Goal: Task Accomplishment & Management: Use online tool/utility

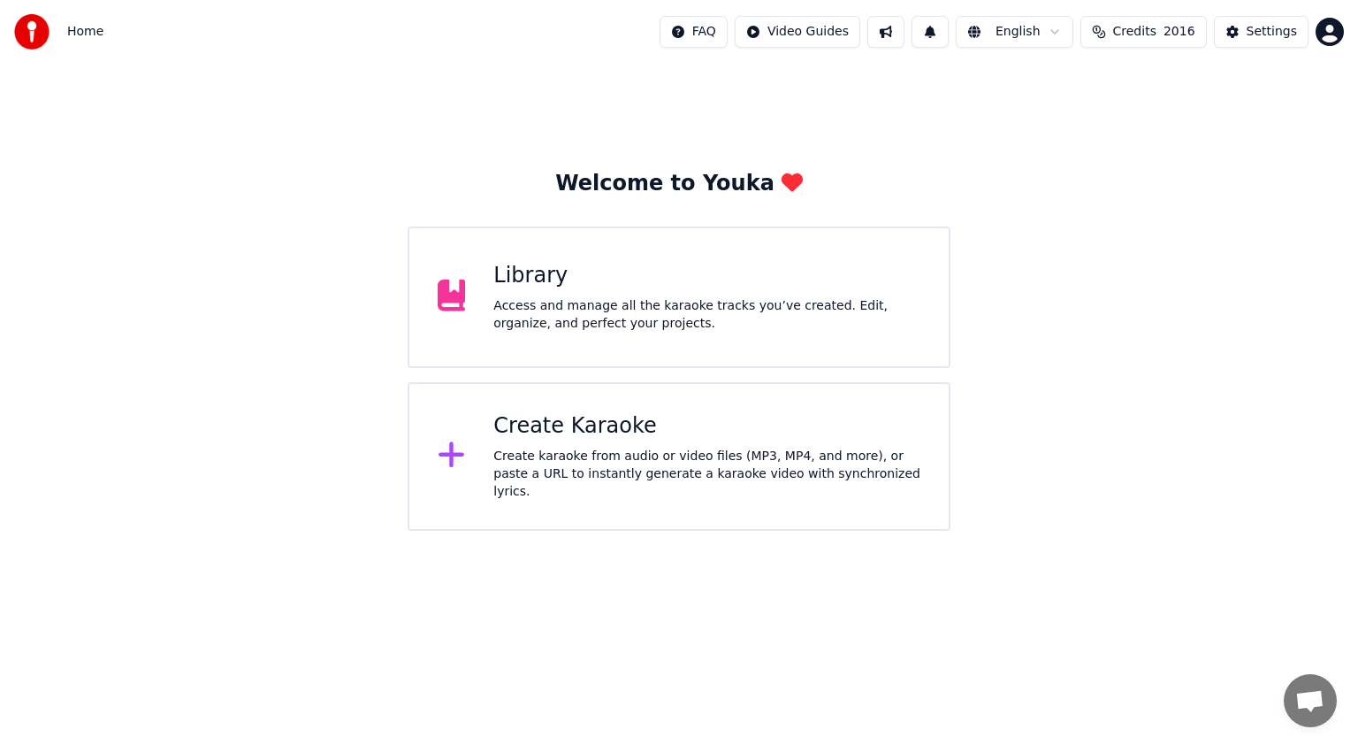
click at [672, 316] on div "Access and manage all the karaoke tracks you’ve created. Edit, organize, and pe…" at bounding box center [706, 314] width 427 height 35
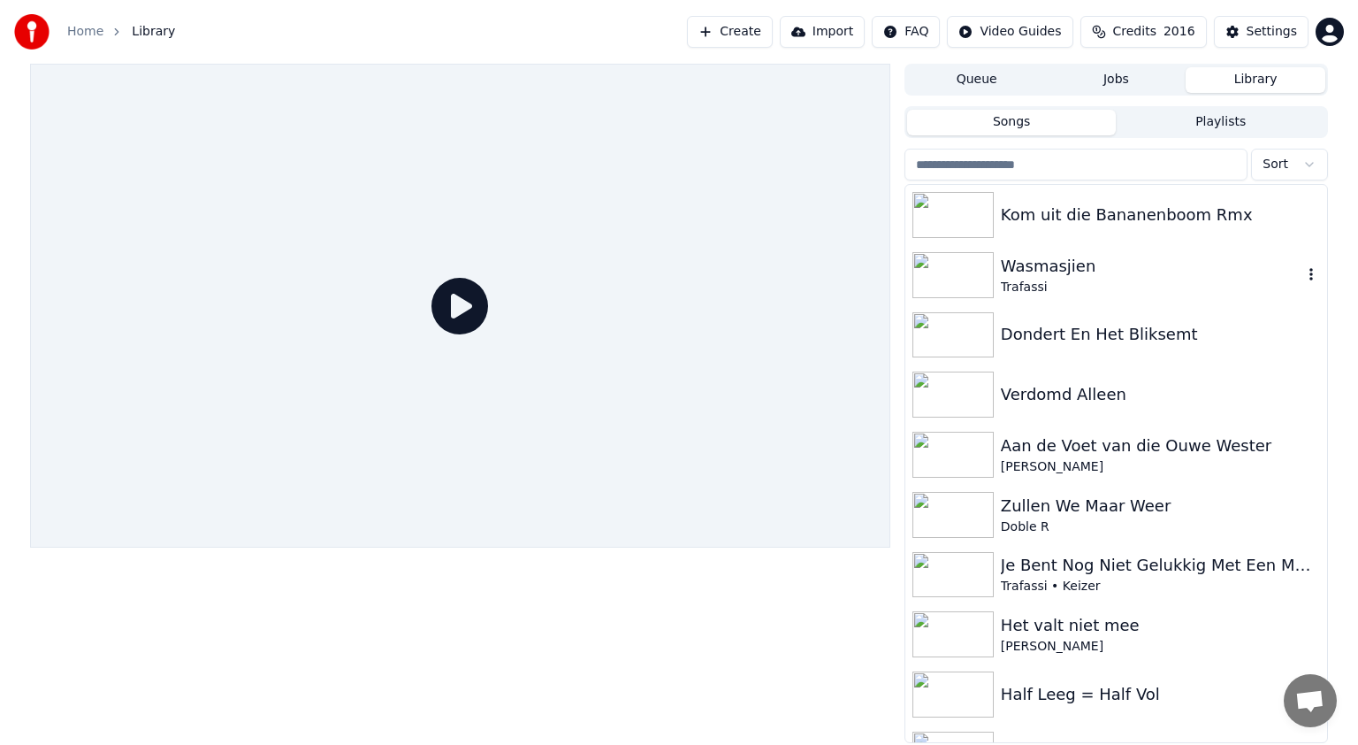
click at [977, 269] on img at bounding box center [953, 275] width 81 height 46
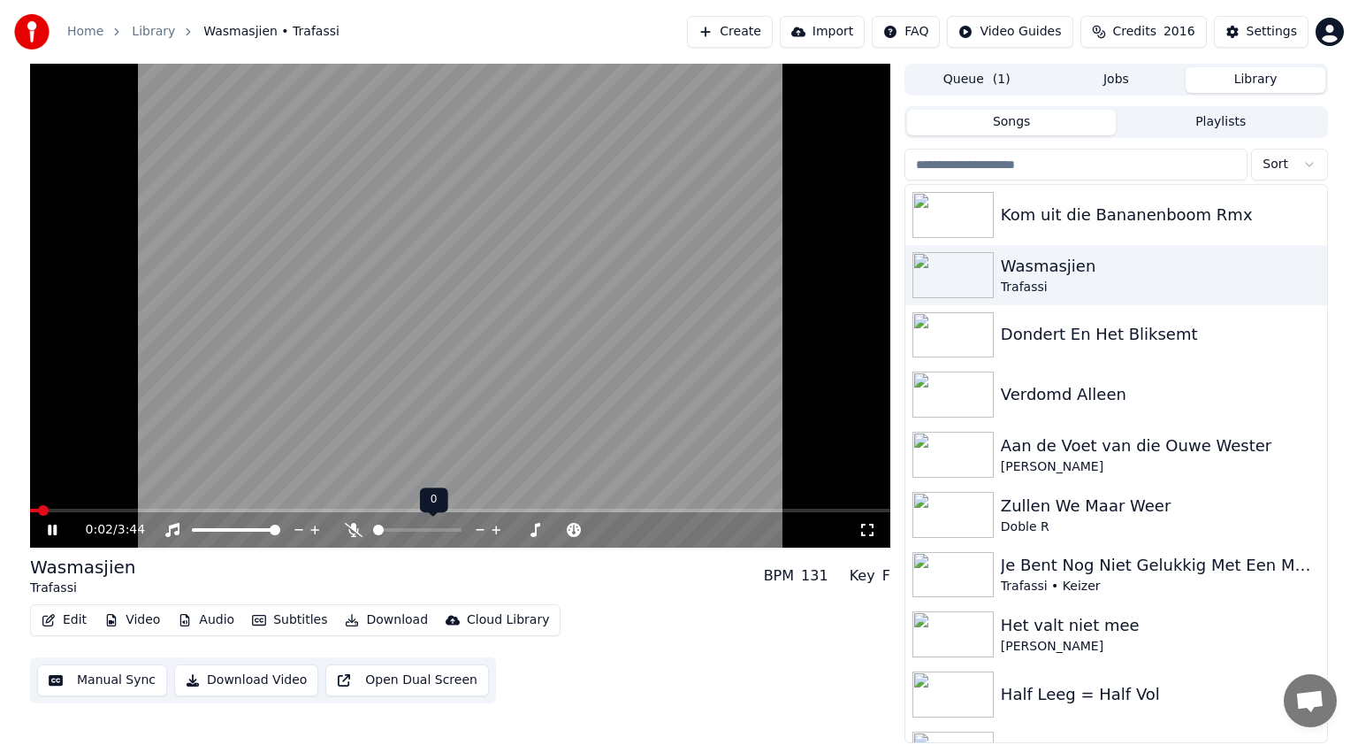
click at [348, 528] on icon at bounding box center [354, 530] width 18 height 14
click at [243, 530] on span at bounding box center [218, 530] width 52 height 4
click at [222, 531] on span at bounding box center [207, 530] width 31 height 4
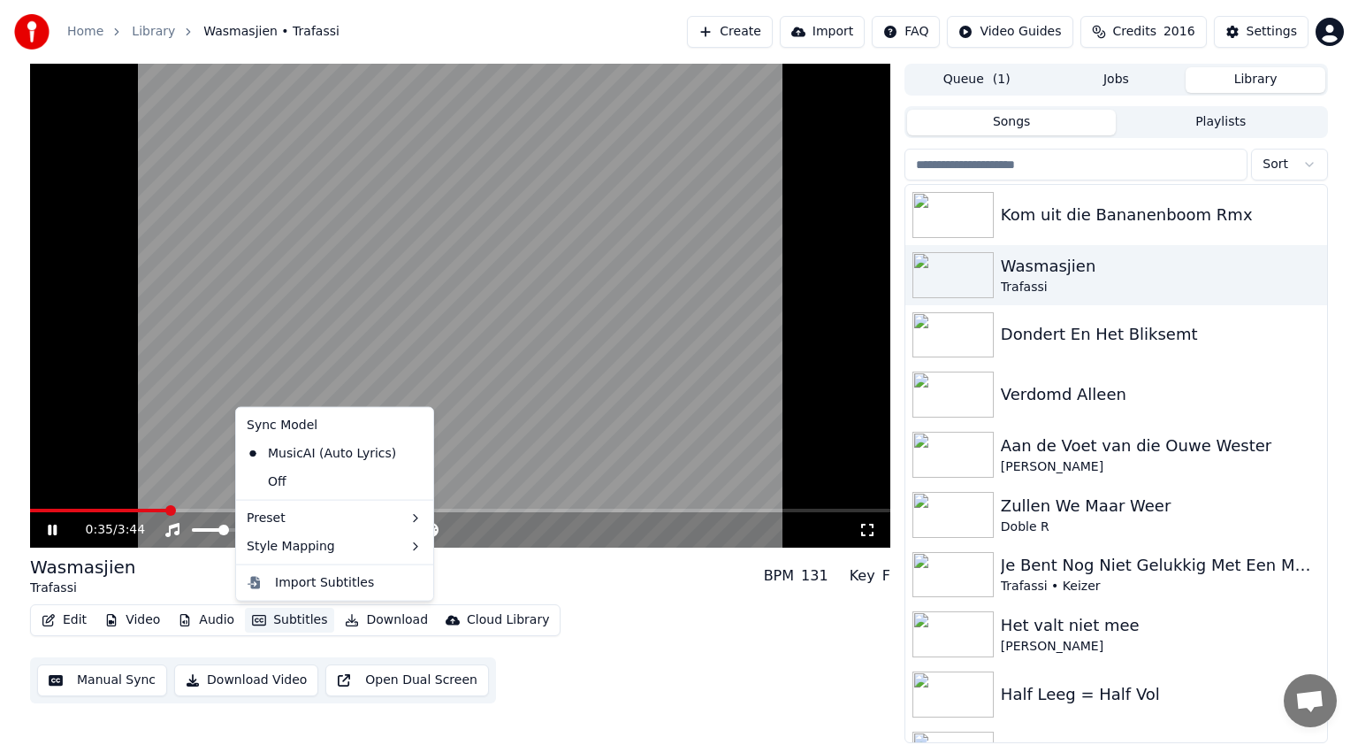
click at [298, 623] on button "Subtitles" at bounding box center [289, 620] width 89 height 25
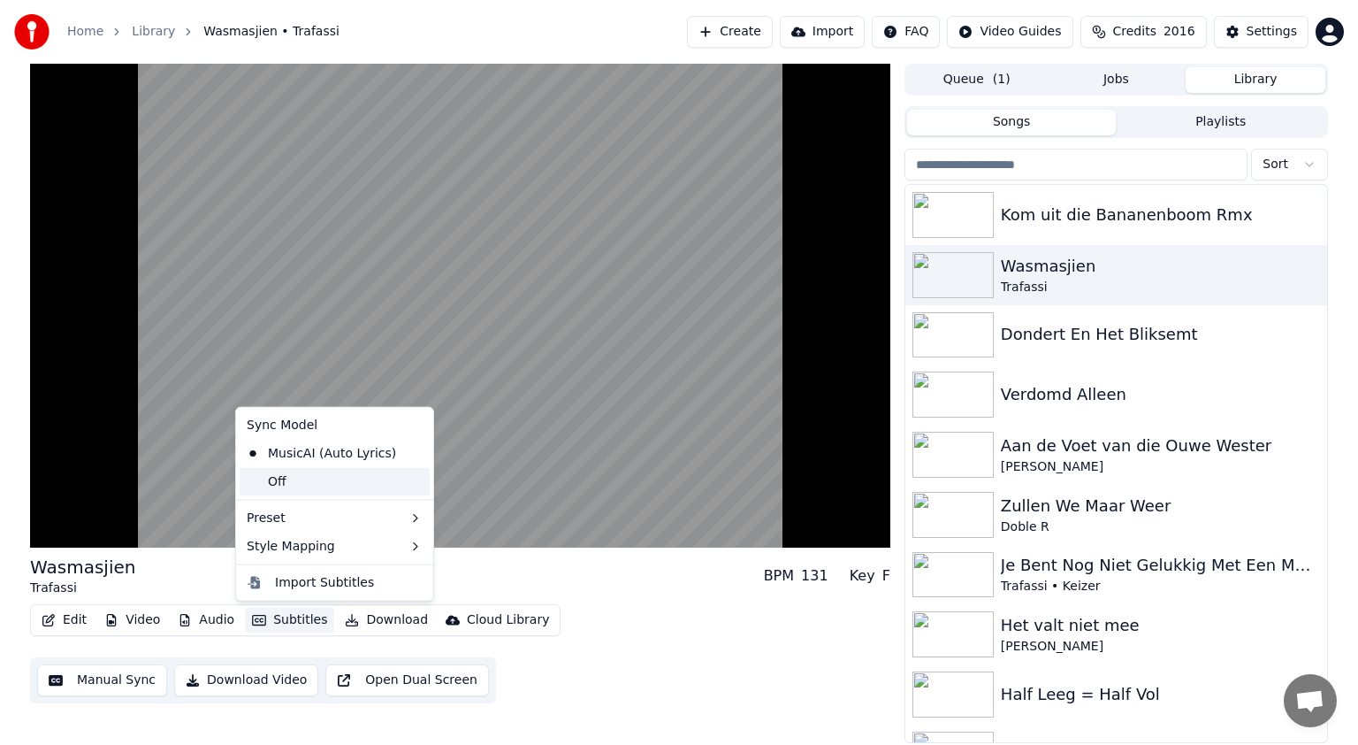
click at [317, 470] on div "Off" at bounding box center [335, 482] width 190 height 28
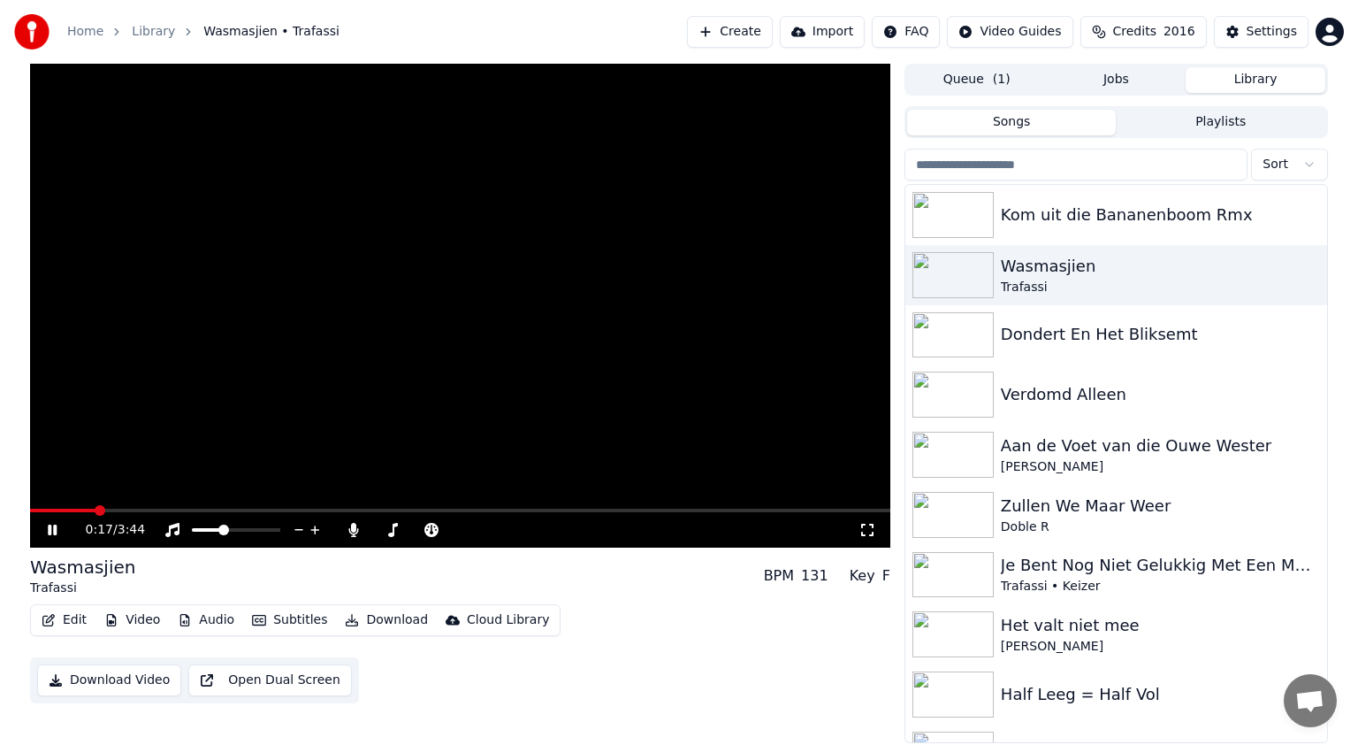
click at [96, 510] on span at bounding box center [62, 511] width 65 height 4
click at [440, 532] on span at bounding box center [426, 530] width 29 height 4
click at [57, 509] on span at bounding box center [43, 511] width 27 height 4
click at [47, 527] on icon at bounding box center [65, 530] width 42 height 14
click at [953, 160] on input "search" at bounding box center [1076, 165] width 343 height 32
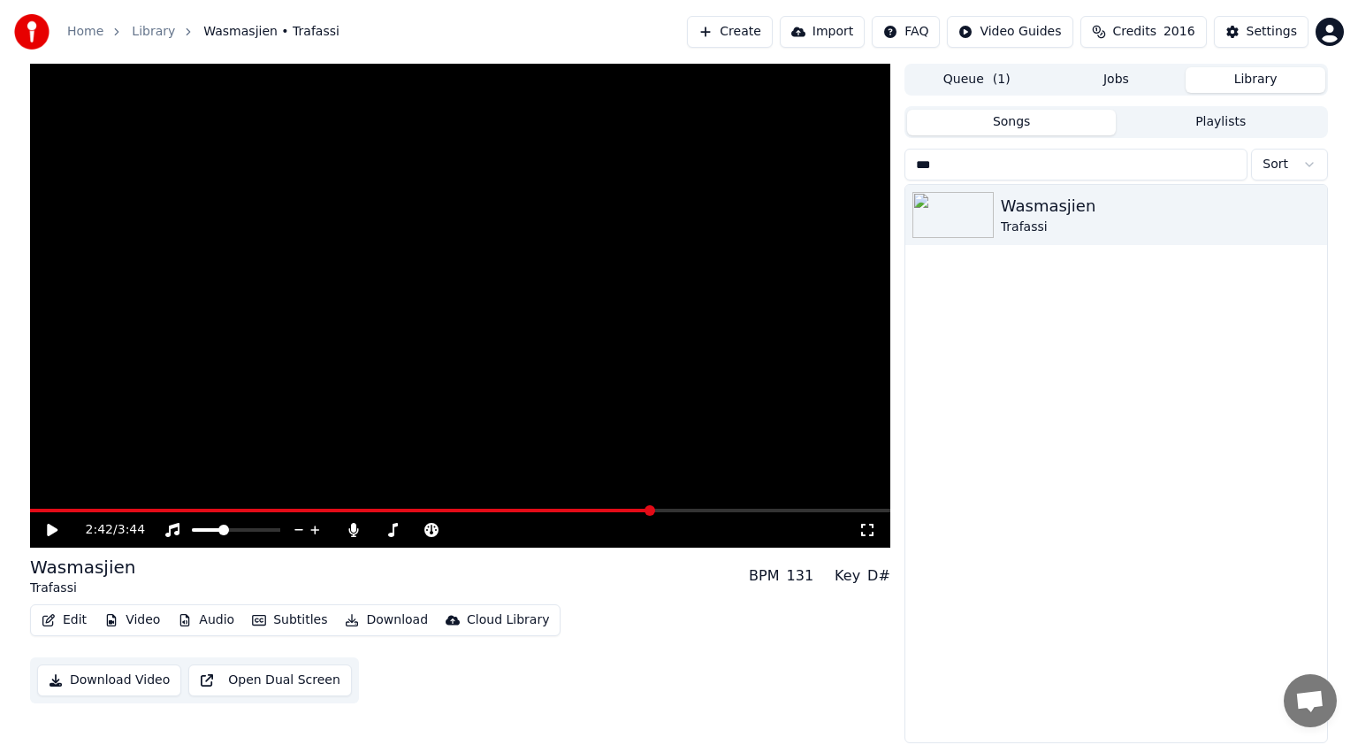
drag, startPoint x: 953, startPoint y: 160, endPoint x: 916, endPoint y: 162, distance: 37.2
click at [916, 162] on input "***" at bounding box center [1076, 165] width 343 height 32
type input "***"
click at [760, 27] on button "Create" at bounding box center [730, 32] width 86 height 32
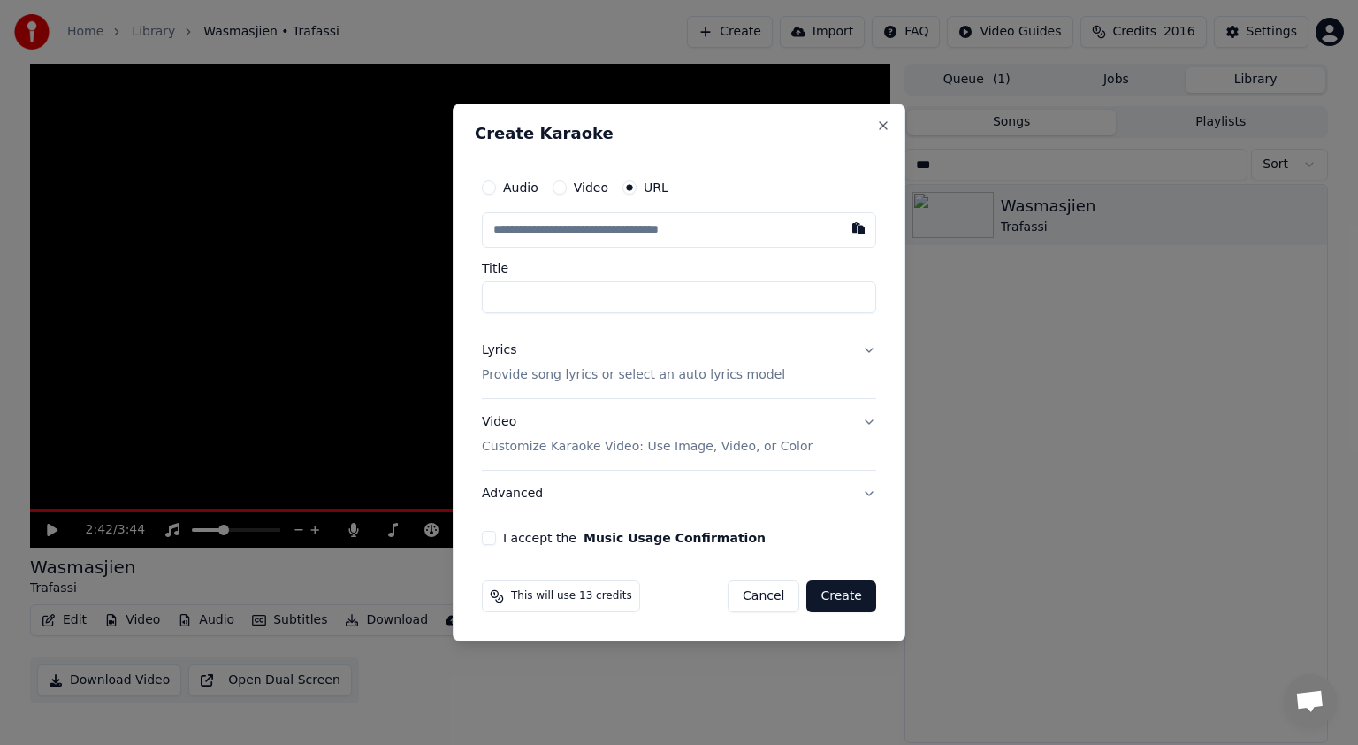
type input "**********"
click at [868, 348] on button "Lyrics Provide song lyrics or select an auto lyrics model" at bounding box center [679, 362] width 394 height 71
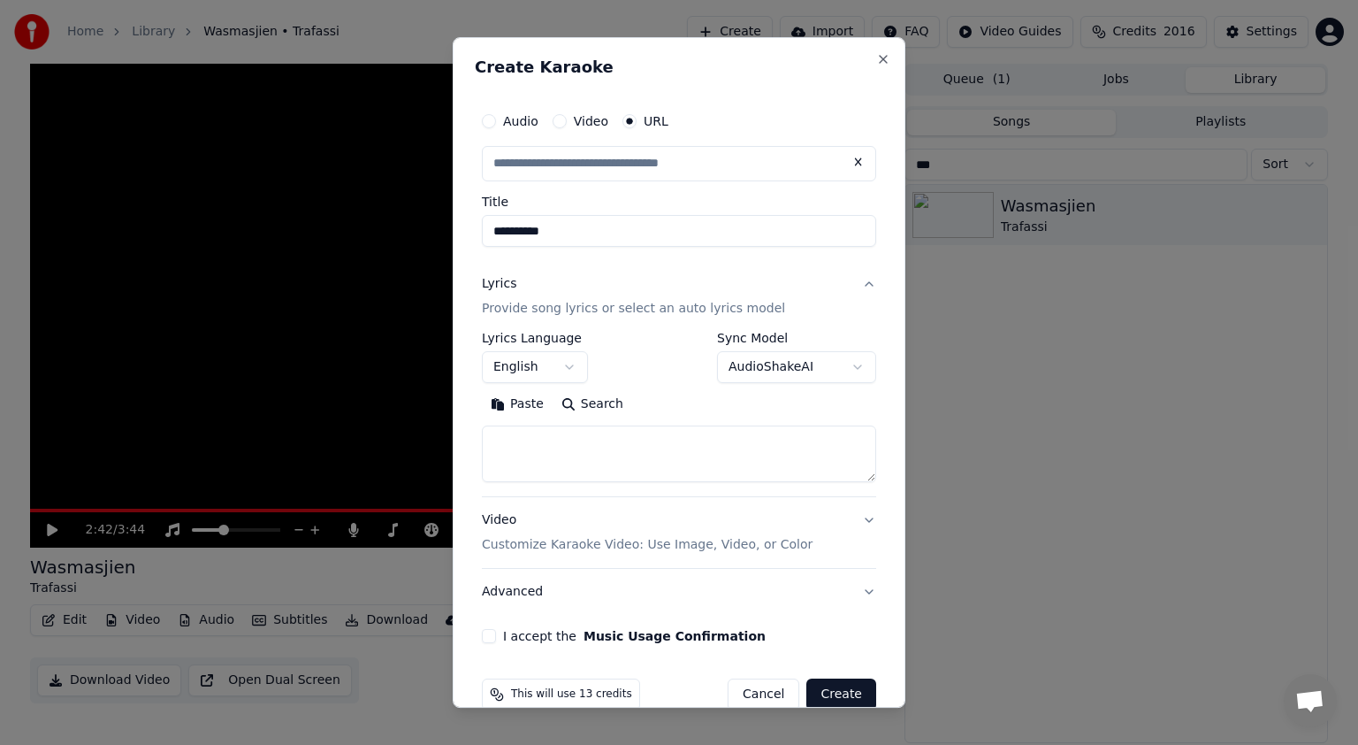
type input "**********"
click at [494, 449] on textarea at bounding box center [679, 453] width 394 height 57
paste textarea "**********"
click at [493, 444] on textarea at bounding box center [672, 453] width 380 height 57
click at [560, 442] on textarea at bounding box center [672, 453] width 380 height 57
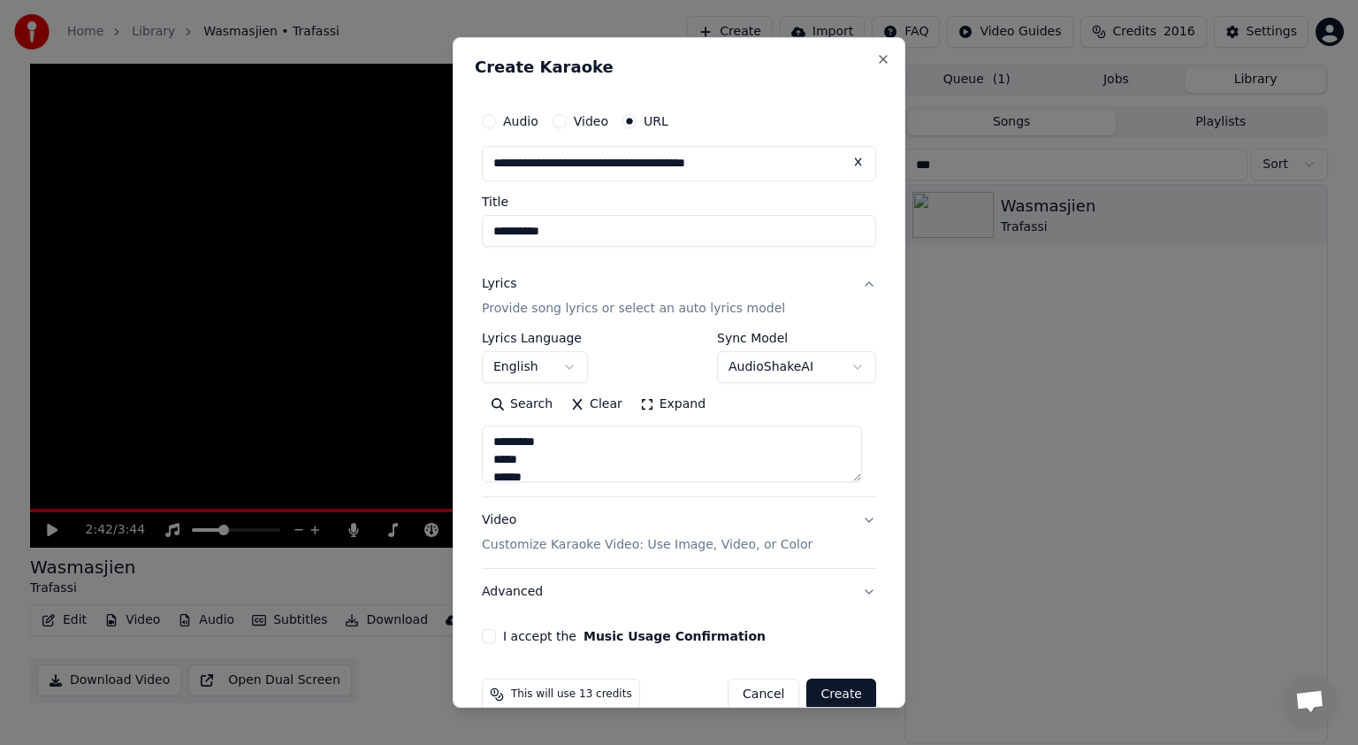
drag, startPoint x: 549, startPoint y: 448, endPoint x: 492, endPoint y: 444, distance: 57.7
click at [492, 444] on textarea at bounding box center [672, 453] width 380 height 57
click at [543, 449] on textarea at bounding box center [672, 453] width 380 height 57
paste textarea "*********"
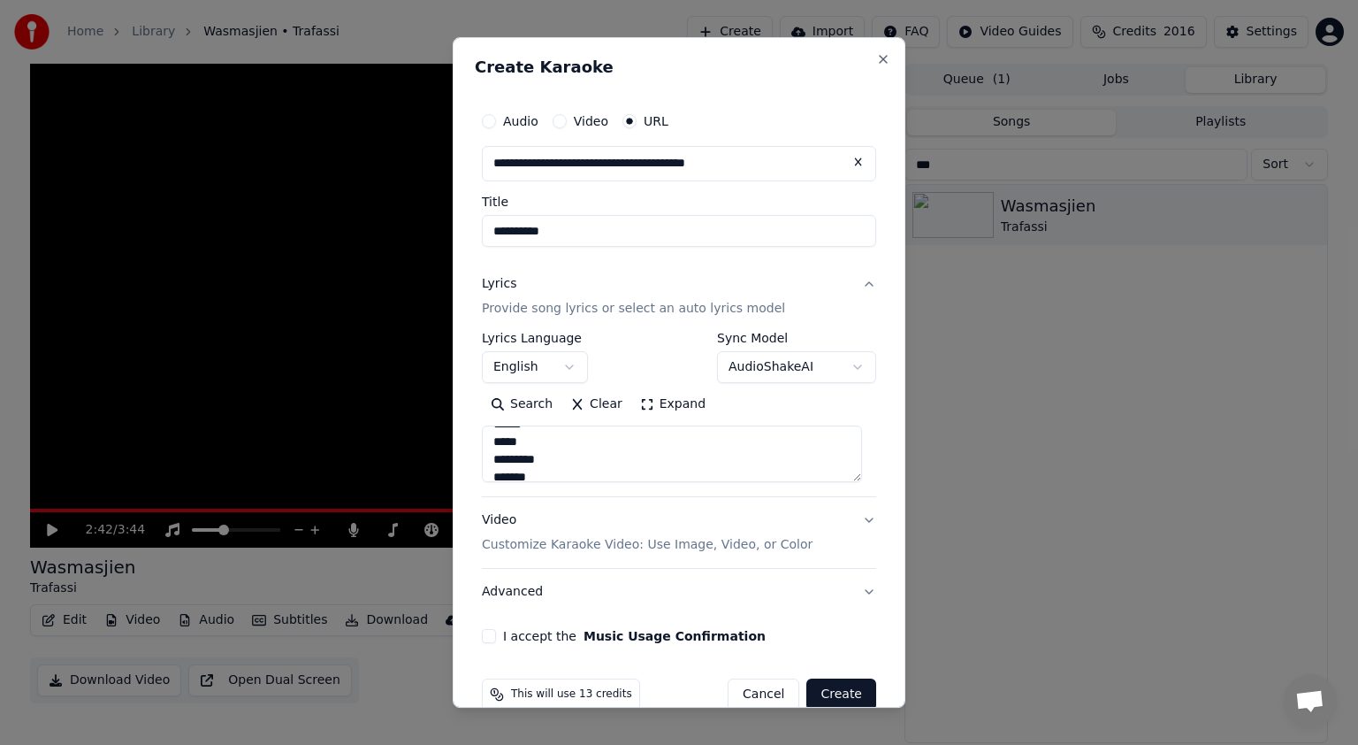
scroll to position [106, 0]
click at [555, 448] on textarea at bounding box center [672, 453] width 380 height 57
click at [497, 431] on textarea at bounding box center [672, 453] width 380 height 57
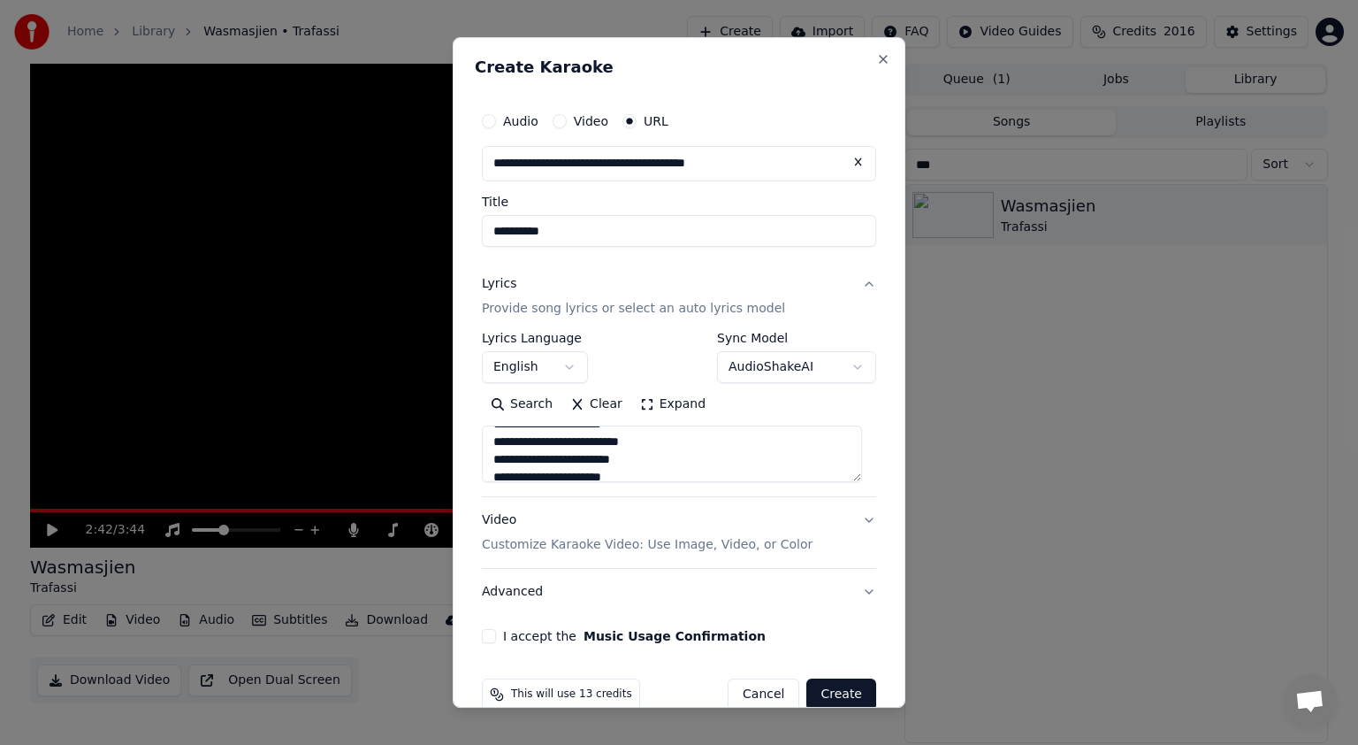
type textarea "**********"
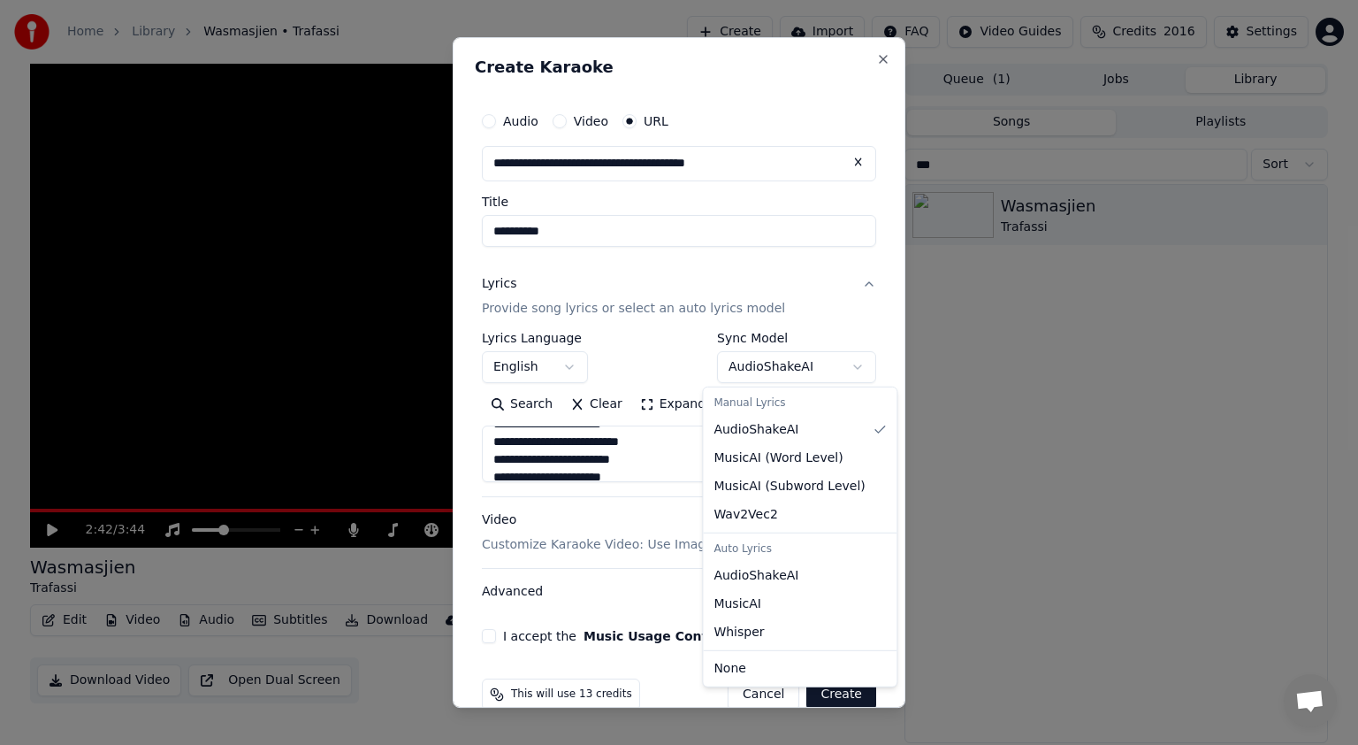
click at [844, 367] on body "**********" at bounding box center [679, 372] width 1358 height 745
click at [845, 371] on body "**********" at bounding box center [679, 372] width 1358 height 745
click at [844, 366] on body "**********" at bounding box center [679, 372] width 1358 height 745
click at [845, 360] on body "**********" at bounding box center [679, 372] width 1358 height 745
click at [844, 367] on body "**********" at bounding box center [679, 372] width 1358 height 745
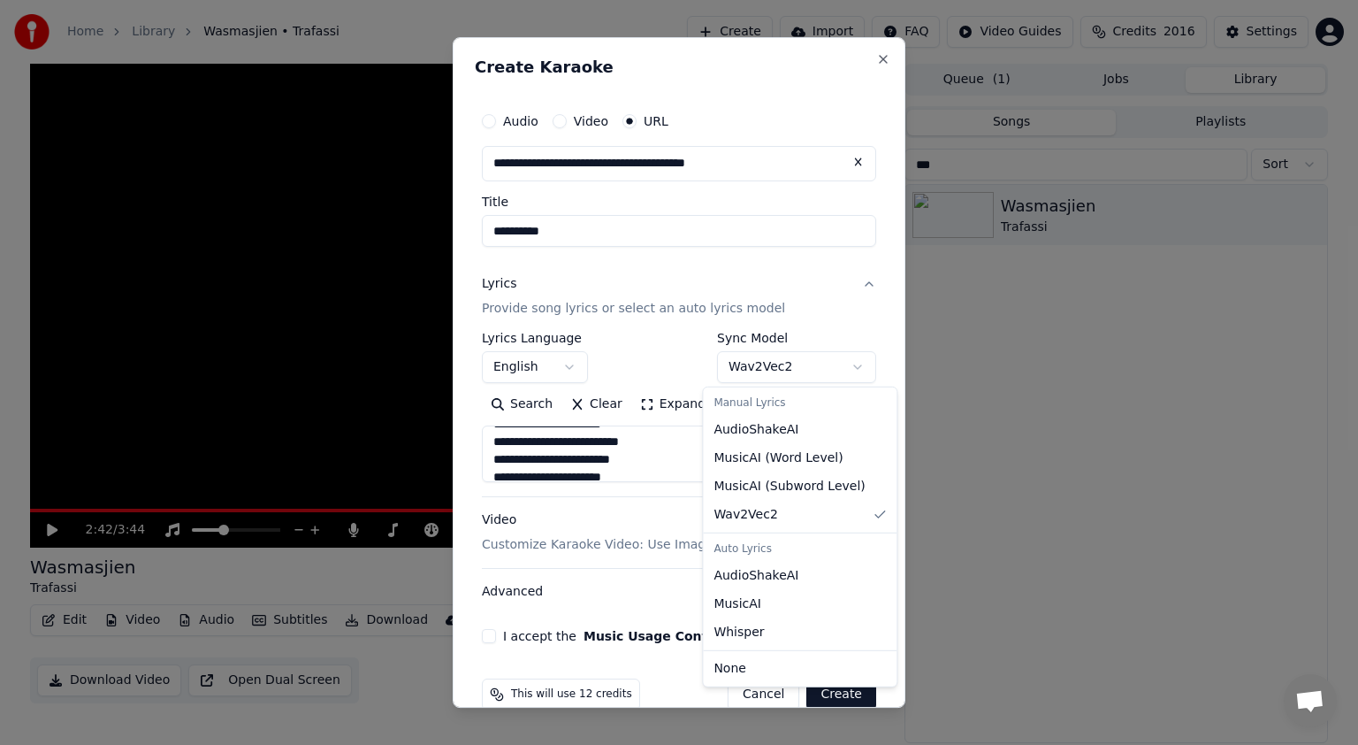
select select "**********"
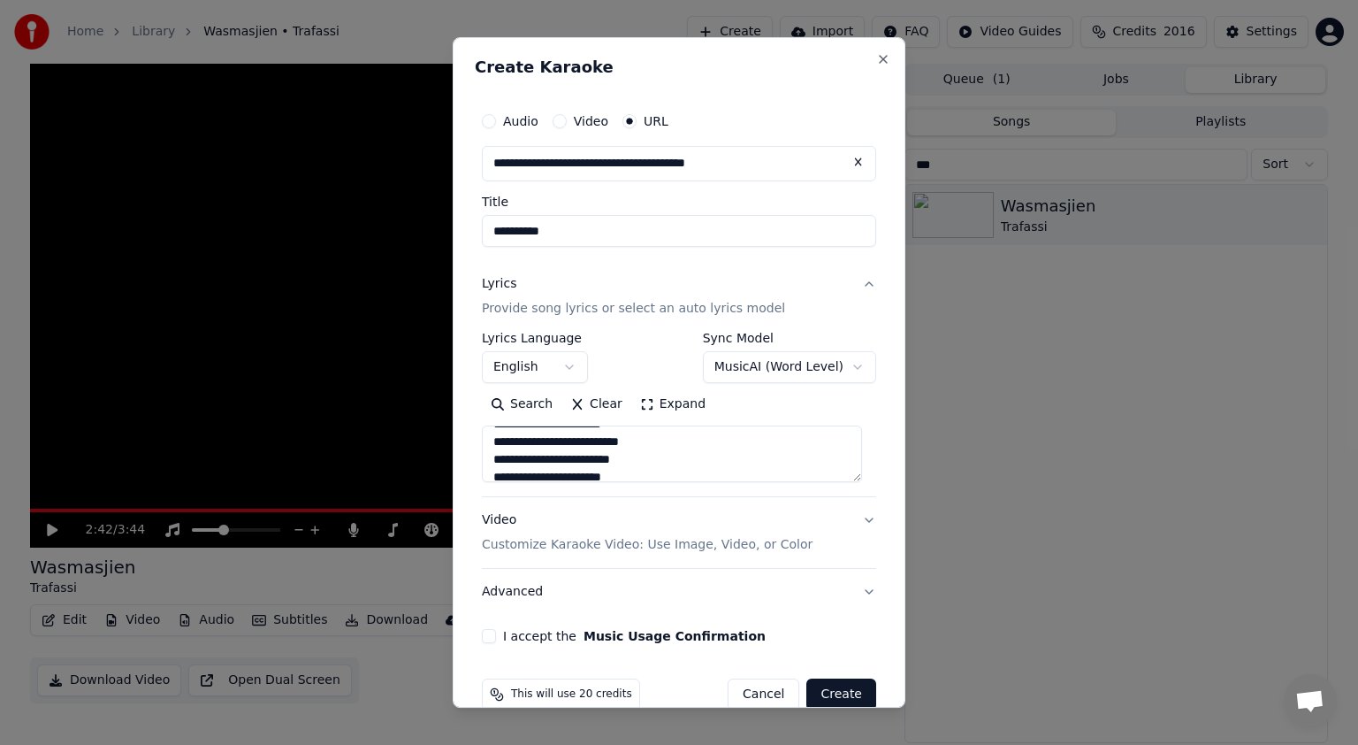
click at [487, 635] on button "I accept the Music Usage Confirmation" at bounding box center [489, 636] width 14 height 14
click at [823, 687] on button "Create" at bounding box center [842, 694] width 70 height 32
select select "**"
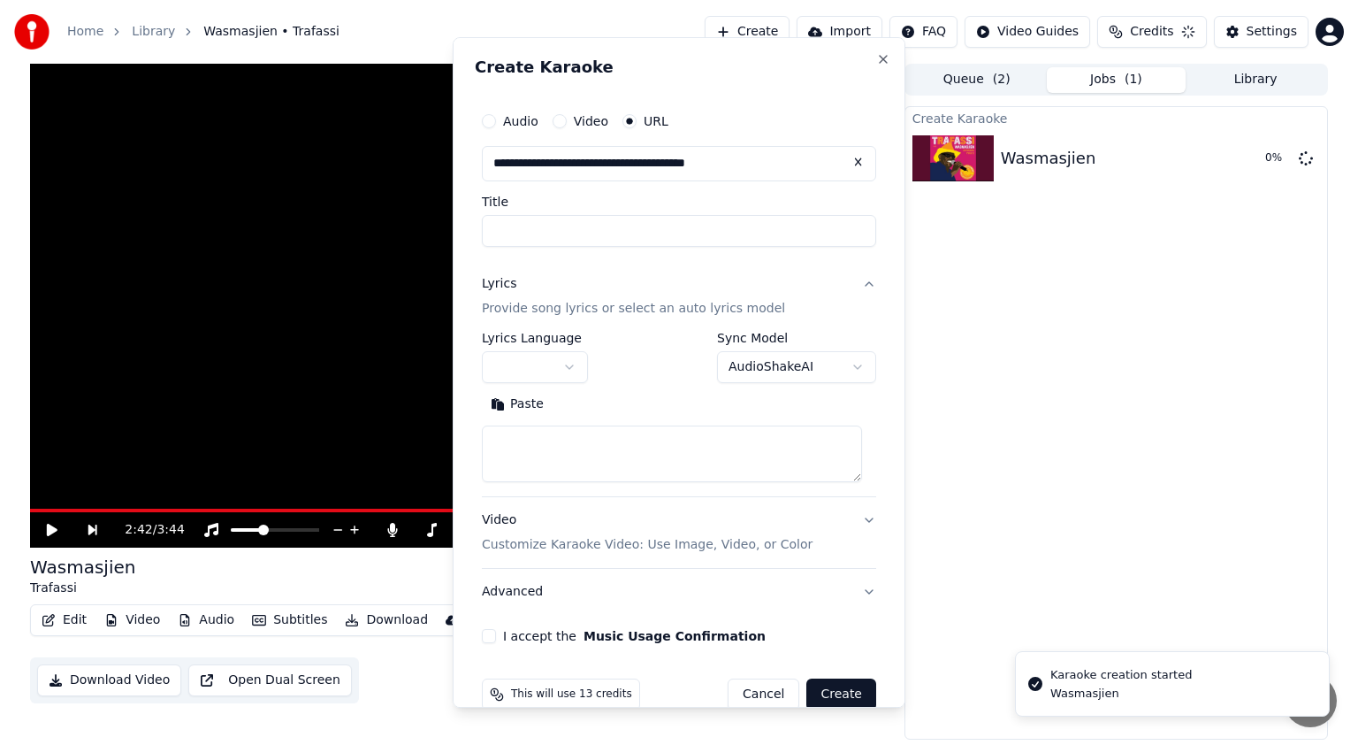
scroll to position [0, 0]
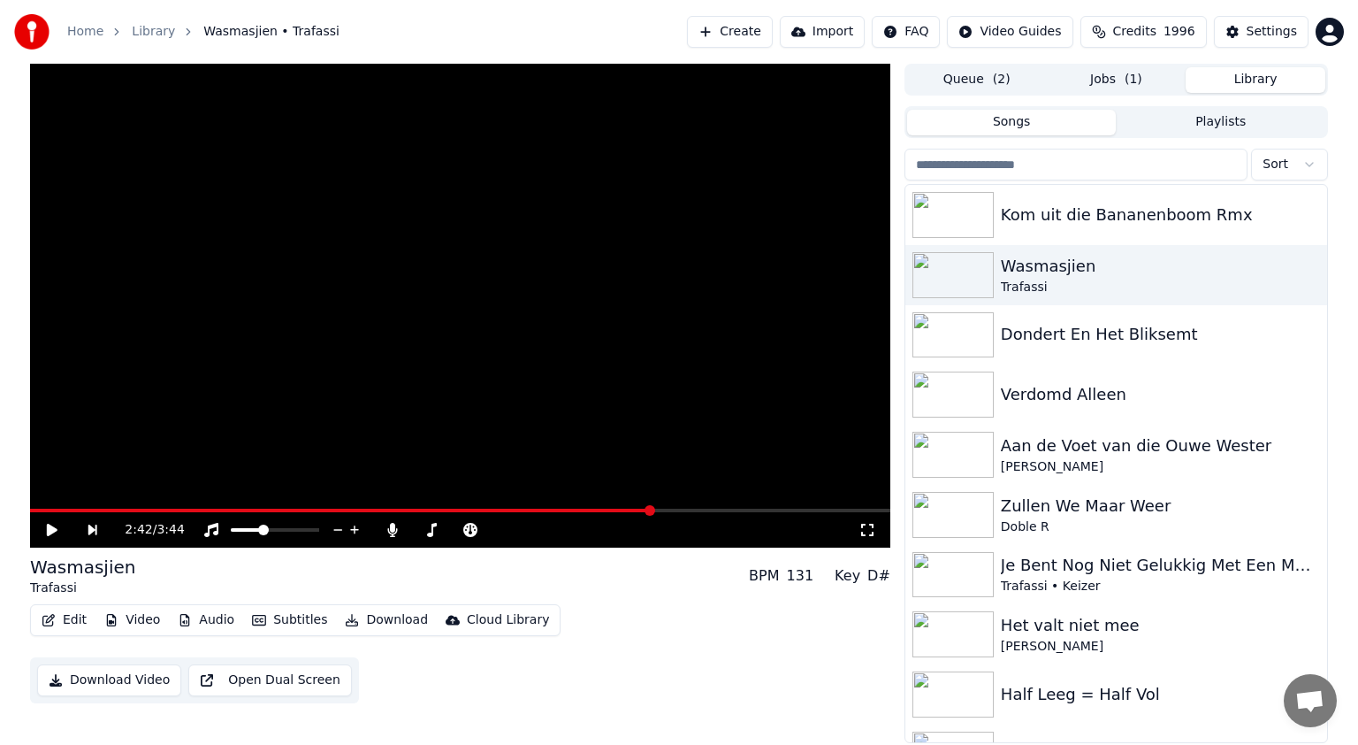
click at [1254, 78] on button "Library" at bounding box center [1256, 80] width 140 height 26
click at [968, 203] on img at bounding box center [953, 215] width 81 height 46
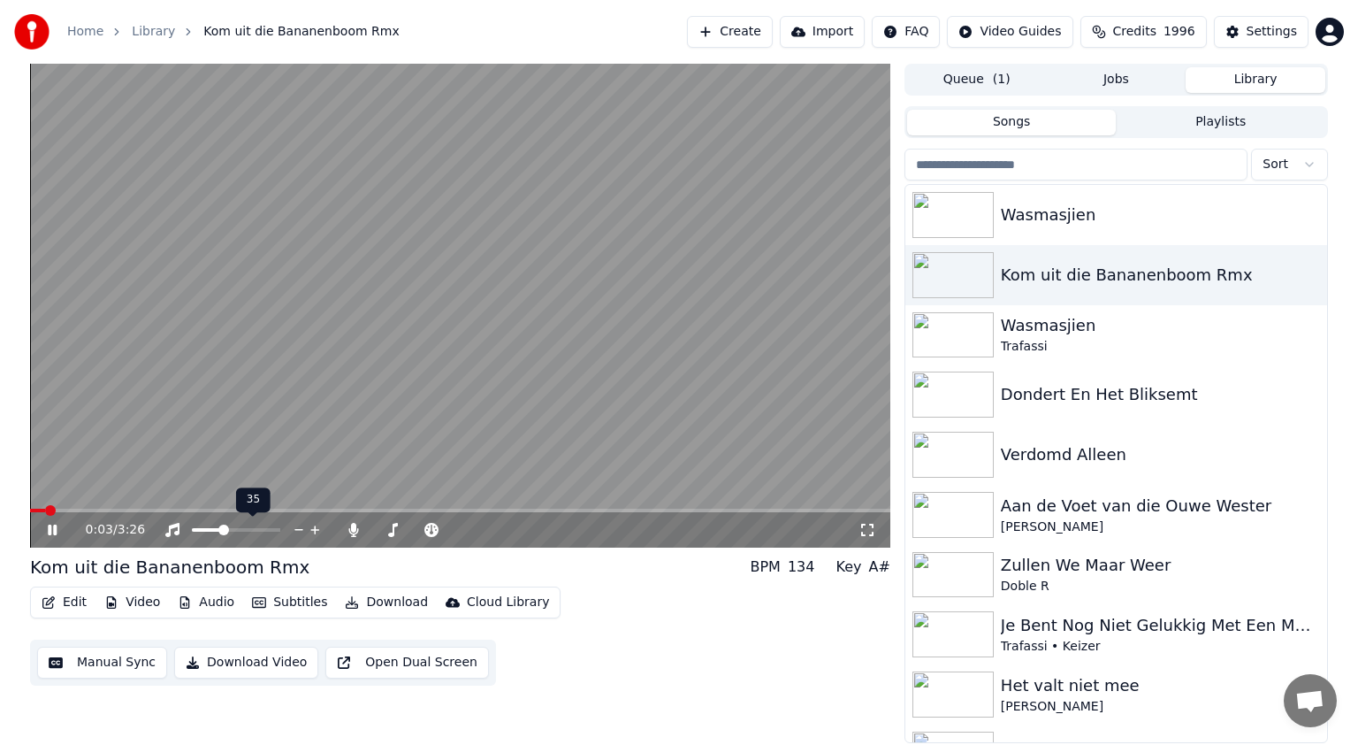
click at [260, 527] on div at bounding box center [252, 530] width 142 height 18
click at [247, 527] on div at bounding box center [252, 530] width 142 height 18
click at [244, 531] on span at bounding box center [236, 530] width 88 height 4
click at [54, 532] on icon at bounding box center [52, 529] width 9 height 11
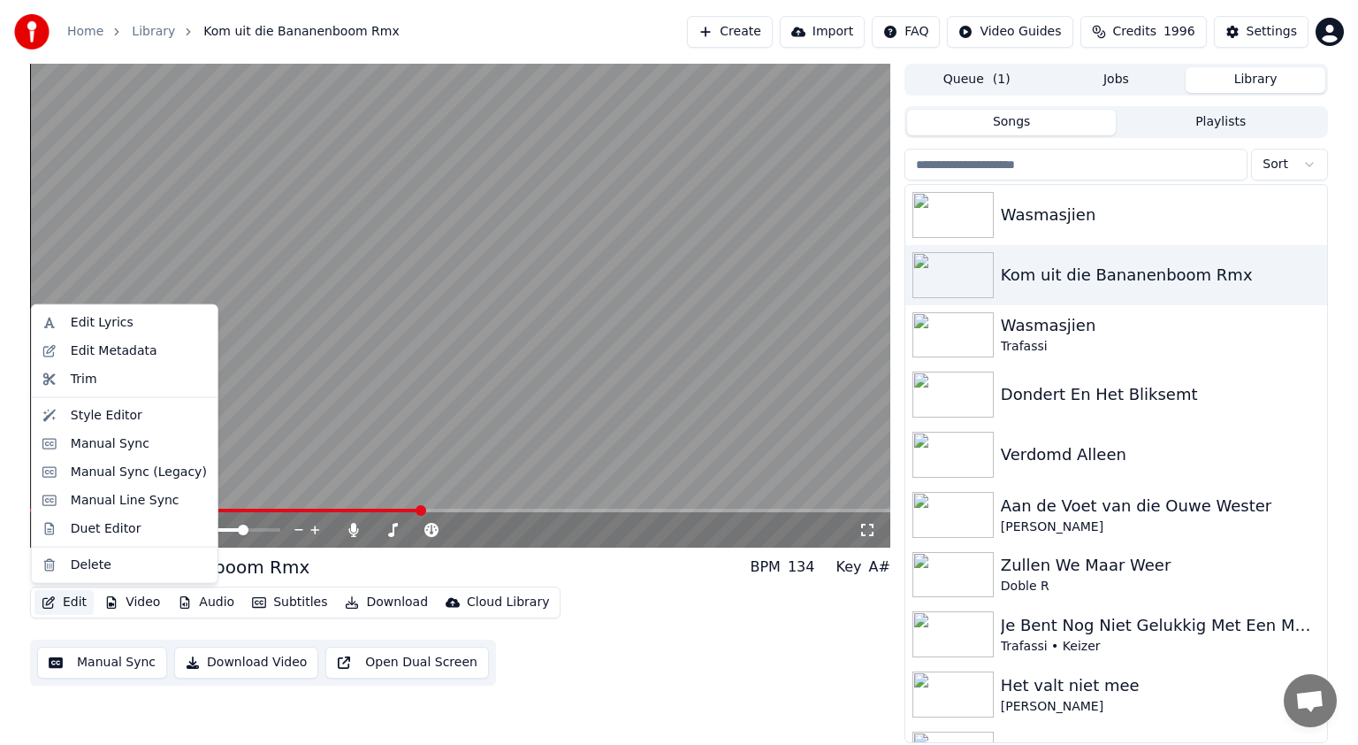
click at [68, 601] on button "Edit" at bounding box center [63, 602] width 59 height 25
click at [96, 327] on div "Edit Lyrics" at bounding box center [102, 323] width 63 height 18
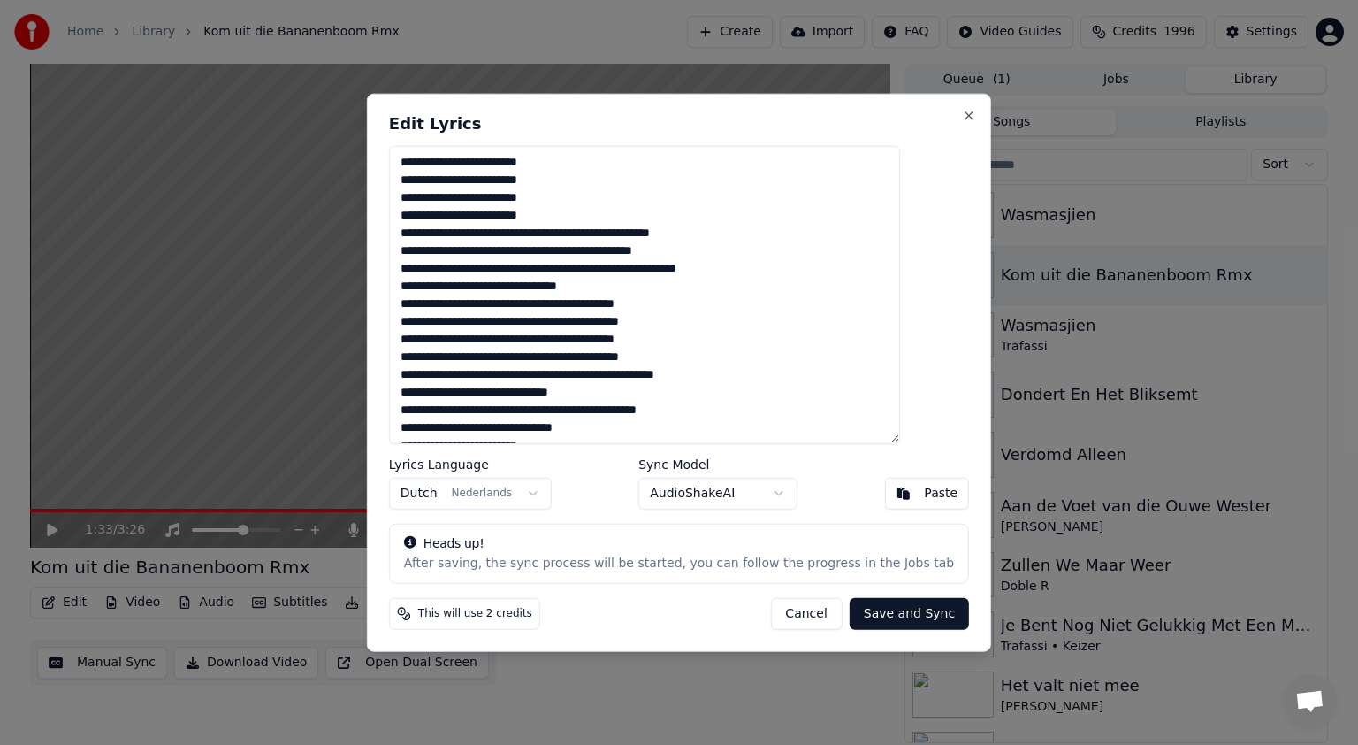
drag, startPoint x: 508, startPoint y: 303, endPoint x: 436, endPoint y: 306, distance: 71.7
click at [436, 306] on textarea at bounding box center [644, 295] width 511 height 298
drag, startPoint x: 571, startPoint y: 306, endPoint x: 432, endPoint y: 305, distance: 139.7
click at [432, 305] on textarea at bounding box center [644, 295] width 511 height 298
paste textarea "**********"
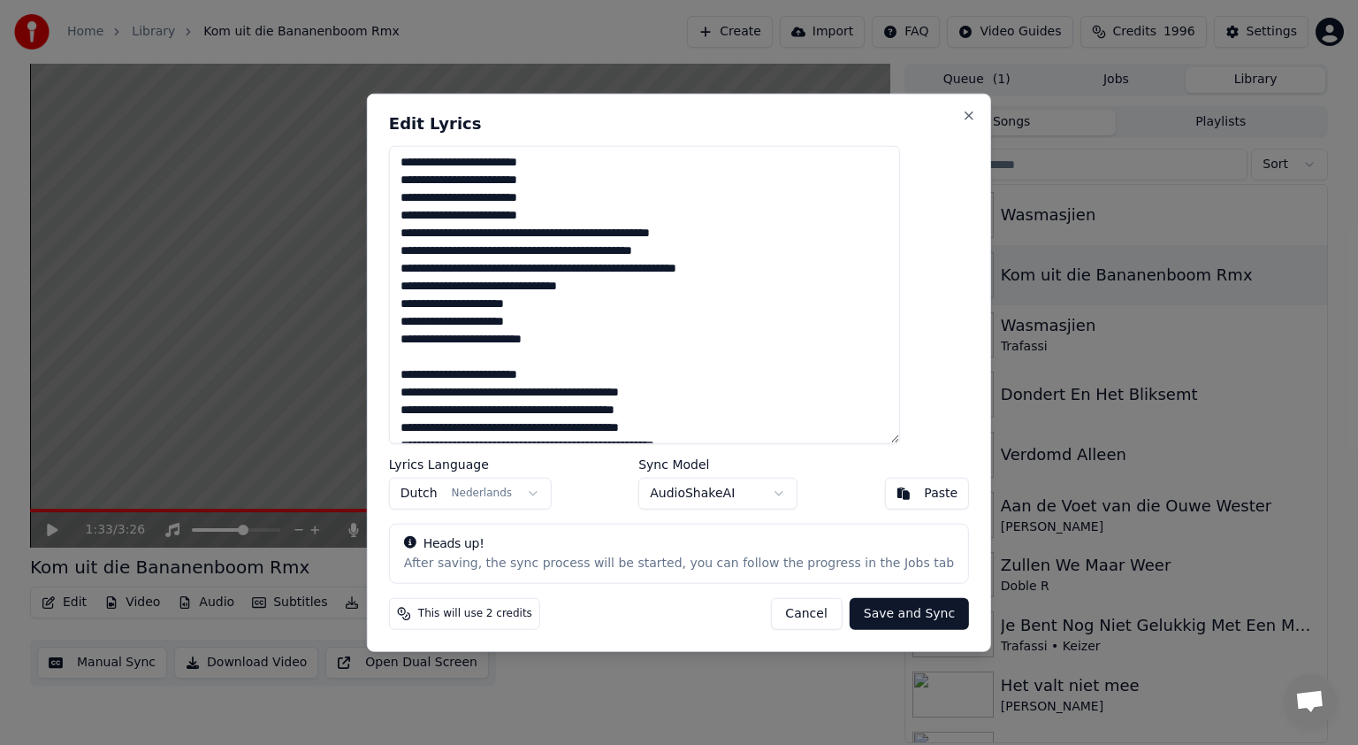
drag, startPoint x: 609, startPoint y: 323, endPoint x: 430, endPoint y: 311, distance: 179.9
click at [430, 311] on textarea at bounding box center [644, 295] width 511 height 298
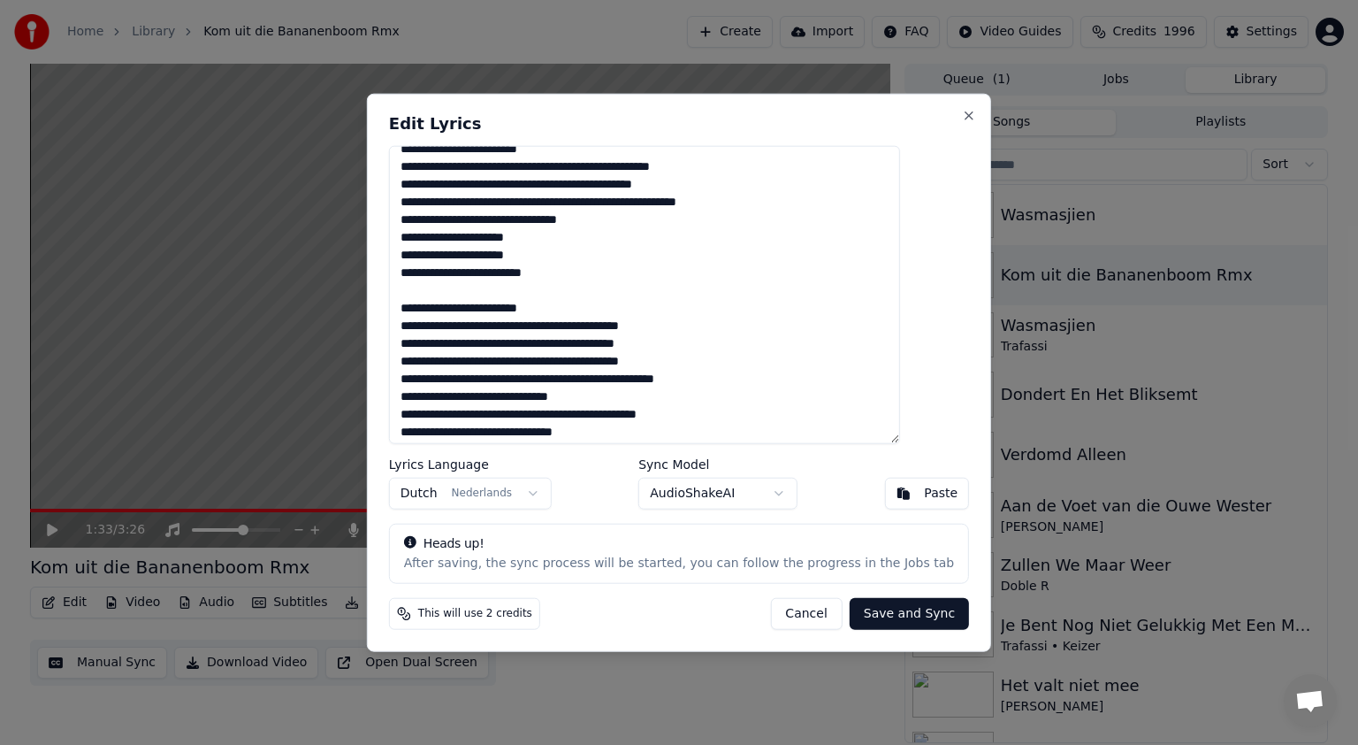
scroll to position [82, 0]
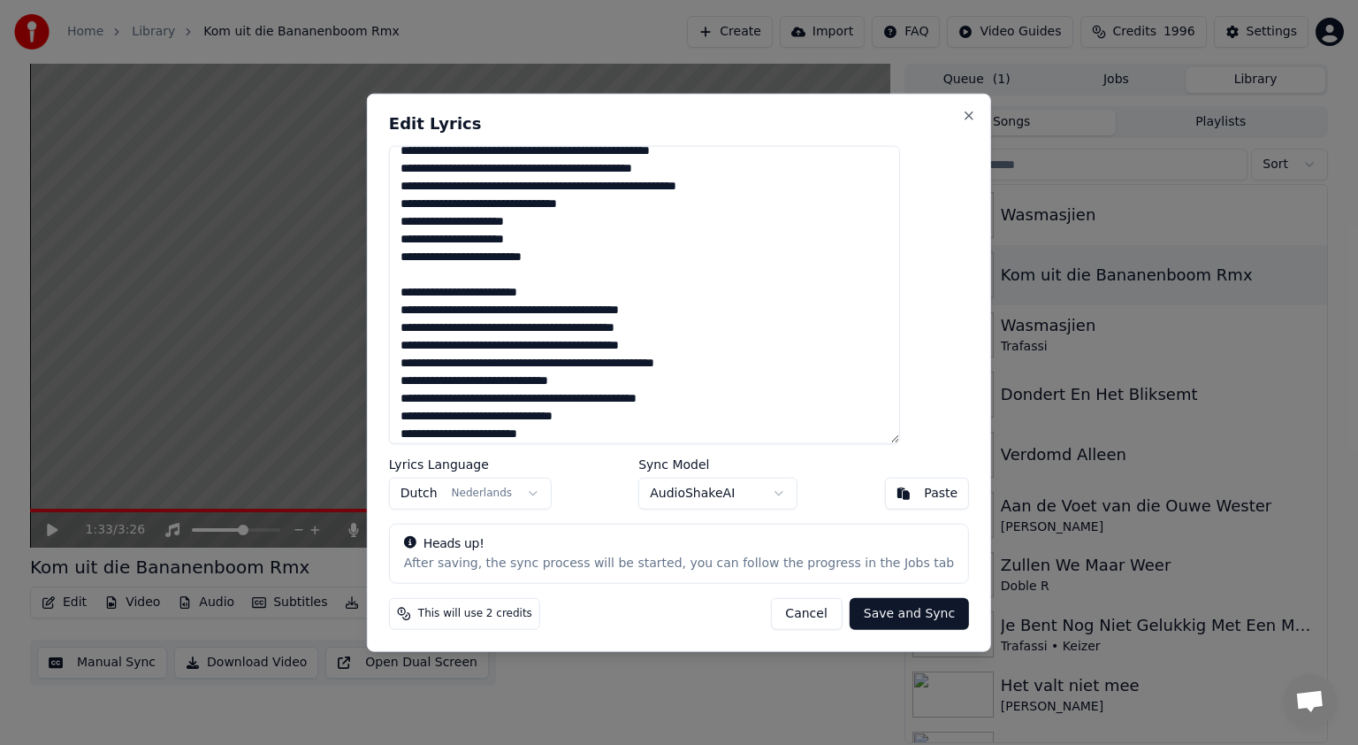
drag, startPoint x: 728, startPoint y: 331, endPoint x: 434, endPoint y: 329, distance: 293.6
click at [434, 329] on textarea at bounding box center [644, 295] width 511 height 298
paste textarea
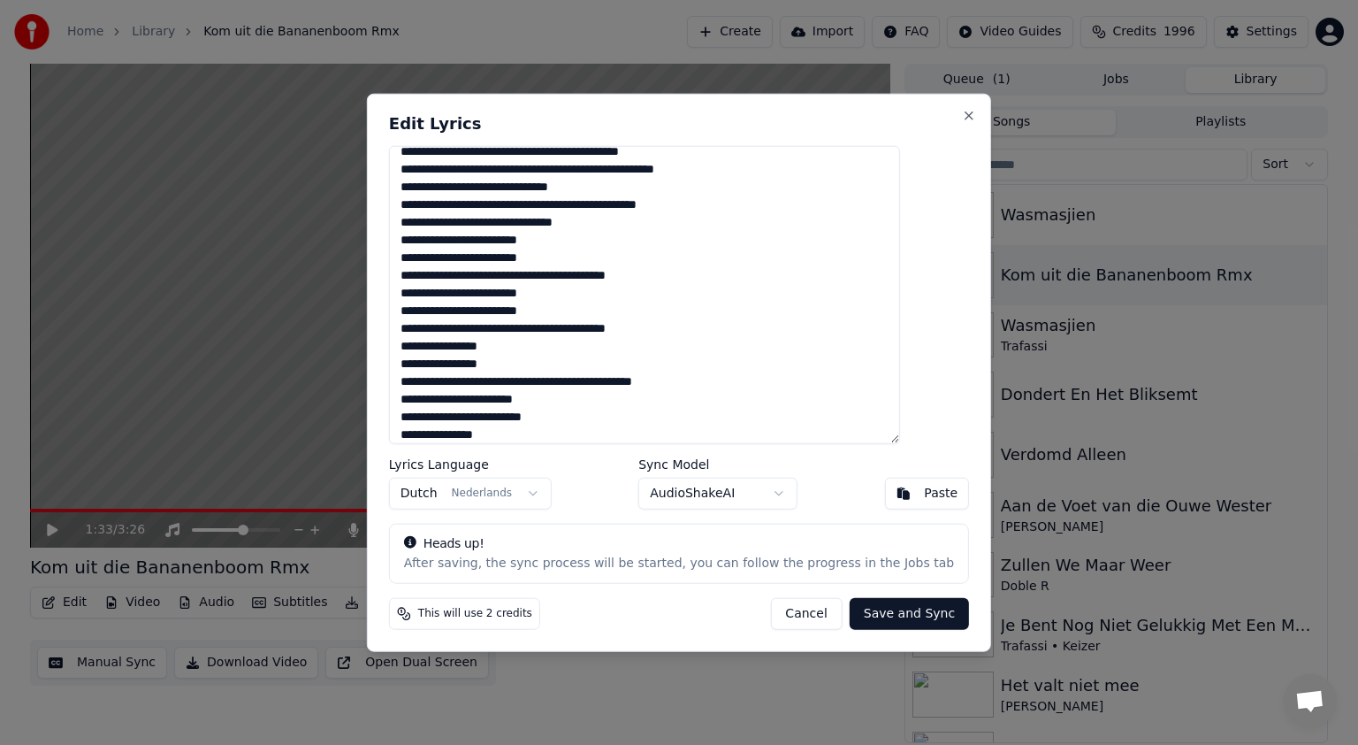
scroll to position [306, 0]
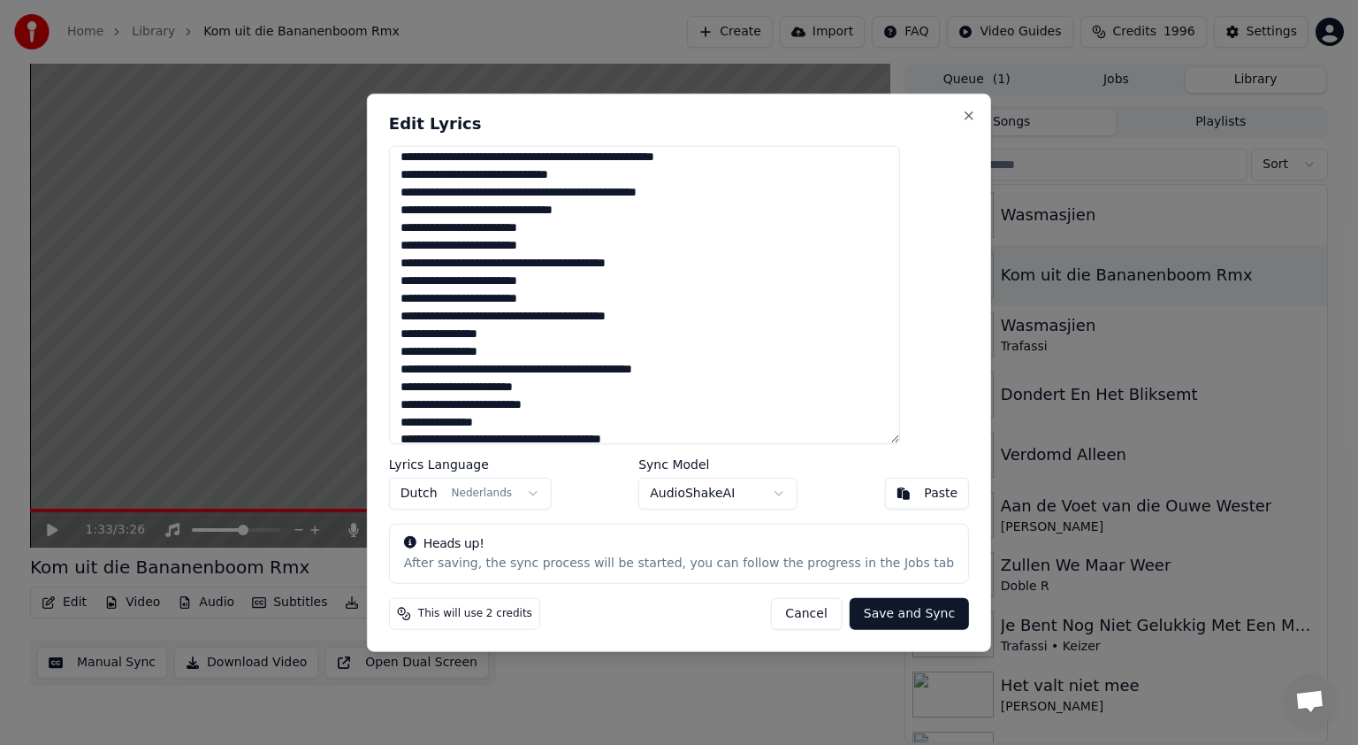
drag, startPoint x: 601, startPoint y: 242, endPoint x: 432, endPoint y: 228, distance: 169.5
click at [432, 228] on textarea at bounding box center [644, 295] width 511 height 298
paste textarea
drag, startPoint x: 596, startPoint y: 302, endPoint x: 433, endPoint y: 279, distance: 164.3
click at [433, 279] on textarea at bounding box center [644, 295] width 511 height 298
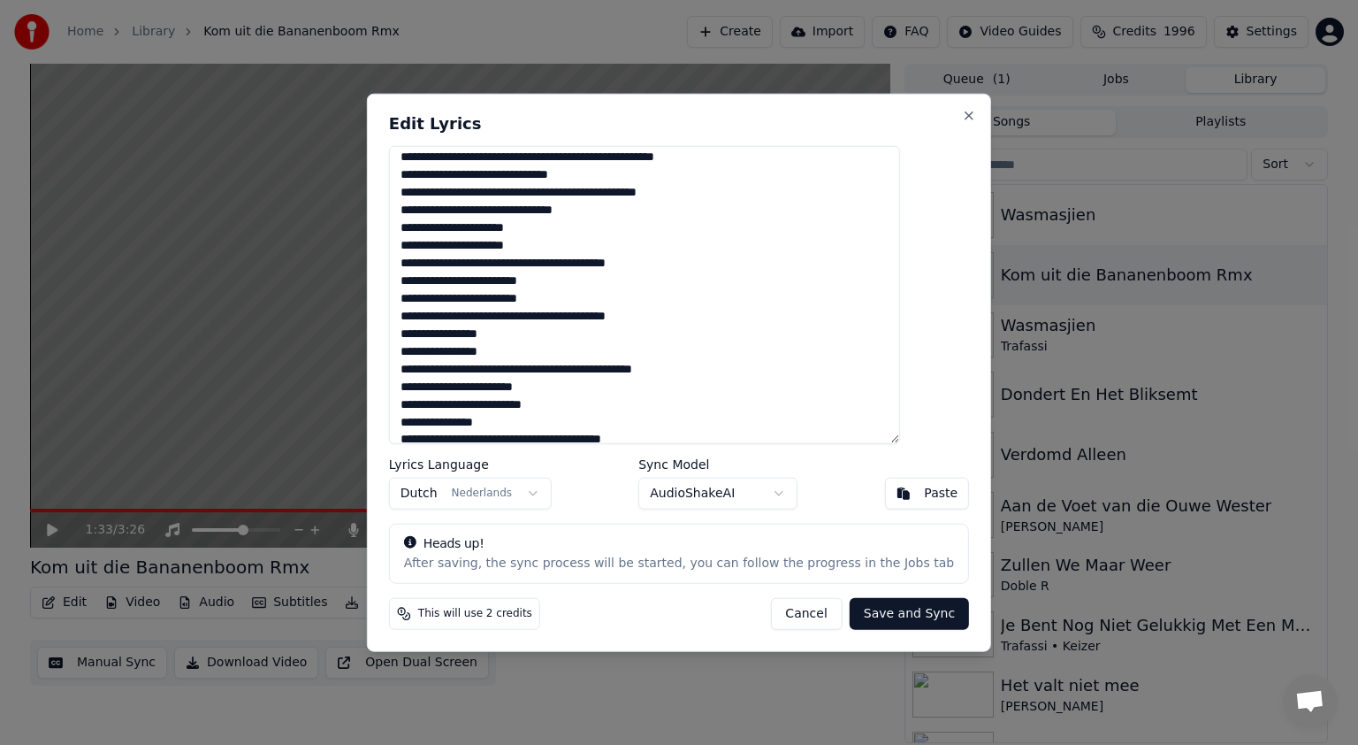
paste textarea
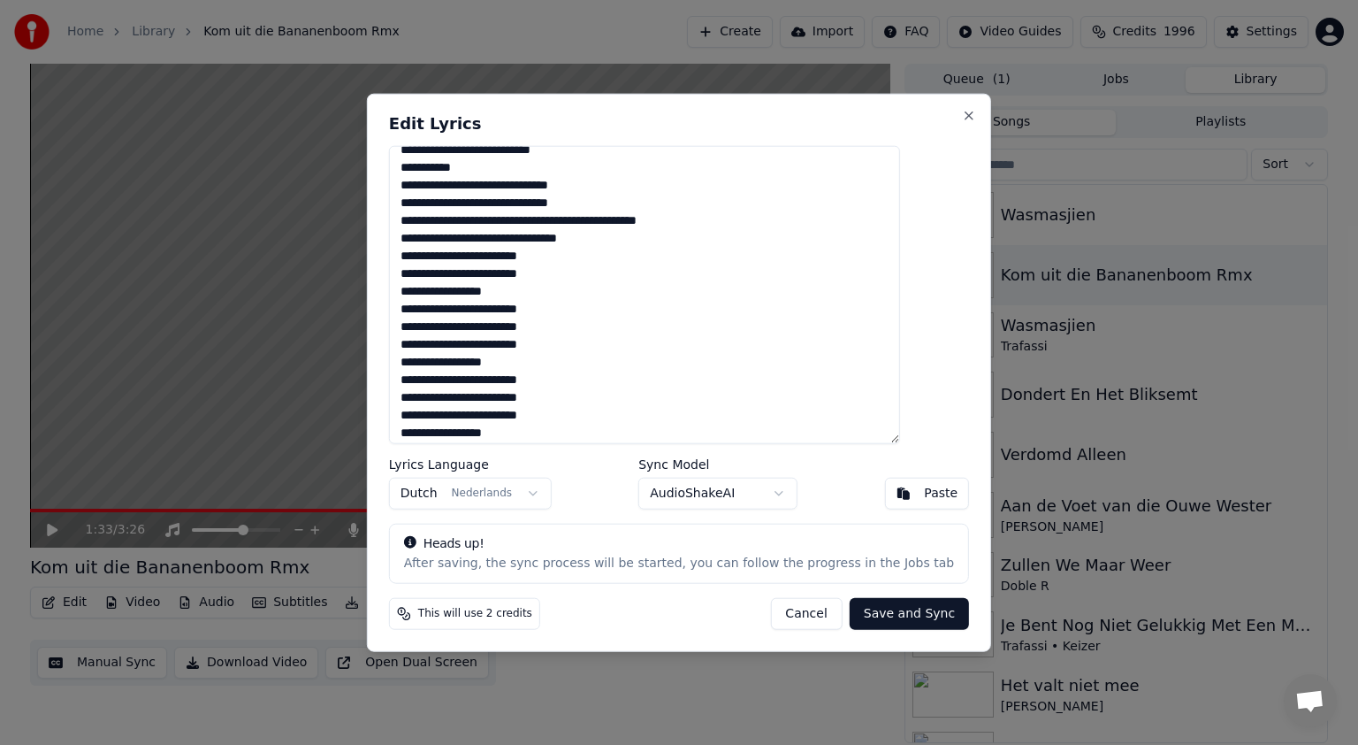
scroll to position [731, 0]
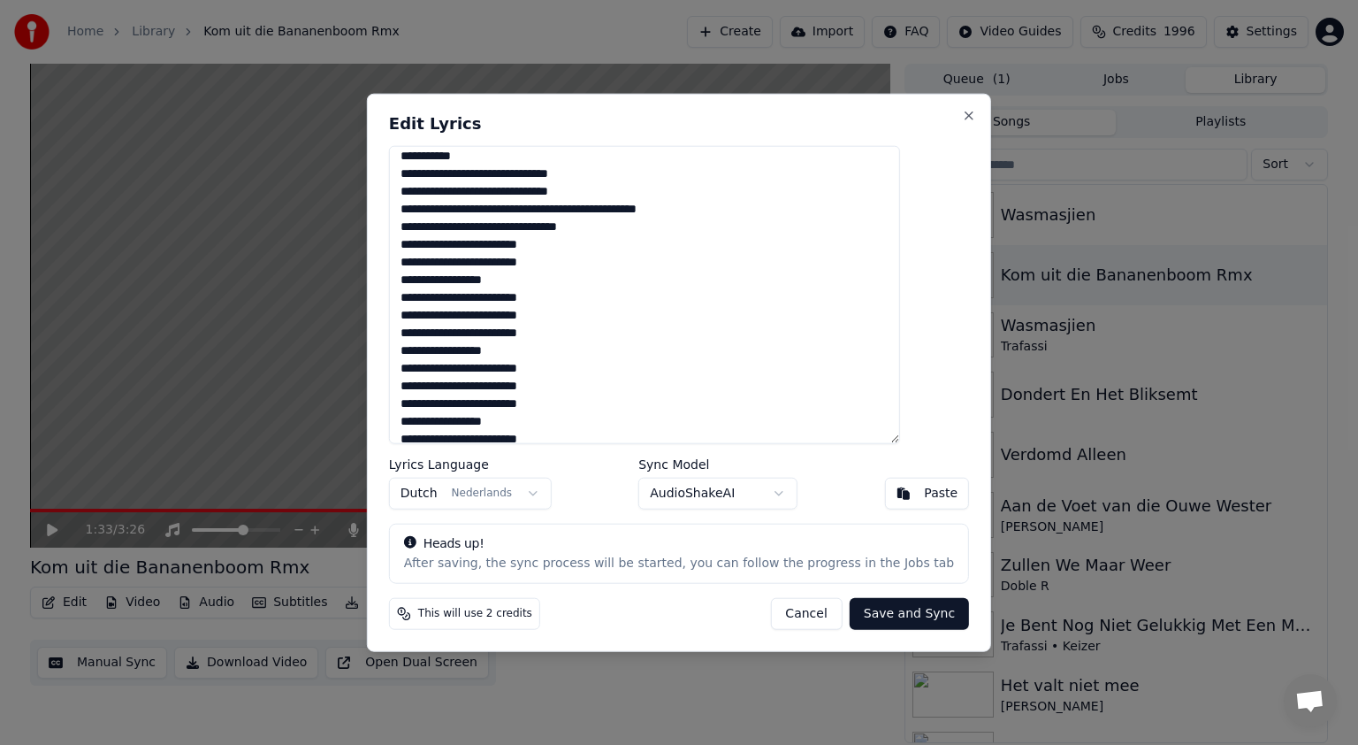
drag, startPoint x: 598, startPoint y: 265, endPoint x: 438, endPoint y: 247, distance: 161.1
click at [438, 247] on textarea at bounding box center [644, 295] width 511 height 298
paste textarea
drag, startPoint x: 591, startPoint y: 327, endPoint x: 432, endPoint y: 311, distance: 159.1
click at [432, 311] on textarea at bounding box center [644, 295] width 511 height 298
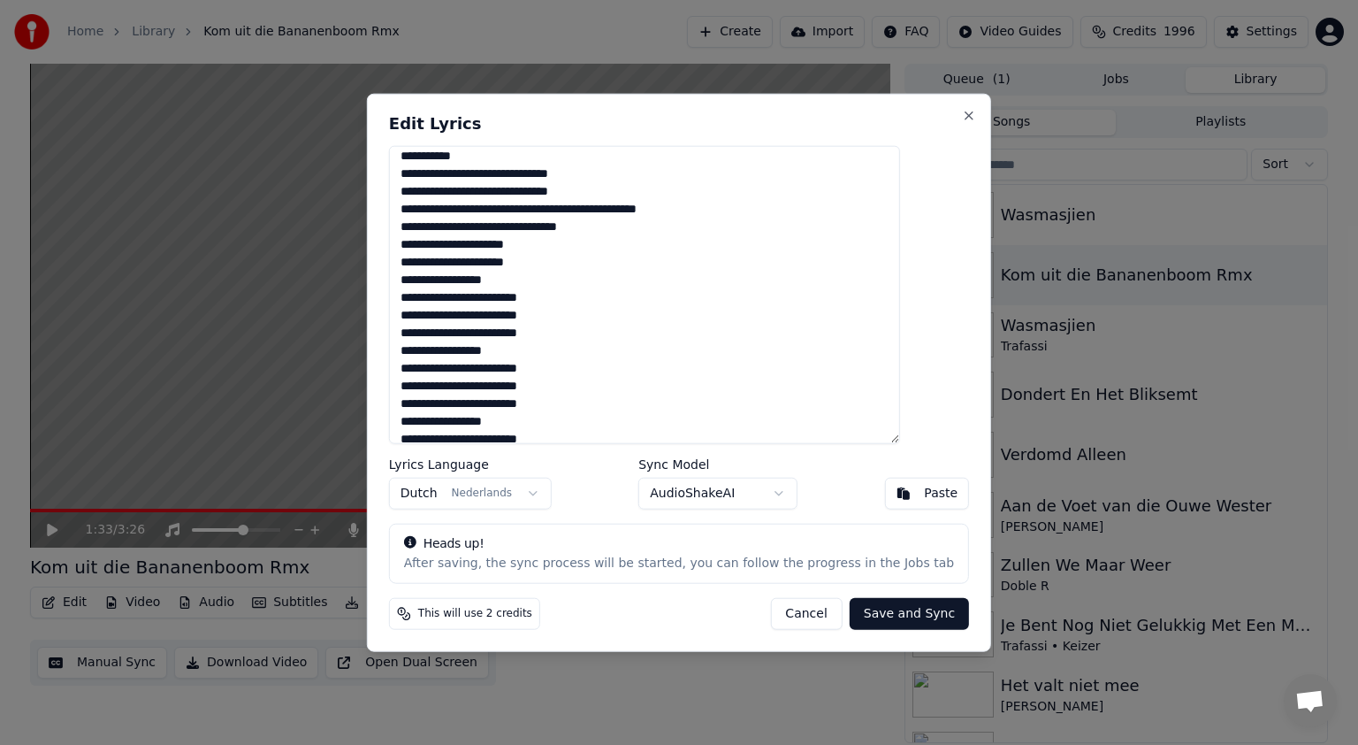
paste textarea
drag, startPoint x: 435, startPoint y: 294, endPoint x: 578, endPoint y: 315, distance: 144.8
click at [578, 315] on textarea at bounding box center [644, 295] width 511 height 298
paste textarea
drag, startPoint x: 595, startPoint y: 385, endPoint x: 433, endPoint y: 368, distance: 162.7
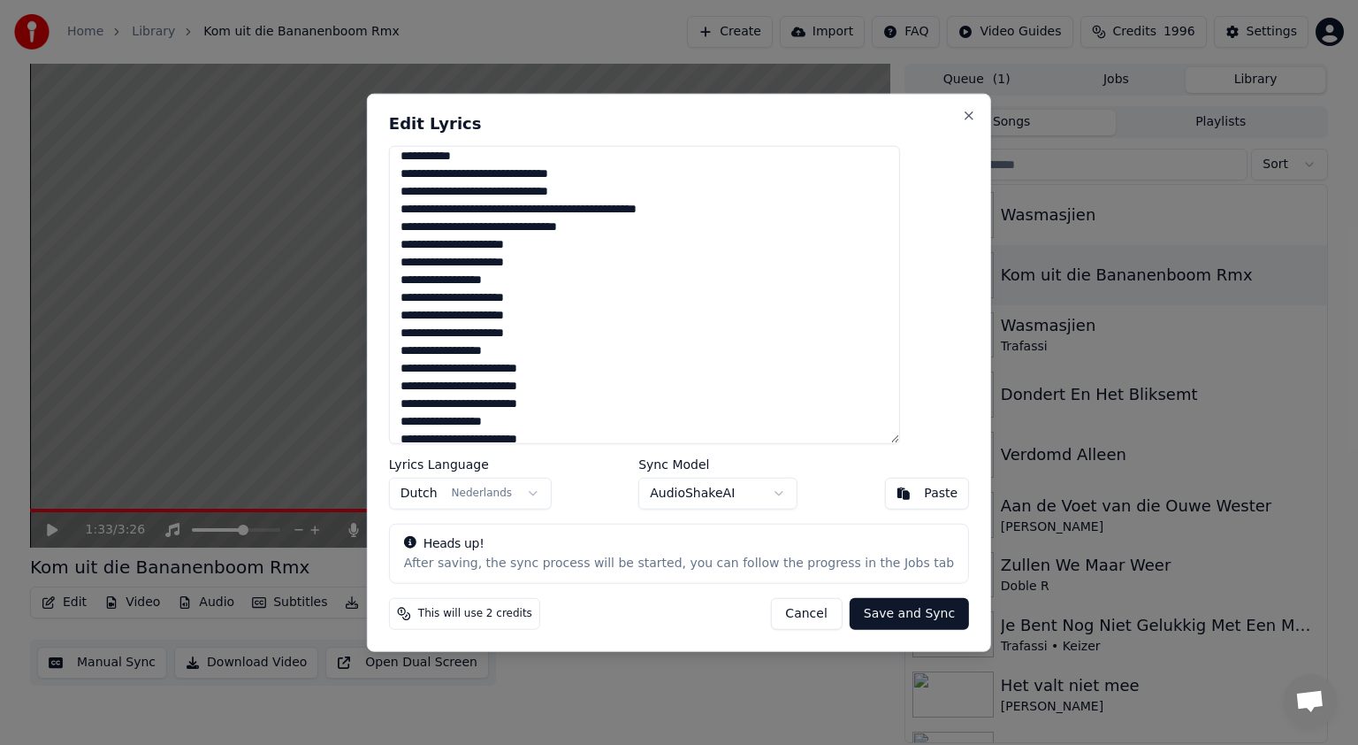
click at [433, 368] on textarea at bounding box center [644, 295] width 511 height 298
paste textarea
drag, startPoint x: 435, startPoint y: 383, endPoint x: 592, endPoint y: 404, distance: 158.0
click at [592, 404] on textarea at bounding box center [644, 295] width 511 height 298
paste textarea
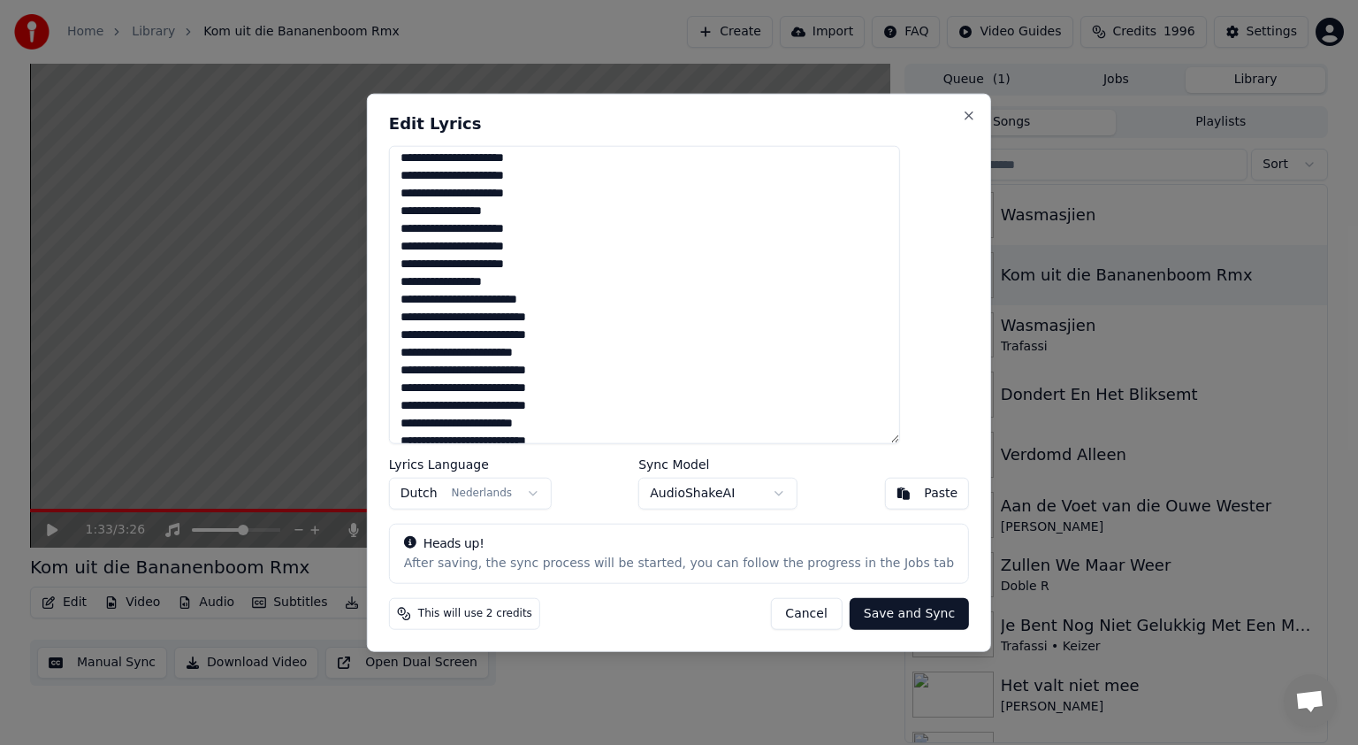
scroll to position [852, 0]
drag, startPoint x: 585, startPoint y: 281, endPoint x: 432, endPoint y: 251, distance: 155.9
click at [432, 251] on textarea at bounding box center [644, 295] width 511 height 298
paste textarea
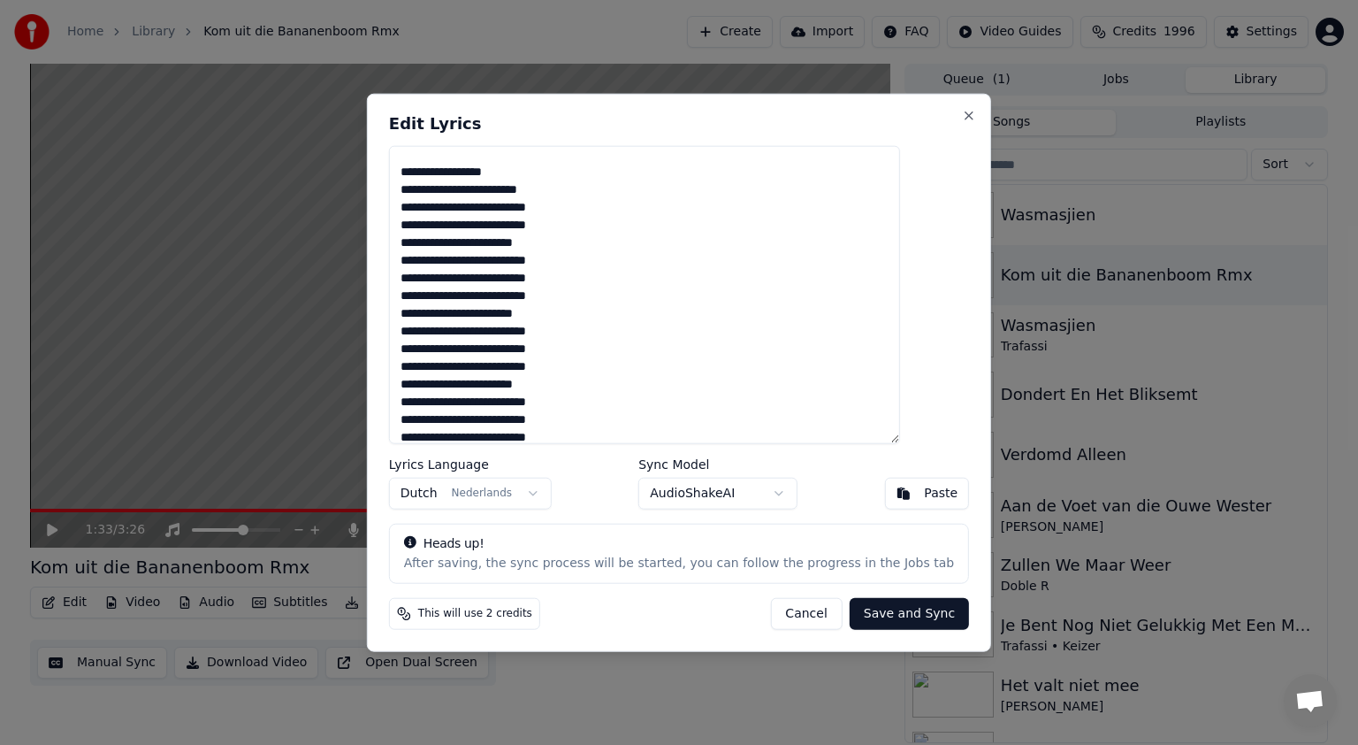
paste textarea "**********"
drag, startPoint x: 588, startPoint y: 172, endPoint x: 431, endPoint y: 173, distance: 157.4
click at [431, 173] on textarea at bounding box center [644, 295] width 511 height 298
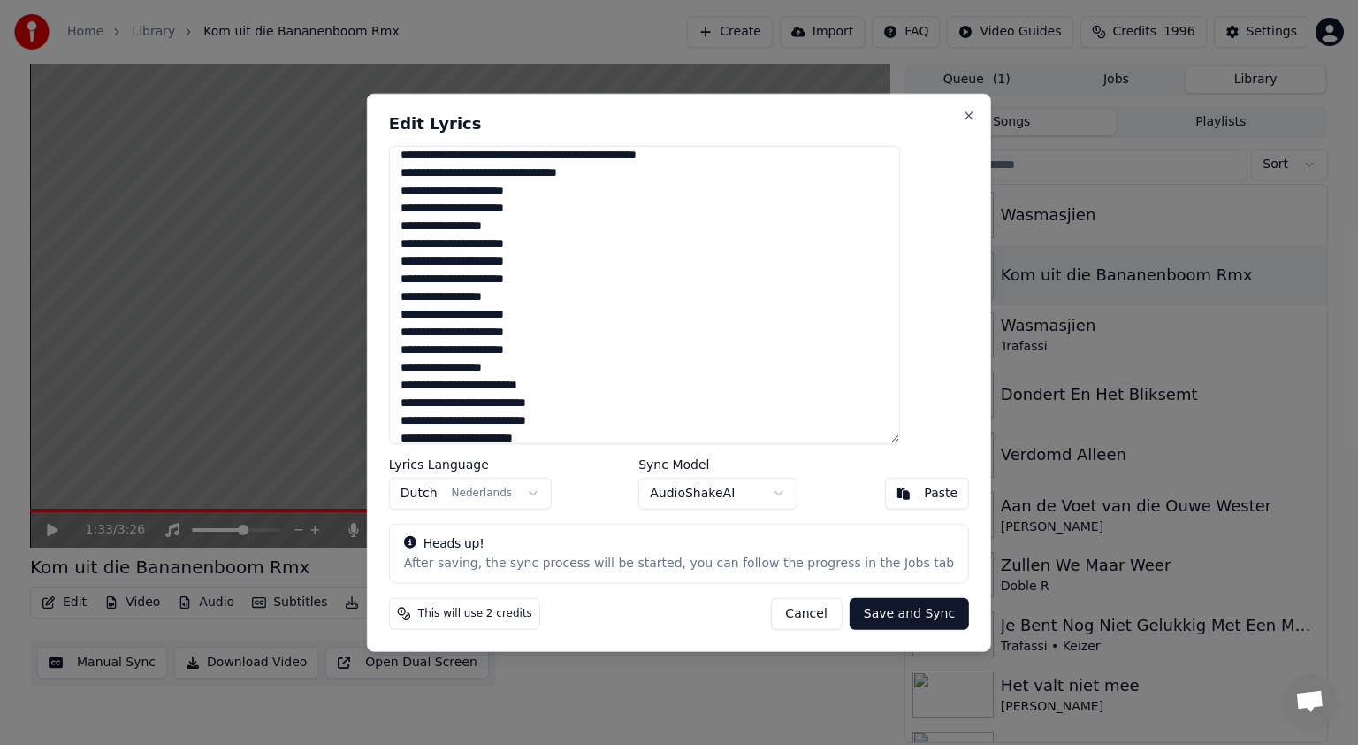
scroll to position [764, 0]
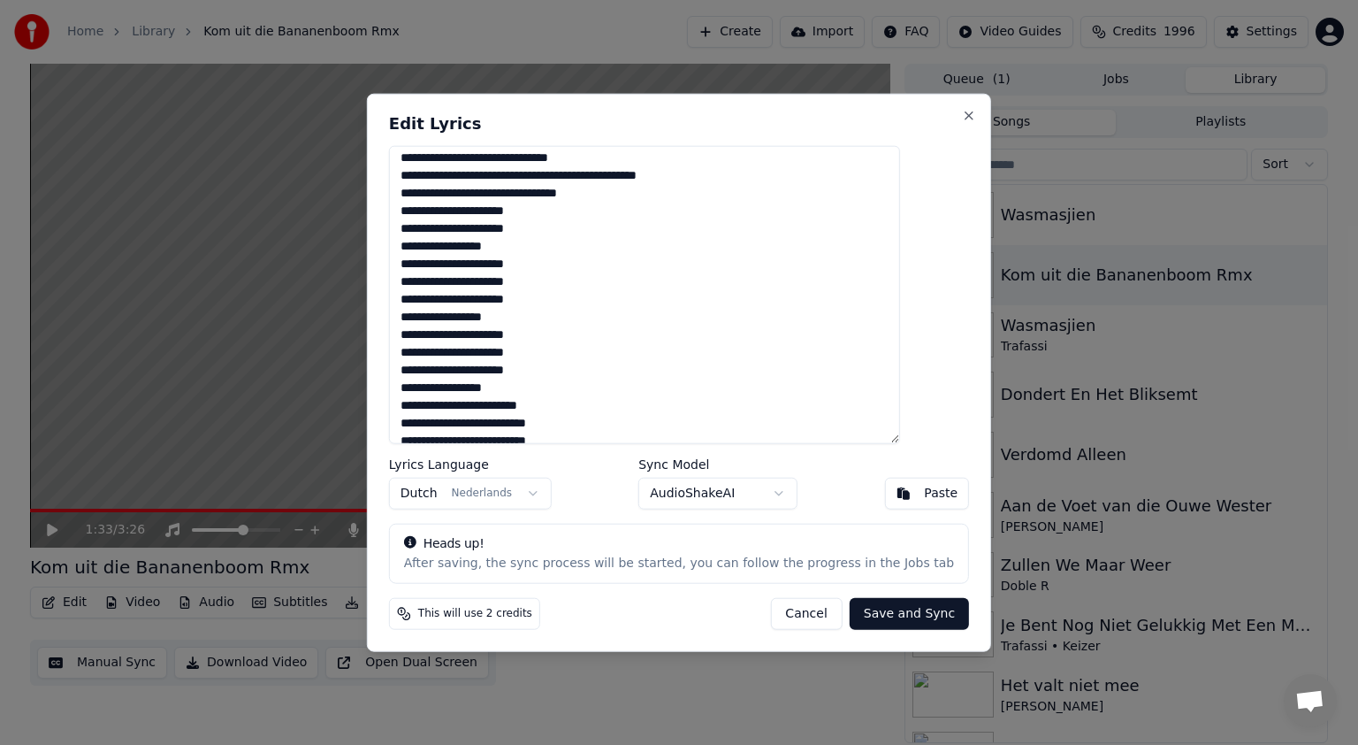
drag, startPoint x: 589, startPoint y: 299, endPoint x: 436, endPoint y: 266, distance: 156.5
click at [436, 266] on textarea at bounding box center [644, 295] width 511 height 298
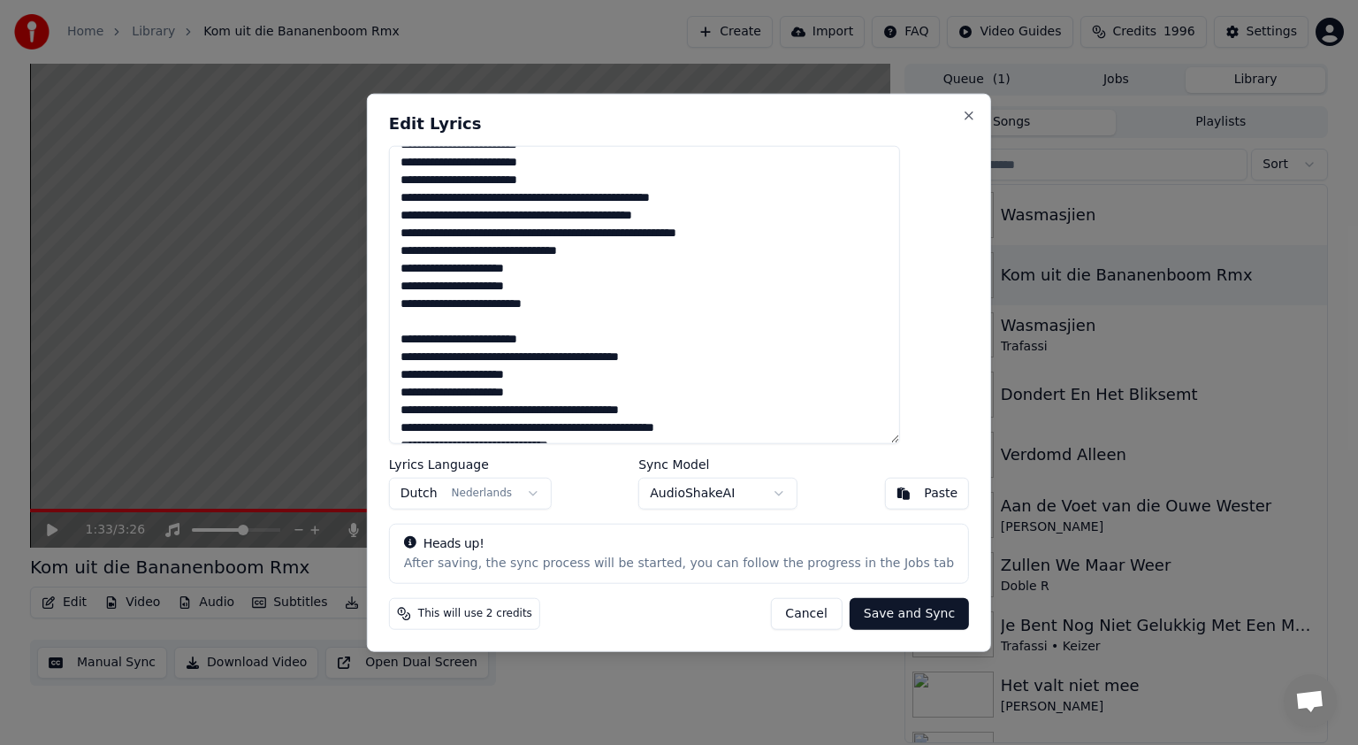
scroll to position [0, 0]
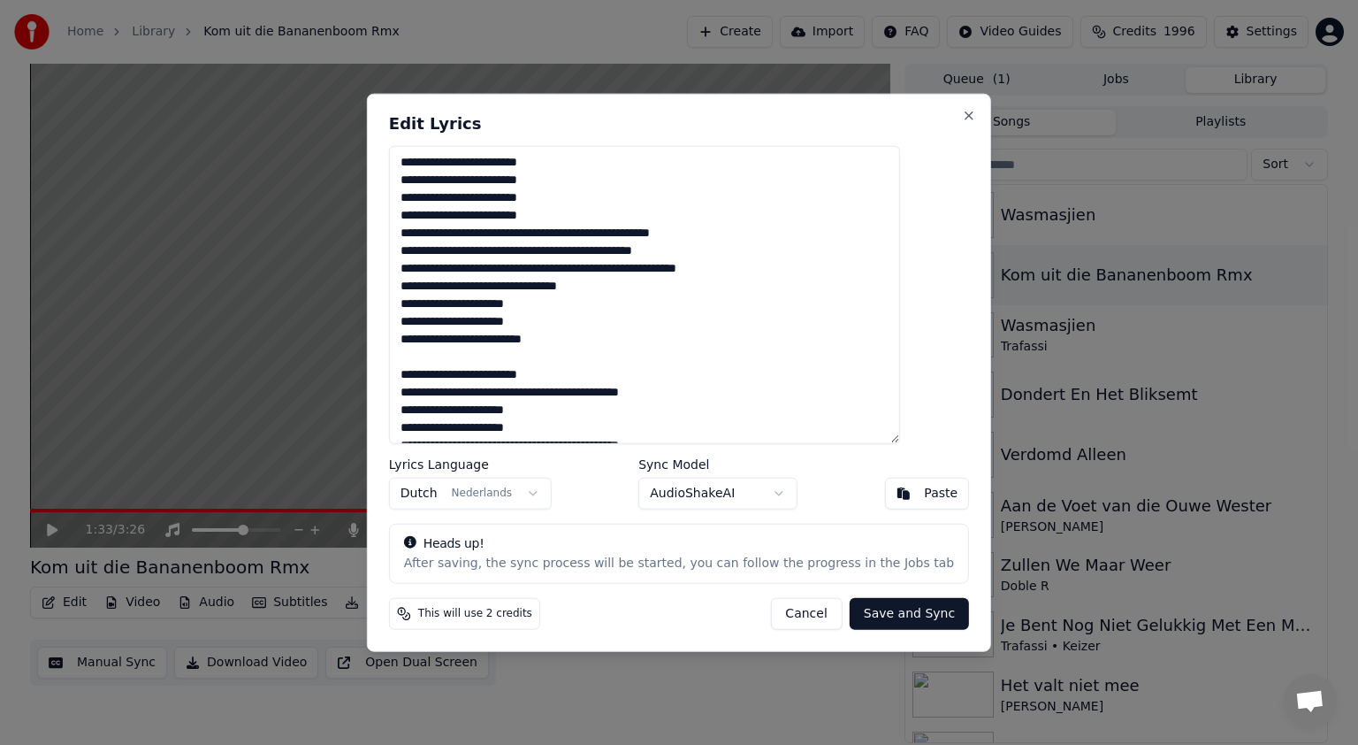
click at [609, 231] on textarea at bounding box center [644, 295] width 511 height 298
click at [607, 232] on textarea at bounding box center [644, 295] width 511 height 298
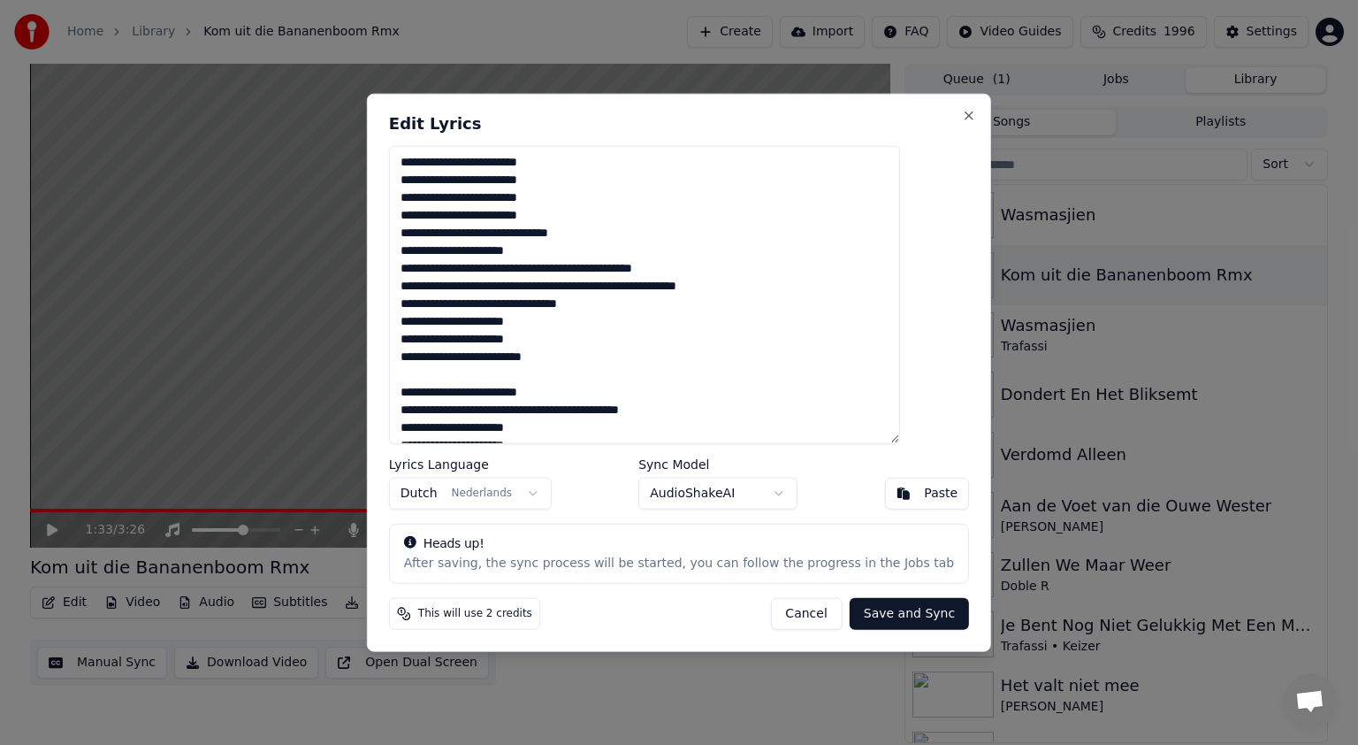
click at [572, 269] on textarea at bounding box center [644, 295] width 511 height 298
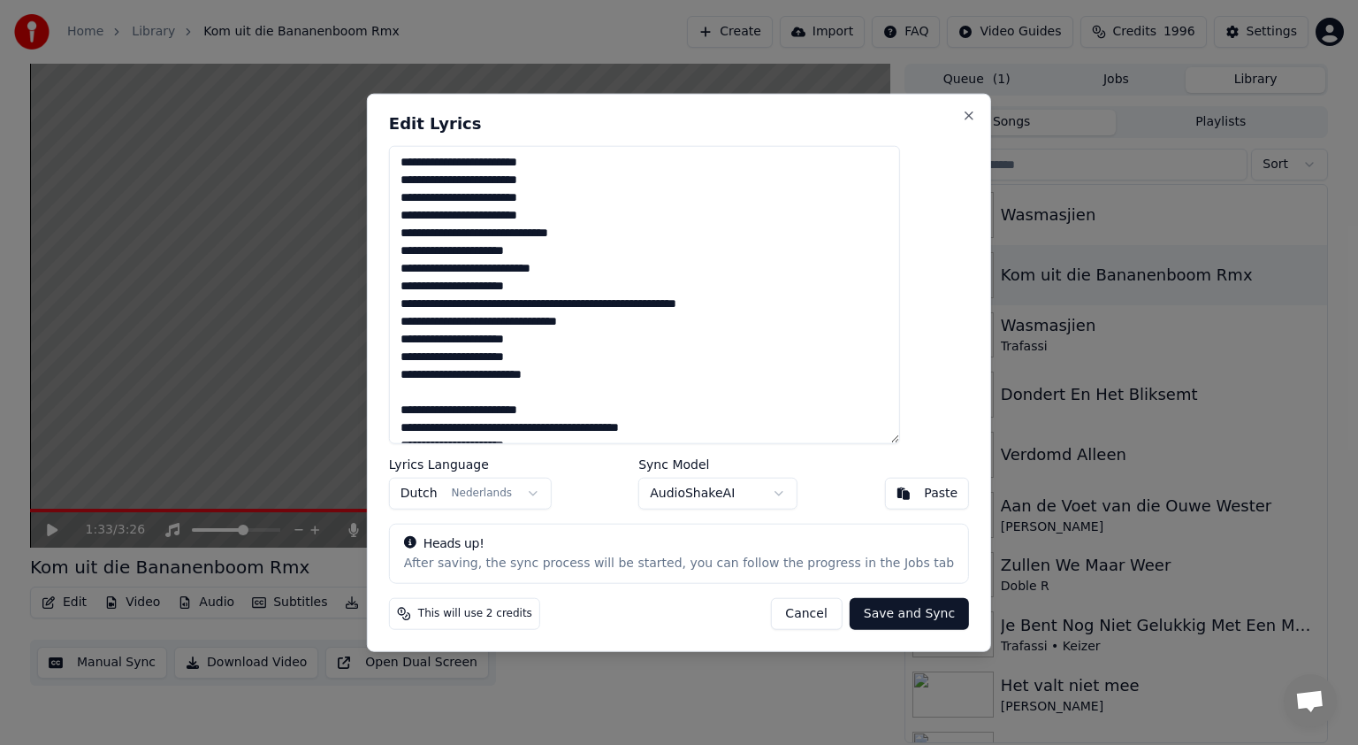
click at [631, 310] on textarea at bounding box center [644, 295] width 511 height 298
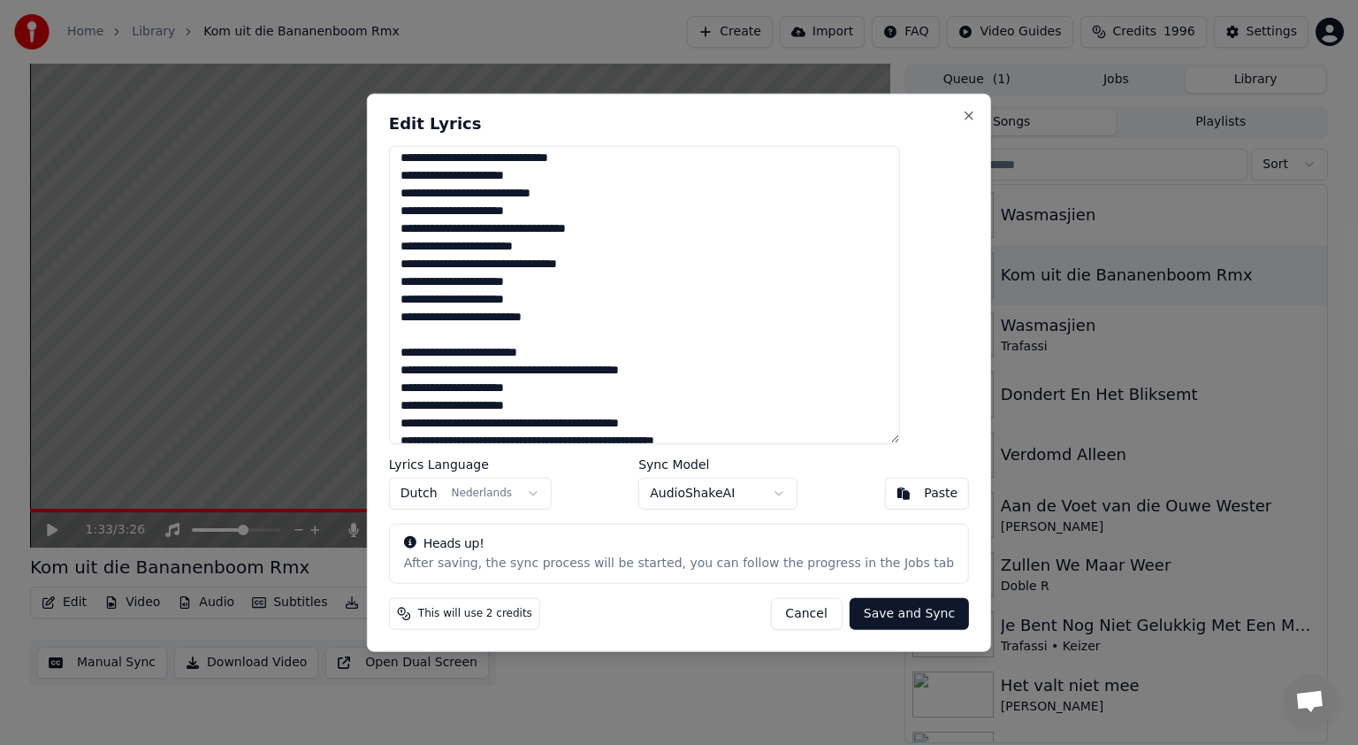
scroll to position [87, 0]
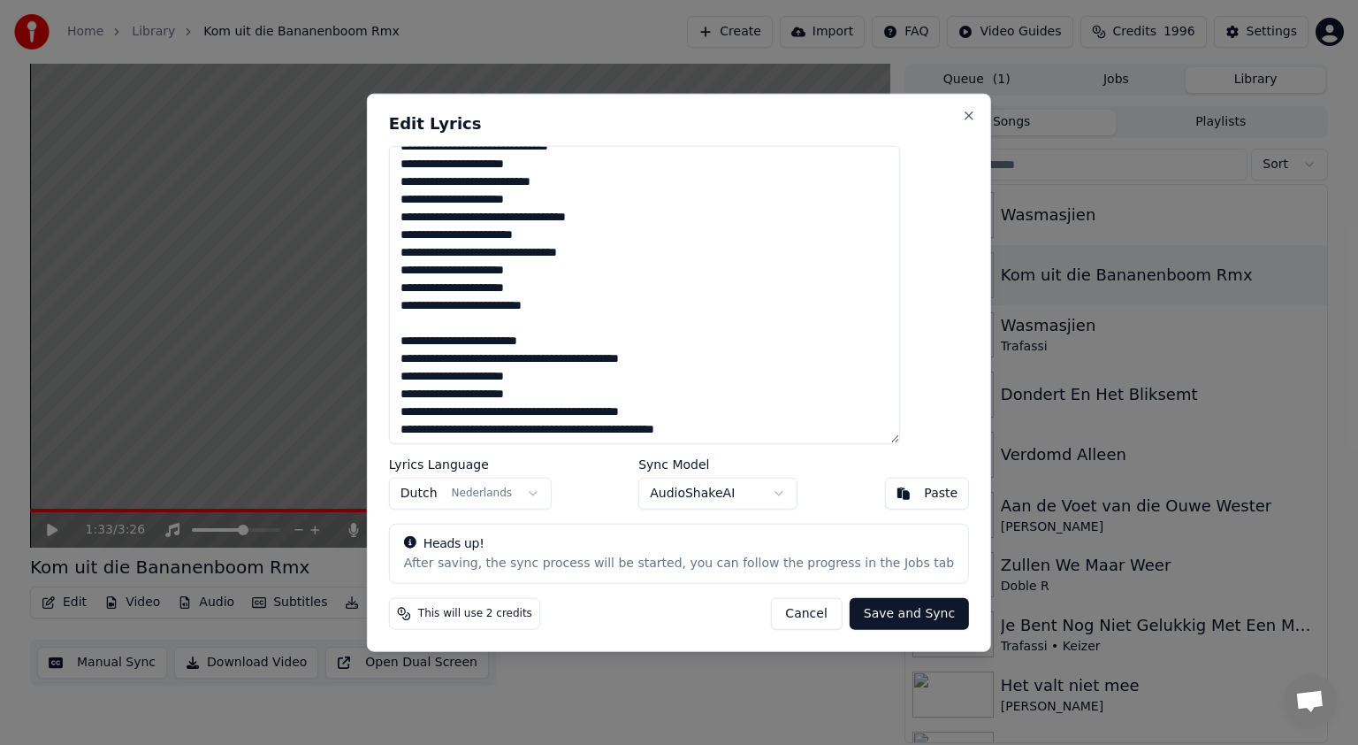
drag, startPoint x: 608, startPoint y: 335, endPoint x: 446, endPoint y: 327, distance: 162.9
click at [446, 327] on textarea at bounding box center [644, 295] width 511 height 298
drag, startPoint x: 574, startPoint y: 358, endPoint x: 432, endPoint y: 336, distance: 144.1
click at [432, 336] on textarea at bounding box center [644, 295] width 511 height 298
drag, startPoint x: 584, startPoint y: 335, endPoint x: 437, endPoint y: 331, distance: 146.9
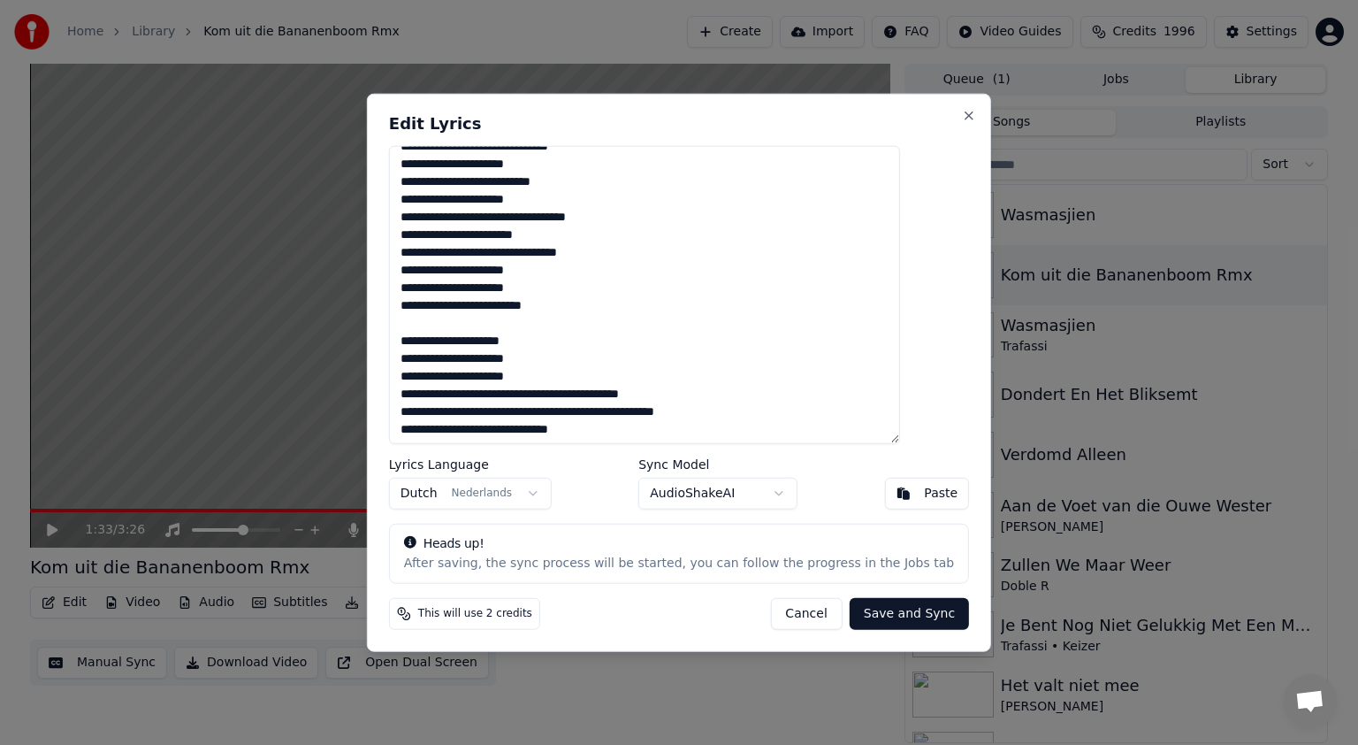
click at [437, 331] on textarea at bounding box center [644, 295] width 511 height 298
drag, startPoint x: 585, startPoint y: 339, endPoint x: 436, endPoint y: 334, distance: 149.5
click at [436, 334] on textarea at bounding box center [644, 295] width 511 height 298
click at [438, 322] on textarea at bounding box center [644, 295] width 511 height 298
paste textarea "**********"
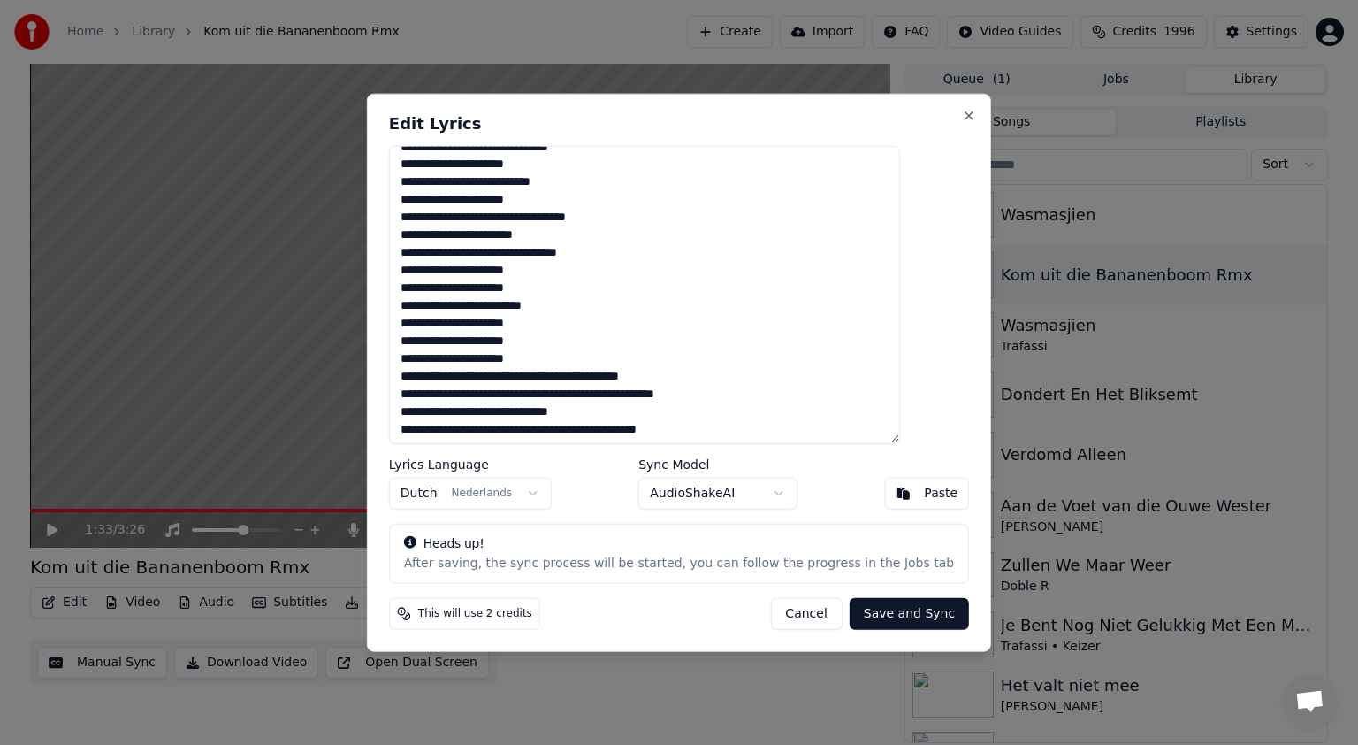
drag, startPoint x: 573, startPoint y: 376, endPoint x: 717, endPoint y: 375, distance: 144.2
click at [717, 375] on textarea at bounding box center [644, 295] width 511 height 298
paste textarea "**********"
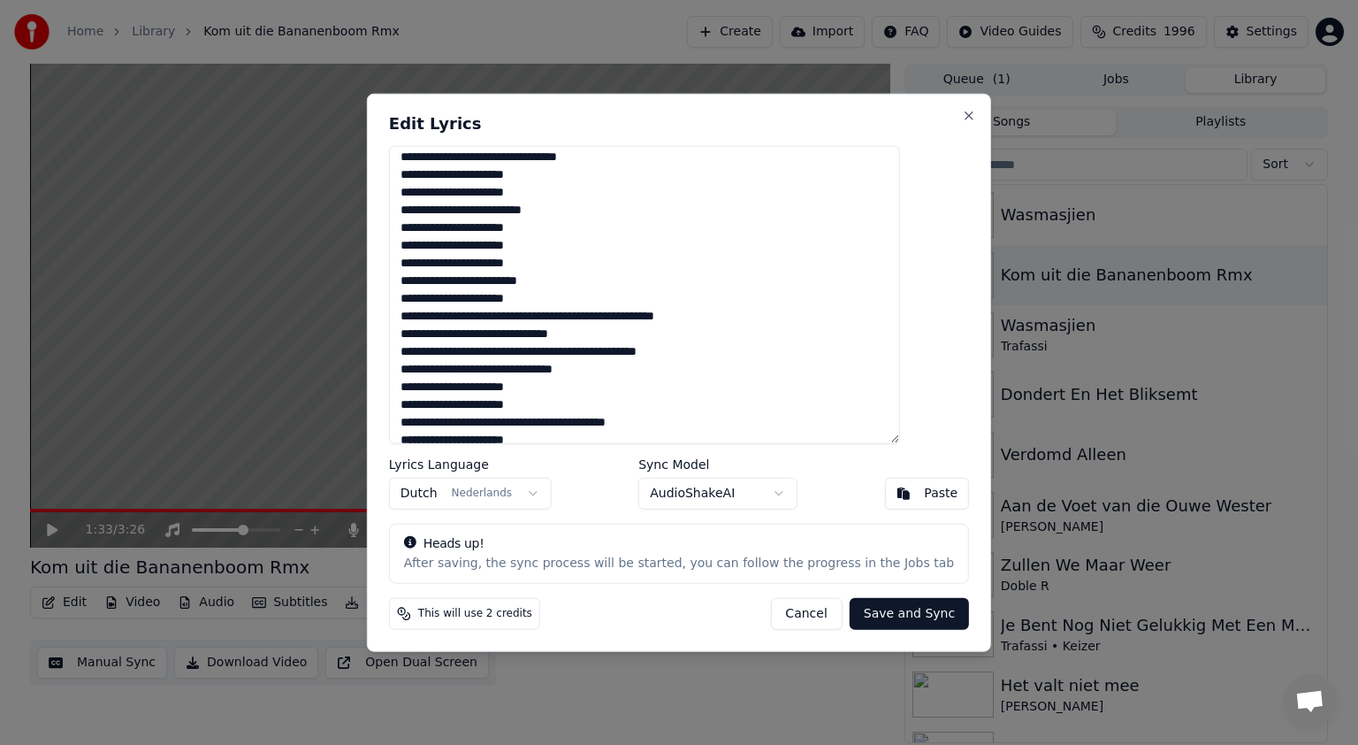
scroll to position [187, 0]
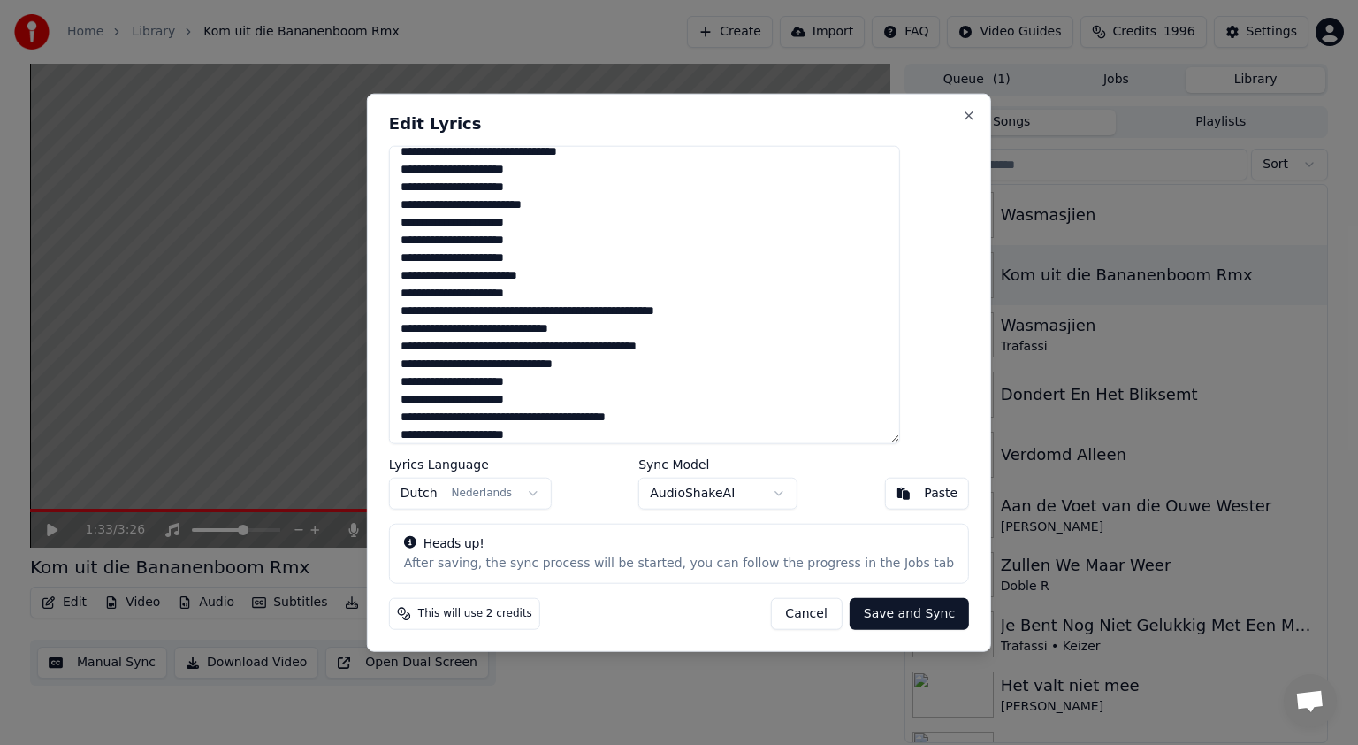
click at [555, 312] on textarea at bounding box center [644, 295] width 511 height 298
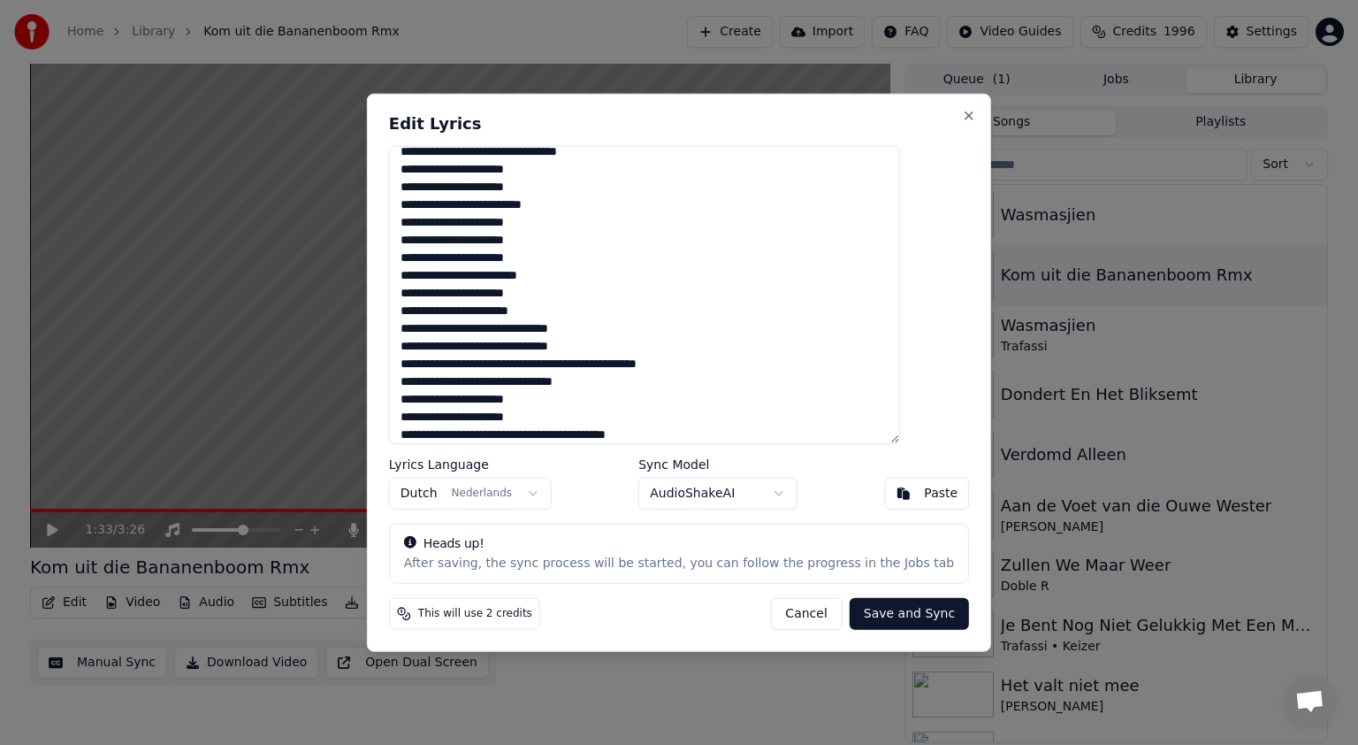
click at [568, 363] on textarea at bounding box center [644, 295] width 511 height 298
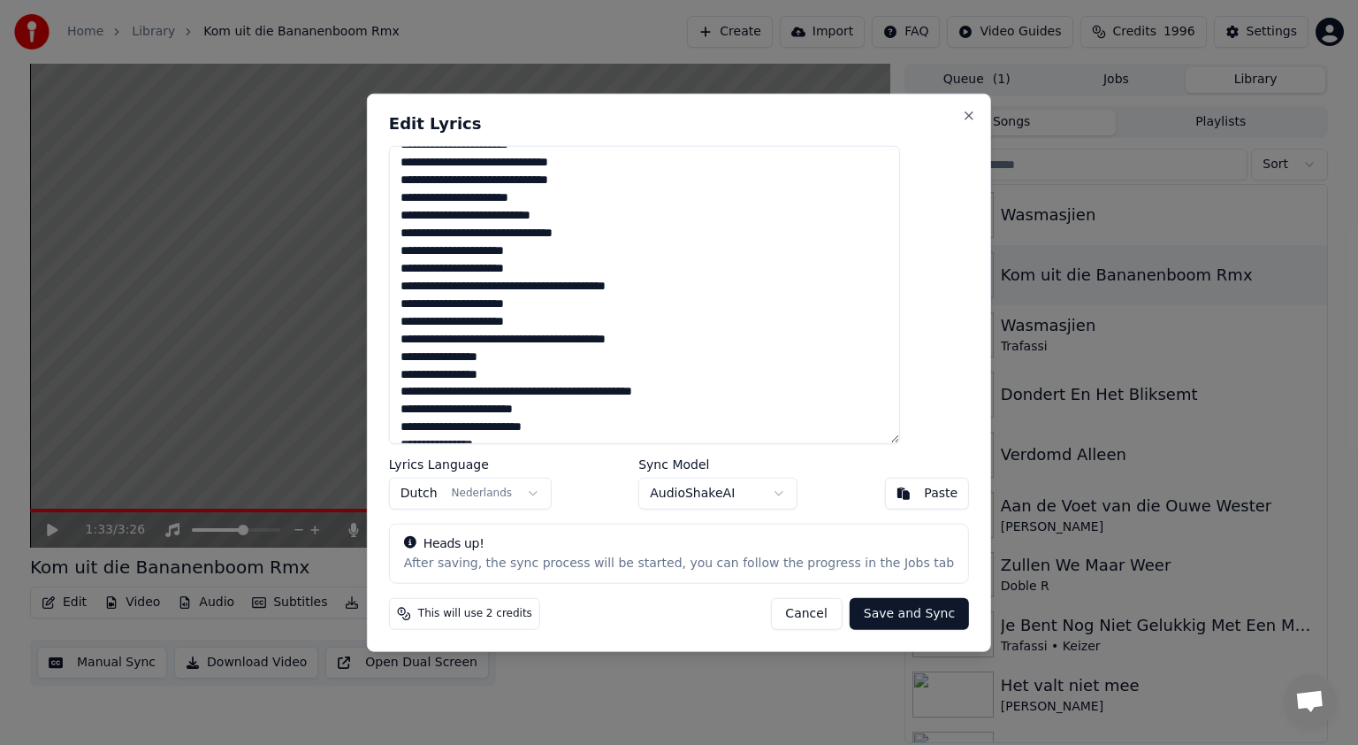
scroll to position [373, 0]
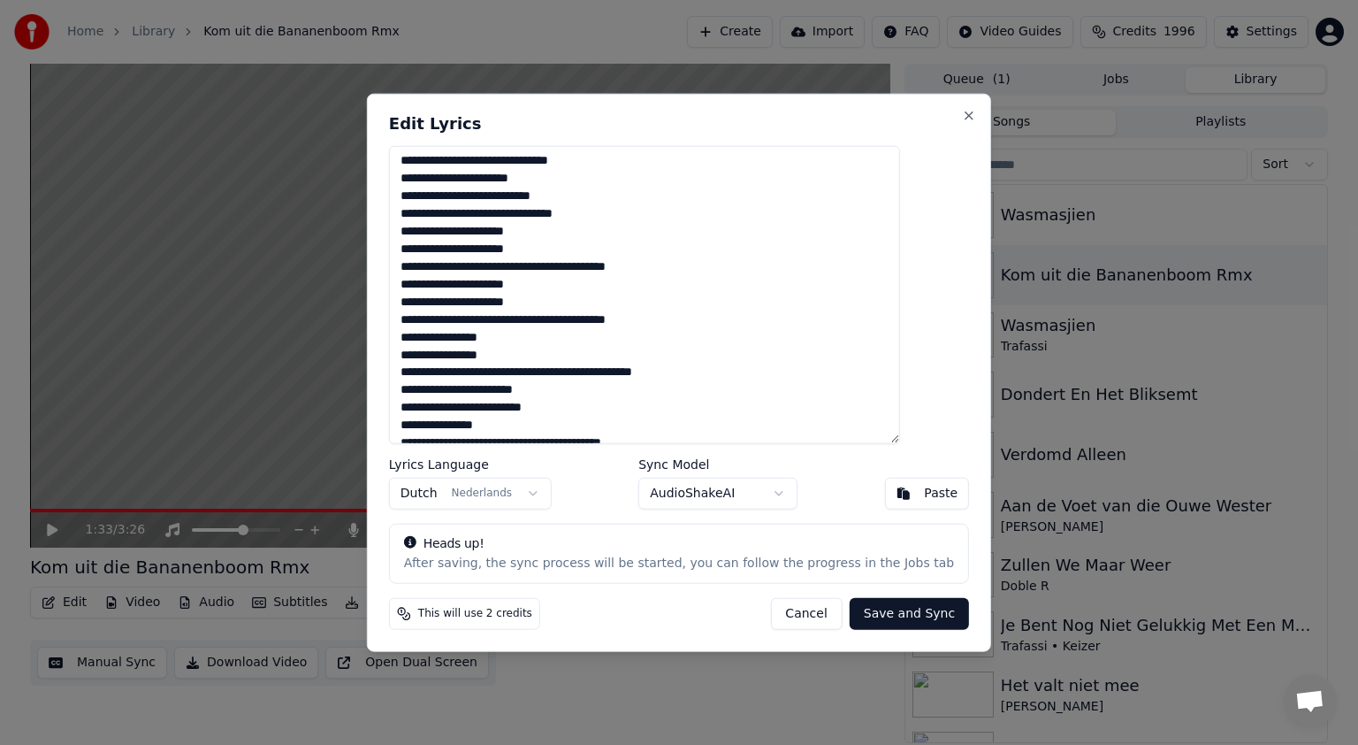
click at [481, 265] on textarea at bounding box center [644, 295] width 511 height 298
click at [567, 266] on textarea at bounding box center [644, 295] width 511 height 298
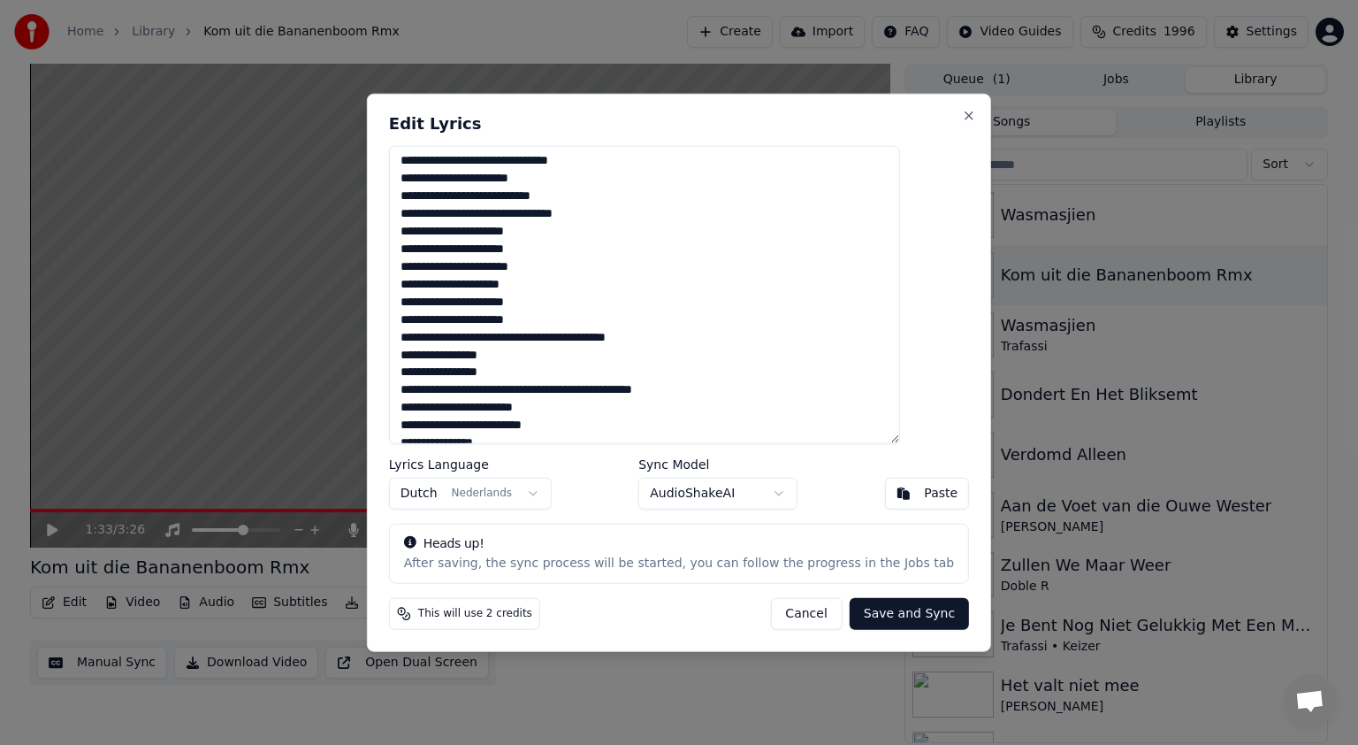
drag, startPoint x: 566, startPoint y: 279, endPoint x: 436, endPoint y: 282, distance: 130.1
click at [436, 282] on textarea at bounding box center [644, 295] width 511 height 298
paste textarea "*"
click at [563, 337] on textarea at bounding box center [644, 295] width 511 height 298
drag, startPoint x: 564, startPoint y: 356, endPoint x: 434, endPoint y: 354, distance: 130.0
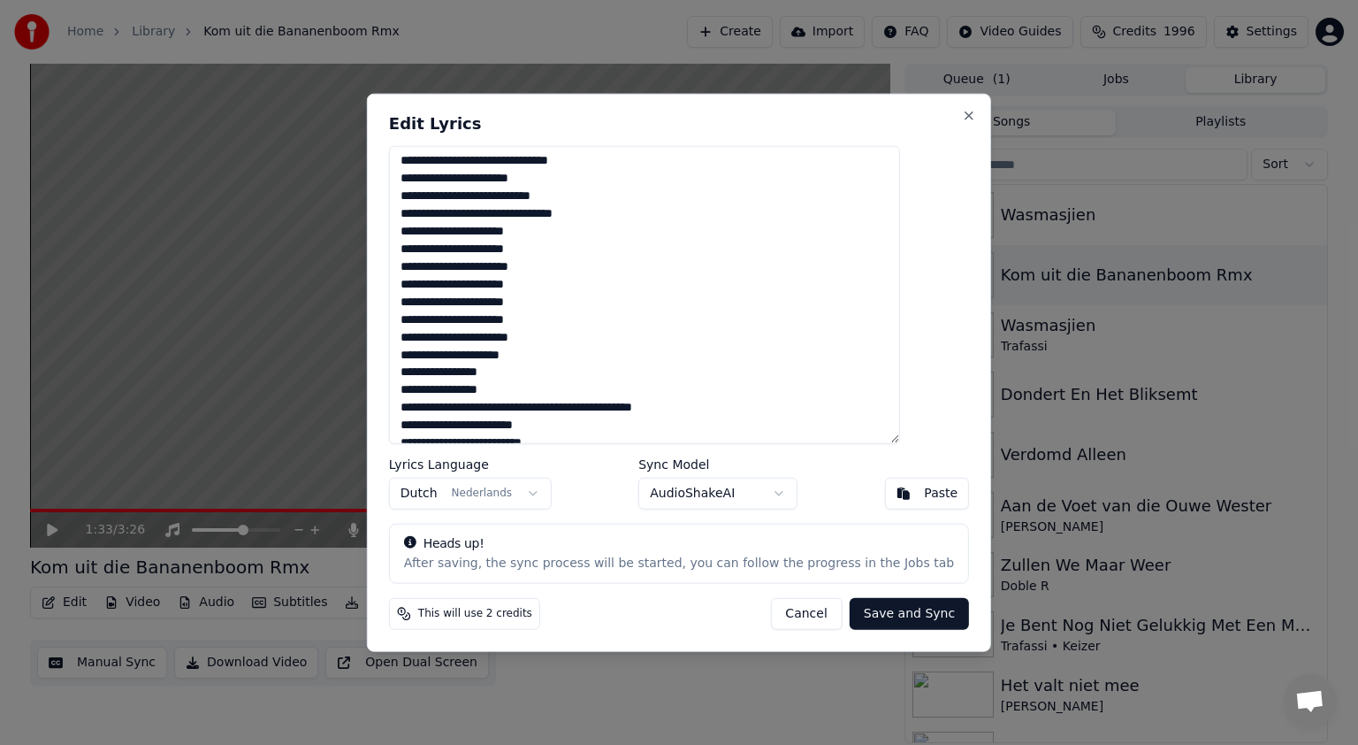
click at [434, 354] on textarea at bounding box center [644, 295] width 511 height 298
paste textarea "*"
click at [481, 341] on textarea at bounding box center [644, 295] width 511 height 298
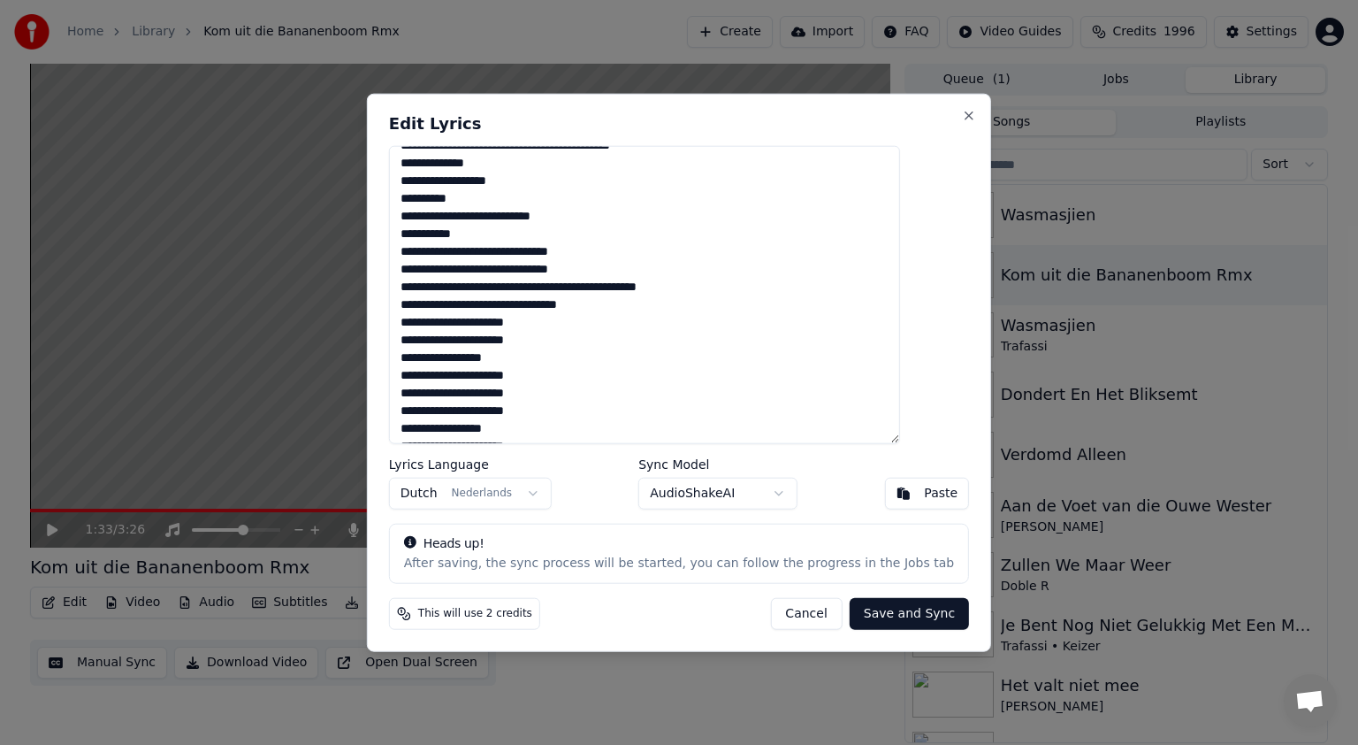
scroll to position [792, 0]
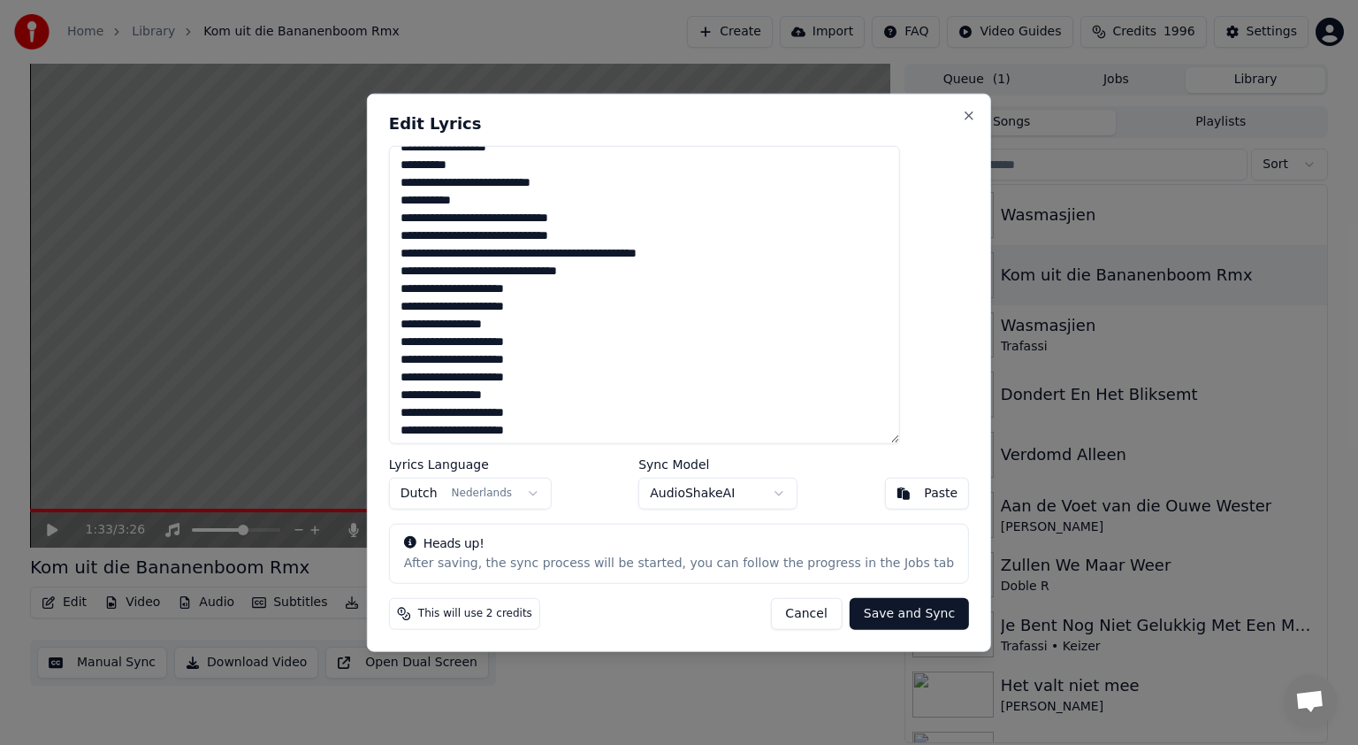
click at [567, 255] on textarea at bounding box center [644, 295] width 511 height 298
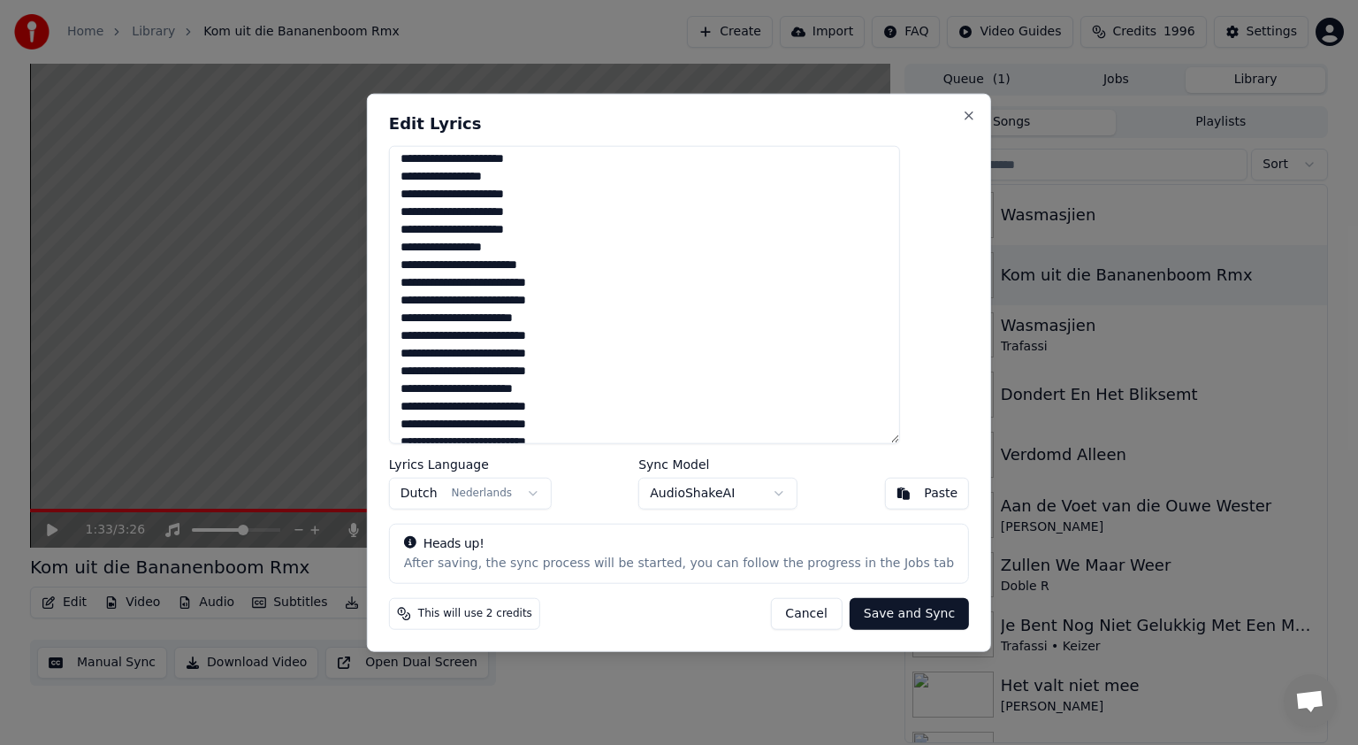
scroll to position [1051, 0]
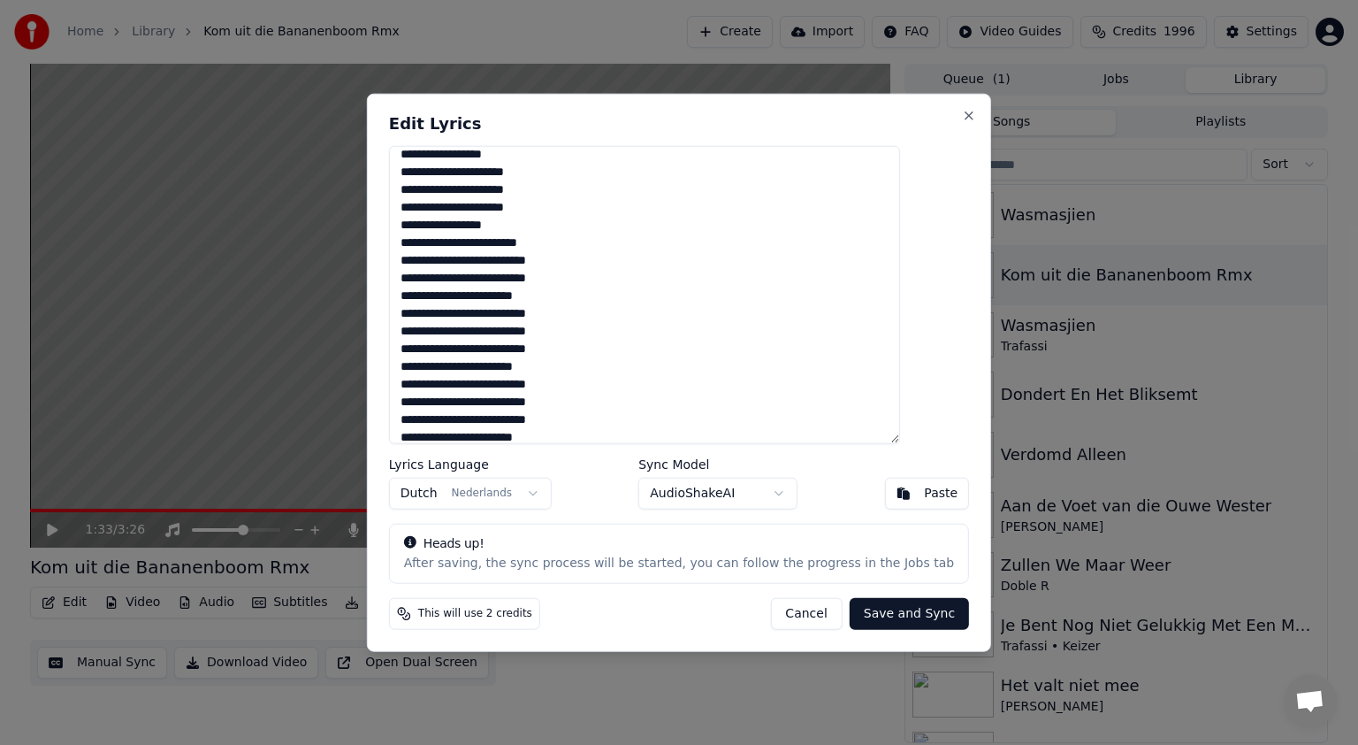
type textarea "**********"
click at [866, 610] on button "Save and Sync" at bounding box center [909, 613] width 119 height 32
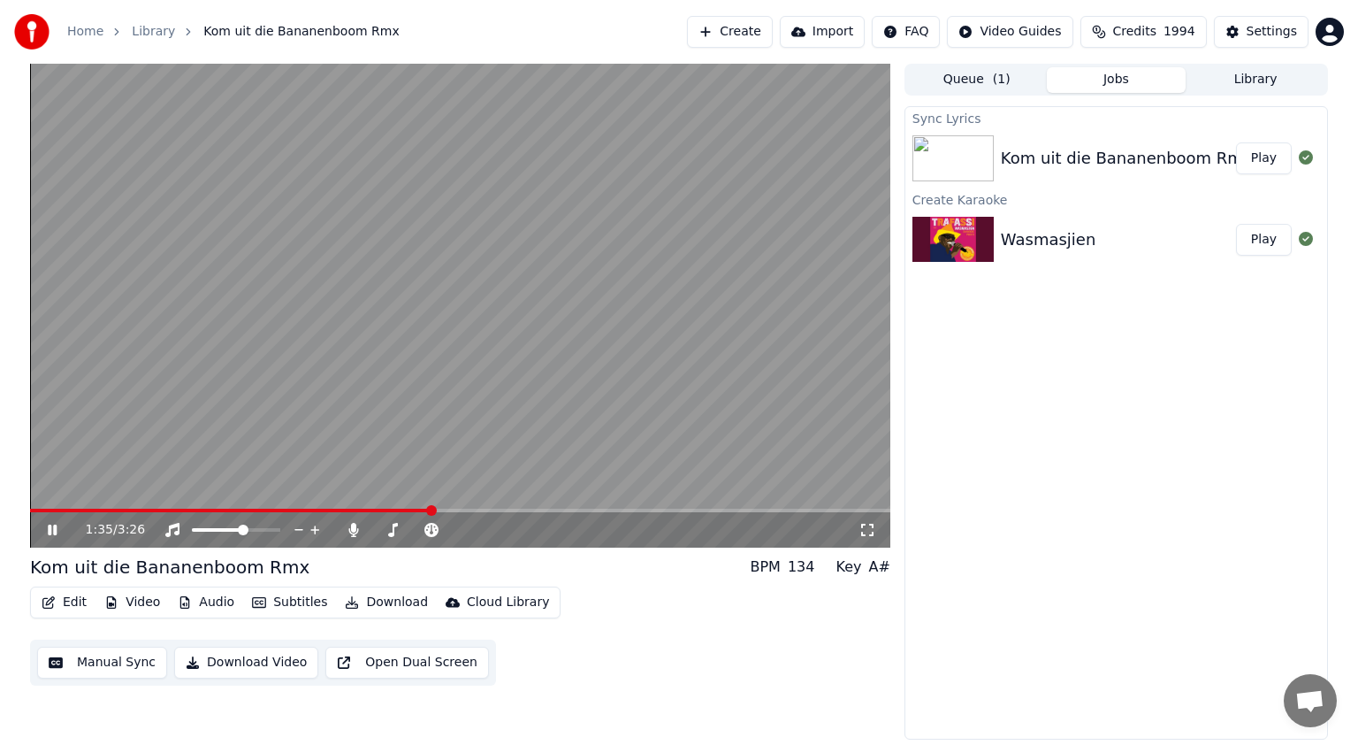
click at [56, 527] on icon at bounding box center [52, 529] width 9 height 11
click at [1258, 237] on button "Play" at bounding box center [1264, 240] width 56 height 32
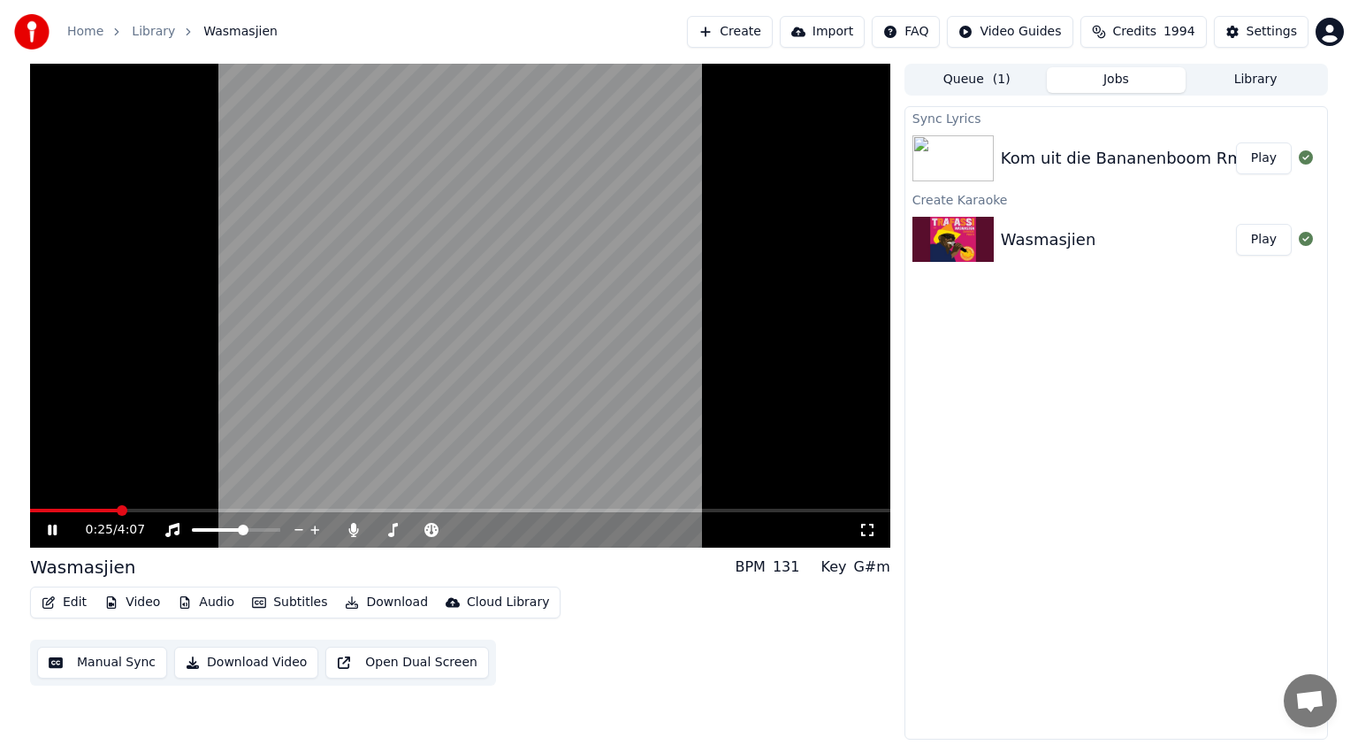
click at [50, 531] on icon at bounding box center [52, 529] width 9 height 11
click at [147, 600] on button "Video" at bounding box center [132, 602] width 70 height 25
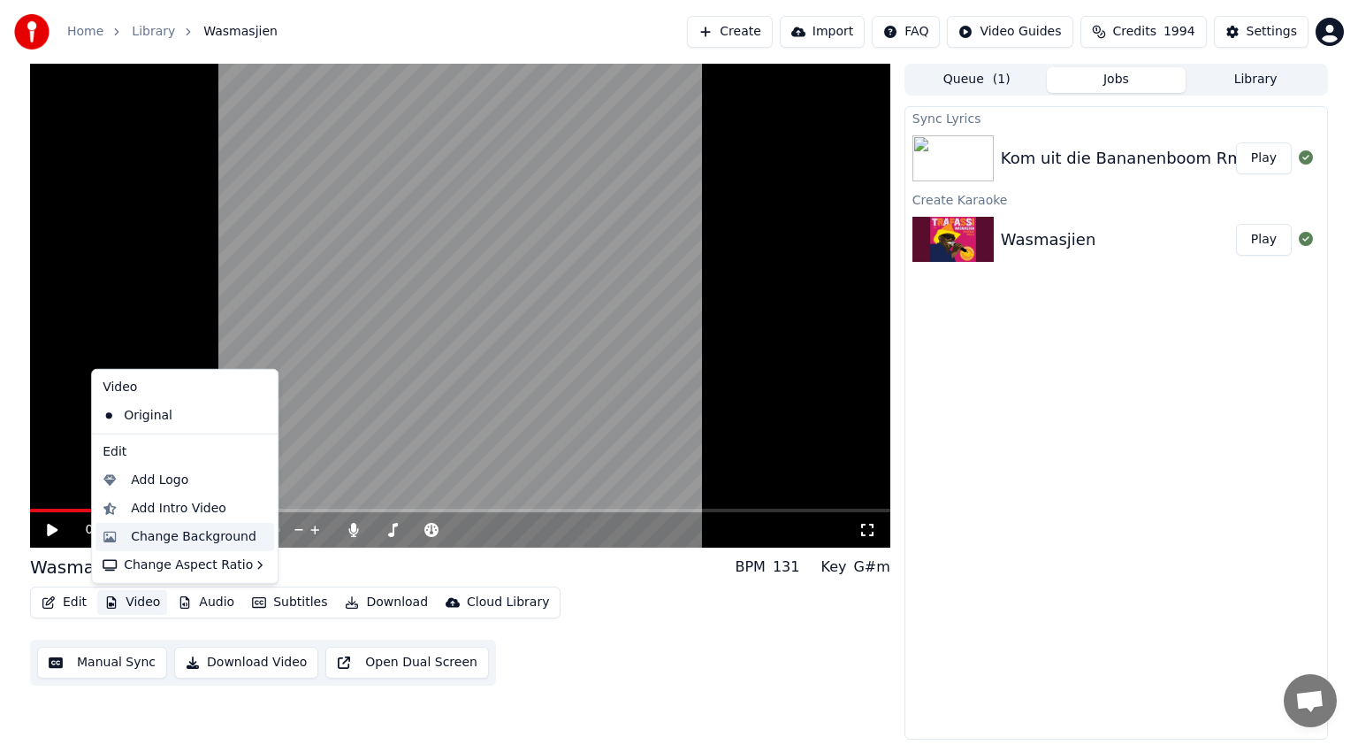
click at [170, 528] on div "Change Background" at bounding box center [194, 537] width 126 height 18
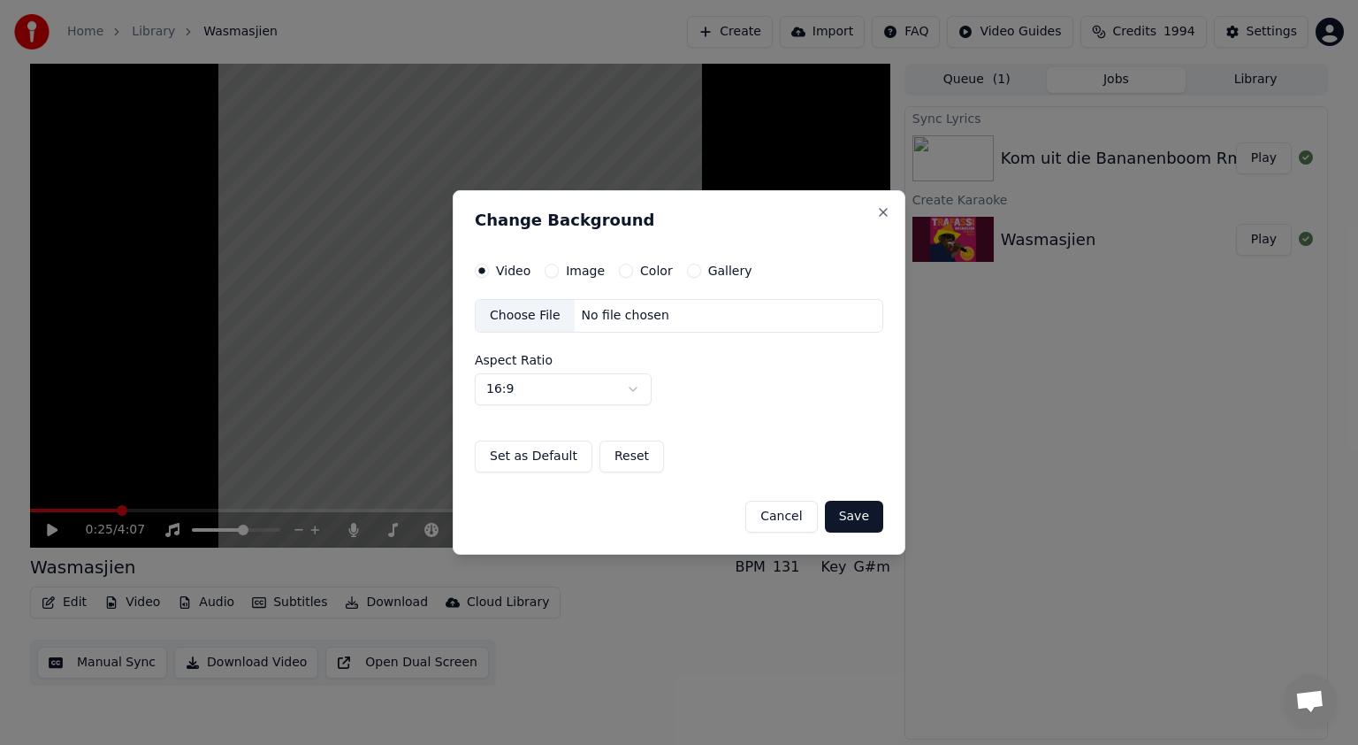
click at [552, 271] on button "Image" at bounding box center [552, 271] width 14 height 14
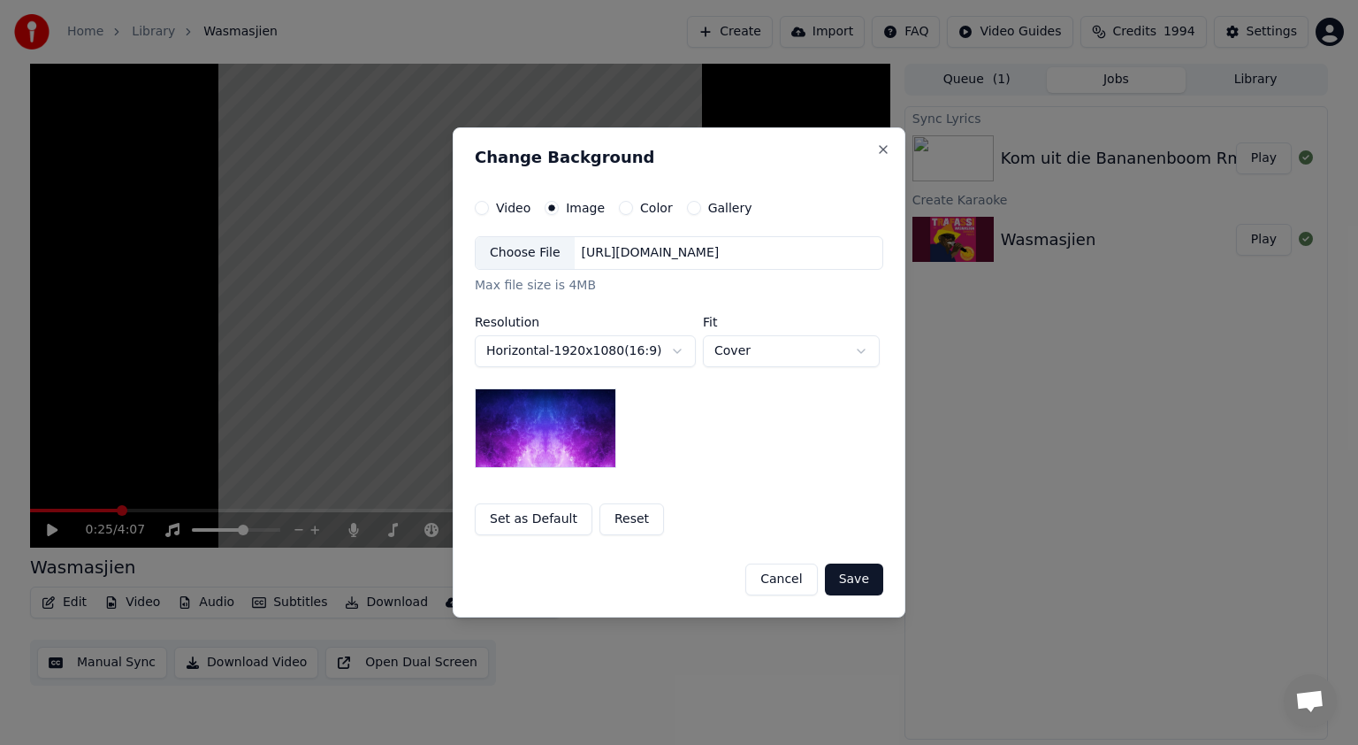
click at [522, 248] on div "Choose File" at bounding box center [525, 253] width 99 height 32
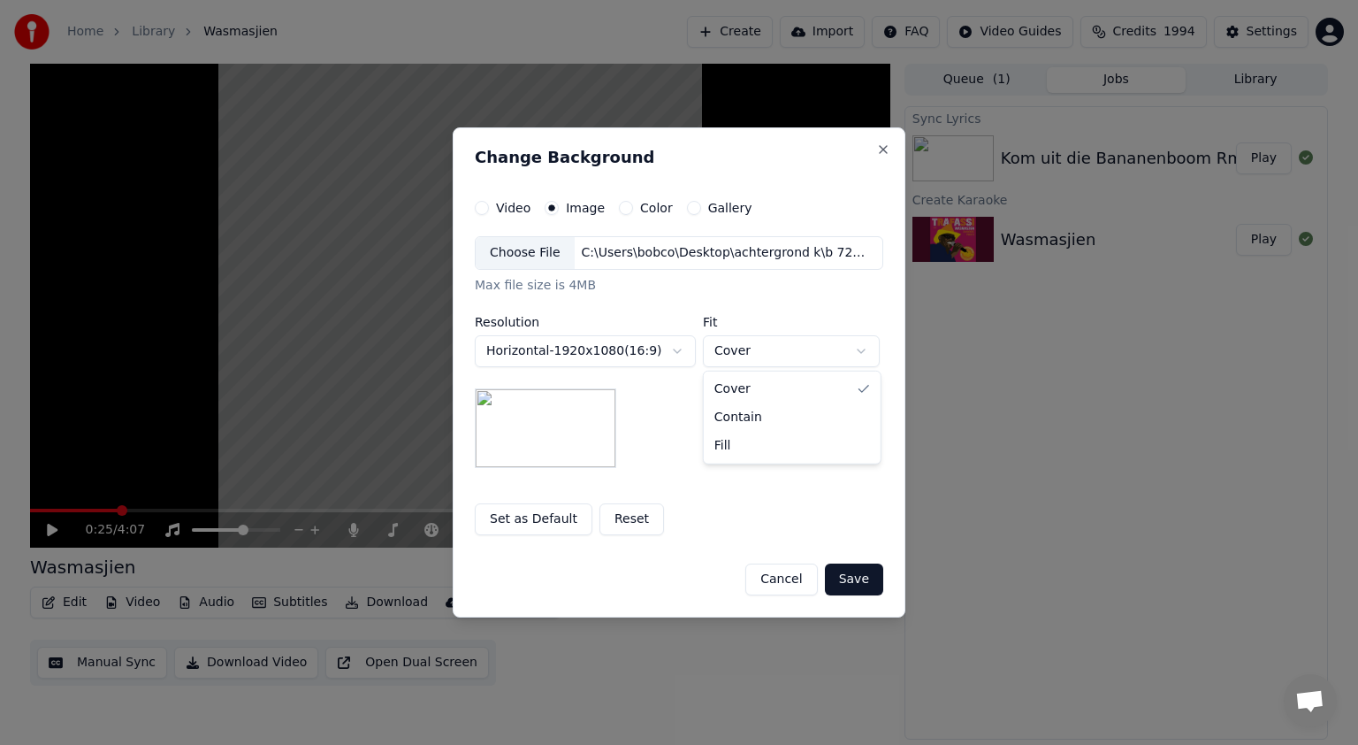
click at [860, 349] on body "**********" at bounding box center [679, 372] width 1358 height 745
select select "****"
click at [848, 577] on button "Save" at bounding box center [854, 579] width 58 height 32
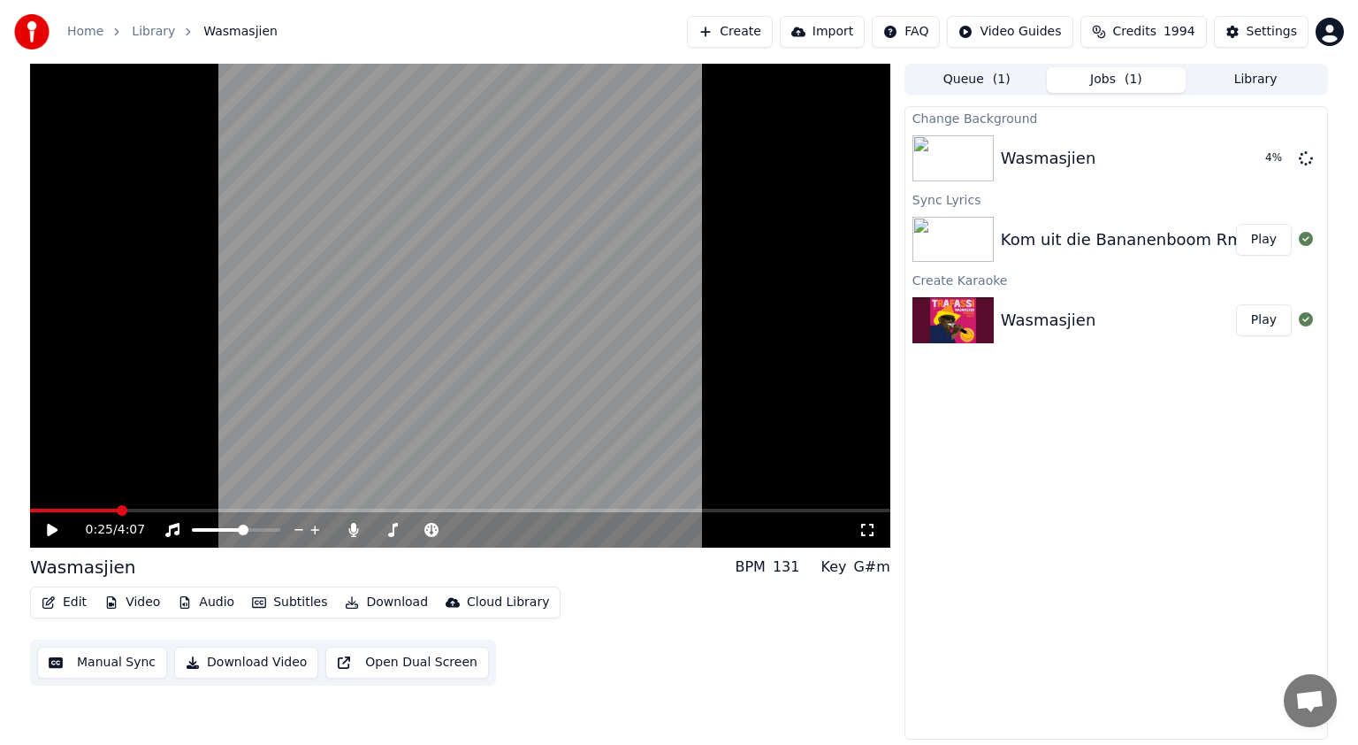
click at [1264, 235] on button "Play" at bounding box center [1264, 240] width 56 height 32
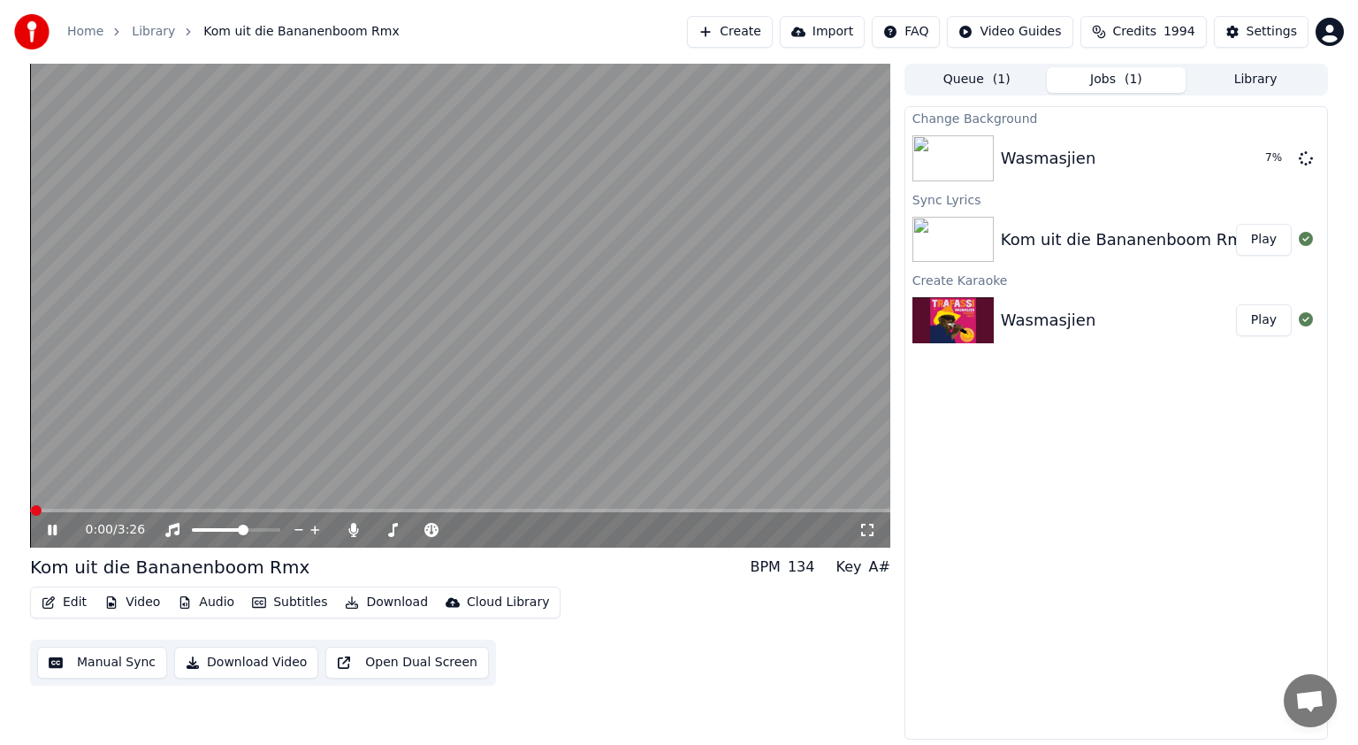
click at [48, 535] on icon at bounding box center [65, 530] width 42 height 14
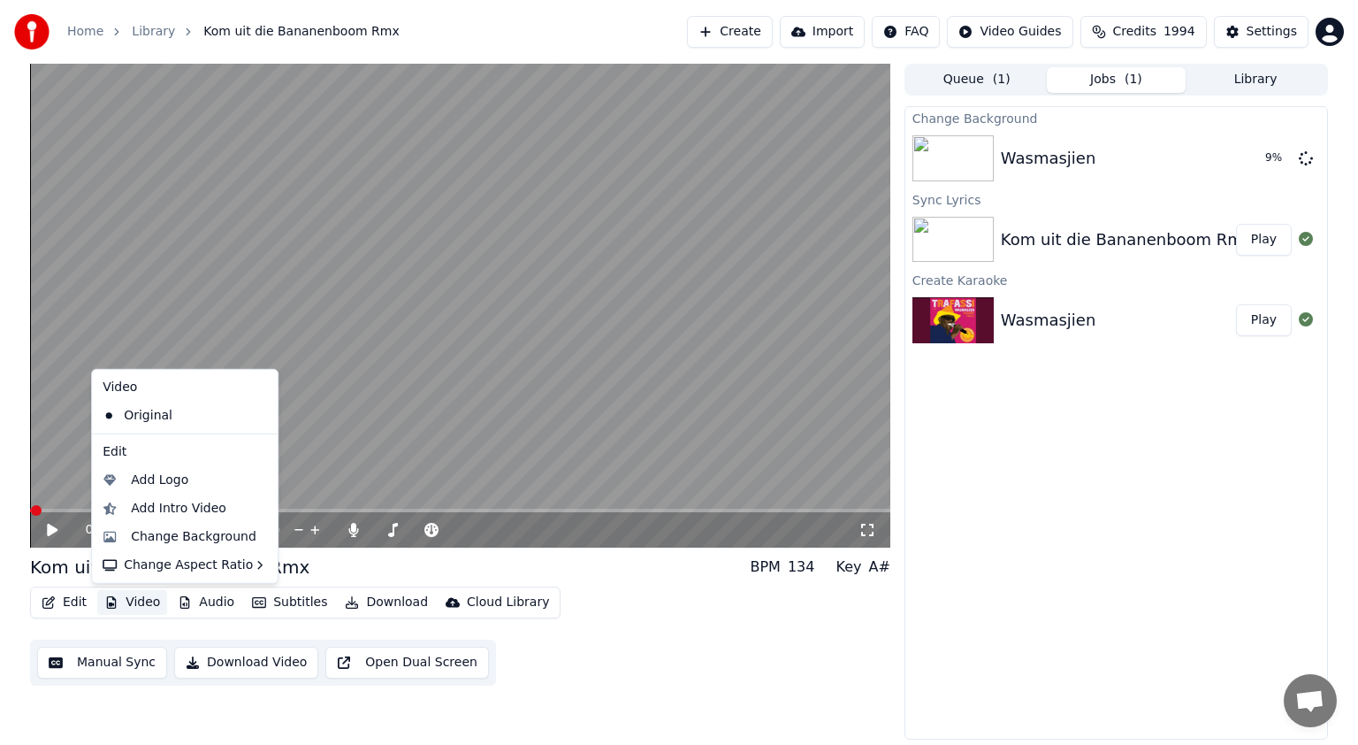
click at [136, 597] on button "Video" at bounding box center [132, 602] width 70 height 25
click at [177, 530] on div "Change Background" at bounding box center [194, 537] width 126 height 18
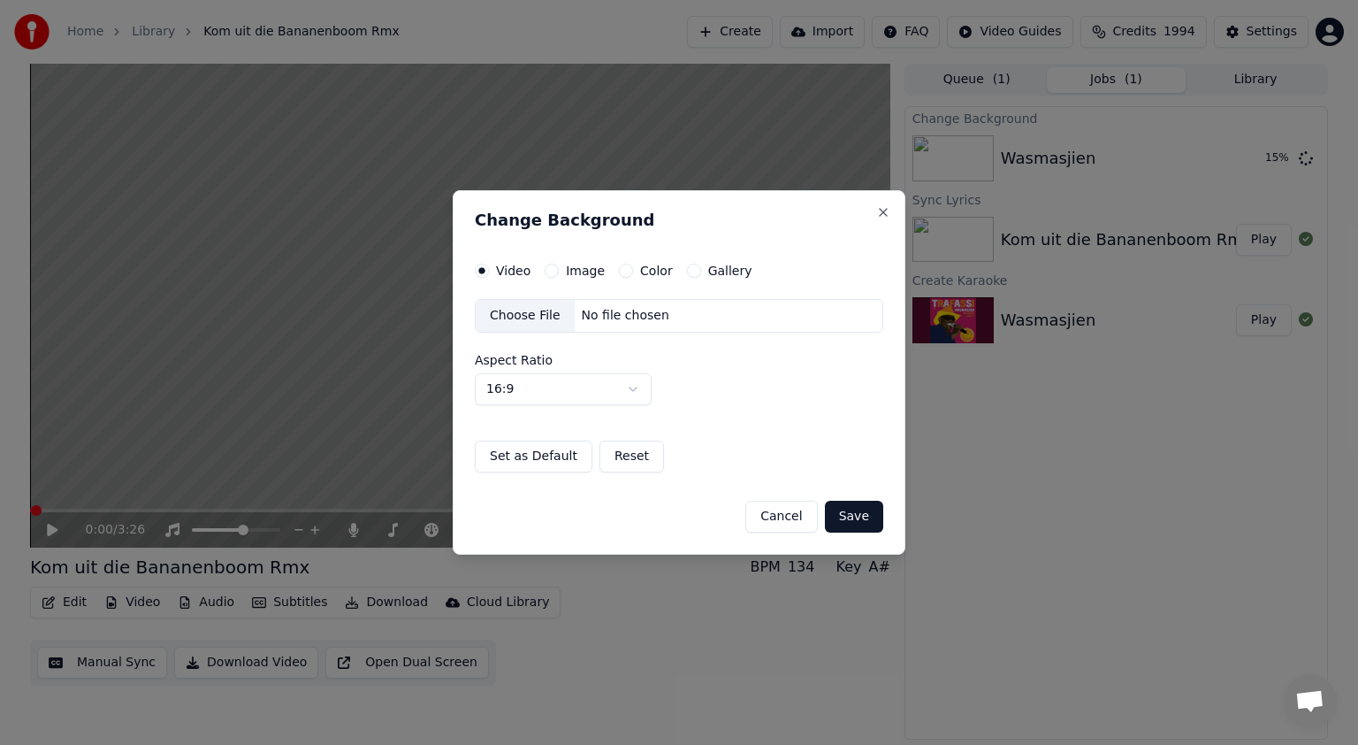
click at [555, 270] on button "Image" at bounding box center [552, 271] width 14 height 14
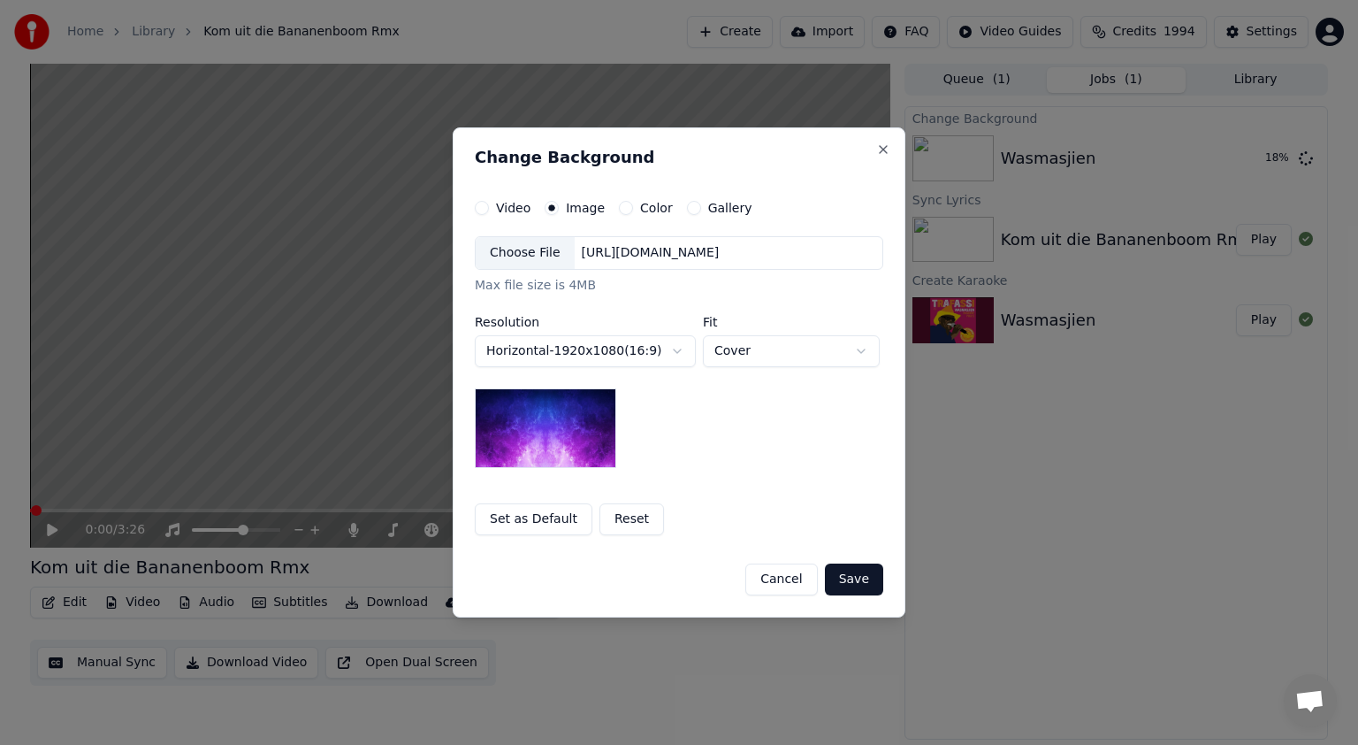
click at [538, 251] on div "Choose File" at bounding box center [525, 253] width 99 height 32
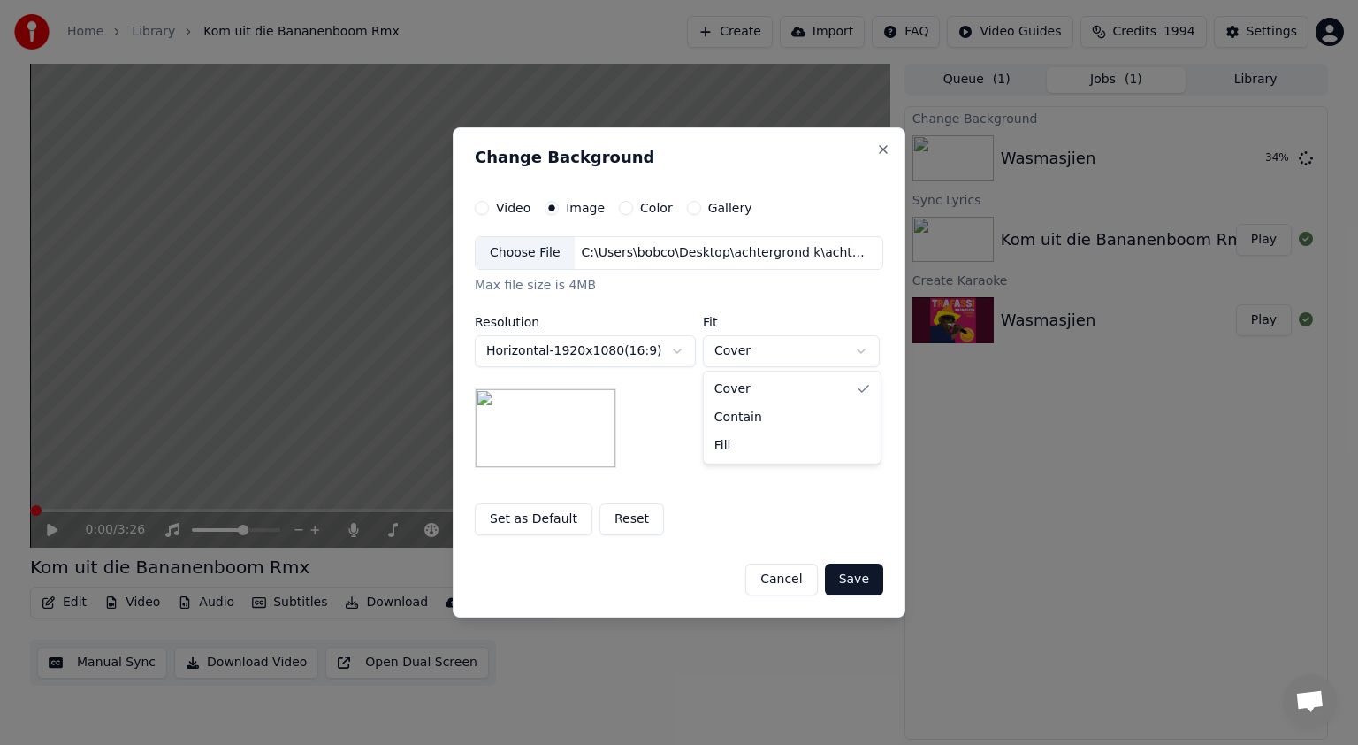
click at [861, 351] on body "**********" at bounding box center [679, 372] width 1358 height 745
select select "****"
click at [848, 576] on button "Save" at bounding box center [854, 579] width 58 height 32
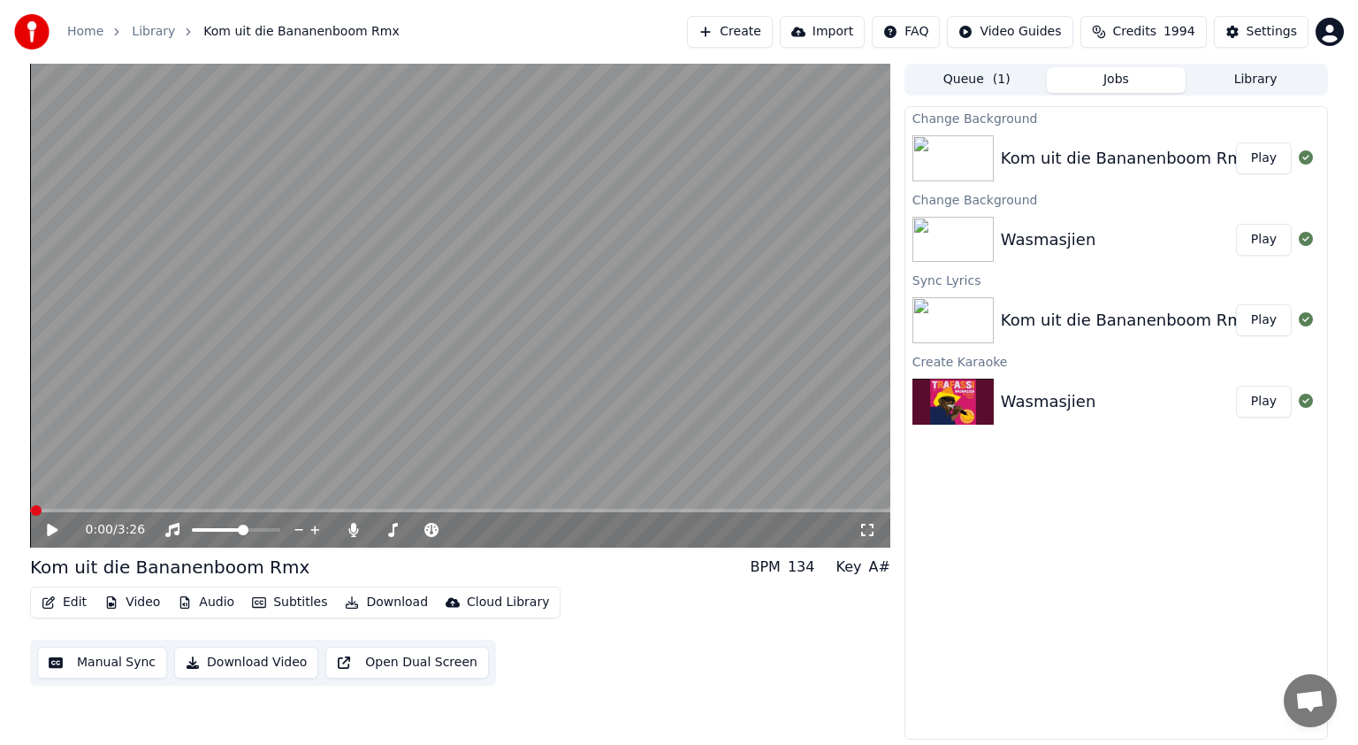
click at [1258, 160] on button "Play" at bounding box center [1264, 158] width 56 height 32
click at [54, 524] on icon at bounding box center [52, 529] width 9 height 11
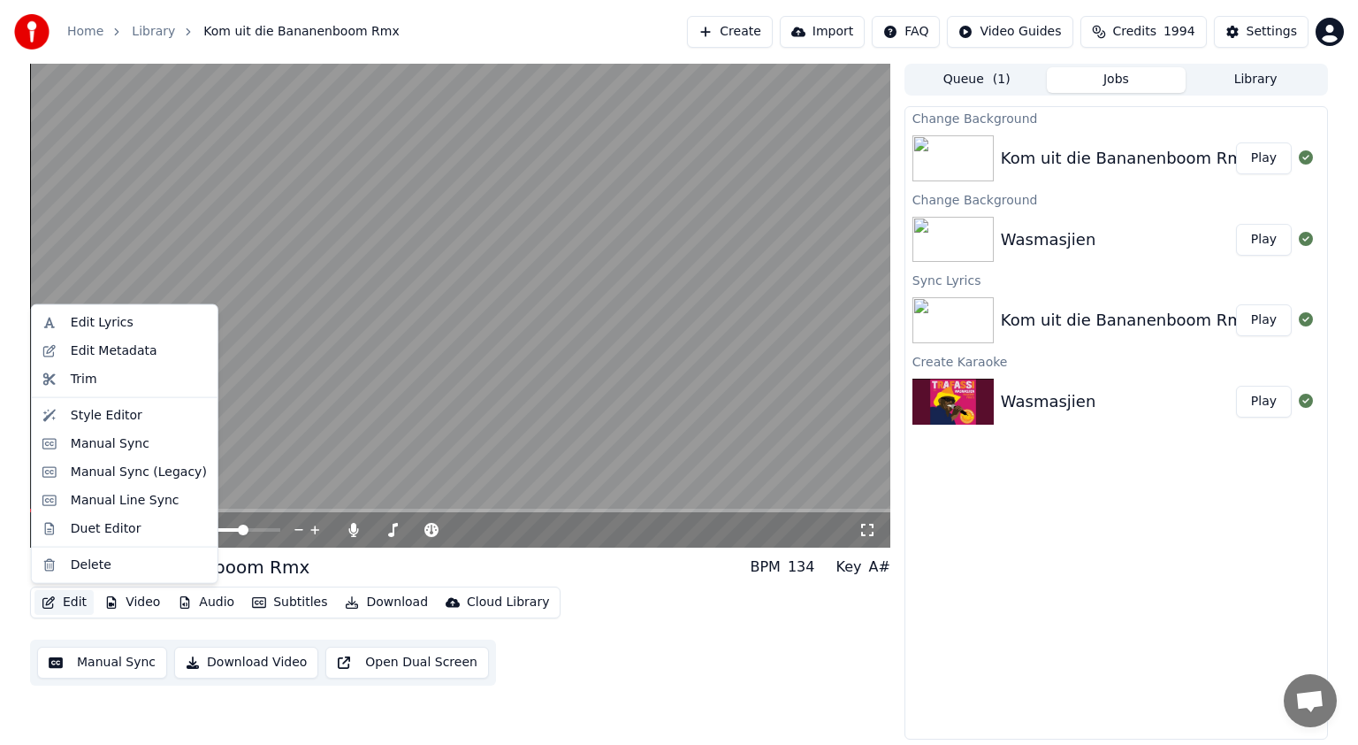
click at [78, 598] on button "Edit" at bounding box center [63, 602] width 59 height 25
click at [96, 467] on div "Manual Sync (Legacy)" at bounding box center [139, 472] width 136 height 18
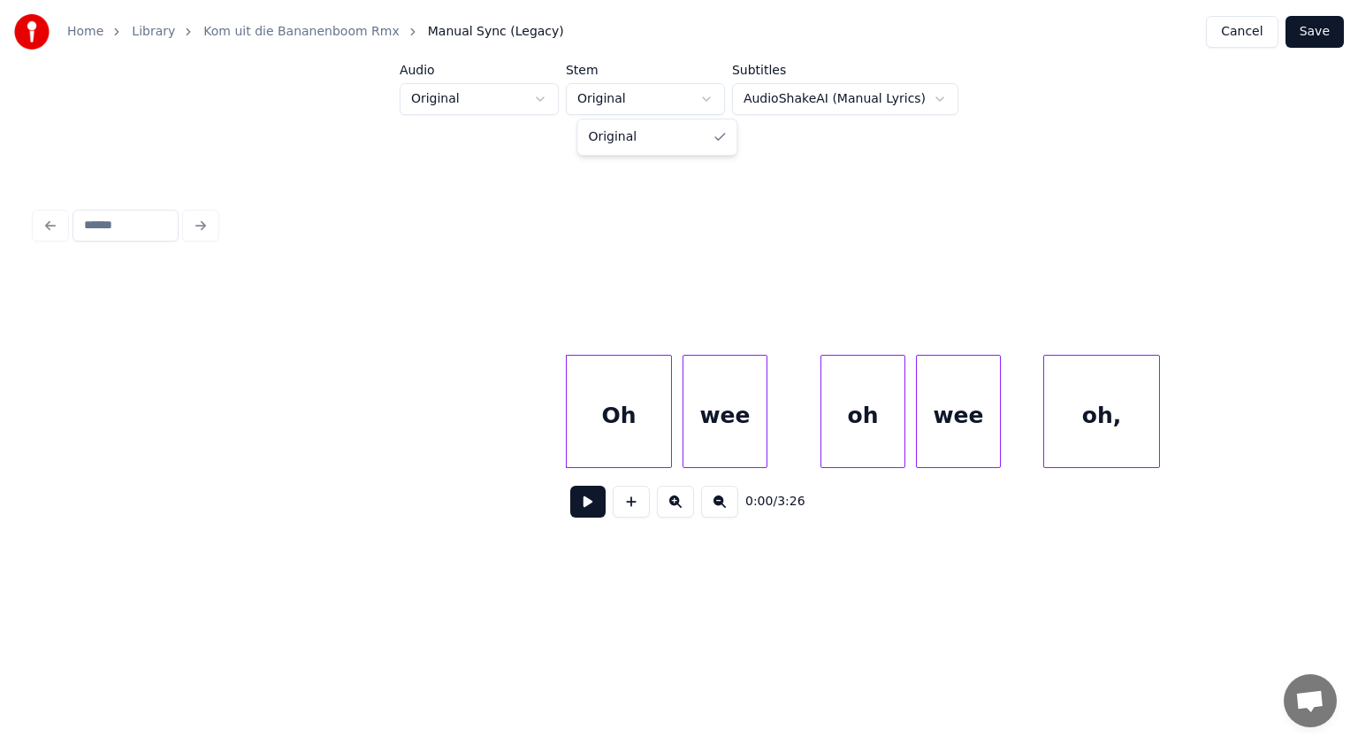
click at [718, 99] on html "Home Library Kom uit die Bananenboom Rmx Manual Sync (Legacy) Cancel Save Audio…" at bounding box center [679, 309] width 1358 height 618
click at [548, 94] on html "Home Library Kom uit die Bananenboom Rmx Manual Sync (Legacy) Cancel Save Audio…" at bounding box center [679, 309] width 1358 height 618
click at [555, 97] on html "Home Library Kom uit die Bananenboom Rmx Manual Sync (Legacy) Cancel Save Audio…" at bounding box center [679, 309] width 1358 height 618
click at [713, 98] on html "Home Library Kom uit die Bananenboom Rmx Manual Sync (Legacy) Cancel Save Audio…" at bounding box center [679, 309] width 1358 height 618
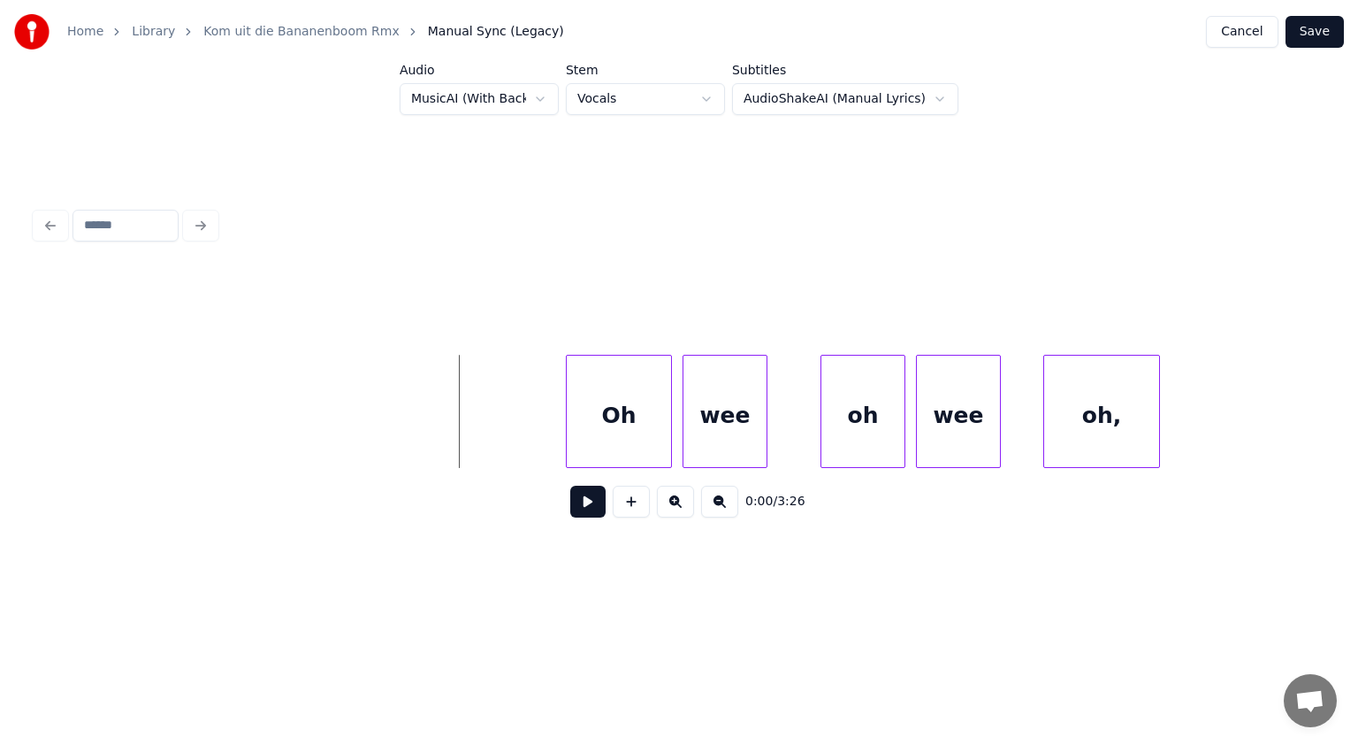
click at [585, 504] on button at bounding box center [587, 502] width 35 height 32
click at [600, 421] on div "Oh" at bounding box center [600, 416] width 104 height 120
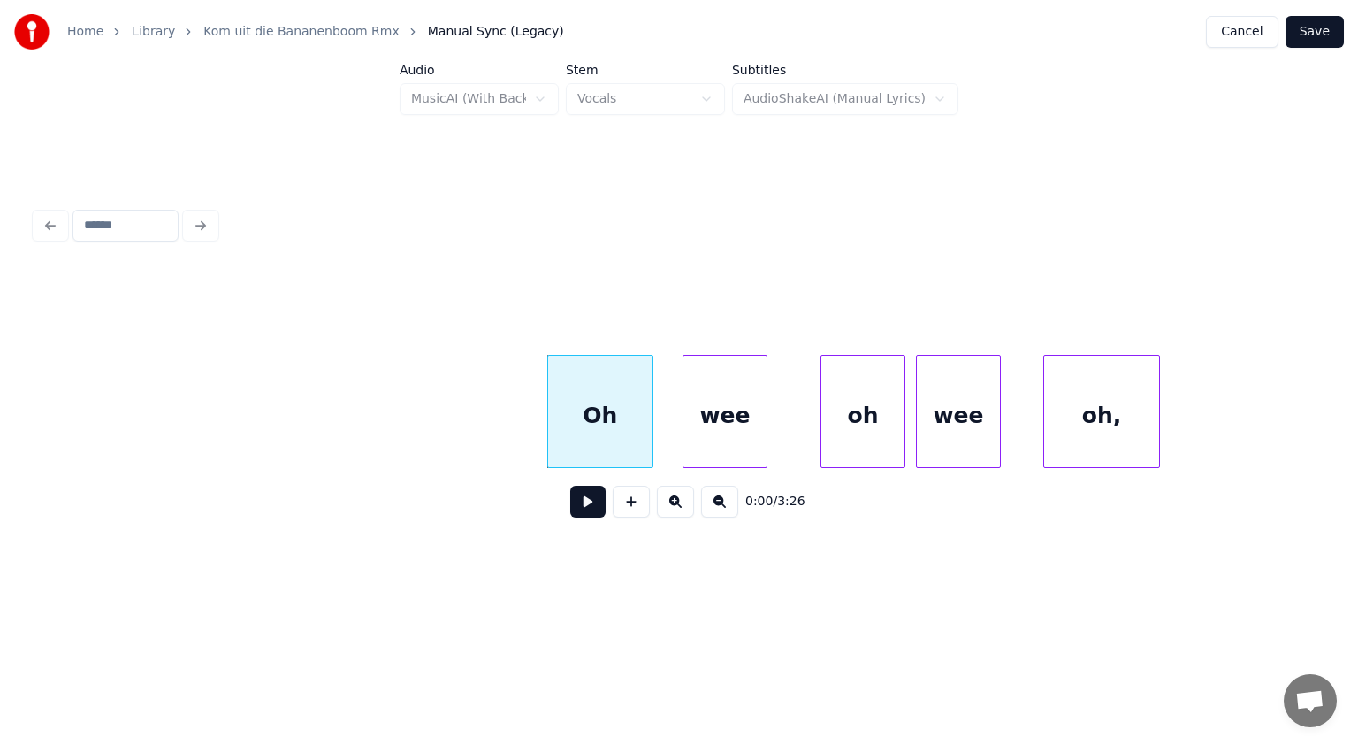
click at [600, 421] on div "Oh" at bounding box center [600, 416] width 104 height 120
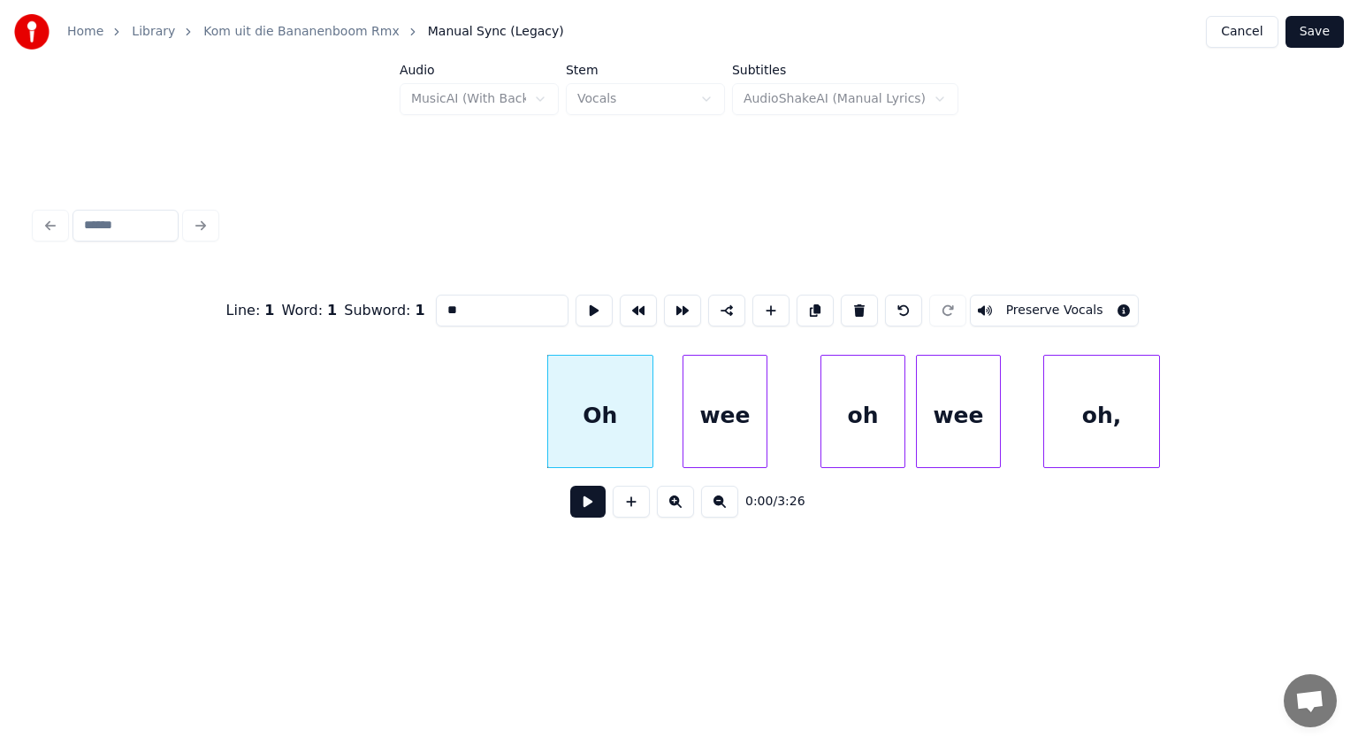
click at [450, 302] on input "**" at bounding box center [502, 311] width 133 height 32
click at [858, 425] on div "oh" at bounding box center [863, 416] width 83 height 120
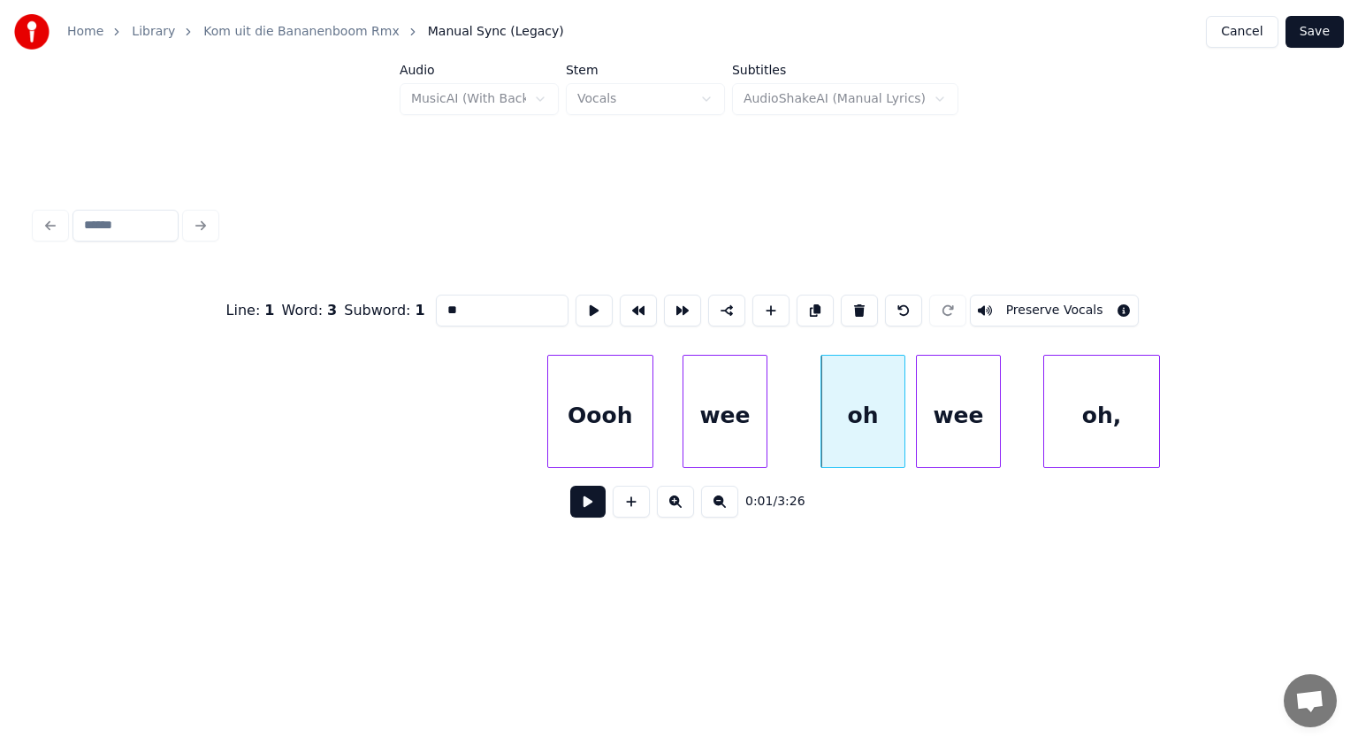
click at [448, 307] on input "**" at bounding box center [502, 311] width 133 height 32
drag, startPoint x: 472, startPoint y: 302, endPoint x: 441, endPoint y: 302, distance: 31.0
click at [441, 302] on input "****" at bounding box center [502, 311] width 133 height 32
click at [822, 407] on div "oooh" at bounding box center [833, 416] width 83 height 120
click at [931, 417] on div "wee" at bounding box center [946, 416] width 83 height 120
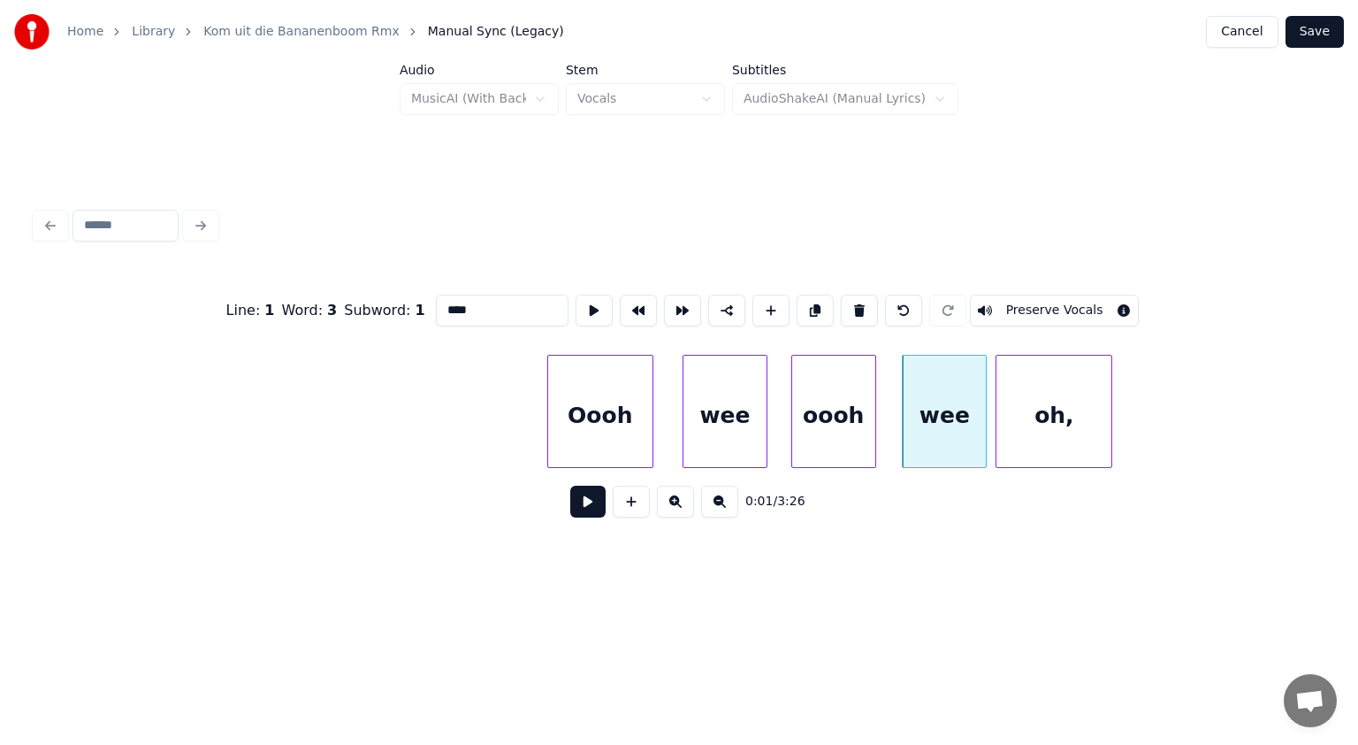
click at [1026, 409] on div "oh," at bounding box center [1054, 416] width 115 height 120
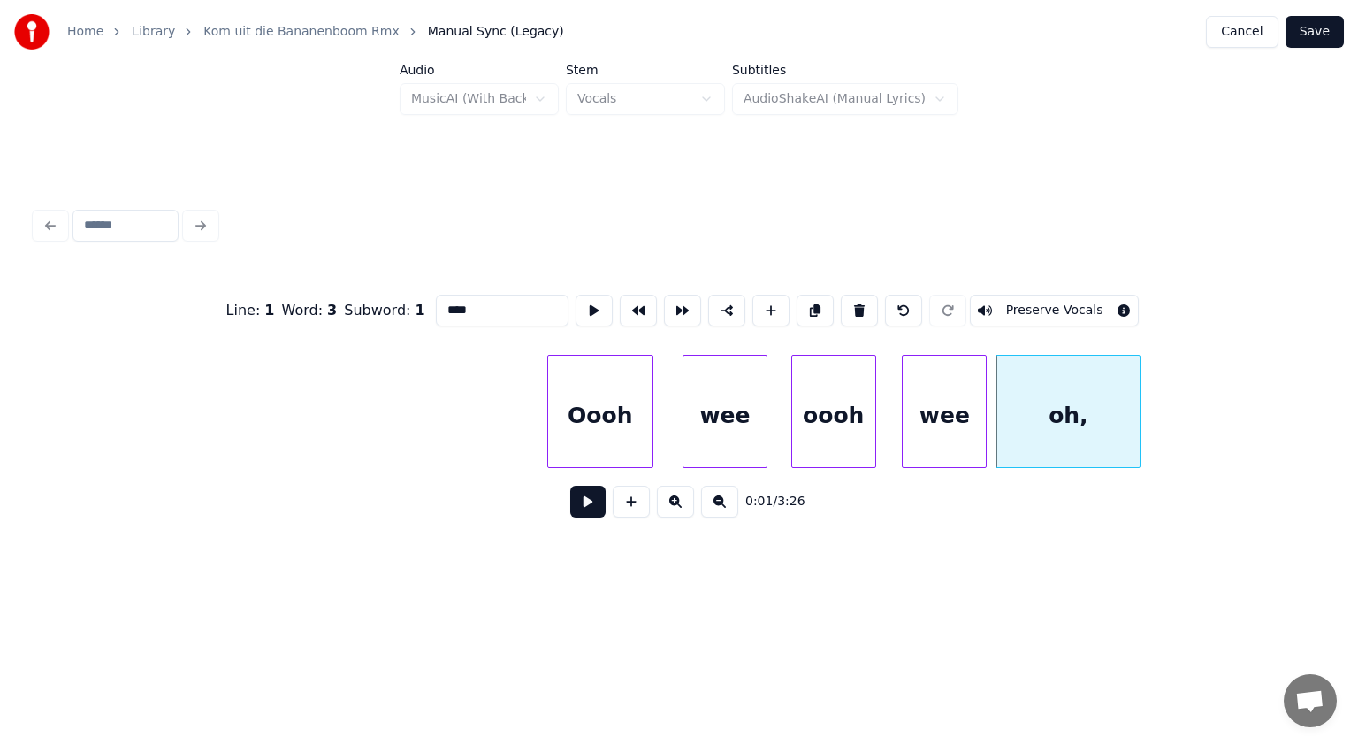
click at [1140, 403] on div at bounding box center [1137, 411] width 5 height 111
click at [1105, 403] on div "oh," at bounding box center [1071, 416] width 149 height 120
drag, startPoint x: 453, startPoint y: 305, endPoint x: 408, endPoint y: 309, distance: 45.2
click at [408, 309] on div "Line : 1 Word : 5 Subword : 1 *** Preserve Vocals" at bounding box center [679, 310] width 1288 height 88
paste input "**"
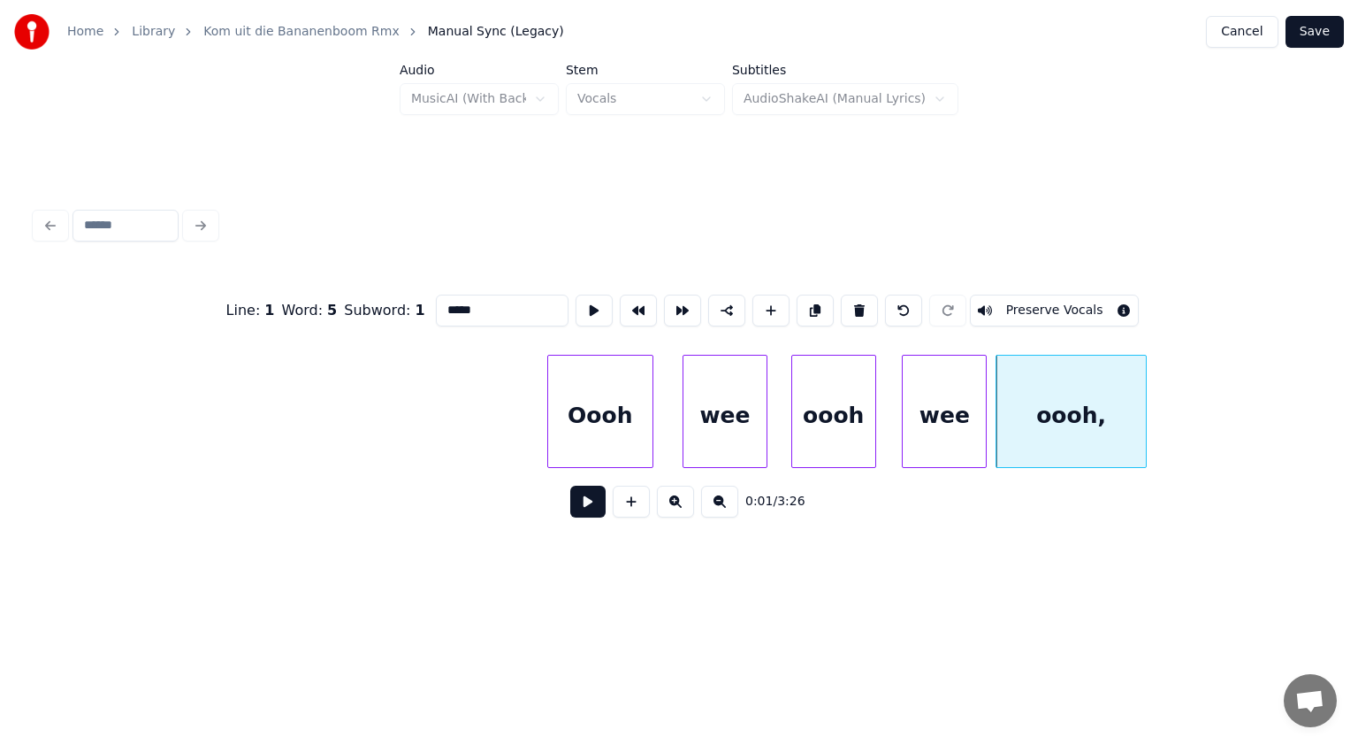
type input "*****"
click at [593, 505] on button at bounding box center [587, 502] width 35 height 32
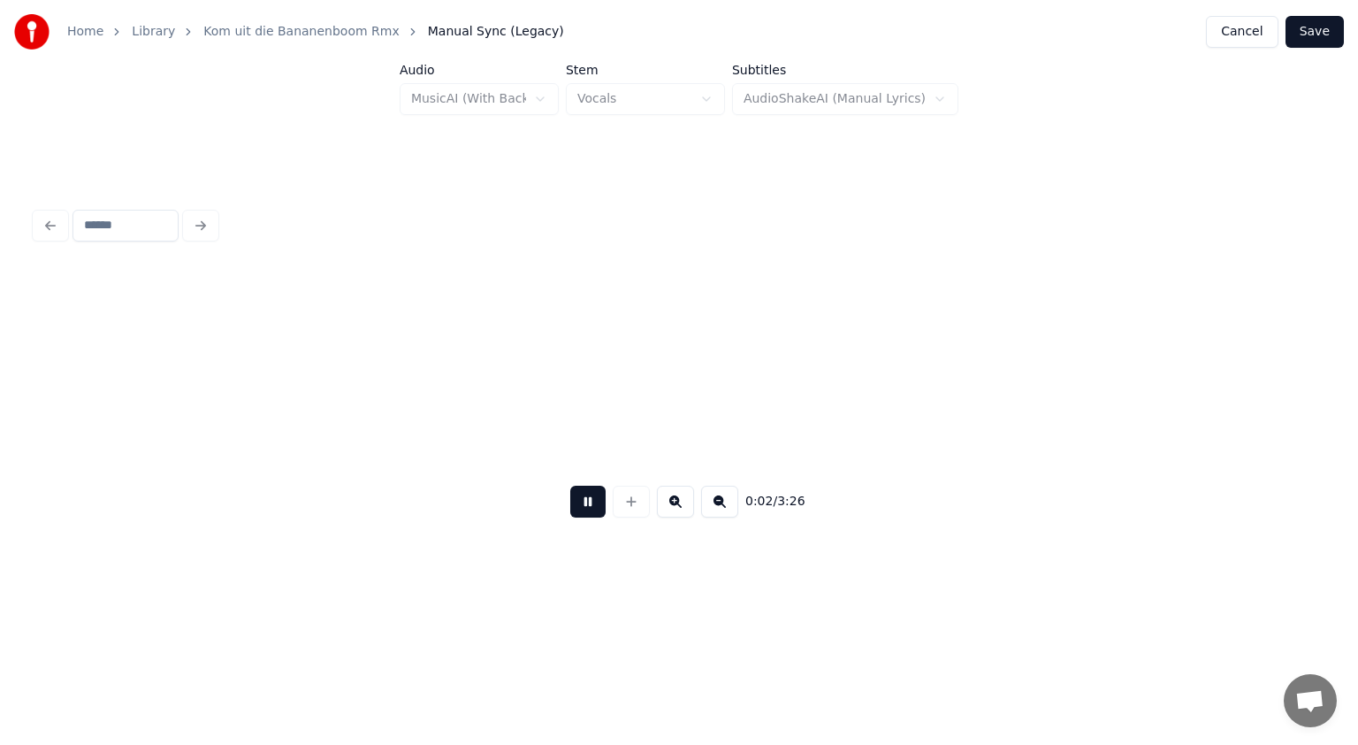
scroll to position [0, 1290]
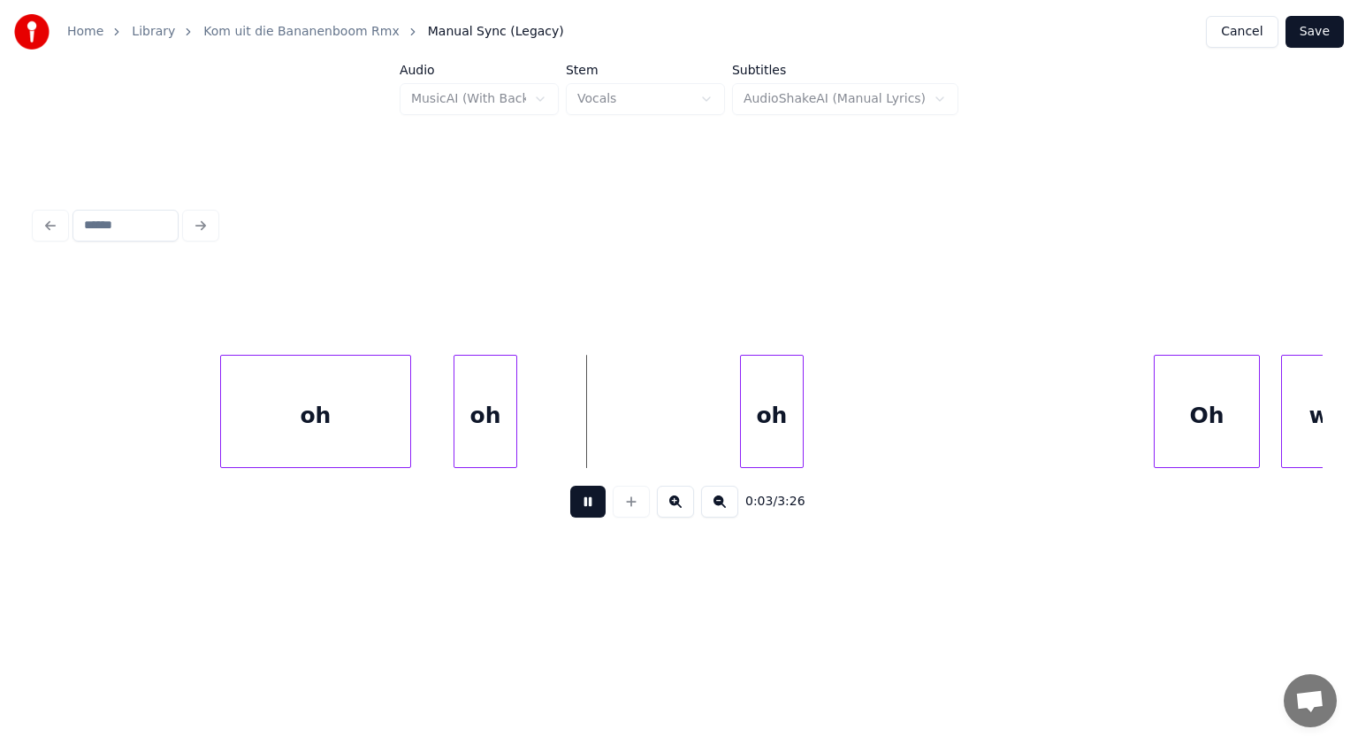
click at [593, 505] on button at bounding box center [587, 502] width 35 height 32
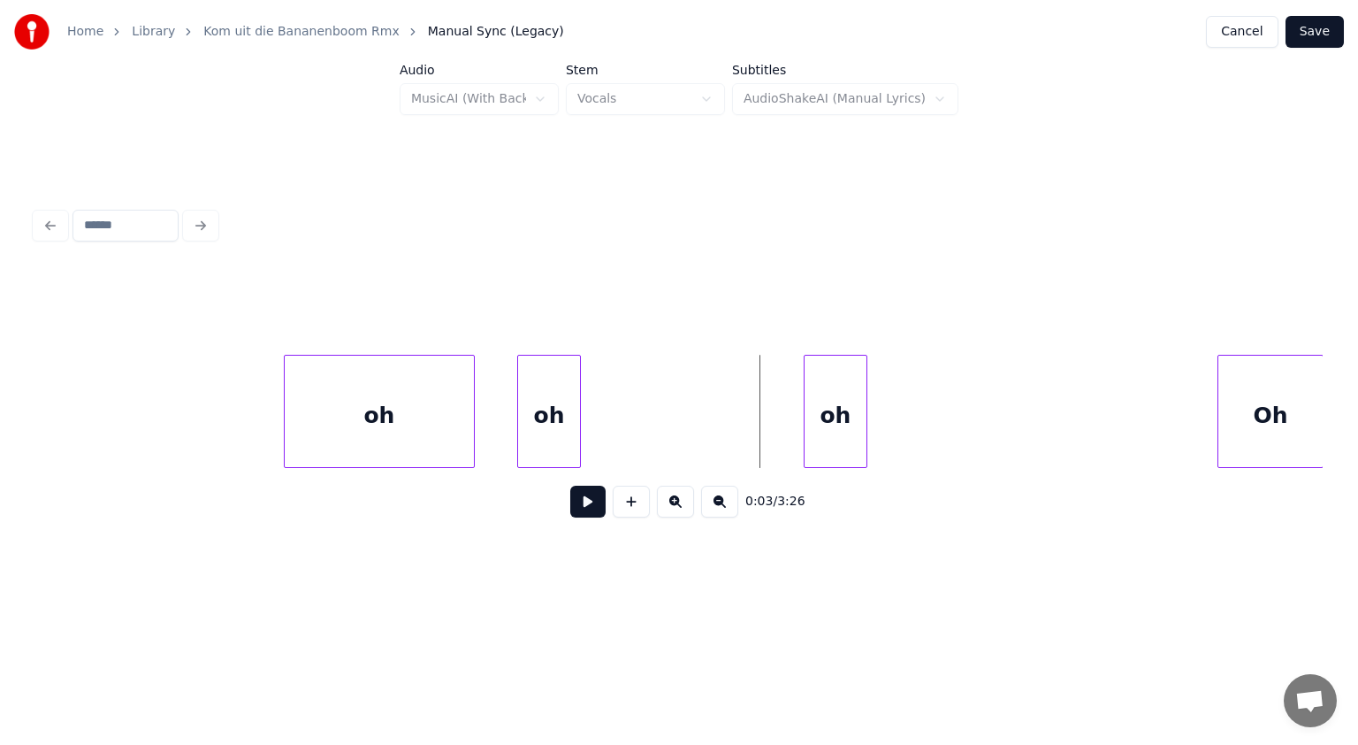
scroll to position [0, 1220]
click at [584, 509] on button at bounding box center [587, 502] width 35 height 32
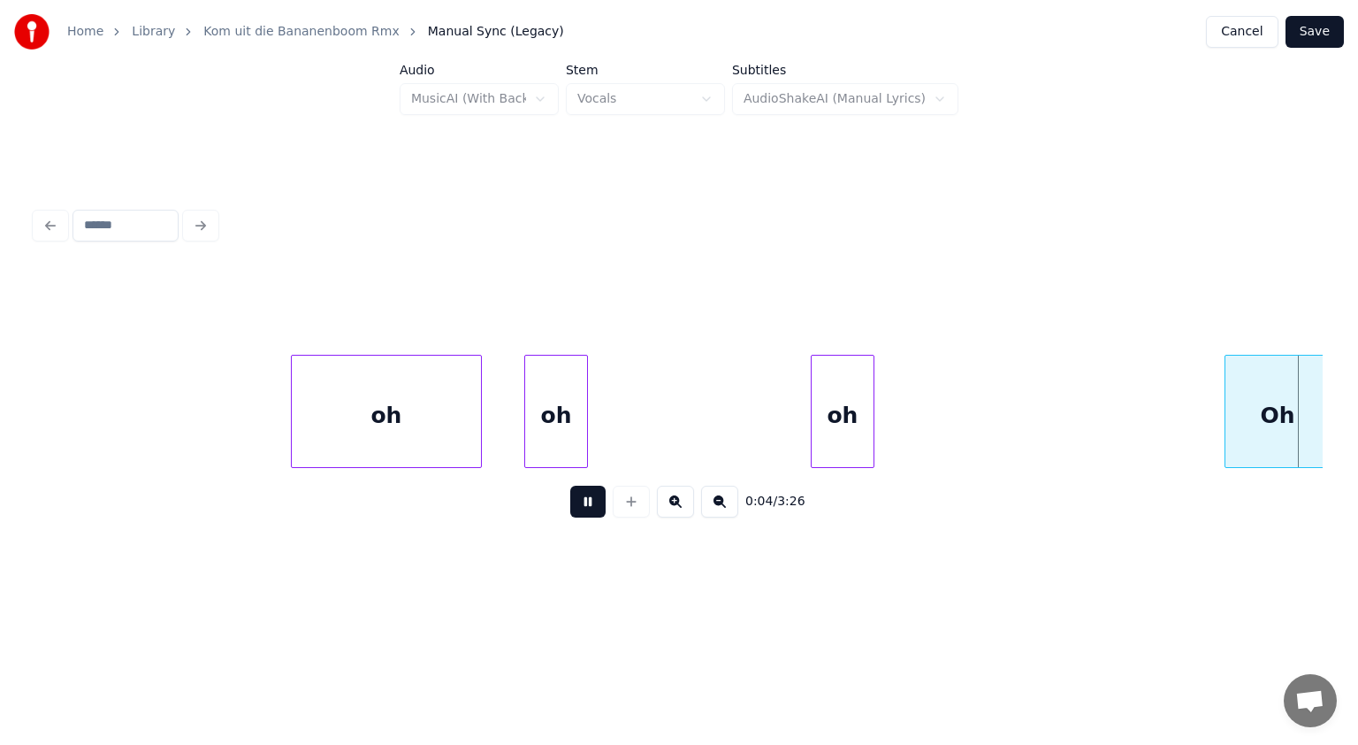
scroll to position [0, 2513]
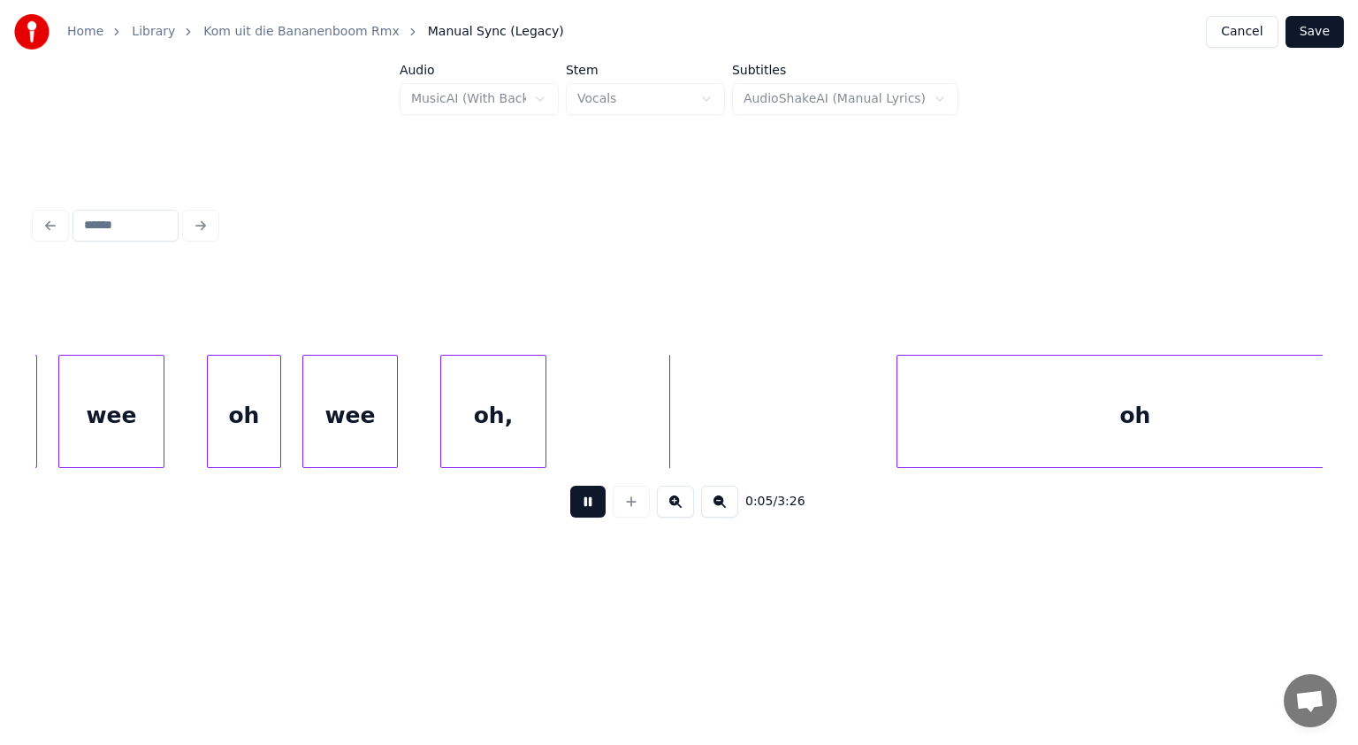
click at [584, 509] on button at bounding box center [587, 502] width 35 height 32
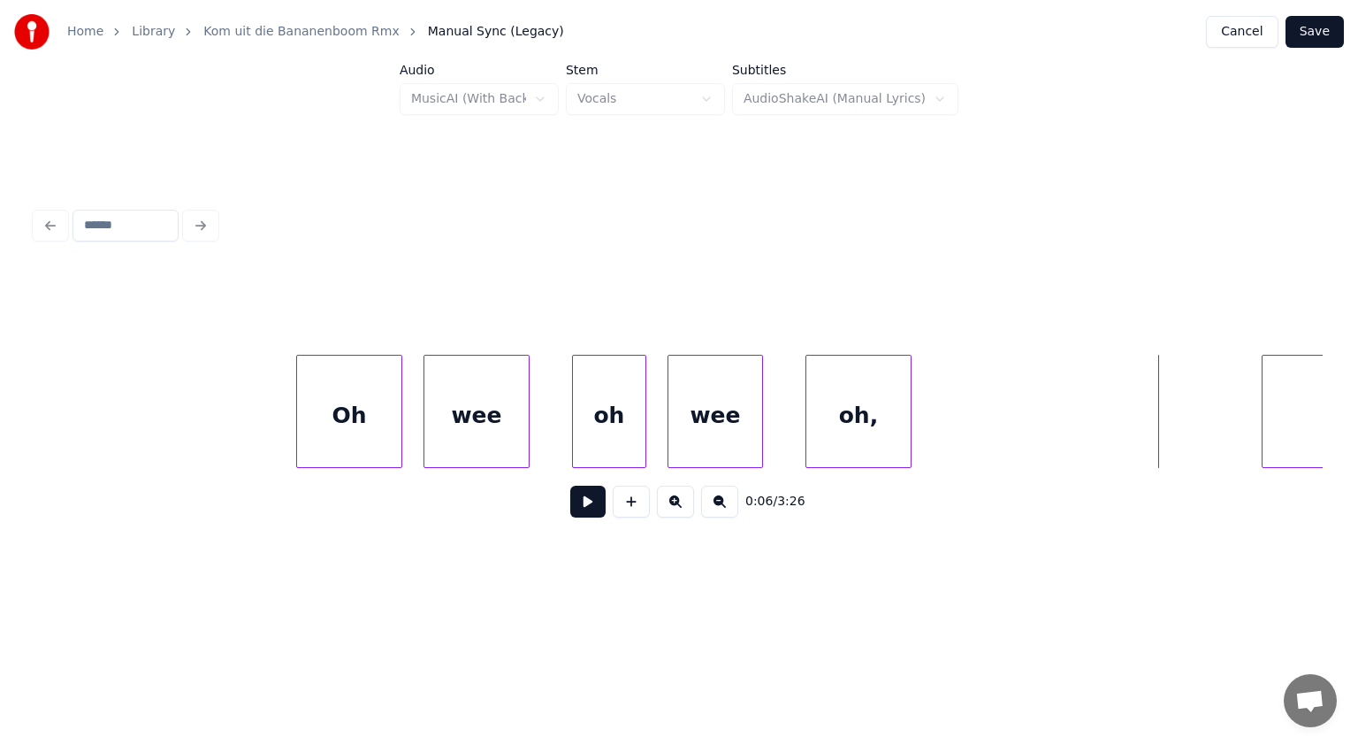
scroll to position [0, 2113]
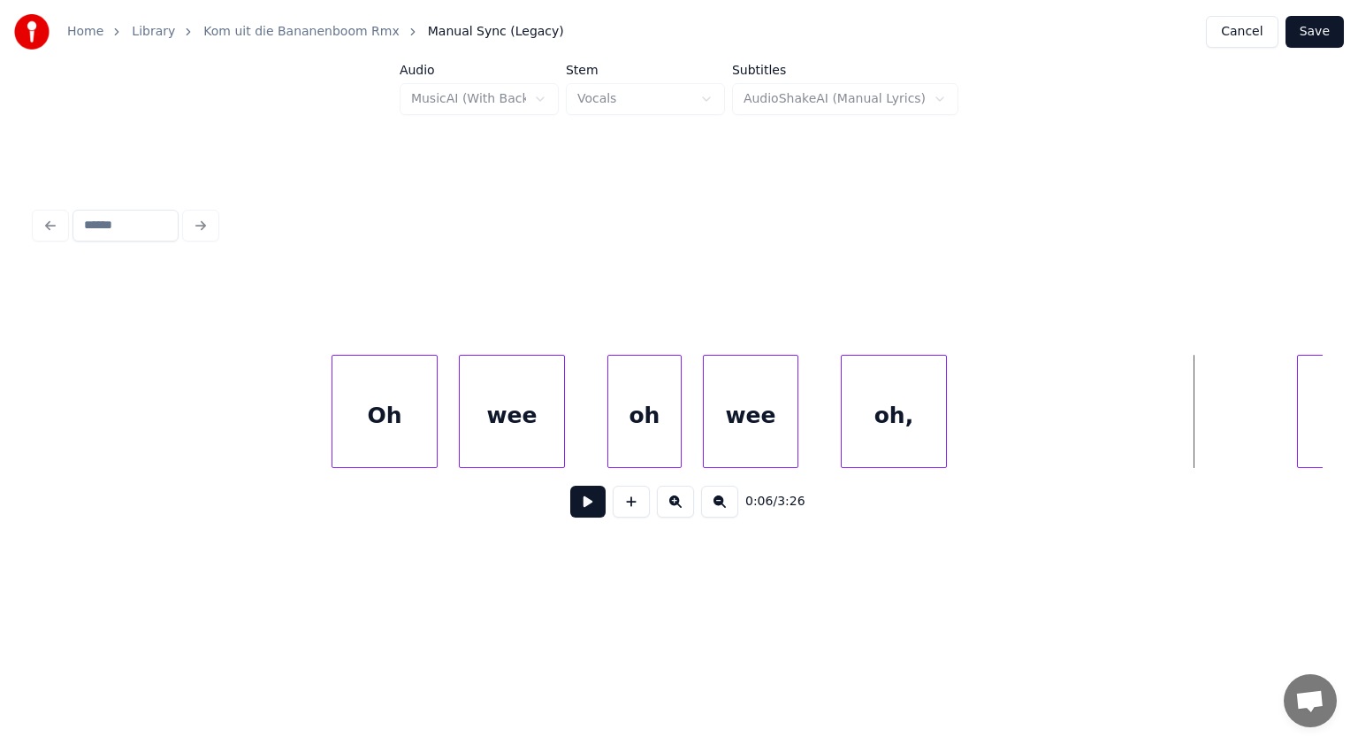
click at [395, 409] on div "Oh" at bounding box center [385, 416] width 104 height 120
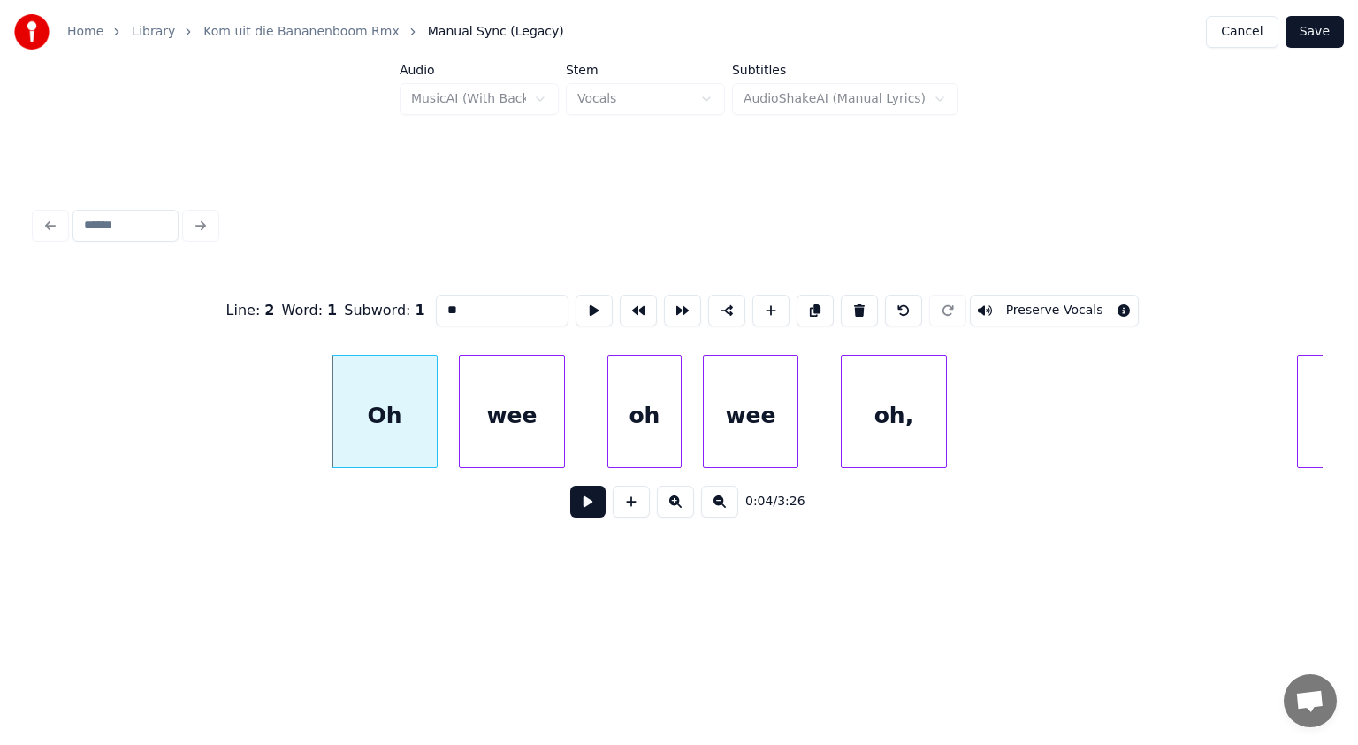
click at [448, 304] on input "**" at bounding box center [502, 311] width 133 height 32
click at [370, 384] on div "Oooh" at bounding box center [362, 416] width 104 height 120
click at [528, 393] on div "wee" at bounding box center [498, 416] width 104 height 120
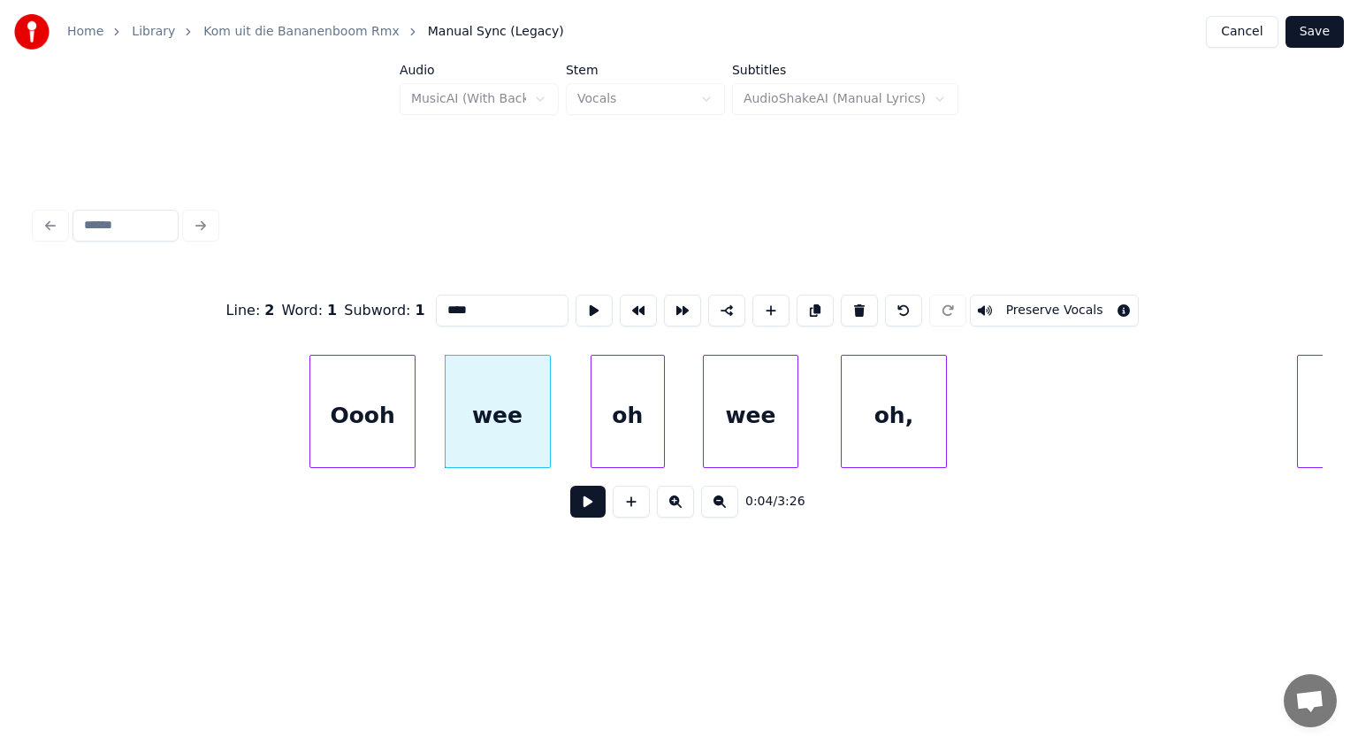
click at [631, 396] on div "oh" at bounding box center [628, 416] width 73 height 120
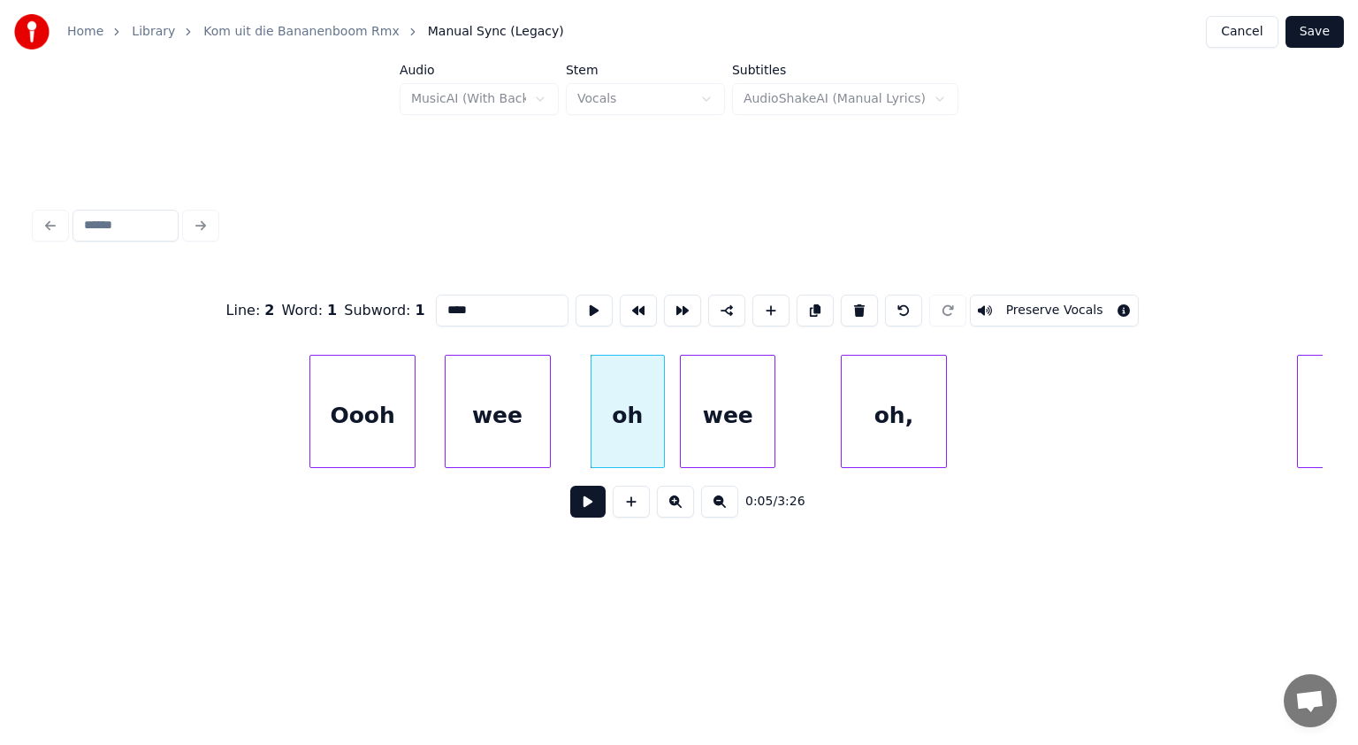
click at [719, 395] on div "wee" at bounding box center [728, 416] width 94 height 120
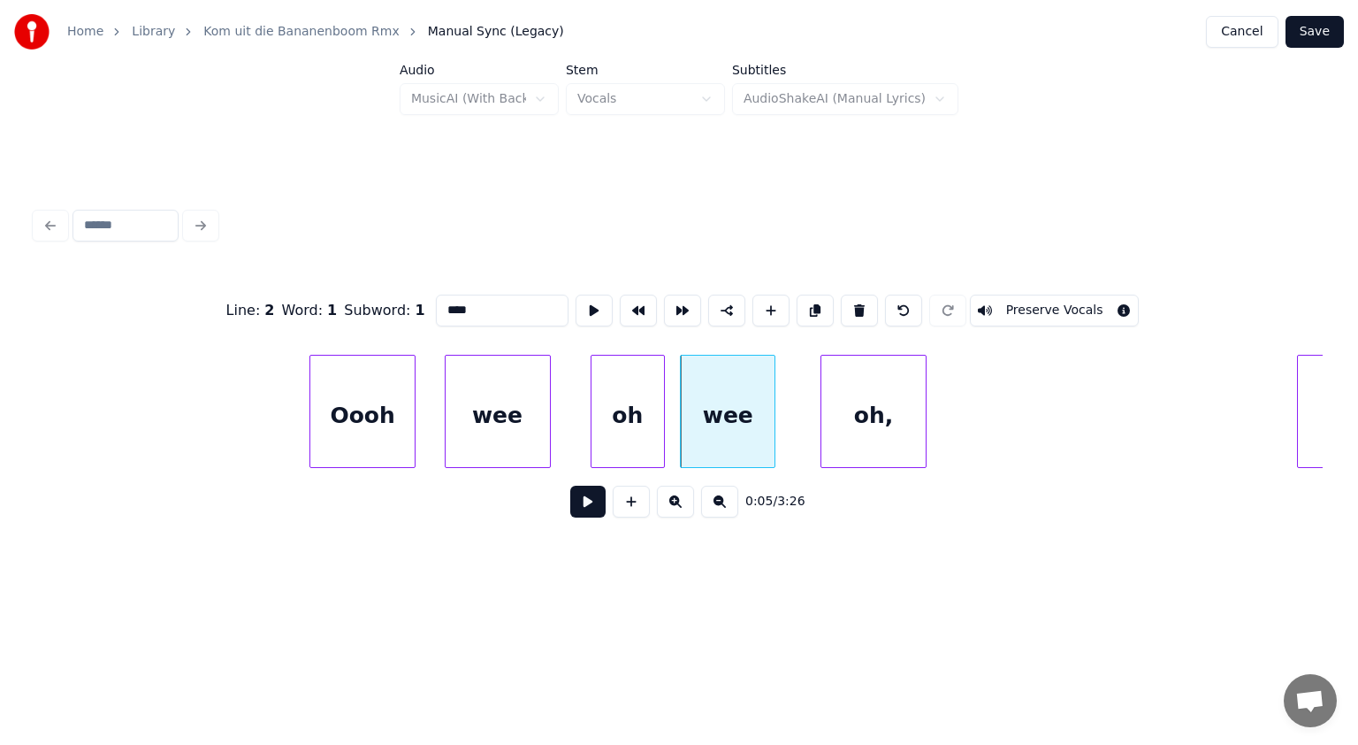
click at [844, 385] on div "oh," at bounding box center [874, 416] width 104 height 120
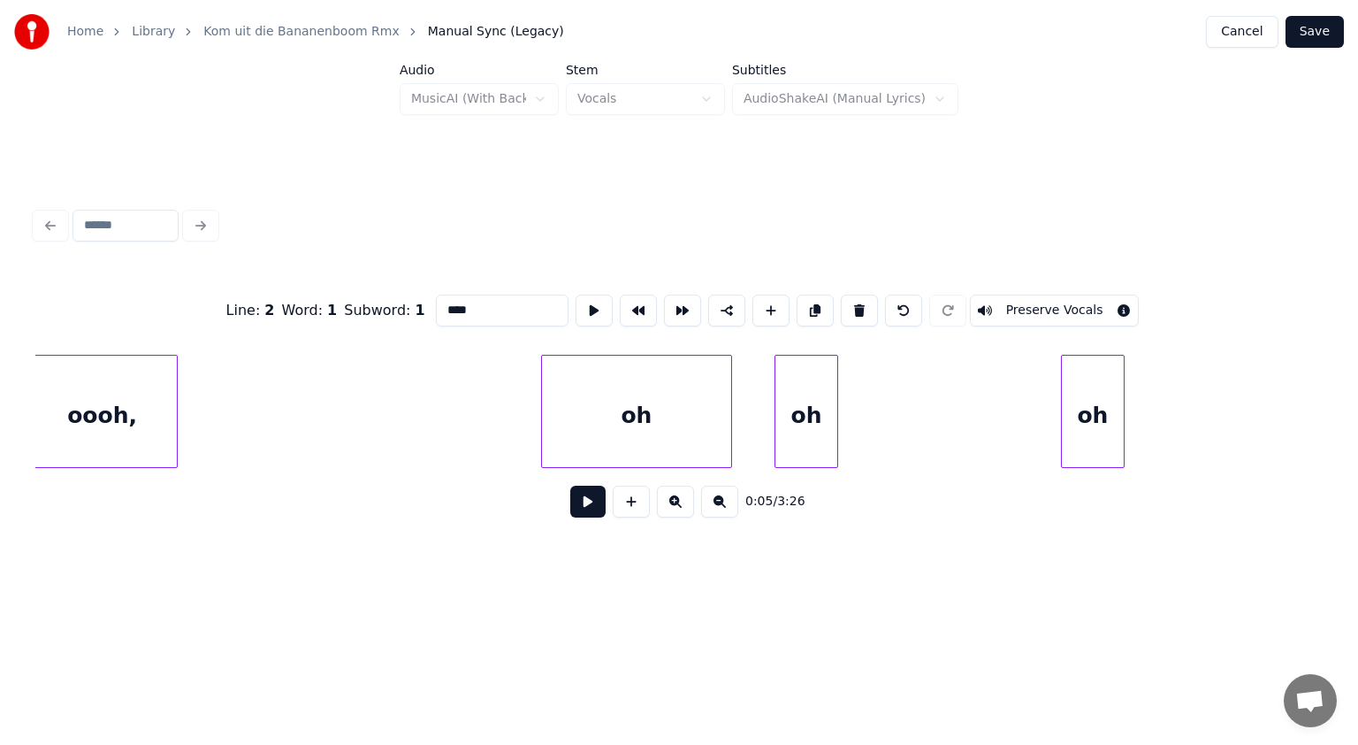
scroll to position [0, 934]
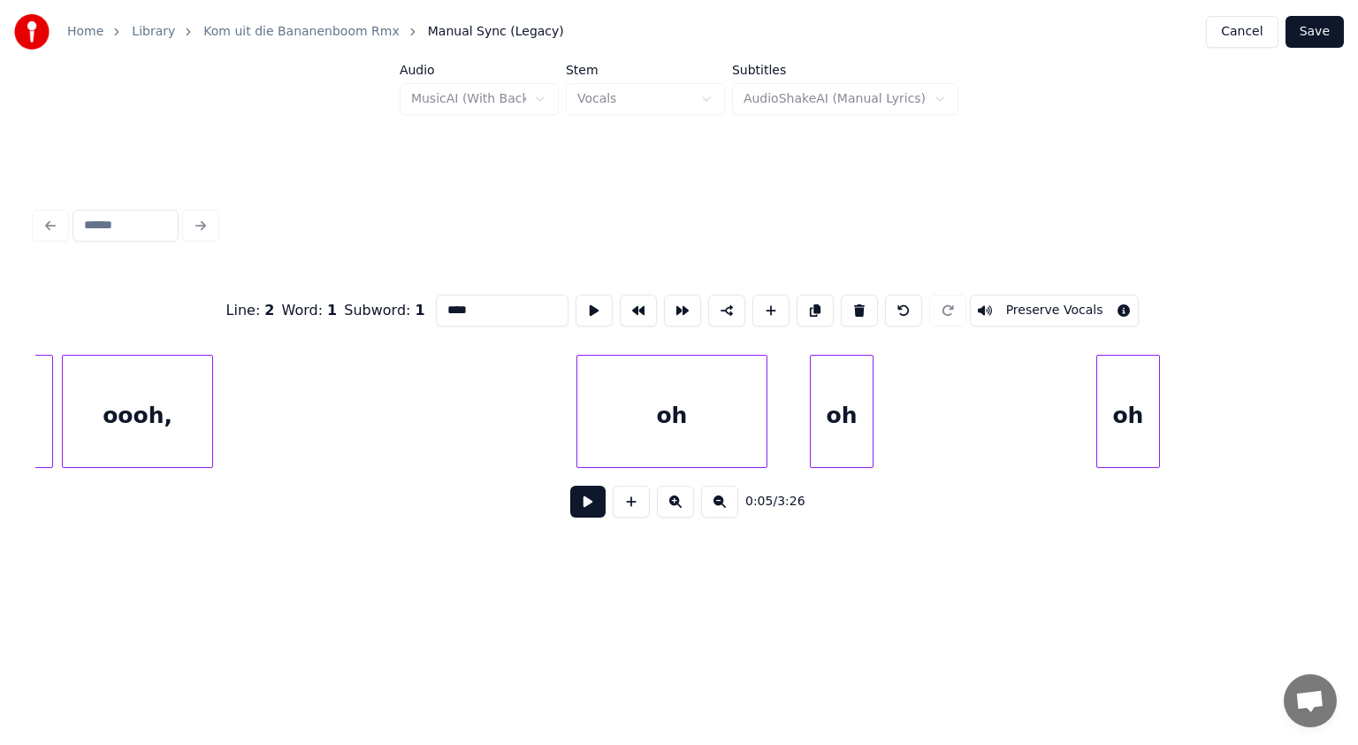
type input "****"
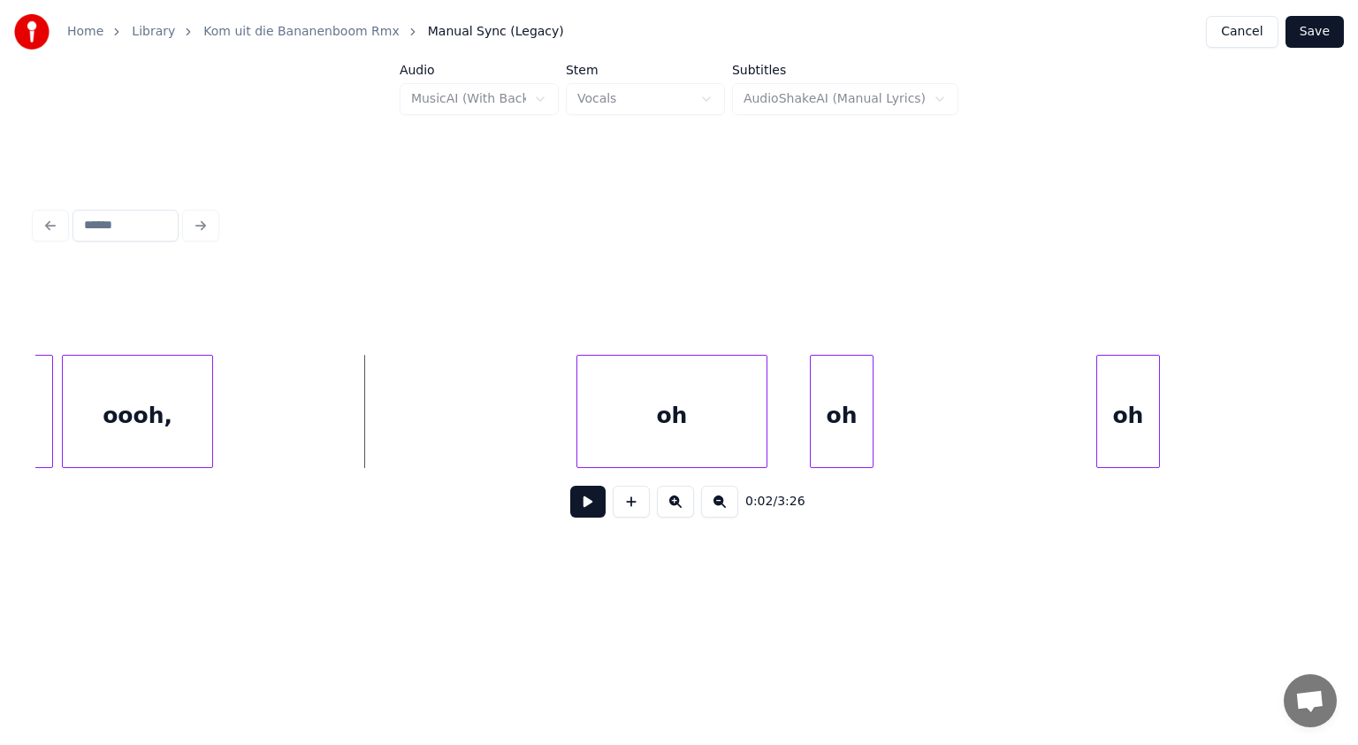
click at [586, 505] on button at bounding box center [587, 502] width 35 height 32
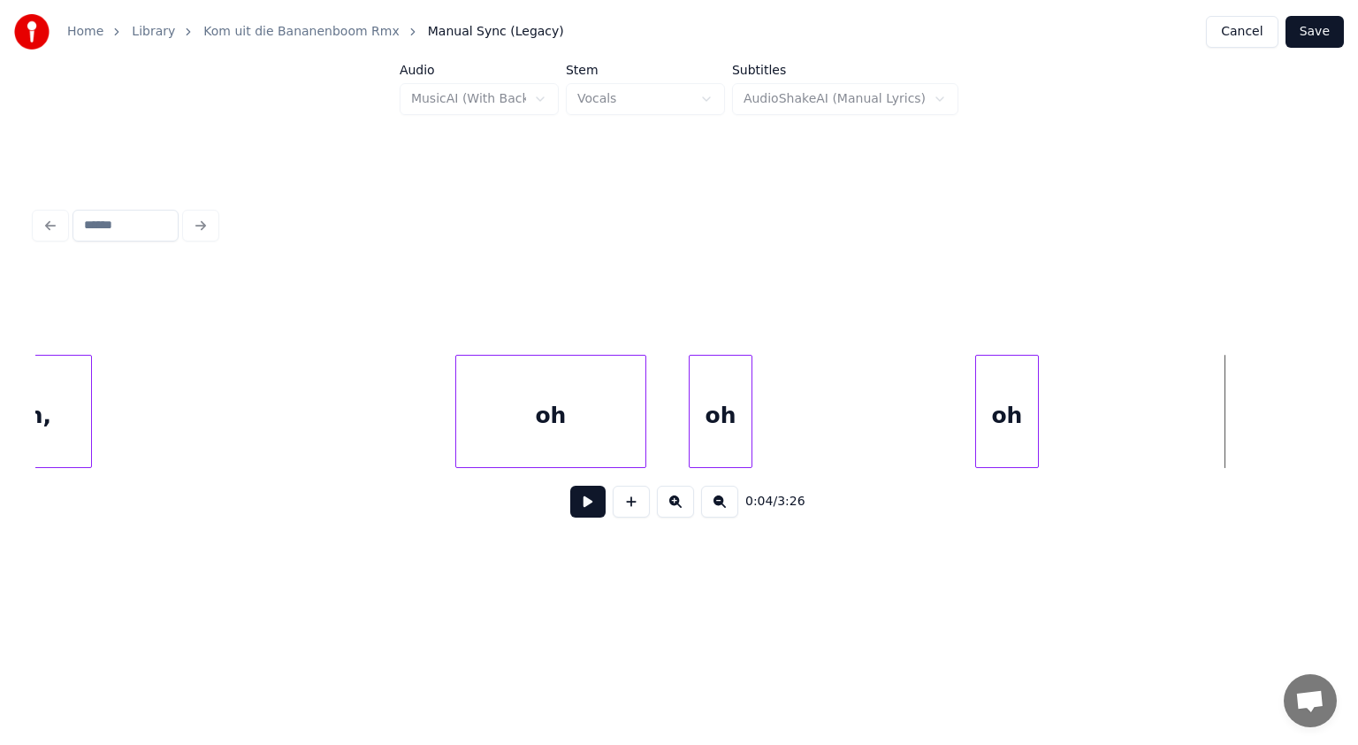
scroll to position [0, 937]
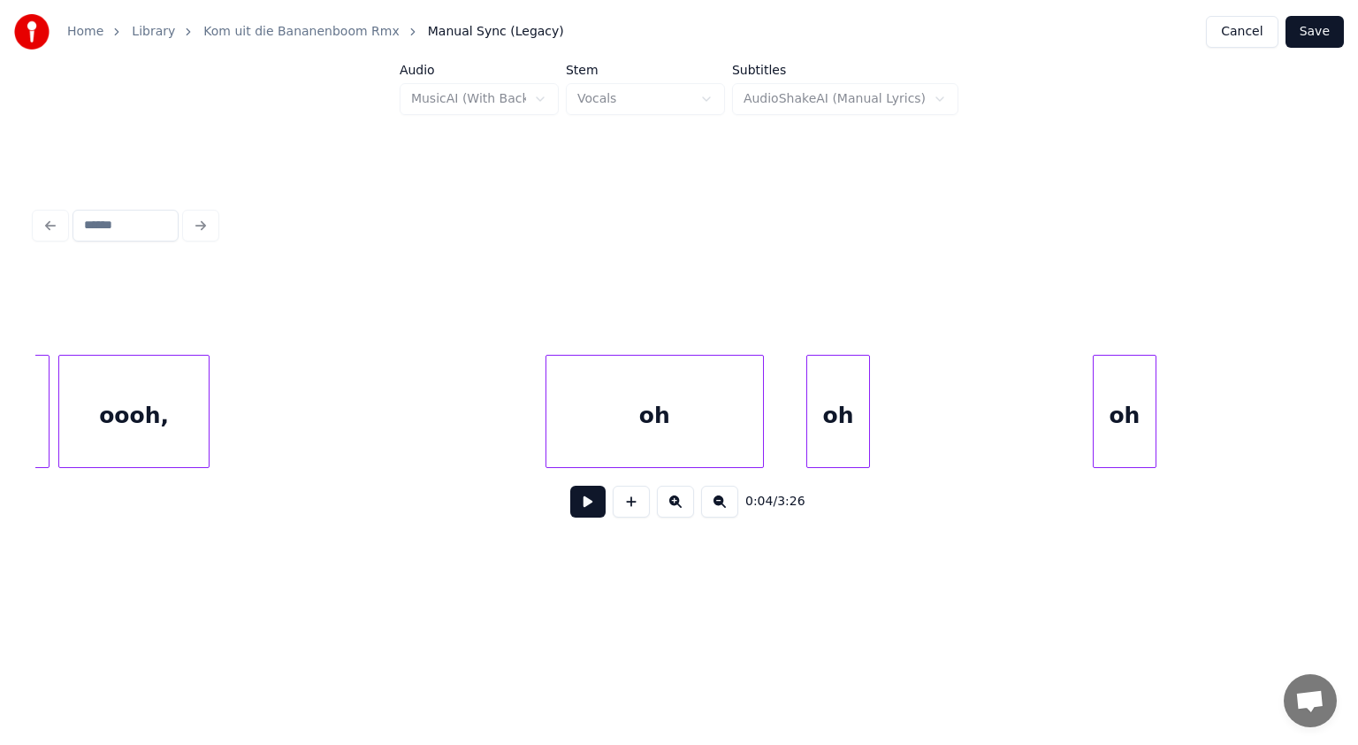
click at [547, 413] on div at bounding box center [549, 411] width 5 height 111
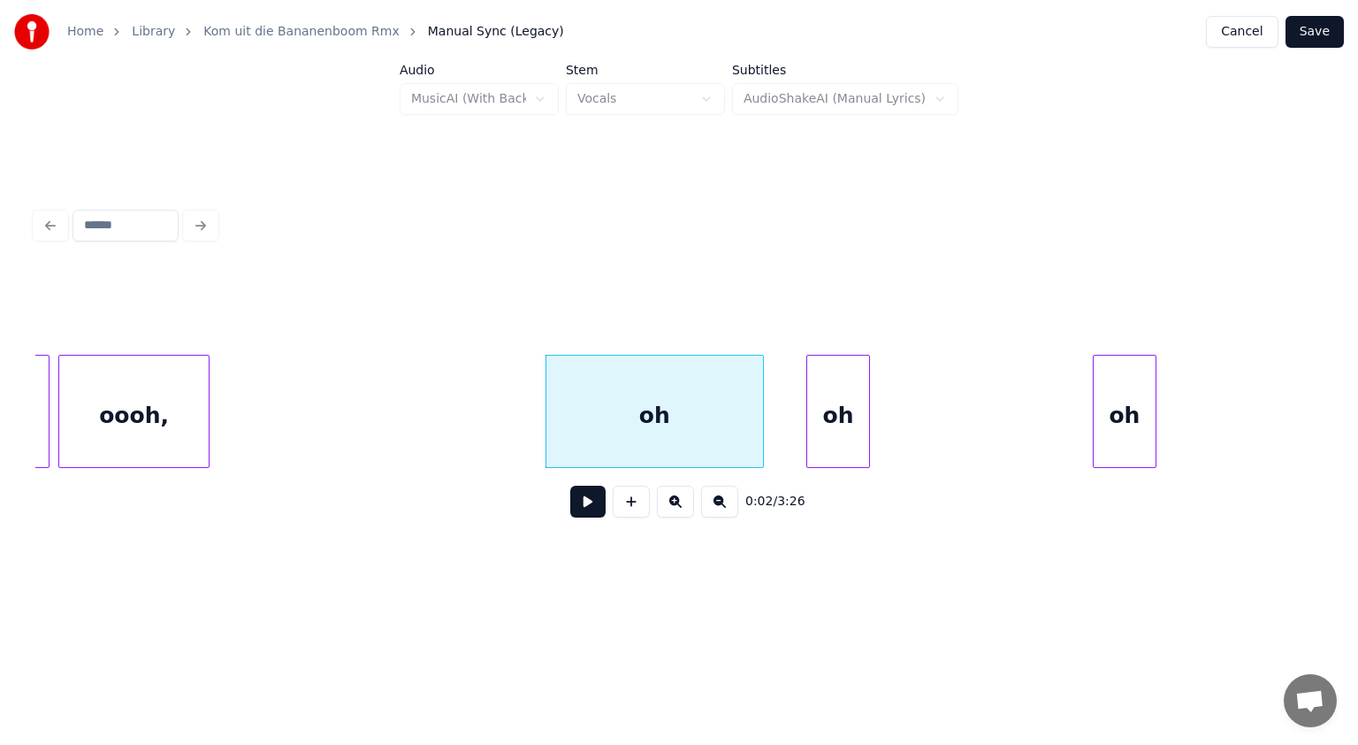
click at [608, 422] on div "oh" at bounding box center [655, 416] width 217 height 120
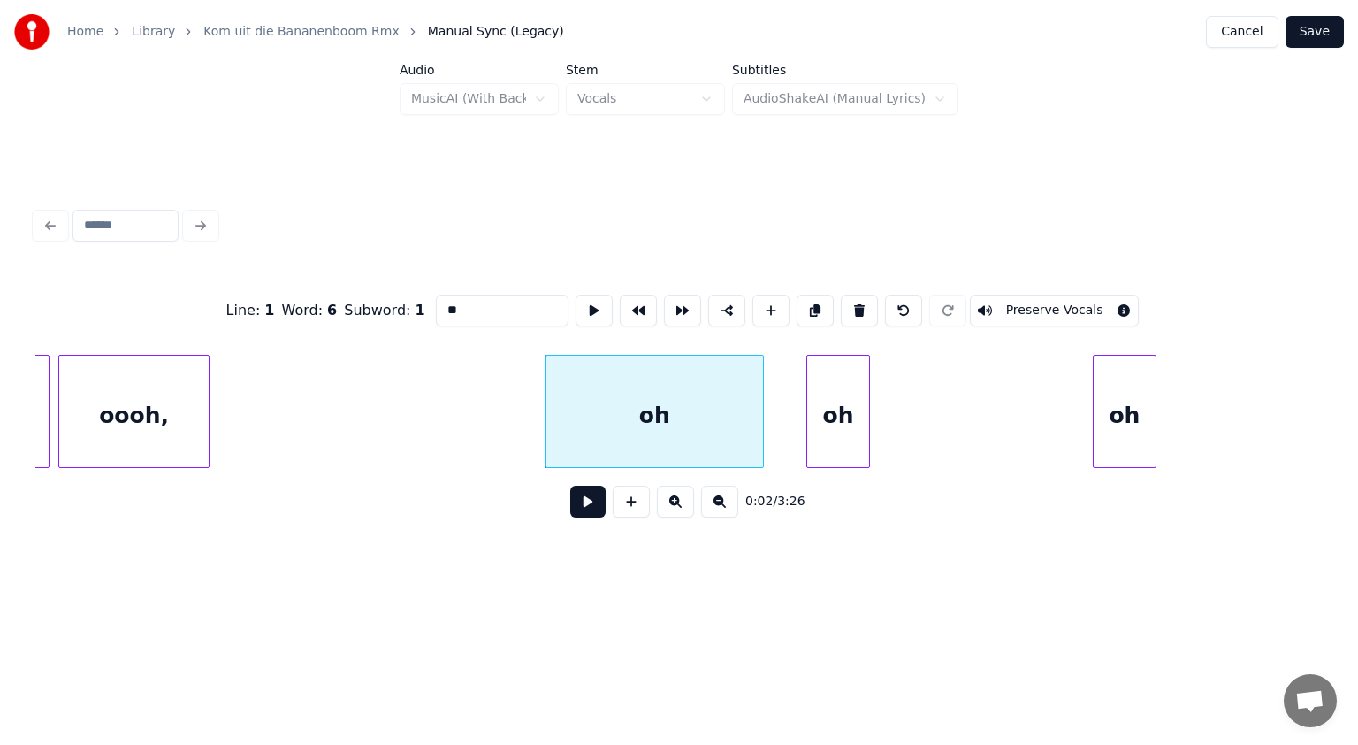
click at [443, 302] on input "**" at bounding box center [502, 311] width 133 height 32
type input "******"
click at [584, 508] on button at bounding box center [587, 502] width 35 height 32
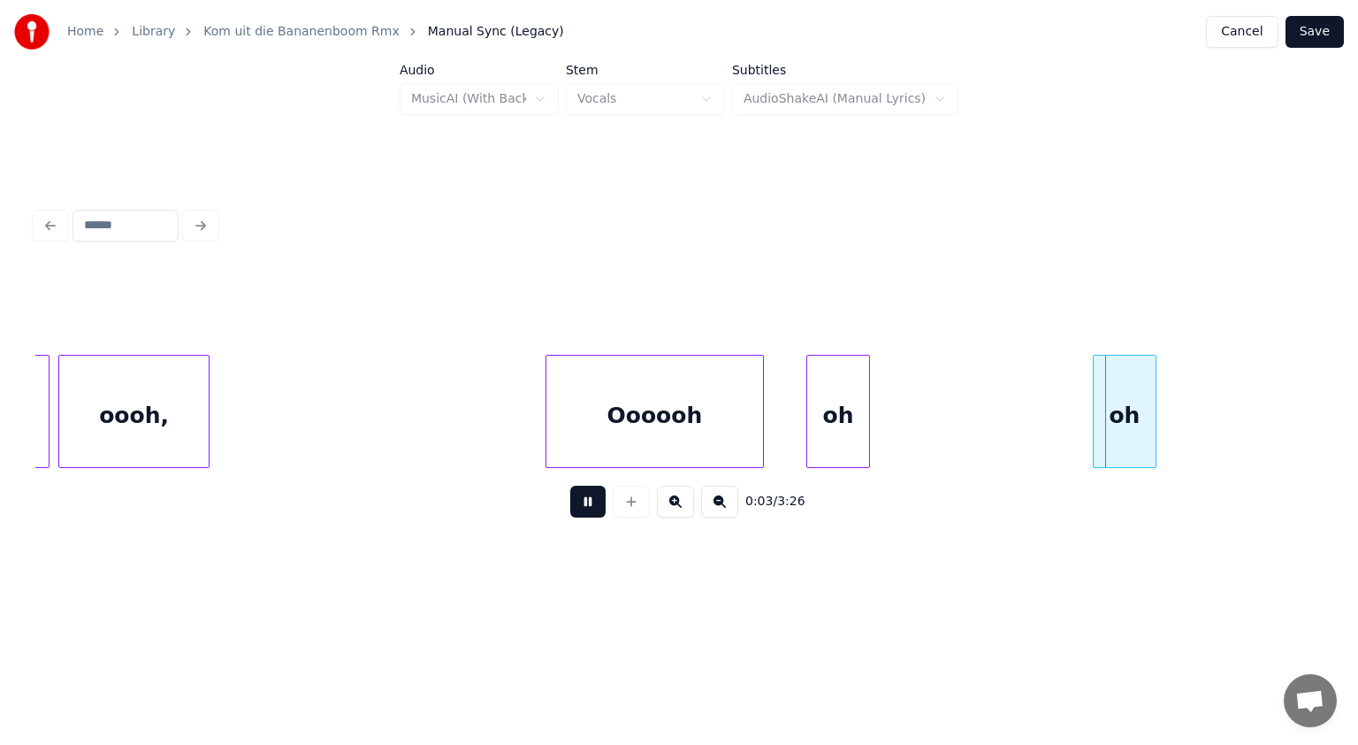
click at [584, 508] on button at bounding box center [587, 502] width 35 height 32
click at [835, 424] on div "oh" at bounding box center [838, 416] width 62 height 120
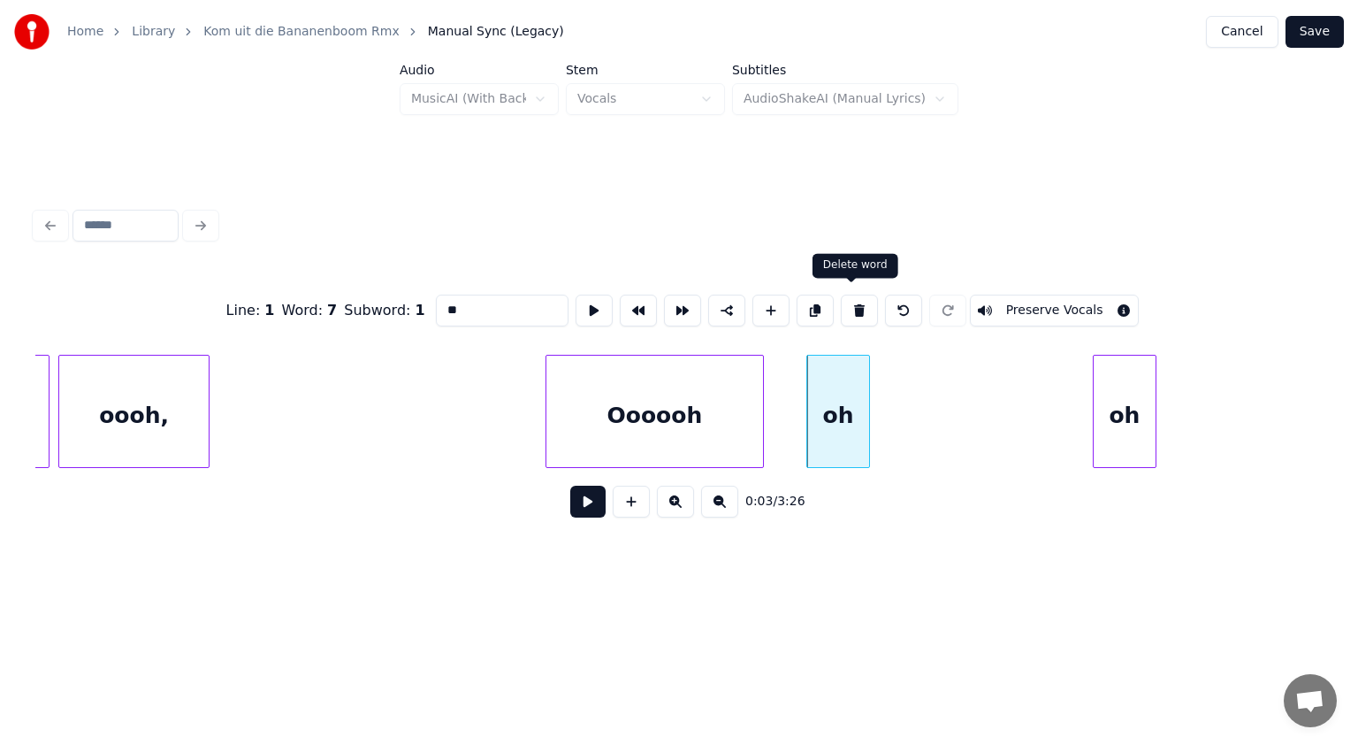
click at [851, 304] on button at bounding box center [859, 311] width 37 height 32
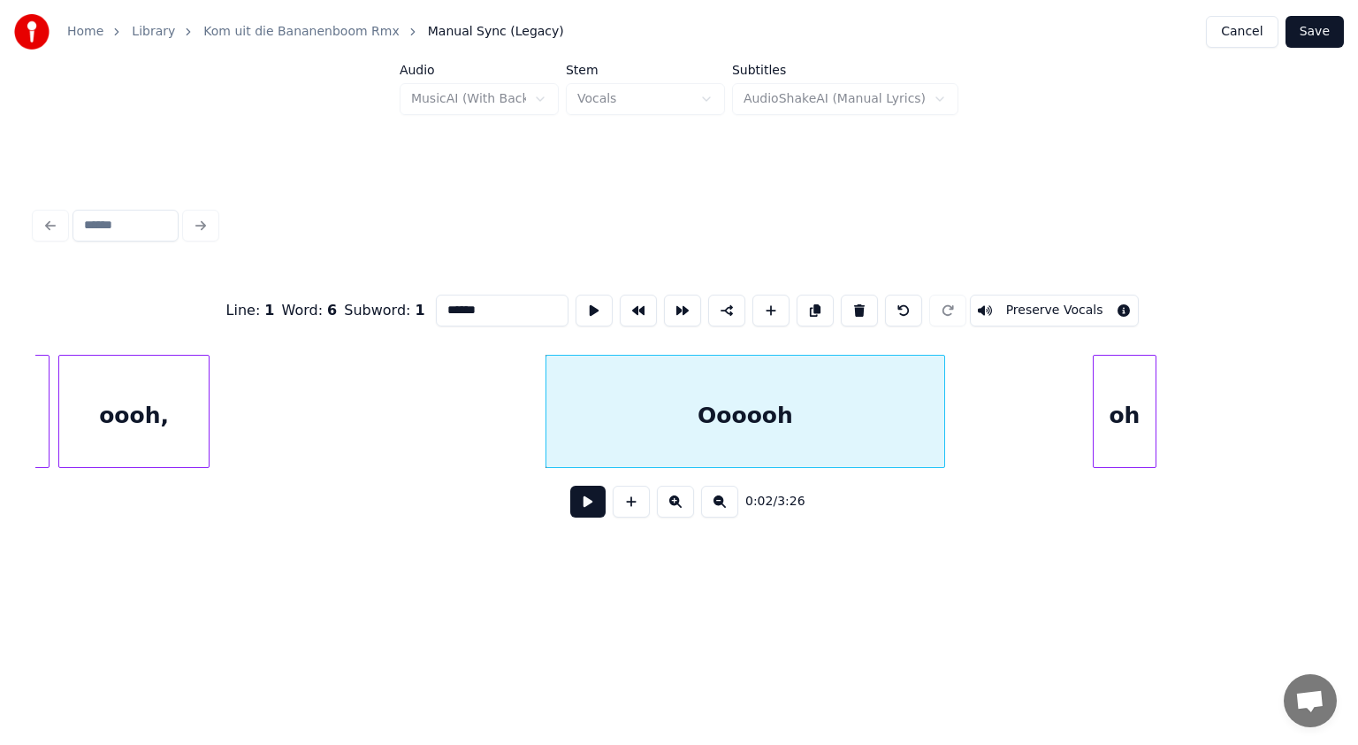
click at [944, 397] on div at bounding box center [941, 411] width 5 height 111
click at [958, 396] on div "oh" at bounding box center [984, 416] width 62 height 120
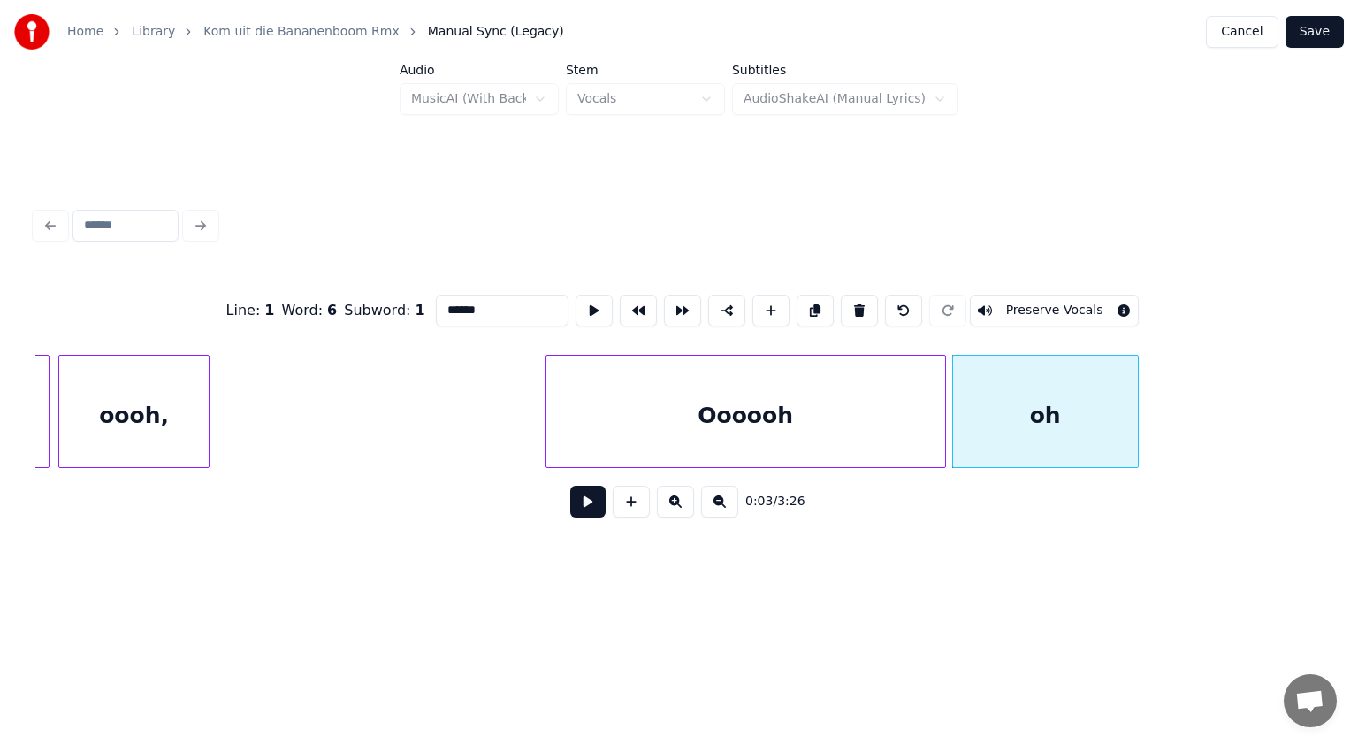
click at [1136, 399] on div at bounding box center [1135, 411] width 5 height 111
click at [1014, 420] on div "oh" at bounding box center [1046, 416] width 186 height 120
click at [440, 304] on input "**" at bounding box center [502, 311] width 133 height 32
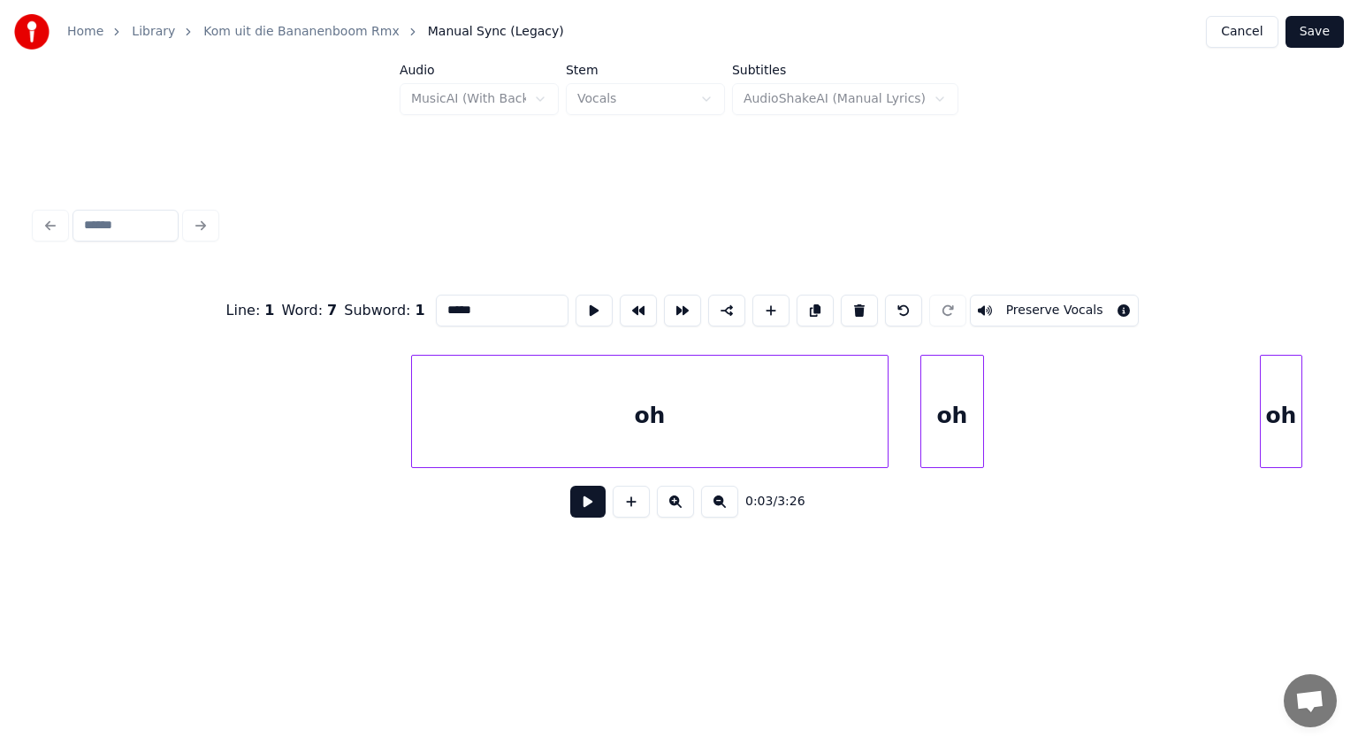
scroll to position [0, 3011]
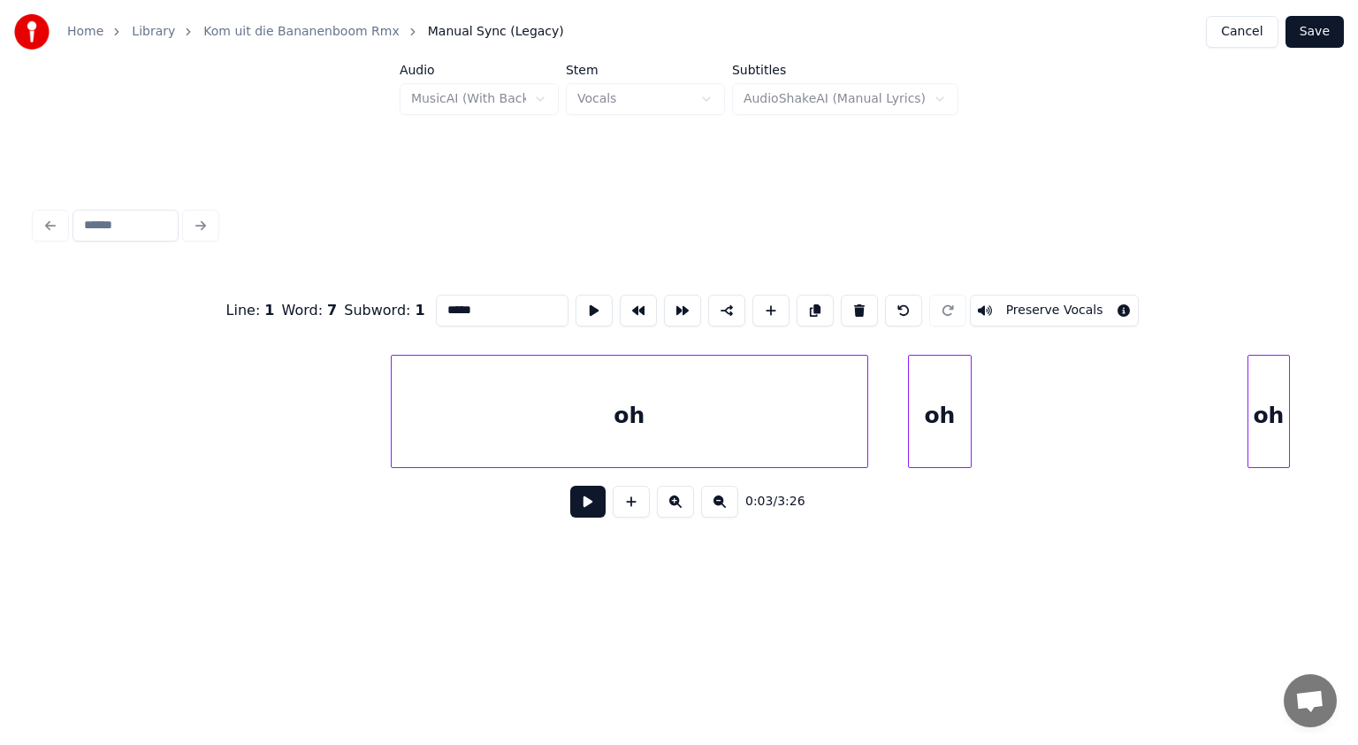
click at [632, 400] on div "oh" at bounding box center [630, 416] width 476 height 120
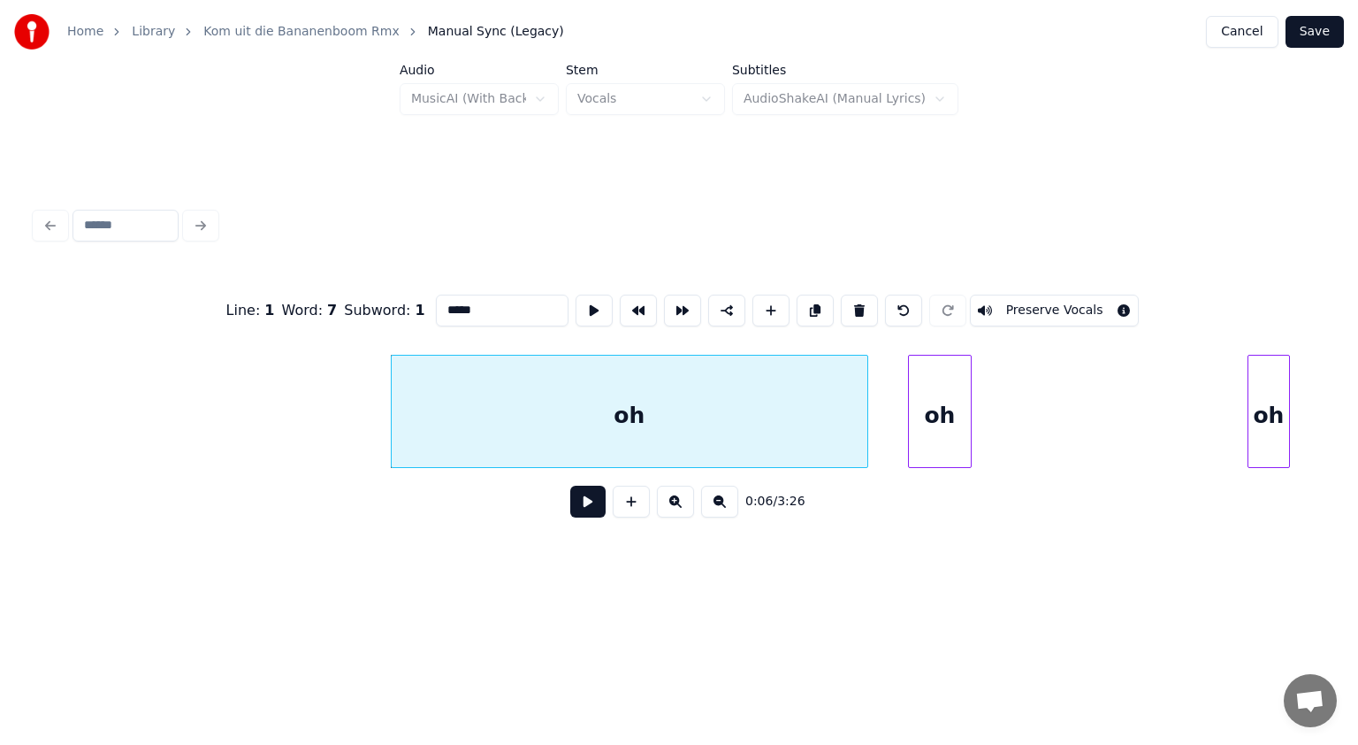
click at [632, 400] on div "oh" at bounding box center [630, 416] width 476 height 120
click at [441, 299] on input "**" at bounding box center [502, 311] width 133 height 32
type input "******"
click at [590, 509] on button at bounding box center [587, 502] width 35 height 32
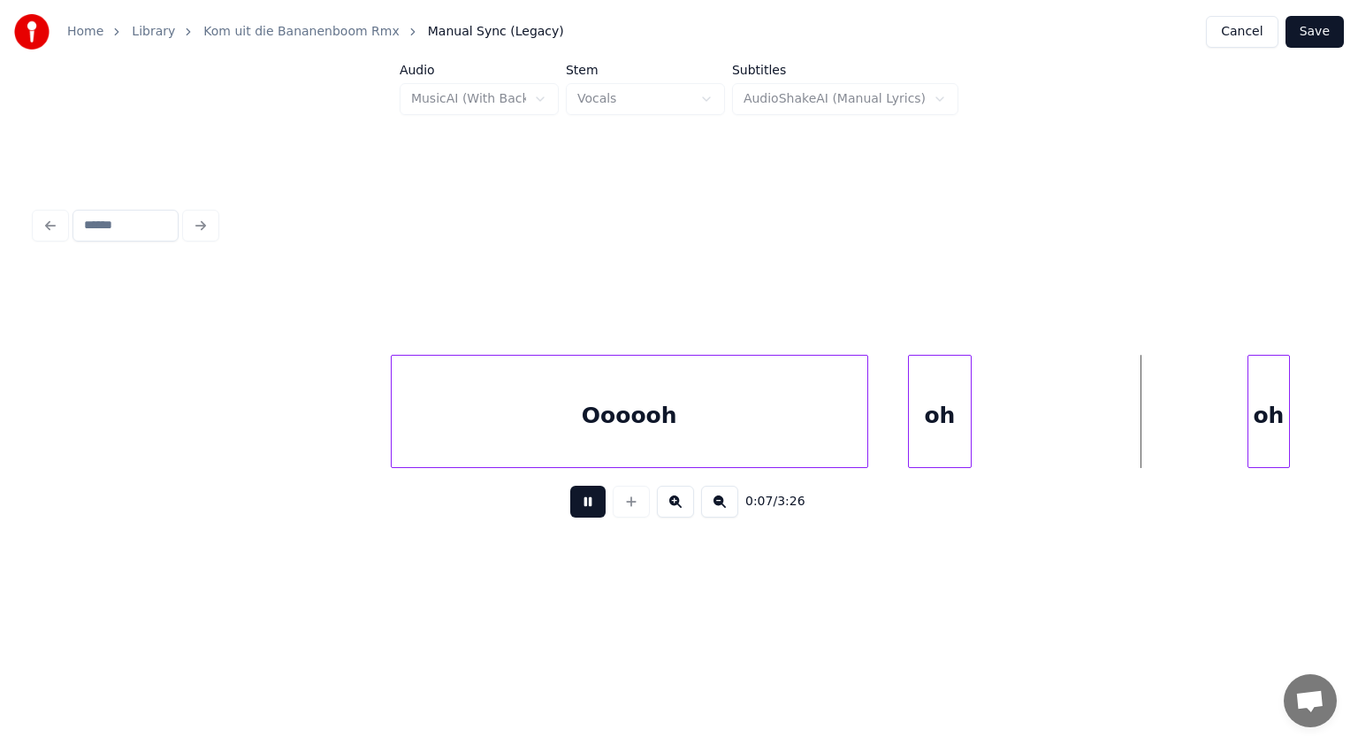
click at [590, 509] on button at bounding box center [587, 502] width 35 height 32
click at [876, 417] on div at bounding box center [876, 411] width 5 height 111
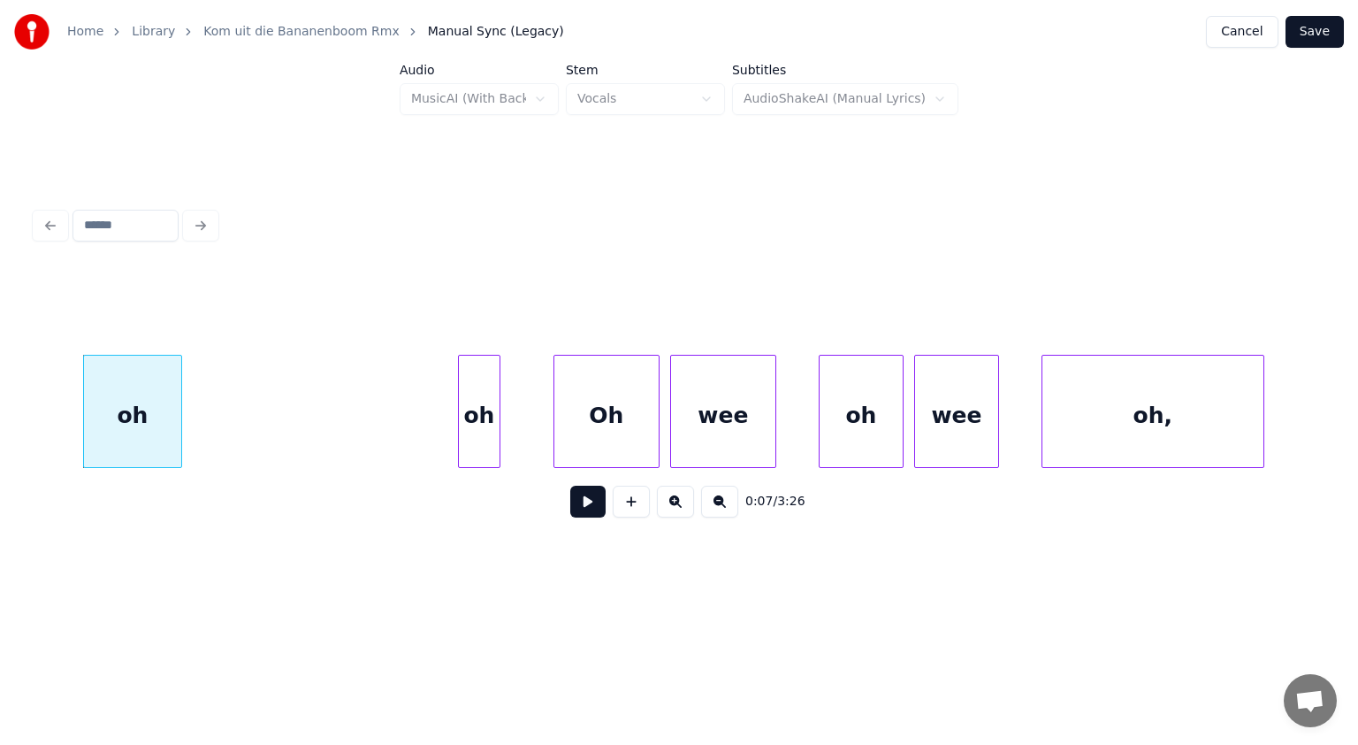
scroll to position [0, 3943]
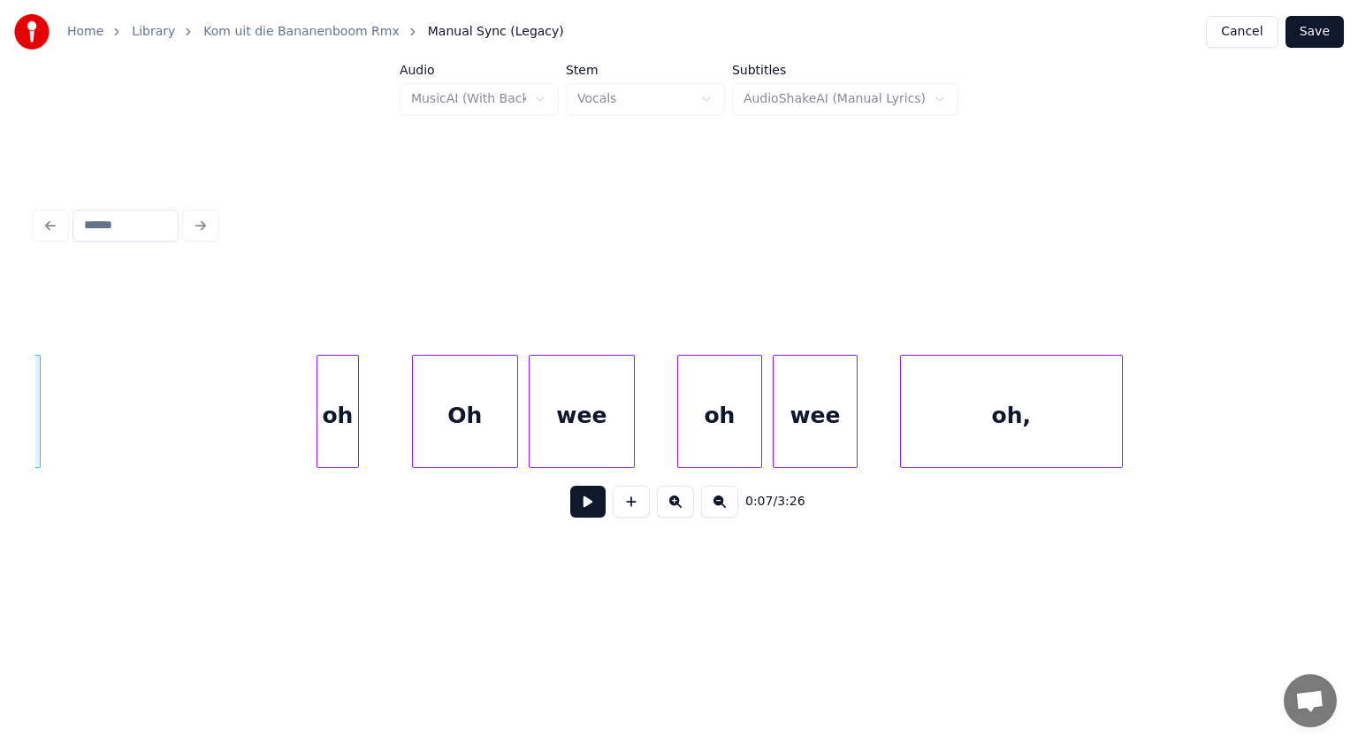
click at [336, 417] on div "oh" at bounding box center [337, 416] width 41 height 120
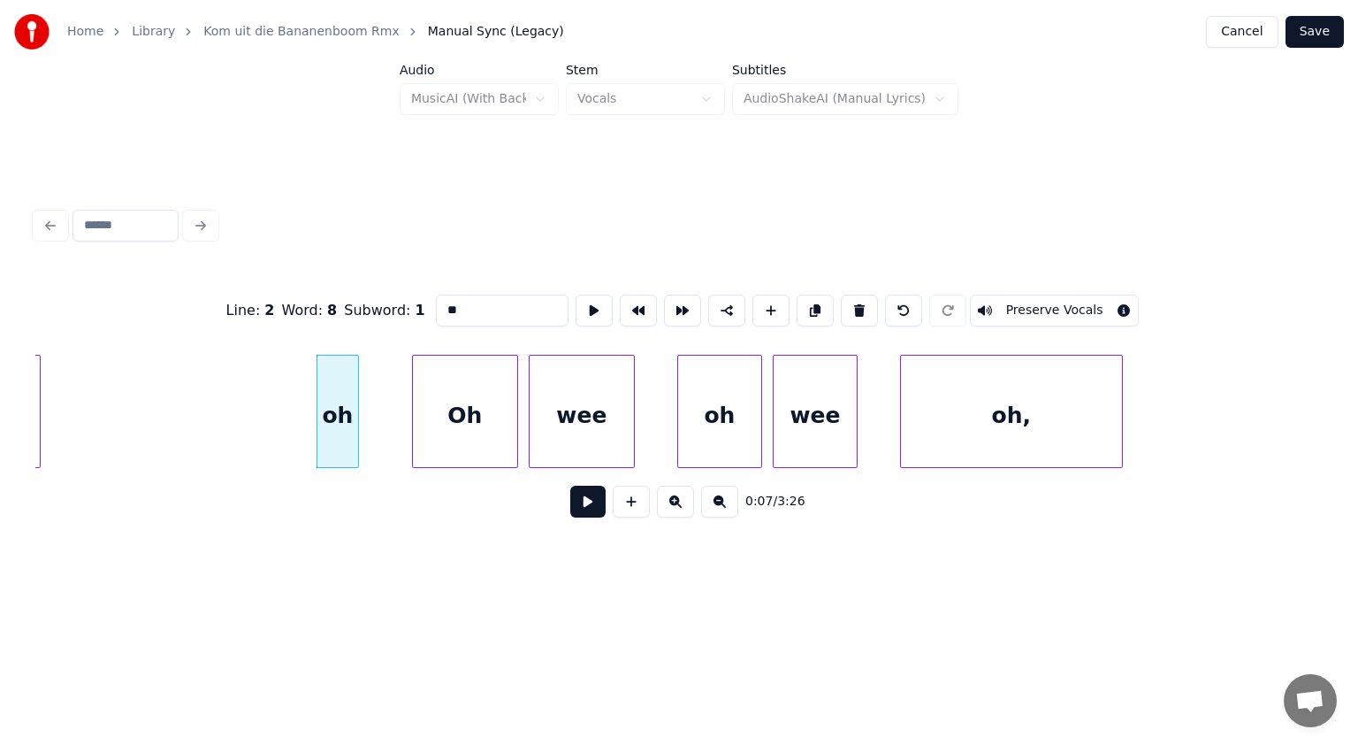
click at [854, 295] on button at bounding box center [859, 311] width 37 height 32
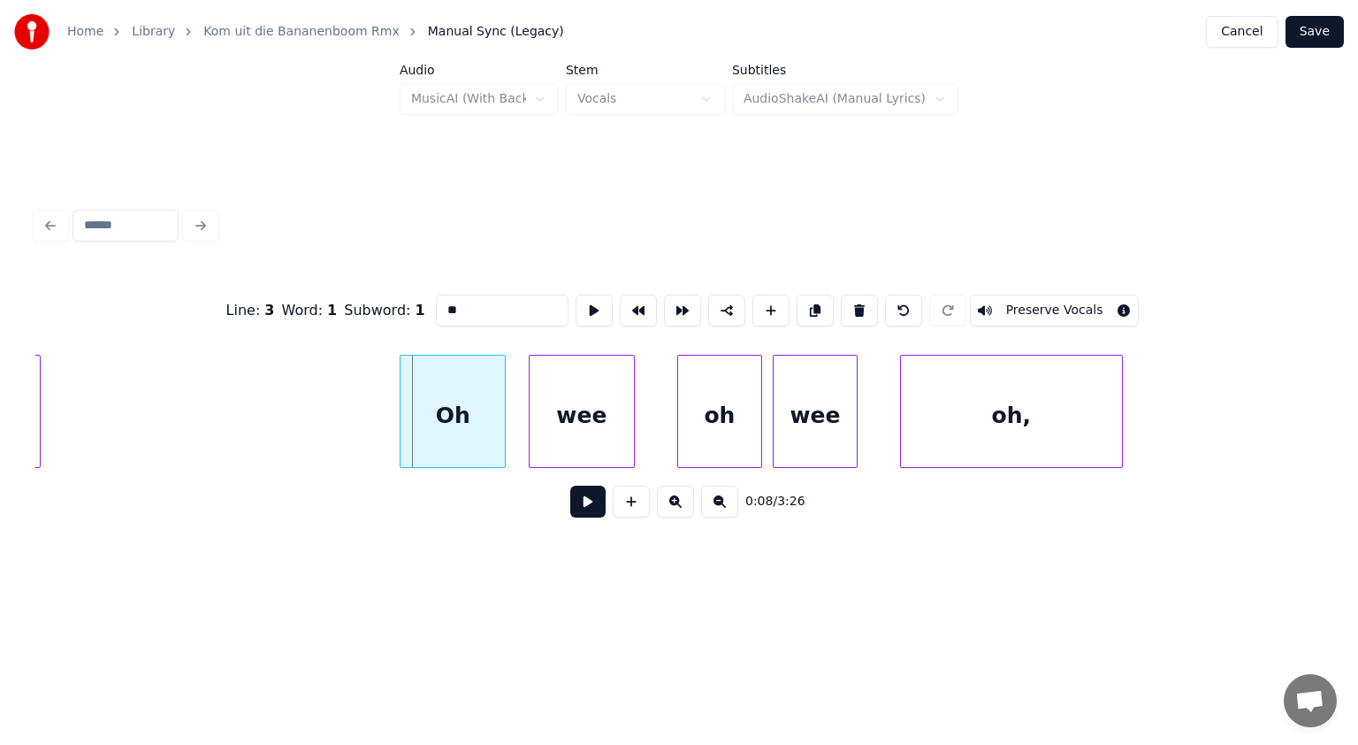
click at [407, 424] on div "Oh" at bounding box center [453, 416] width 104 height 120
click at [472, 424] on div "Oh" at bounding box center [453, 416] width 104 height 120
click at [450, 302] on input "**" at bounding box center [502, 311] width 133 height 32
type input "****"
click at [592, 504] on button at bounding box center [587, 502] width 35 height 32
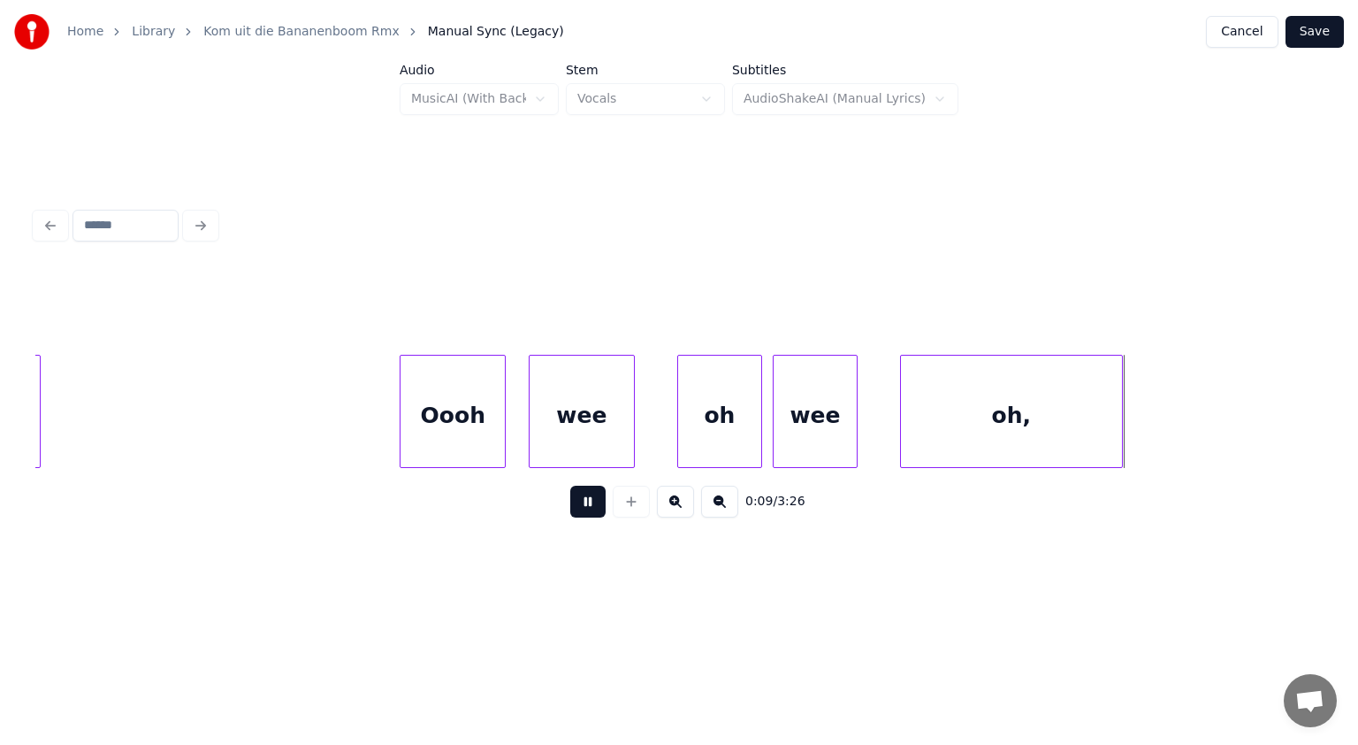
click at [592, 504] on button at bounding box center [587, 502] width 35 height 32
click at [921, 424] on div "oh," at bounding box center [977, 416] width 221 height 120
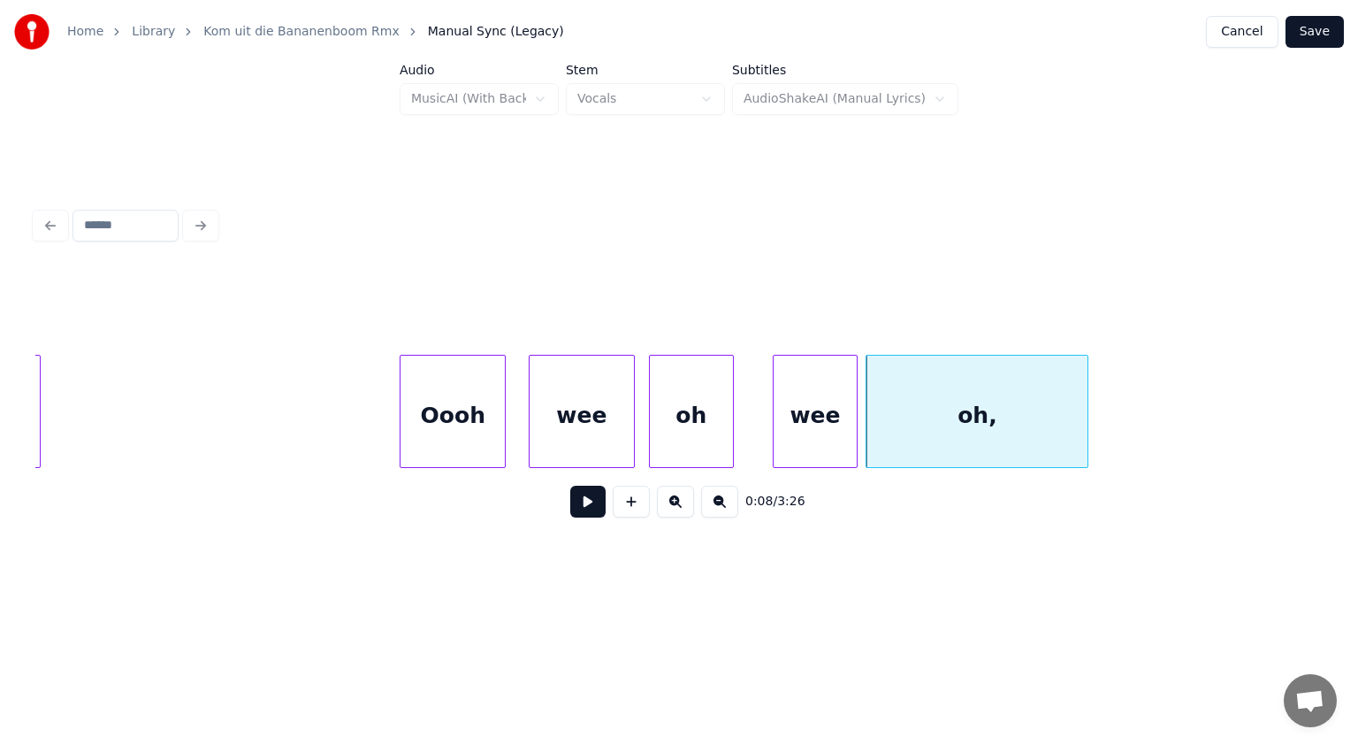
click at [695, 419] on div "oh" at bounding box center [691, 416] width 83 height 120
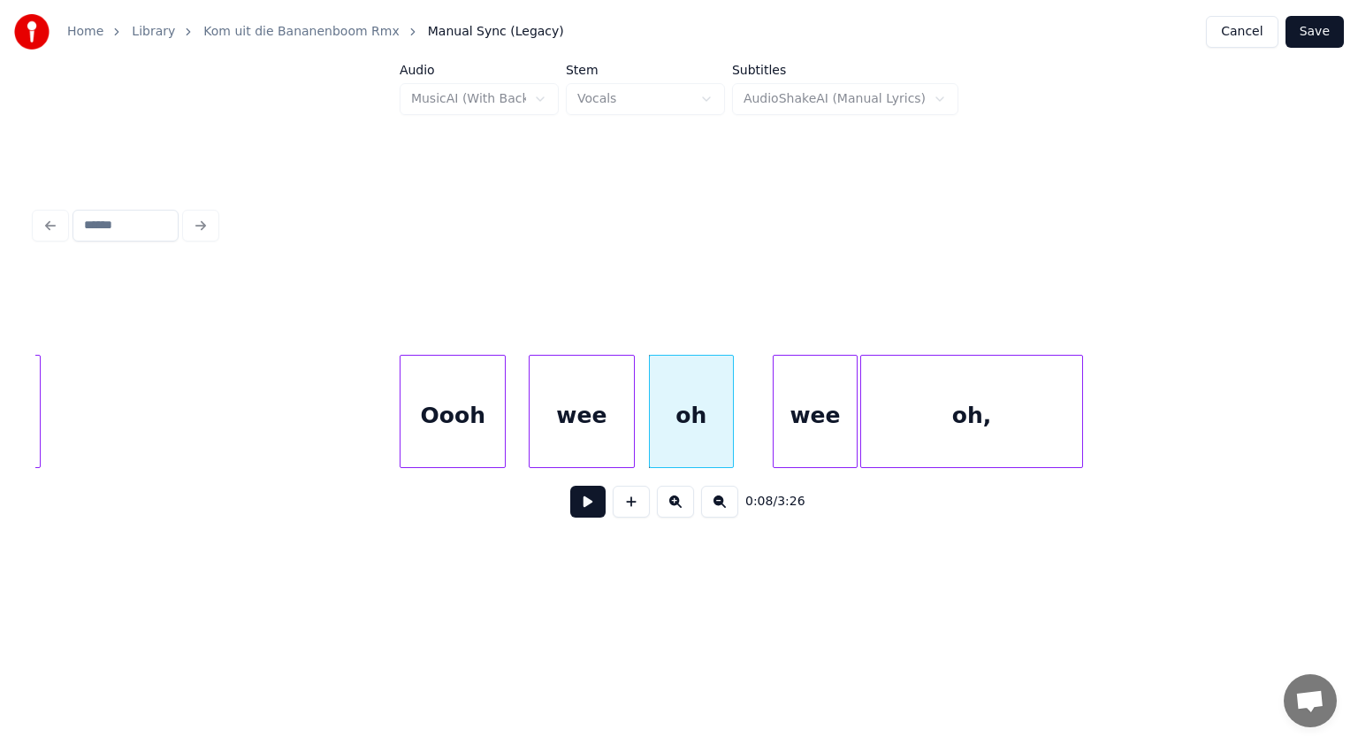
click at [967, 440] on div "oh," at bounding box center [971, 416] width 221 height 120
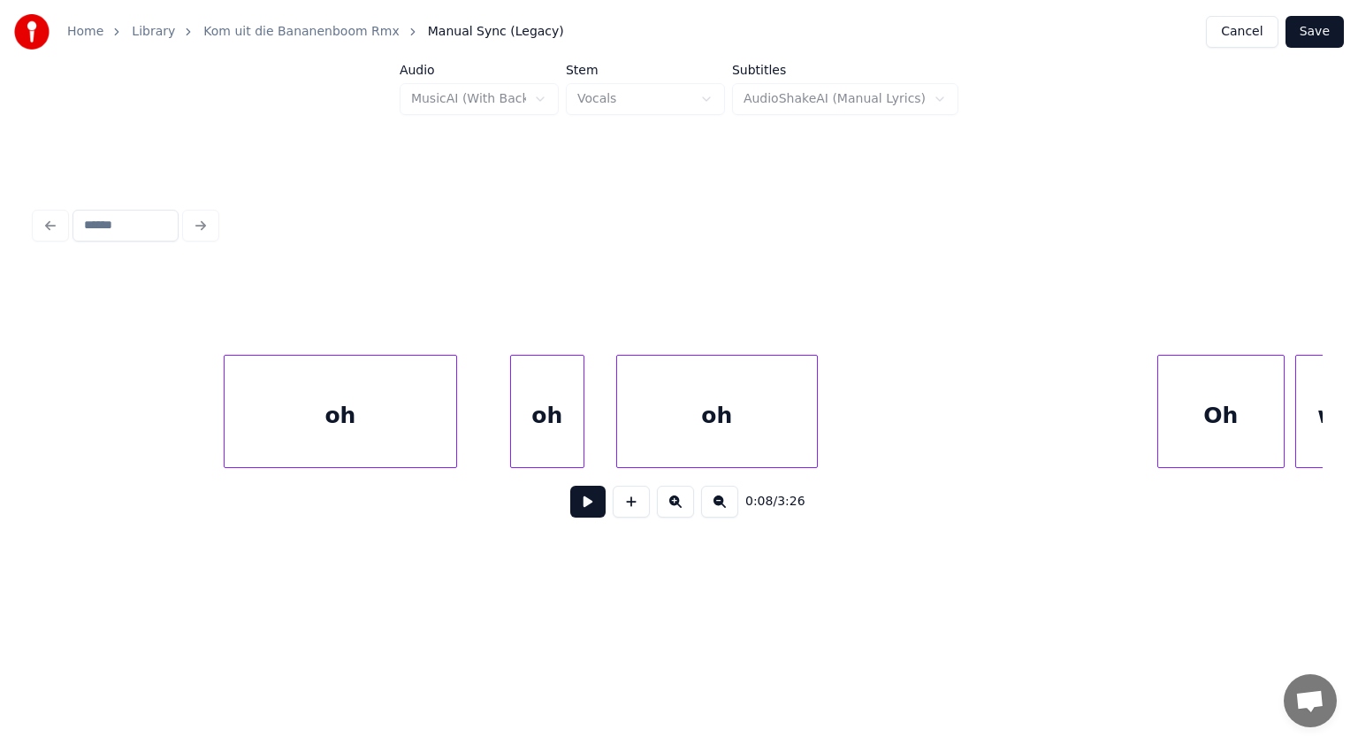
scroll to position [0, 5133]
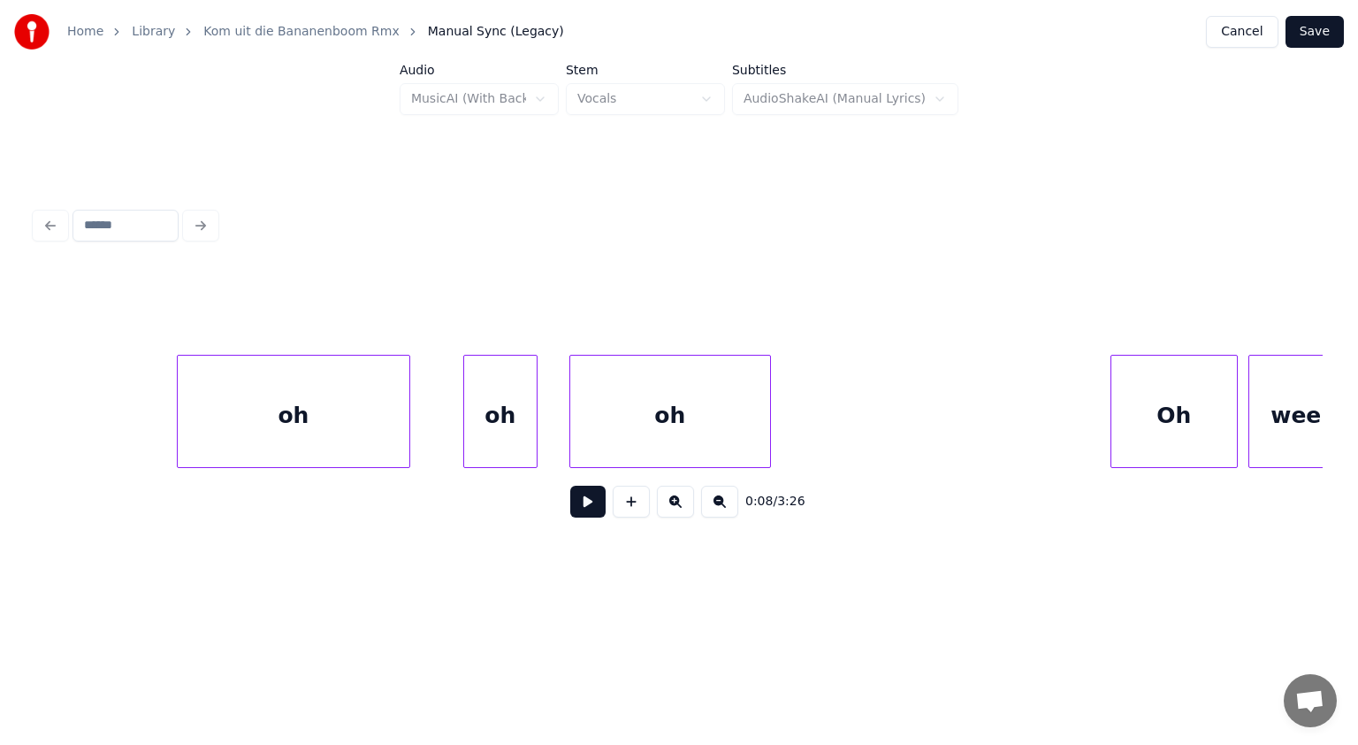
click at [509, 407] on div "oh" at bounding box center [500, 416] width 73 height 120
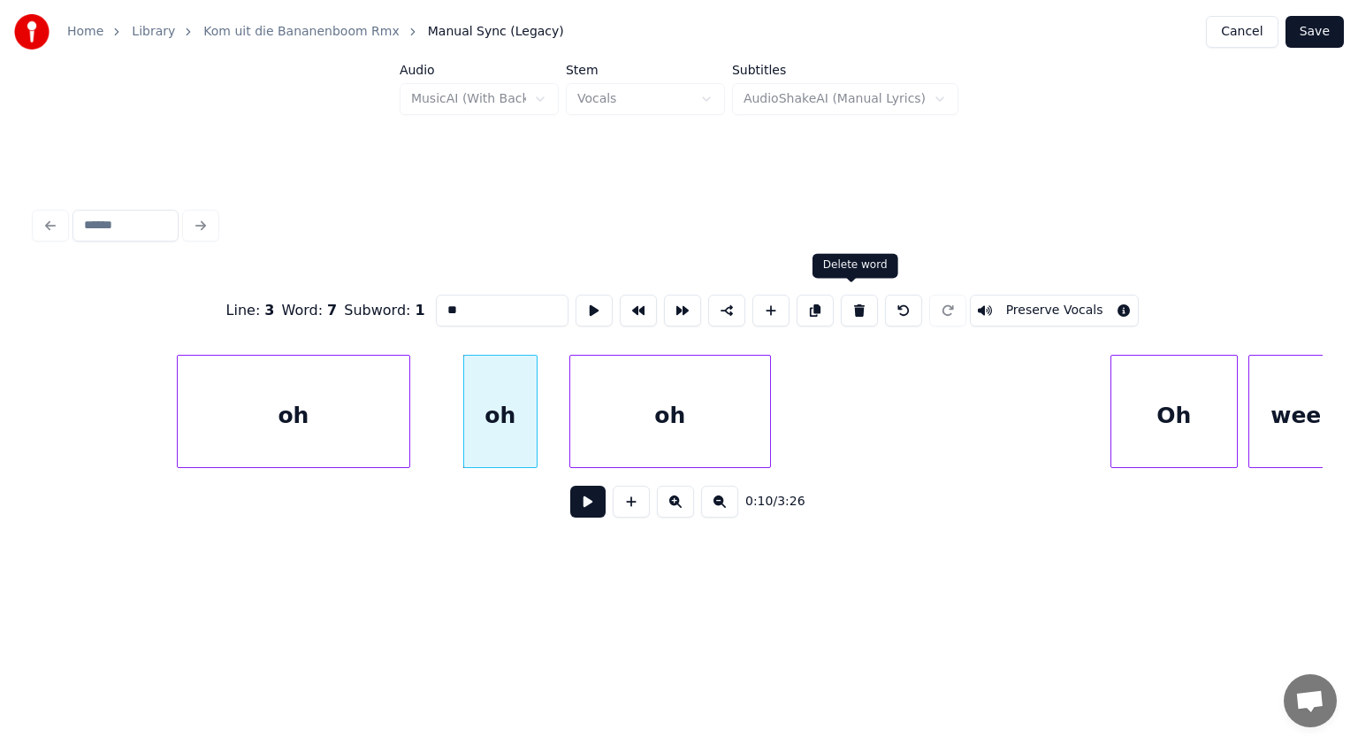
click at [850, 304] on button at bounding box center [859, 311] width 37 height 32
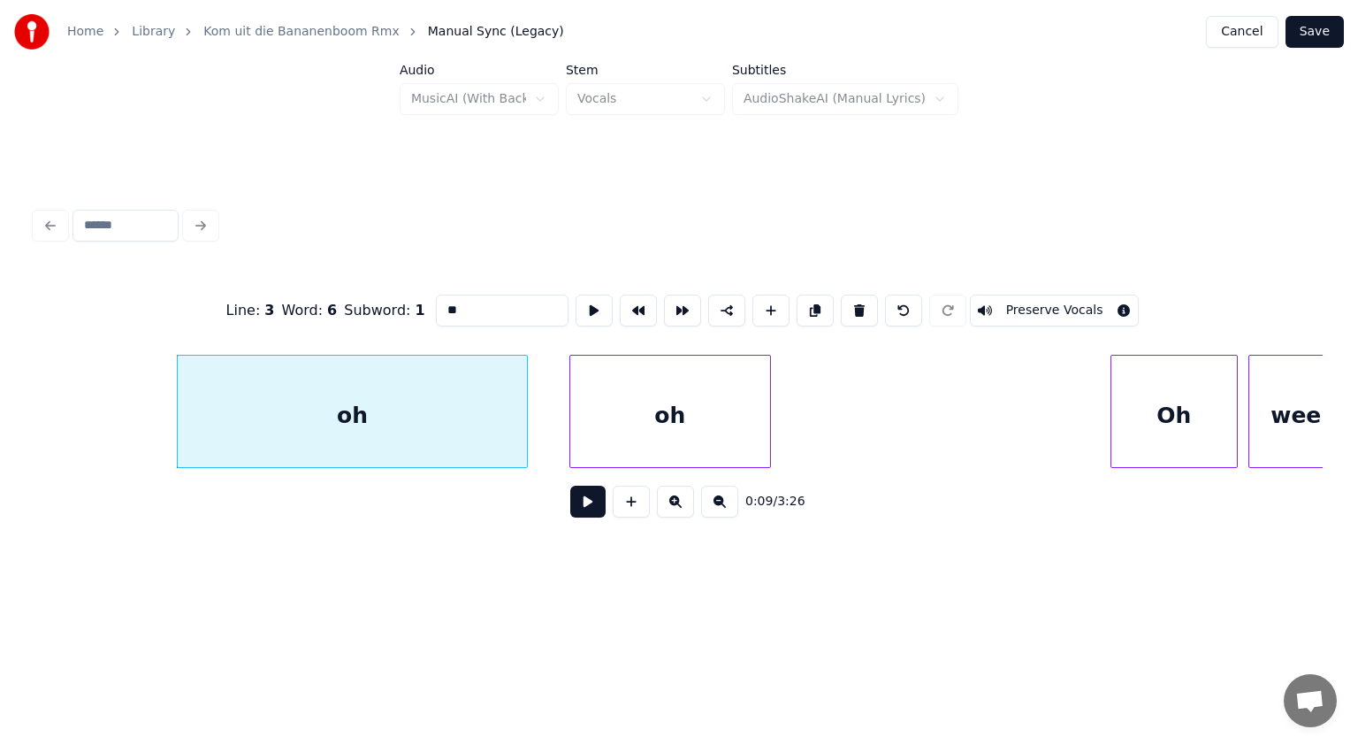
click at [526, 419] on div at bounding box center [524, 411] width 5 height 111
click at [585, 502] on button at bounding box center [587, 502] width 35 height 32
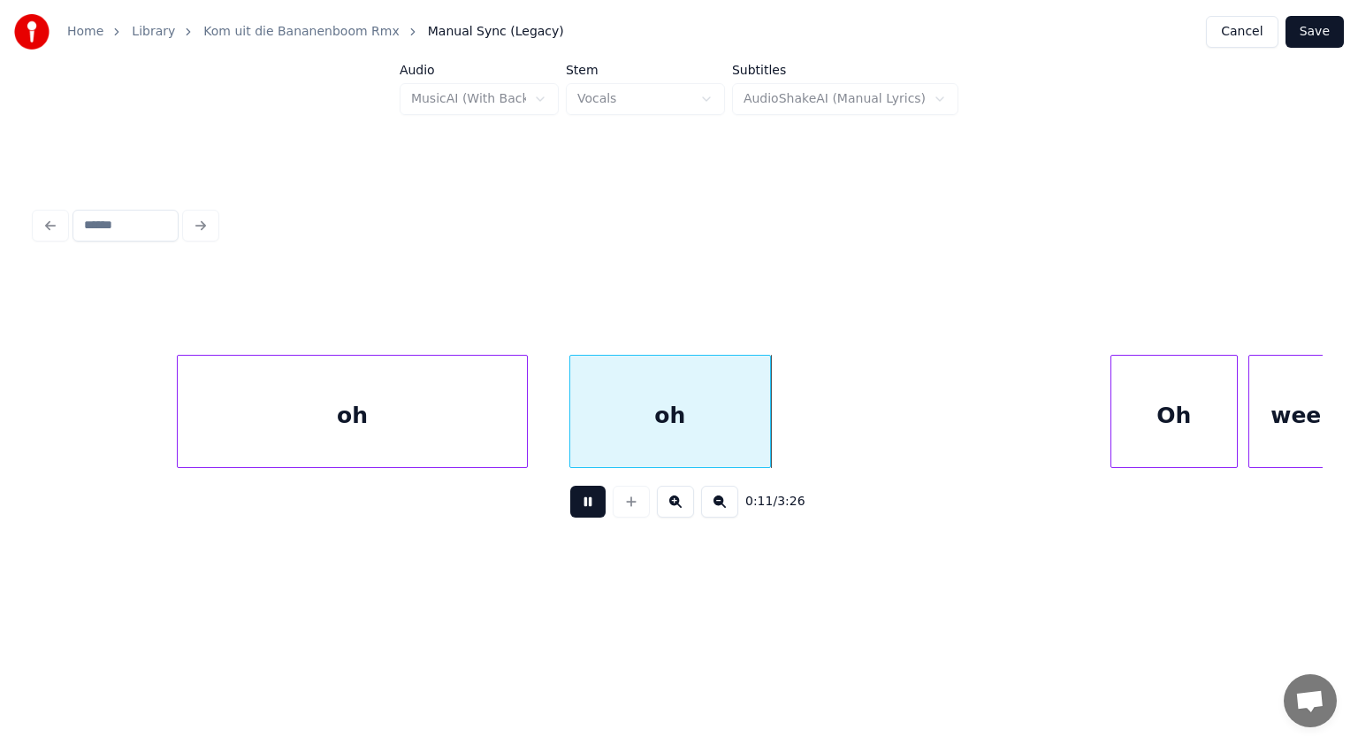
click at [585, 502] on button at bounding box center [587, 502] width 35 height 32
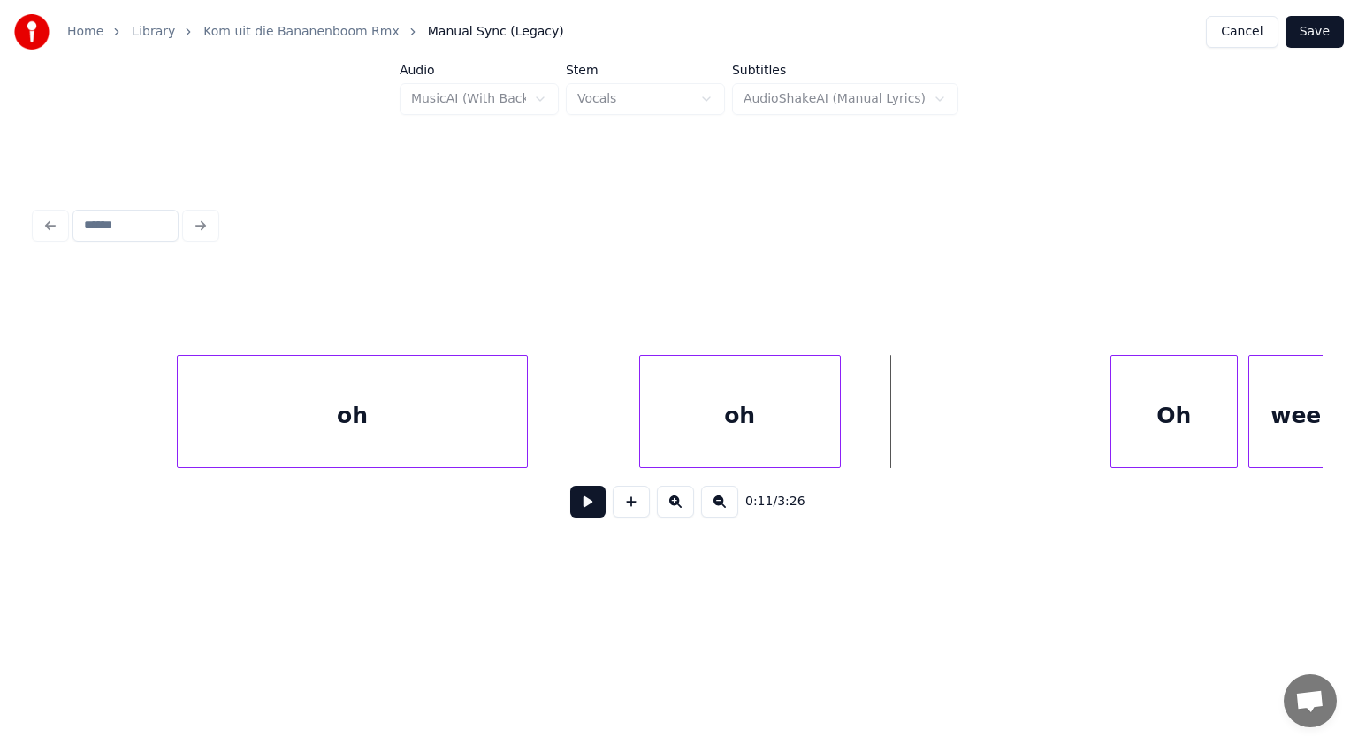
click at [663, 440] on div "oh" at bounding box center [740, 416] width 200 height 120
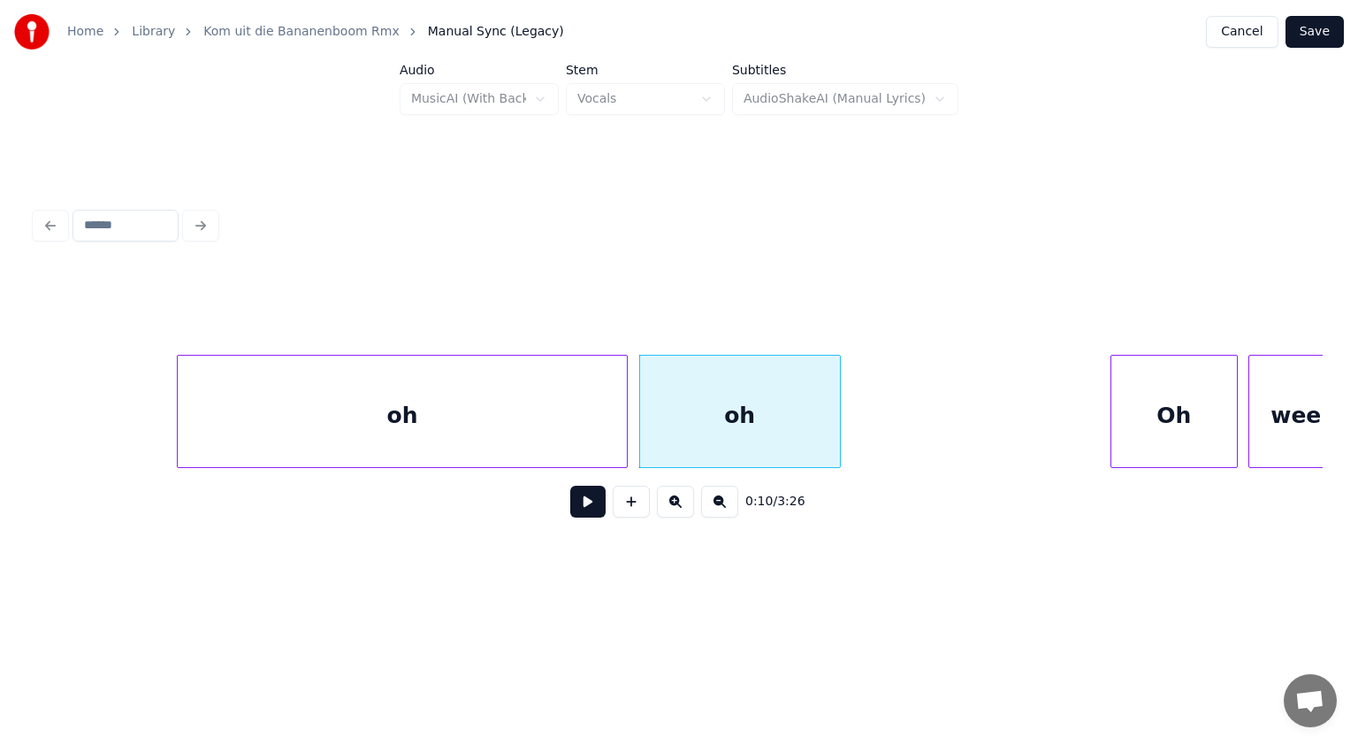
click at [623, 430] on div at bounding box center [624, 411] width 5 height 111
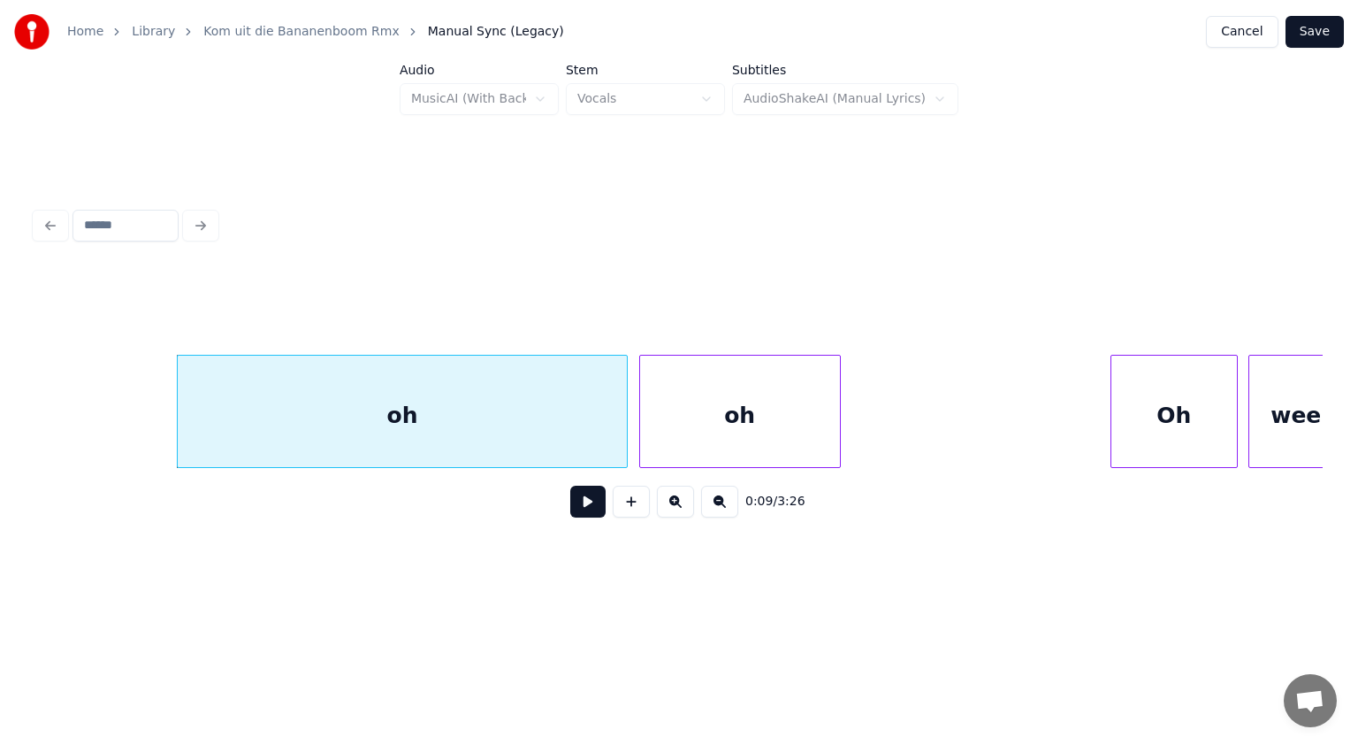
click at [452, 422] on div "oh" at bounding box center [402, 416] width 449 height 120
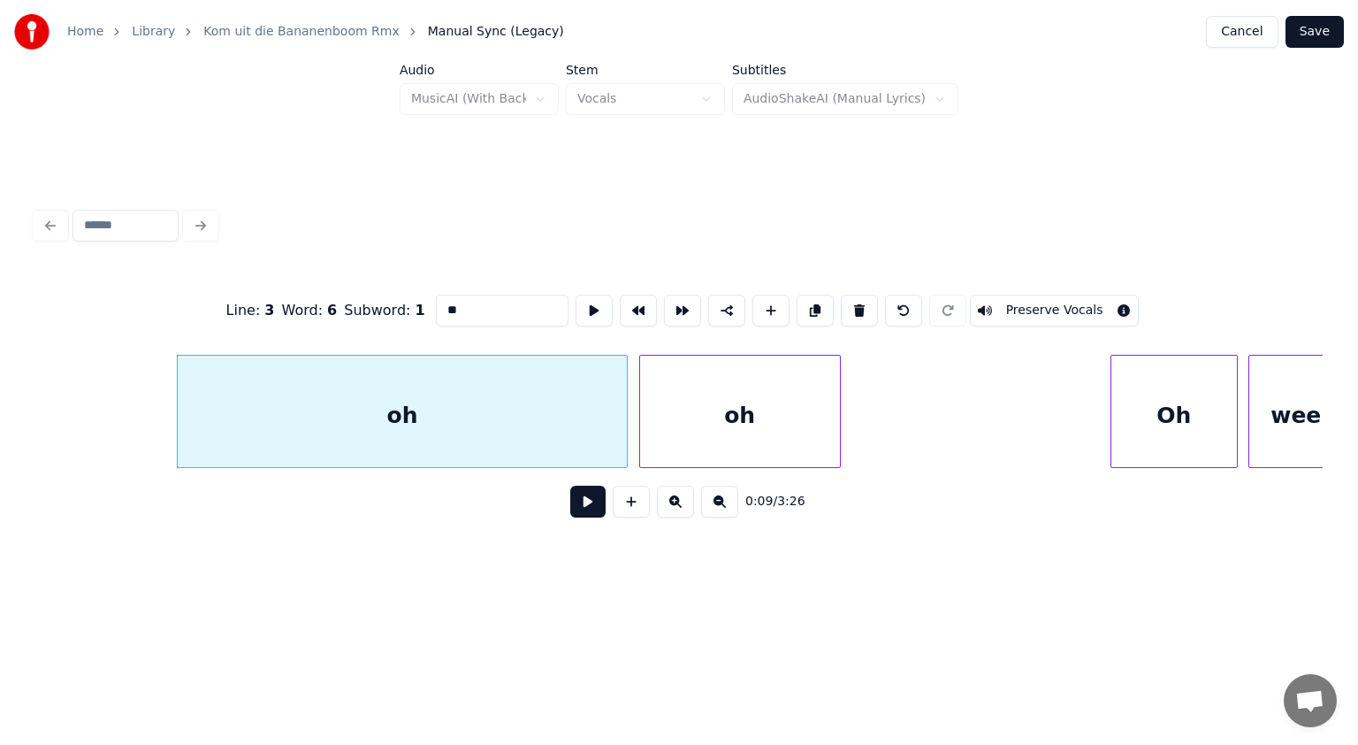
click at [443, 306] on input "**" at bounding box center [502, 311] width 133 height 32
click at [773, 415] on div "oh" at bounding box center [725, 416] width 200 height 120
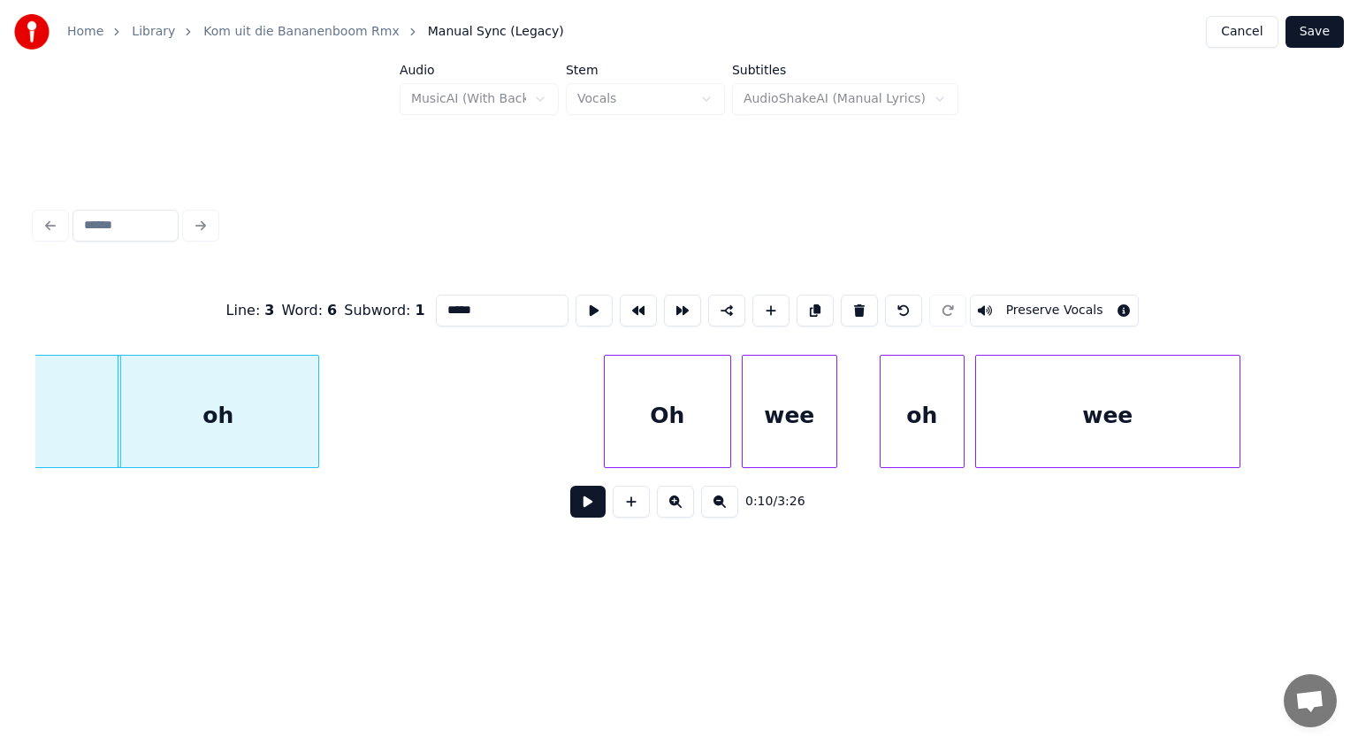
scroll to position [0, 5770]
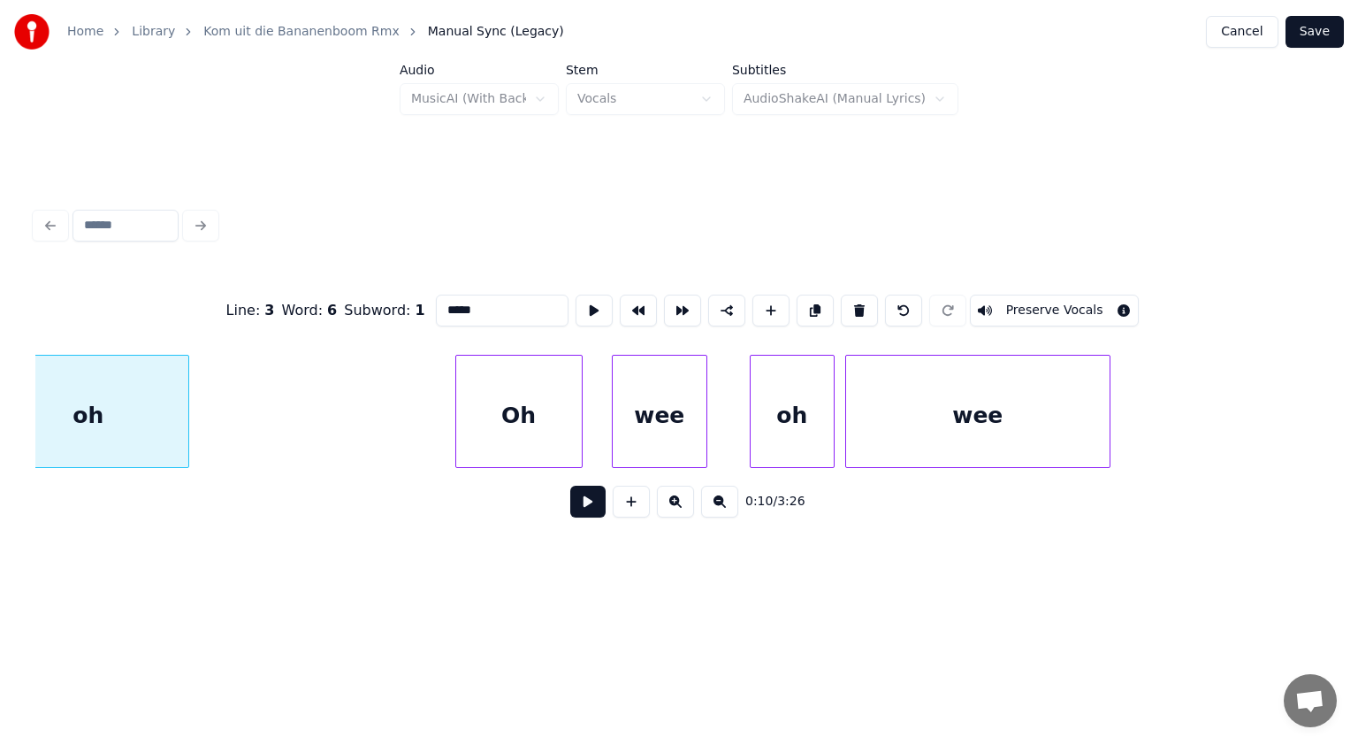
click at [532, 418] on div "Oh" at bounding box center [519, 416] width 126 height 120
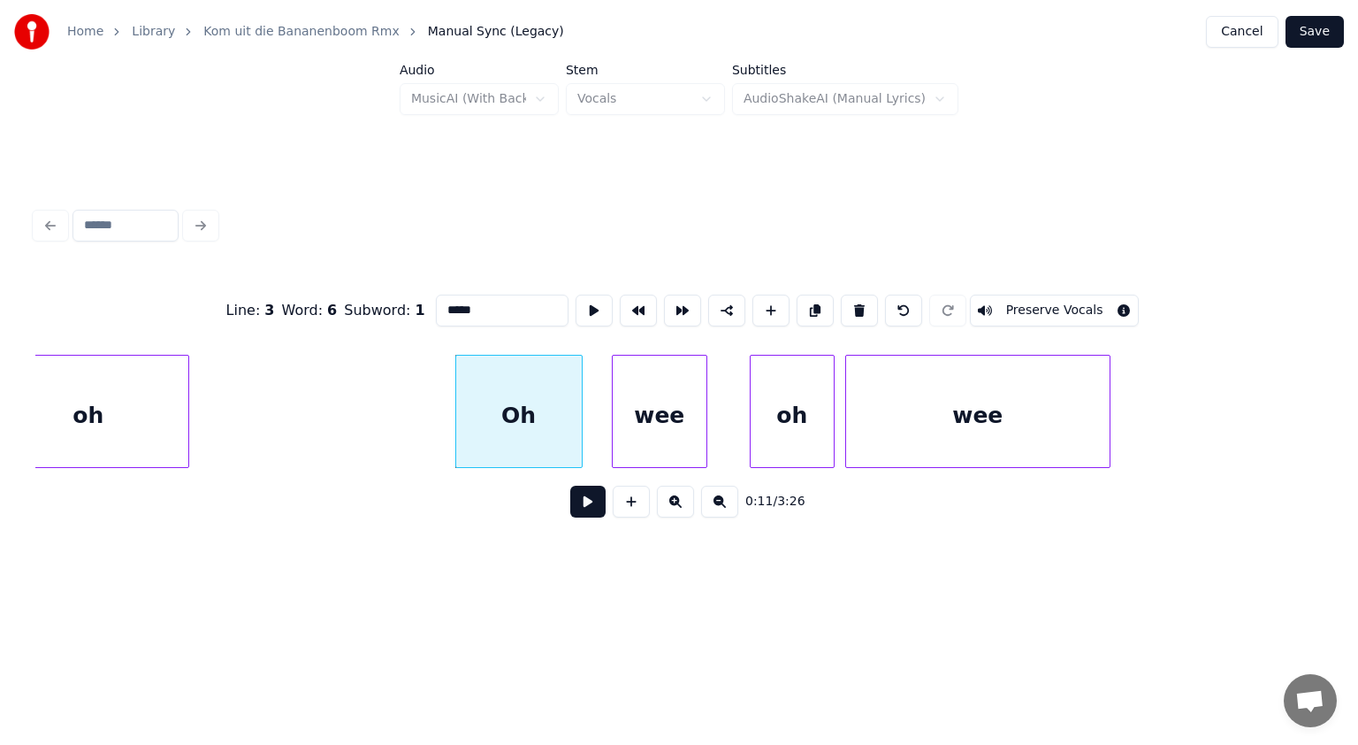
drag, startPoint x: 487, startPoint y: 303, endPoint x: 342, endPoint y: 299, distance: 145.1
click at [342, 299] on div "Line : 3 Word : 6 Subword : 1 ***** Preserve Vocals" at bounding box center [679, 310] width 1288 height 88
click at [555, 402] on div "Oh" at bounding box center [519, 416] width 126 height 120
drag, startPoint x: 396, startPoint y: 299, endPoint x: 338, endPoint y: 301, distance: 58.4
click at [338, 301] on div "Line : 4 Word : 1 Subword : 1 ** Preserve Vocals" at bounding box center [679, 310] width 1288 height 88
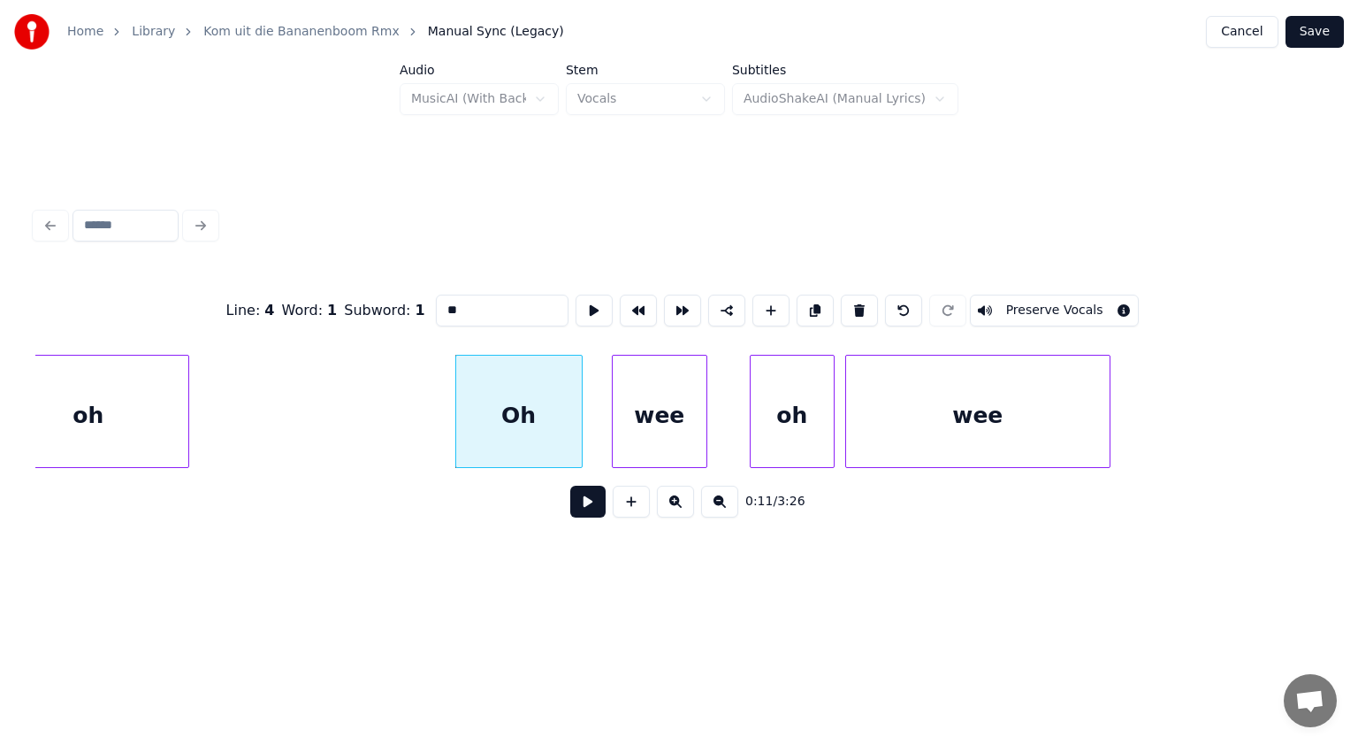
paste input "***"
click at [785, 425] on div "oh" at bounding box center [771, 416] width 83 height 120
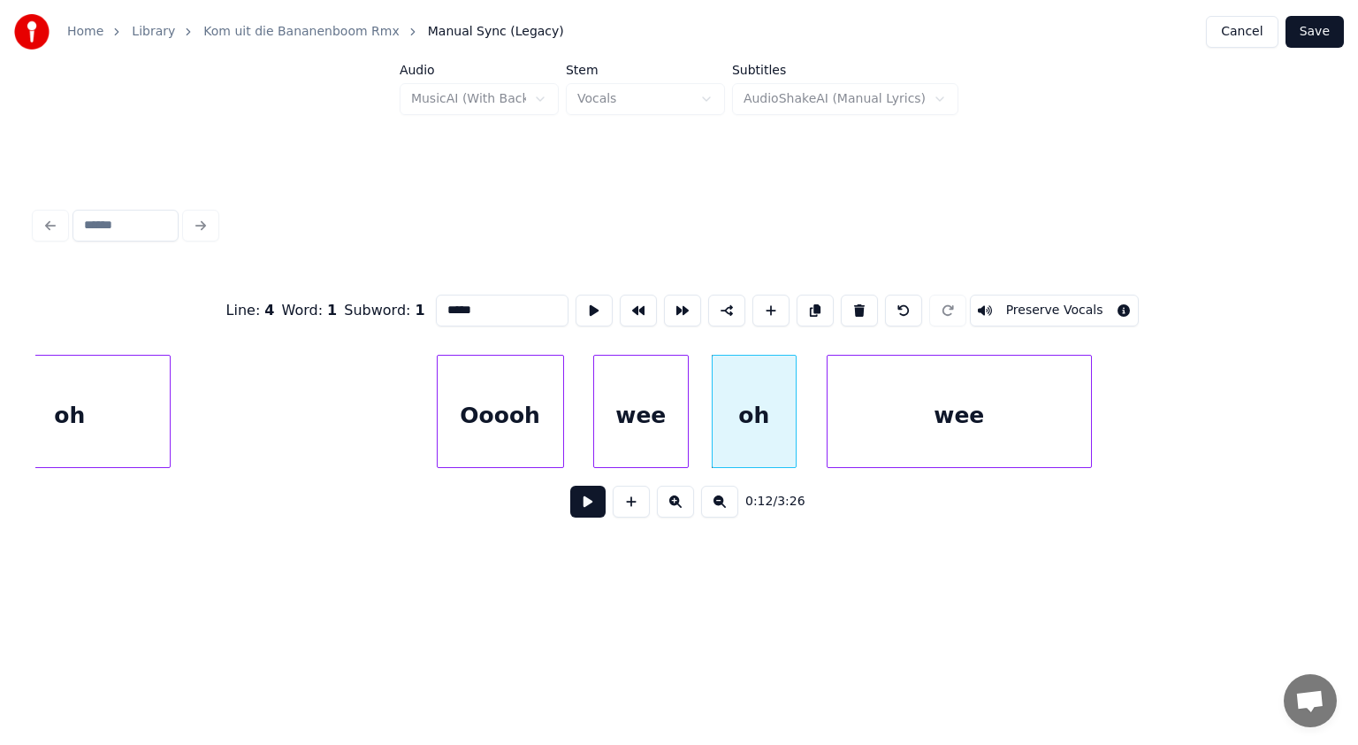
scroll to position [0, 5805]
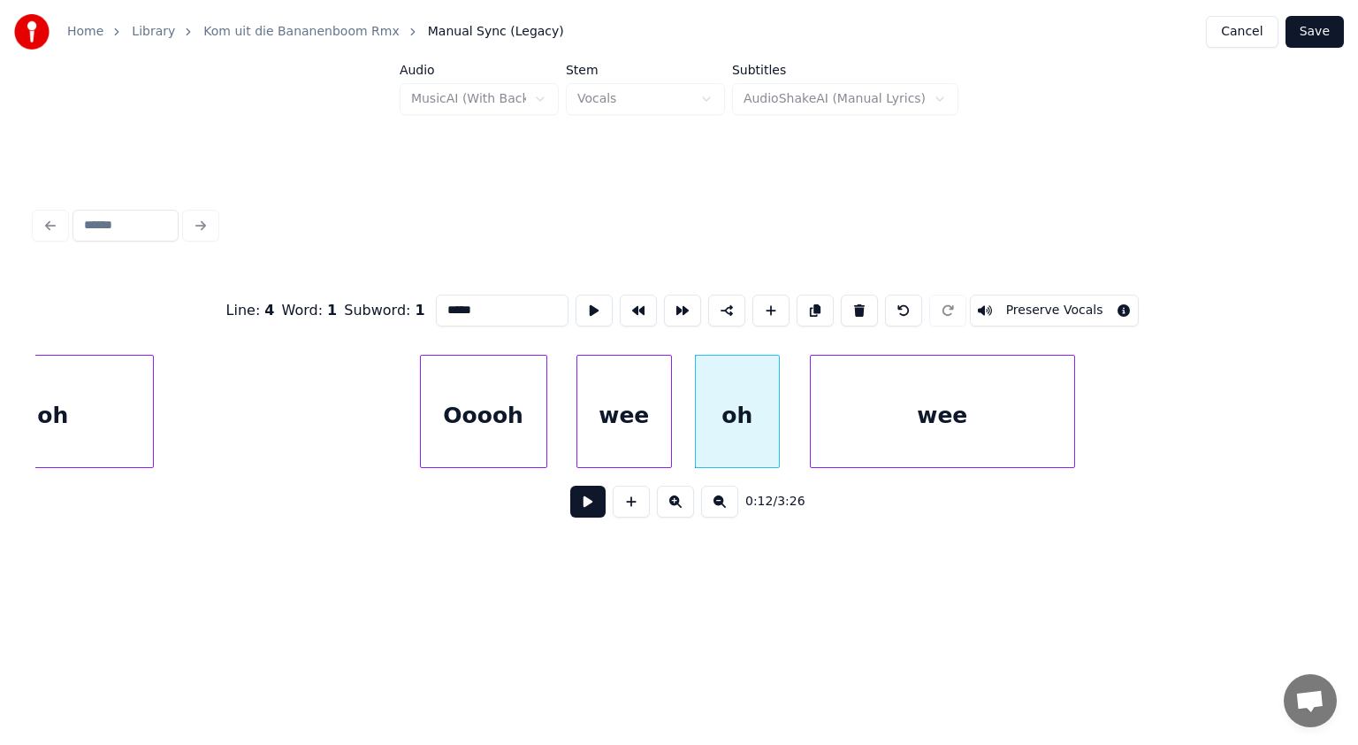
click at [511, 425] on div "Ooooh" at bounding box center [484, 416] width 126 height 120
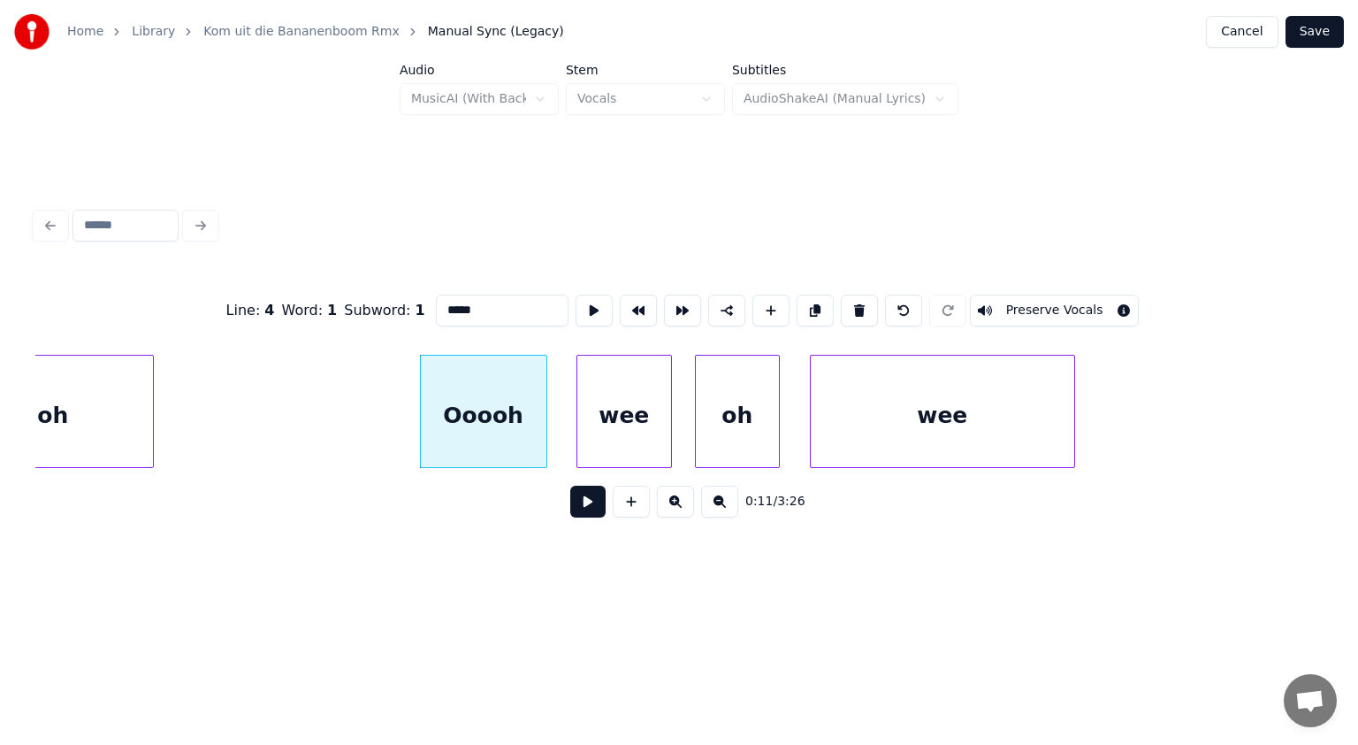
type input "*****"
click at [587, 501] on button at bounding box center [587, 502] width 35 height 32
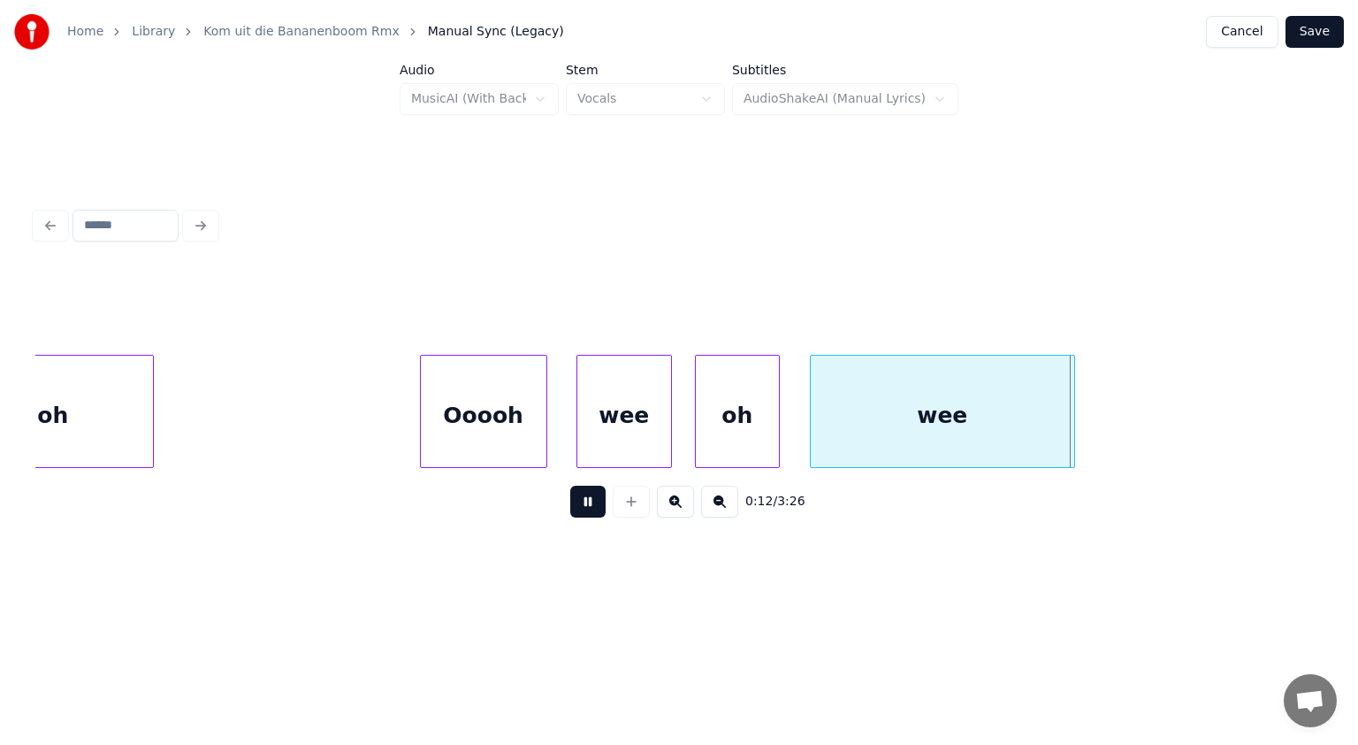
click at [587, 501] on button at bounding box center [587, 502] width 35 height 32
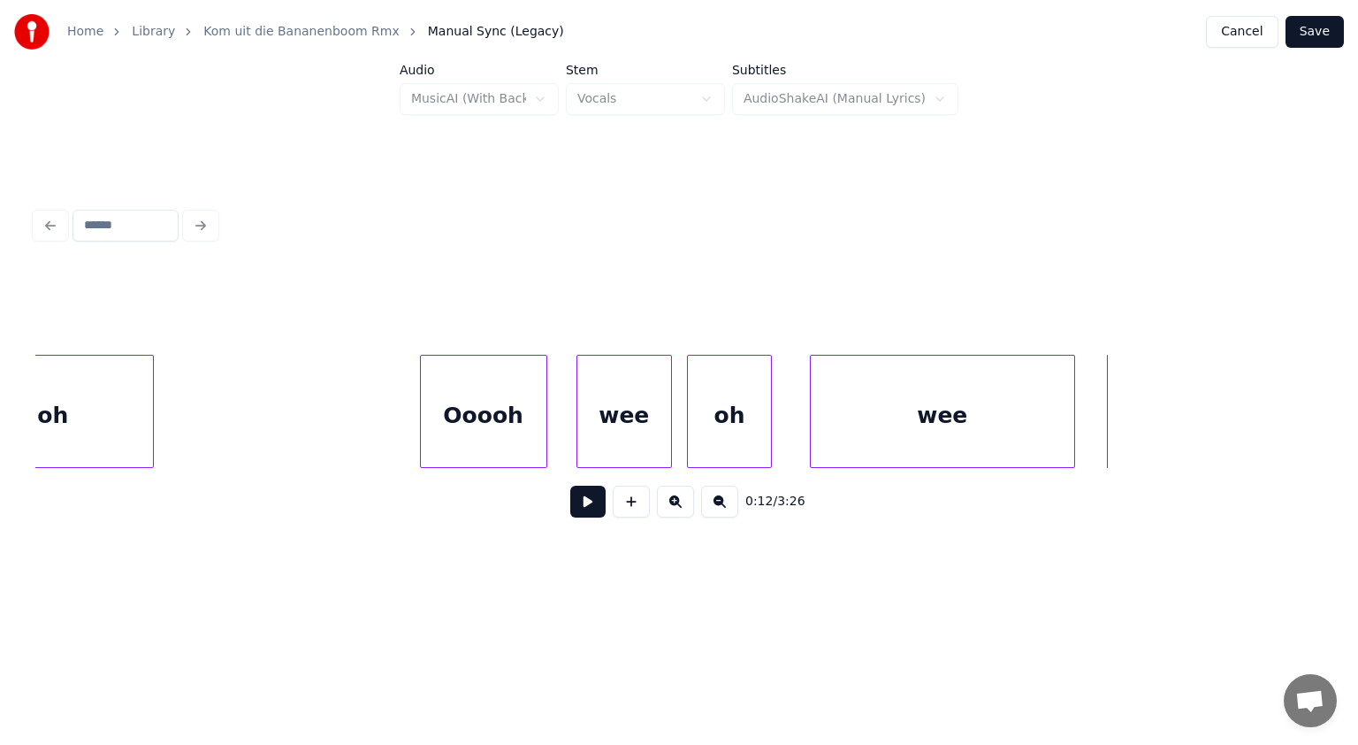
click at [703, 453] on div "oh" at bounding box center [729, 416] width 83 height 120
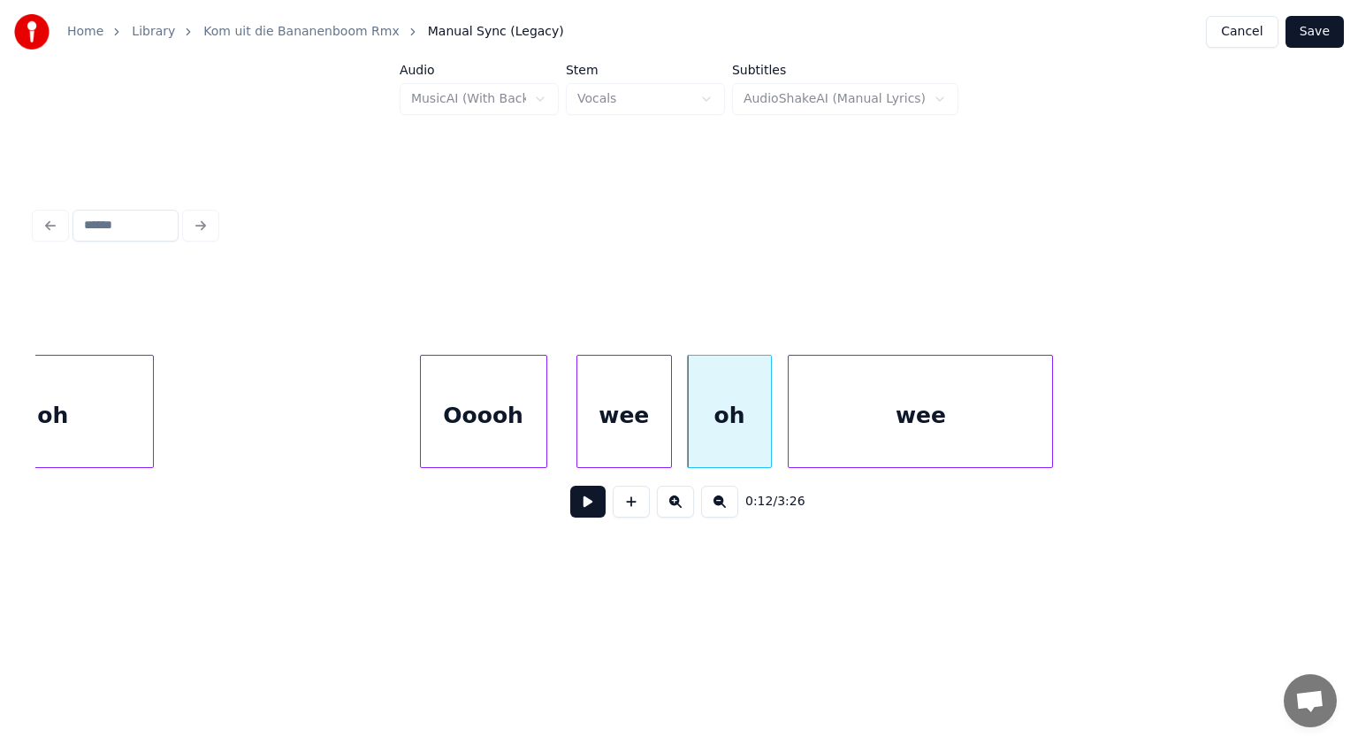
click at [832, 431] on div "wee" at bounding box center [921, 416] width 264 height 120
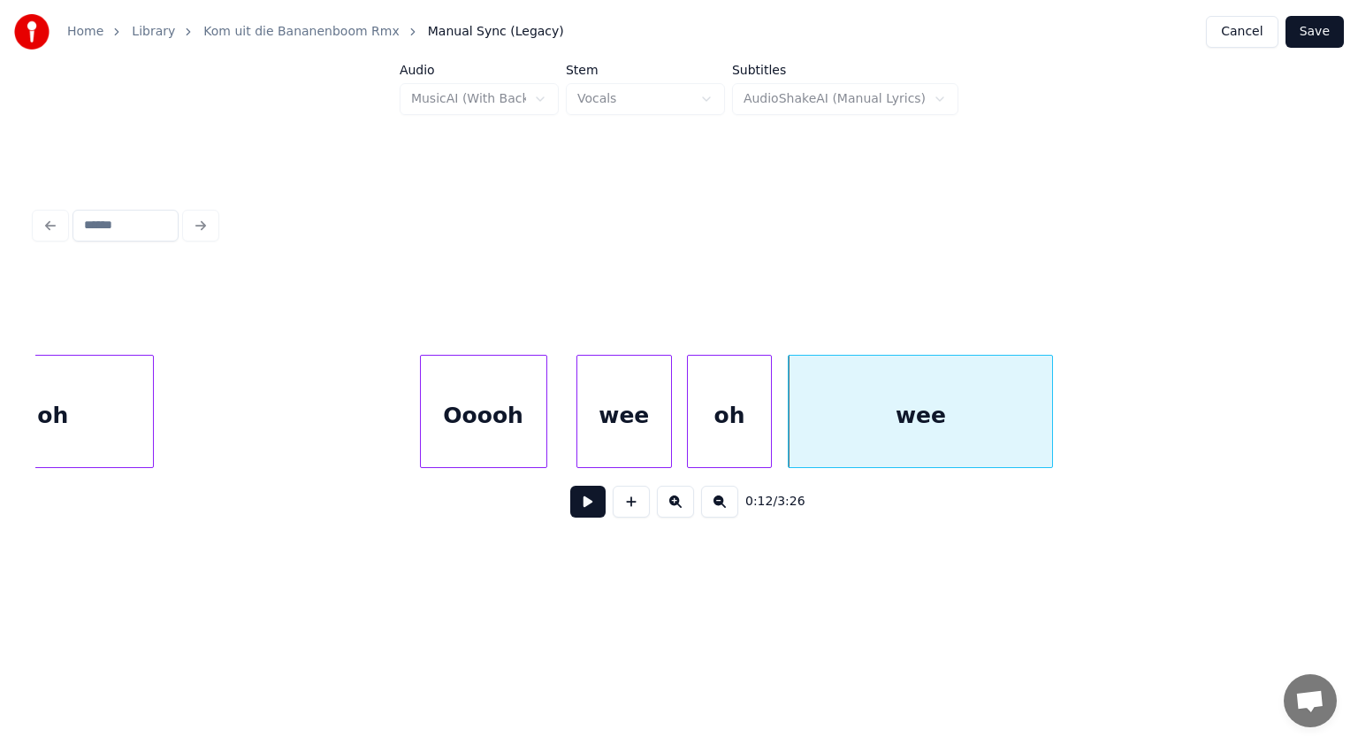
click at [961, 417] on div "wee" at bounding box center [921, 416] width 264 height 120
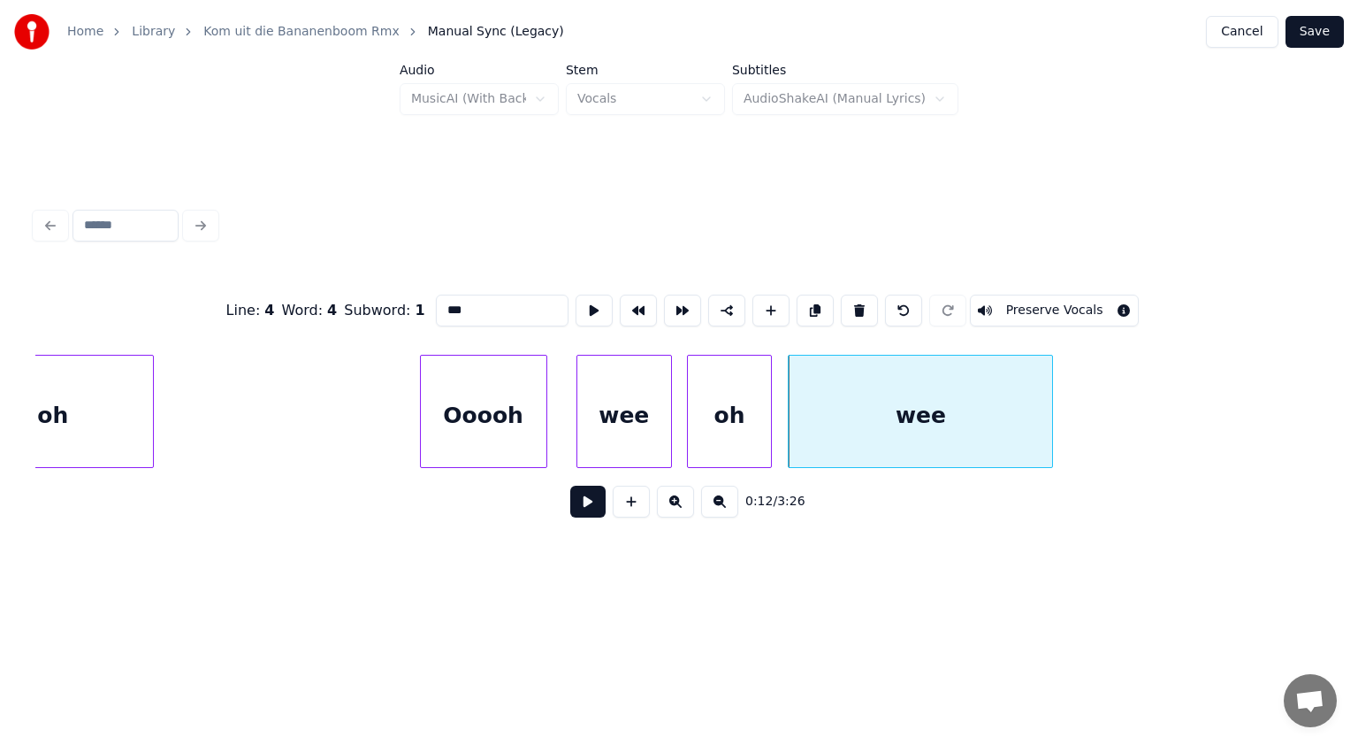
click at [490, 310] on input "***" at bounding box center [502, 311] width 133 height 32
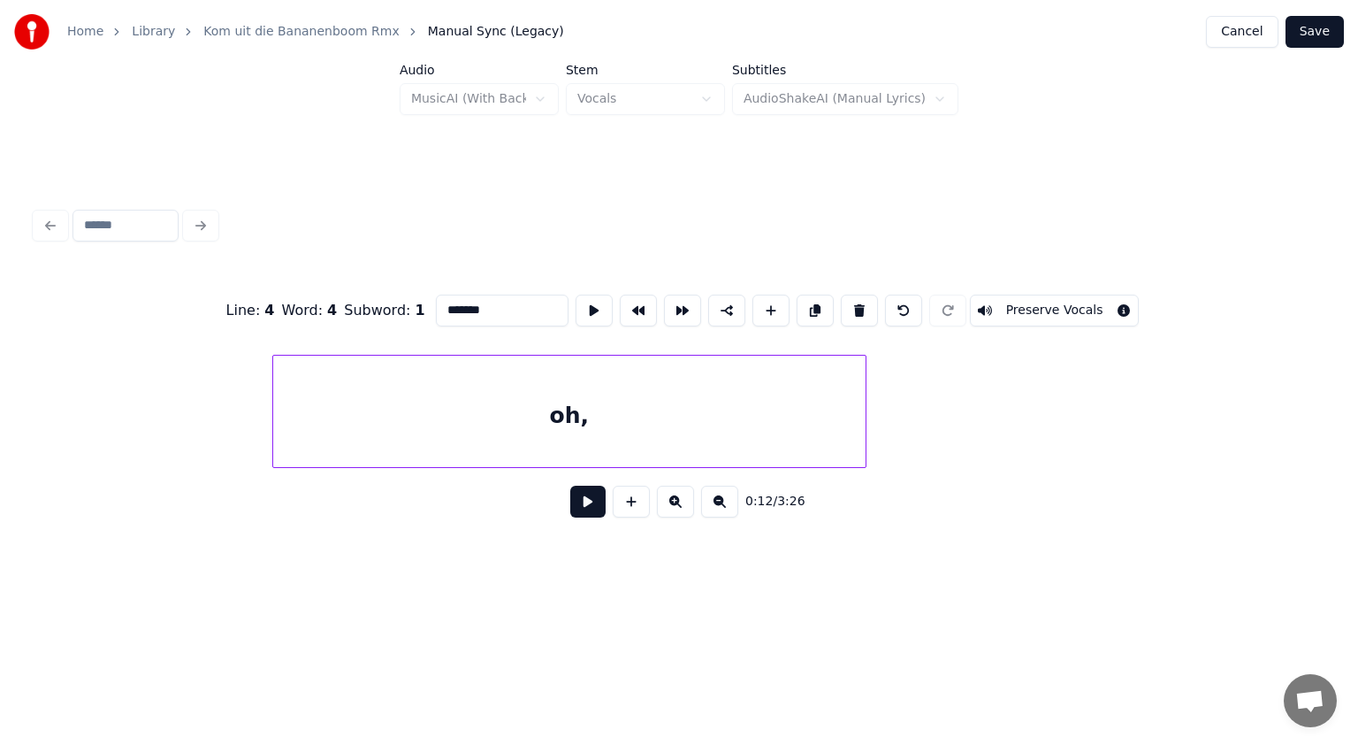
scroll to position [0, 6983]
click at [700, 420] on div "oh," at bounding box center [534, 416] width 593 height 120
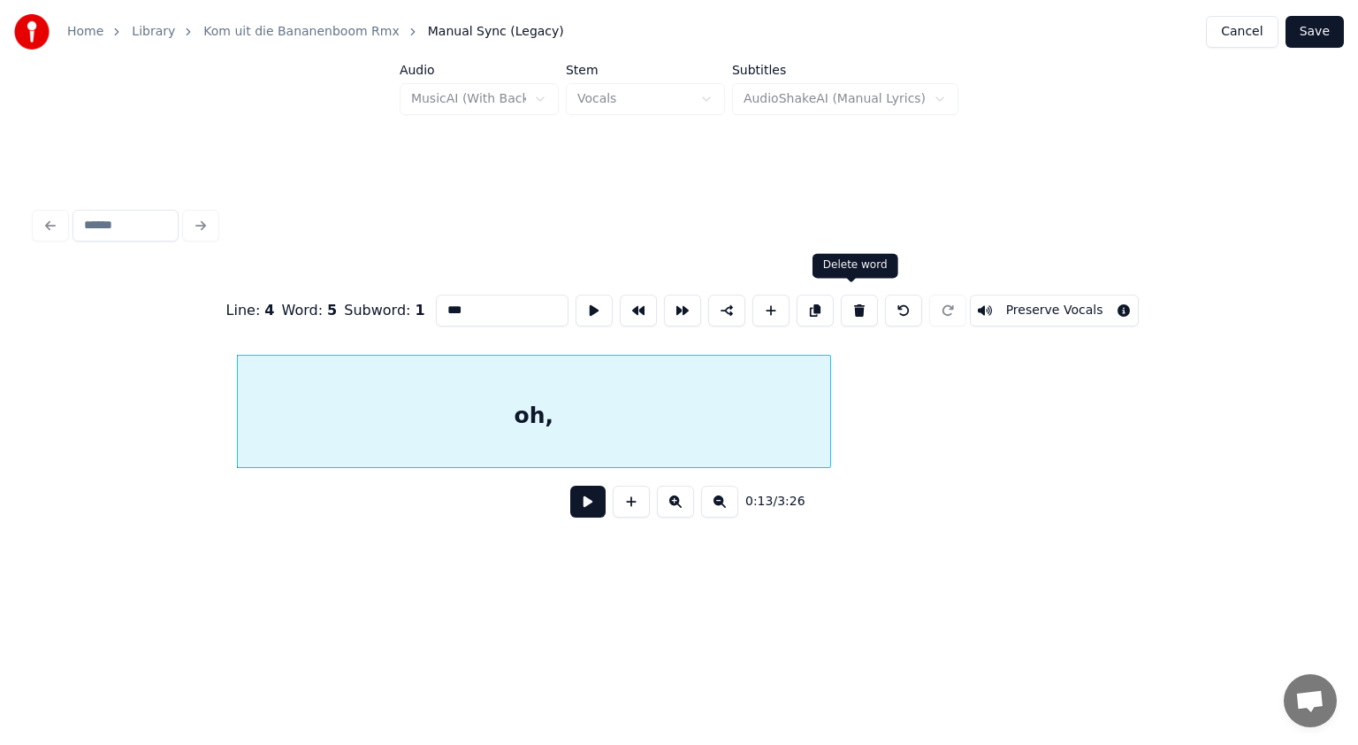
click at [849, 310] on button at bounding box center [859, 311] width 37 height 32
type input "*******"
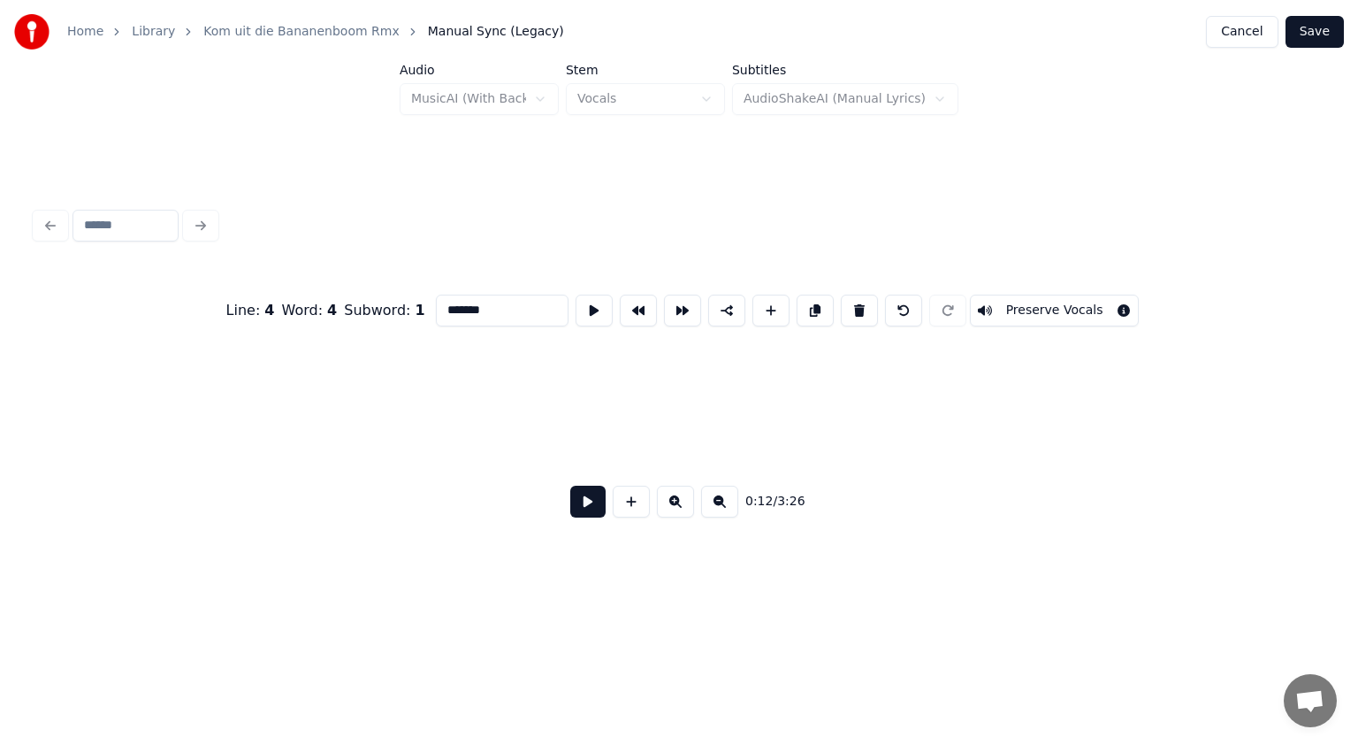
scroll to position [0, 7136]
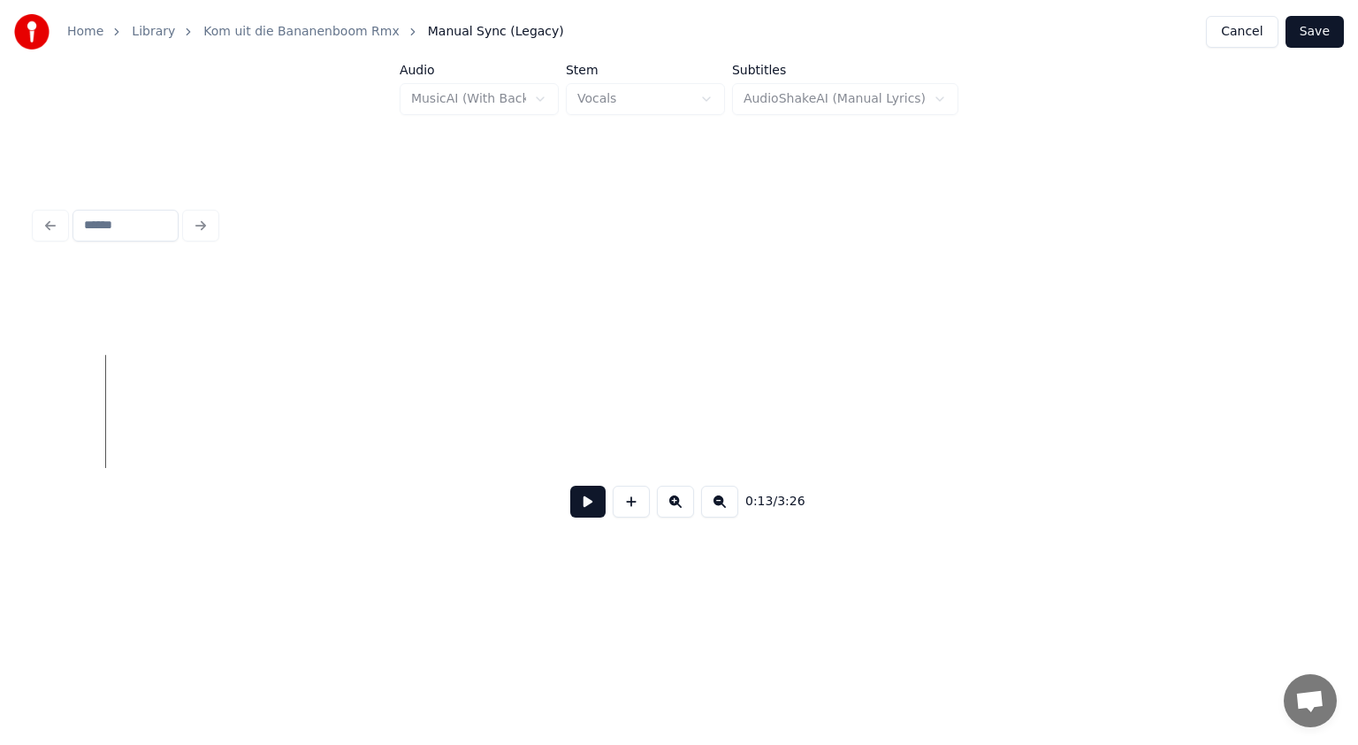
click at [591, 511] on button at bounding box center [587, 502] width 35 height 32
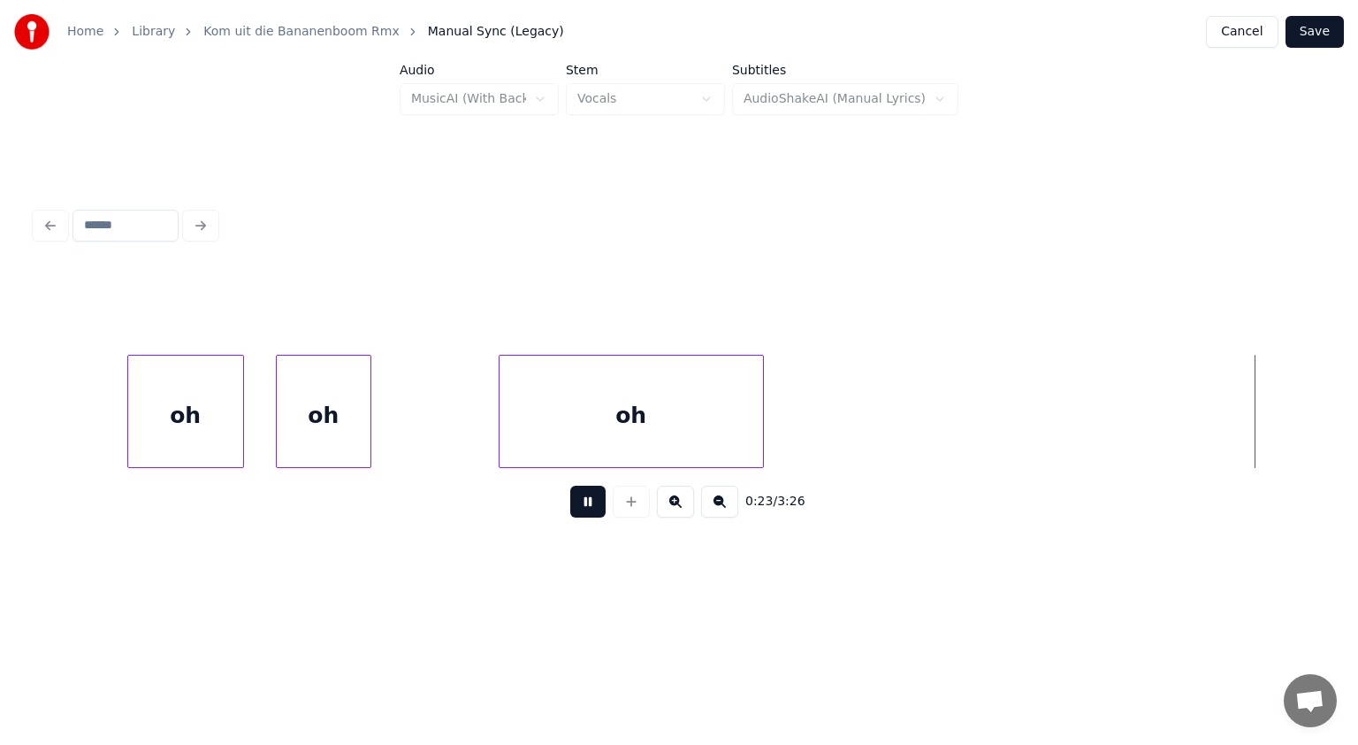
click at [591, 511] on button at bounding box center [587, 502] width 35 height 32
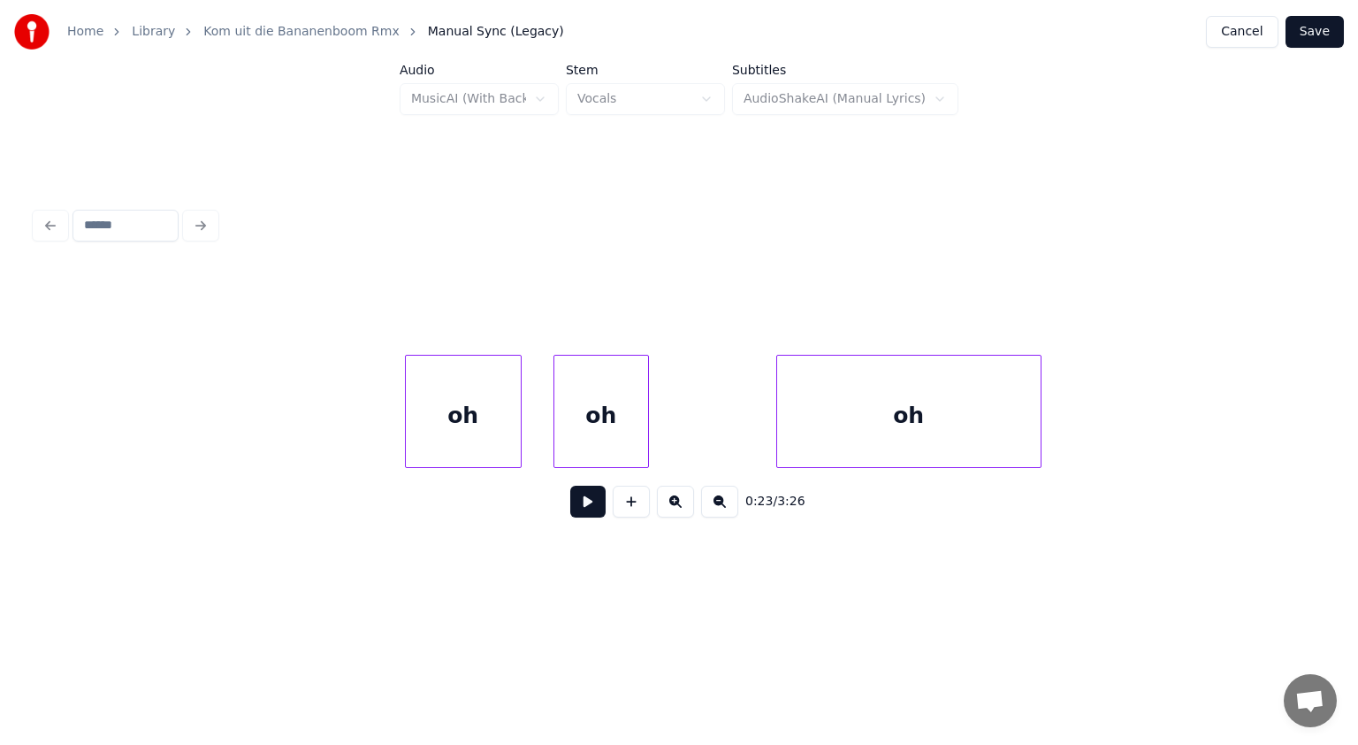
scroll to position [0, 10706]
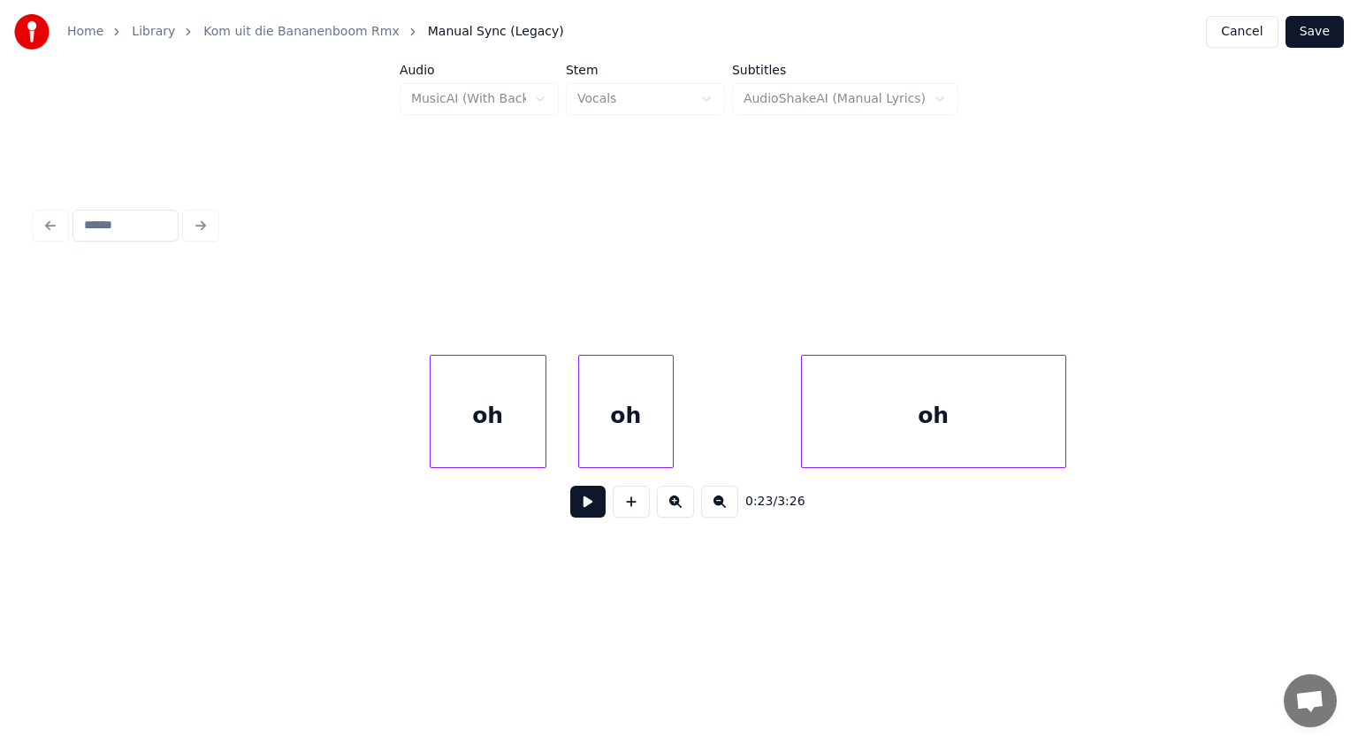
click at [592, 514] on button at bounding box center [587, 502] width 35 height 32
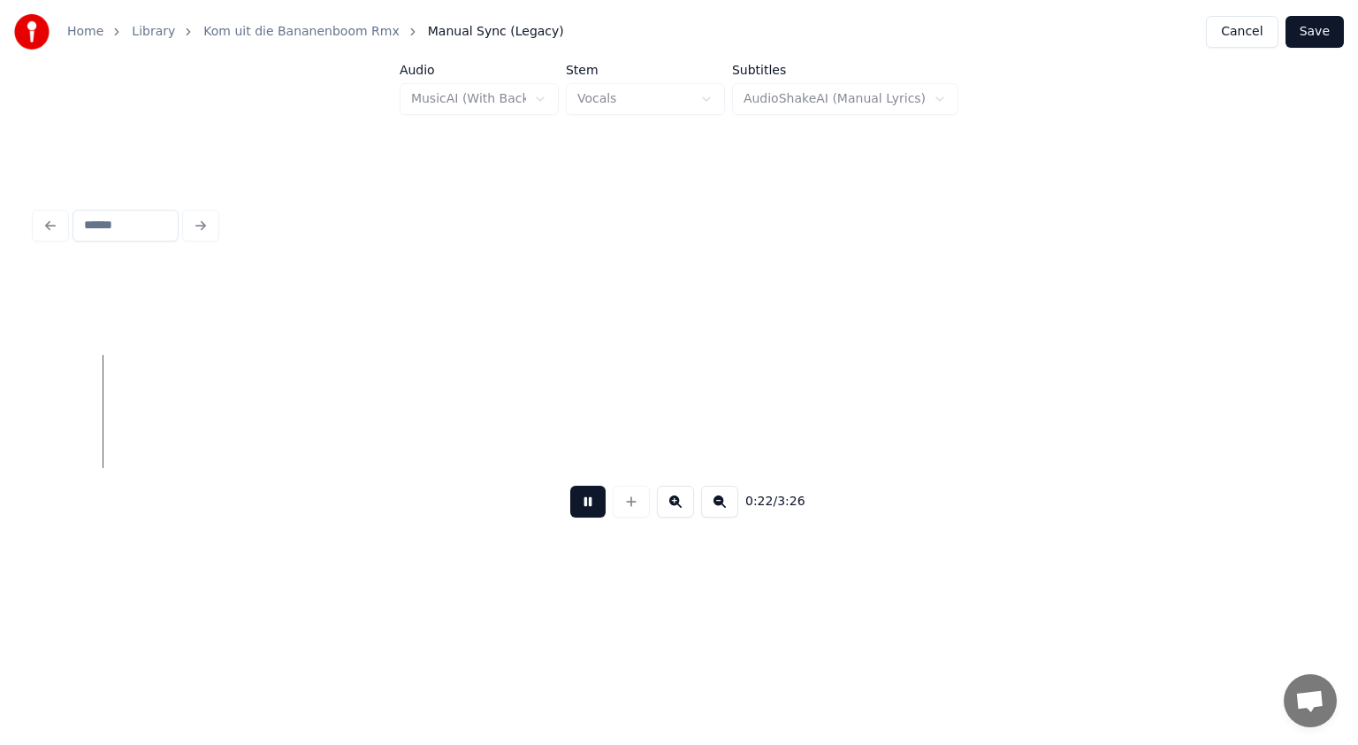
click at [592, 514] on button at bounding box center [587, 502] width 35 height 32
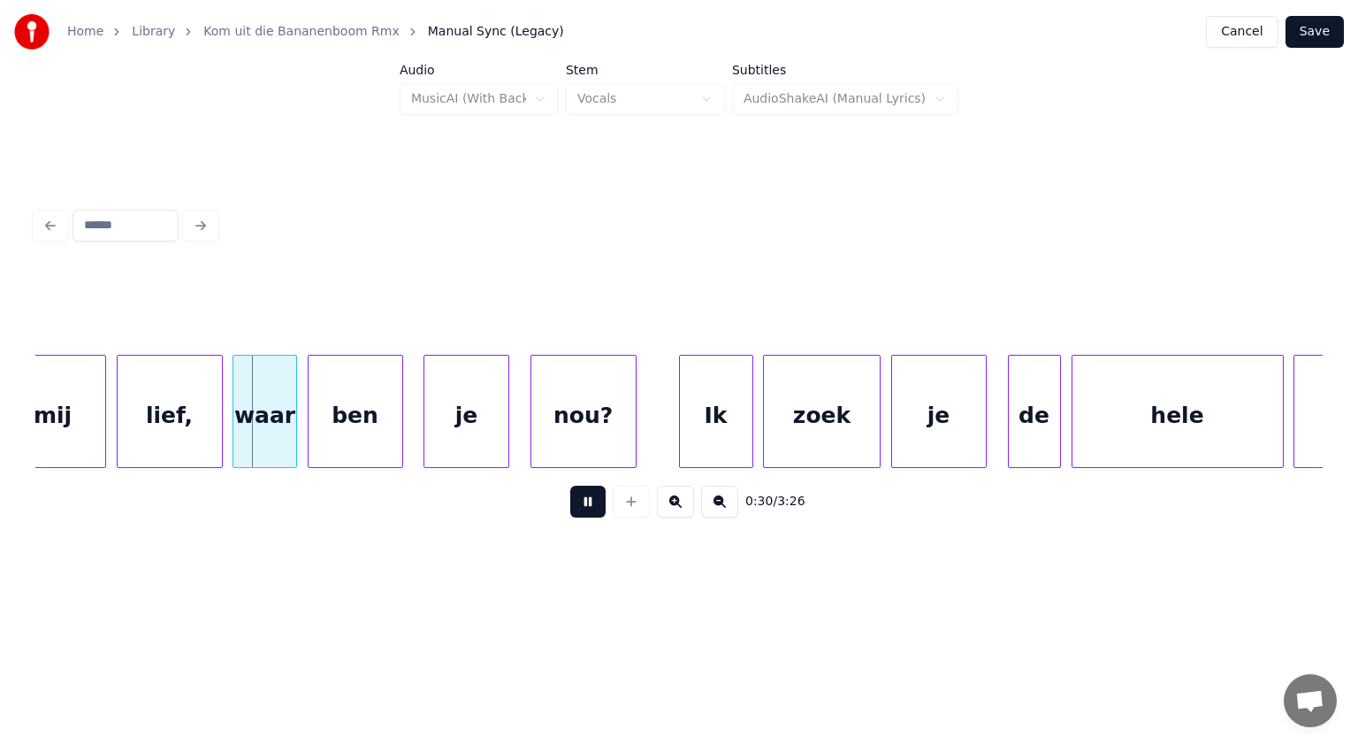
click at [592, 514] on button at bounding box center [587, 502] width 35 height 32
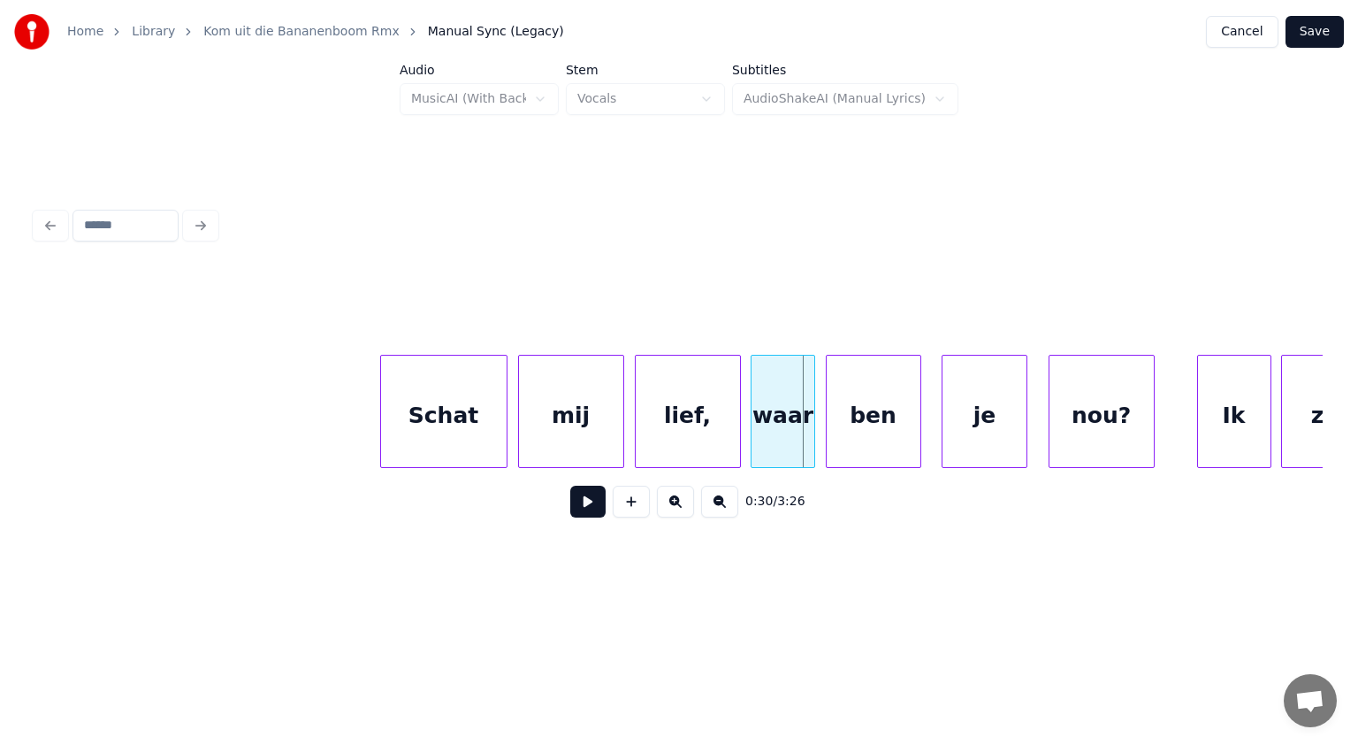
scroll to position [0, 15316]
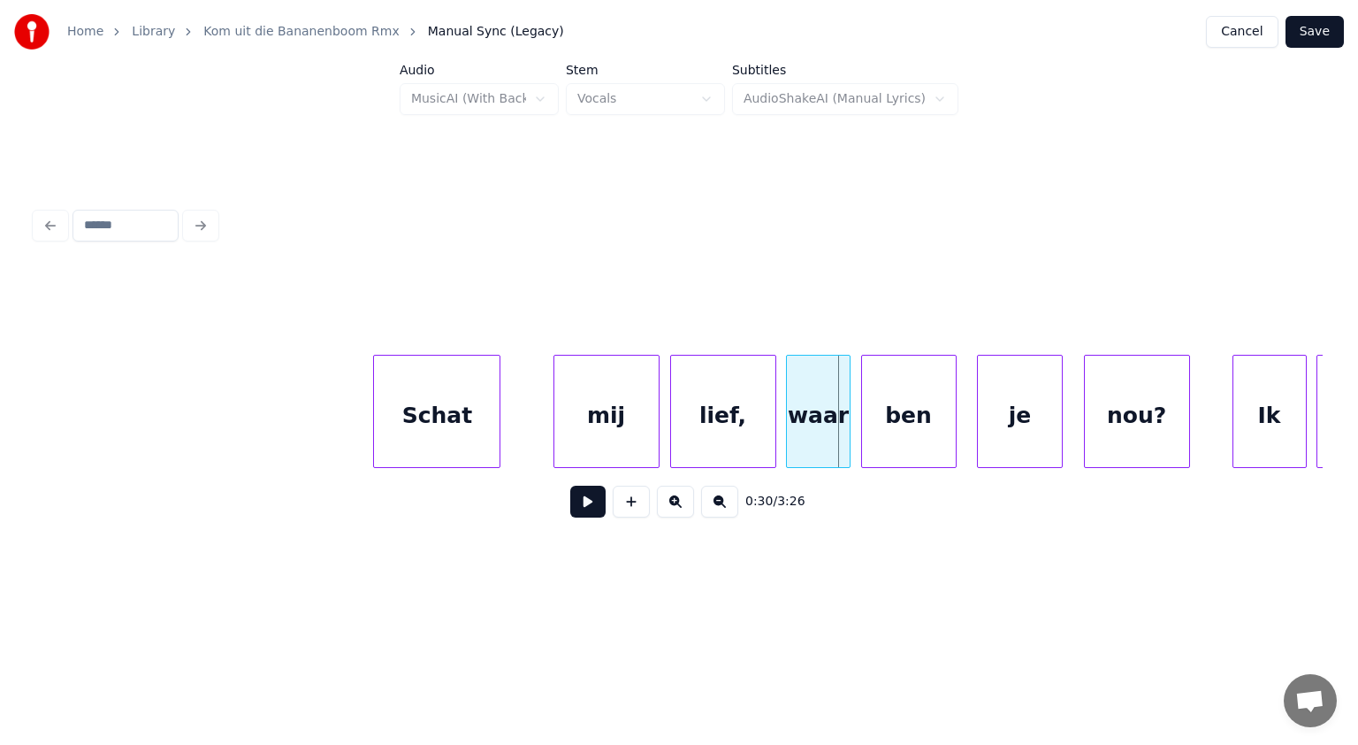
click at [409, 411] on div "Schat" at bounding box center [437, 416] width 126 height 120
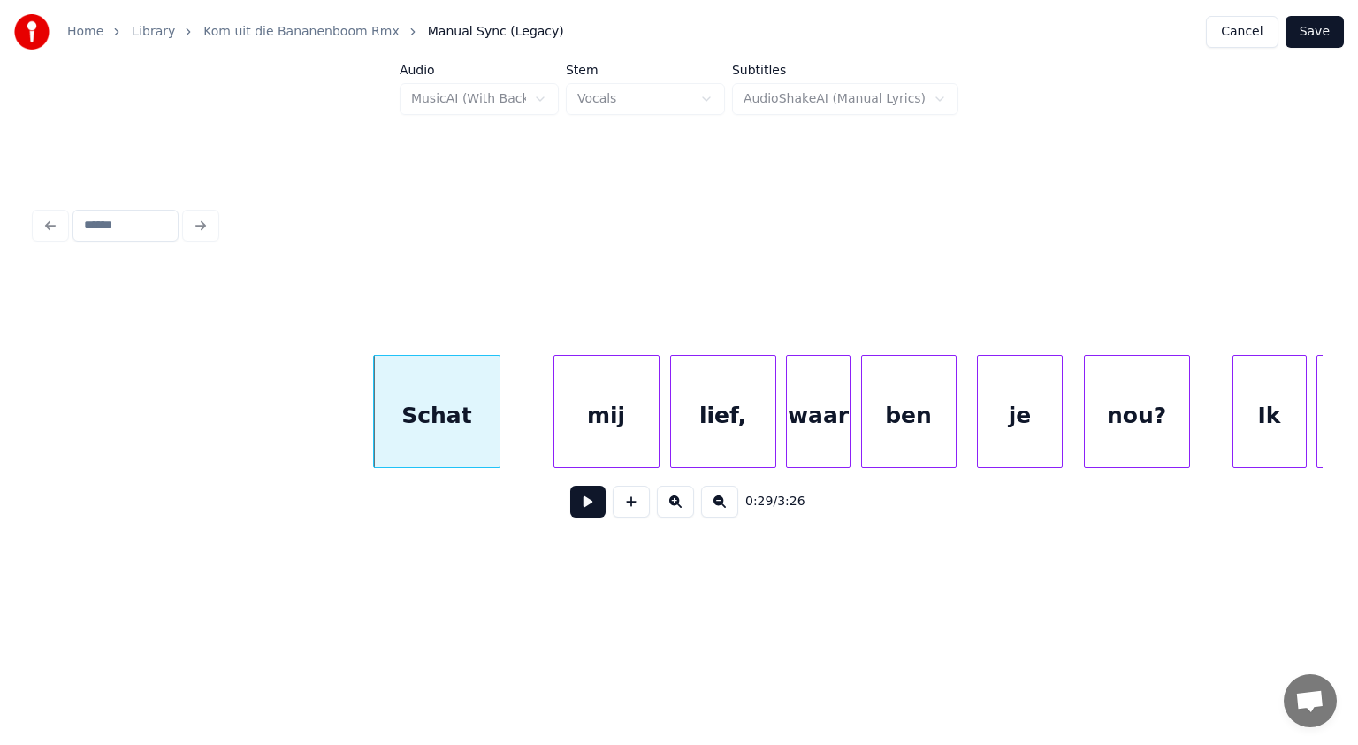
click at [433, 410] on div "Schat" at bounding box center [437, 416] width 126 height 120
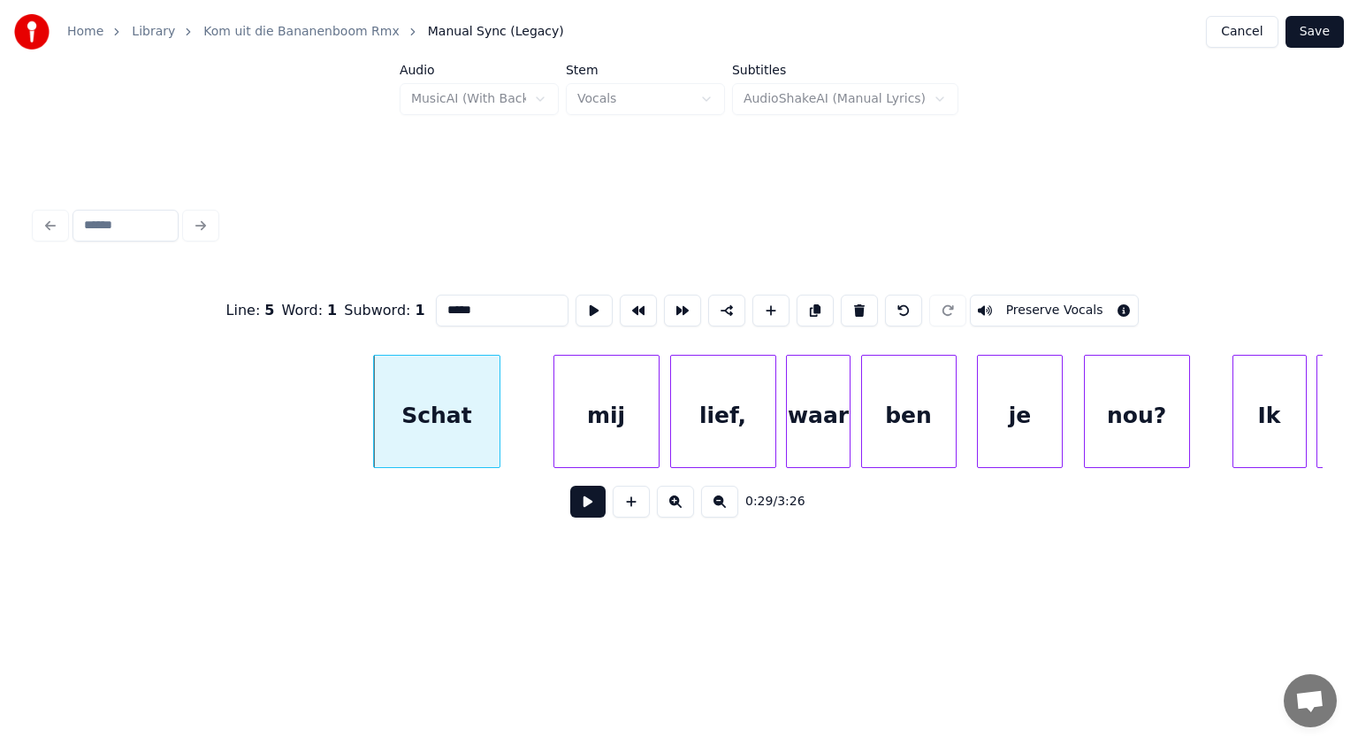
click at [479, 306] on input "*****" at bounding box center [502, 311] width 133 height 32
click at [607, 371] on div "mij" at bounding box center [588, 416] width 104 height 120
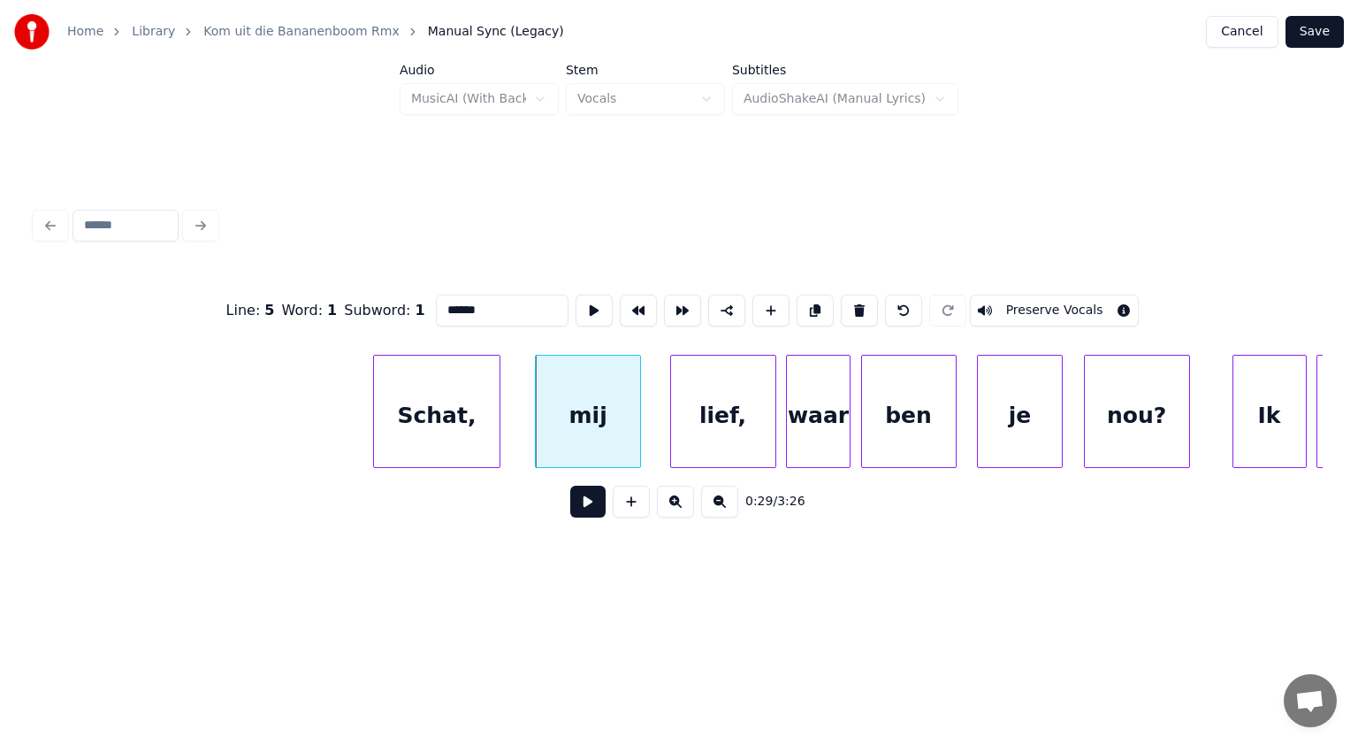
click at [606, 392] on div "mij" at bounding box center [588, 416] width 104 height 120
click at [729, 437] on div "lief," at bounding box center [713, 416] width 104 height 120
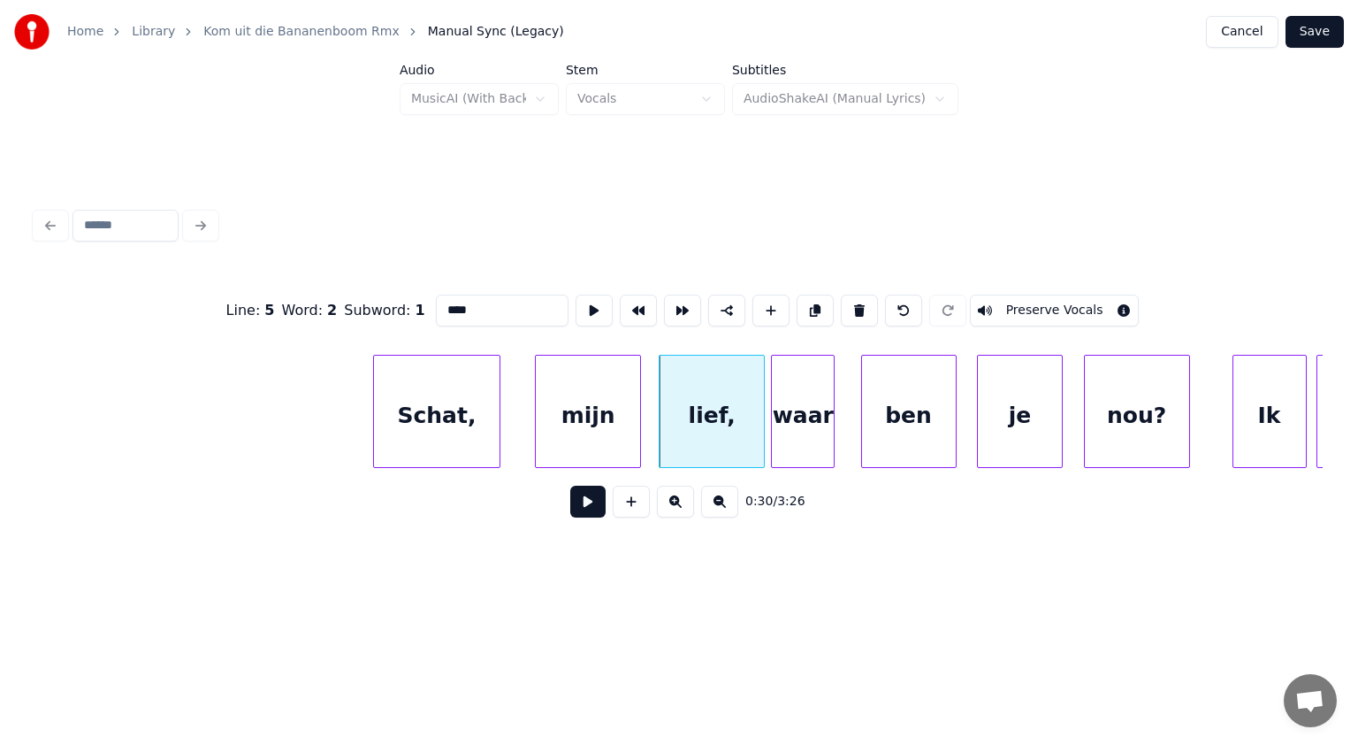
click at [807, 439] on div "waar" at bounding box center [803, 416] width 62 height 120
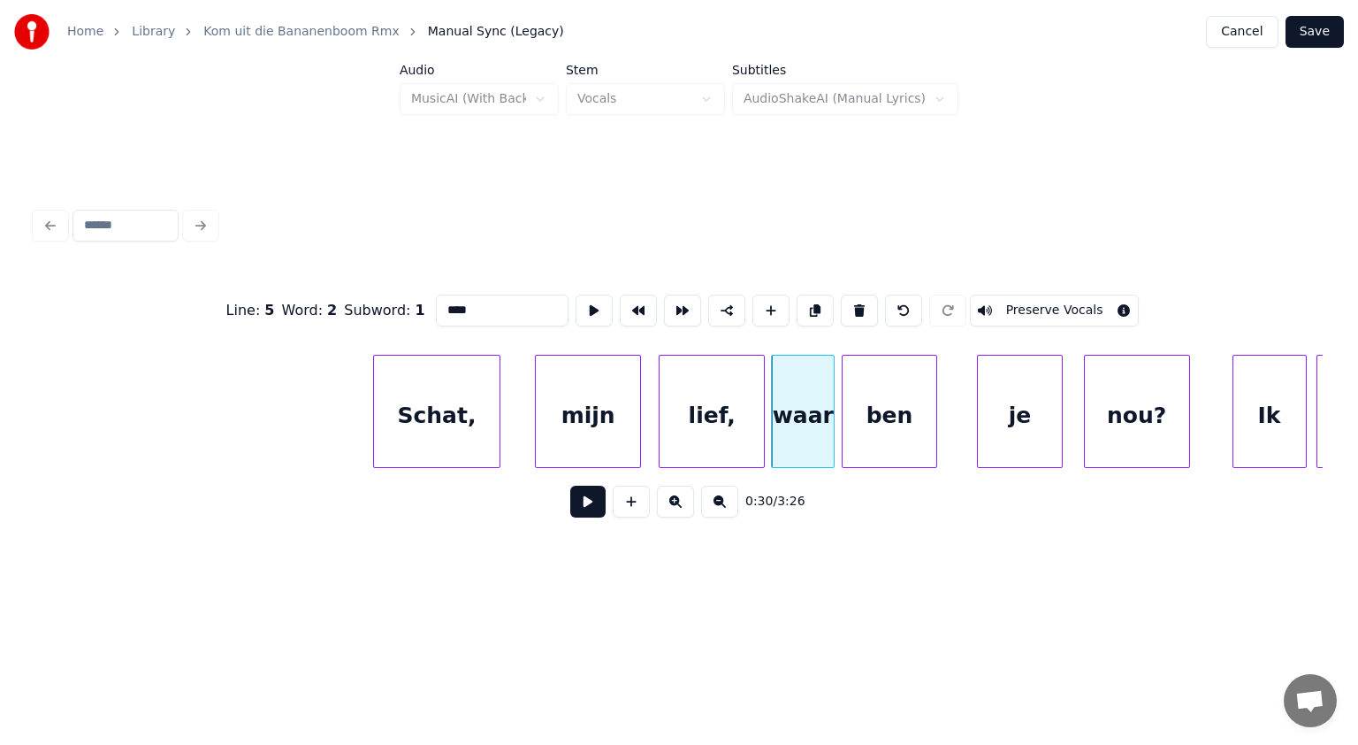
click at [873, 430] on div "ben" at bounding box center [890, 416] width 94 height 120
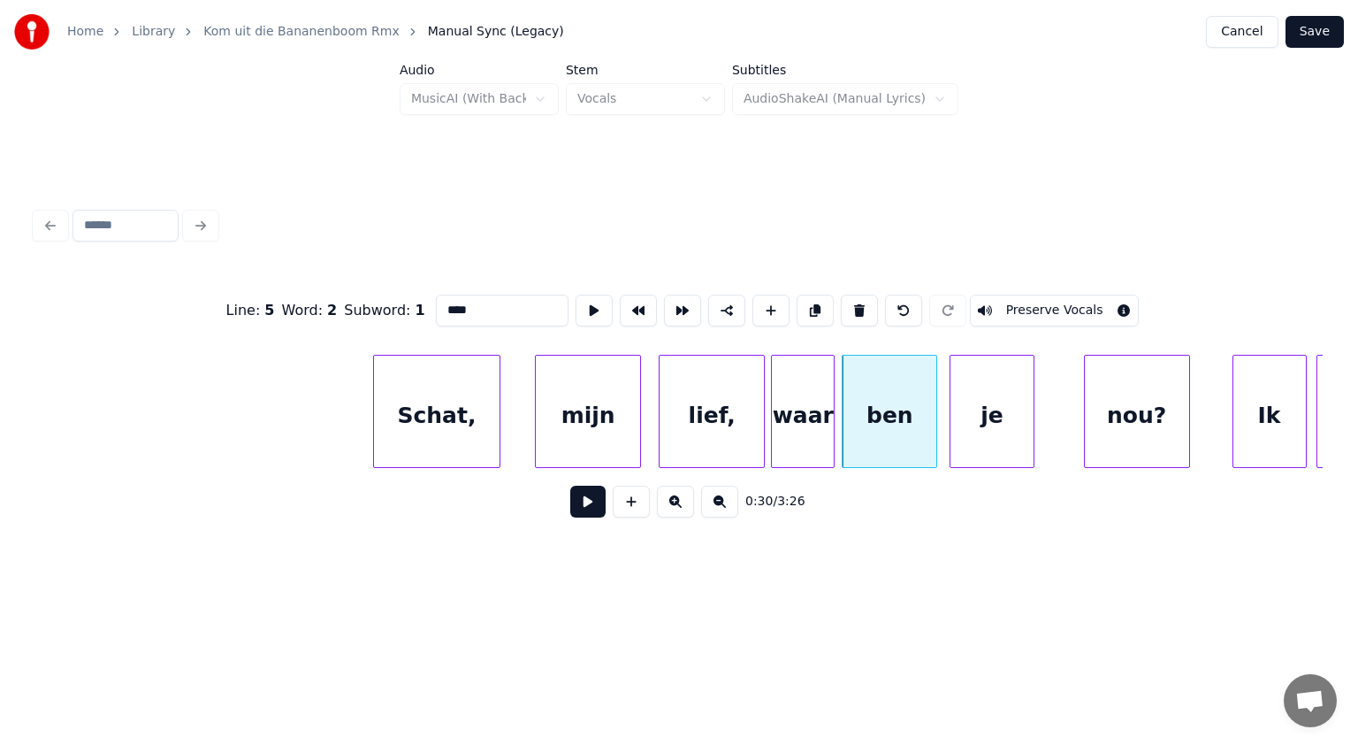
click at [967, 430] on div "je" at bounding box center [992, 416] width 83 height 120
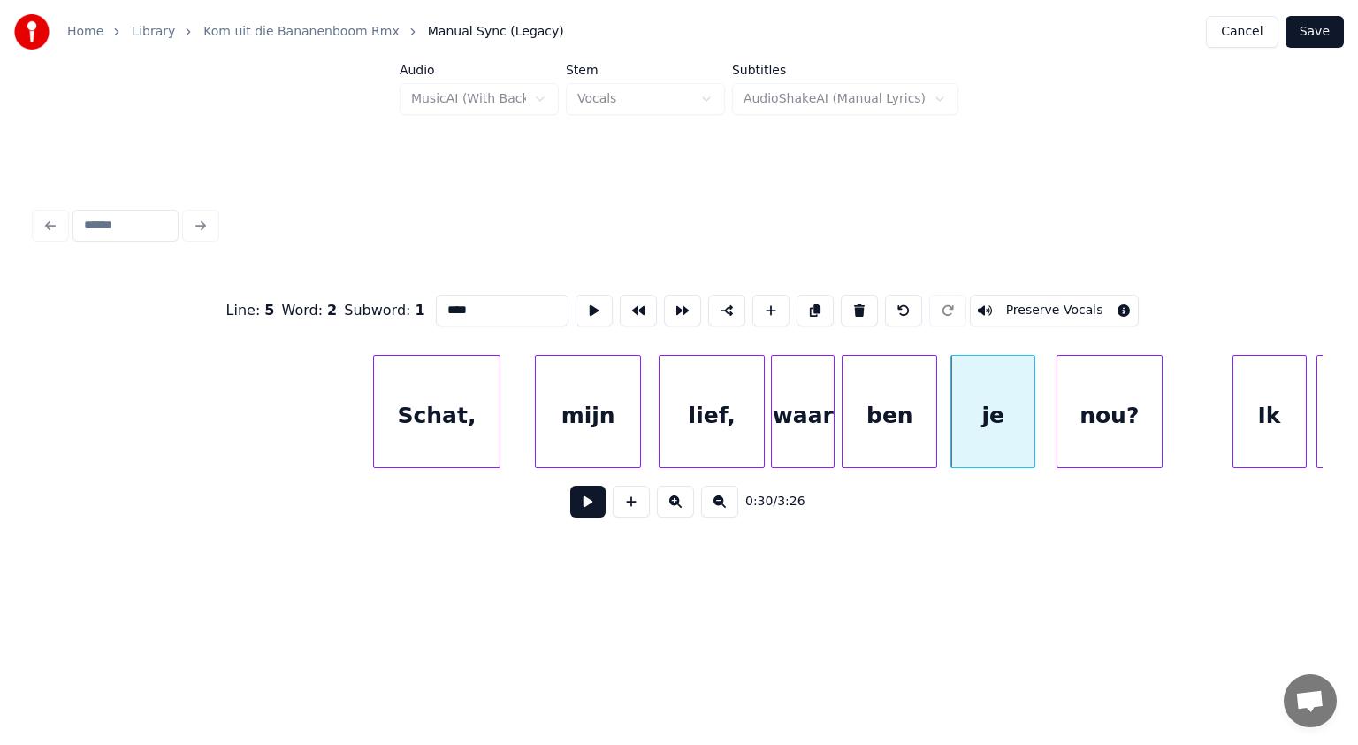
click at [1085, 410] on div "nou?" at bounding box center [1110, 416] width 104 height 120
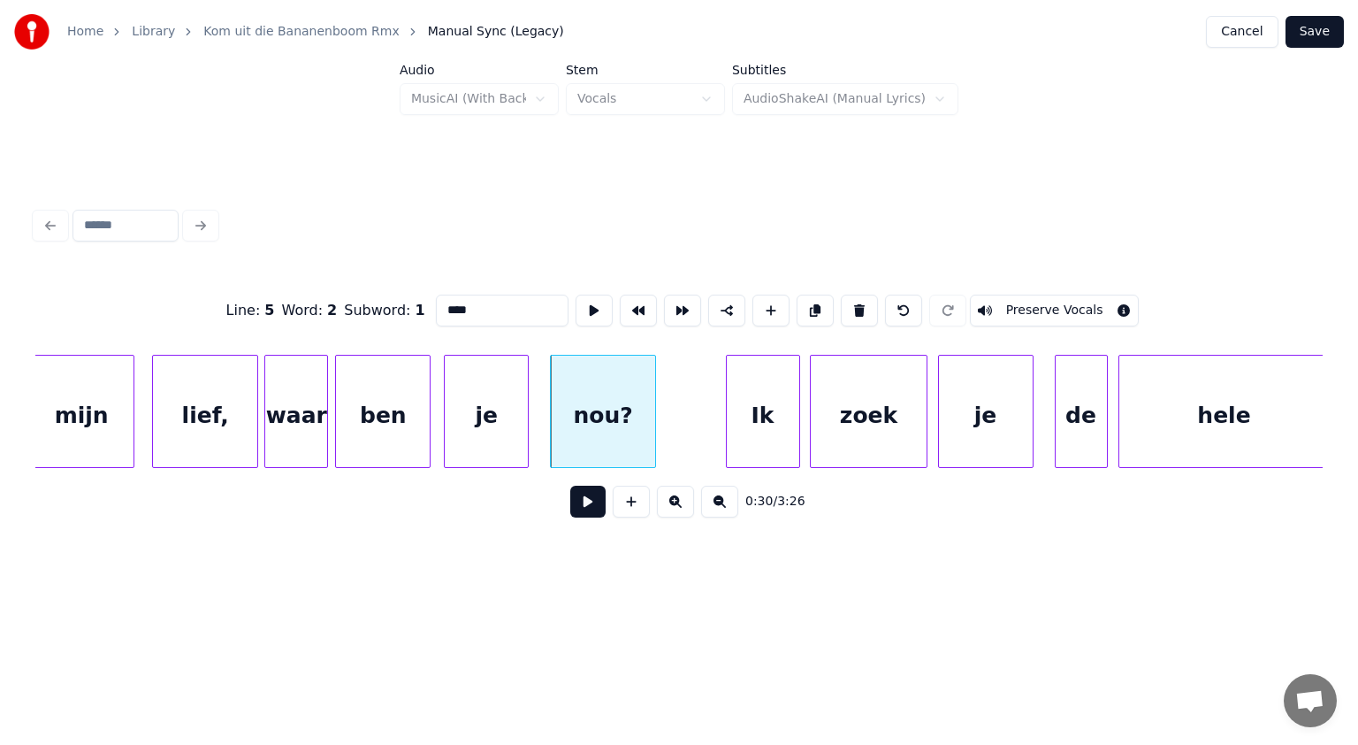
scroll to position [0, 15893]
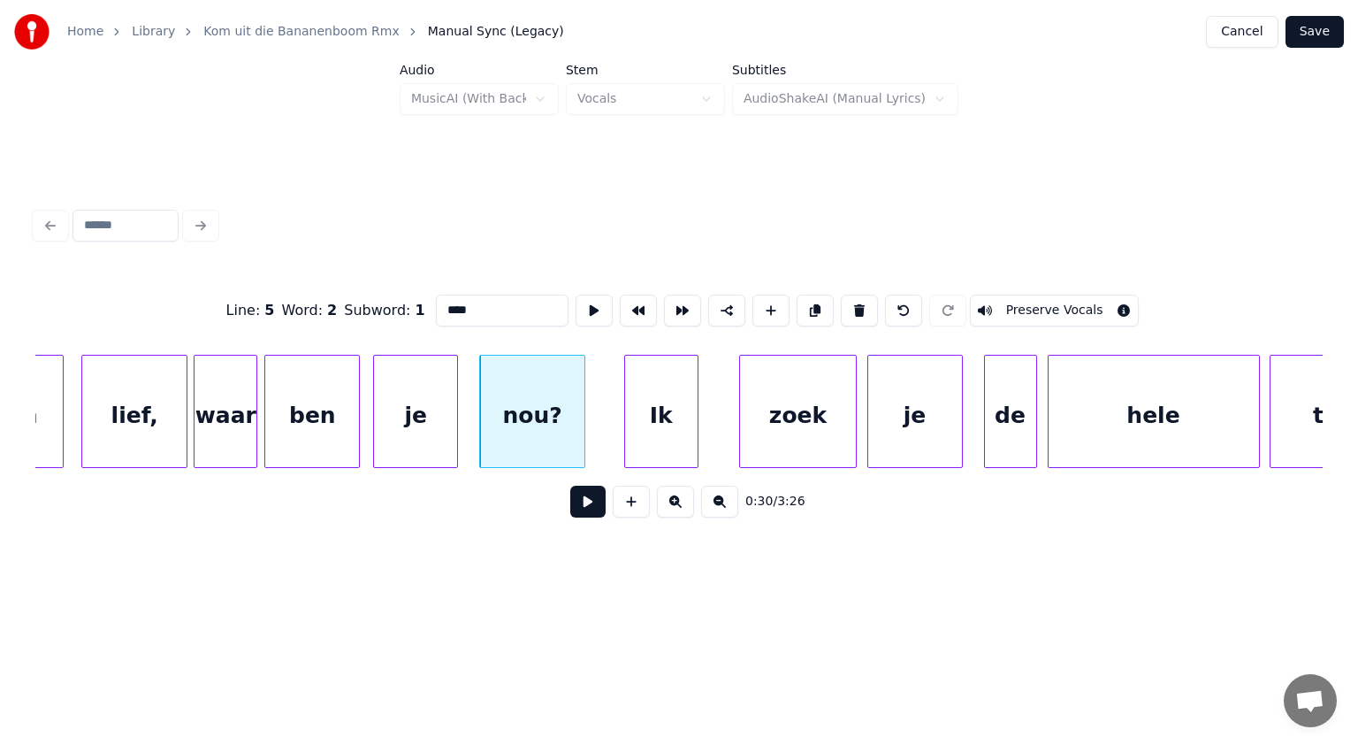
click at [678, 425] on div "Ik" at bounding box center [661, 416] width 73 height 120
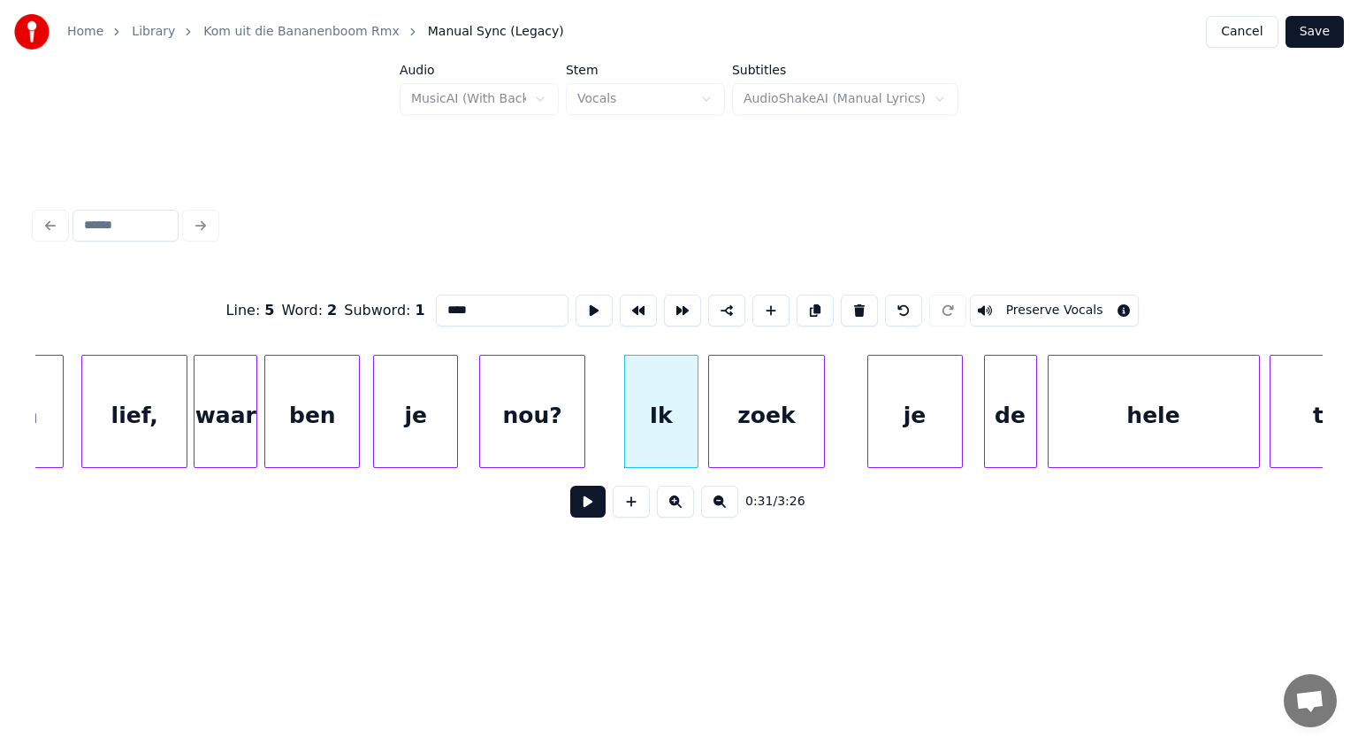
click at [741, 417] on div "zoek" at bounding box center [766, 416] width 115 height 120
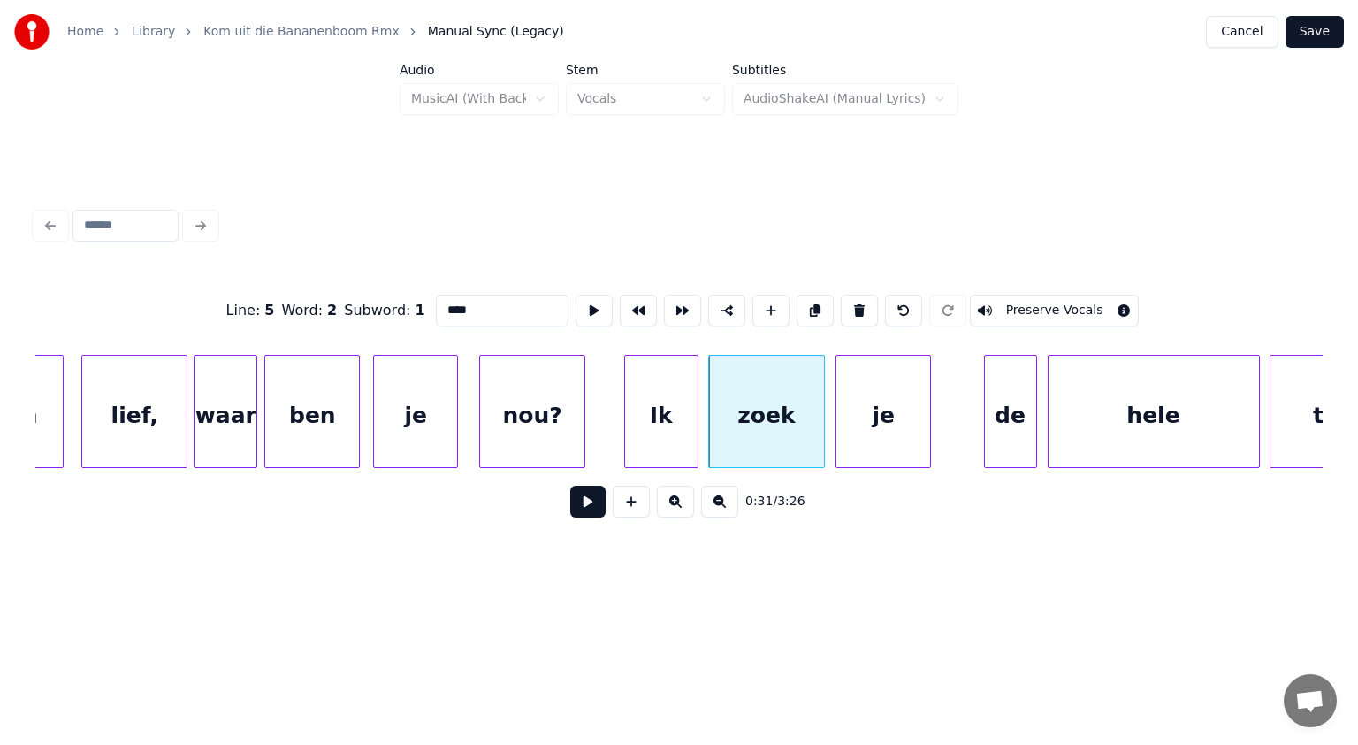
click at [877, 417] on div "je" at bounding box center [884, 416] width 94 height 120
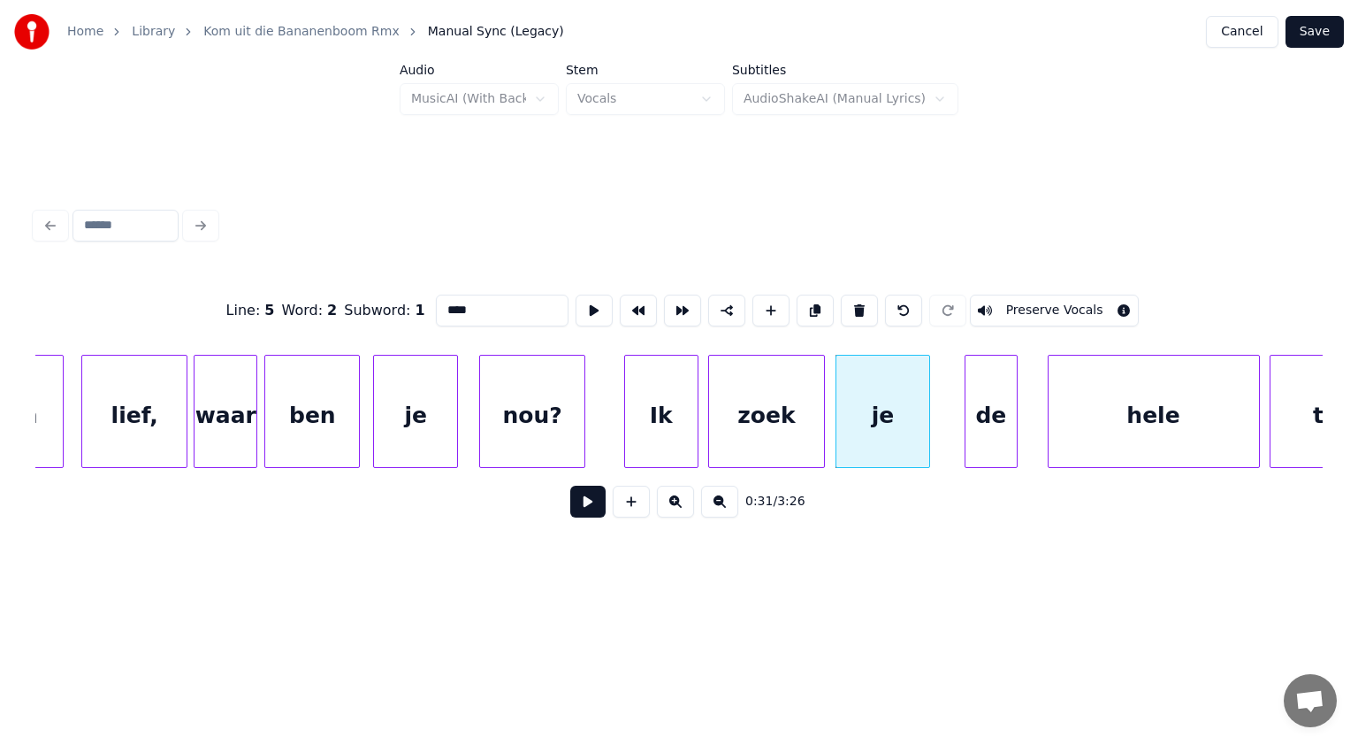
click at [989, 418] on div "de" at bounding box center [991, 416] width 51 height 120
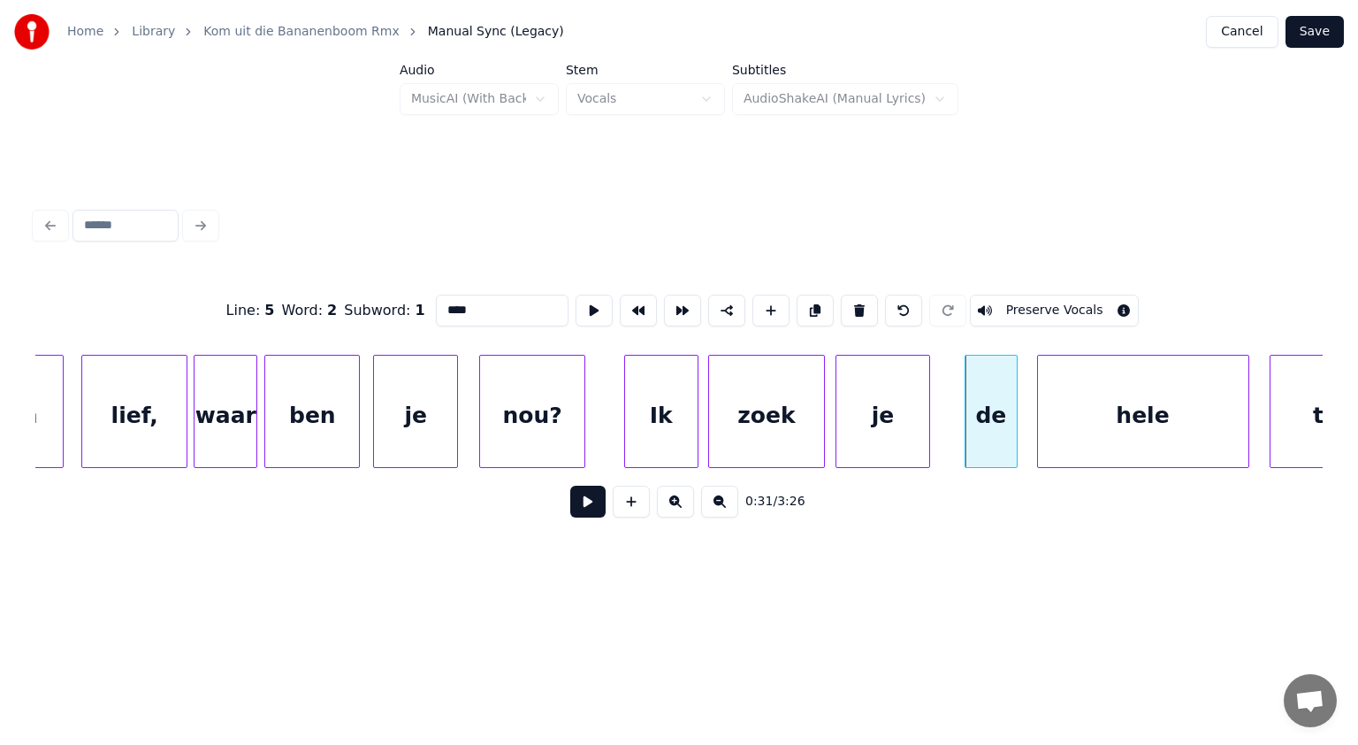
click at [1096, 421] on div "hele" at bounding box center [1143, 416] width 210 height 120
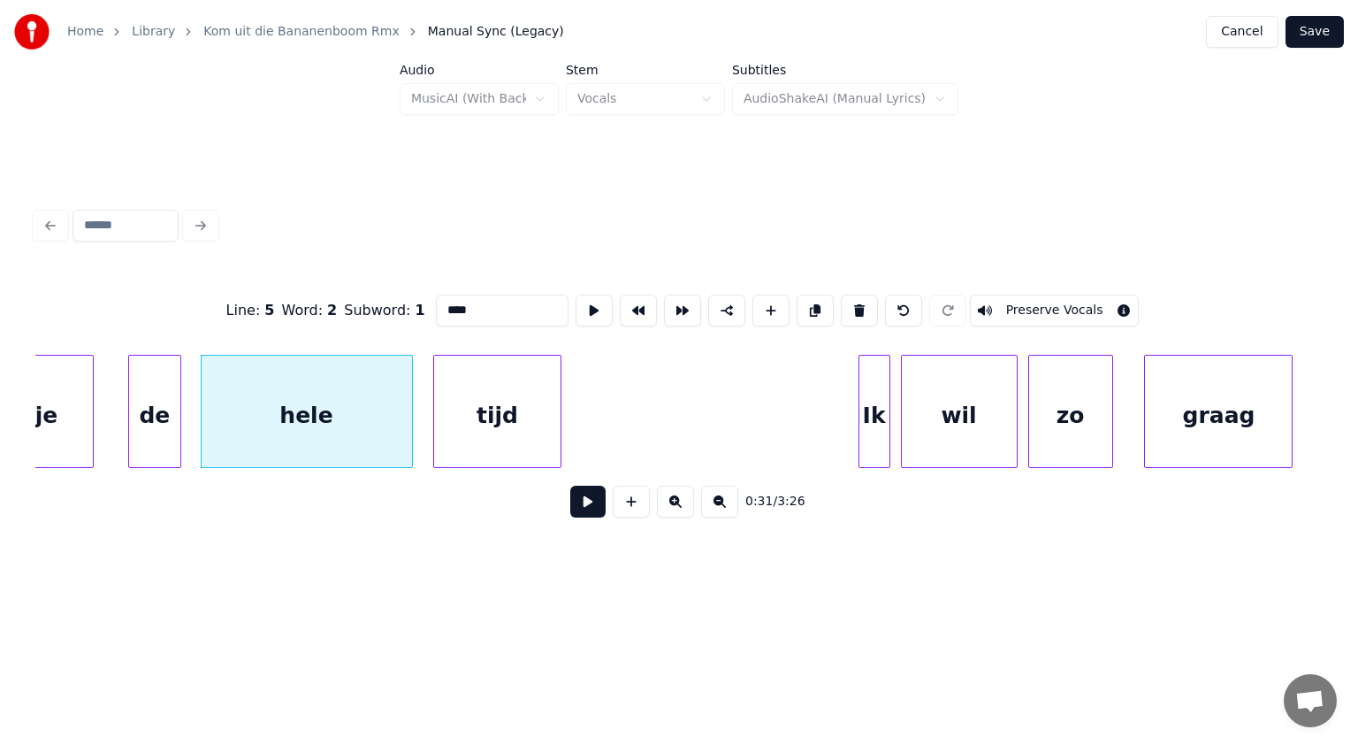
scroll to position [0, 16836]
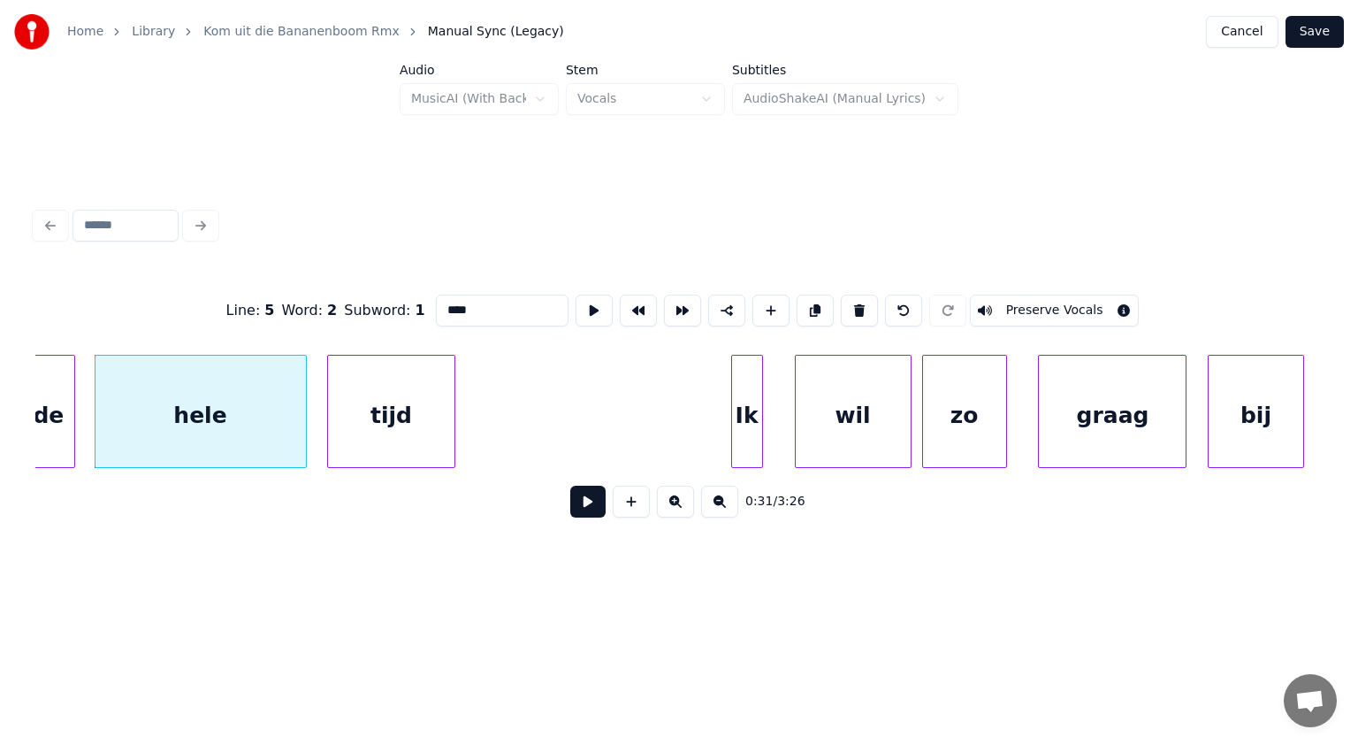
click at [745, 430] on div "Ik" at bounding box center [747, 416] width 30 height 120
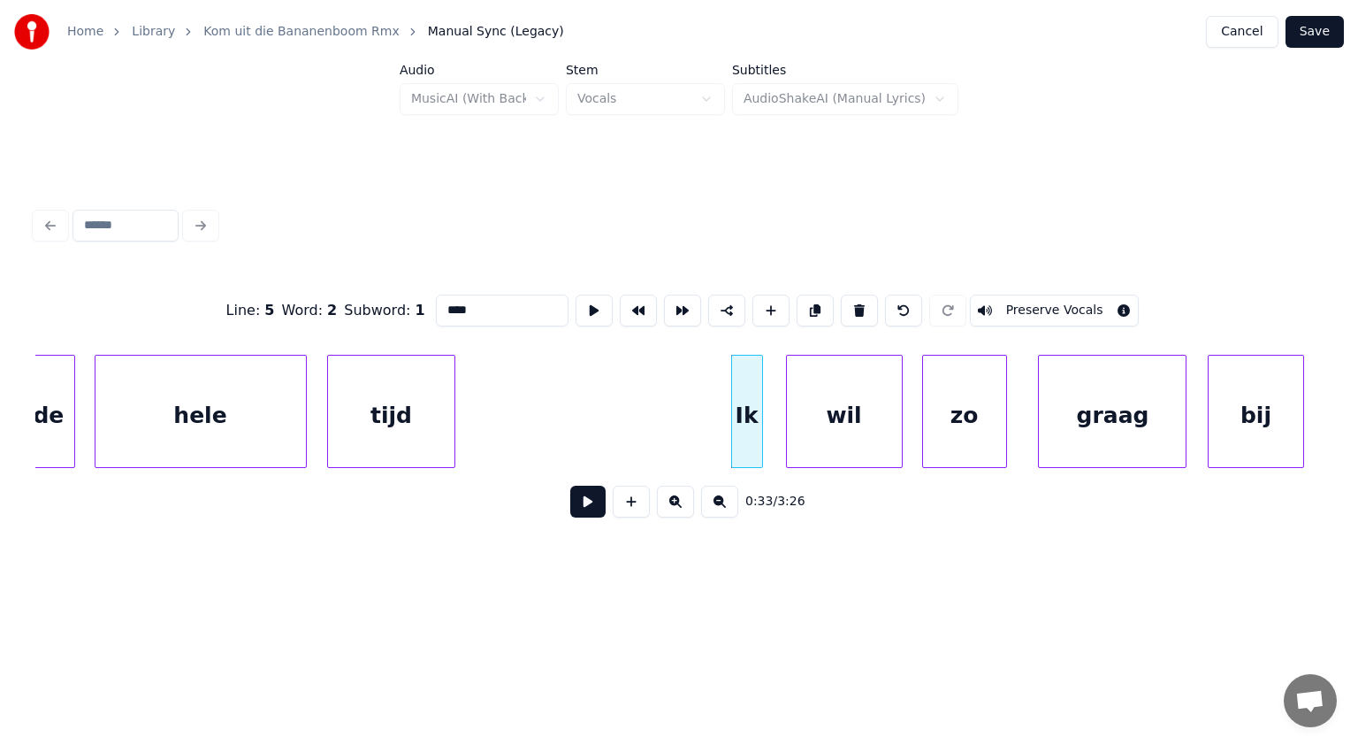
click at [832, 433] on div "wil" at bounding box center [844, 416] width 115 height 120
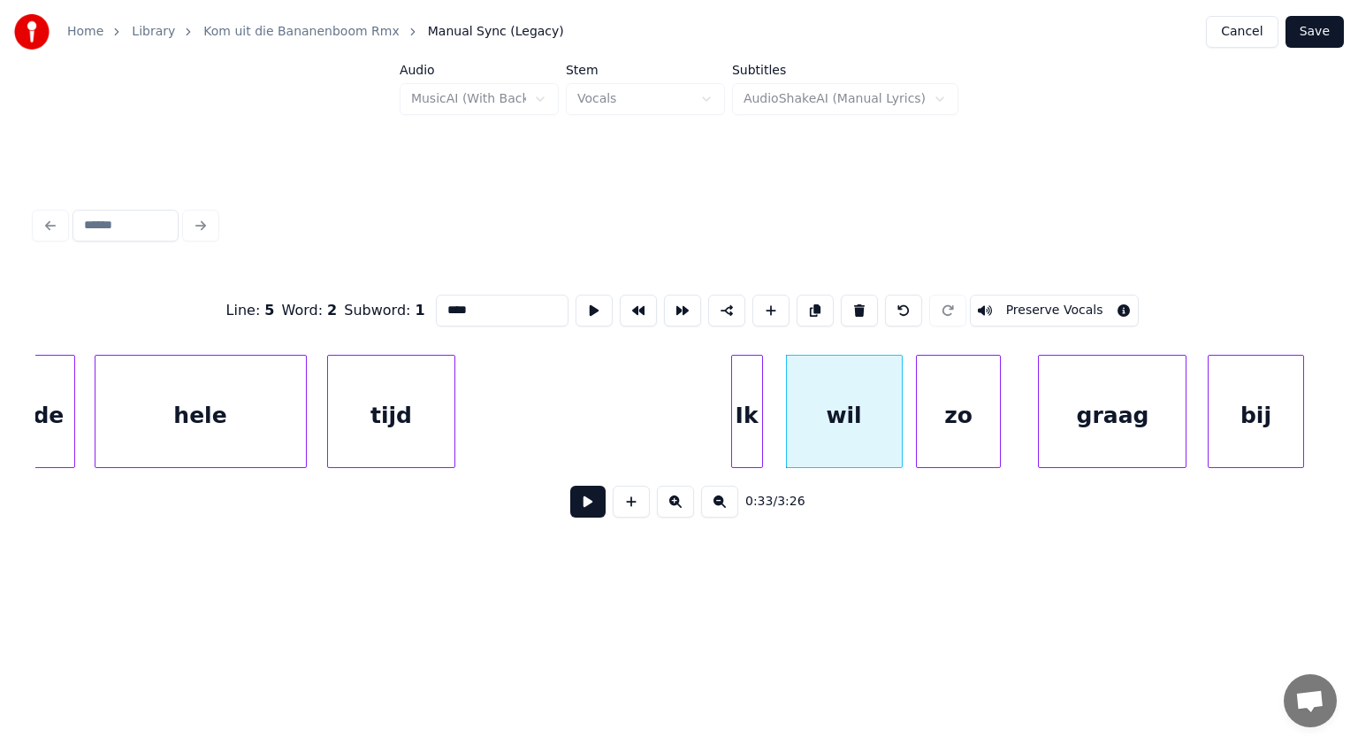
click at [953, 424] on div "zo" at bounding box center [958, 416] width 83 height 120
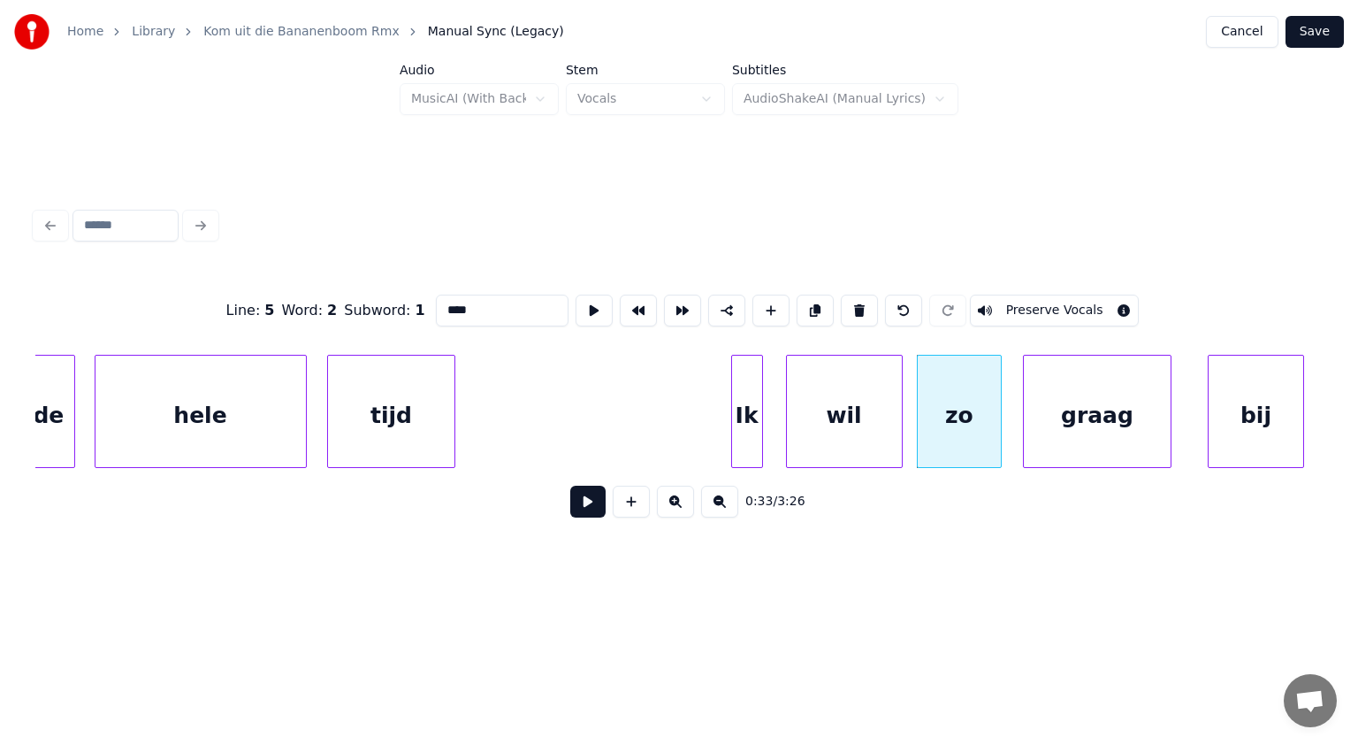
click at [1099, 411] on div "graag" at bounding box center [1097, 416] width 147 height 120
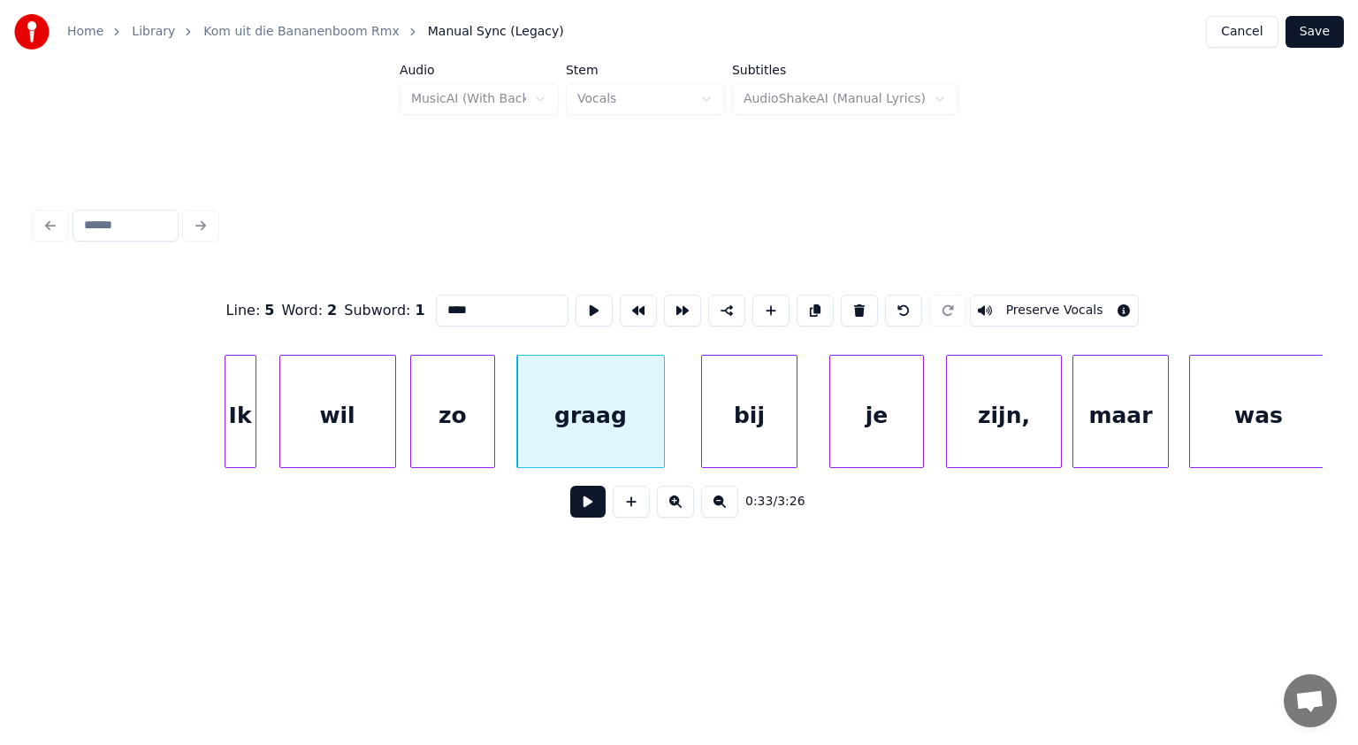
scroll to position [0, 17390]
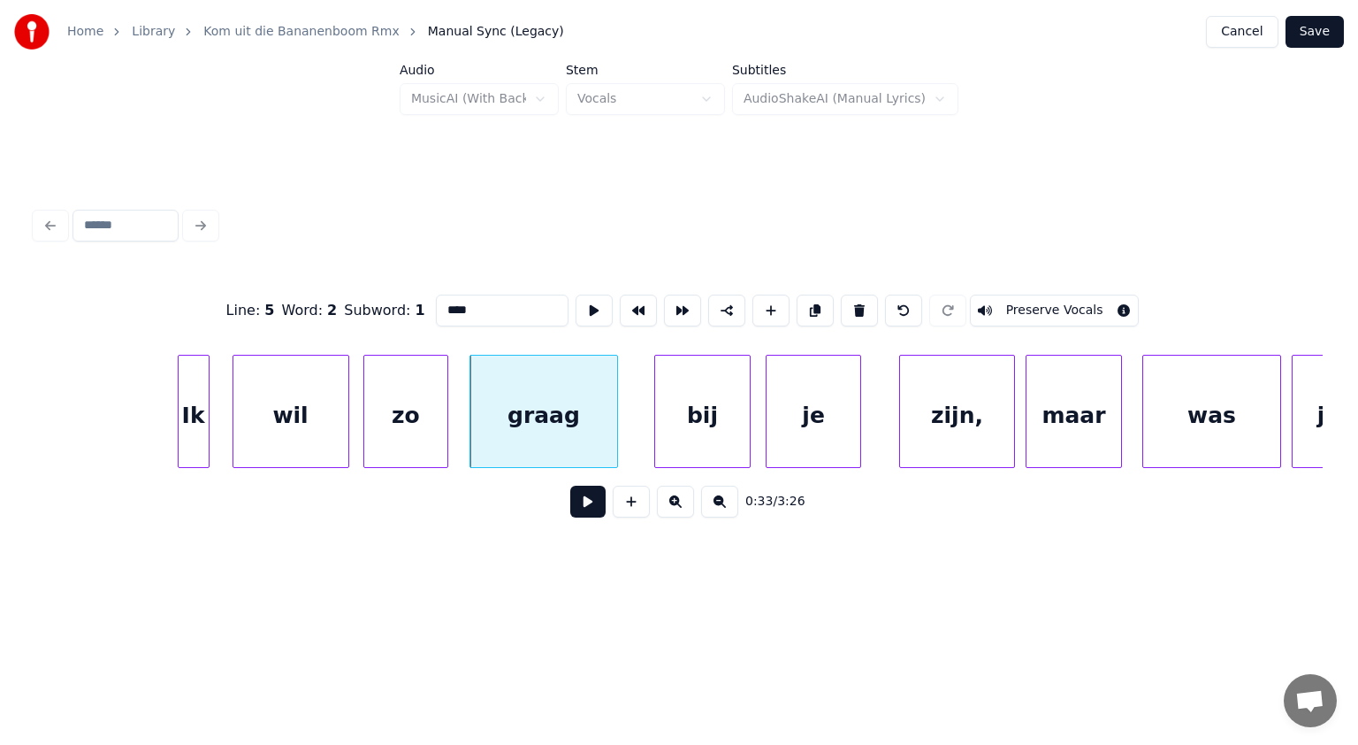
click at [836, 412] on div "je" at bounding box center [814, 416] width 94 height 120
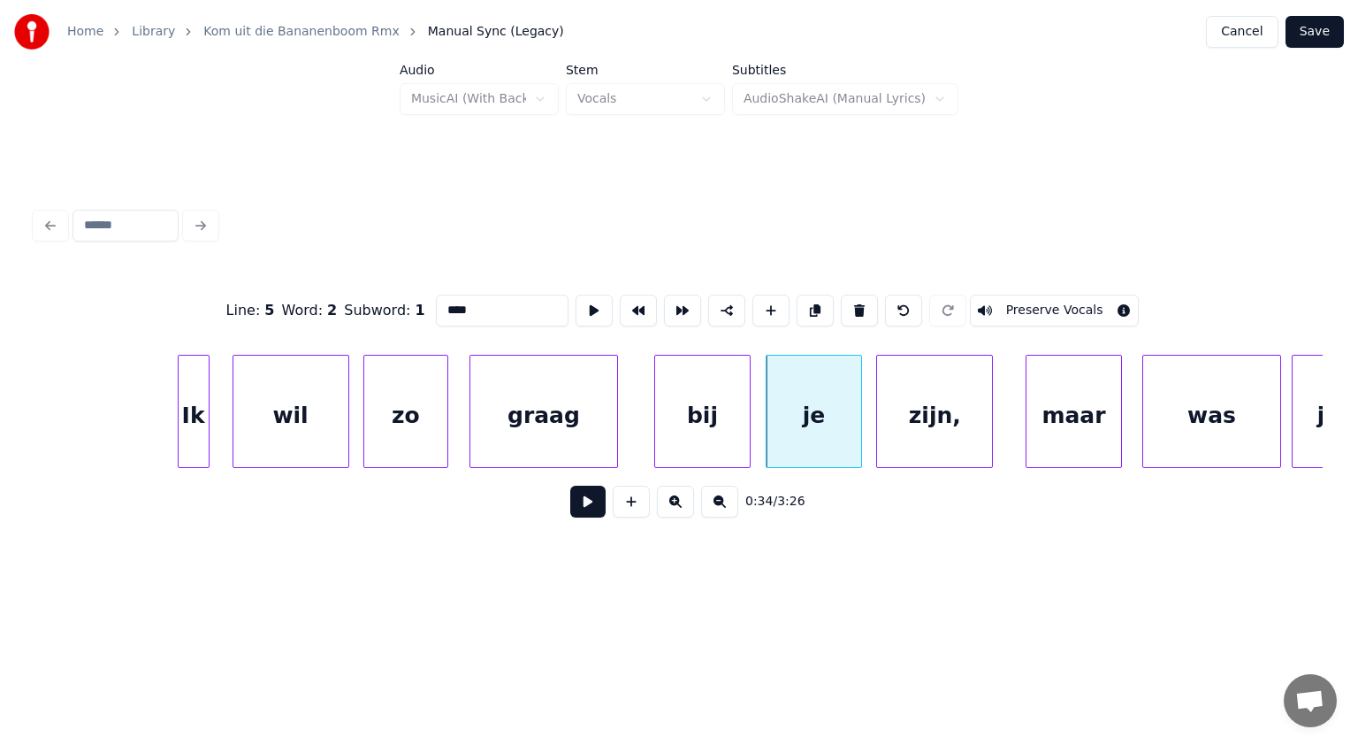
click at [927, 407] on div "zijn," at bounding box center [934, 416] width 115 height 120
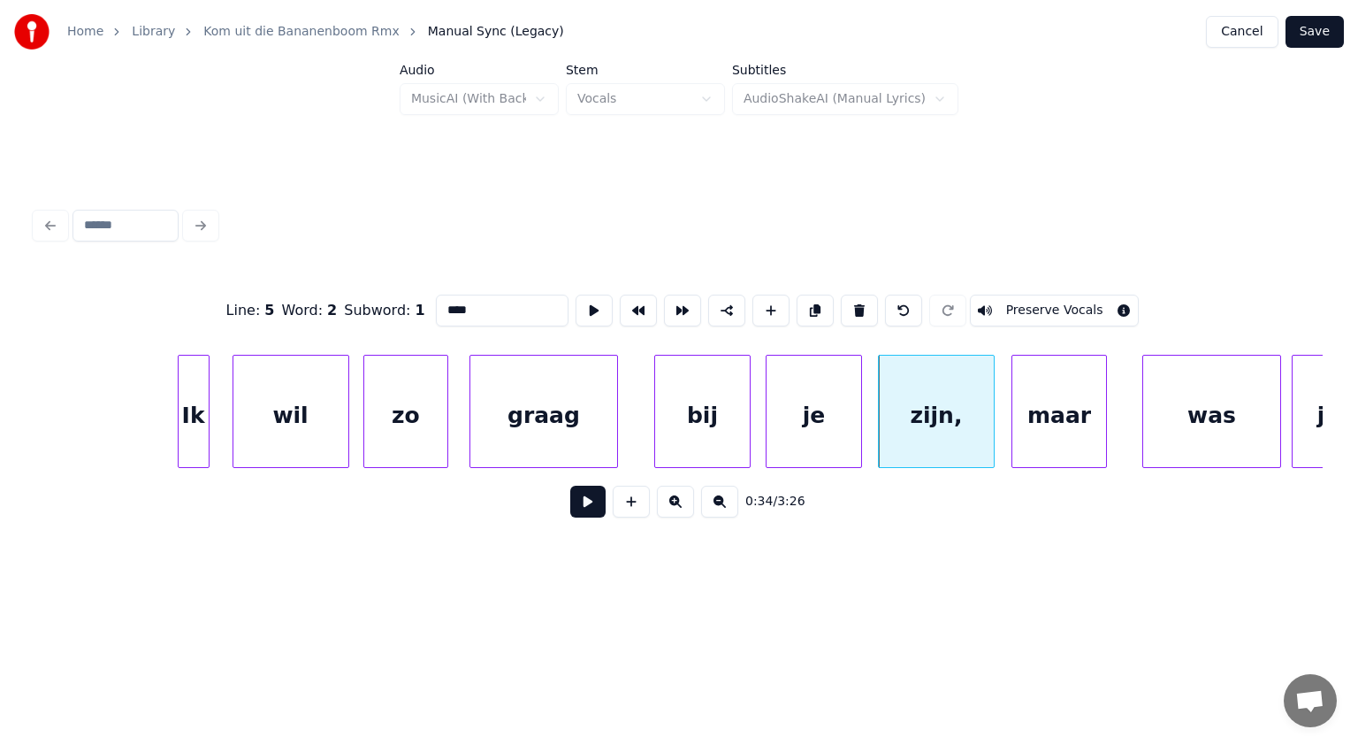
click at [1064, 404] on div "maar" at bounding box center [1060, 416] width 94 height 120
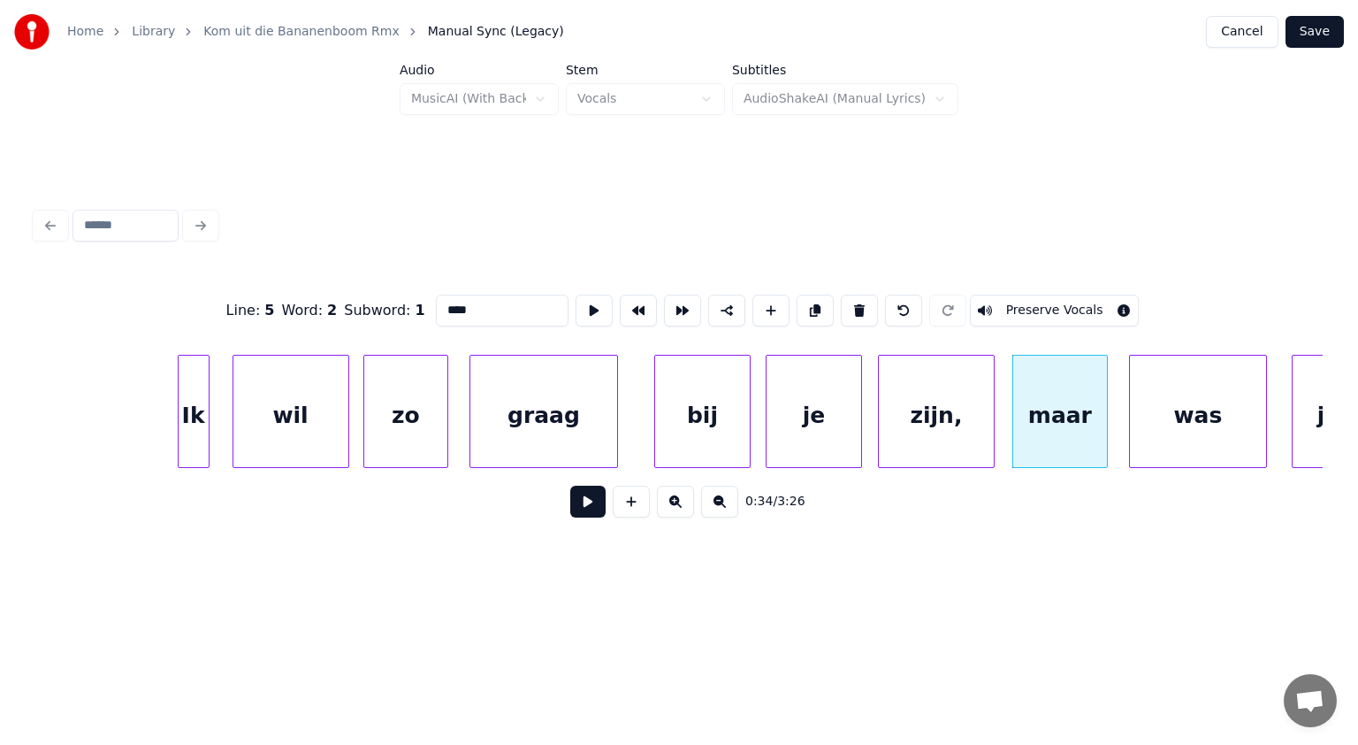
click at [1186, 415] on div "was" at bounding box center [1198, 416] width 136 height 120
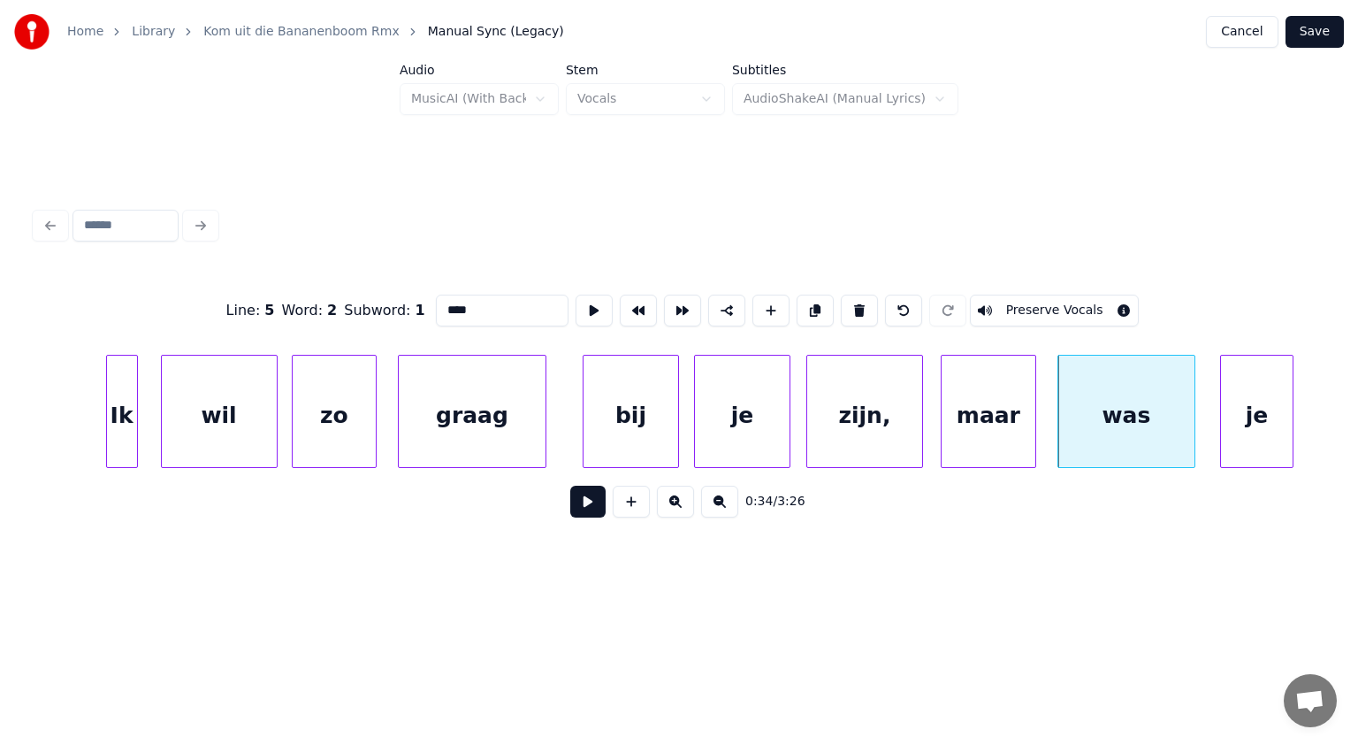
scroll to position [0, 17496]
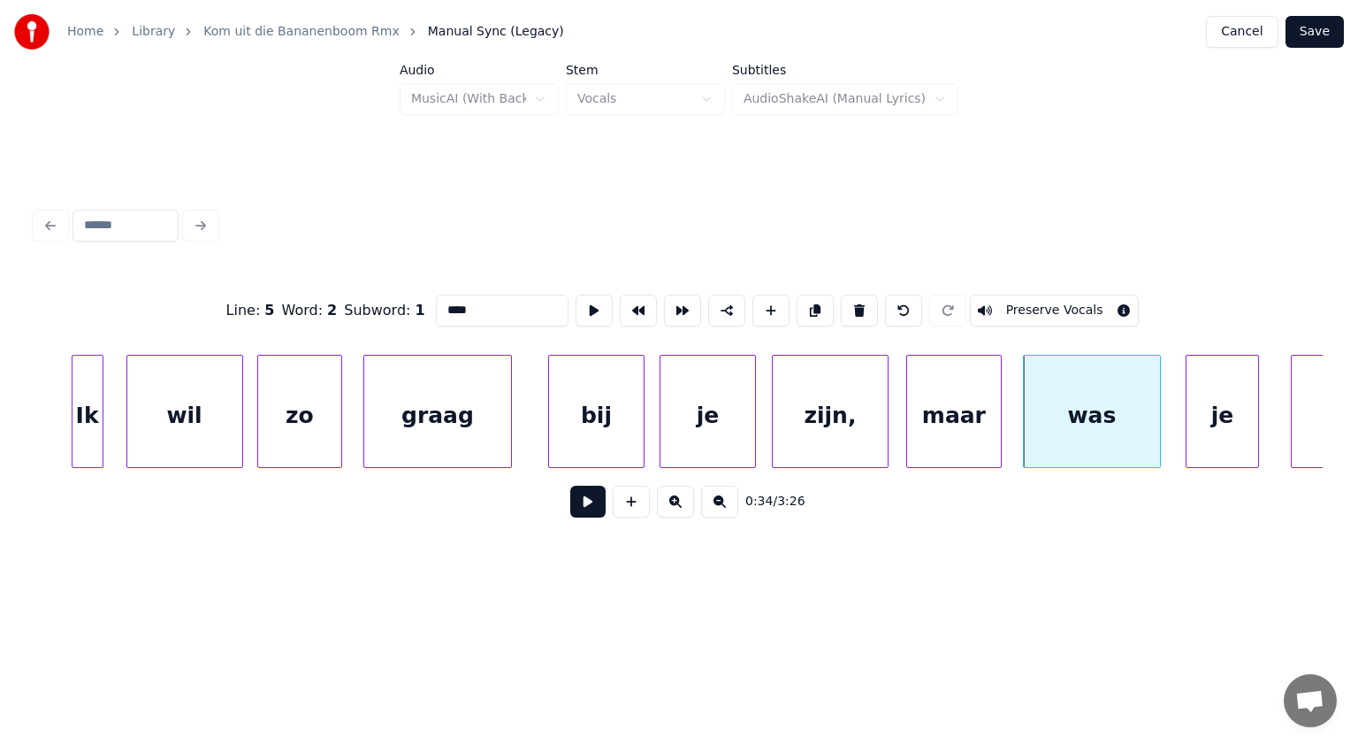
click at [612, 412] on div "bij" at bounding box center [596, 416] width 94 height 120
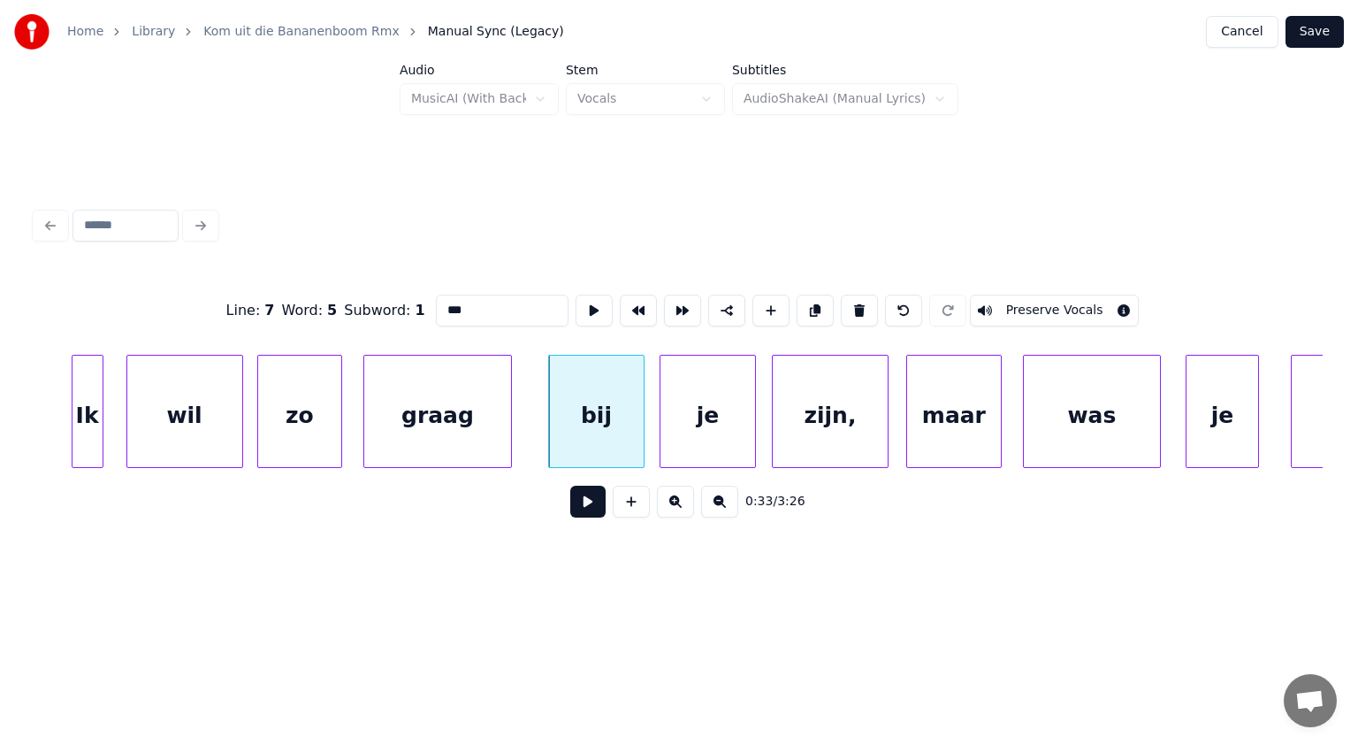
type input "***"
click at [591, 501] on button at bounding box center [587, 502] width 35 height 32
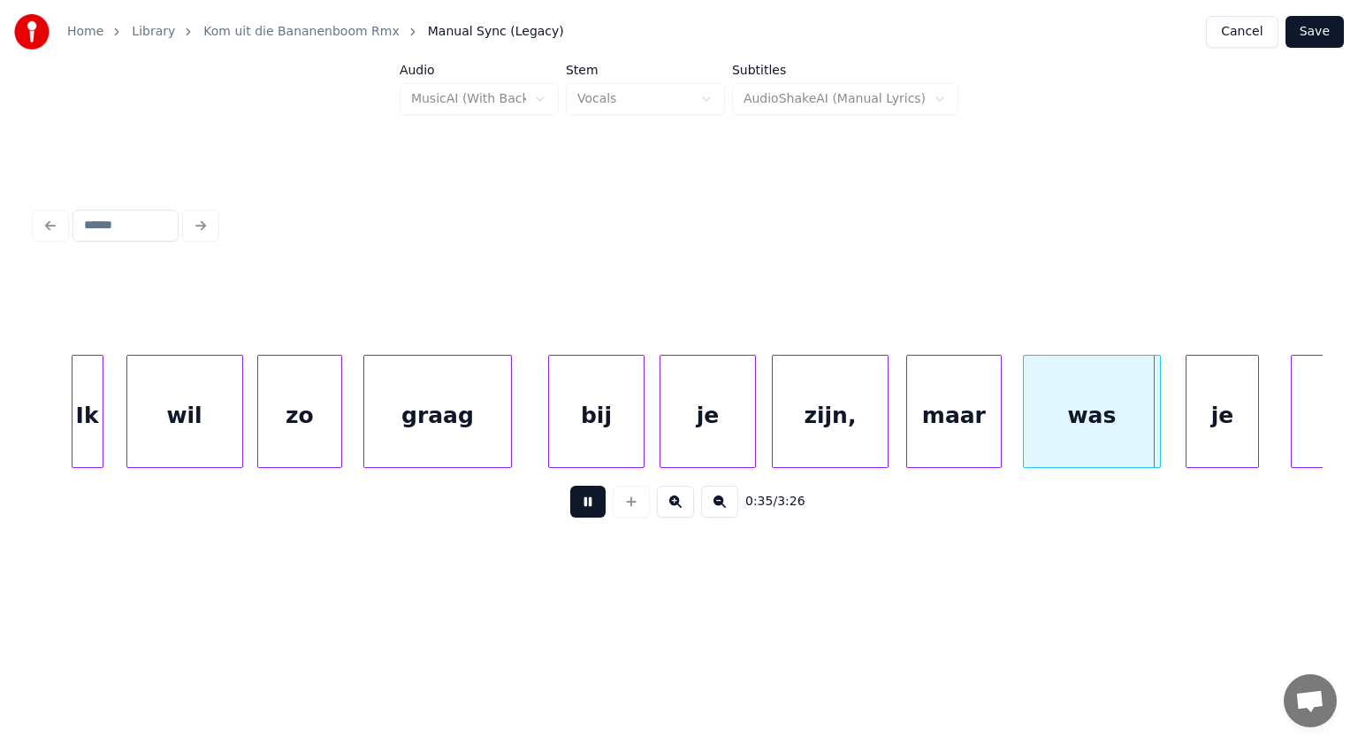
click at [591, 501] on button at bounding box center [587, 502] width 35 height 32
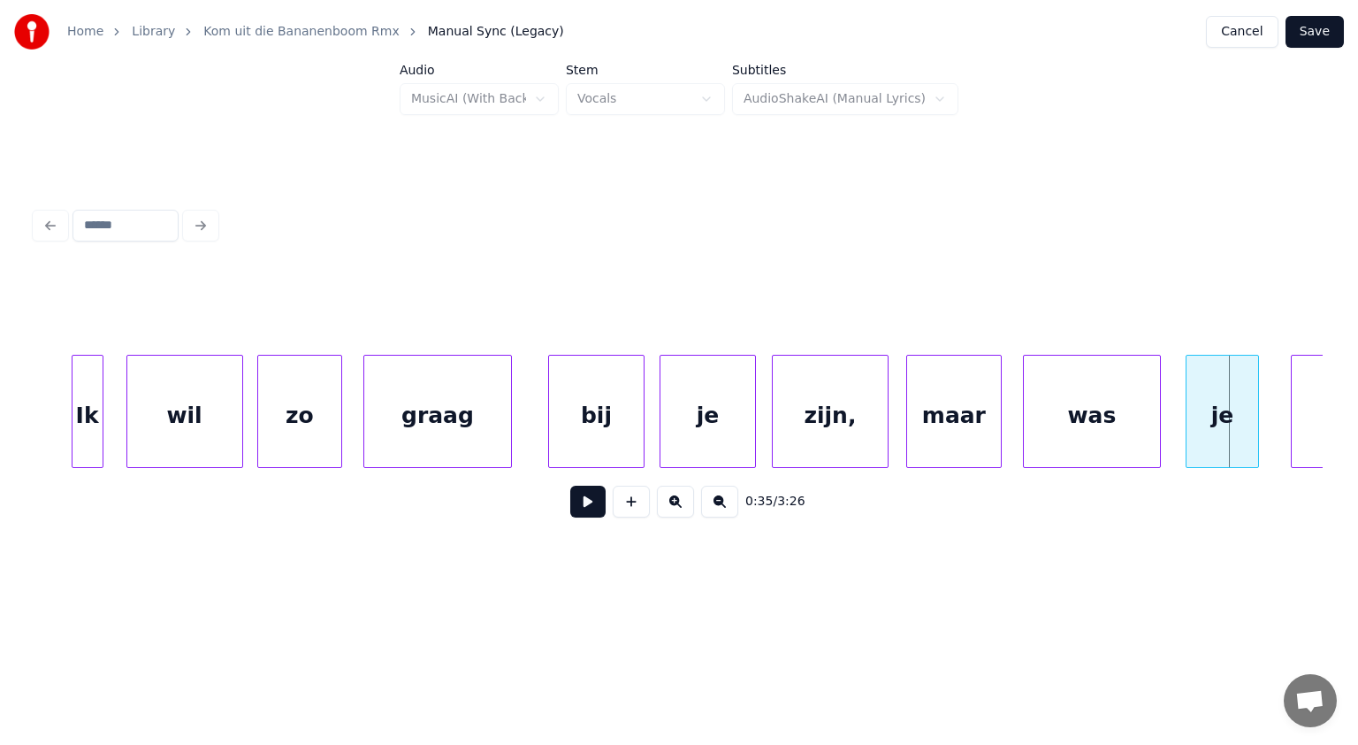
click at [968, 428] on div "maar" at bounding box center [954, 416] width 94 height 120
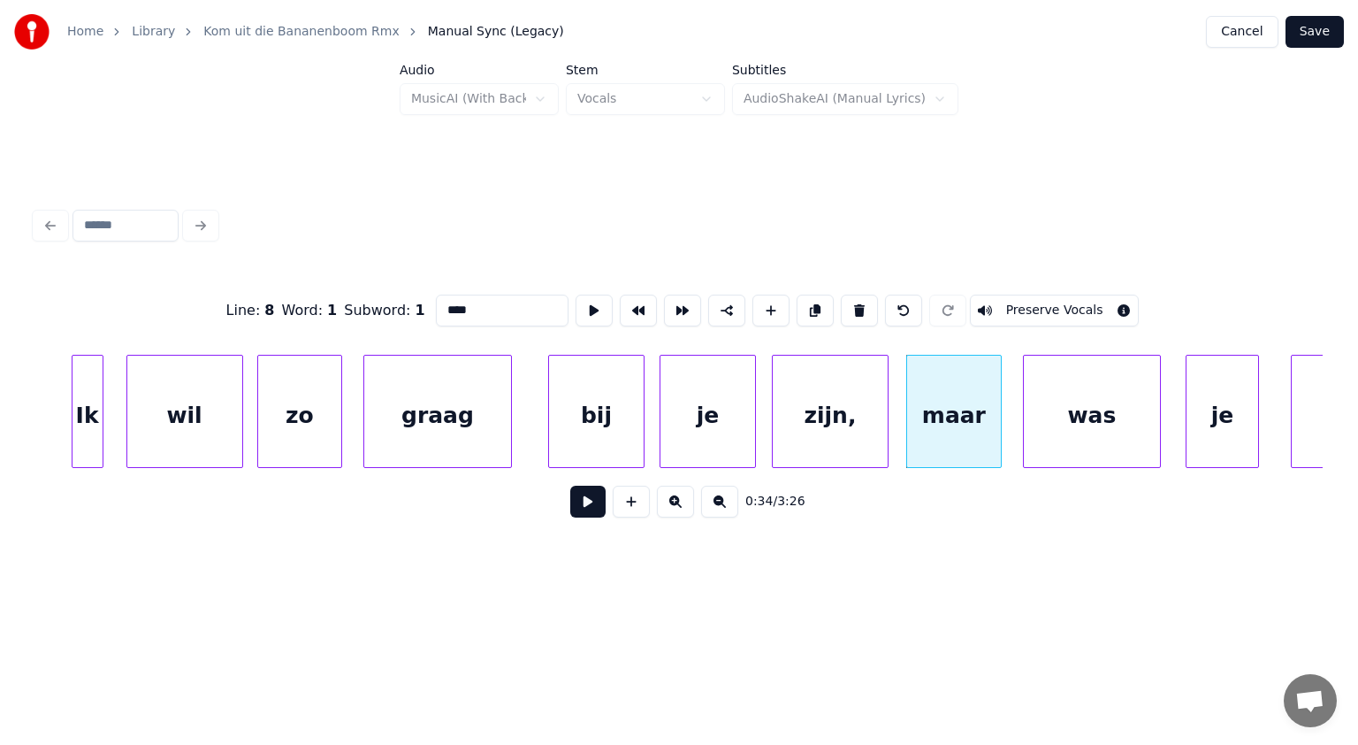
drag, startPoint x: 453, startPoint y: 305, endPoint x: 365, endPoint y: 306, distance: 87.6
click at [365, 306] on div "Line : 8 Word : 1 Subword : 1 **** Preserve Vocals" at bounding box center [679, 310] width 1288 height 88
click at [1223, 417] on div "je" at bounding box center [1210, 416] width 73 height 120
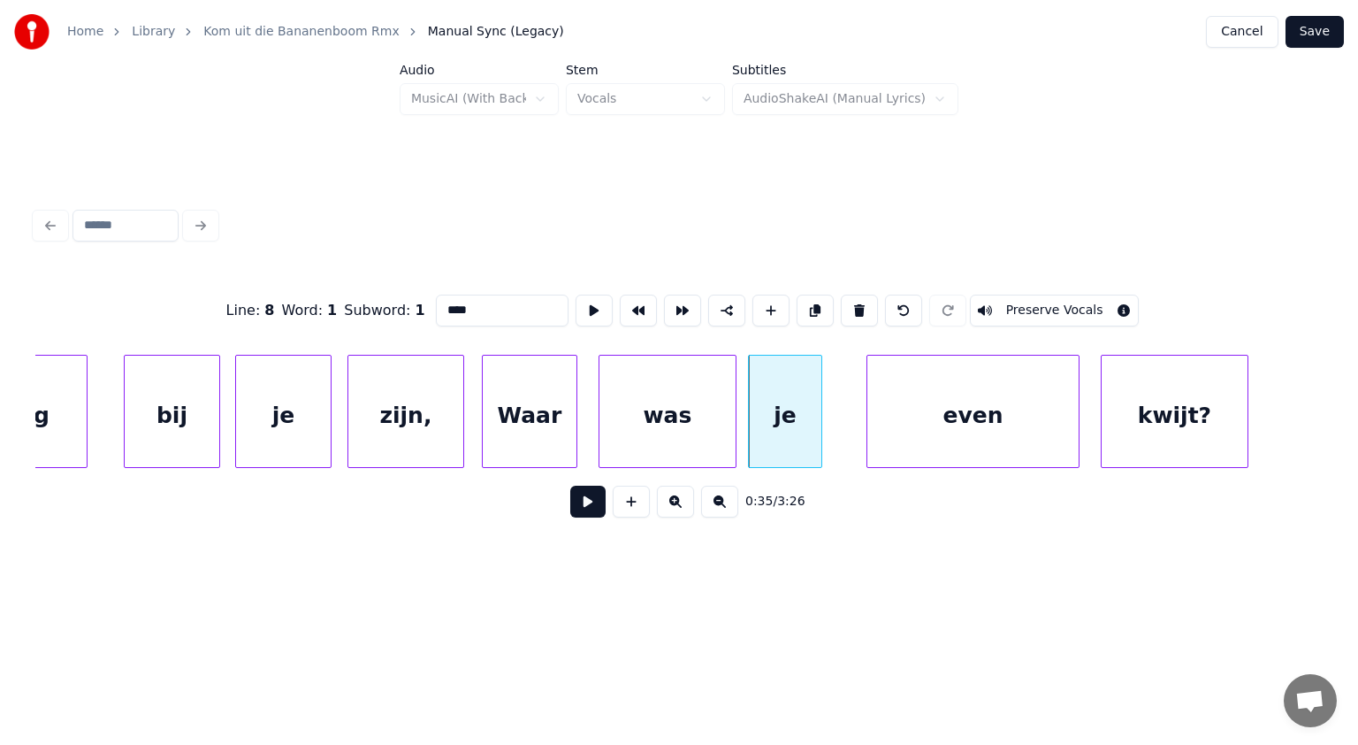
scroll to position [0, 17956]
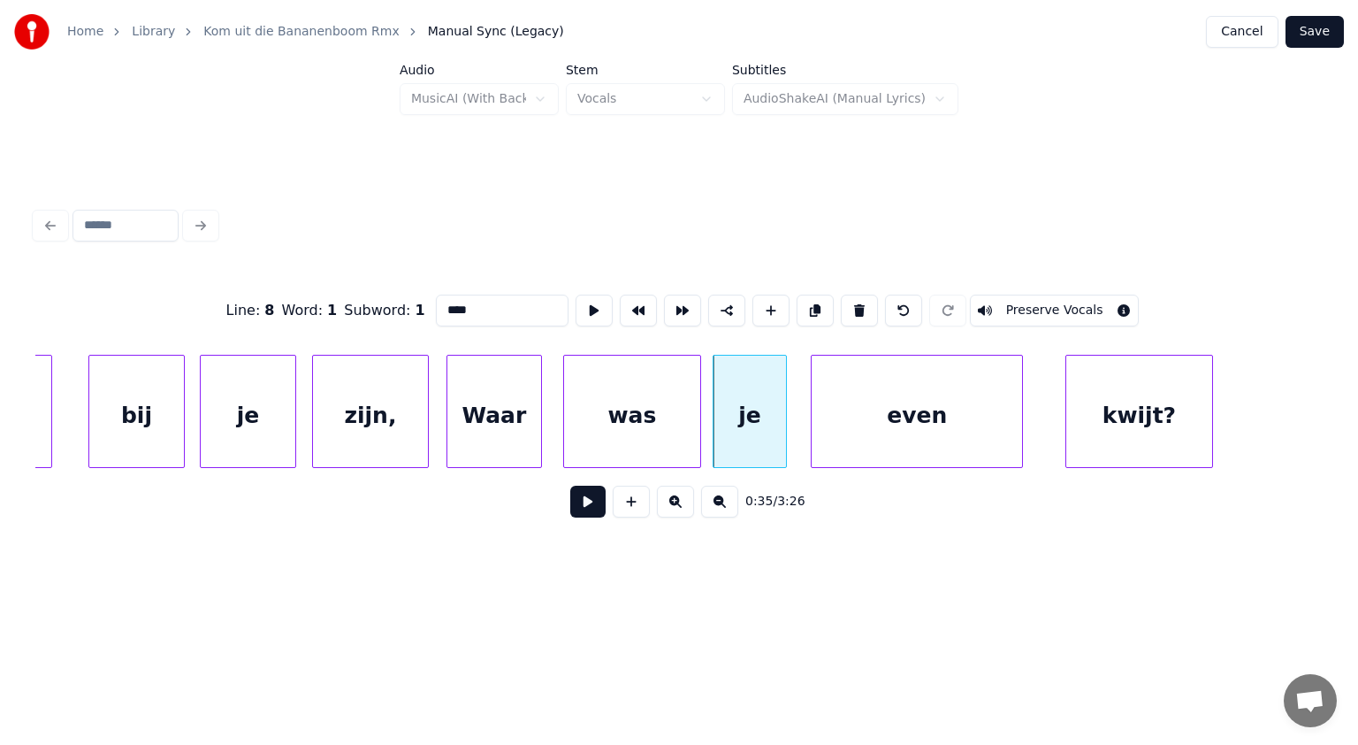
click at [987, 407] on div "even" at bounding box center [917, 416] width 210 height 120
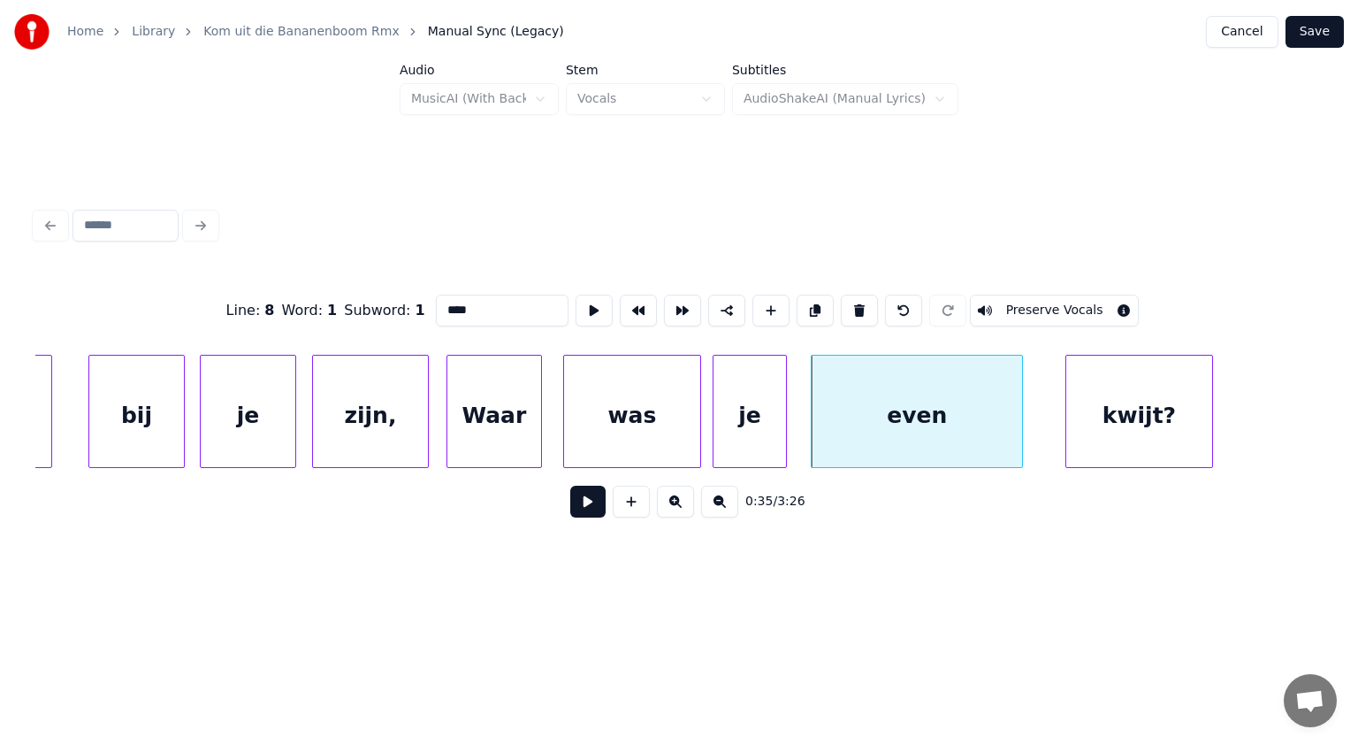
click at [501, 430] on div "Waar" at bounding box center [495, 416] width 94 height 120
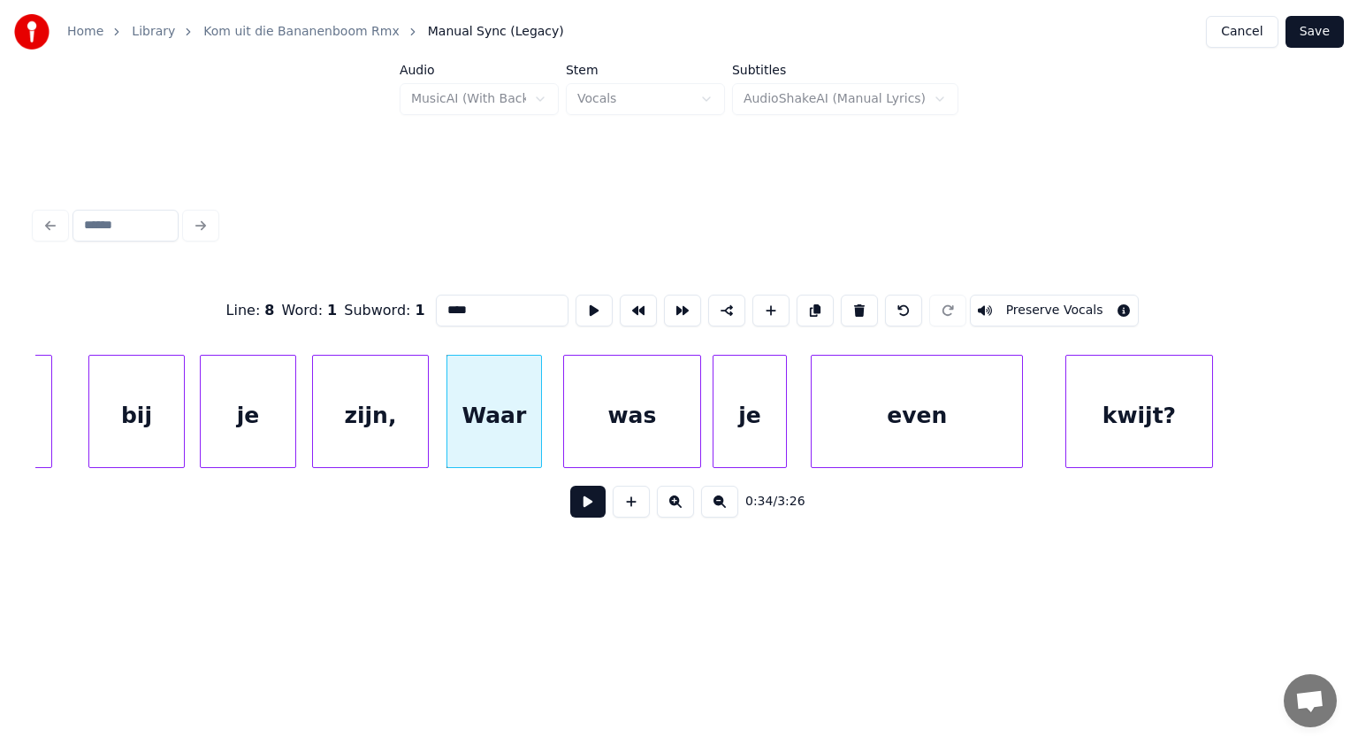
drag, startPoint x: 448, startPoint y: 302, endPoint x: 439, endPoint y: 304, distance: 9.9
click at [439, 304] on input "****" at bounding box center [502, 311] width 133 height 32
click at [860, 400] on div "even" at bounding box center [899, 416] width 210 height 120
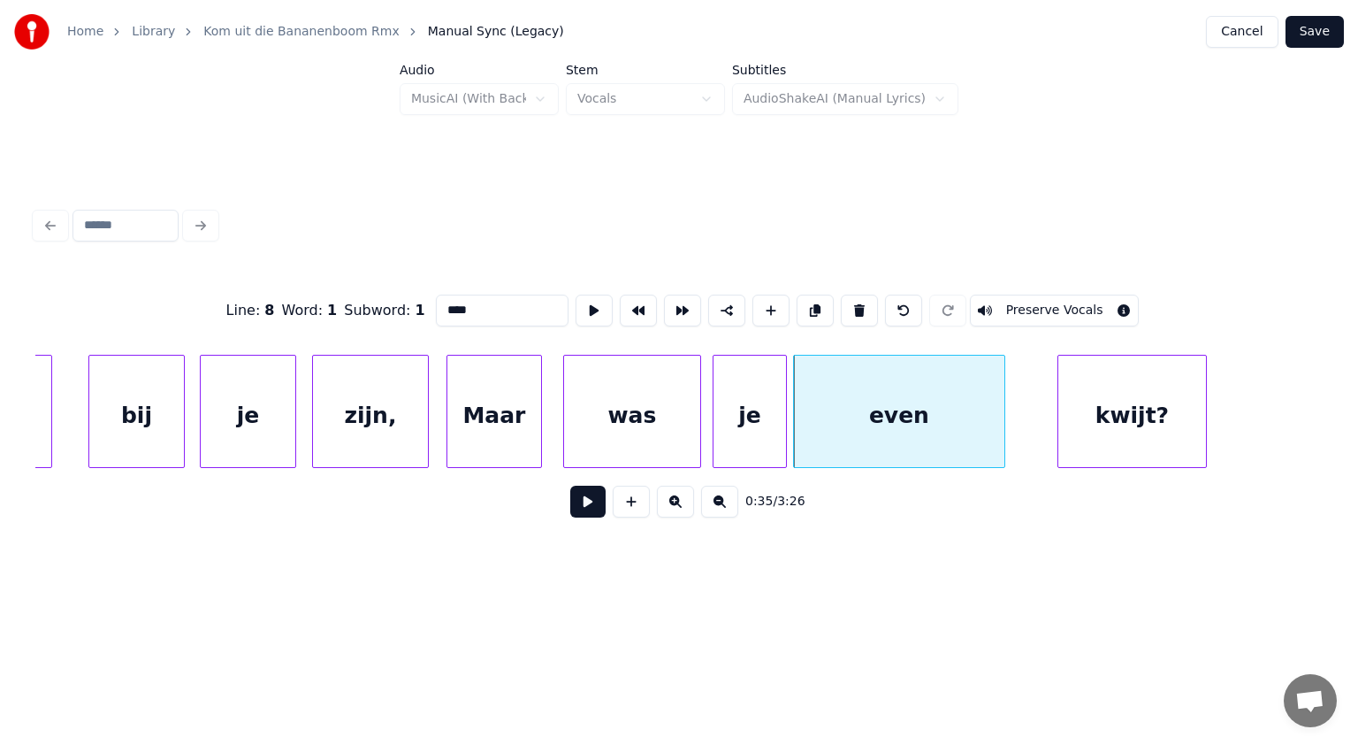
click at [1132, 395] on div "kwijt?" at bounding box center [1132, 416] width 147 height 120
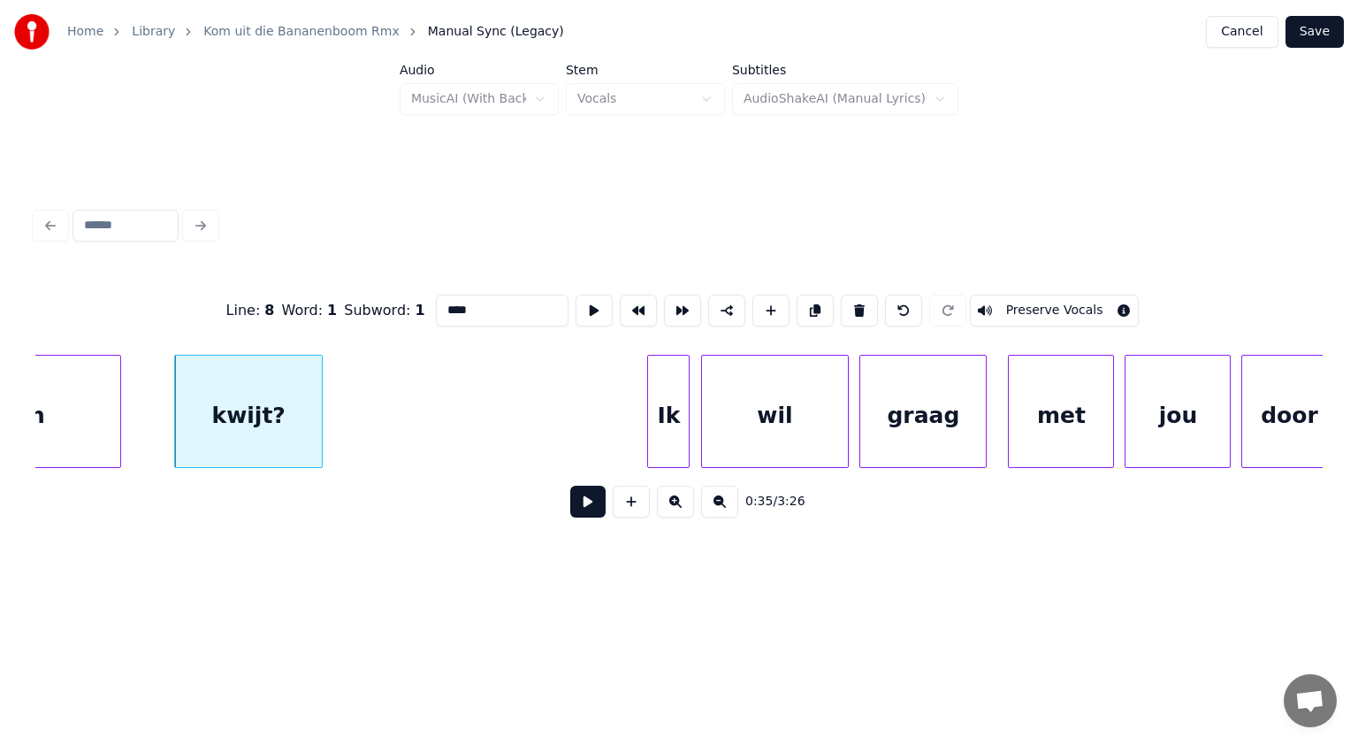
scroll to position [0, 18887]
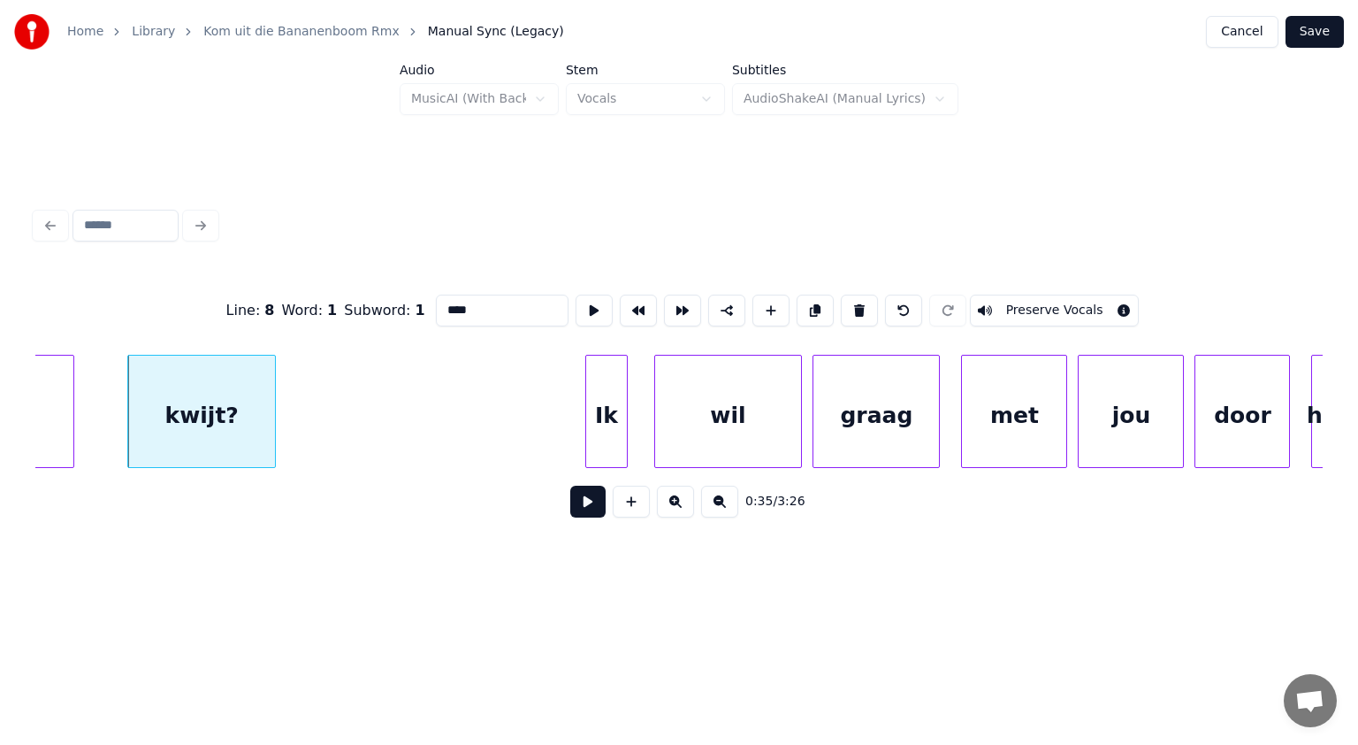
click at [612, 423] on div "Ik" at bounding box center [606, 416] width 41 height 120
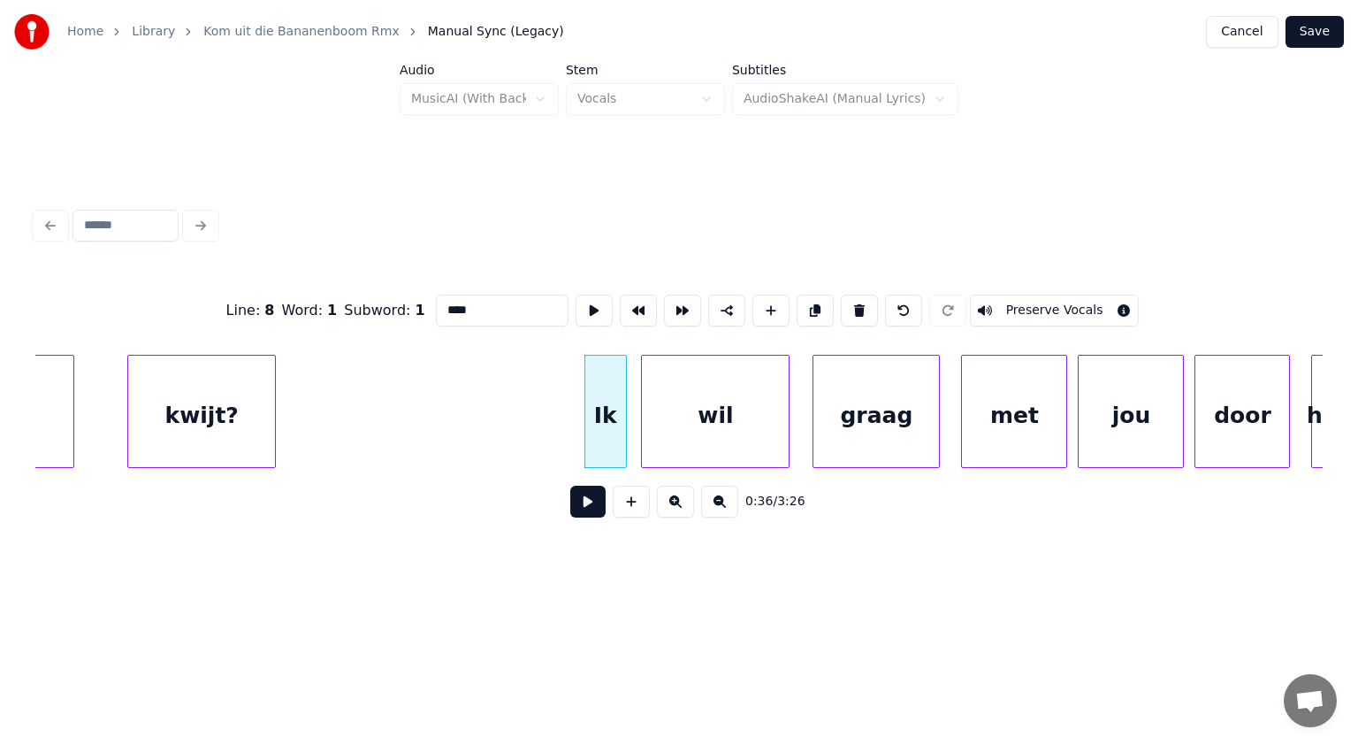
click at [706, 421] on div "wil" at bounding box center [715, 416] width 147 height 120
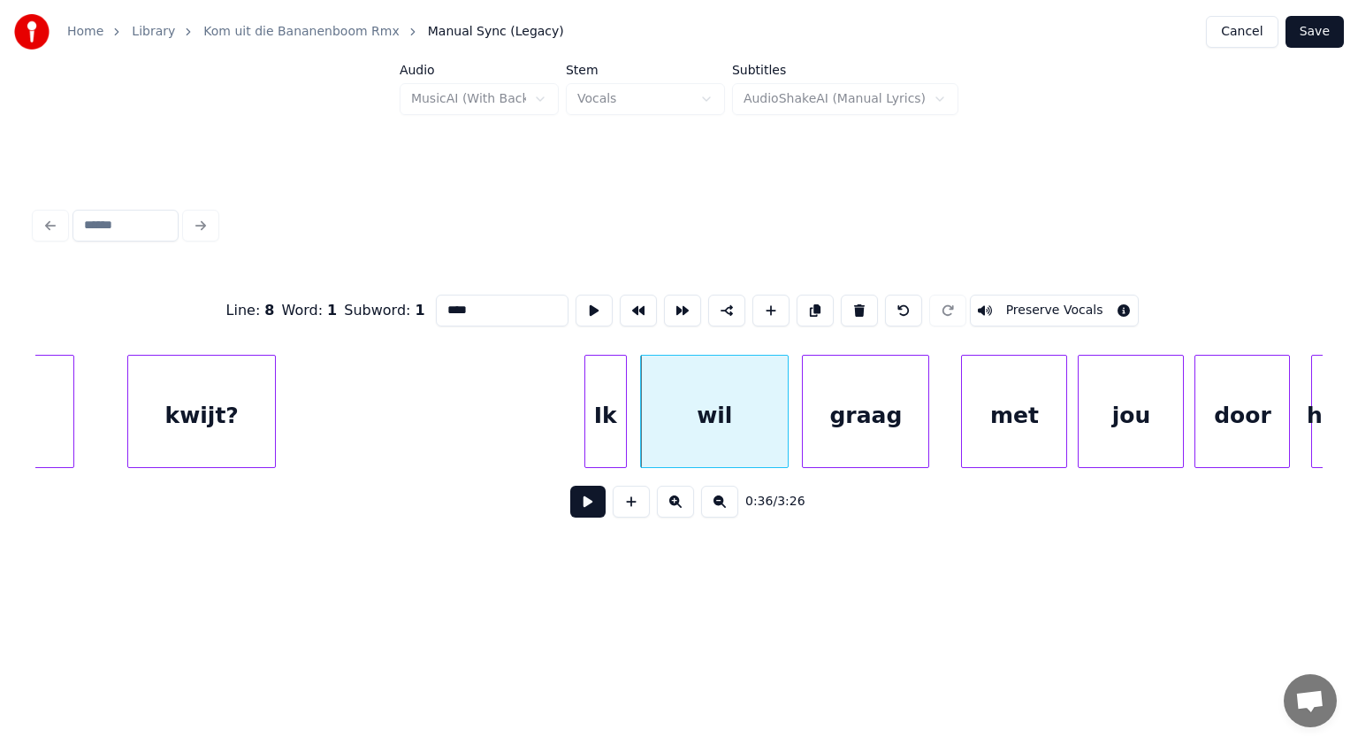
click at [836, 426] on div "graag" at bounding box center [866, 416] width 126 height 120
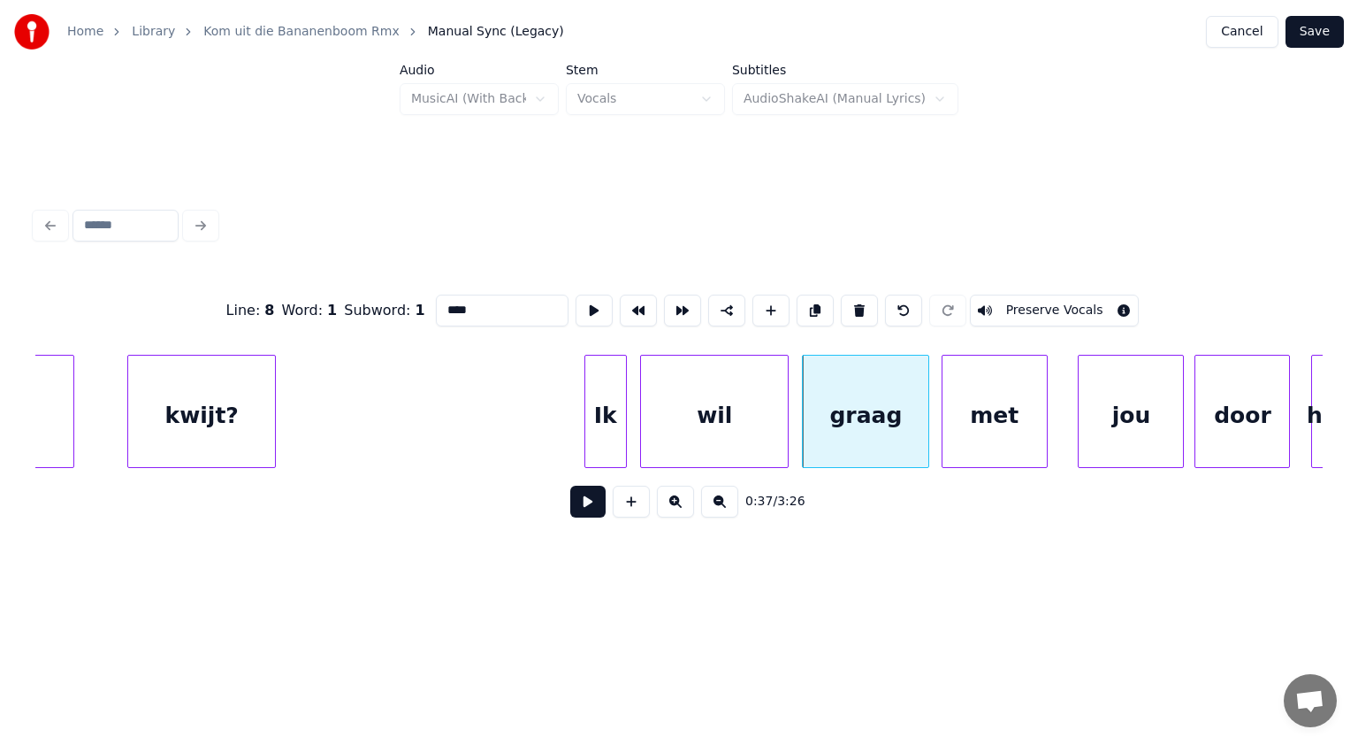
click at [988, 421] on div "met" at bounding box center [995, 416] width 104 height 120
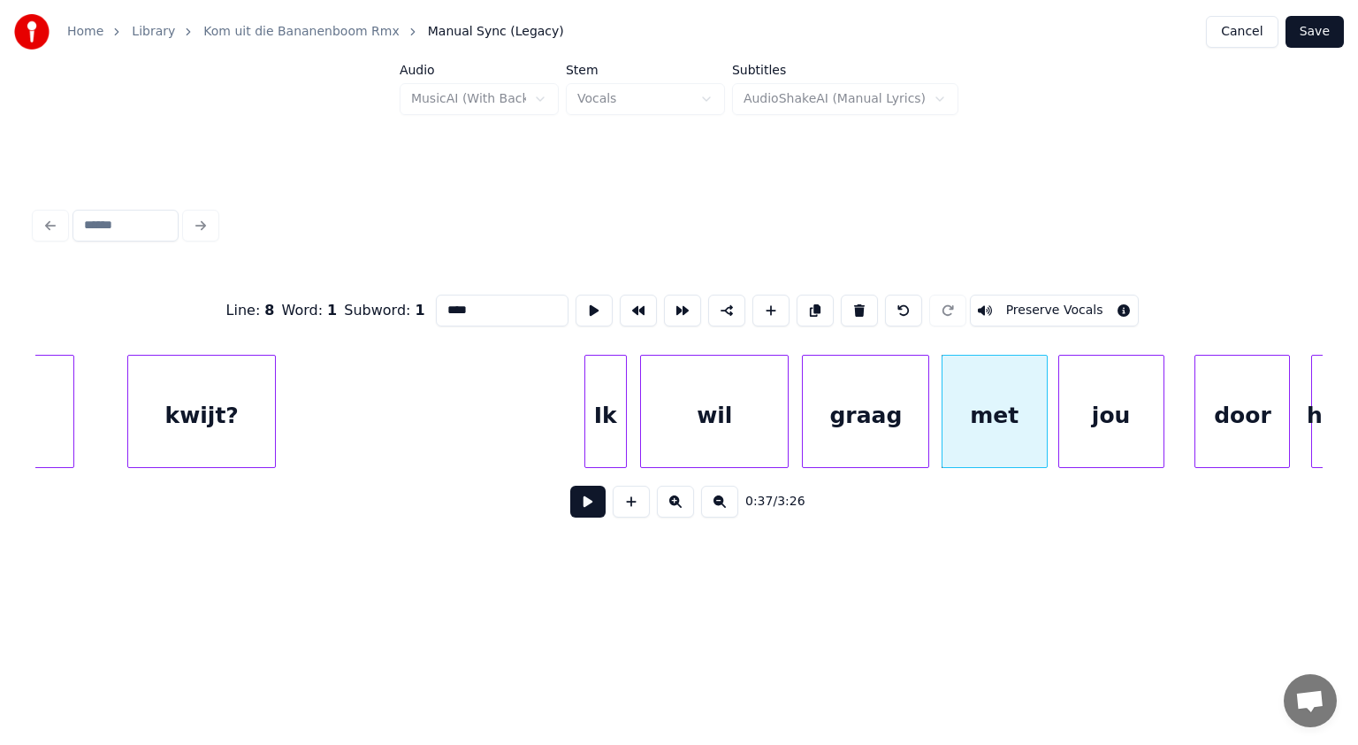
click at [1114, 424] on div "jou" at bounding box center [1112, 416] width 104 height 120
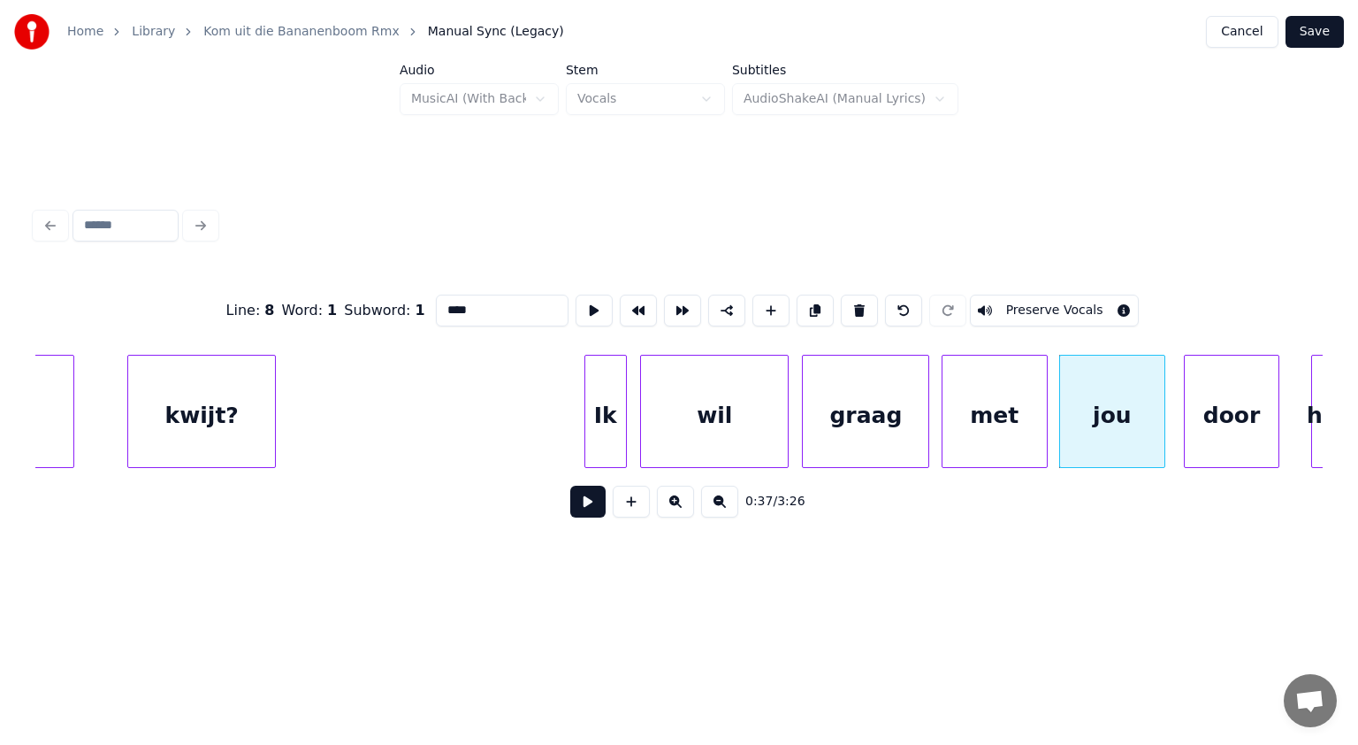
click at [1228, 430] on div "door" at bounding box center [1232, 416] width 94 height 120
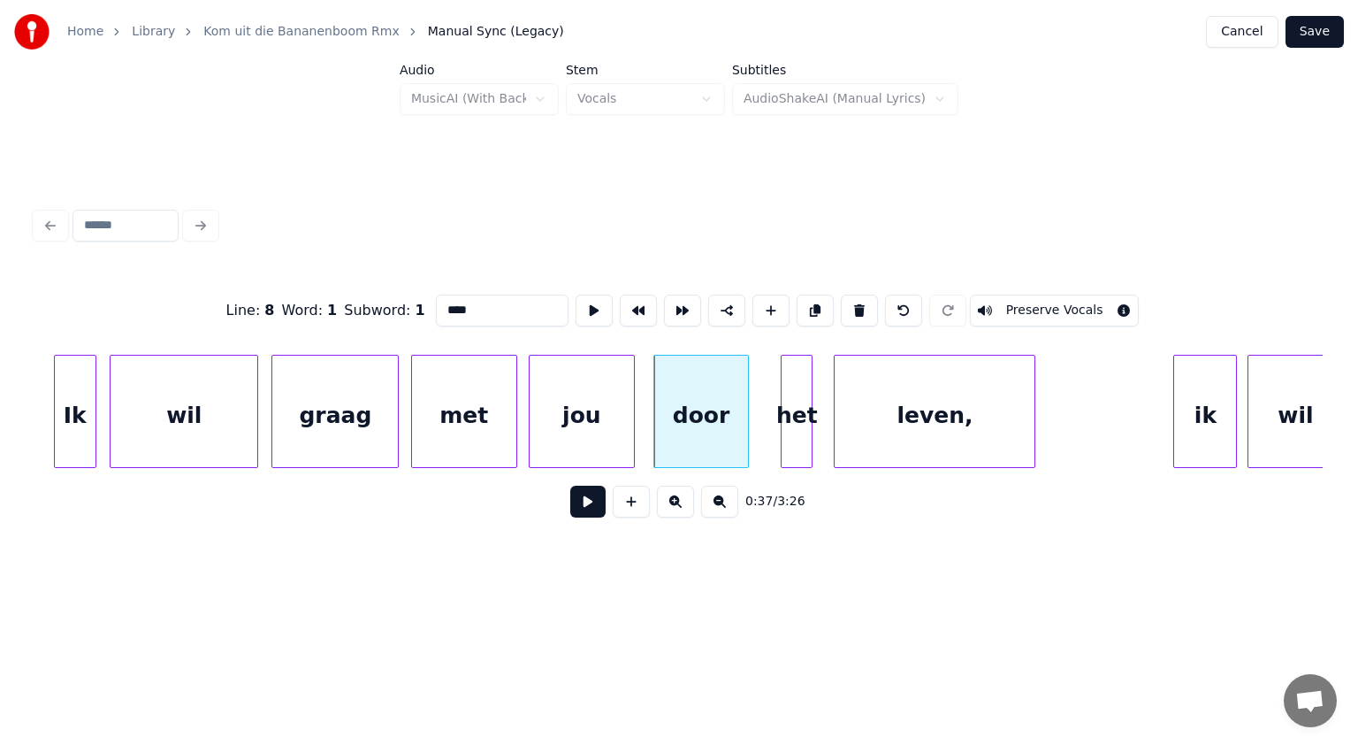
scroll to position [0, 19547]
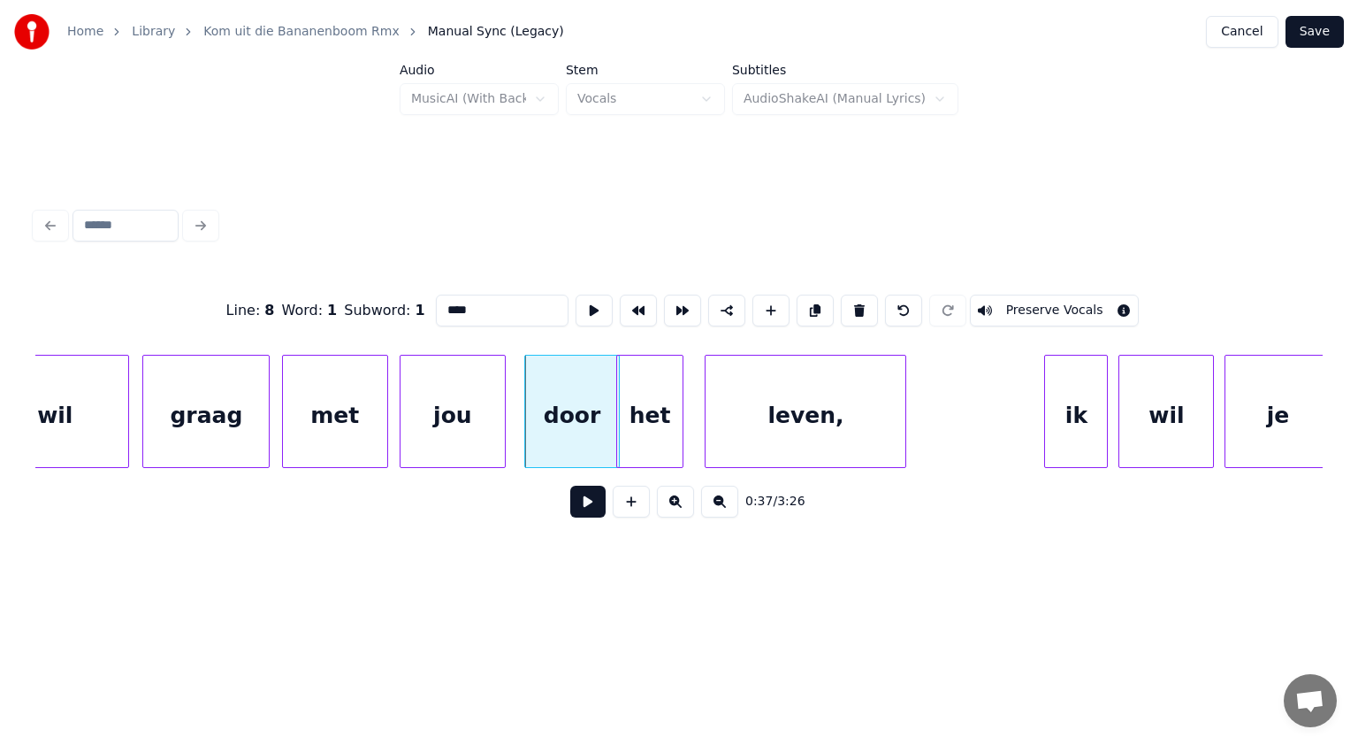
click at [617, 414] on div at bounding box center [619, 411] width 5 height 111
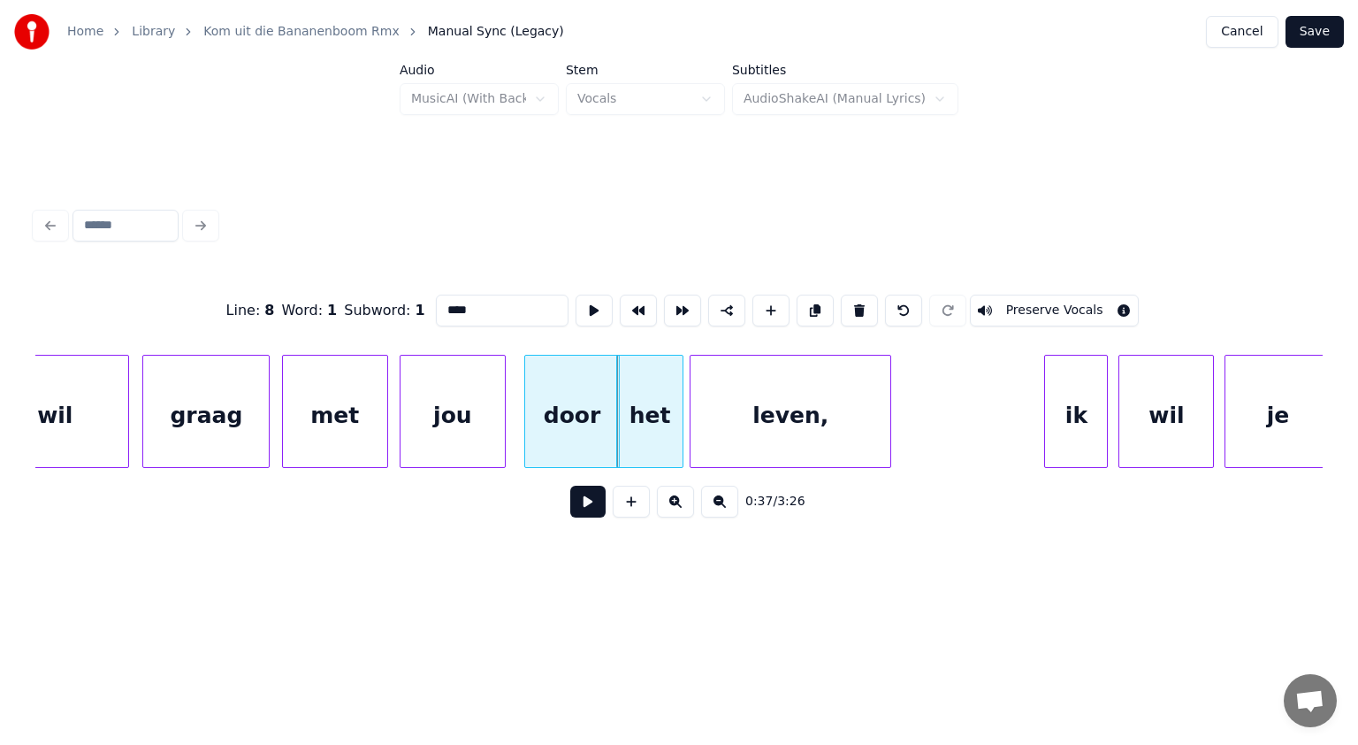
click at [743, 414] on div "leven," at bounding box center [791, 416] width 200 height 120
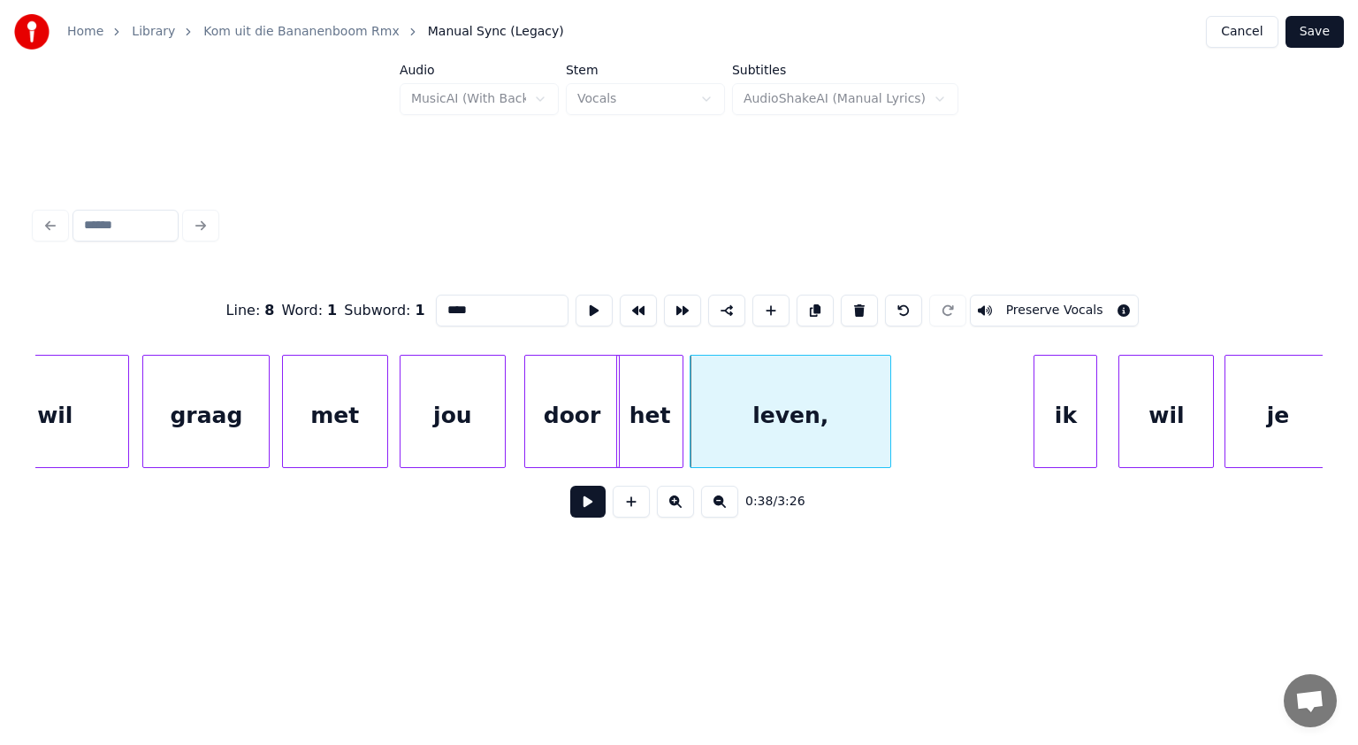
click at [1054, 416] on div "ik" at bounding box center [1066, 416] width 62 height 120
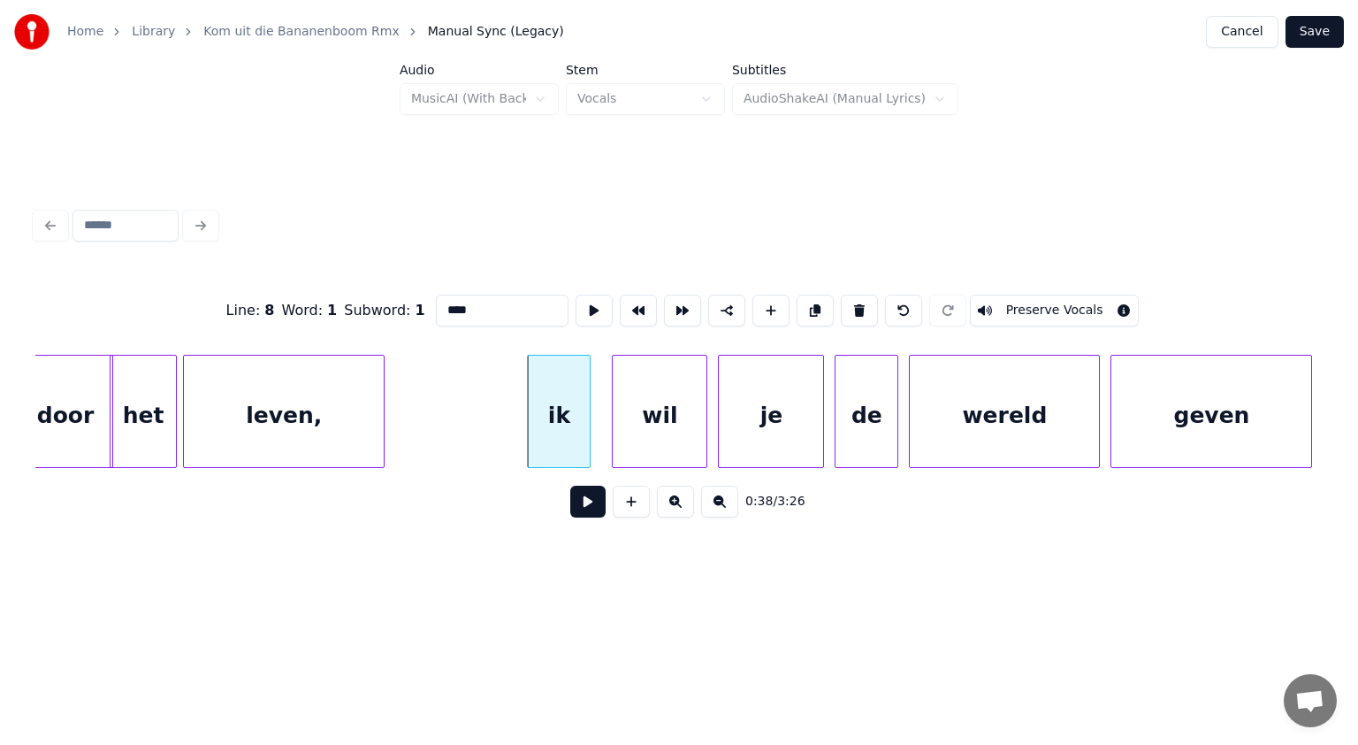
scroll to position [0, 20137]
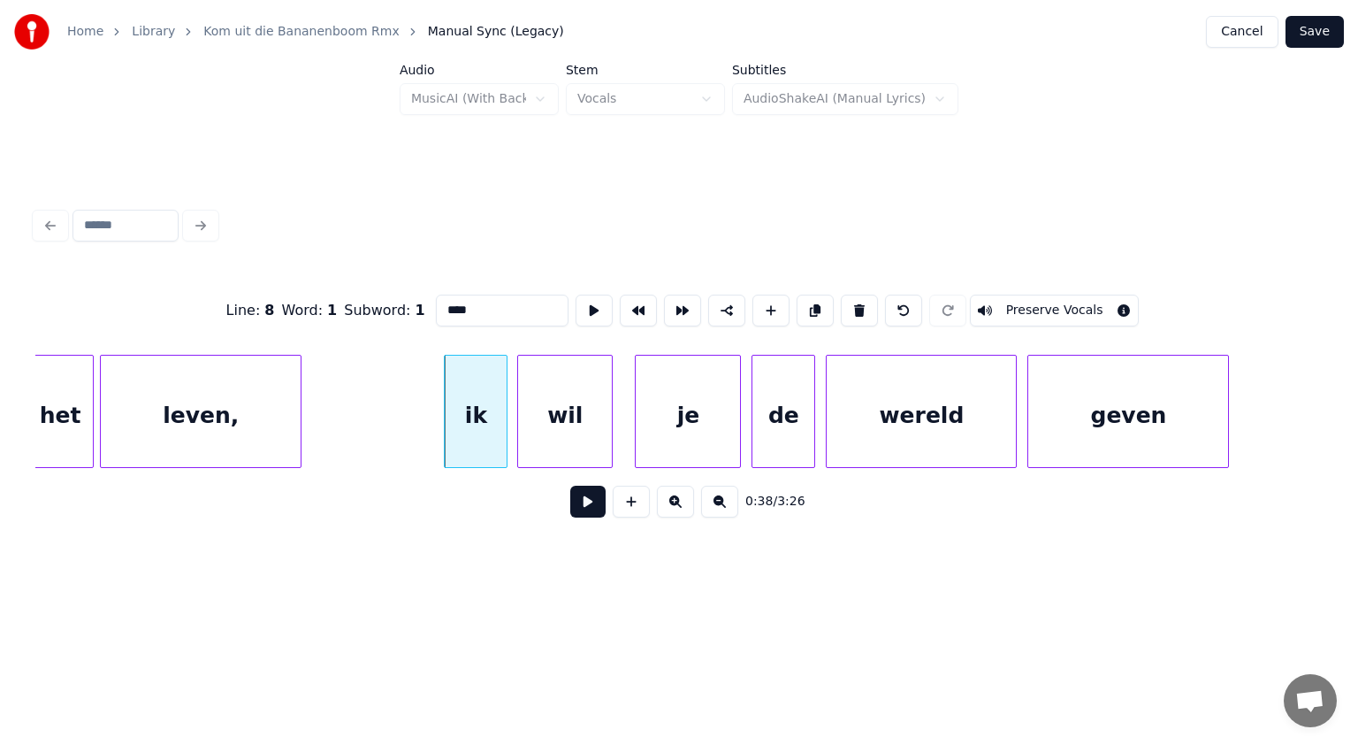
click at [580, 402] on div "wil" at bounding box center [565, 416] width 94 height 120
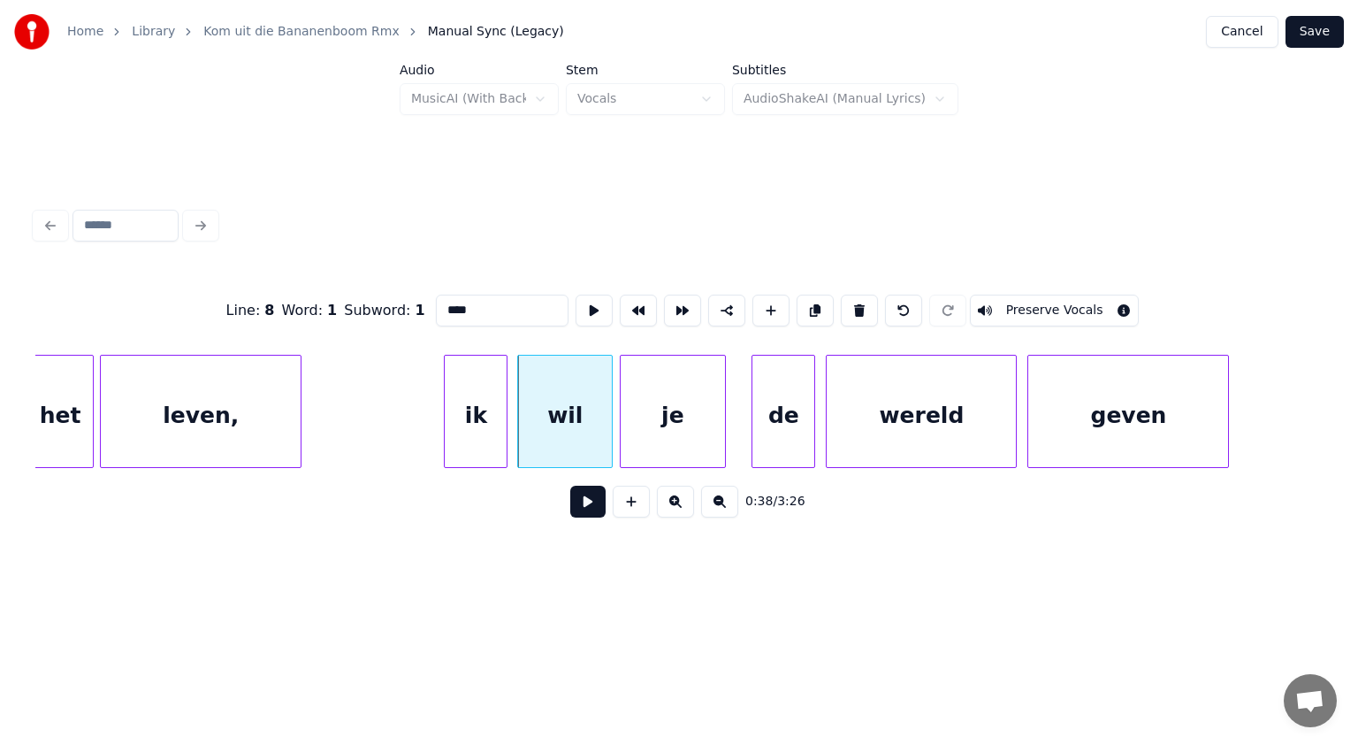
click at [657, 413] on div "je" at bounding box center [673, 416] width 104 height 120
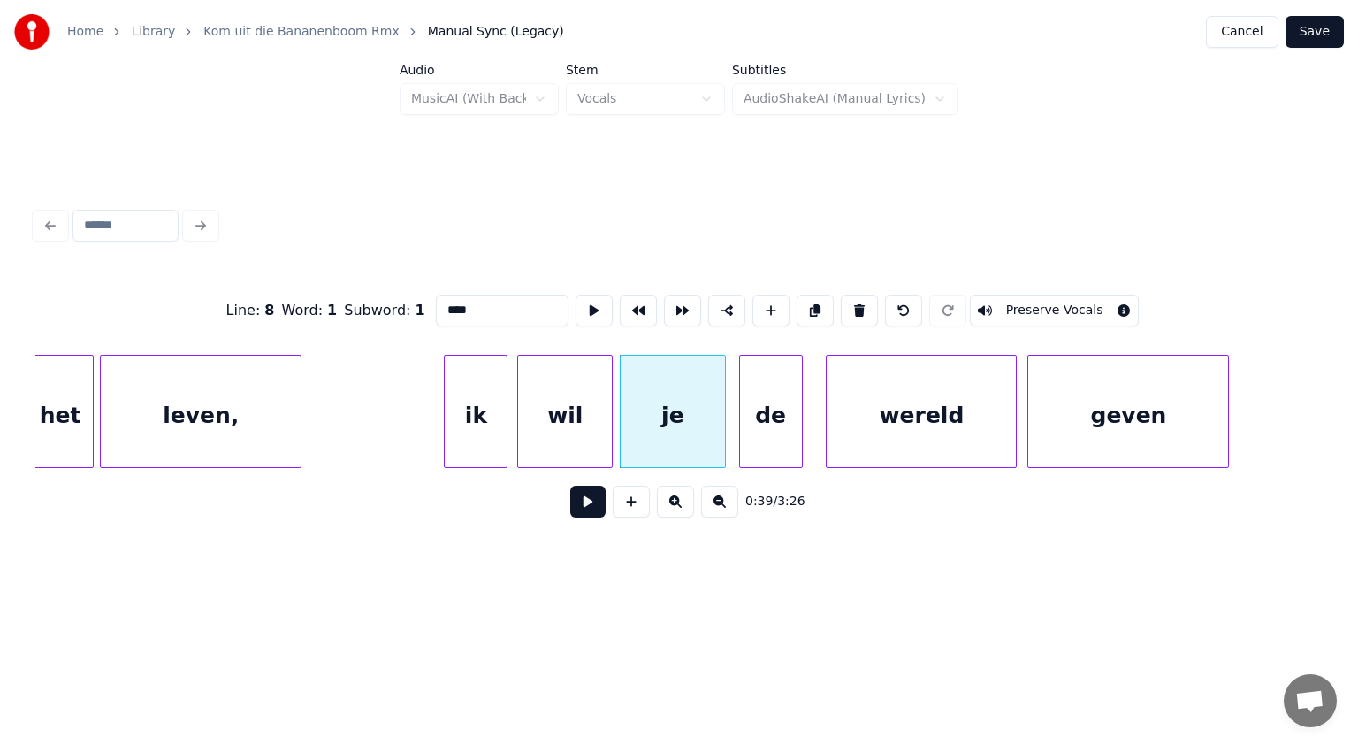
click at [771, 423] on div "de" at bounding box center [771, 416] width 62 height 120
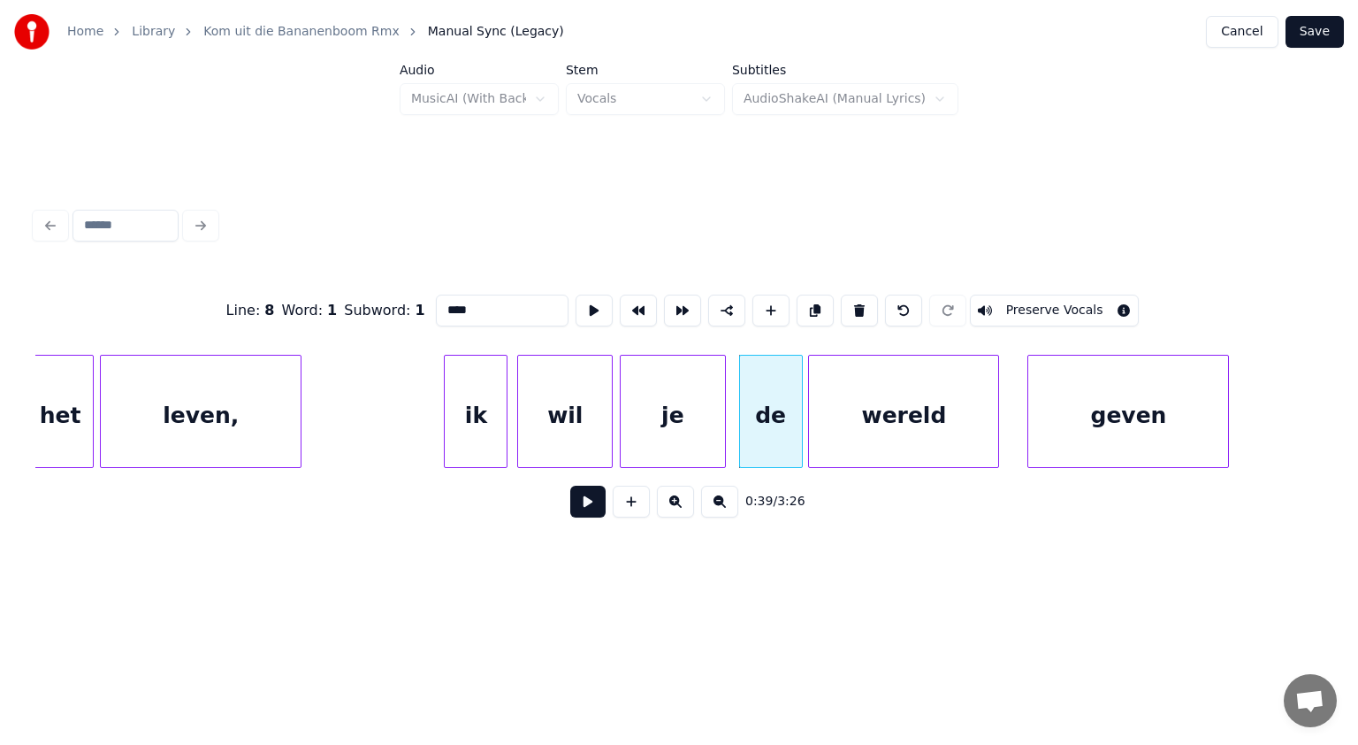
click at [837, 419] on div "wereld" at bounding box center [903, 416] width 189 height 120
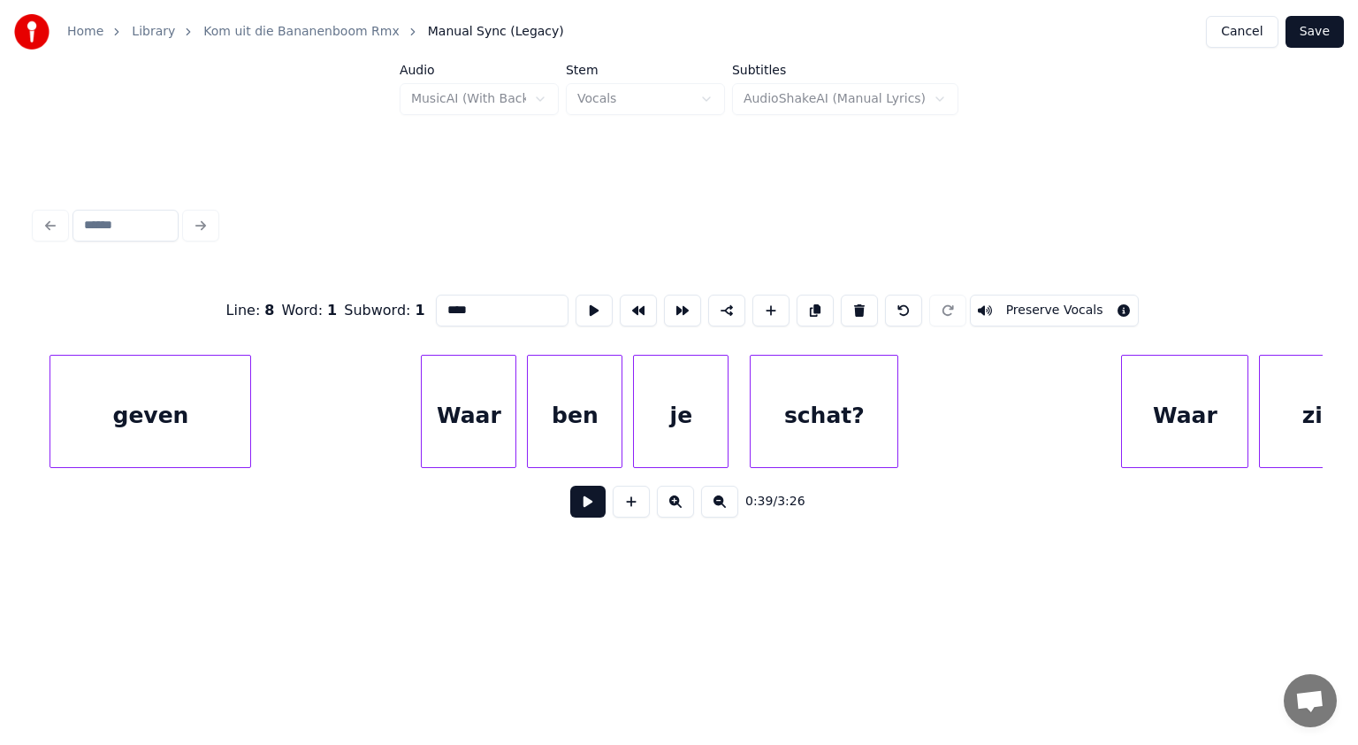
scroll to position [0, 21126]
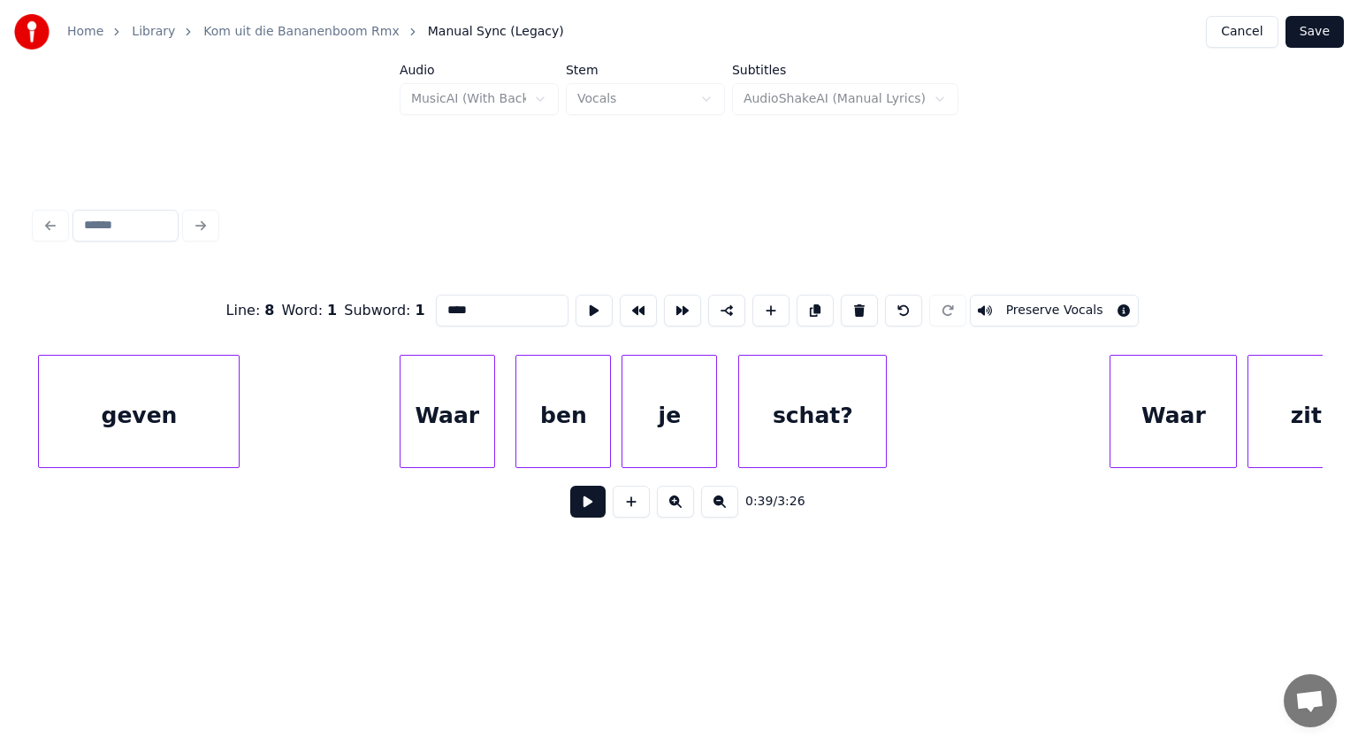
click at [461, 426] on div "Waar" at bounding box center [448, 416] width 94 height 120
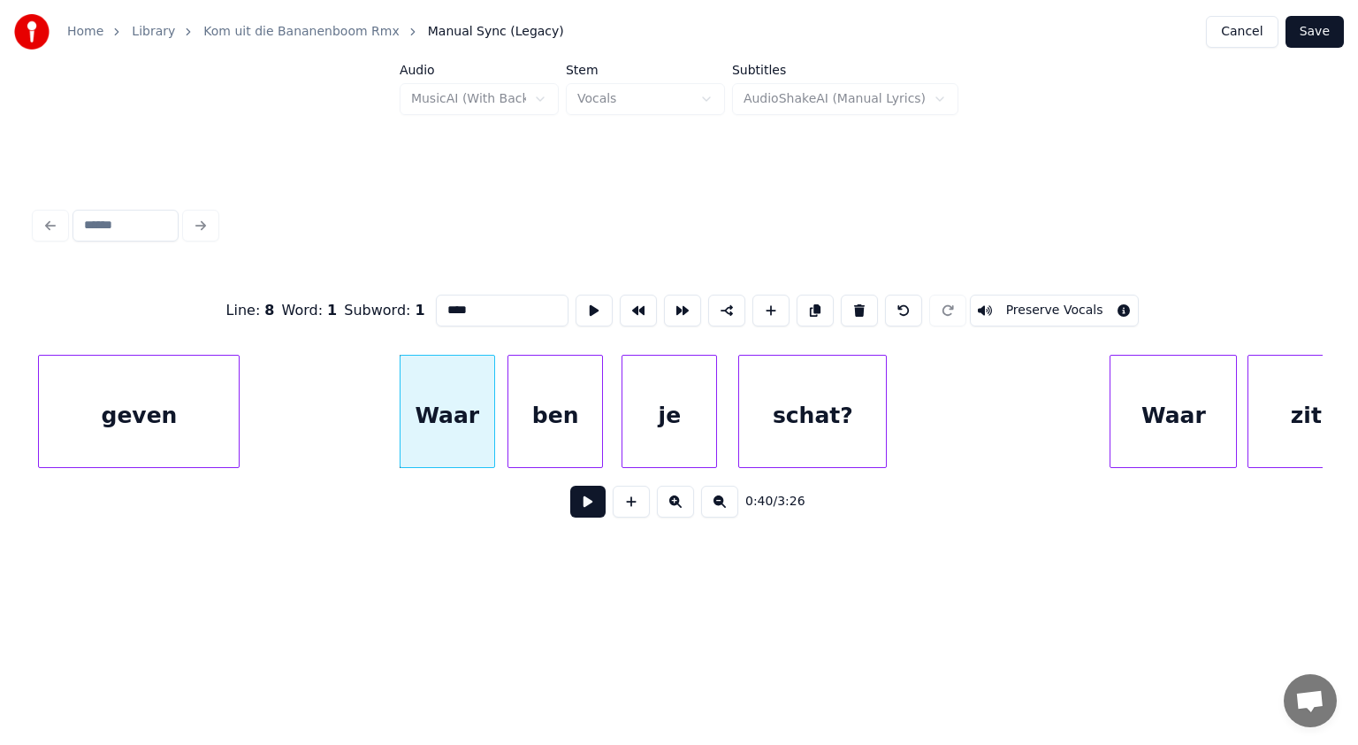
click at [546, 417] on div "ben" at bounding box center [556, 416] width 94 height 120
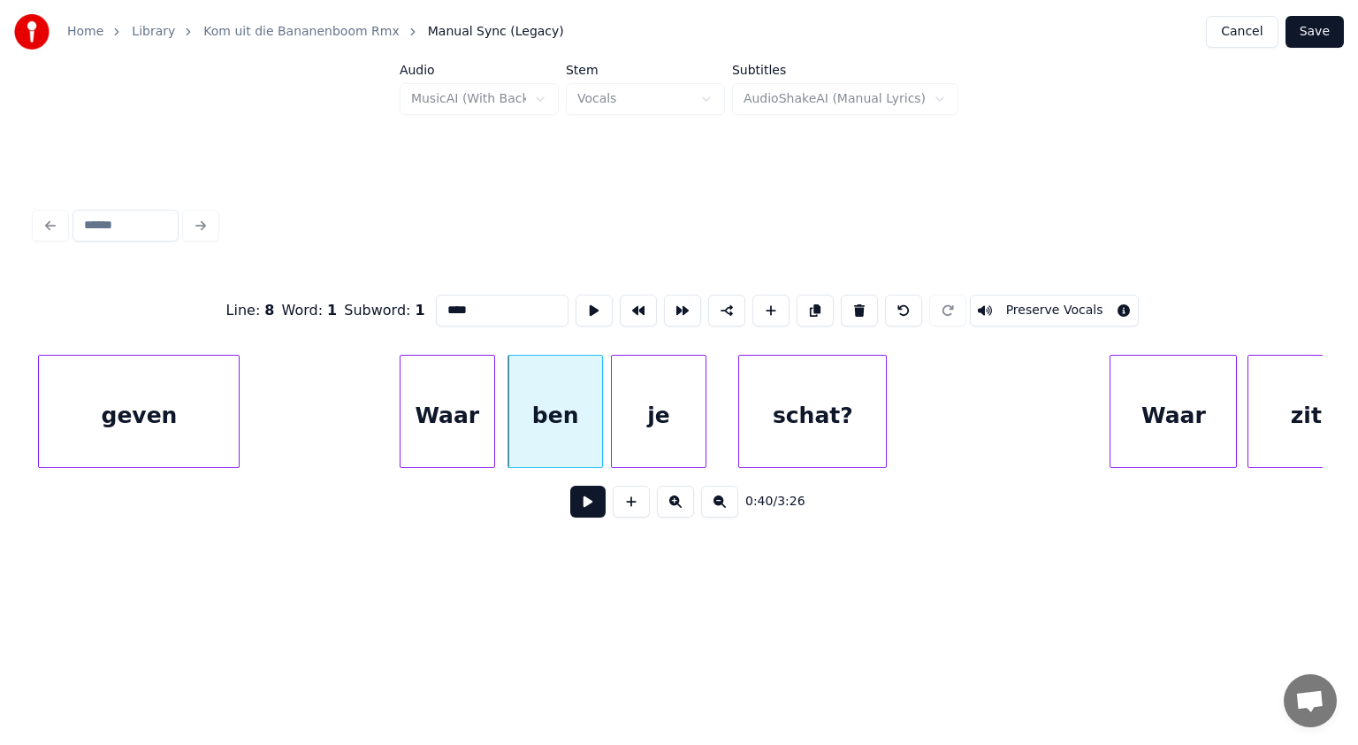
click at [649, 416] on div "je" at bounding box center [659, 416] width 94 height 120
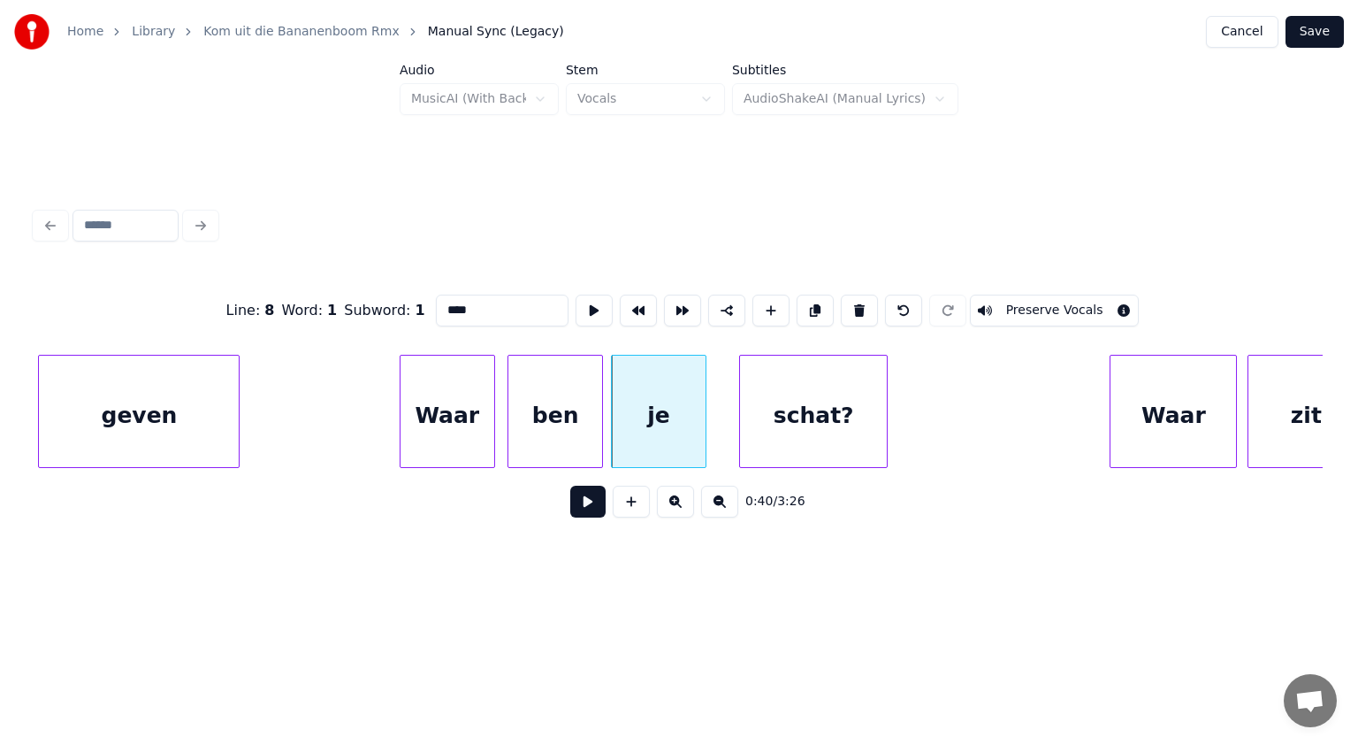
click at [810, 416] on div "schat?" at bounding box center [813, 416] width 147 height 120
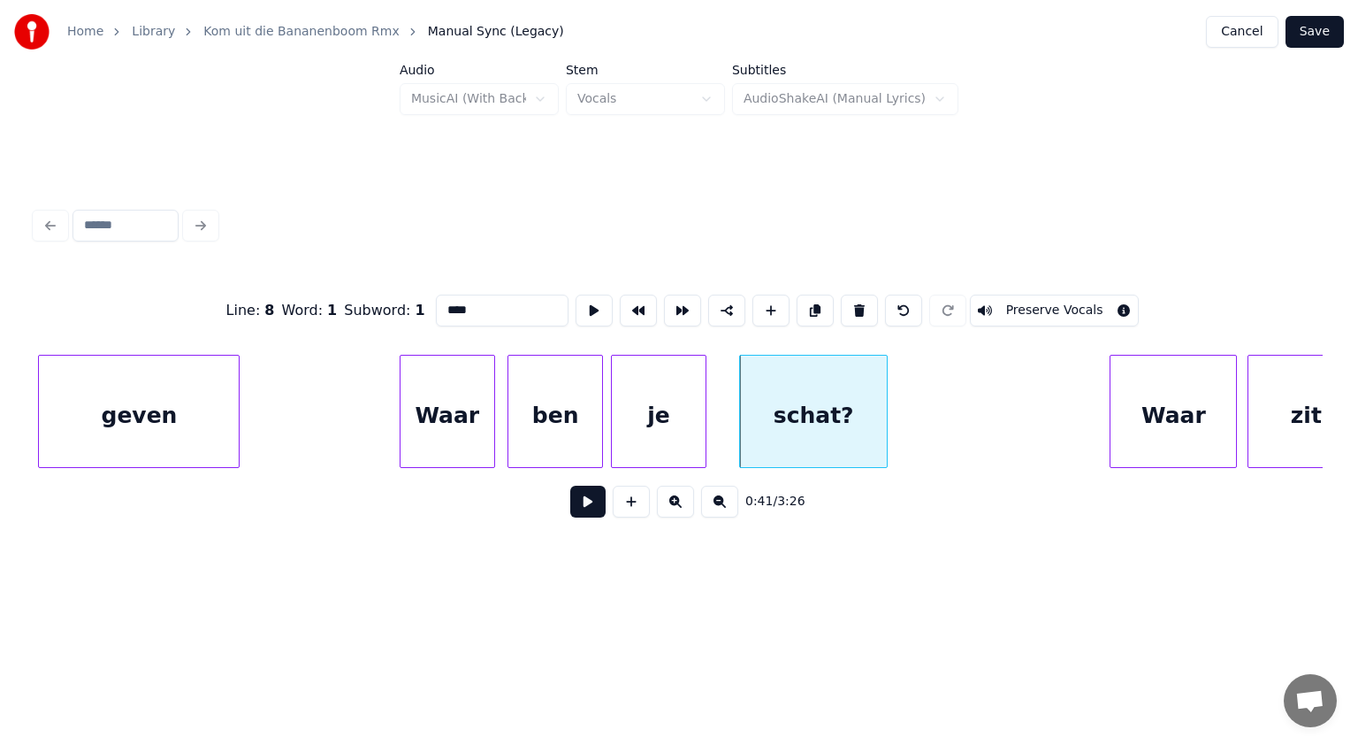
click at [562, 433] on div "ben" at bounding box center [556, 416] width 94 height 120
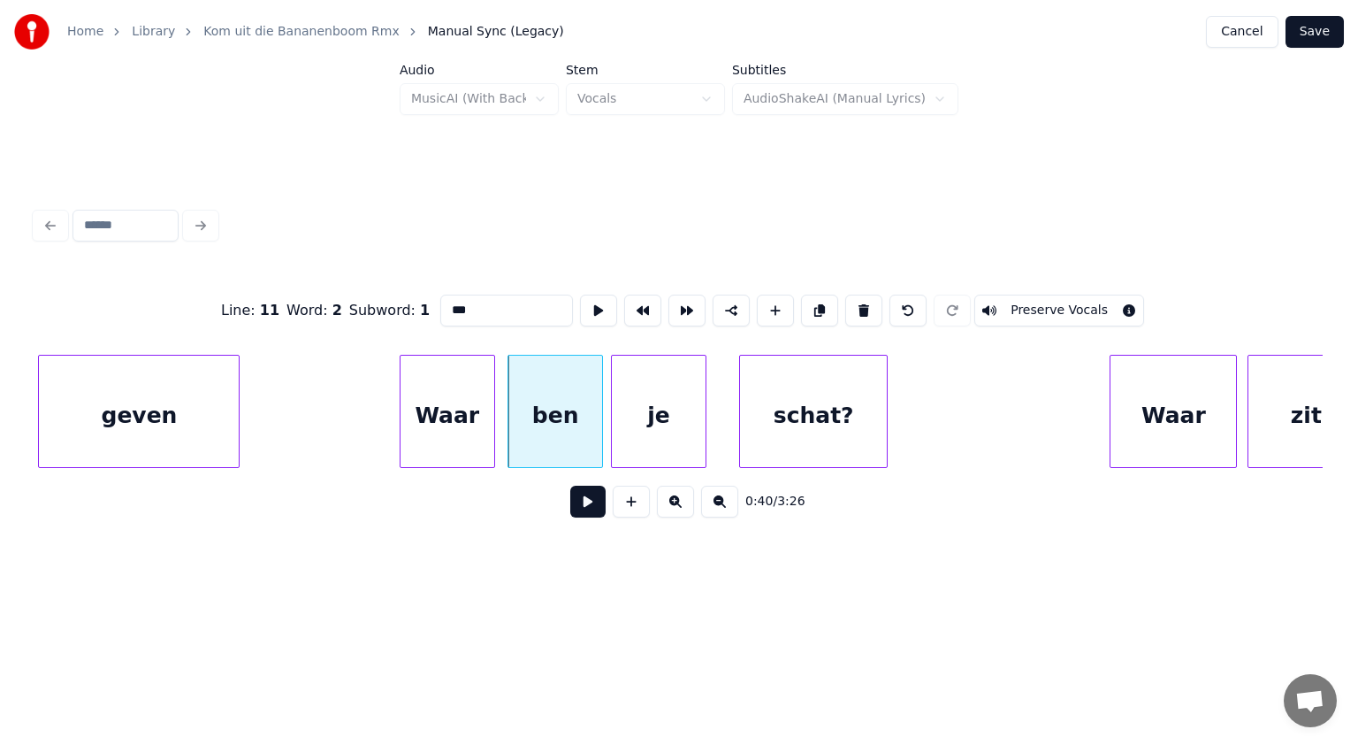
type input "***"
click at [580, 504] on button at bounding box center [587, 502] width 35 height 32
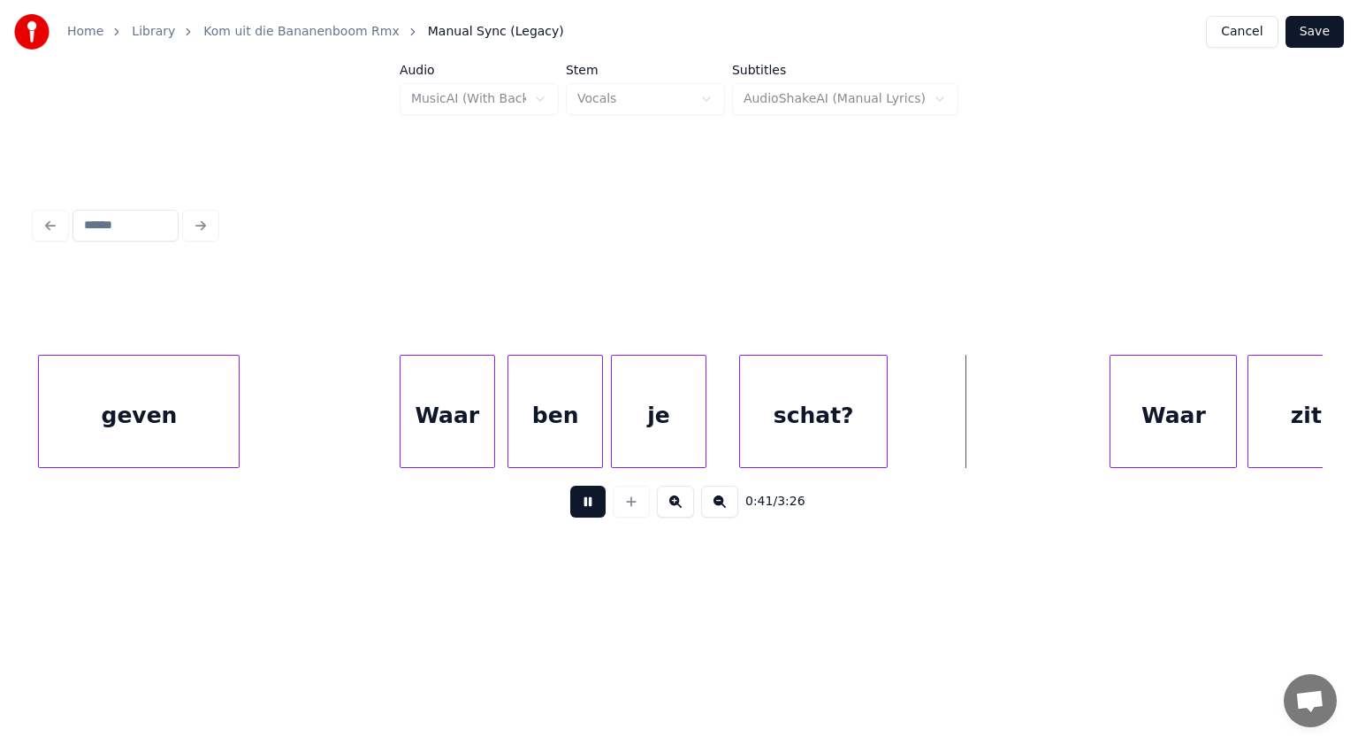
click at [580, 504] on button at bounding box center [587, 502] width 35 height 32
click at [786, 442] on div "schat?" at bounding box center [811, 416] width 147 height 120
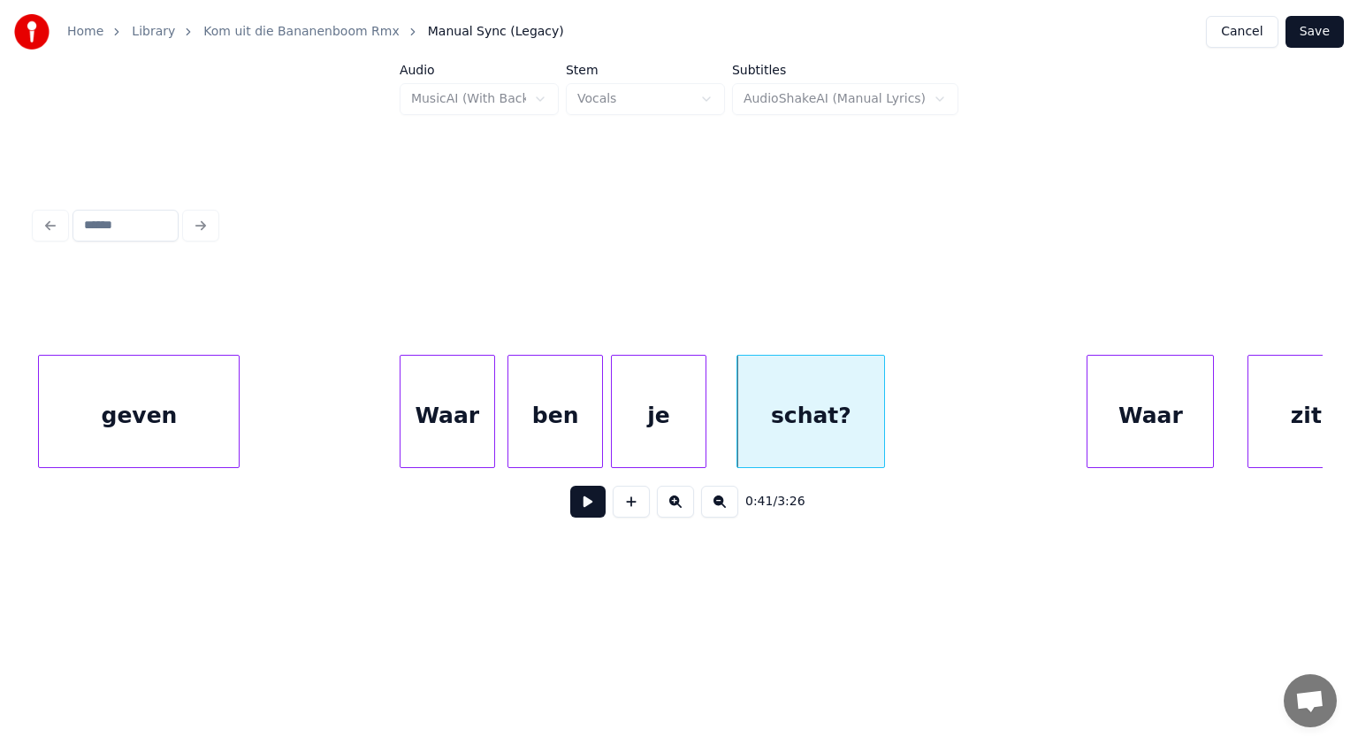
click at [1157, 413] on div "Waar" at bounding box center [1151, 416] width 126 height 120
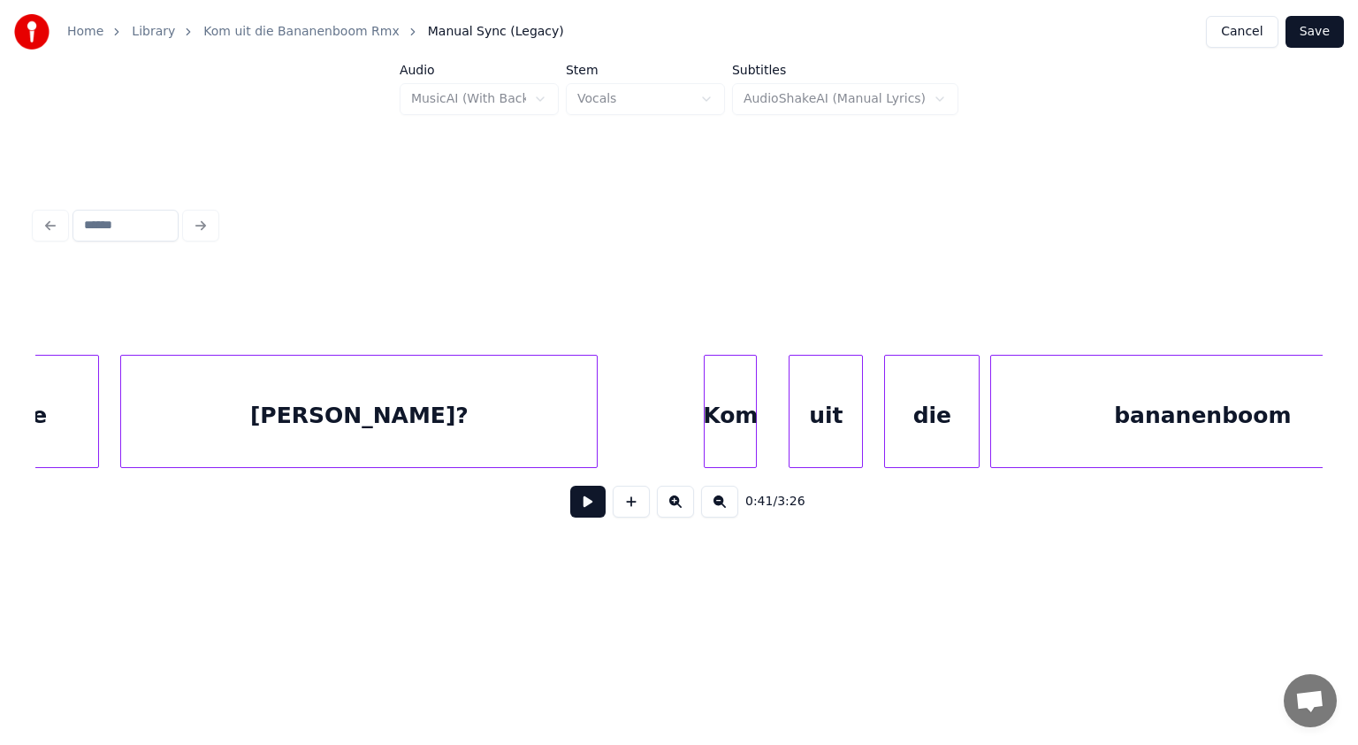
scroll to position [0, 22564]
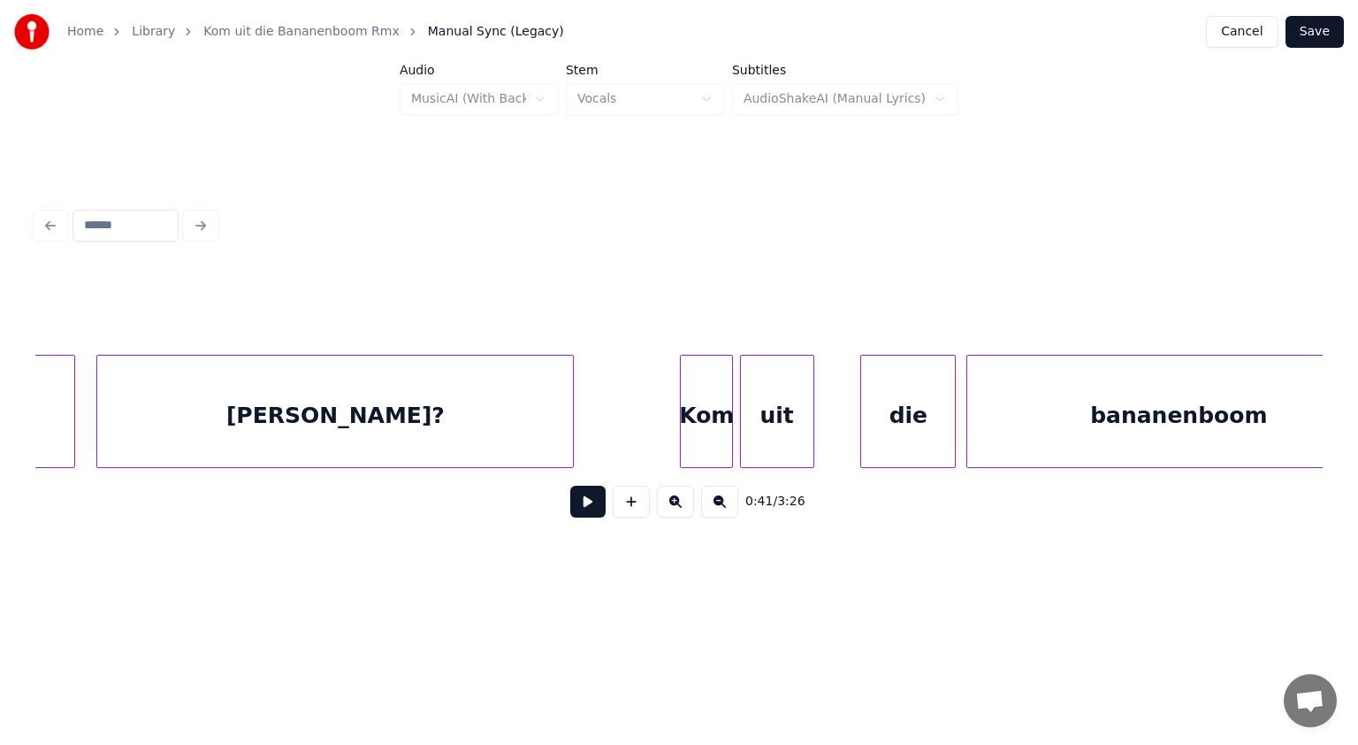
click at [761, 423] on div "uit" at bounding box center [777, 416] width 73 height 120
click at [899, 430] on div "die" at bounding box center [900, 416] width 94 height 120
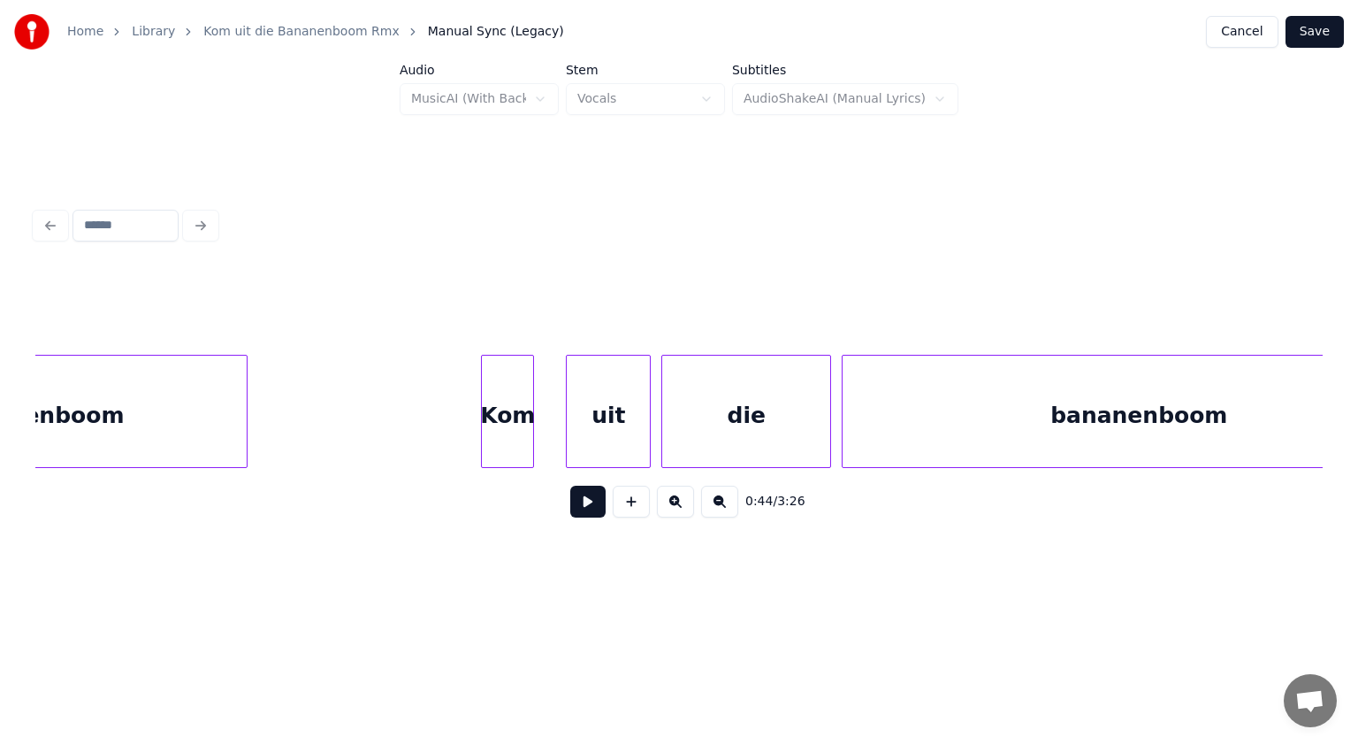
scroll to position [0, 23731]
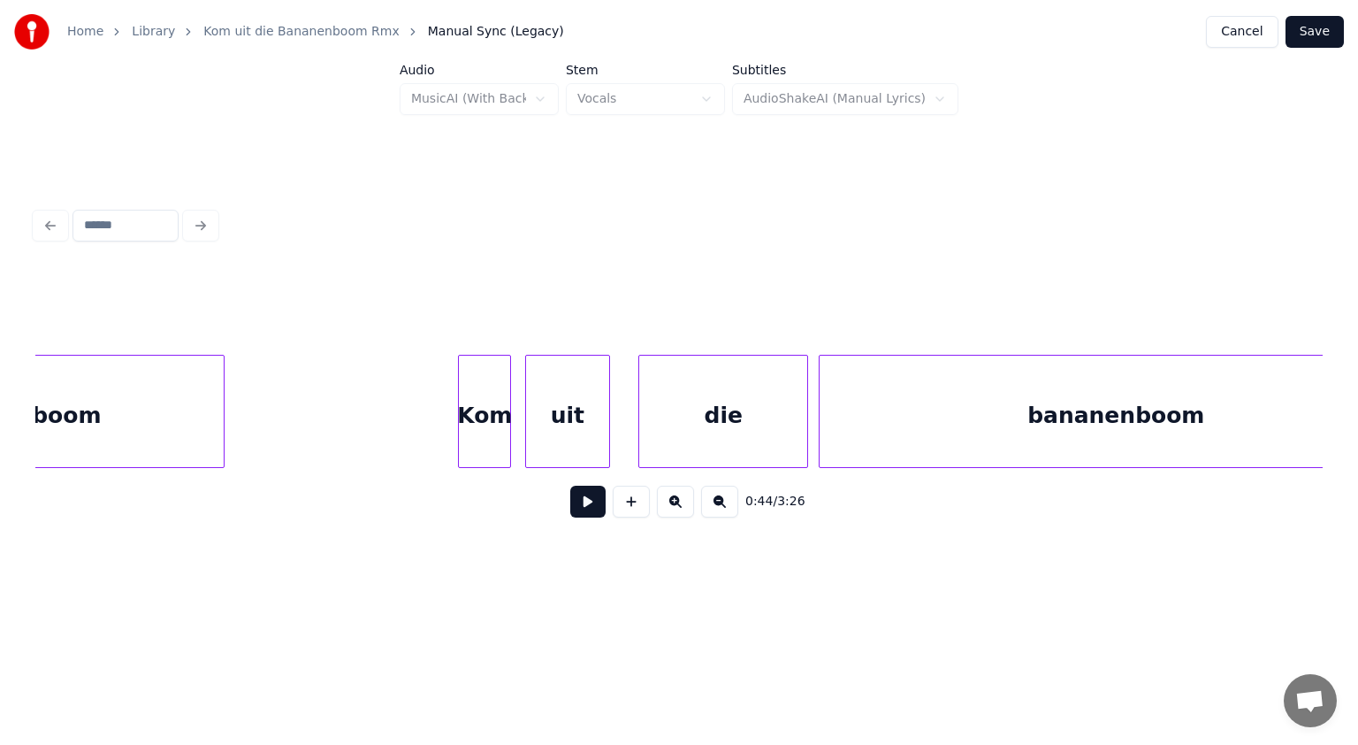
click at [555, 437] on div "uit" at bounding box center [567, 416] width 83 height 120
click at [482, 429] on div "Kom" at bounding box center [475, 416] width 51 height 120
click at [590, 501] on button at bounding box center [587, 502] width 35 height 32
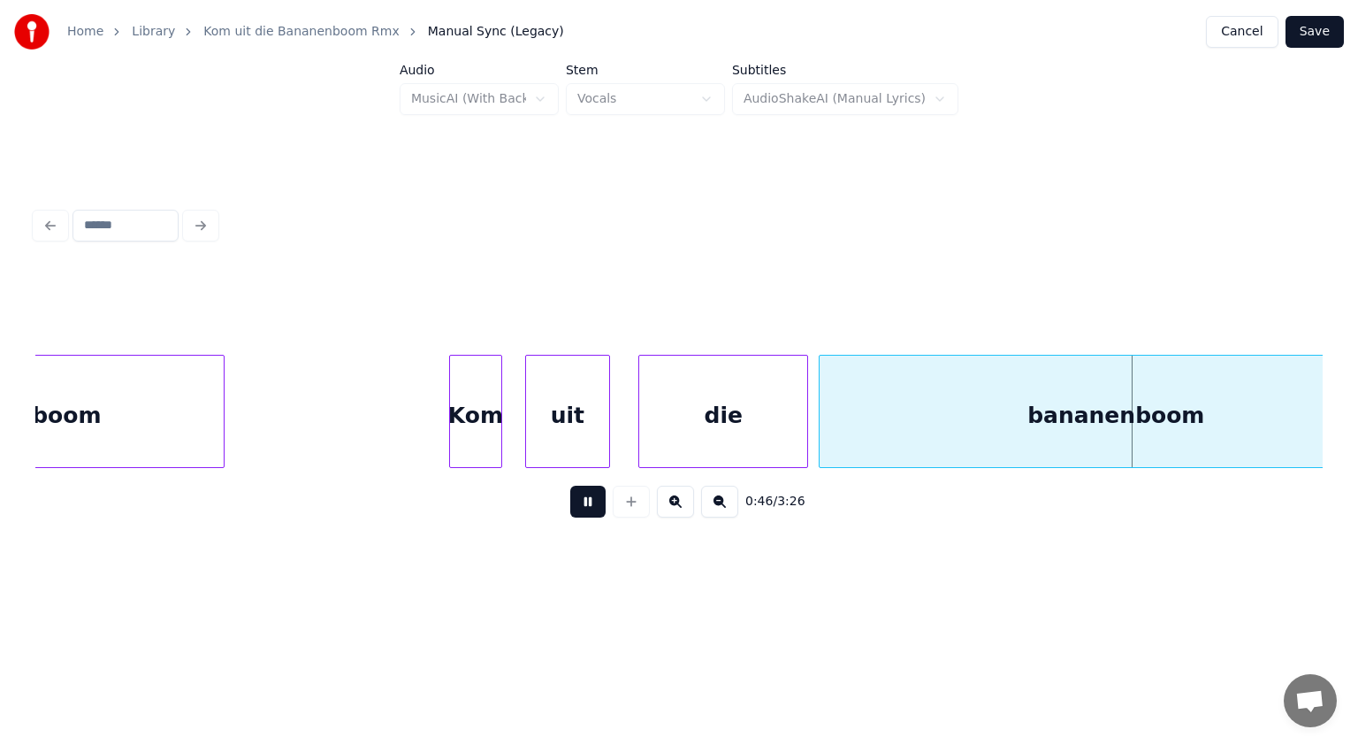
click at [590, 501] on button at bounding box center [587, 502] width 35 height 32
click at [737, 411] on div at bounding box center [739, 411] width 5 height 111
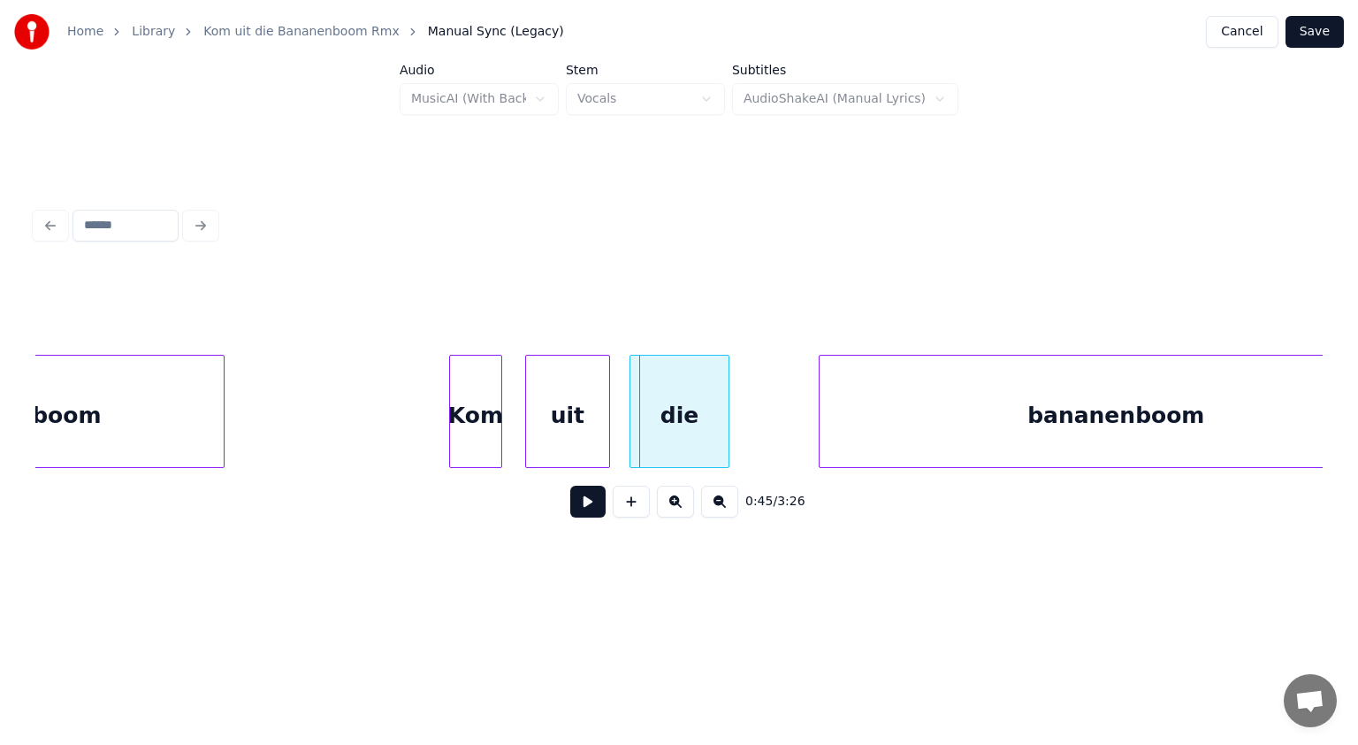
click at [687, 408] on div "die" at bounding box center [680, 416] width 98 height 120
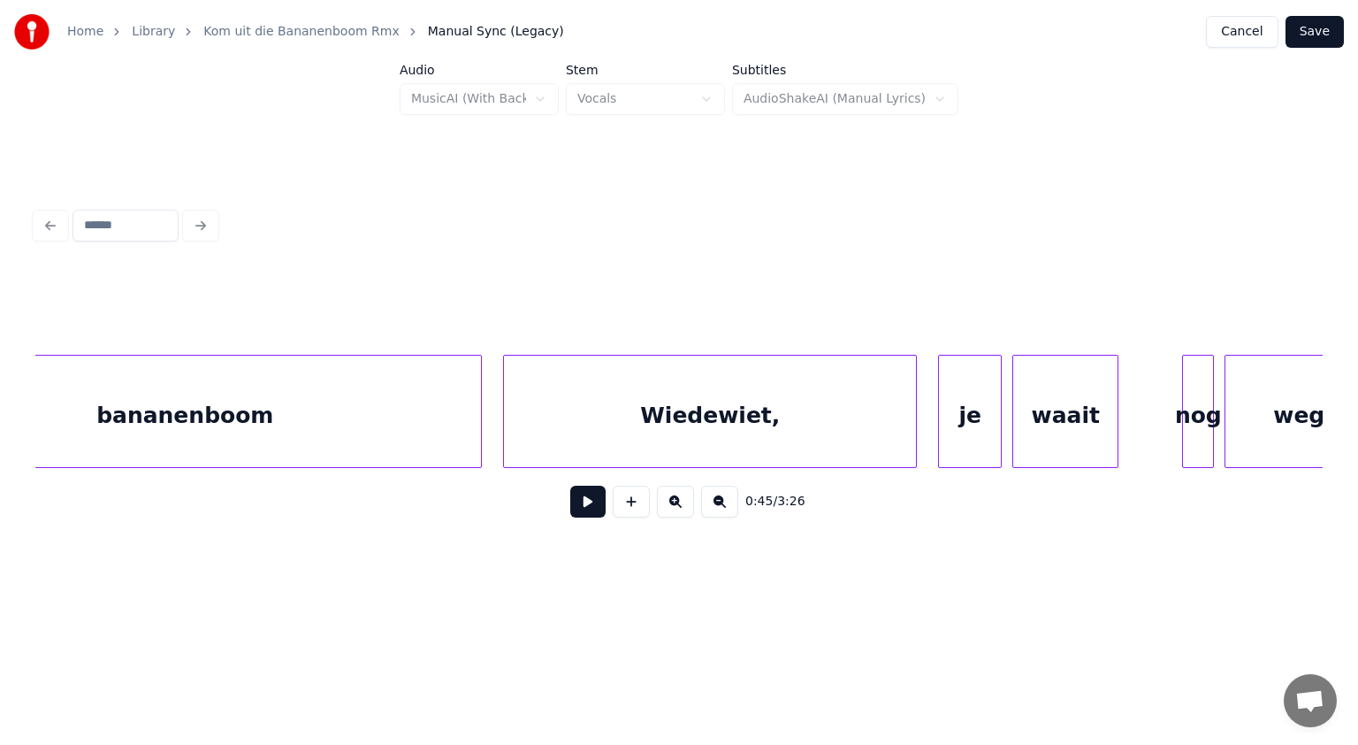
scroll to position [0, 24686]
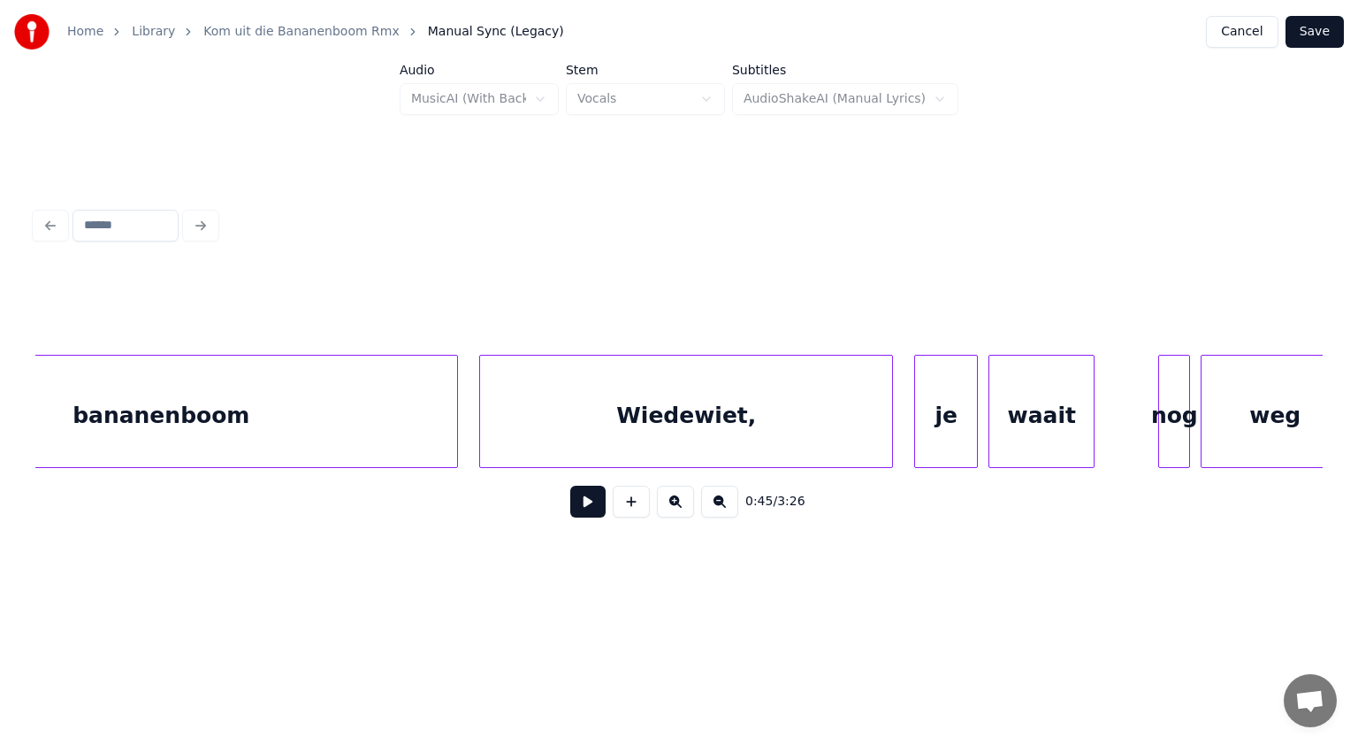
click at [290, 410] on div "bananenboom" at bounding box center [161, 416] width 593 height 120
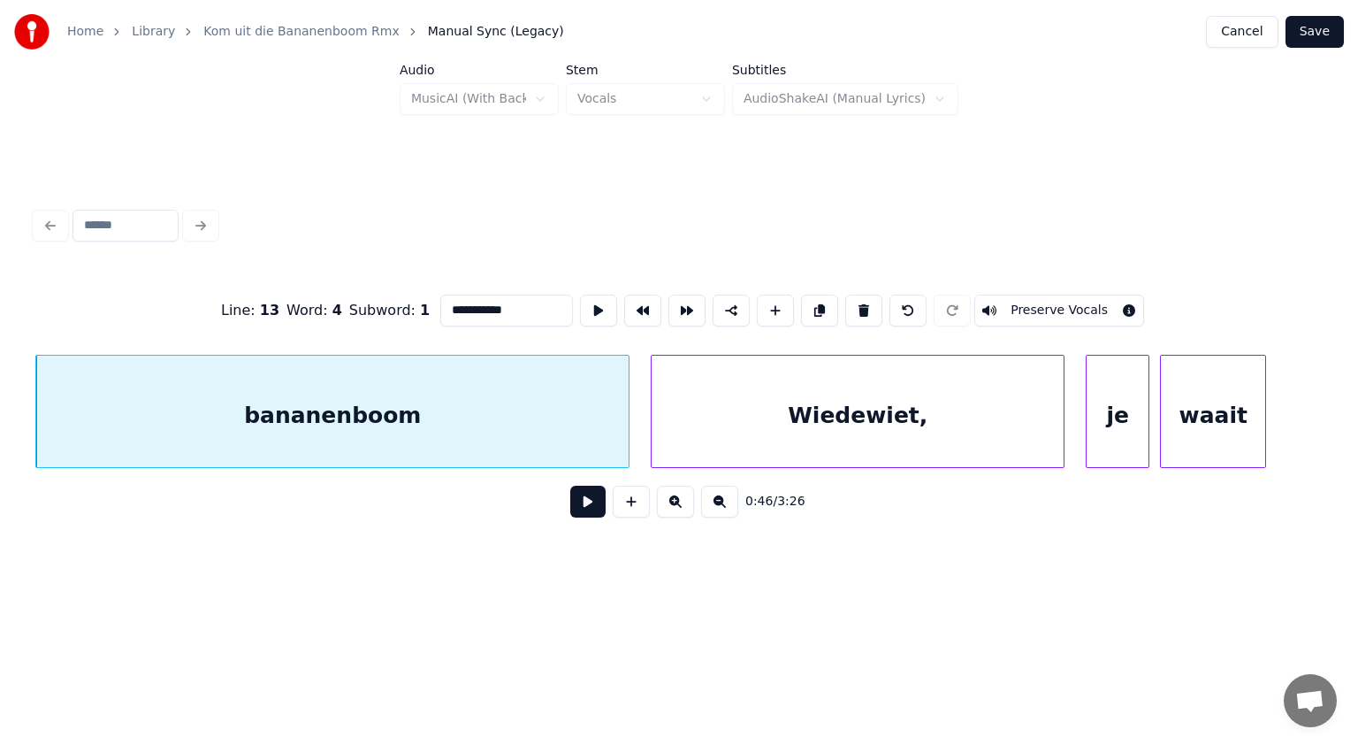
click at [589, 509] on button at bounding box center [587, 502] width 35 height 32
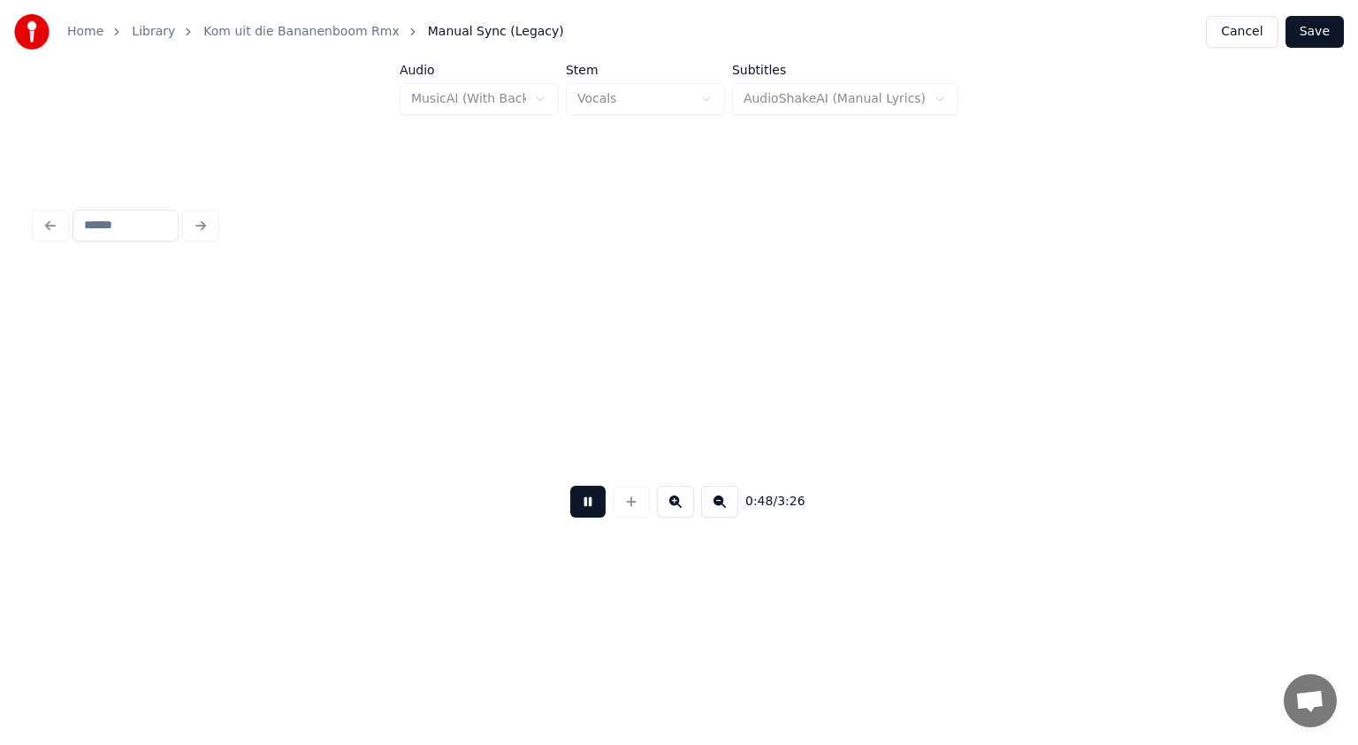
scroll to position [0, 25805]
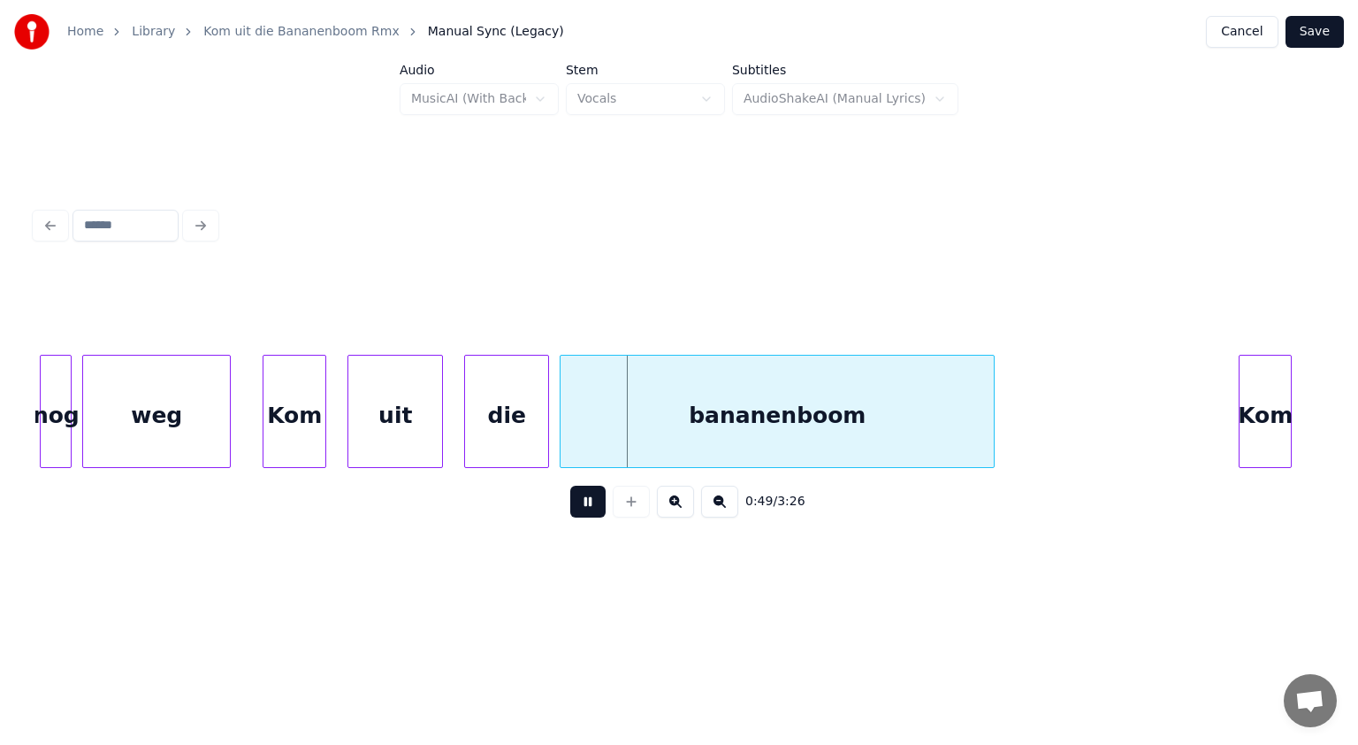
click at [589, 509] on button at bounding box center [587, 502] width 35 height 32
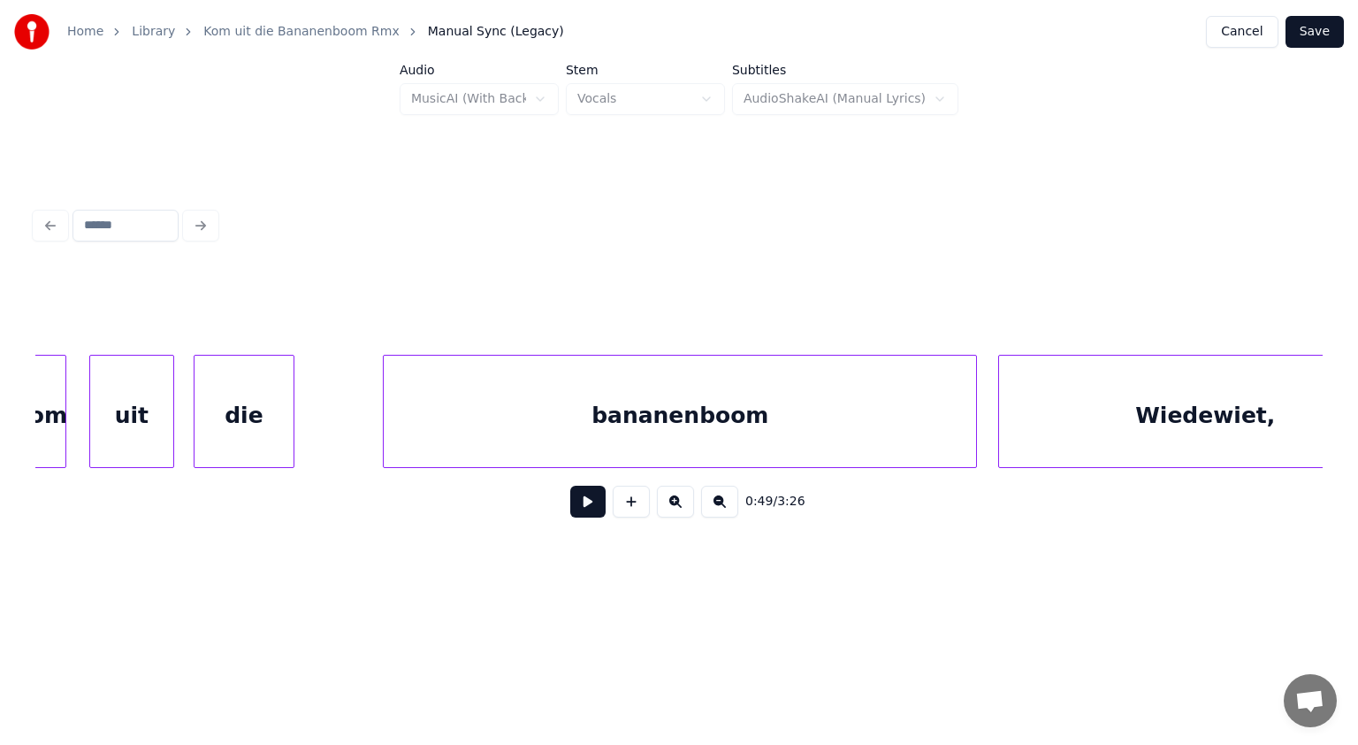
scroll to position [0, 24014]
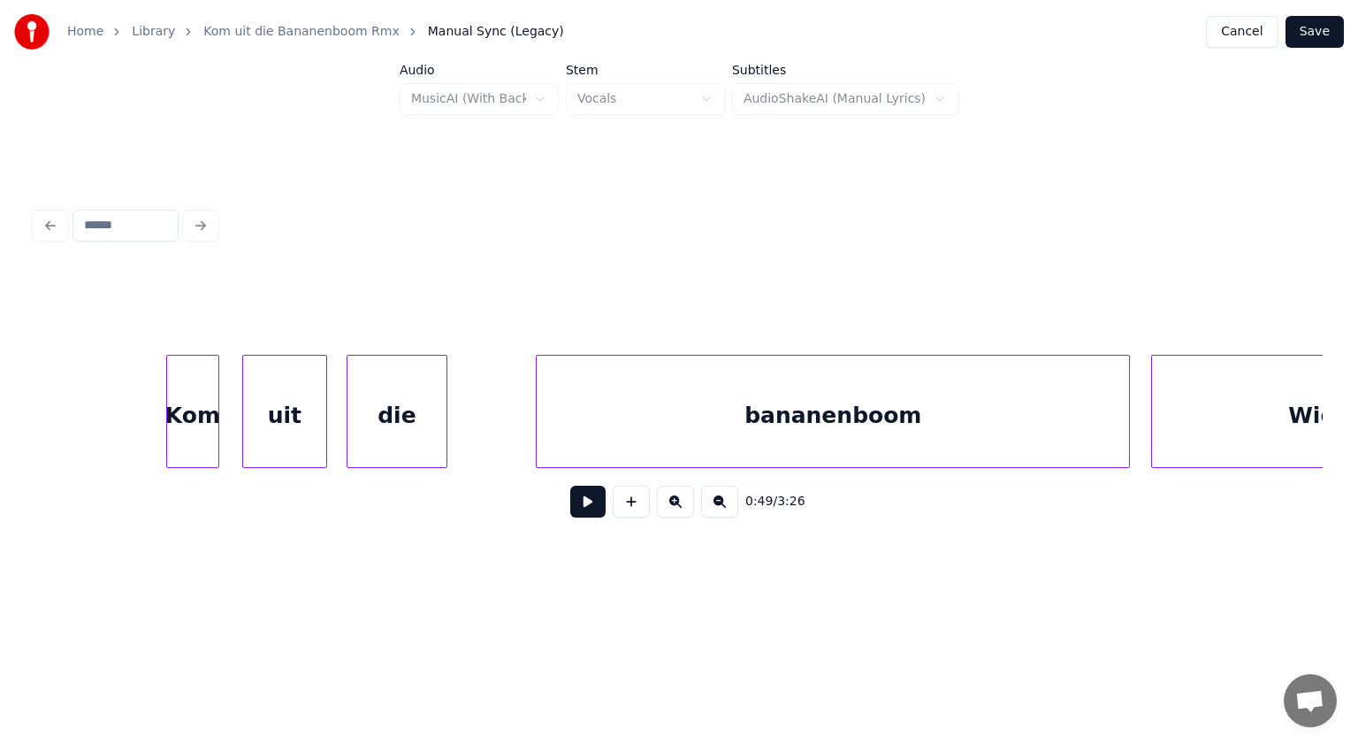
click at [201, 412] on div "Kom" at bounding box center [192, 416] width 51 height 120
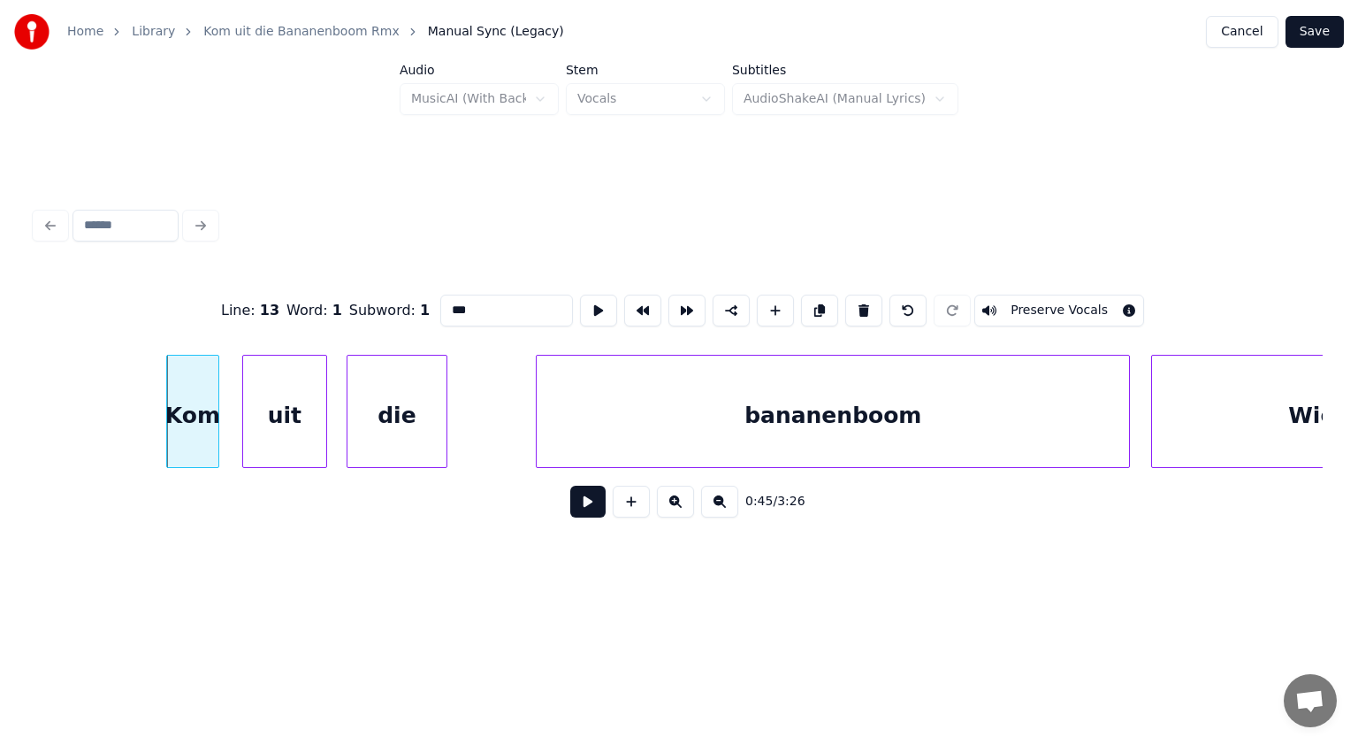
click at [585, 513] on button at bounding box center [587, 502] width 35 height 32
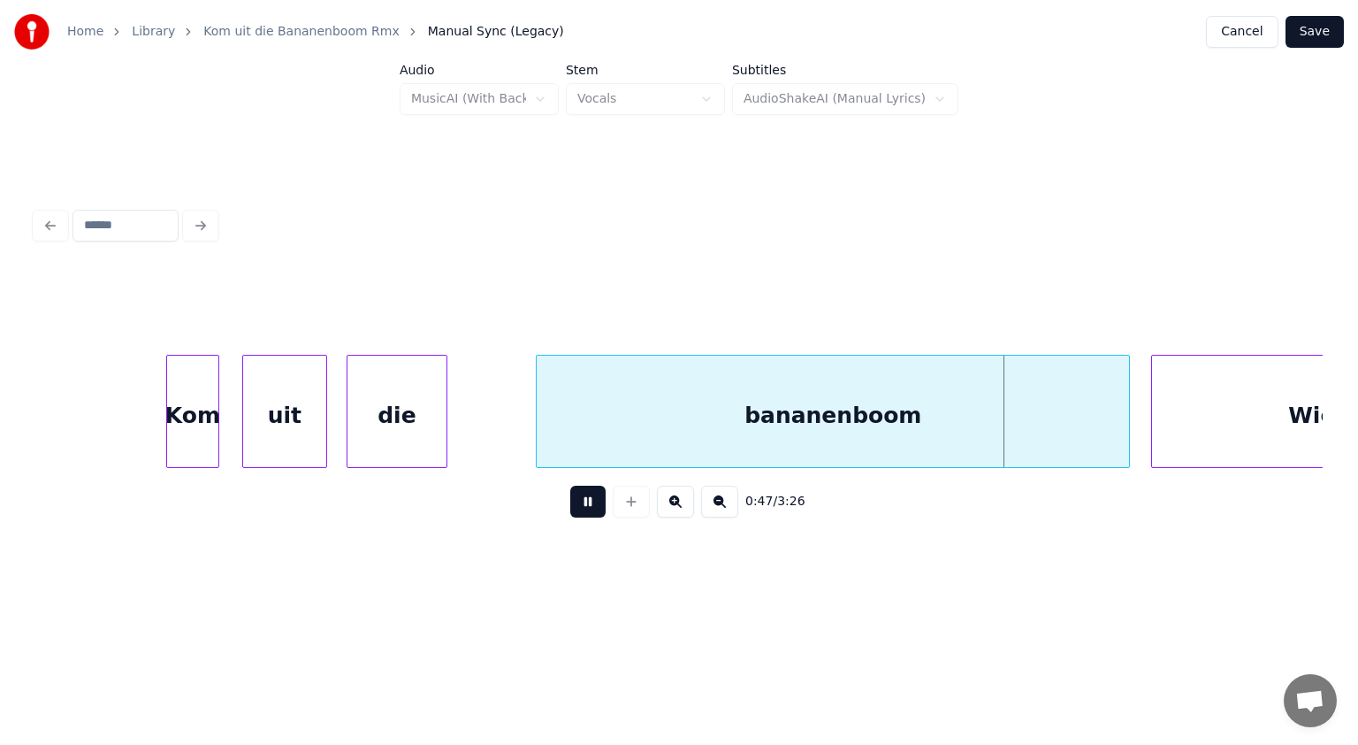
click at [585, 513] on button at bounding box center [587, 502] width 35 height 32
click at [463, 423] on div at bounding box center [465, 411] width 5 height 111
click at [586, 509] on button at bounding box center [587, 502] width 35 height 32
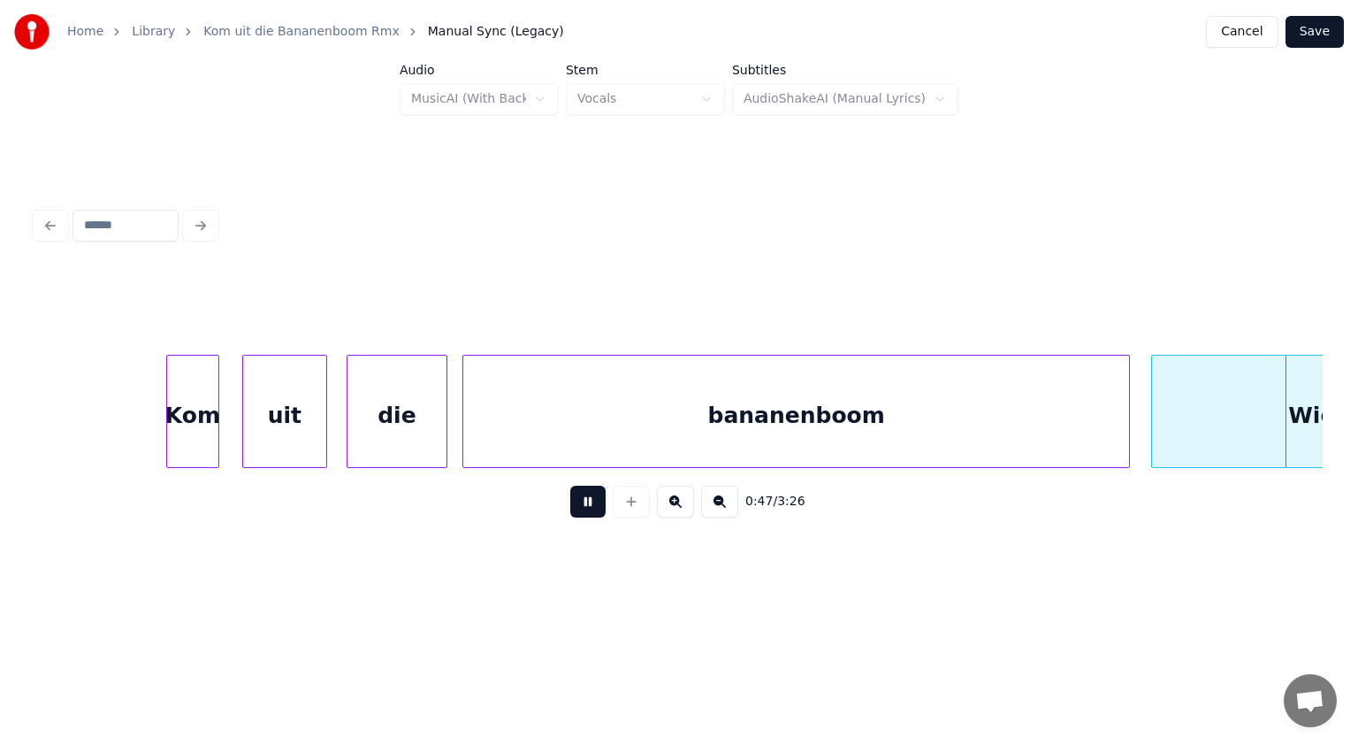
scroll to position [0, 25308]
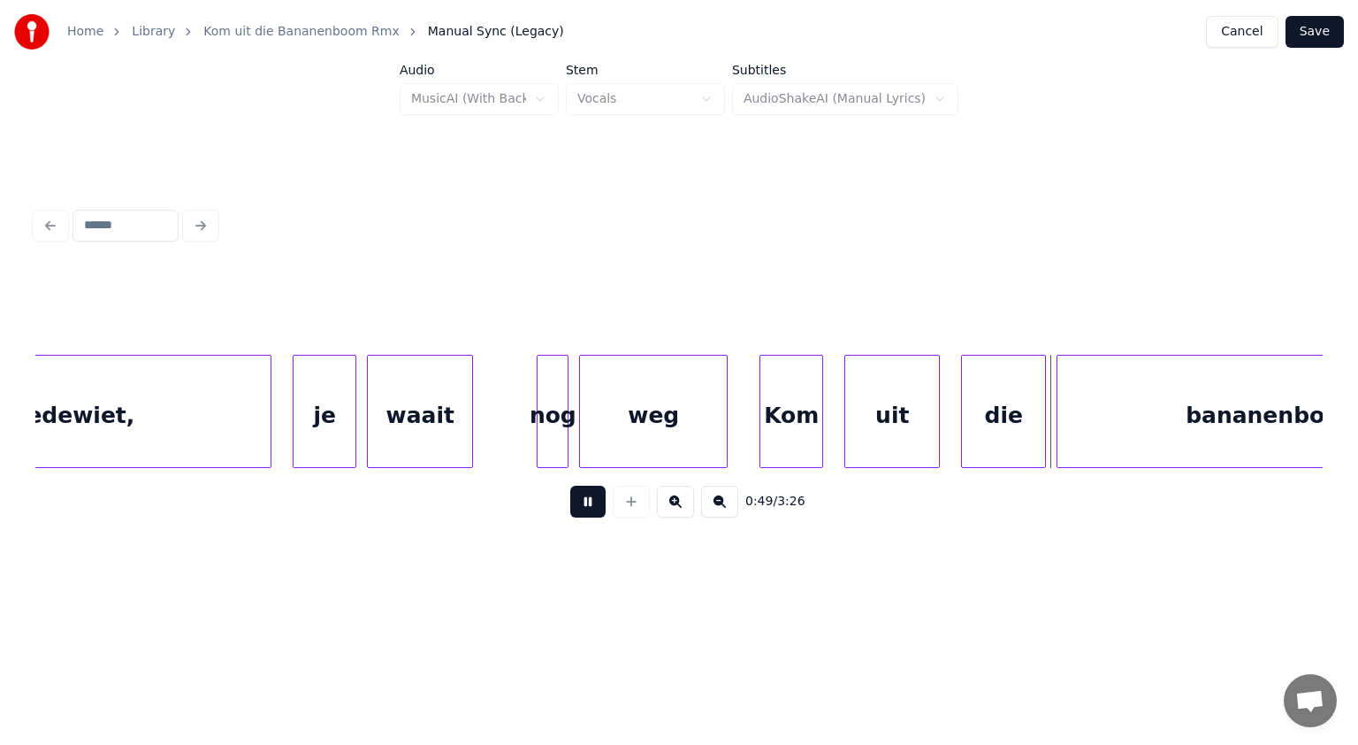
click at [586, 509] on button at bounding box center [587, 502] width 35 height 32
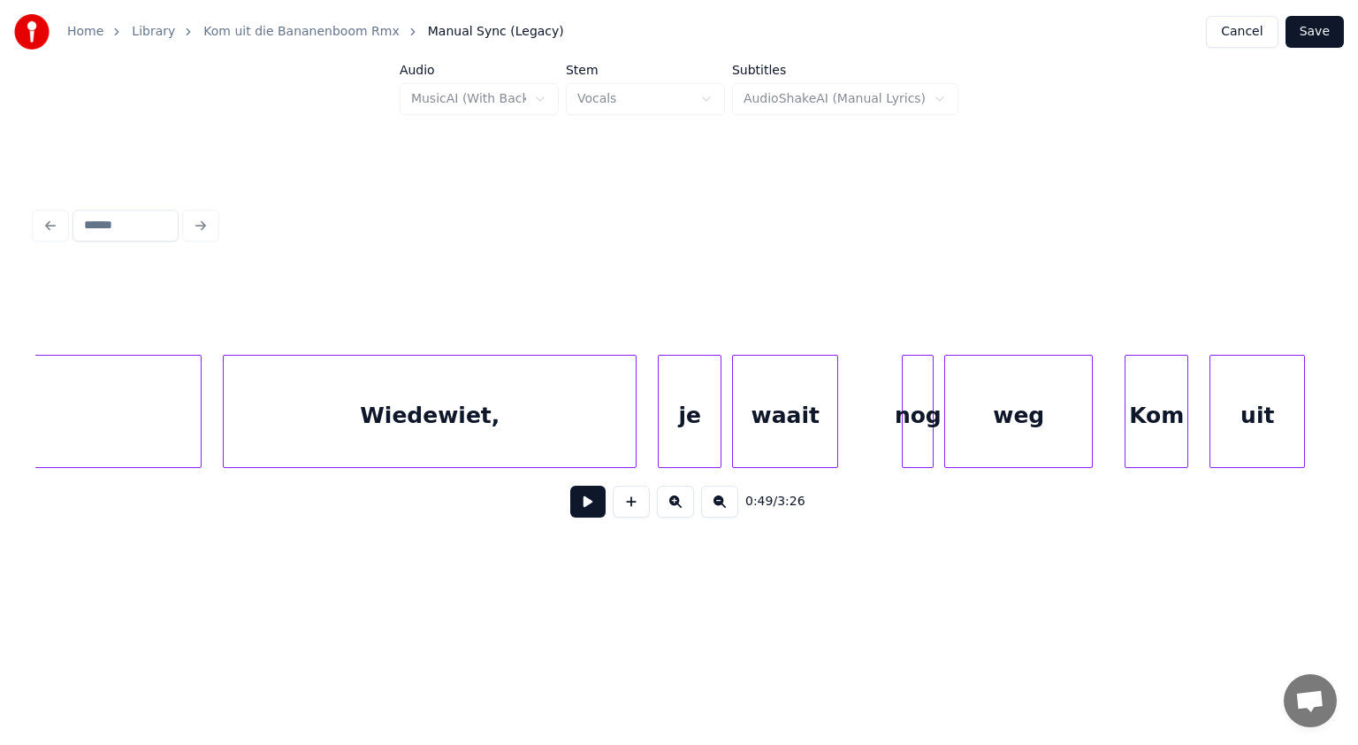
scroll to position [0, 24778]
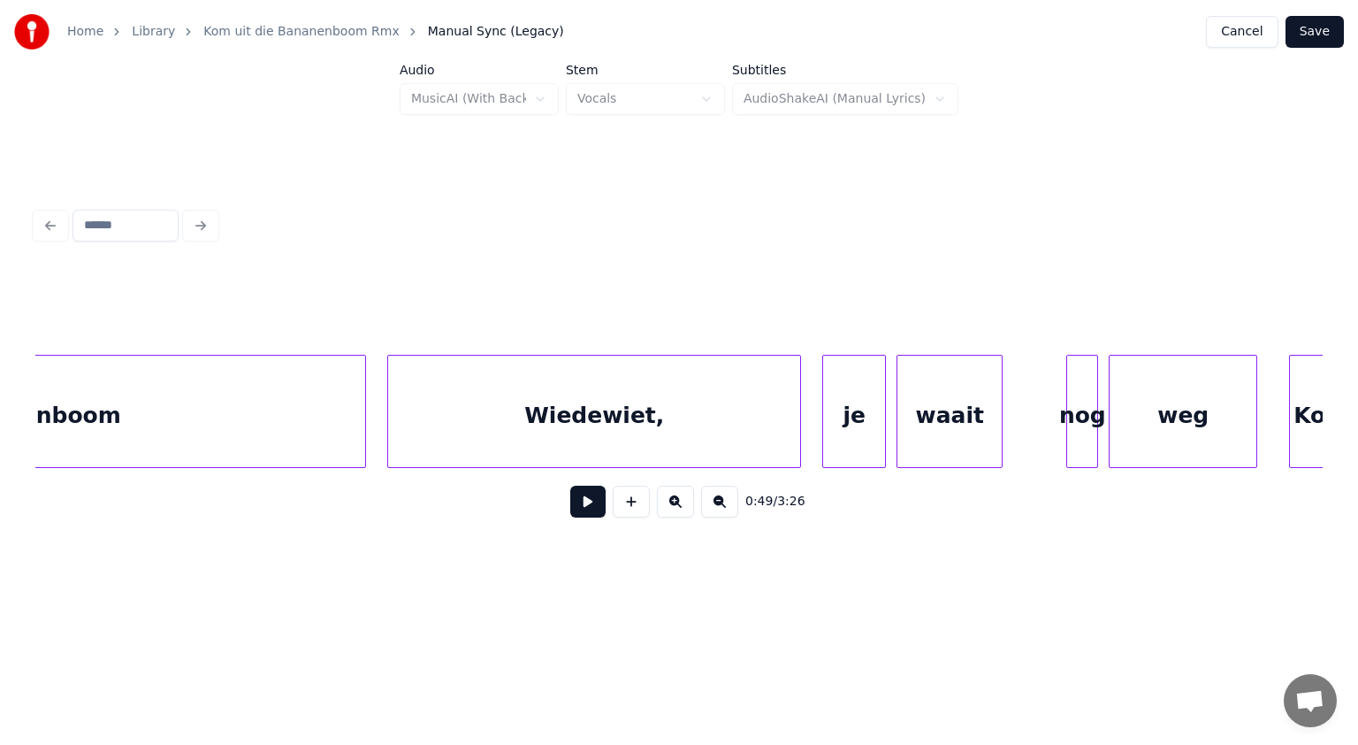
click at [672, 430] on div "Wiedewiet," at bounding box center [594, 416] width 412 height 120
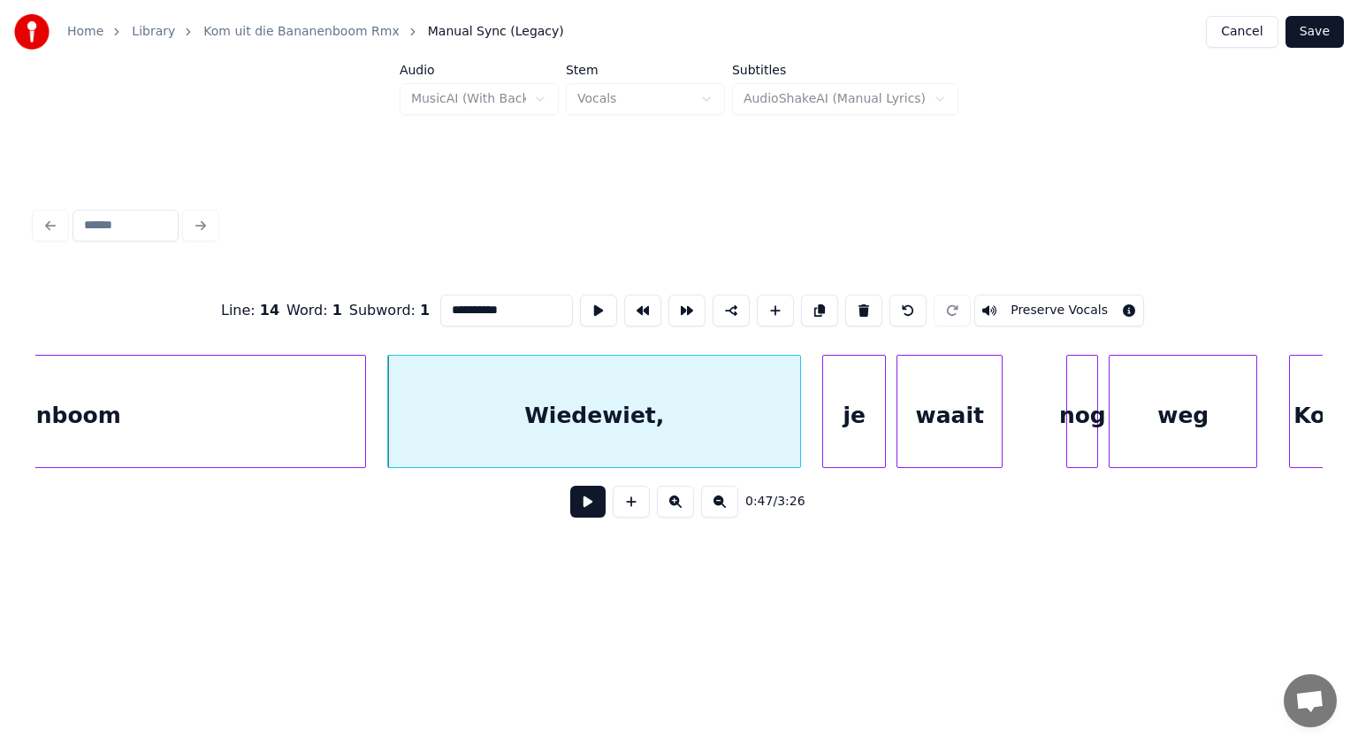
drag, startPoint x: 503, startPoint y: 301, endPoint x: 422, endPoint y: 312, distance: 82.2
click at [422, 312] on div "**********" at bounding box center [679, 310] width 1288 height 88
click at [855, 432] on div "je" at bounding box center [843, 416] width 62 height 120
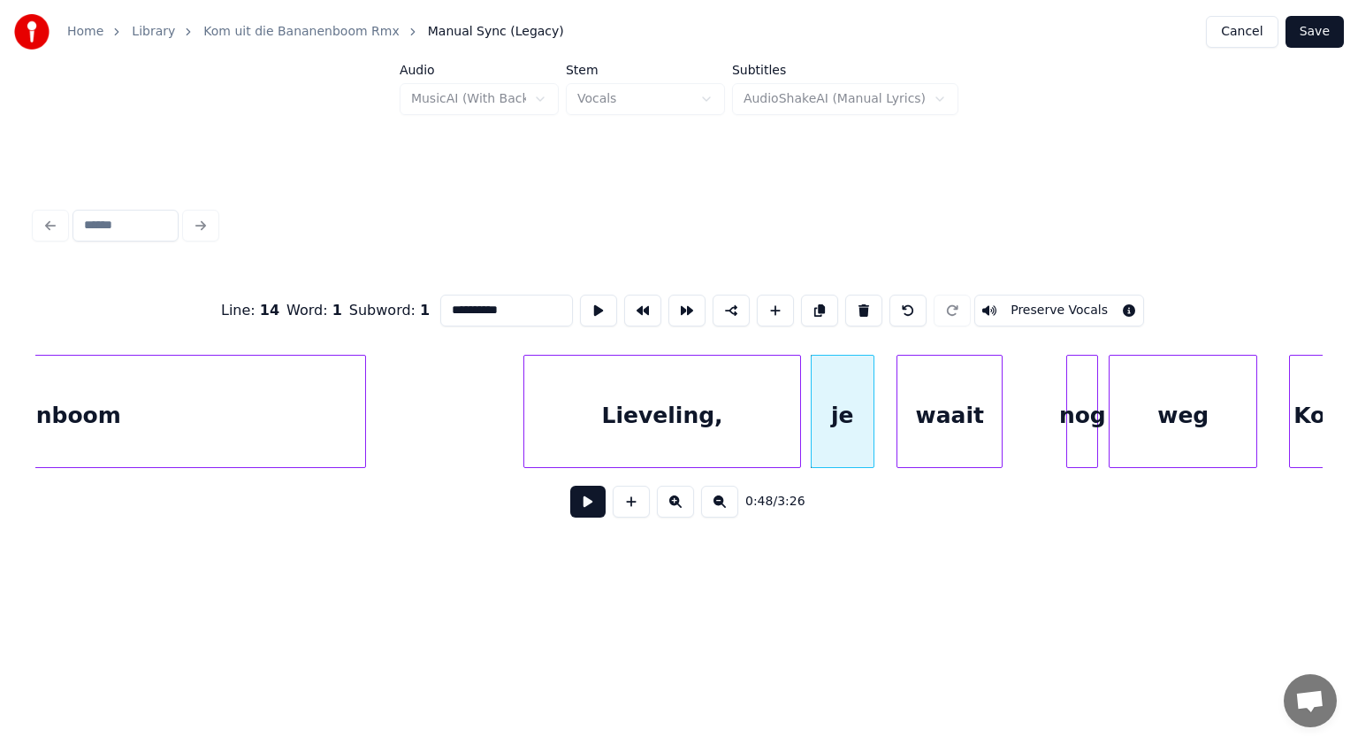
click at [527, 420] on div at bounding box center [526, 411] width 5 height 111
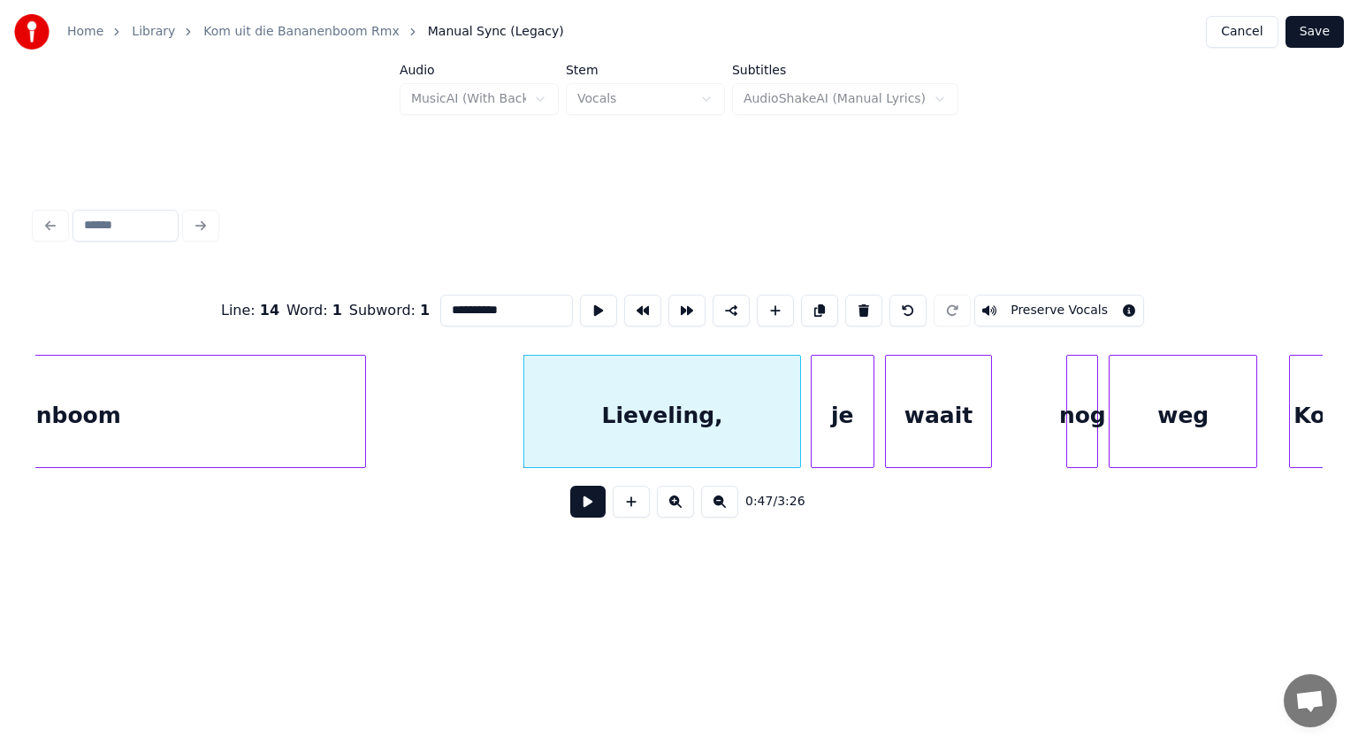
click at [948, 419] on div "waait" at bounding box center [938, 416] width 104 height 120
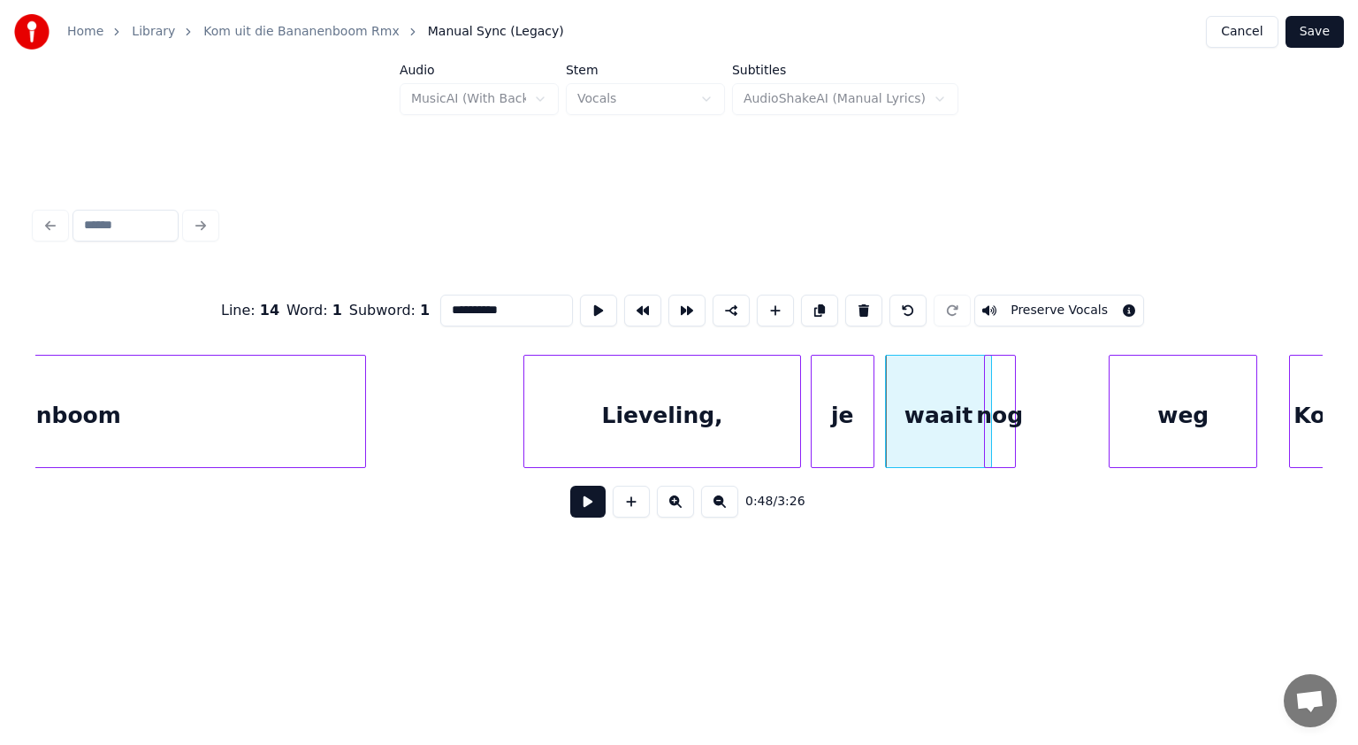
click at [999, 432] on div "nog" at bounding box center [1000, 416] width 30 height 120
click at [1049, 440] on div at bounding box center [1048, 411] width 5 height 111
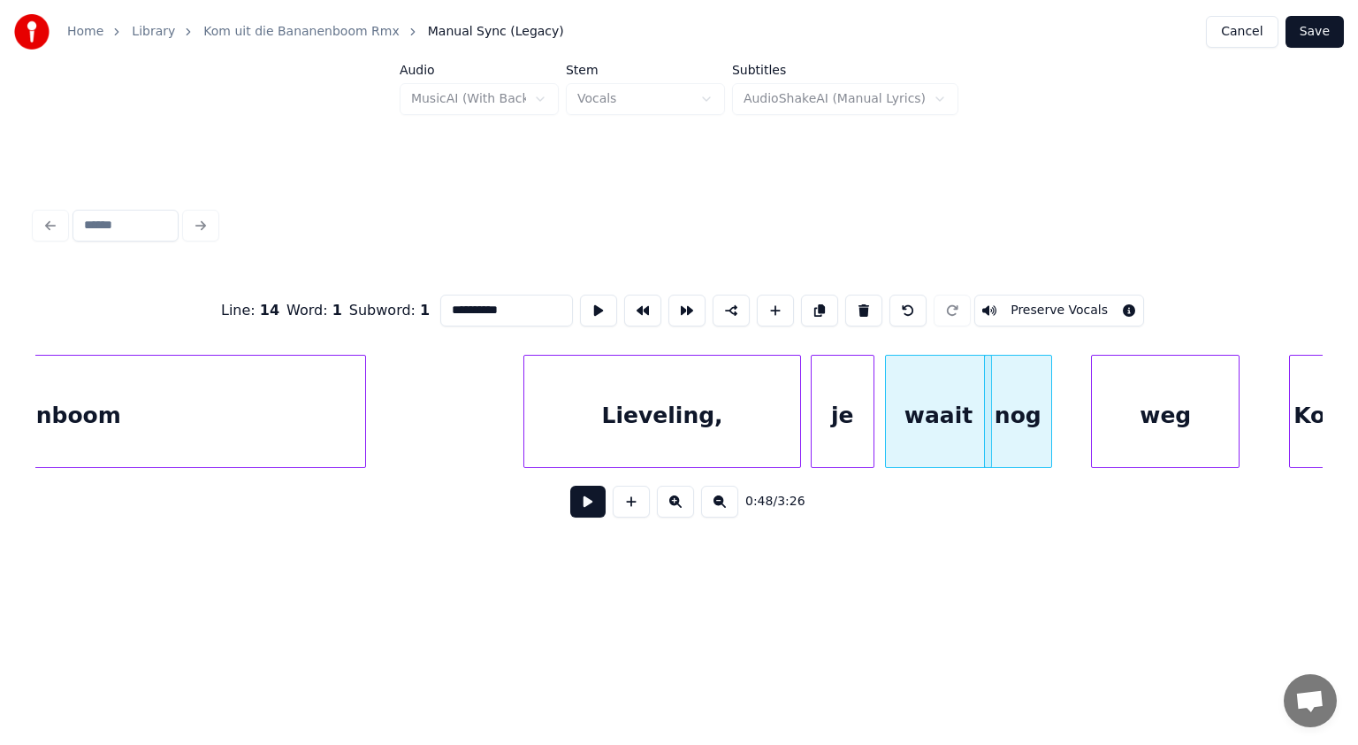
click at [1104, 442] on div "weg" at bounding box center [1165, 416] width 147 height 120
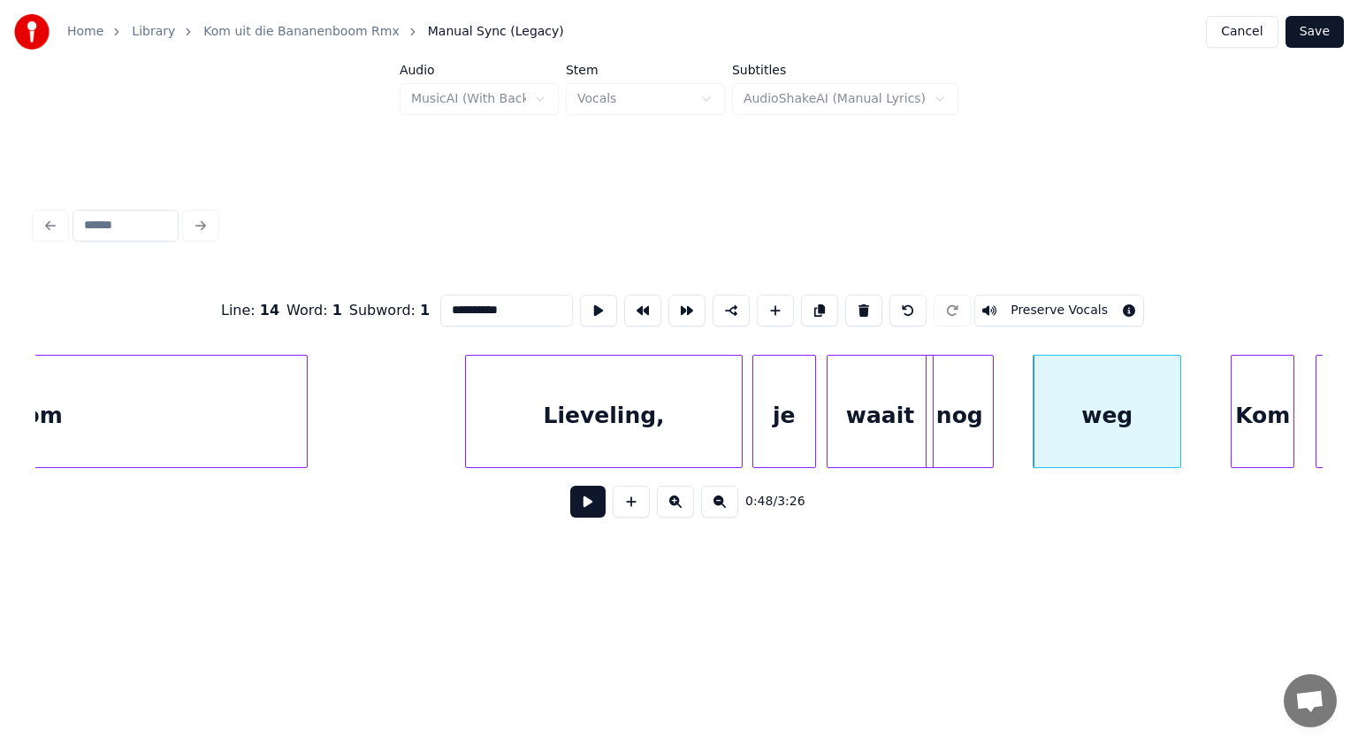
scroll to position [0, 24849]
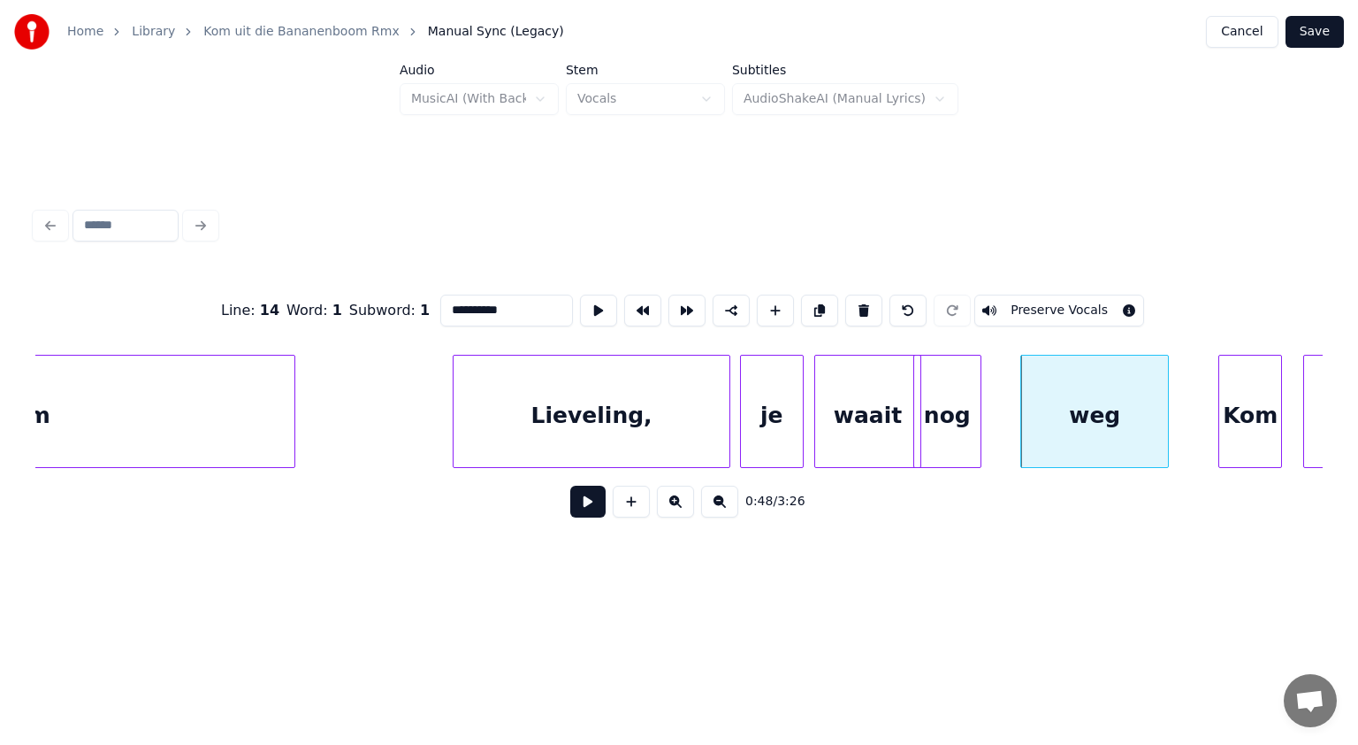
drag, startPoint x: 516, startPoint y: 299, endPoint x: 409, endPoint y: 298, distance: 107.0
click at [409, 298] on div "**********" at bounding box center [679, 310] width 1288 height 88
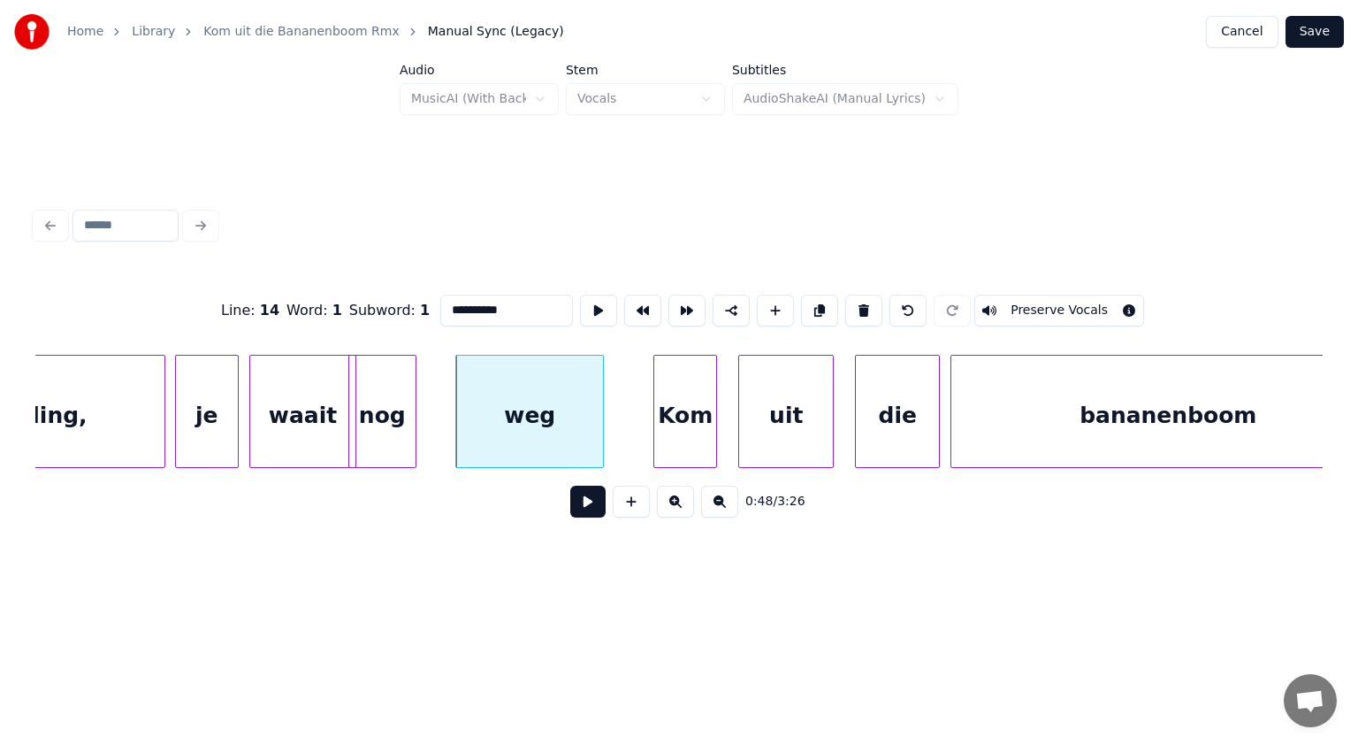
scroll to position [0, 25473]
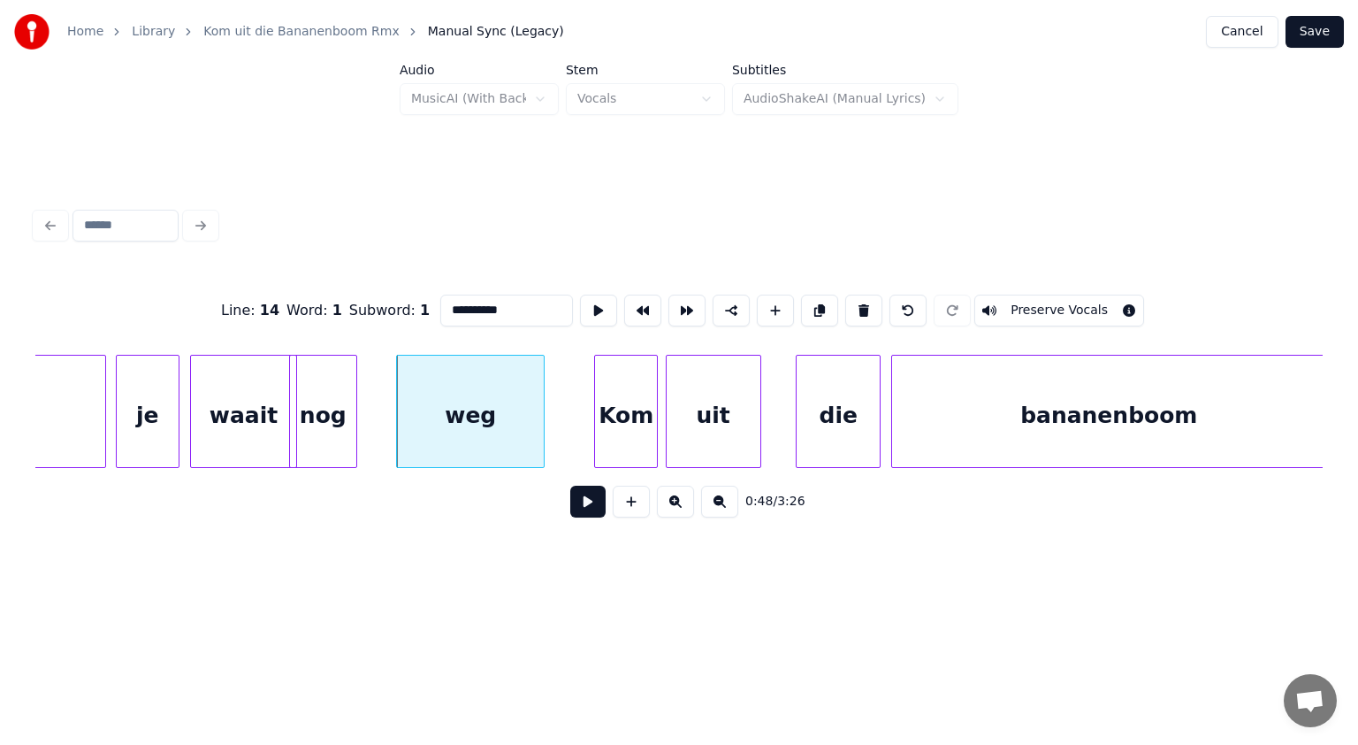
click at [722, 428] on div "uit" at bounding box center [714, 416] width 94 height 120
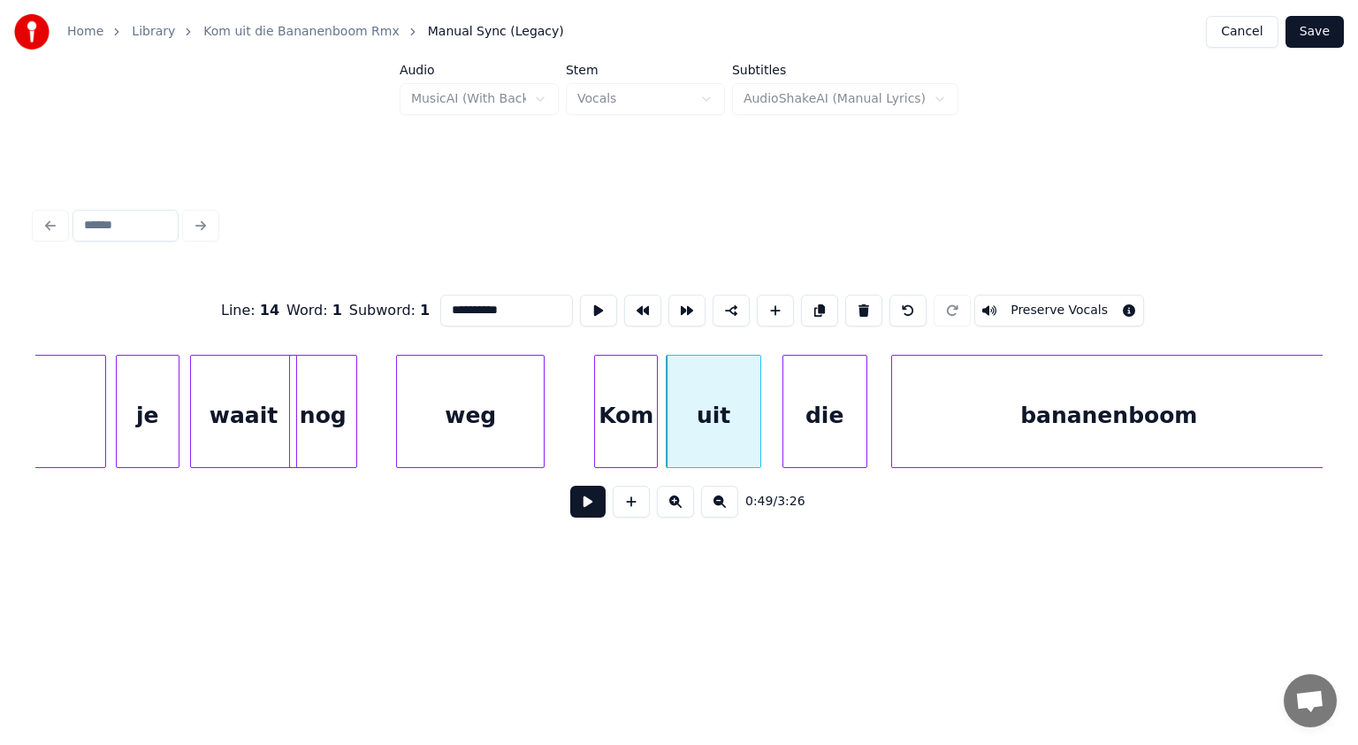
click at [830, 426] on div "die" at bounding box center [825, 416] width 83 height 120
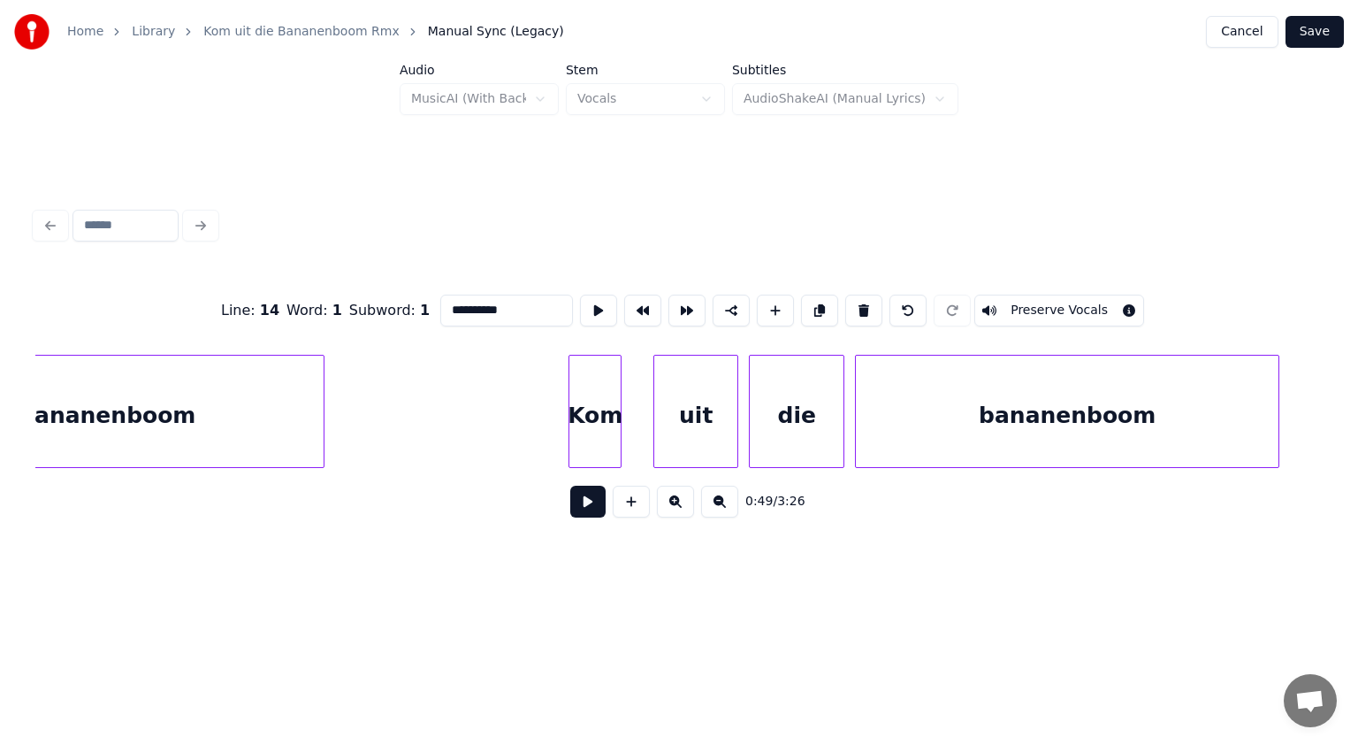
scroll to position [0, 26487]
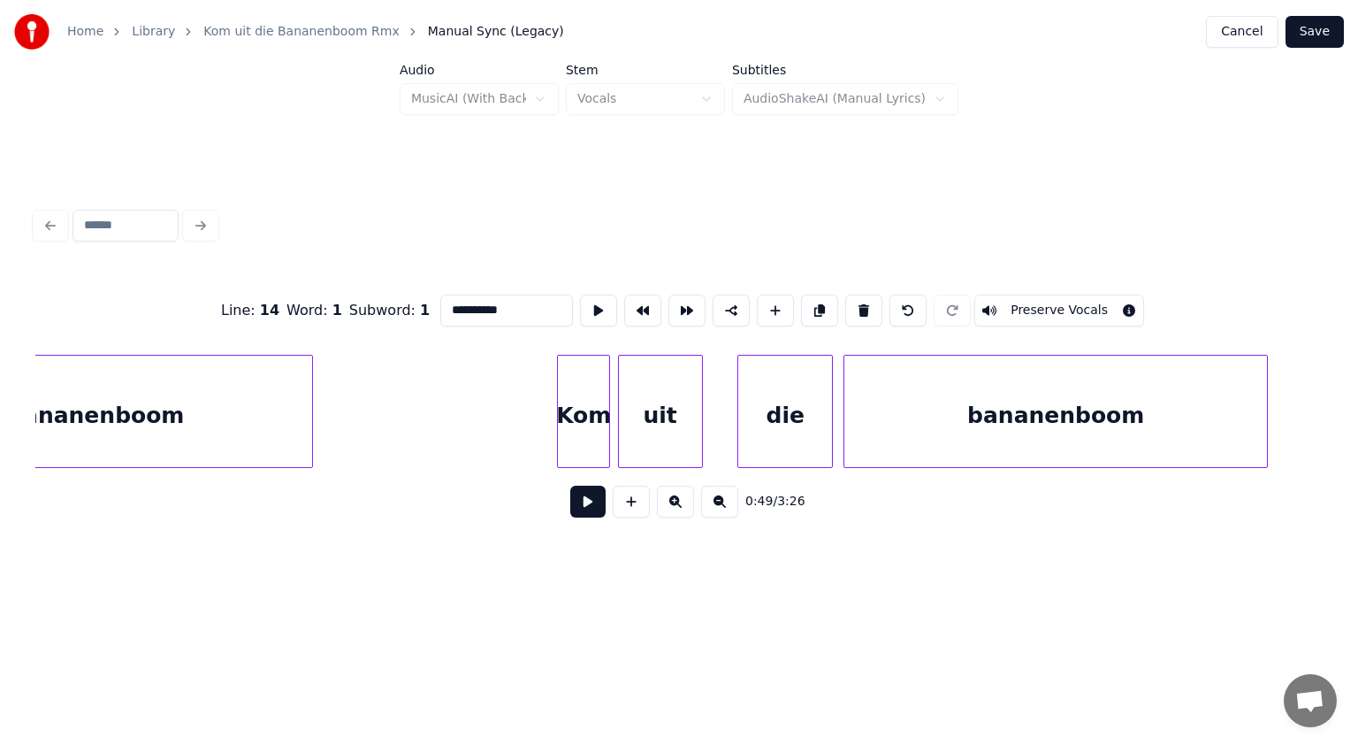
click at [670, 419] on div "uit" at bounding box center [660, 416] width 83 height 120
click at [792, 434] on div "die" at bounding box center [785, 416] width 94 height 120
type input "***"
click at [593, 507] on button at bounding box center [587, 502] width 35 height 32
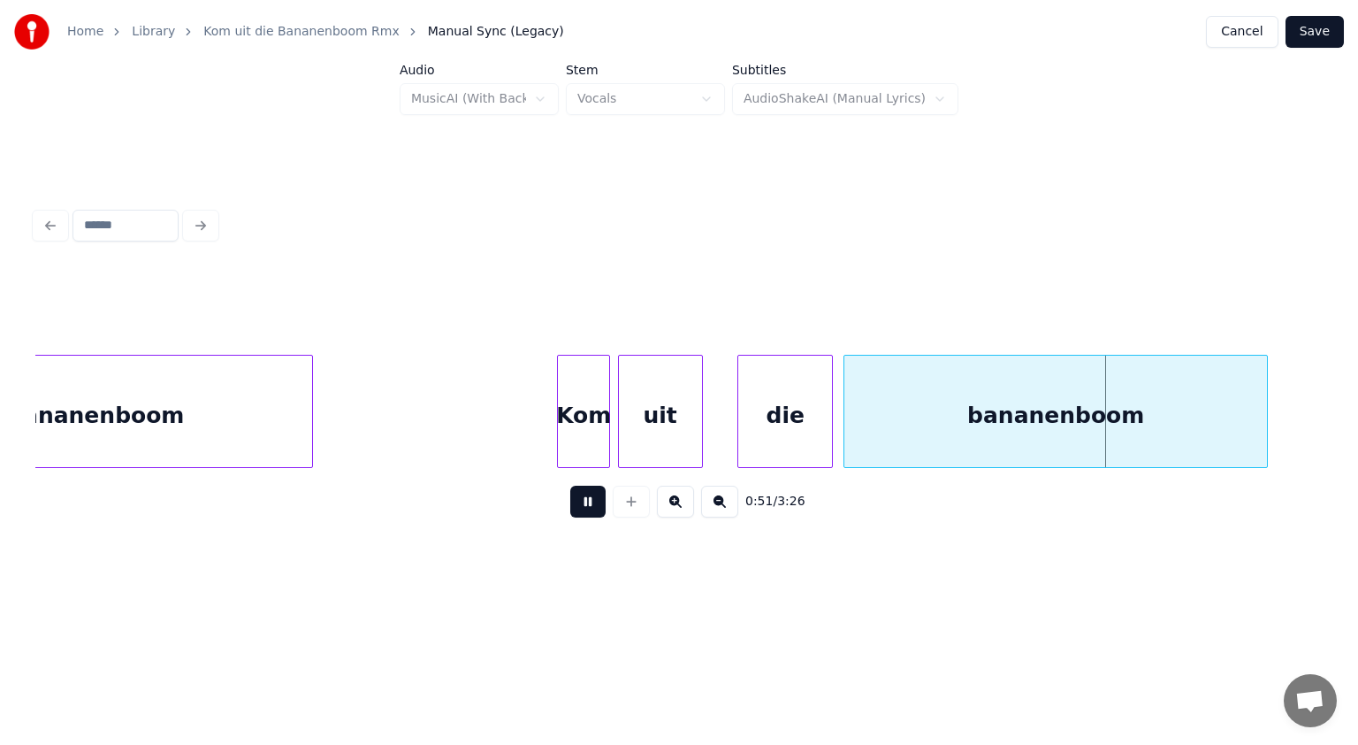
click at [593, 507] on button at bounding box center [587, 502] width 35 height 32
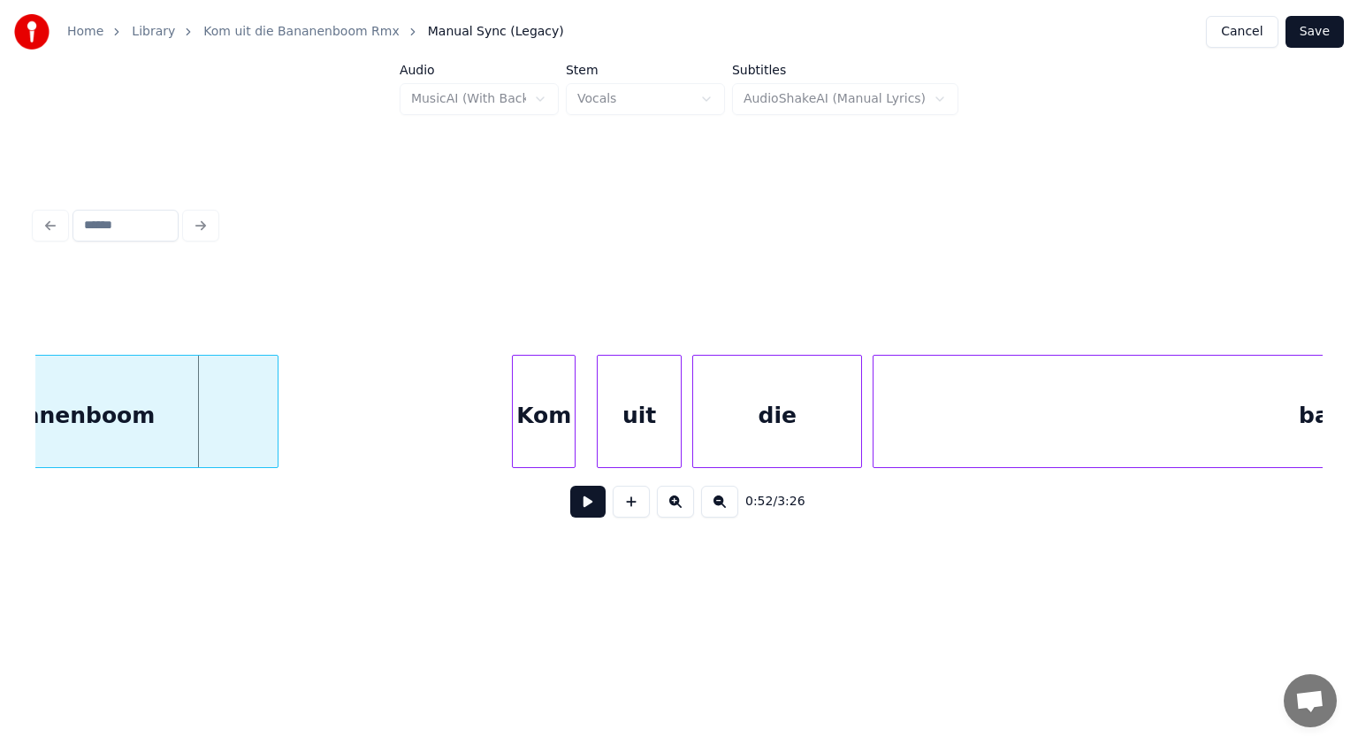
scroll to position [0, 27618]
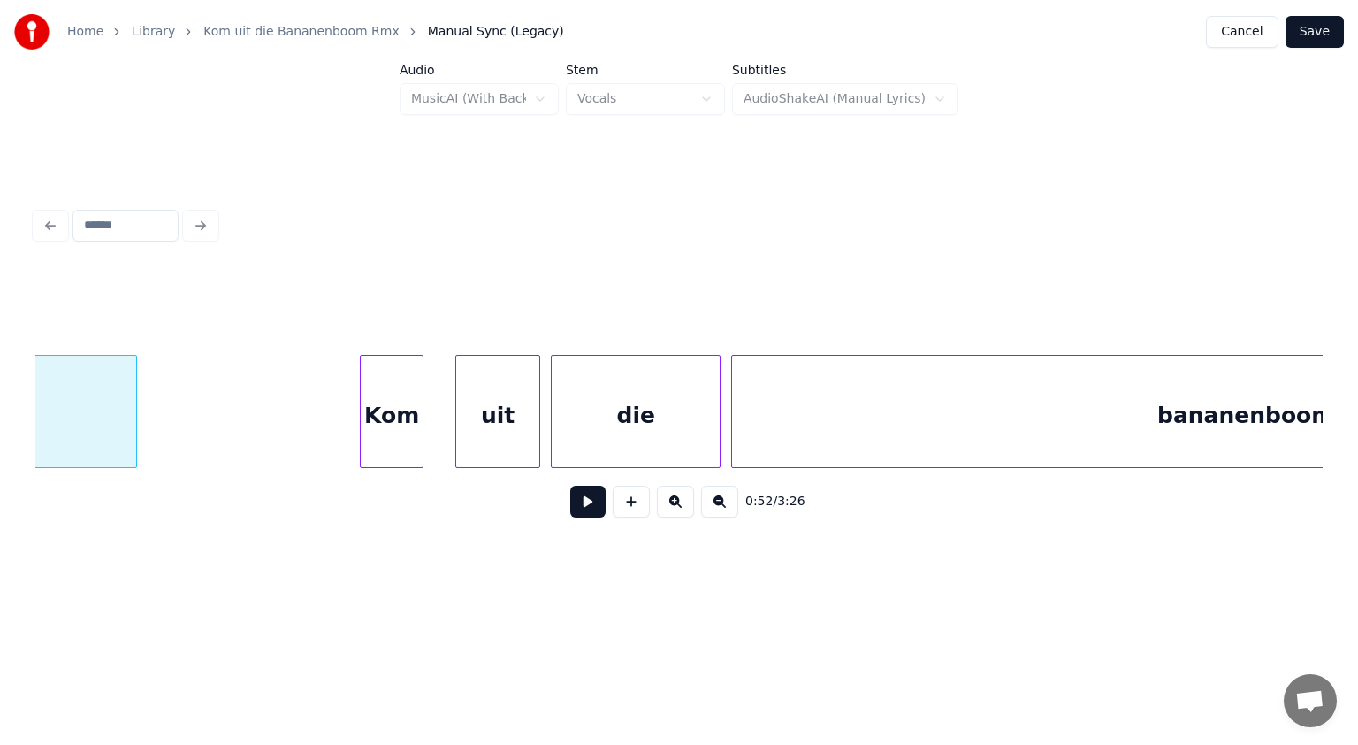
click at [404, 432] on div "Kom" at bounding box center [392, 416] width 62 height 120
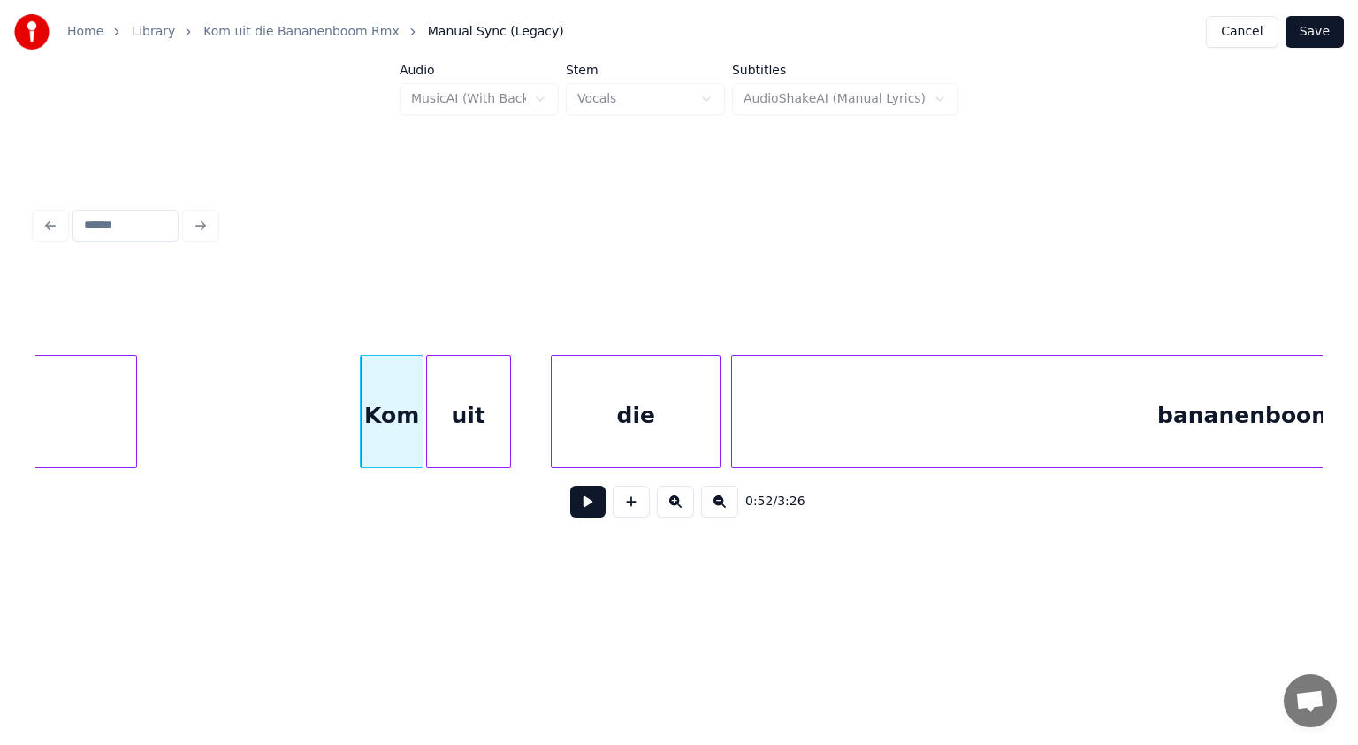
click at [448, 422] on div "uit" at bounding box center [468, 416] width 83 height 120
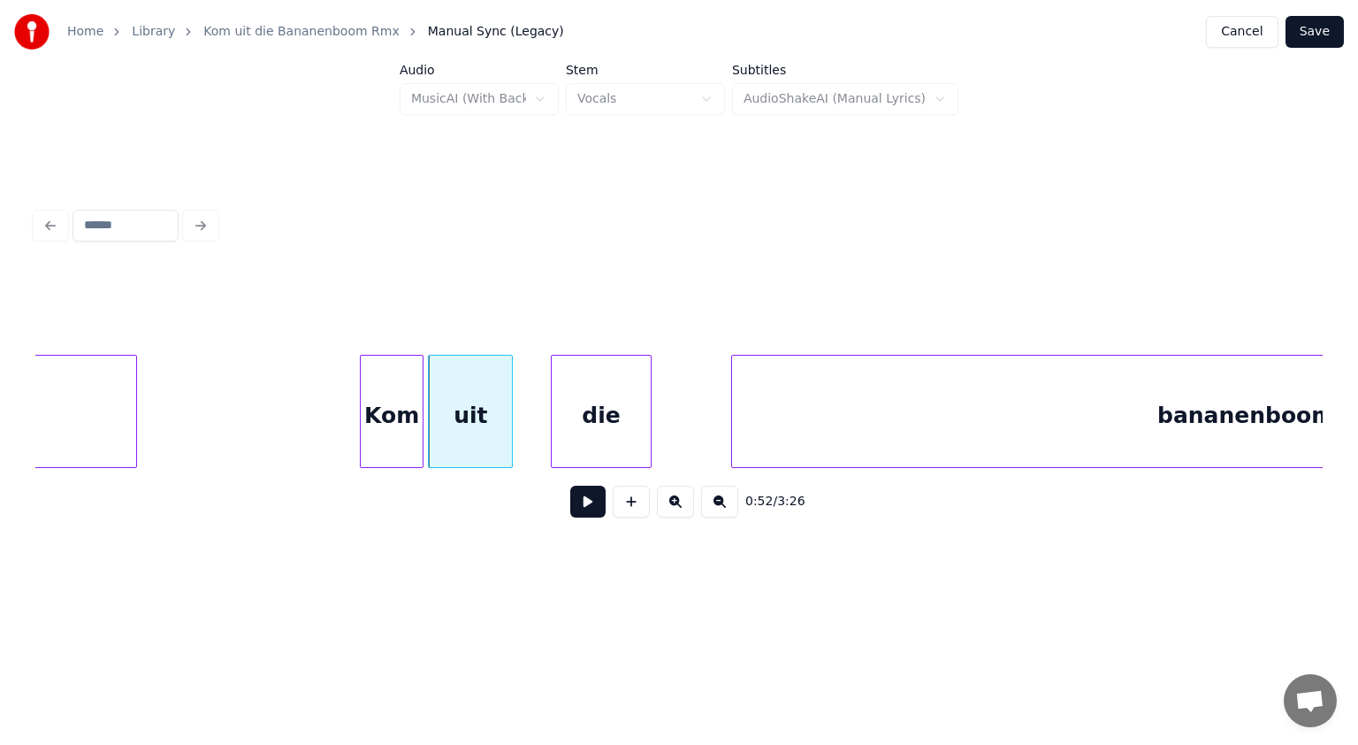
click at [646, 428] on div at bounding box center [648, 411] width 5 height 111
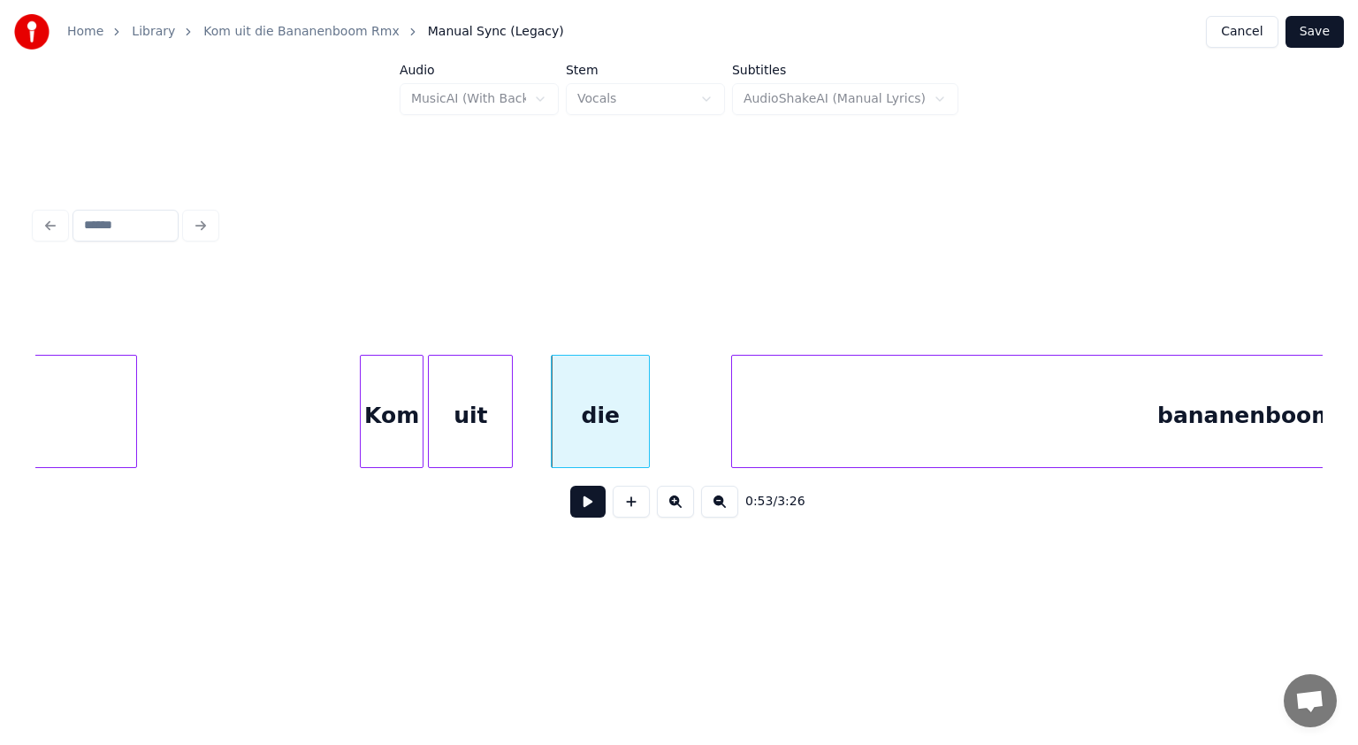
scroll to position [0, 28045]
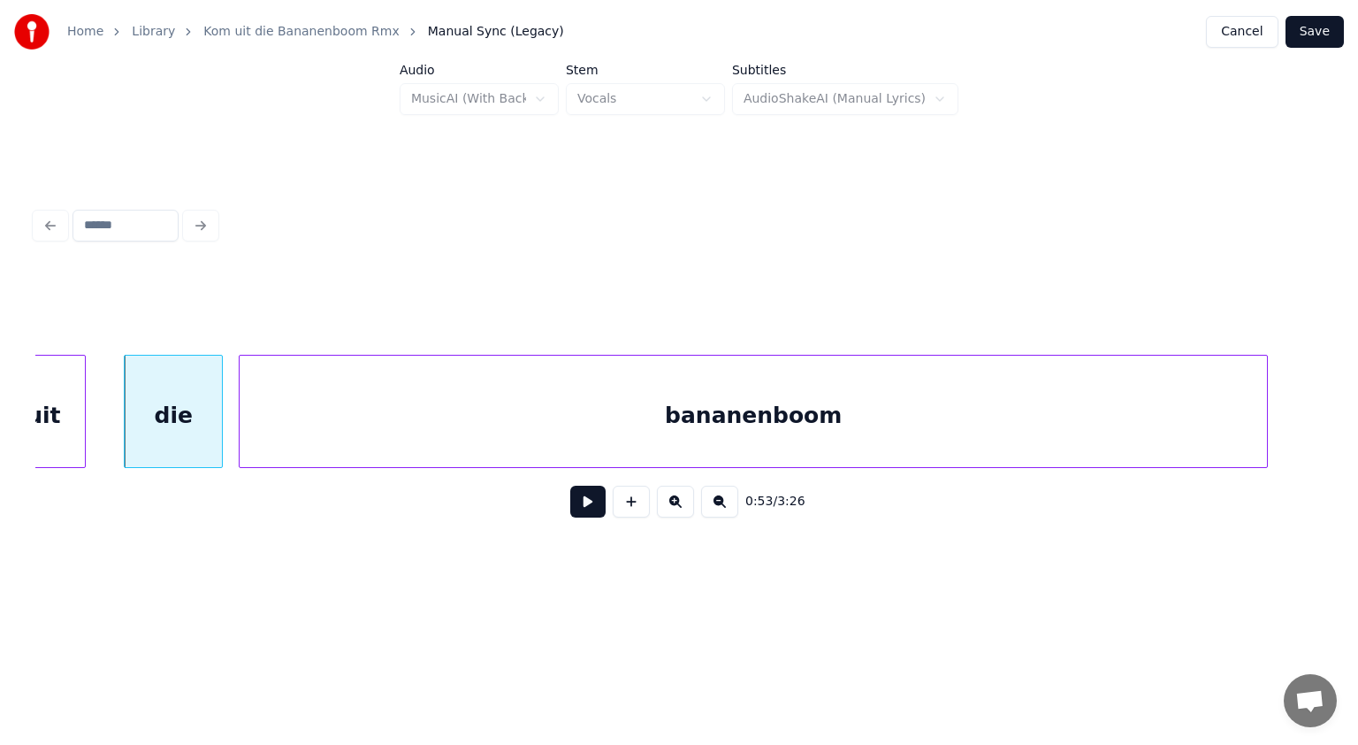
click at [666, 428] on div "bananenboom" at bounding box center [753, 411] width 1029 height 113
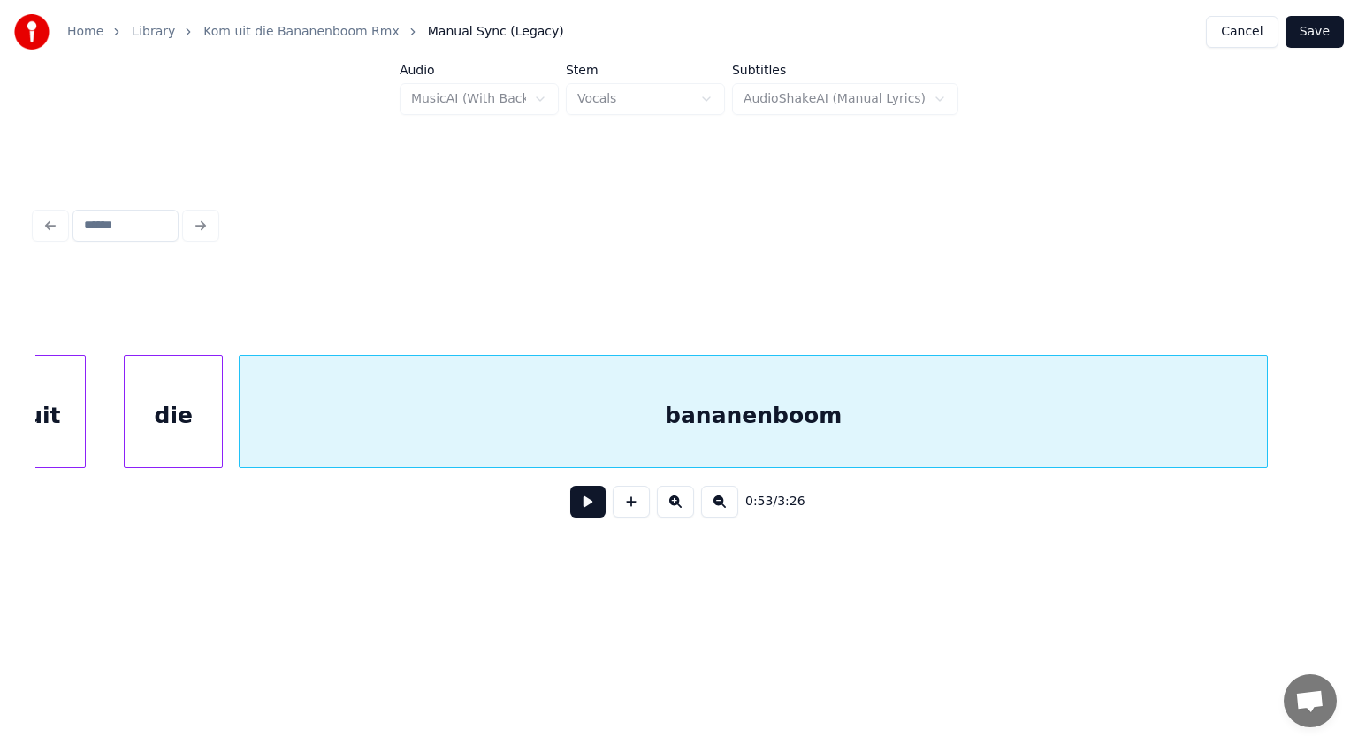
click at [586, 496] on button at bounding box center [587, 502] width 35 height 32
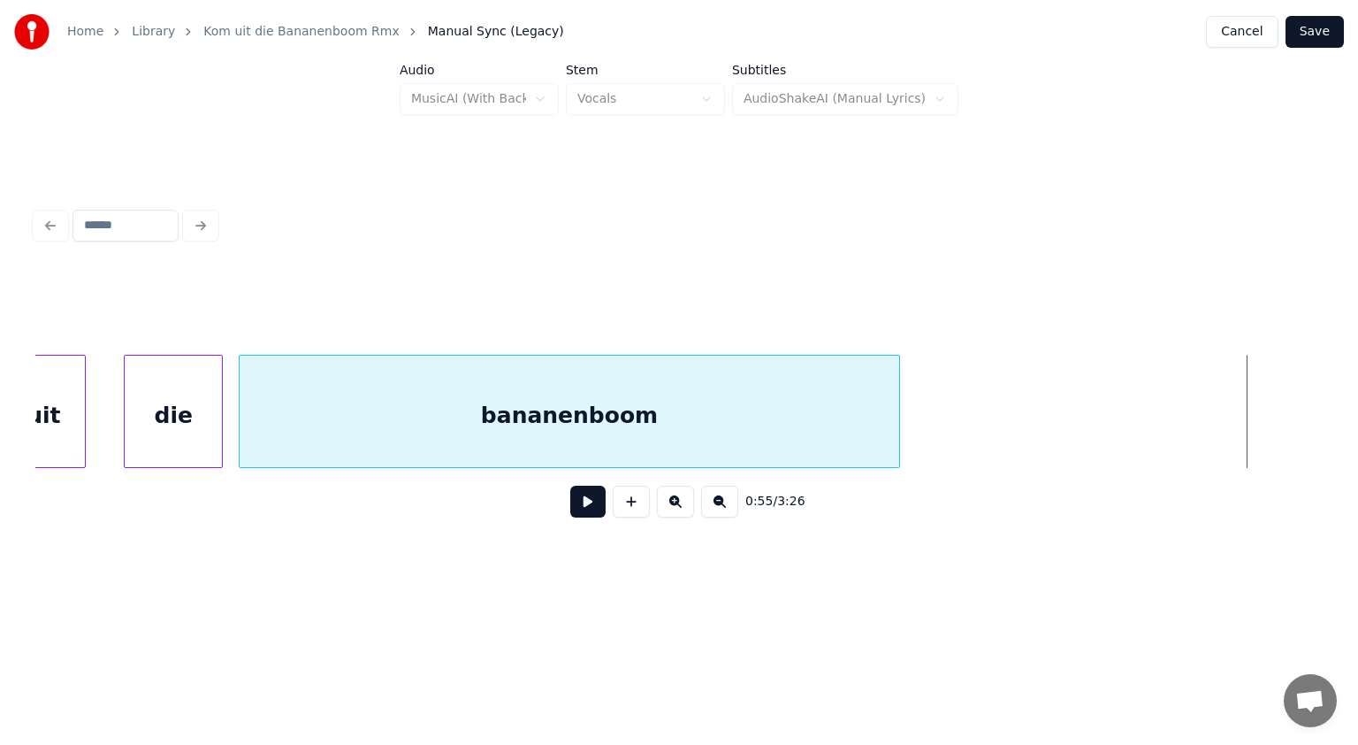
click at [894, 440] on div at bounding box center [896, 411] width 5 height 111
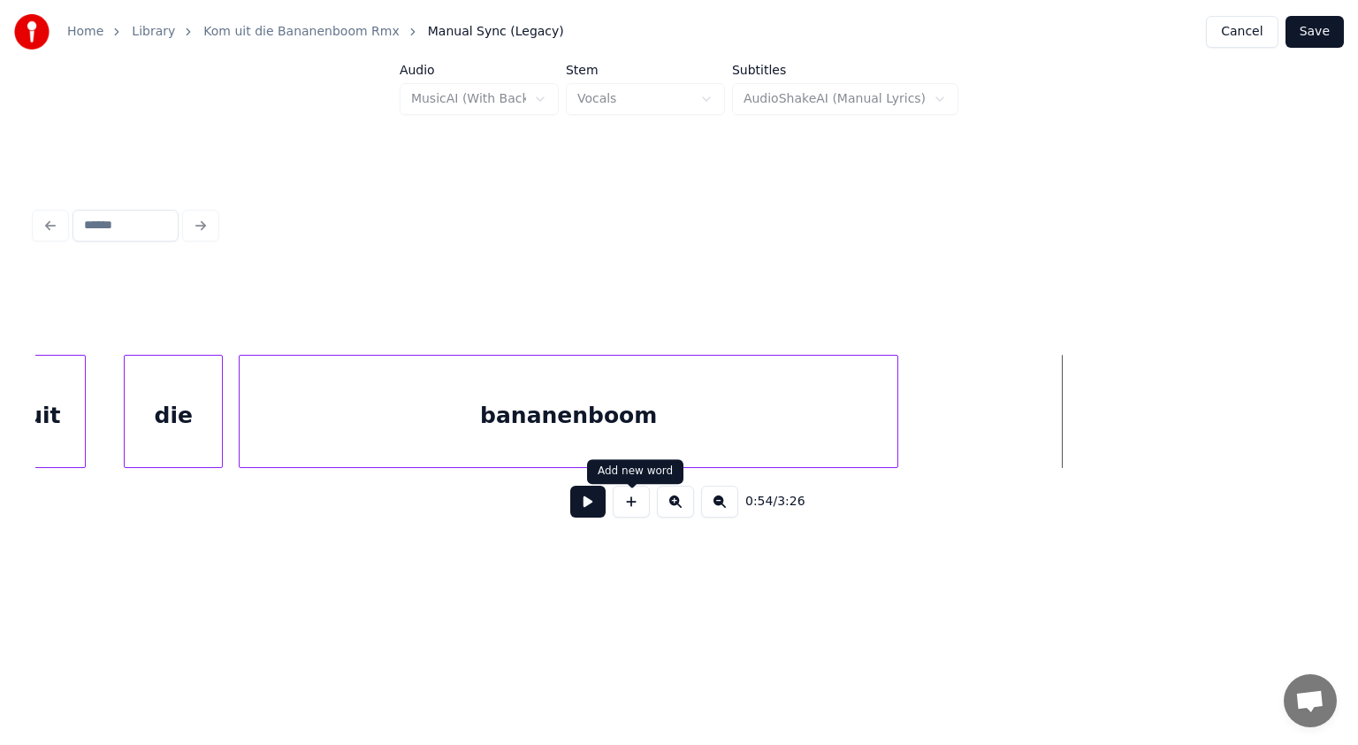
click at [640, 507] on button at bounding box center [631, 502] width 37 height 32
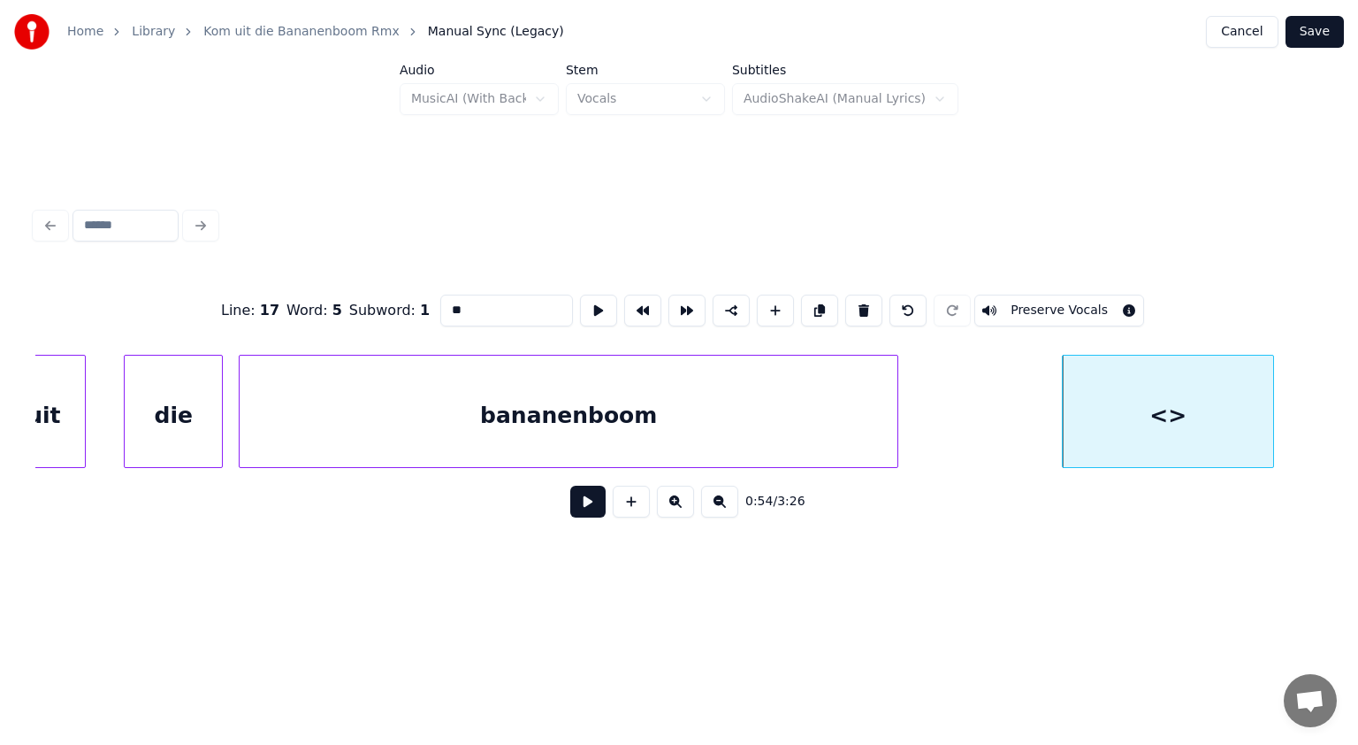
drag, startPoint x: 485, startPoint y: 296, endPoint x: 443, endPoint y: 308, distance: 43.1
click at [443, 308] on input "**" at bounding box center [506, 311] width 133 height 32
paste input "********"
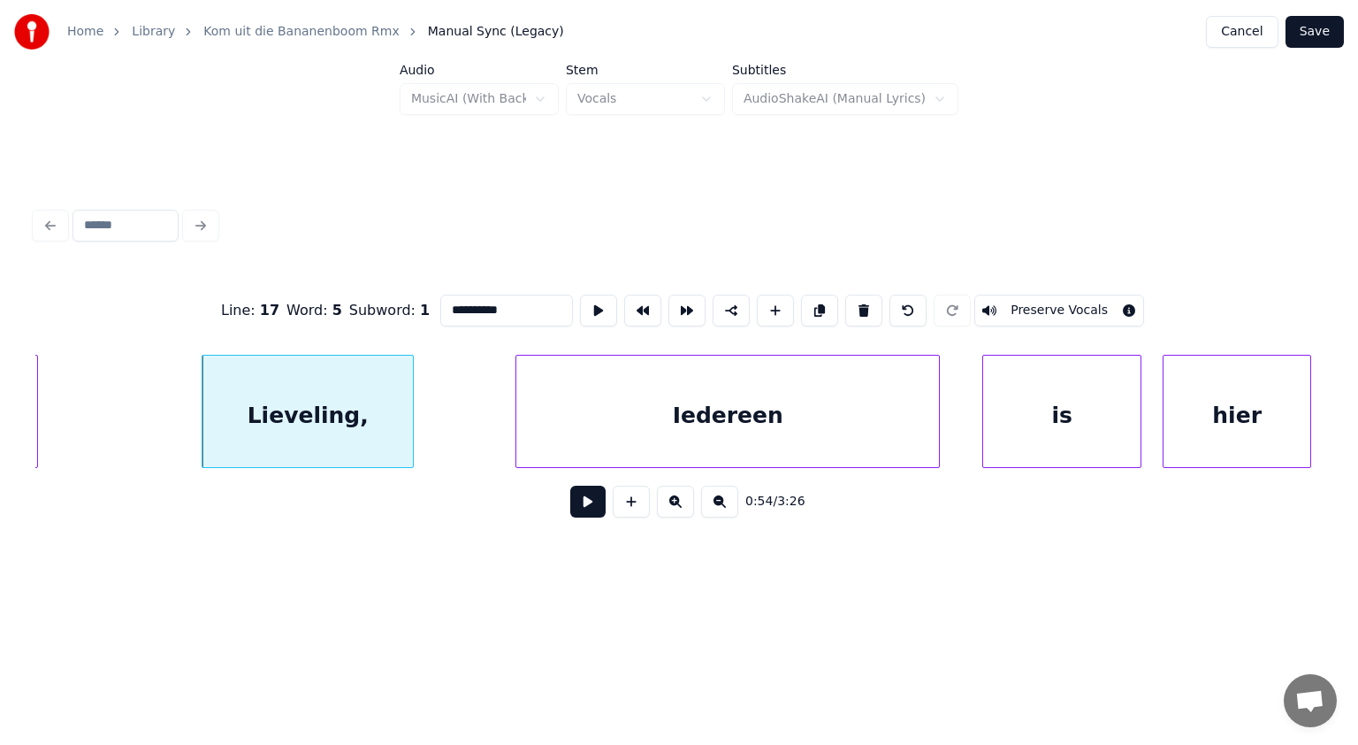
scroll to position [0, 28952]
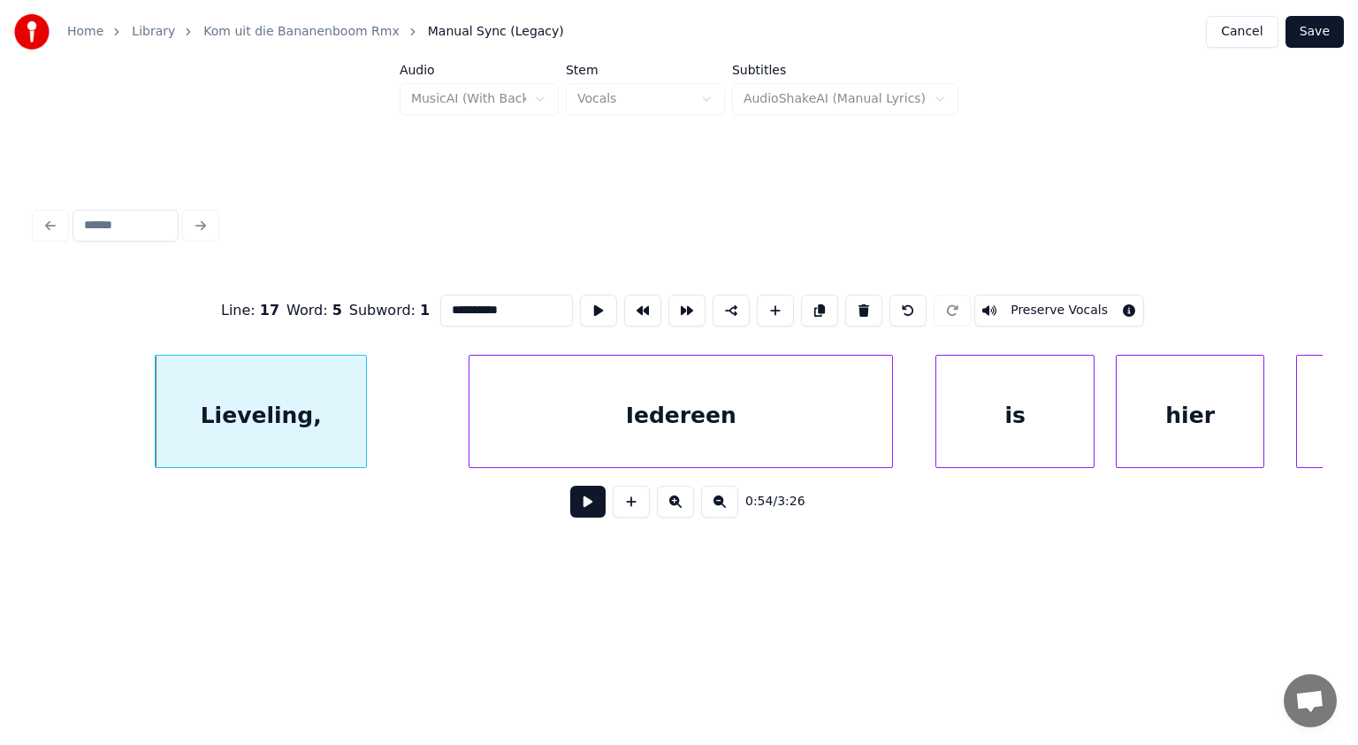
click at [328, 431] on div "Lieveling," at bounding box center [261, 416] width 210 height 120
type input "**********"
click at [594, 503] on button at bounding box center [587, 502] width 35 height 32
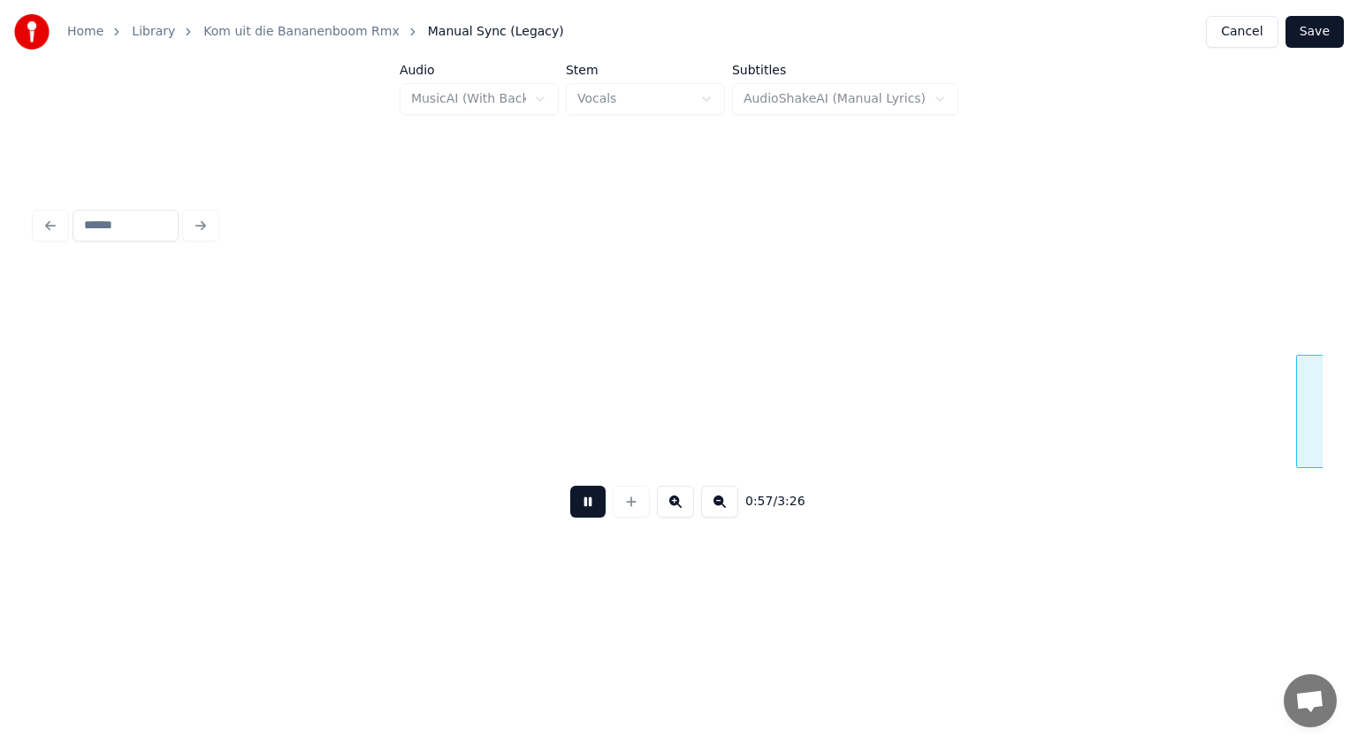
scroll to position [0, 30245]
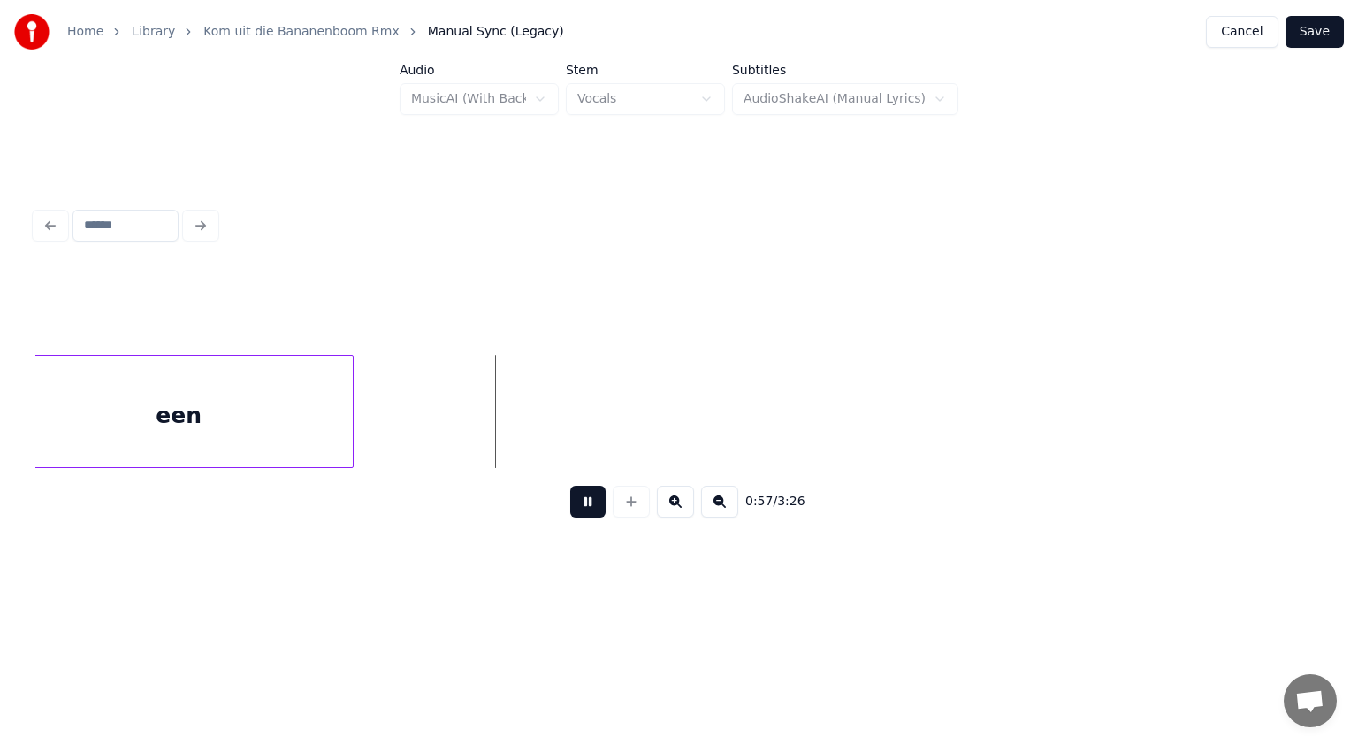
click at [594, 503] on button at bounding box center [587, 502] width 35 height 32
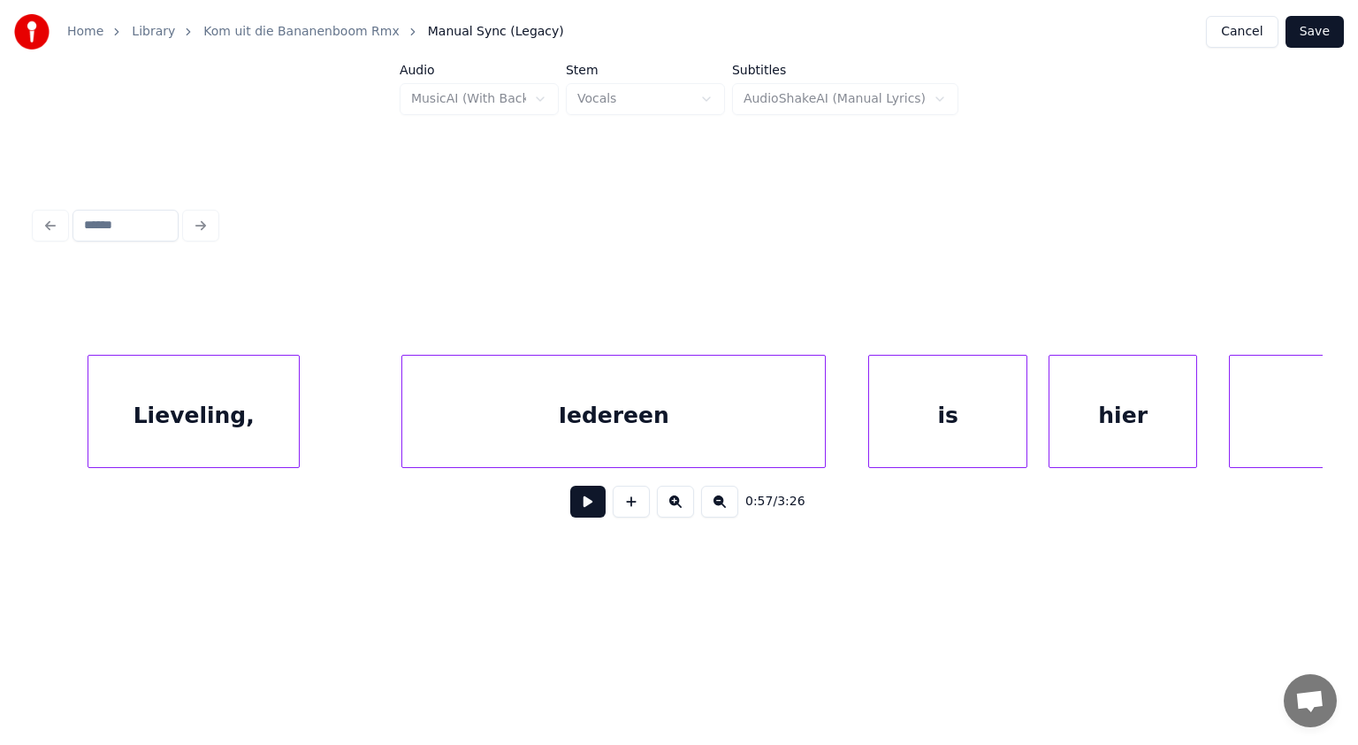
scroll to position [0, 28937]
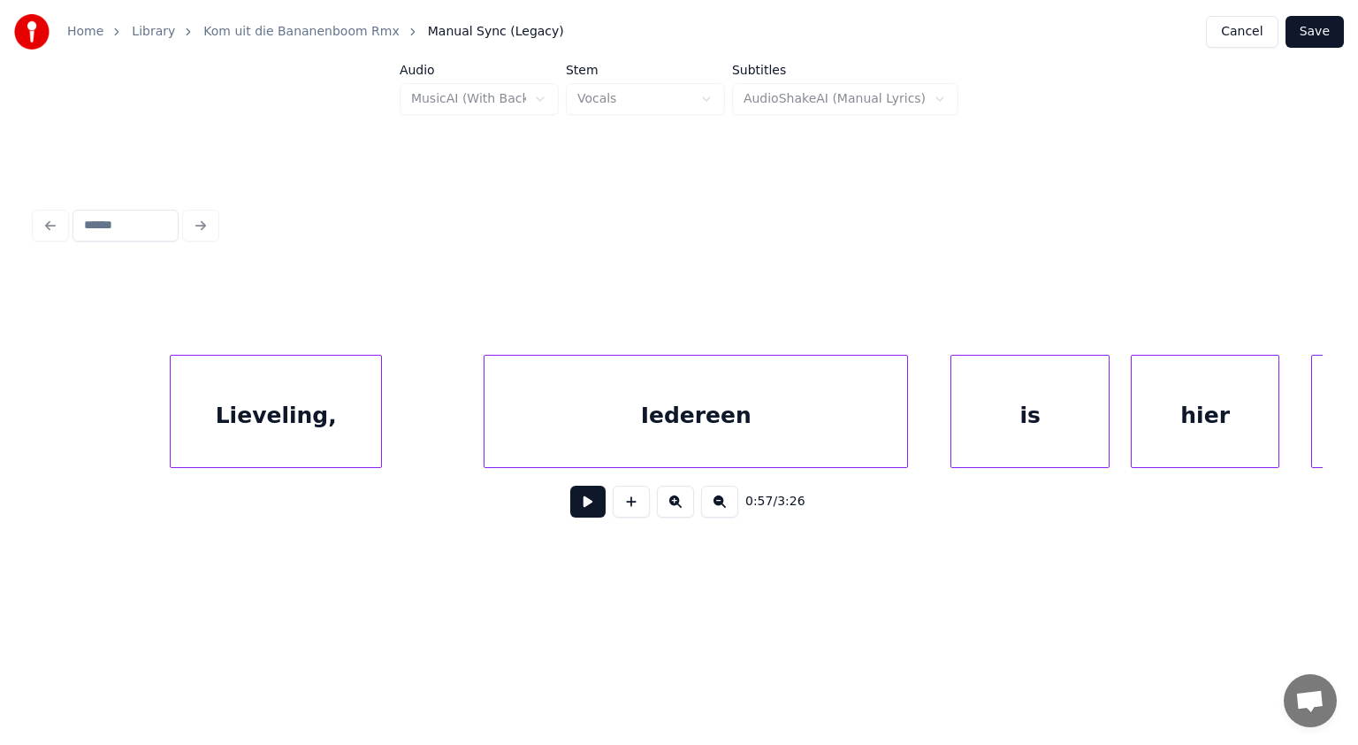
click at [354, 417] on div "Lieveling," at bounding box center [276, 416] width 210 height 120
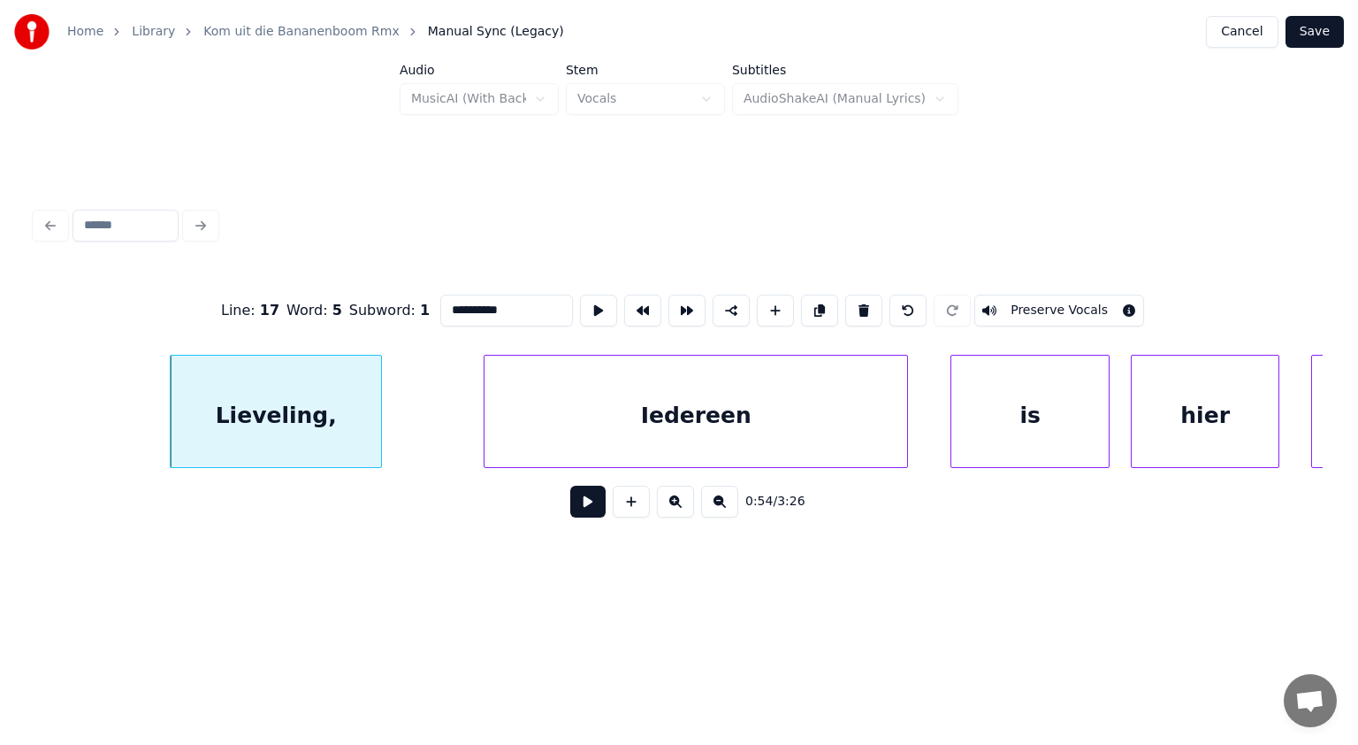
click at [587, 509] on button at bounding box center [587, 502] width 35 height 32
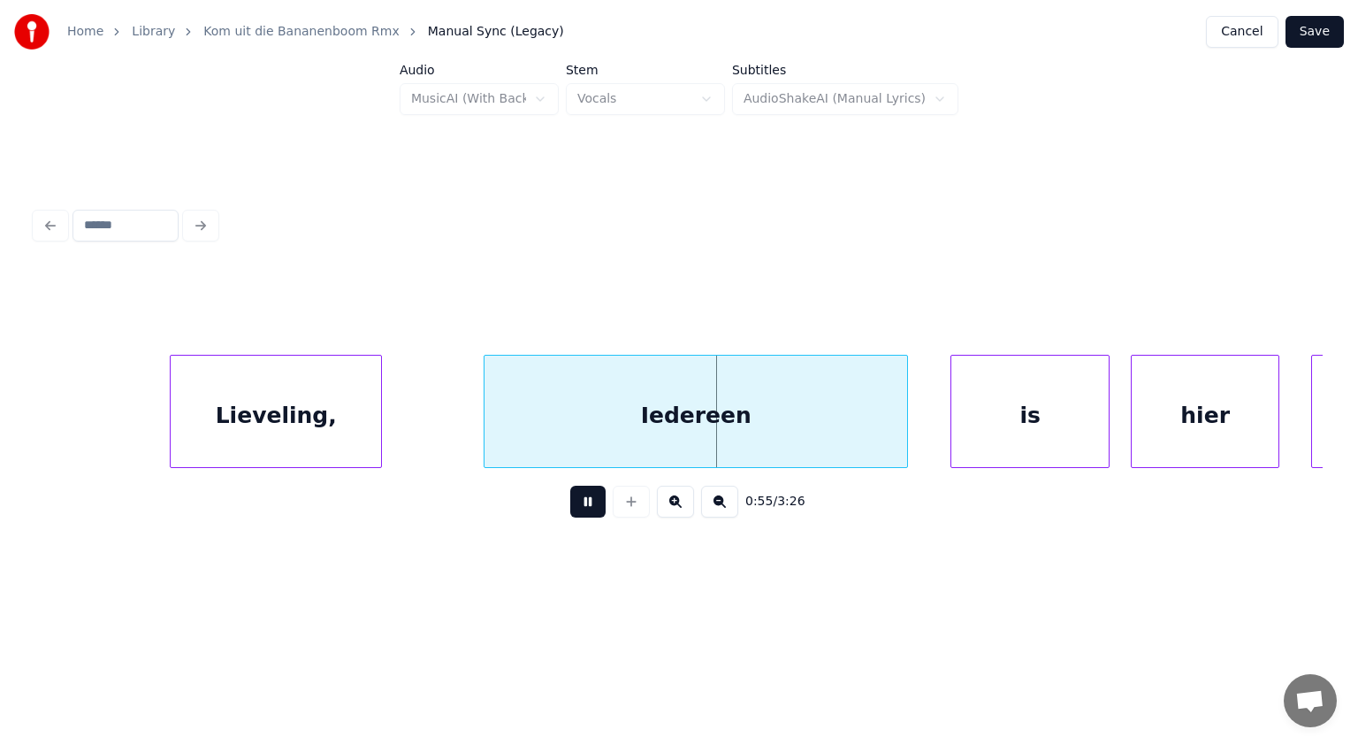
click at [587, 509] on button at bounding box center [587, 502] width 35 height 32
click at [841, 399] on div at bounding box center [842, 411] width 5 height 111
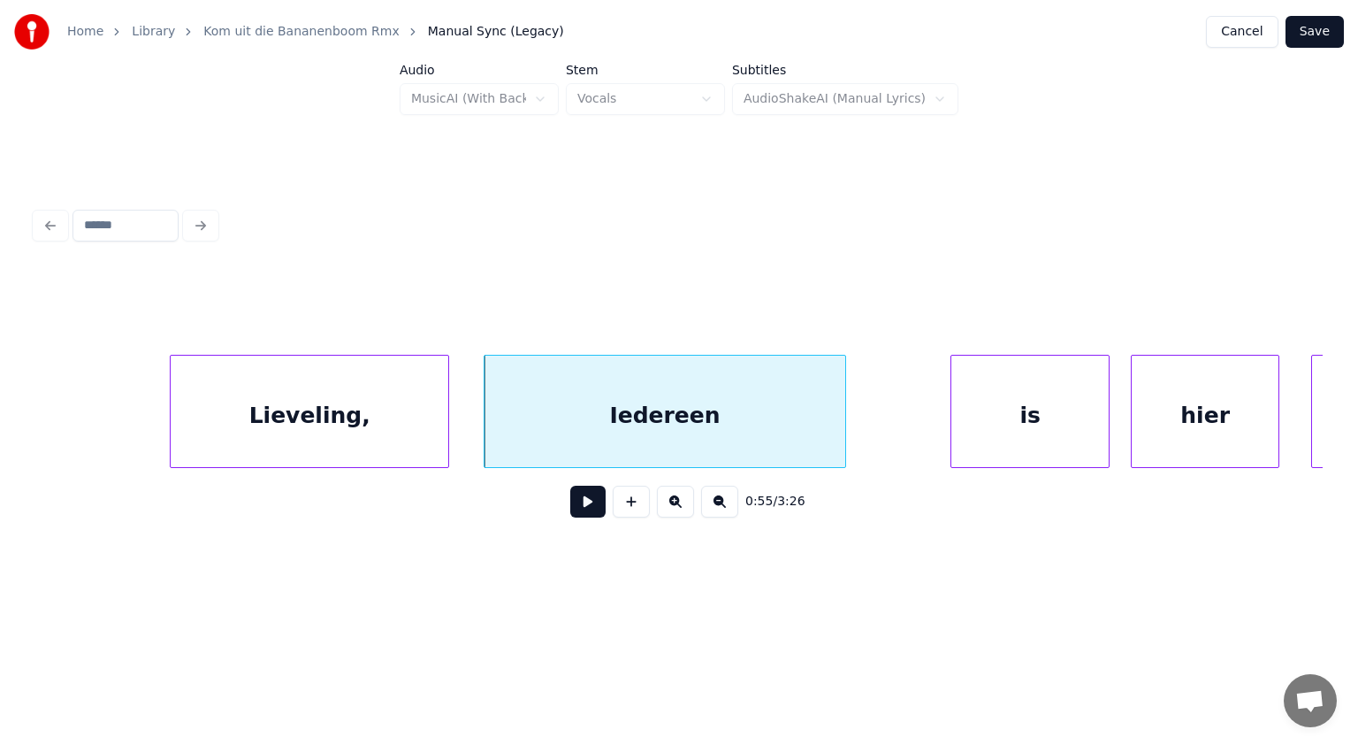
click at [443, 396] on div at bounding box center [445, 411] width 5 height 111
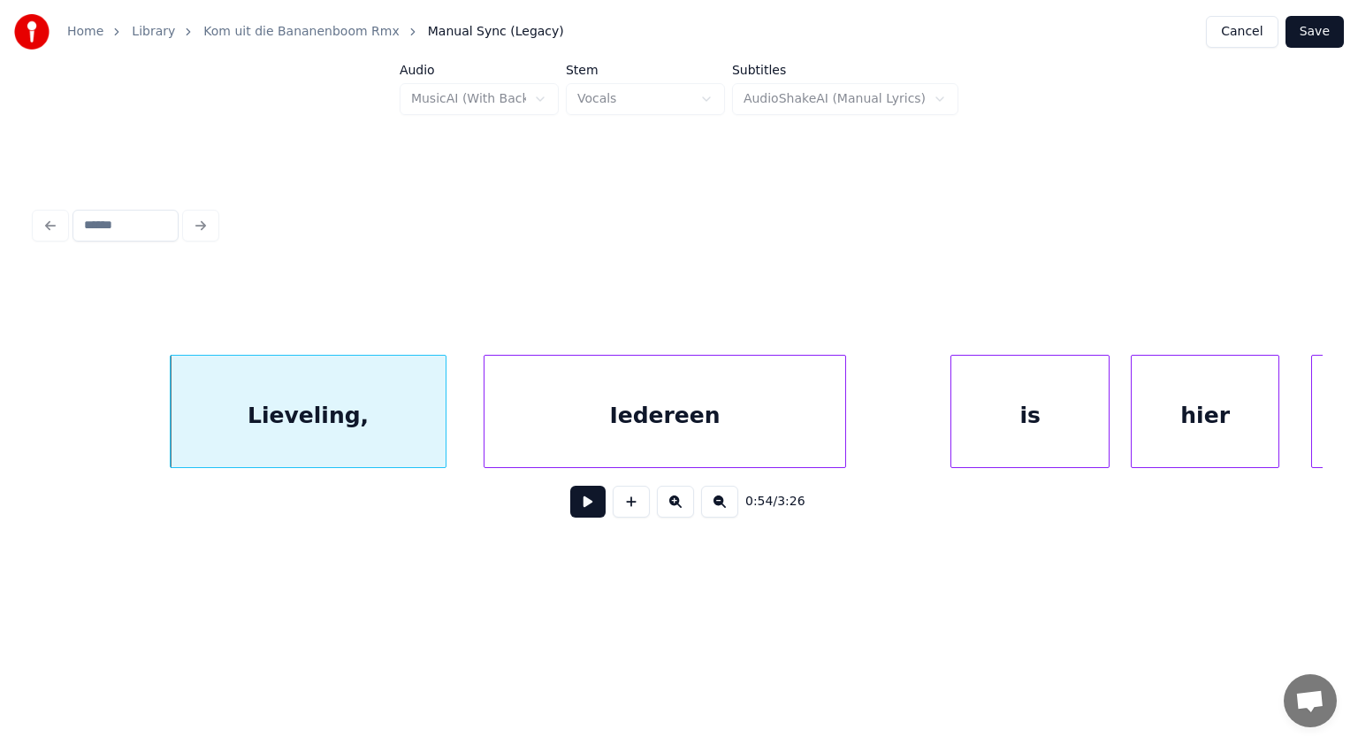
click at [604, 406] on div "Iedereen" at bounding box center [665, 416] width 360 height 120
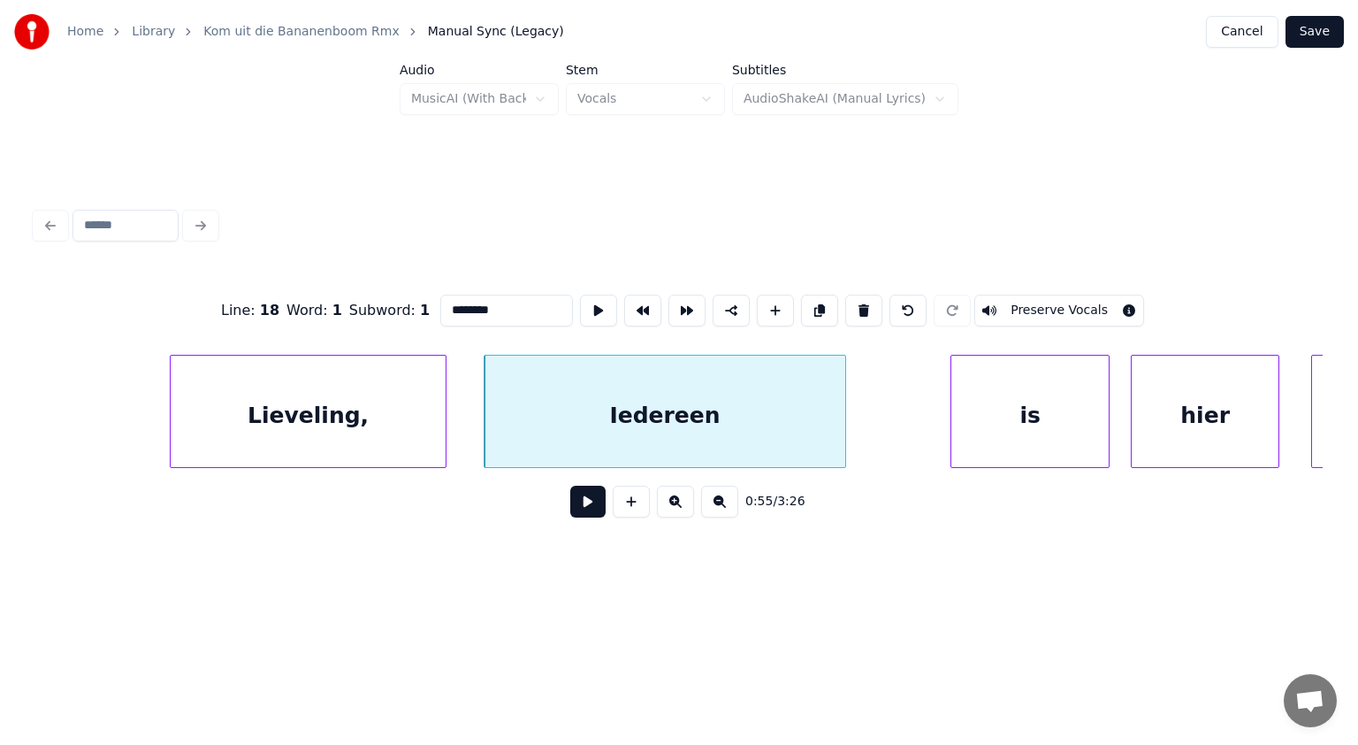
drag, startPoint x: 507, startPoint y: 301, endPoint x: 352, endPoint y: 317, distance: 155.6
click at [352, 317] on div "Line : 18 Word : 1 Subword : 1 ******** Preserve Vocals" at bounding box center [679, 310] width 1288 height 88
drag, startPoint x: 469, startPoint y: 306, endPoint x: 395, endPoint y: 305, distance: 73.4
click at [395, 305] on div "**********" at bounding box center [679, 310] width 1288 height 88
click at [472, 304] on input "**********" at bounding box center [506, 311] width 133 height 32
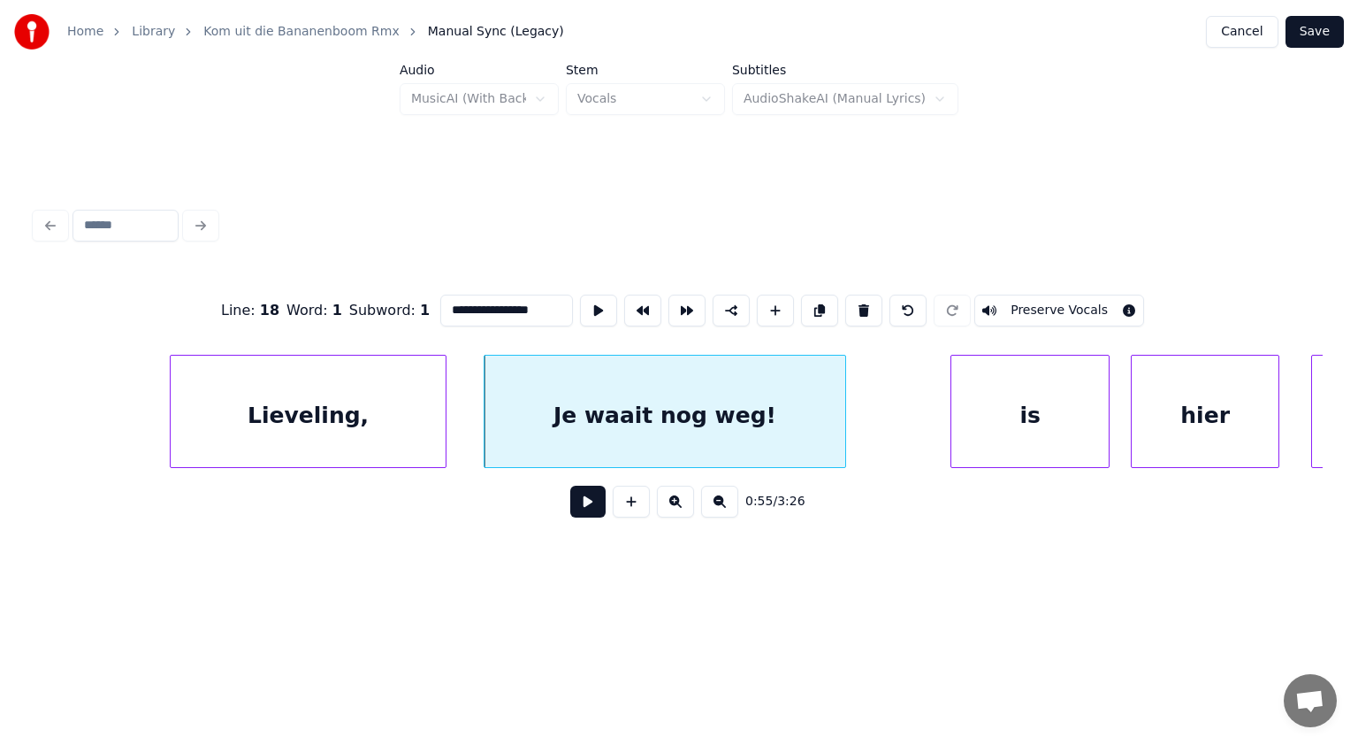
type input "**********"
click at [595, 504] on button at bounding box center [587, 502] width 35 height 32
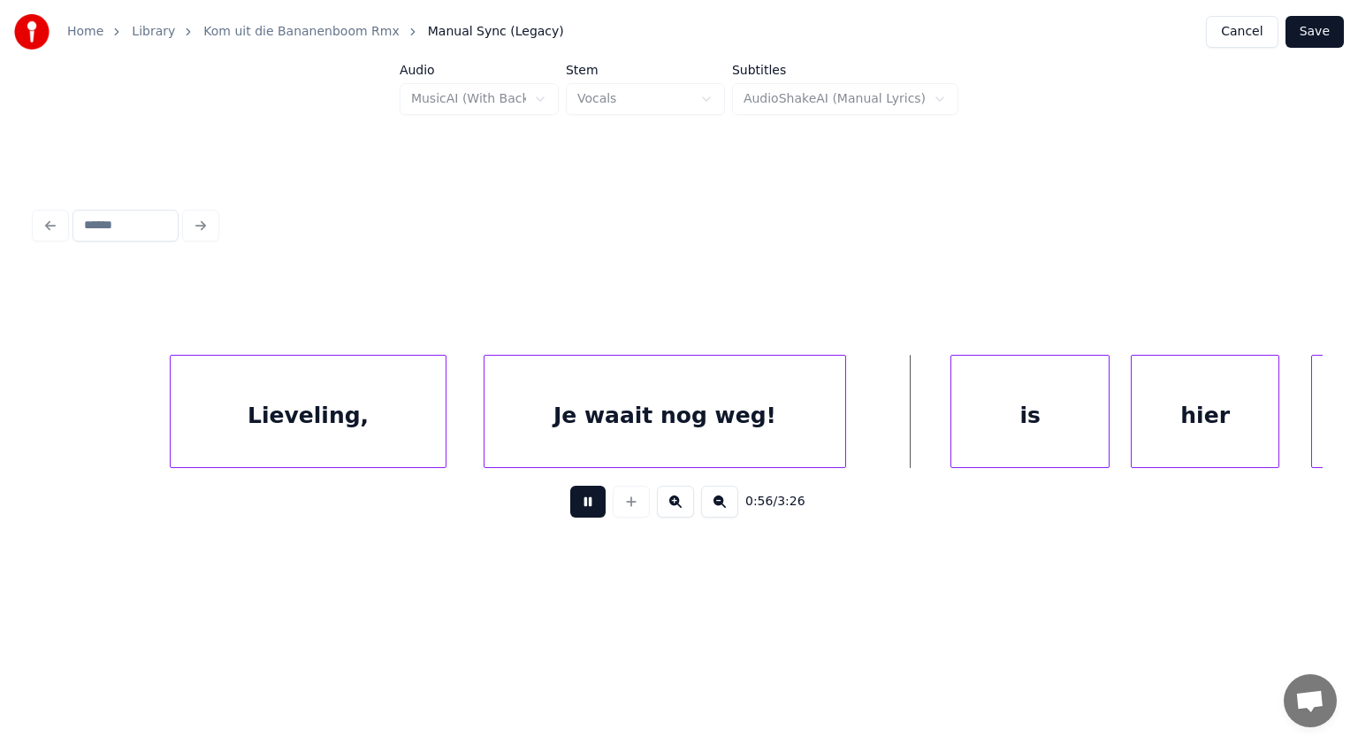
click at [595, 504] on button at bounding box center [587, 502] width 35 height 32
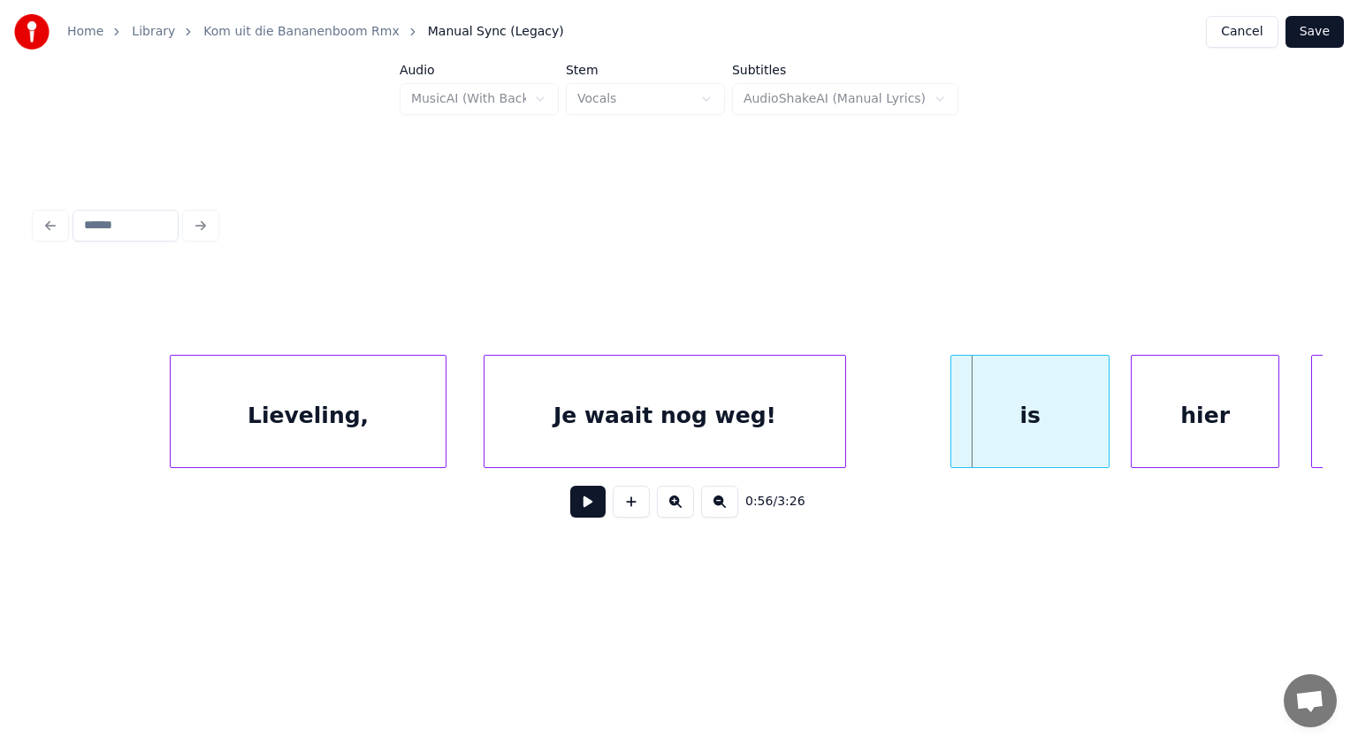
click at [440, 418] on div at bounding box center [442, 411] width 5 height 111
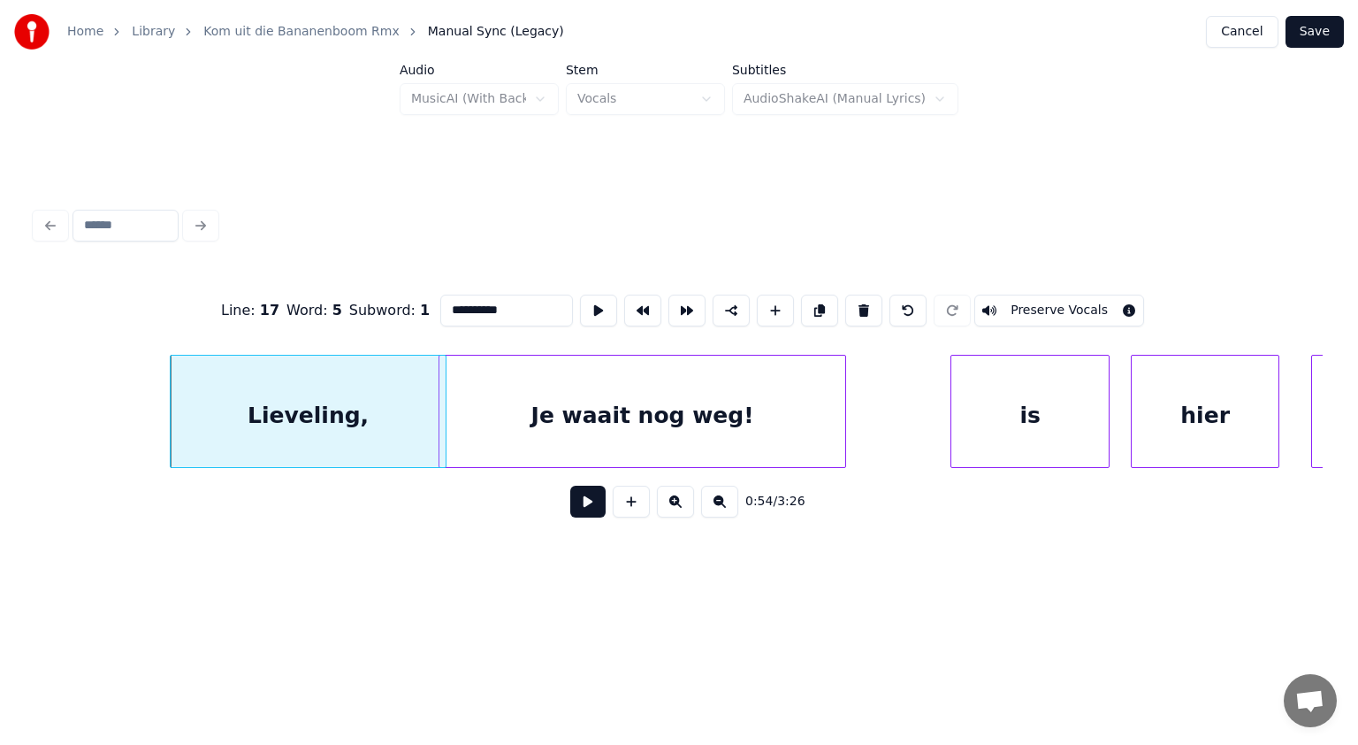
click at [440, 417] on div at bounding box center [442, 411] width 5 height 111
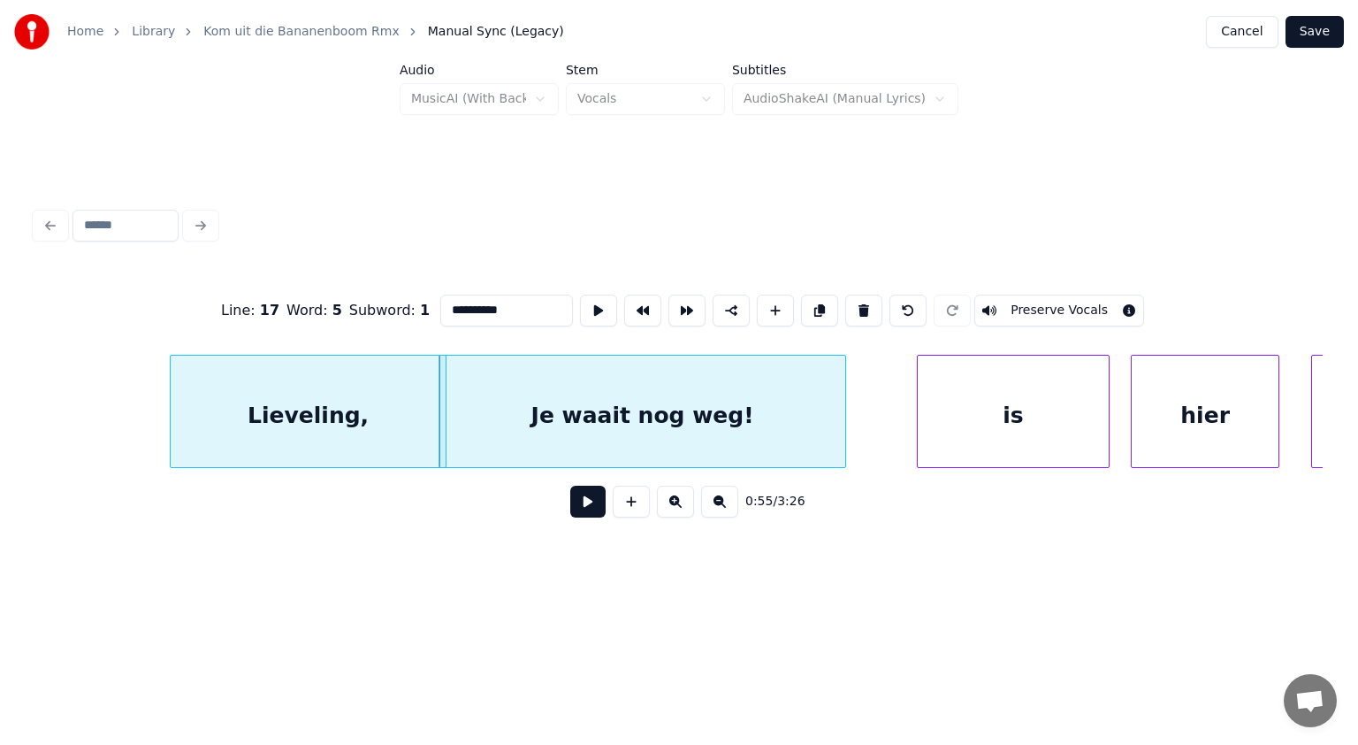
click at [920, 396] on div at bounding box center [920, 411] width 5 height 111
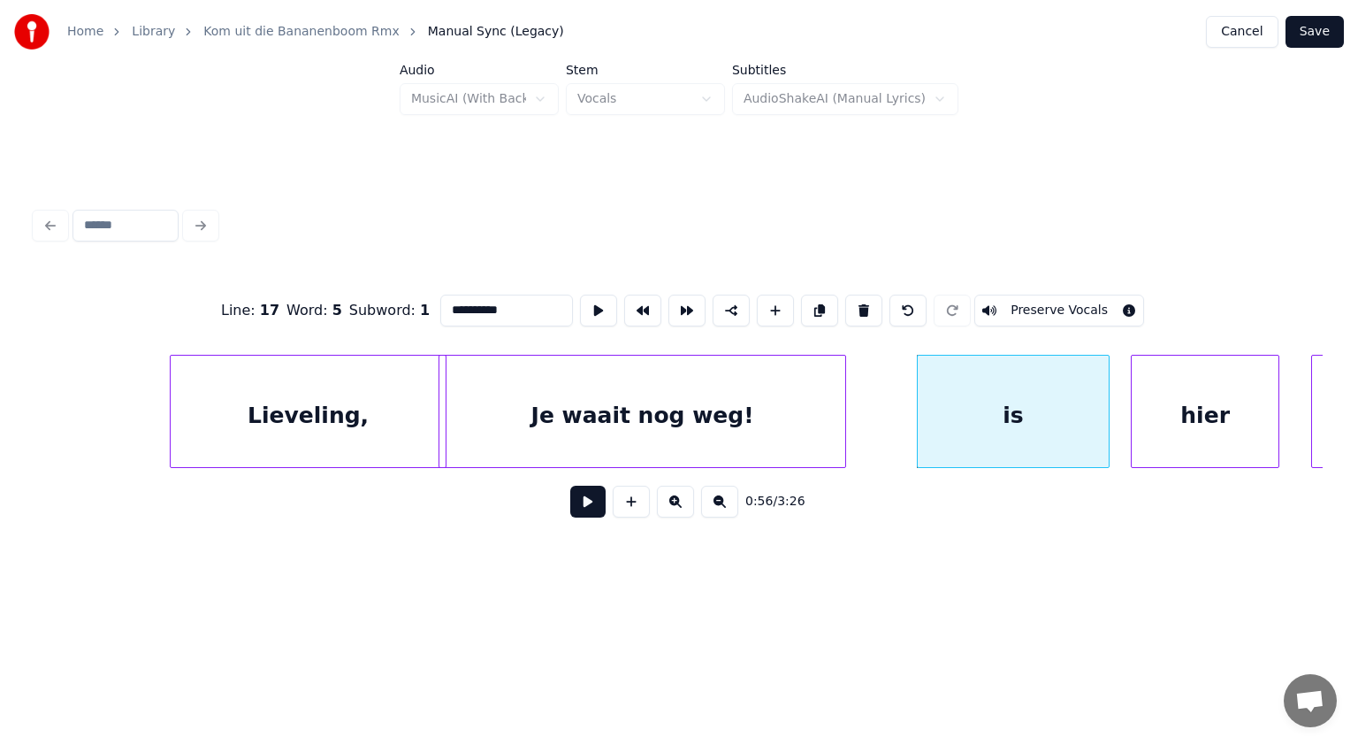
click at [983, 403] on div "is" at bounding box center [1013, 416] width 191 height 120
click at [363, 315] on div "Line : 18 Word : 2 Subword : 1 ** Preserve Vocals" at bounding box center [679, 310] width 1288 height 88
click at [1075, 411] on div at bounding box center [1076, 411] width 5 height 111
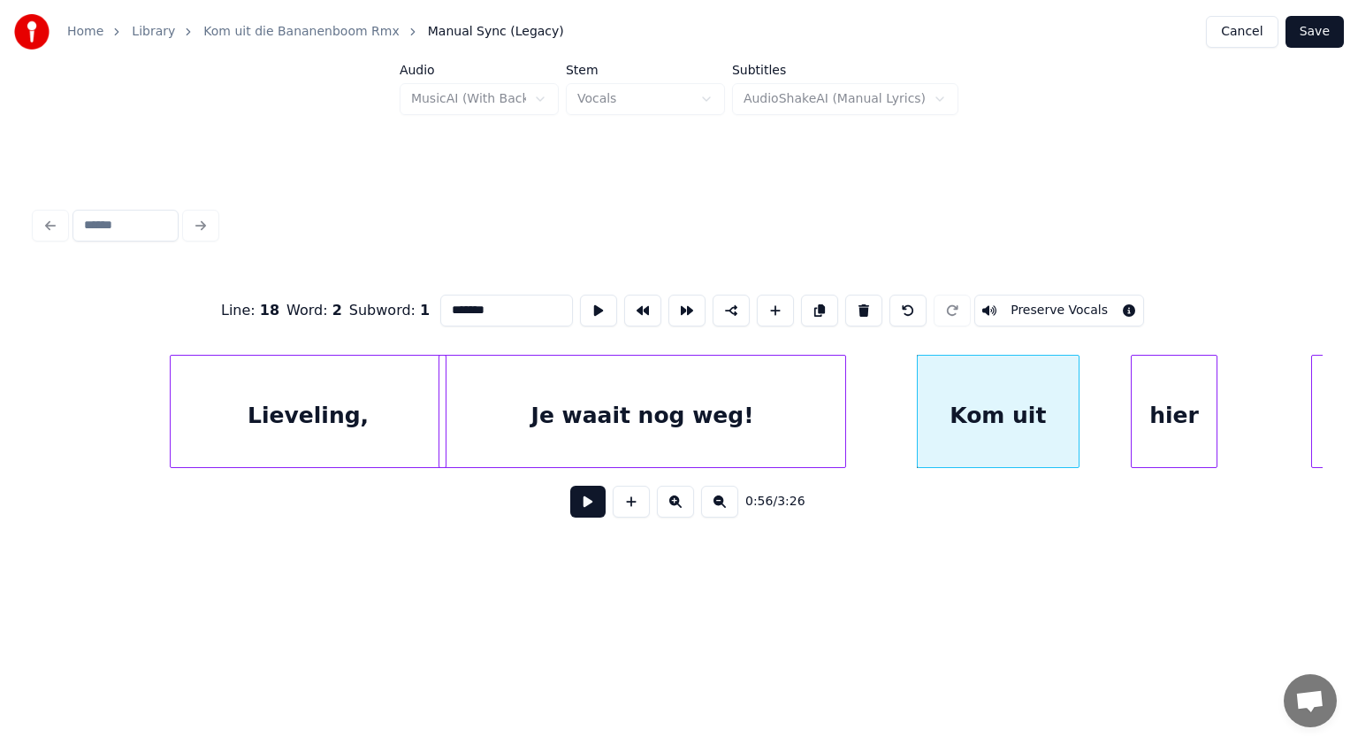
click at [1212, 422] on div at bounding box center [1214, 411] width 5 height 111
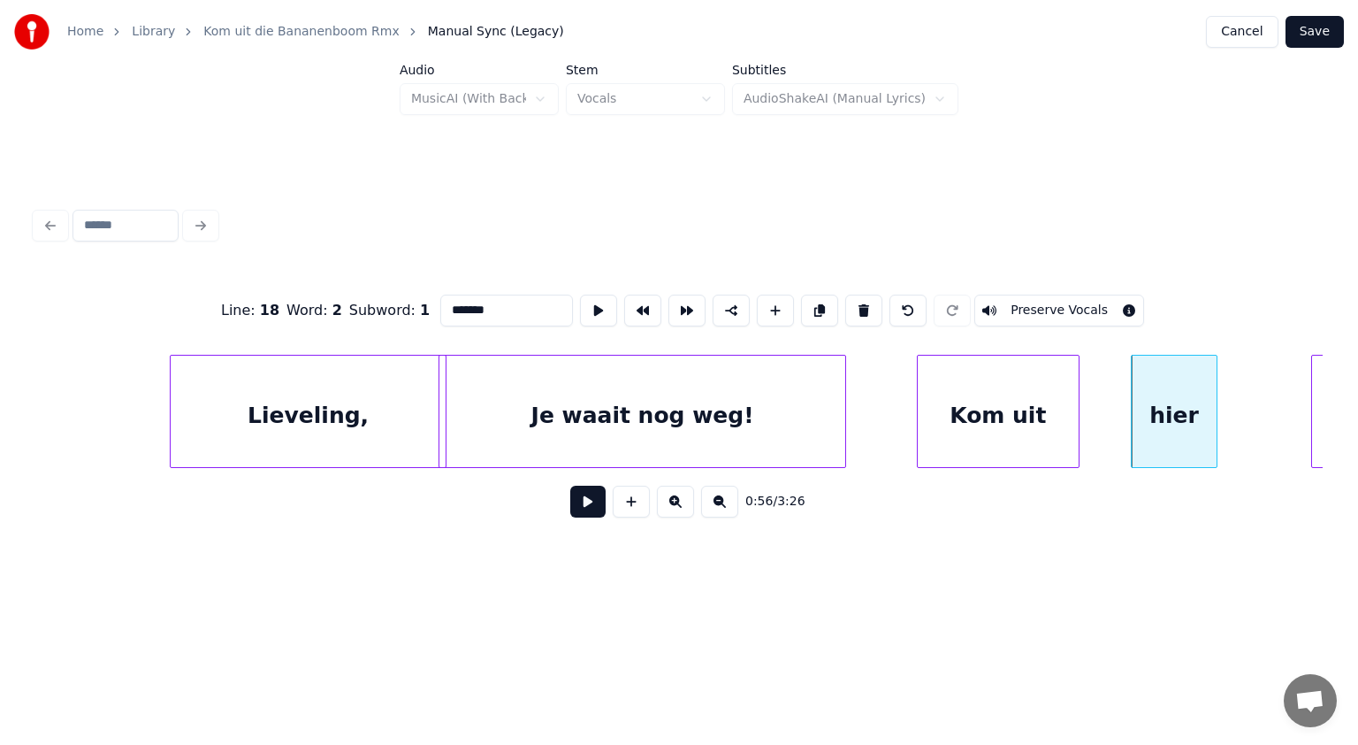
click at [1180, 418] on div "hier" at bounding box center [1174, 416] width 85 height 120
click at [1169, 420] on div "hier" at bounding box center [1163, 416] width 85 height 120
drag, startPoint x: 490, startPoint y: 298, endPoint x: 253, endPoint y: 336, distance: 240.0
click at [253, 336] on div "Line : 18 Word : 3 Subword : 1 **** Preserve Vocals" at bounding box center [679, 310] width 1288 height 88
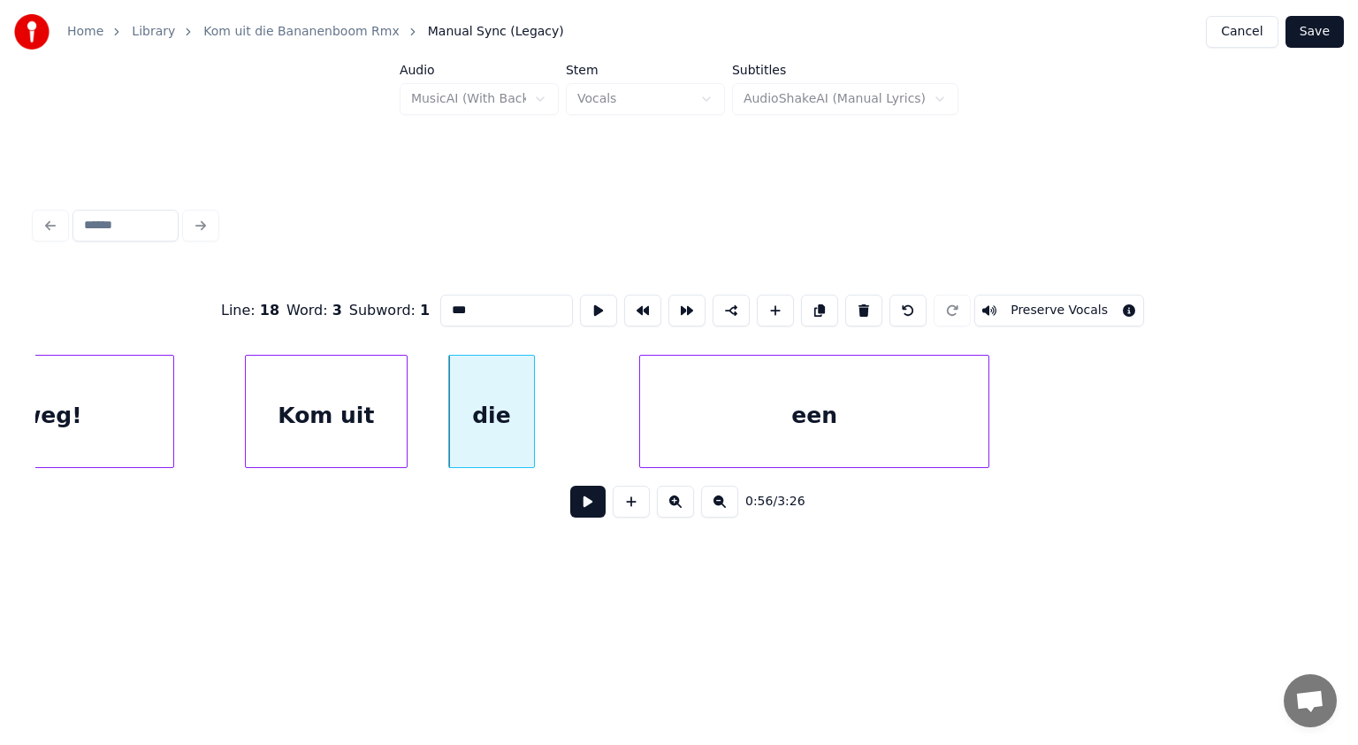
scroll to position [0, 29739]
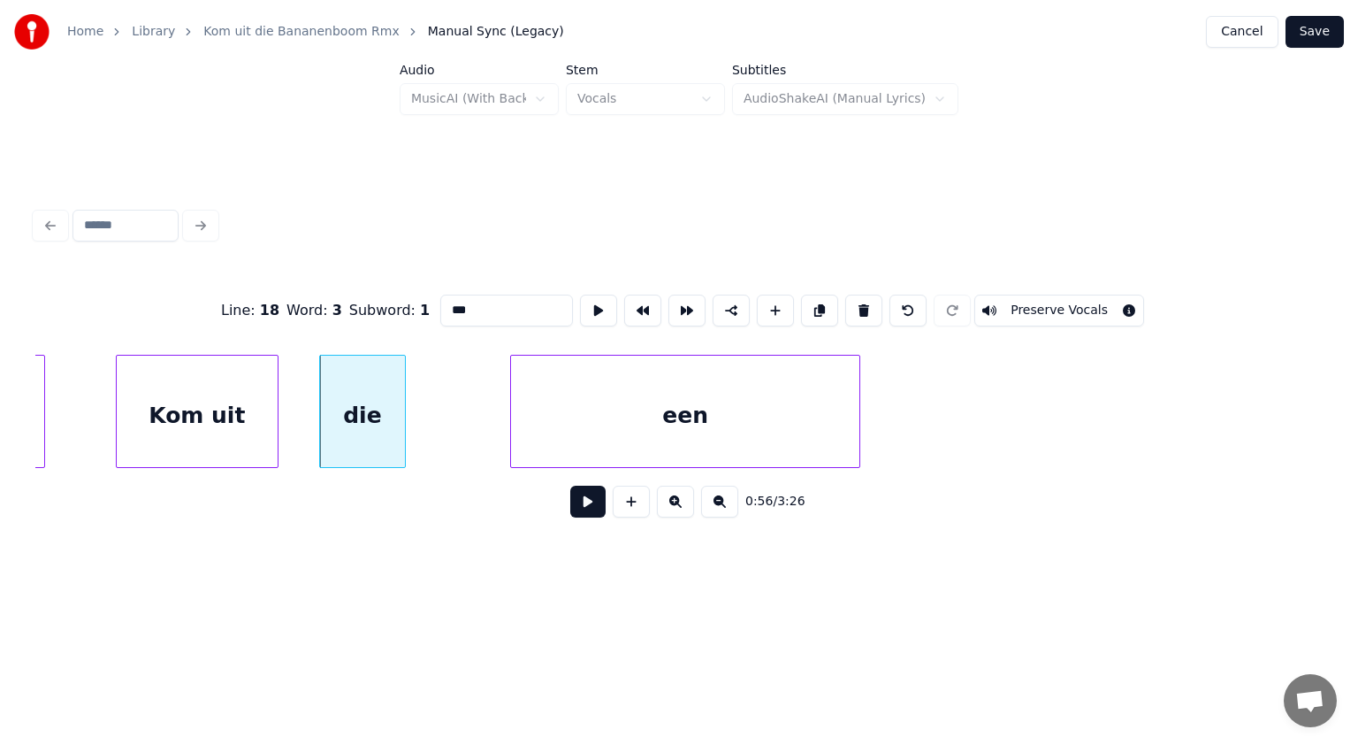
click at [715, 416] on div "een" at bounding box center [685, 416] width 348 height 120
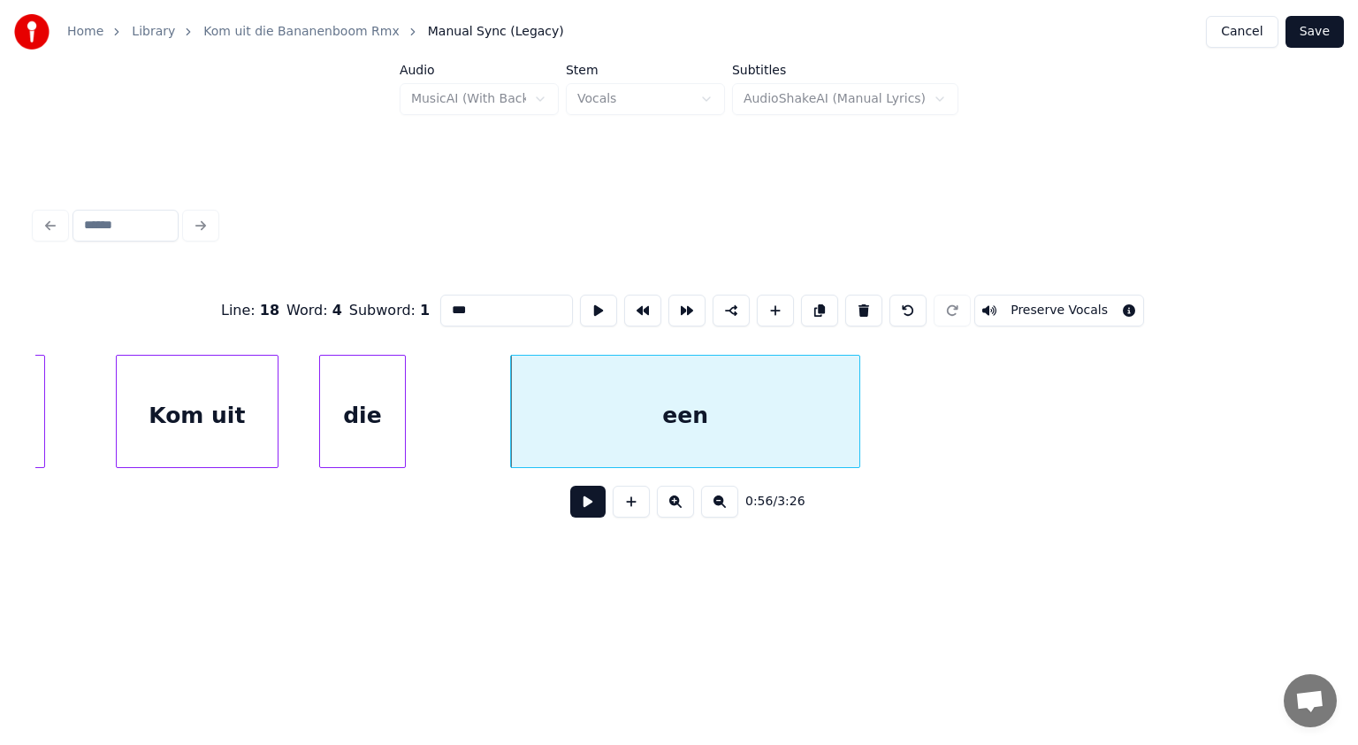
drag, startPoint x: 499, startPoint y: 302, endPoint x: 375, endPoint y: 311, distance: 124.1
click at [375, 311] on div "Line : 18 Word : 4 Subword : 1 *** Preserve Vocals" at bounding box center [679, 310] width 1288 height 88
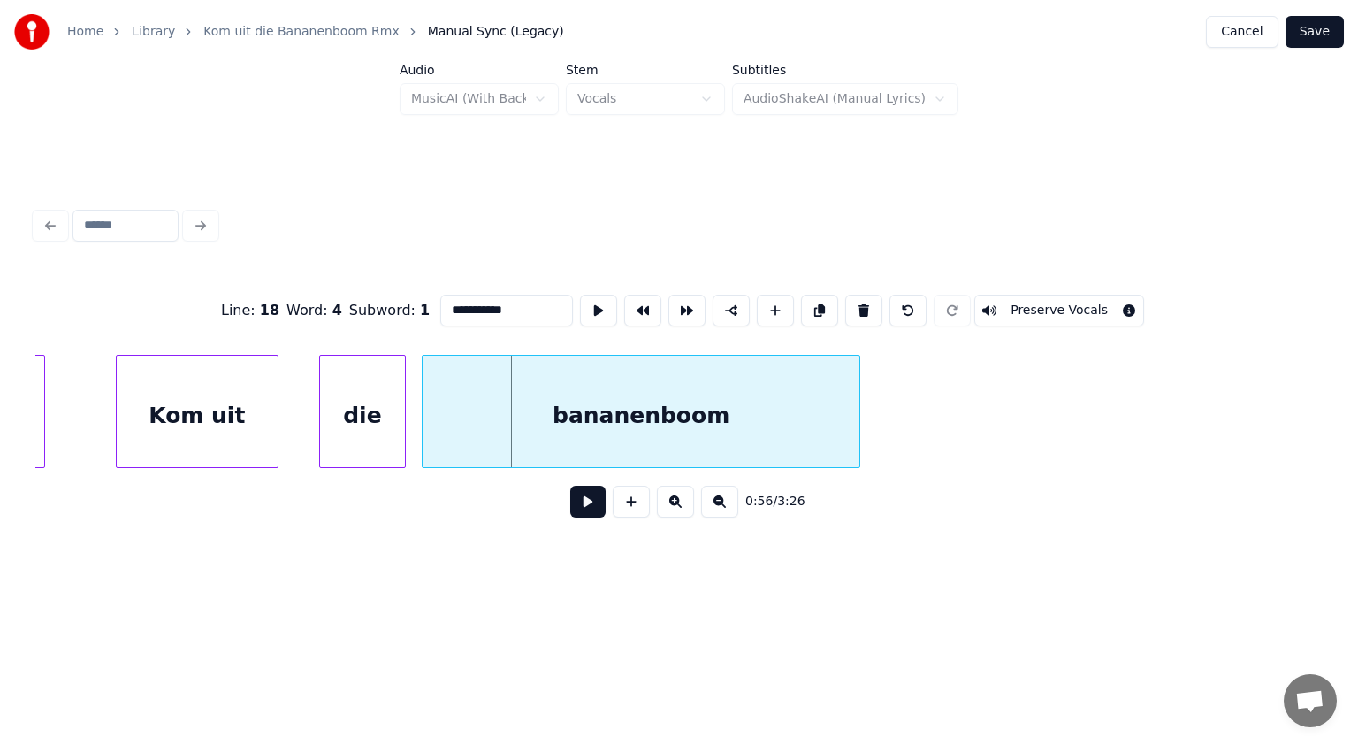
click at [423, 389] on div at bounding box center [425, 411] width 5 height 111
type input "**********"
click at [591, 504] on button at bounding box center [587, 502] width 35 height 32
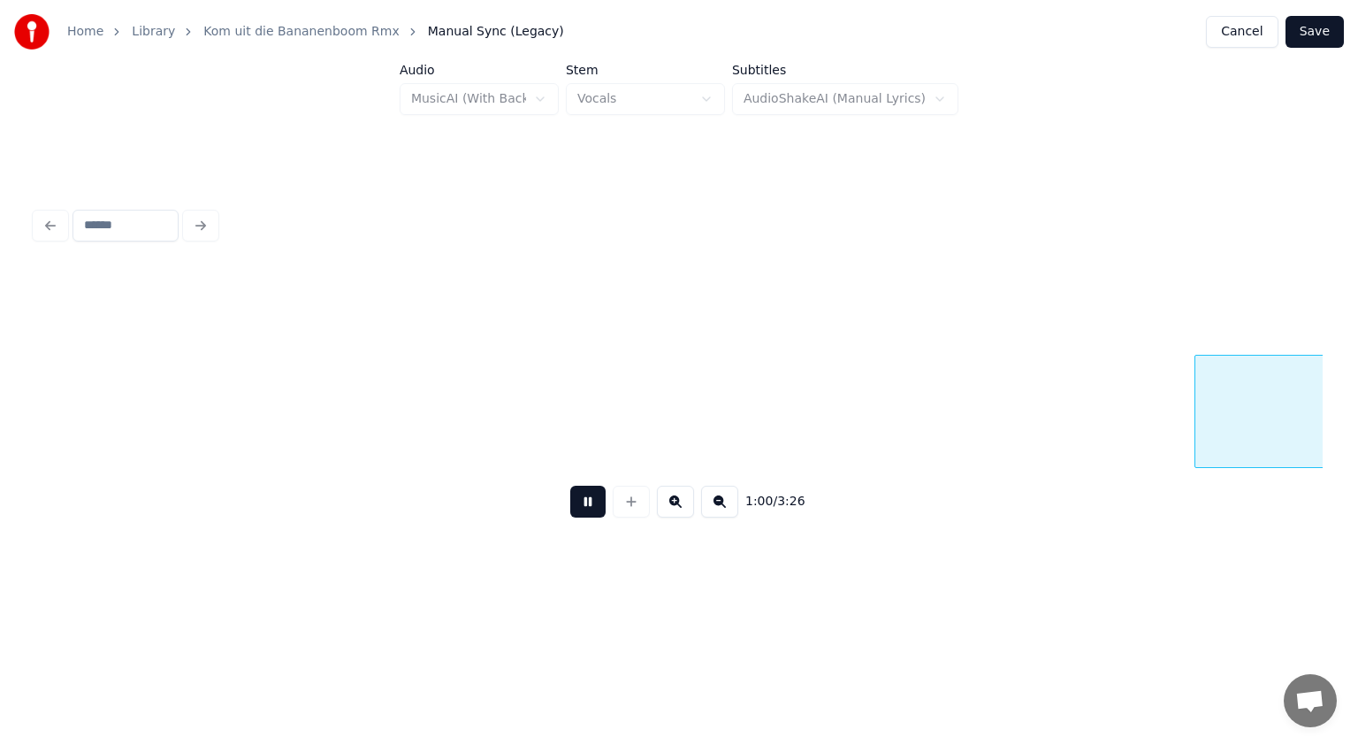
scroll to position [0, 32324]
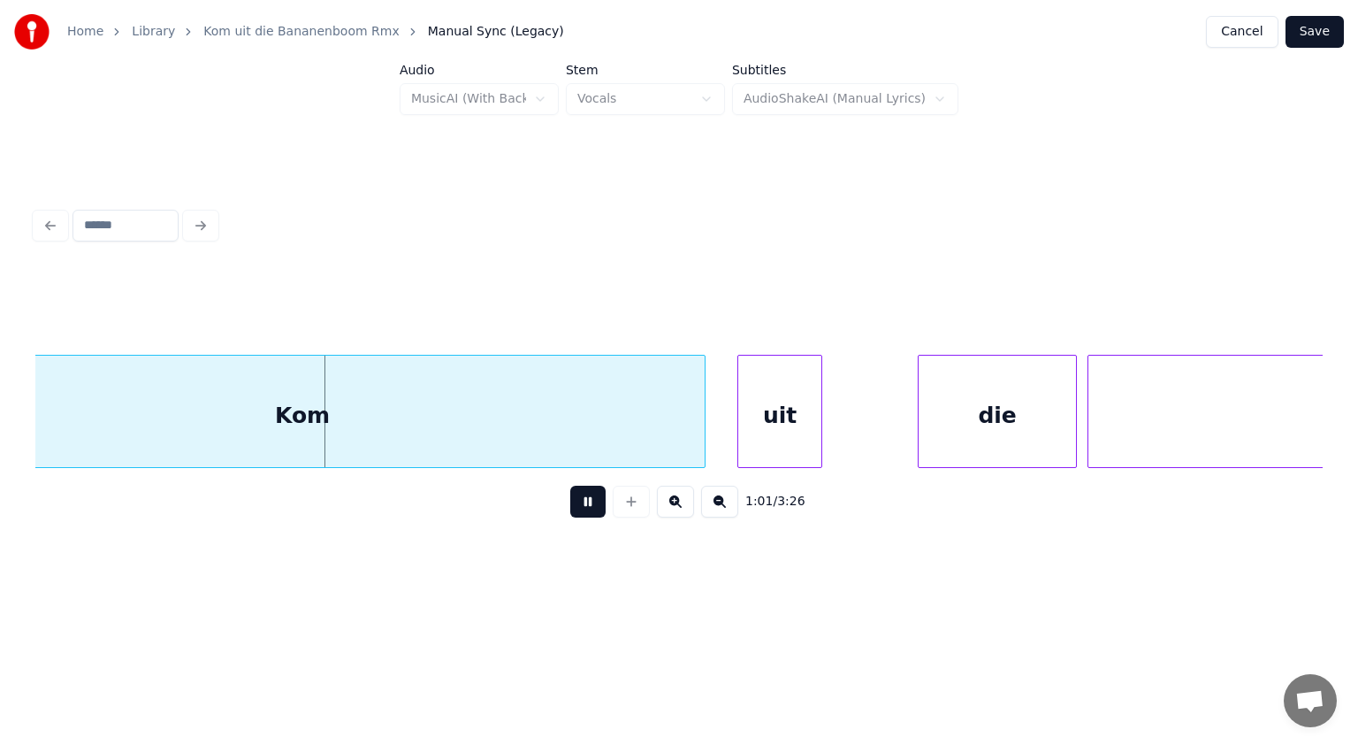
click at [591, 504] on button at bounding box center [587, 502] width 35 height 32
click at [545, 413] on div "Kom" at bounding box center [302, 416] width 805 height 120
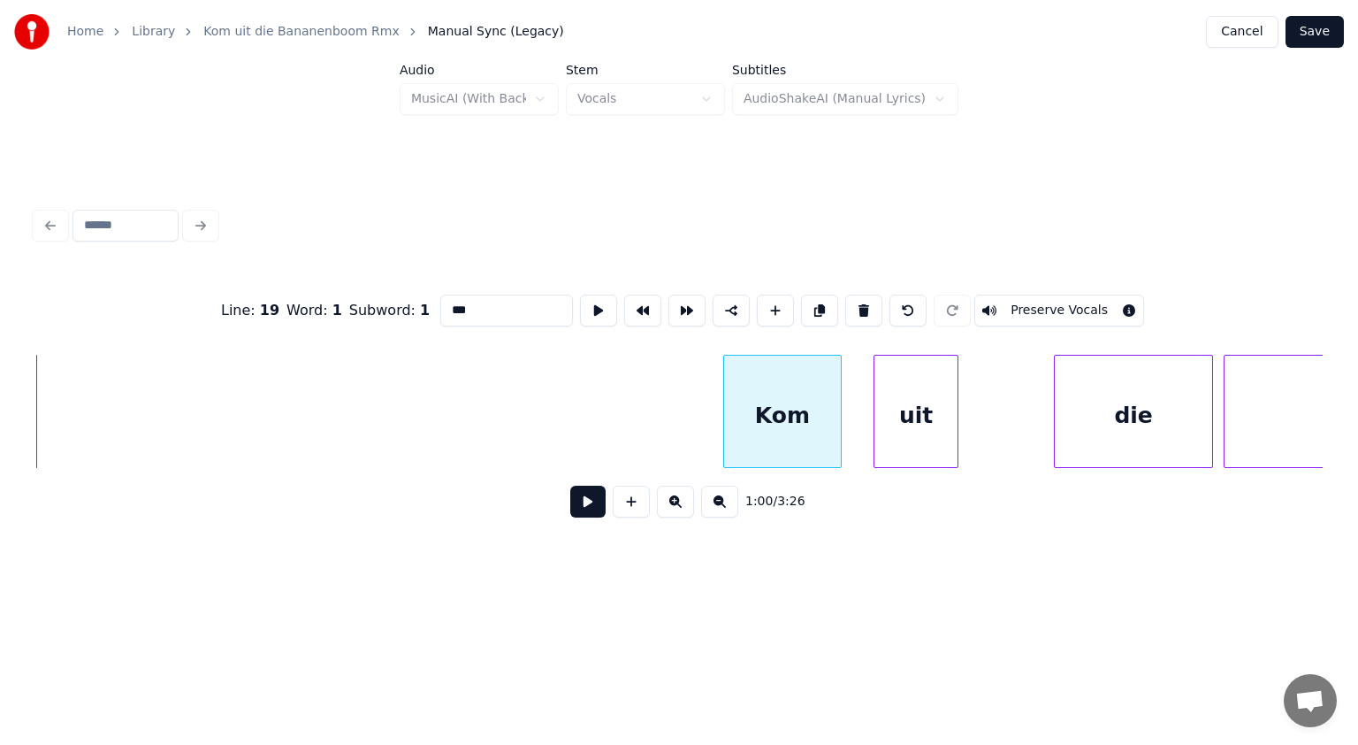
click at [725, 416] on div at bounding box center [726, 411] width 5 height 111
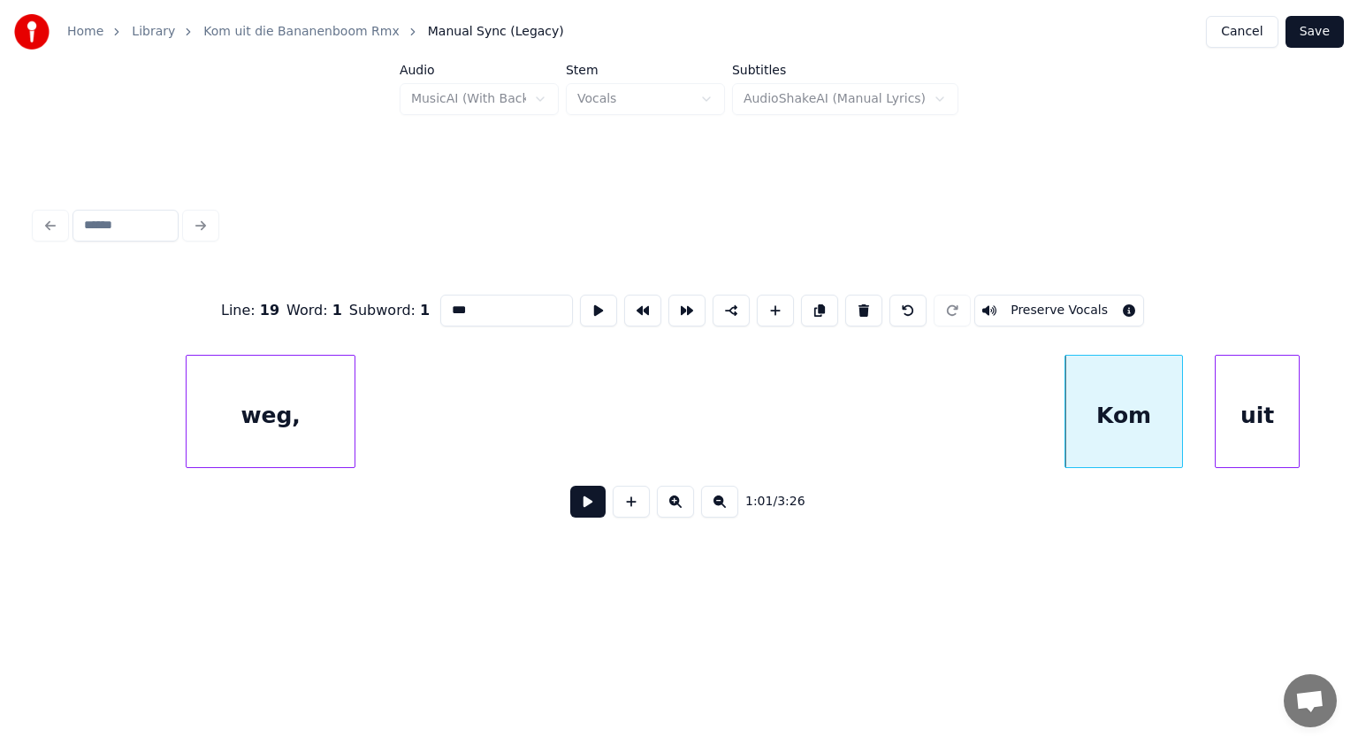
scroll to position [0, 31728]
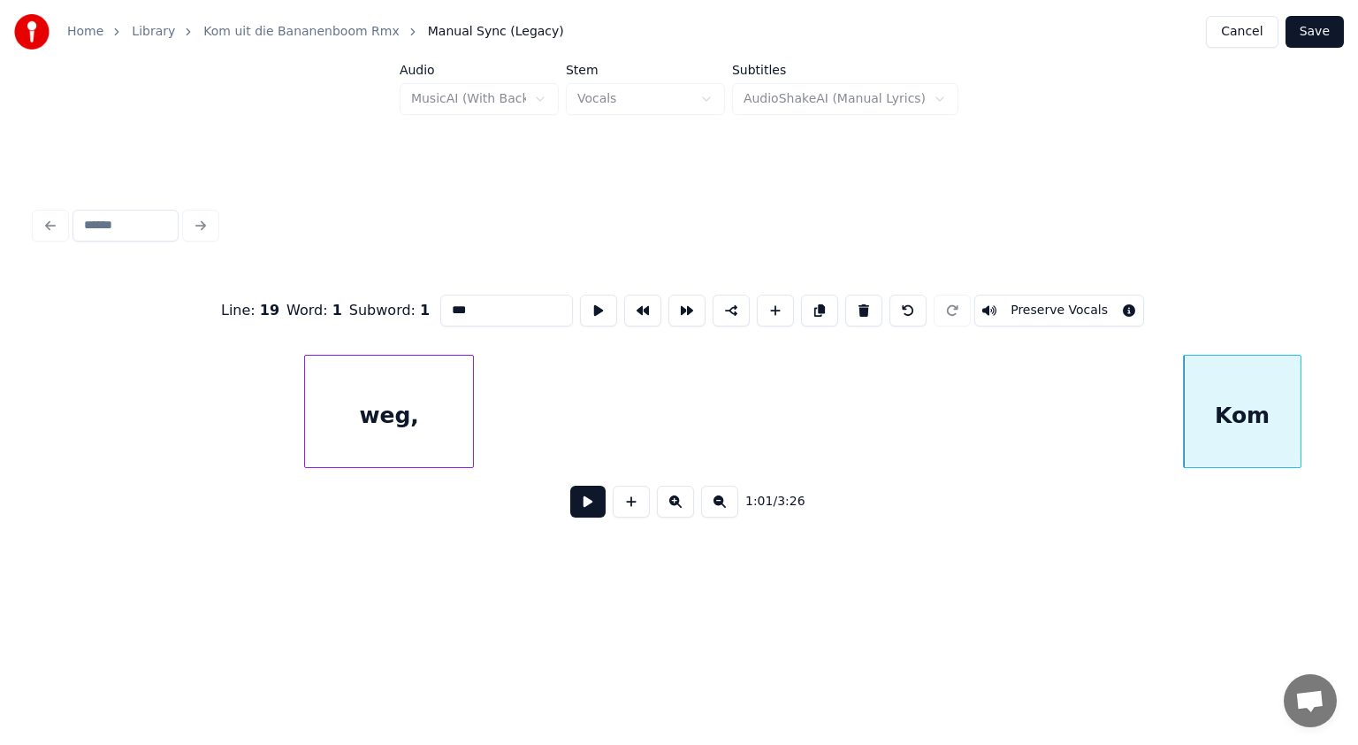
click at [381, 406] on div "weg," at bounding box center [389, 416] width 168 height 120
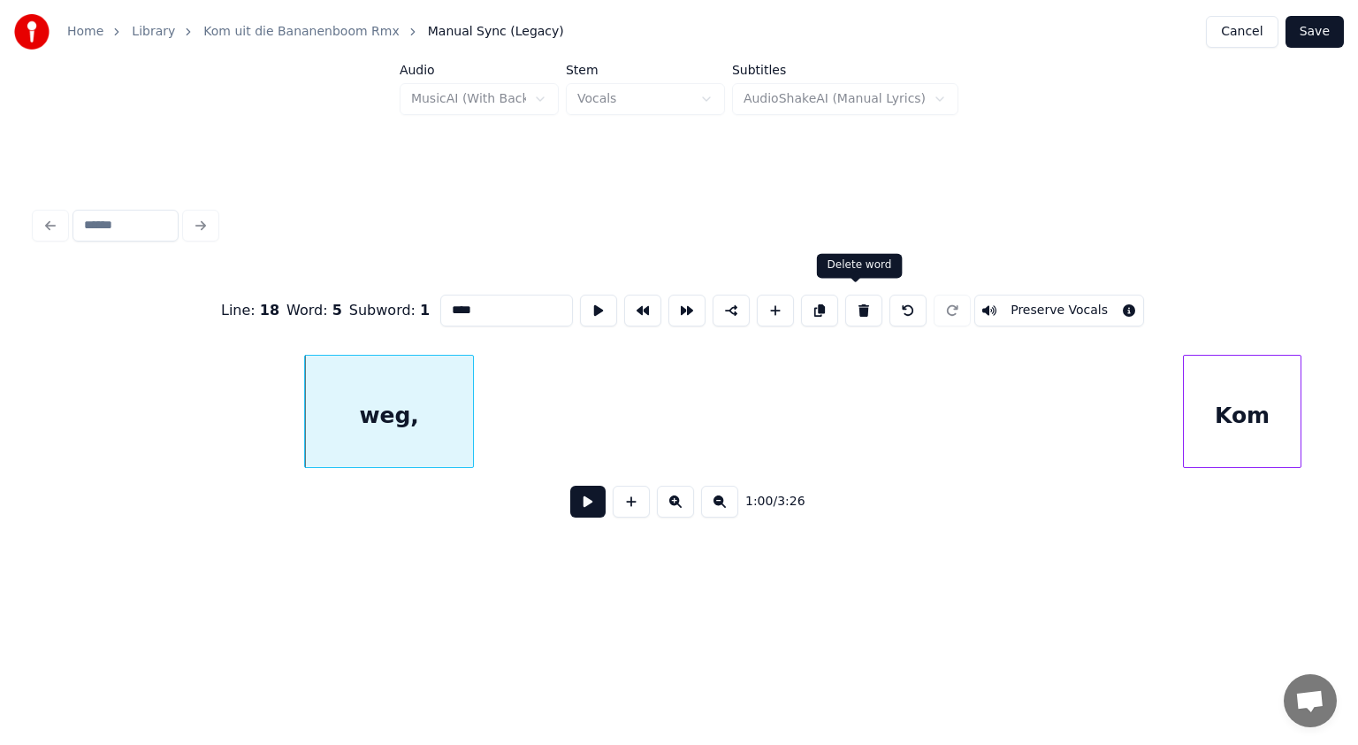
click at [854, 295] on button at bounding box center [863, 311] width 37 height 32
type input "***"
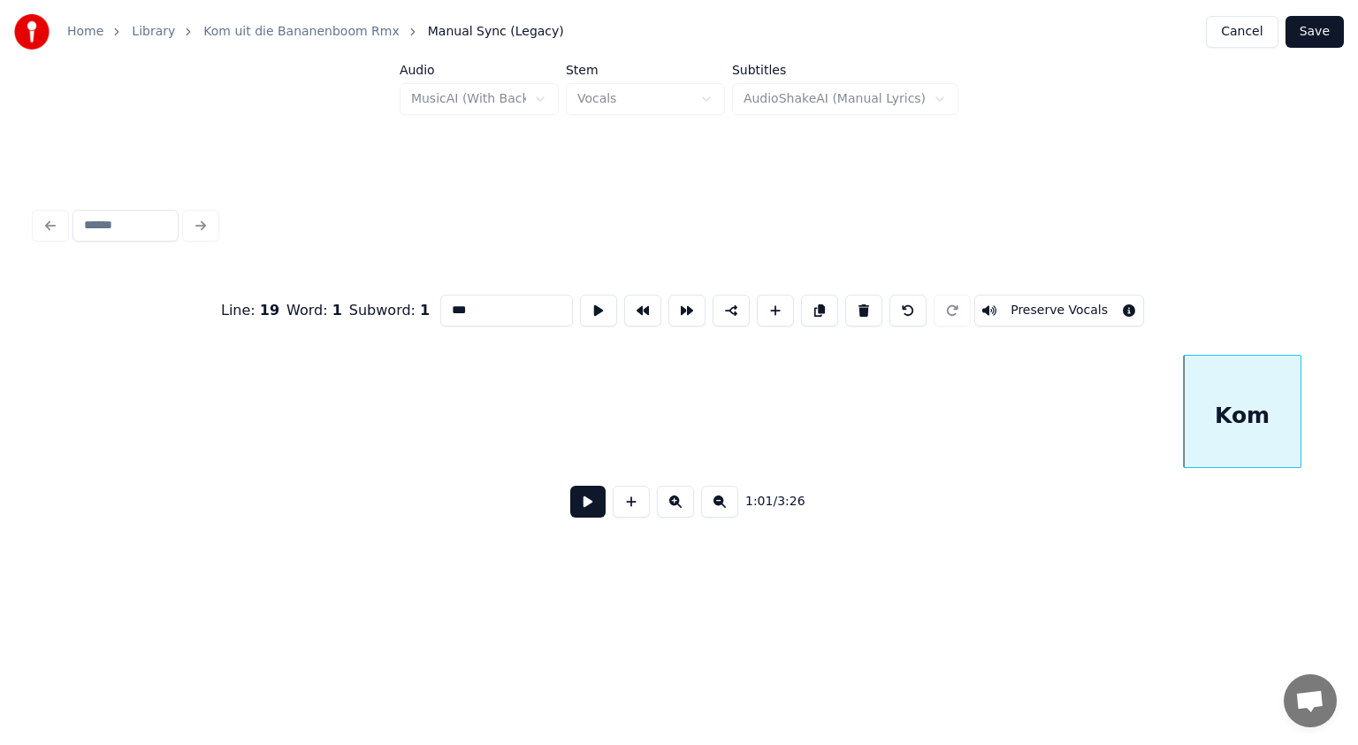
click at [589, 513] on button at bounding box center [587, 502] width 35 height 32
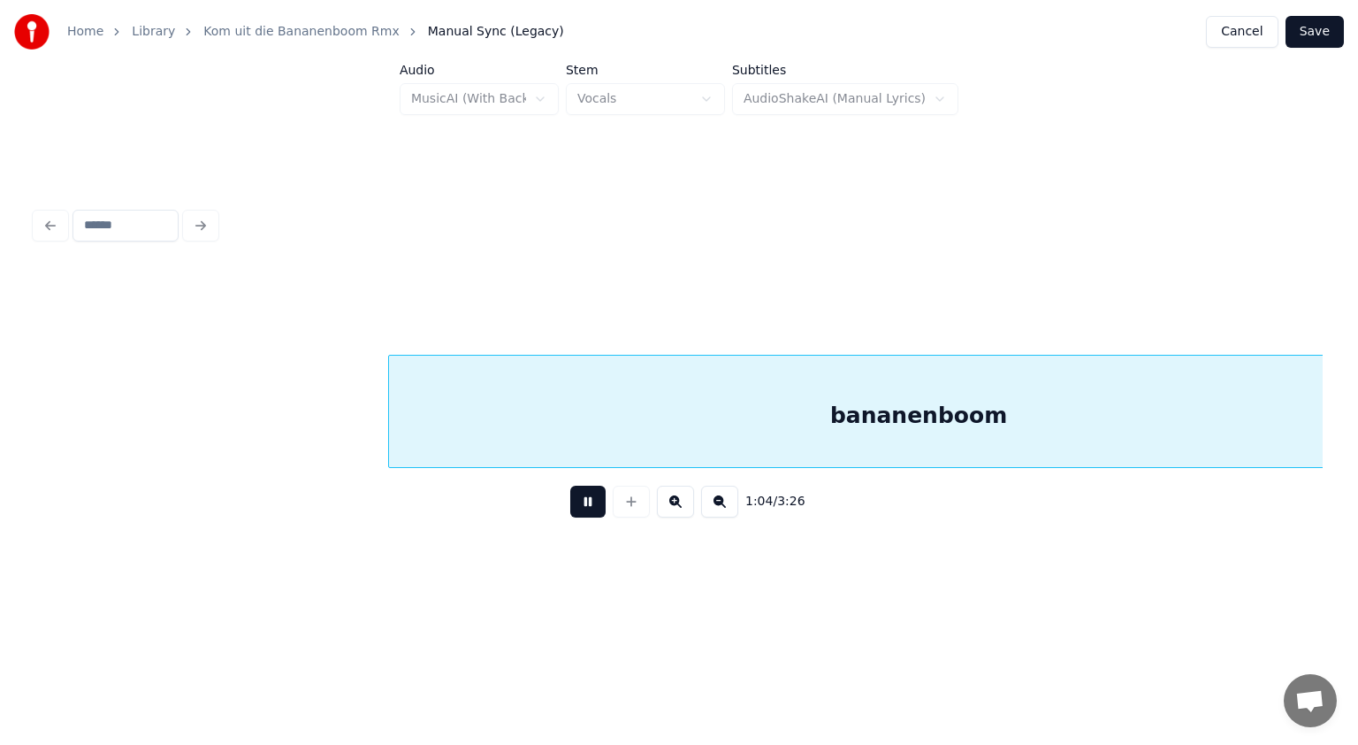
scroll to position [0, 34316]
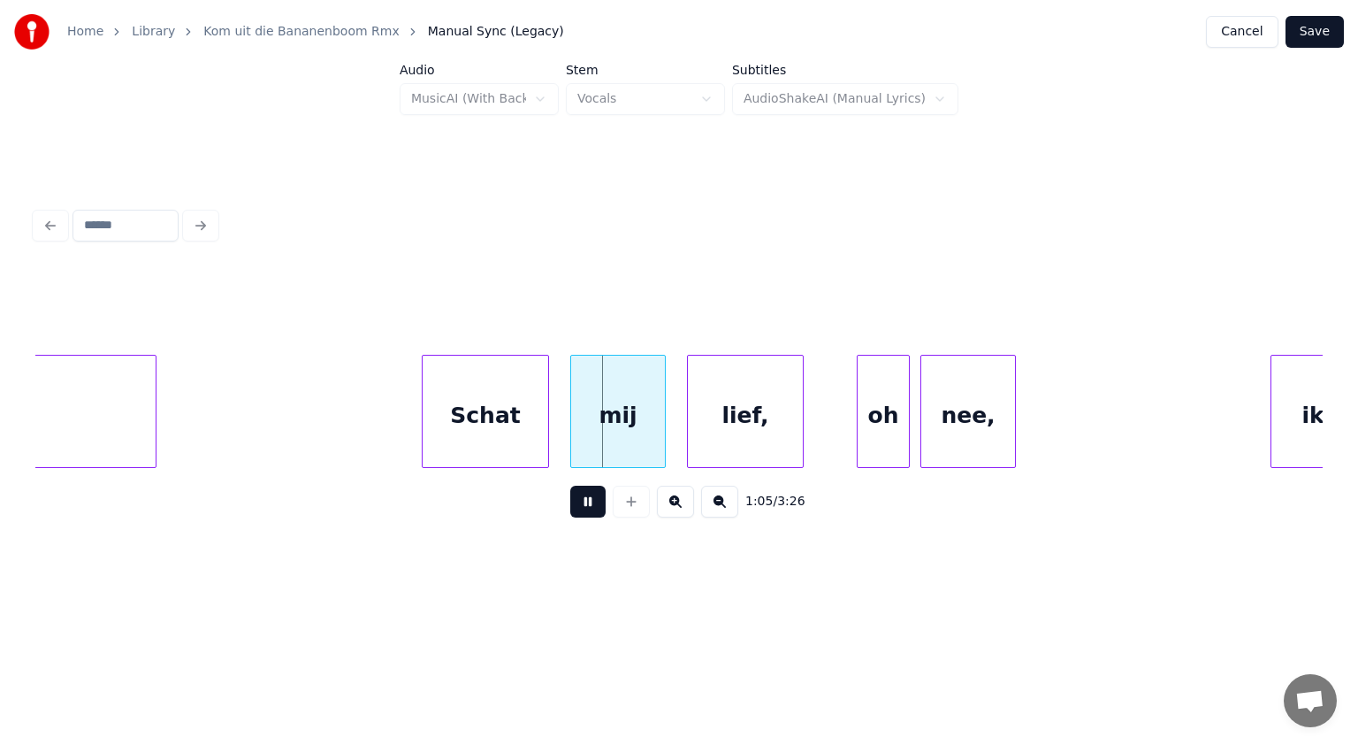
click at [589, 513] on button at bounding box center [587, 502] width 35 height 32
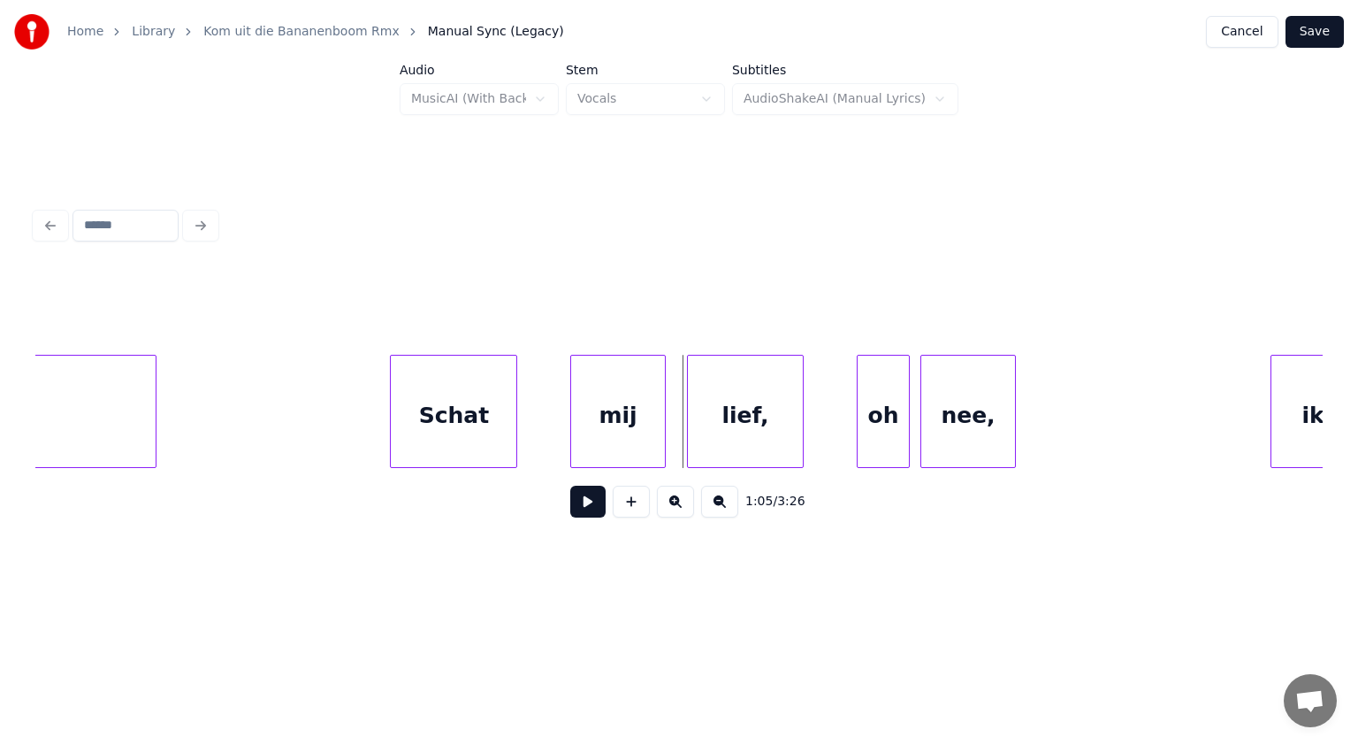
click at [459, 435] on div "Schat" at bounding box center [454, 416] width 126 height 120
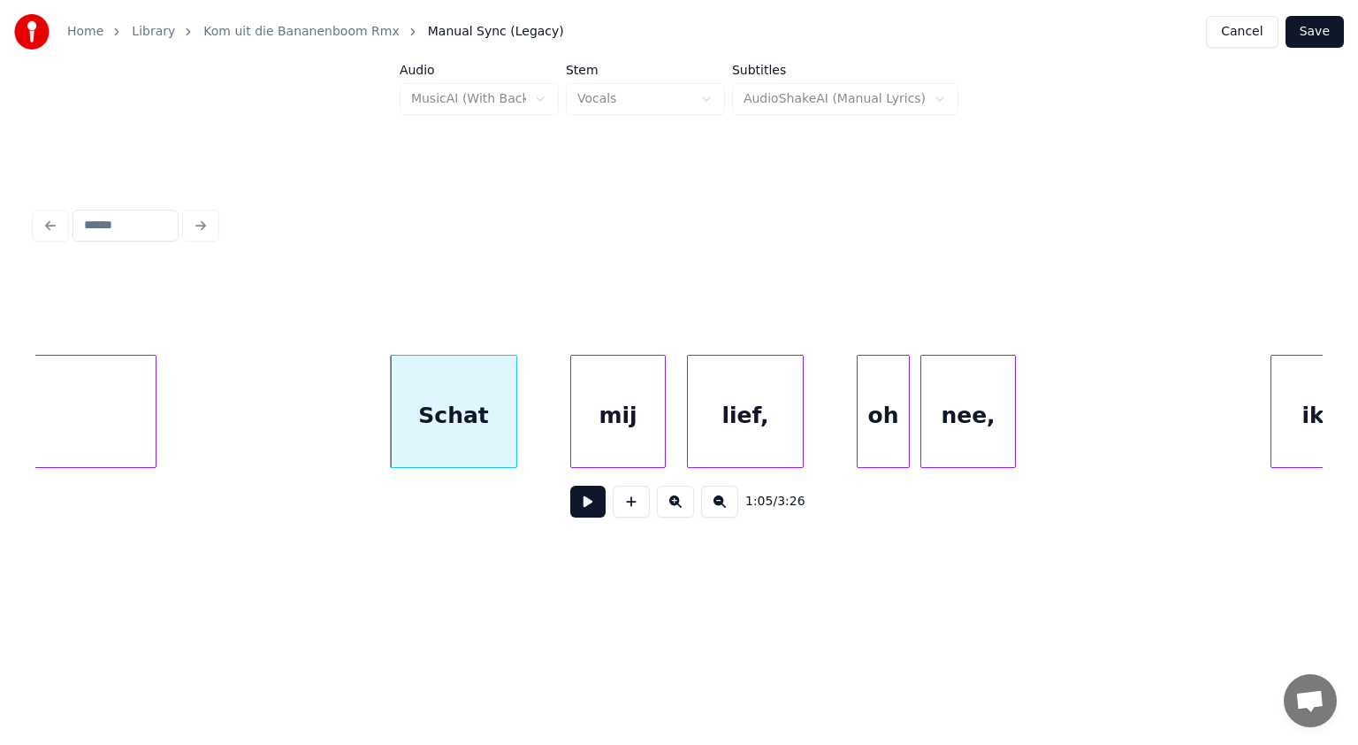
click at [479, 408] on div "Schat" at bounding box center [454, 416] width 126 height 120
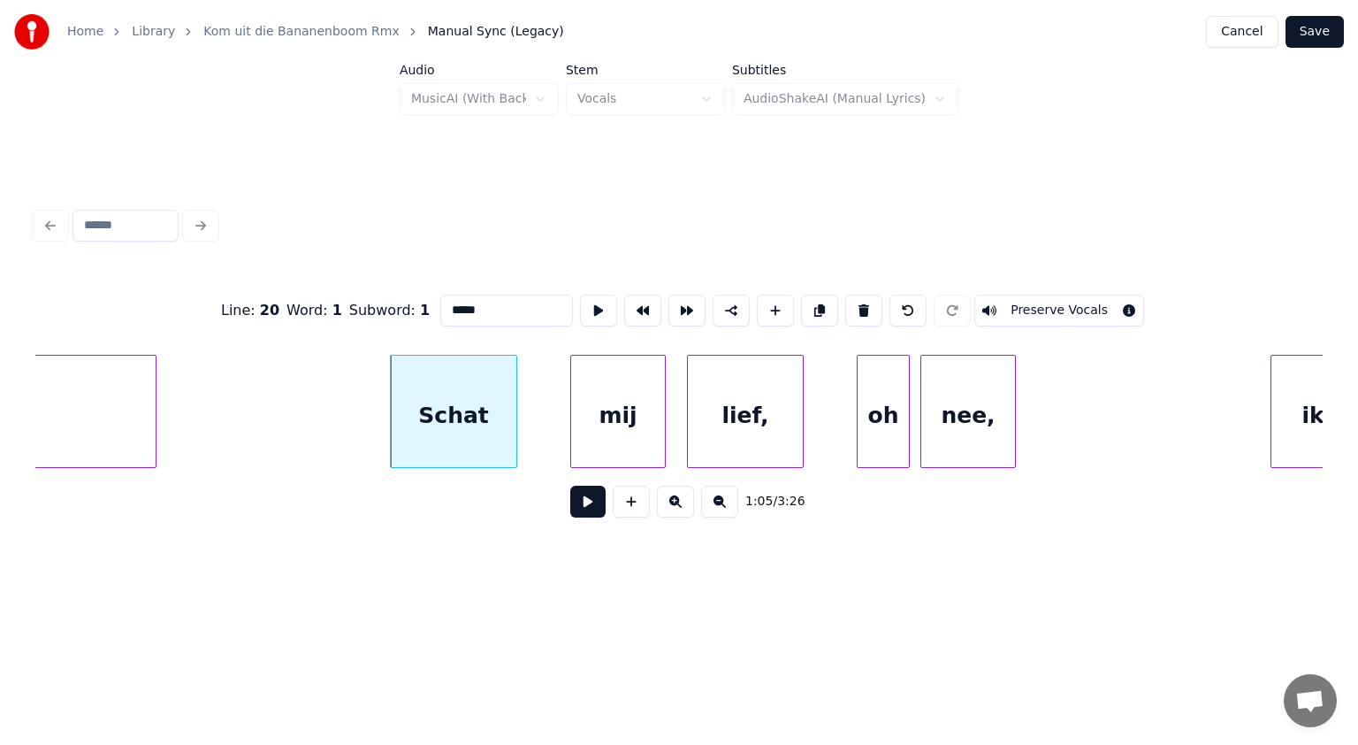
click at [481, 308] on input "*****" at bounding box center [506, 311] width 133 height 32
click at [593, 412] on div "mij" at bounding box center [608, 416] width 94 height 120
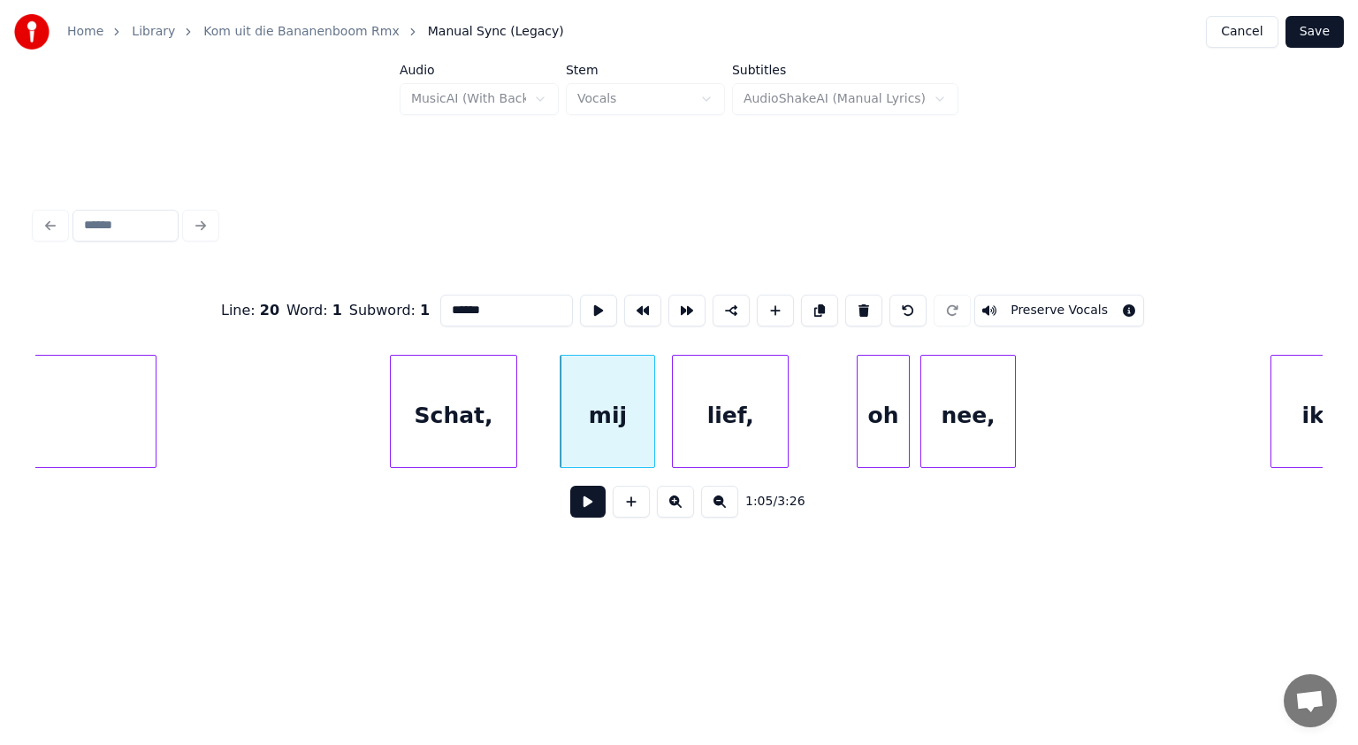
click at [734, 421] on div "lief," at bounding box center [730, 416] width 115 height 120
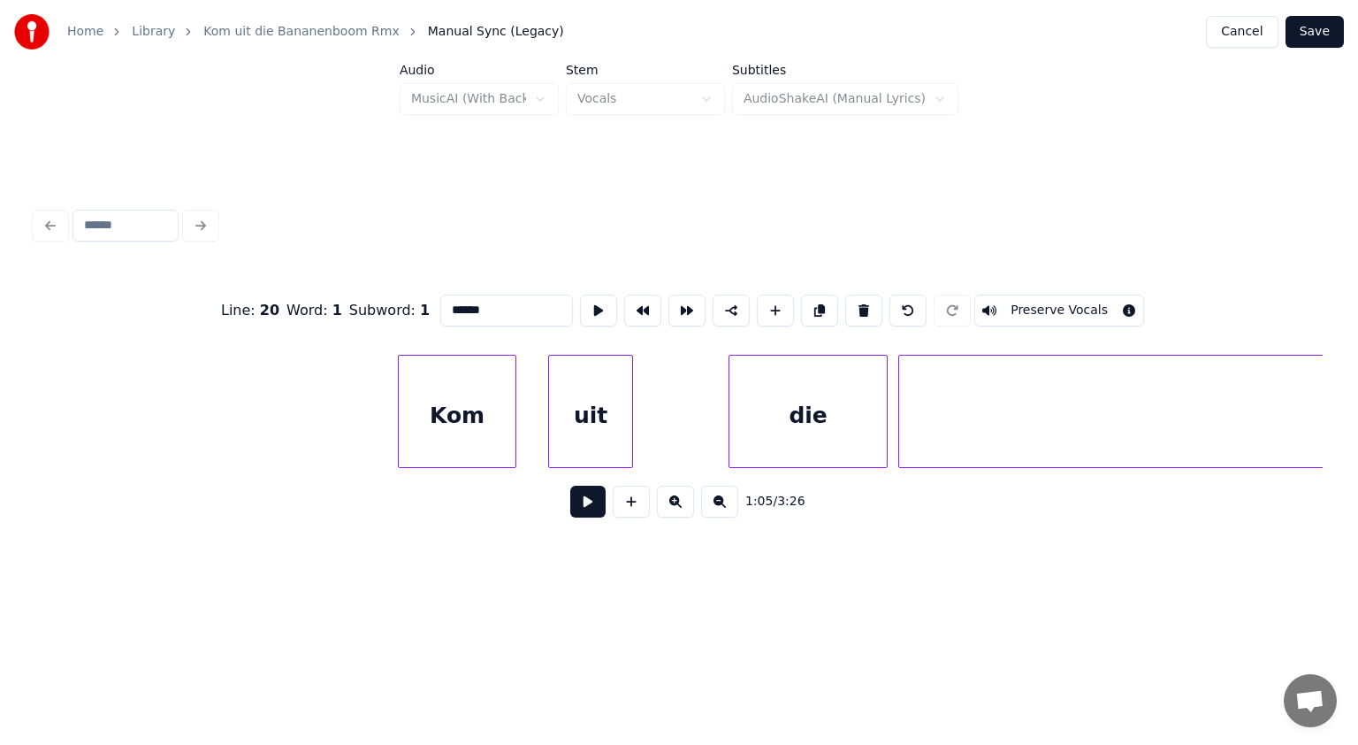
scroll to position [0, 32395]
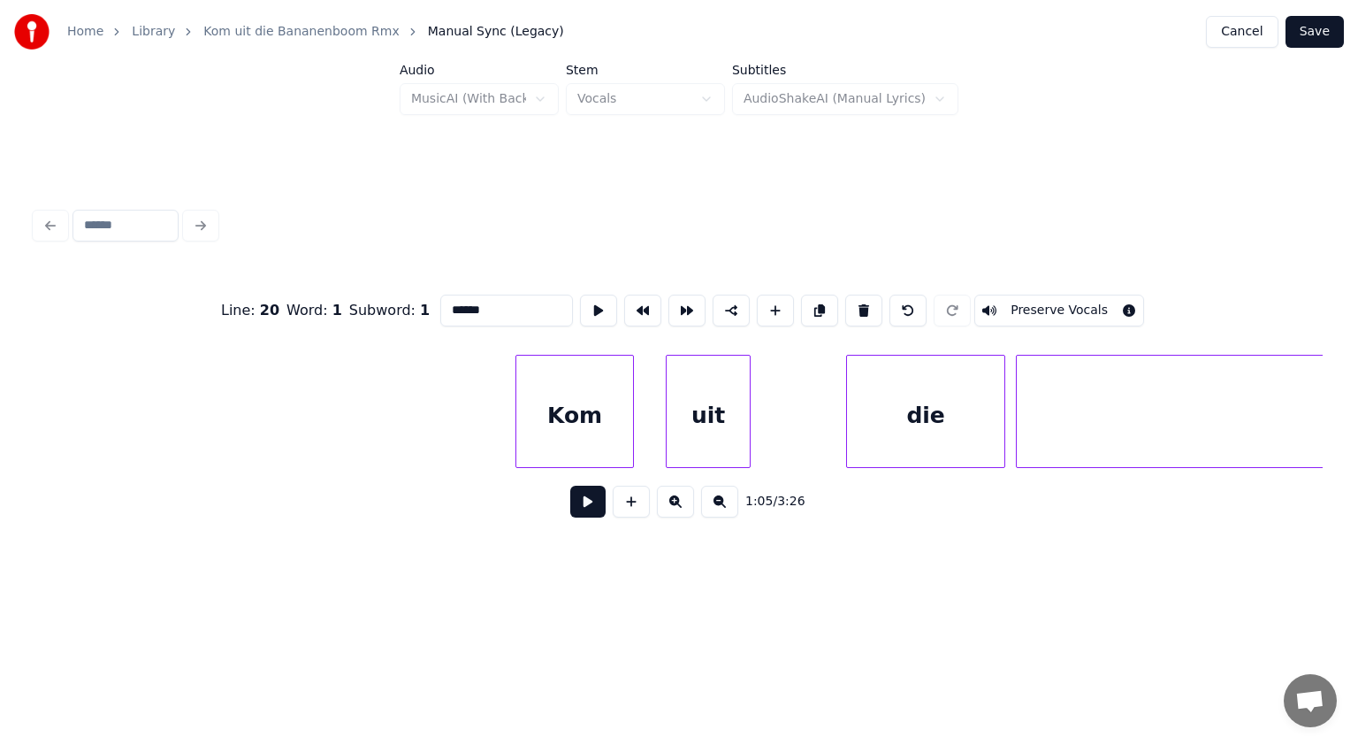
click at [536, 431] on div "Kom" at bounding box center [574, 416] width 117 height 120
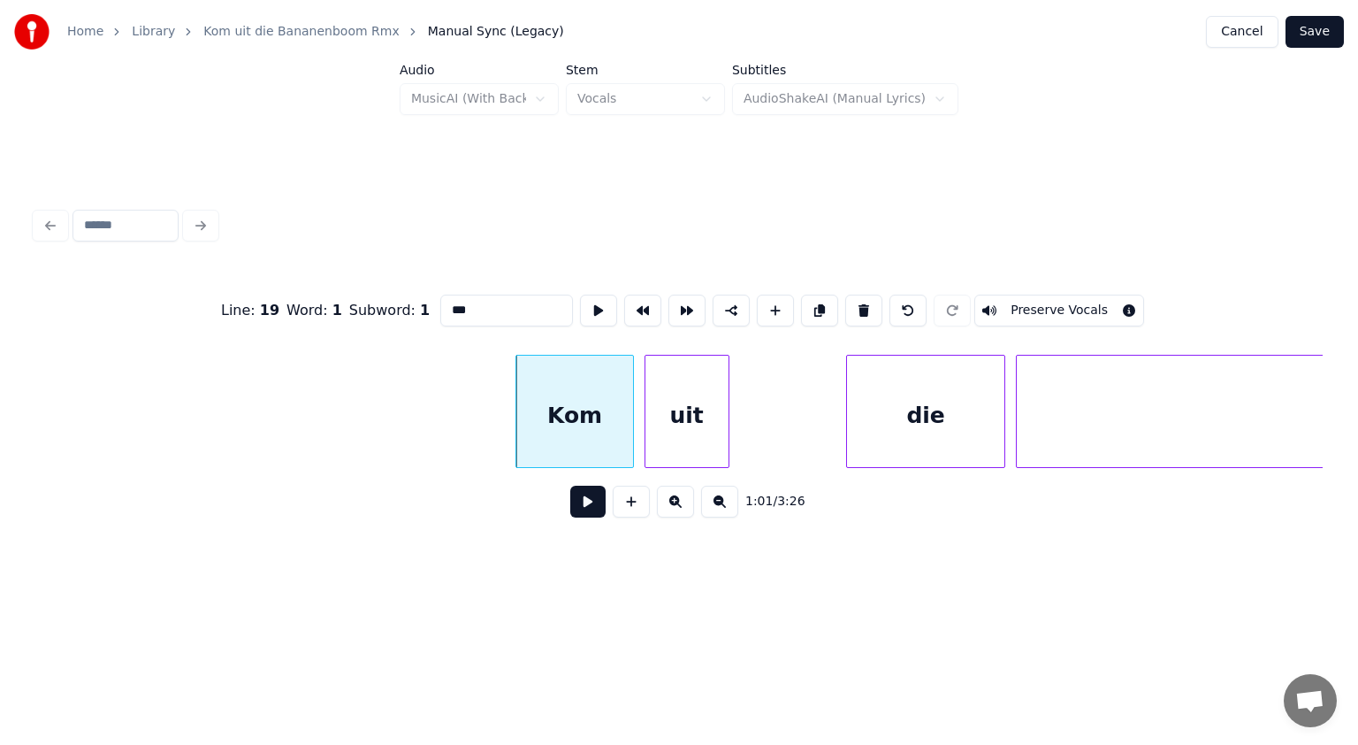
click at [662, 427] on div "uit" at bounding box center [687, 416] width 83 height 120
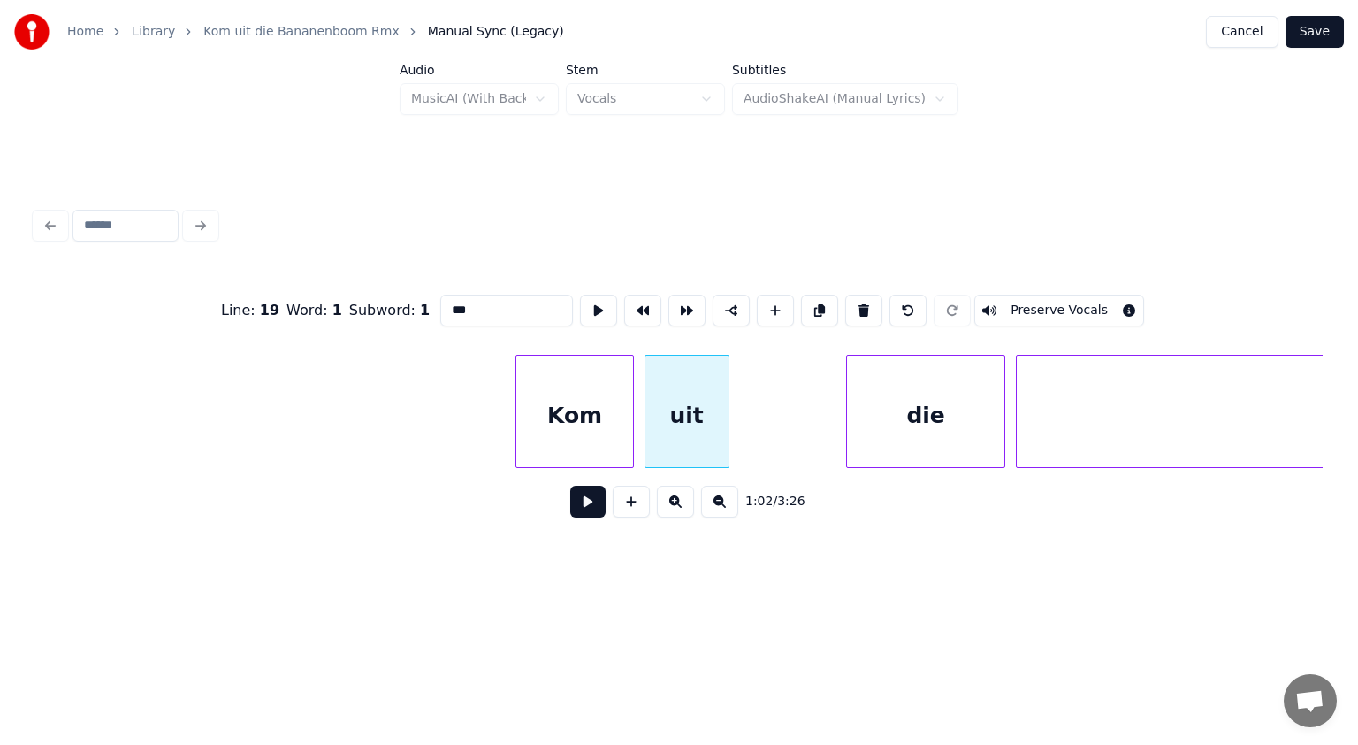
click at [575, 433] on div "Kom" at bounding box center [574, 416] width 117 height 120
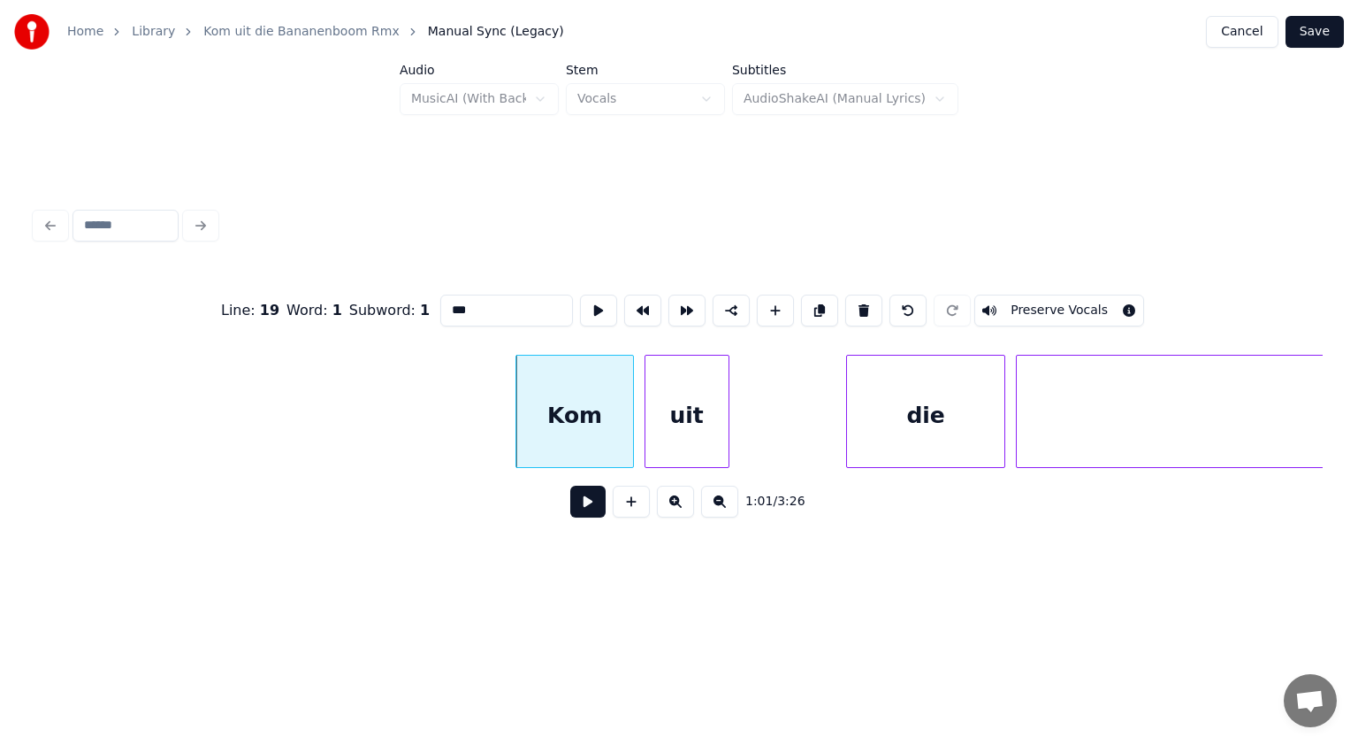
type input "***"
click at [587, 509] on button at bounding box center [587, 502] width 35 height 32
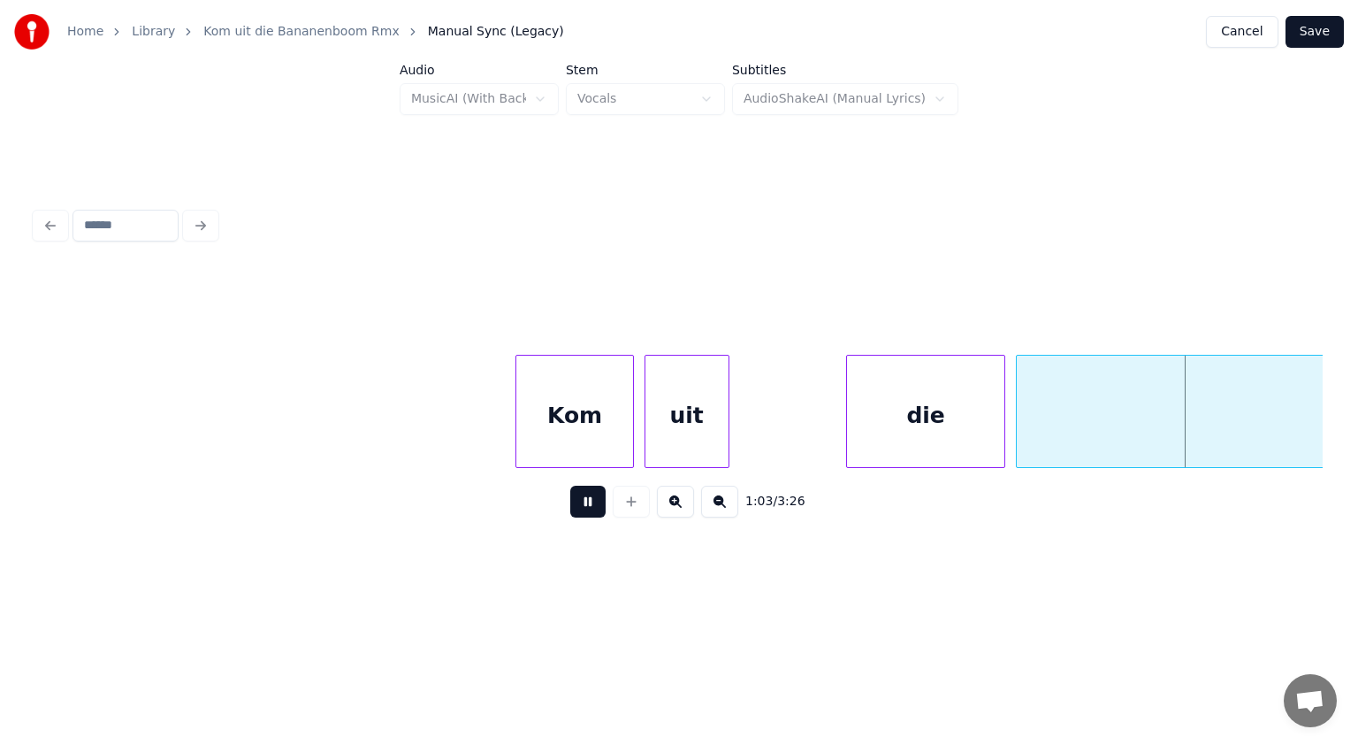
click at [587, 509] on button at bounding box center [587, 502] width 35 height 32
click at [769, 452] on div "die" at bounding box center [816, 416] width 157 height 120
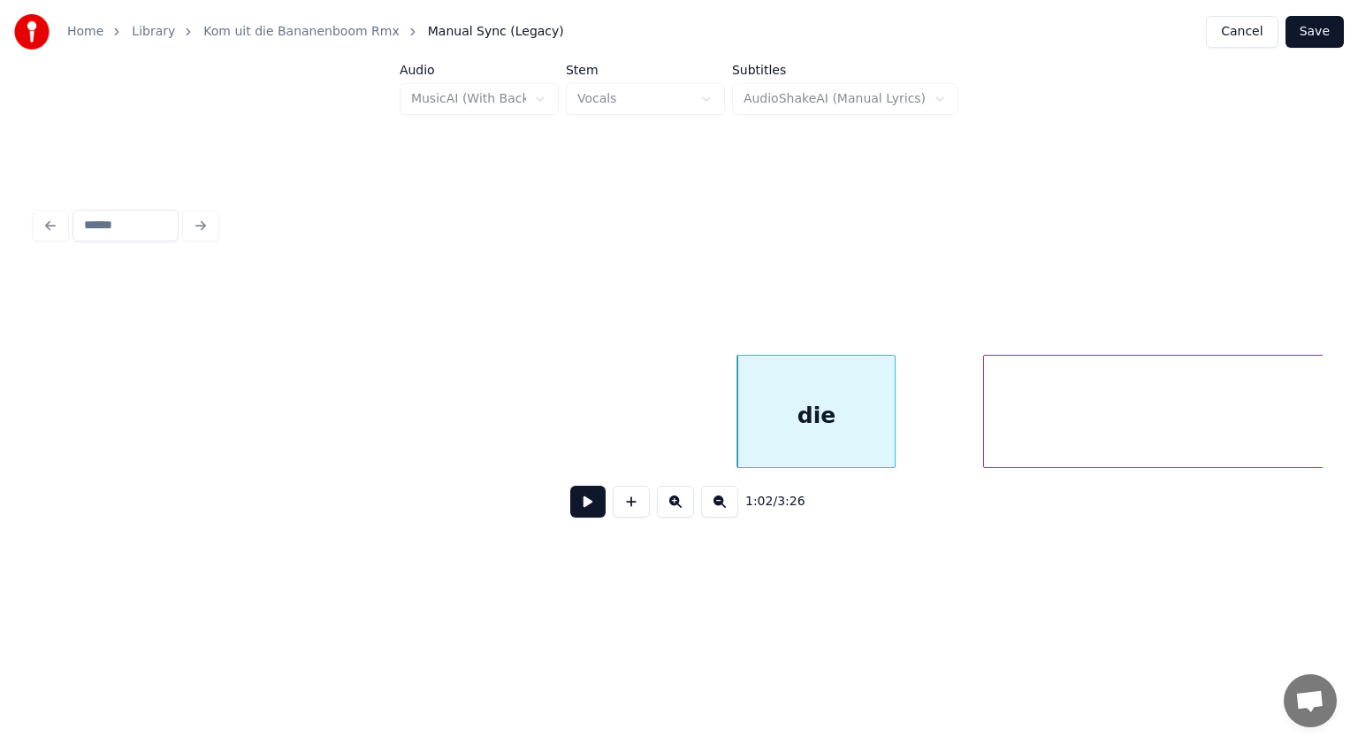
scroll to position [0, 33139]
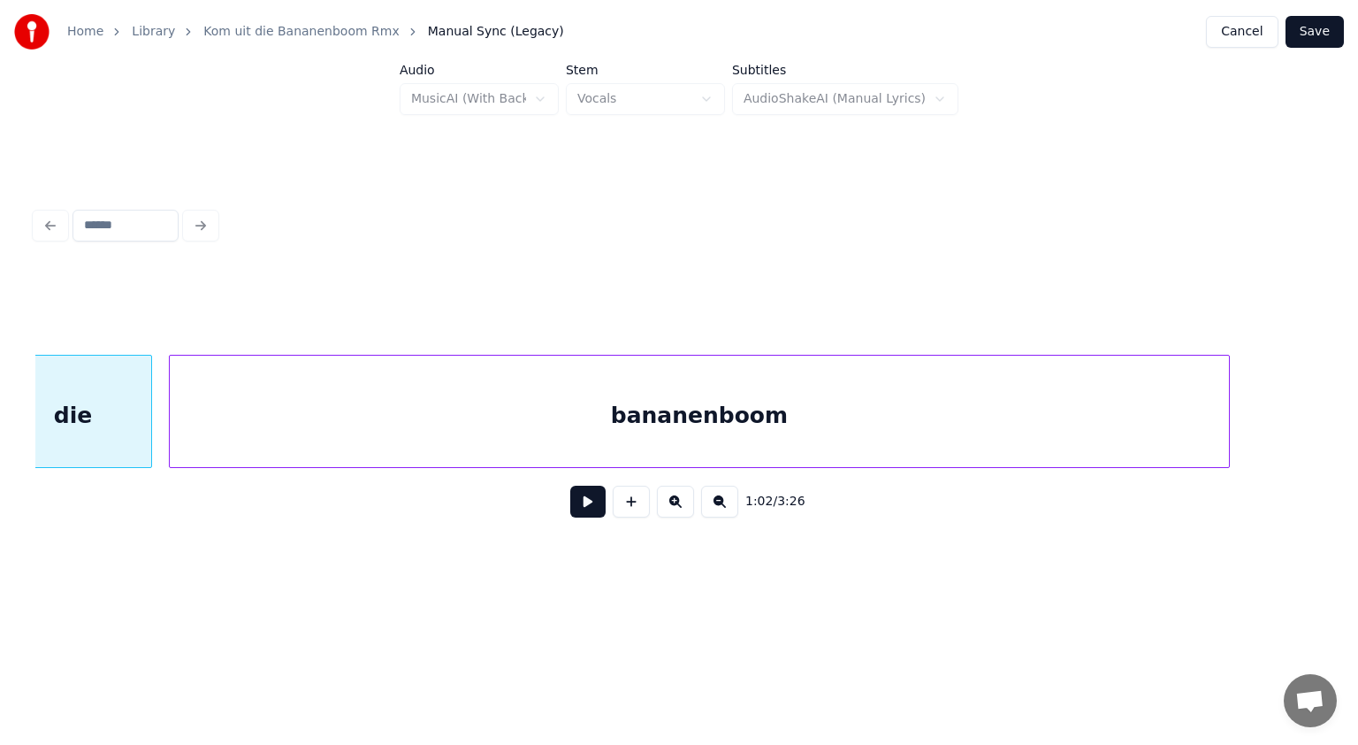
click at [940, 425] on div "bananenboom" at bounding box center [700, 416] width 1060 height 120
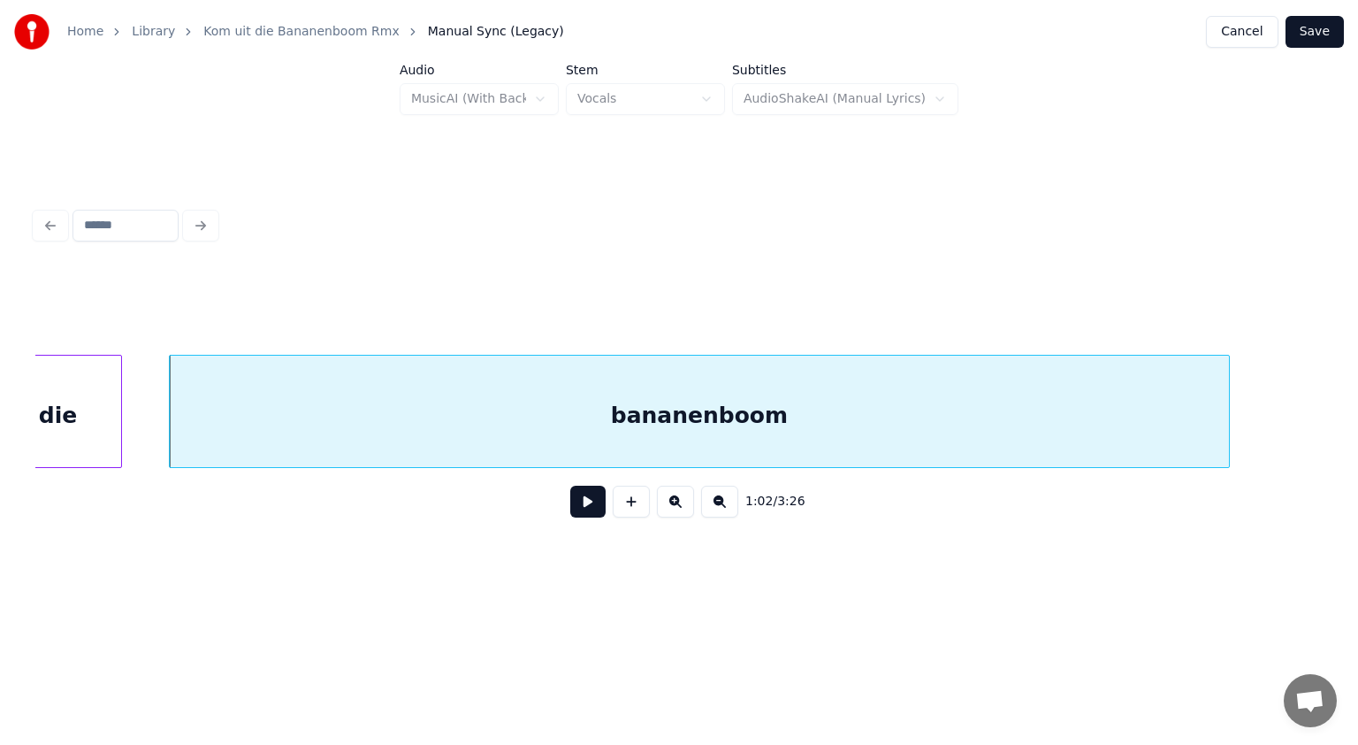
click at [118, 432] on div at bounding box center [118, 411] width 5 height 111
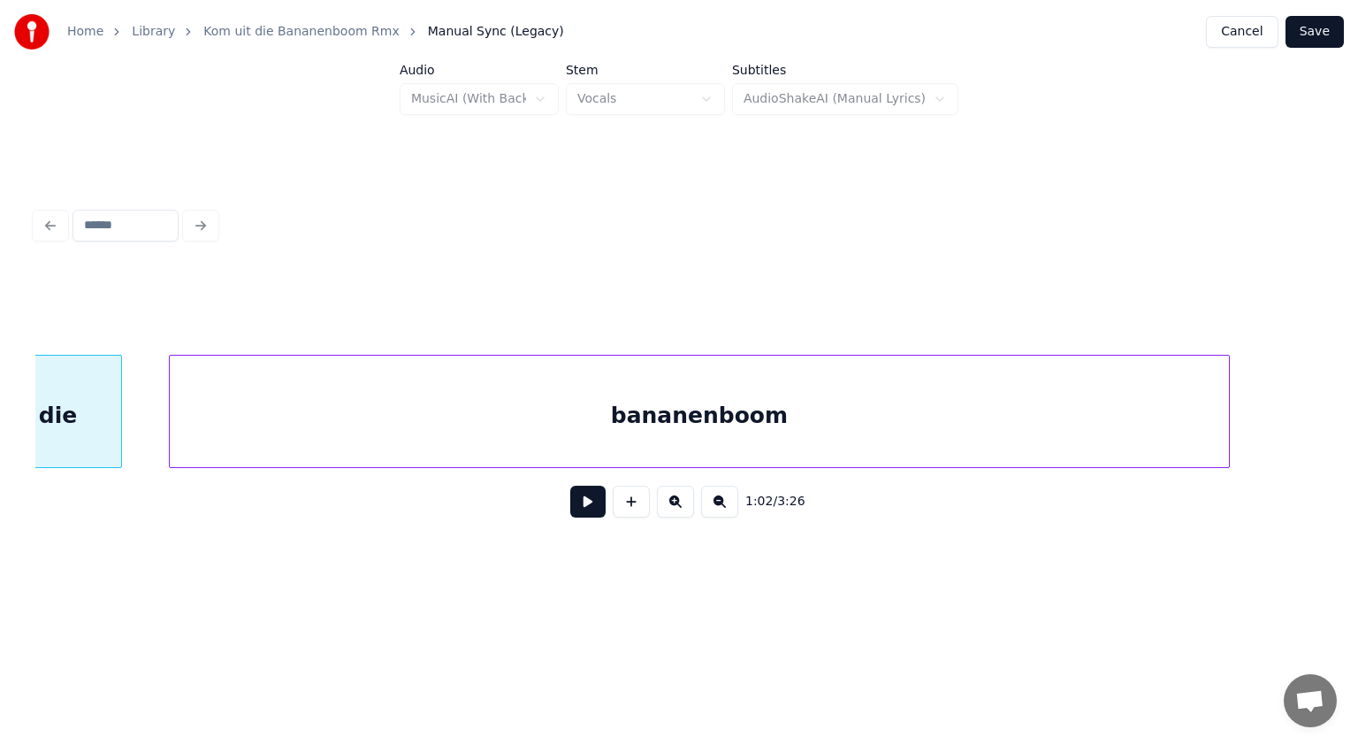
scroll to position [0, 33097]
click at [249, 409] on div "bananenboom" at bounding box center [711, 416] width 1060 height 120
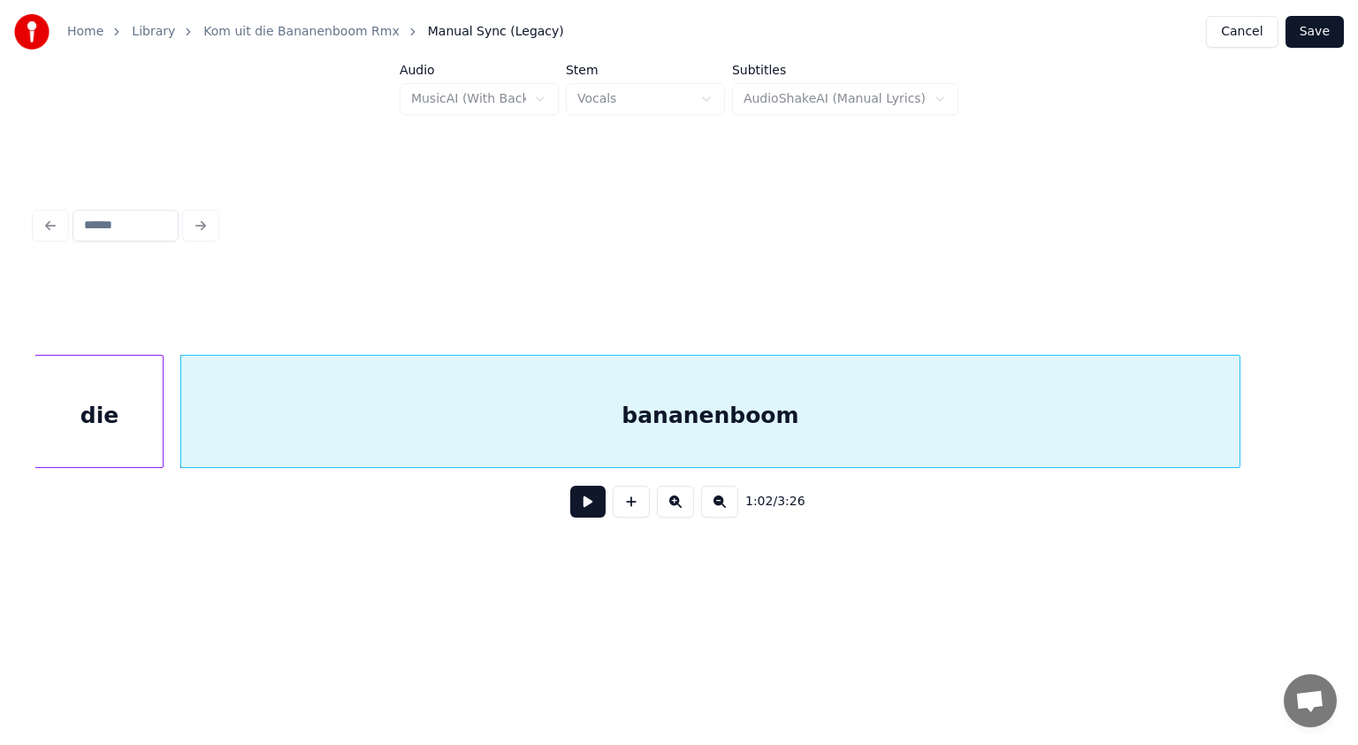
click at [1321, 27] on button "Save" at bounding box center [1315, 32] width 58 height 32
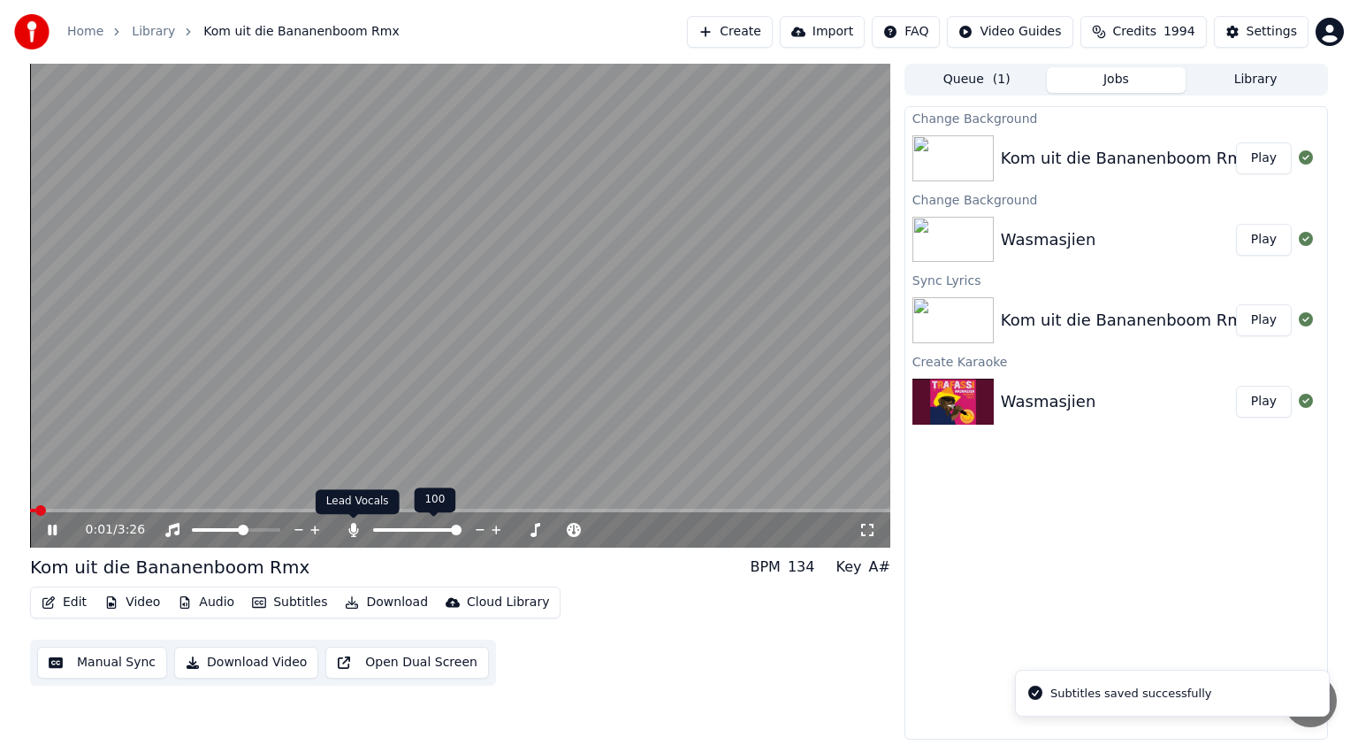
click at [354, 527] on icon at bounding box center [353, 530] width 10 height 14
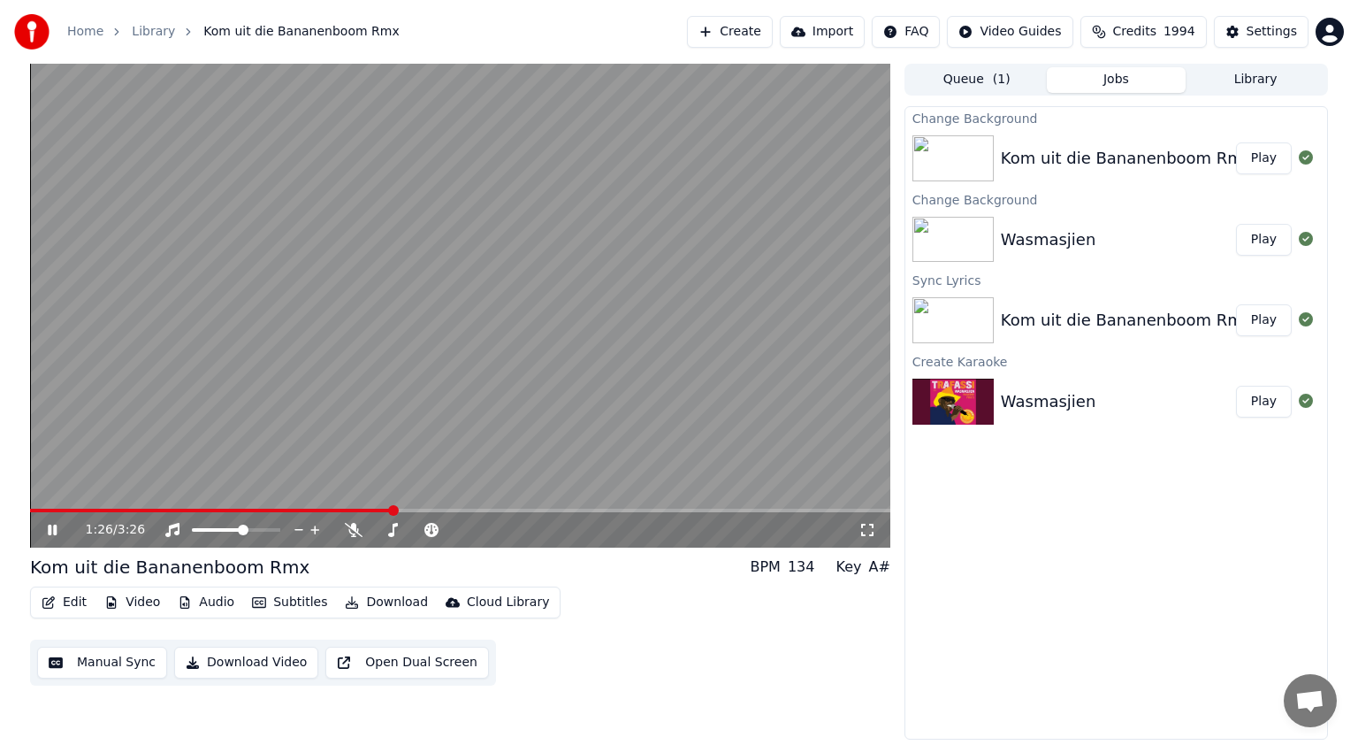
click at [50, 530] on icon at bounding box center [52, 529] width 9 height 11
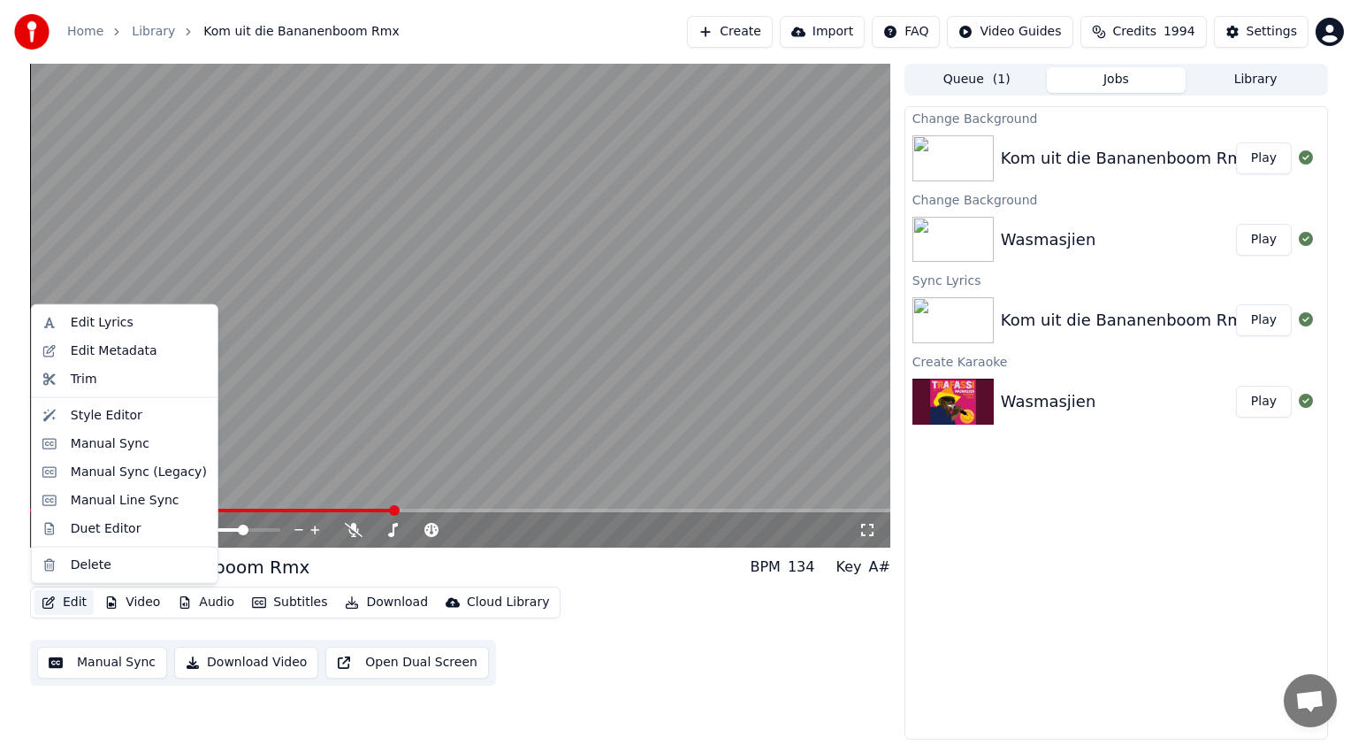
click at [74, 602] on button "Edit" at bounding box center [63, 602] width 59 height 25
click at [109, 475] on div "Manual Sync (Legacy)" at bounding box center [139, 472] width 136 height 18
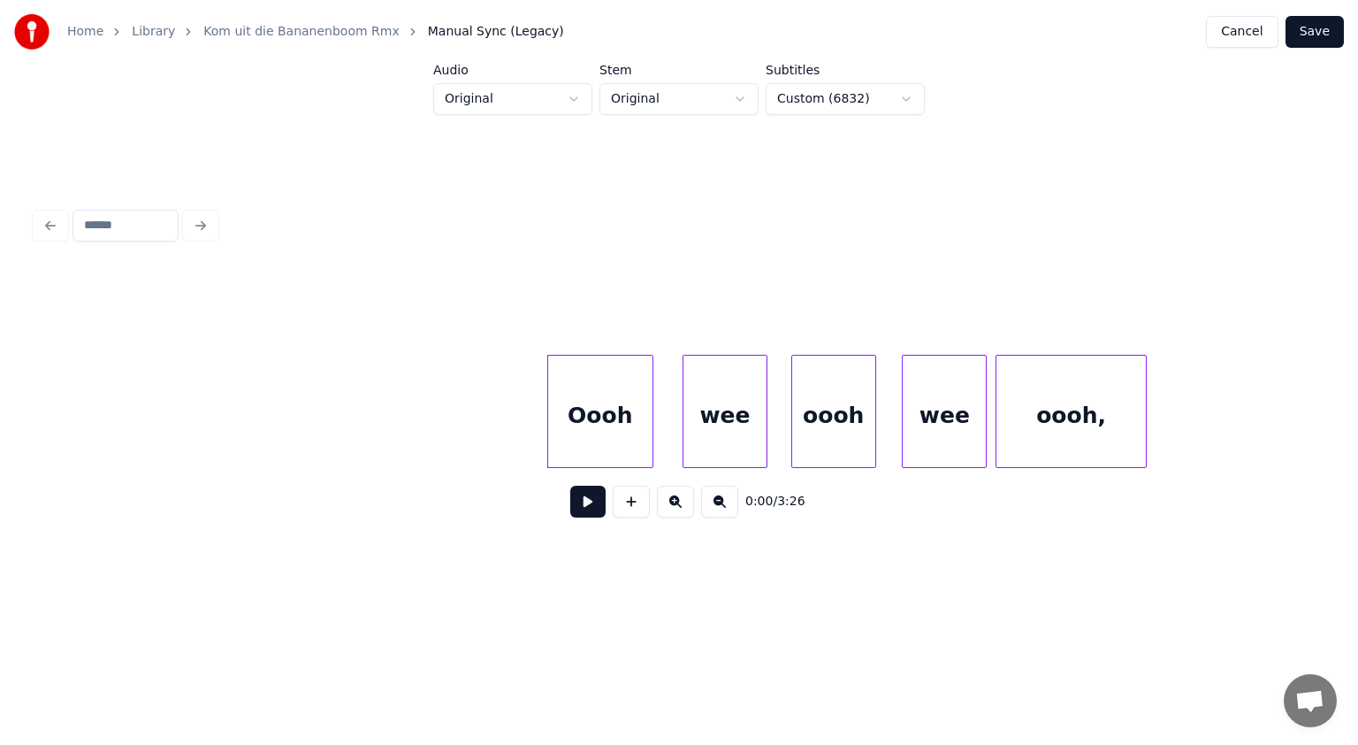
click at [585, 513] on button at bounding box center [587, 502] width 35 height 32
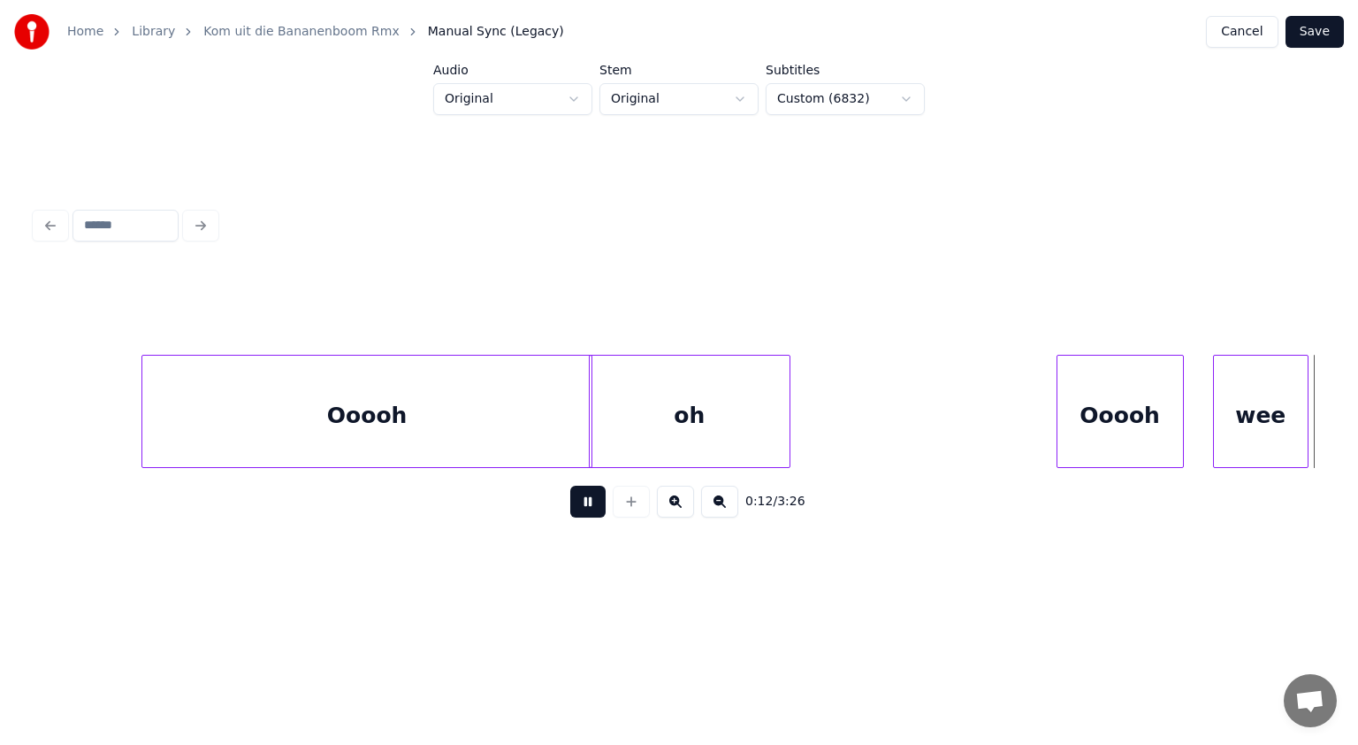
scroll to position [0, 6458]
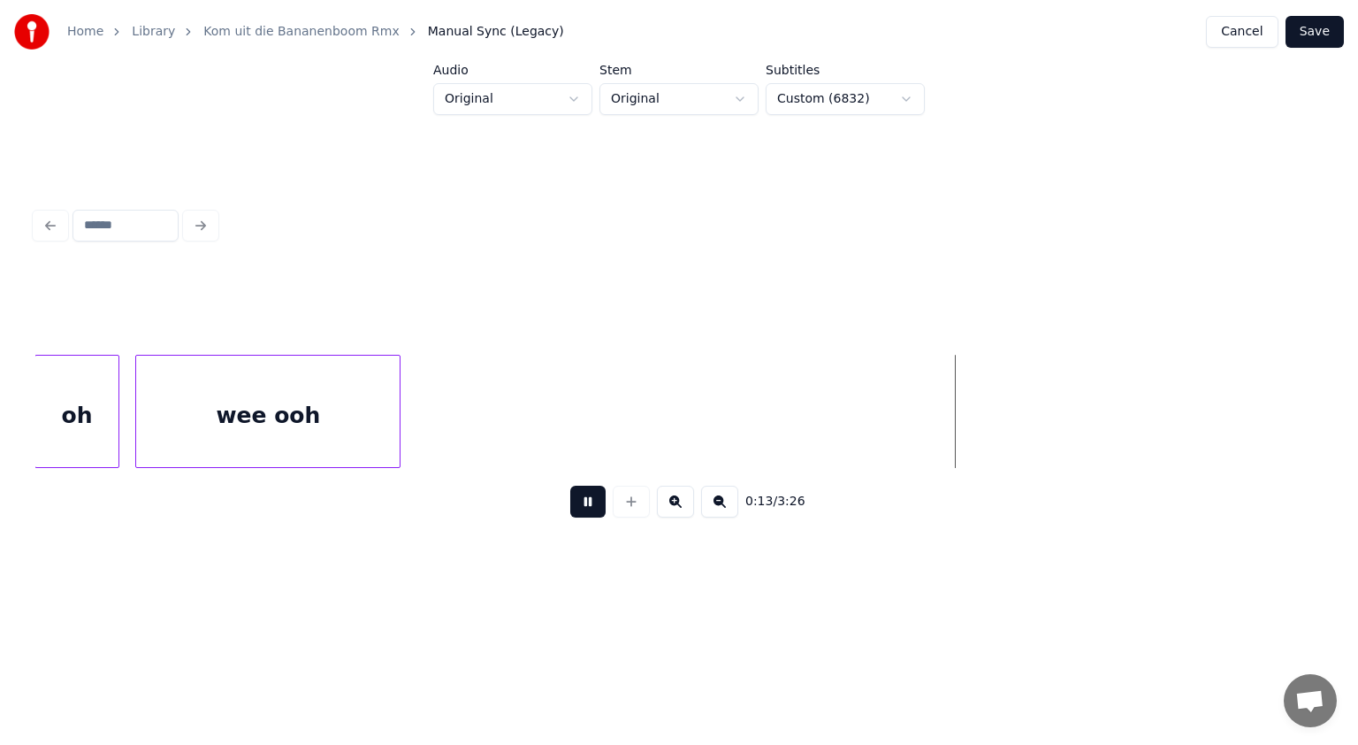
click at [585, 513] on button at bounding box center [587, 502] width 35 height 32
click at [636, 509] on button at bounding box center [631, 502] width 37 height 32
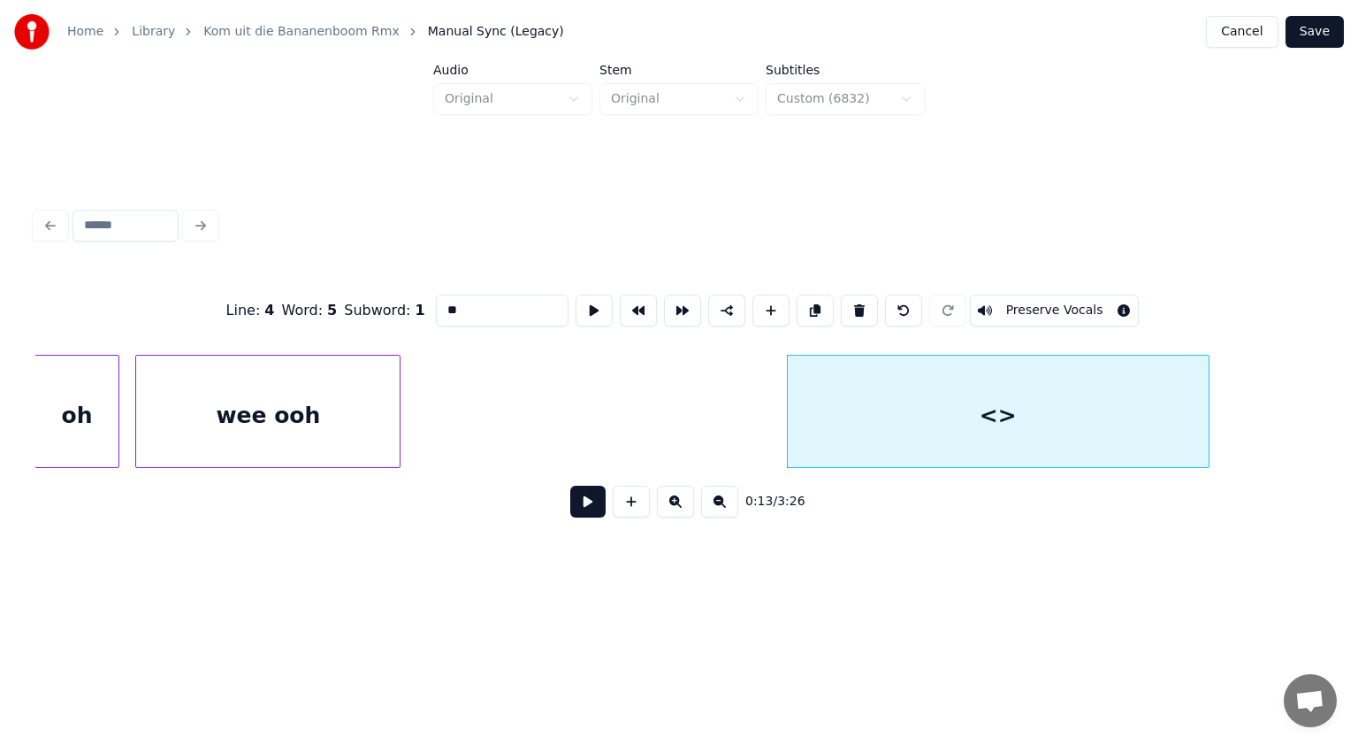
click at [1205, 417] on div at bounding box center [1206, 411] width 5 height 111
click at [759, 423] on div at bounding box center [758, 411] width 5 height 111
click at [855, 411] on div "<>" at bounding box center [982, 416] width 453 height 120
drag, startPoint x: 488, startPoint y: 292, endPoint x: 371, endPoint y: 322, distance: 121.4
click at [371, 322] on div "Line : 4 Word : 5 Subword : 1 ** Preserve Vocals" at bounding box center [679, 310] width 1288 height 88
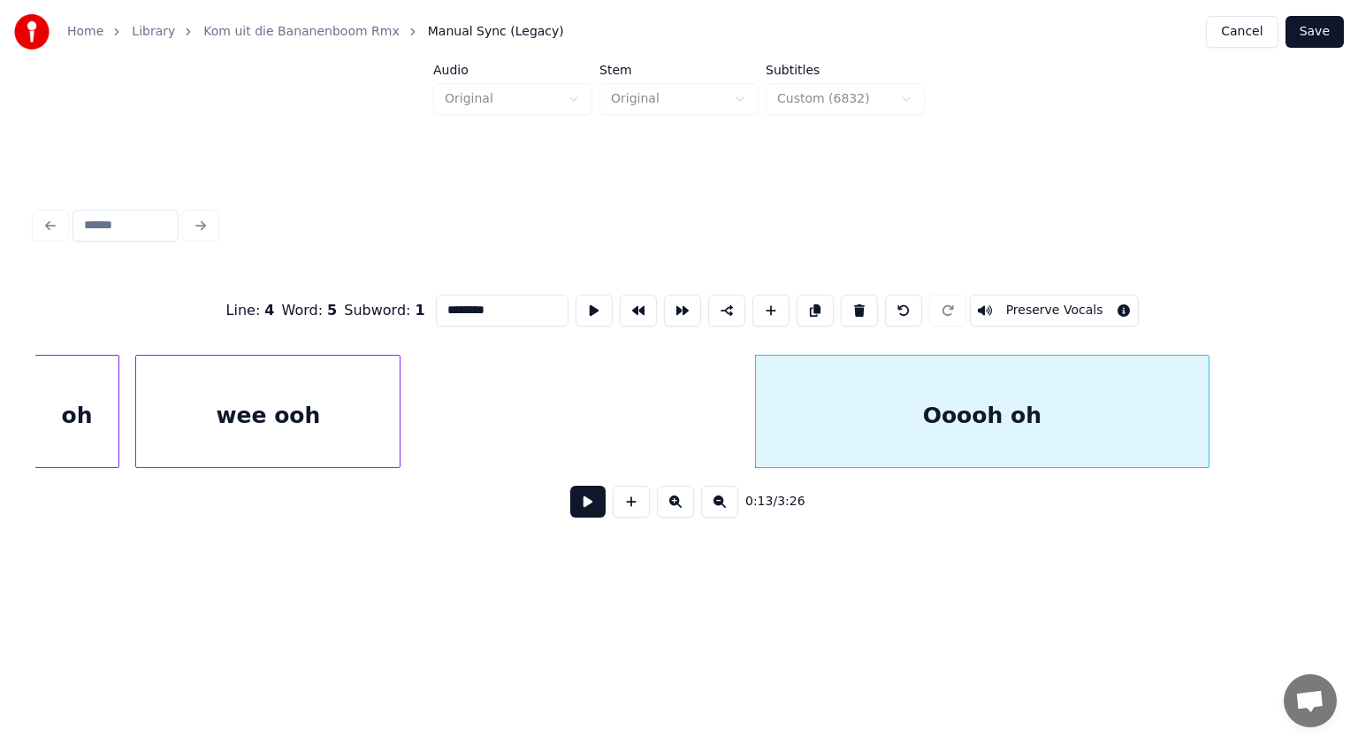
type input "********"
click at [593, 505] on button at bounding box center [587, 502] width 35 height 32
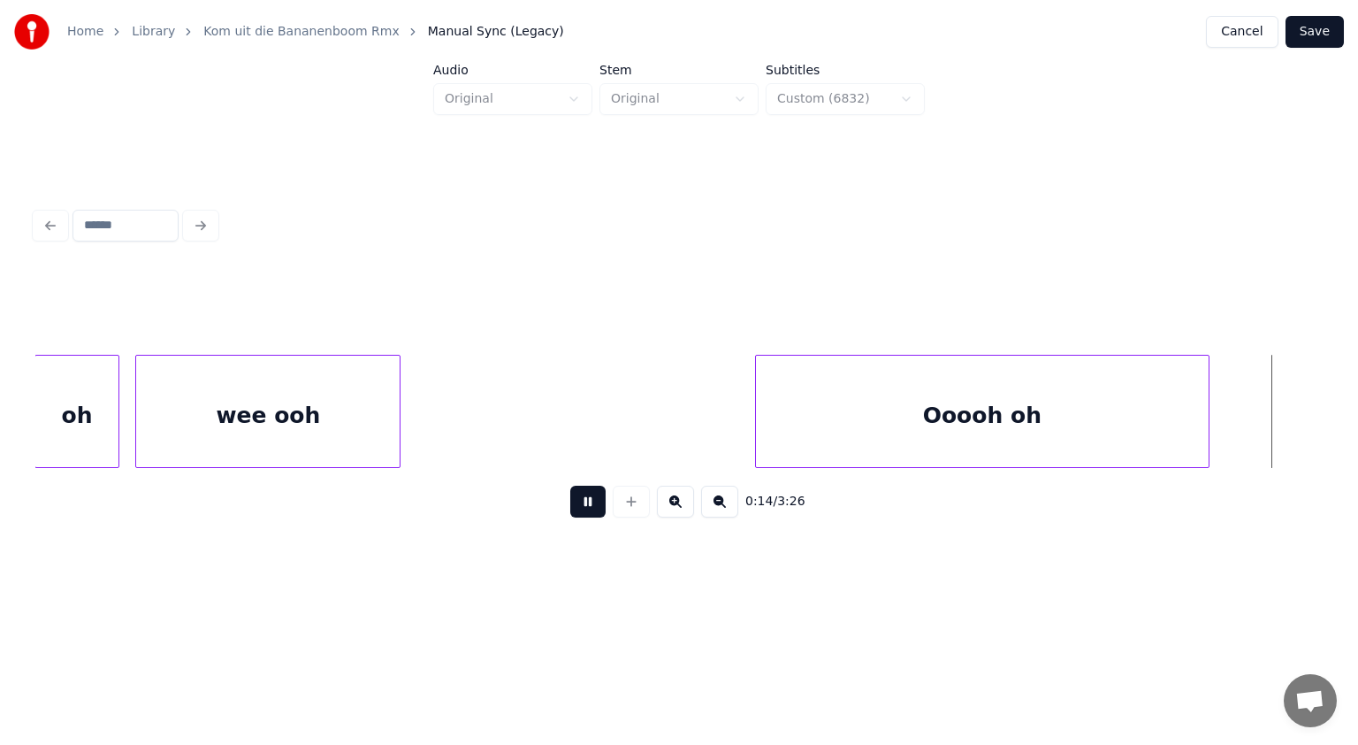
scroll to position [0, 7747]
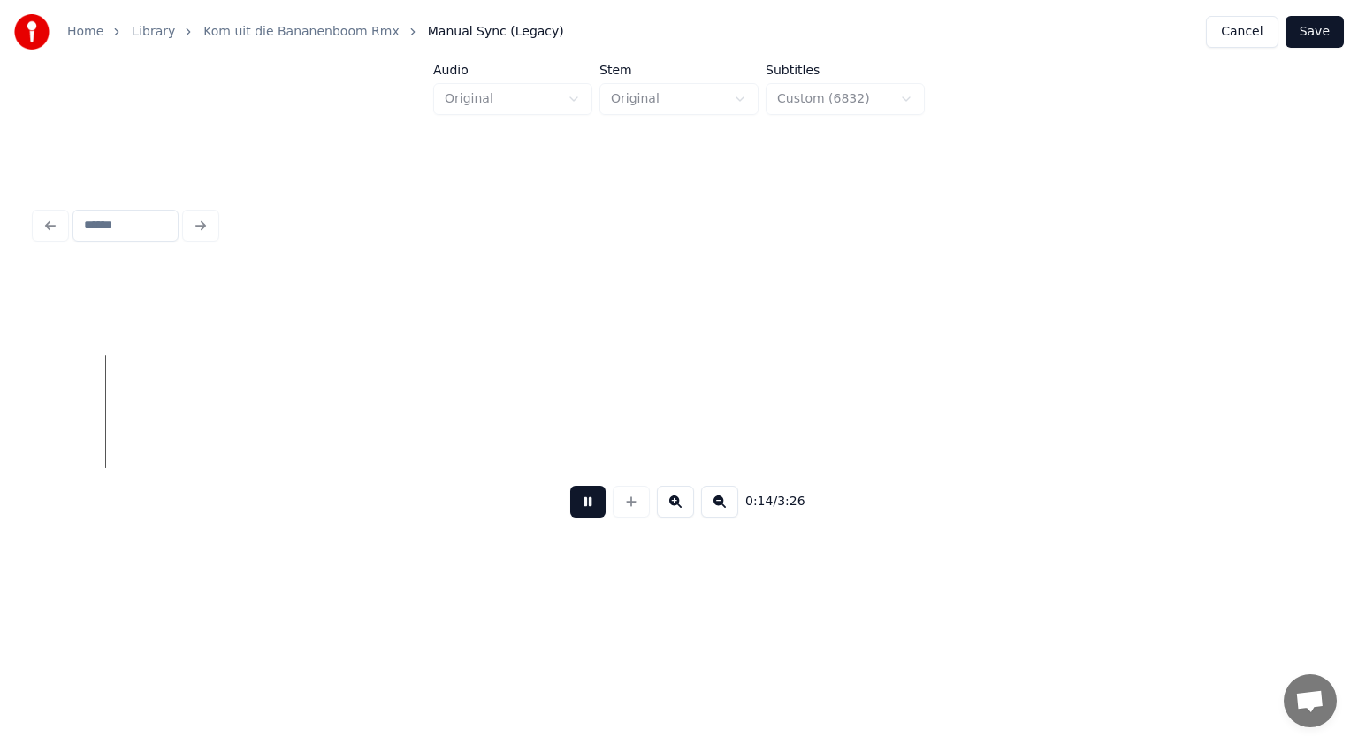
click at [593, 505] on button at bounding box center [587, 502] width 35 height 32
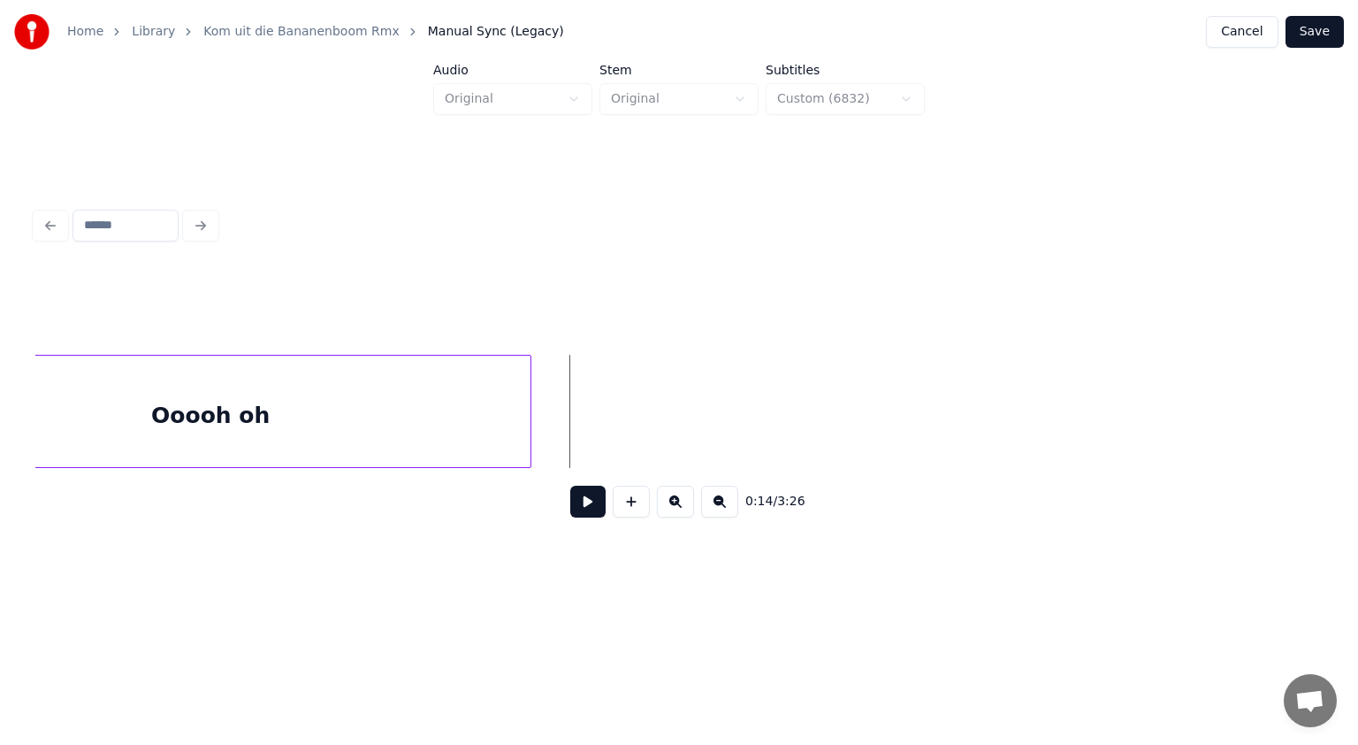
click at [529, 394] on div at bounding box center [527, 411] width 5 height 111
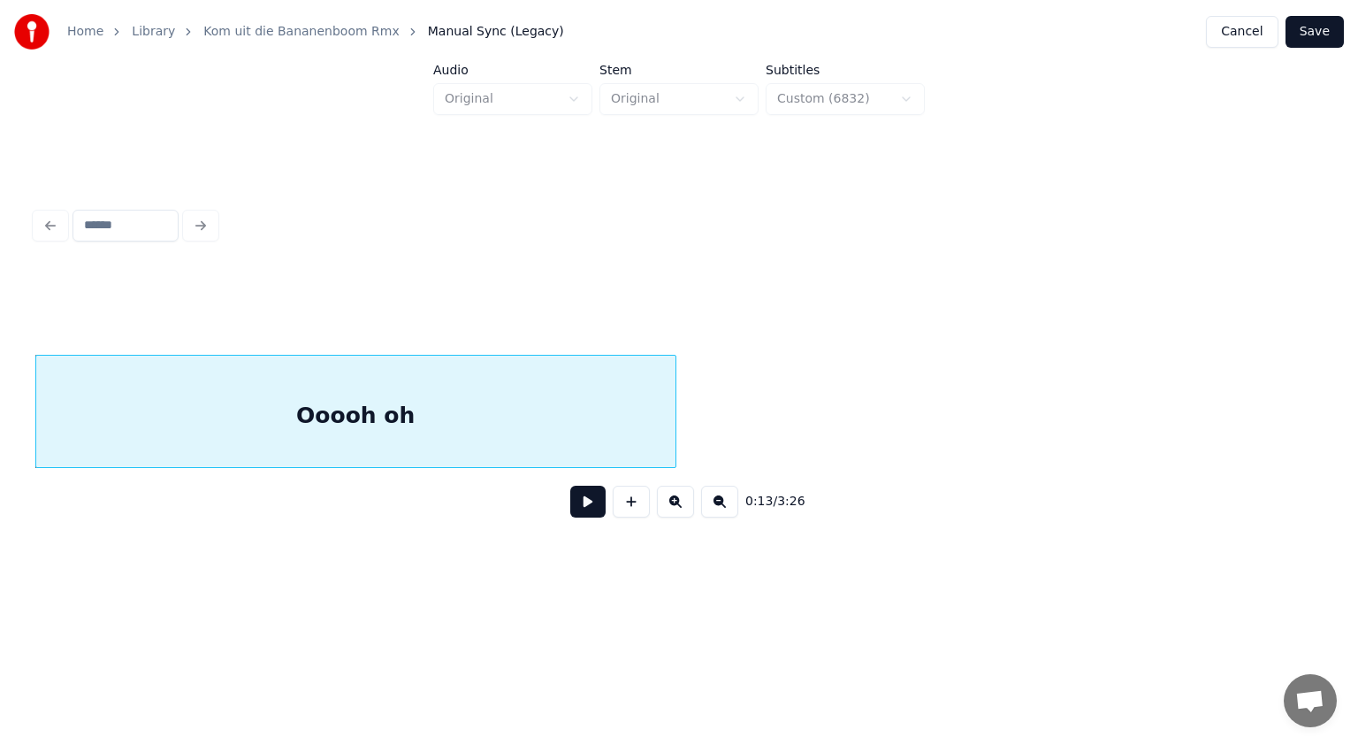
click at [595, 505] on button at bounding box center [587, 502] width 35 height 32
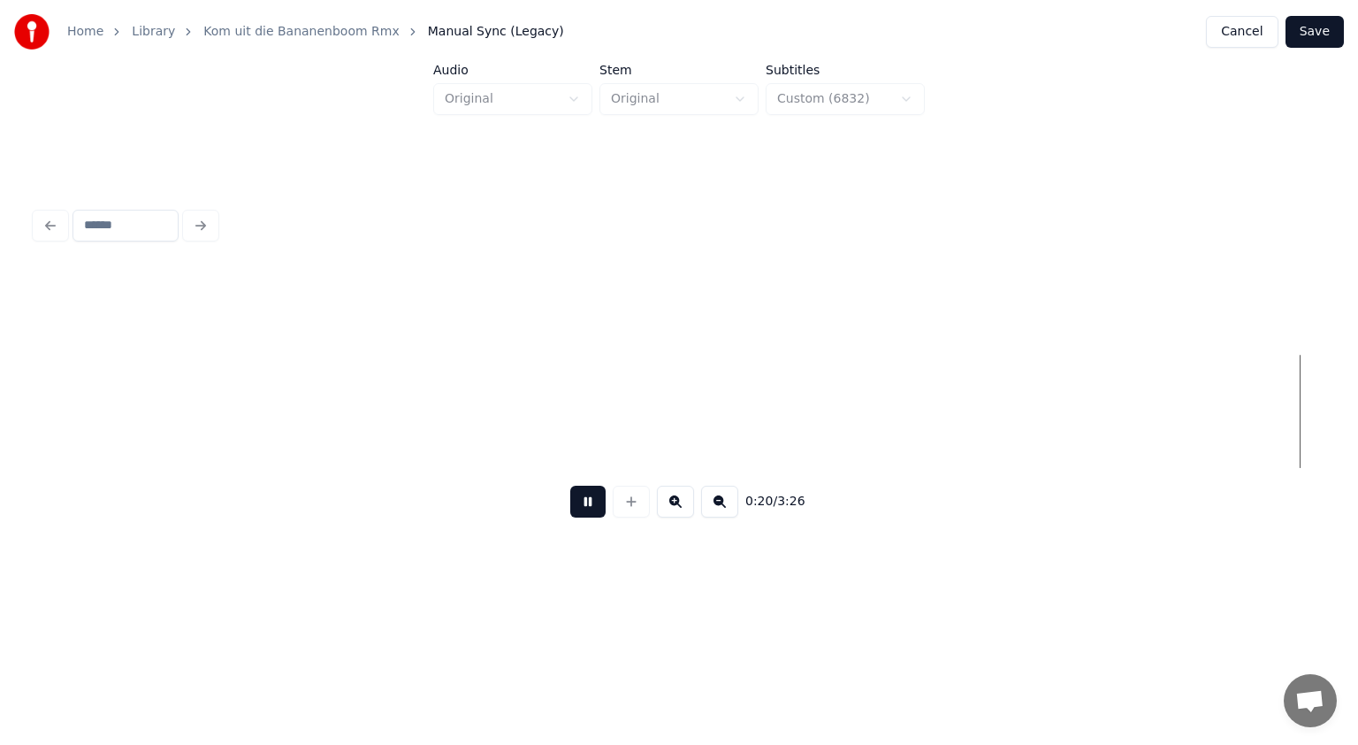
scroll to position [0, 11052]
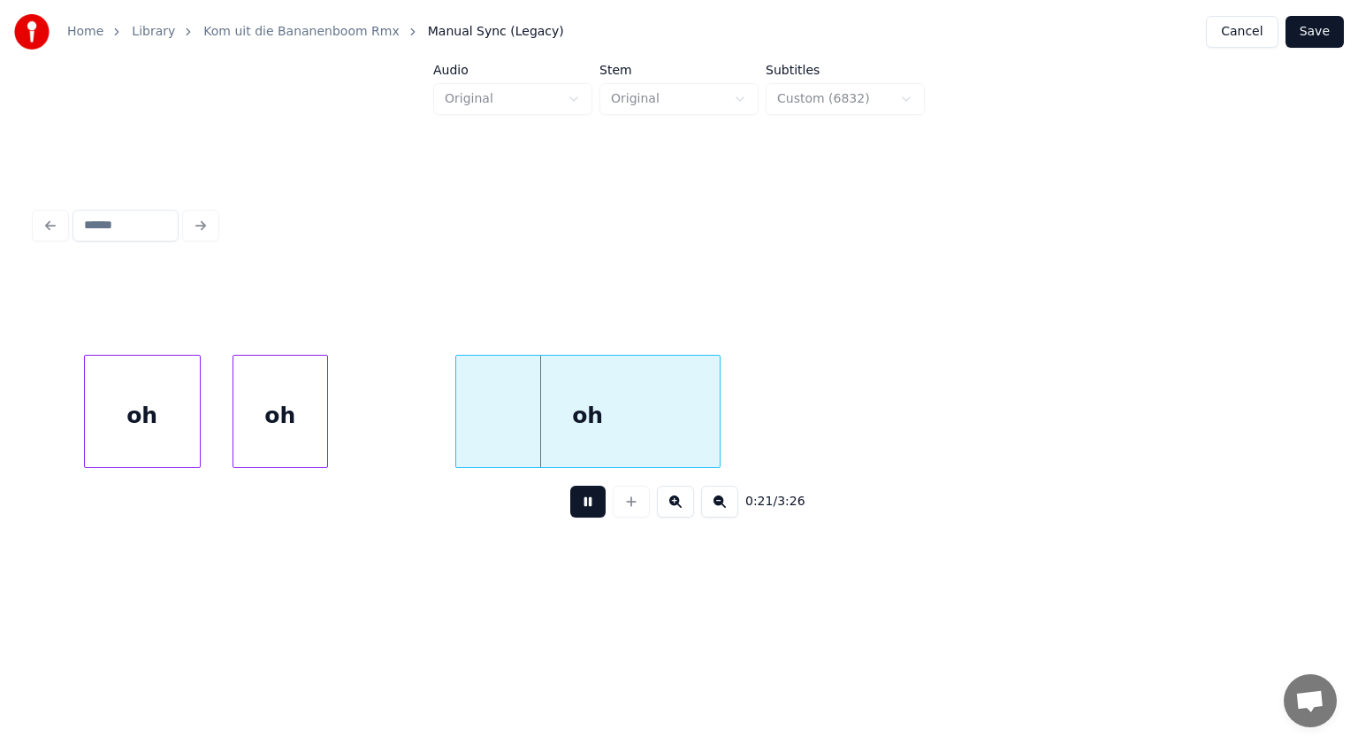
click at [595, 505] on button at bounding box center [587, 502] width 35 height 32
click at [525, 399] on div "oh" at bounding box center [588, 416] width 264 height 120
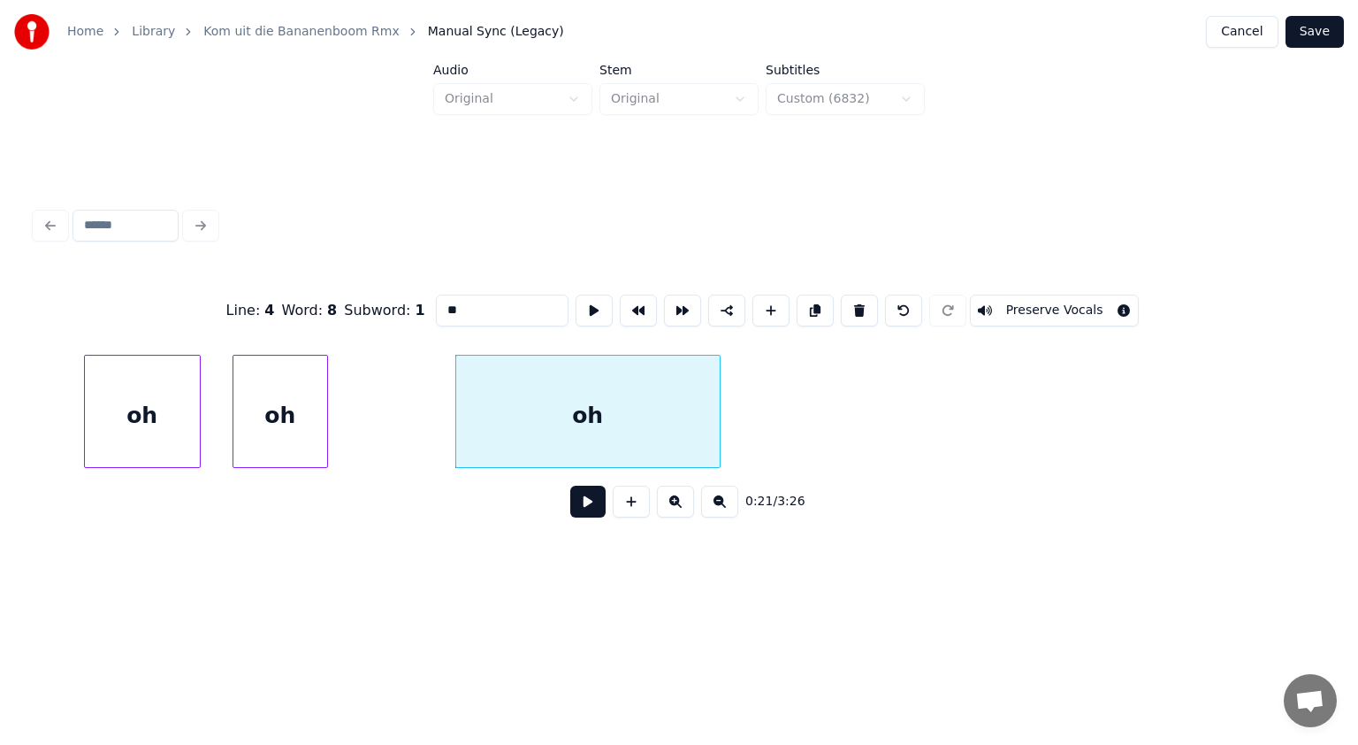
drag, startPoint x: 475, startPoint y: 300, endPoint x: 382, endPoint y: 302, distance: 92.9
click at [382, 302] on div "Line : 4 Word : 8 Subword : 1 ** Preserve Vocals" at bounding box center [679, 310] width 1288 height 88
click at [400, 394] on div "oh" at bounding box center [368, 416] width 94 height 120
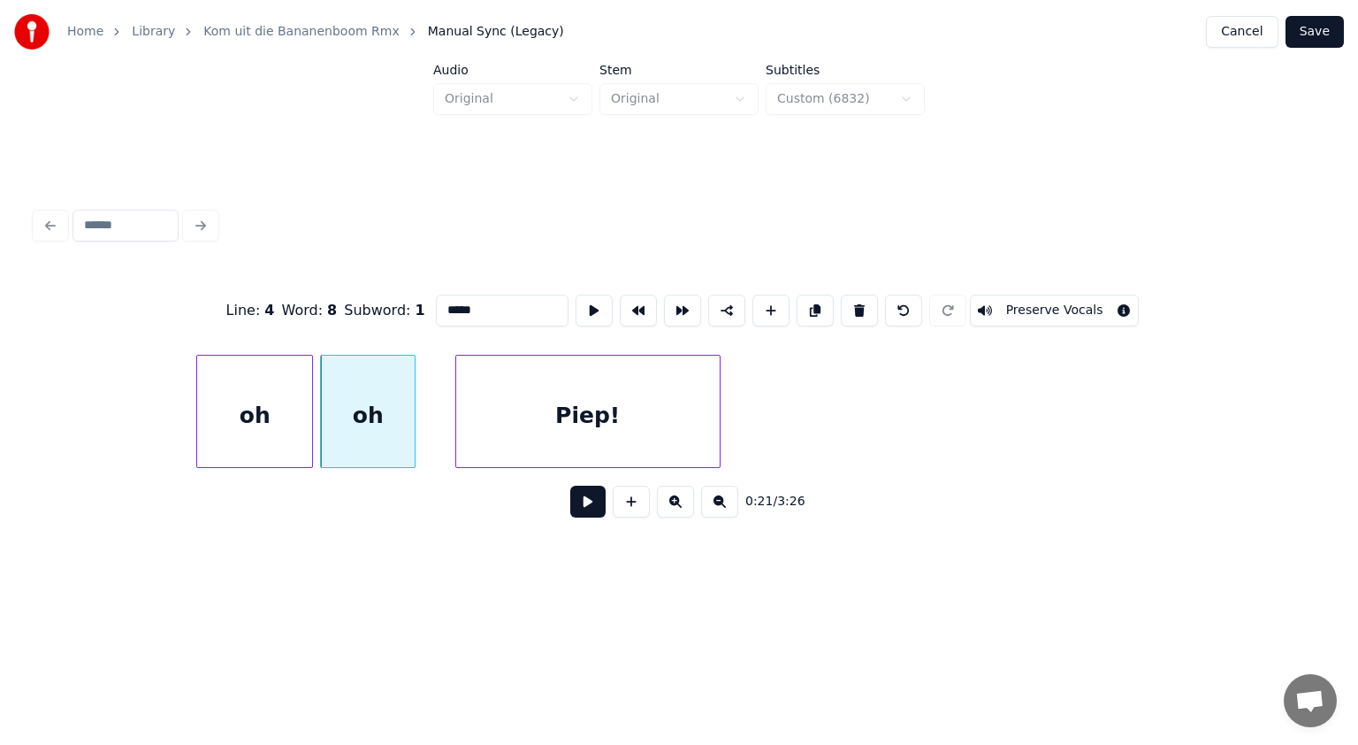
click at [278, 380] on div "oh" at bounding box center [254, 416] width 115 height 120
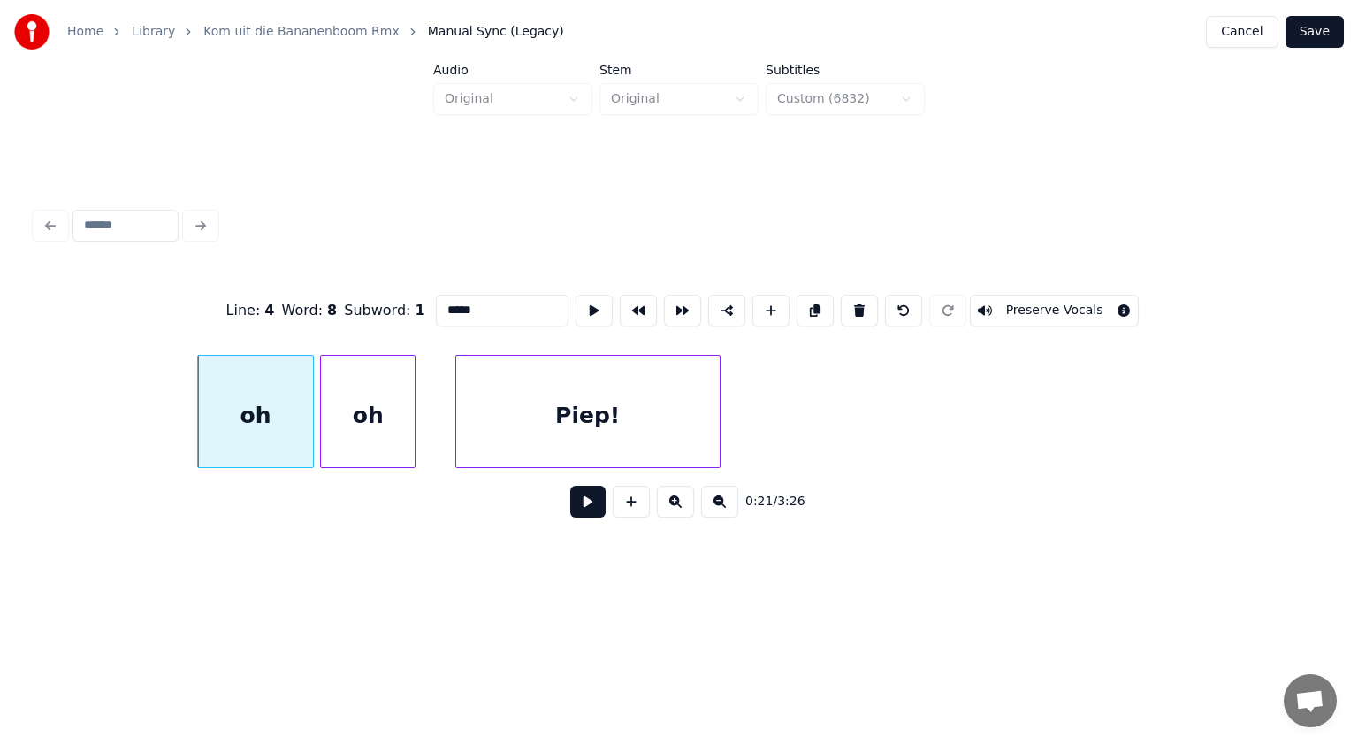
click at [278, 380] on div "oh" at bounding box center [255, 416] width 115 height 120
drag, startPoint x: 477, startPoint y: 308, endPoint x: 375, endPoint y: 296, distance: 102.4
click at [375, 296] on div "Line : 4 Word : 6 Subword : 1 ** Preserve Vocals" at bounding box center [679, 310] width 1288 height 88
click at [368, 426] on div "oh" at bounding box center [368, 416] width 94 height 120
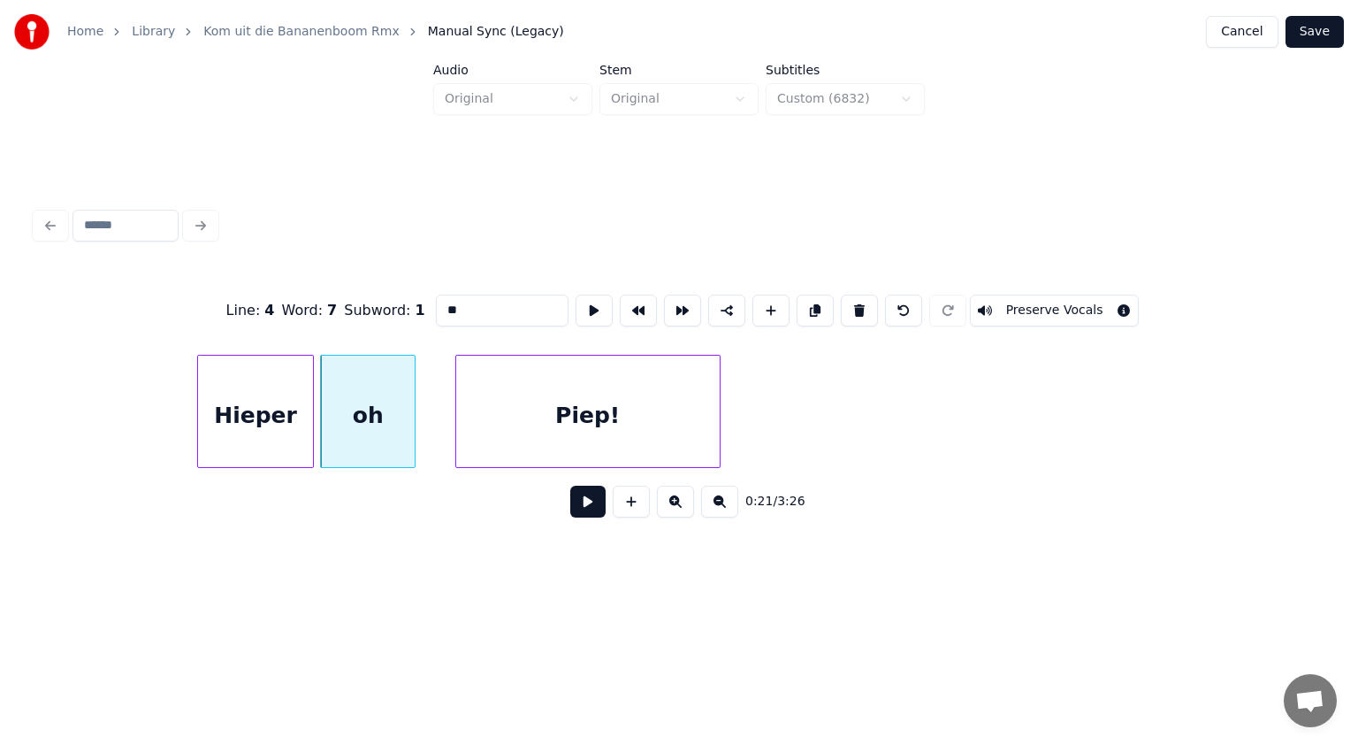
drag, startPoint x: 478, startPoint y: 302, endPoint x: 398, endPoint y: 289, distance: 80.7
click at [398, 289] on div "Line : 4 Word : 7 Subword : 1 ** Preserve Vocals" at bounding box center [679, 310] width 1288 height 88
click at [294, 424] on div "Hieper" at bounding box center [255, 416] width 115 height 120
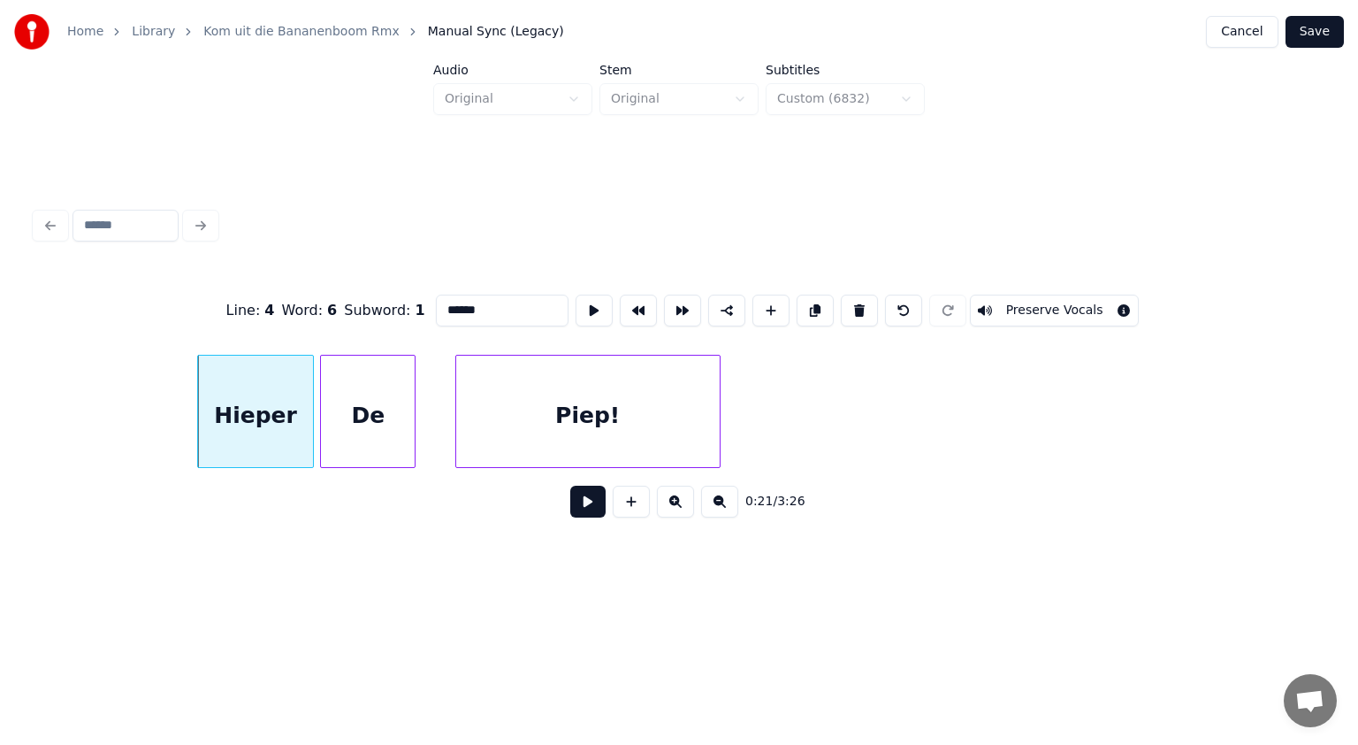
type input "******"
click at [589, 500] on button at bounding box center [587, 502] width 35 height 32
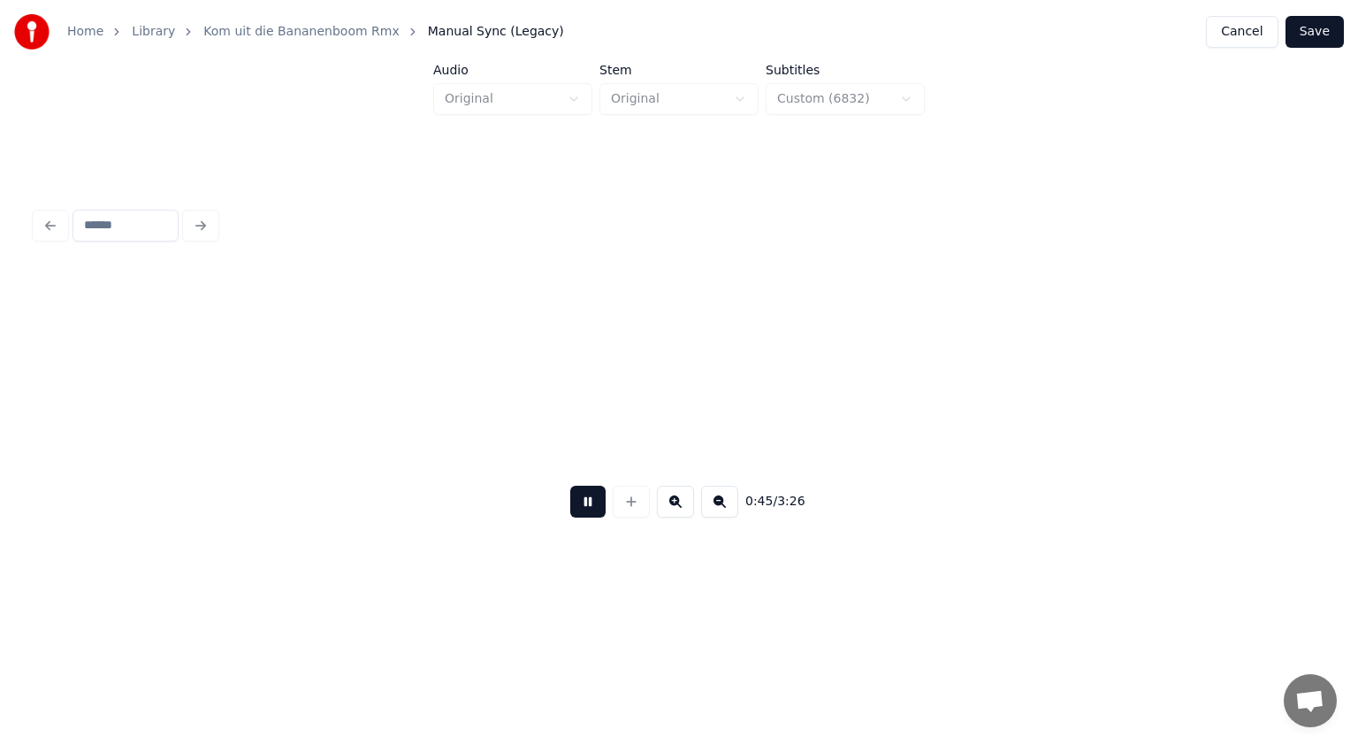
scroll to position [0, 23978]
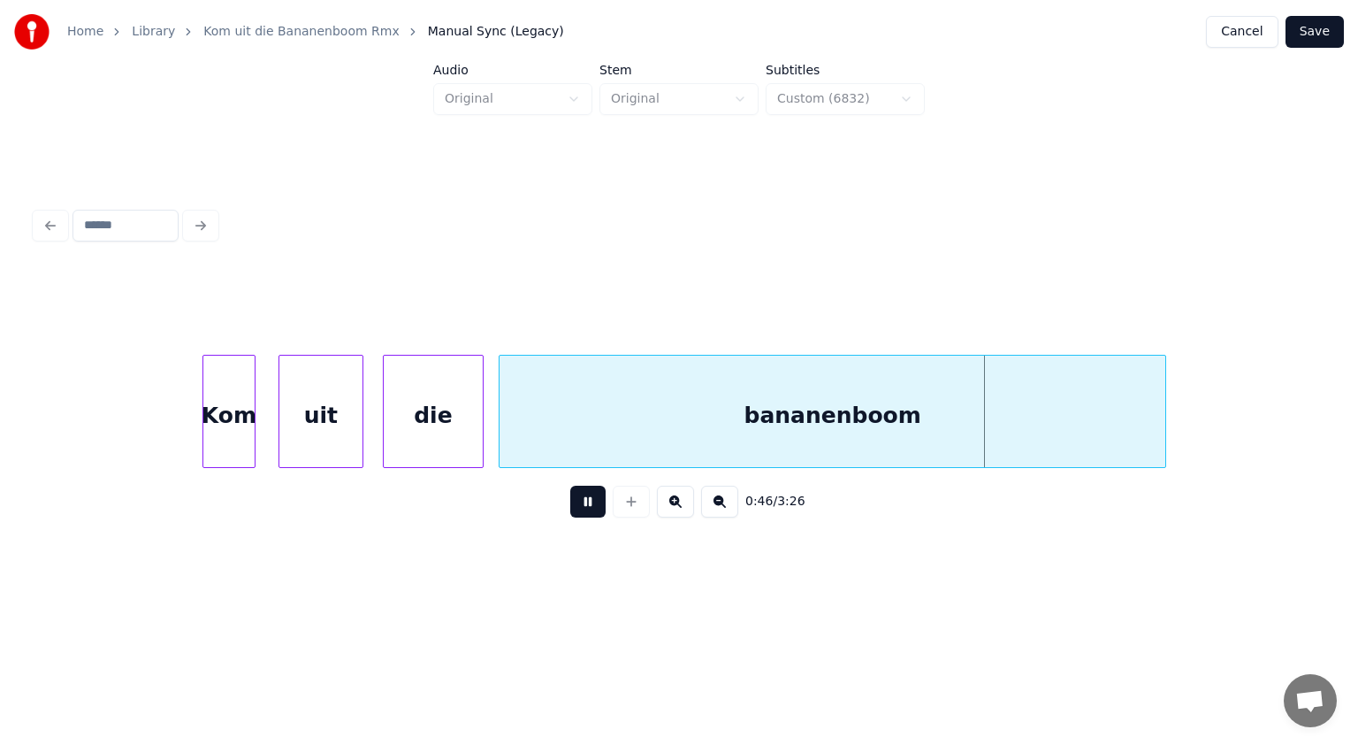
click at [589, 500] on button at bounding box center [587, 502] width 35 height 32
click at [889, 425] on div "bananenboom" at bounding box center [833, 416] width 666 height 120
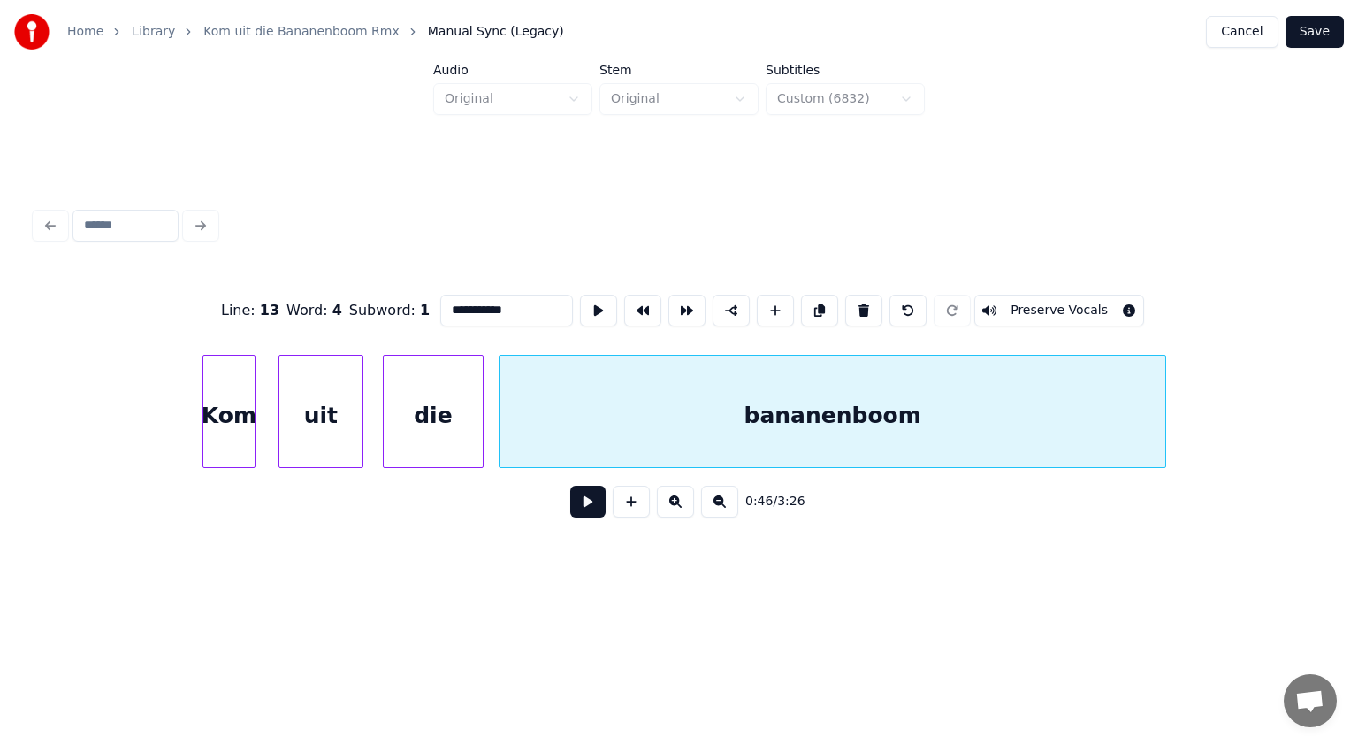
click at [515, 302] on input "**********" at bounding box center [506, 311] width 133 height 32
click at [517, 302] on input "**********" at bounding box center [506, 311] width 133 height 32
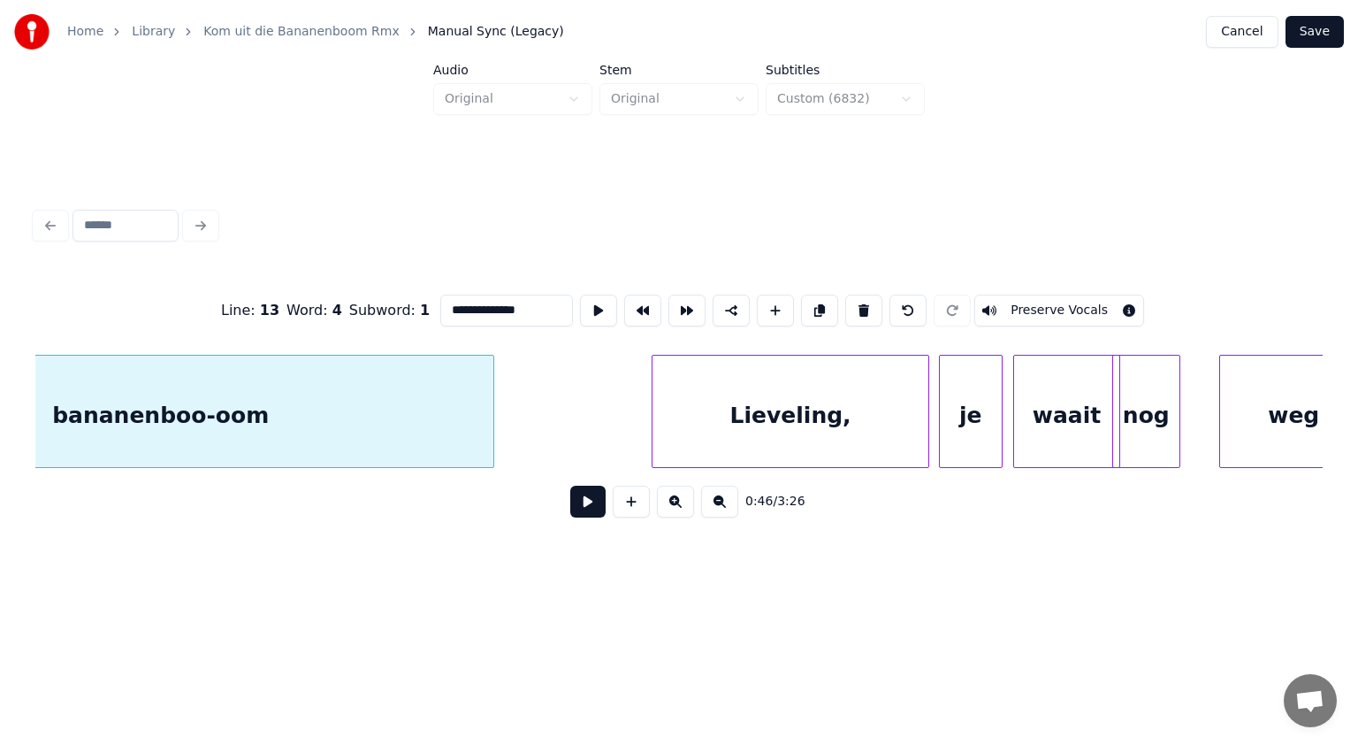
scroll to position [0, 24804]
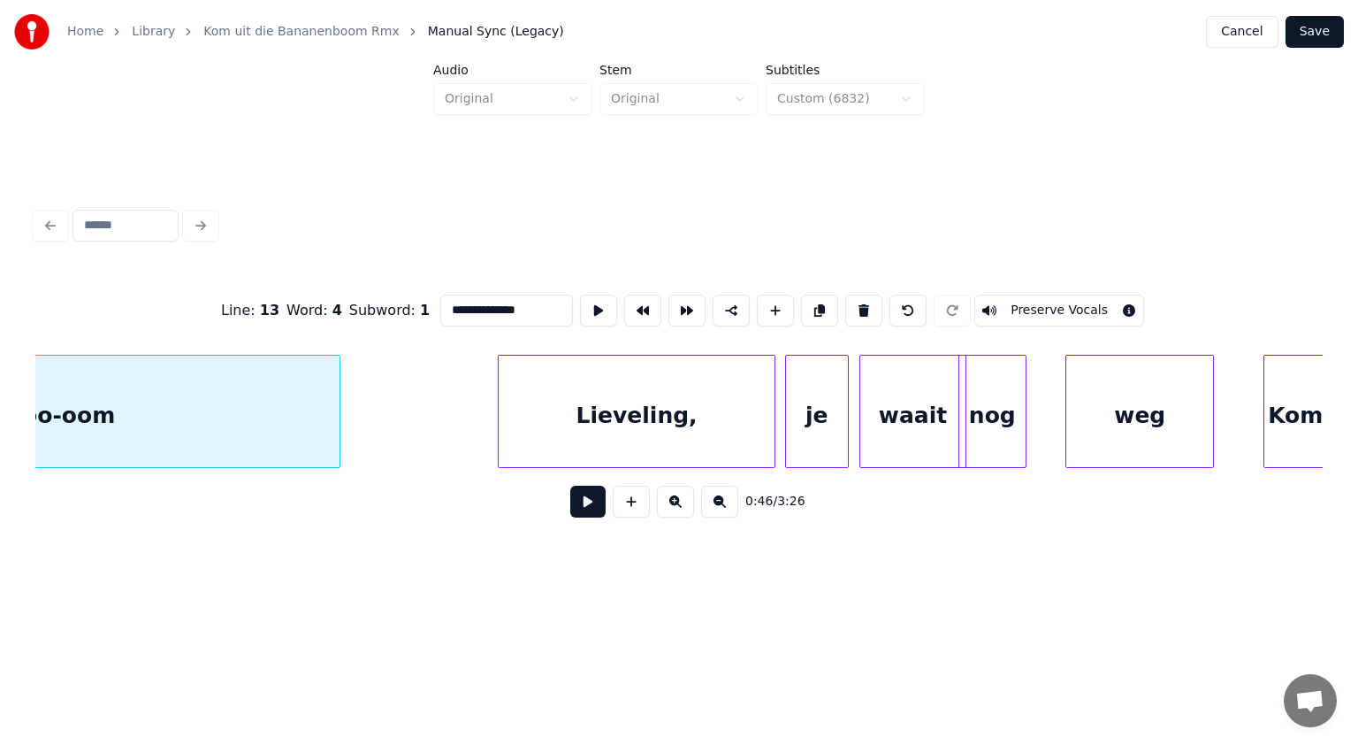
type input "**********"
click at [585, 502] on button at bounding box center [587, 502] width 35 height 32
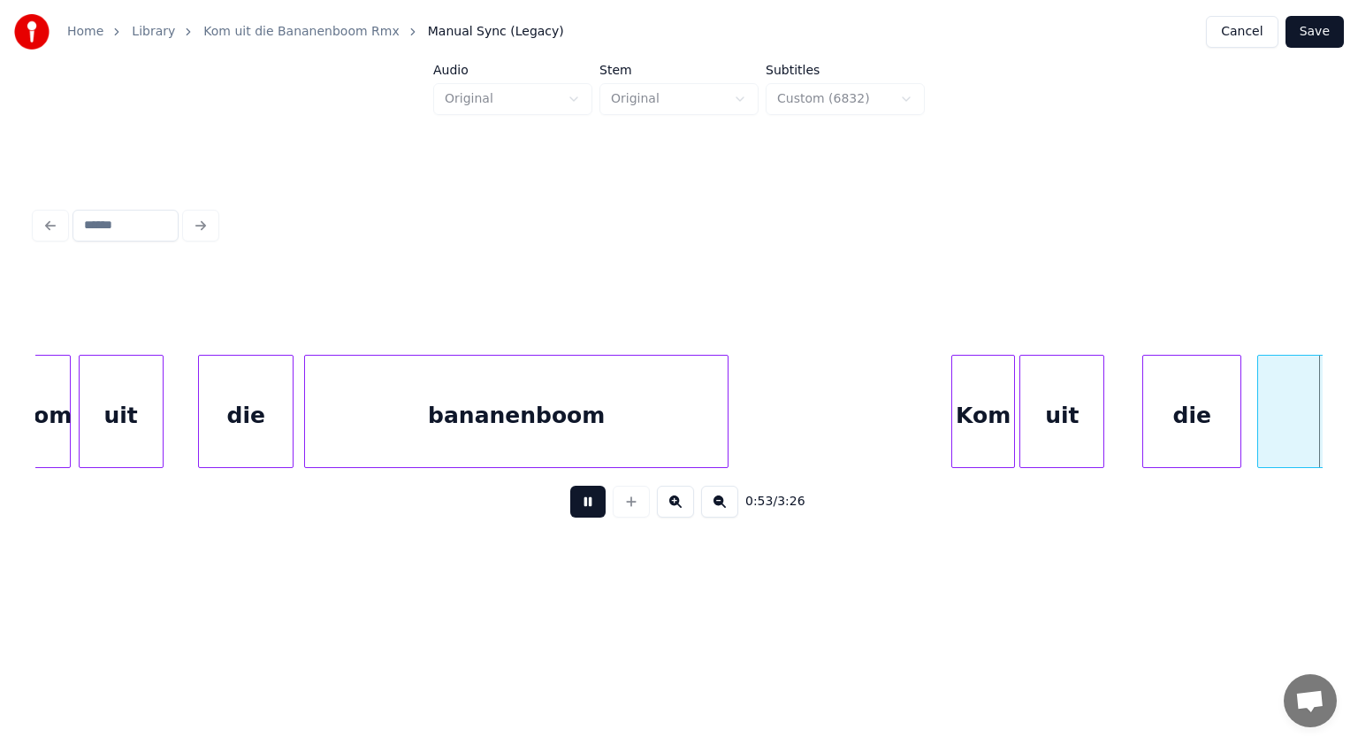
scroll to position [0, 28323]
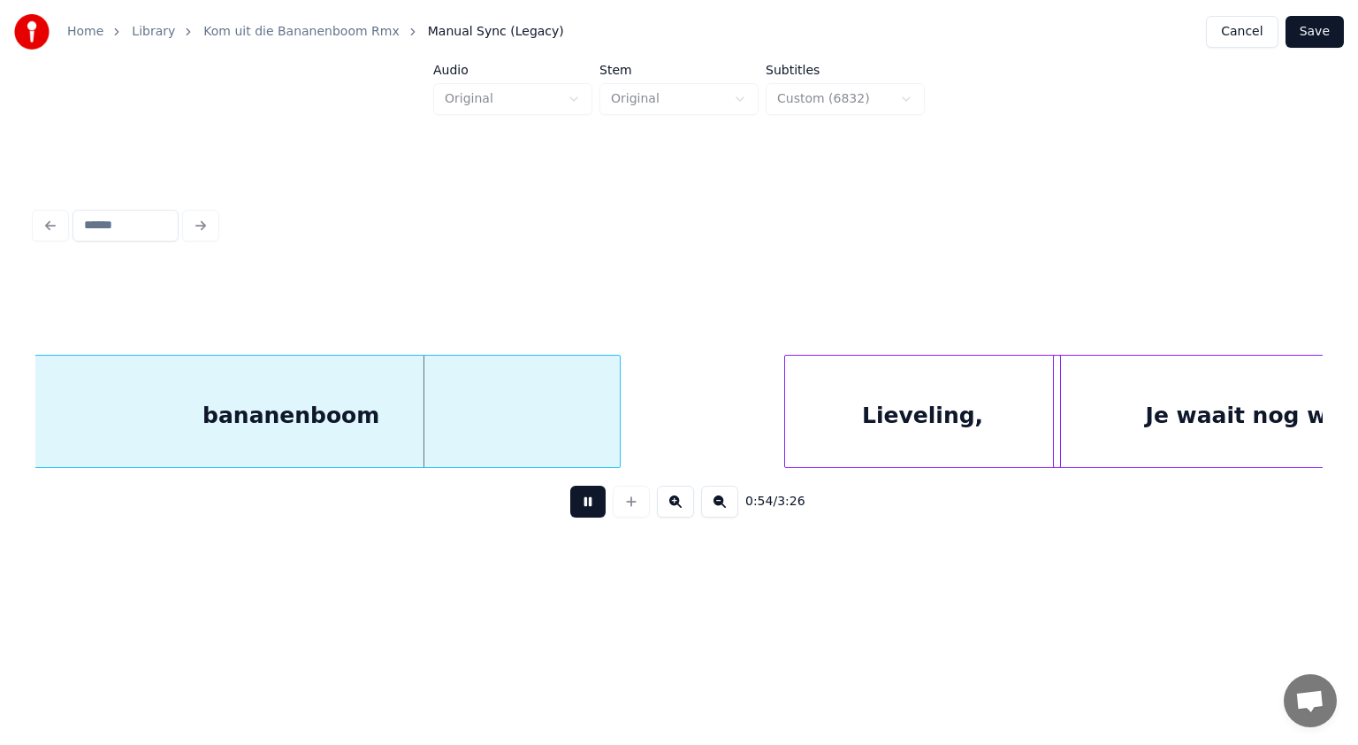
click at [585, 502] on button at bounding box center [587, 502] width 35 height 32
click at [424, 425] on div "bananenboom" at bounding box center [291, 416] width 658 height 120
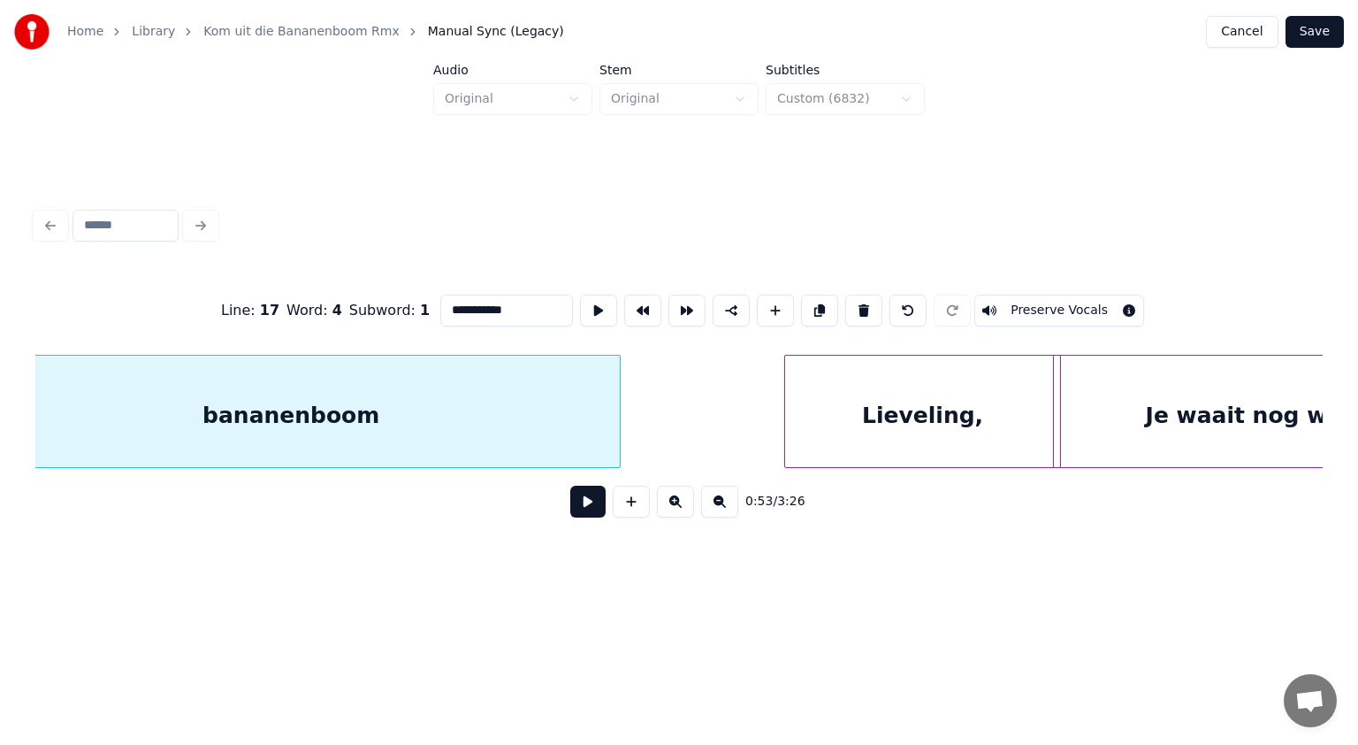
scroll to position [0, 28248]
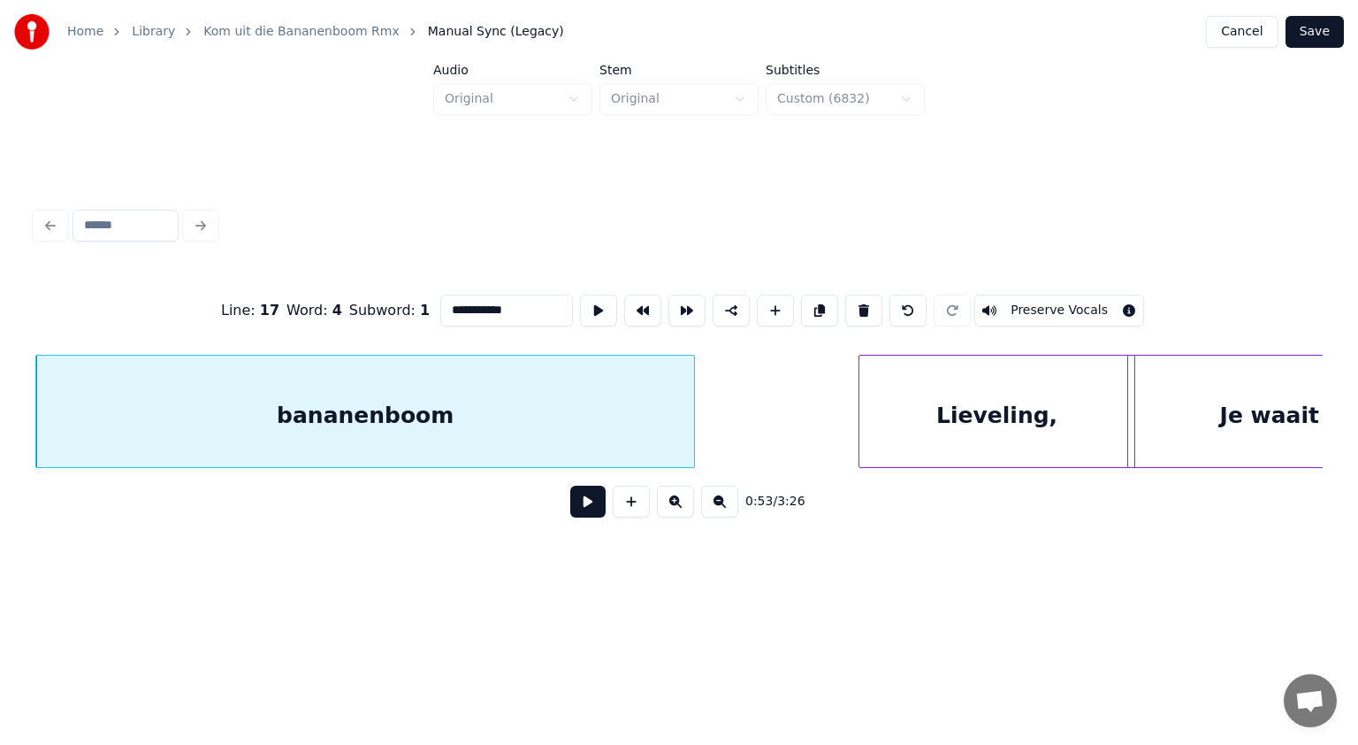
click at [515, 306] on input "**********" at bounding box center [506, 311] width 133 height 32
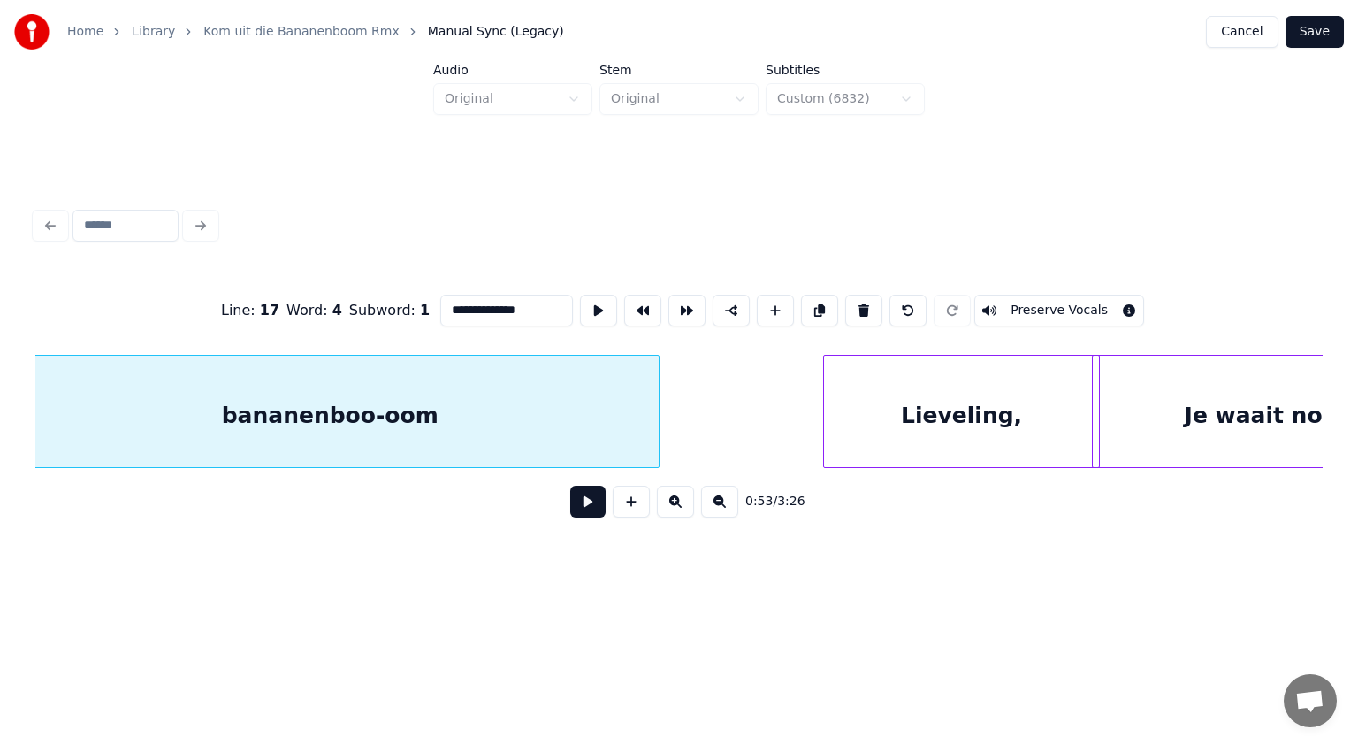
scroll to position [0, 28319]
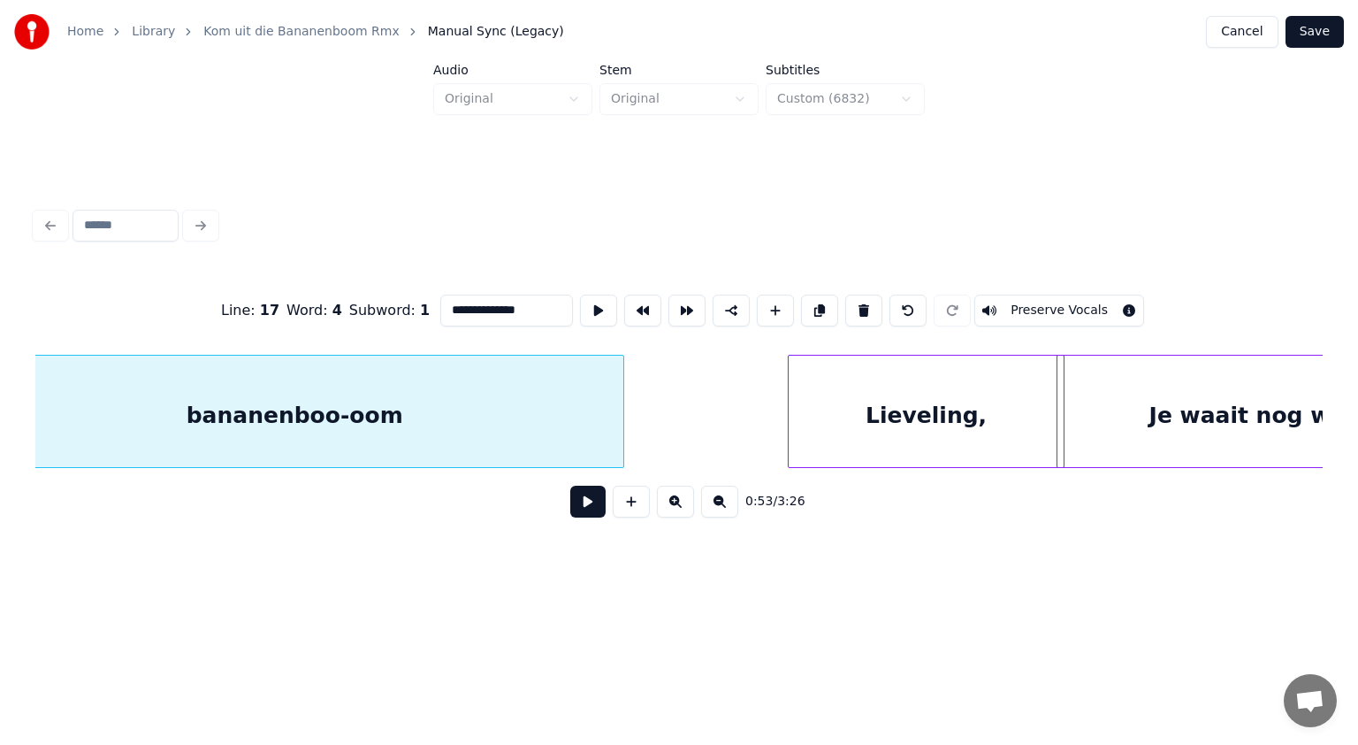
type input "**********"
click at [586, 513] on button at bounding box center [587, 502] width 35 height 32
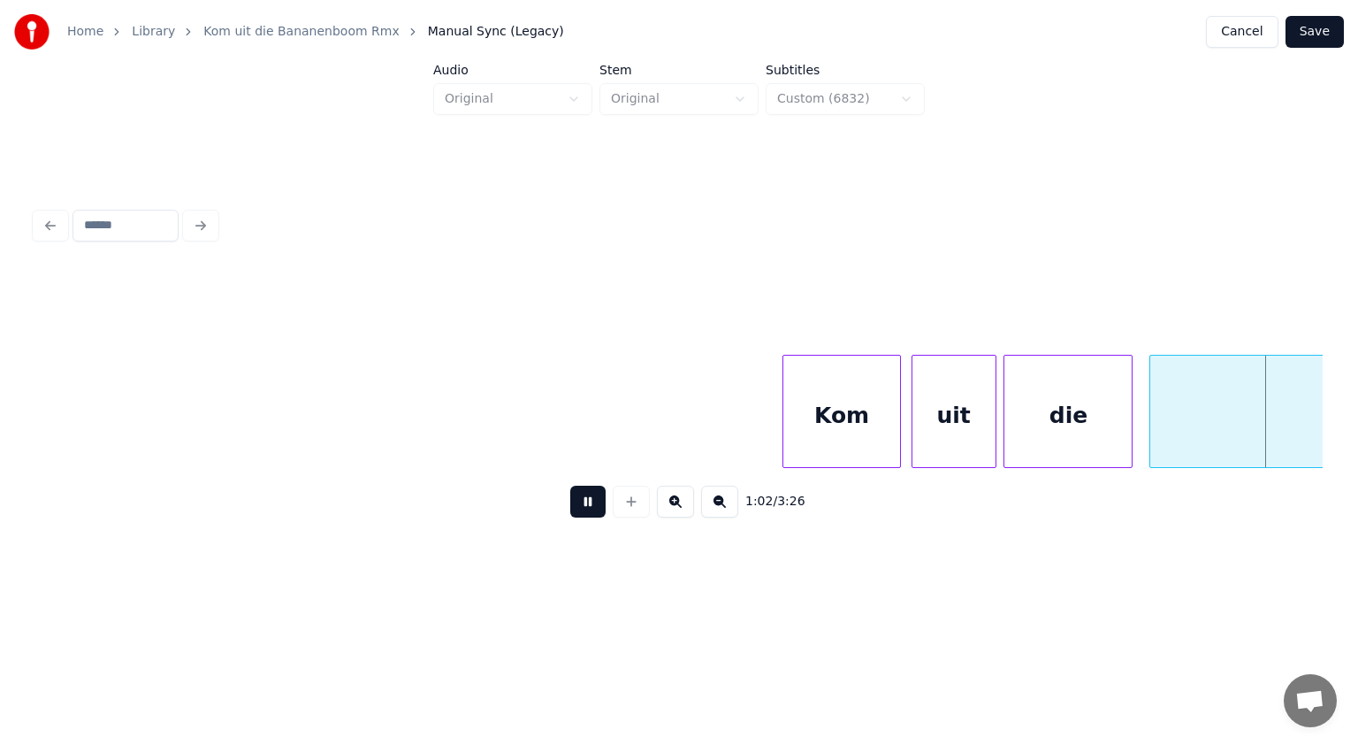
scroll to position [0, 33418]
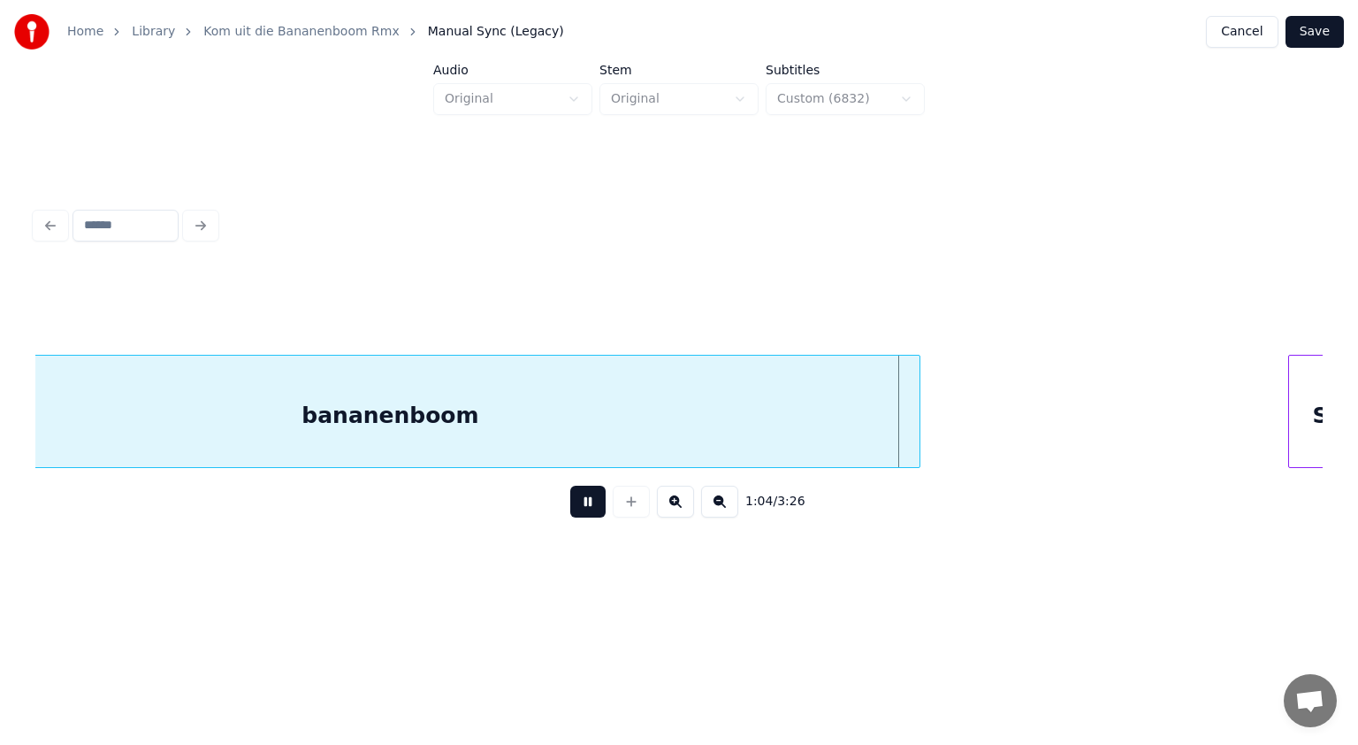
click at [586, 513] on button at bounding box center [587, 502] width 35 height 32
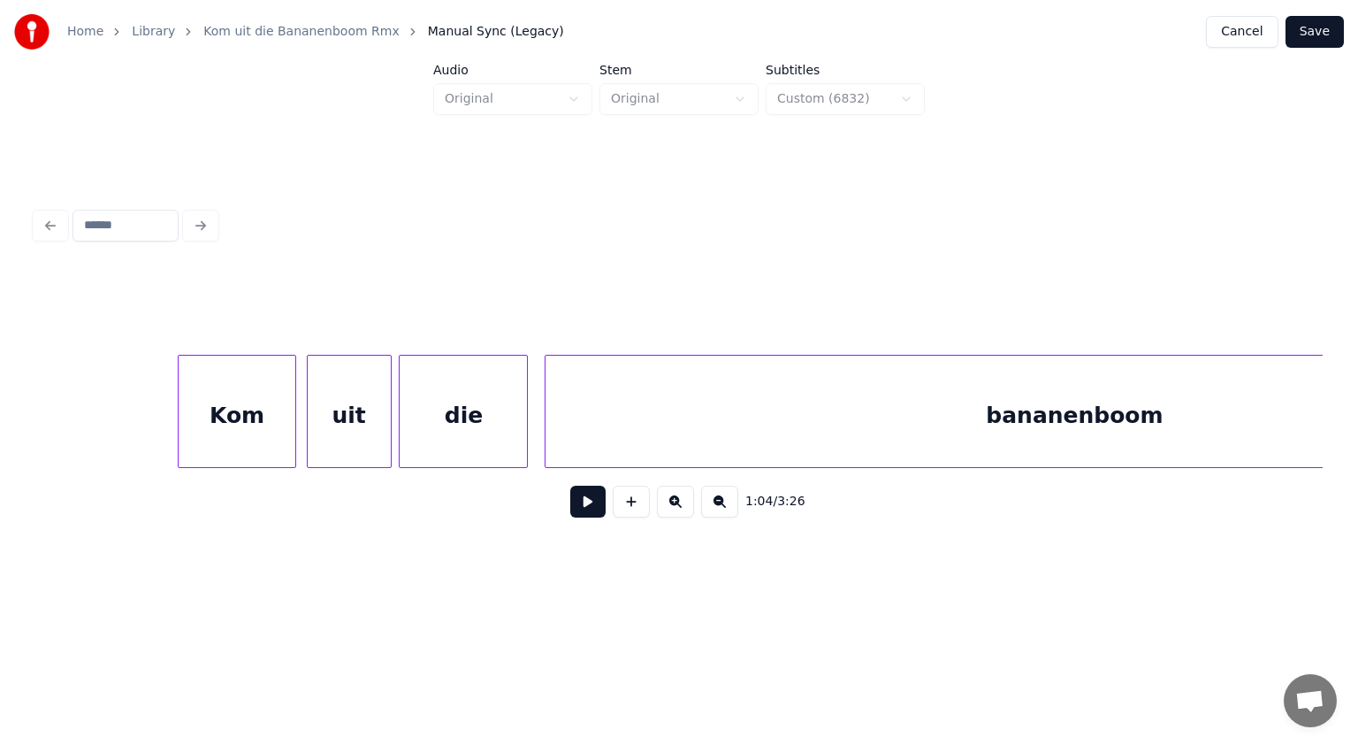
scroll to position [0, 32662]
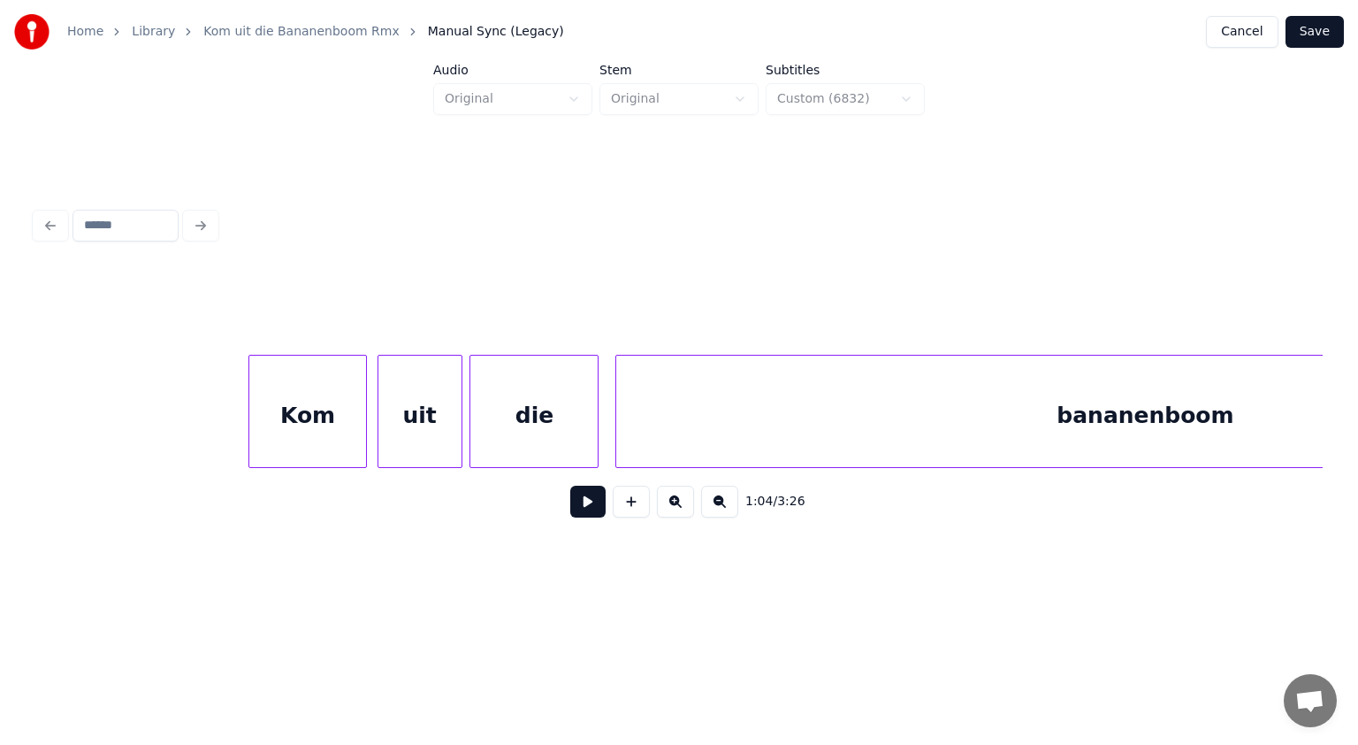
click at [340, 398] on div "Kom" at bounding box center [307, 416] width 117 height 120
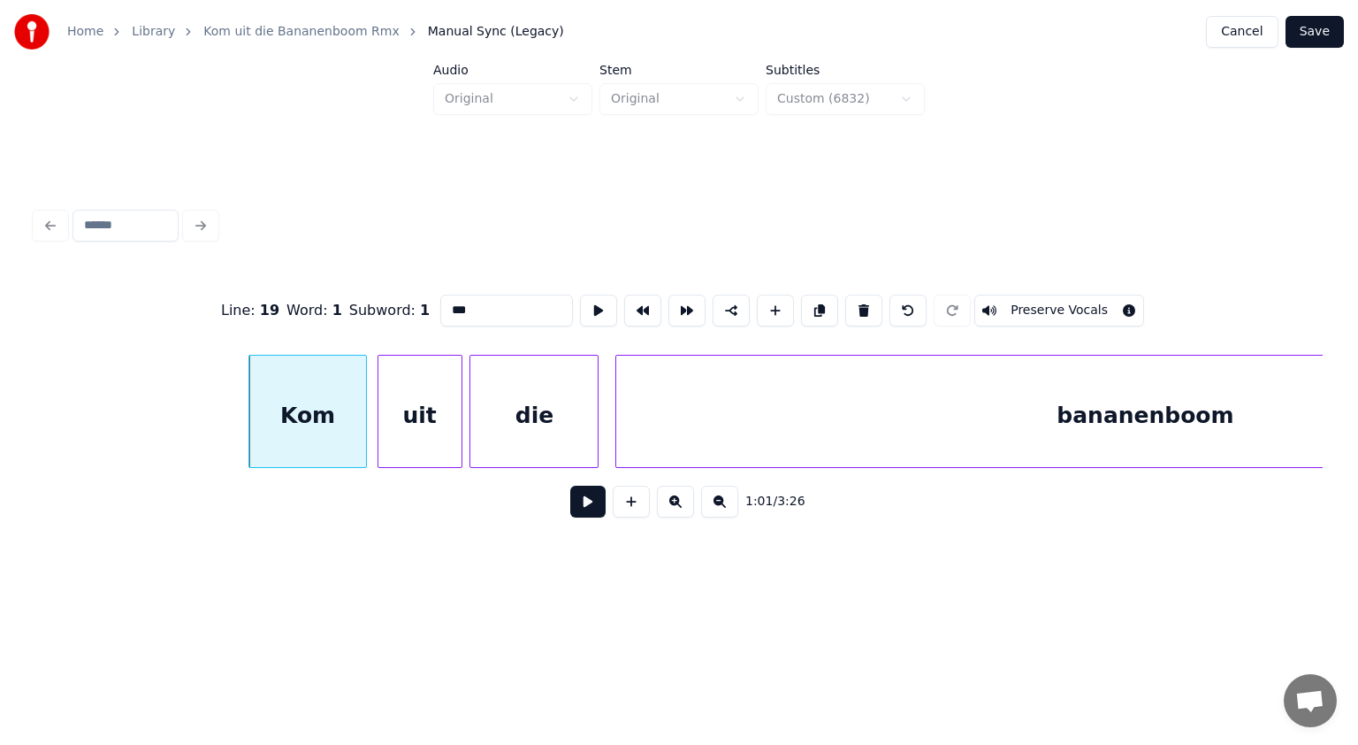
click at [593, 504] on button at bounding box center [587, 502] width 35 height 32
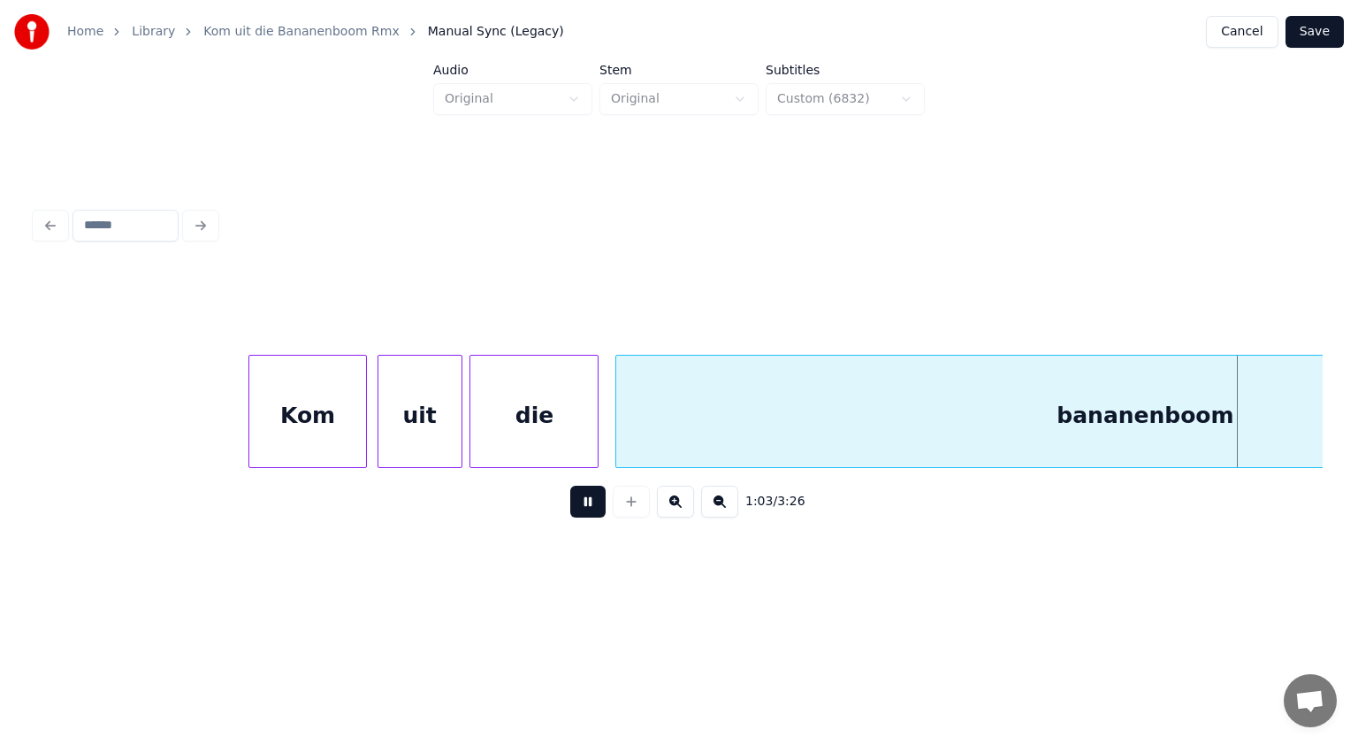
click at [593, 504] on button at bounding box center [587, 502] width 35 height 32
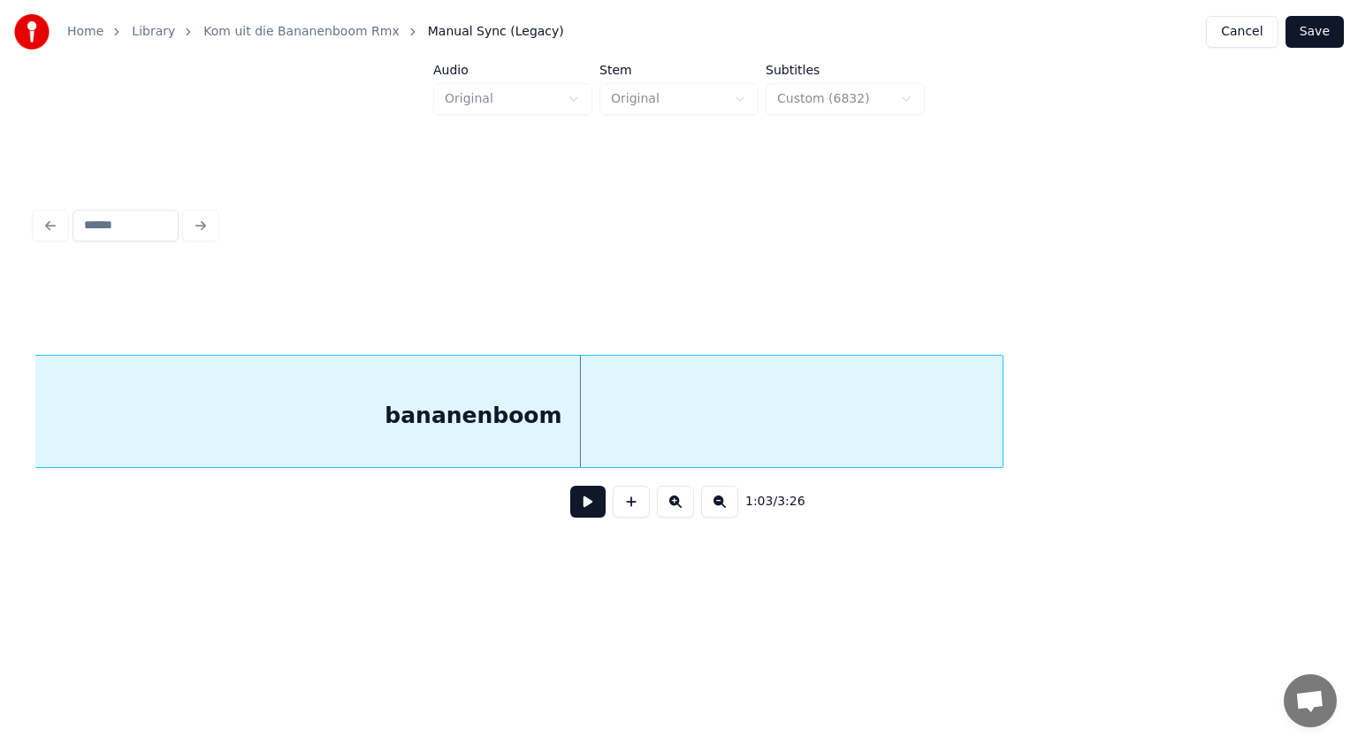
scroll to position [0, 33370]
click at [484, 408] on div "bananenboom" at bounding box center [439, 416] width 1060 height 120
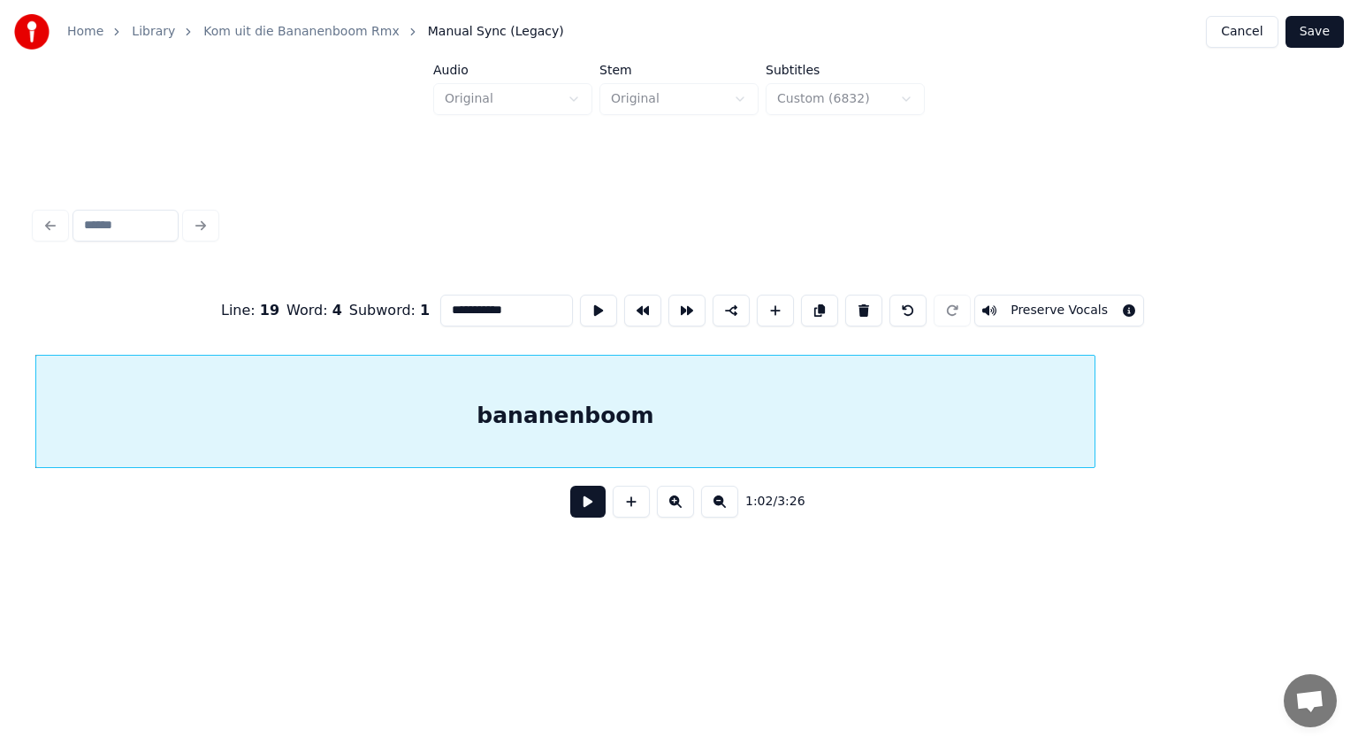
click at [496, 304] on input "**********" at bounding box center [506, 311] width 133 height 32
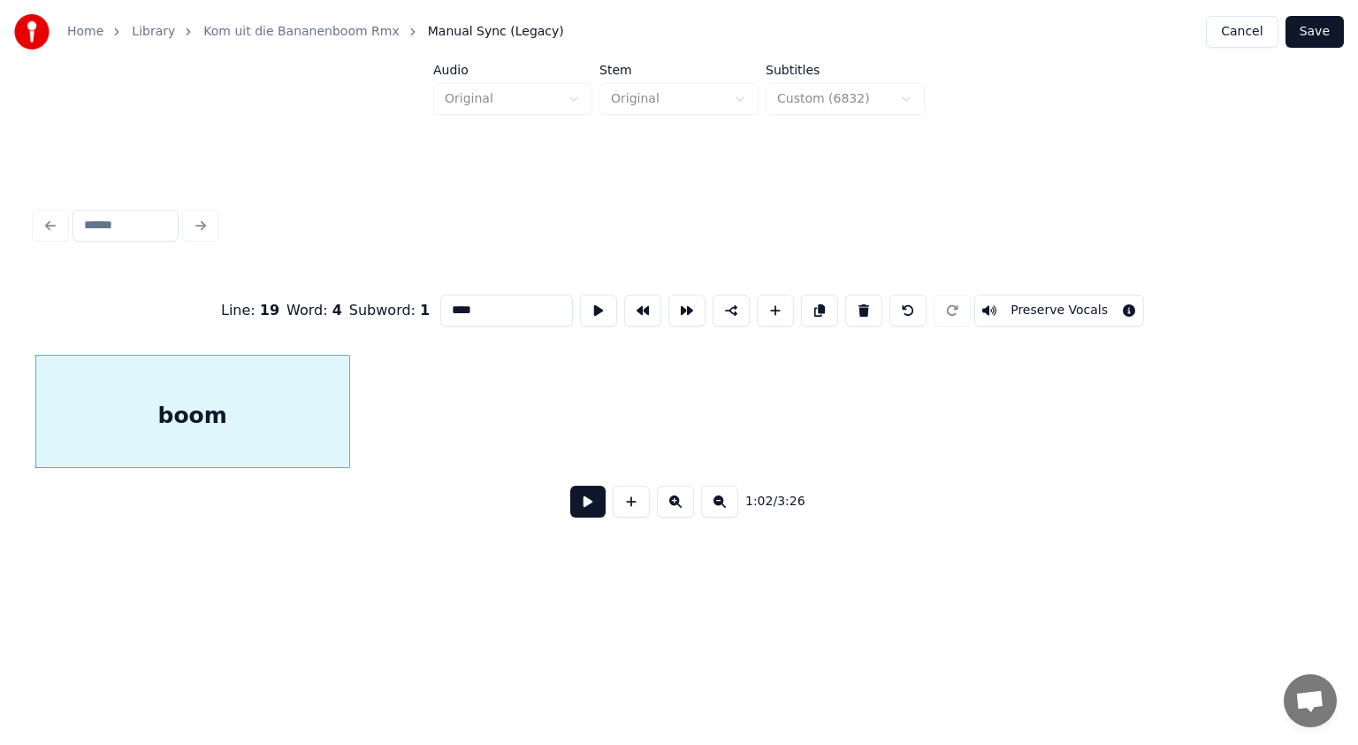
click at [346, 417] on div at bounding box center [346, 411] width 5 height 111
type input "****"
click at [597, 505] on button at bounding box center [587, 502] width 35 height 32
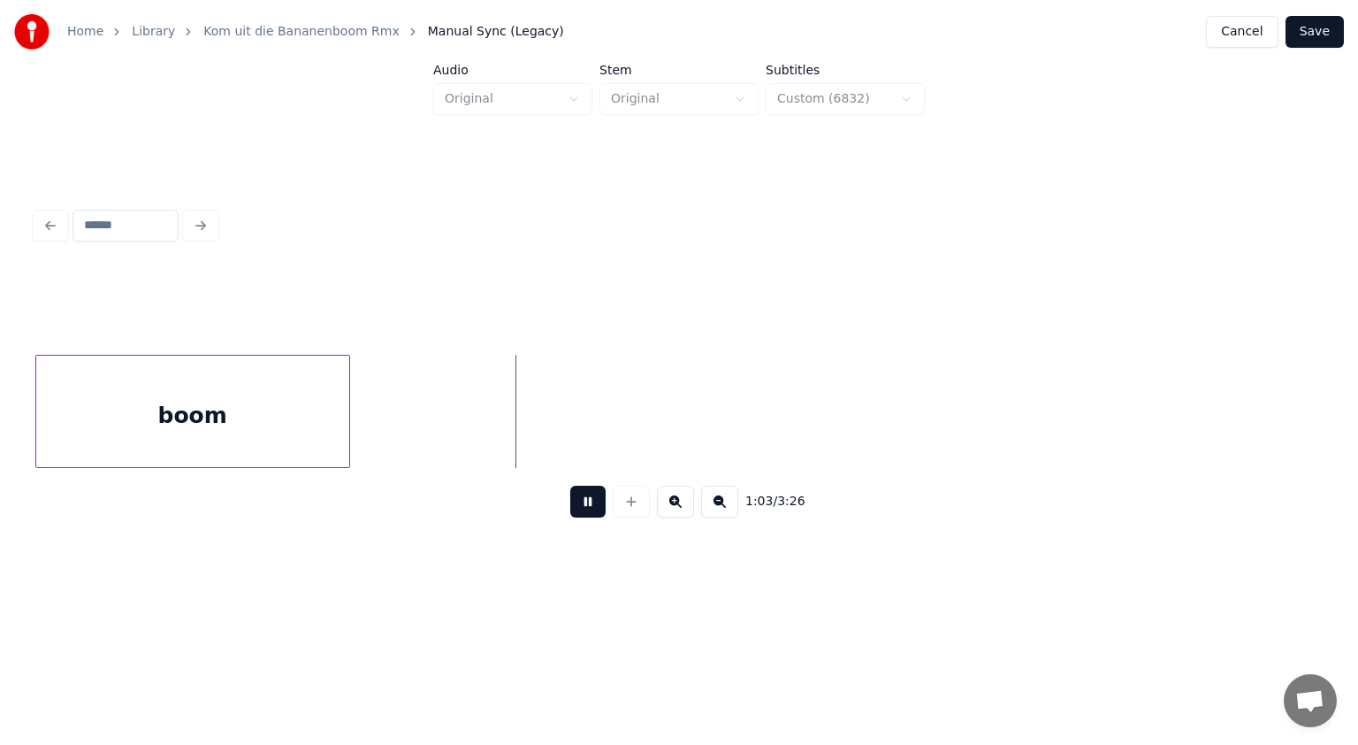
click at [597, 505] on button at bounding box center [587, 502] width 35 height 32
click at [630, 513] on button at bounding box center [631, 502] width 37 height 32
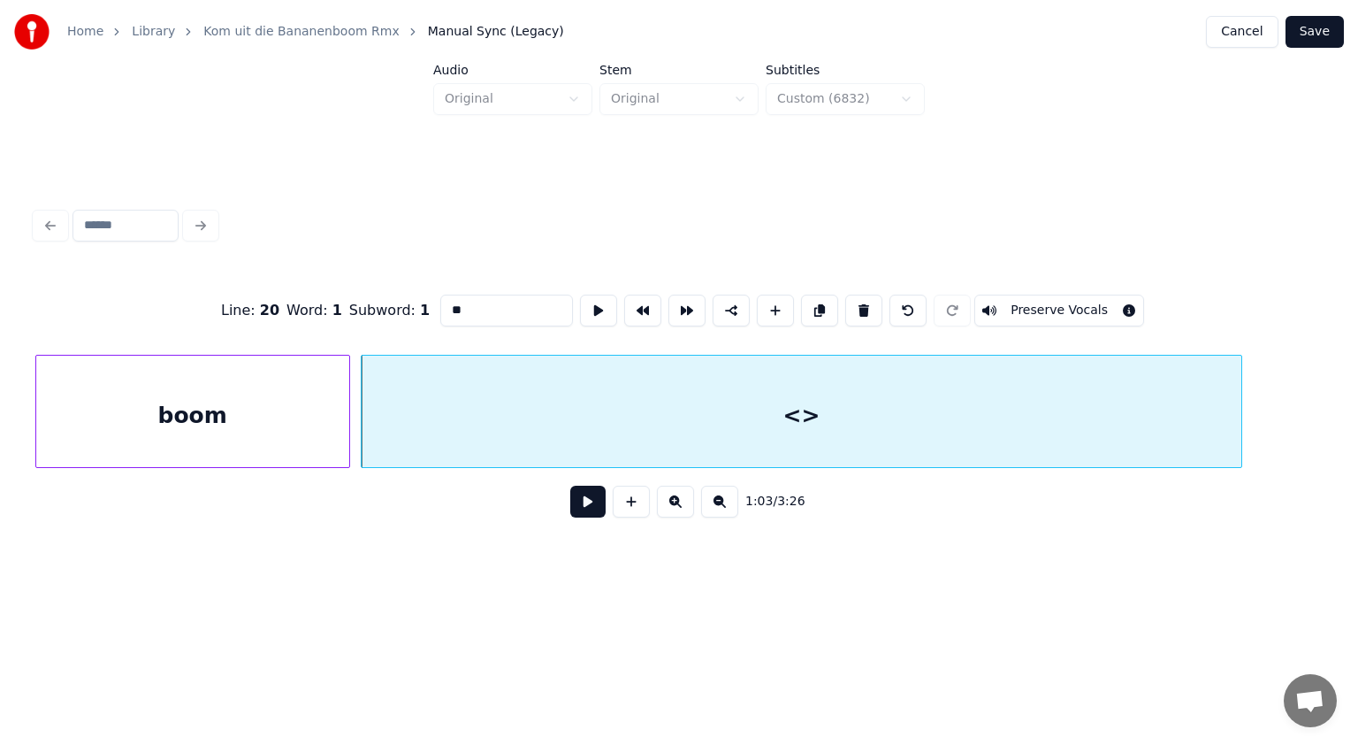
click at [1241, 407] on div at bounding box center [1238, 411] width 5 height 111
click at [478, 405] on div "<>" at bounding box center [802, 416] width 880 height 120
drag, startPoint x: 473, startPoint y: 302, endPoint x: 452, endPoint y: 302, distance: 21.2
click at [452, 302] on input "**" at bounding box center [506, 311] width 133 height 32
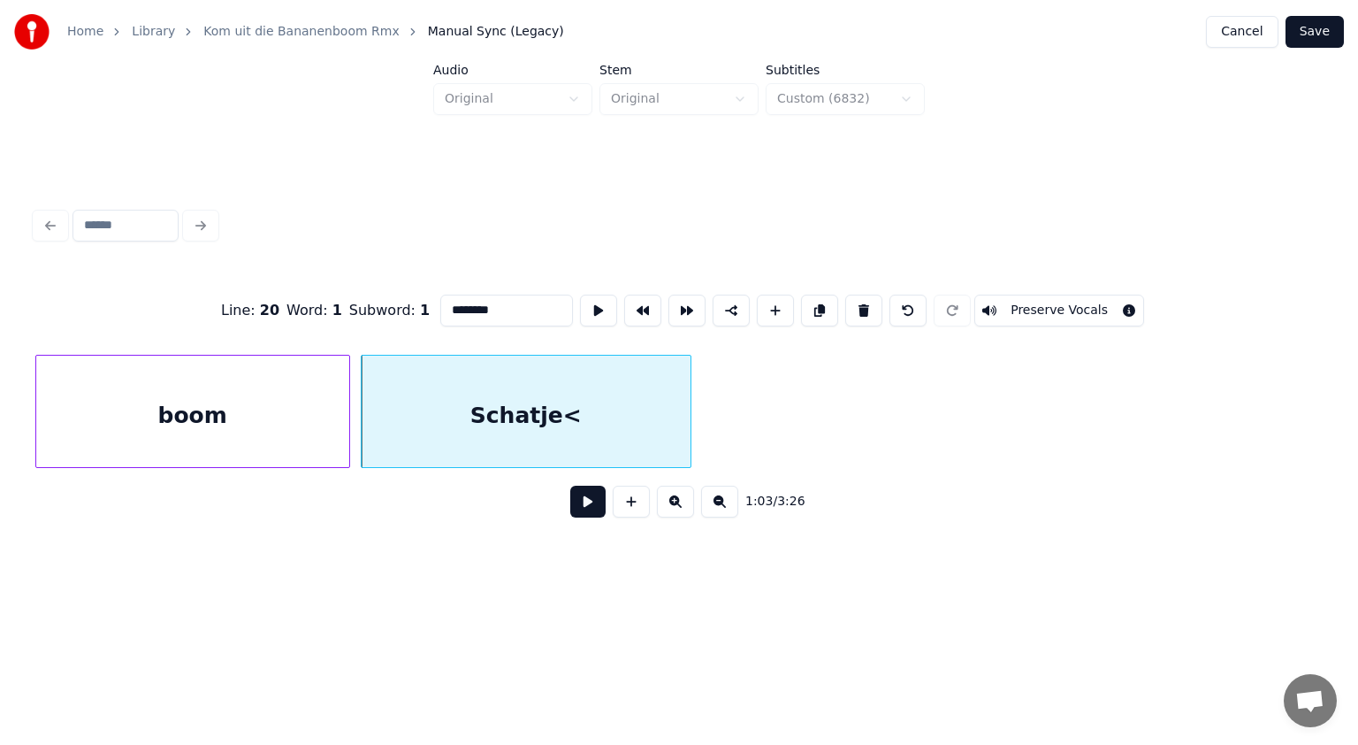
click at [688, 438] on div at bounding box center [687, 411] width 5 height 111
click at [510, 299] on input "********" at bounding box center [506, 311] width 133 height 32
type input "**********"
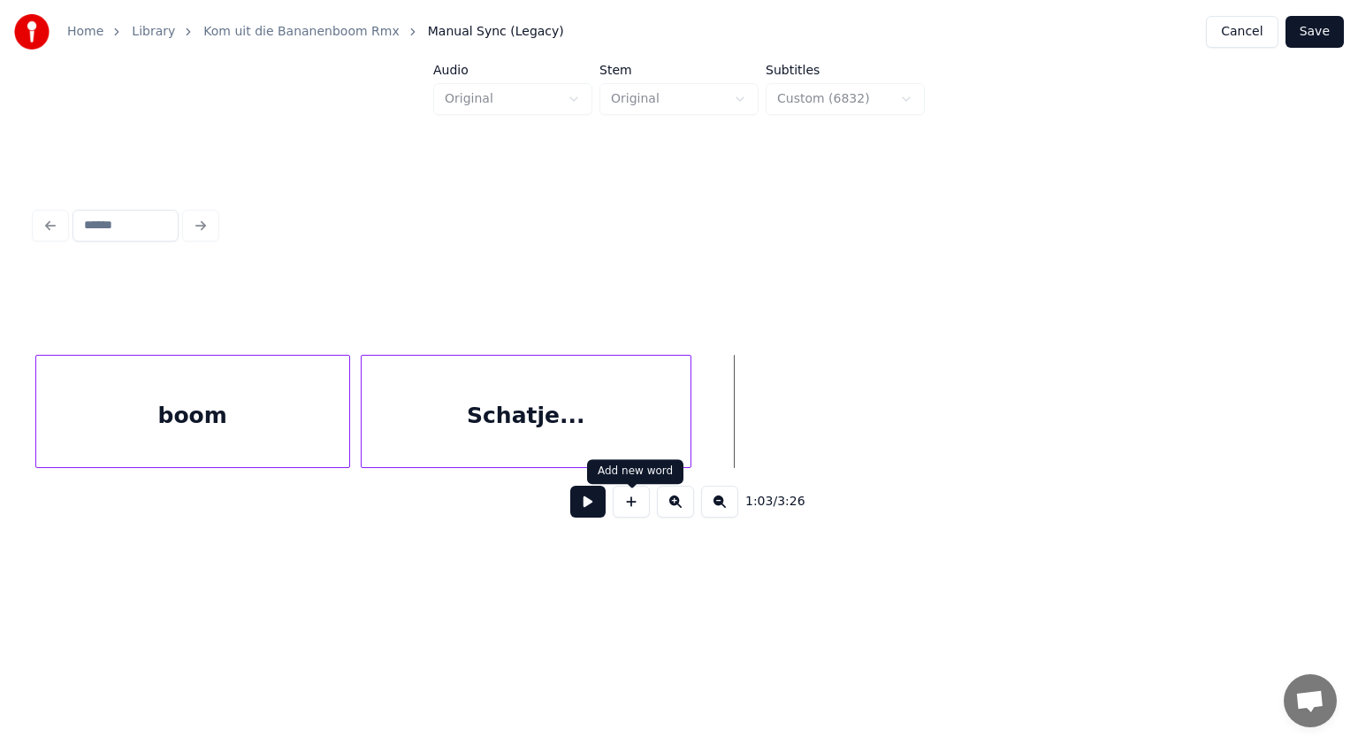
click at [633, 512] on button at bounding box center [631, 502] width 37 height 32
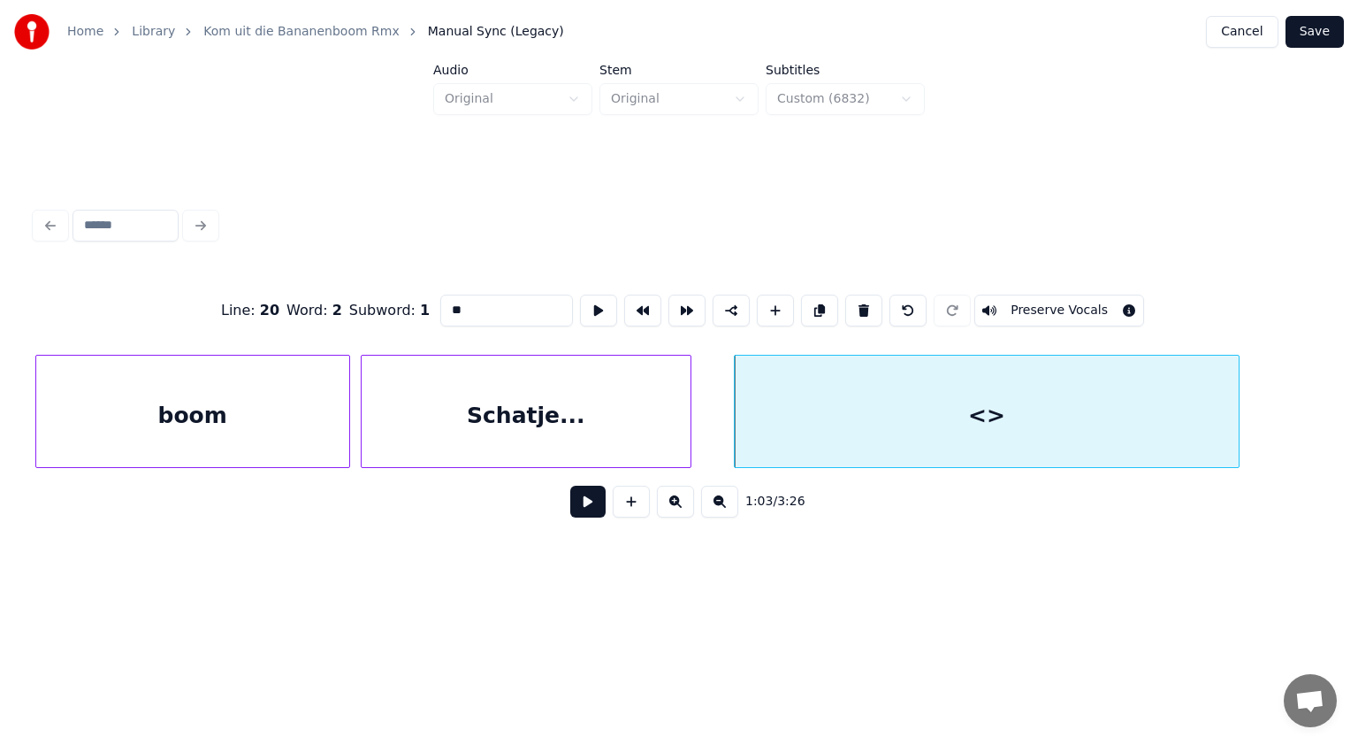
click at [1238, 396] on div at bounding box center [1236, 411] width 5 height 111
drag, startPoint x: 486, startPoint y: 302, endPoint x: 391, endPoint y: 301, distance: 95.5
click at [391, 301] on div "Line : 20 Word : 2 Subword : 1 ** Preserve Vocals" at bounding box center [679, 310] width 1288 height 88
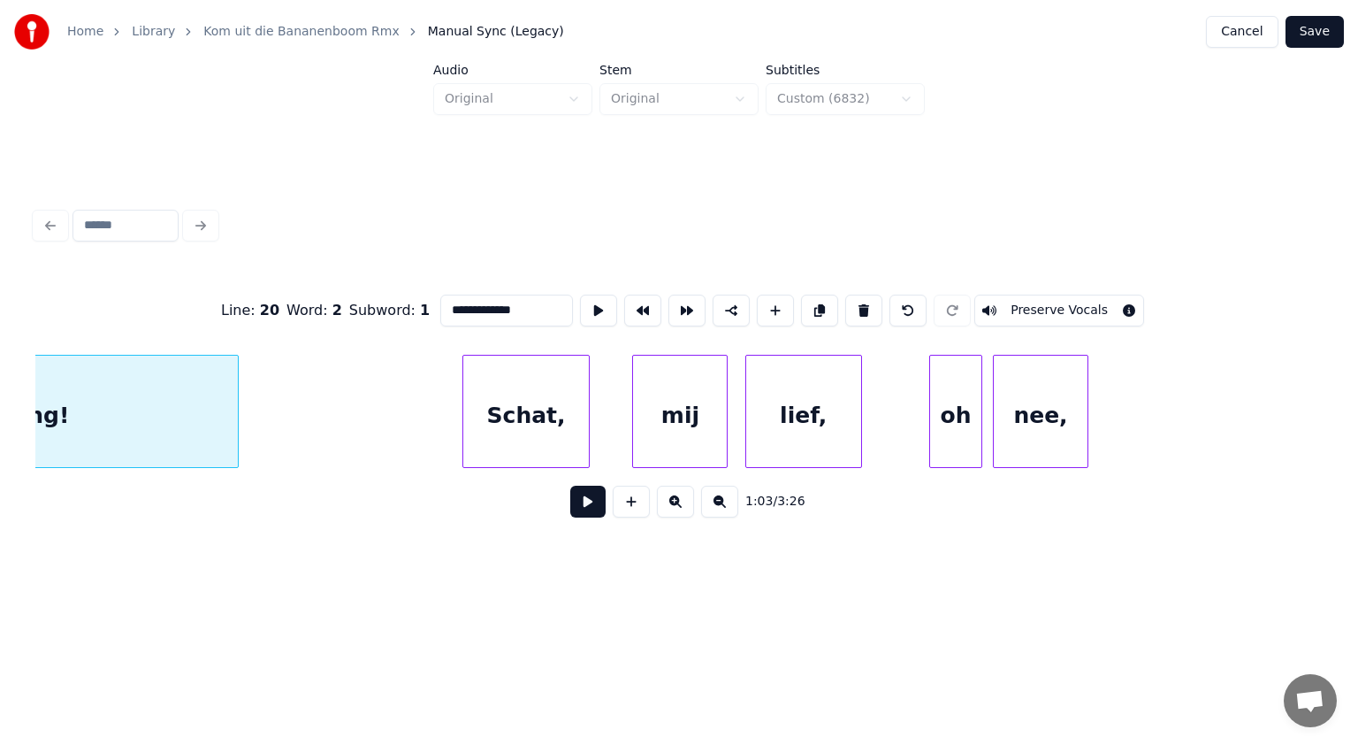
scroll to position [0, 34268]
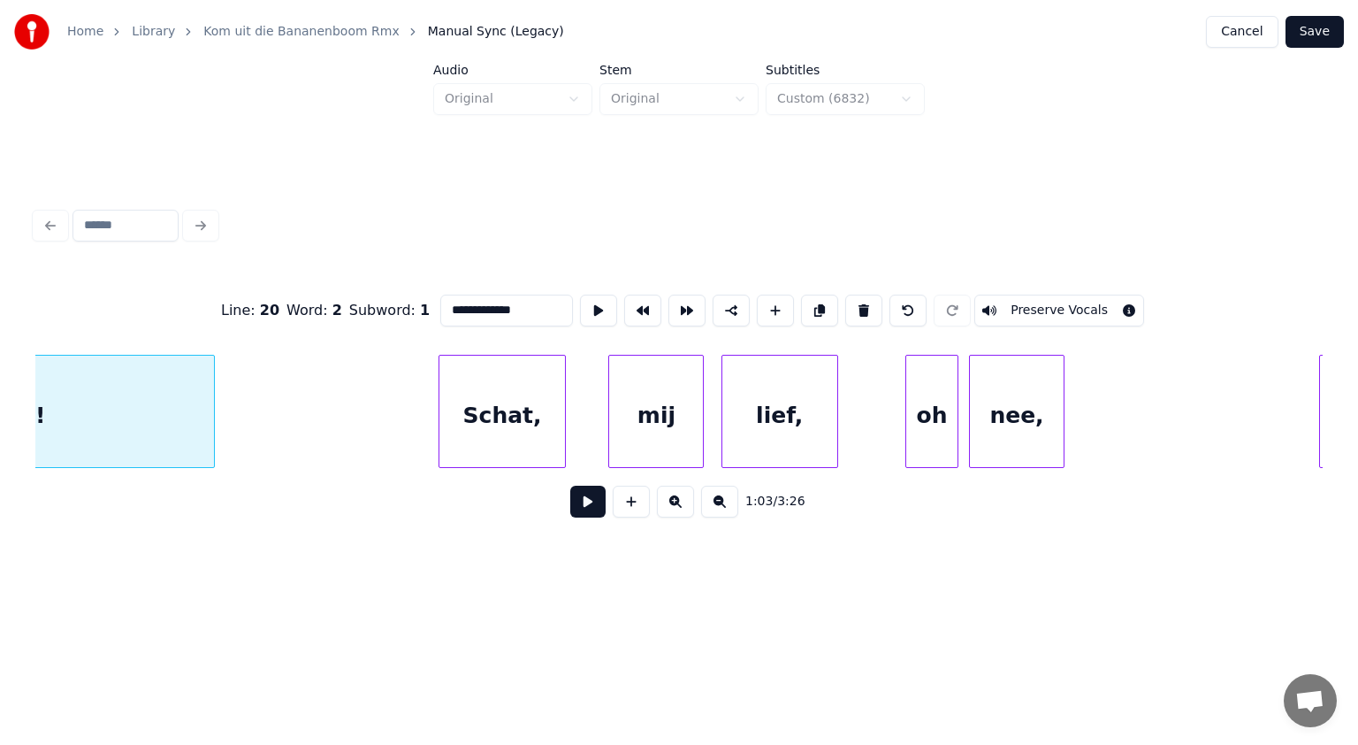
click at [540, 417] on div "Schat," at bounding box center [503, 416] width 126 height 120
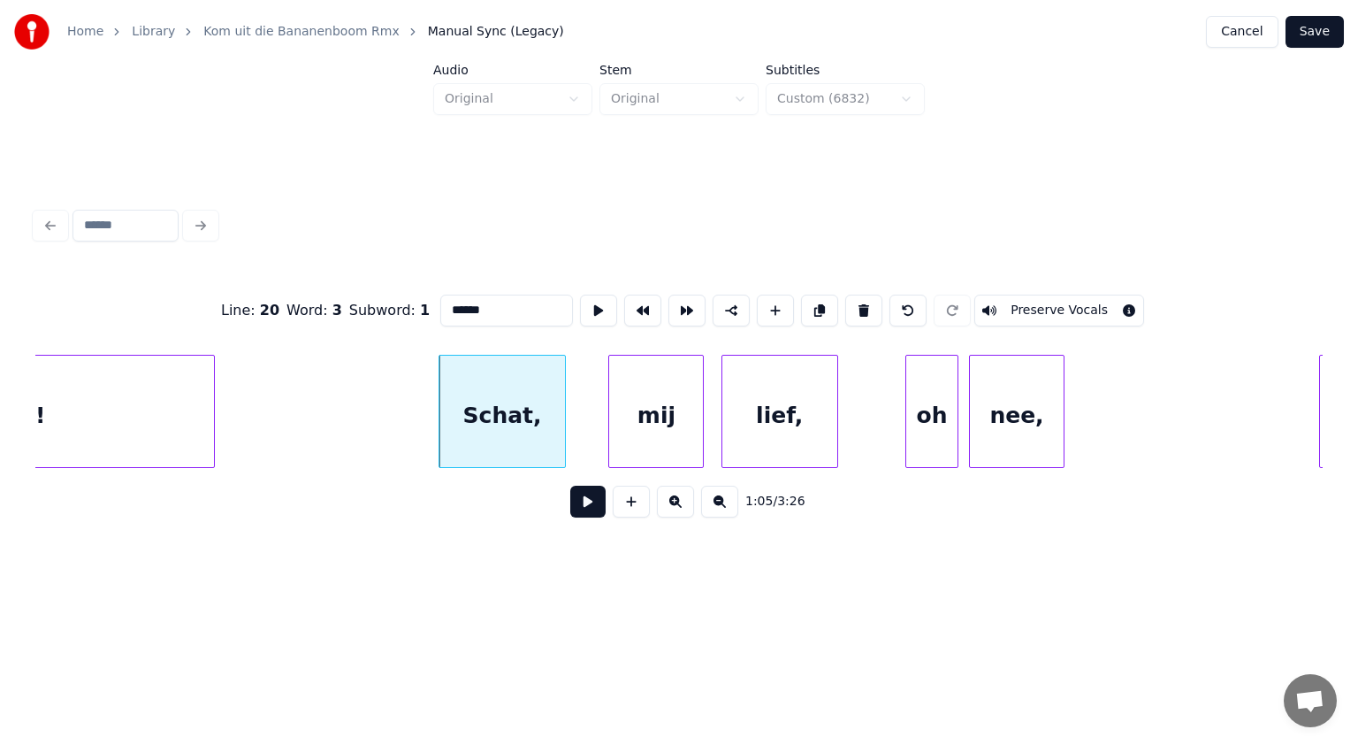
type input "******"
click at [600, 501] on button at bounding box center [587, 502] width 35 height 32
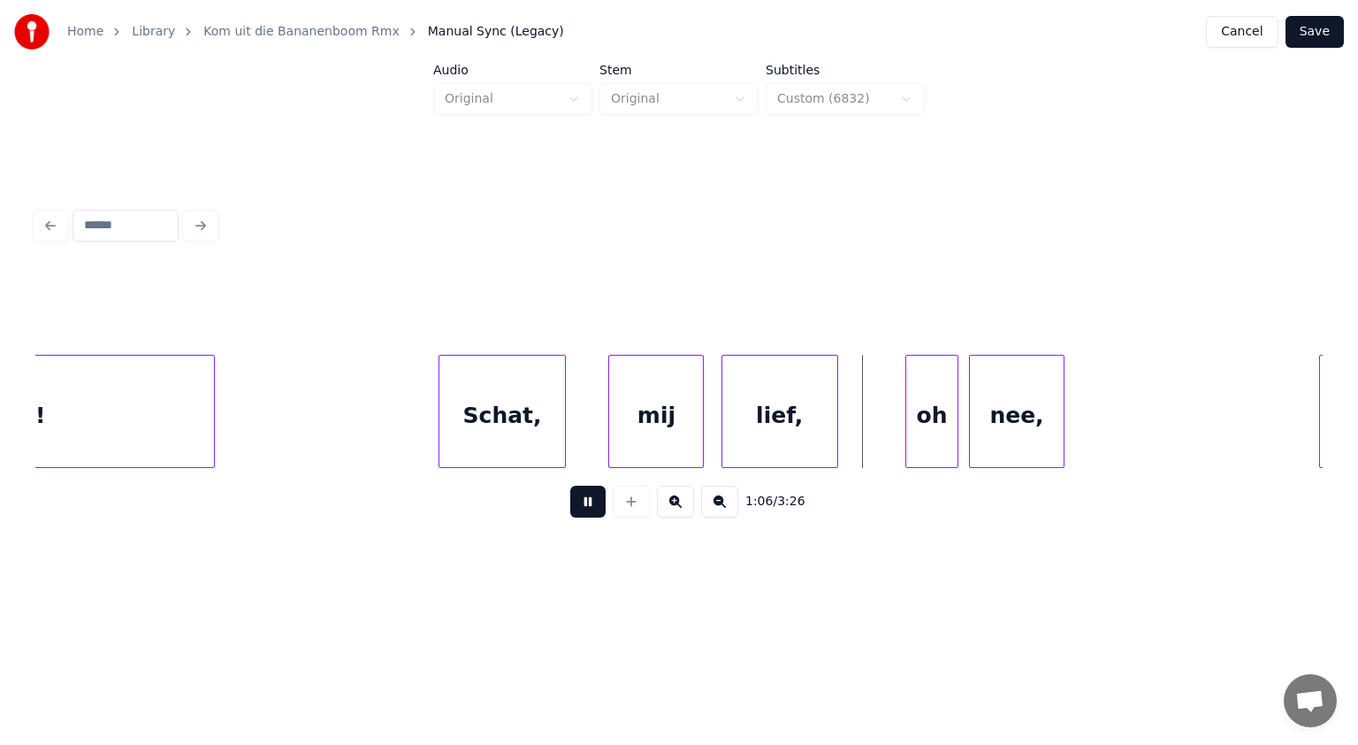
click at [600, 501] on button at bounding box center [587, 502] width 35 height 32
click at [652, 428] on div "mij" at bounding box center [656, 416] width 94 height 120
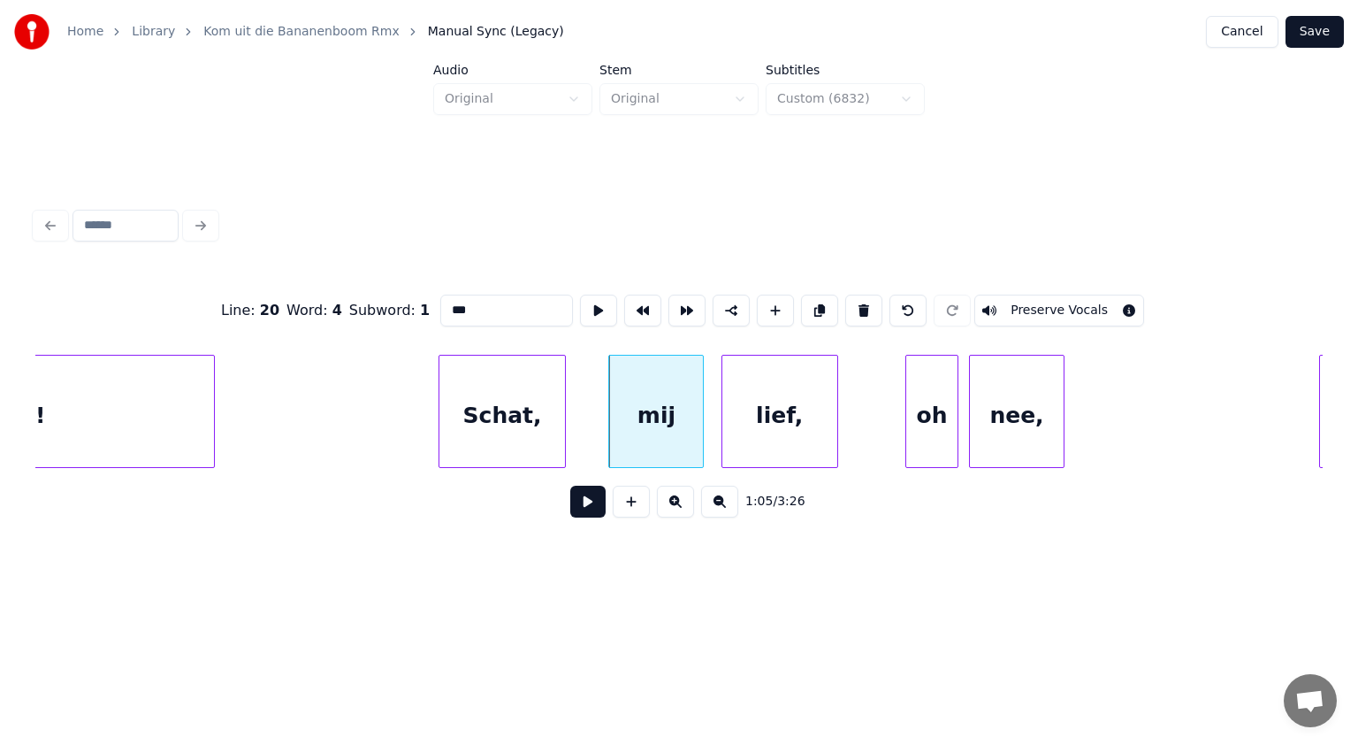
click at [467, 303] on input "***" at bounding box center [506, 311] width 133 height 32
click at [640, 386] on div "mijn" at bounding box center [650, 416] width 94 height 120
click at [743, 411] on div "lief," at bounding box center [771, 416] width 115 height 120
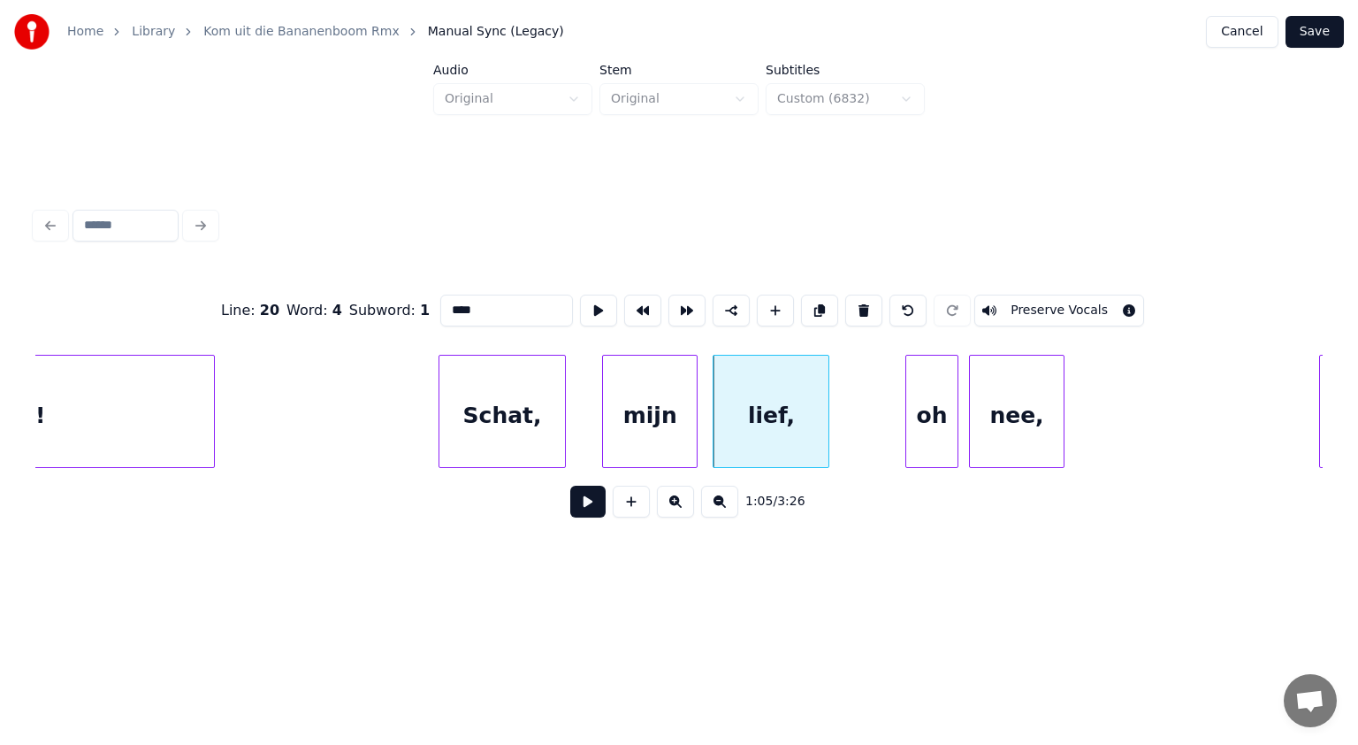
type input "****"
click at [591, 498] on button at bounding box center [587, 502] width 35 height 32
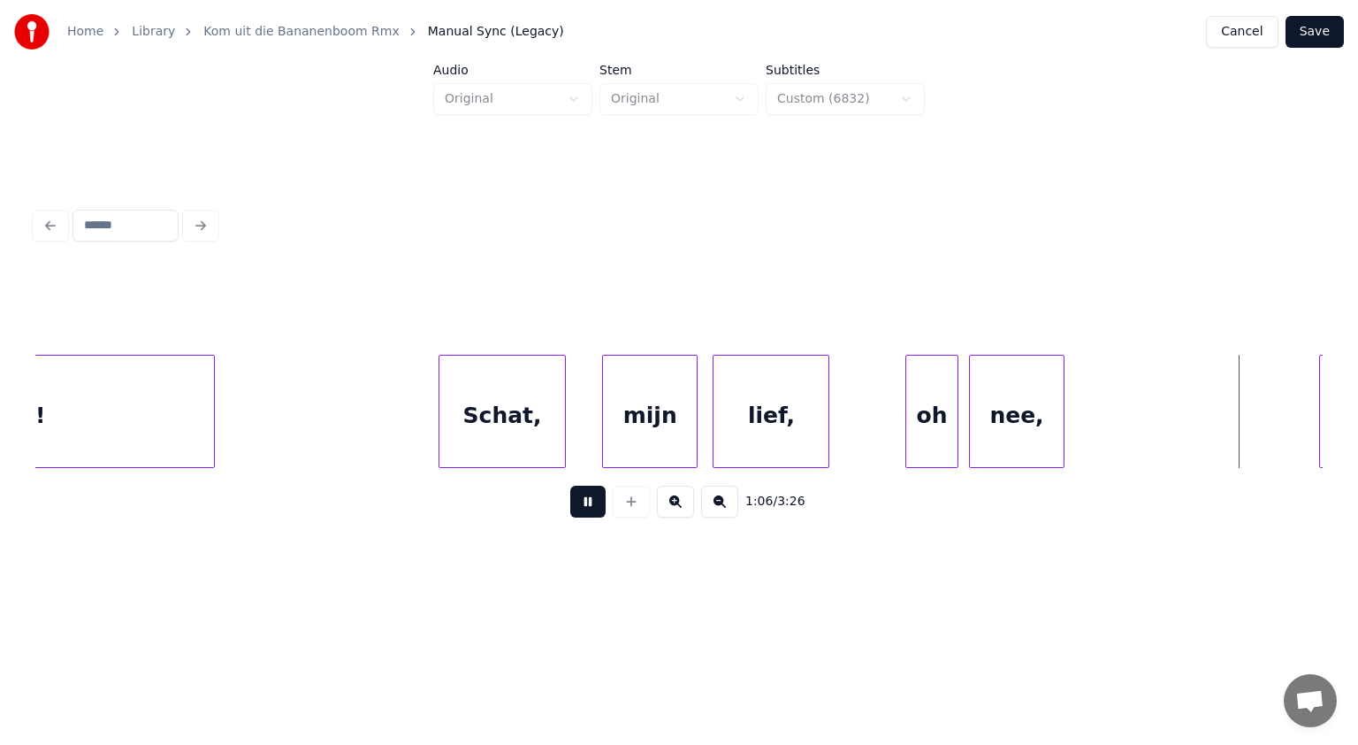
click at [591, 498] on button at bounding box center [587, 502] width 35 height 32
click at [929, 432] on div "oh" at bounding box center [917, 416] width 51 height 120
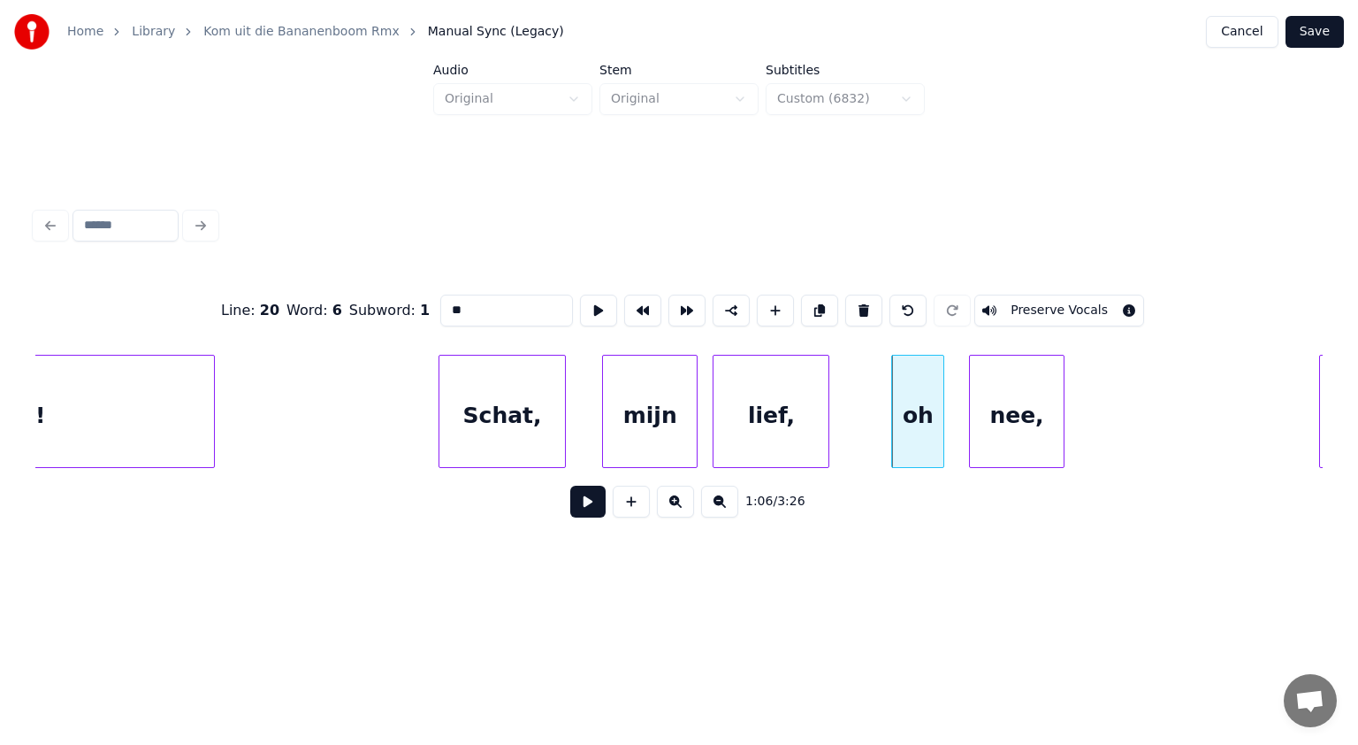
drag, startPoint x: 451, startPoint y: 306, endPoint x: 437, endPoint y: 307, distance: 14.2
click at [440, 307] on input "**" at bounding box center [506, 311] width 133 height 32
click at [991, 440] on div "nee," at bounding box center [996, 416] width 94 height 120
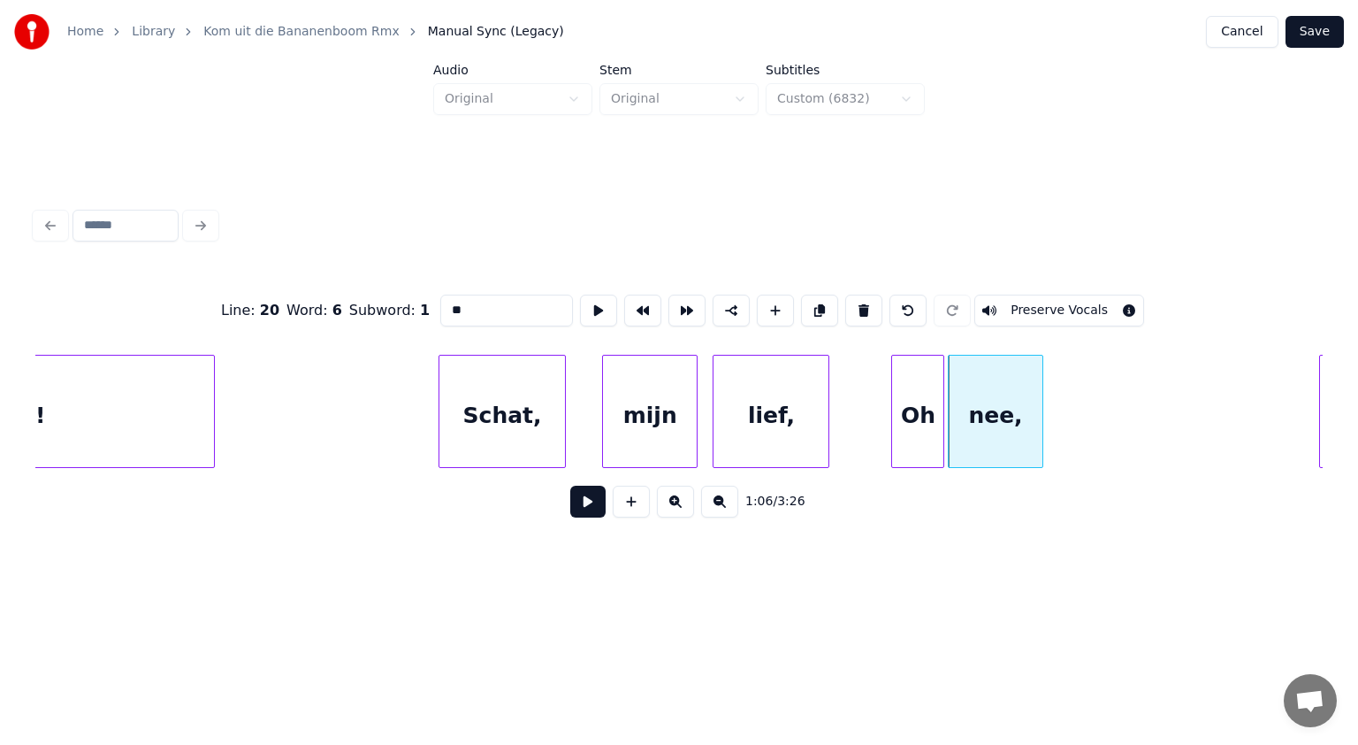
click at [991, 440] on div "nee," at bounding box center [996, 416] width 94 height 120
drag, startPoint x: 452, startPoint y: 305, endPoint x: 432, endPoint y: 301, distance: 20.8
click at [432, 301] on div "Line : 20 Word : 7 Subword : 1 **** Preserve Vocals" at bounding box center [679, 310] width 1288 height 88
click at [493, 420] on div "Schat," at bounding box center [503, 416] width 126 height 120
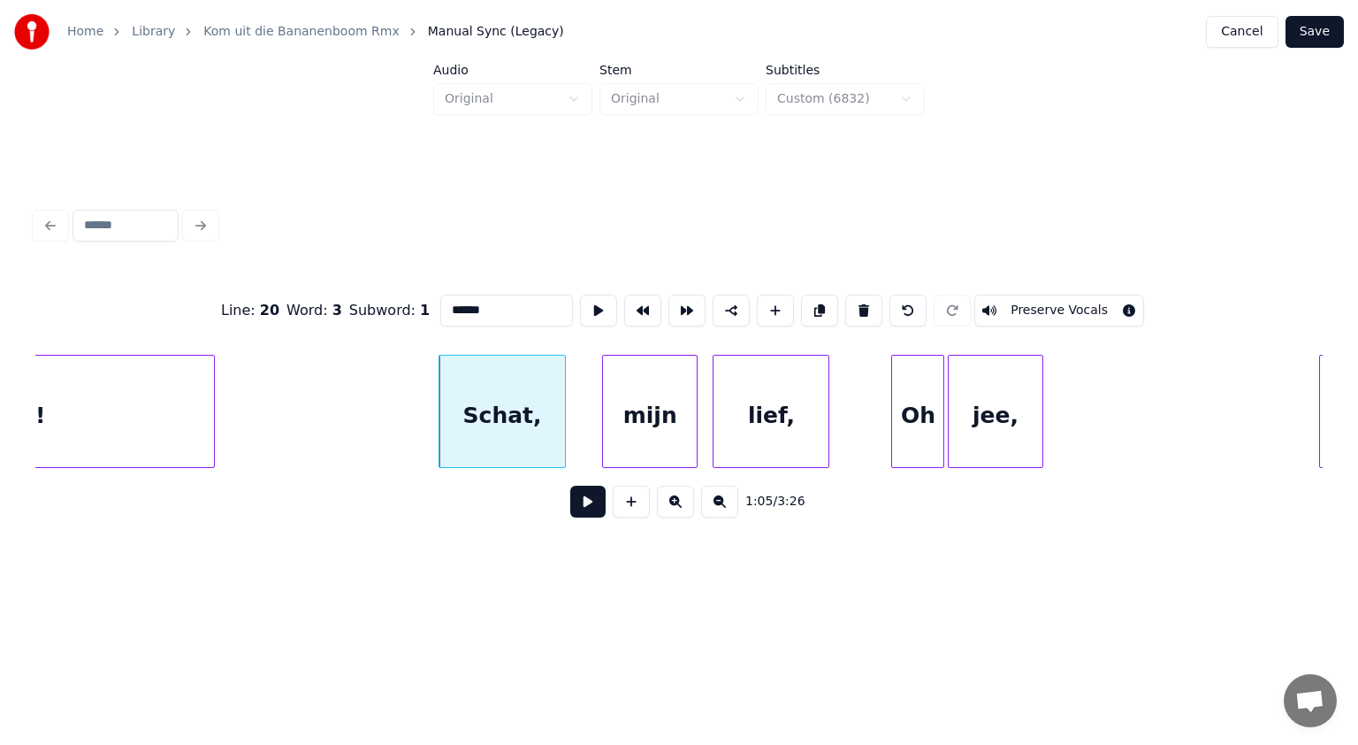
type input "******"
click at [590, 511] on button at bounding box center [587, 502] width 35 height 32
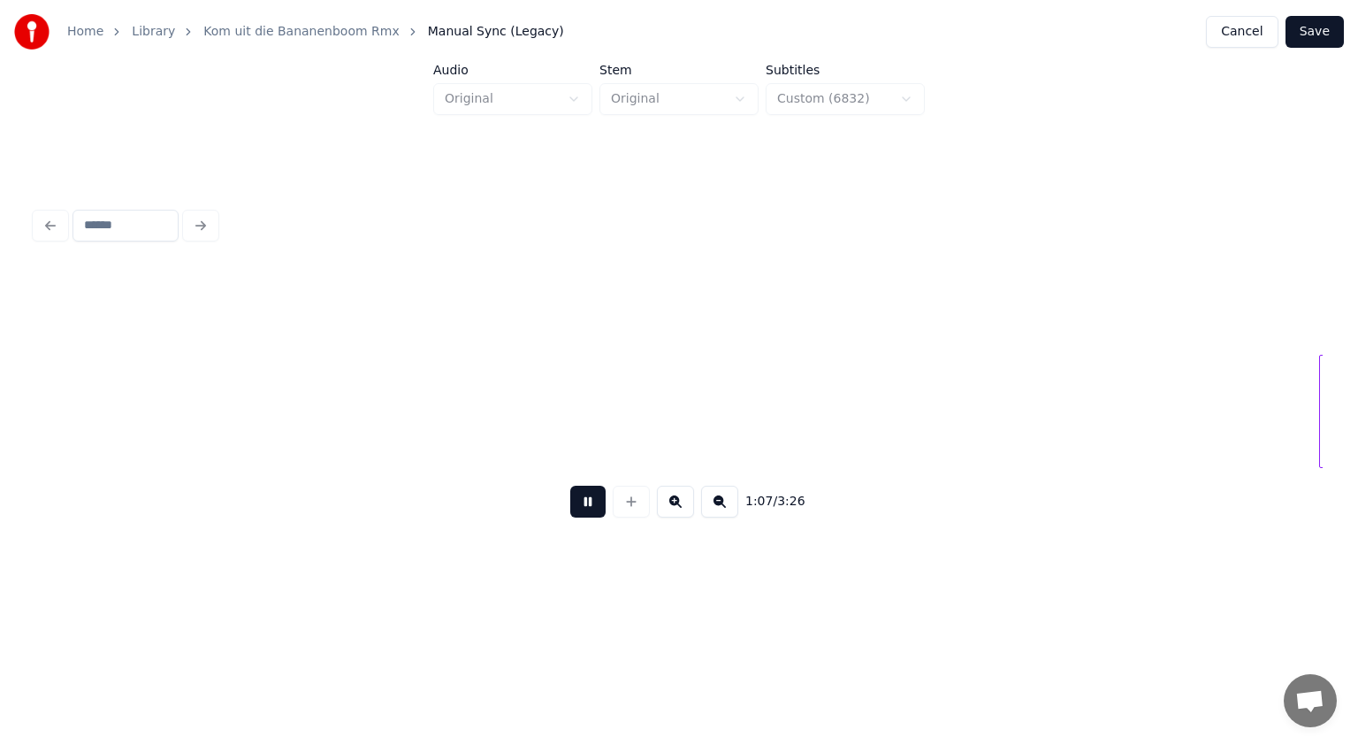
scroll to position [0, 35555]
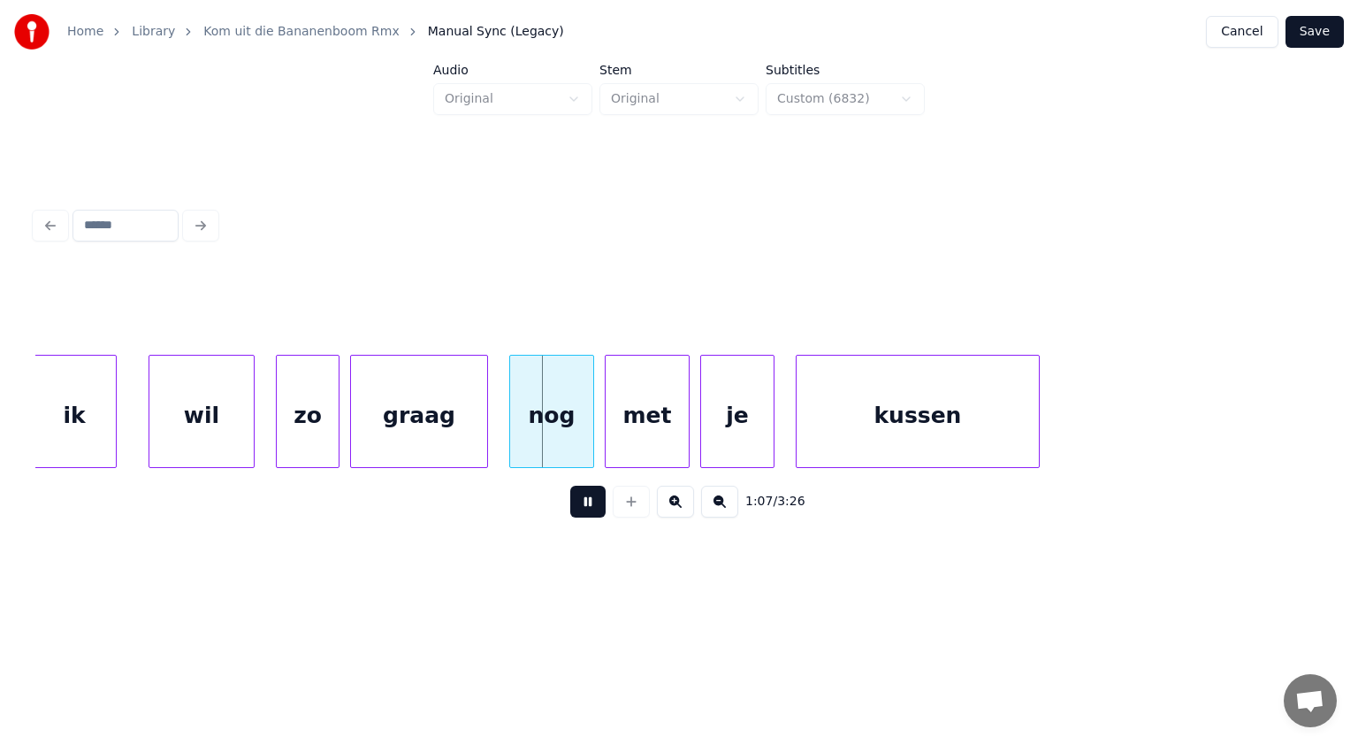
click at [590, 511] on button at bounding box center [587, 502] width 35 height 32
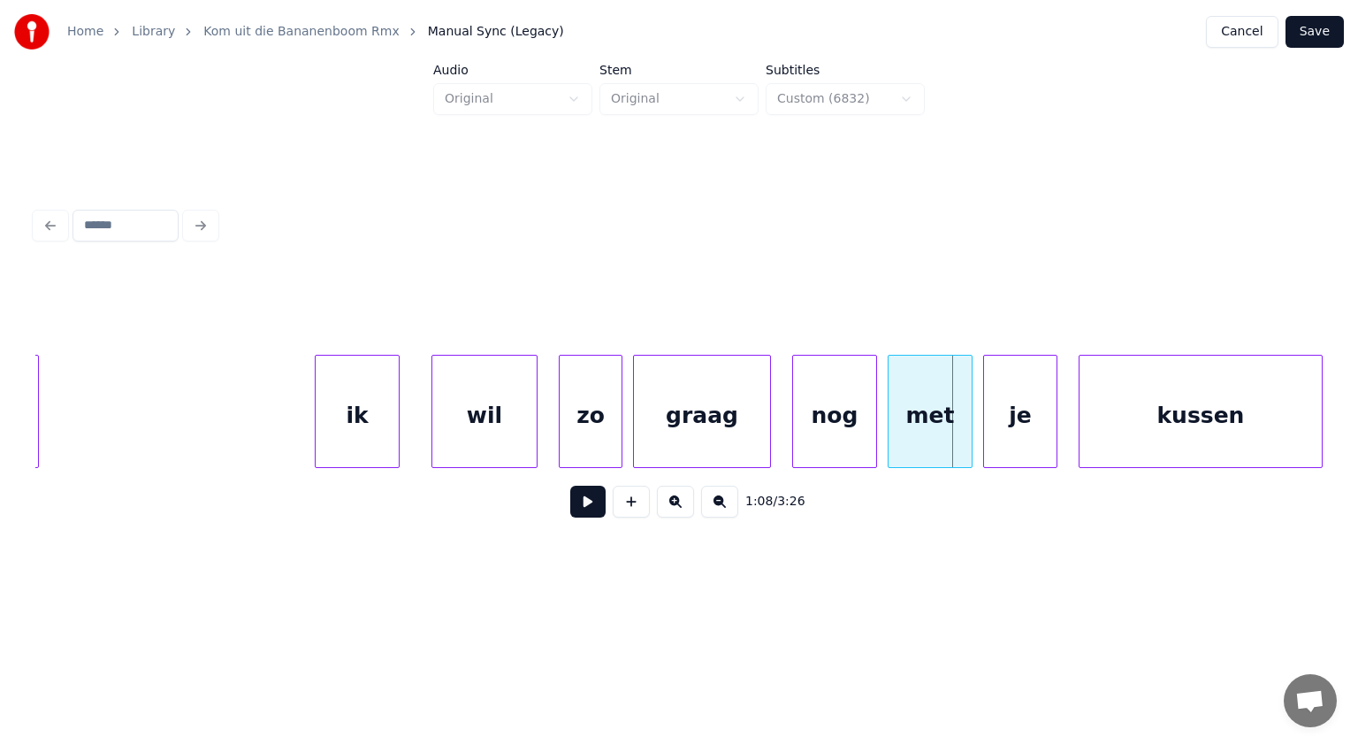
scroll to position [0, 35248]
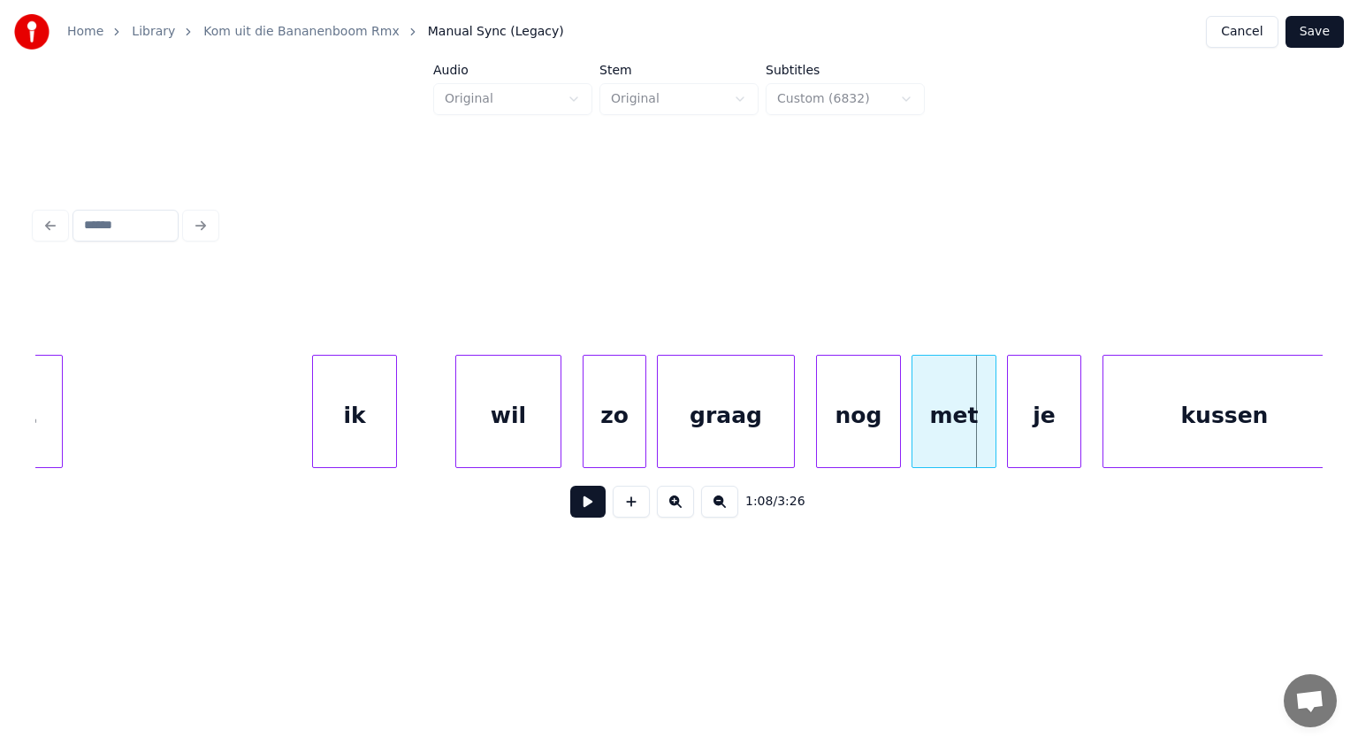
click at [355, 398] on div "ik" at bounding box center [354, 416] width 83 height 120
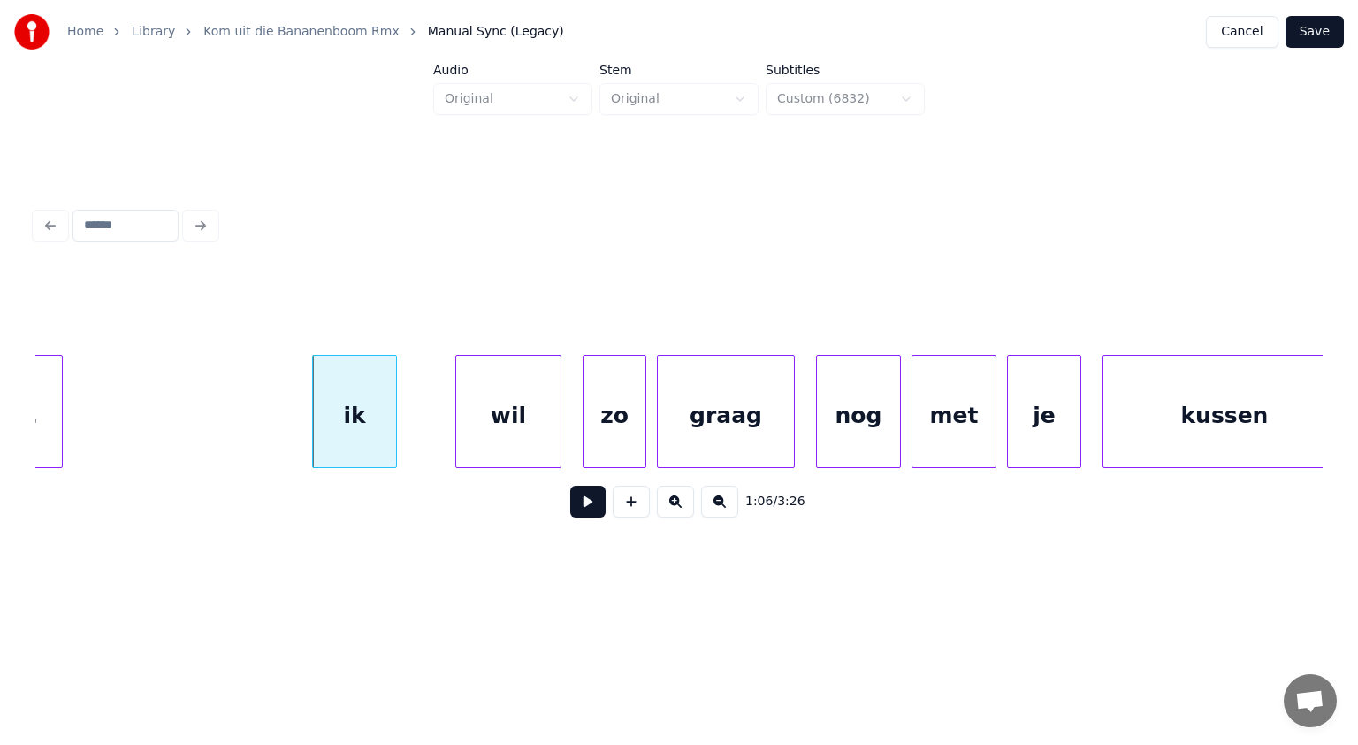
click at [355, 398] on div "ik" at bounding box center [354, 416] width 83 height 120
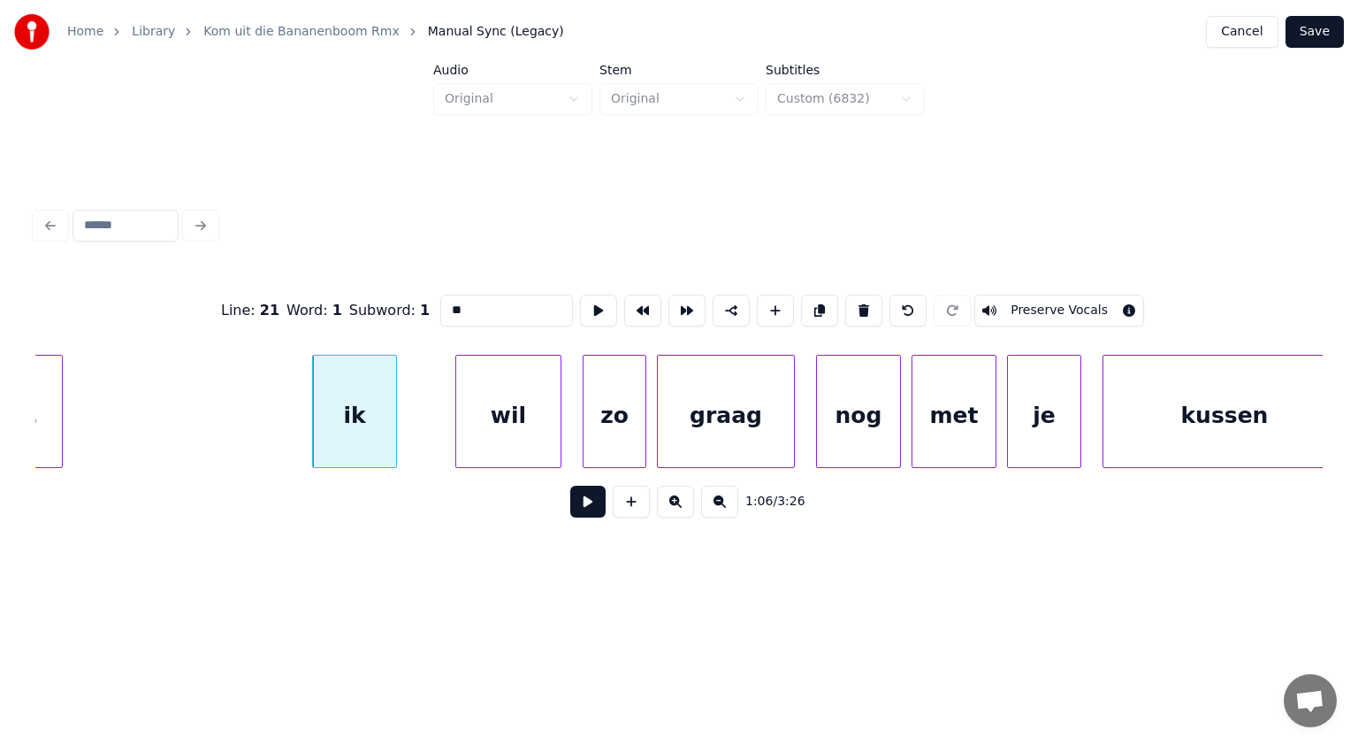
drag, startPoint x: 449, startPoint y: 304, endPoint x: 317, endPoint y: 315, distance: 133.1
click at [317, 315] on div "Line : 21 Word : 1 Subword : 1 ** Preserve Vocals" at bounding box center [679, 310] width 1288 height 88
click at [515, 409] on div "wil" at bounding box center [492, 416] width 104 height 120
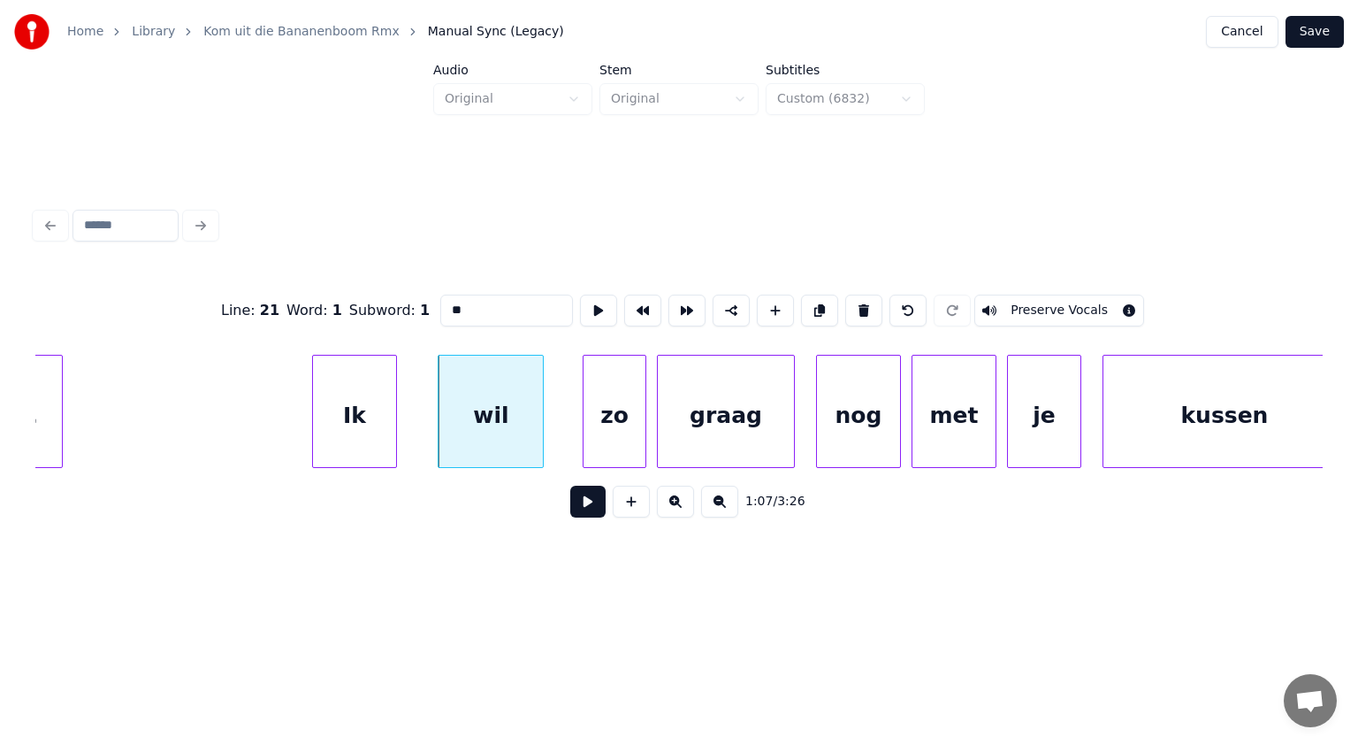
click at [350, 425] on div "Ik" at bounding box center [354, 416] width 83 height 120
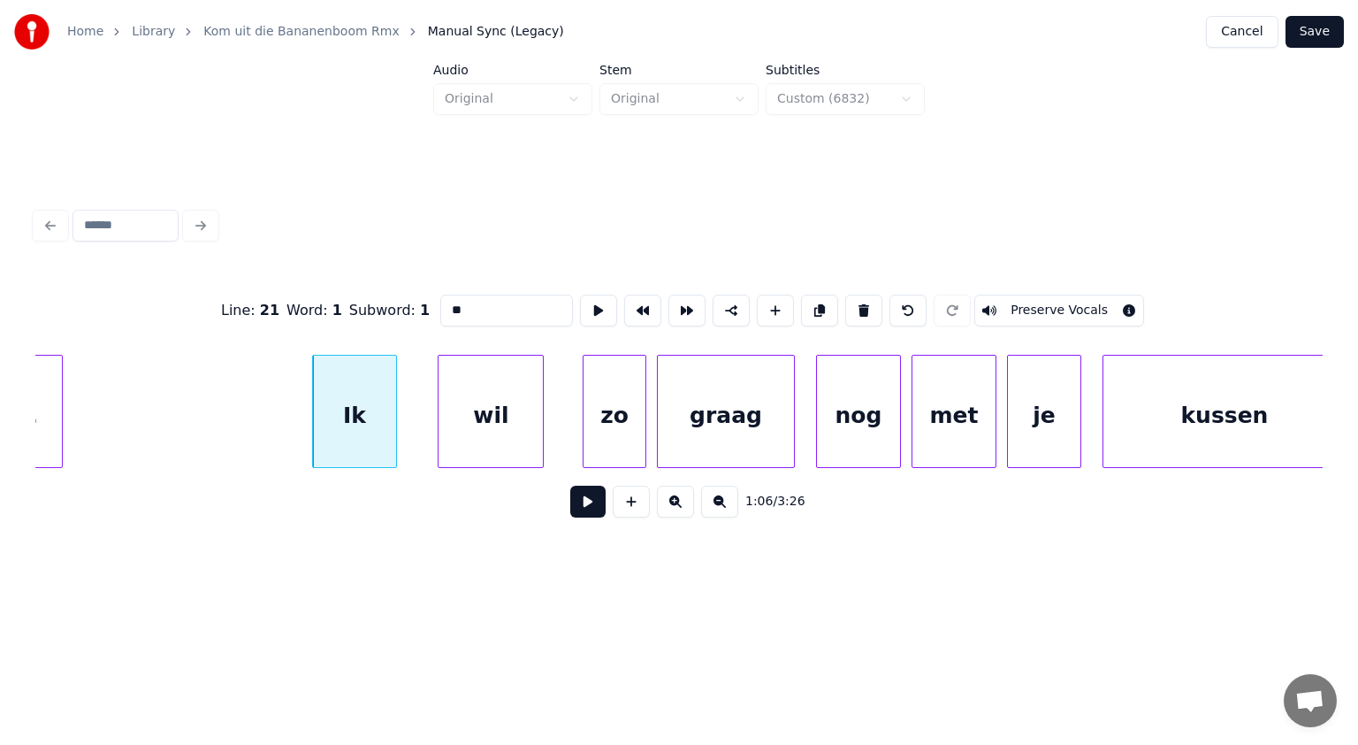
type input "**"
click at [590, 504] on button at bounding box center [587, 502] width 35 height 32
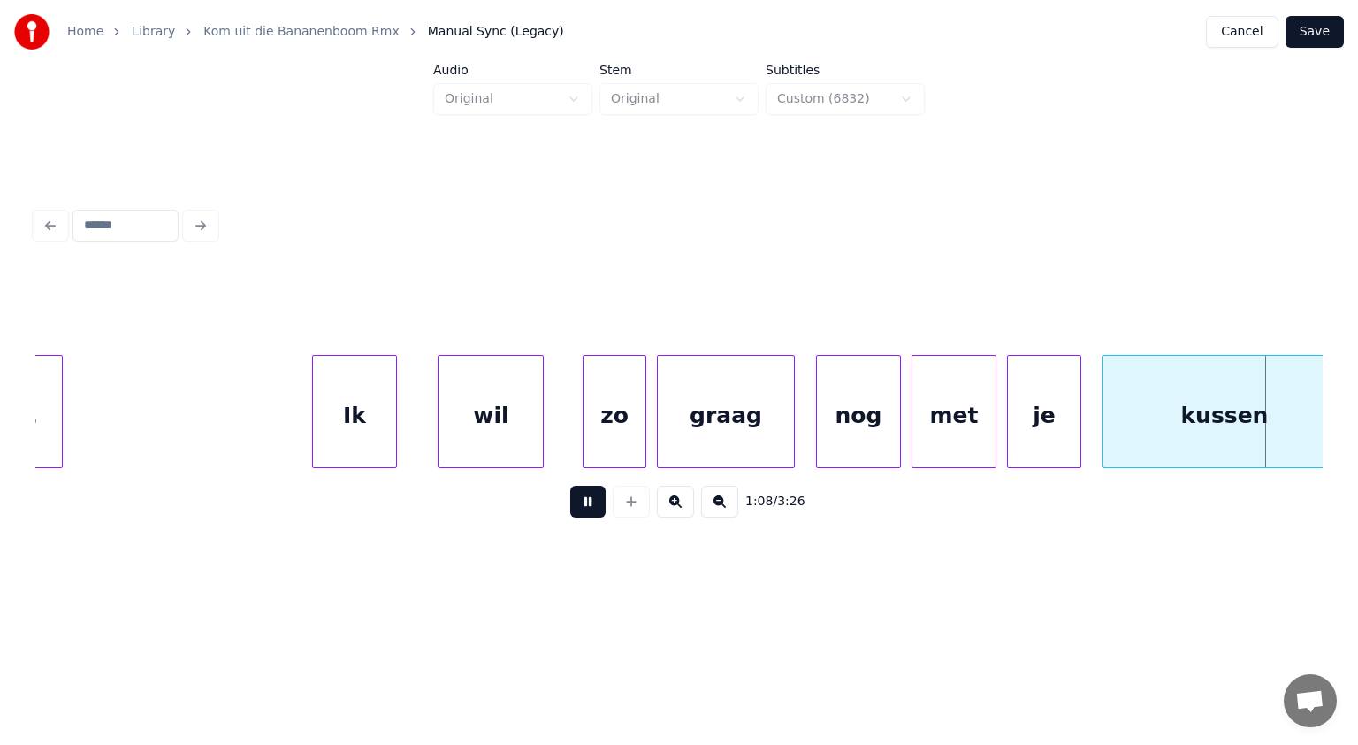
scroll to position [0, 36539]
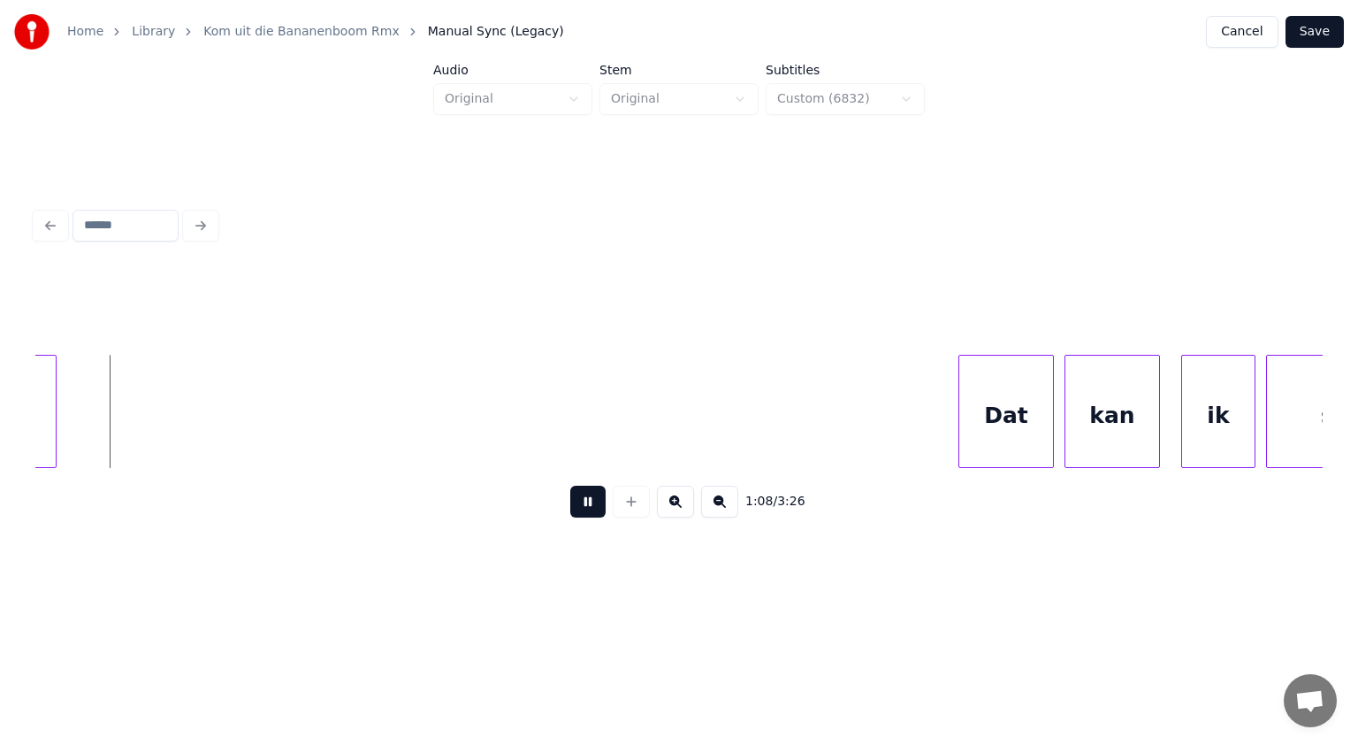
click at [590, 504] on button at bounding box center [587, 502] width 35 height 32
click at [586, 502] on button at bounding box center [587, 502] width 35 height 32
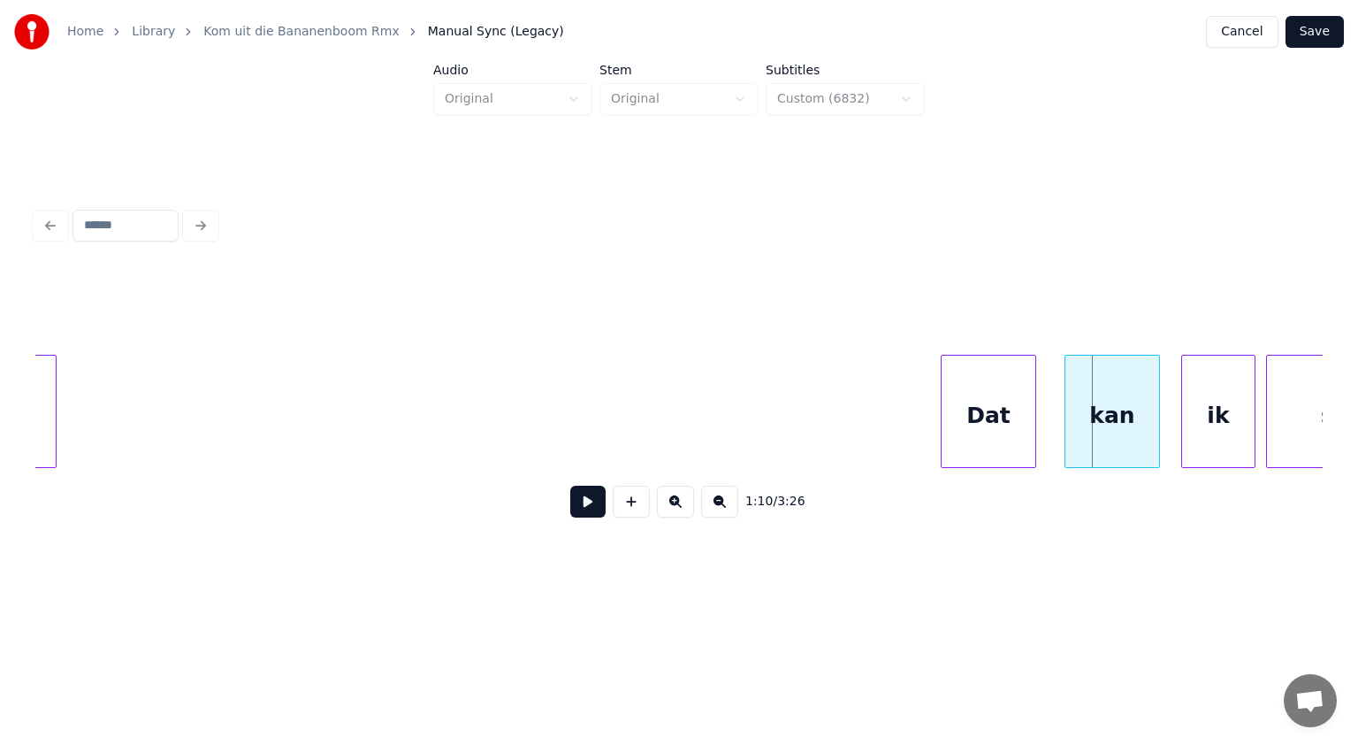
click at [967, 425] on div "Dat" at bounding box center [989, 416] width 94 height 120
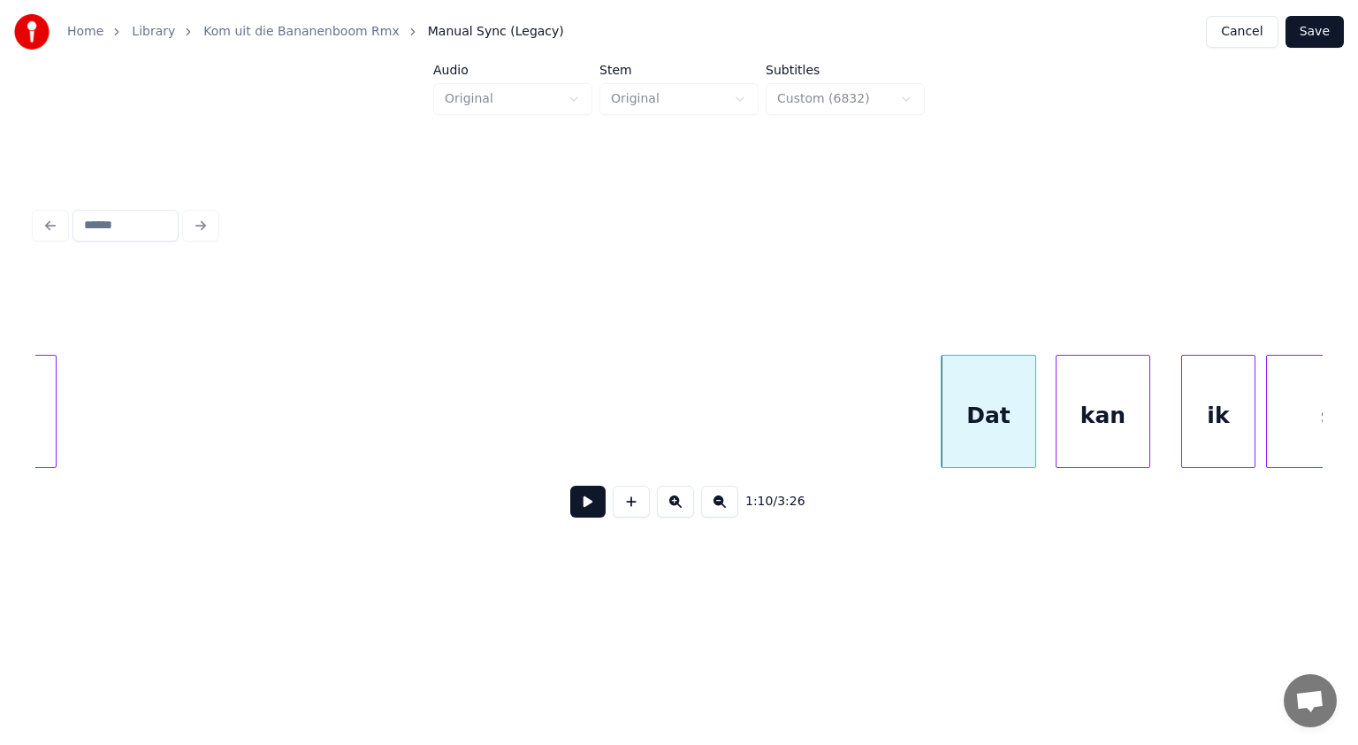
click at [1105, 427] on div "kan" at bounding box center [1104, 416] width 94 height 120
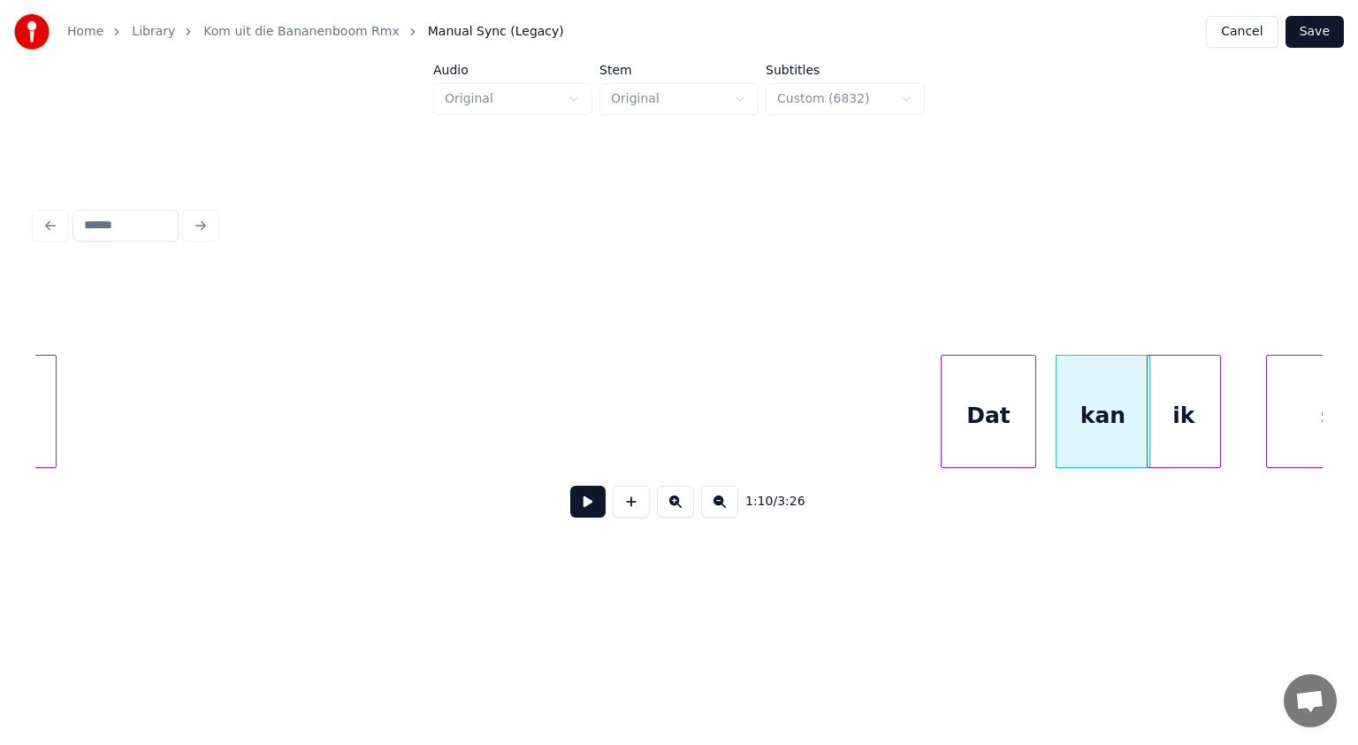
click at [1171, 428] on div "ik" at bounding box center [1184, 416] width 73 height 120
click at [586, 510] on button at bounding box center [587, 502] width 35 height 32
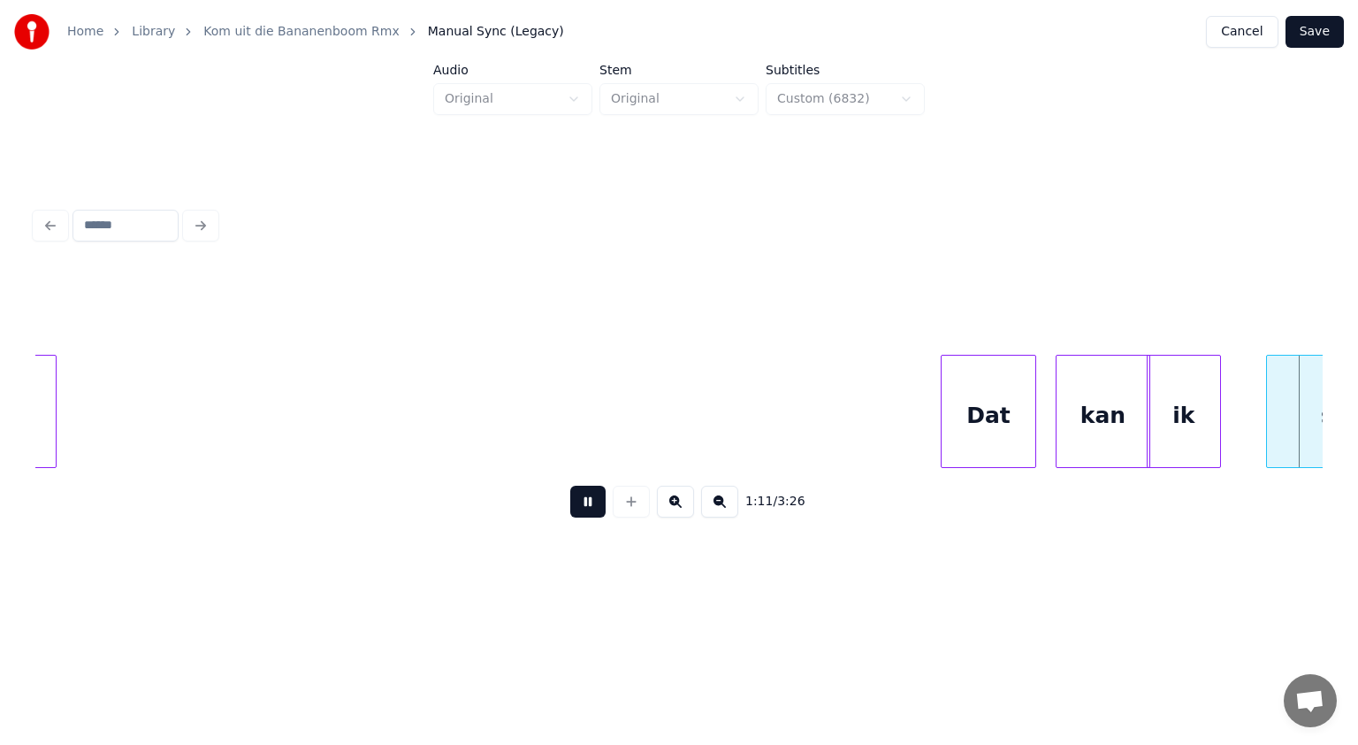
scroll to position [0, 37827]
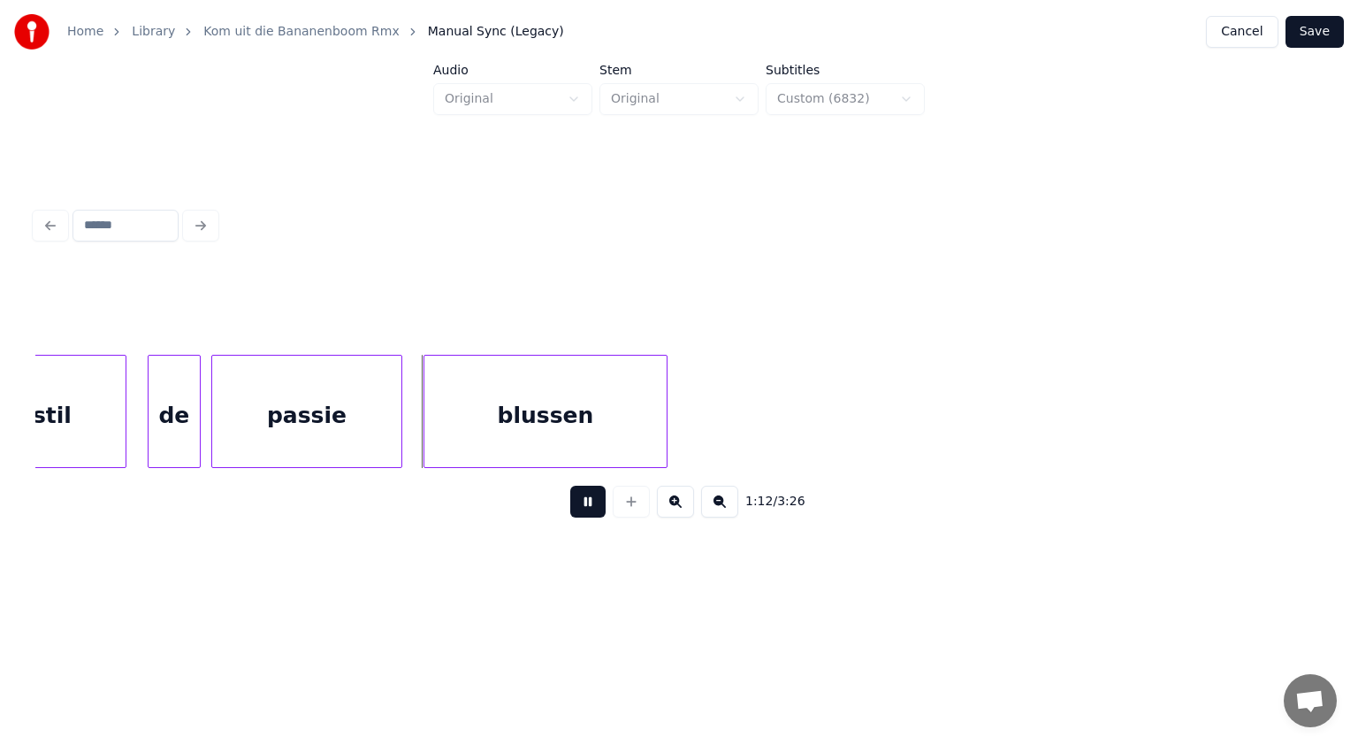
click at [586, 510] on button at bounding box center [587, 502] width 35 height 32
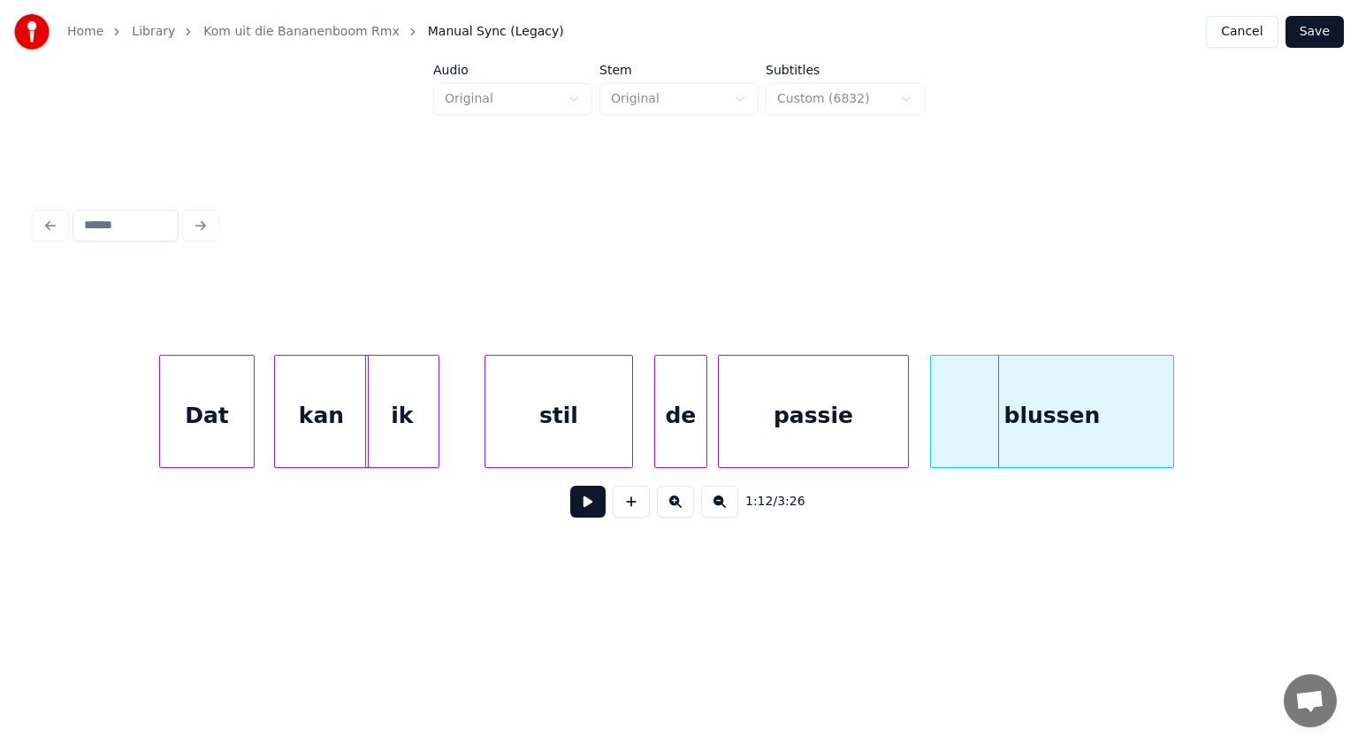
scroll to position [0, 37261]
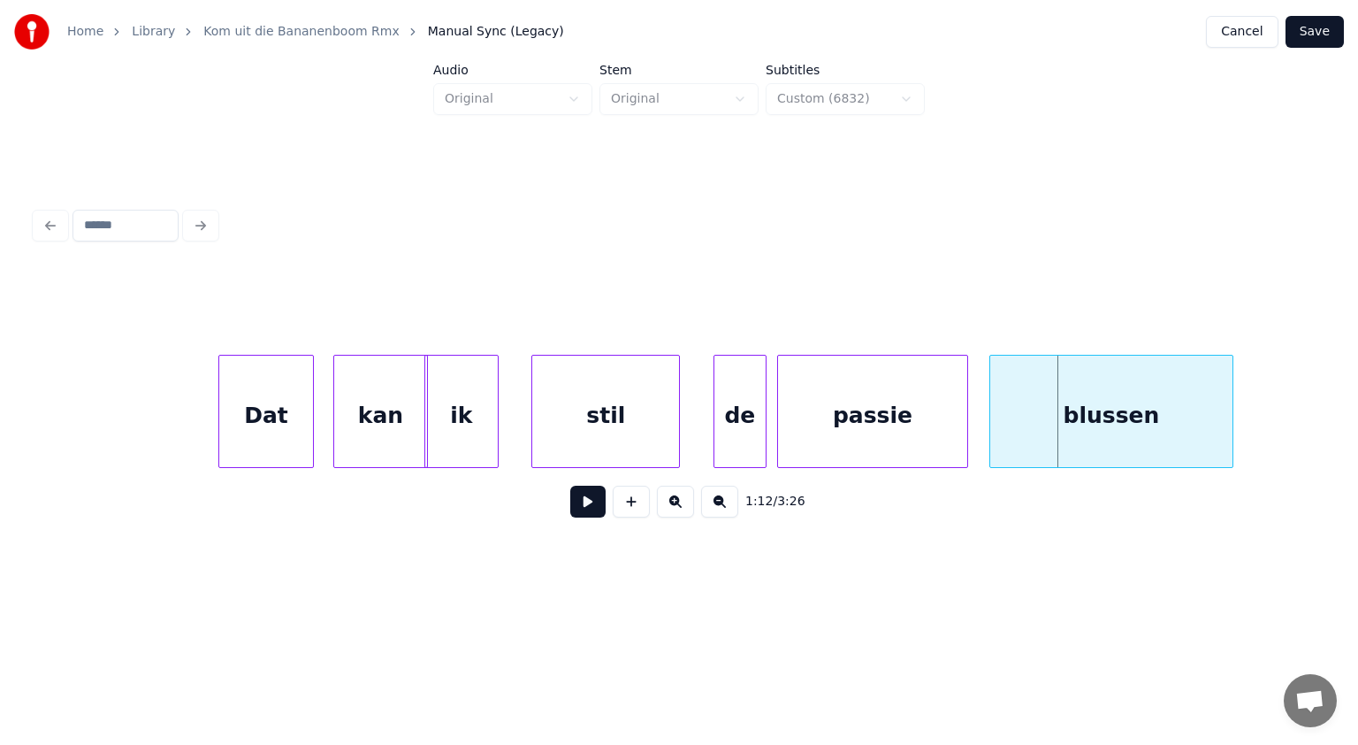
click at [609, 412] on div "stil" at bounding box center [605, 416] width 147 height 120
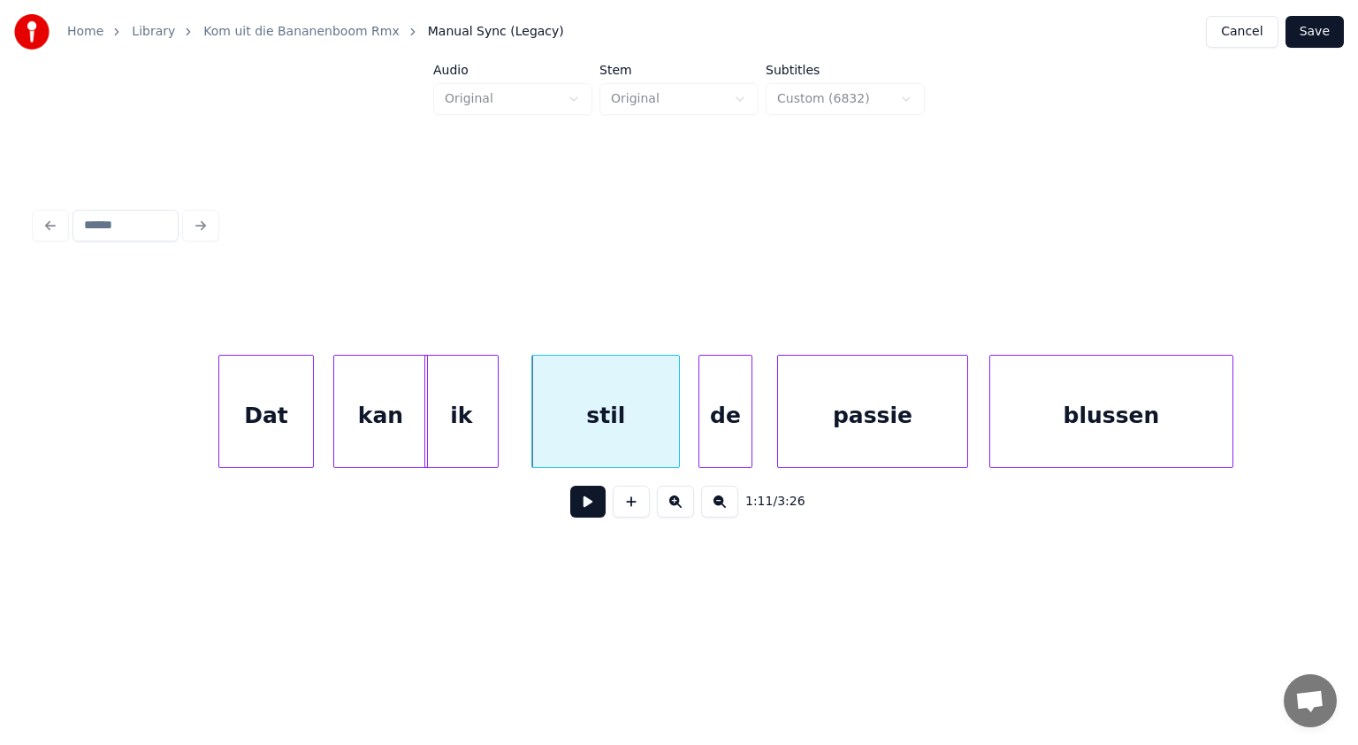
click at [713, 433] on div "de" at bounding box center [725, 416] width 51 height 120
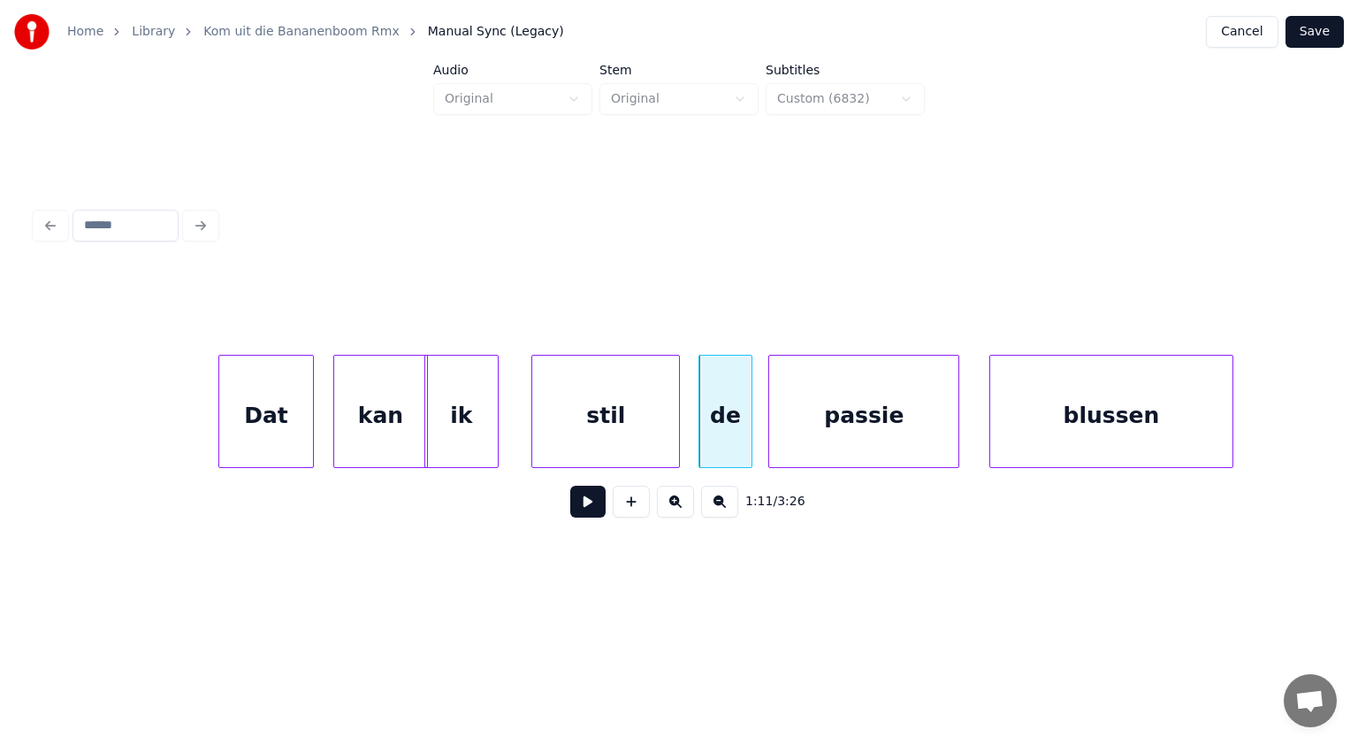
click at [782, 435] on div "passie" at bounding box center [863, 416] width 189 height 120
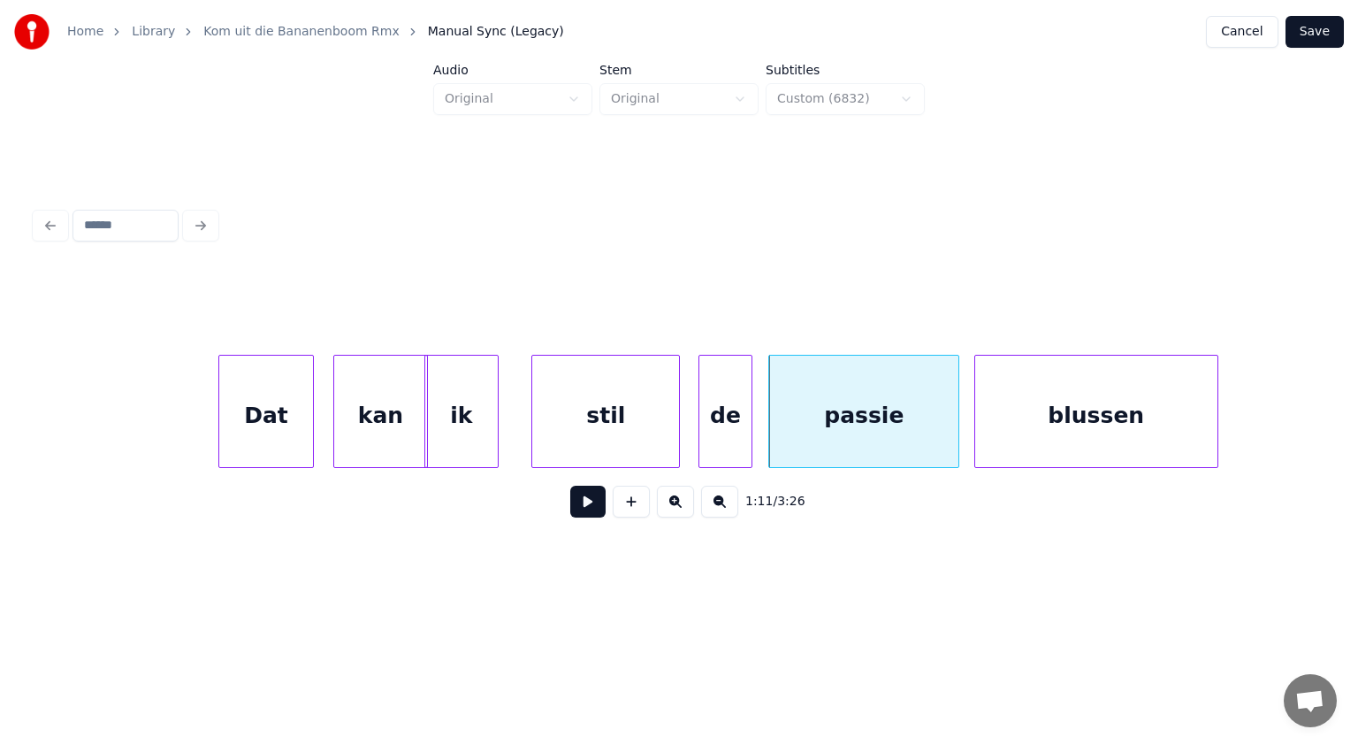
click at [989, 440] on div "blussen" at bounding box center [1096, 416] width 242 height 120
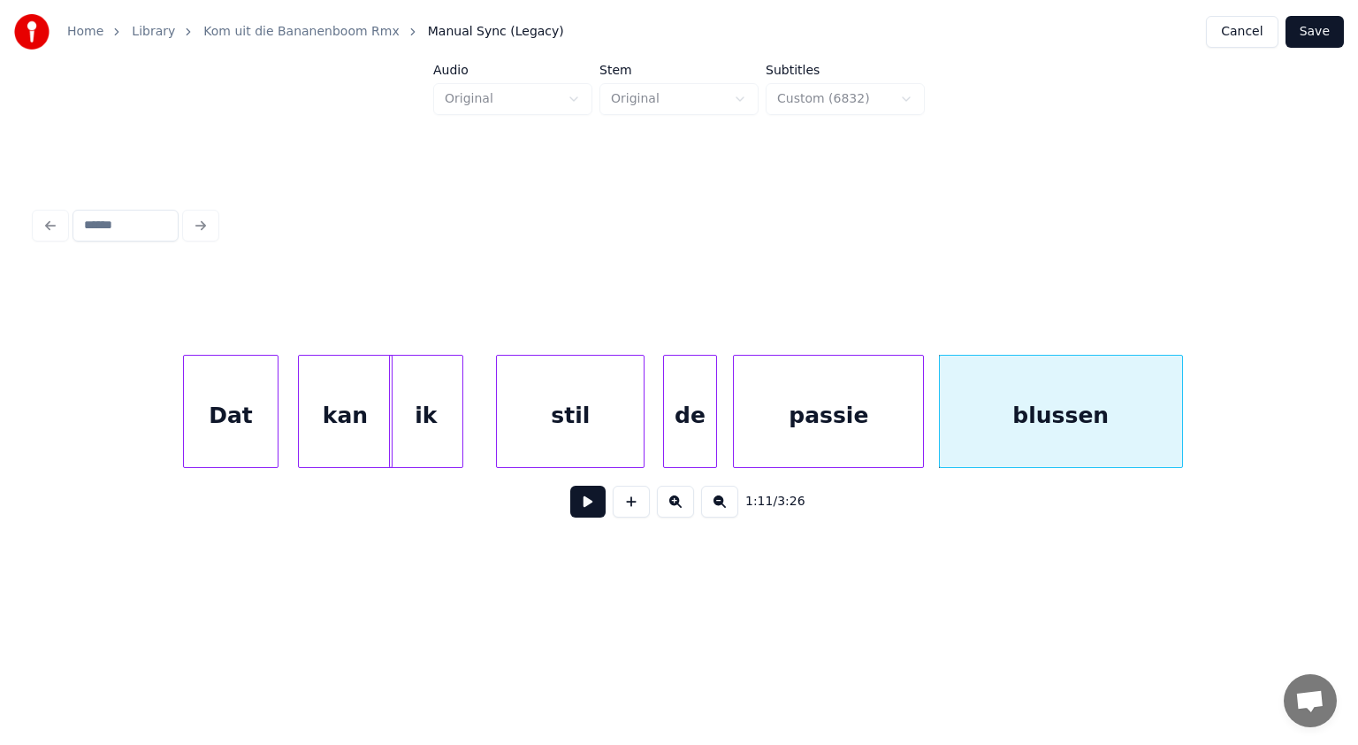
scroll to position [0, 37332]
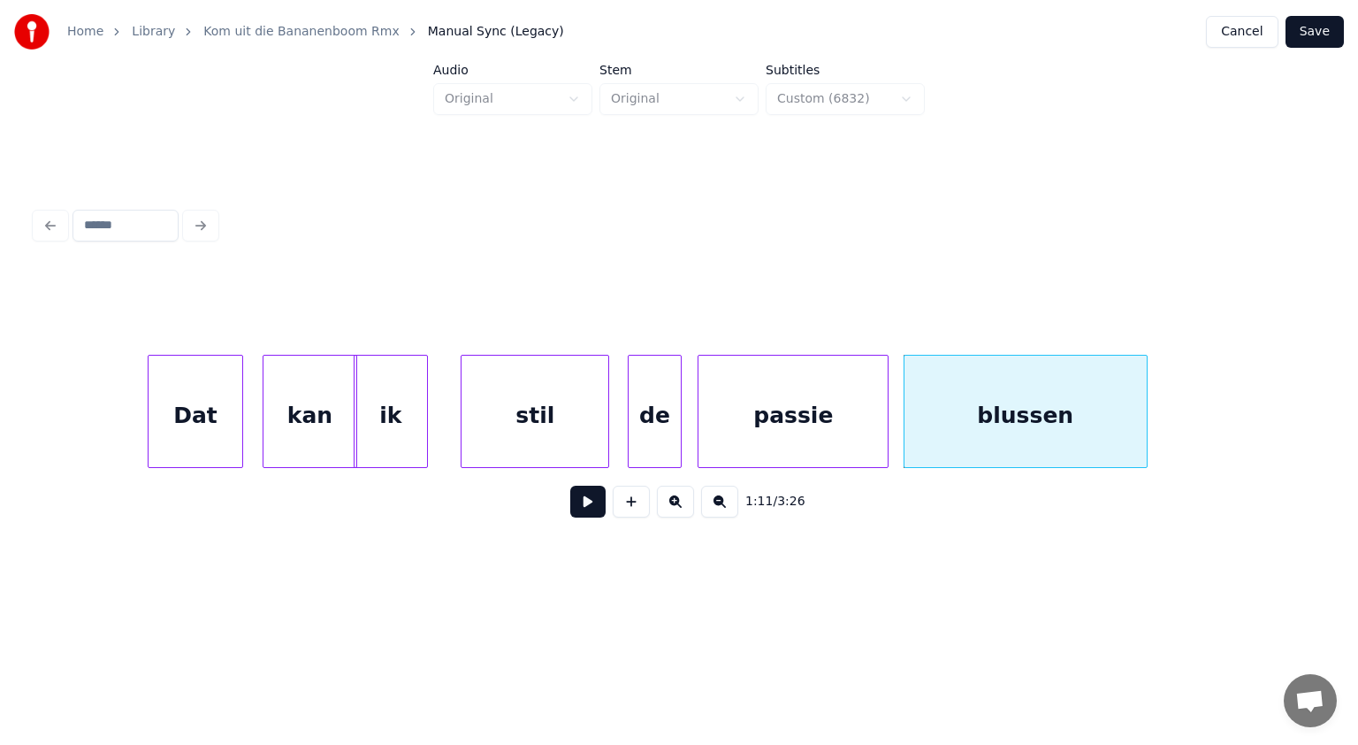
click at [546, 421] on div "stil" at bounding box center [535, 416] width 147 height 120
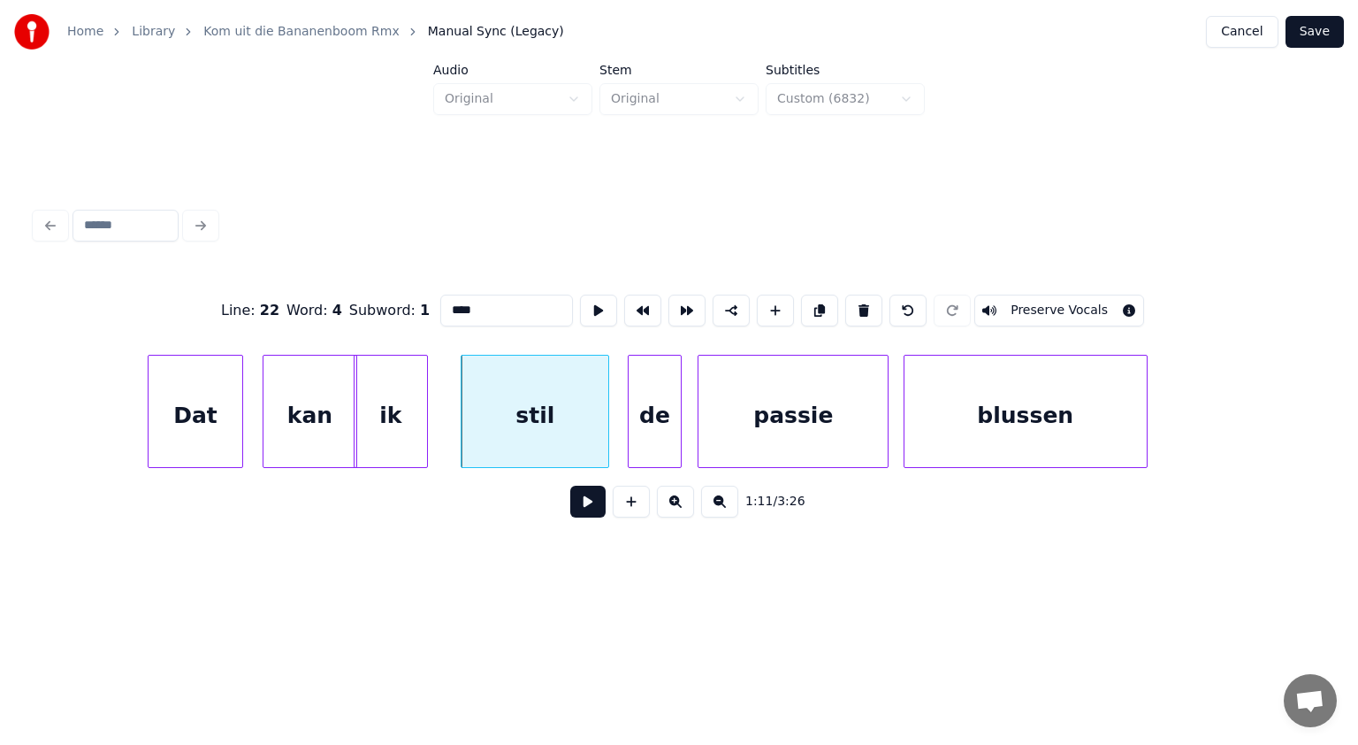
click at [476, 301] on input "****" at bounding box center [506, 311] width 133 height 32
drag, startPoint x: 477, startPoint y: 301, endPoint x: 429, endPoint y: 299, distance: 47.8
click at [429, 299] on div "Line : 22 Word : 4 Subword : 1 **** Preserve Vocals" at bounding box center [679, 310] width 1288 height 88
click at [651, 419] on div "de" at bounding box center [654, 416] width 51 height 120
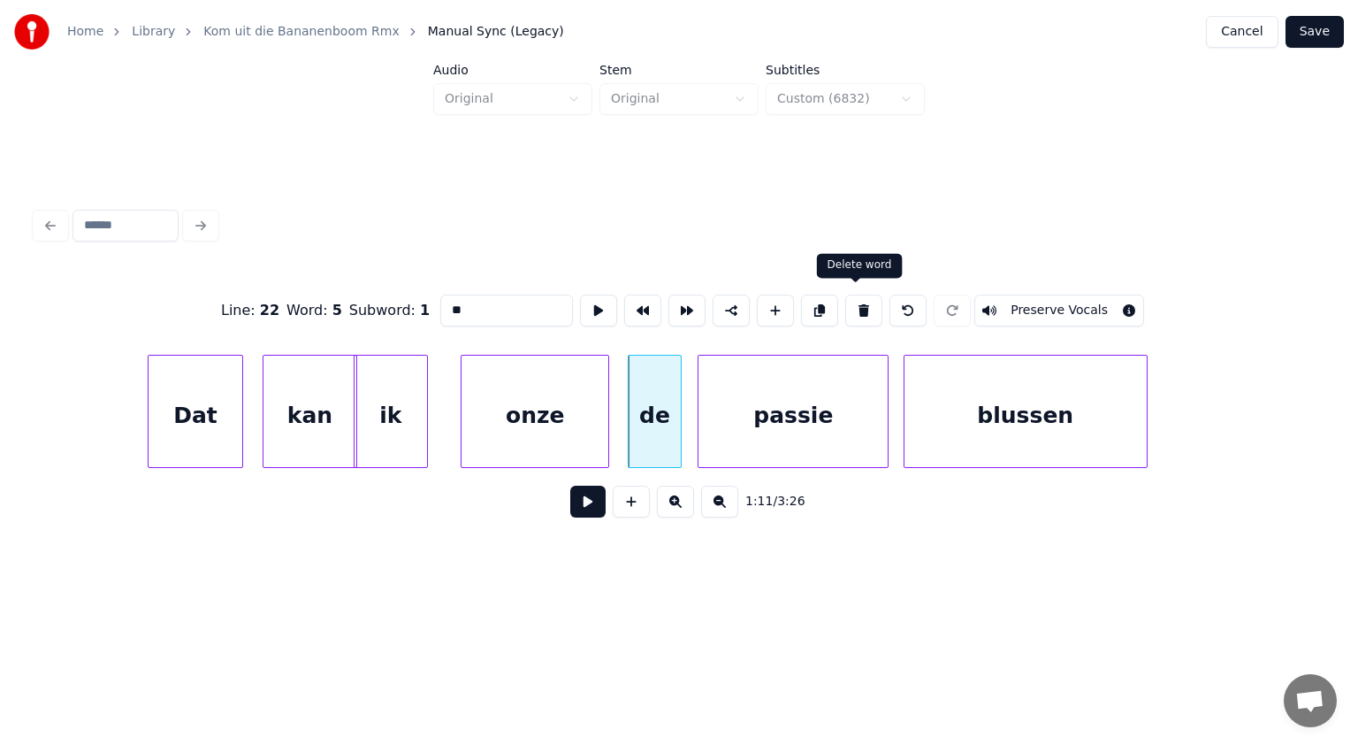
click at [857, 302] on button at bounding box center [863, 311] width 37 height 32
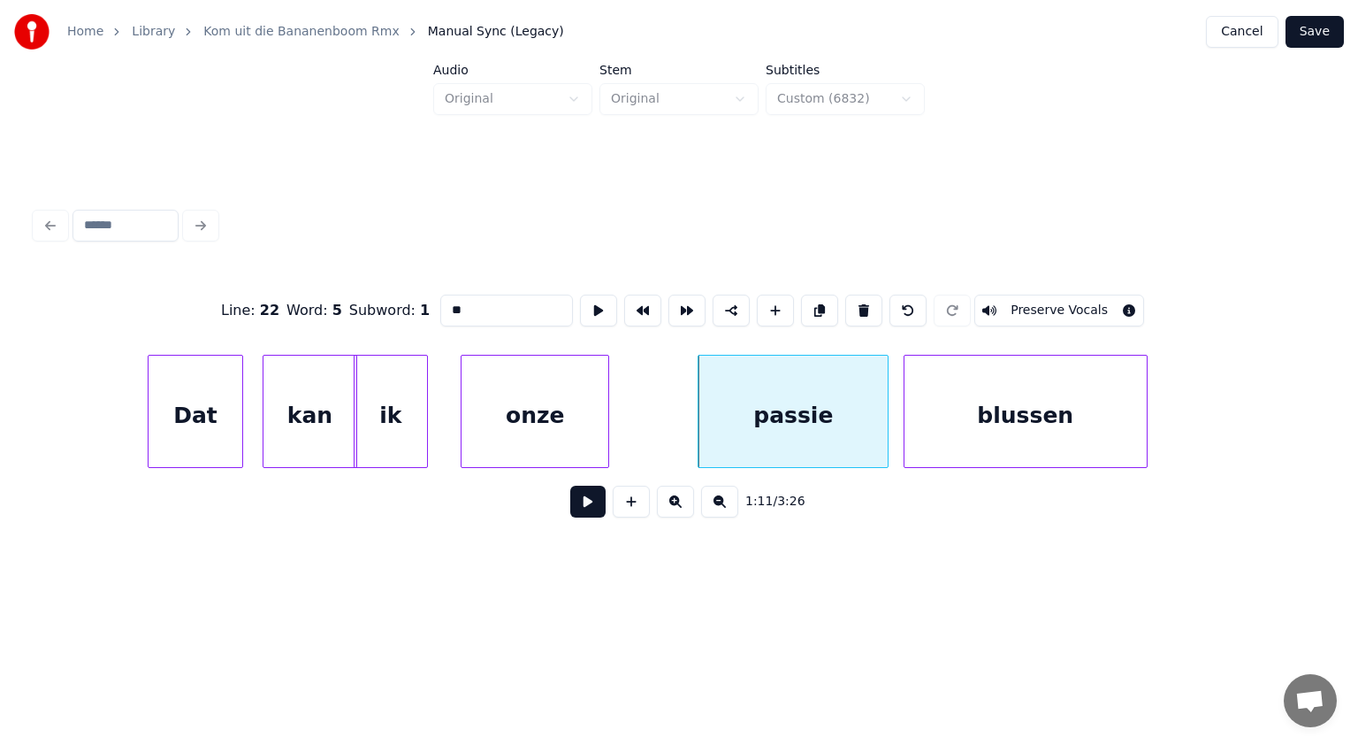
type input "******"
click at [672, 406] on div at bounding box center [673, 411] width 5 height 111
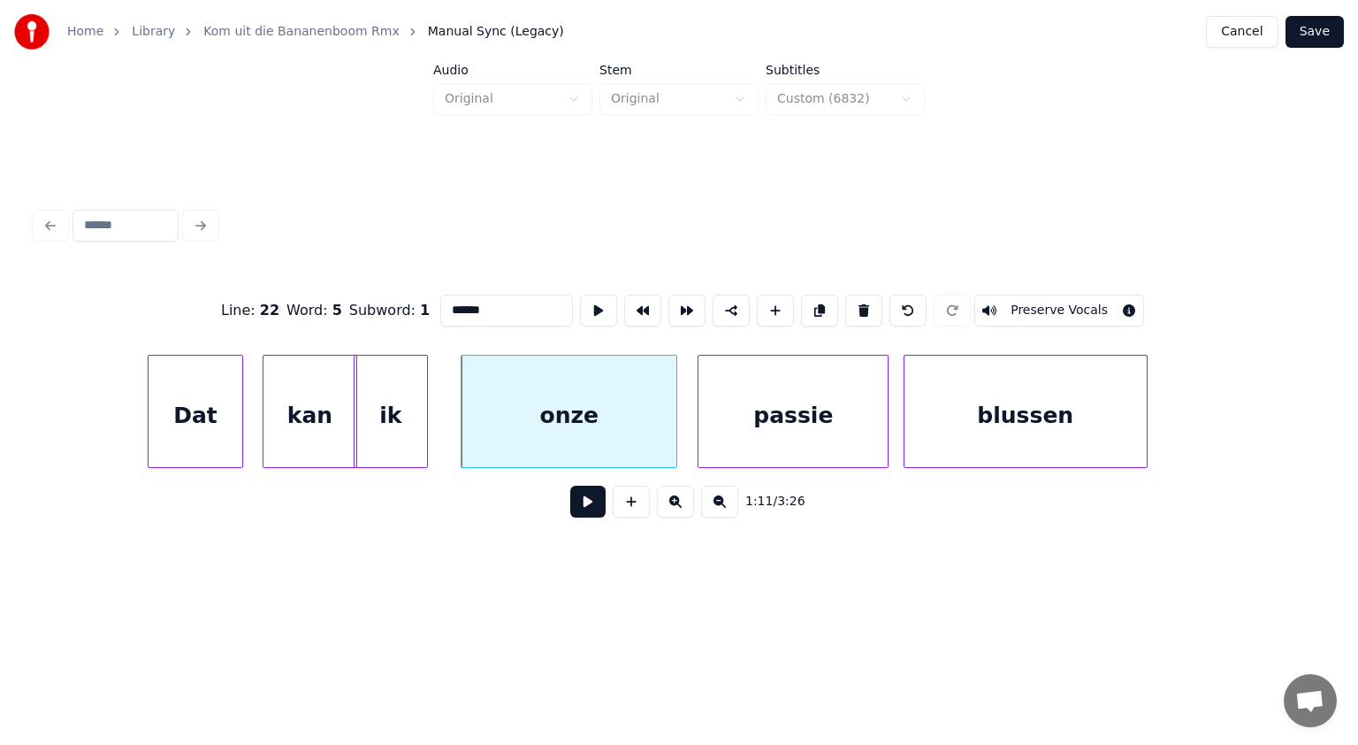
click at [587, 502] on button at bounding box center [587, 502] width 35 height 32
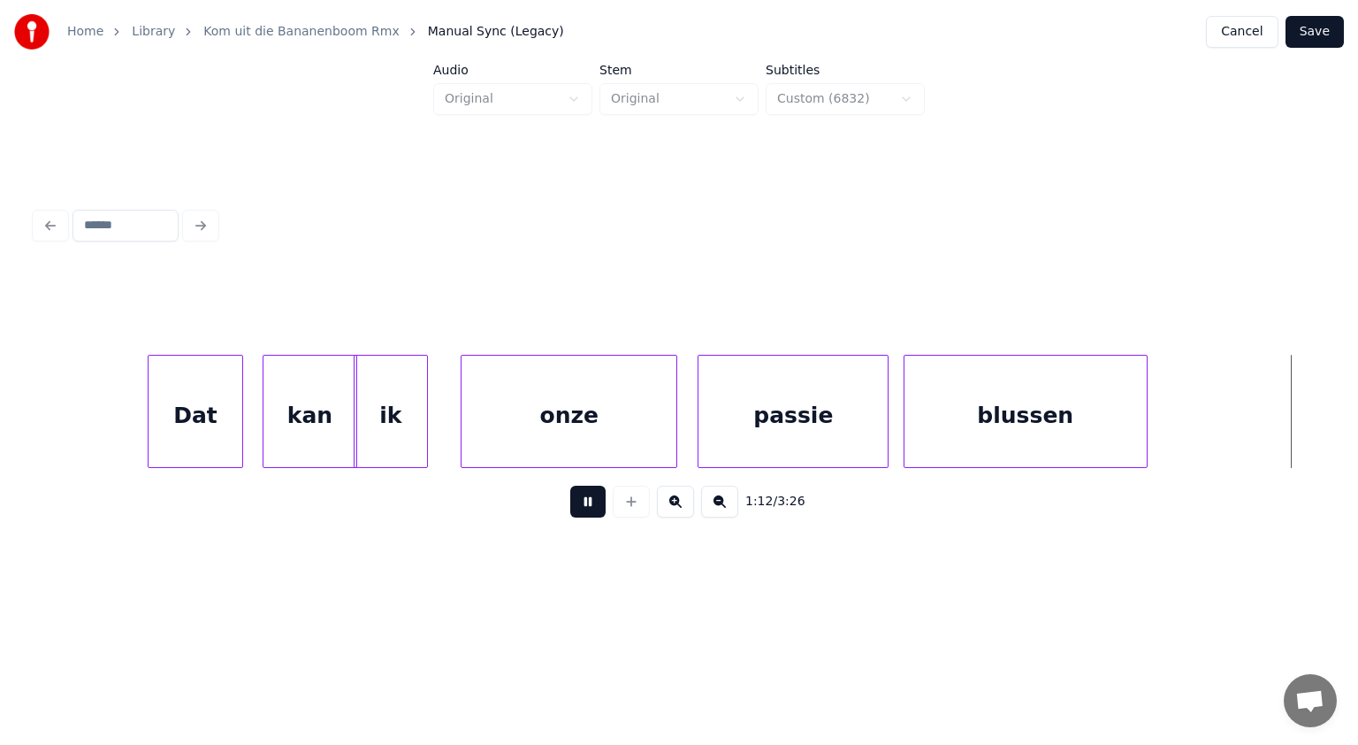
scroll to position [0, 38621]
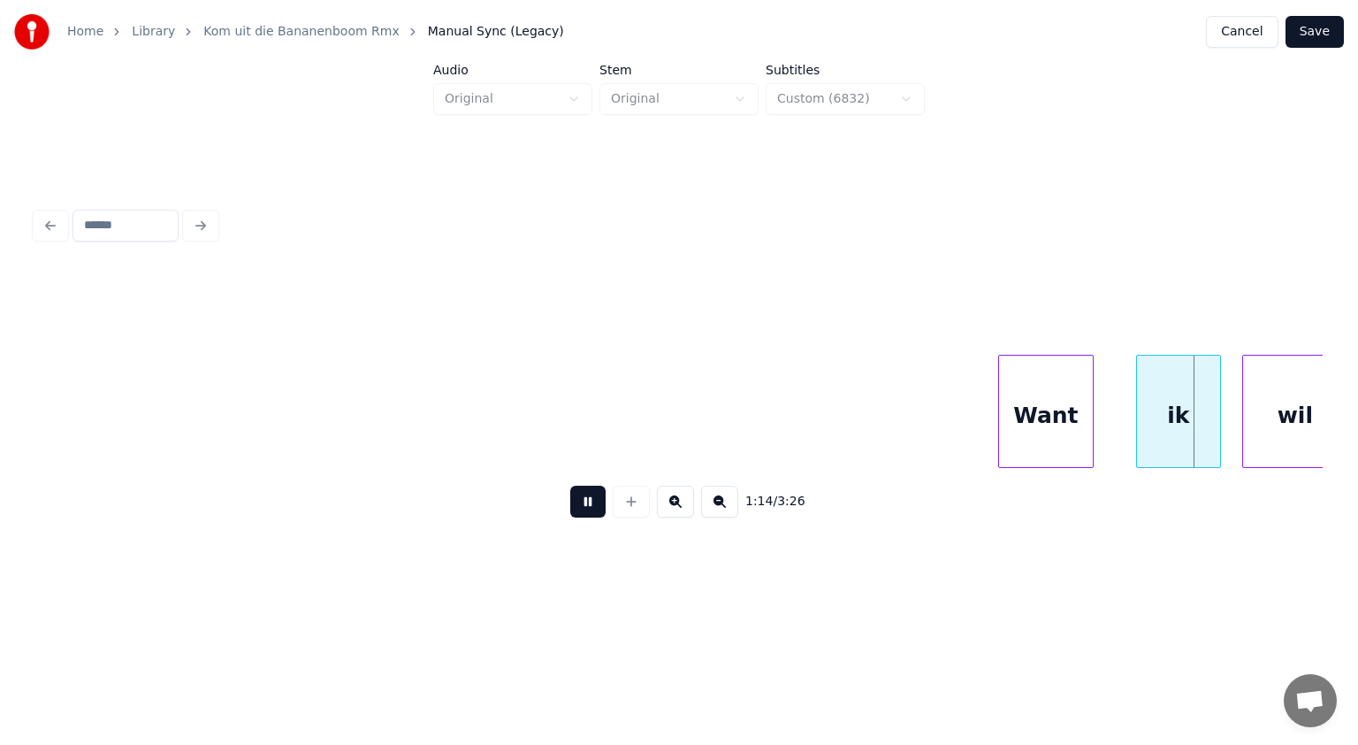
click at [587, 502] on button at bounding box center [587, 502] width 35 height 32
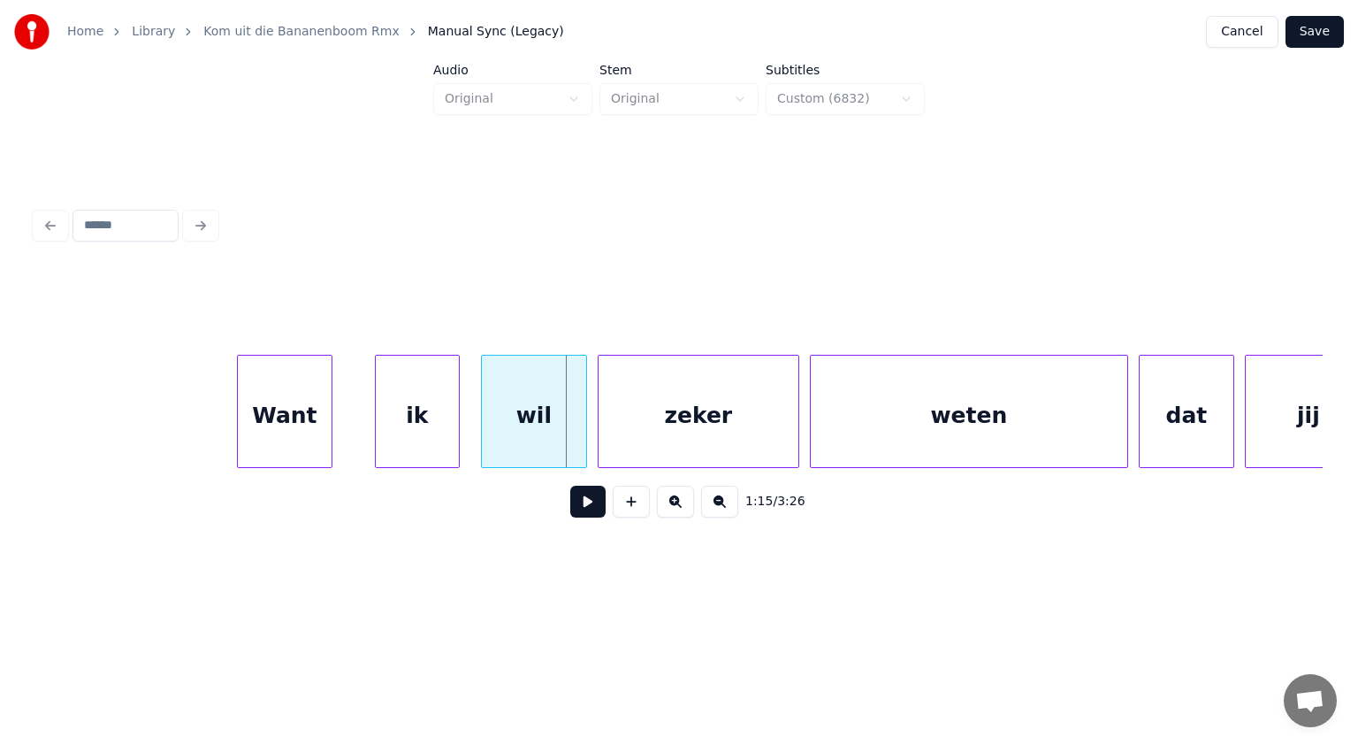
scroll to position [0, 39371]
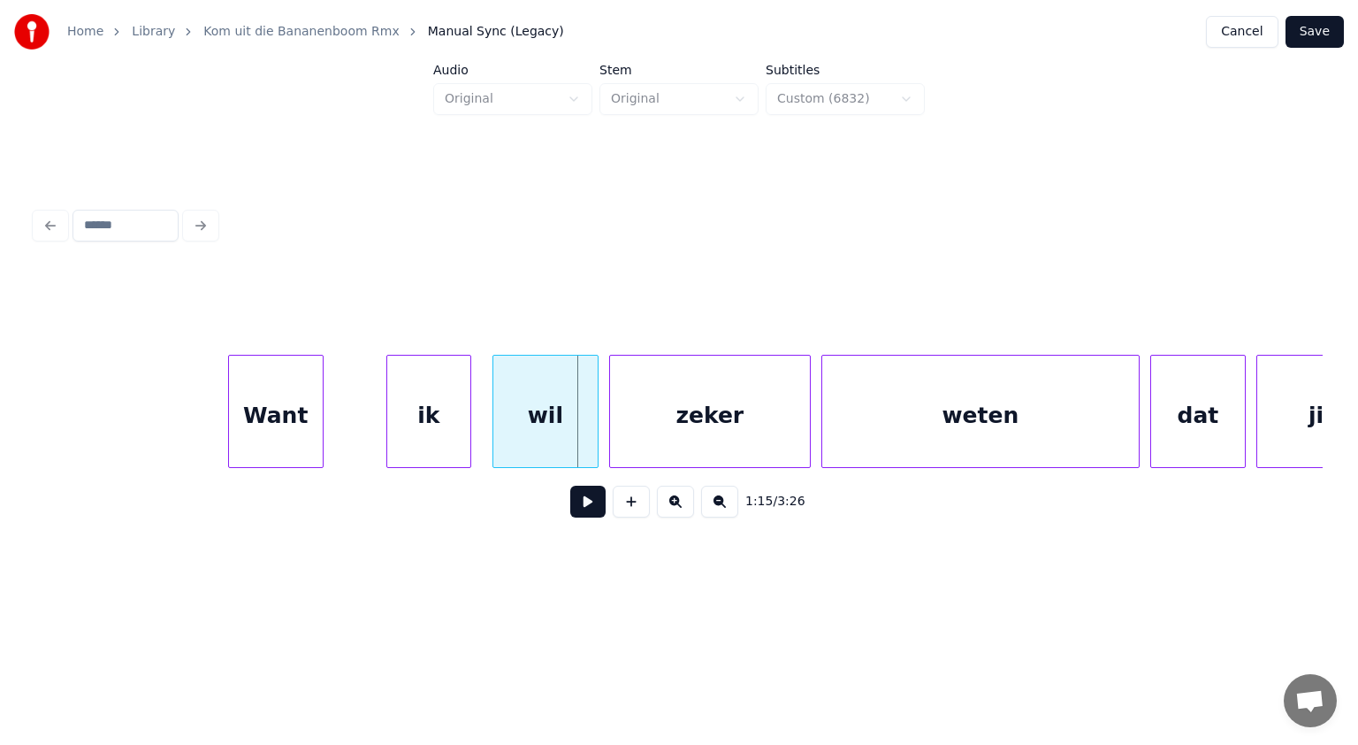
click at [269, 415] on div "Want" at bounding box center [276, 416] width 94 height 120
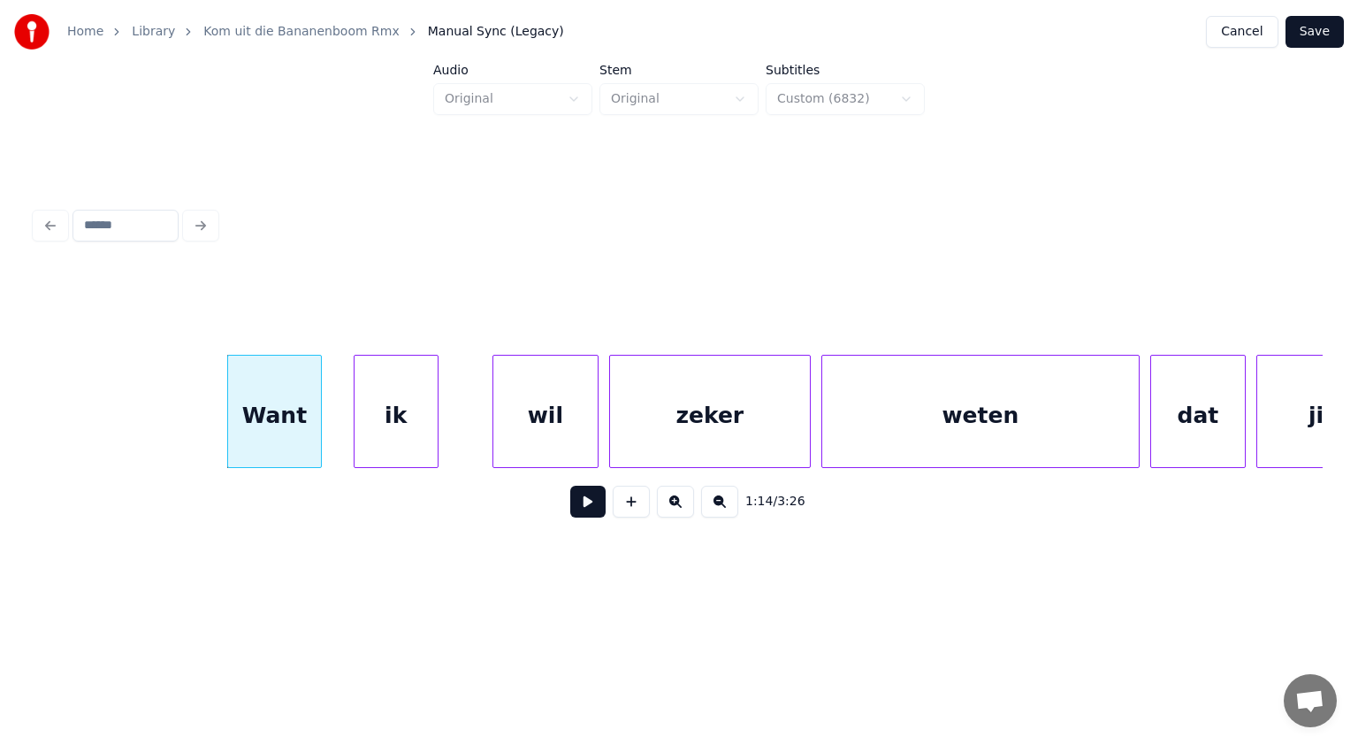
click at [386, 426] on div "ik" at bounding box center [396, 416] width 83 height 120
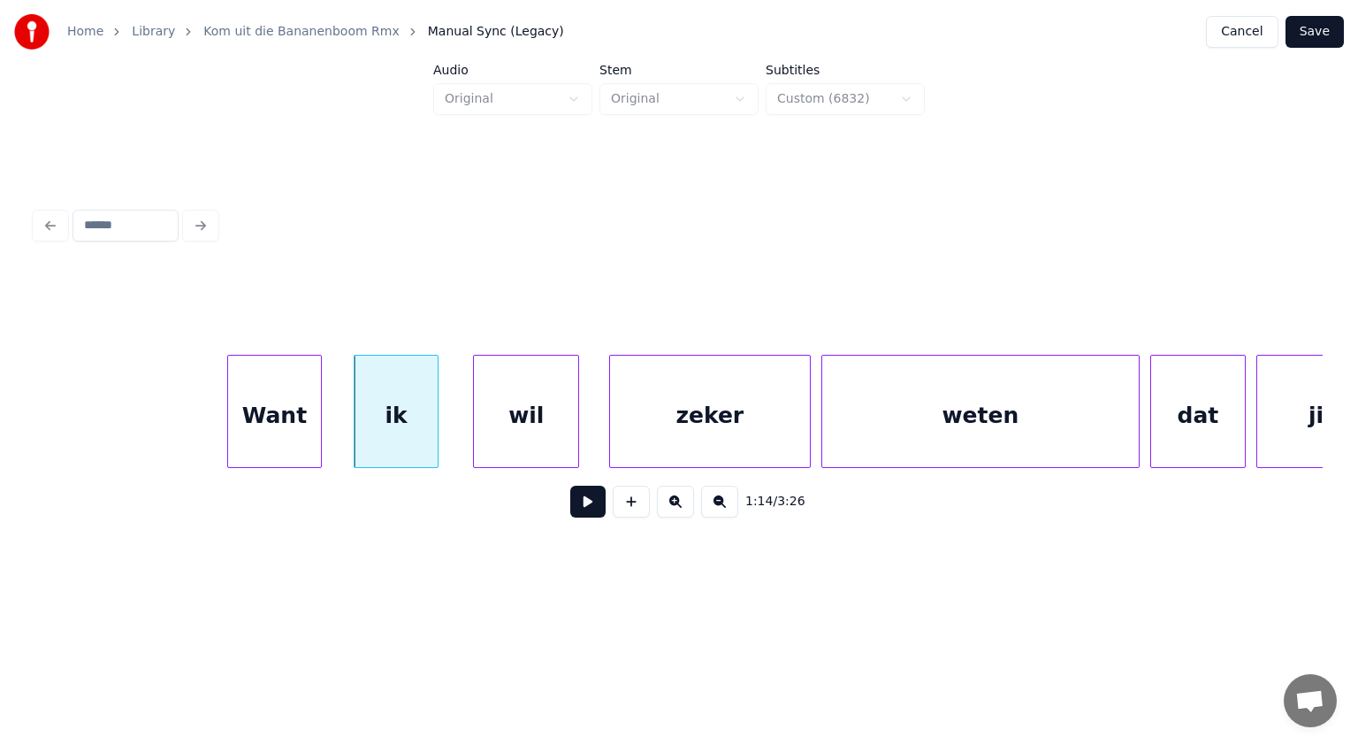
click at [516, 417] on div "wil" at bounding box center [526, 416] width 104 height 120
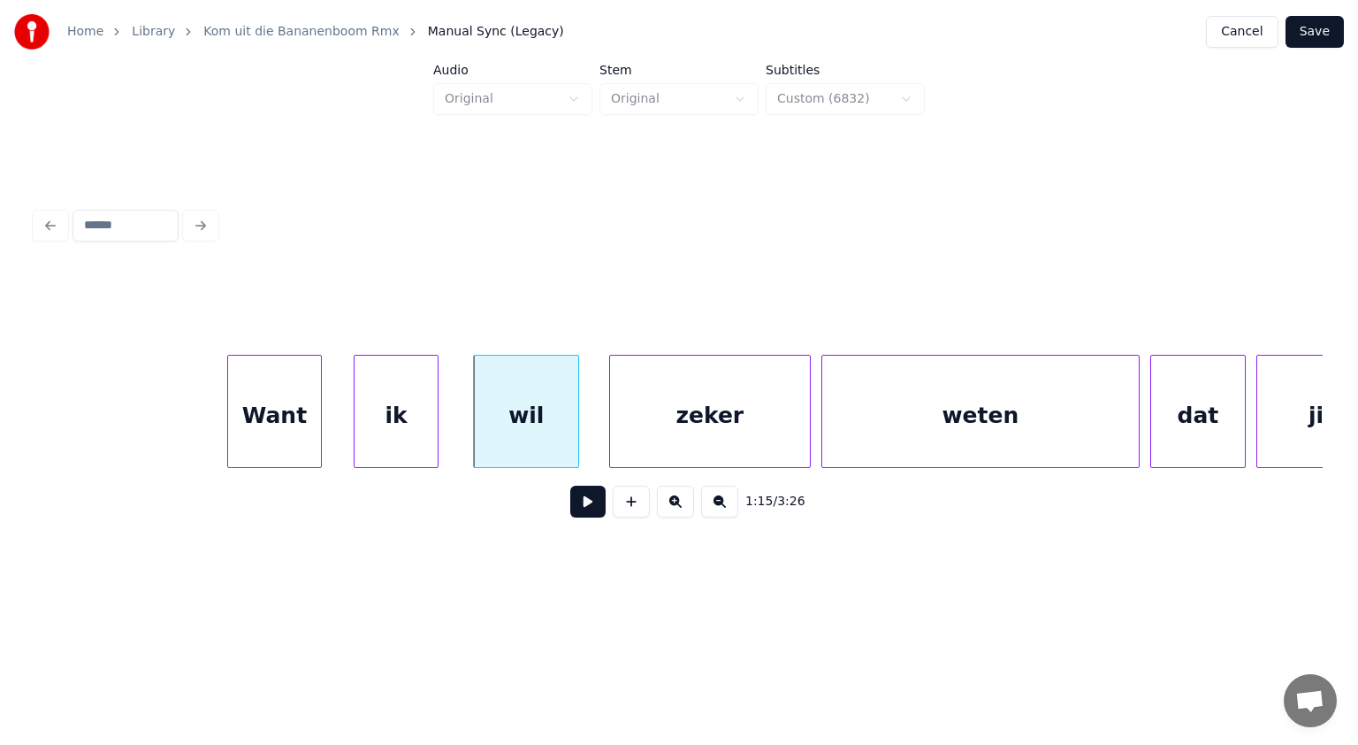
click at [593, 497] on button at bounding box center [587, 502] width 35 height 32
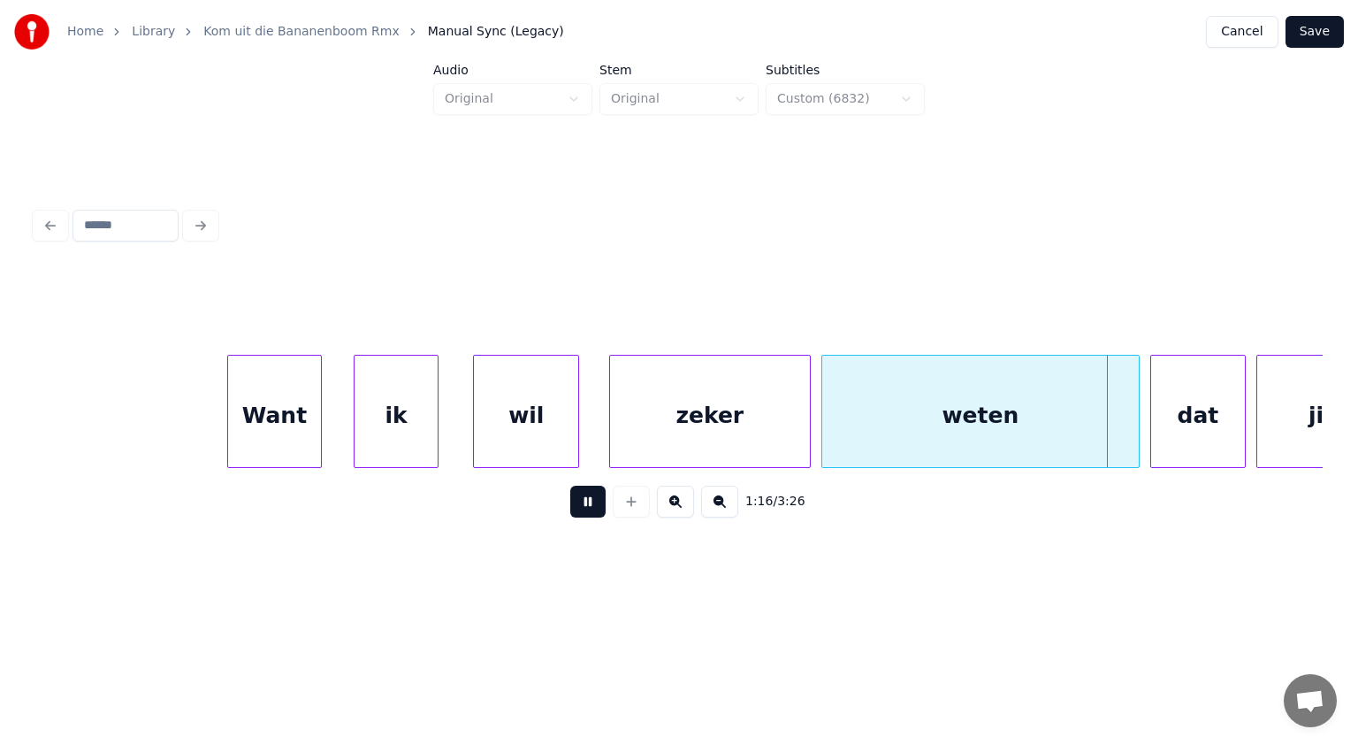
click at [593, 497] on button at bounding box center [587, 502] width 35 height 32
click at [776, 444] on div "zeker" at bounding box center [701, 416] width 200 height 120
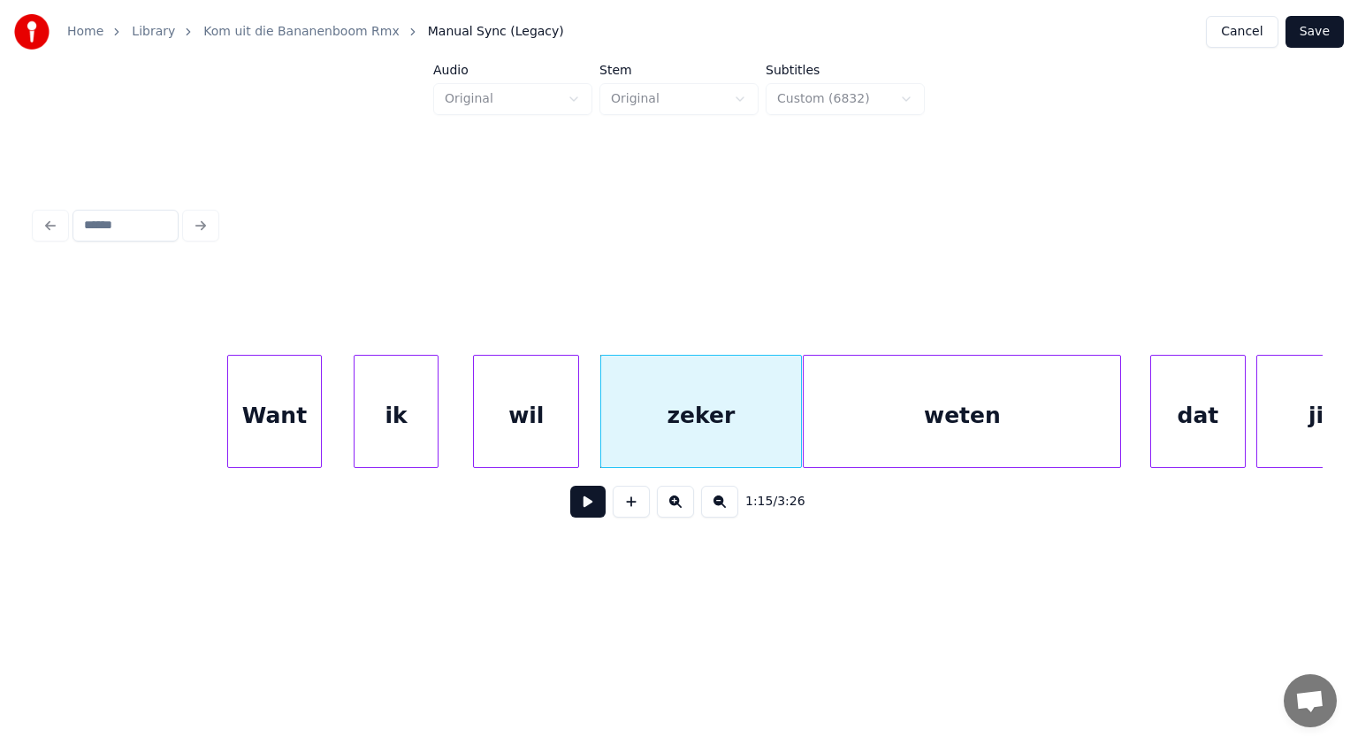
click at [864, 434] on div "weten" at bounding box center [962, 416] width 317 height 120
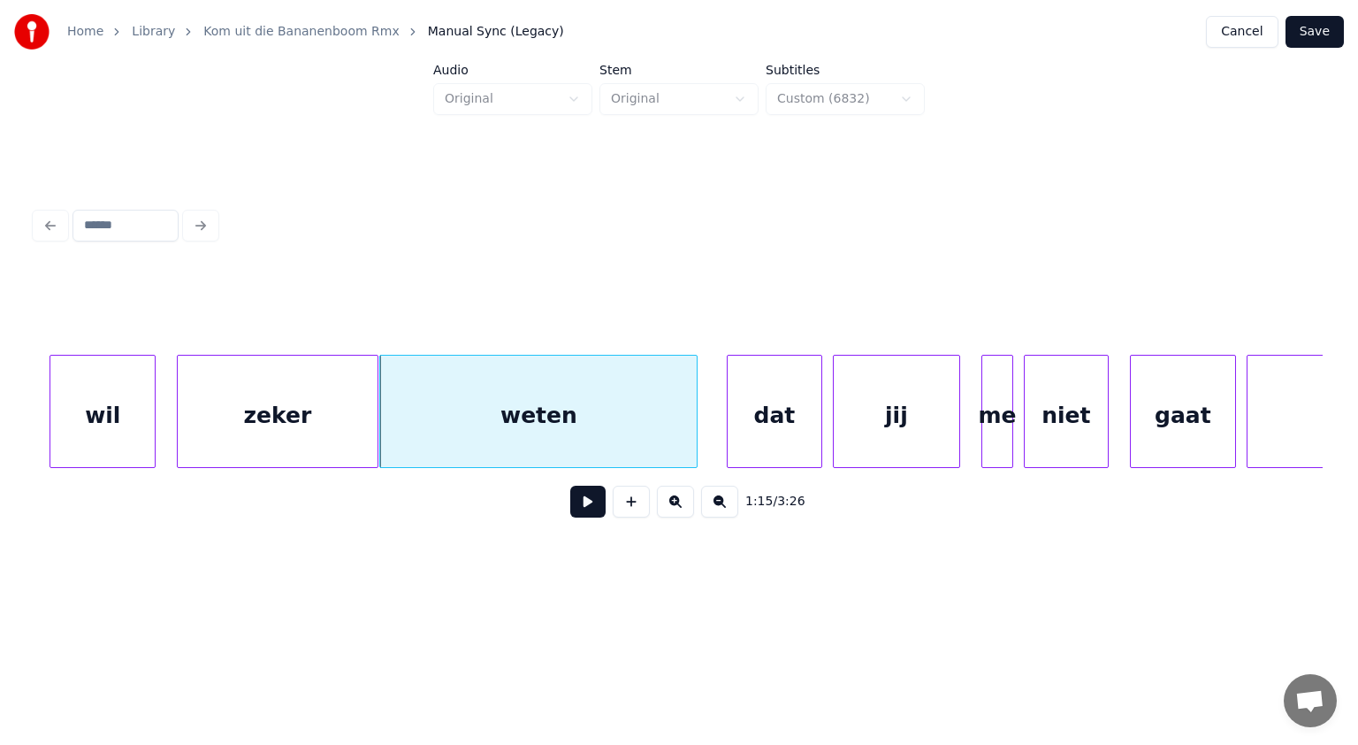
scroll to position [0, 39830]
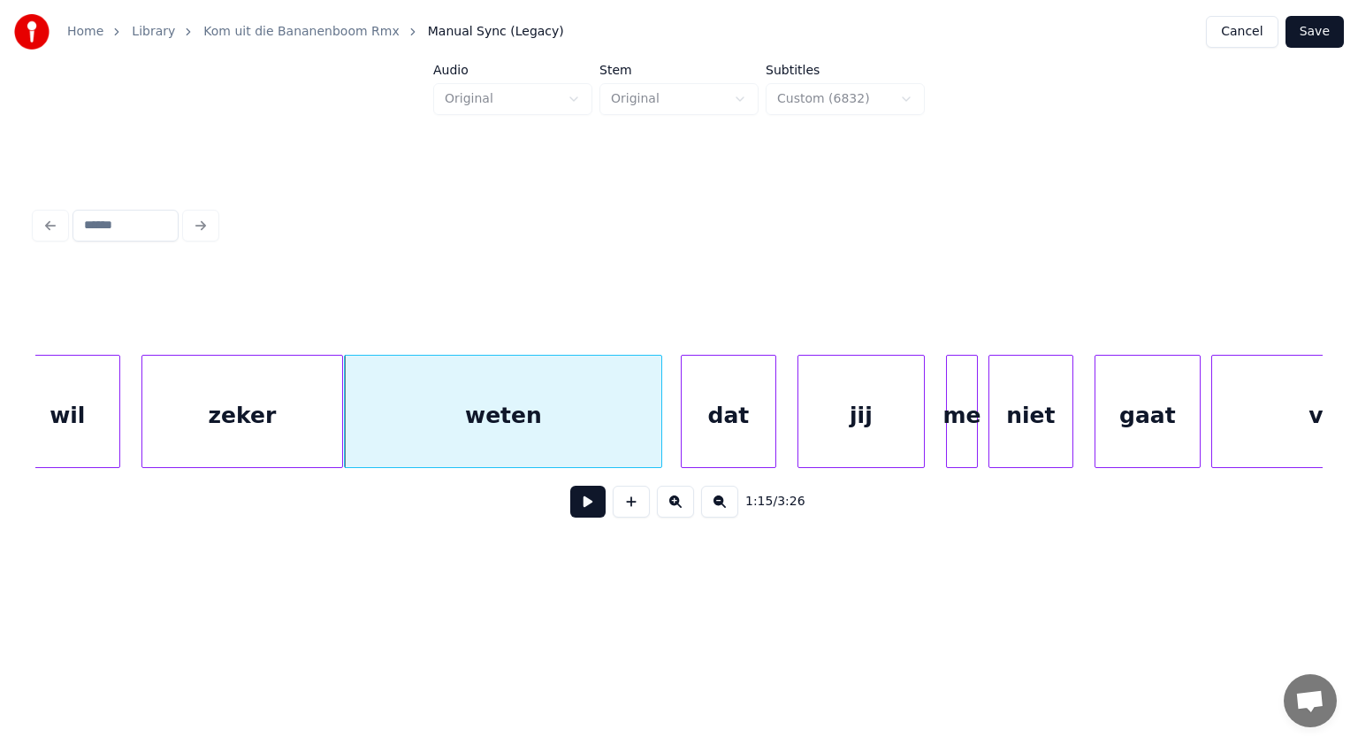
click at [748, 423] on div "dat" at bounding box center [729, 416] width 94 height 120
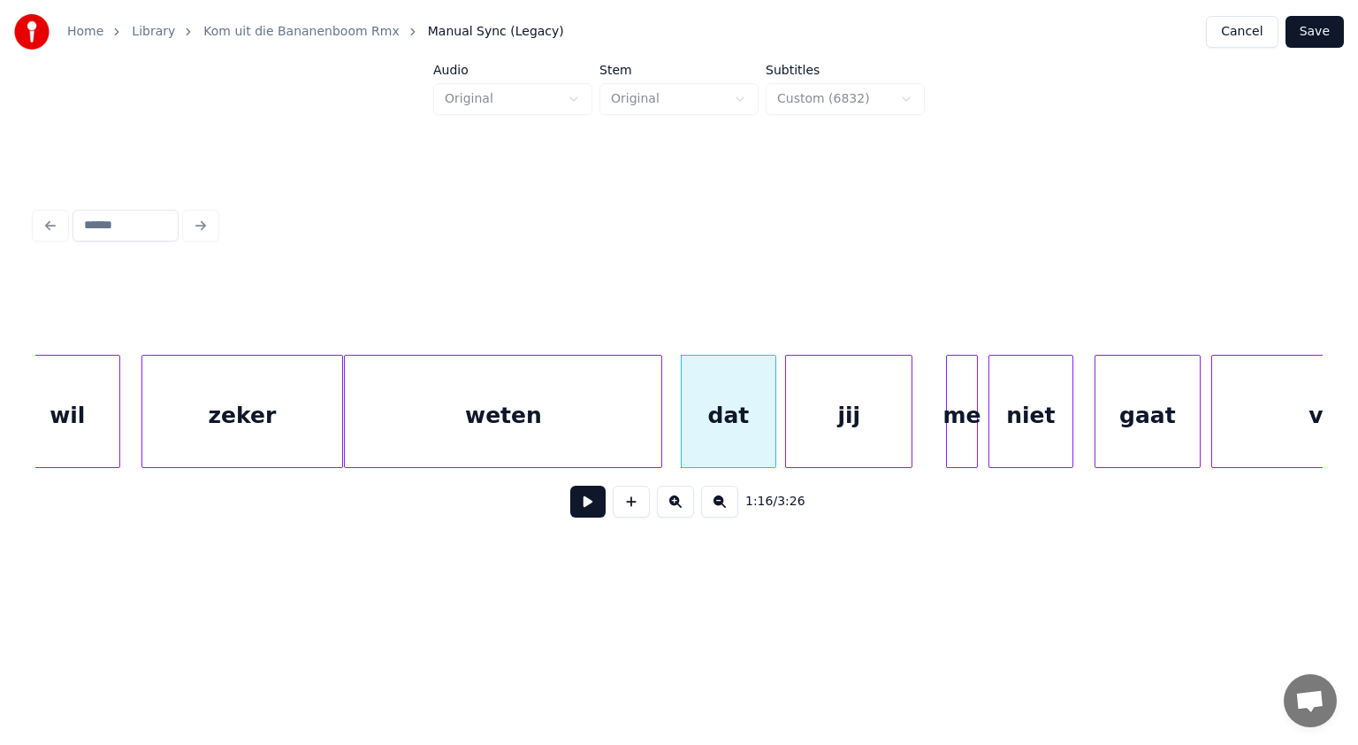
click at [838, 432] on div "jij" at bounding box center [849, 416] width 126 height 120
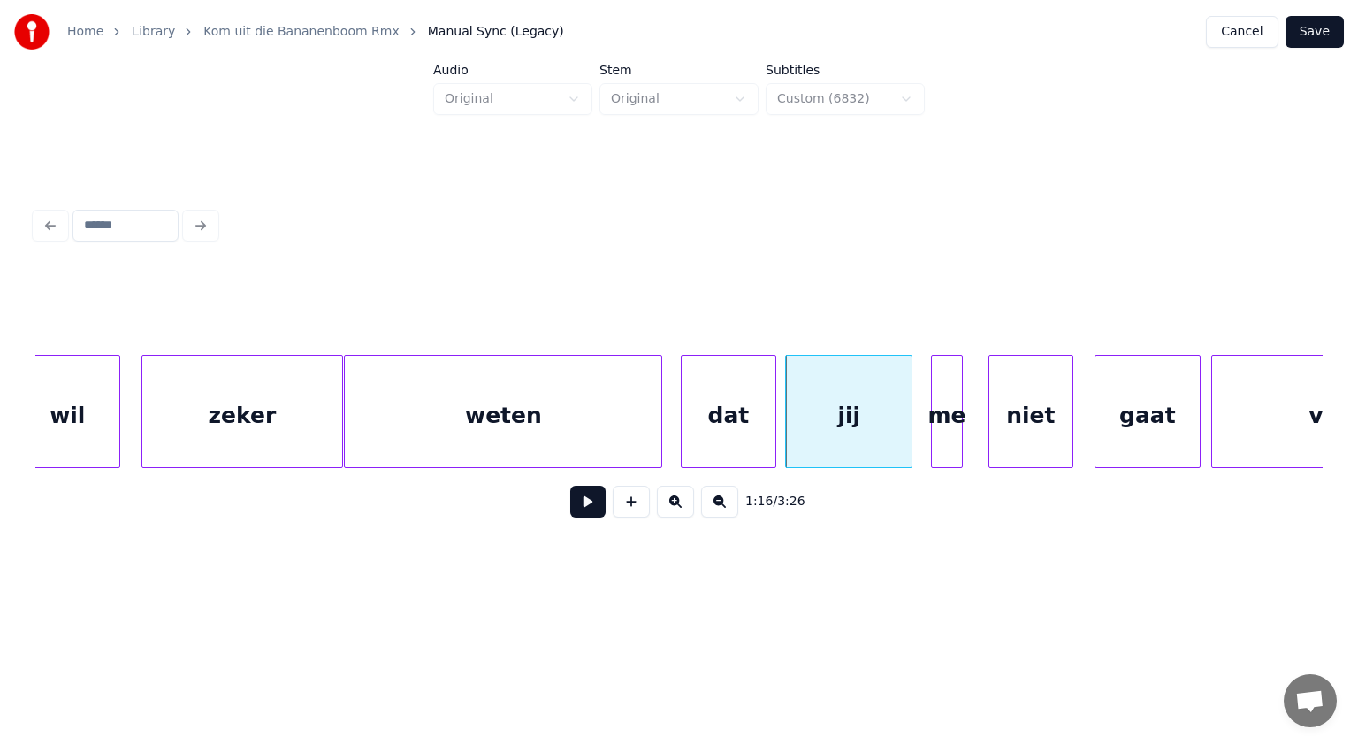
click at [937, 440] on div "me" at bounding box center [947, 416] width 30 height 120
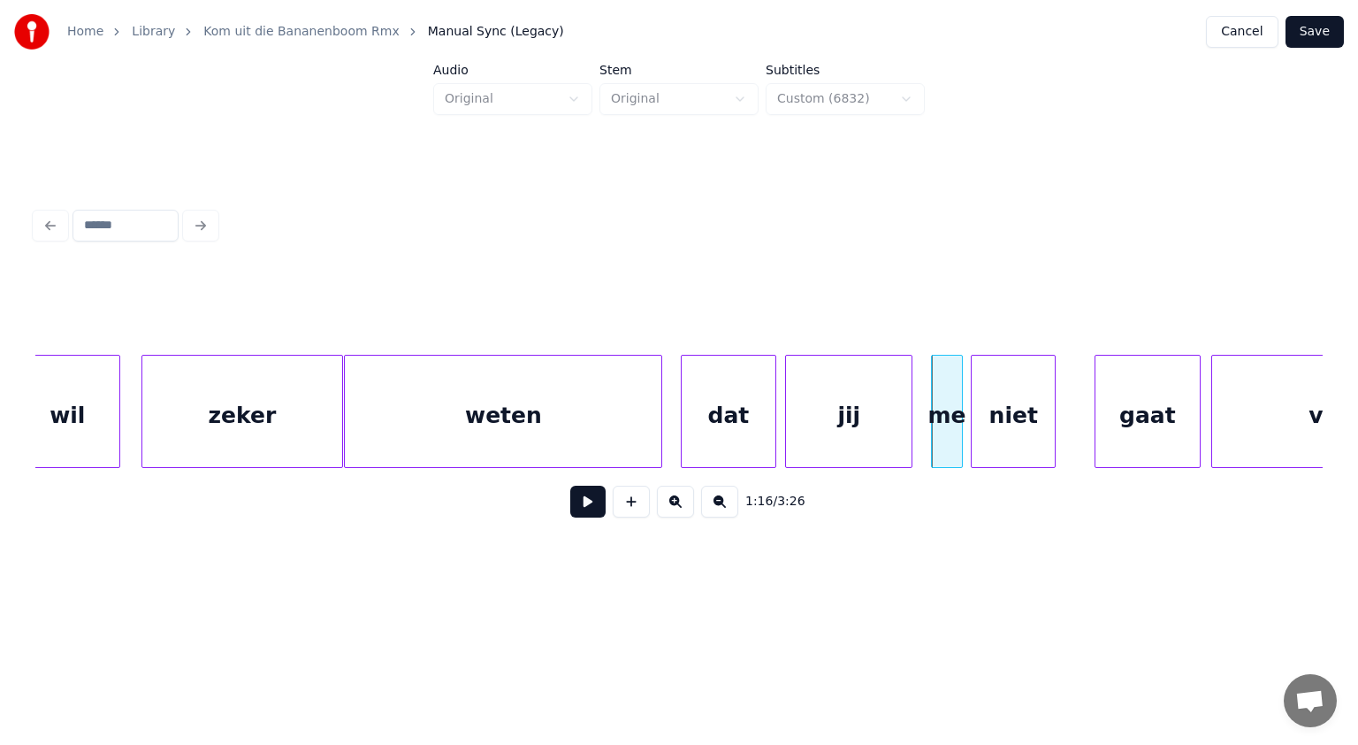
click at [1004, 447] on div "niet" at bounding box center [1013, 416] width 83 height 120
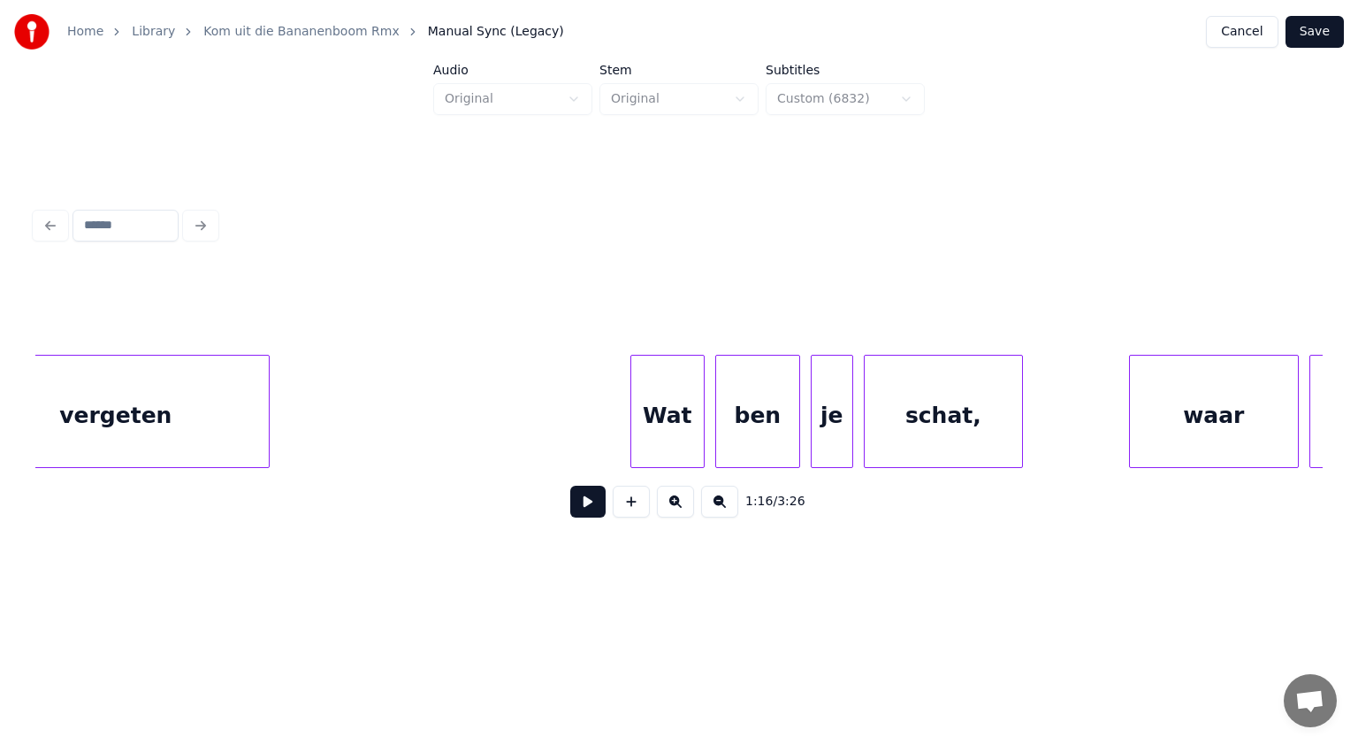
scroll to position [0, 41115]
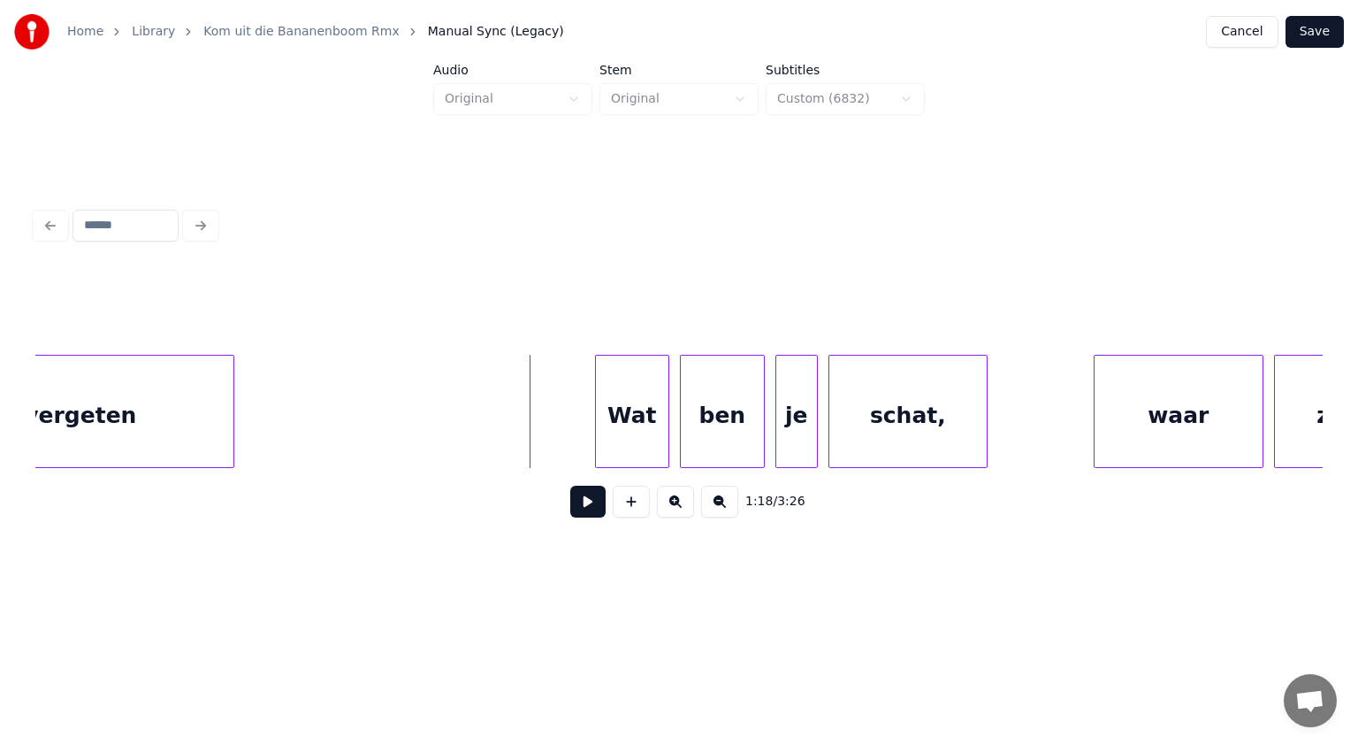
click at [587, 501] on button at bounding box center [587, 502] width 35 height 32
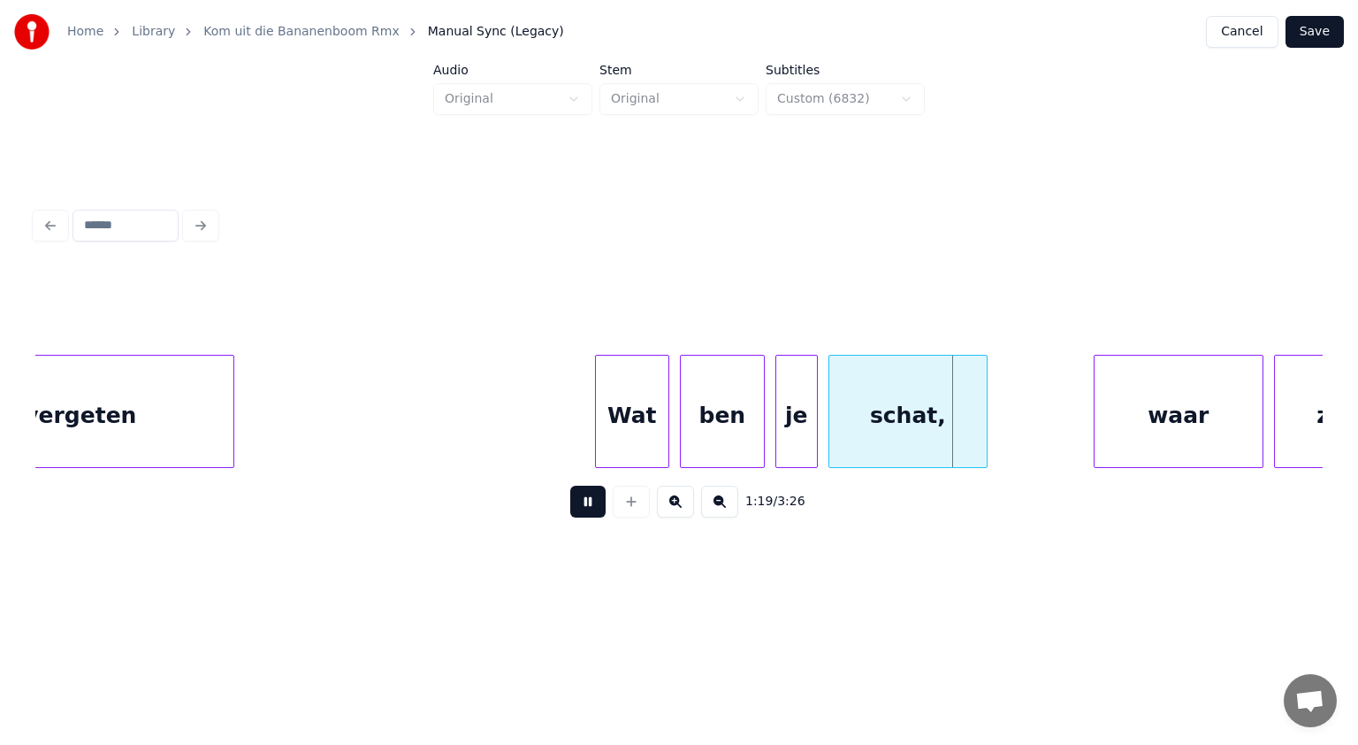
click at [587, 501] on button at bounding box center [587, 502] width 35 height 32
click at [633, 429] on div "Wat" at bounding box center [632, 416] width 73 height 120
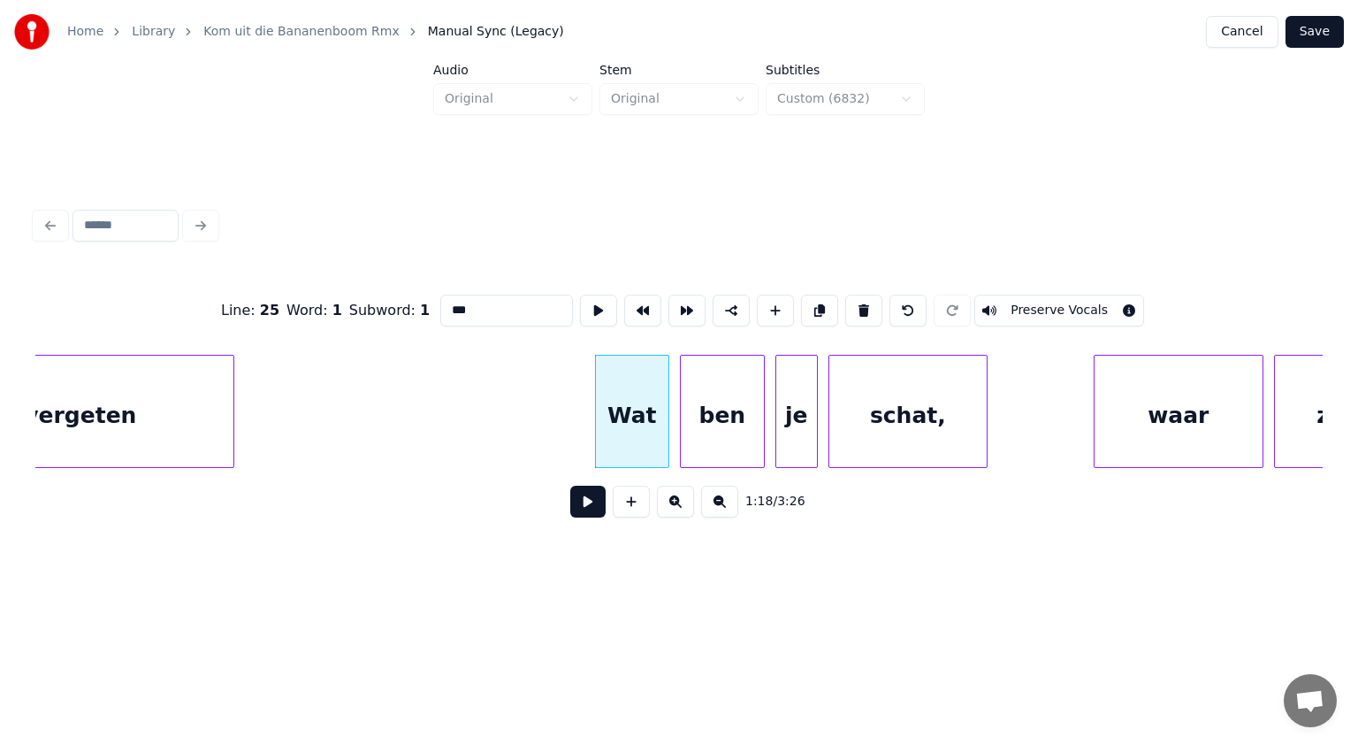
click at [481, 303] on input "***" at bounding box center [506, 311] width 133 height 32
click at [712, 405] on div "ben" at bounding box center [716, 416] width 83 height 120
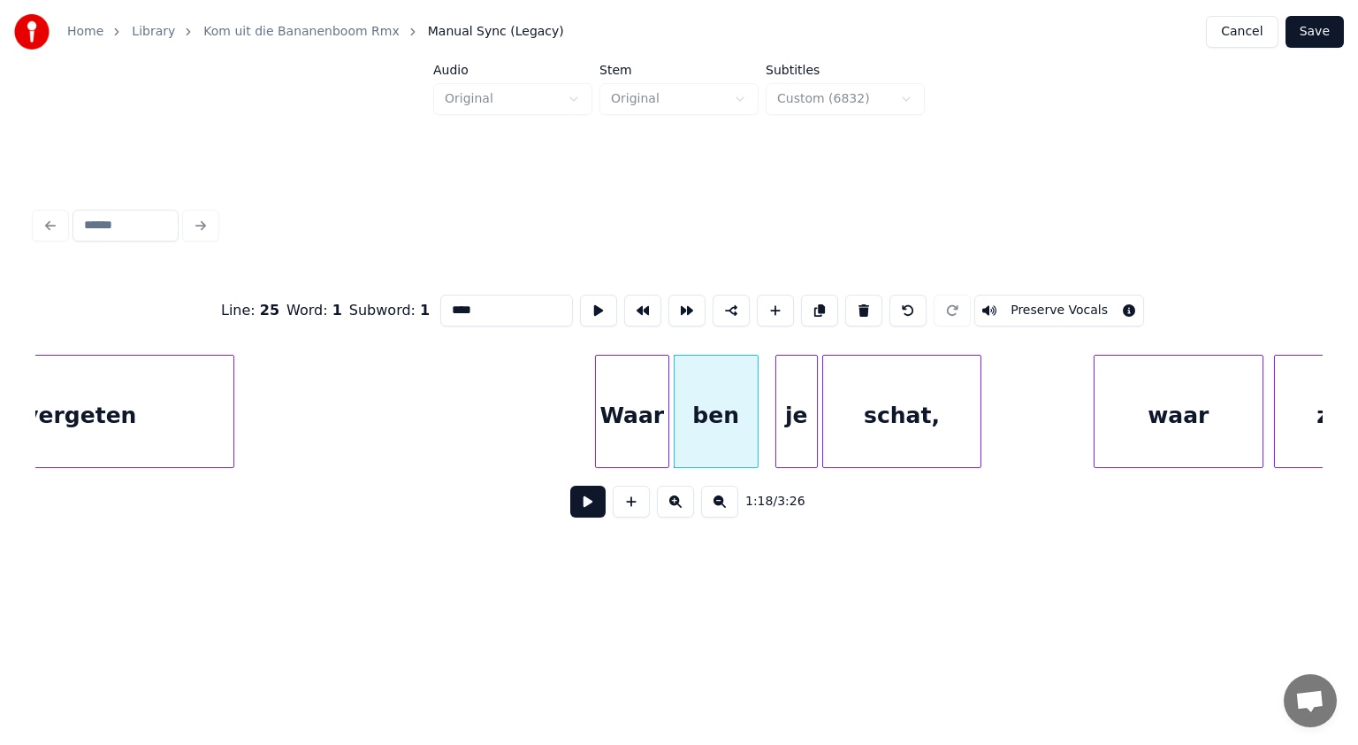
click at [908, 425] on div "schat," at bounding box center [901, 416] width 157 height 120
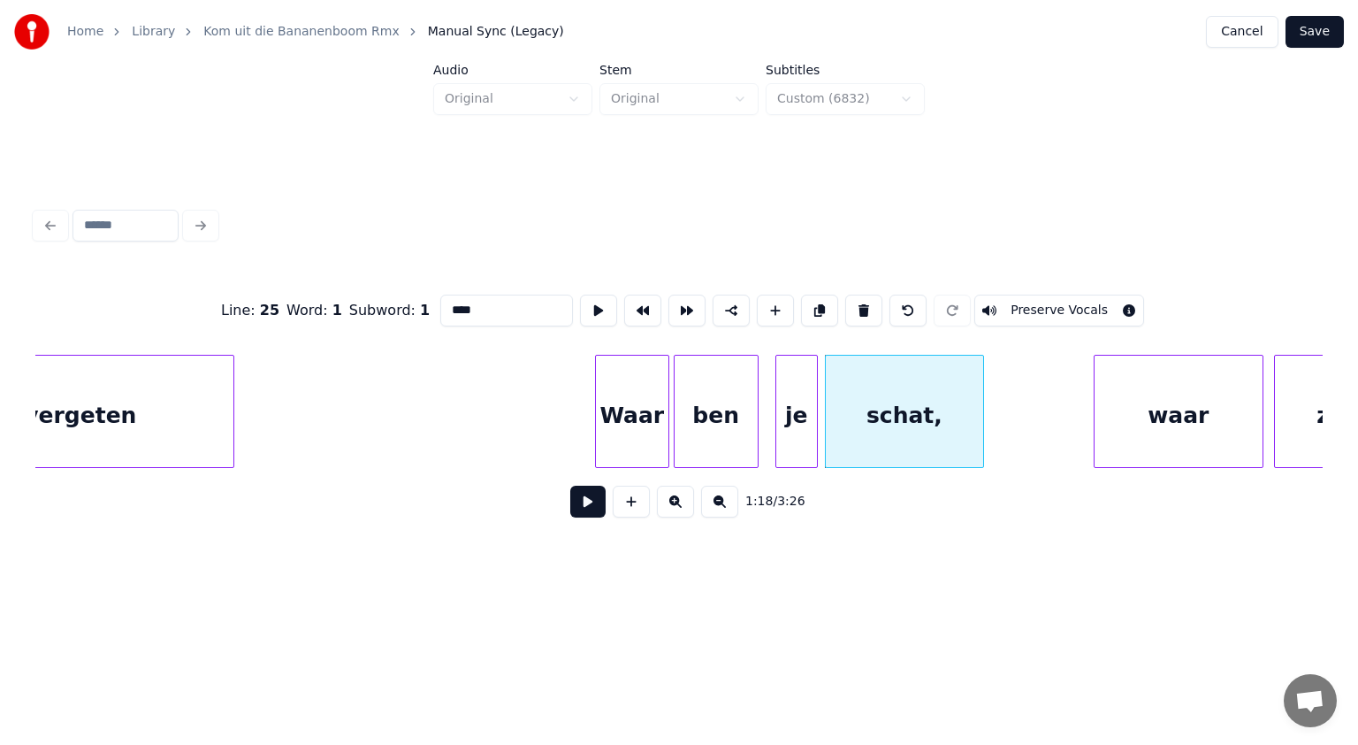
click at [908, 425] on div "schat," at bounding box center [904, 416] width 157 height 120
type input "******"
click at [596, 506] on button at bounding box center [587, 502] width 35 height 32
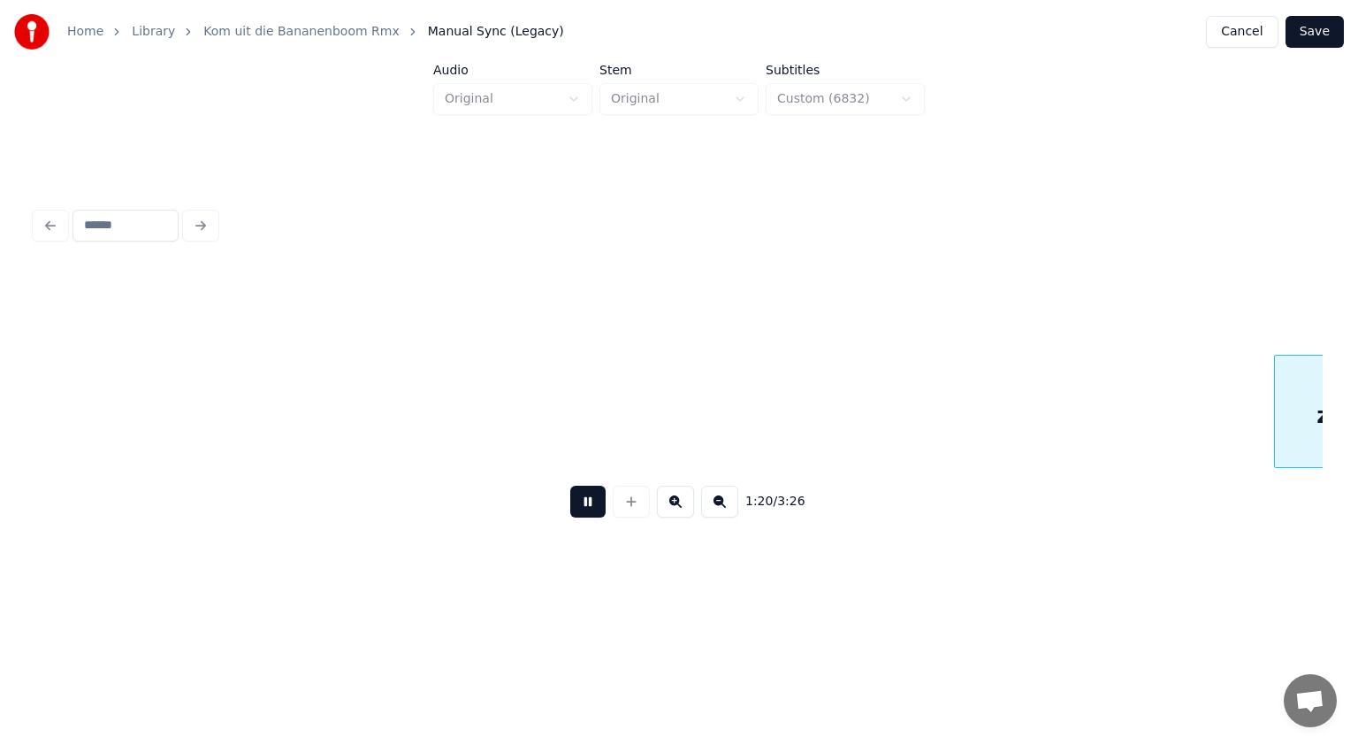
scroll to position [0, 42413]
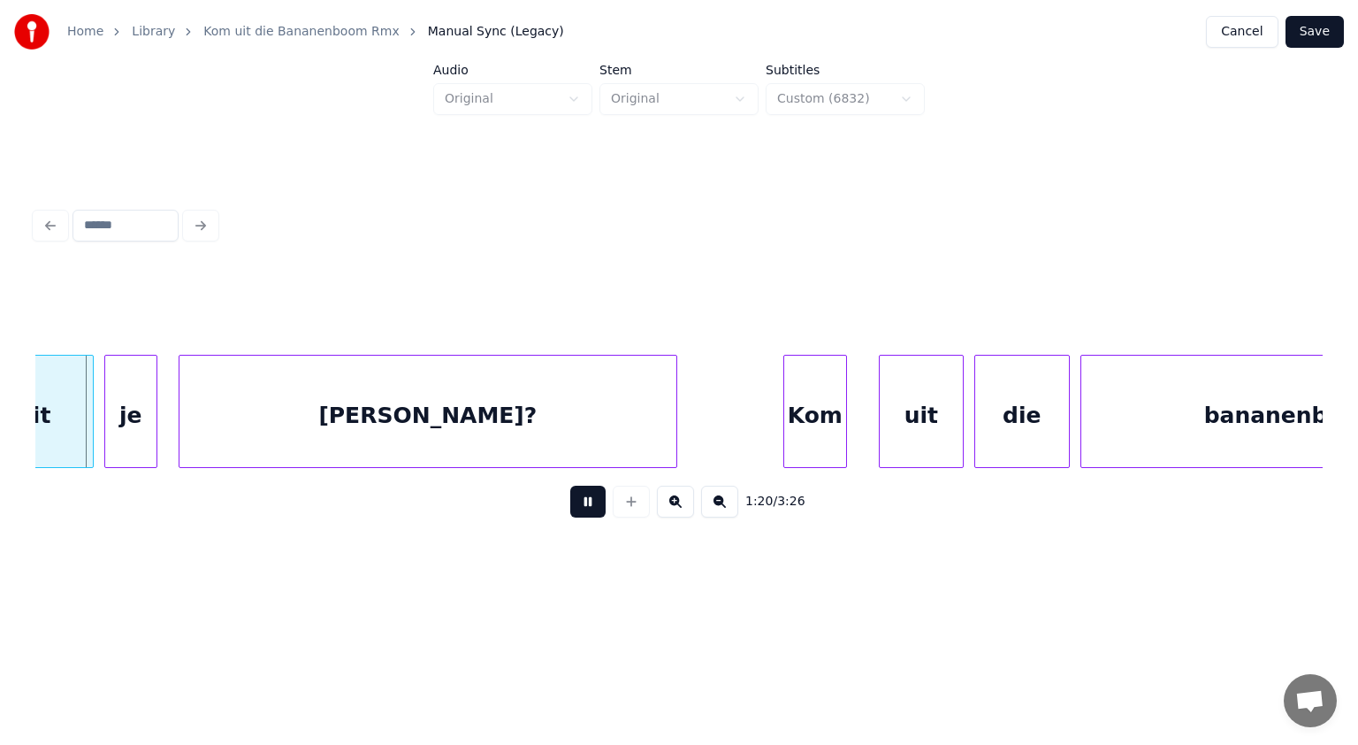
click at [596, 506] on button at bounding box center [587, 502] width 35 height 32
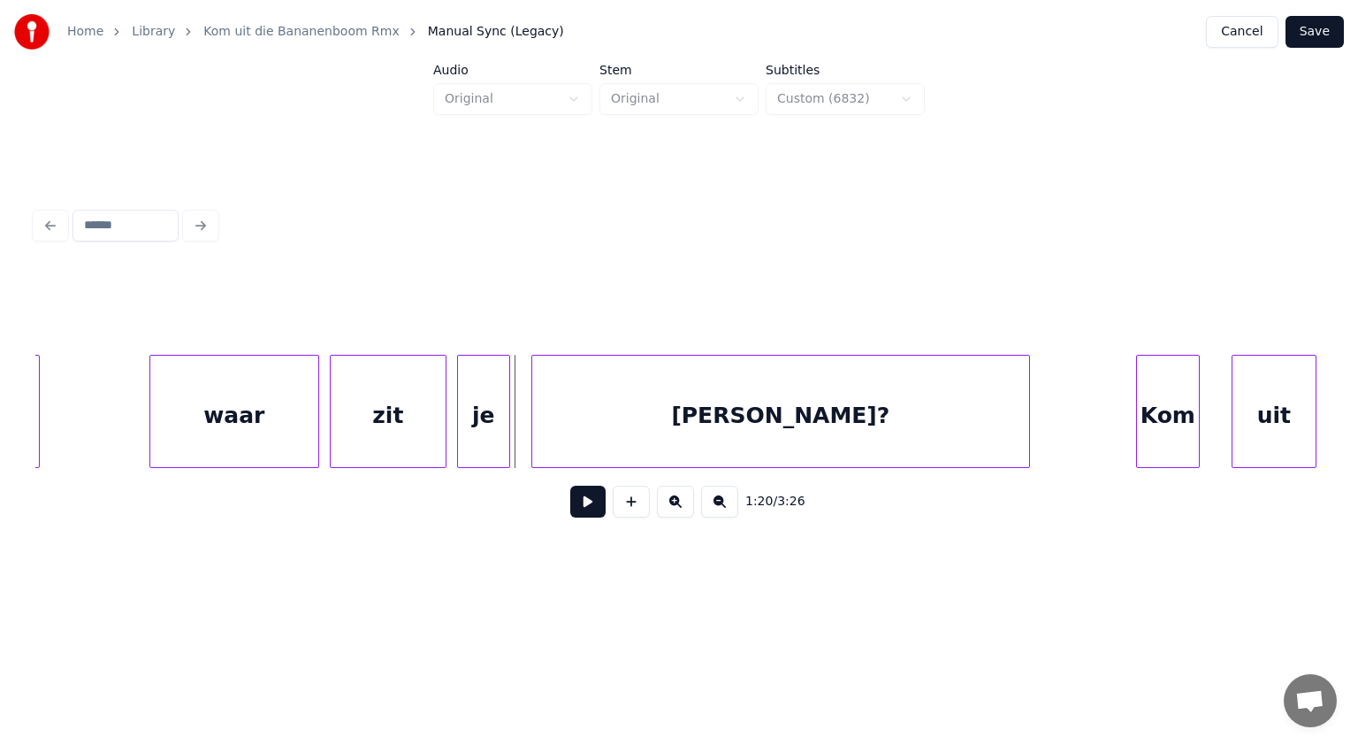
scroll to position [0, 42025]
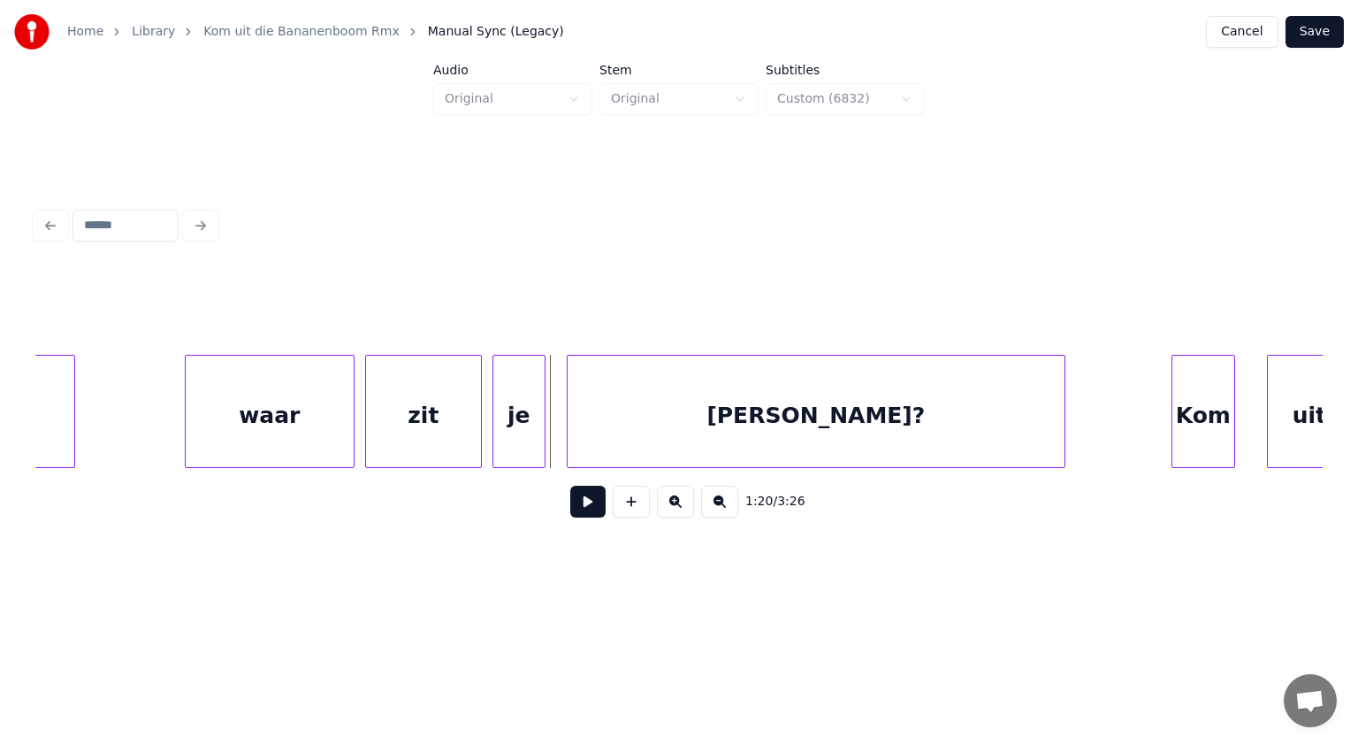
click at [283, 422] on div "waar" at bounding box center [270, 416] width 168 height 120
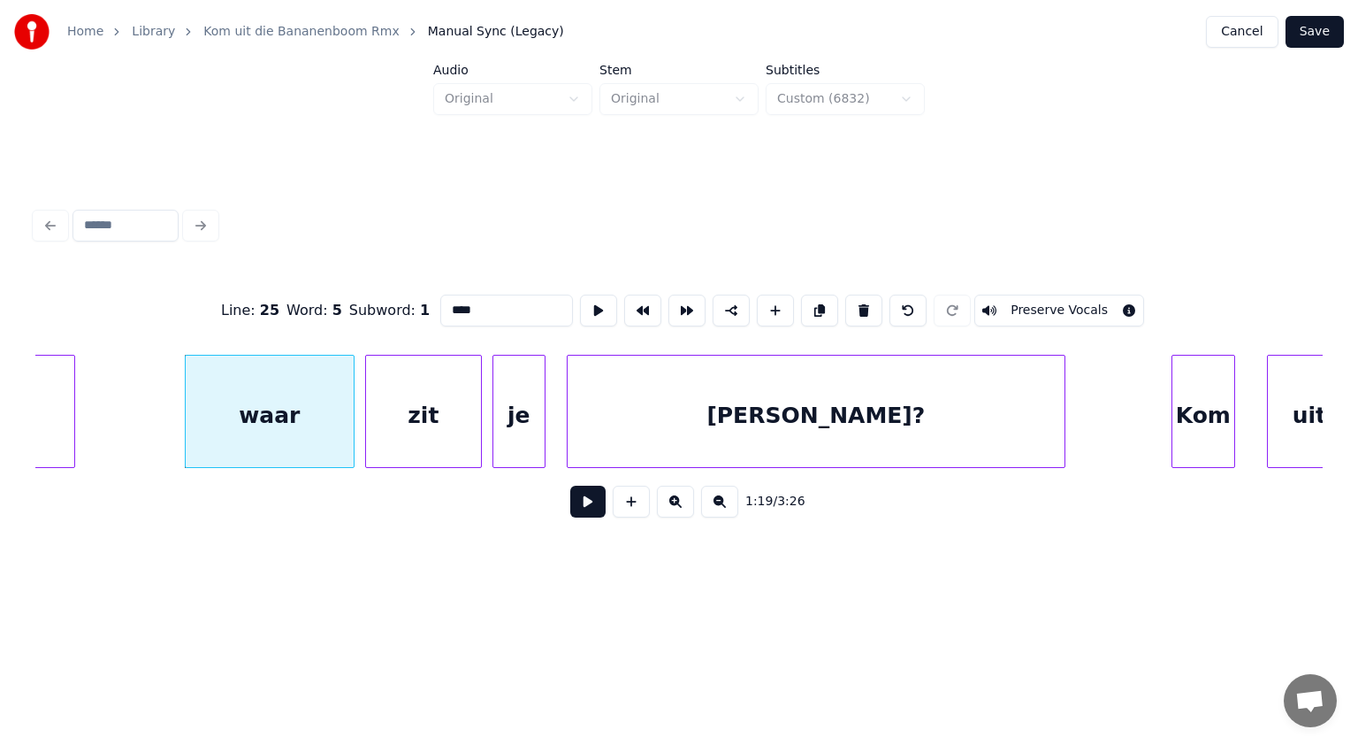
drag, startPoint x: 454, startPoint y: 302, endPoint x: 308, endPoint y: 325, distance: 147.7
click at [308, 325] on div "Line : 25 Word : 5 Subword : 1 **** Preserve Vocals" at bounding box center [679, 310] width 1288 height 88
click at [396, 410] on div "zit" at bounding box center [412, 416] width 115 height 120
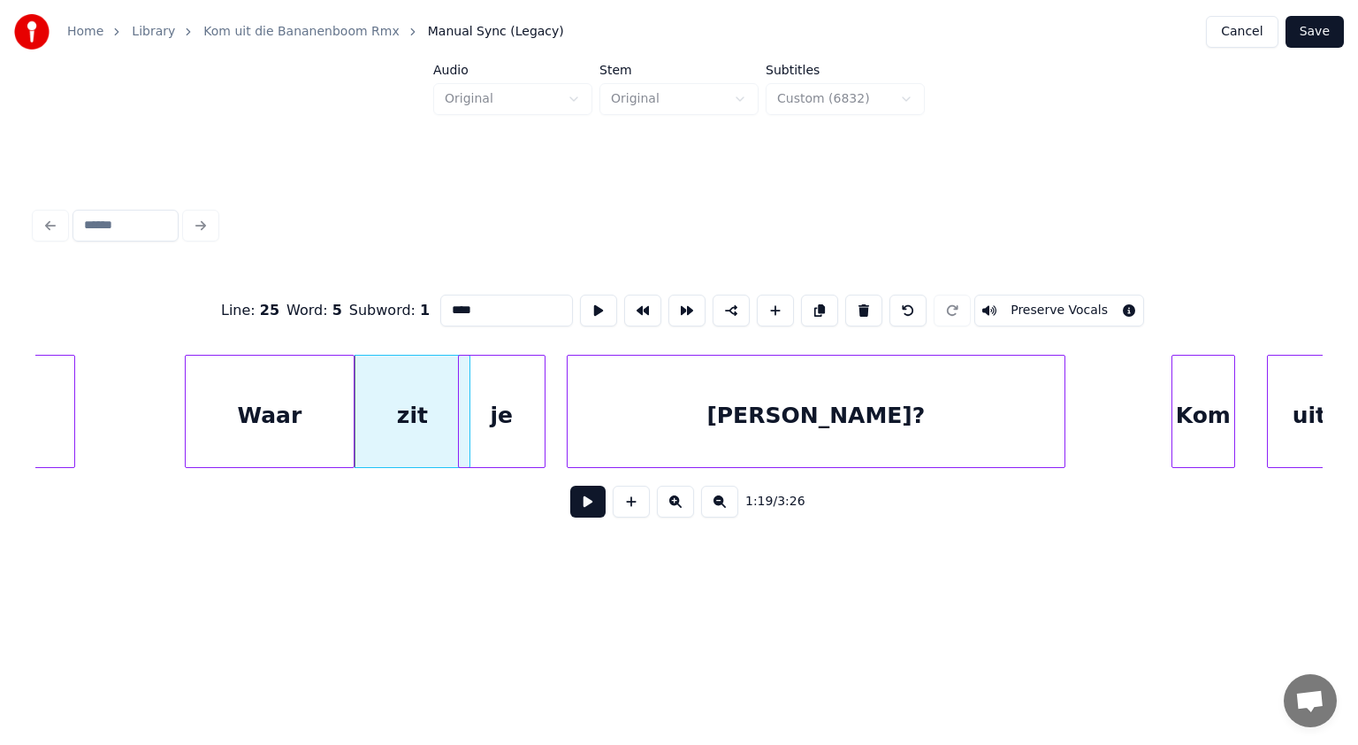
click at [463, 406] on div at bounding box center [461, 411] width 5 height 111
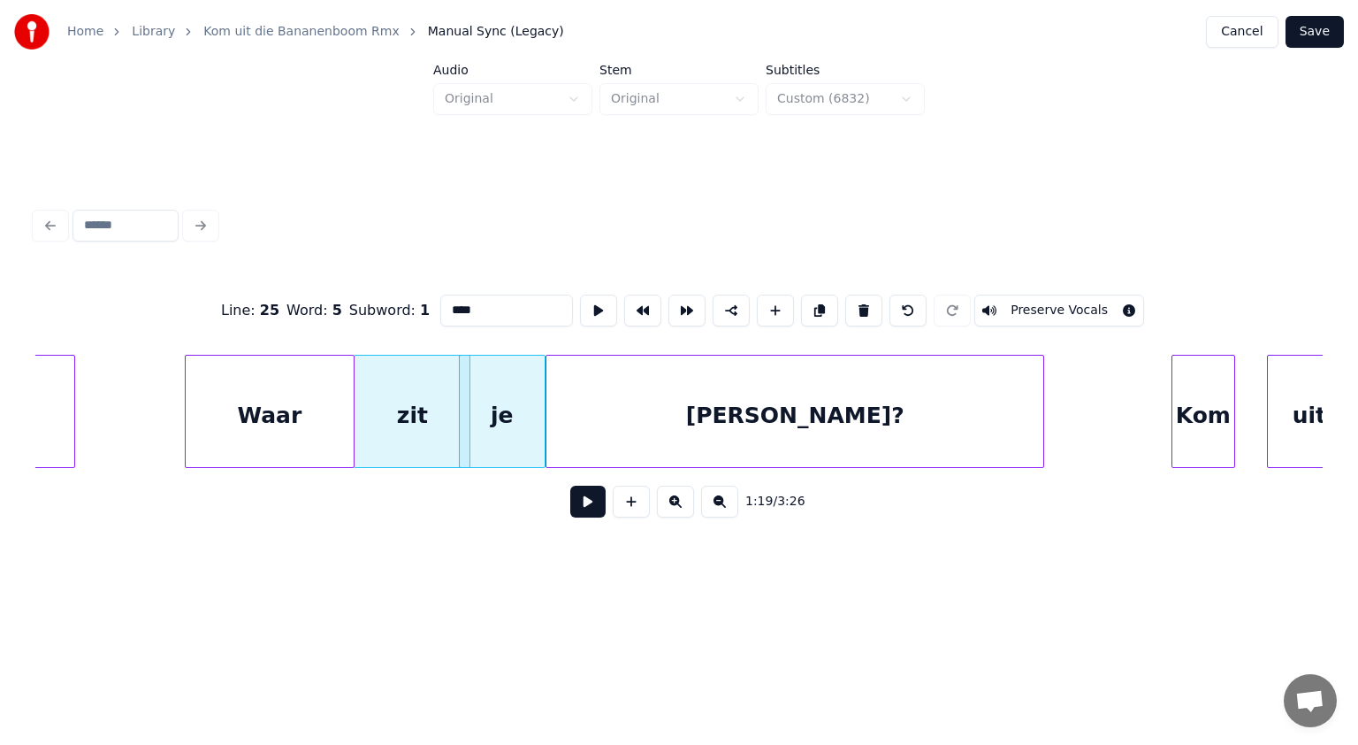
click at [600, 437] on div "[PERSON_NAME]?" at bounding box center [795, 416] width 497 height 120
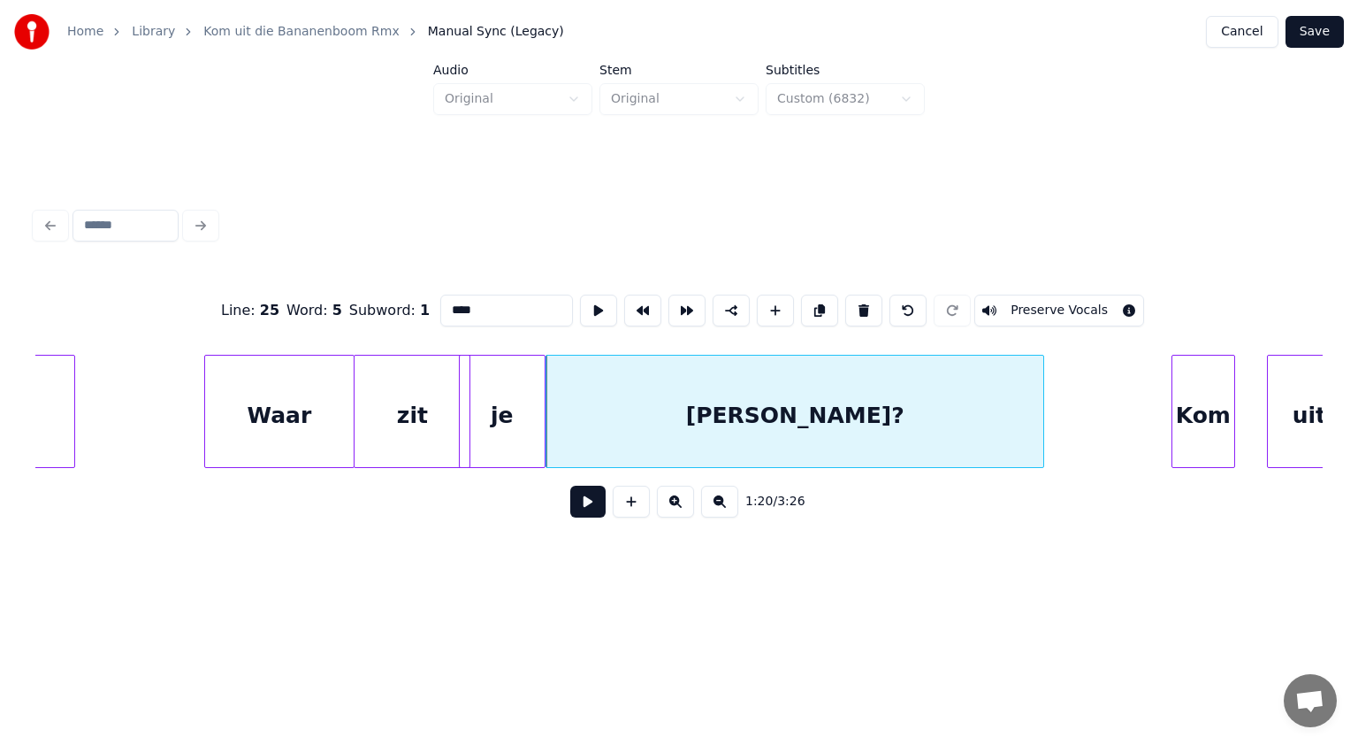
click at [209, 406] on div at bounding box center [207, 411] width 5 height 111
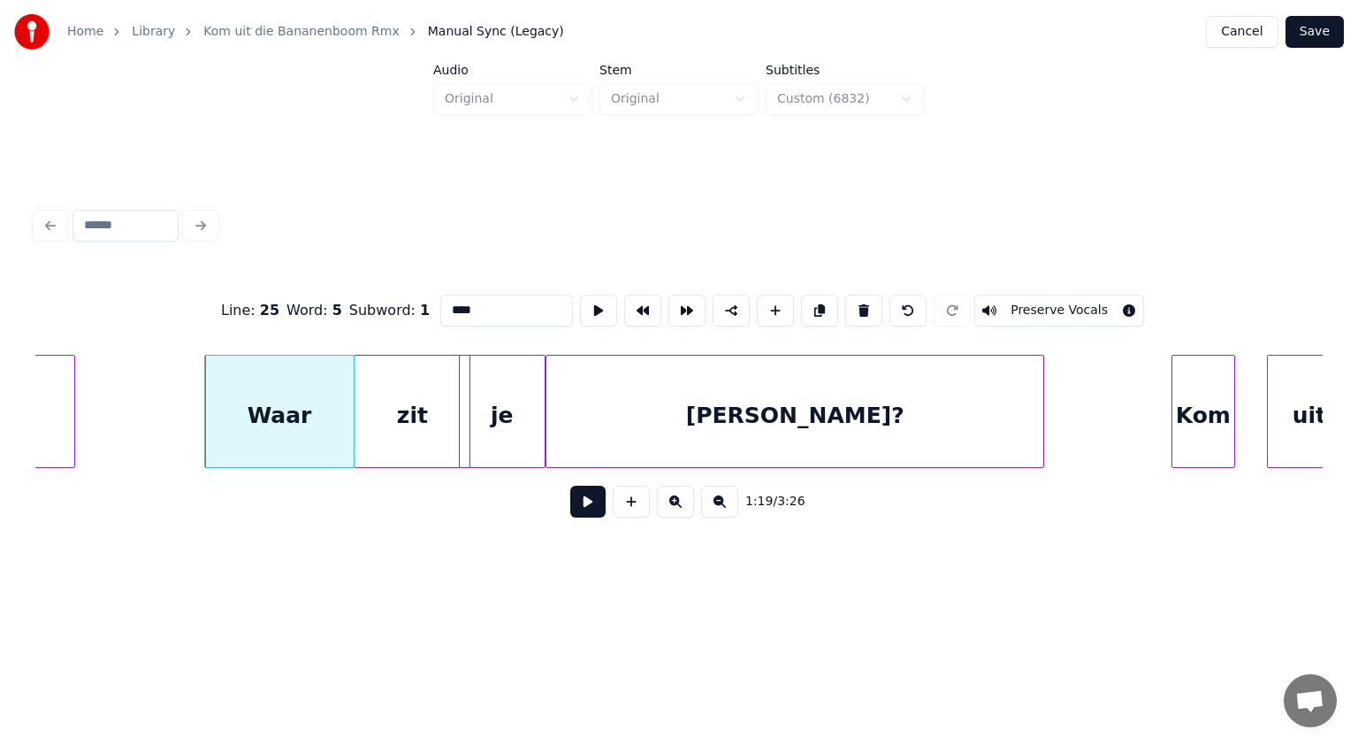
type input "****"
click at [585, 501] on button at bounding box center [587, 502] width 35 height 32
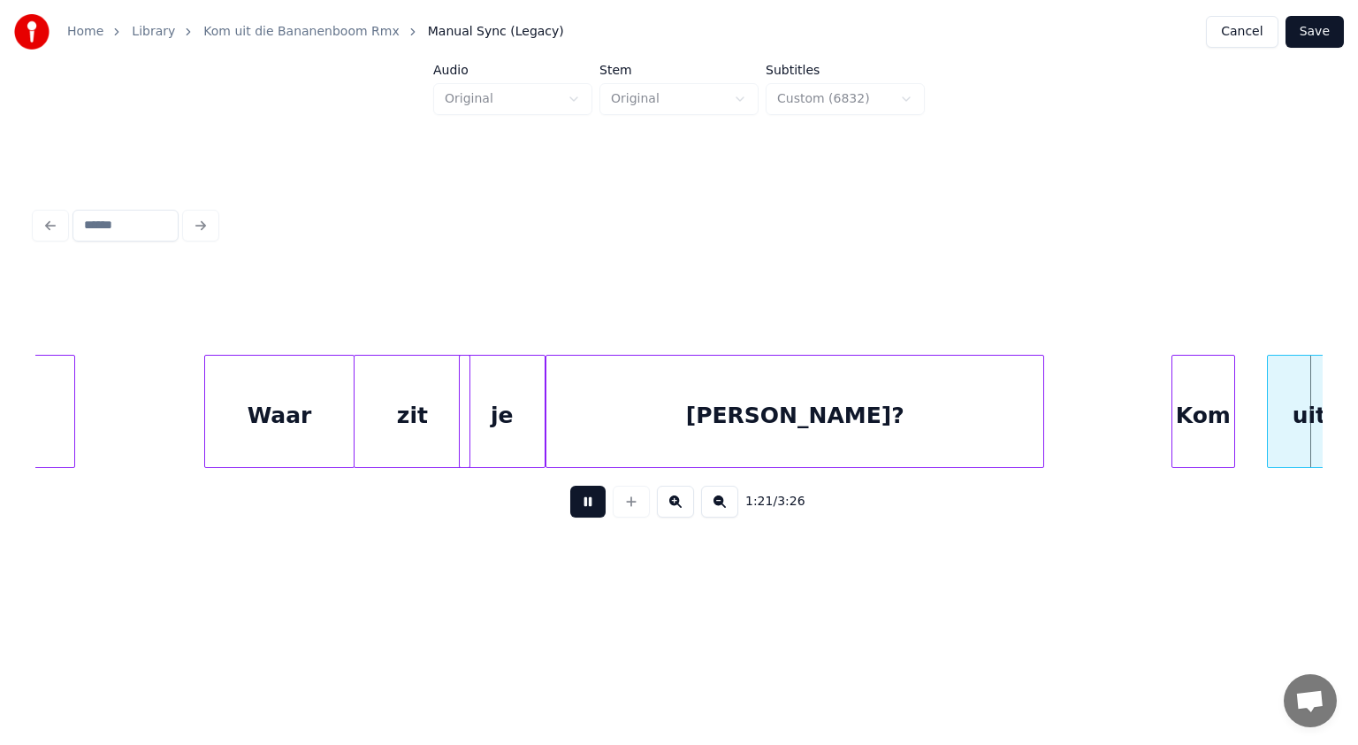
scroll to position [0, 43321]
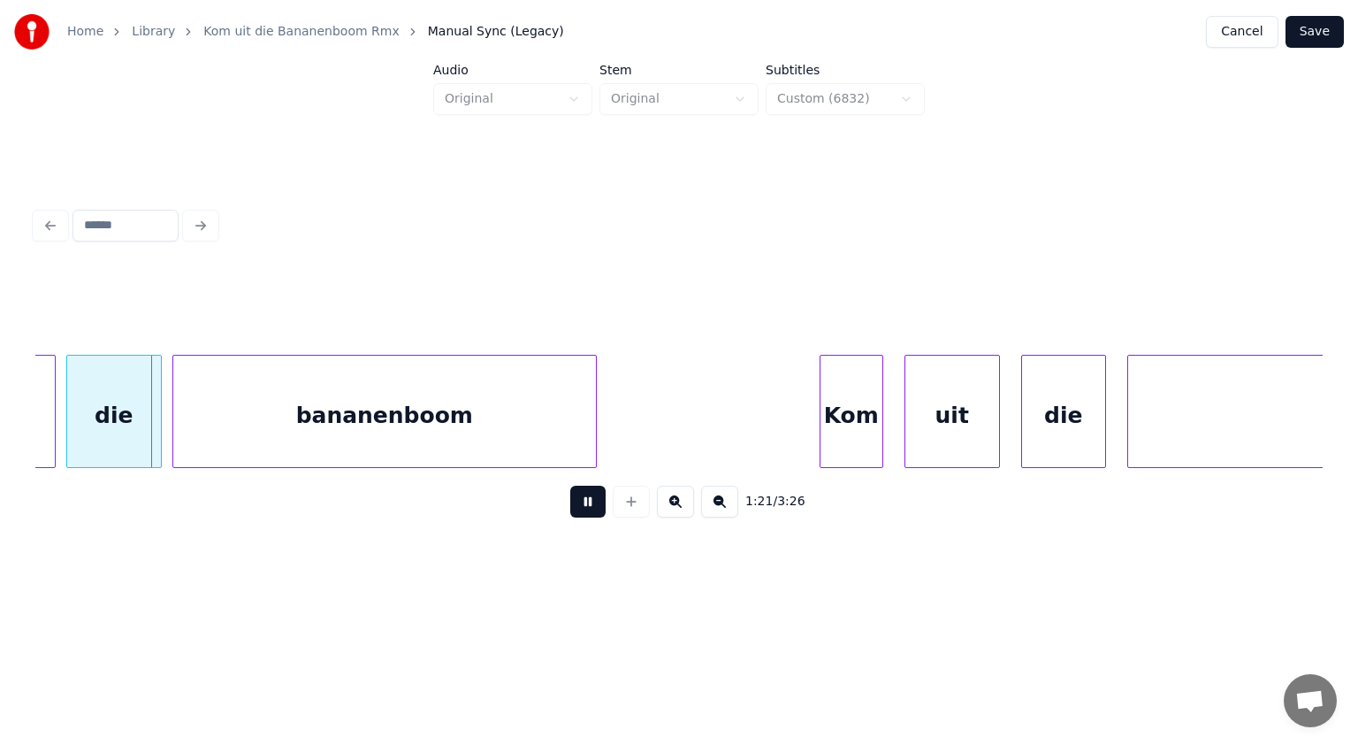
click at [585, 501] on button at bounding box center [587, 502] width 35 height 32
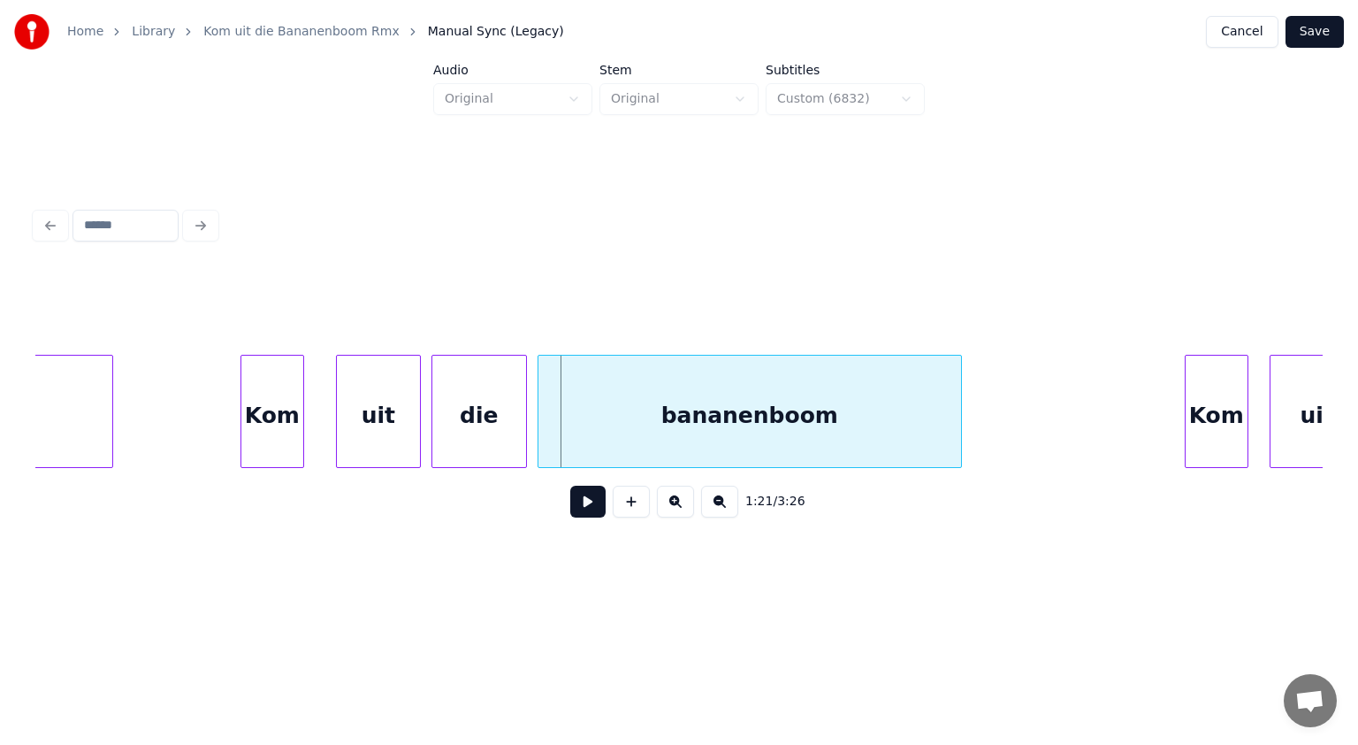
scroll to position [0, 42826]
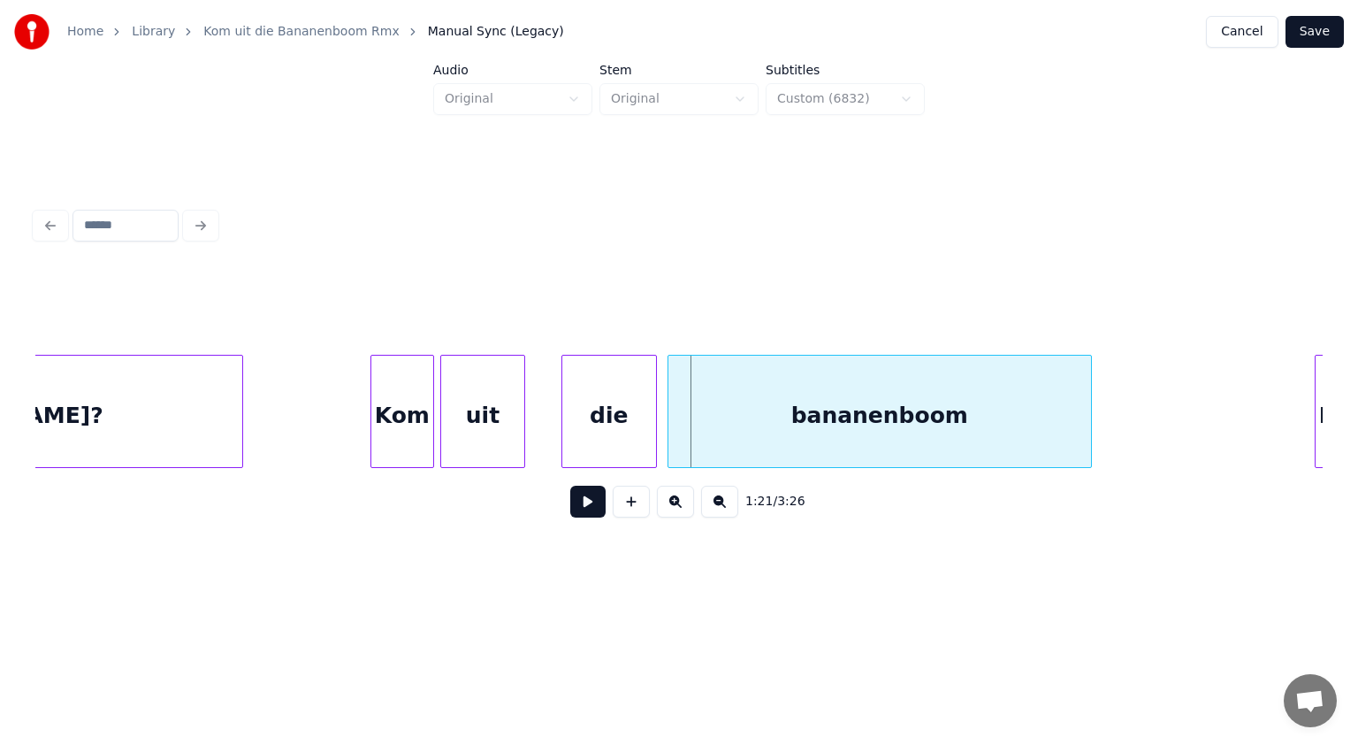
click at [470, 445] on div "uit" at bounding box center [482, 416] width 83 height 120
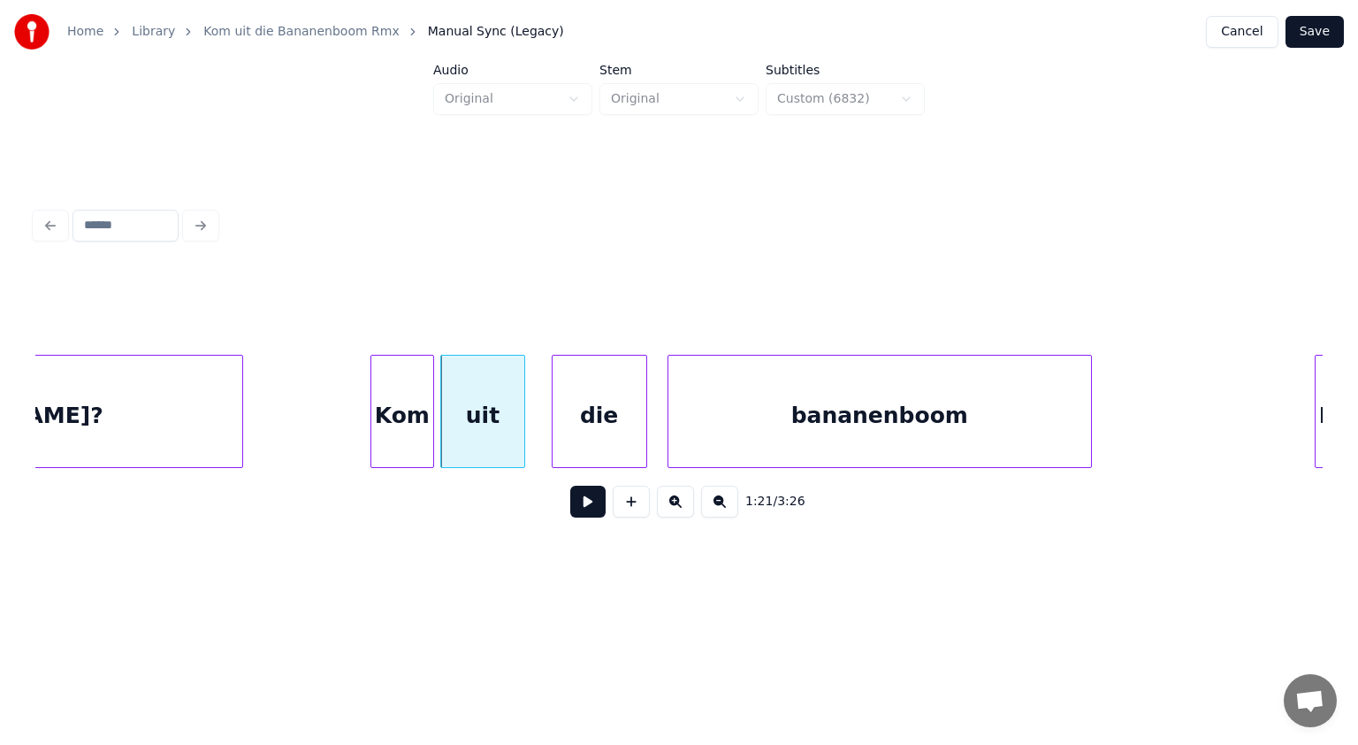
click at [614, 440] on div "die" at bounding box center [600, 416] width 94 height 120
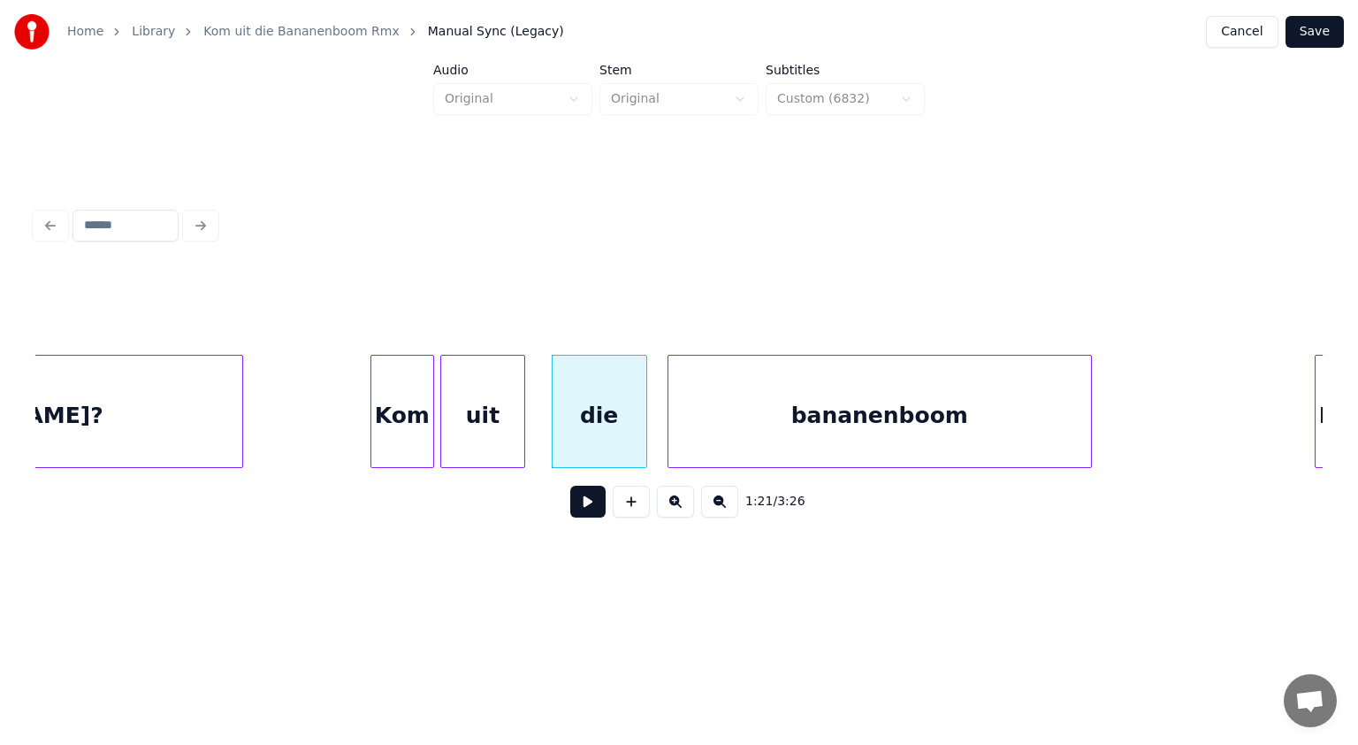
click at [594, 505] on button at bounding box center [587, 502] width 35 height 32
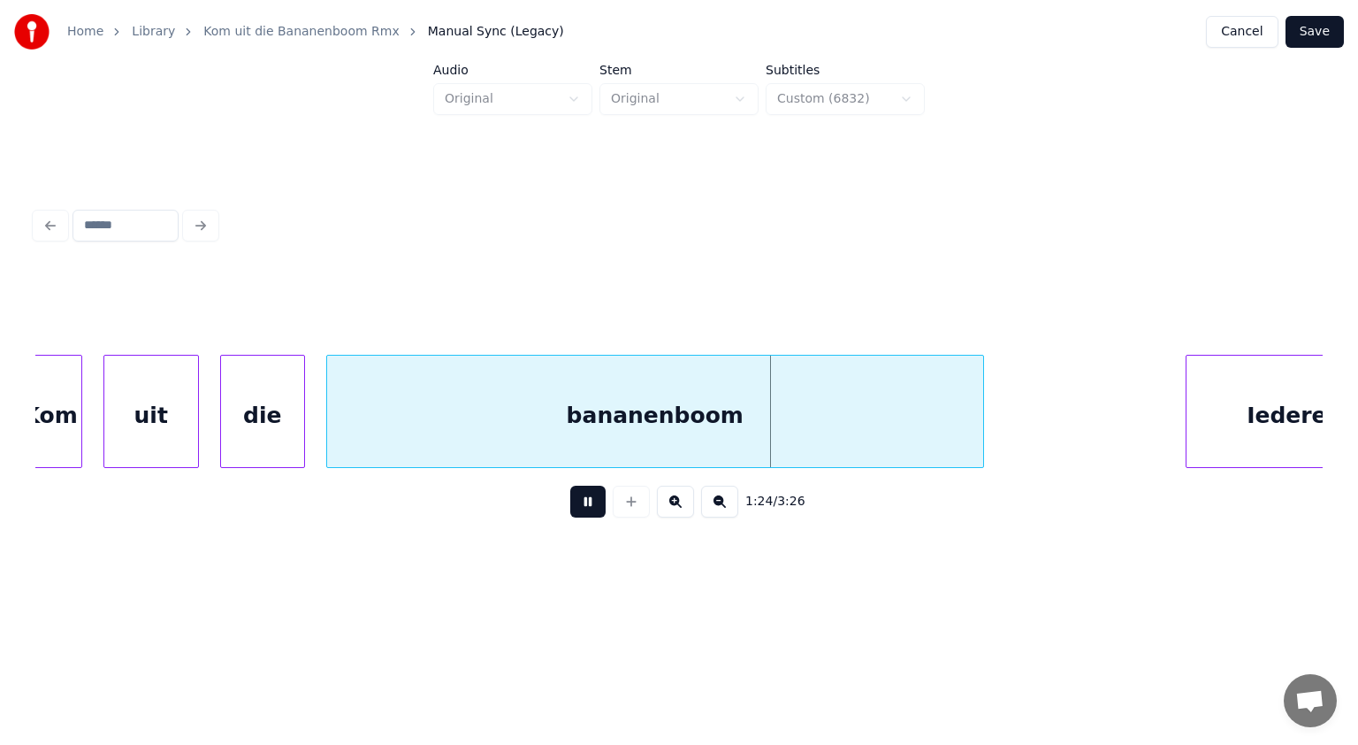
click at [594, 505] on button at bounding box center [587, 502] width 35 height 32
click at [575, 413] on div "bananenboom" at bounding box center [642, 416] width 656 height 120
click at [223, 408] on div "die" at bounding box center [240, 416] width 83 height 120
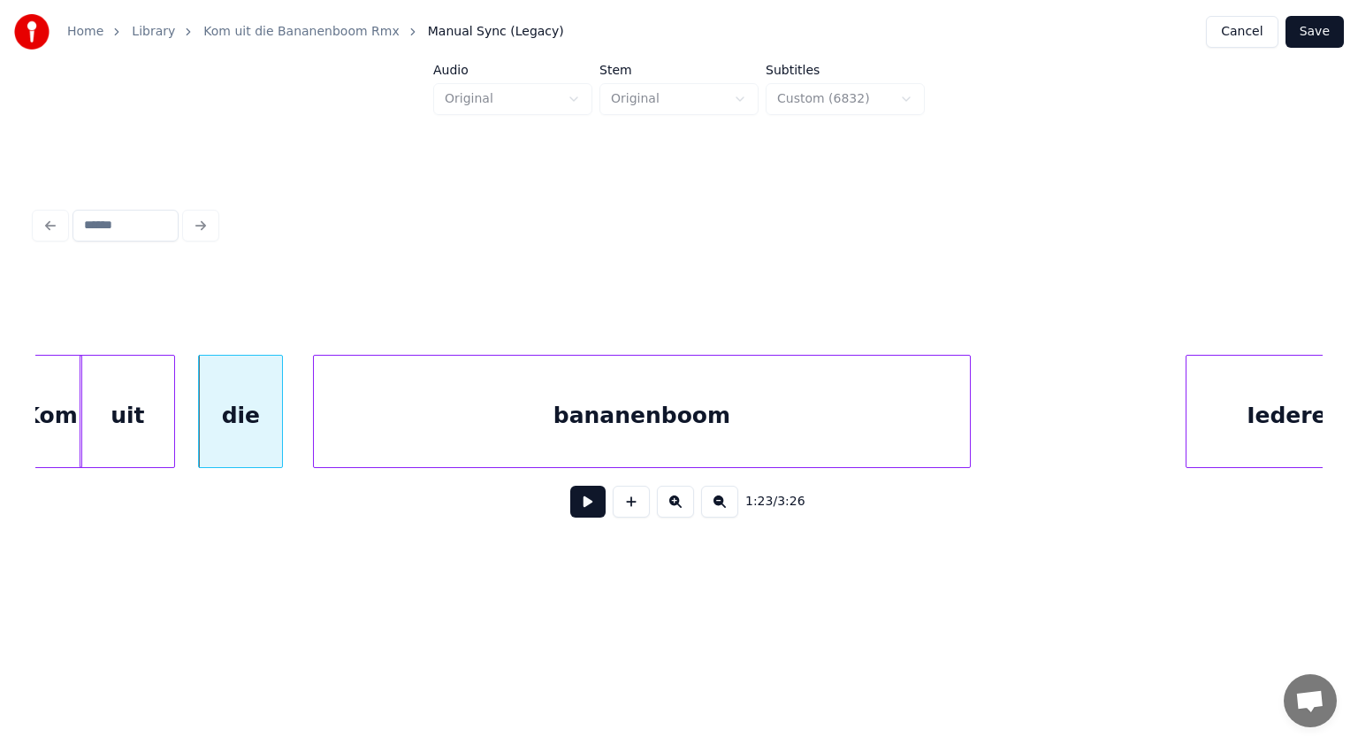
click at [132, 399] on div "uit" at bounding box center [127, 416] width 94 height 120
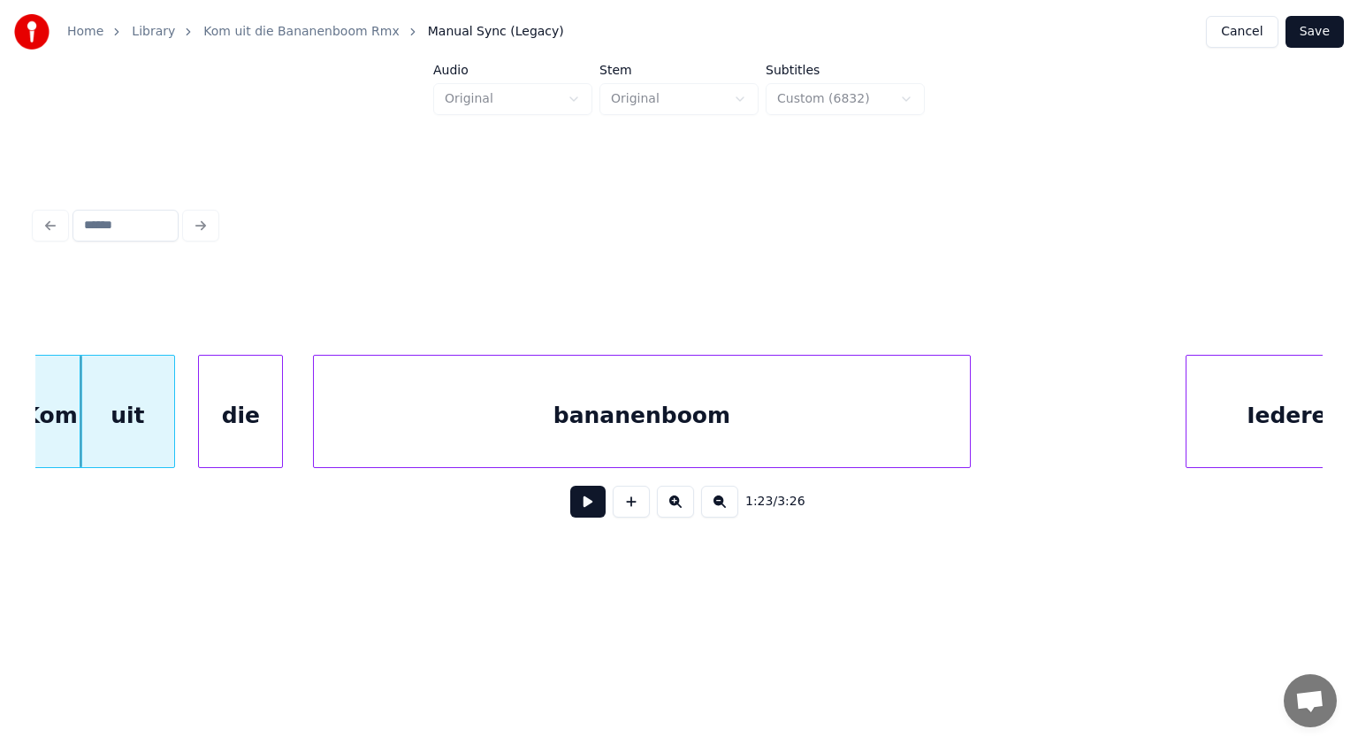
click at [608, 393] on div "bananenboom" at bounding box center [642, 416] width 656 height 120
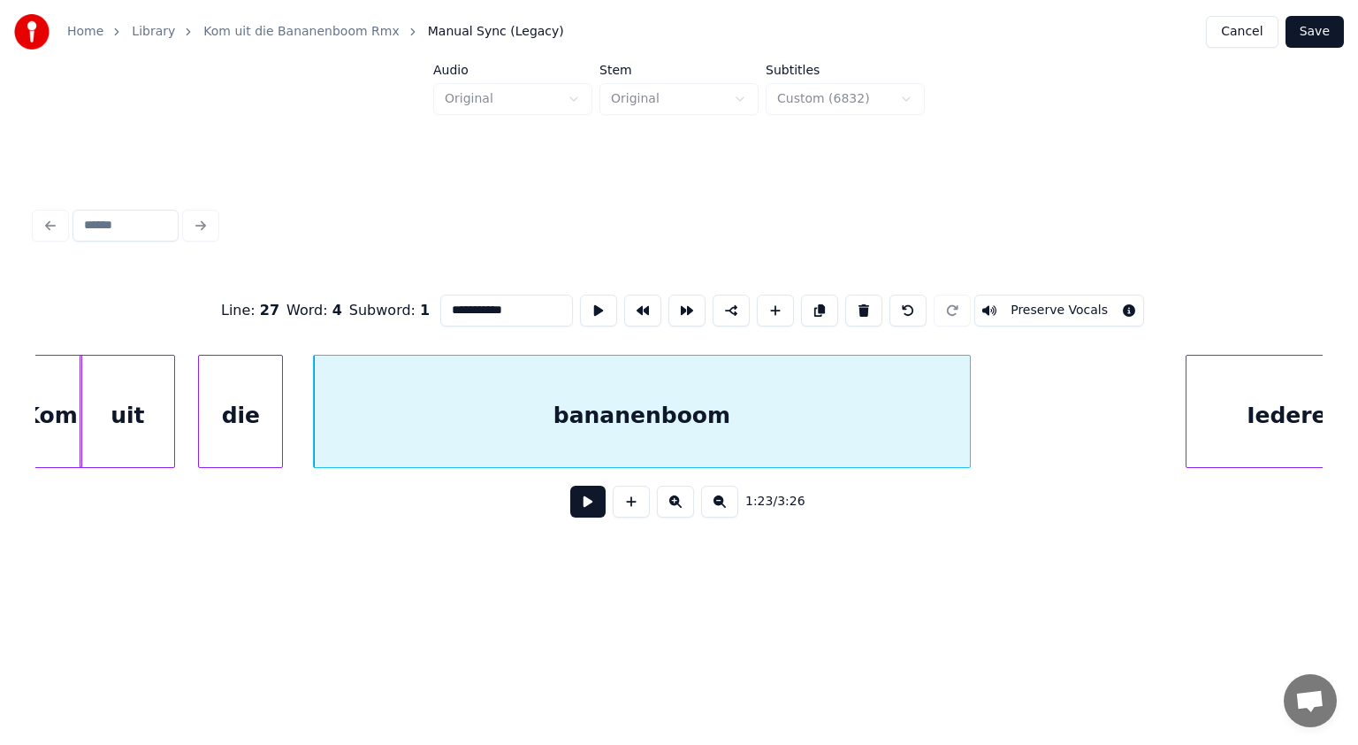
click at [515, 309] on input "**********" at bounding box center [506, 311] width 133 height 32
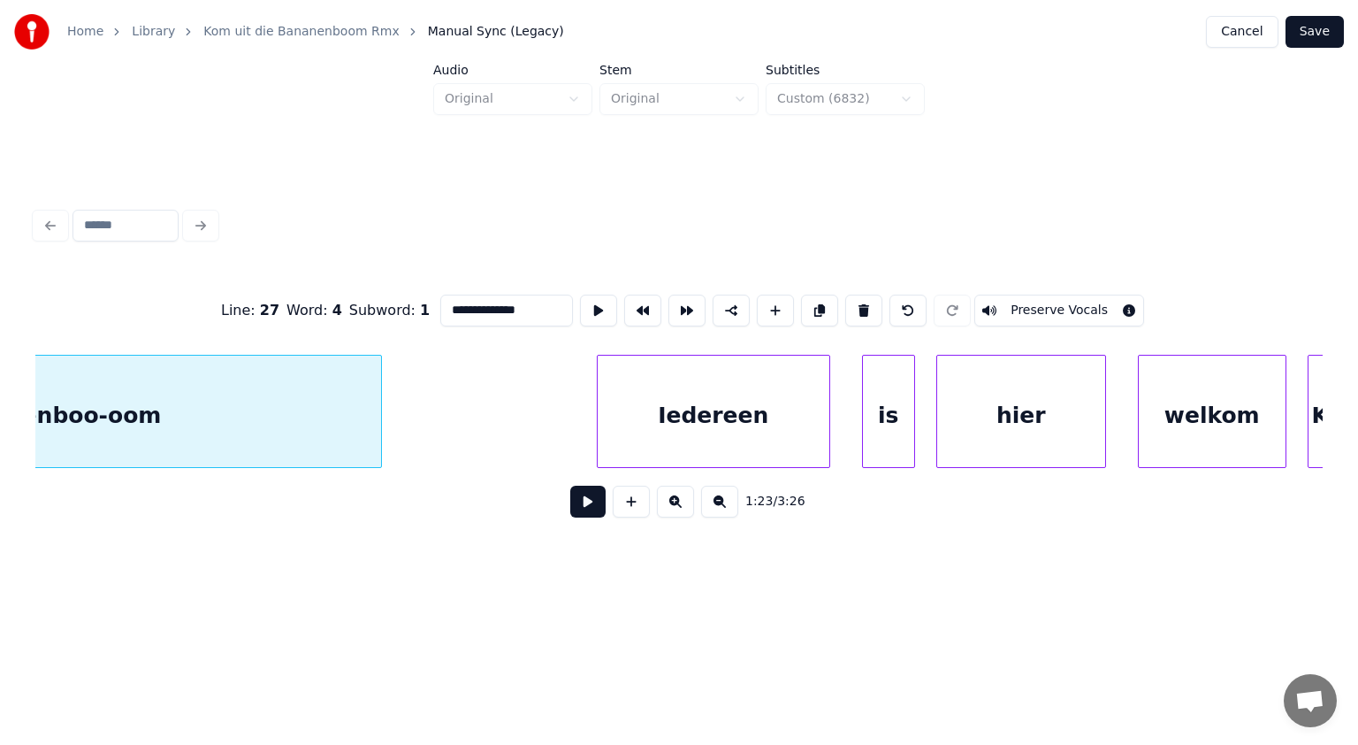
scroll to position [0, 44771]
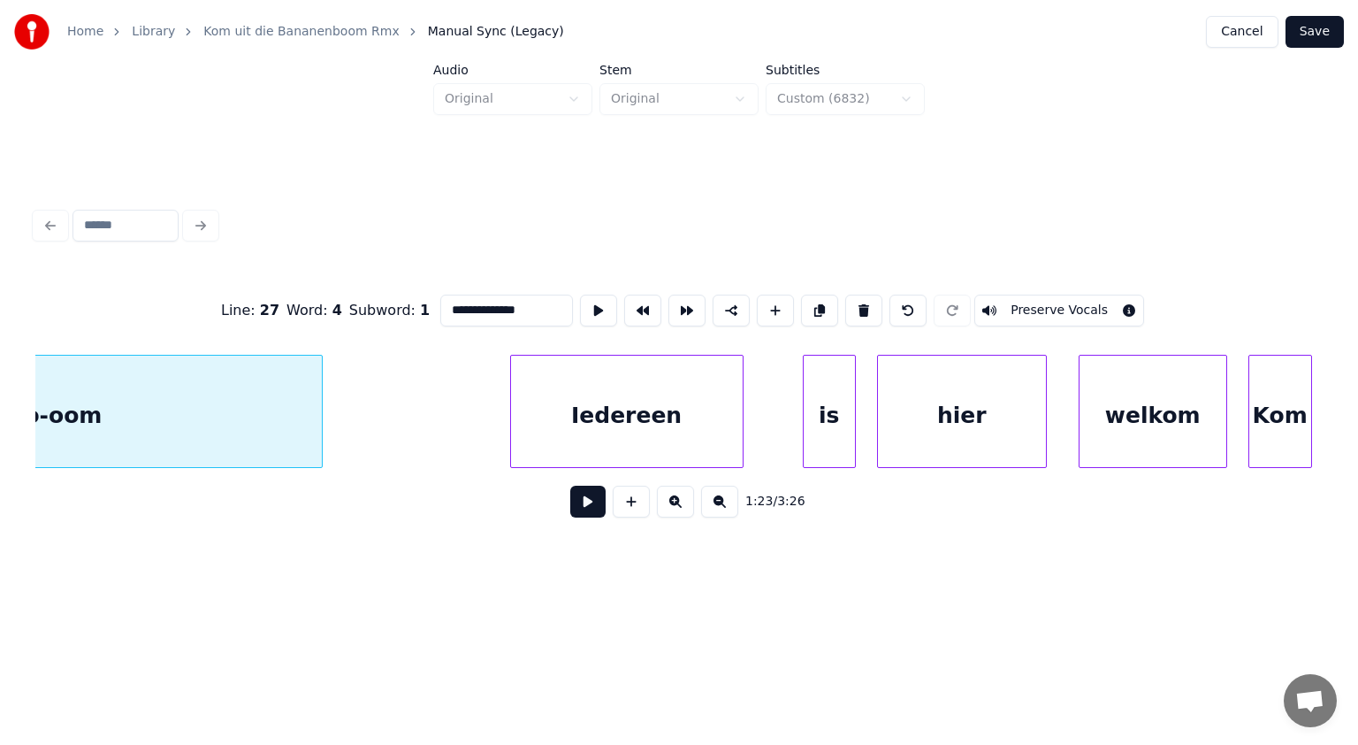
click at [550, 430] on div "Iedereen" at bounding box center [627, 416] width 232 height 120
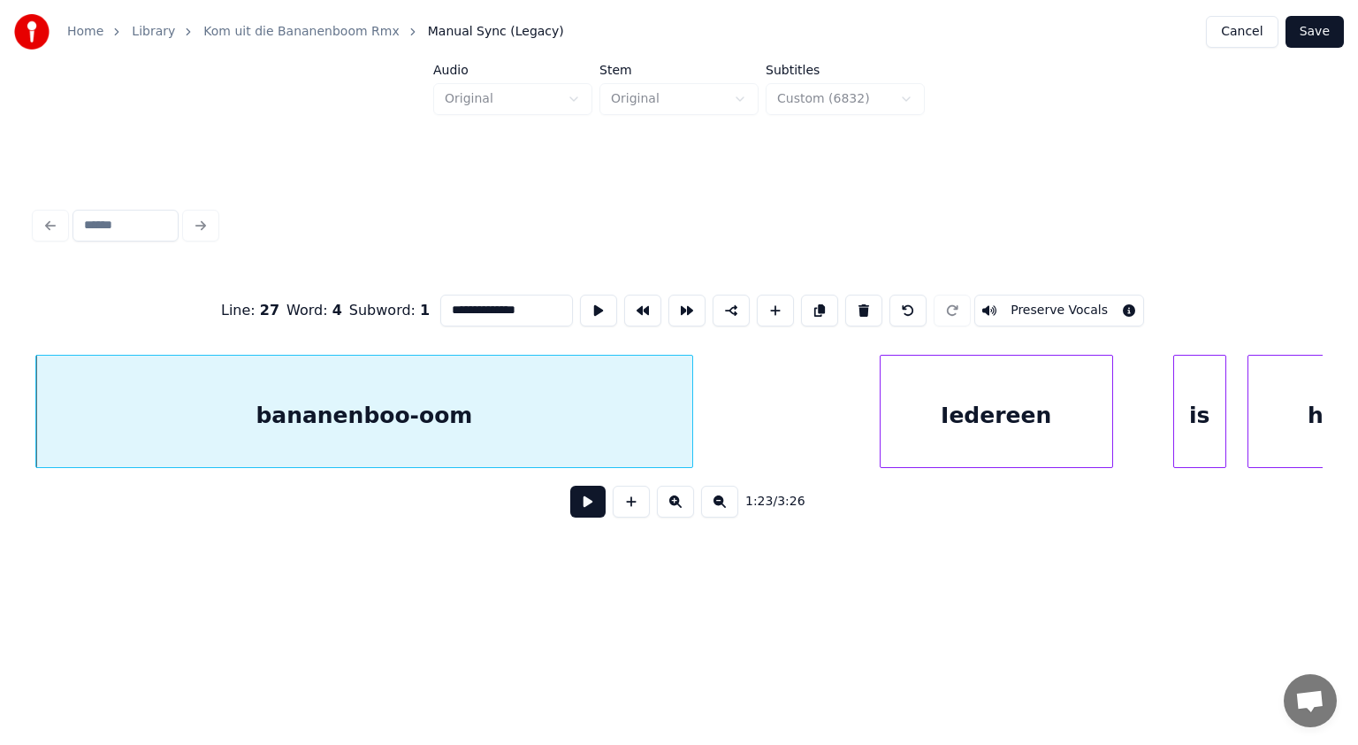
type input "**********"
click at [585, 502] on button at bounding box center [587, 502] width 35 height 32
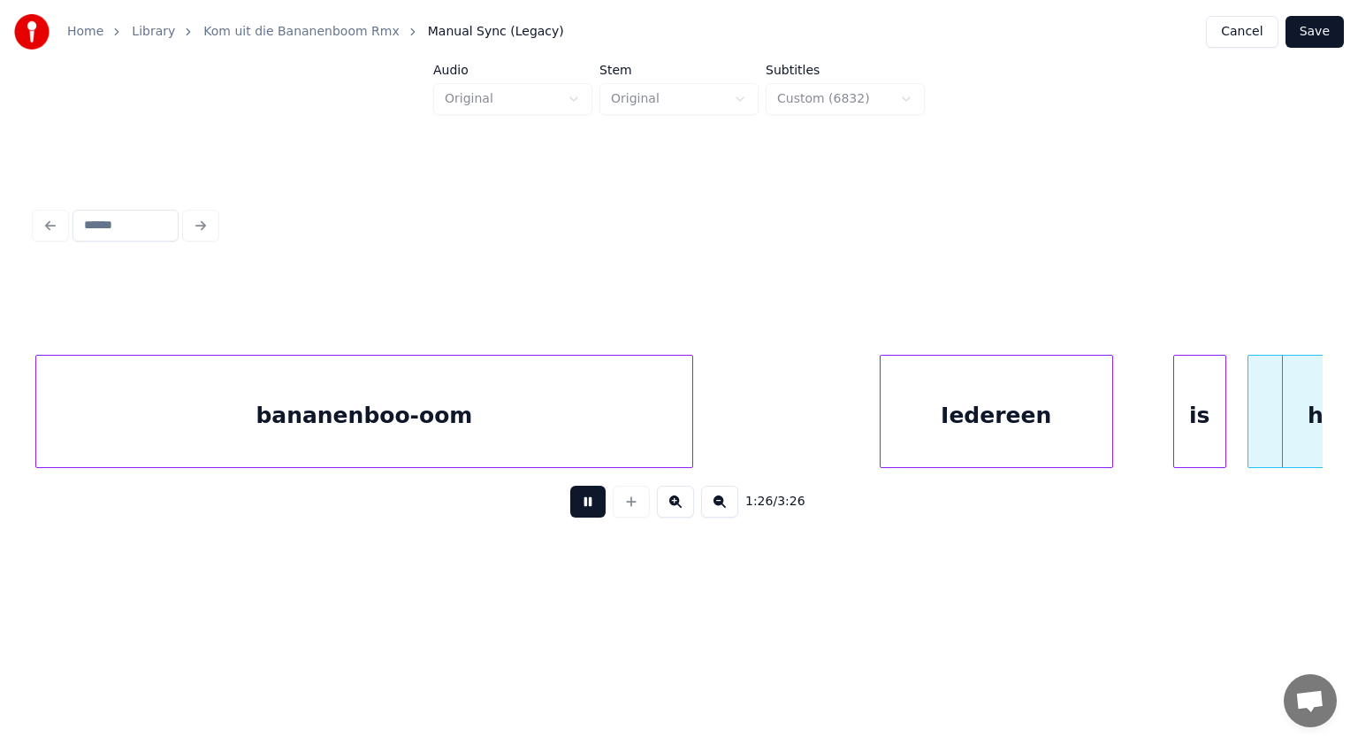
scroll to position [0, 45690]
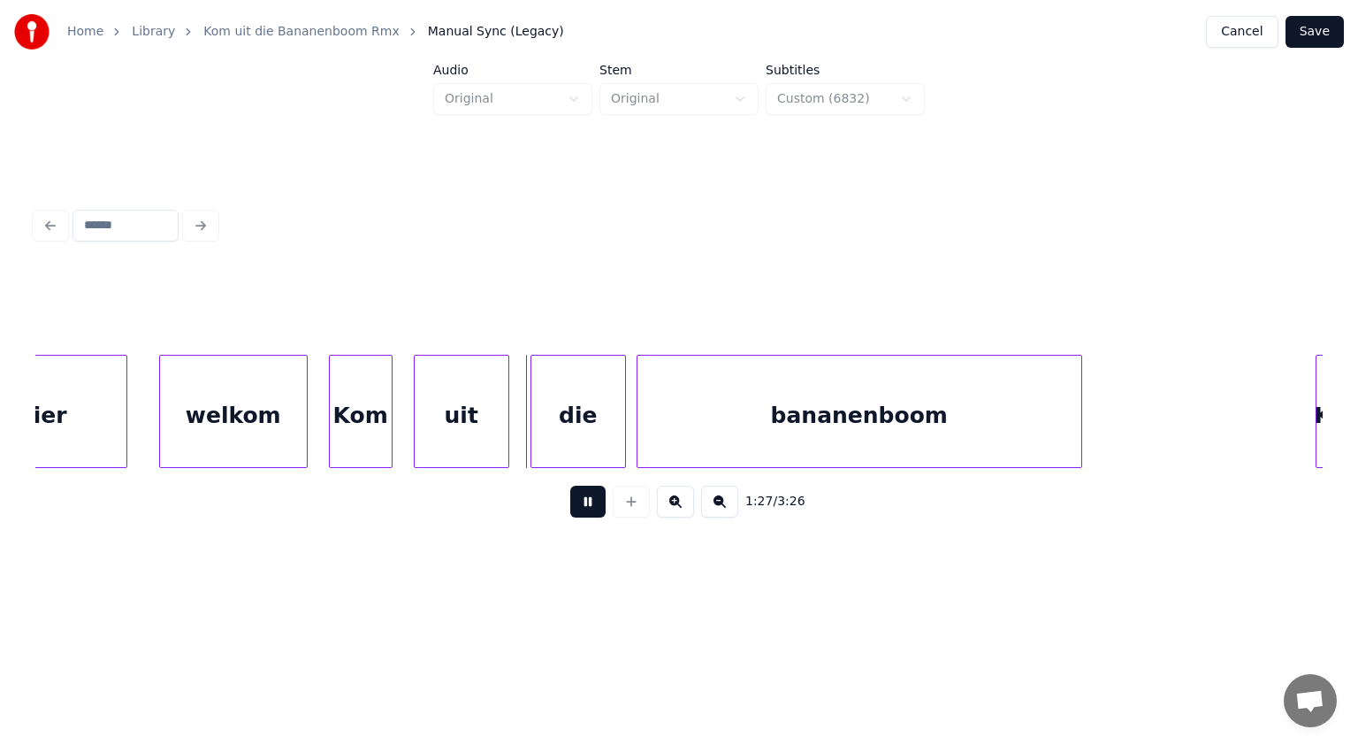
click at [585, 502] on button at bounding box center [587, 502] width 35 height 32
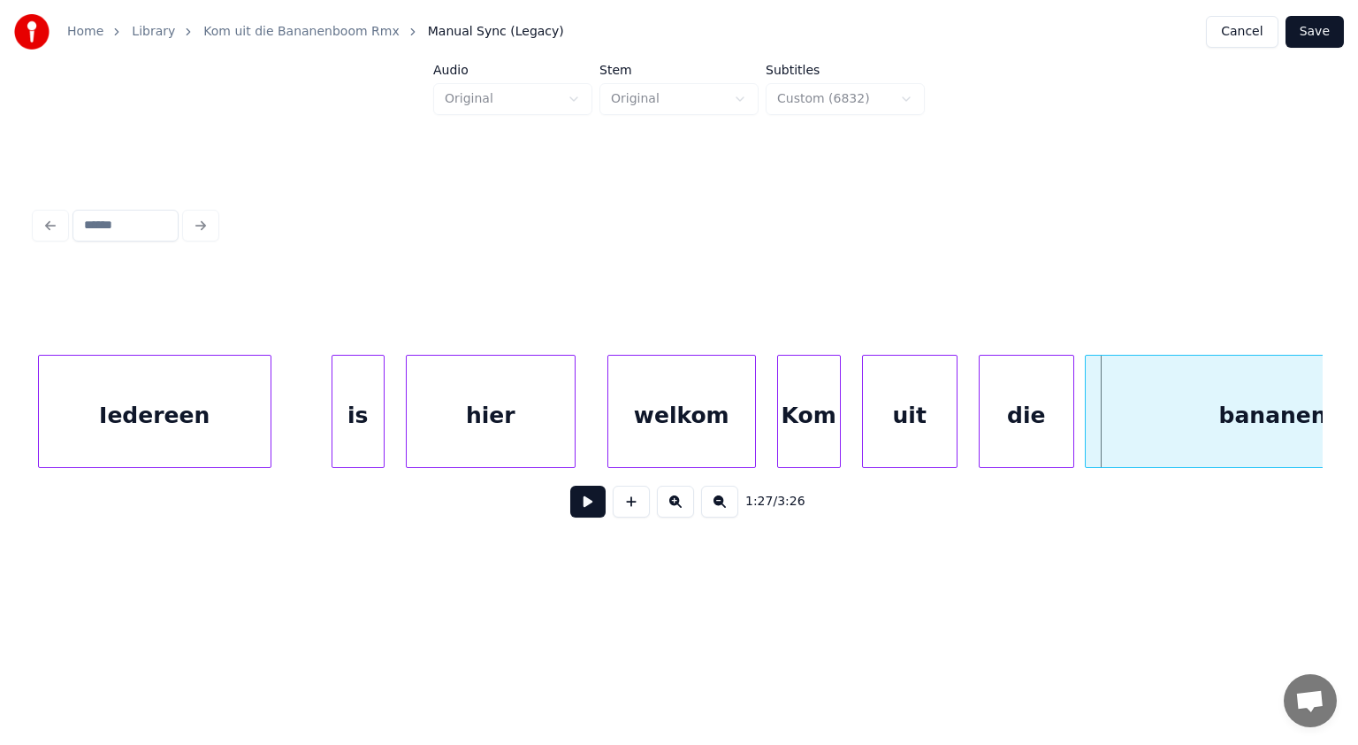
scroll to position [0, 45160]
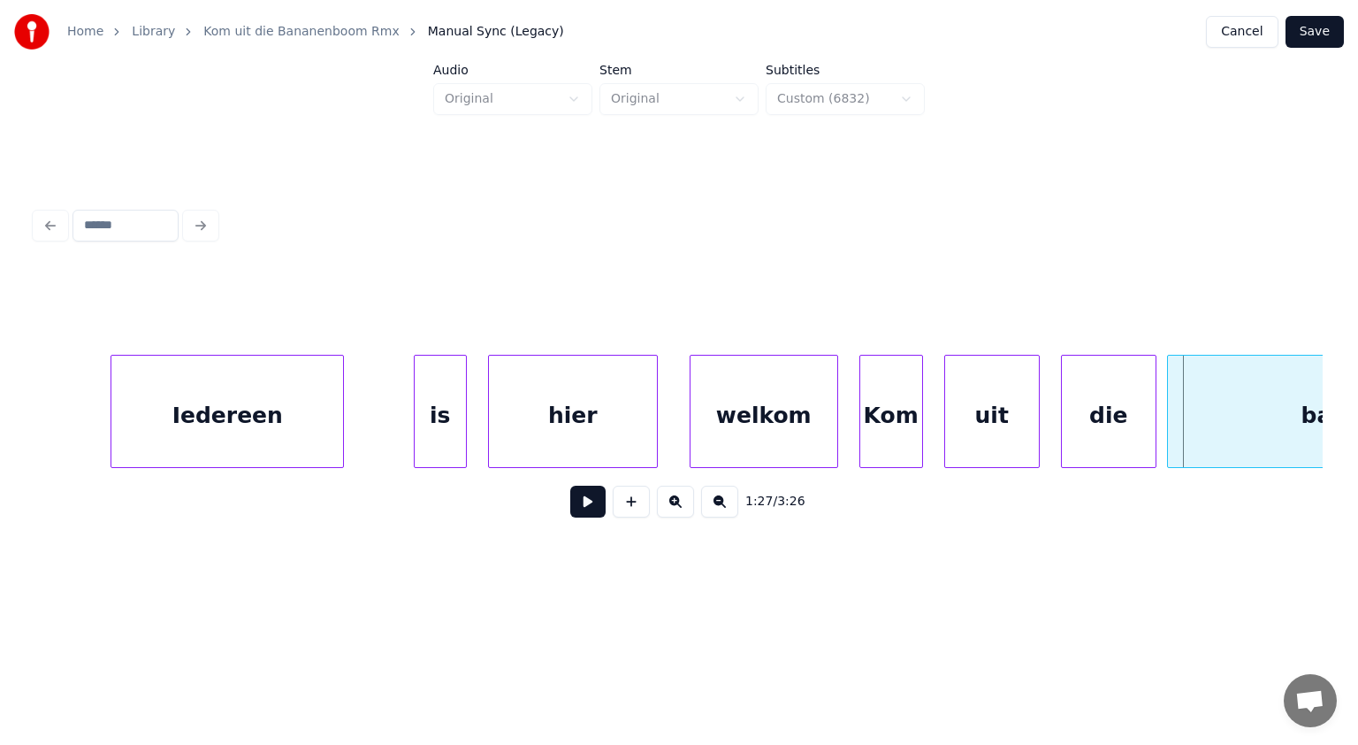
click at [184, 429] on div "Iedereen" at bounding box center [227, 416] width 232 height 120
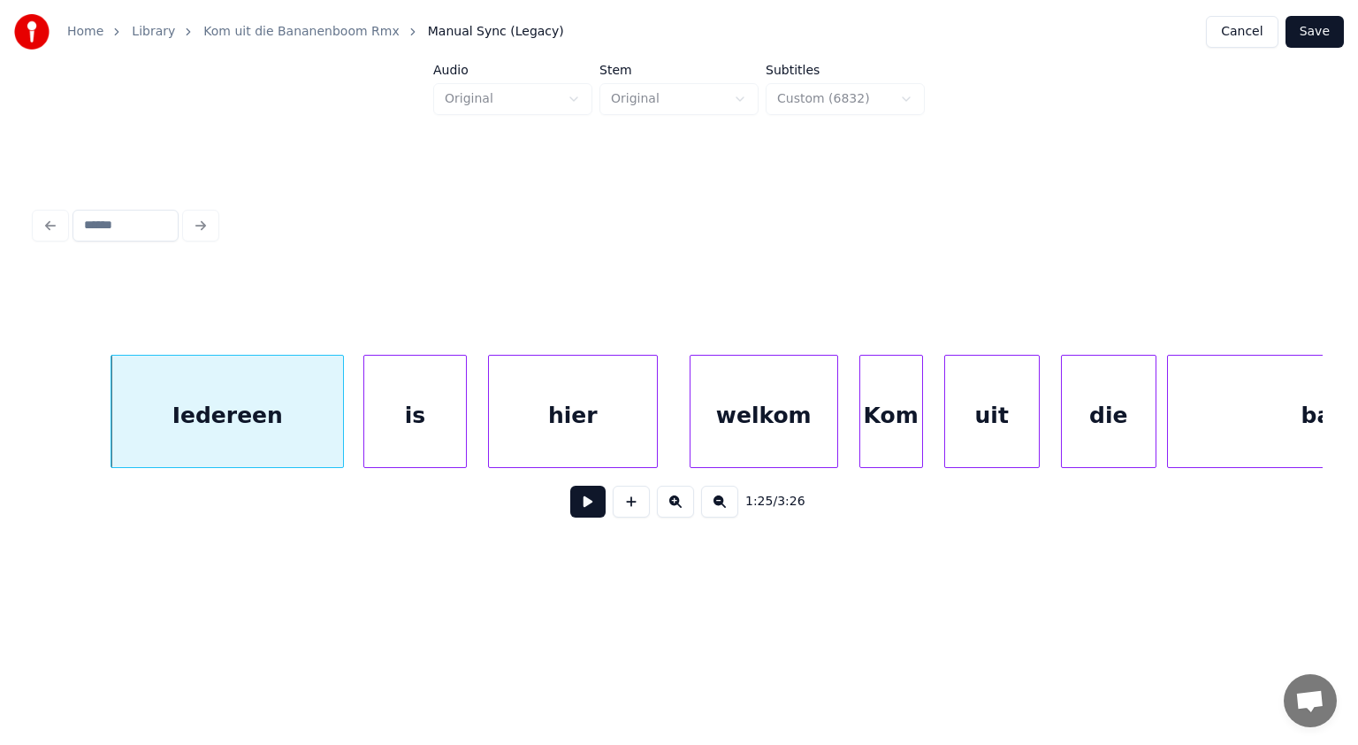
click at [366, 417] on div at bounding box center [366, 411] width 5 height 111
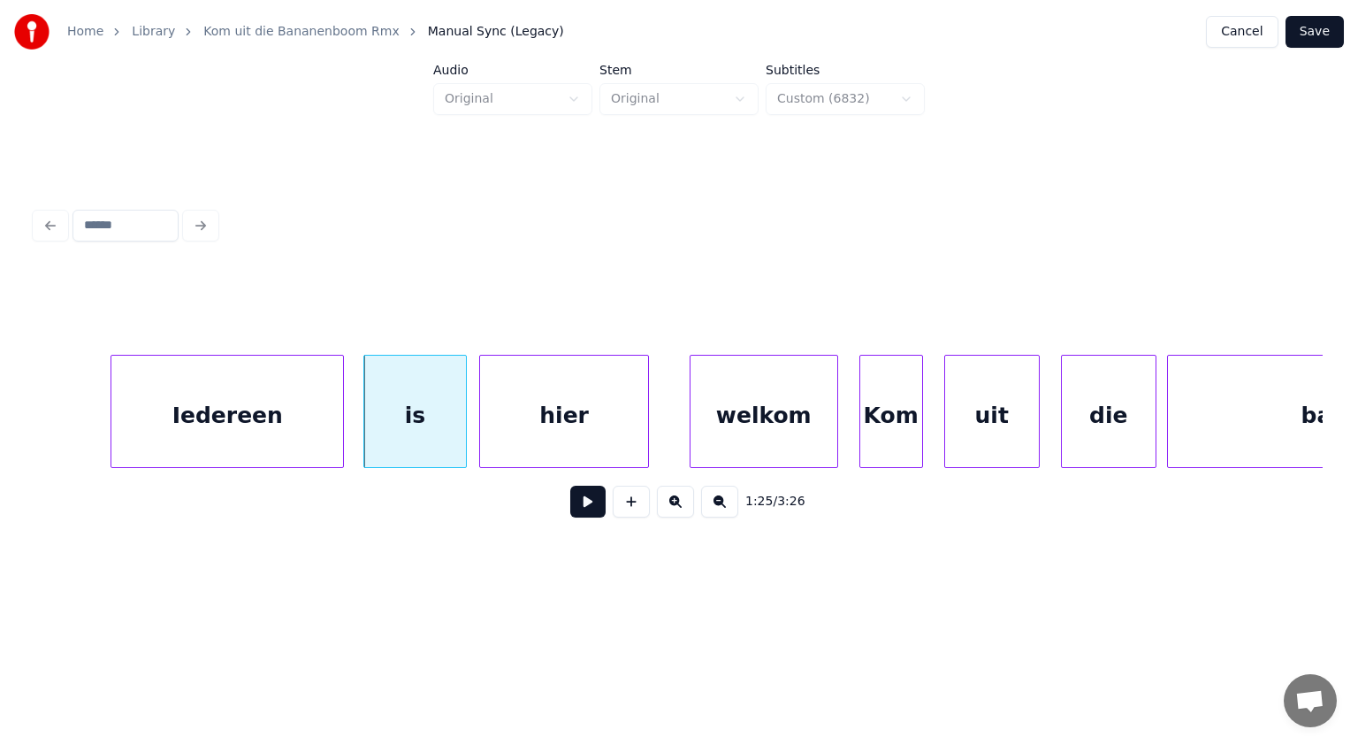
click at [514, 423] on div "hier" at bounding box center [564, 416] width 168 height 120
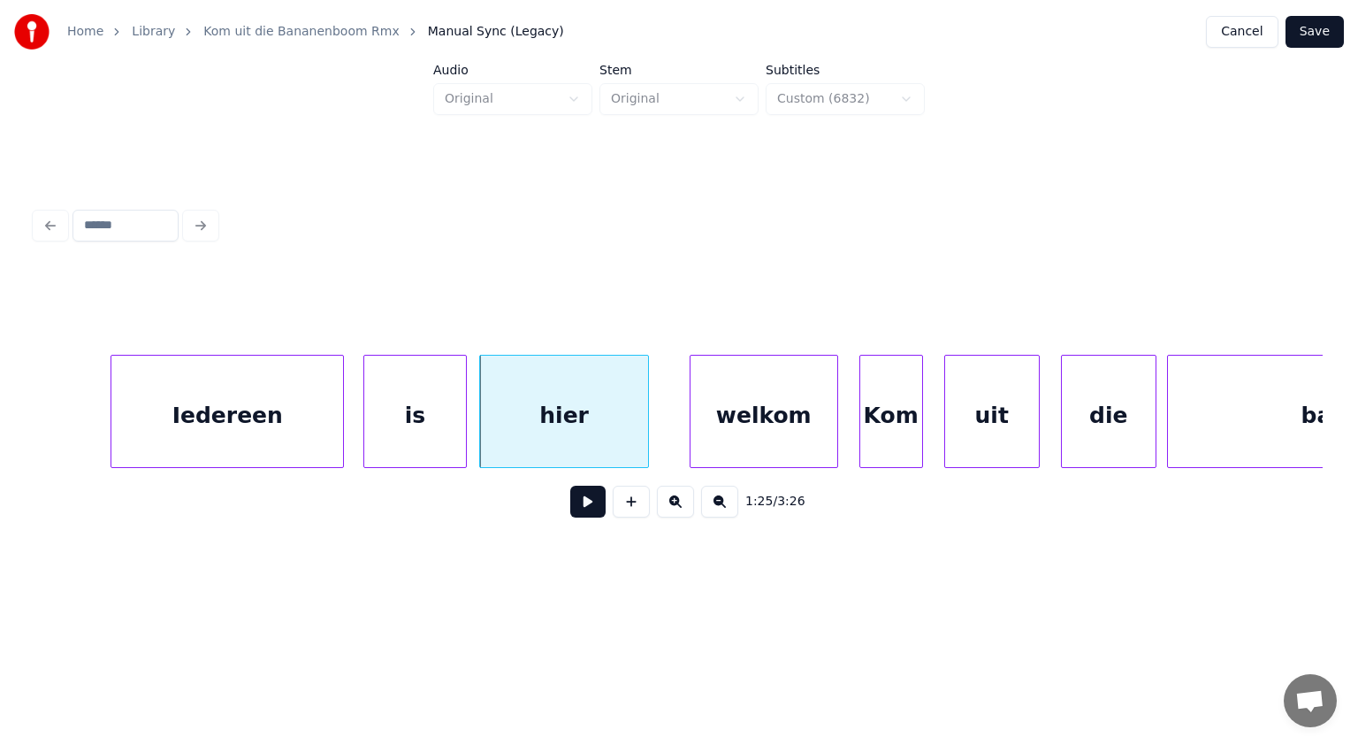
click at [287, 422] on div "Iedereen" at bounding box center [227, 416] width 232 height 120
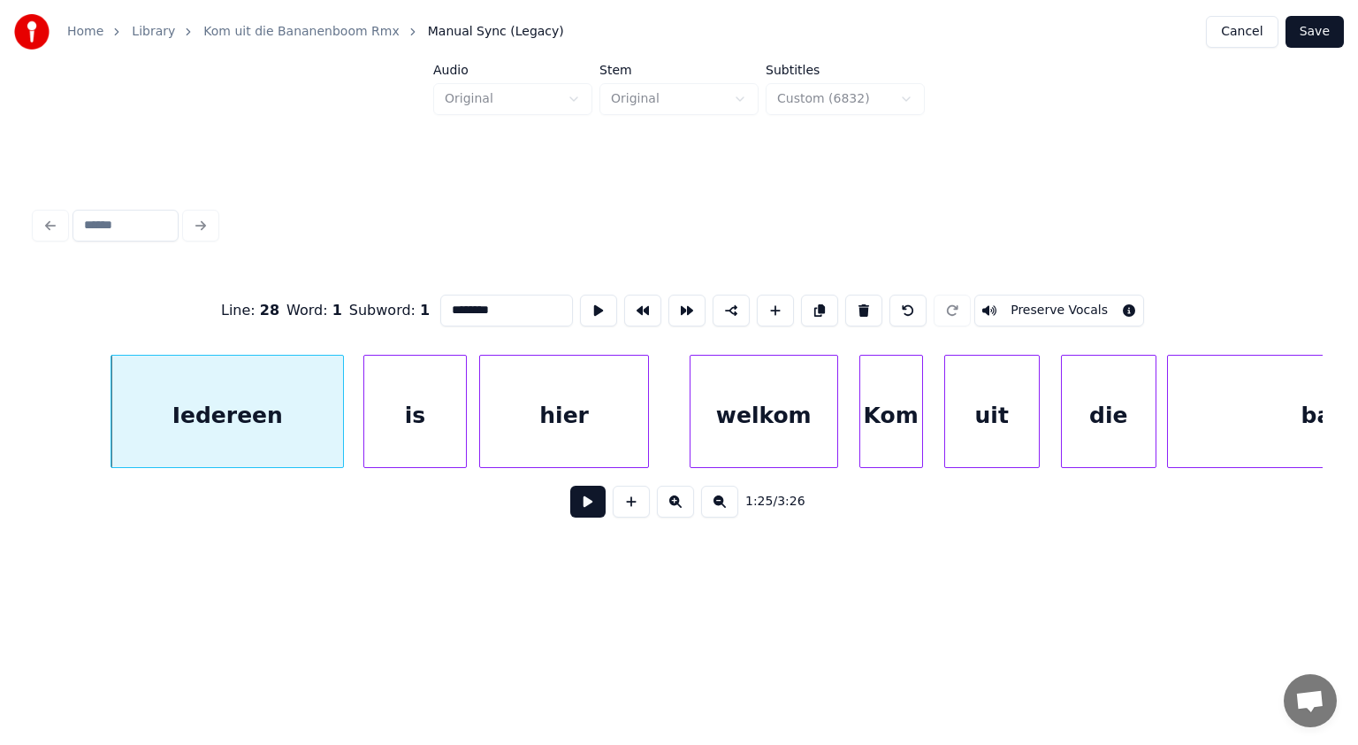
click at [585, 504] on button at bounding box center [587, 502] width 35 height 32
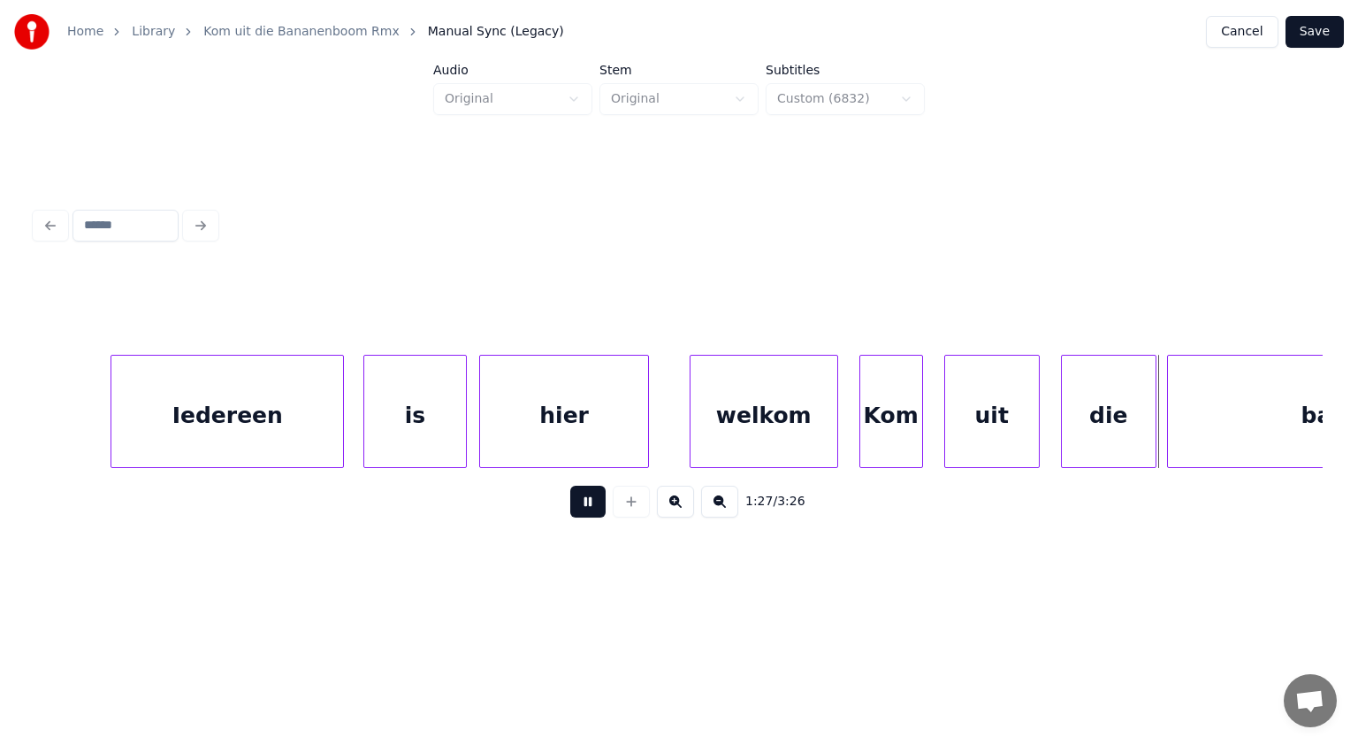
click at [585, 504] on button at bounding box center [587, 502] width 35 height 32
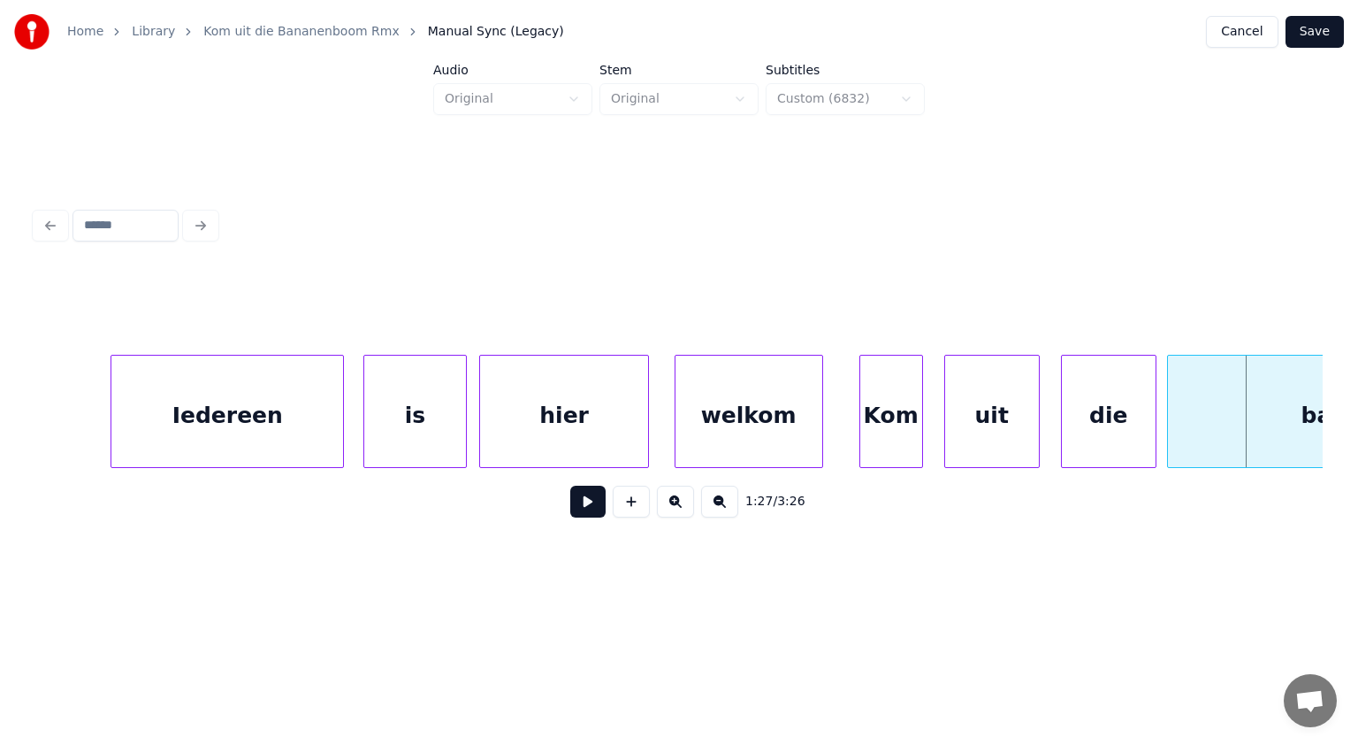
click at [745, 440] on div "welkom" at bounding box center [749, 416] width 147 height 120
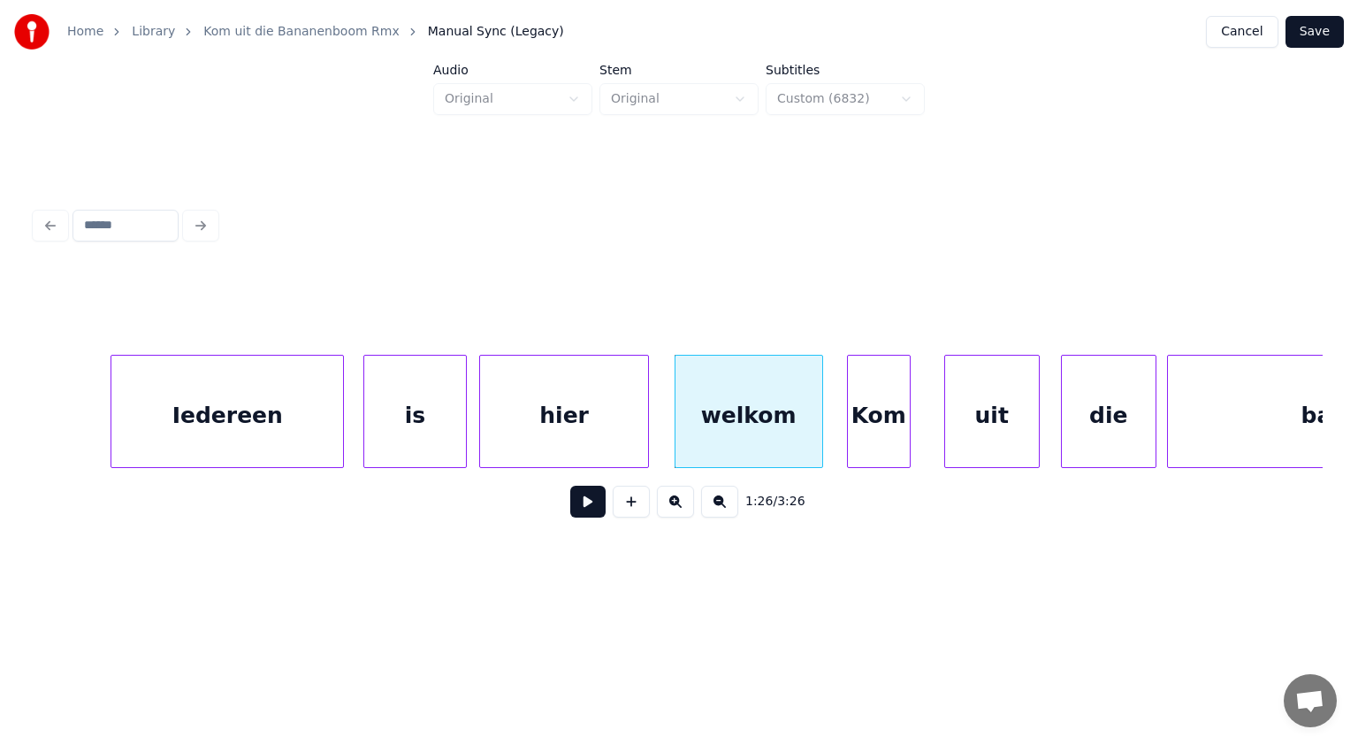
click at [882, 429] on div "Kom" at bounding box center [879, 416] width 62 height 120
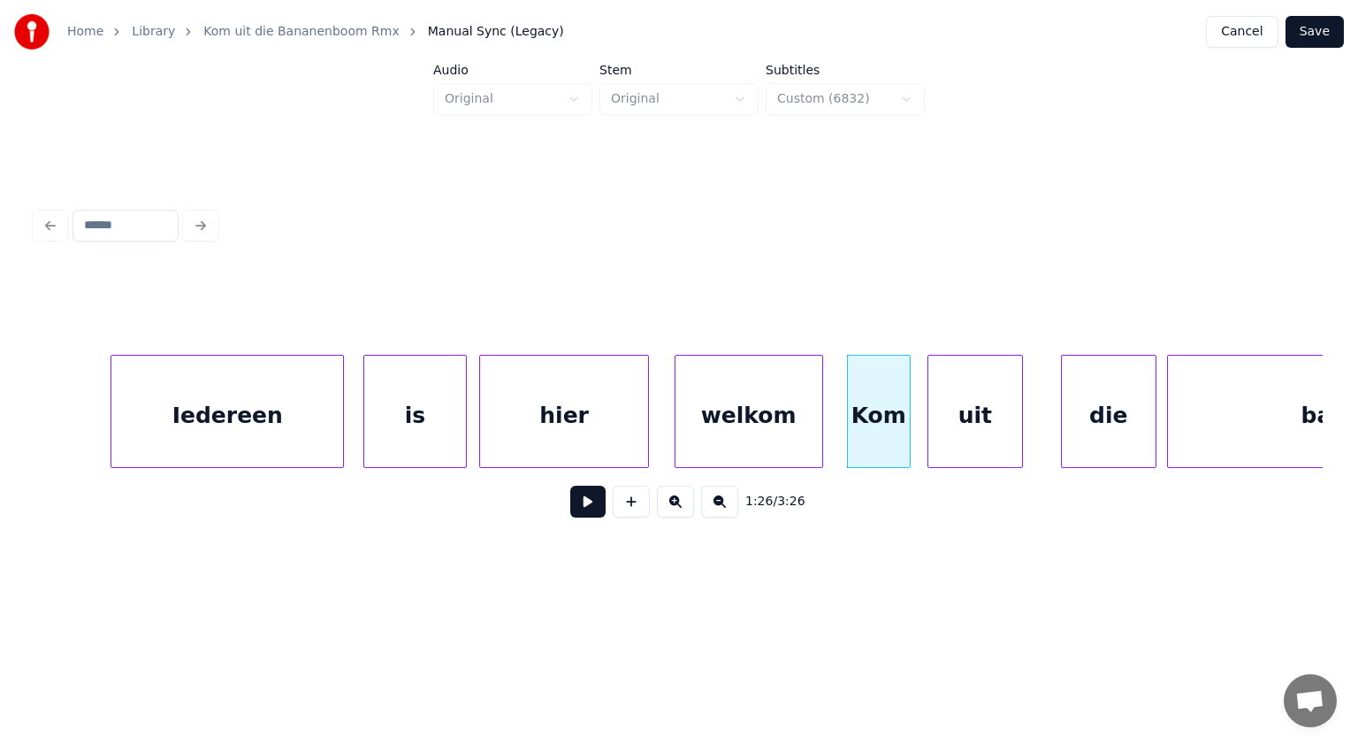
click at [968, 428] on div "uit" at bounding box center [976, 416] width 94 height 120
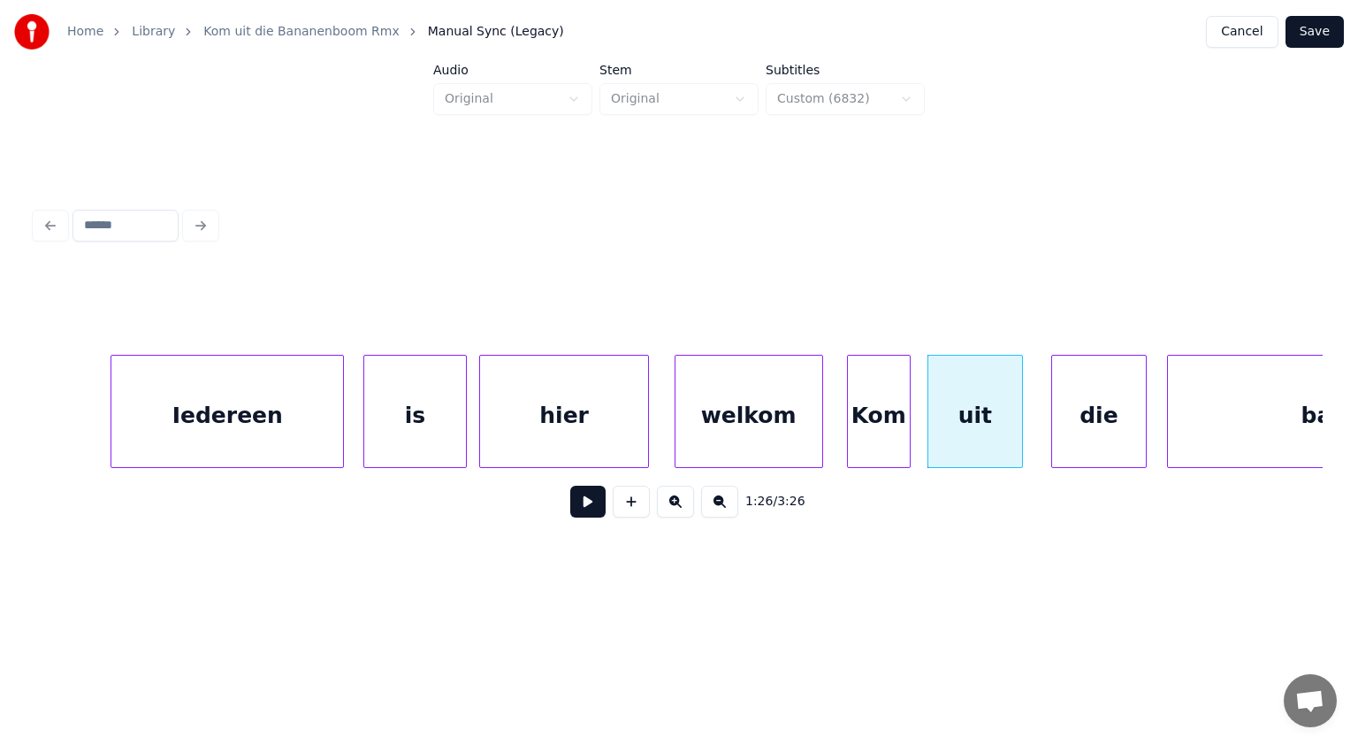
click at [1070, 426] on div "die" at bounding box center [1099, 416] width 94 height 120
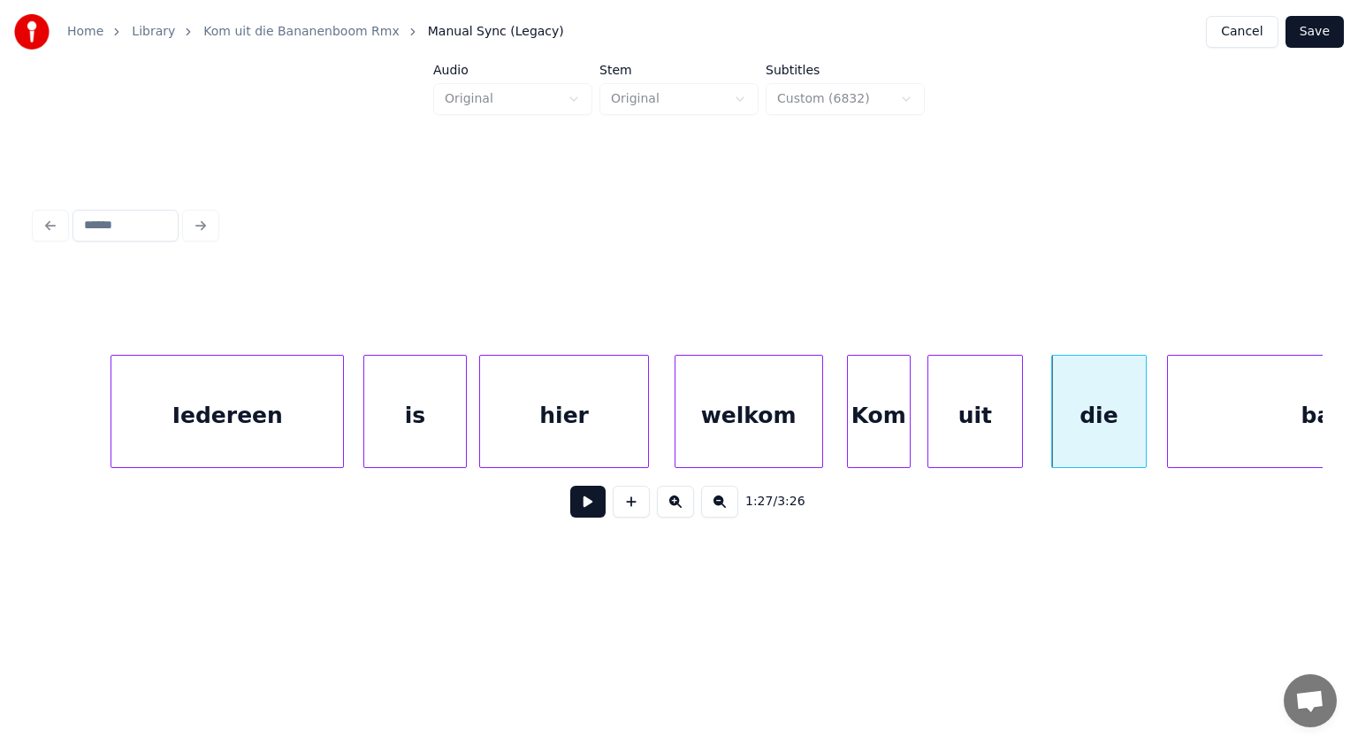
click at [585, 505] on button at bounding box center [587, 502] width 35 height 32
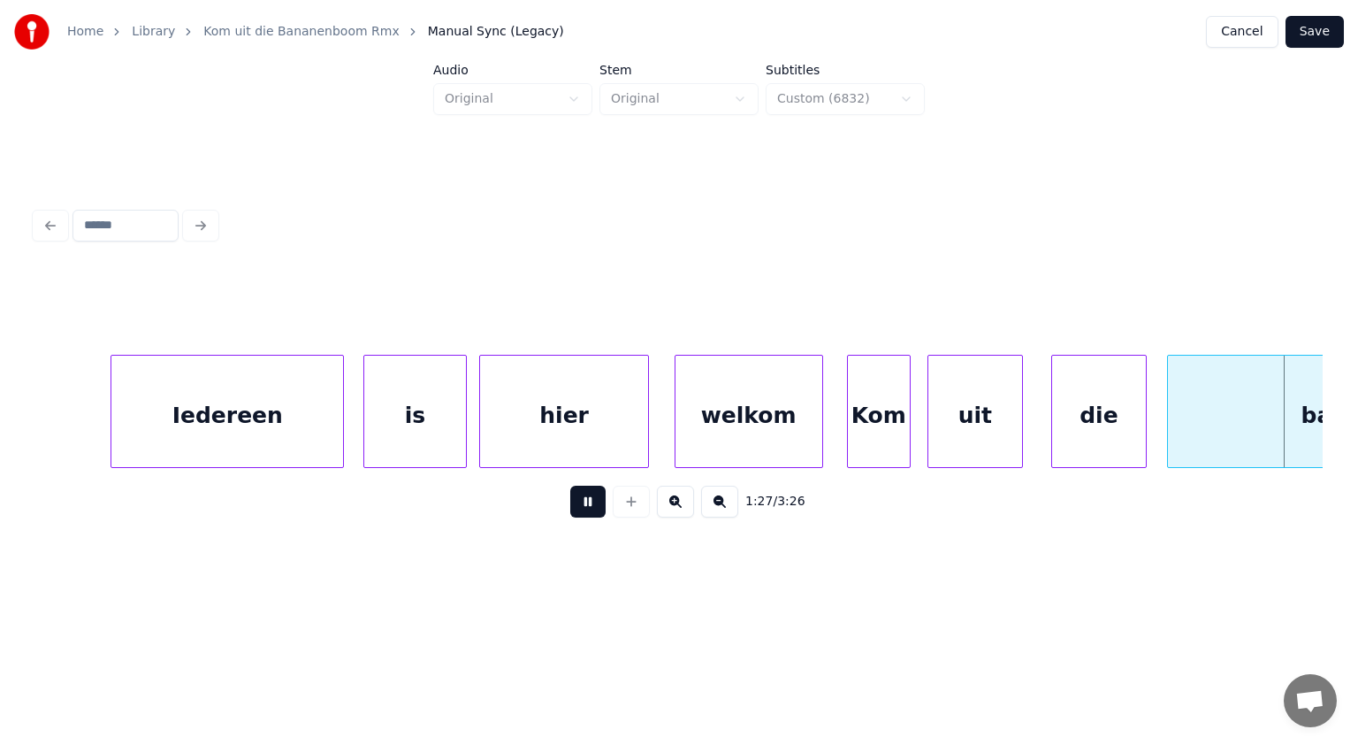
scroll to position [0, 46453]
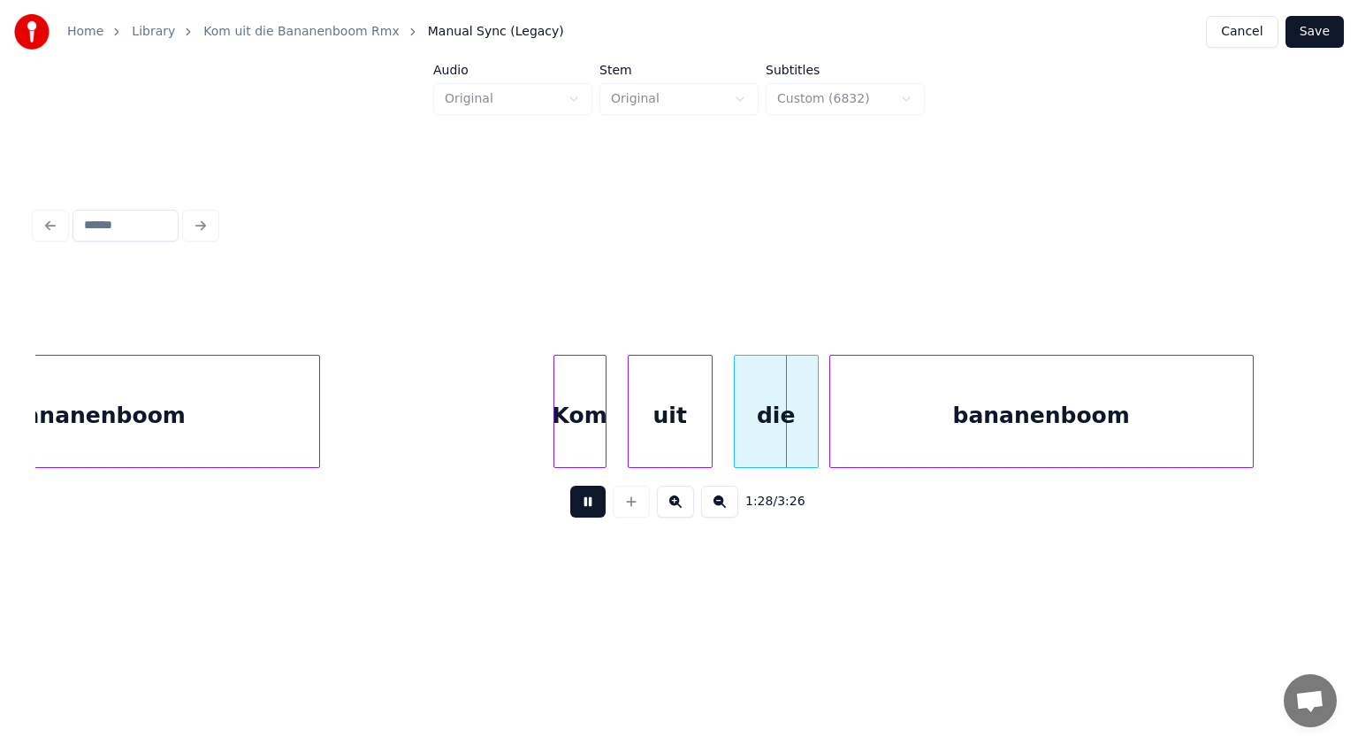
click at [585, 505] on button at bounding box center [587, 502] width 35 height 32
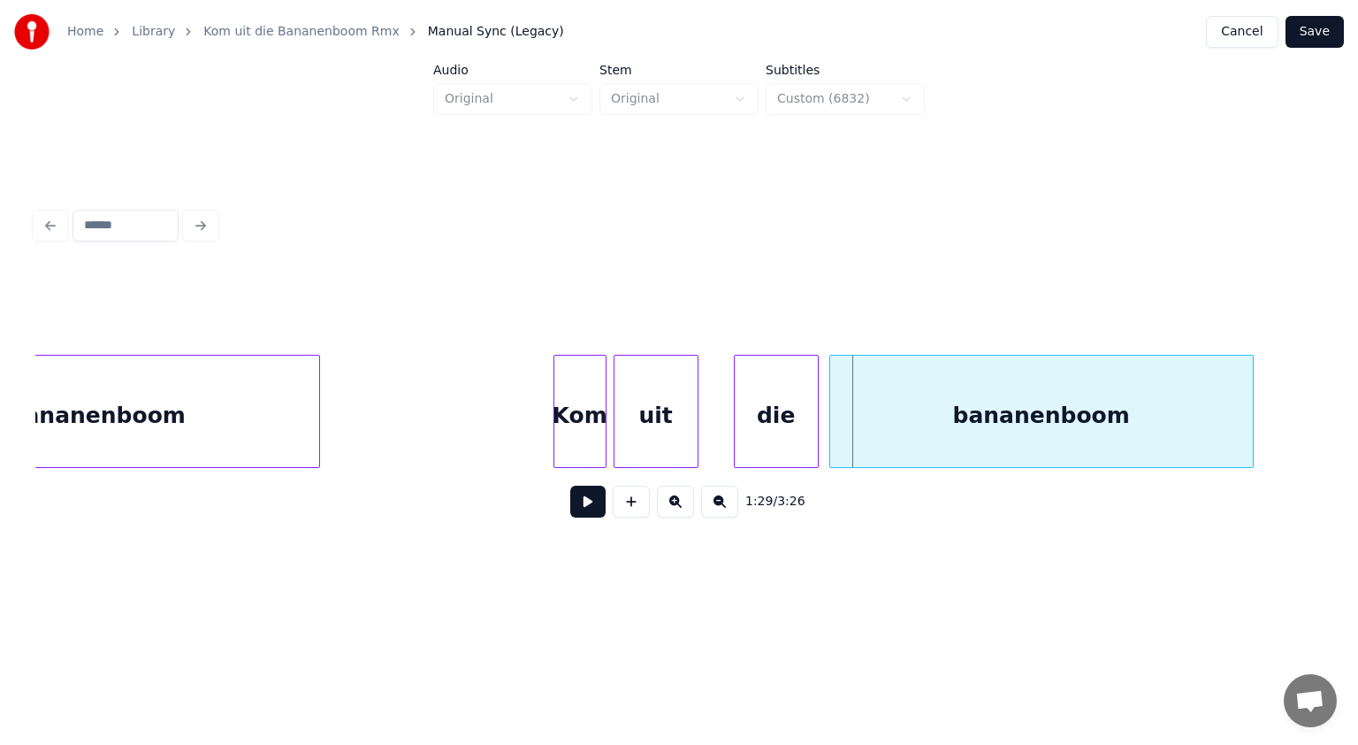
click at [650, 417] on div "uit" at bounding box center [656, 416] width 83 height 120
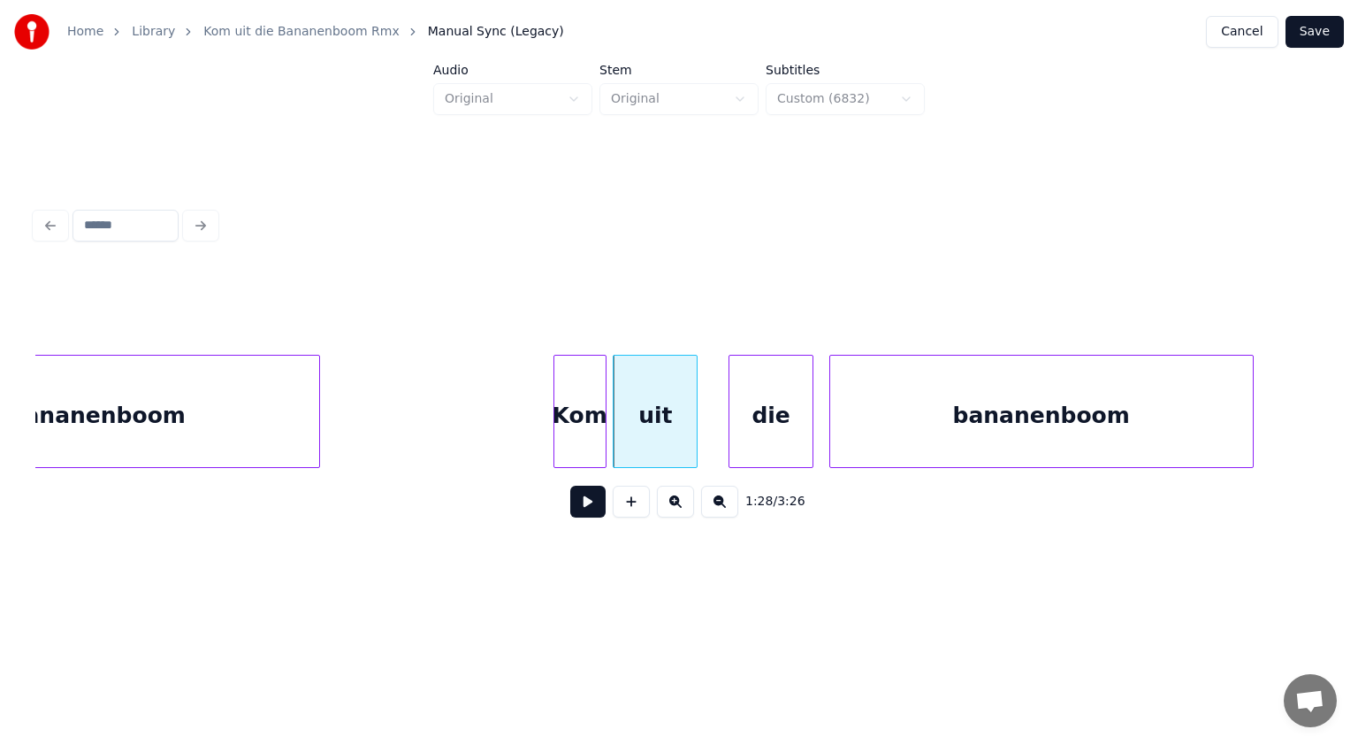
click at [771, 416] on div "die" at bounding box center [771, 416] width 83 height 120
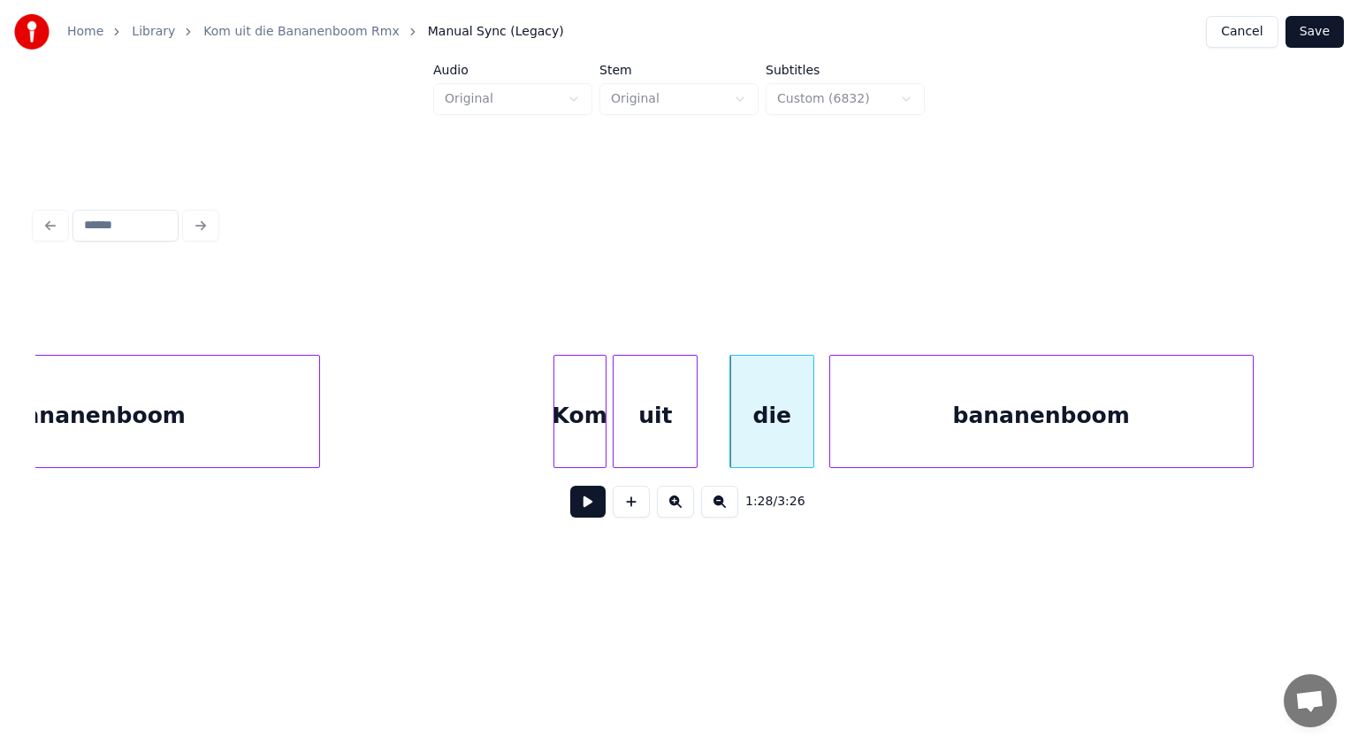
click at [587, 505] on button at bounding box center [587, 502] width 35 height 32
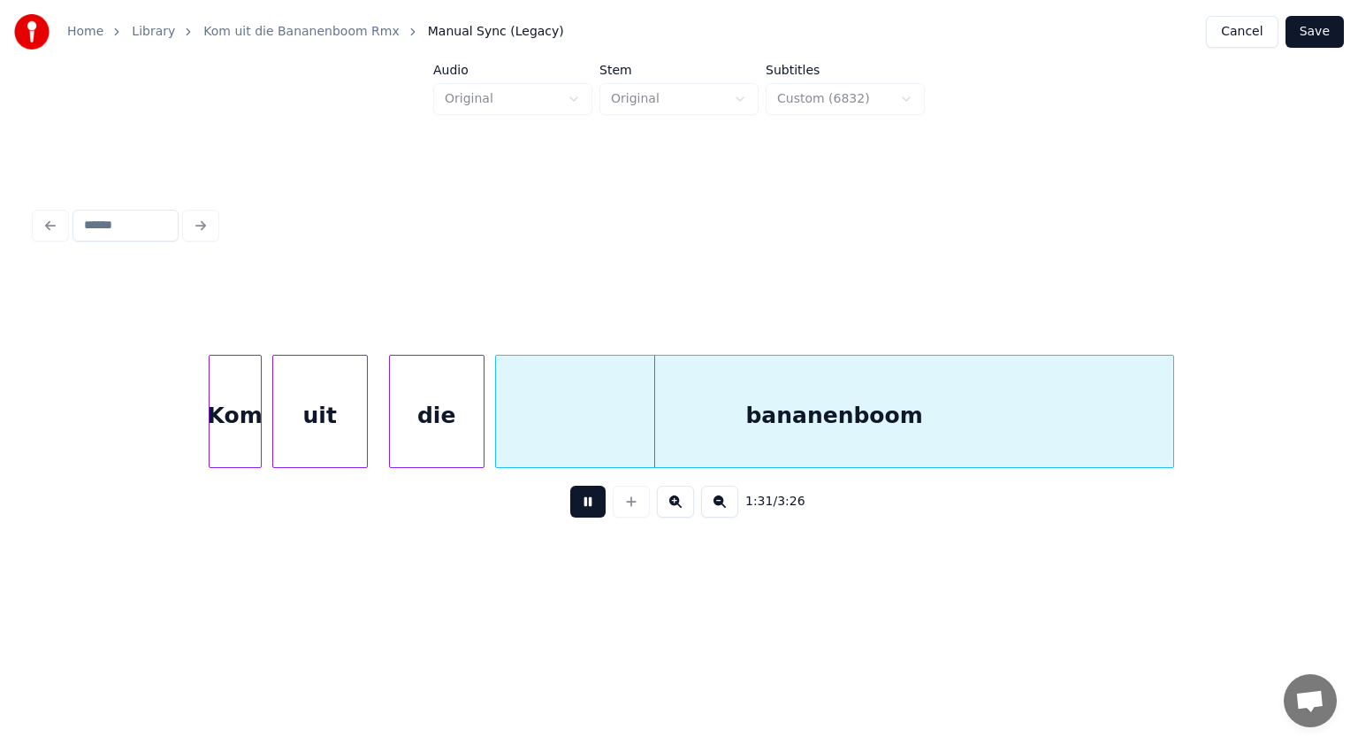
click at [587, 505] on button at bounding box center [587, 502] width 35 height 32
click at [333, 423] on div "uit" at bounding box center [310, 416] width 94 height 120
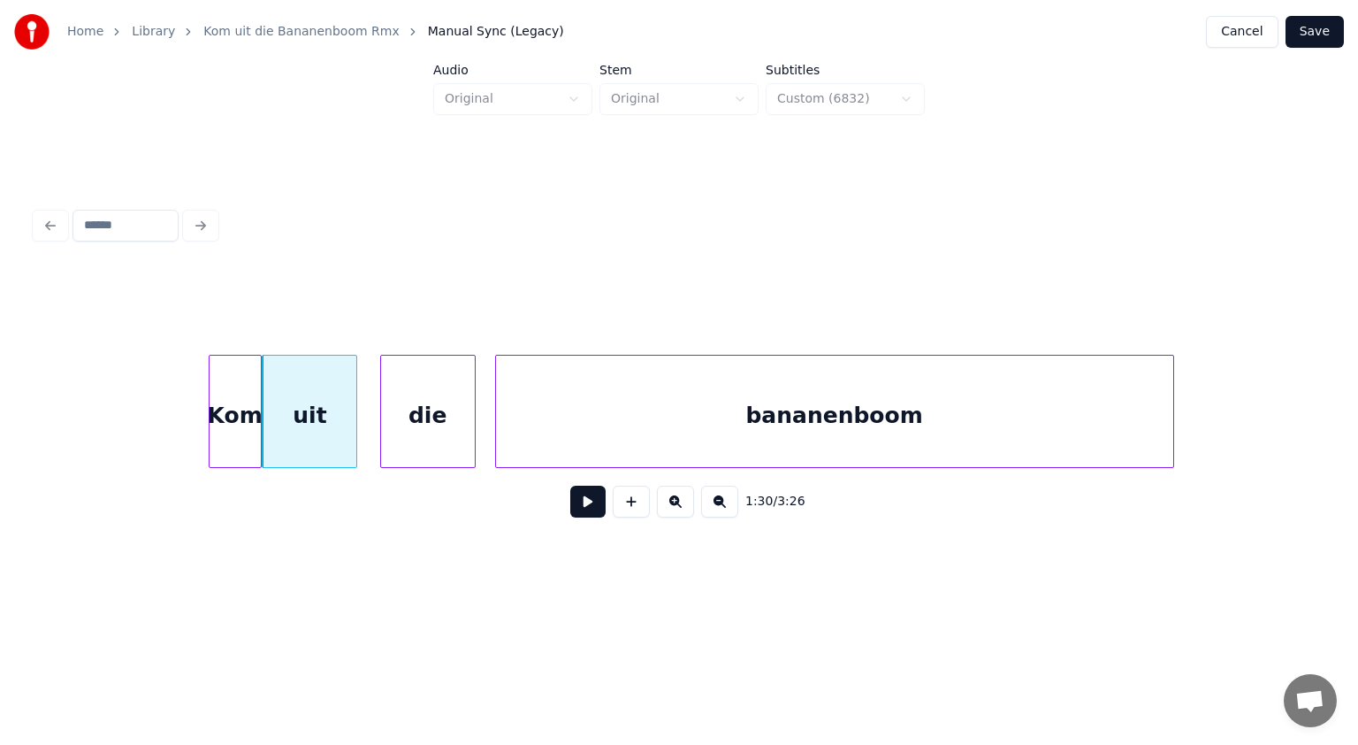
click at [403, 428] on div "die" at bounding box center [428, 416] width 94 height 120
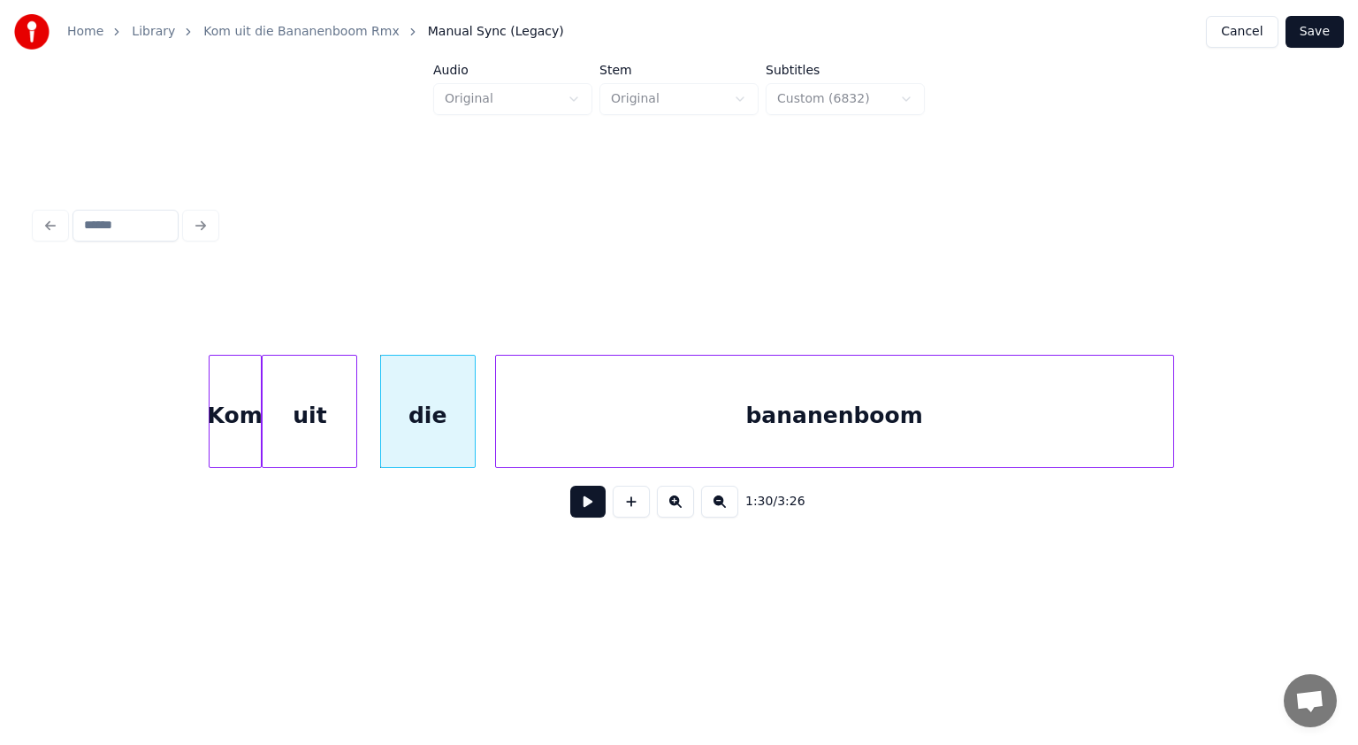
click at [680, 417] on div "bananenboom" at bounding box center [834, 416] width 677 height 120
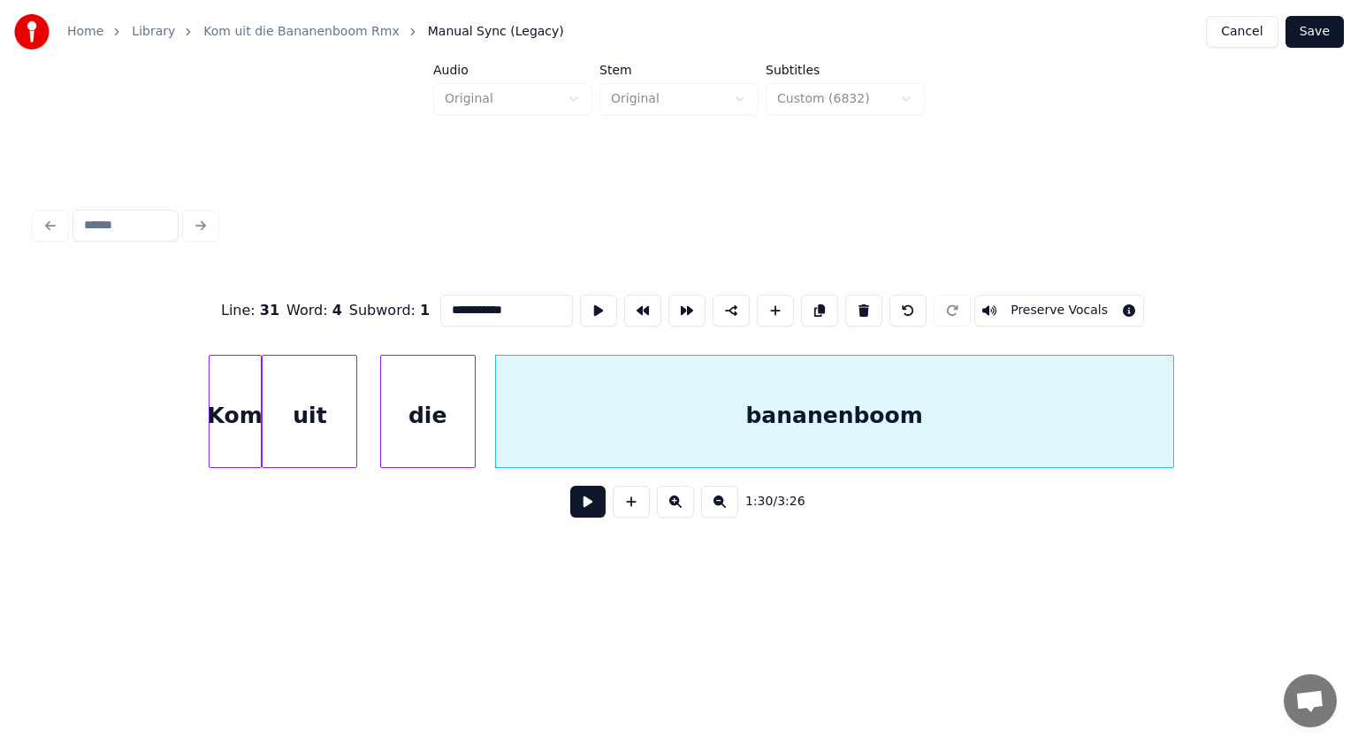
click at [517, 302] on input "**********" at bounding box center [506, 311] width 133 height 32
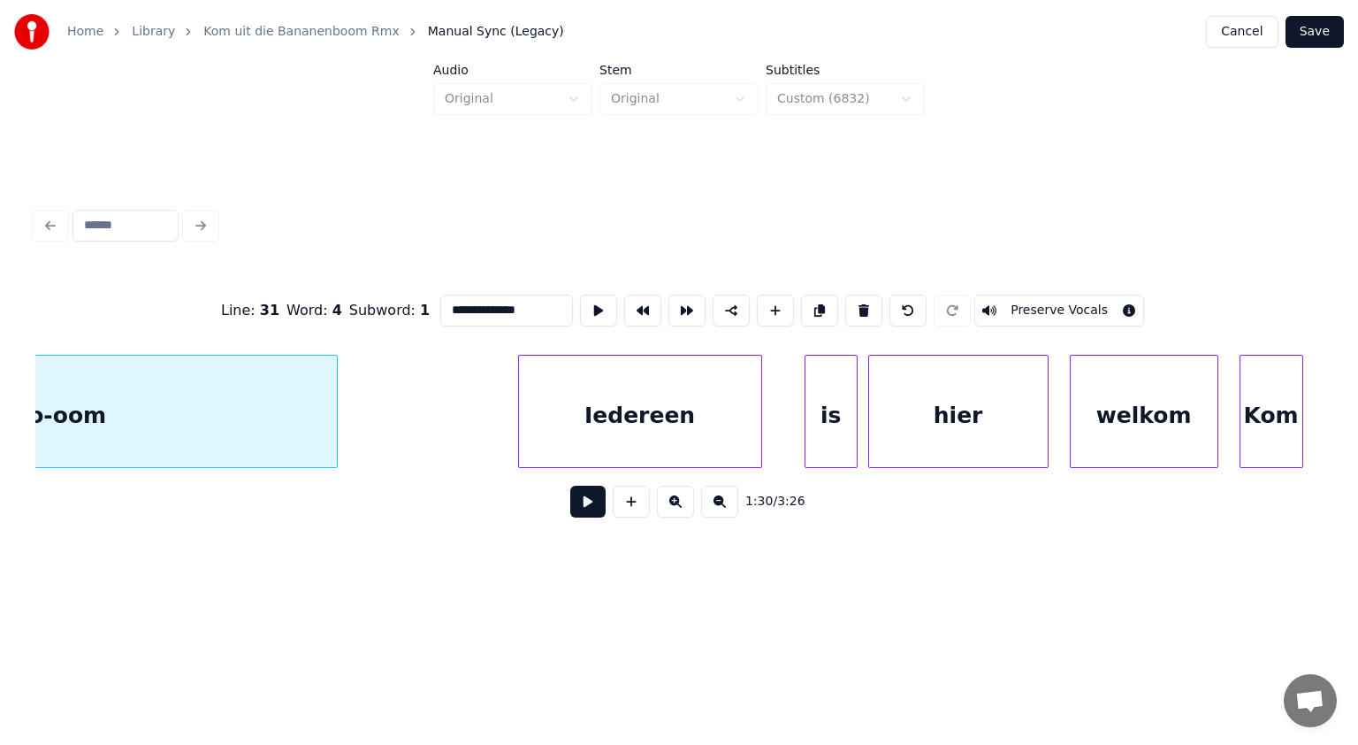
scroll to position [0, 48590]
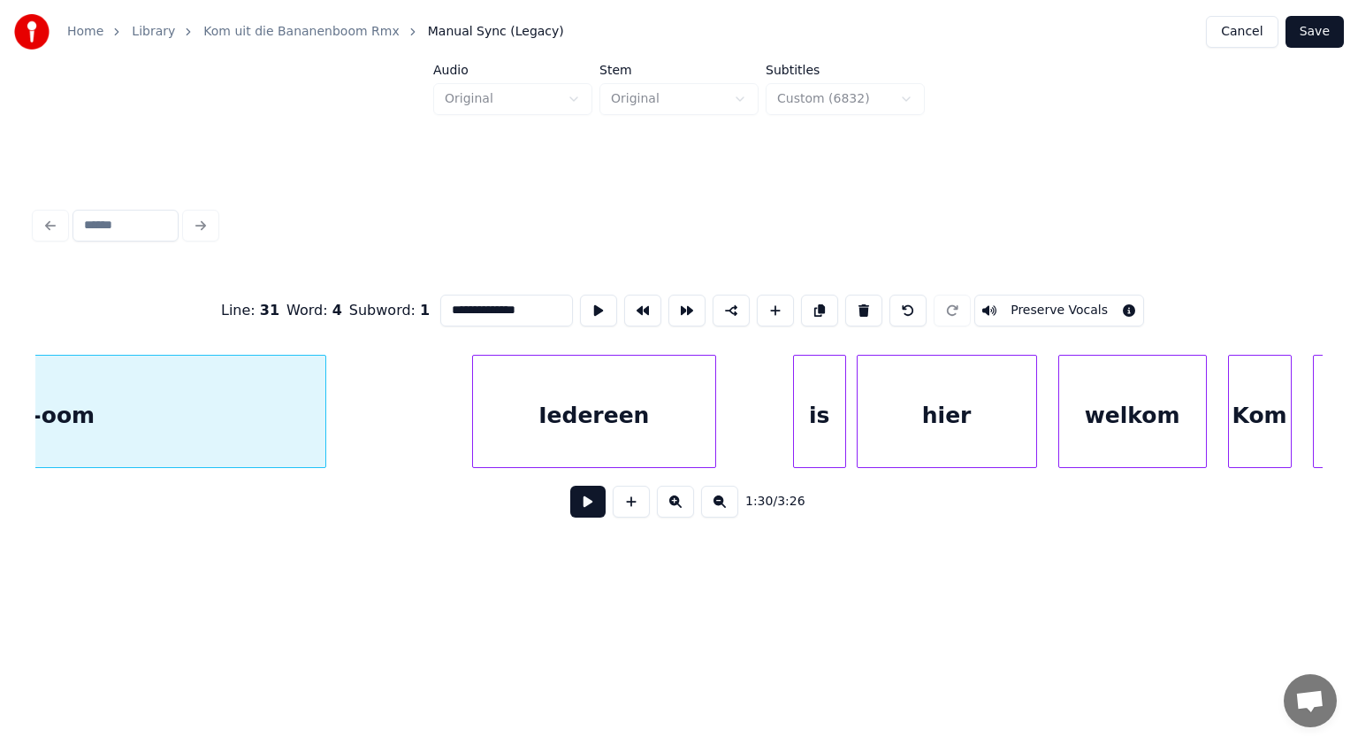
click at [675, 431] on div "Iedereen" at bounding box center [594, 416] width 242 height 120
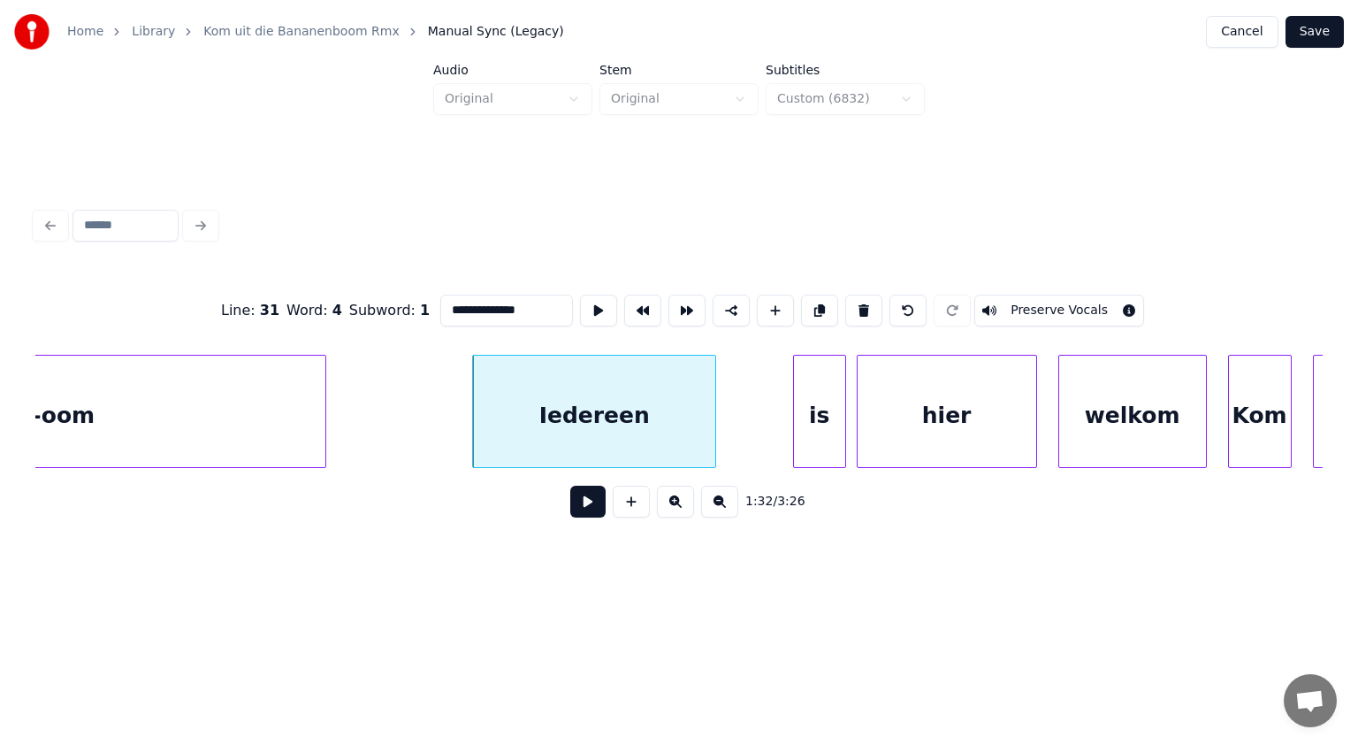
type input "**********"
click at [590, 503] on button at bounding box center [587, 502] width 35 height 32
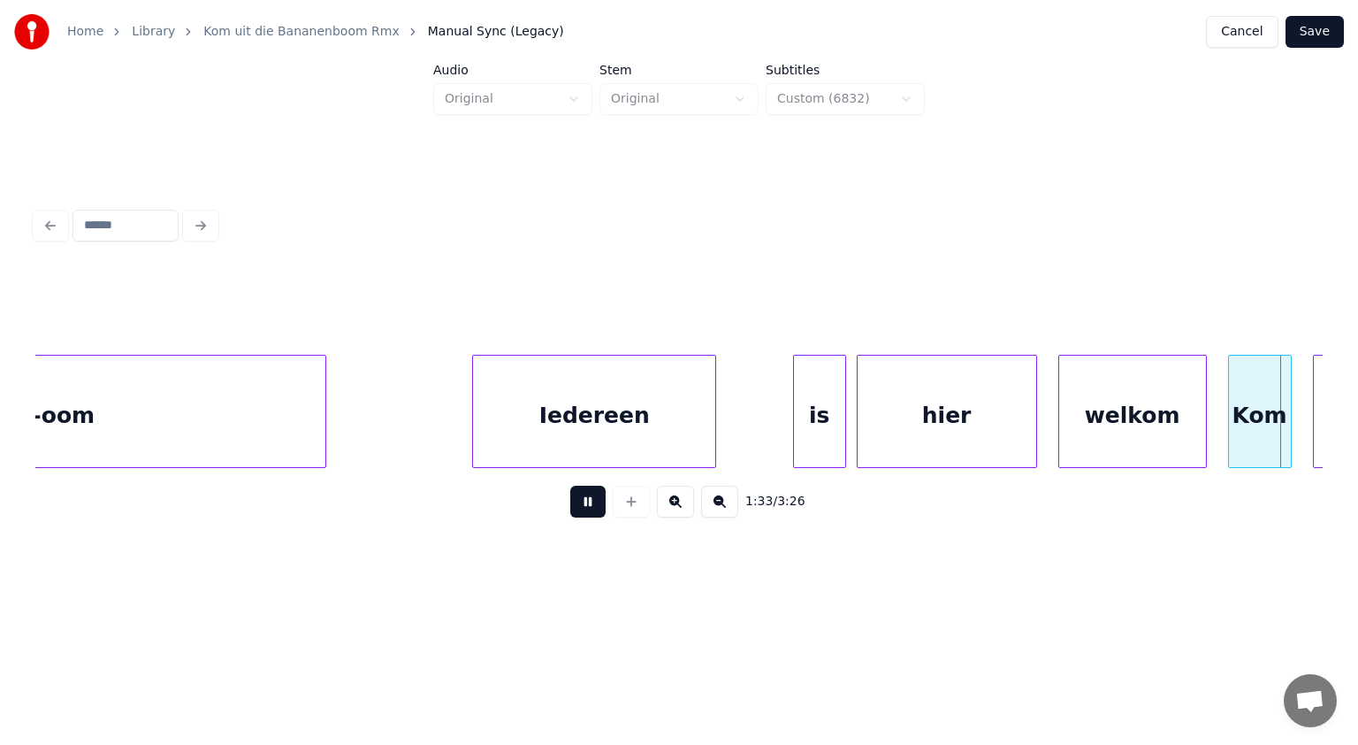
click at [590, 503] on button at bounding box center [587, 502] width 35 height 32
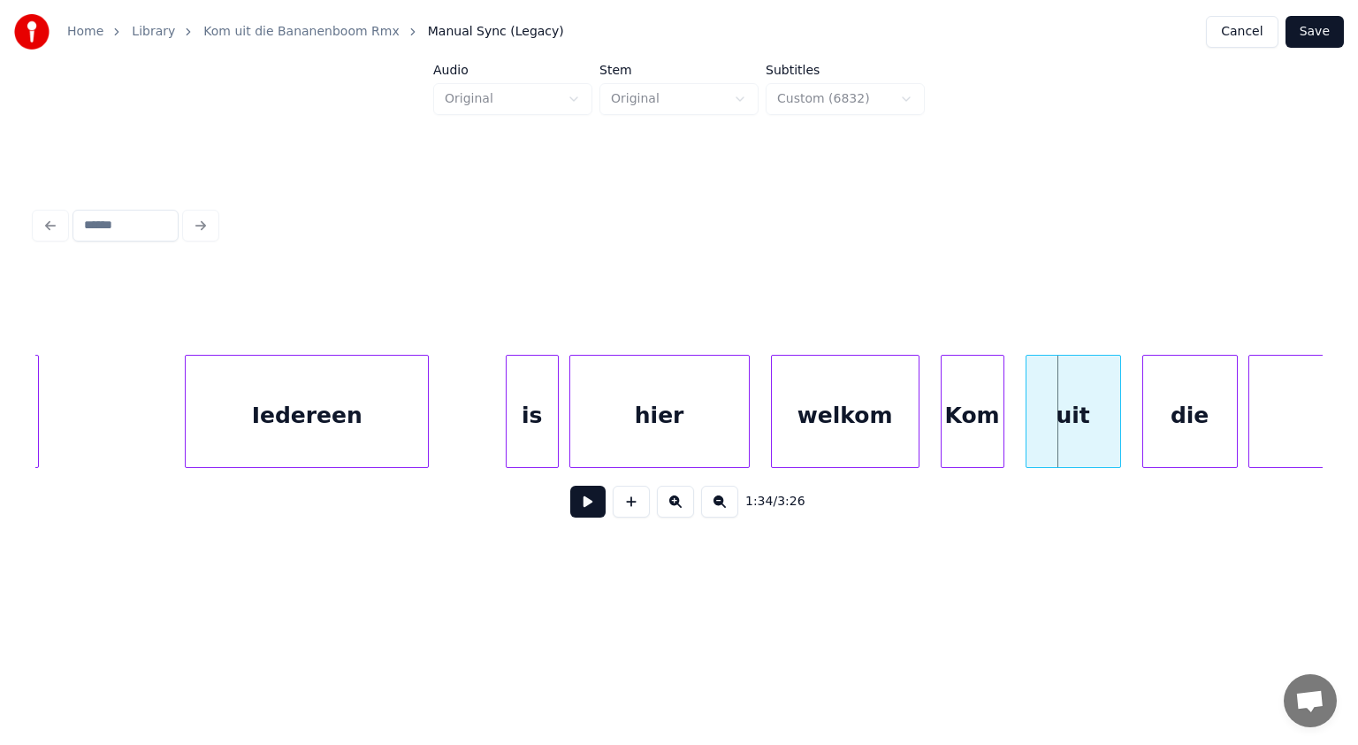
scroll to position [0, 48784]
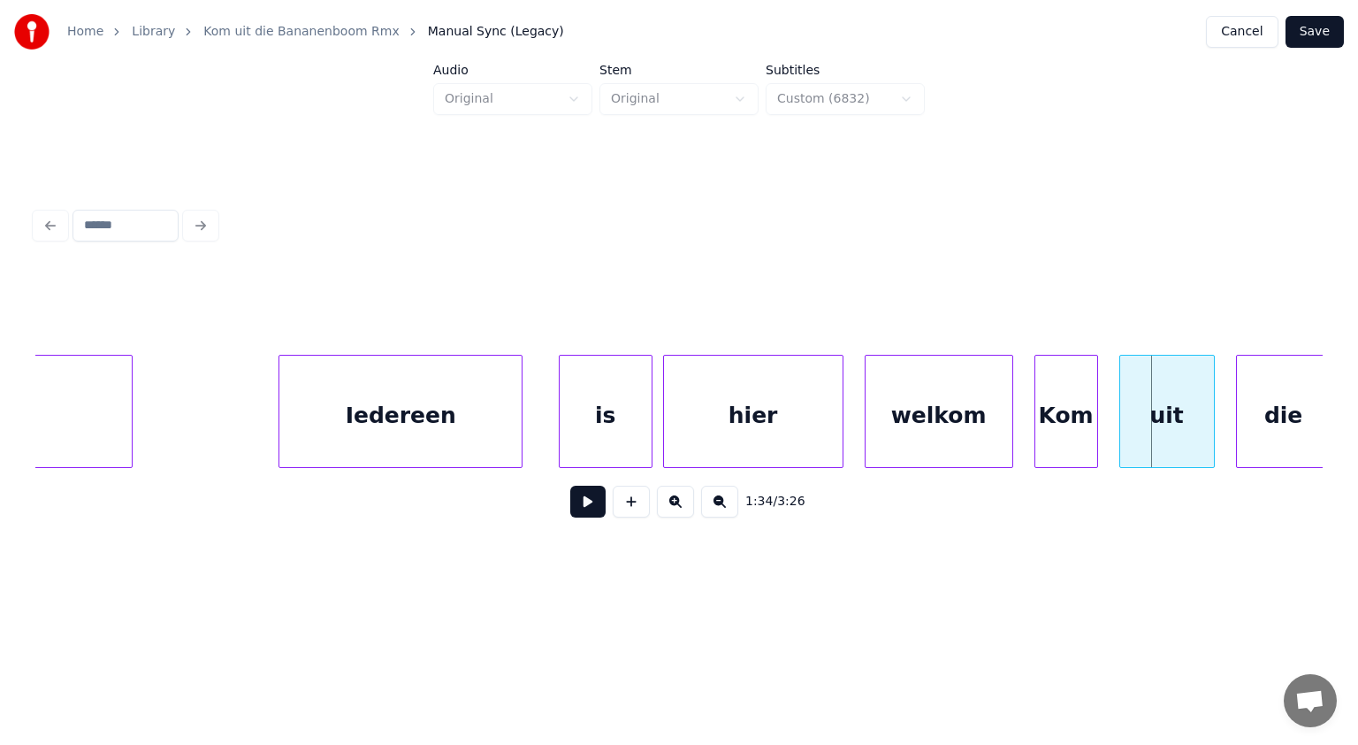
click at [562, 409] on div at bounding box center [562, 411] width 5 height 111
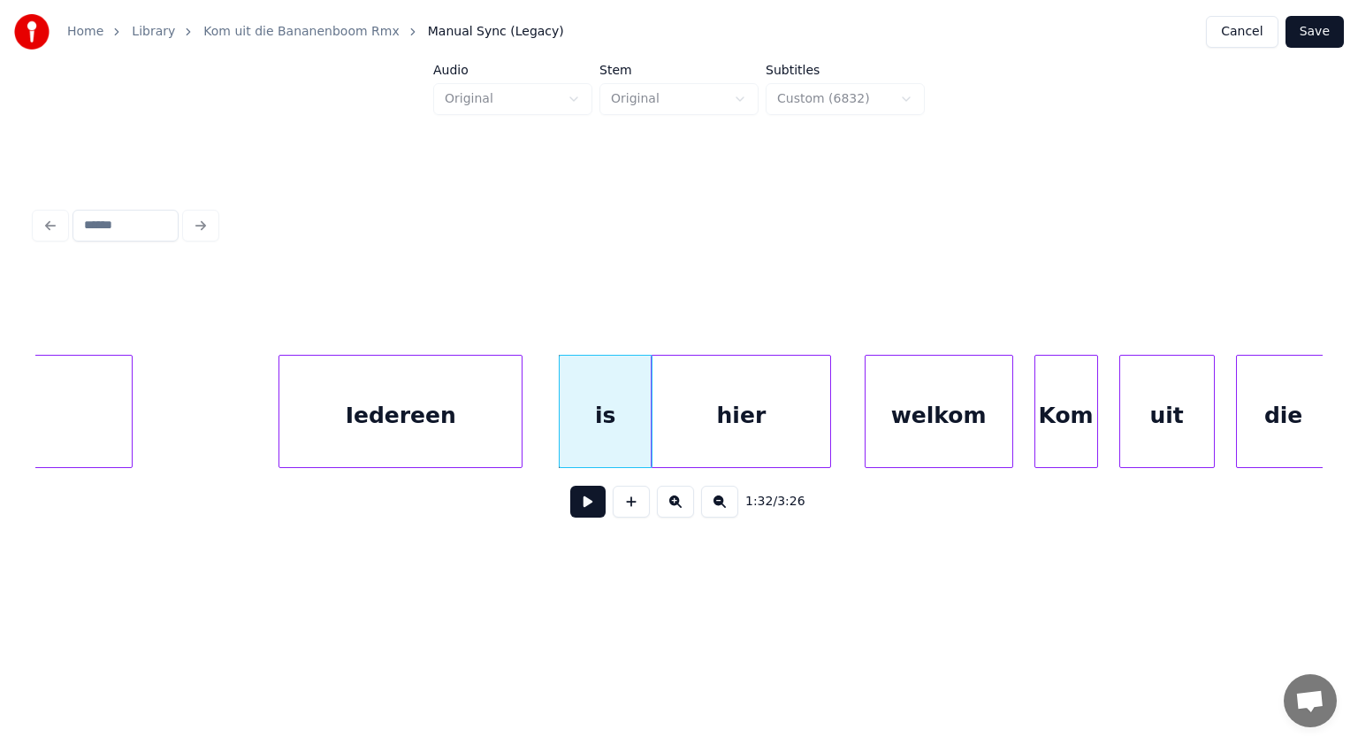
click at [707, 426] on div "hier" at bounding box center [741, 416] width 179 height 120
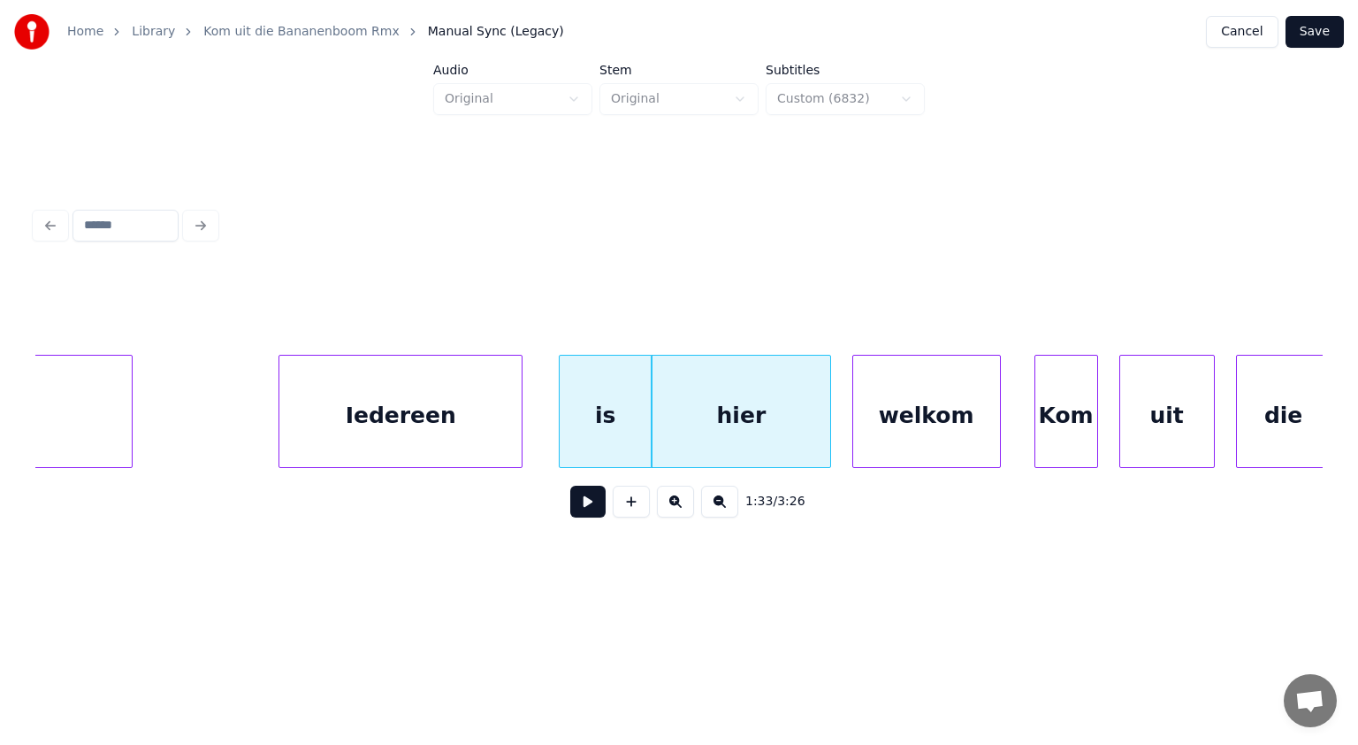
click at [876, 429] on div "welkom" at bounding box center [926, 416] width 147 height 120
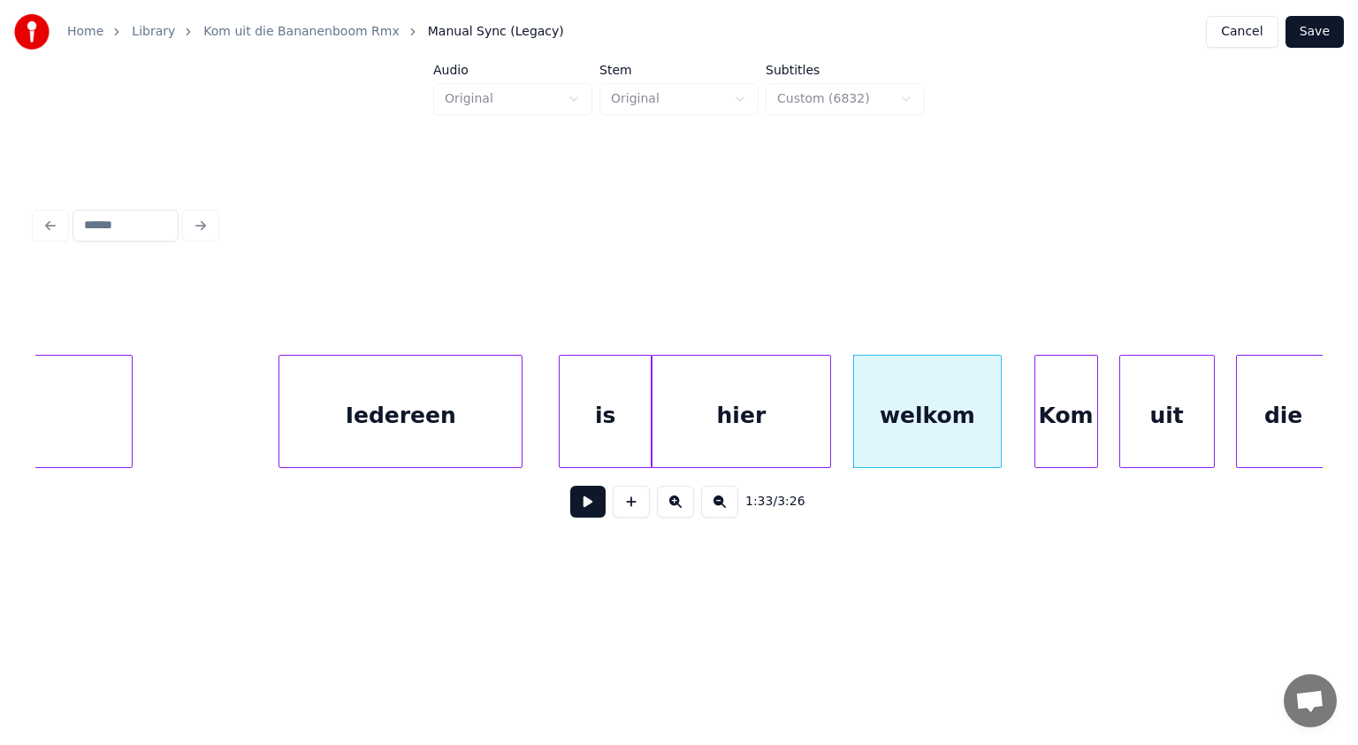
click at [1319, 31] on button "Save" at bounding box center [1315, 32] width 58 height 32
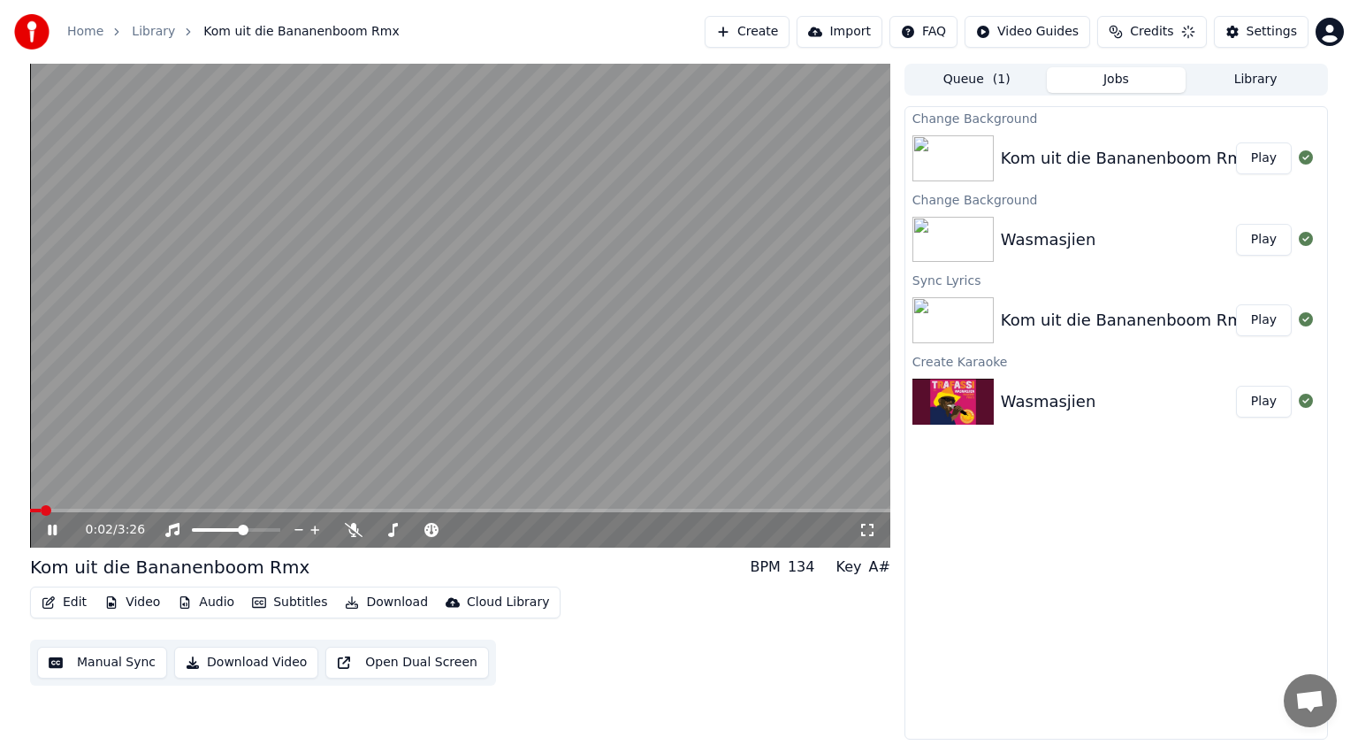
click at [50, 528] on icon at bounding box center [52, 529] width 9 height 11
click at [773, 28] on button "Create" at bounding box center [730, 32] width 86 height 32
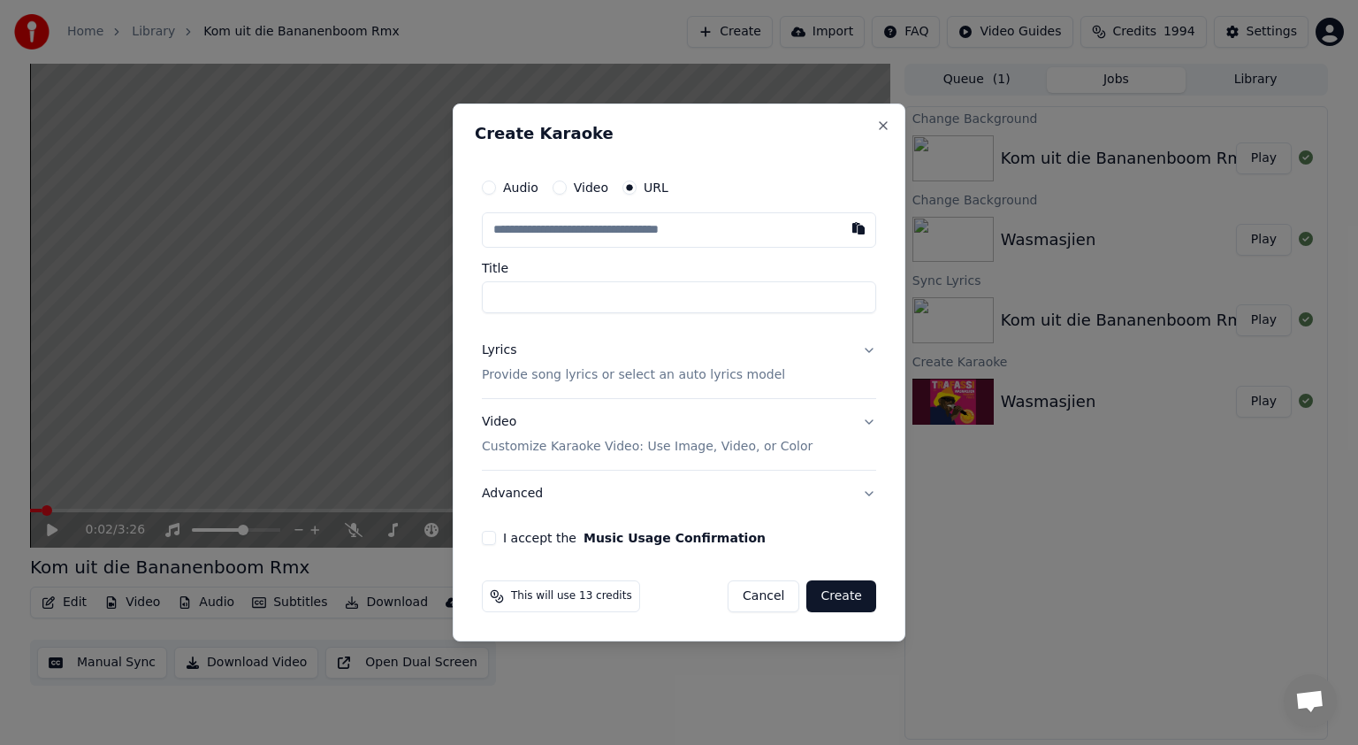
click at [525, 226] on input "text" at bounding box center [679, 229] width 394 height 35
type input "**********"
click at [872, 347] on button "Lyrics Provide song lyrics or select an auto lyrics model" at bounding box center [679, 362] width 394 height 71
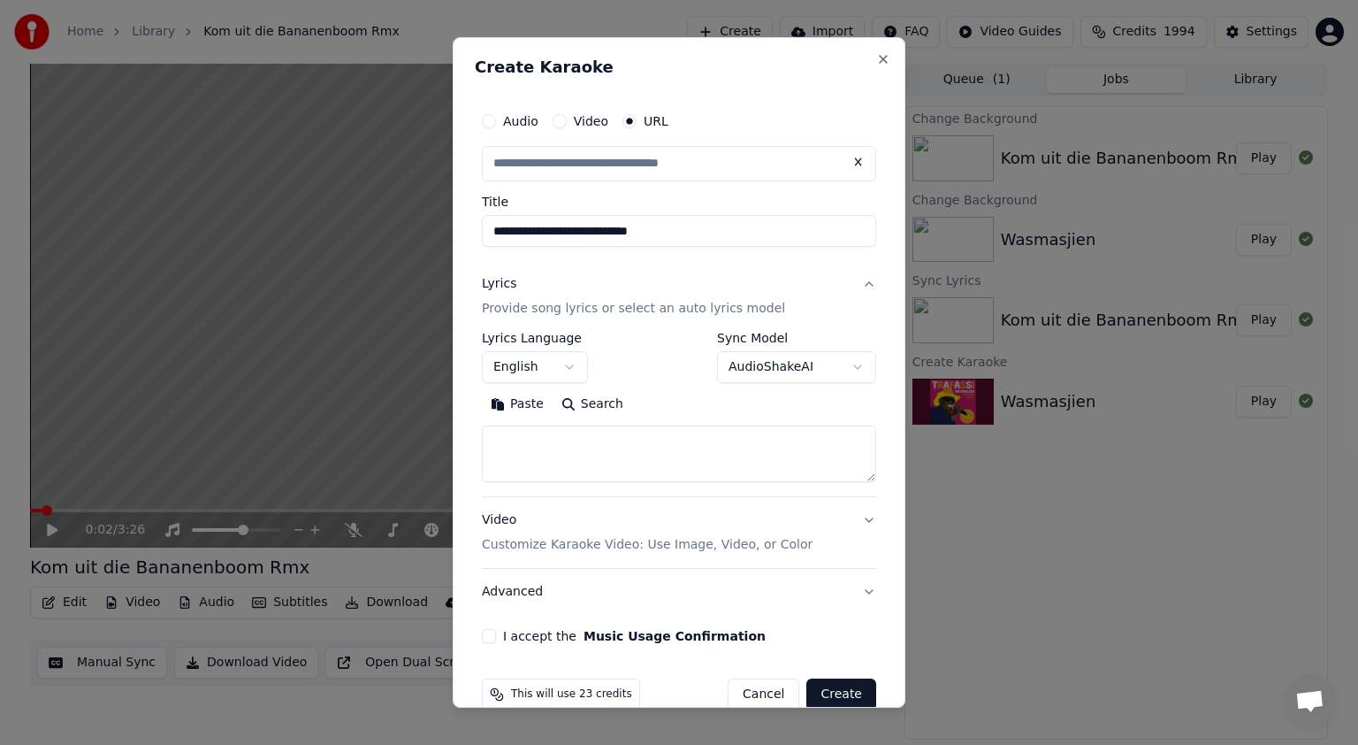
type input "**********"
drag, startPoint x: 658, startPoint y: 227, endPoint x: 486, endPoint y: 235, distance: 171.8
click at [486, 235] on input "**********" at bounding box center [679, 231] width 394 height 32
click at [846, 359] on body "**********" at bounding box center [679, 372] width 1358 height 745
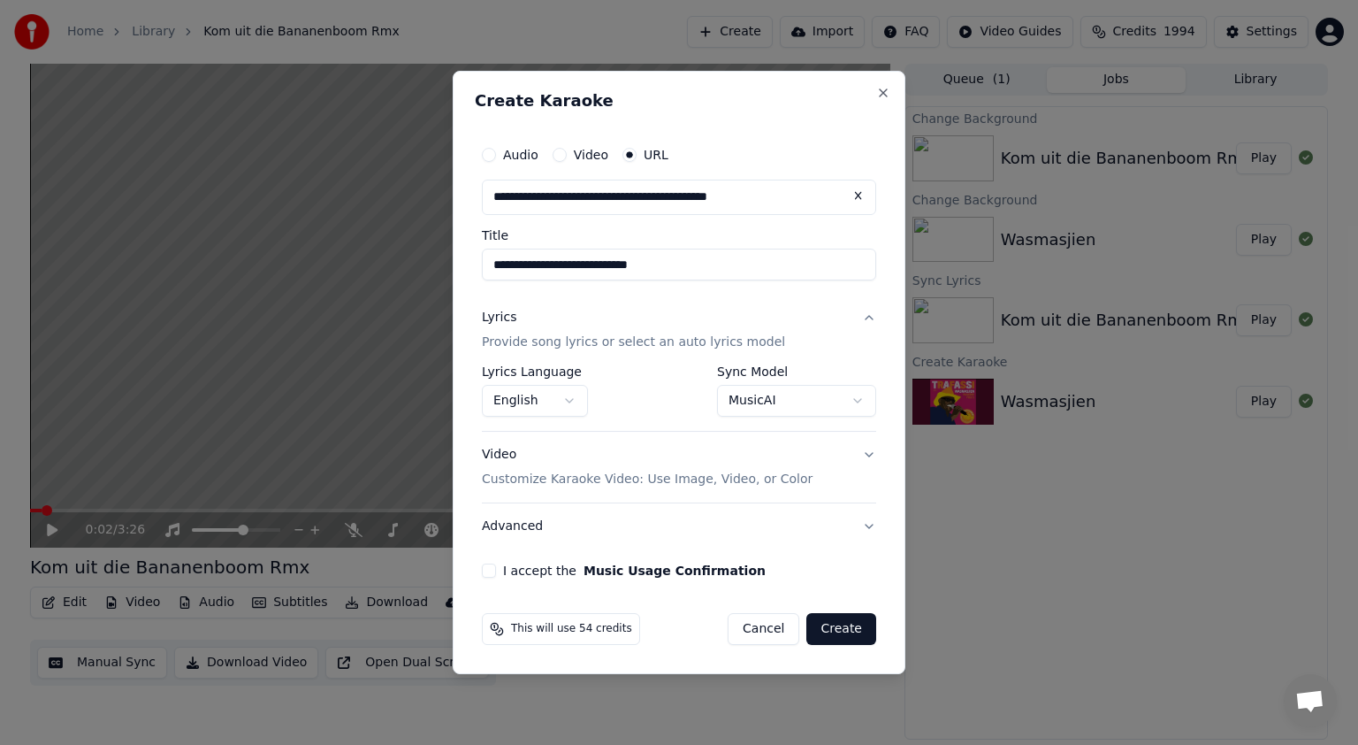
click at [839, 611] on div "This will use 54 credits Cancel Create" at bounding box center [679, 629] width 409 height 46
click at [490, 567] on button "I accept the Music Usage Confirmation" at bounding box center [489, 570] width 14 height 14
click at [850, 627] on button "Create" at bounding box center [842, 629] width 70 height 32
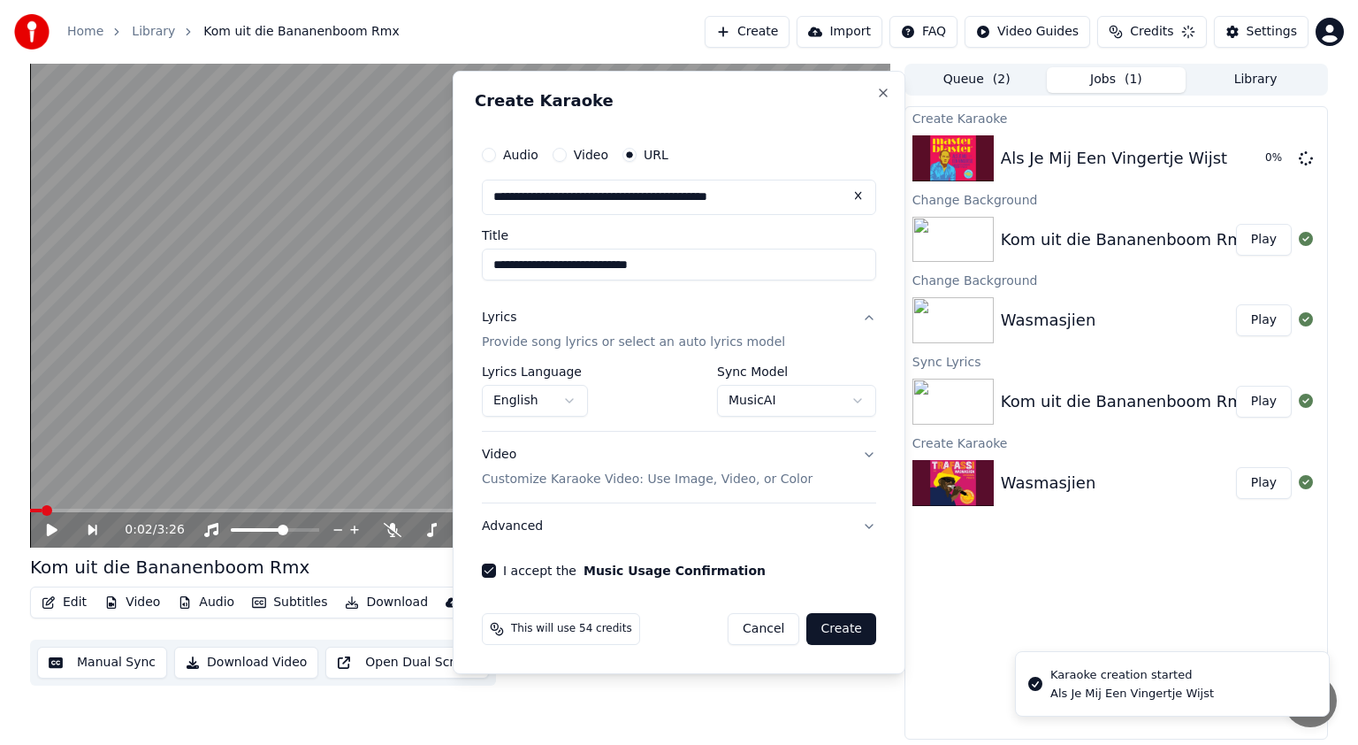
select select "**********"
select select
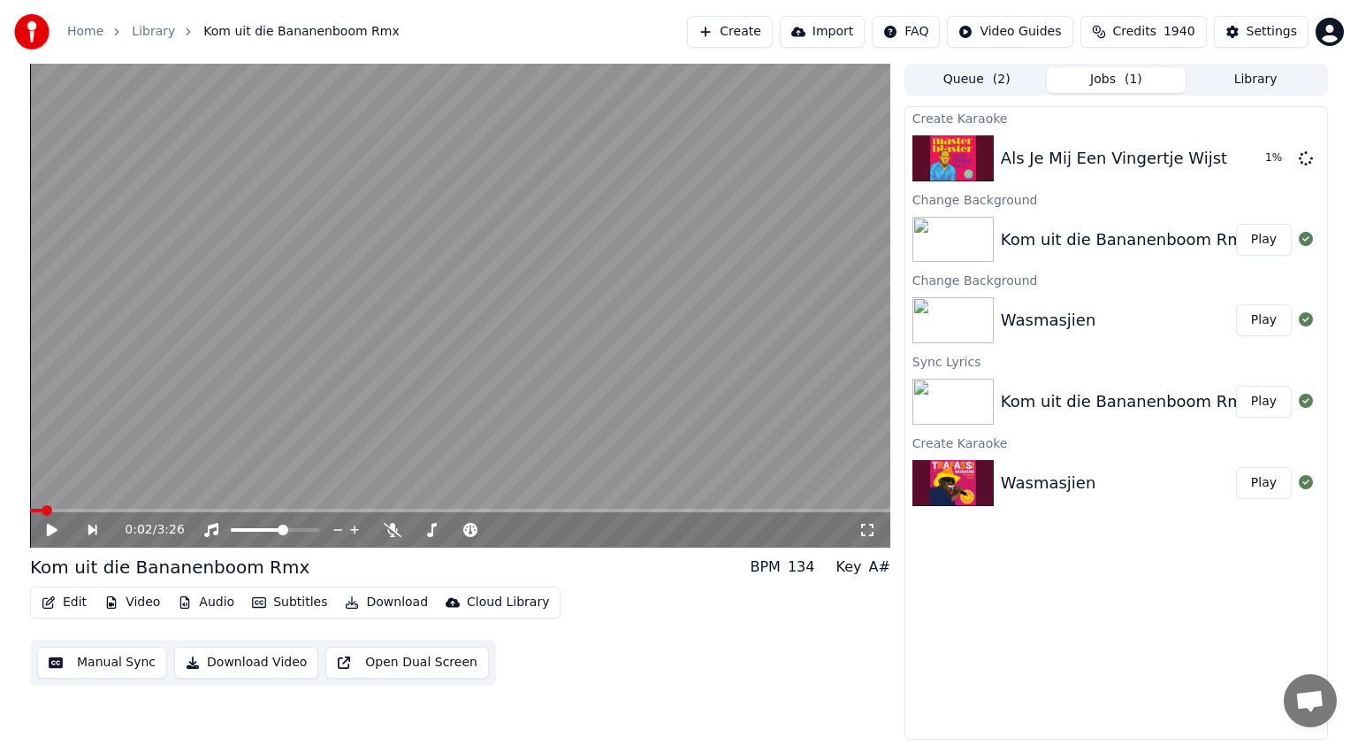
click at [1270, 317] on button "Play" at bounding box center [1264, 320] width 56 height 32
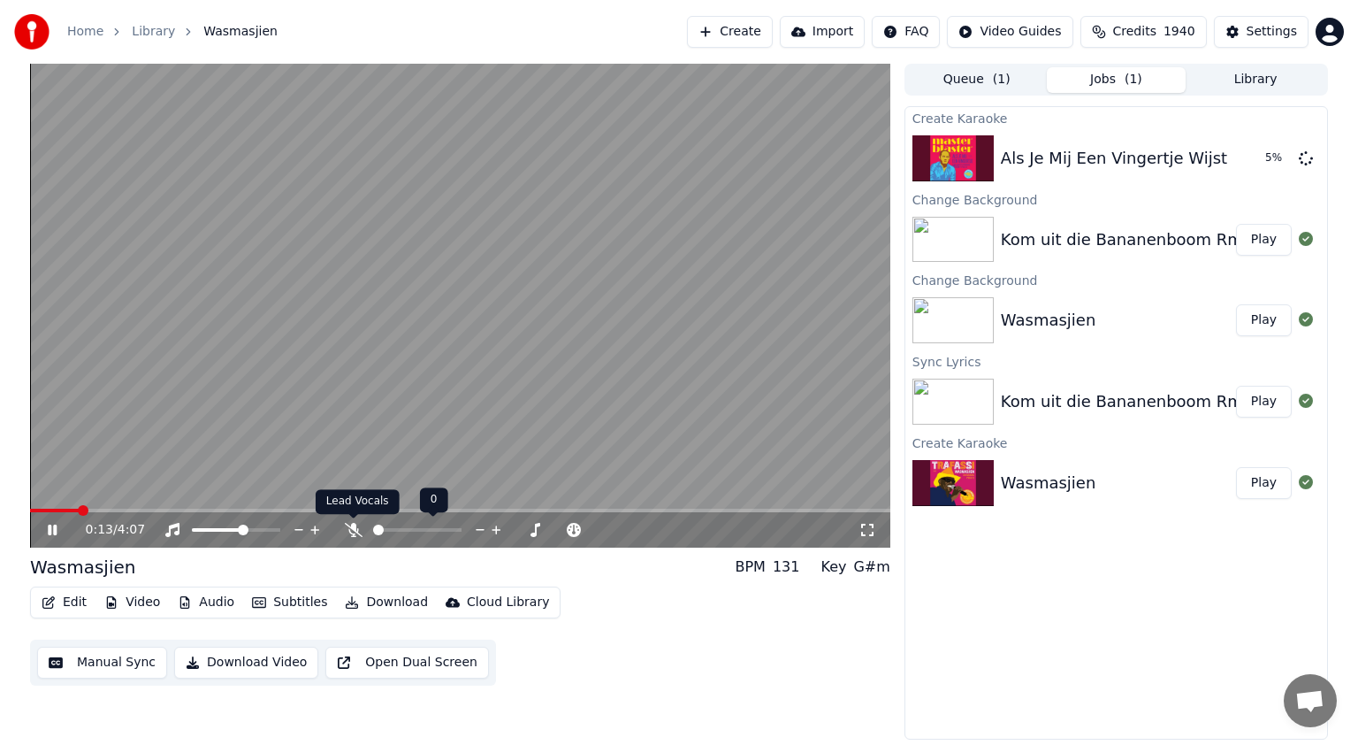
click at [356, 532] on icon at bounding box center [354, 530] width 18 height 14
click at [50, 509] on span at bounding box center [125, 511] width 190 height 4
click at [355, 529] on icon at bounding box center [353, 530] width 10 height 14
click at [50, 527] on icon at bounding box center [52, 529] width 9 height 11
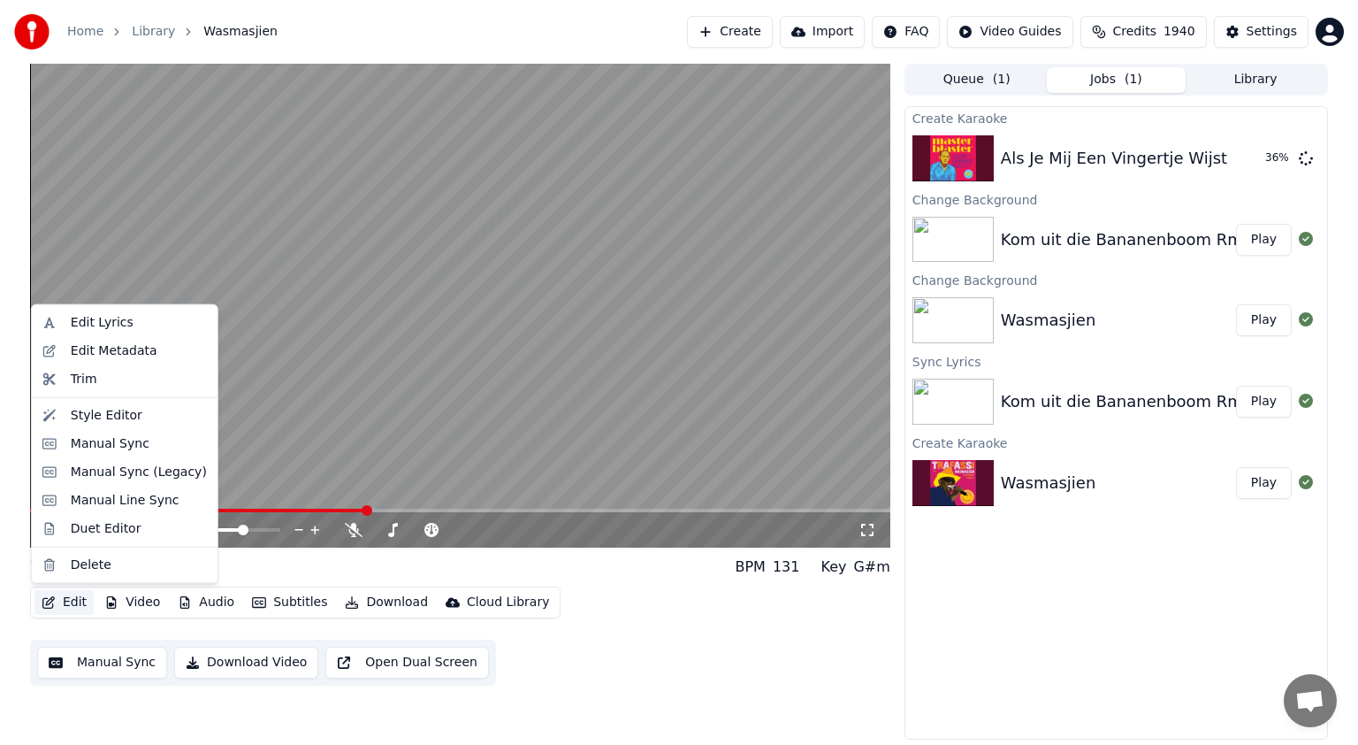
click at [74, 601] on button "Edit" at bounding box center [63, 602] width 59 height 25
click at [99, 476] on div "Manual Sync (Legacy)" at bounding box center [139, 472] width 136 height 18
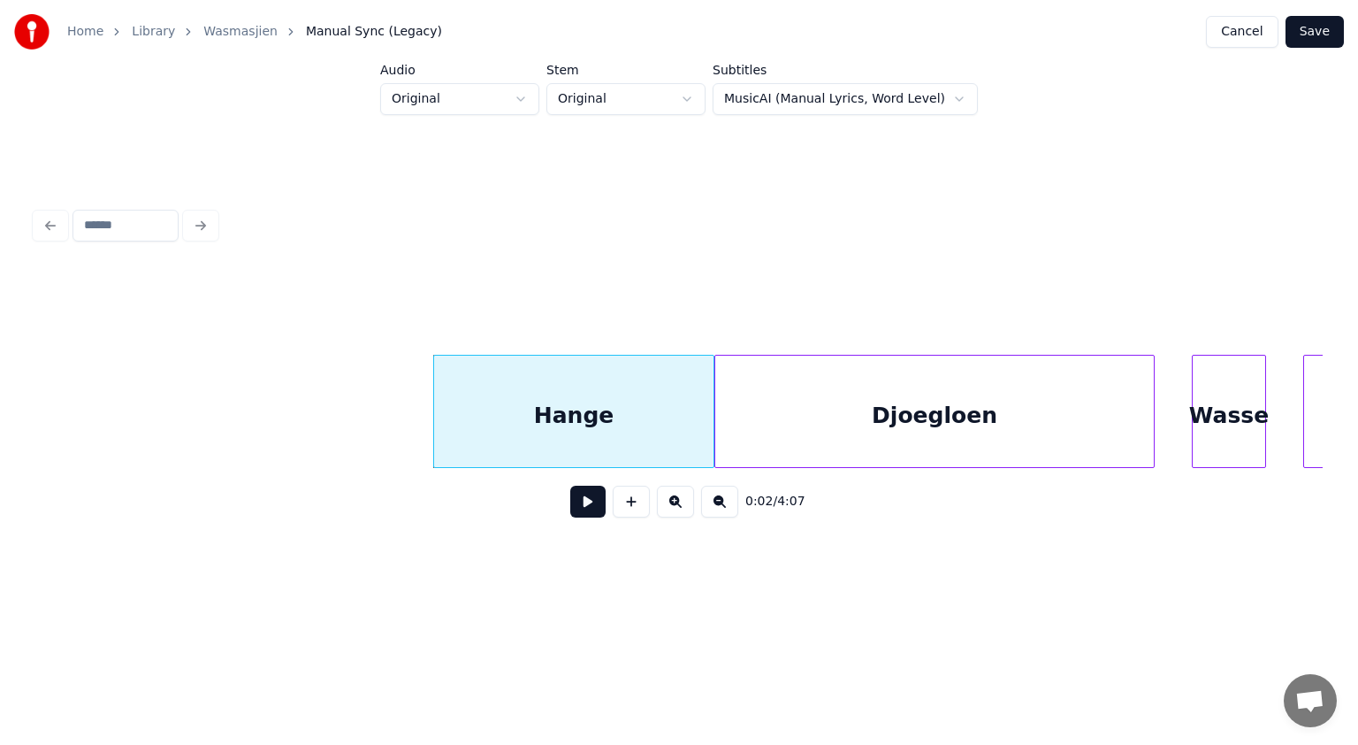
scroll to position [0, 861]
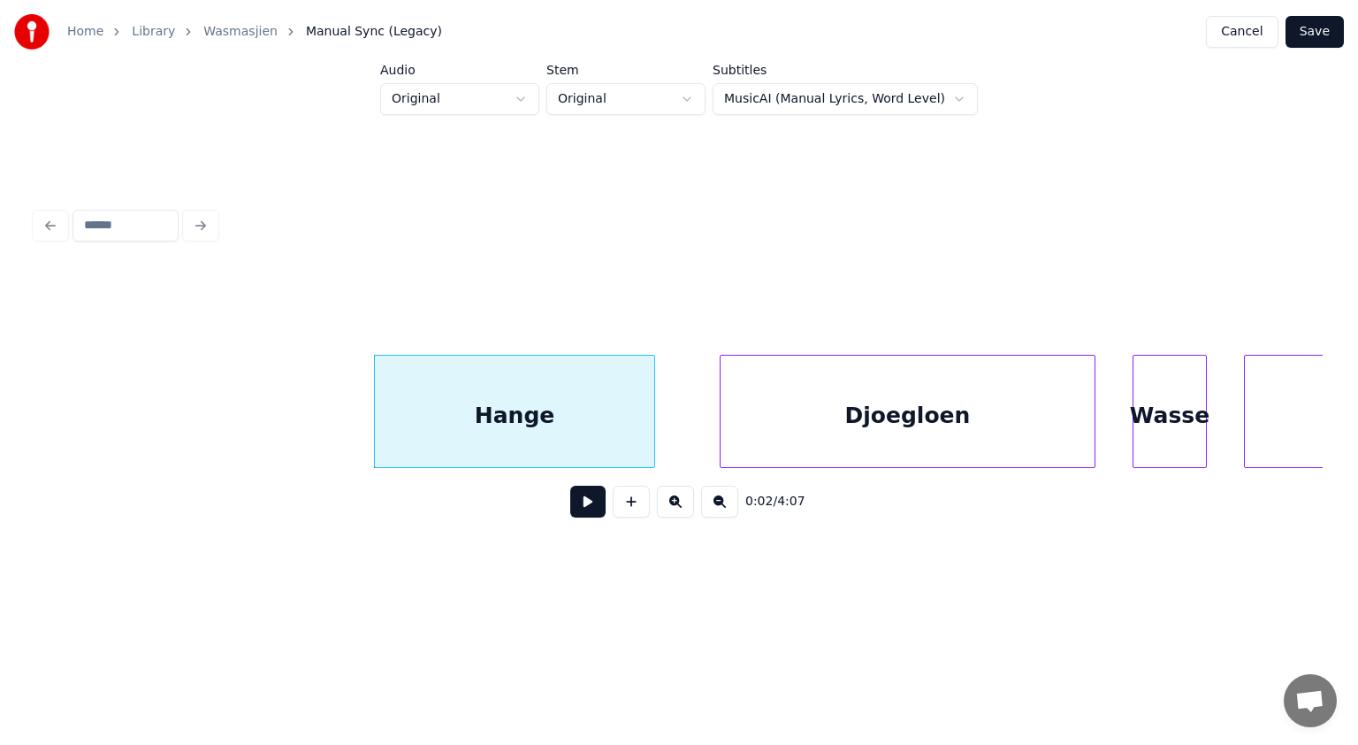
click at [723, 426] on div at bounding box center [723, 411] width 5 height 111
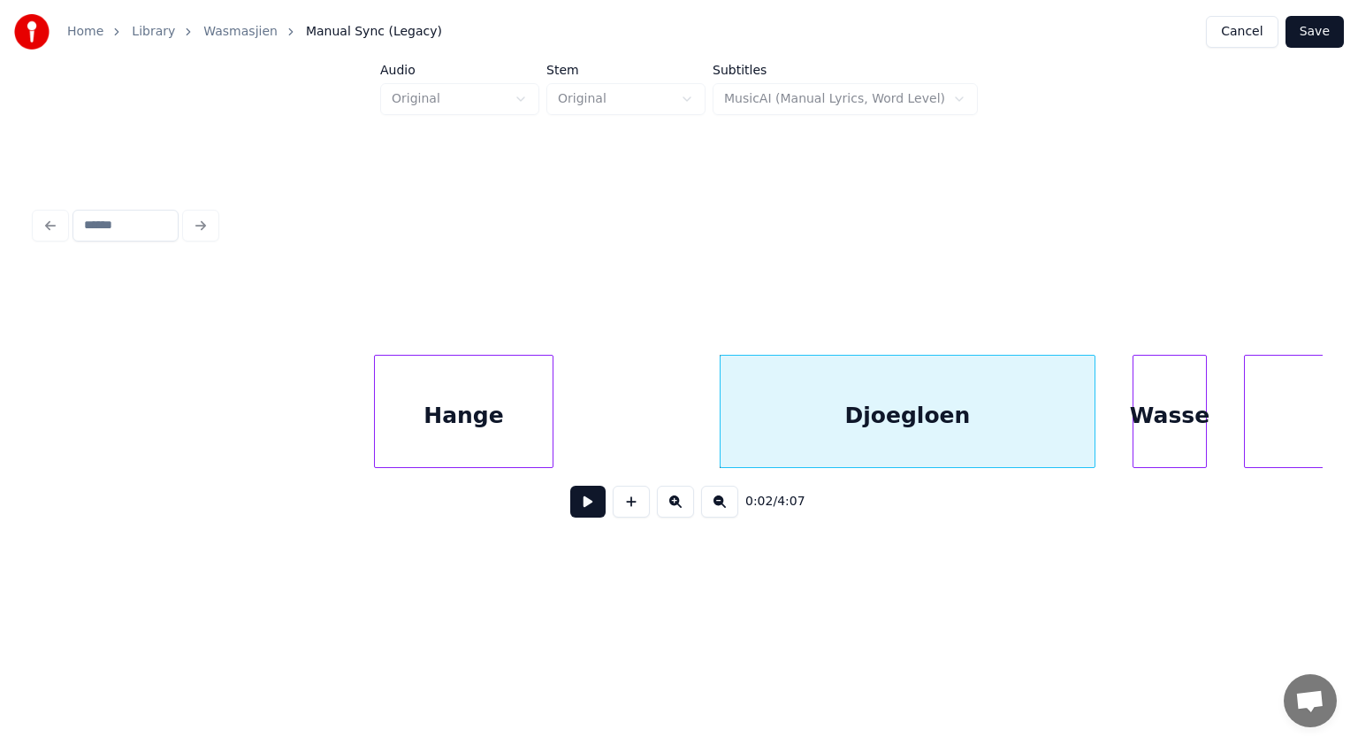
click at [547, 420] on div at bounding box center [549, 411] width 5 height 111
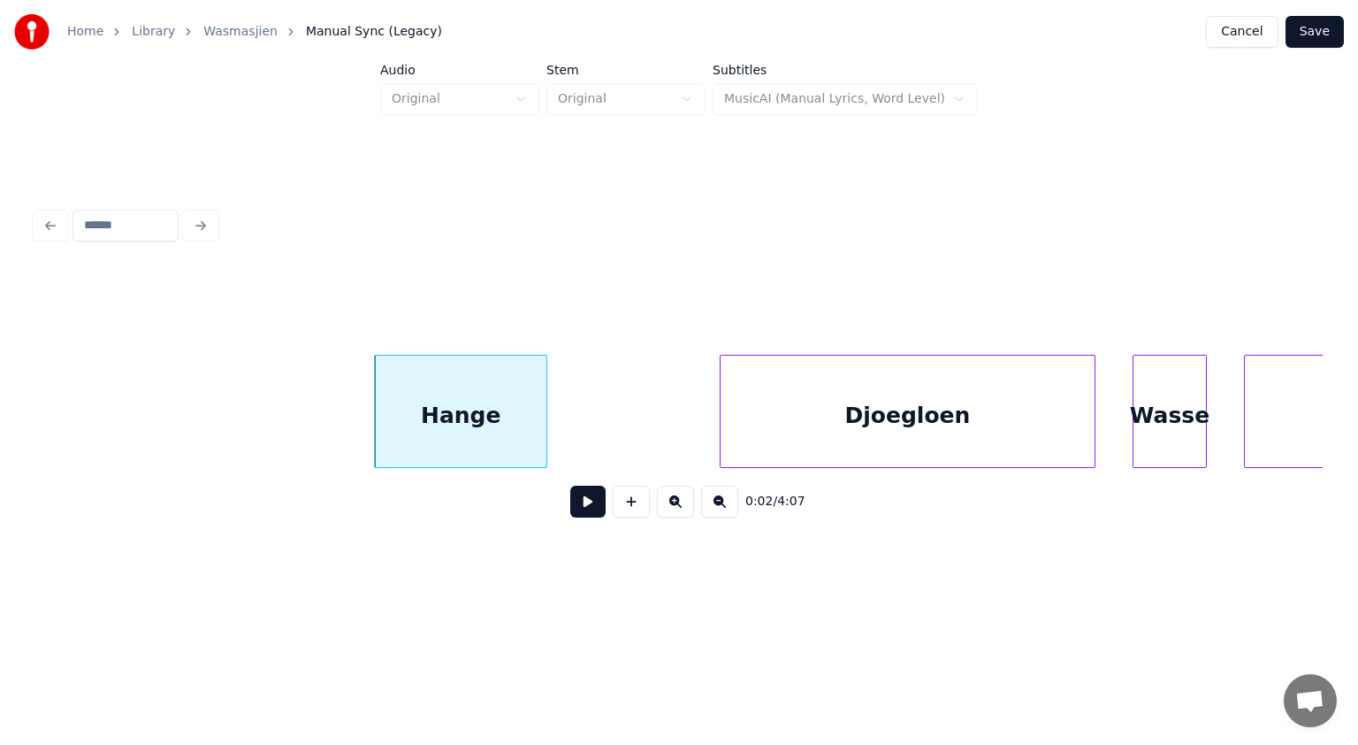
click at [585, 501] on button at bounding box center [587, 502] width 35 height 32
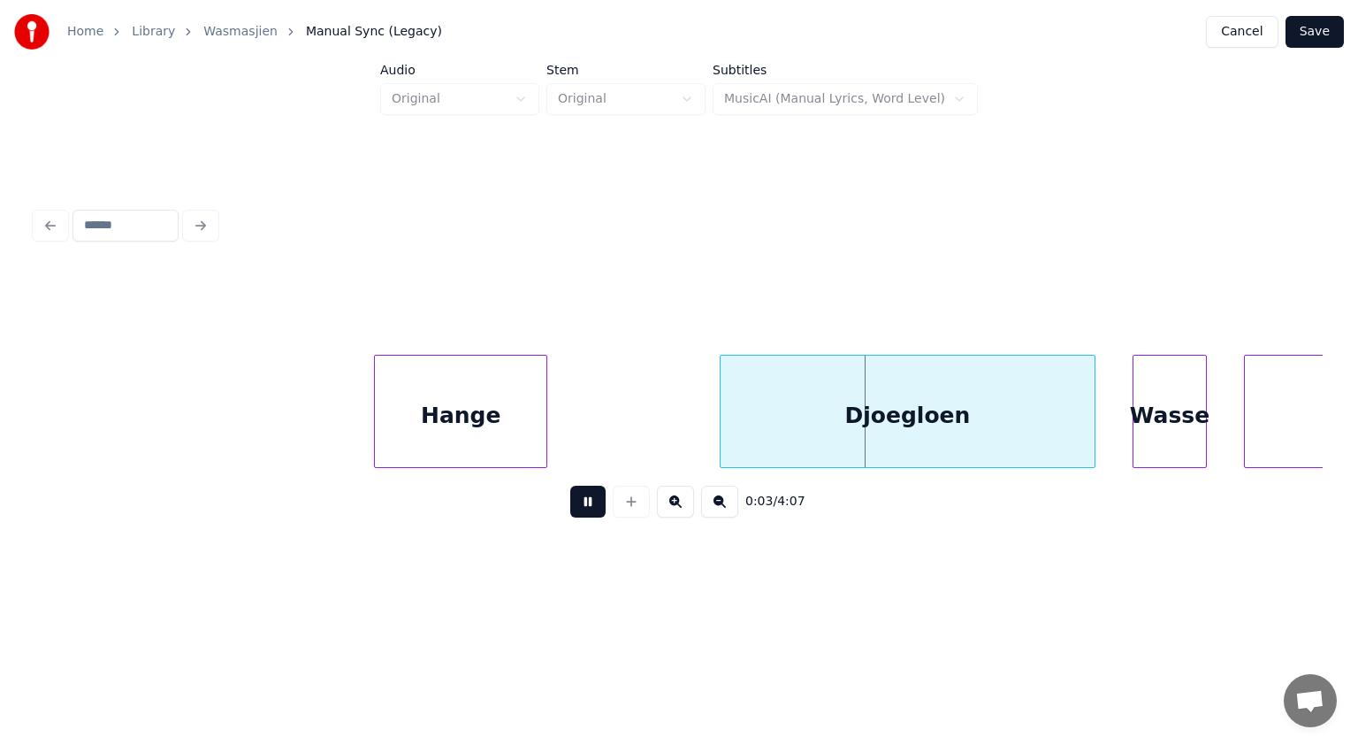
click at [585, 501] on button at bounding box center [587, 502] width 35 height 32
click at [485, 430] on div "Hange" at bounding box center [461, 416] width 172 height 120
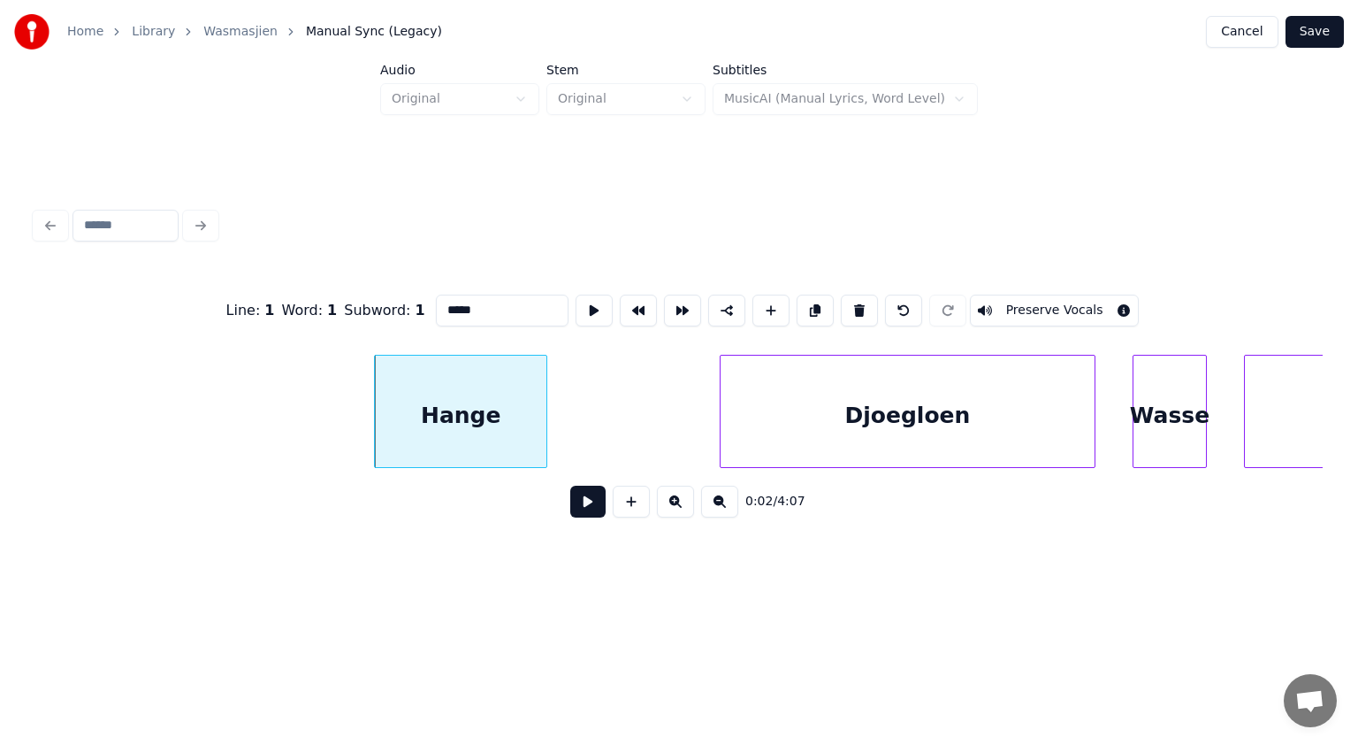
click at [587, 500] on button at bounding box center [587, 502] width 35 height 32
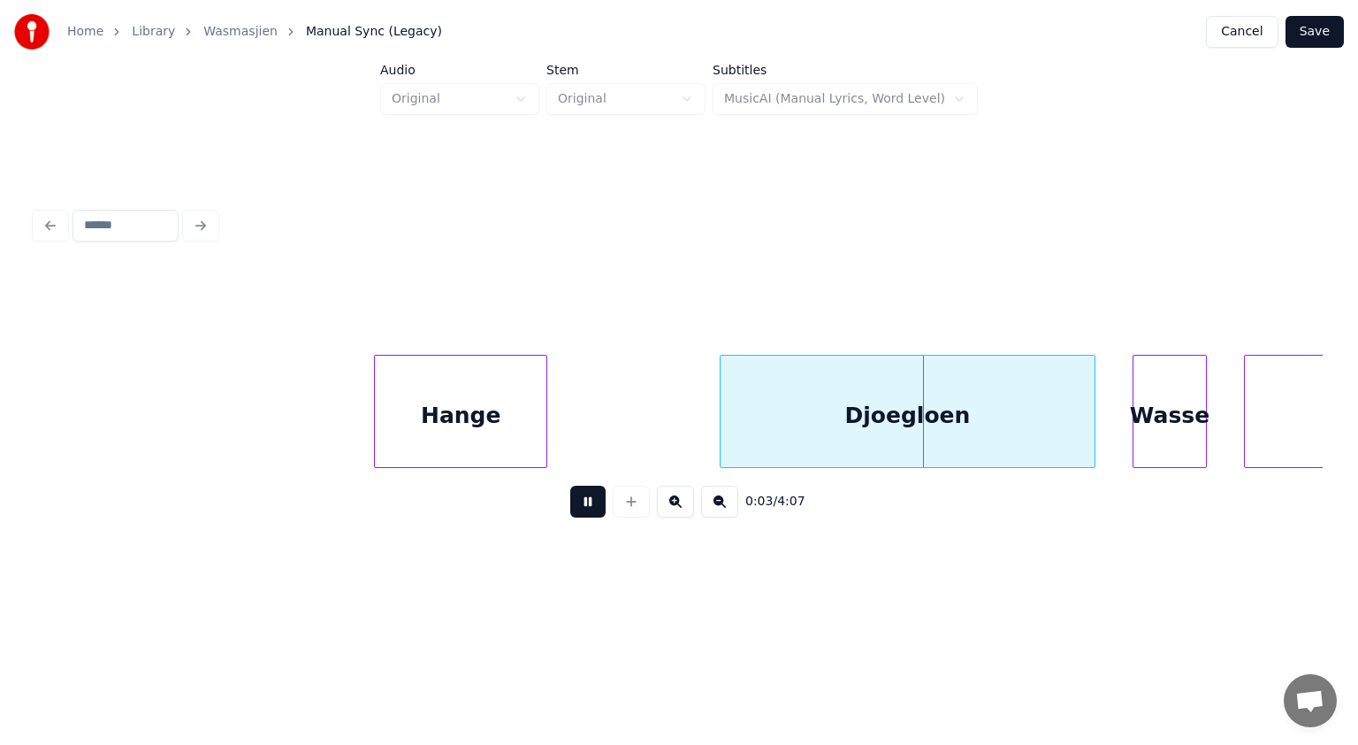
click at [587, 500] on button at bounding box center [587, 502] width 35 height 32
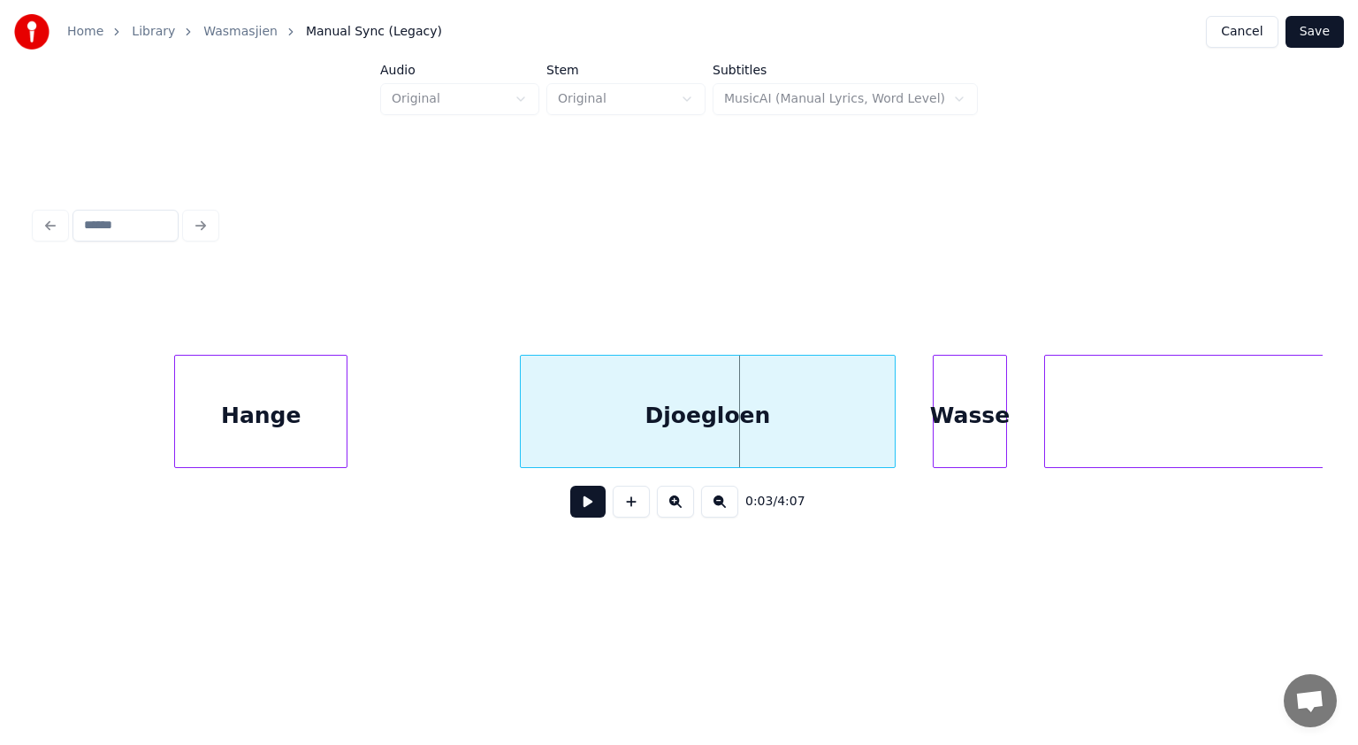
scroll to position [0, 1132]
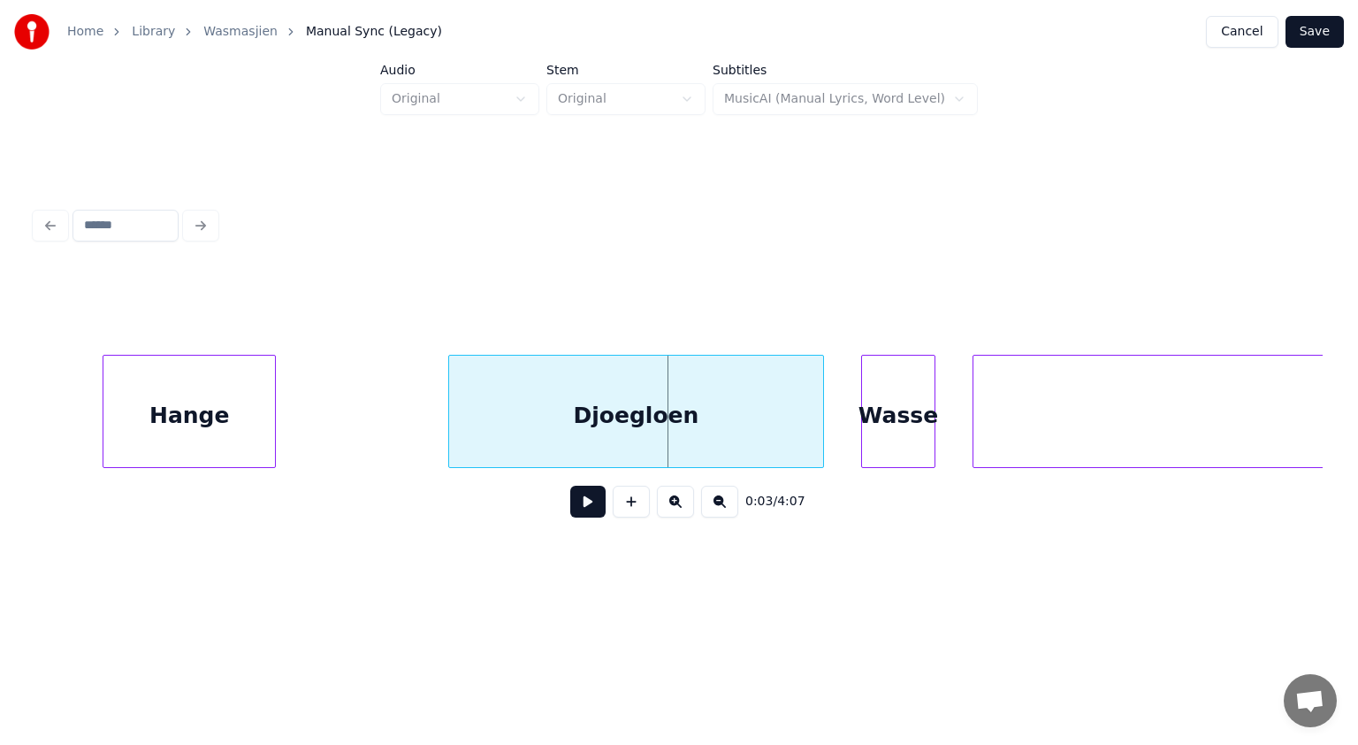
click at [587, 499] on button at bounding box center [587, 502] width 35 height 32
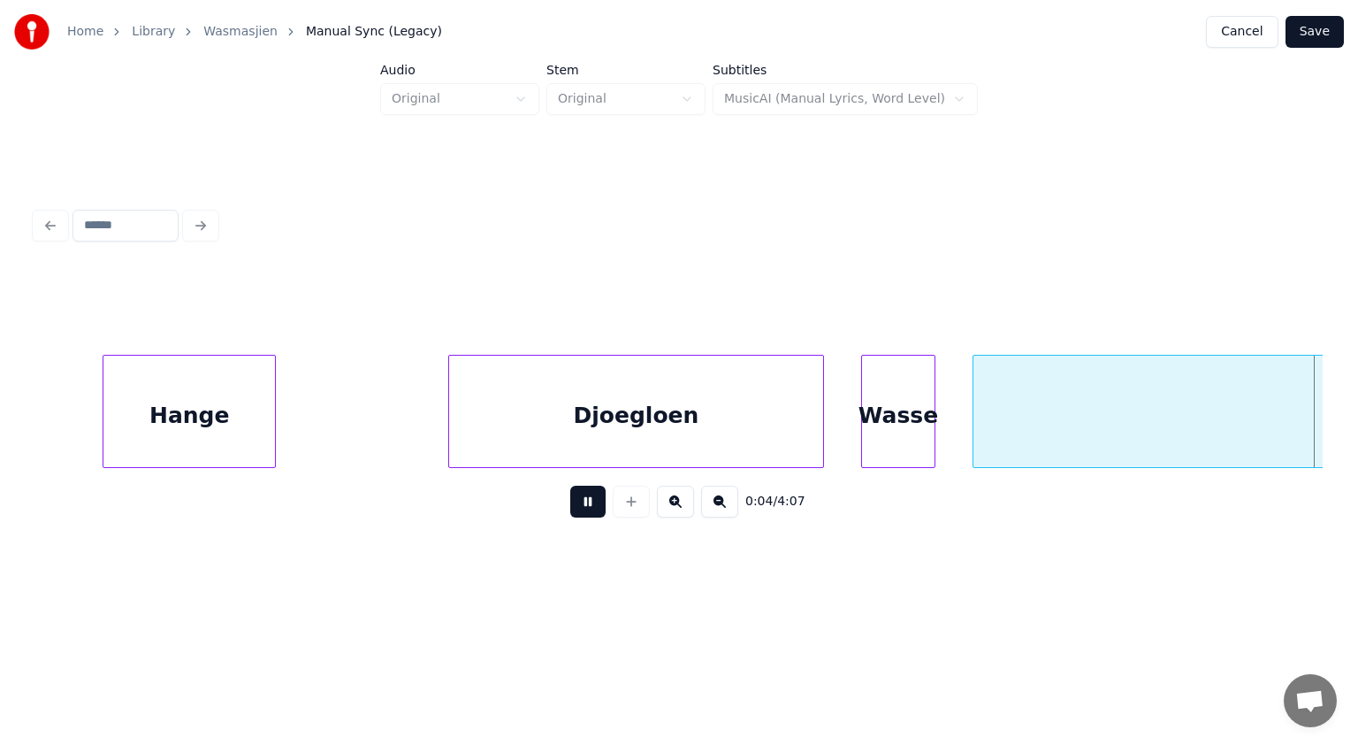
scroll to position [0, 2420]
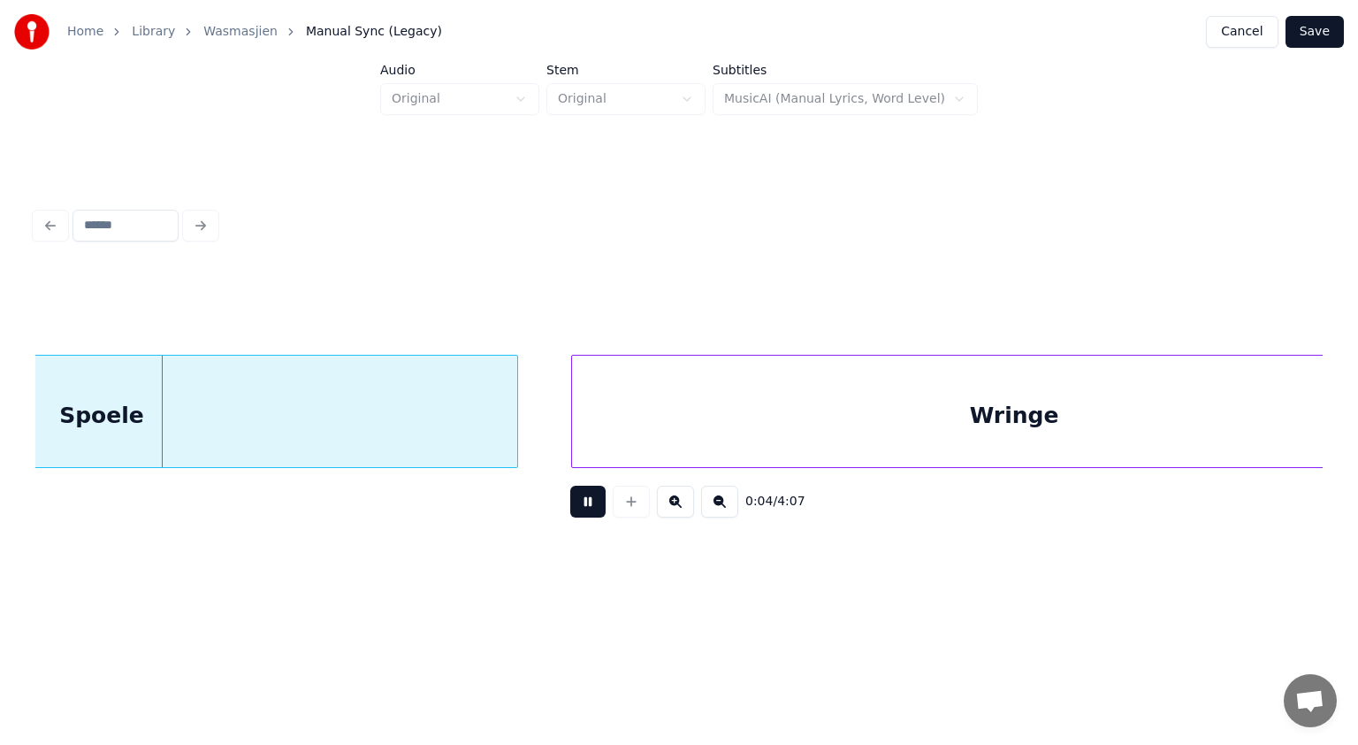
click at [587, 499] on button at bounding box center [587, 502] width 35 height 32
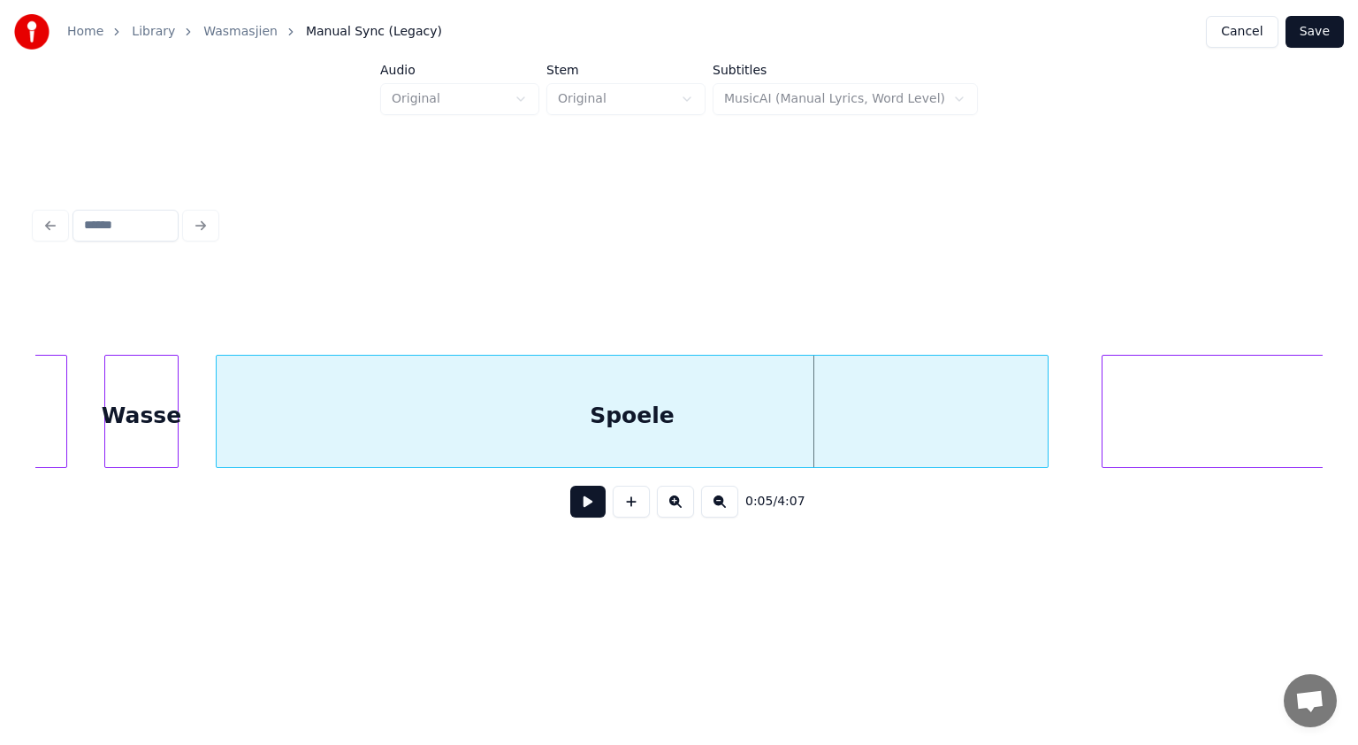
scroll to position [0, 1795]
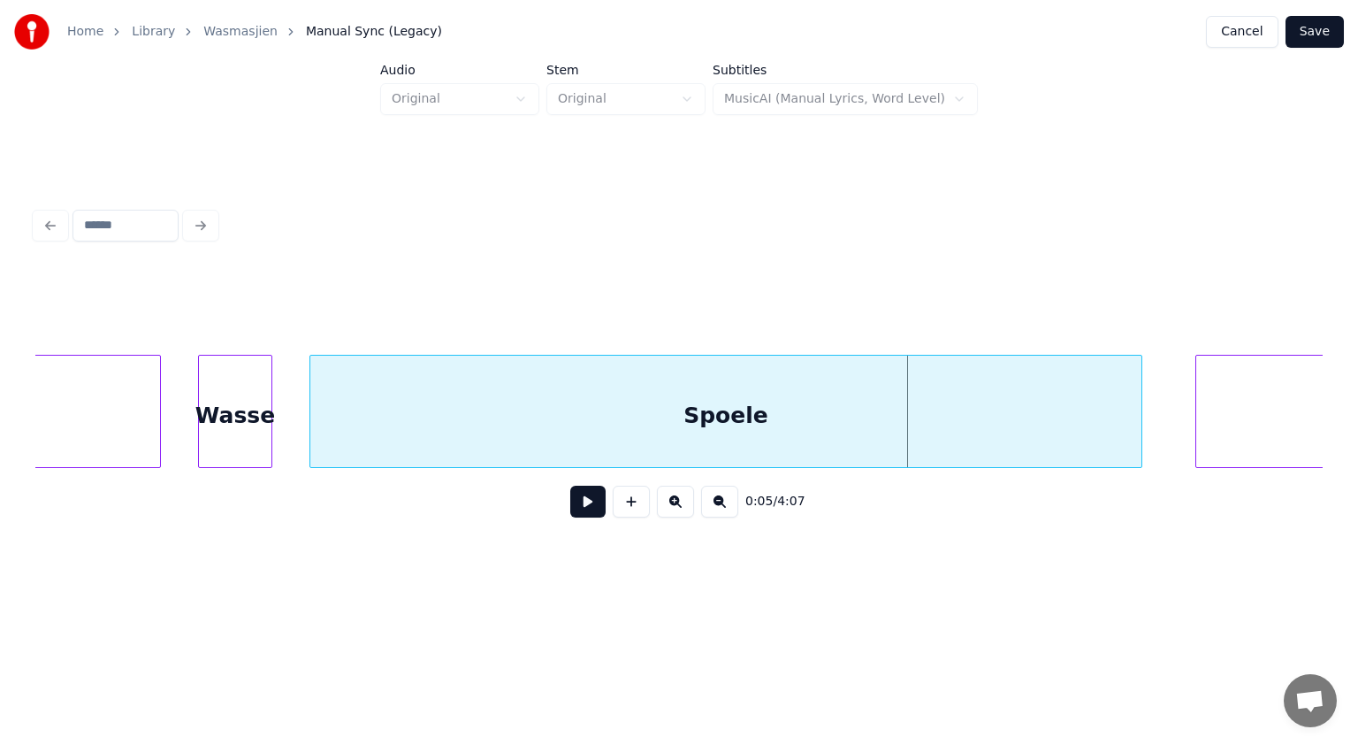
click at [310, 421] on div "Spoele" at bounding box center [726, 411] width 833 height 113
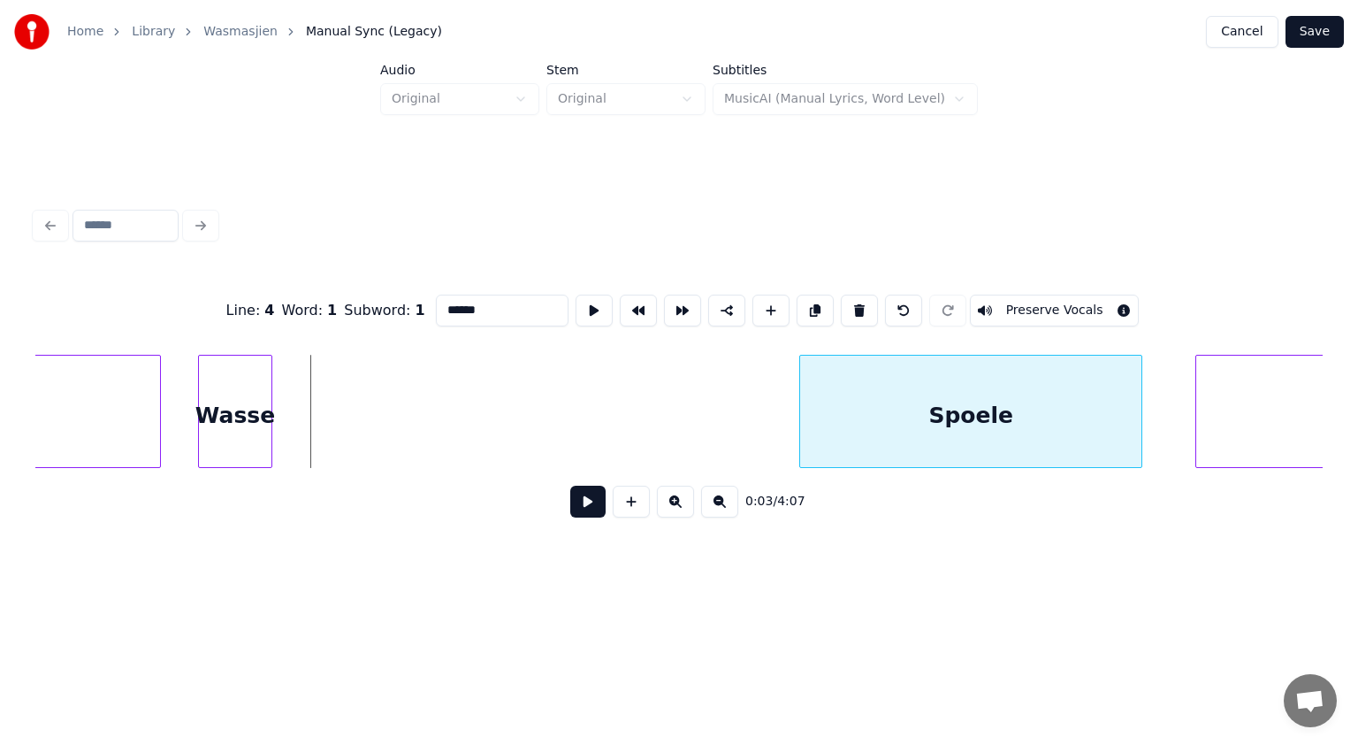
click at [800, 423] on div at bounding box center [802, 411] width 5 height 111
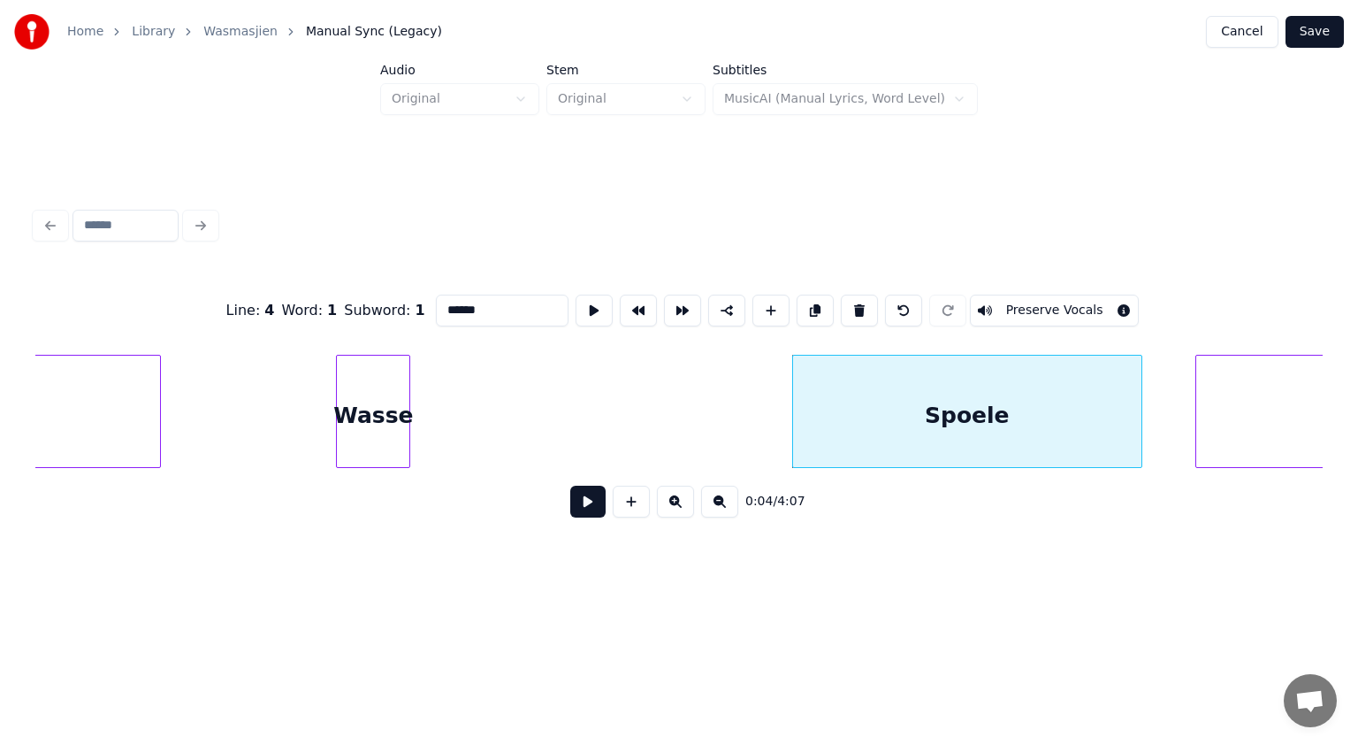
click at [386, 433] on div "Wasse" at bounding box center [373, 416] width 73 height 120
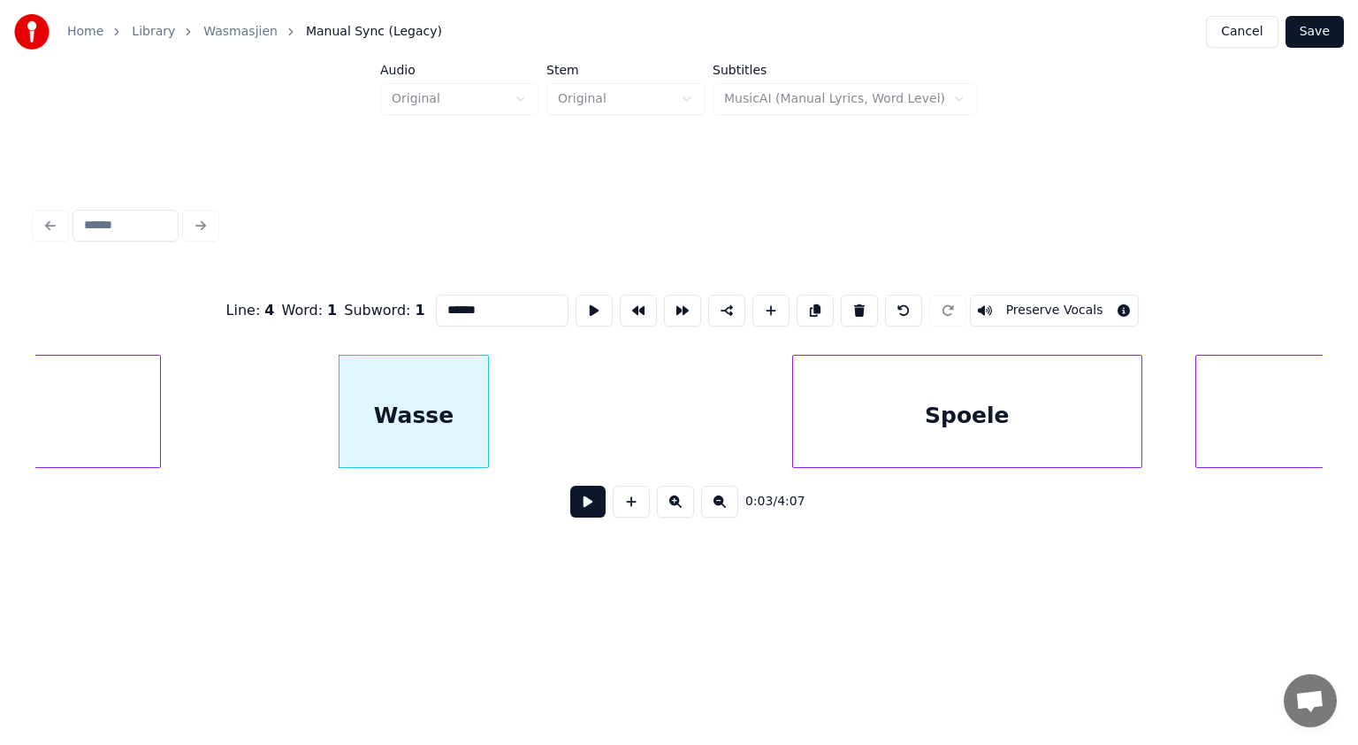
click at [485, 436] on div at bounding box center [485, 411] width 5 height 111
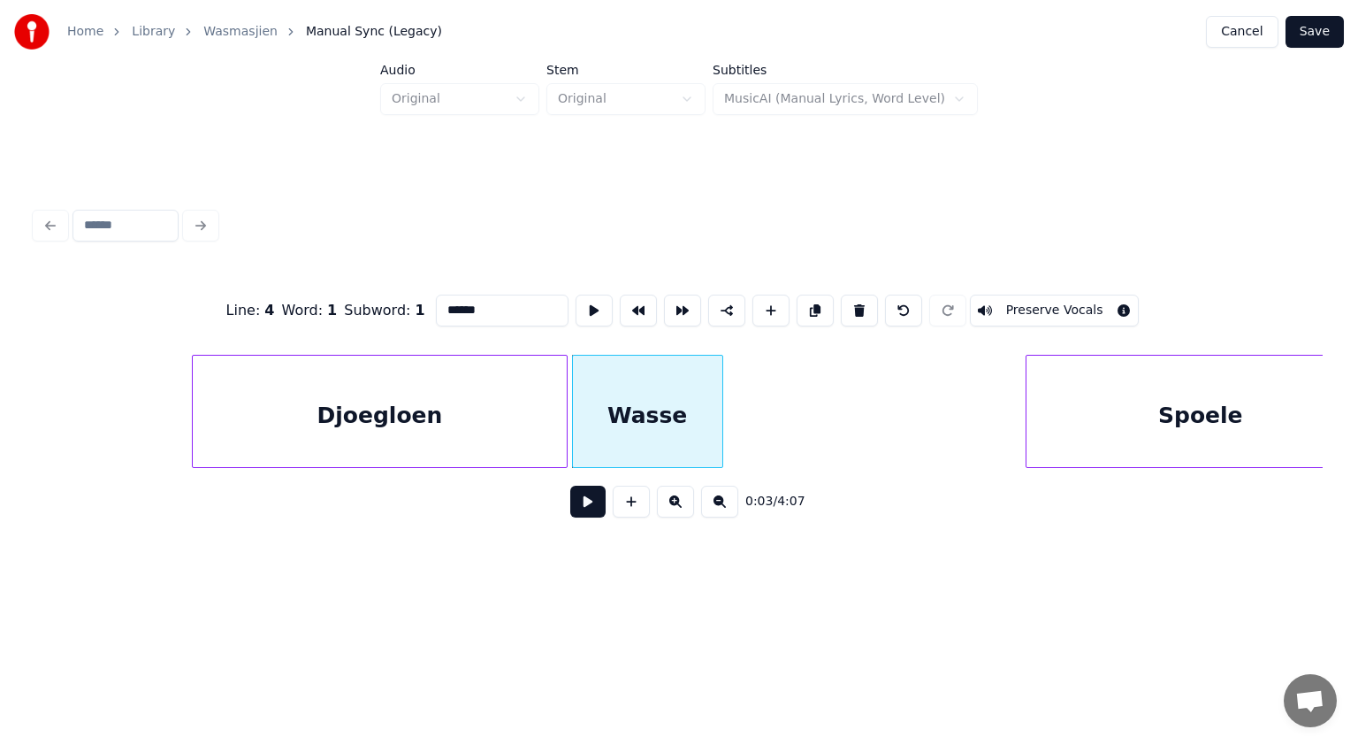
click at [294, 406] on div "Djoegloen" at bounding box center [380, 416] width 374 height 120
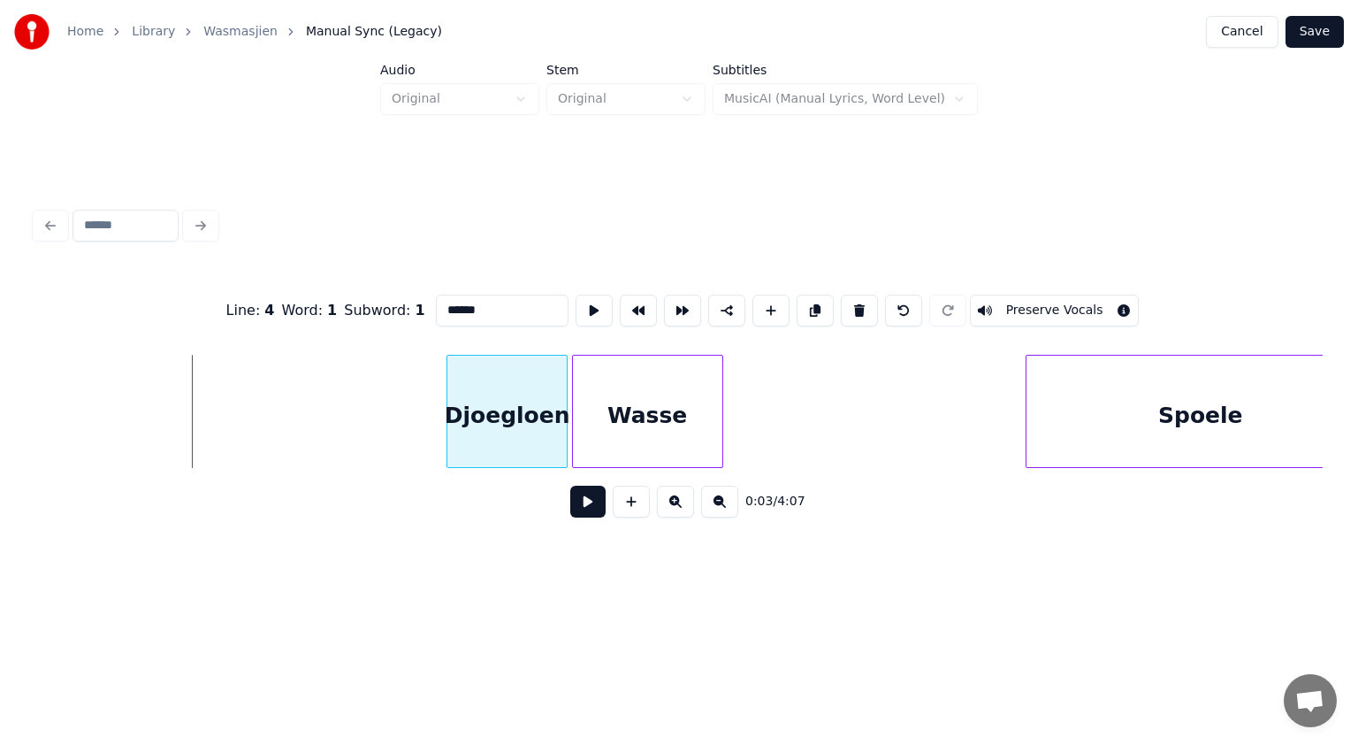
click at [449, 414] on div at bounding box center [450, 411] width 5 height 111
click at [526, 413] on div "Djoegloen" at bounding box center [507, 416] width 119 height 120
click at [504, 304] on input "*********" at bounding box center [502, 311] width 133 height 32
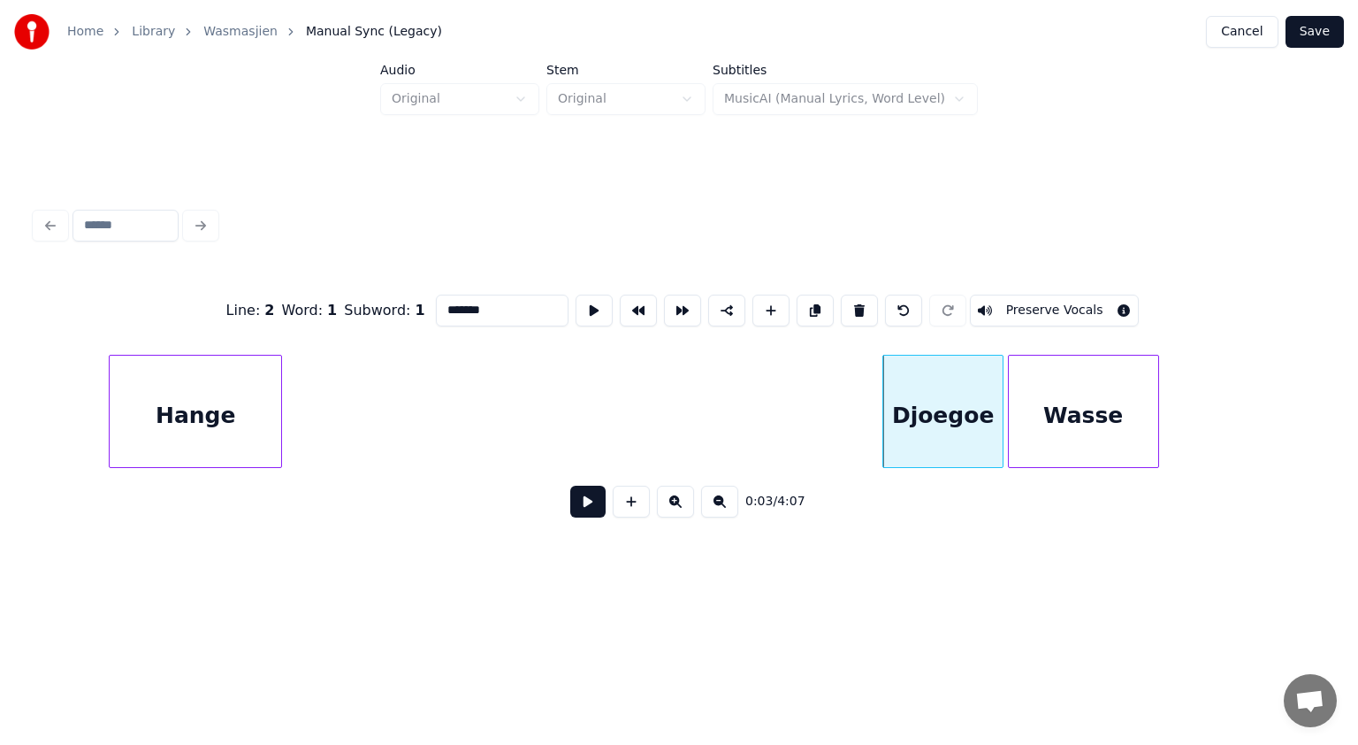
scroll to position [0, 1103]
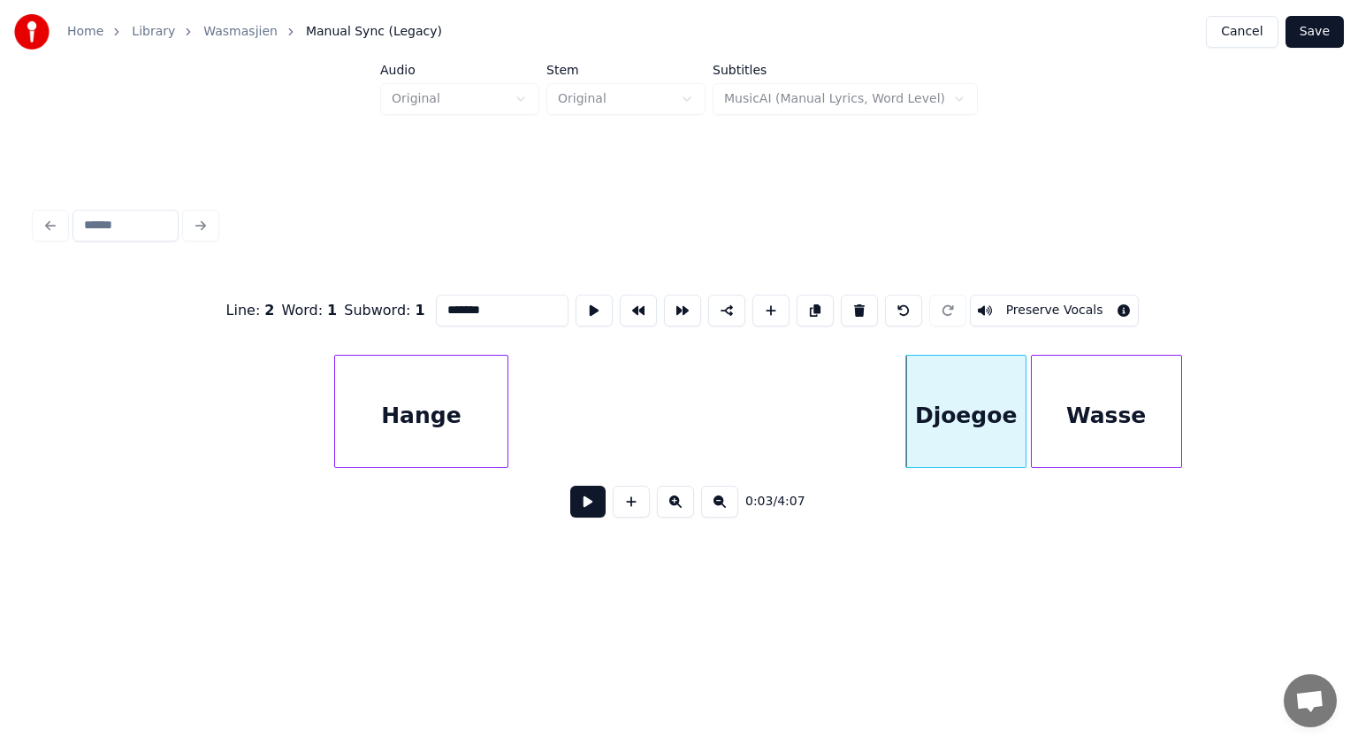
click at [402, 437] on div "Hange" at bounding box center [421, 416] width 172 height 120
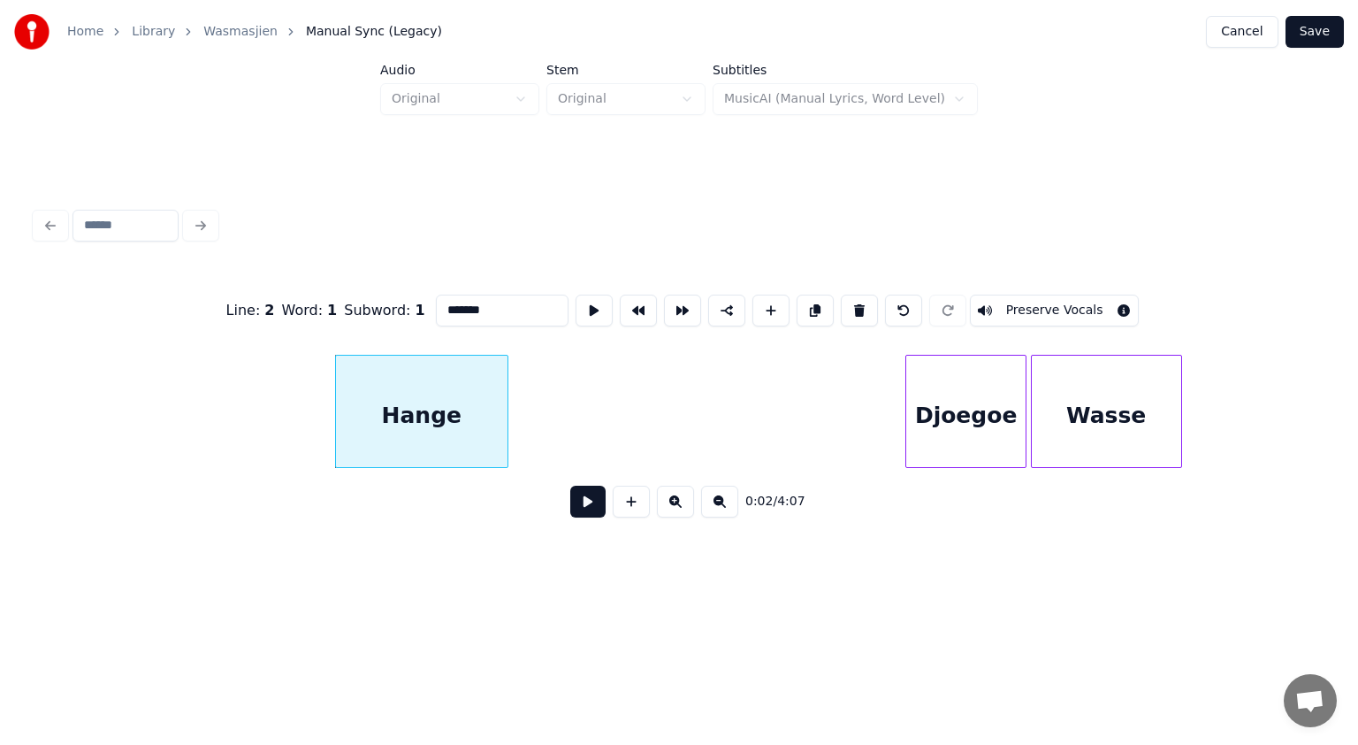
type input "*******"
click at [589, 502] on button at bounding box center [587, 502] width 35 height 32
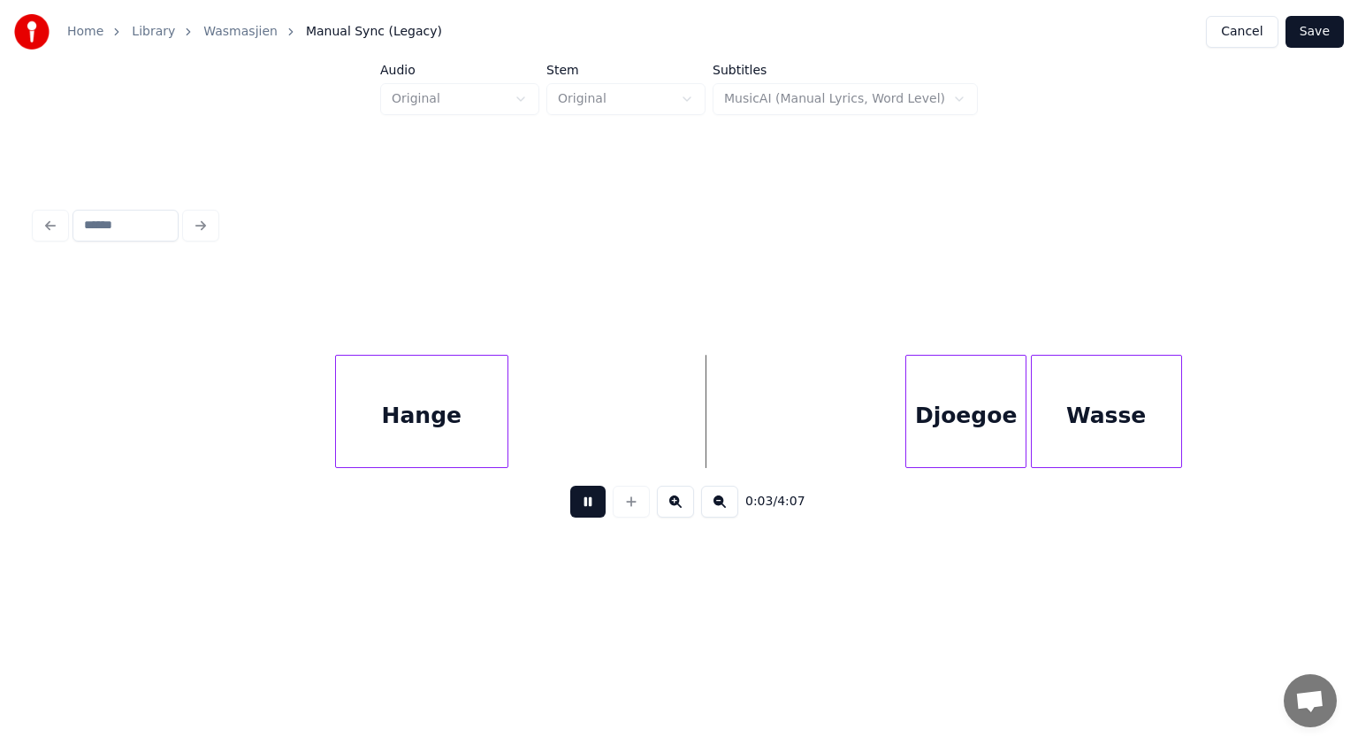
click at [589, 502] on button at bounding box center [587, 502] width 35 height 32
click at [545, 440] on div at bounding box center [544, 411] width 5 height 111
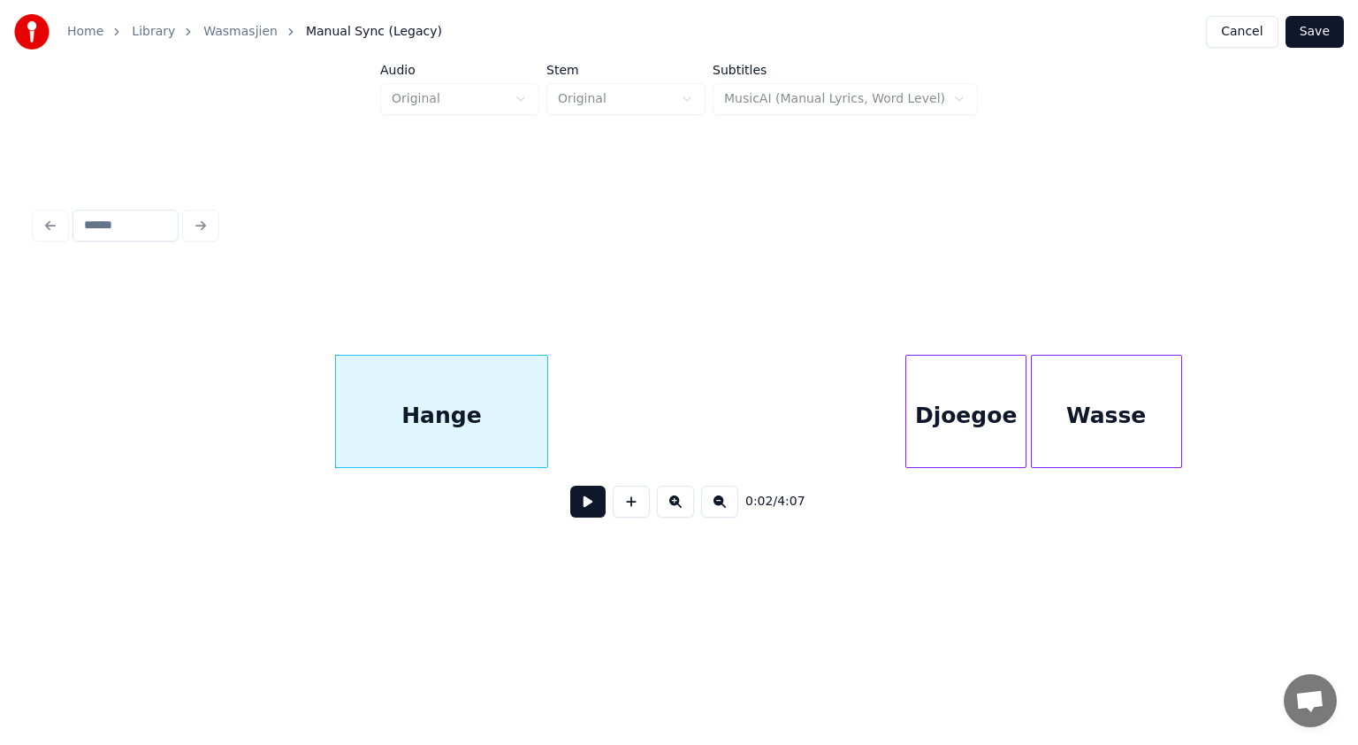
click at [586, 502] on button at bounding box center [587, 502] width 35 height 32
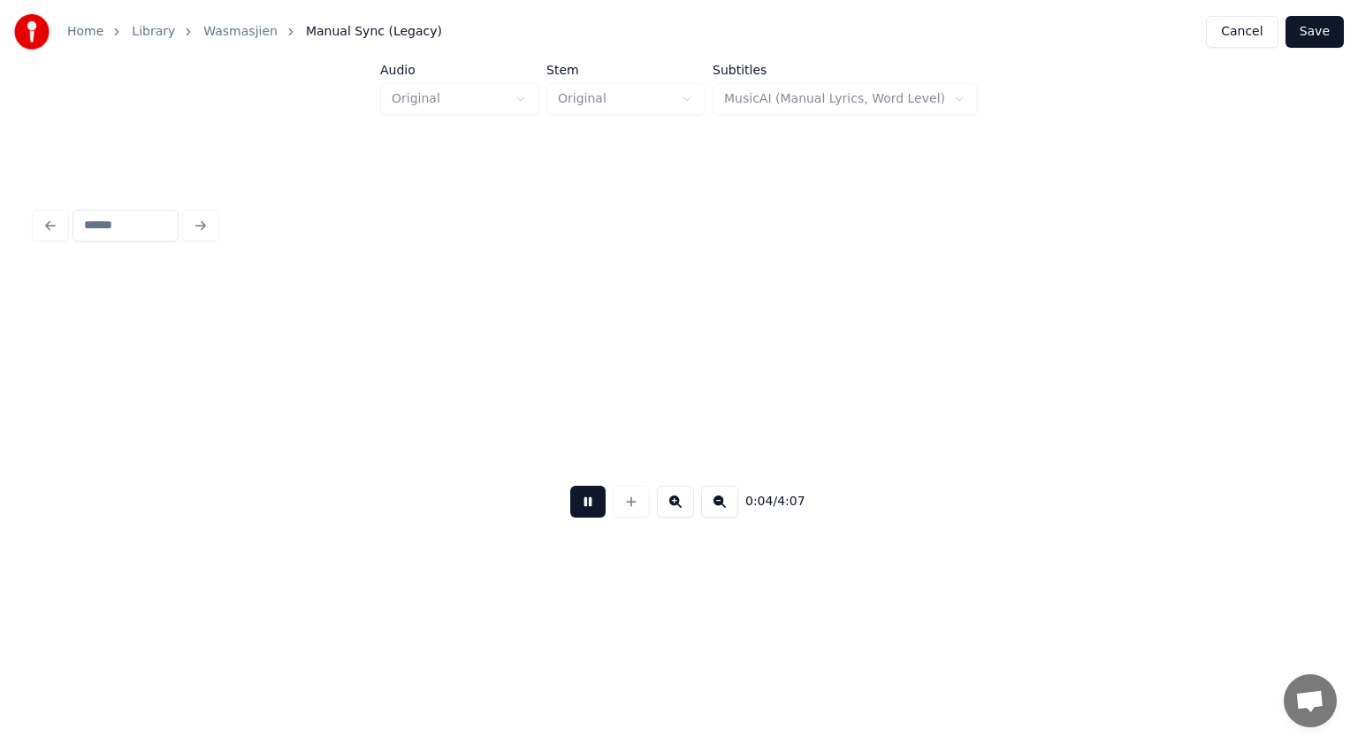
scroll to position [0, 2392]
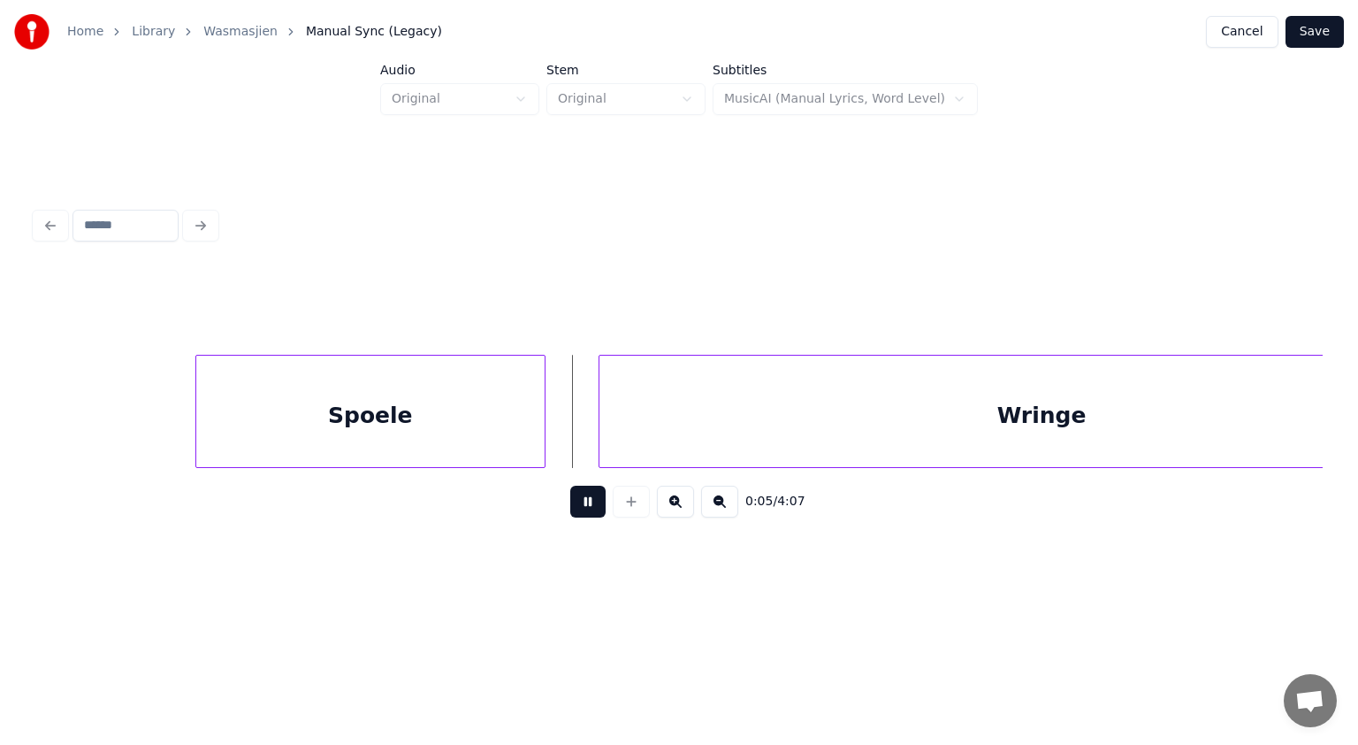
click at [586, 502] on button at bounding box center [587, 502] width 35 height 32
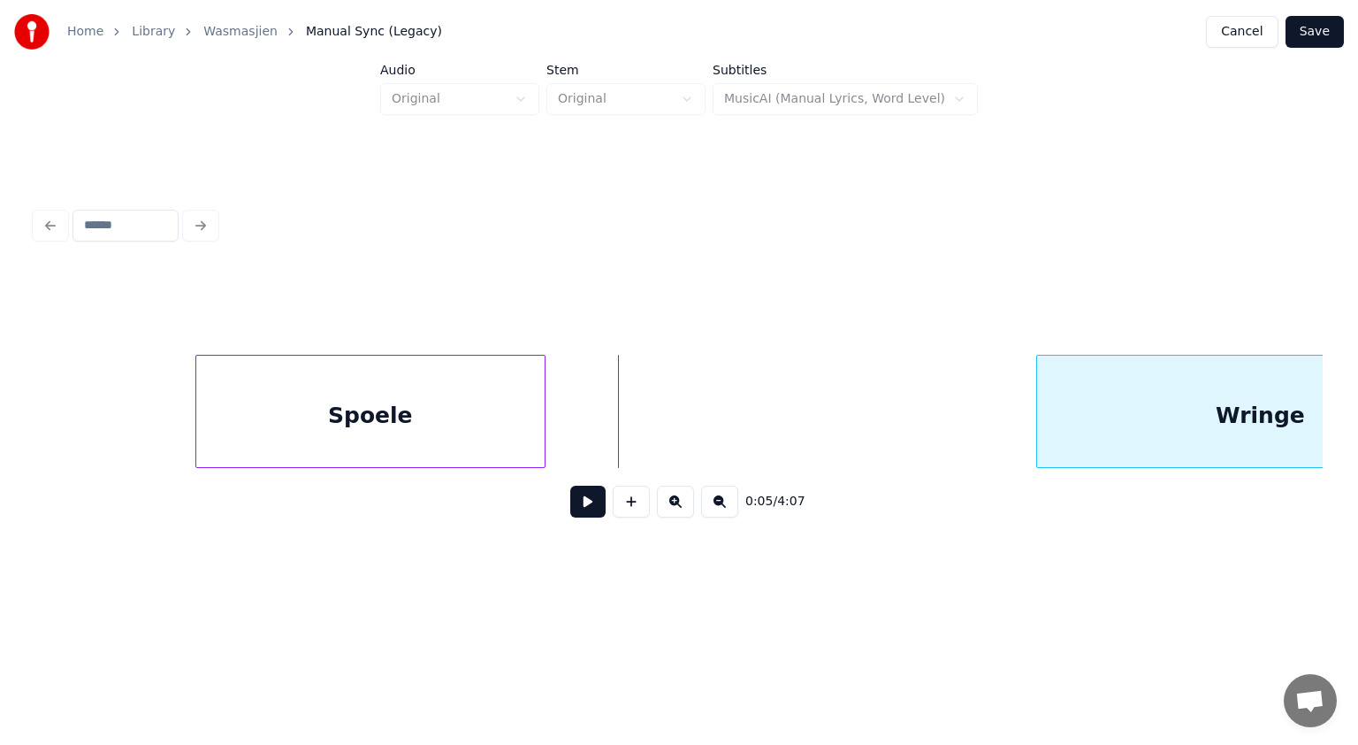
click at [1043, 407] on div at bounding box center [1039, 411] width 5 height 111
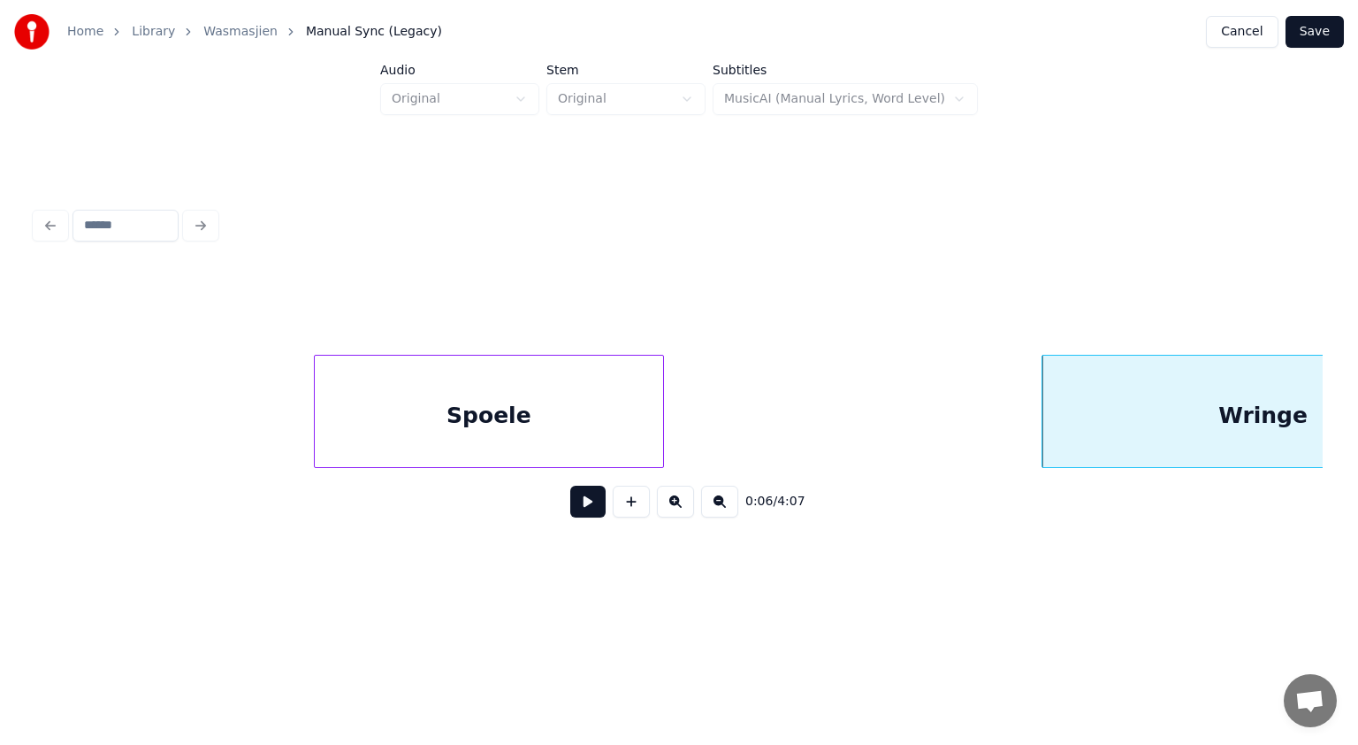
click at [569, 412] on div "Spoele" at bounding box center [489, 416] width 348 height 120
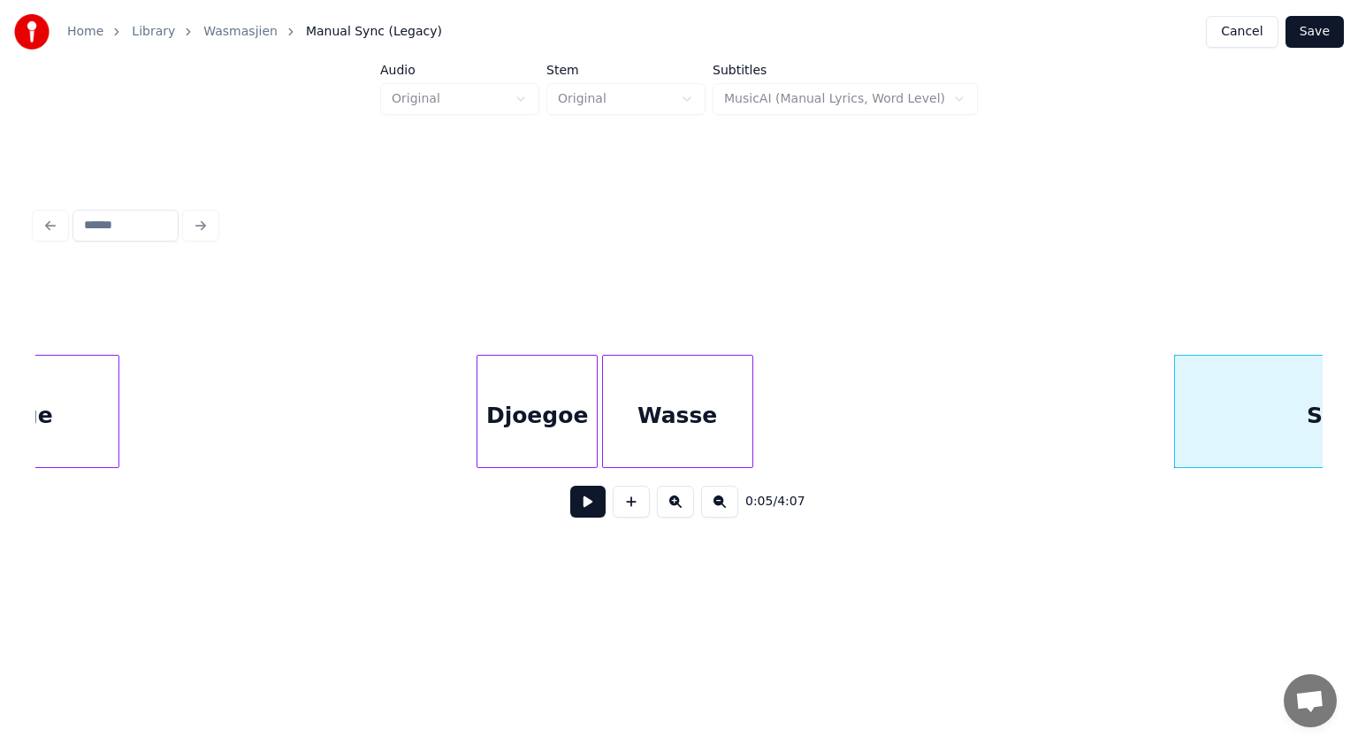
scroll to position [0, 1461]
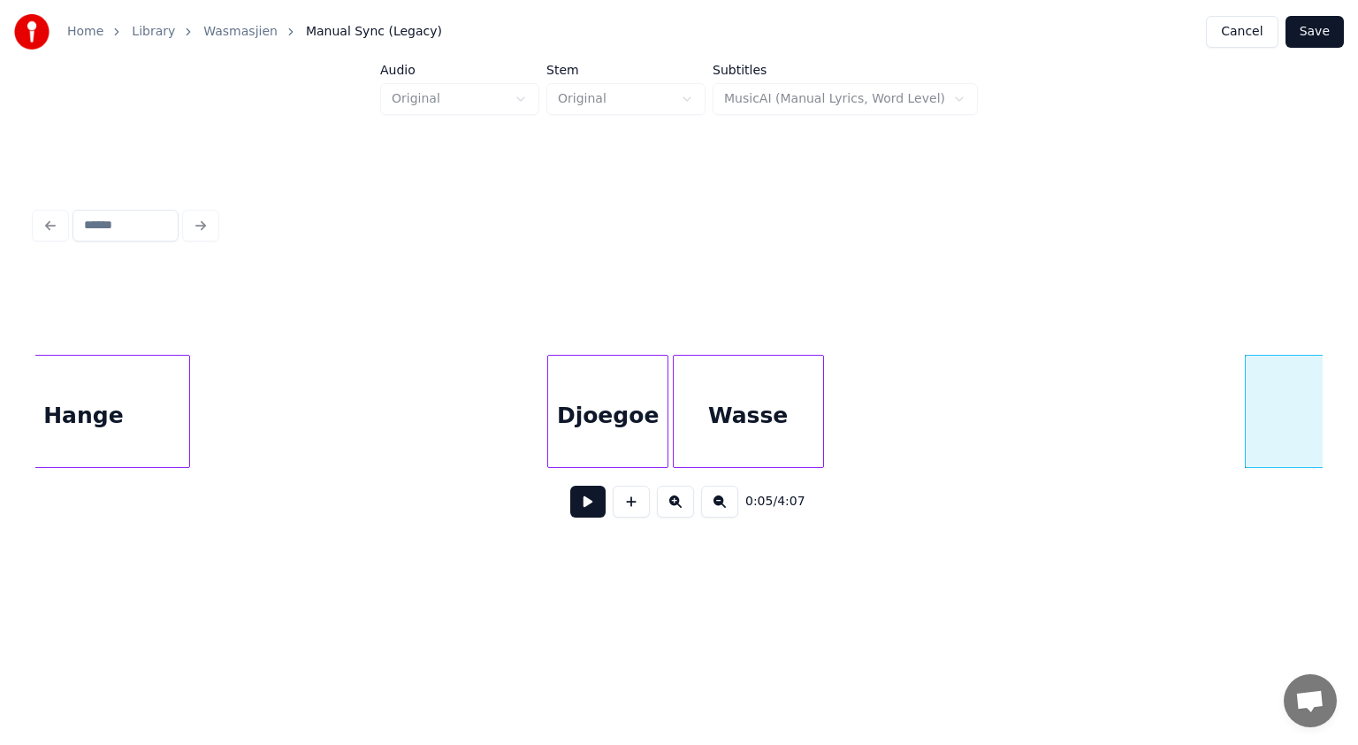
click at [593, 443] on div "Djoegoe" at bounding box center [607, 416] width 119 height 120
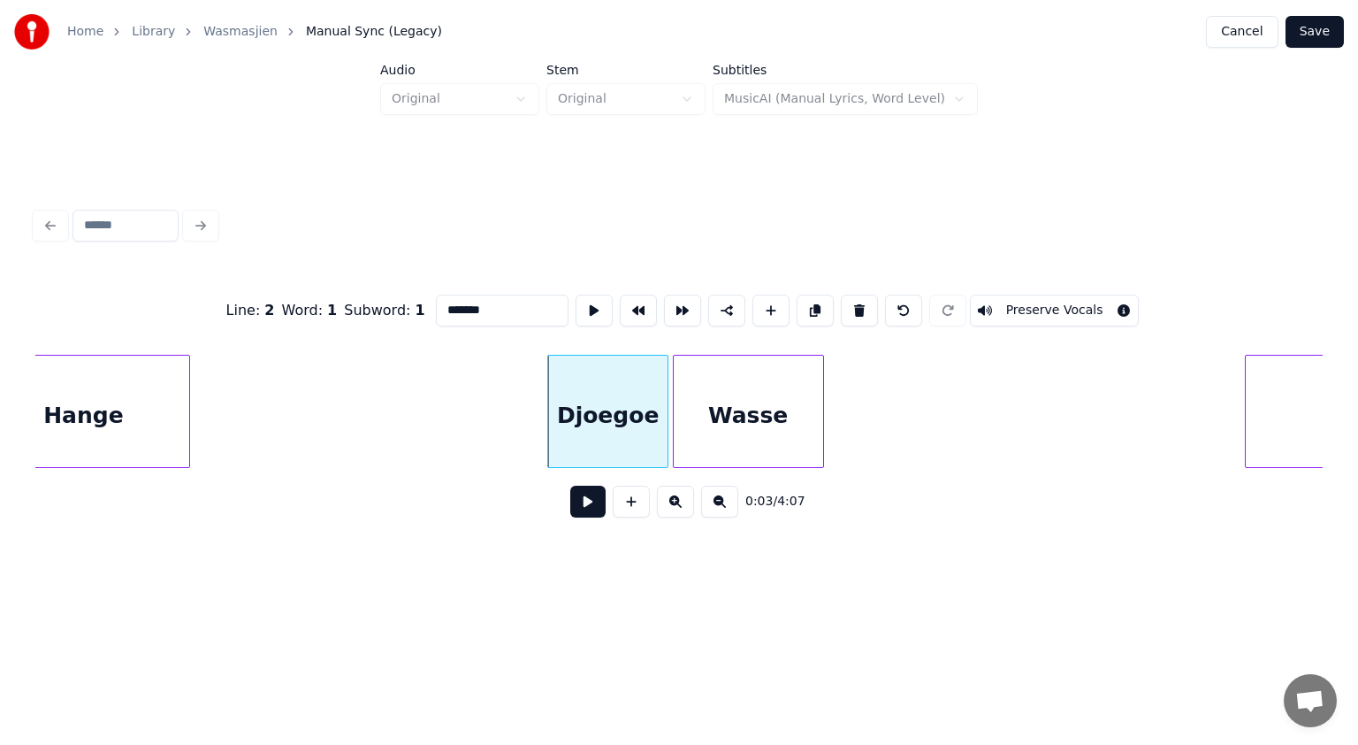
click at [589, 504] on button at bounding box center [587, 502] width 35 height 32
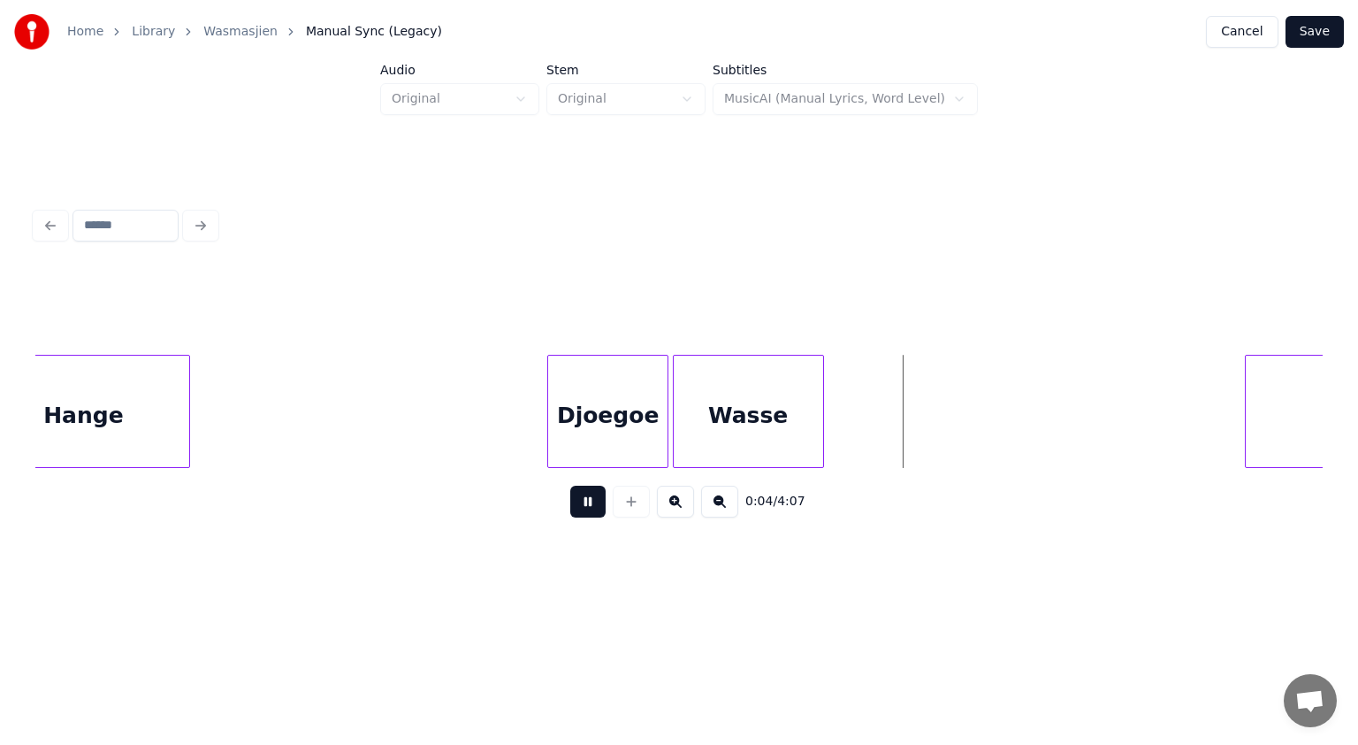
click at [589, 504] on button at bounding box center [587, 502] width 35 height 32
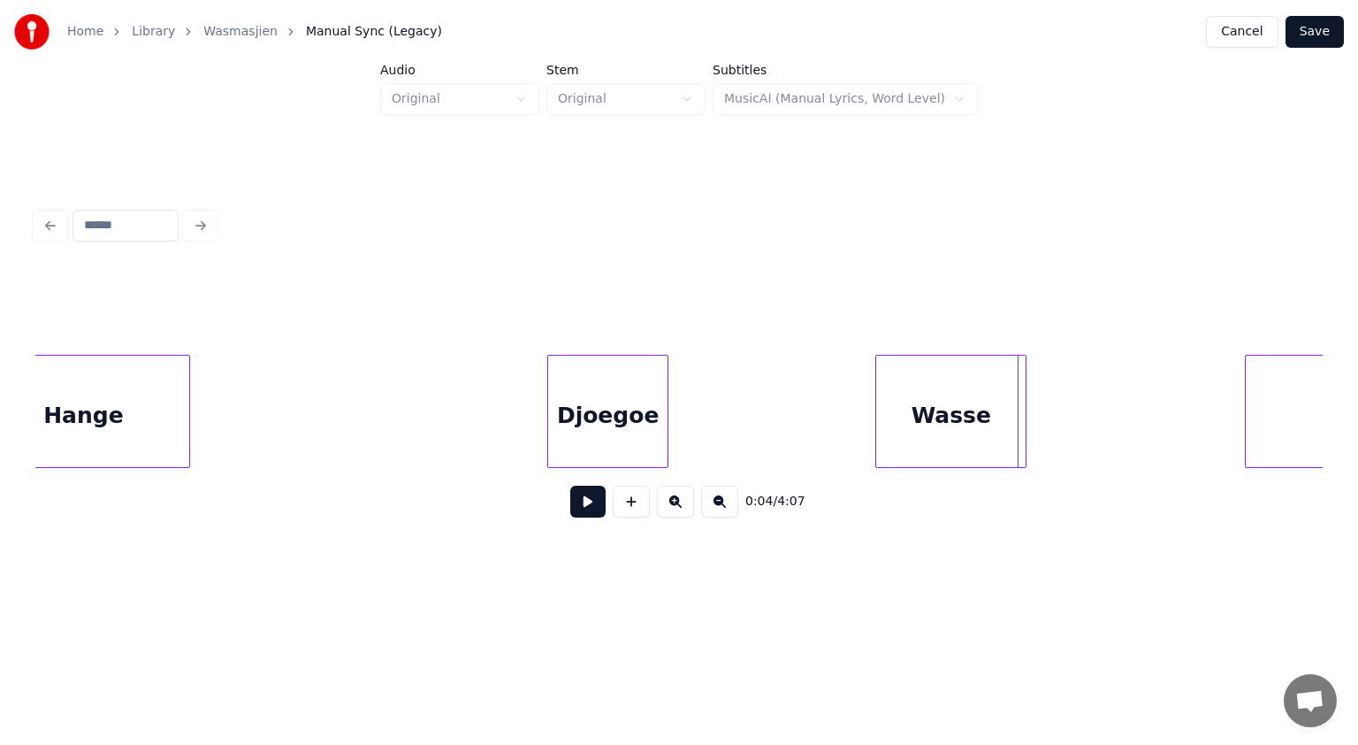
click at [992, 384] on div "Wasse" at bounding box center [950, 416] width 149 height 120
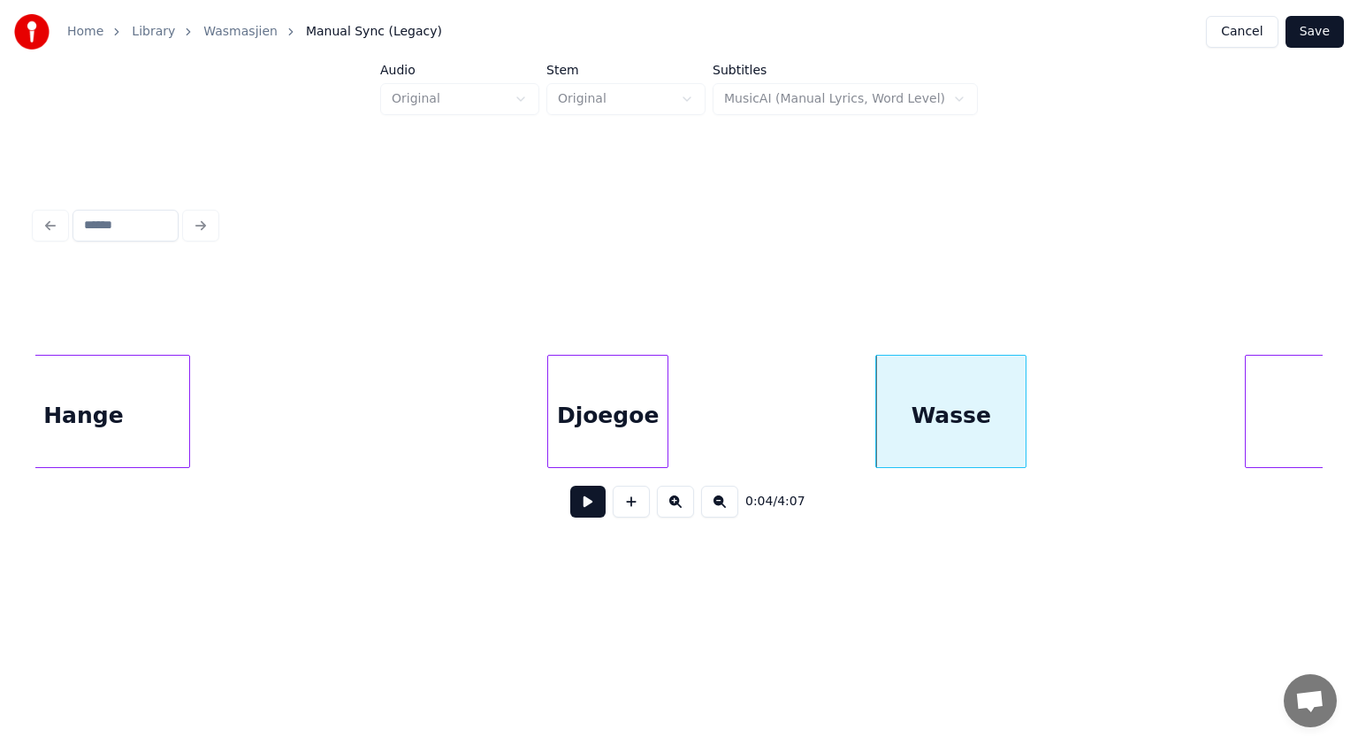
click at [992, 384] on div "Wasse" at bounding box center [950, 416] width 149 height 120
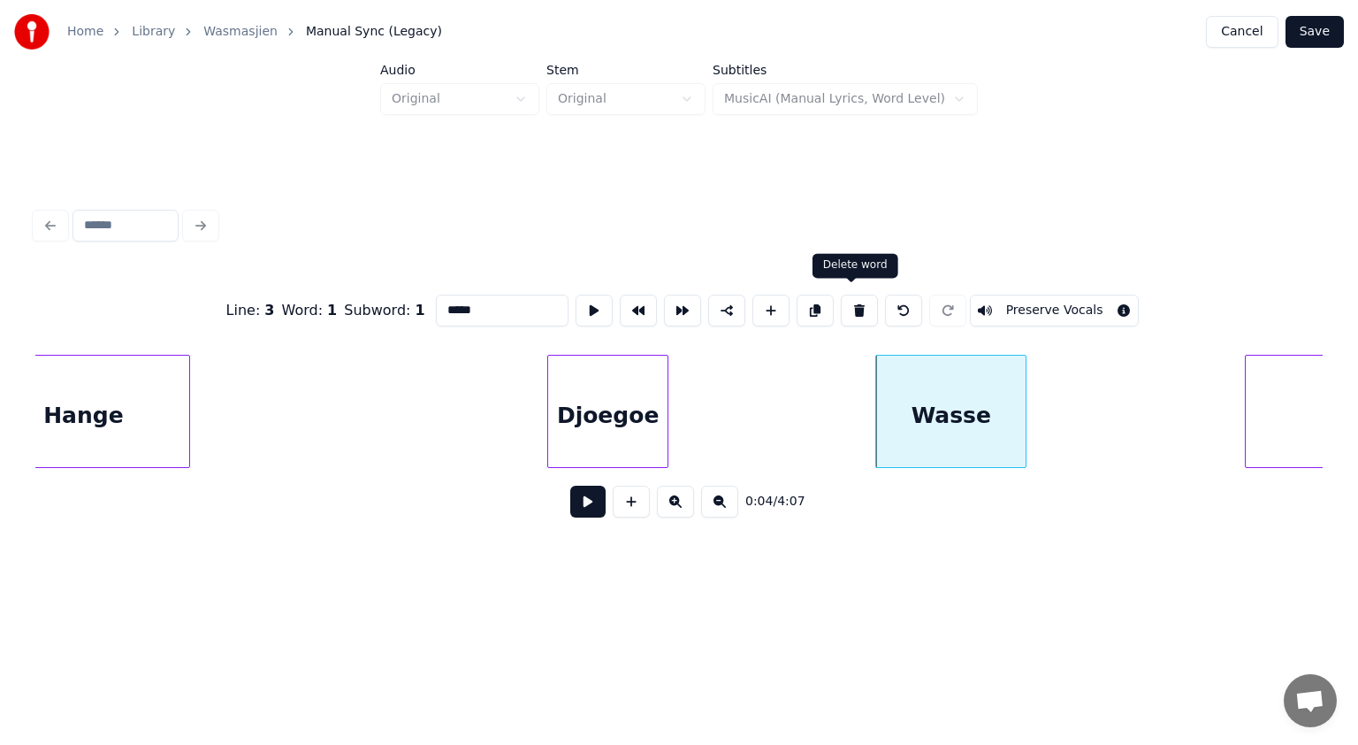
click at [845, 302] on button at bounding box center [859, 311] width 37 height 32
type input "*******"
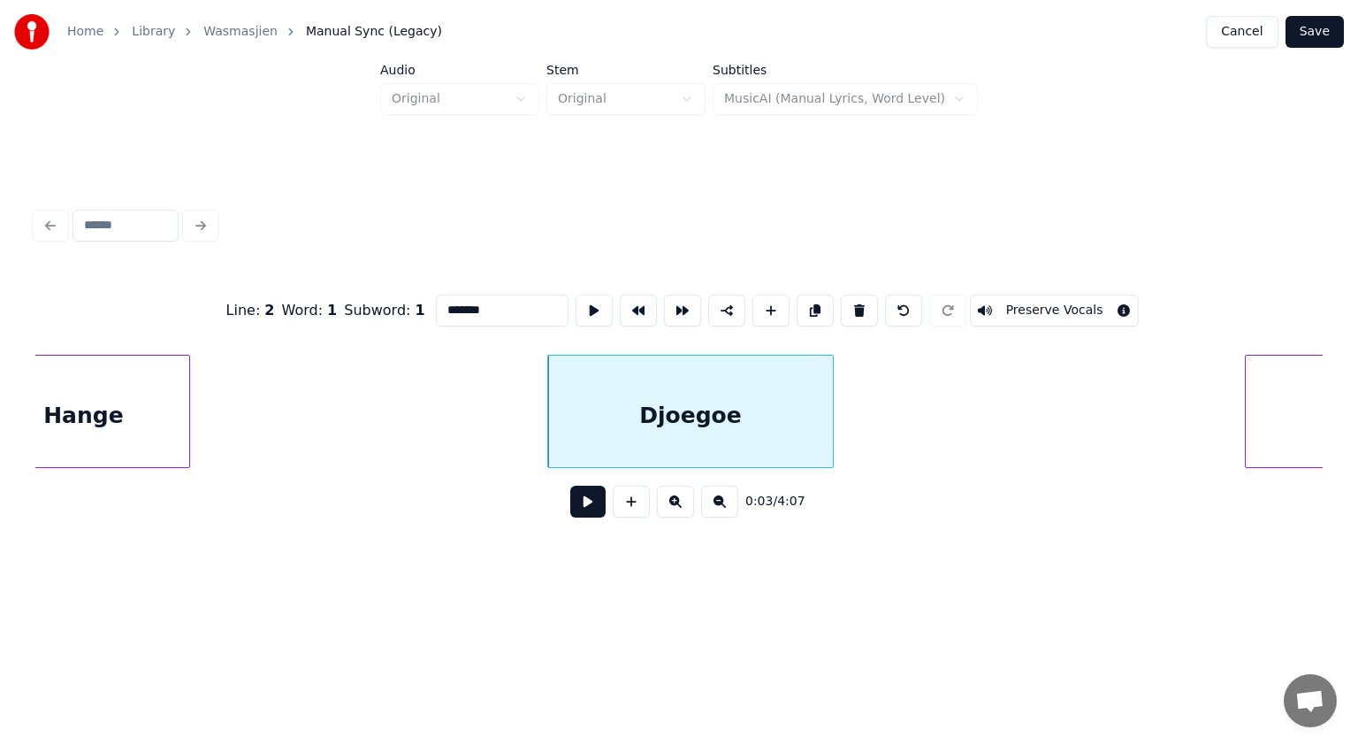
click at [828, 366] on div at bounding box center [830, 411] width 5 height 111
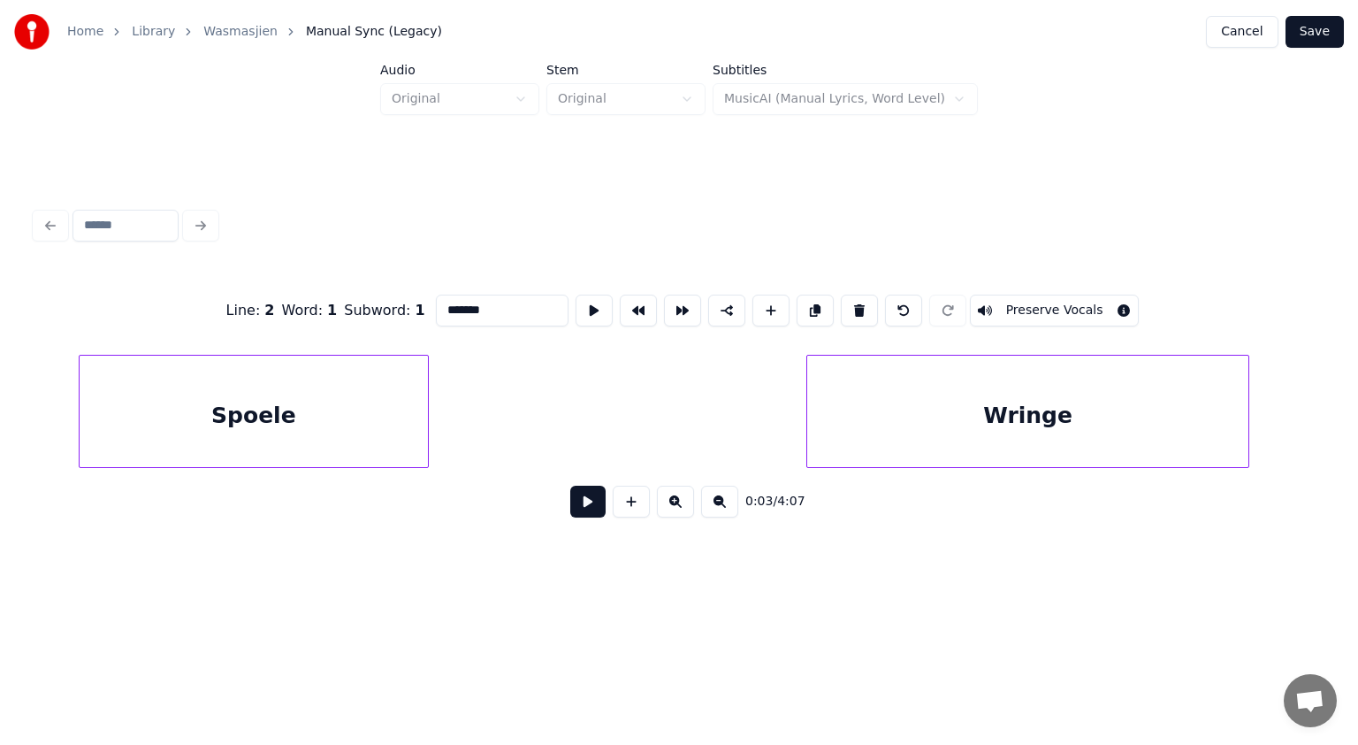
scroll to position [0, 2675]
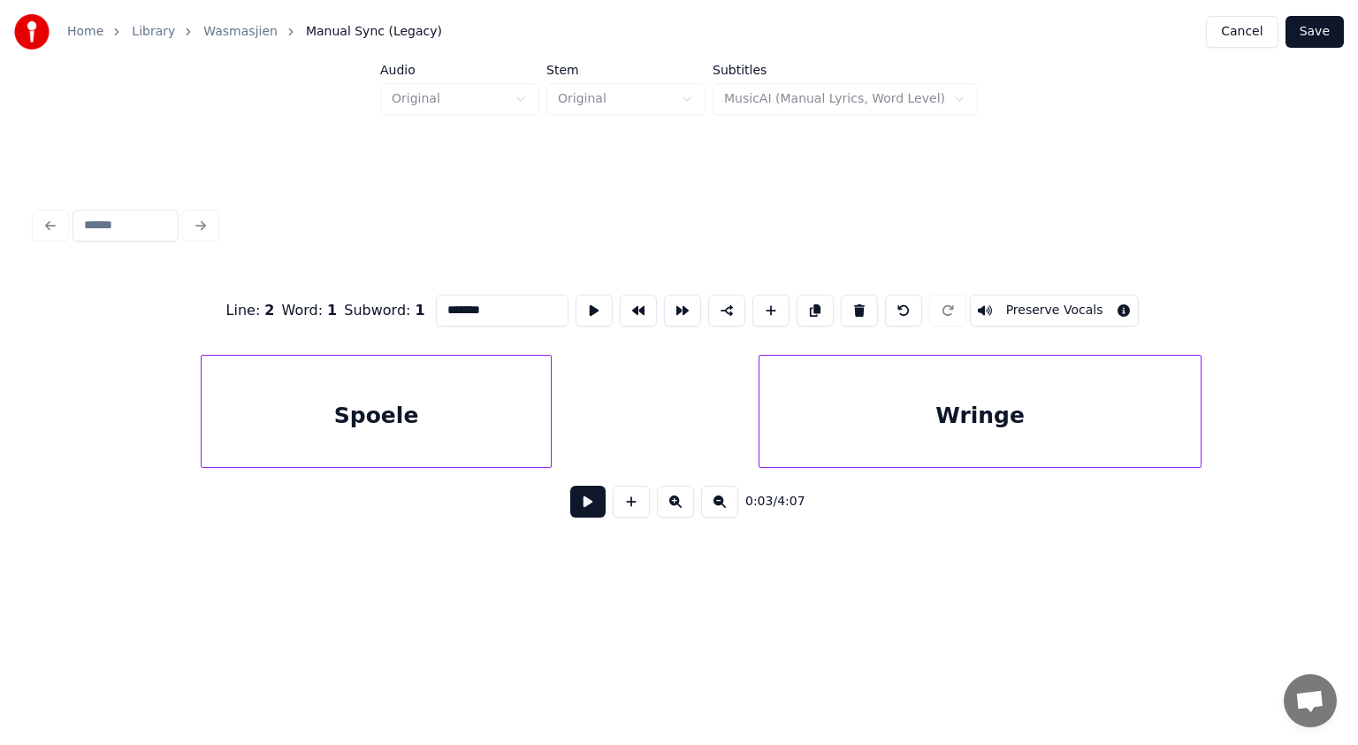
click at [478, 430] on div "Spoele" at bounding box center [376, 416] width 348 height 120
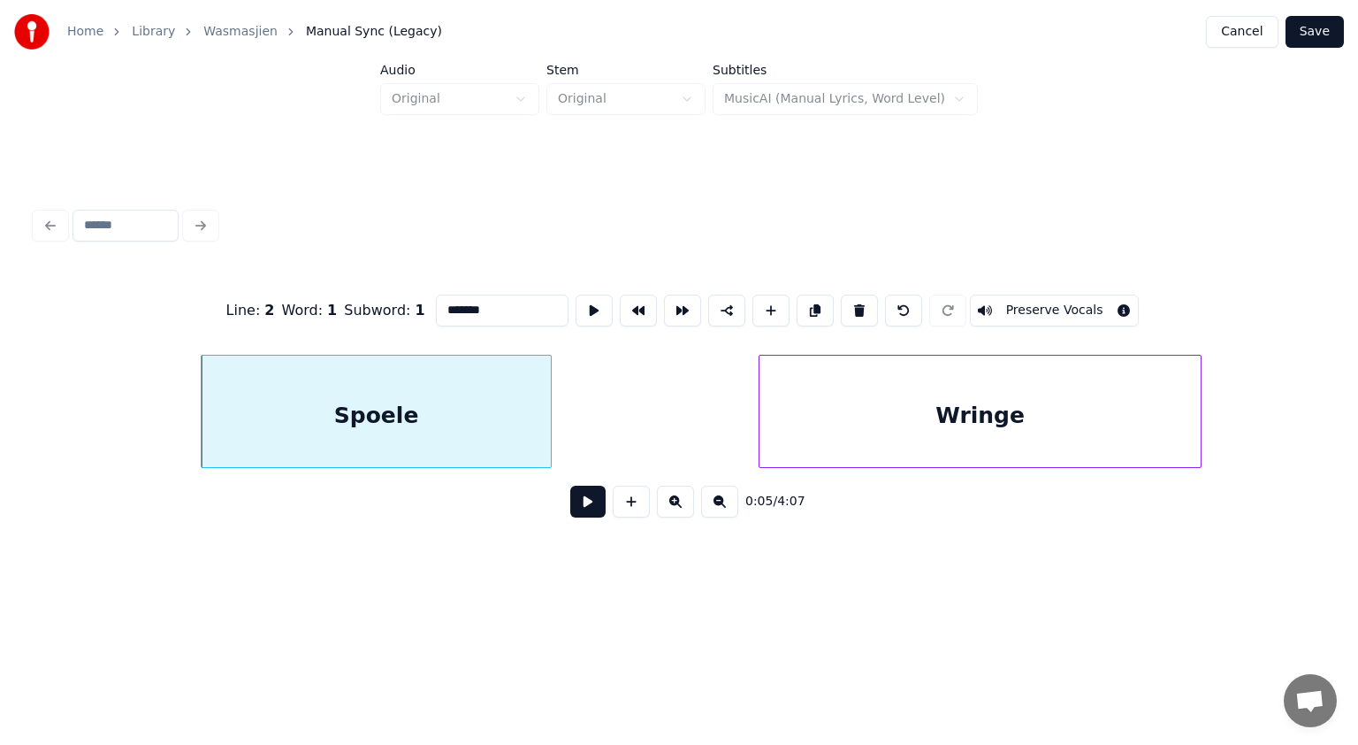
click at [585, 504] on button at bounding box center [587, 502] width 35 height 32
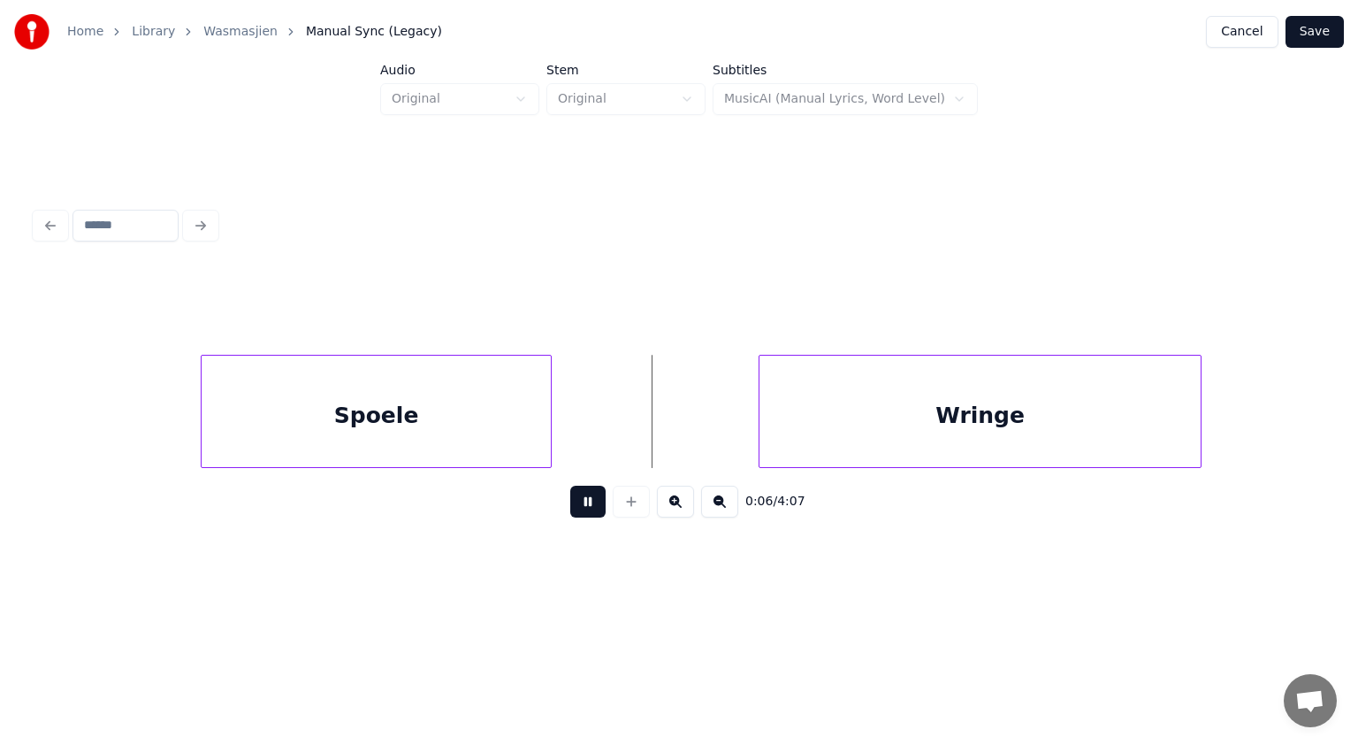
click at [585, 504] on button at bounding box center [587, 502] width 35 height 32
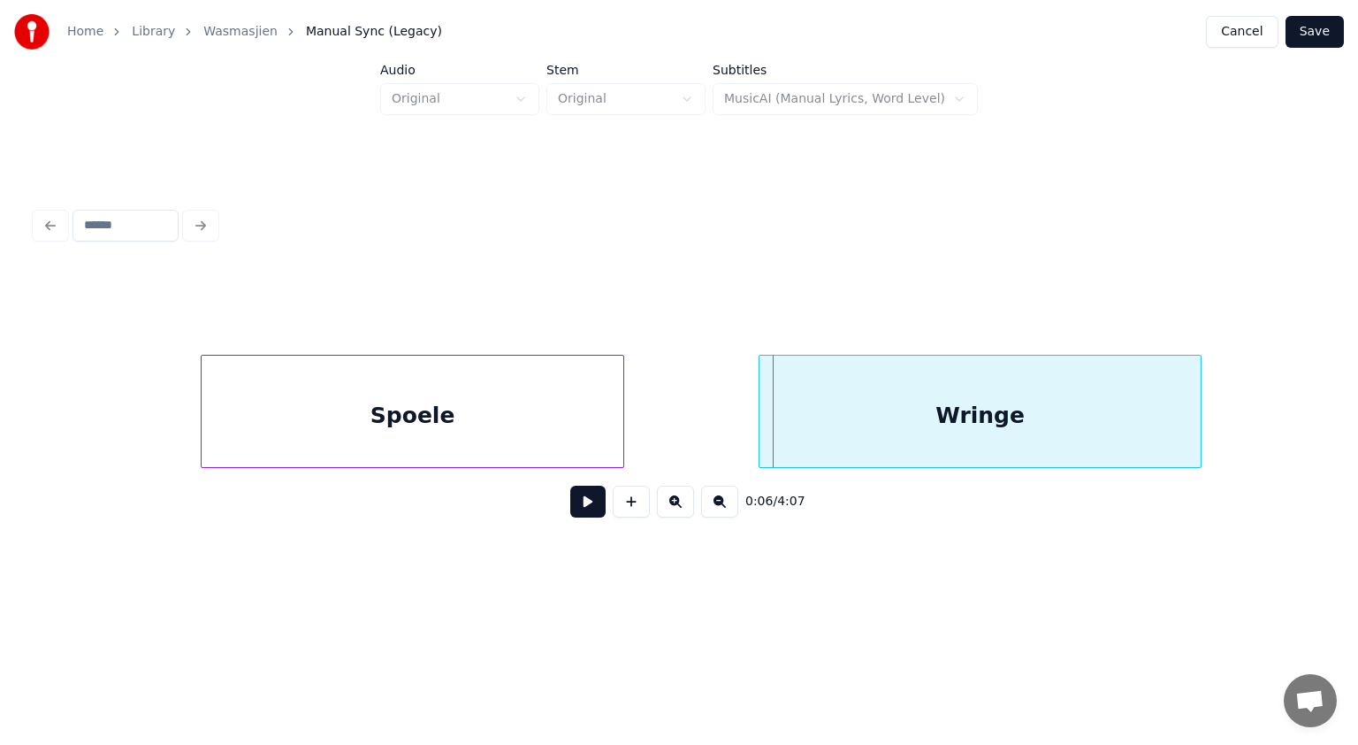
click at [621, 433] on div at bounding box center [620, 411] width 5 height 111
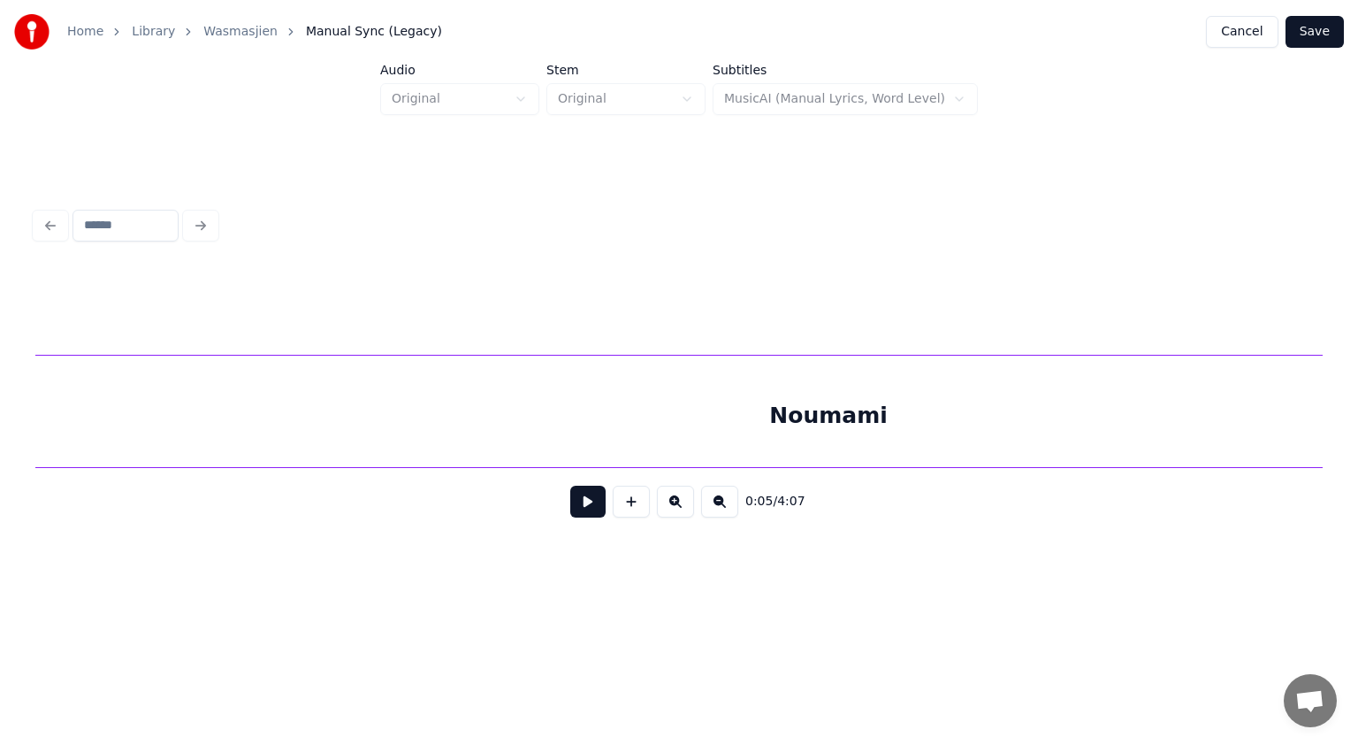
scroll to position [0, 6070]
click at [766, 430] on div "Noumami" at bounding box center [758, 416] width 1866 height 120
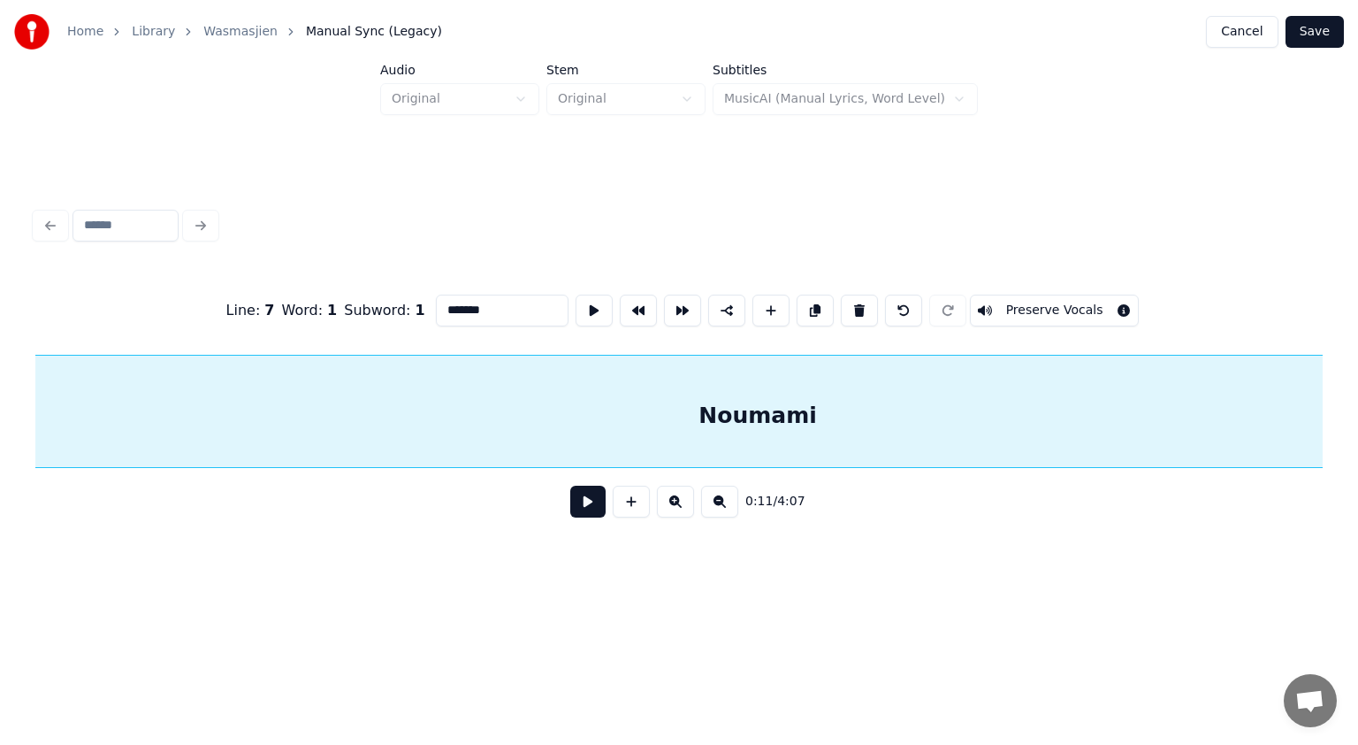
scroll to position [0, 5858]
drag, startPoint x: 514, startPoint y: 305, endPoint x: 413, endPoint y: 302, distance: 100.9
click at [413, 302] on div "Line : 7 Word : 1 Subword : 1 ******* Preserve Vocals" at bounding box center [679, 310] width 1288 height 88
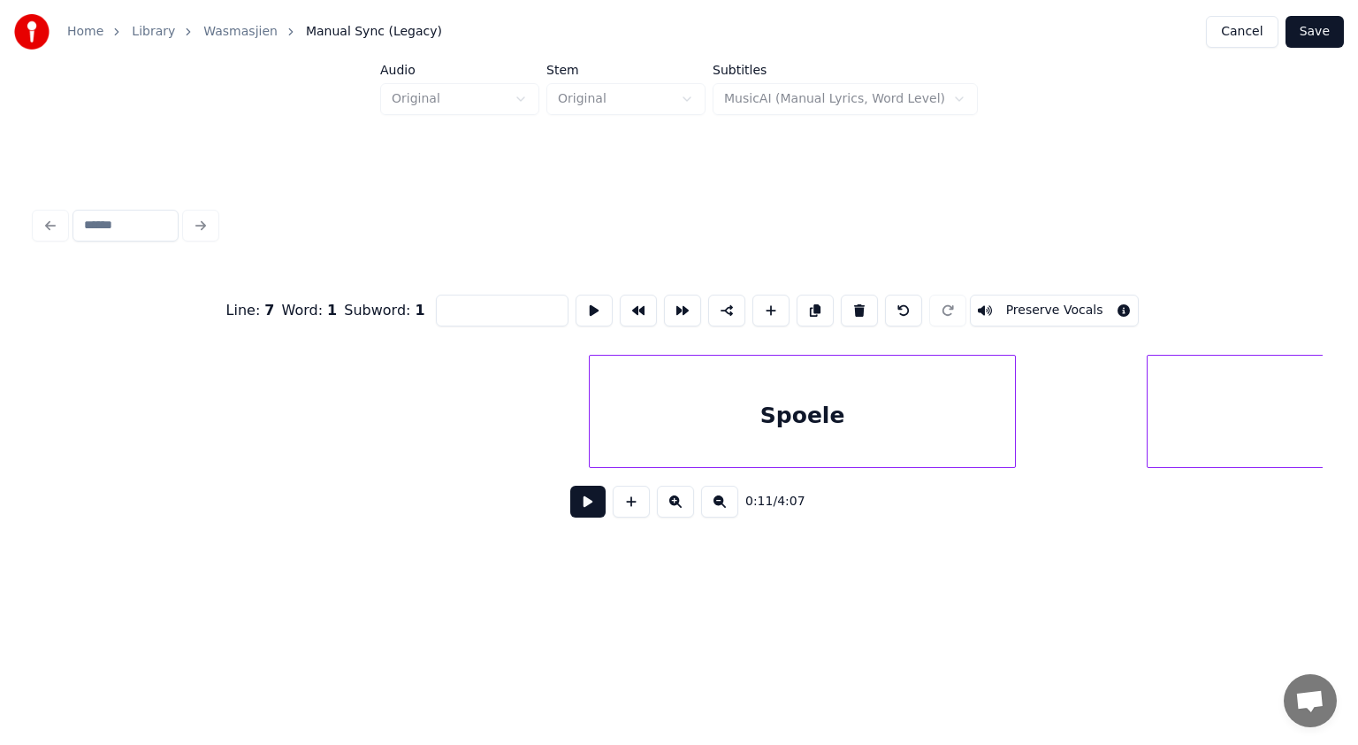
scroll to position [0, 2252]
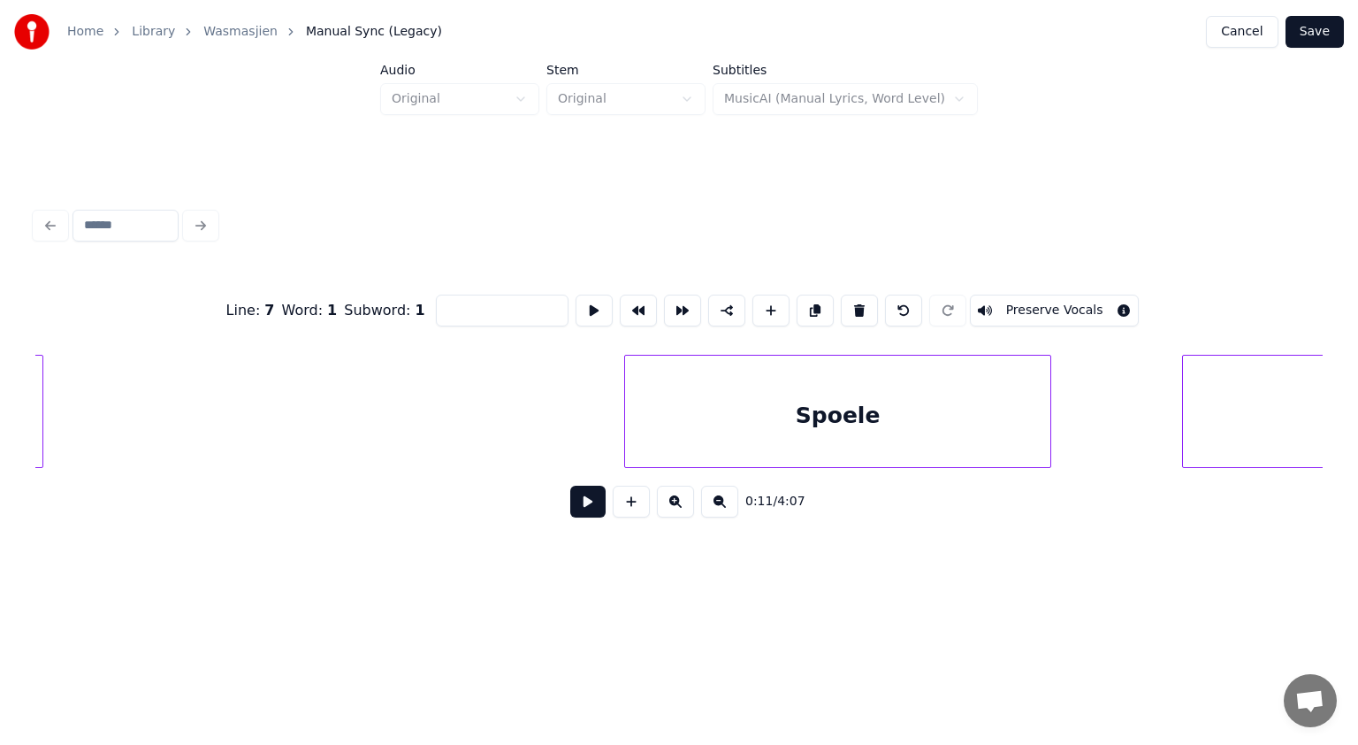
click at [807, 426] on div "Spoele" at bounding box center [837, 416] width 425 height 120
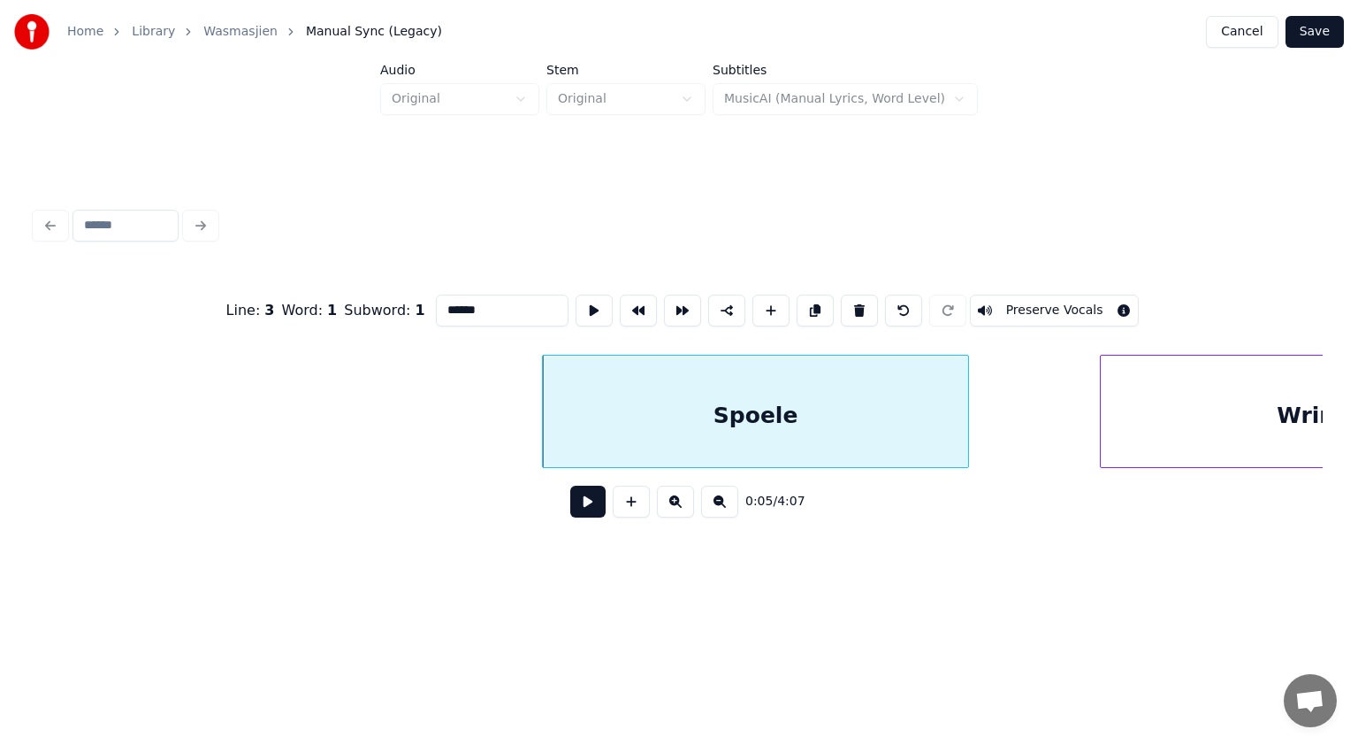
scroll to position [0, 2440]
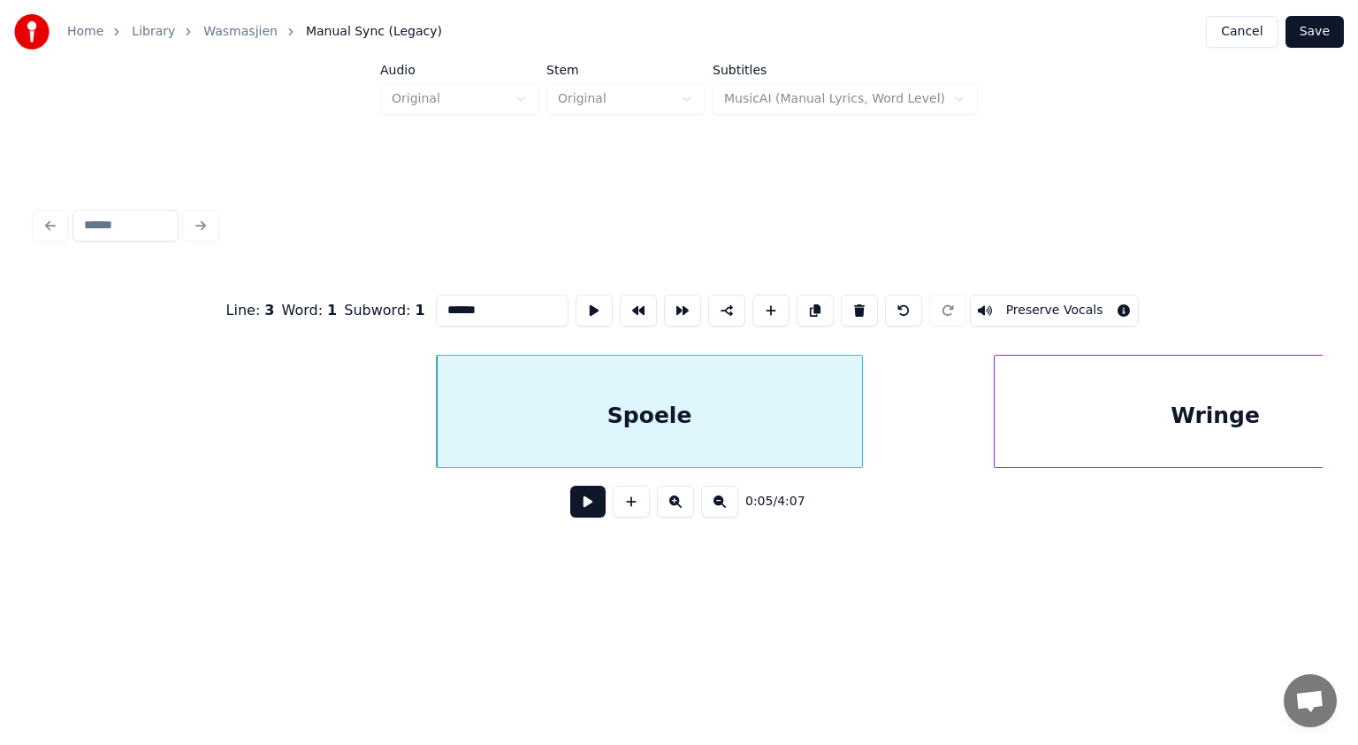
click at [801, 409] on div "Spoele" at bounding box center [649, 416] width 425 height 120
drag, startPoint x: 490, startPoint y: 306, endPoint x: 330, endPoint y: 287, distance: 161.1
click at [330, 287] on div "Line : 3 Word : 1 Subword : 1 ****** Preserve Vocals" at bounding box center [679, 310] width 1288 height 88
paste input "*"
type input "*******"
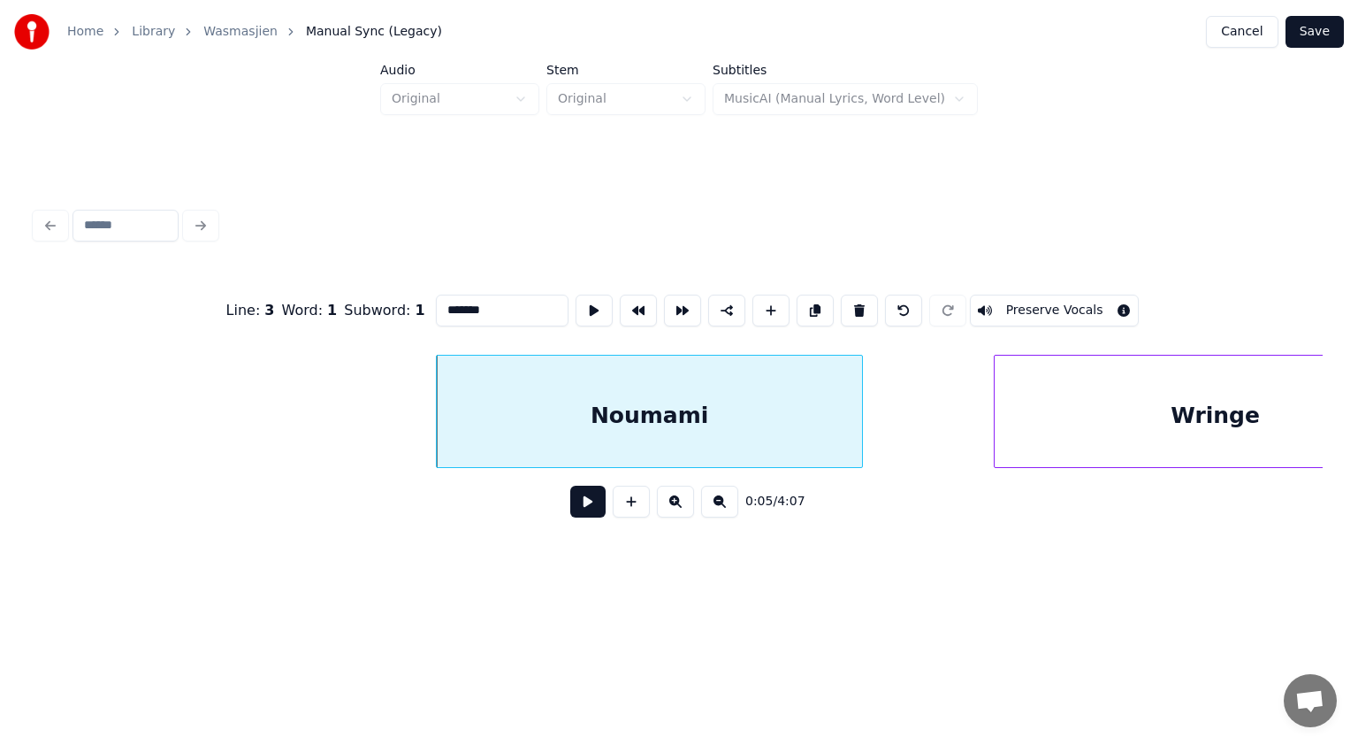
click at [585, 509] on button at bounding box center [587, 502] width 35 height 32
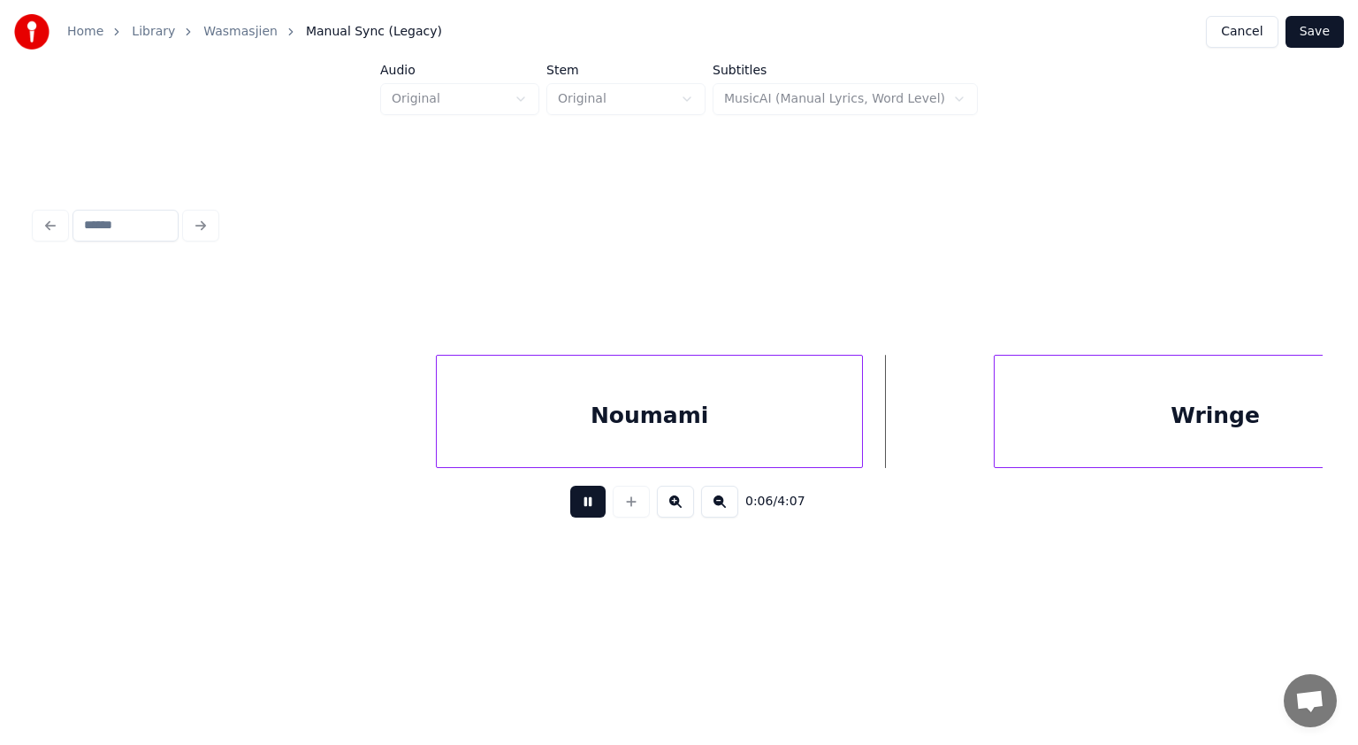
click at [585, 509] on button at bounding box center [587, 502] width 35 height 32
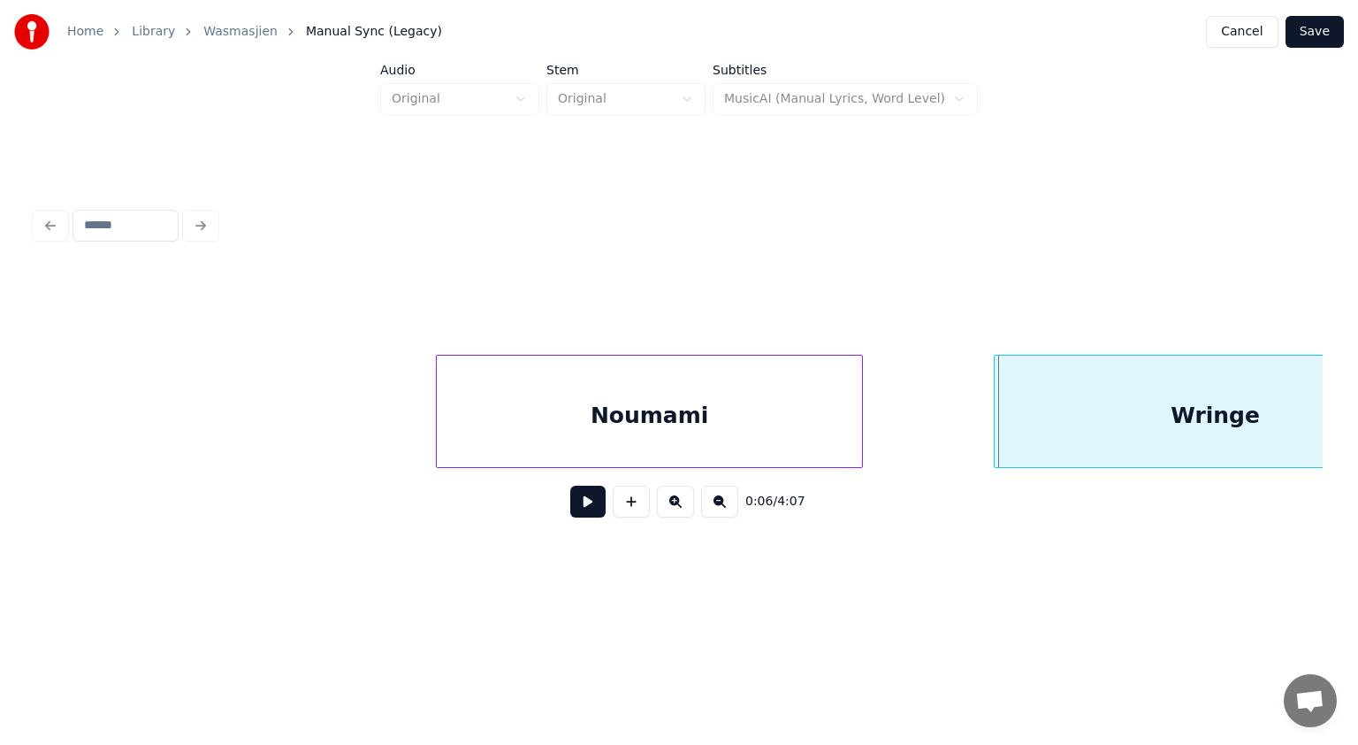
scroll to position [0, 2549]
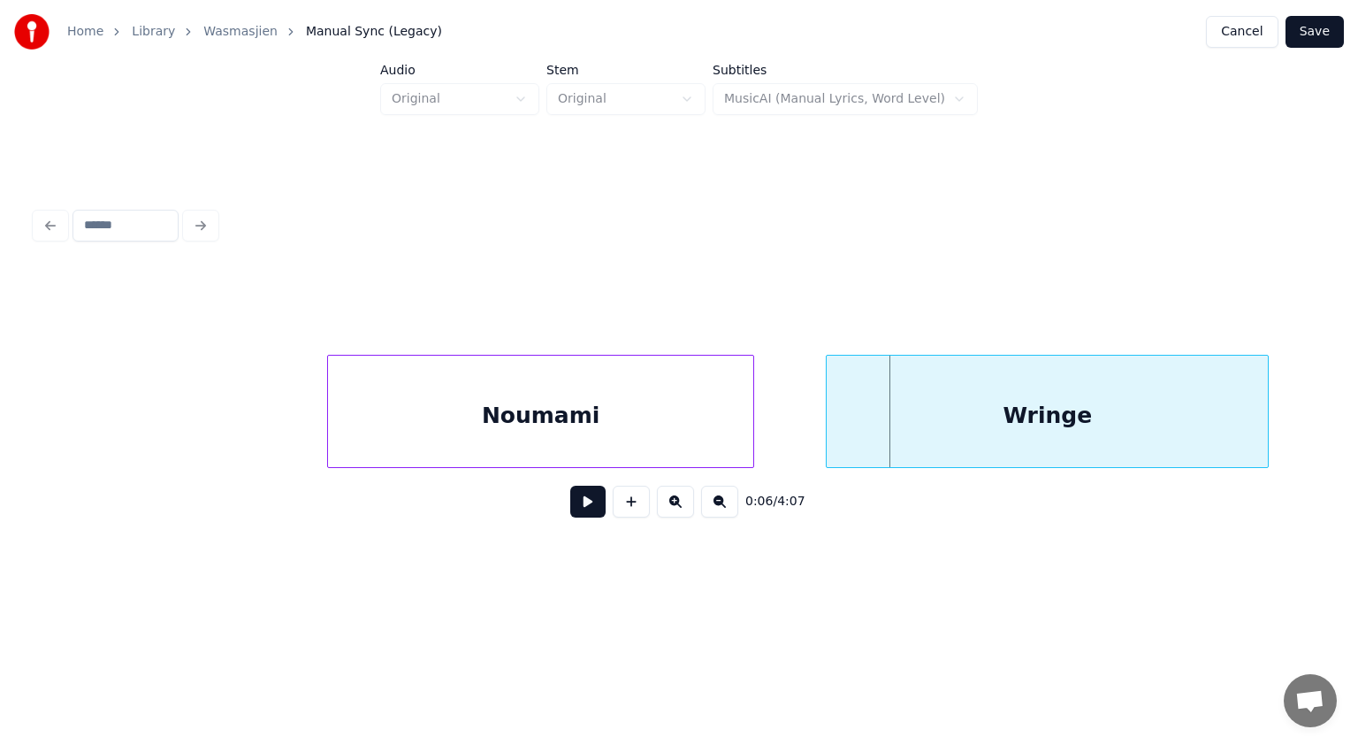
click at [1010, 426] on div "Wringe" at bounding box center [1047, 416] width 441 height 120
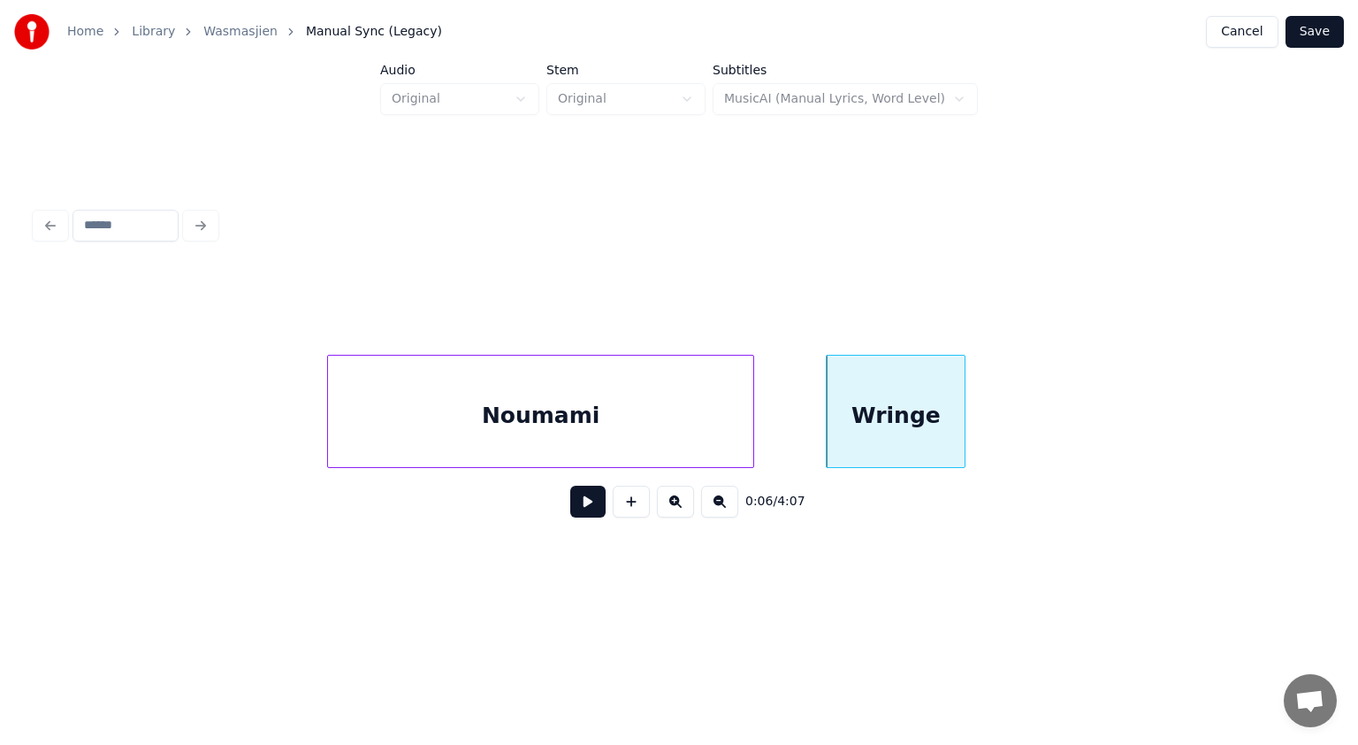
click at [964, 415] on div at bounding box center [962, 411] width 5 height 111
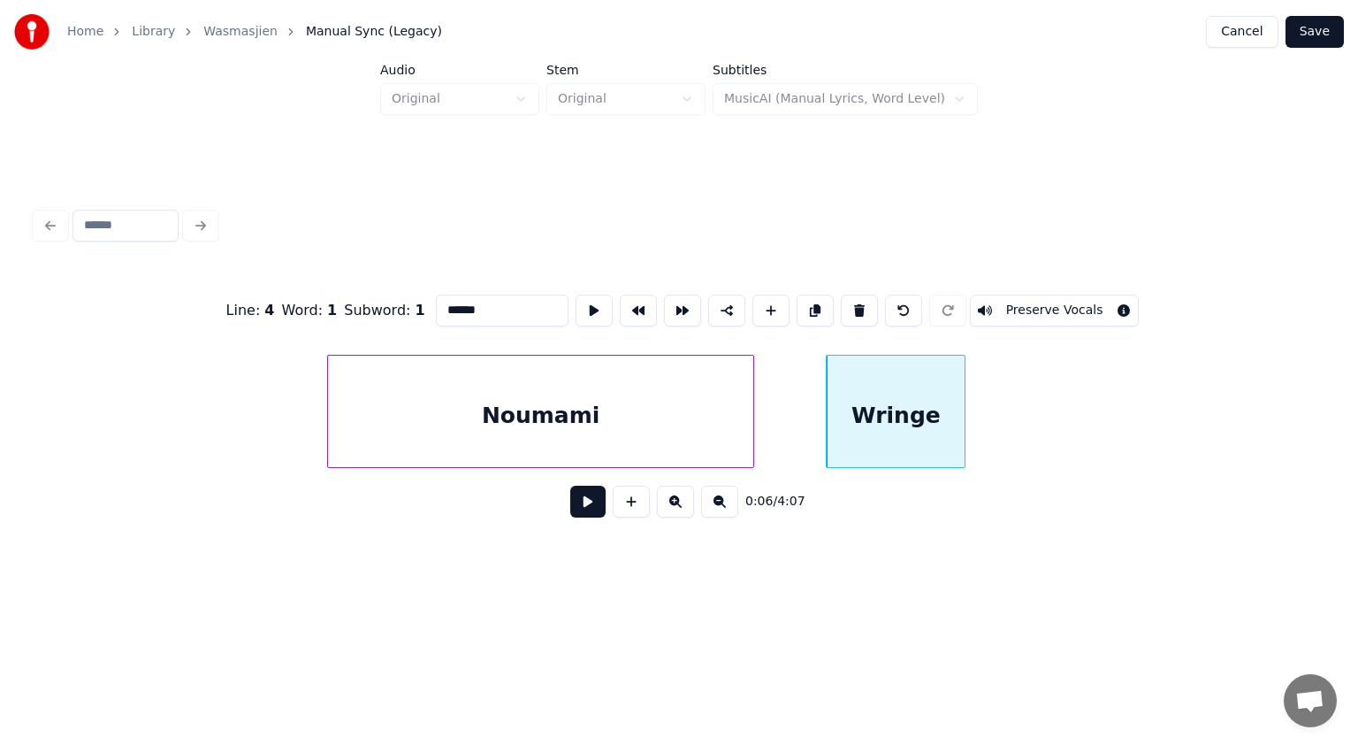
click at [914, 410] on div "Wringe" at bounding box center [896, 416] width 138 height 120
drag, startPoint x: 501, startPoint y: 303, endPoint x: 388, endPoint y: 293, distance: 112.8
click at [388, 293] on div "Line : 4 Word : 1 Subword : 1 ****** Preserve Vocals" at bounding box center [679, 310] width 1288 height 88
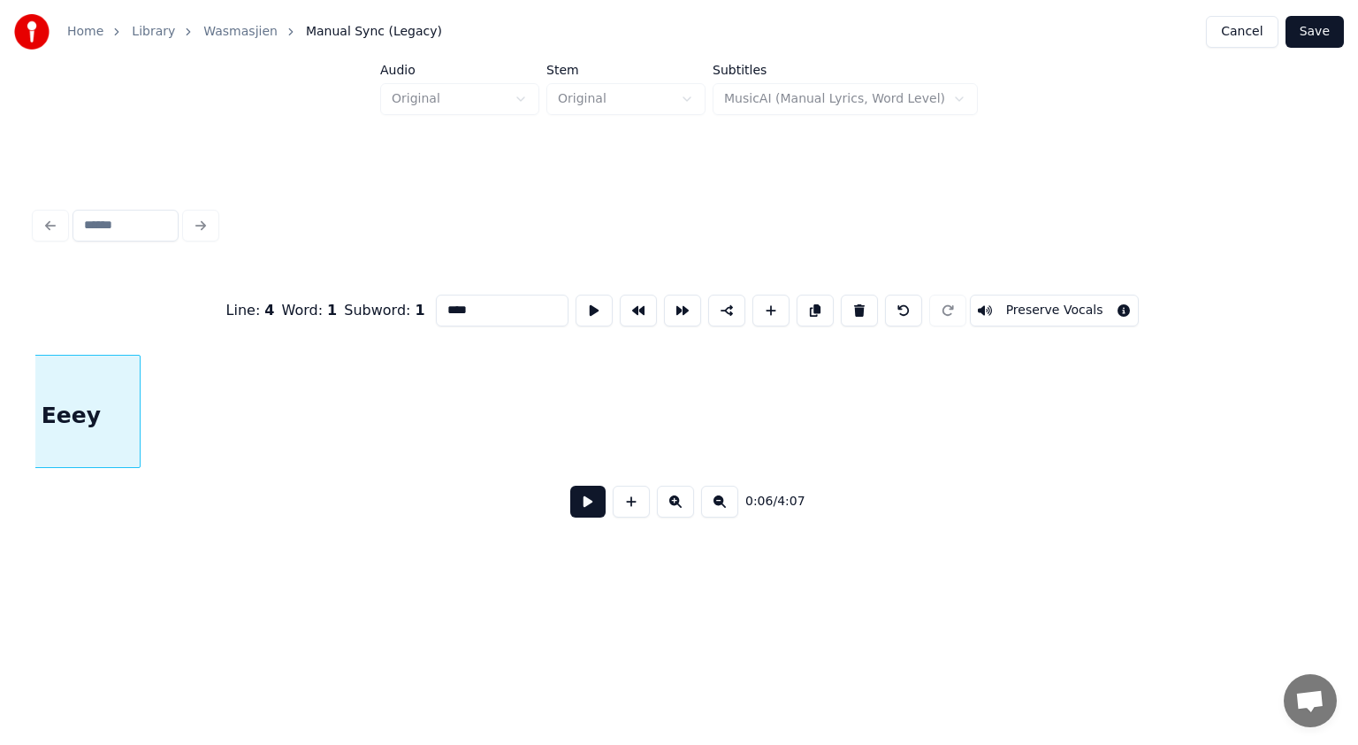
scroll to position [0, 3409]
type input "****"
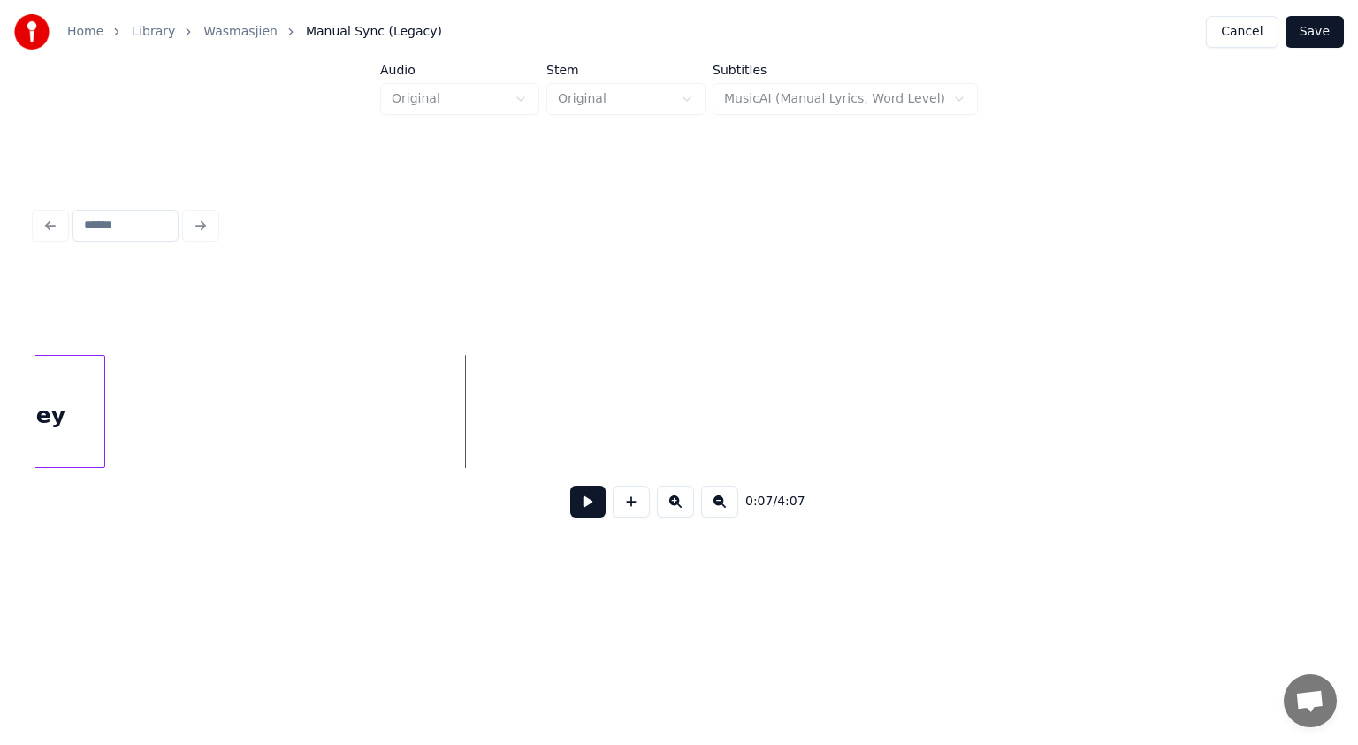
click at [587, 513] on button at bounding box center [587, 502] width 35 height 32
click at [631, 508] on button at bounding box center [631, 502] width 37 height 32
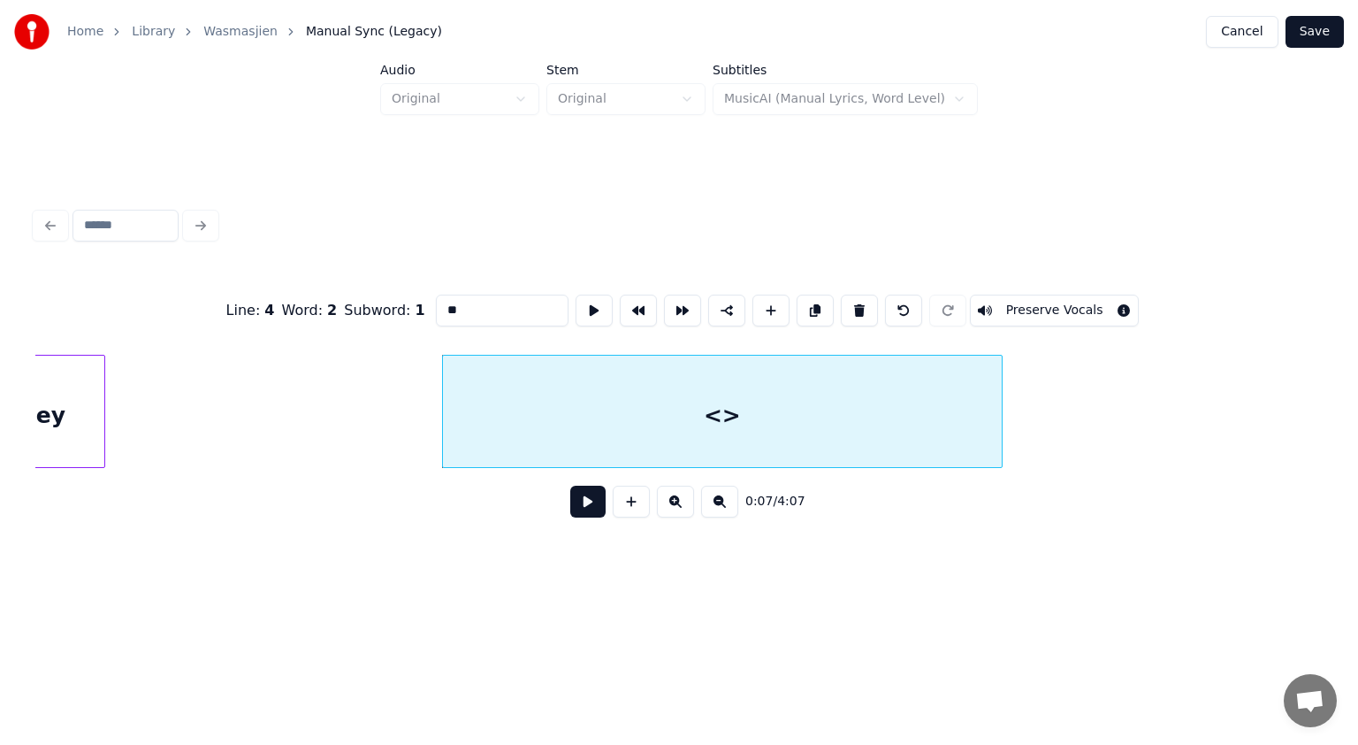
click at [1000, 426] on div at bounding box center [999, 411] width 5 height 111
drag, startPoint x: 400, startPoint y: 287, endPoint x: 326, endPoint y: 287, distance: 73.4
click at [326, 287] on div "Line : 4 Word : 2 Subword : 1 ** Preserve Vocals" at bounding box center [679, 310] width 1288 height 88
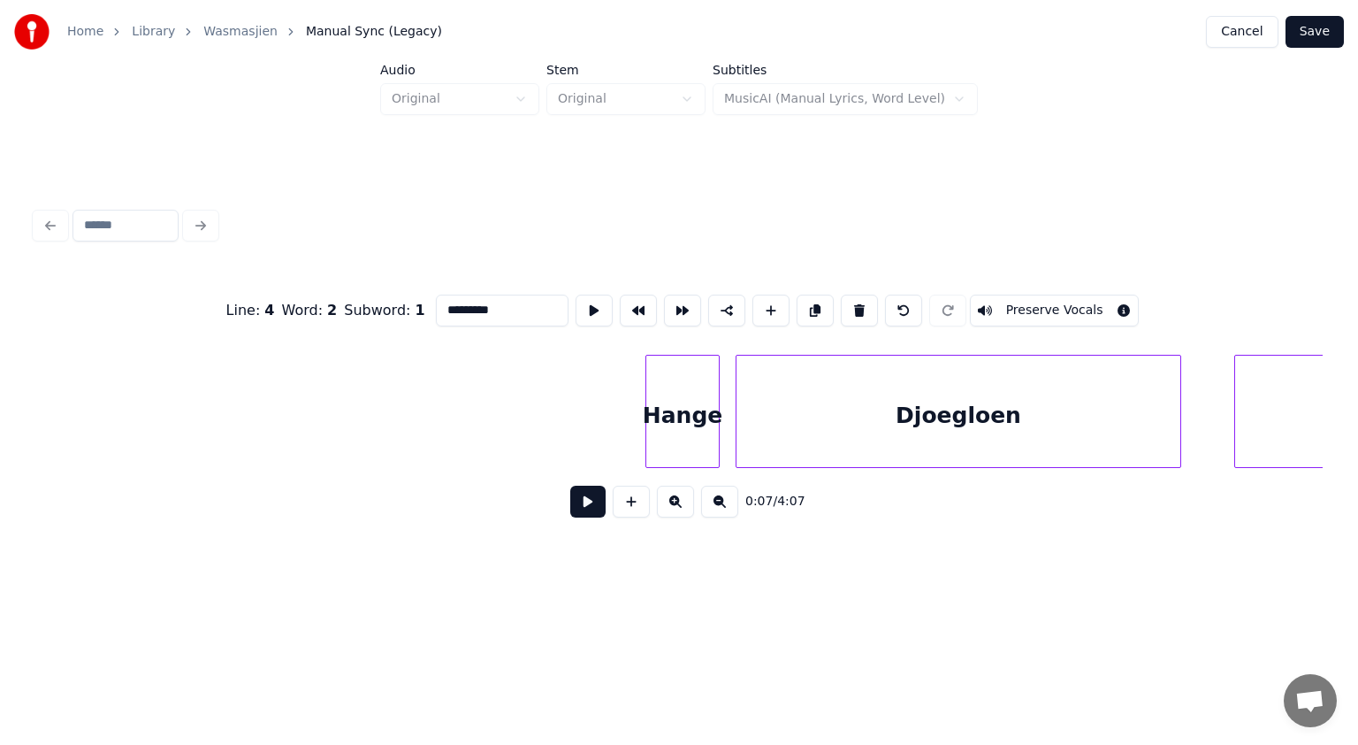
scroll to position [0, 4694]
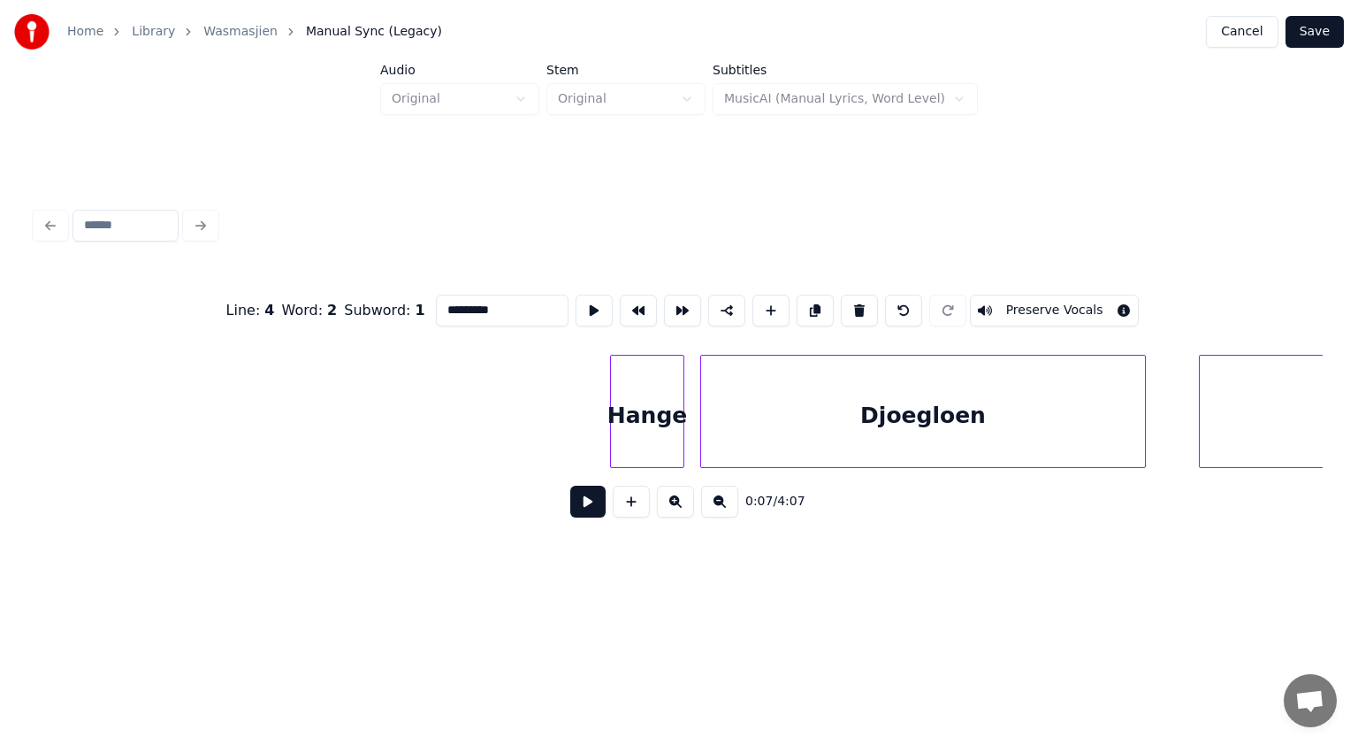
type input "*********"
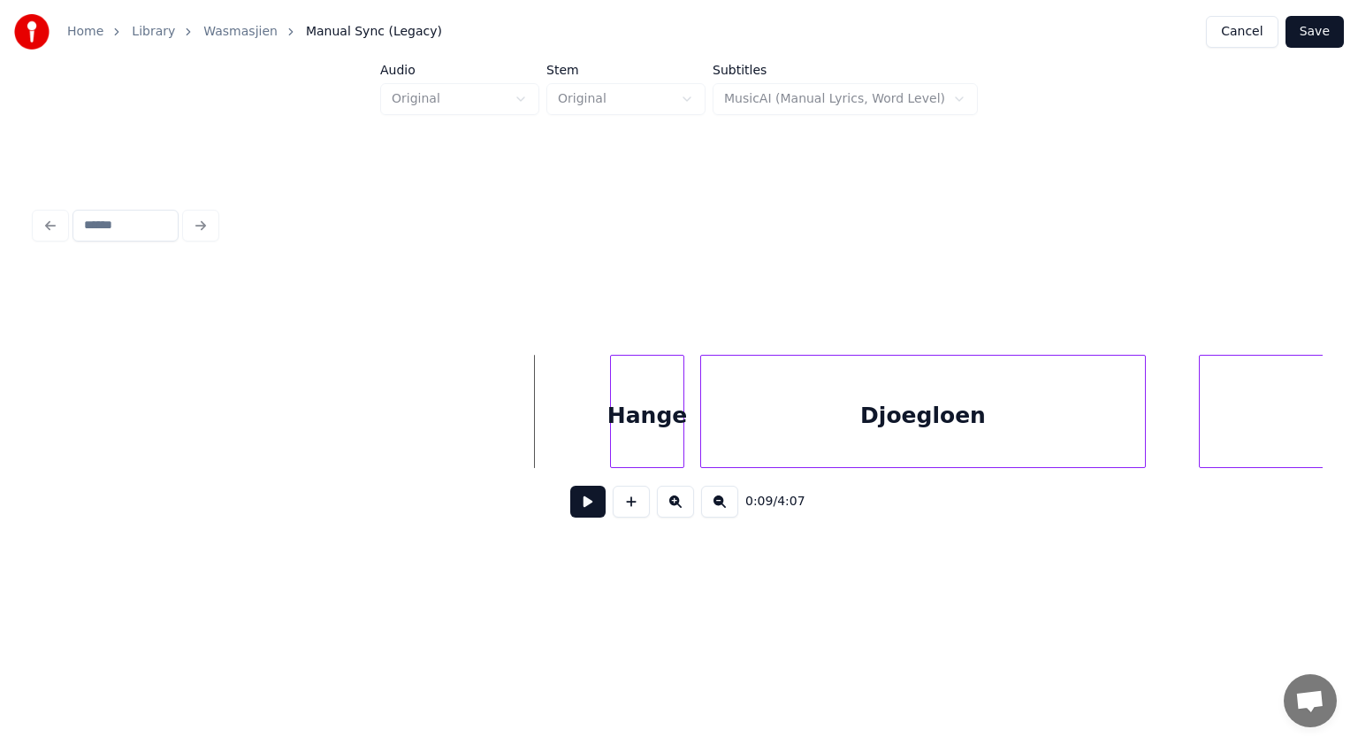
click at [583, 505] on button at bounding box center [587, 502] width 35 height 32
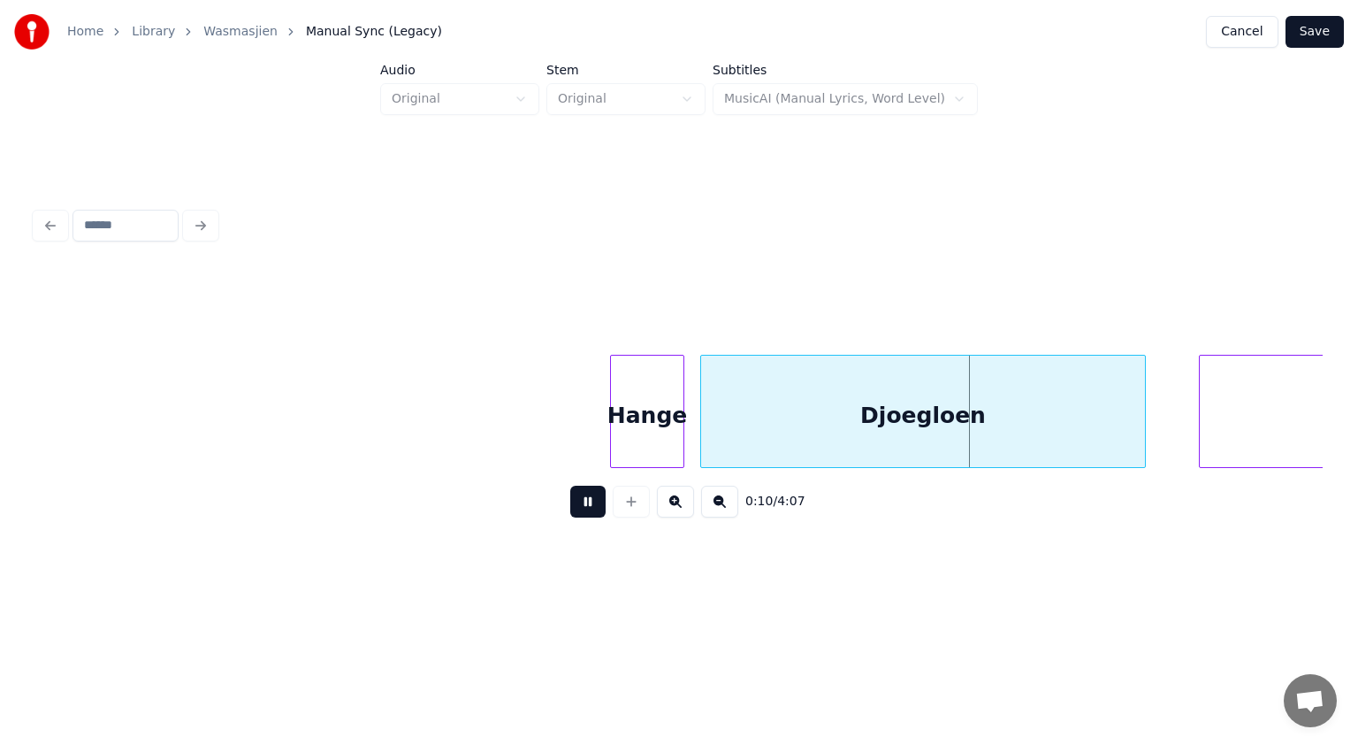
click at [583, 505] on button at bounding box center [587, 502] width 35 height 32
click at [647, 445] on div "Hange" at bounding box center [647, 416] width 73 height 120
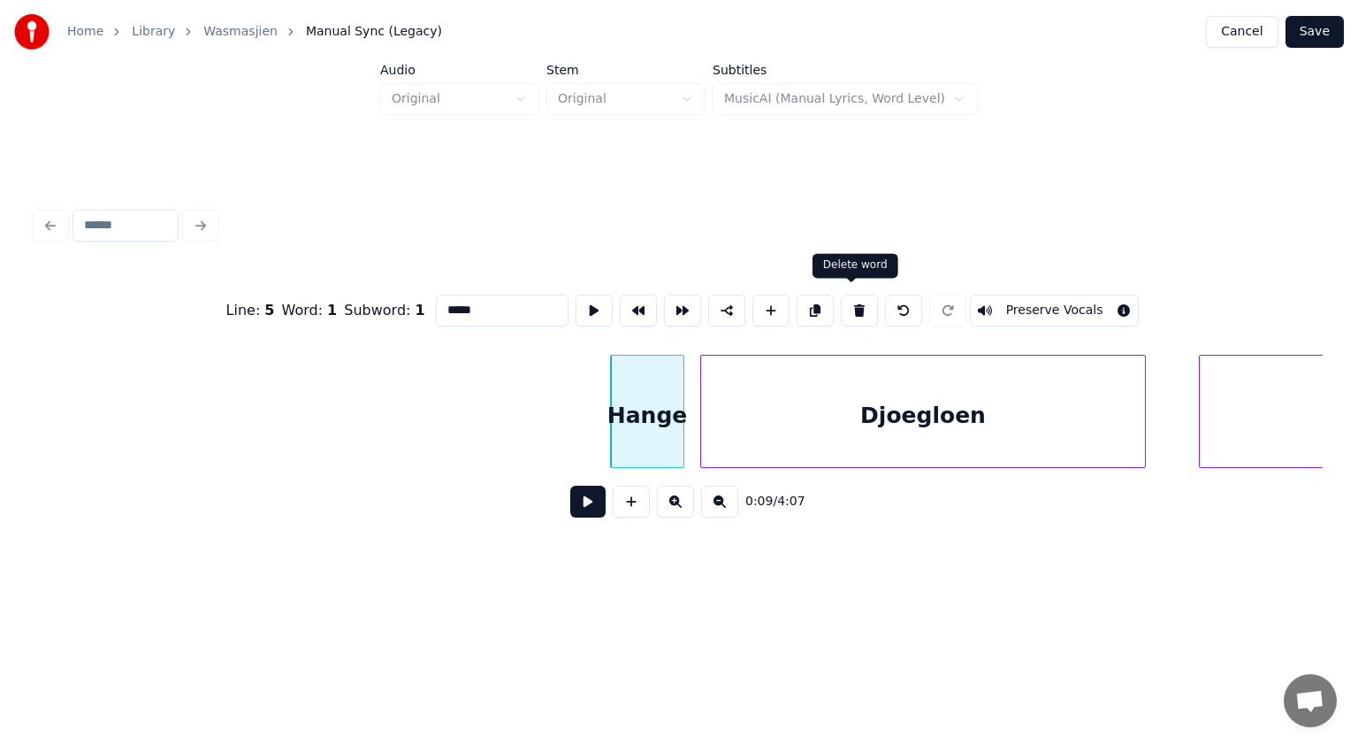
click at [855, 306] on button at bounding box center [859, 311] width 37 height 32
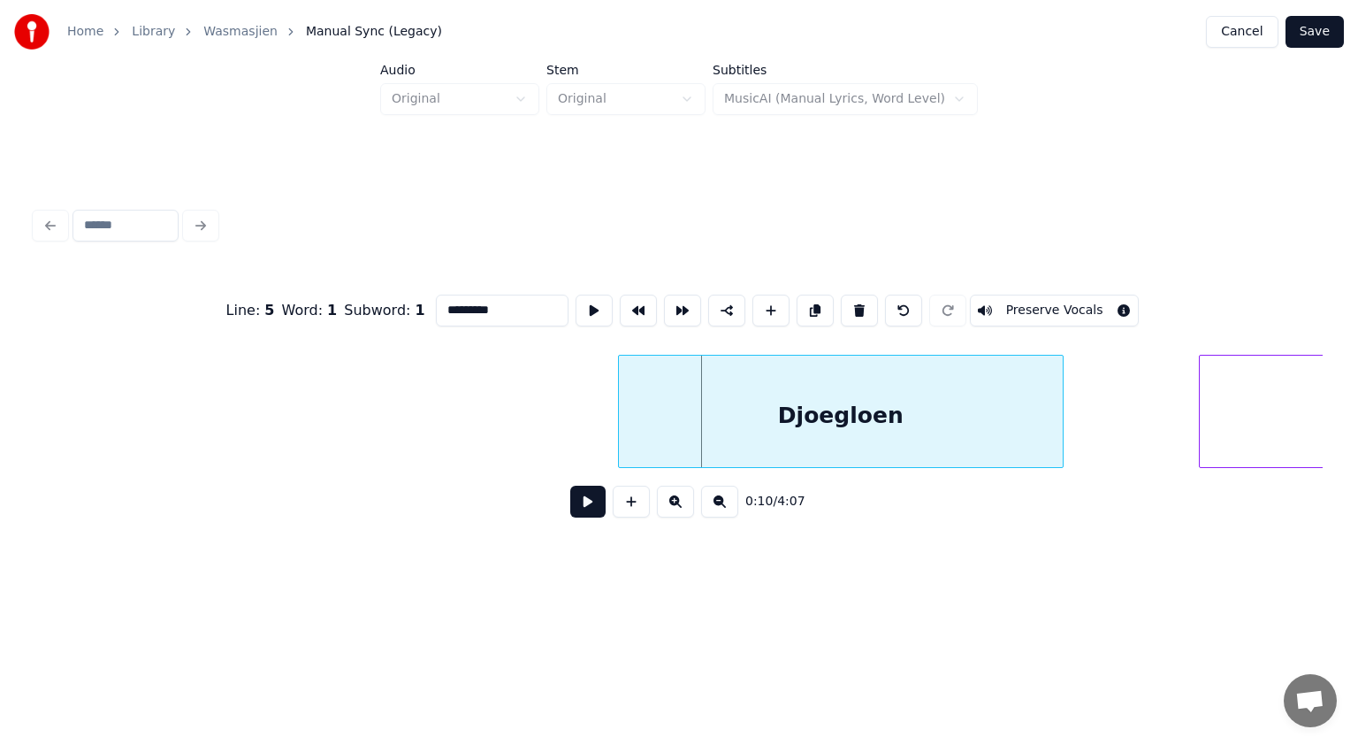
click at [681, 398] on div "Djoegloen" at bounding box center [841, 416] width 444 height 120
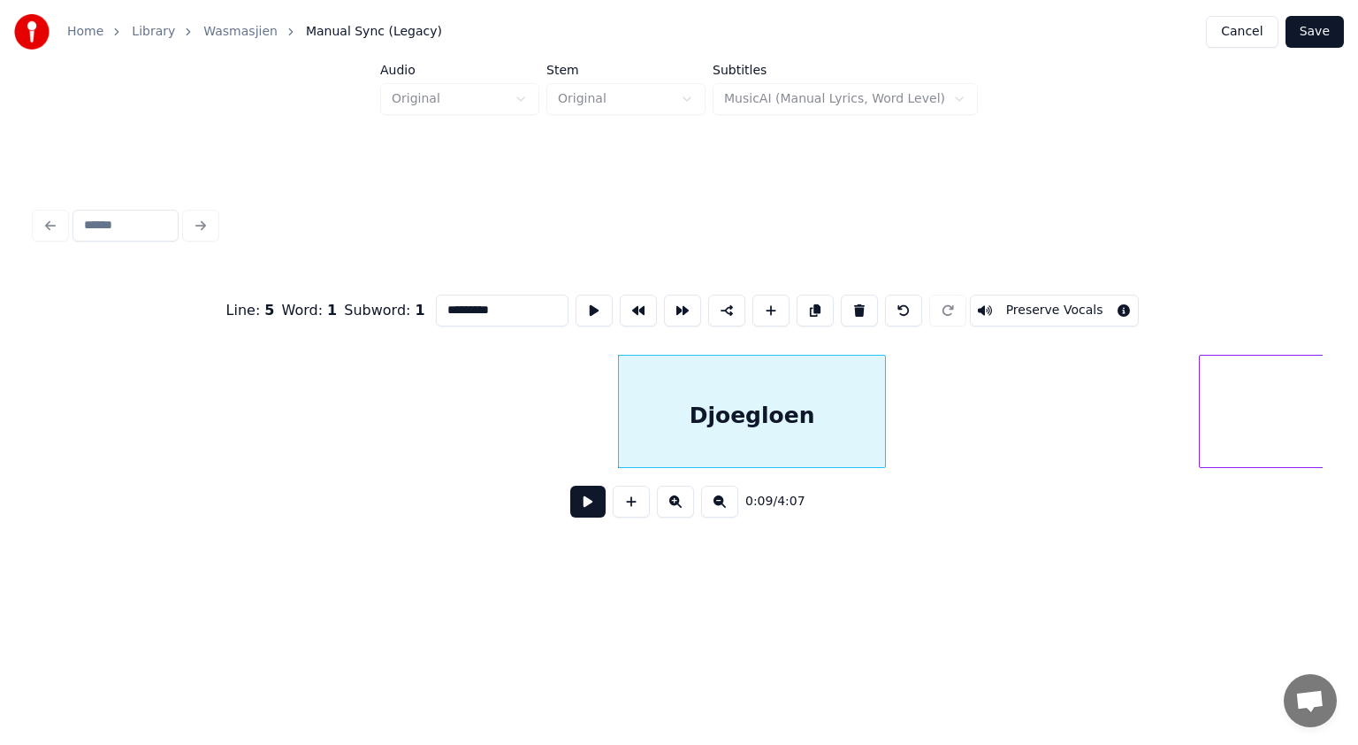
click at [880, 429] on div at bounding box center [882, 411] width 5 height 111
click at [795, 416] on div "Djoegloen" at bounding box center [752, 416] width 267 height 120
drag, startPoint x: 514, startPoint y: 302, endPoint x: 475, endPoint y: 301, distance: 38.9
click at [475, 301] on input "*********" at bounding box center [502, 311] width 133 height 32
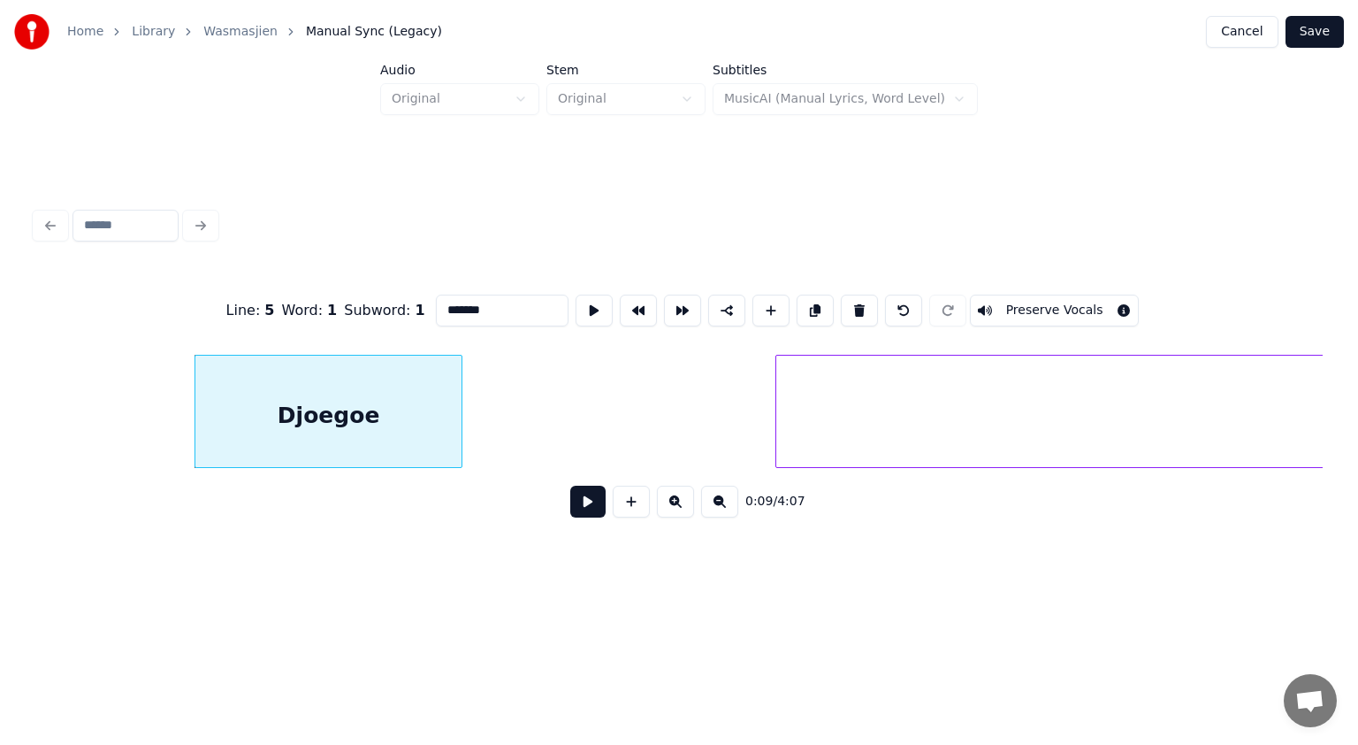
scroll to position [0, 5189]
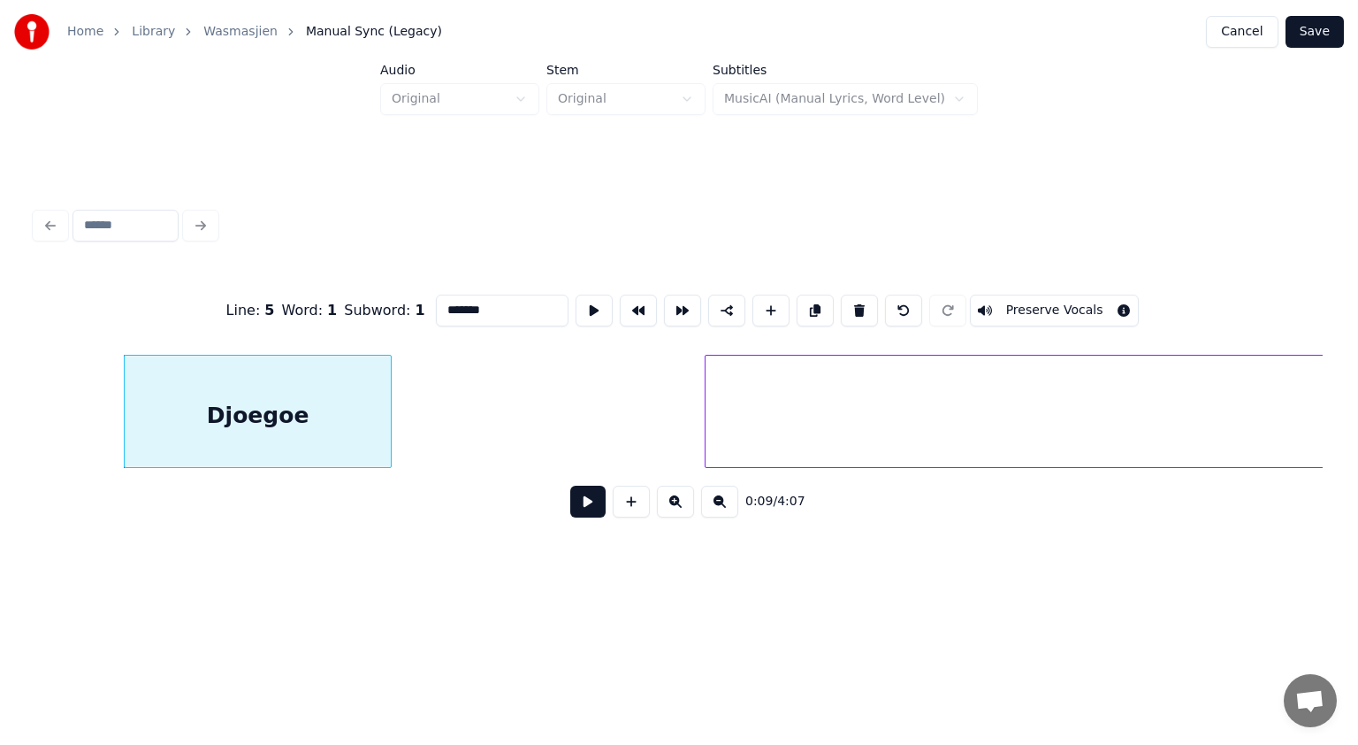
type input "*******"
click at [584, 503] on button at bounding box center [587, 502] width 35 height 32
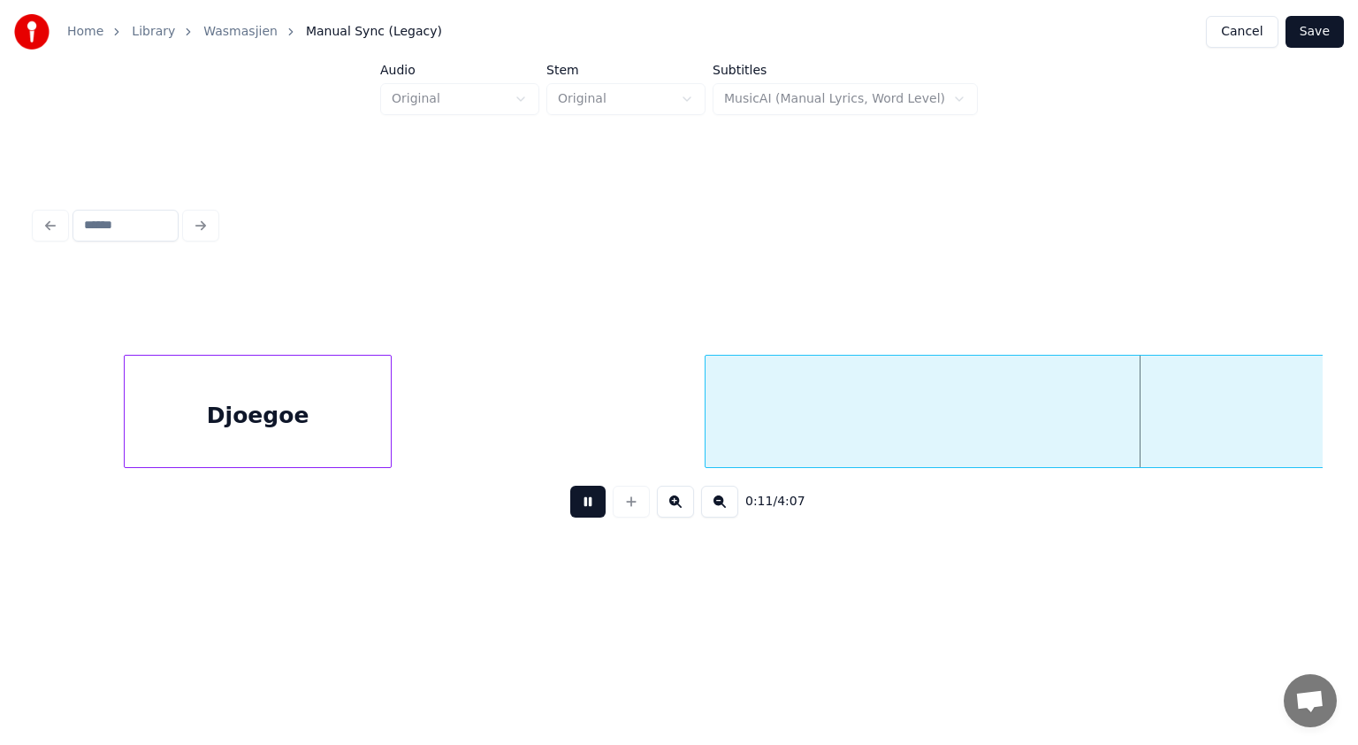
click at [584, 503] on button at bounding box center [587, 502] width 35 height 32
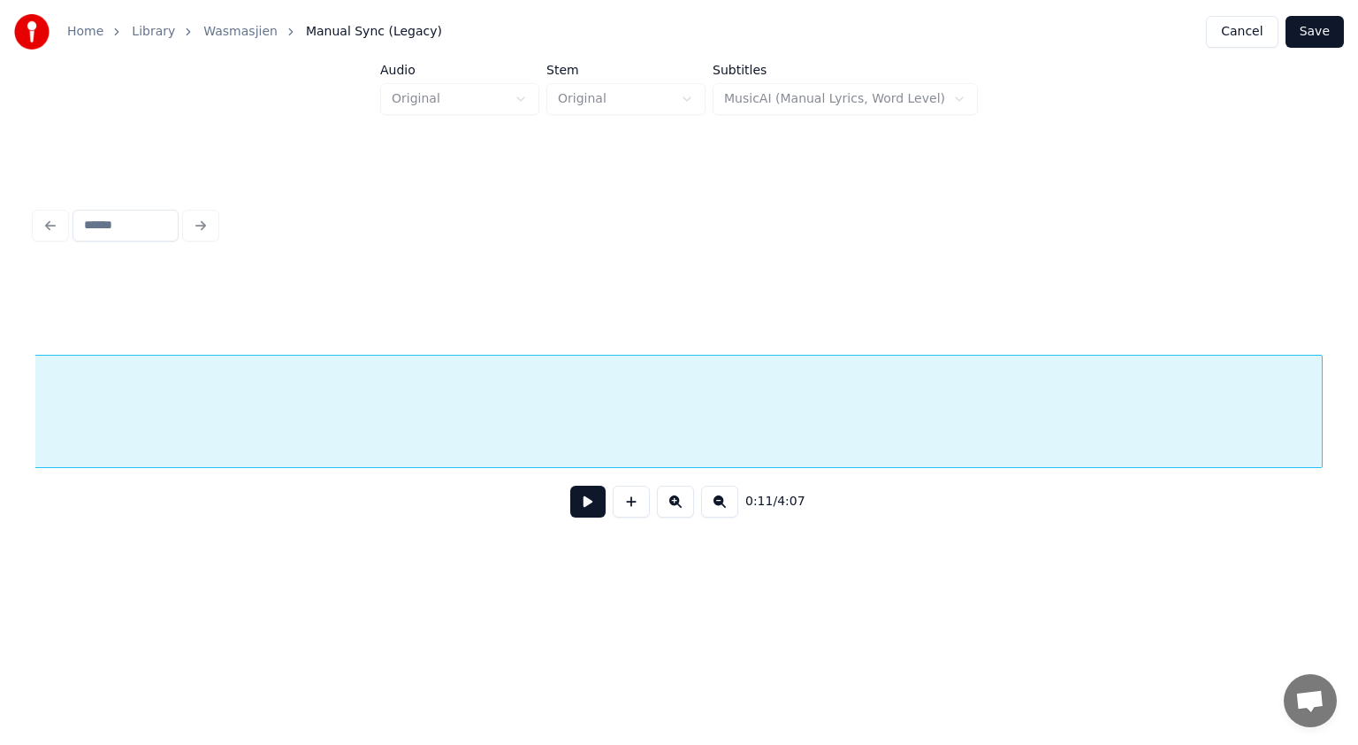
click at [639, 455] on div at bounding box center [389, 416] width 1866 height 120
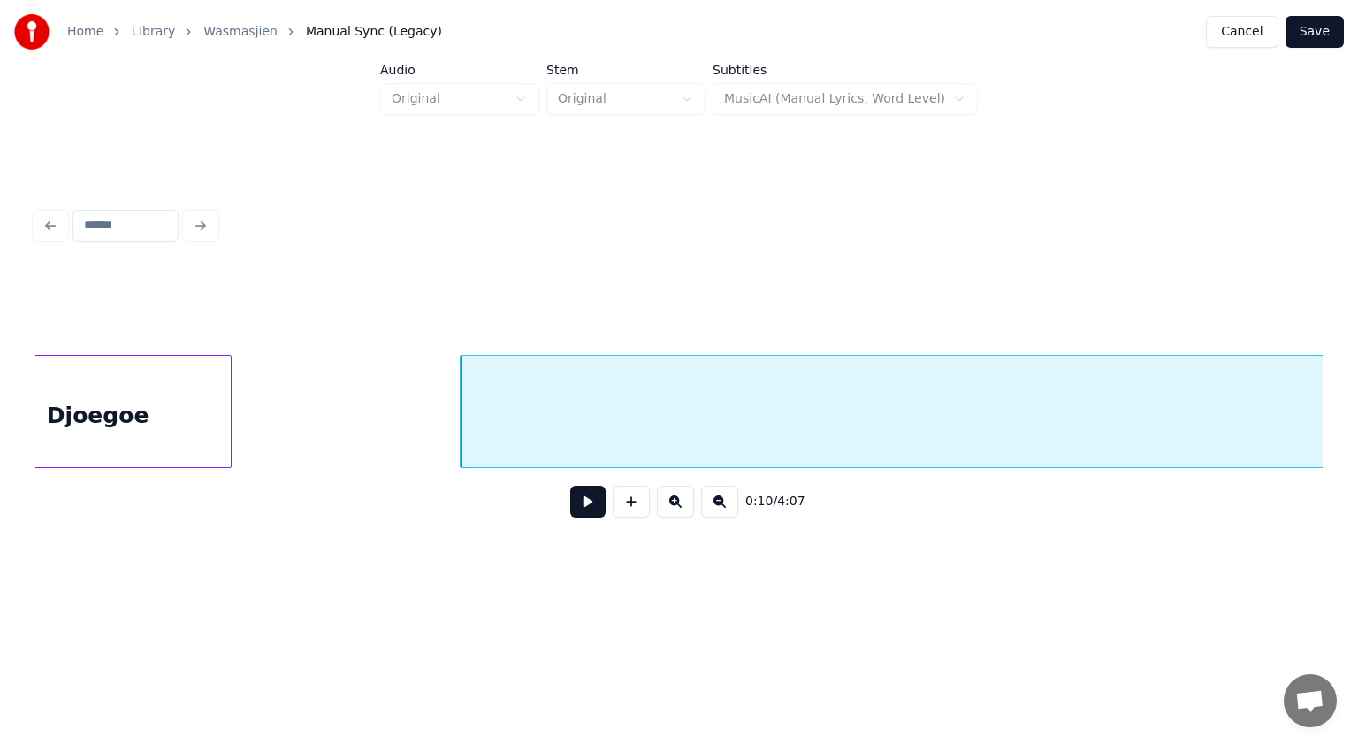
scroll to position [0, 5290]
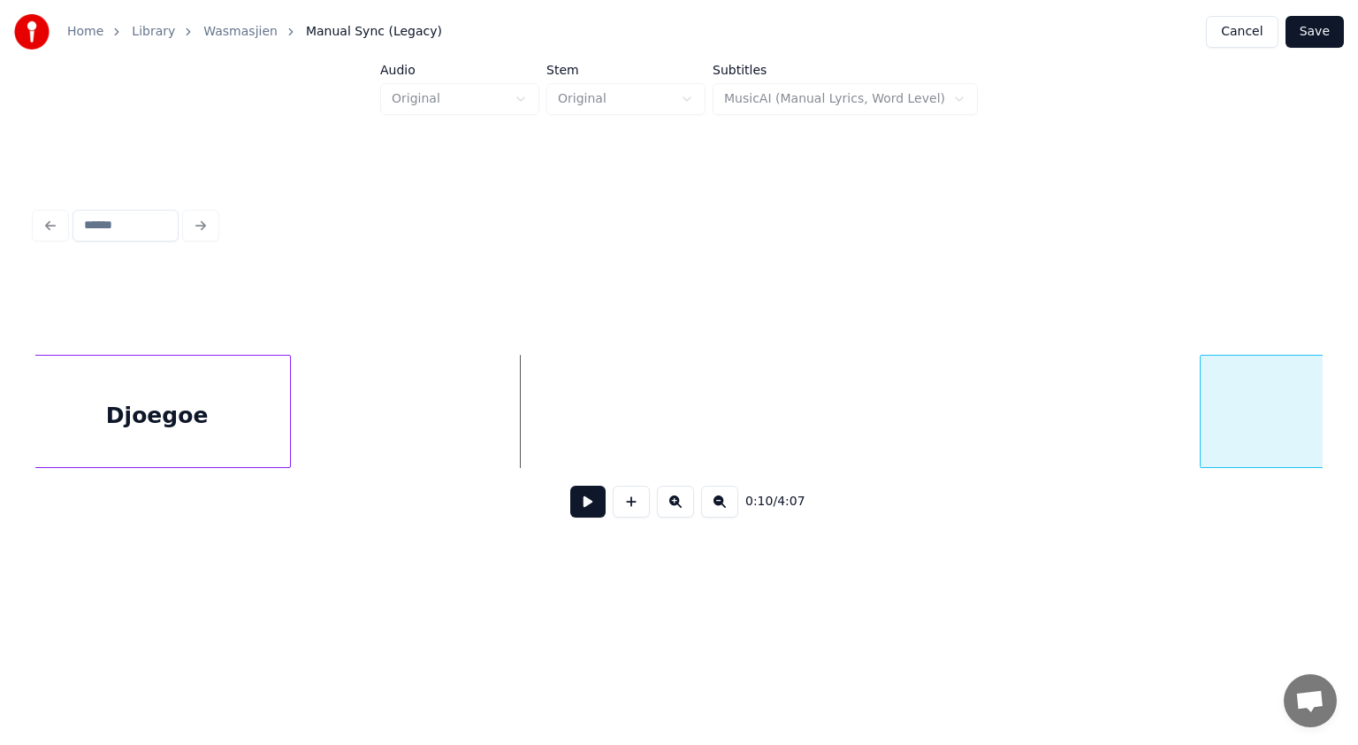
click at [1205, 408] on div at bounding box center [1203, 411] width 5 height 111
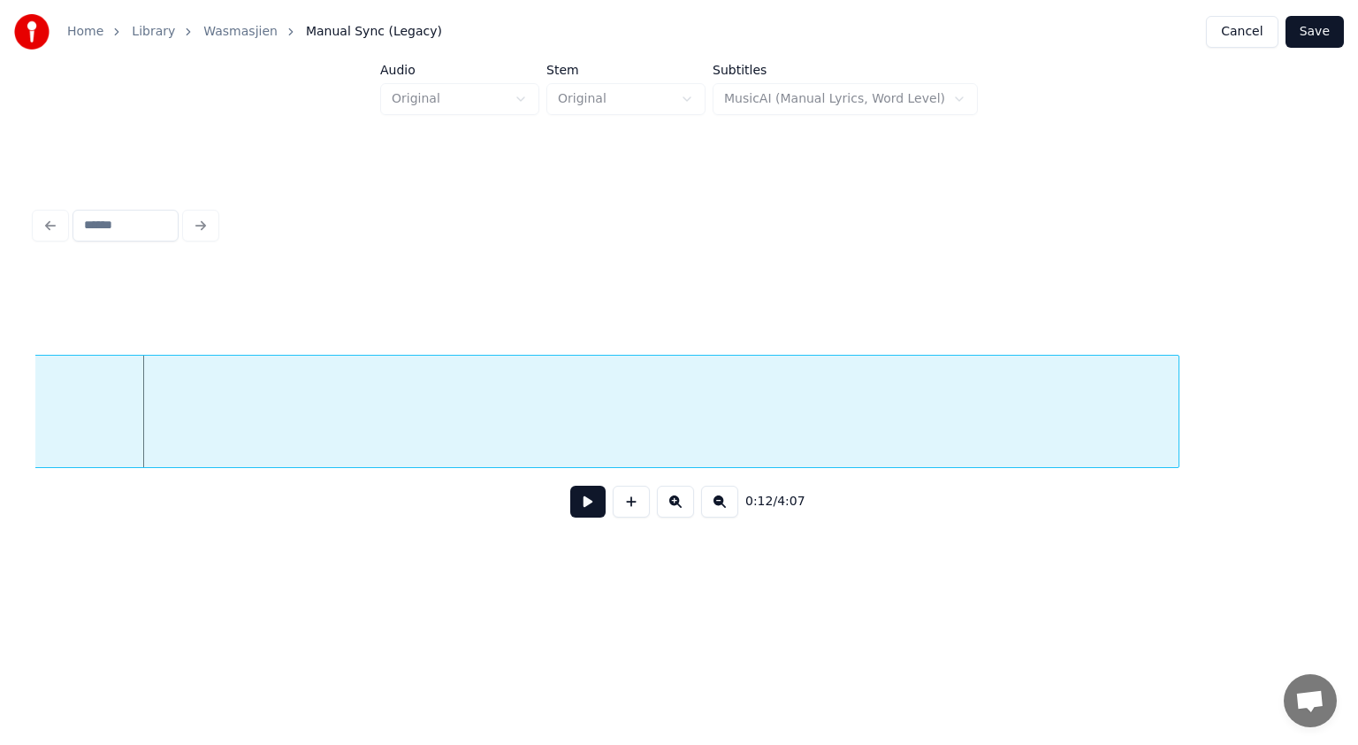
scroll to position [0, 6304]
click at [1139, 403] on div at bounding box center [629, 416] width 1185 height 120
click at [1112, 385] on div at bounding box center [628, 411] width 1187 height 113
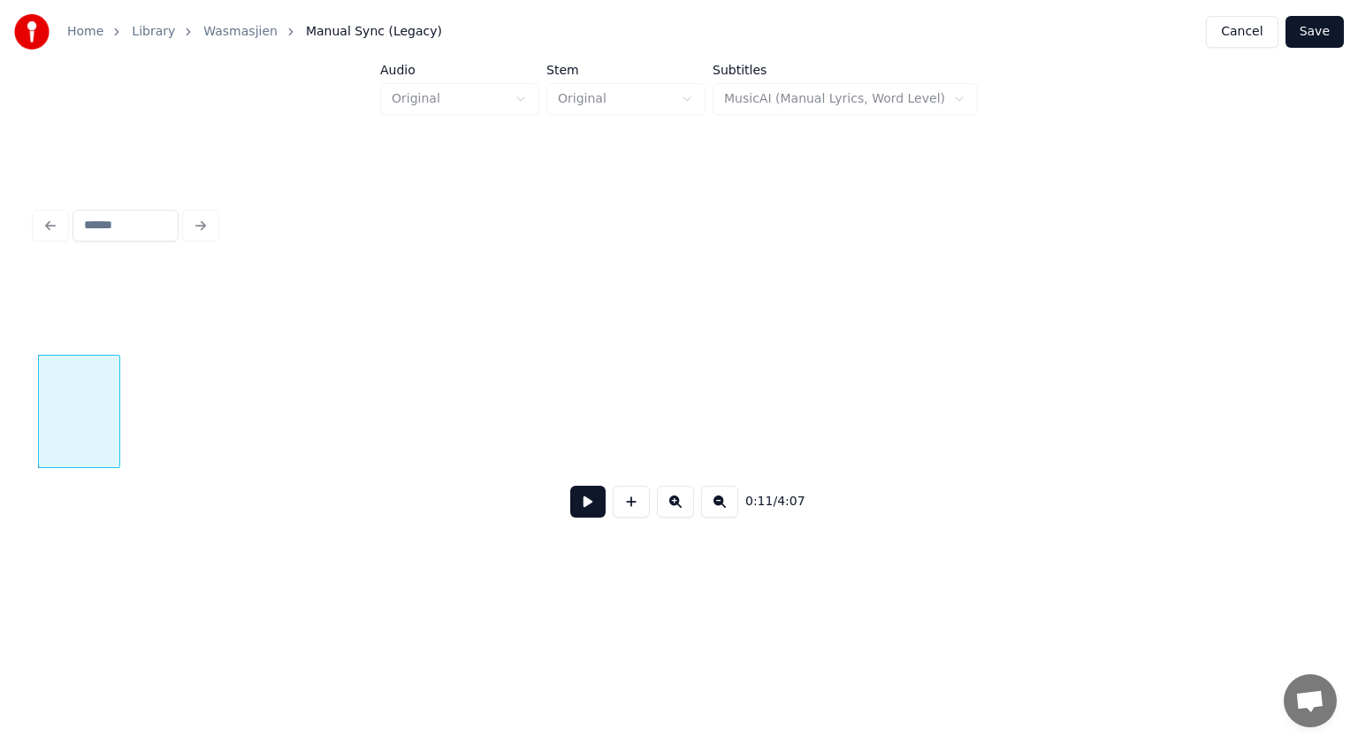
click at [119, 371] on div at bounding box center [116, 411] width 5 height 111
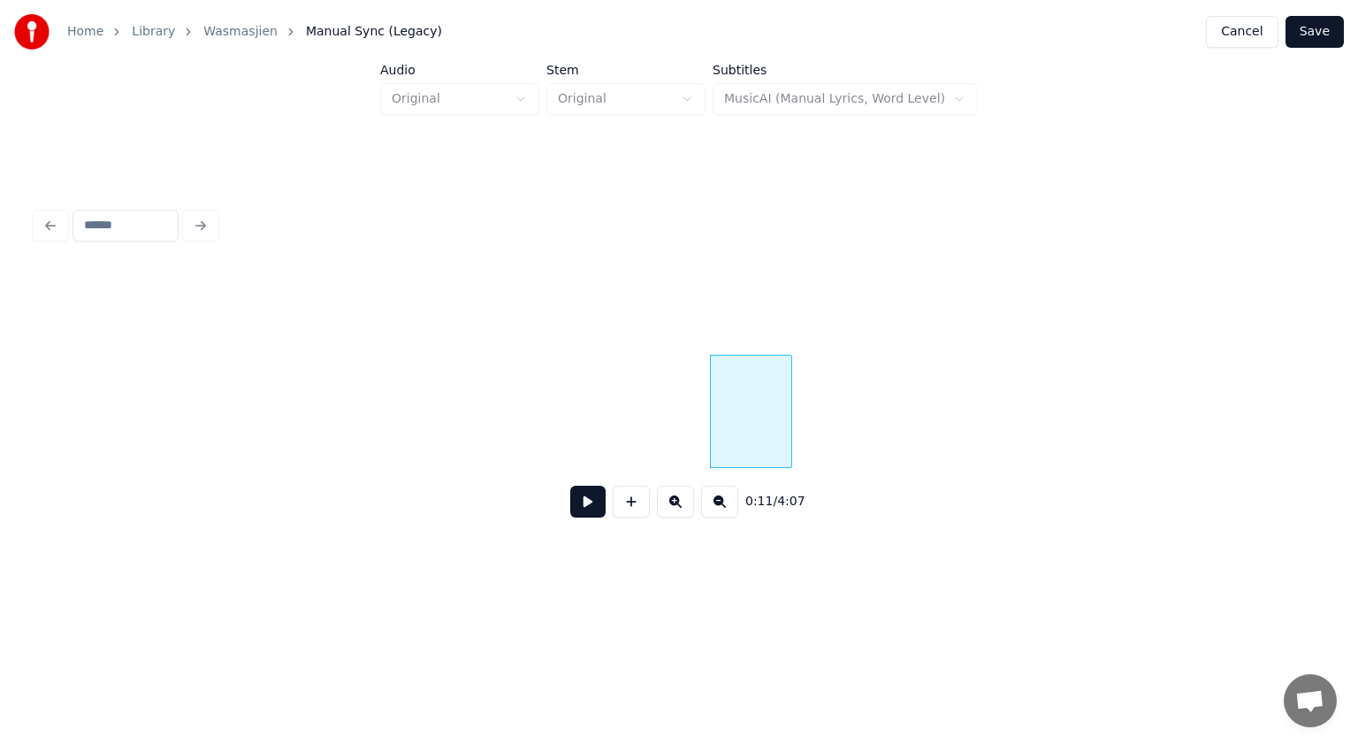
scroll to position [0, 5438]
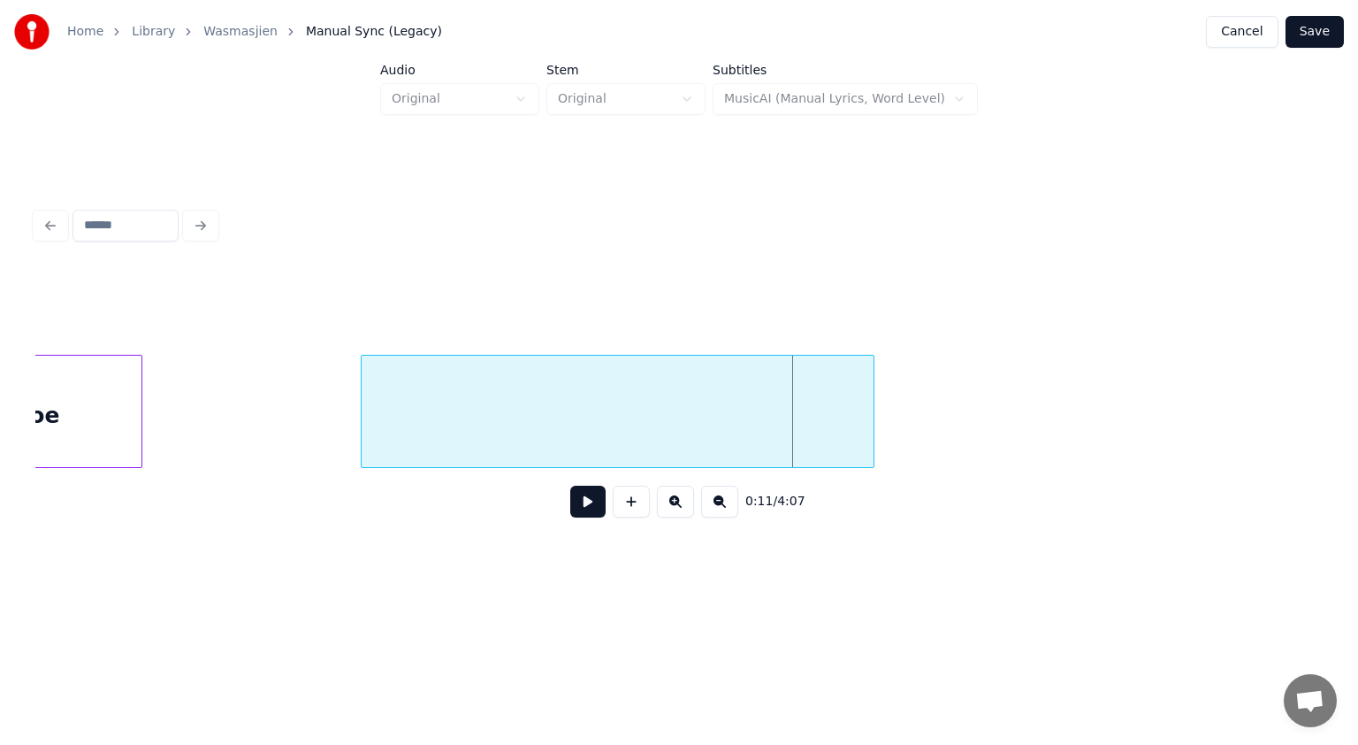
click at [364, 397] on div at bounding box center [364, 411] width 5 height 111
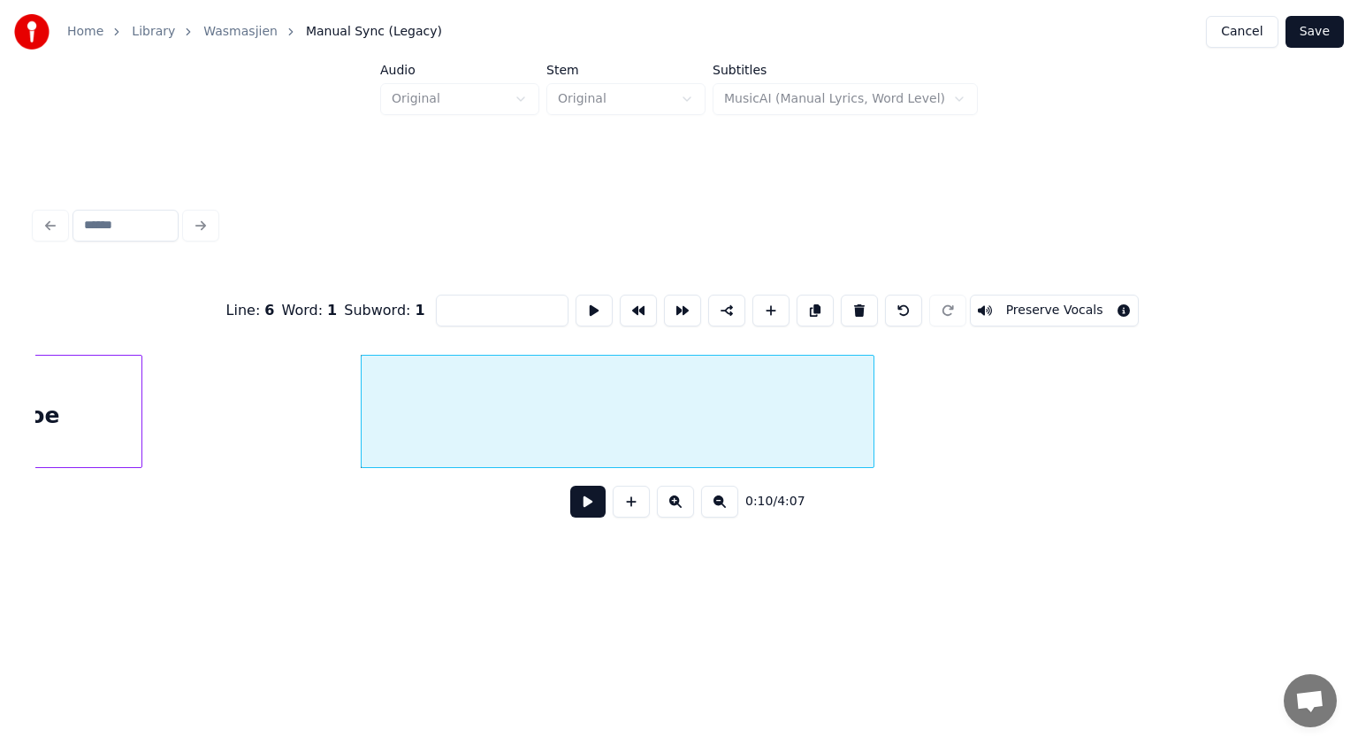
click at [446, 313] on input at bounding box center [502, 311] width 133 height 32
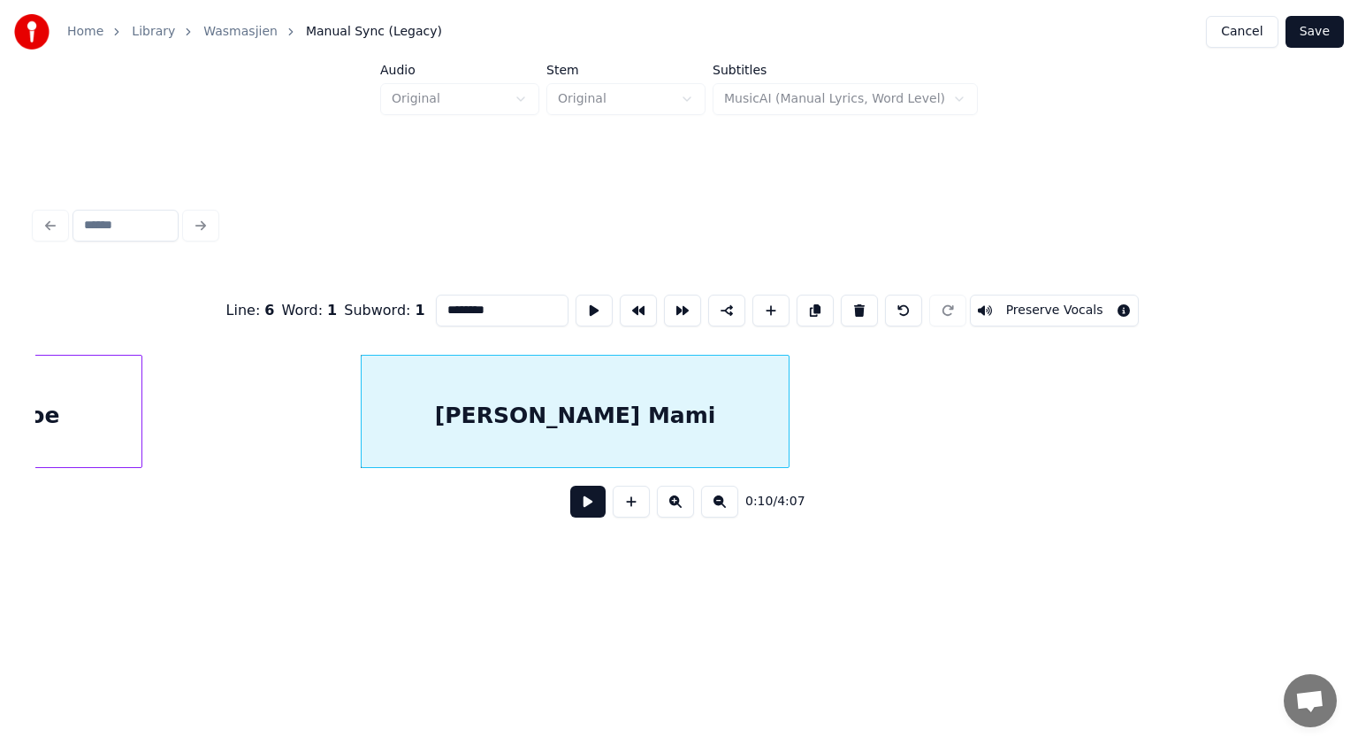
click at [786, 423] on div at bounding box center [786, 411] width 5 height 111
drag, startPoint x: 515, startPoint y: 303, endPoint x: 440, endPoint y: 299, distance: 75.3
click at [440, 299] on input "********" at bounding box center [502, 311] width 133 height 32
type input "********"
click at [585, 502] on button at bounding box center [587, 502] width 35 height 32
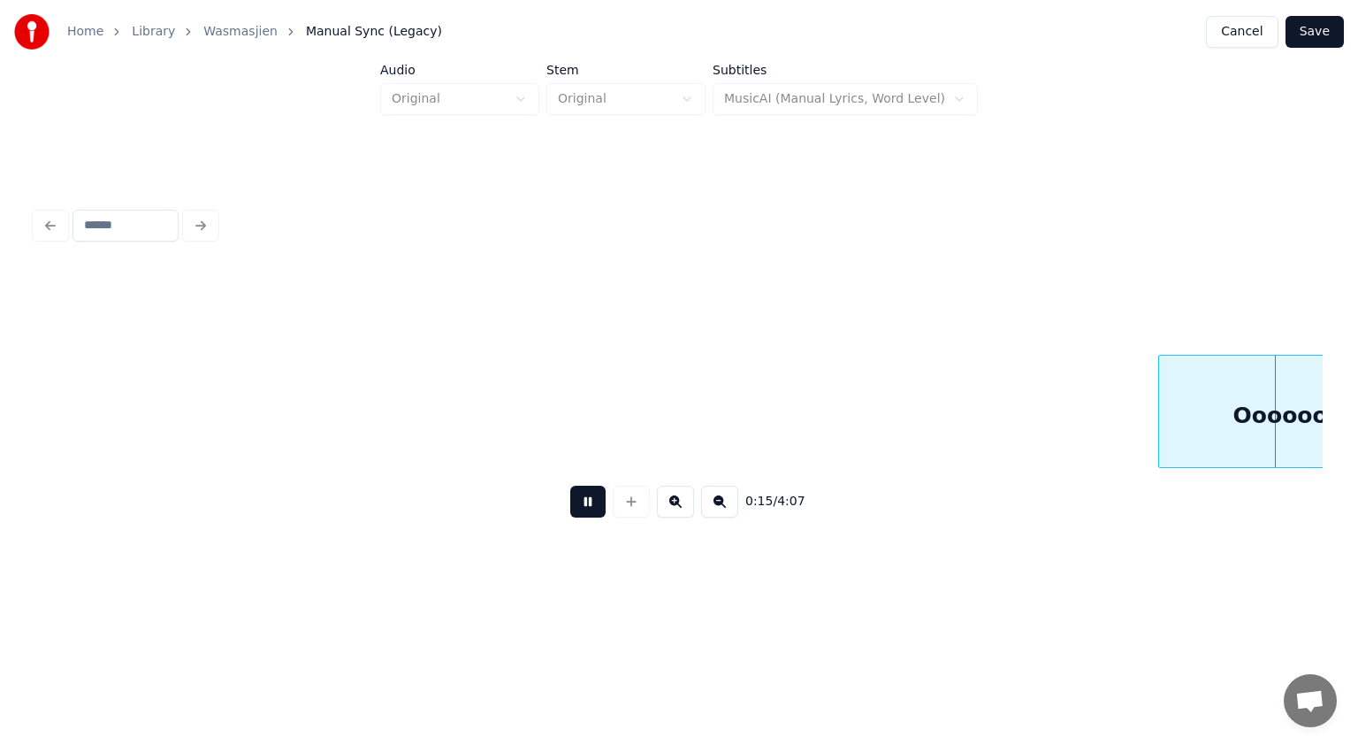
scroll to position [0, 8020]
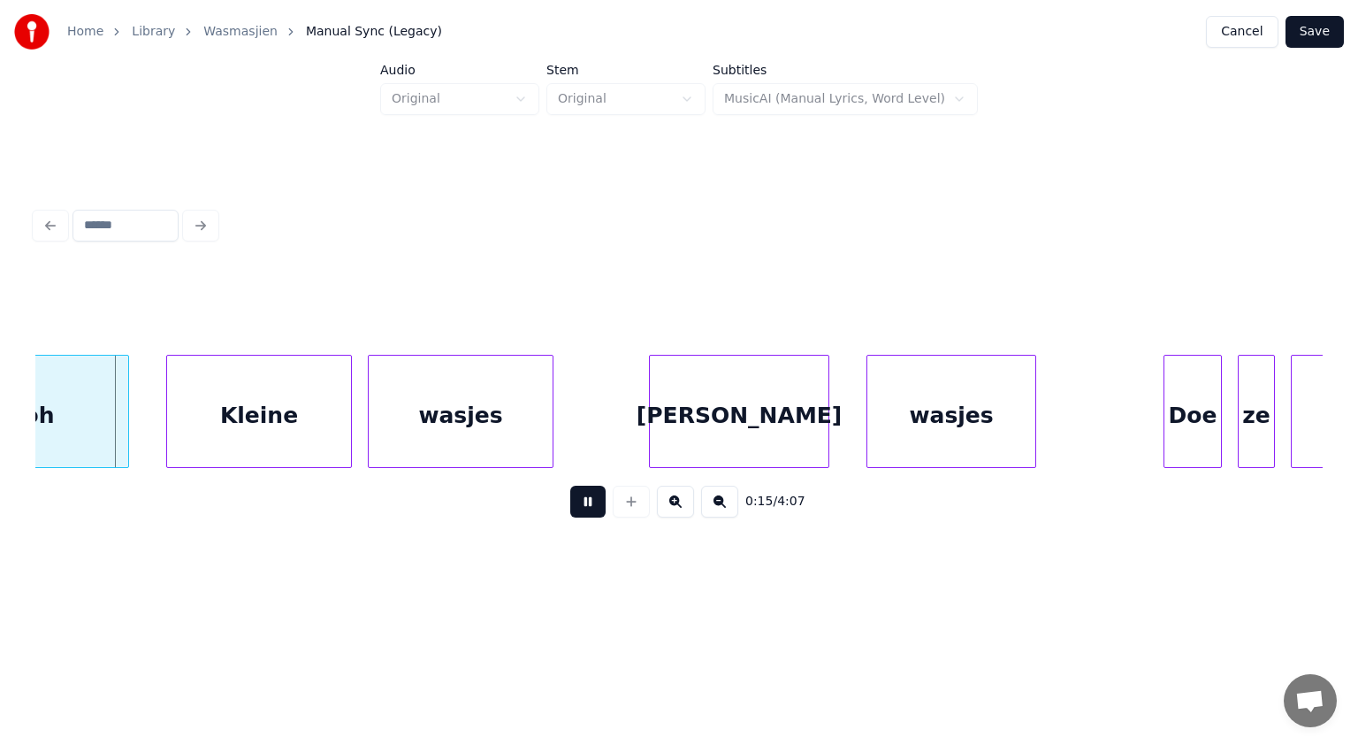
click at [585, 502] on button at bounding box center [587, 502] width 35 height 32
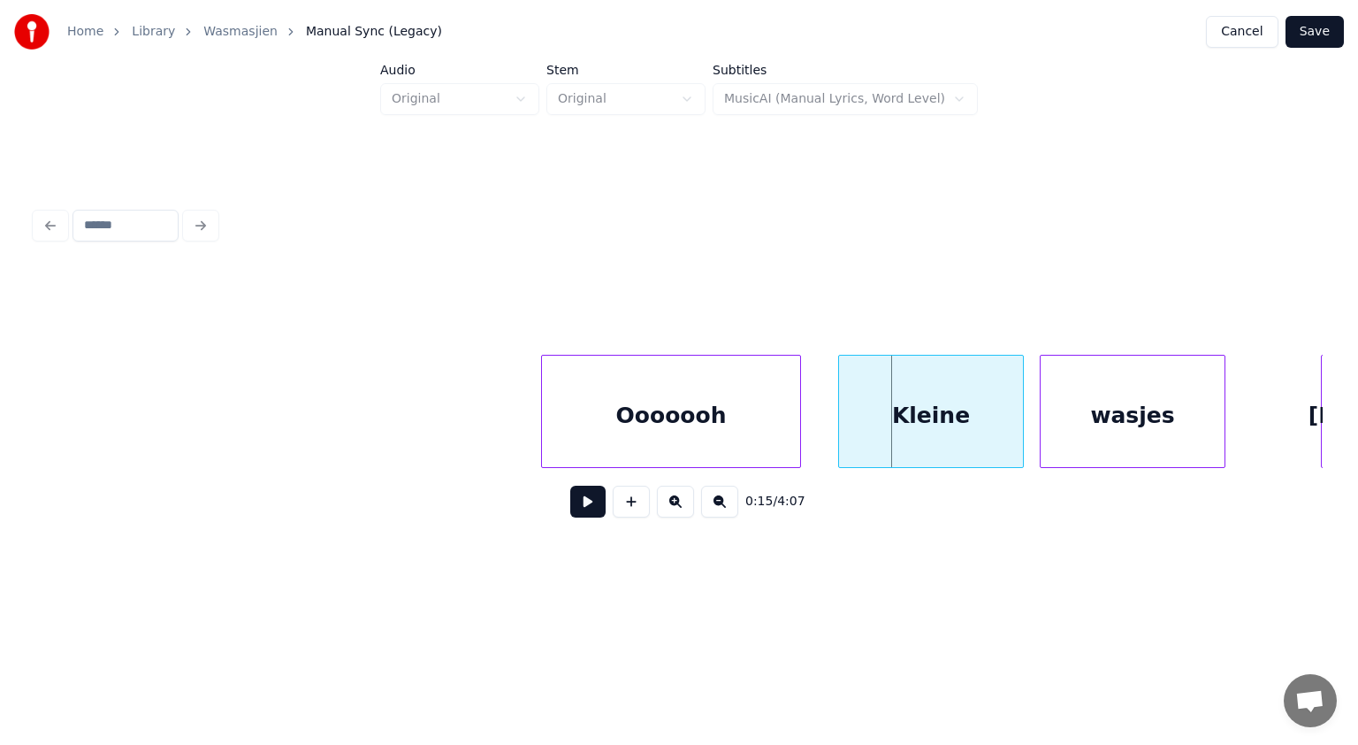
scroll to position [0, 7325]
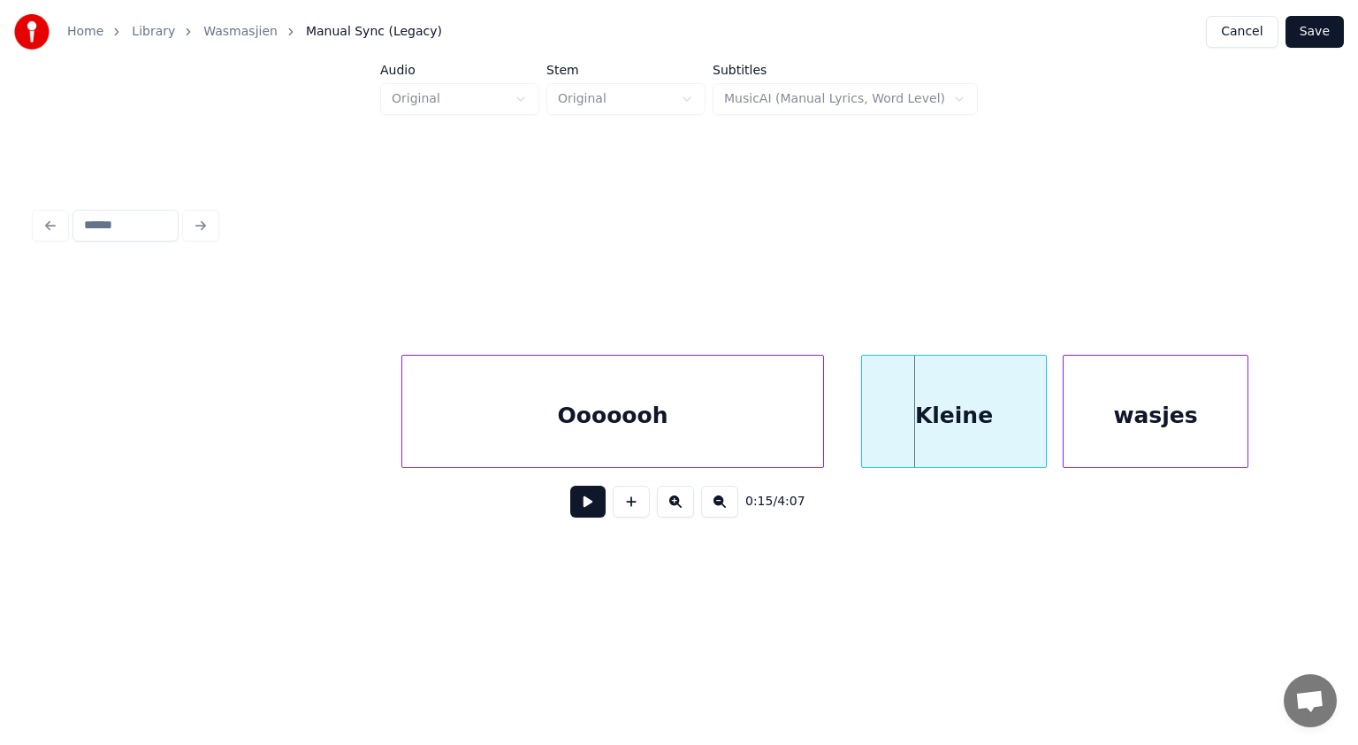
click at [402, 417] on div at bounding box center [404, 411] width 5 height 111
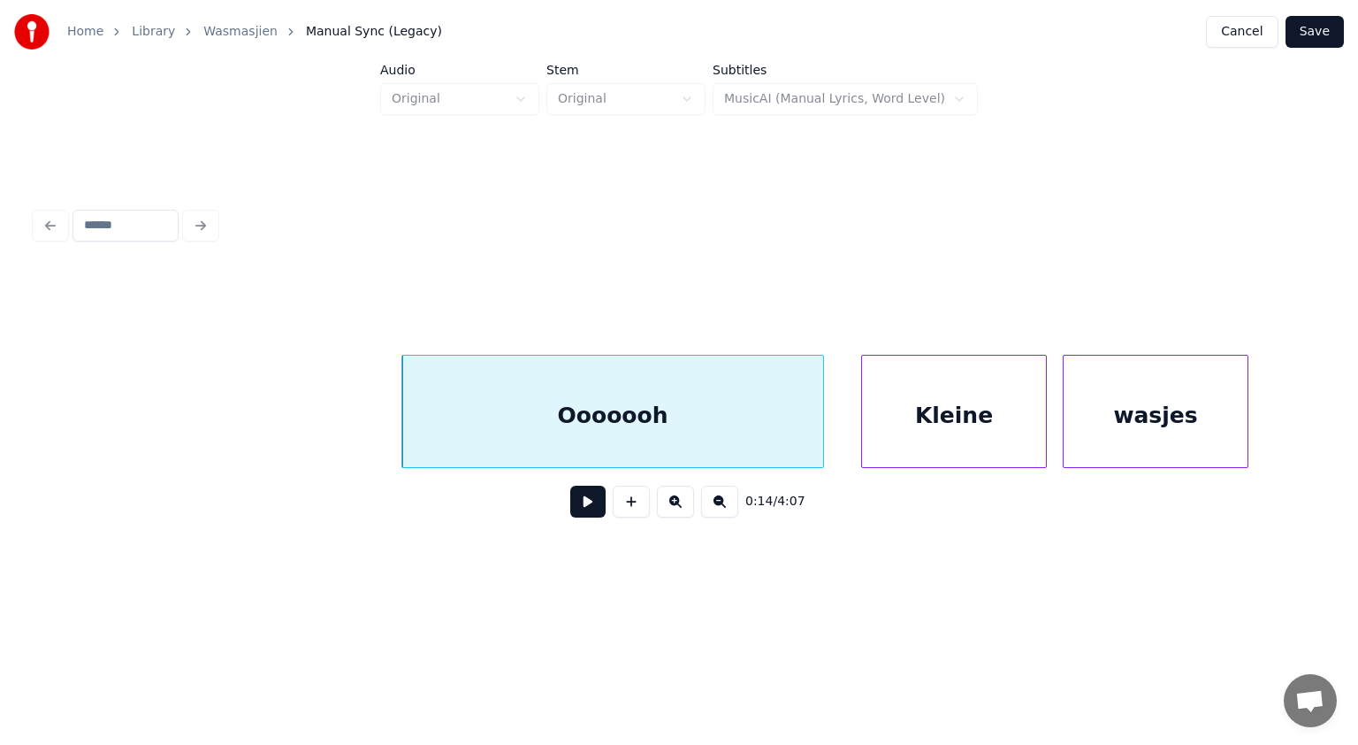
click at [402, 417] on div at bounding box center [404, 411] width 5 height 111
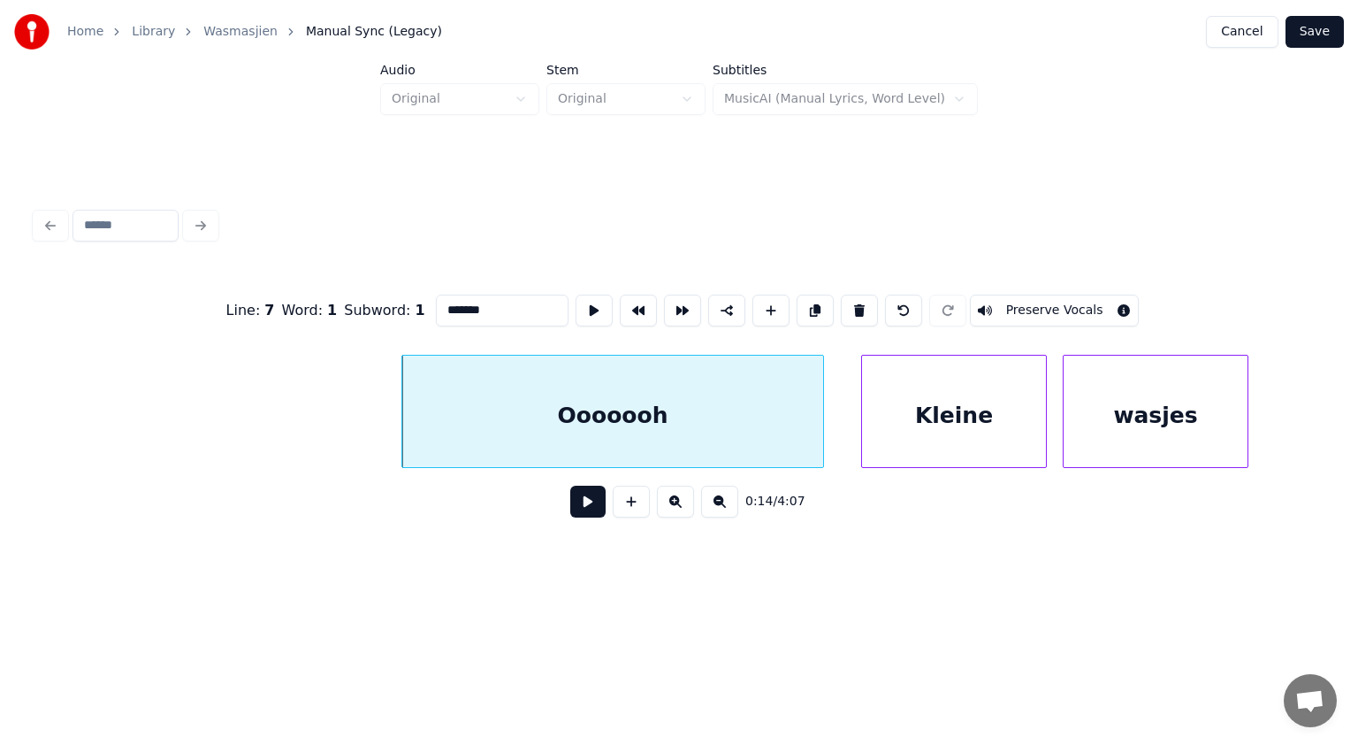
click at [441, 302] on input "*******" at bounding box center [502, 311] width 133 height 32
click at [444, 303] on input "*********" at bounding box center [502, 311] width 133 height 32
click at [448, 303] on input "*********" at bounding box center [502, 311] width 133 height 32
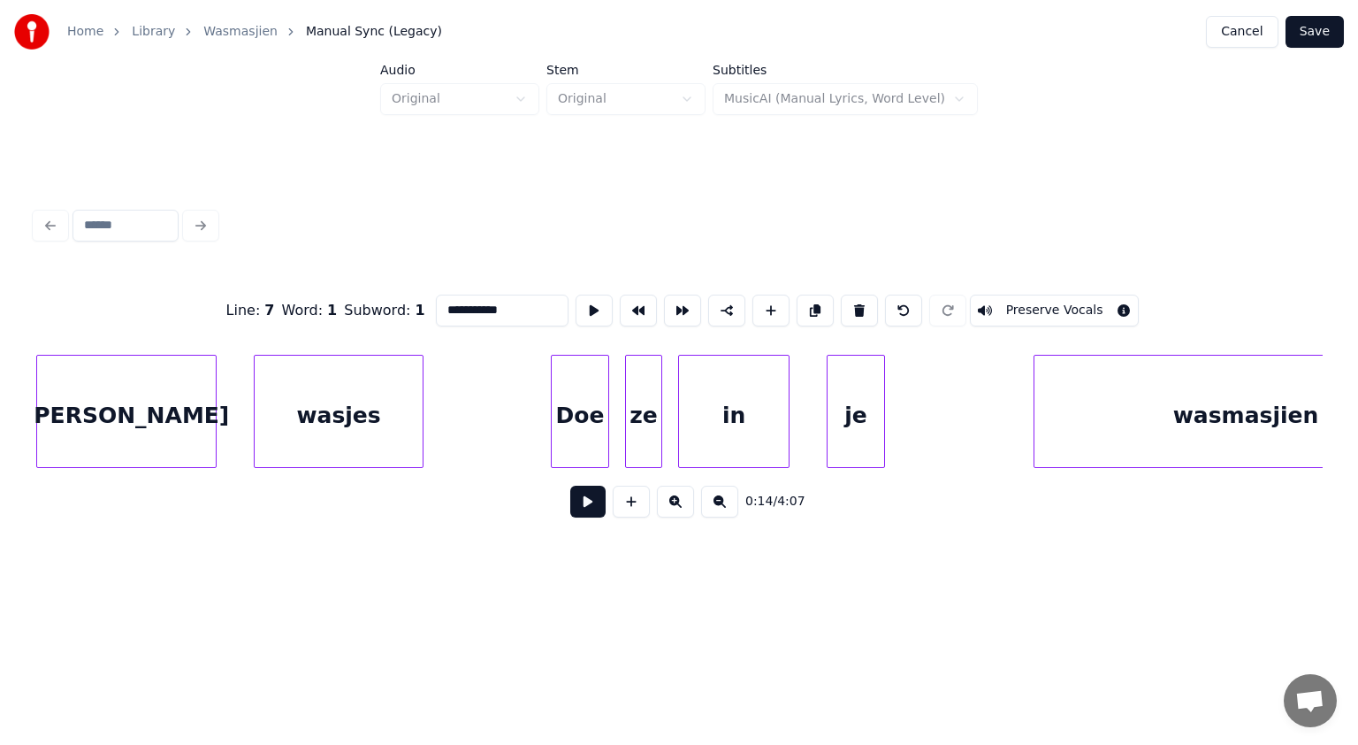
scroll to position [0, 8680]
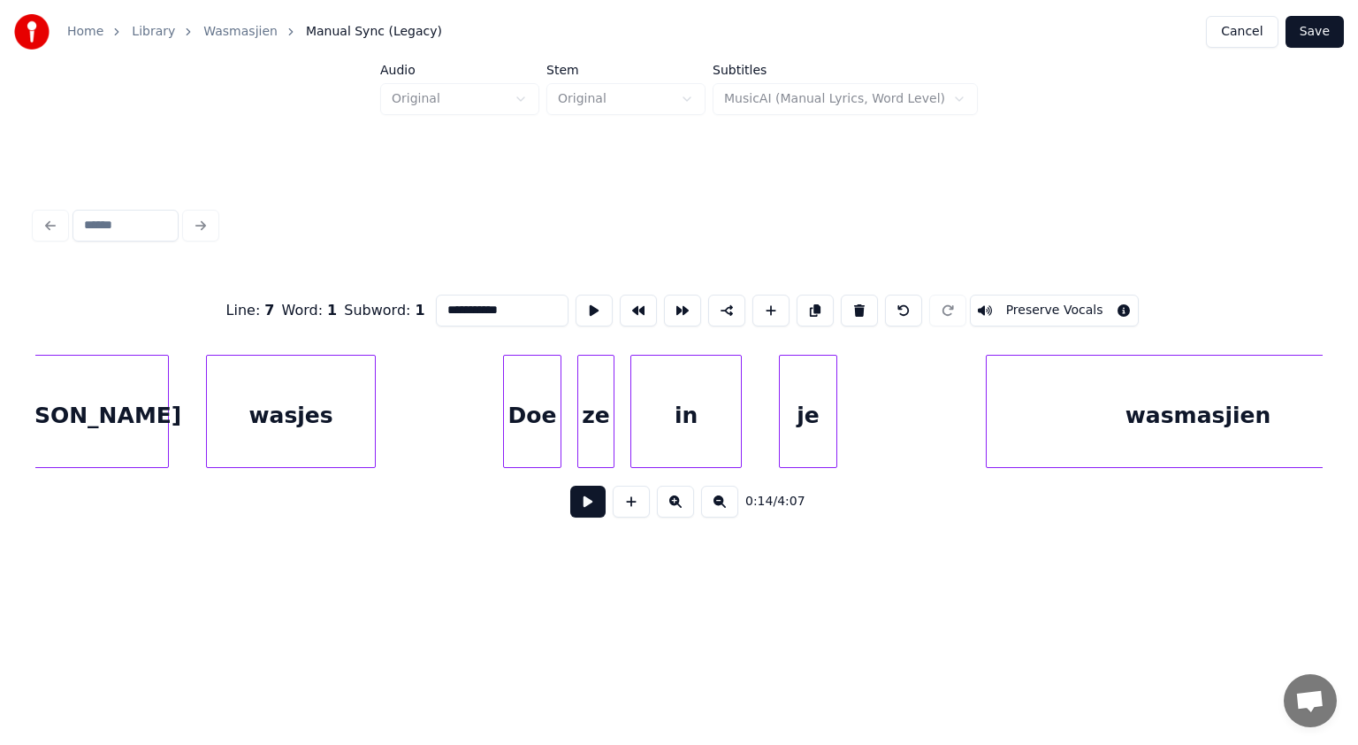
click at [1172, 399] on div "wasmasjien" at bounding box center [1198, 416] width 423 height 120
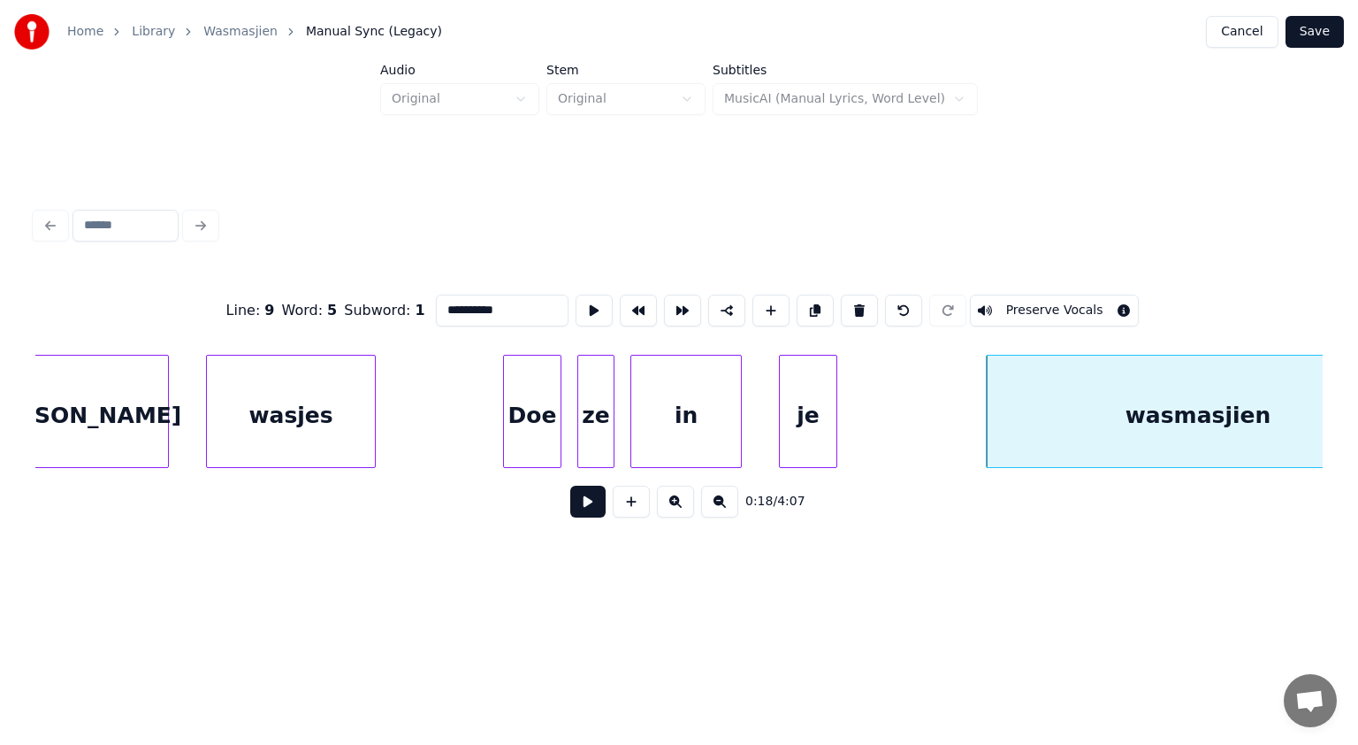
type input "**********"
click at [587, 506] on button at bounding box center [587, 502] width 35 height 32
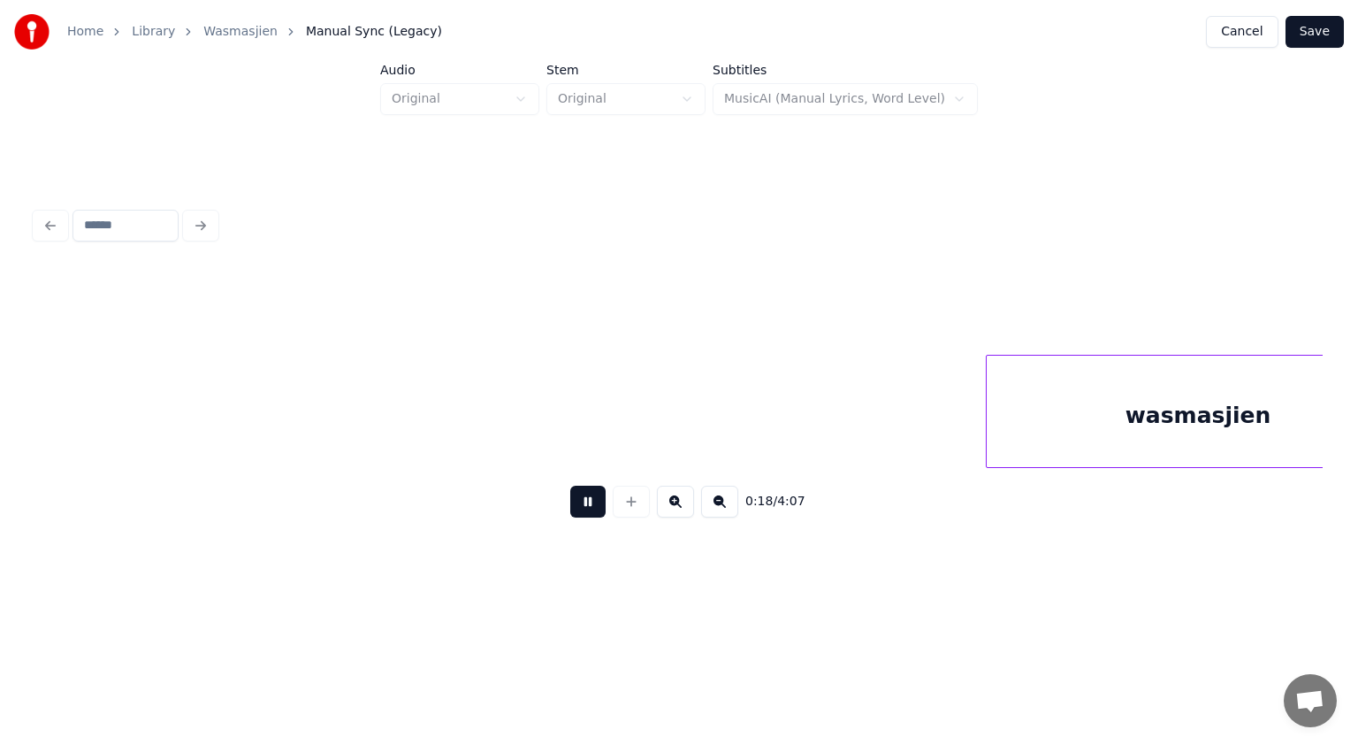
scroll to position [0, 9969]
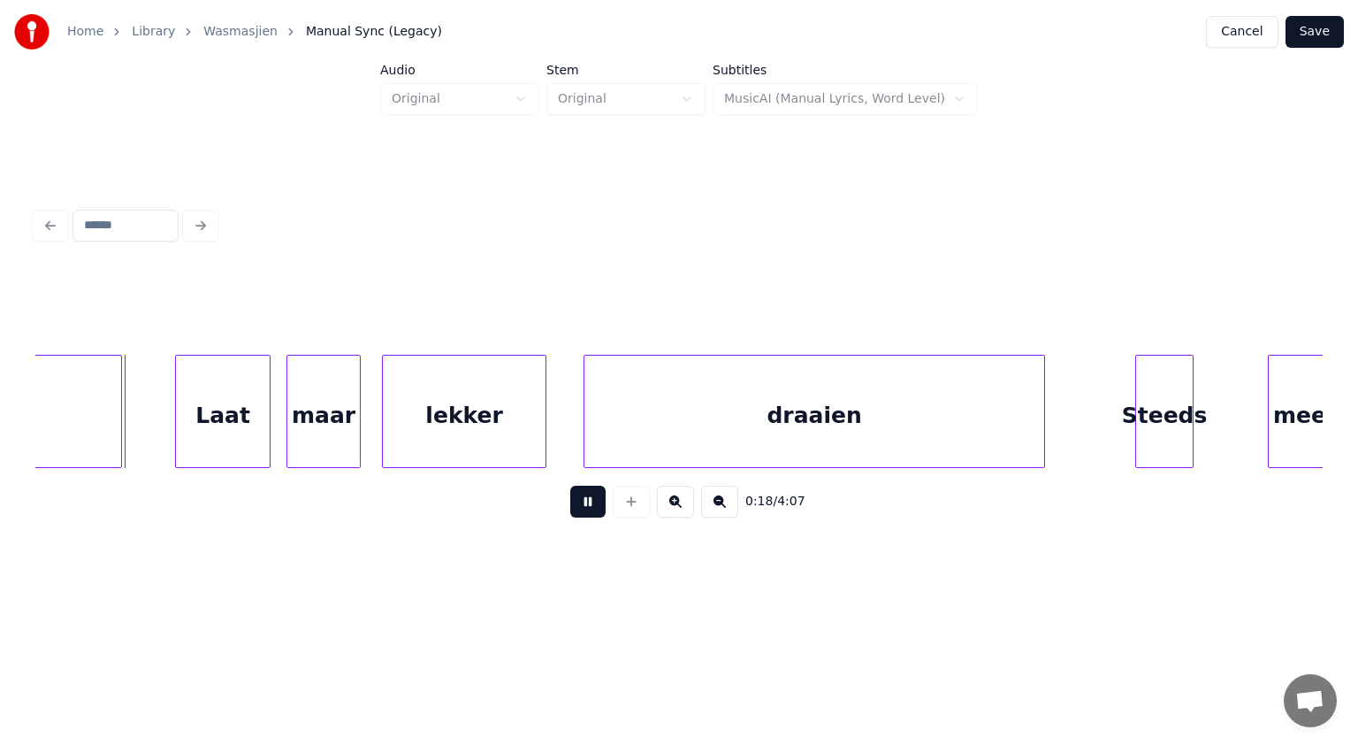
click at [587, 506] on button at bounding box center [587, 502] width 35 height 32
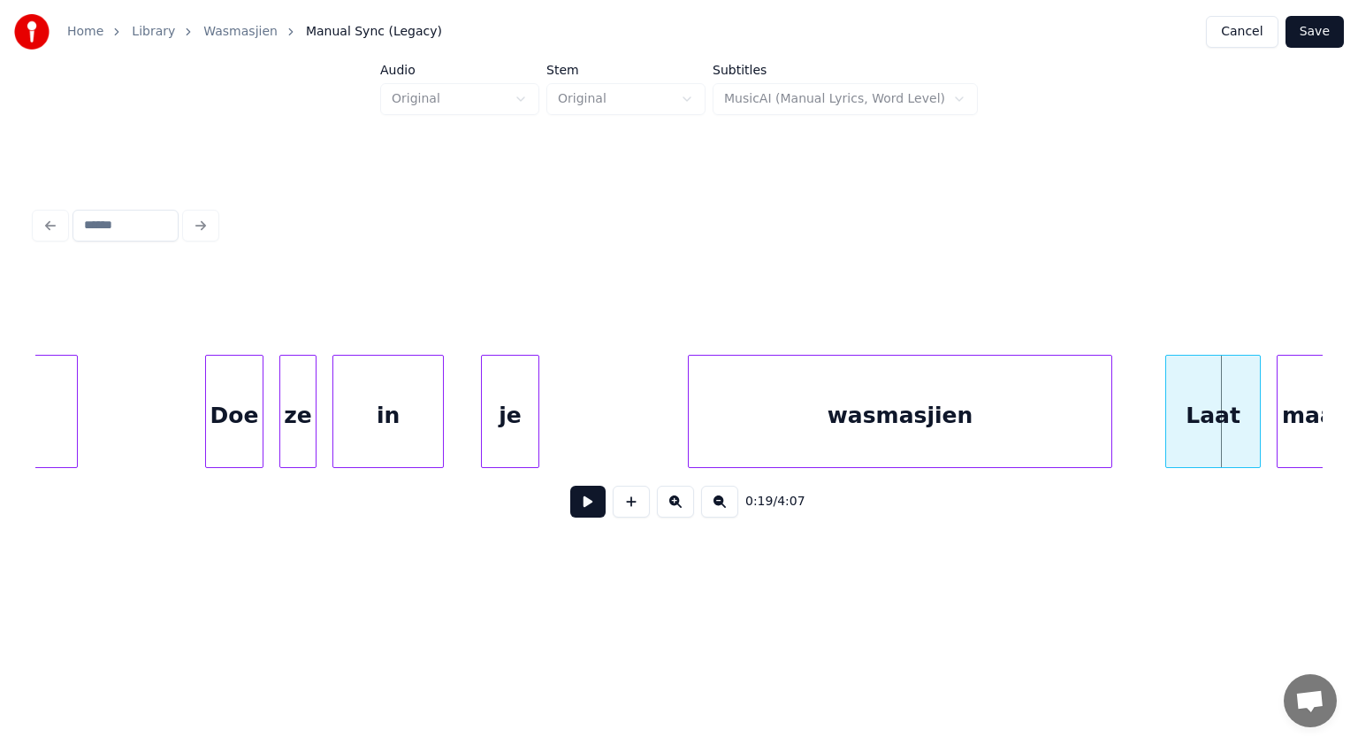
scroll to position [0, 8896]
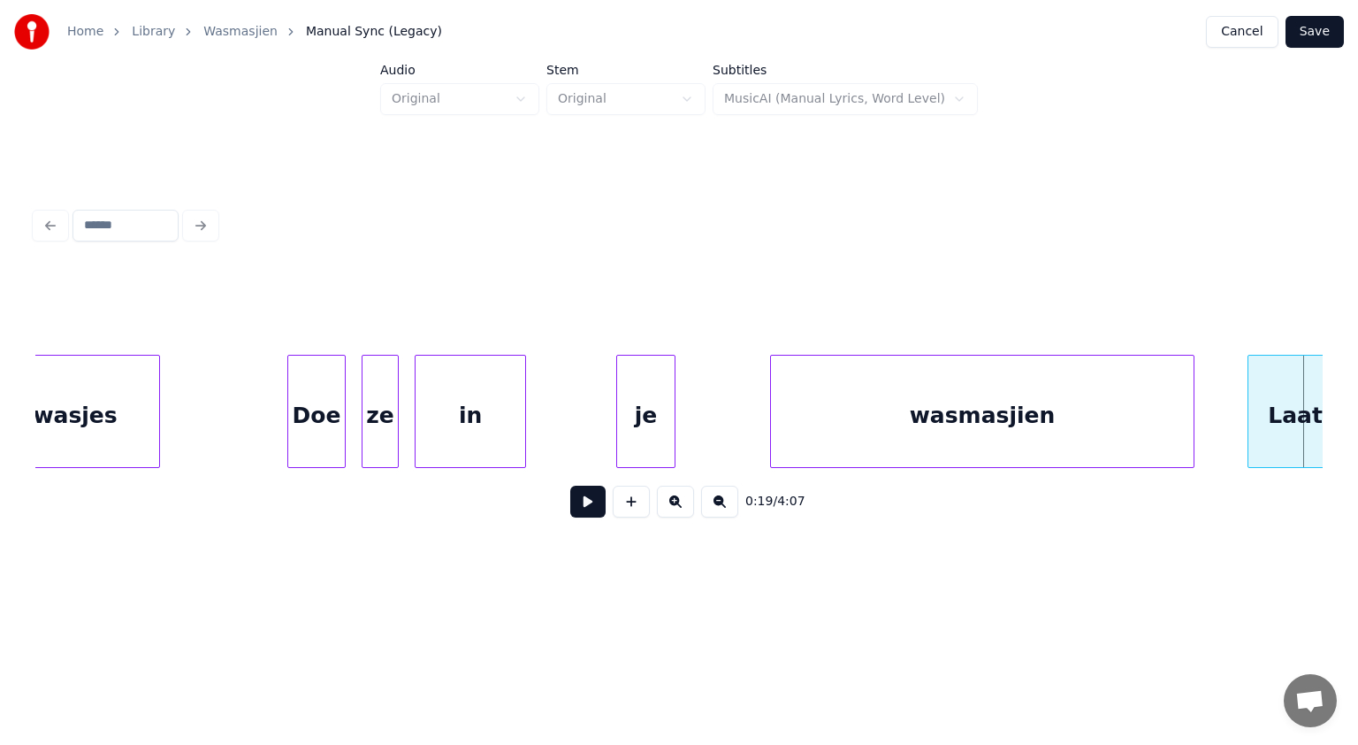
click at [659, 402] on div "je" at bounding box center [645, 416] width 57 height 120
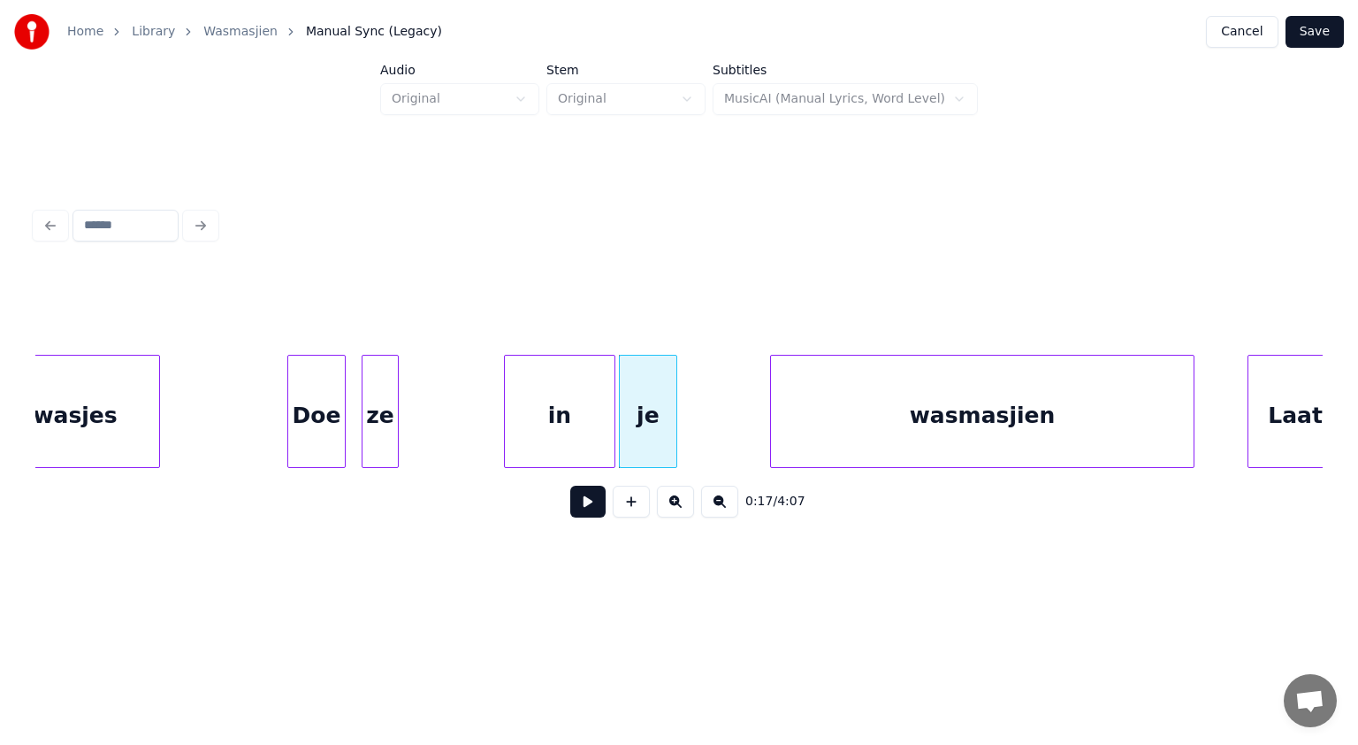
click at [555, 417] on div "in" at bounding box center [560, 416] width 110 height 120
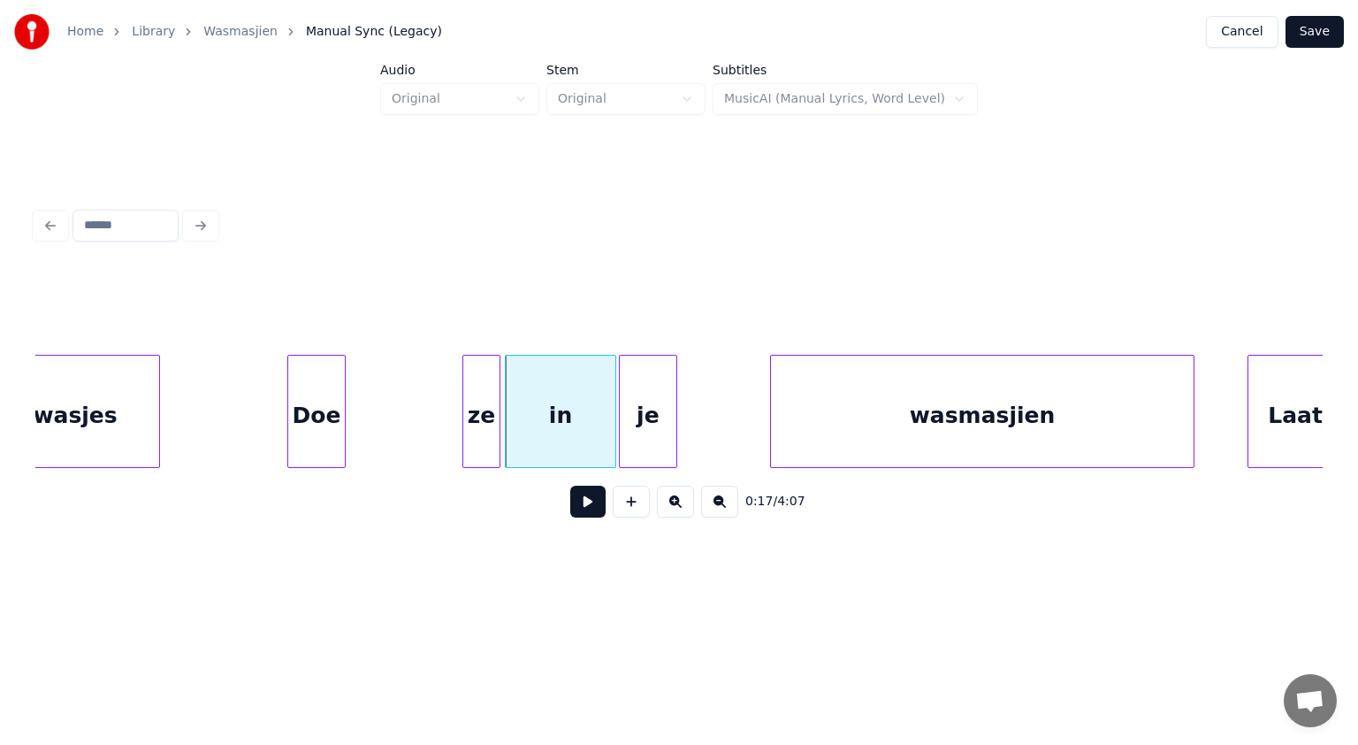
click at [483, 412] on div "ze" at bounding box center [480, 416] width 35 height 120
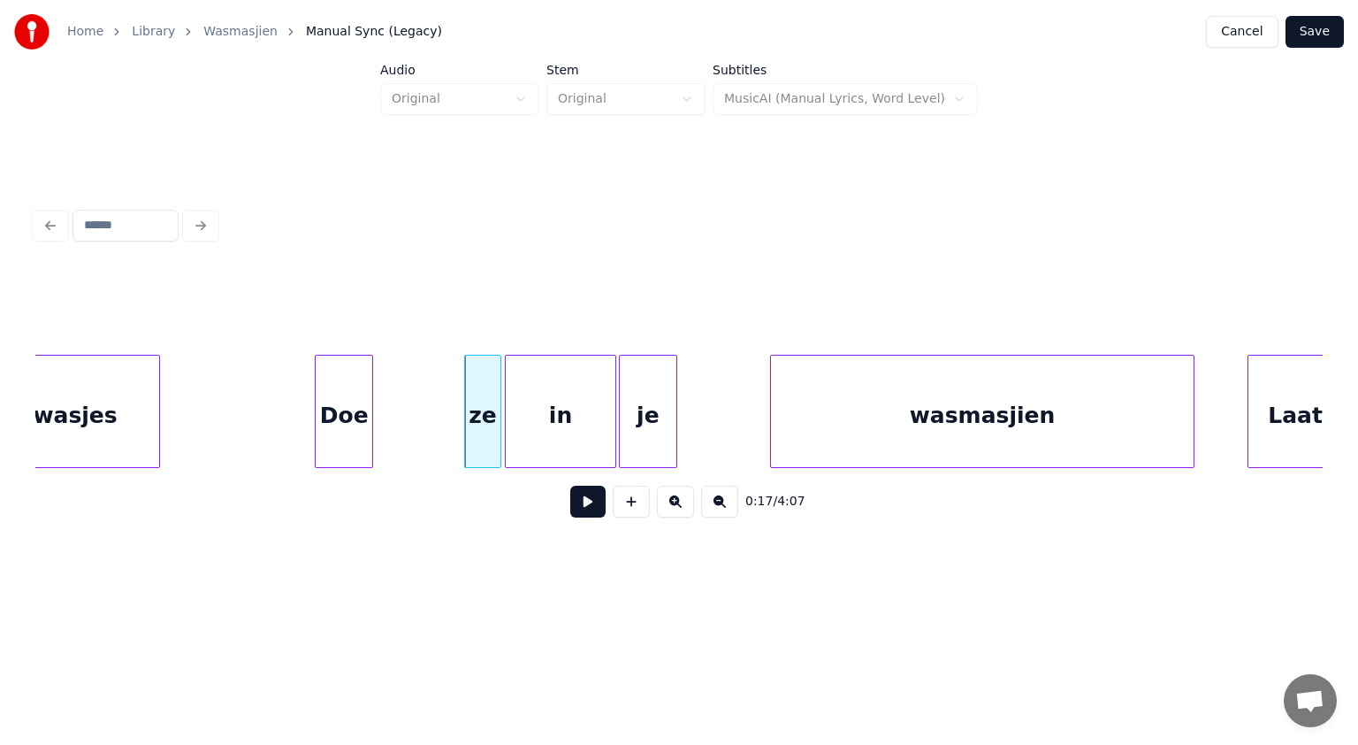
click at [357, 412] on div "Doe" at bounding box center [344, 416] width 57 height 120
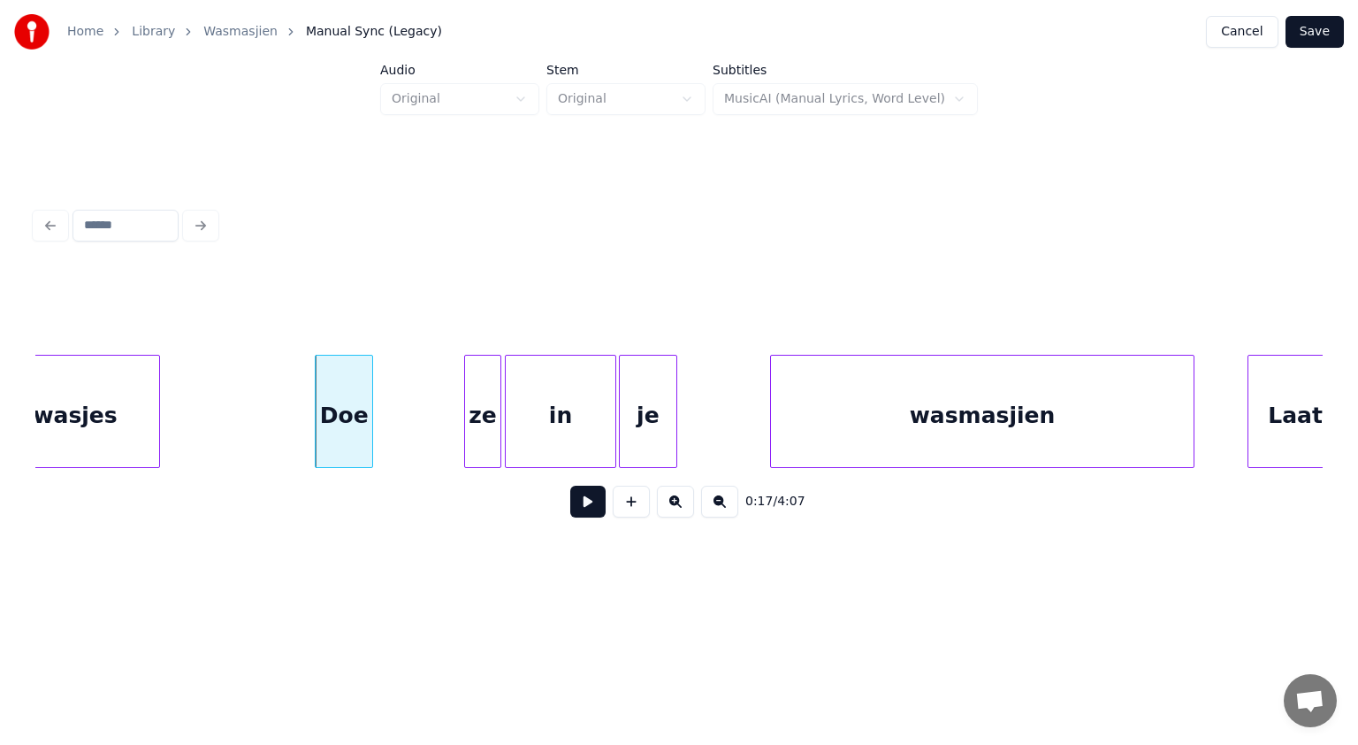
click at [587, 503] on button at bounding box center [587, 502] width 35 height 32
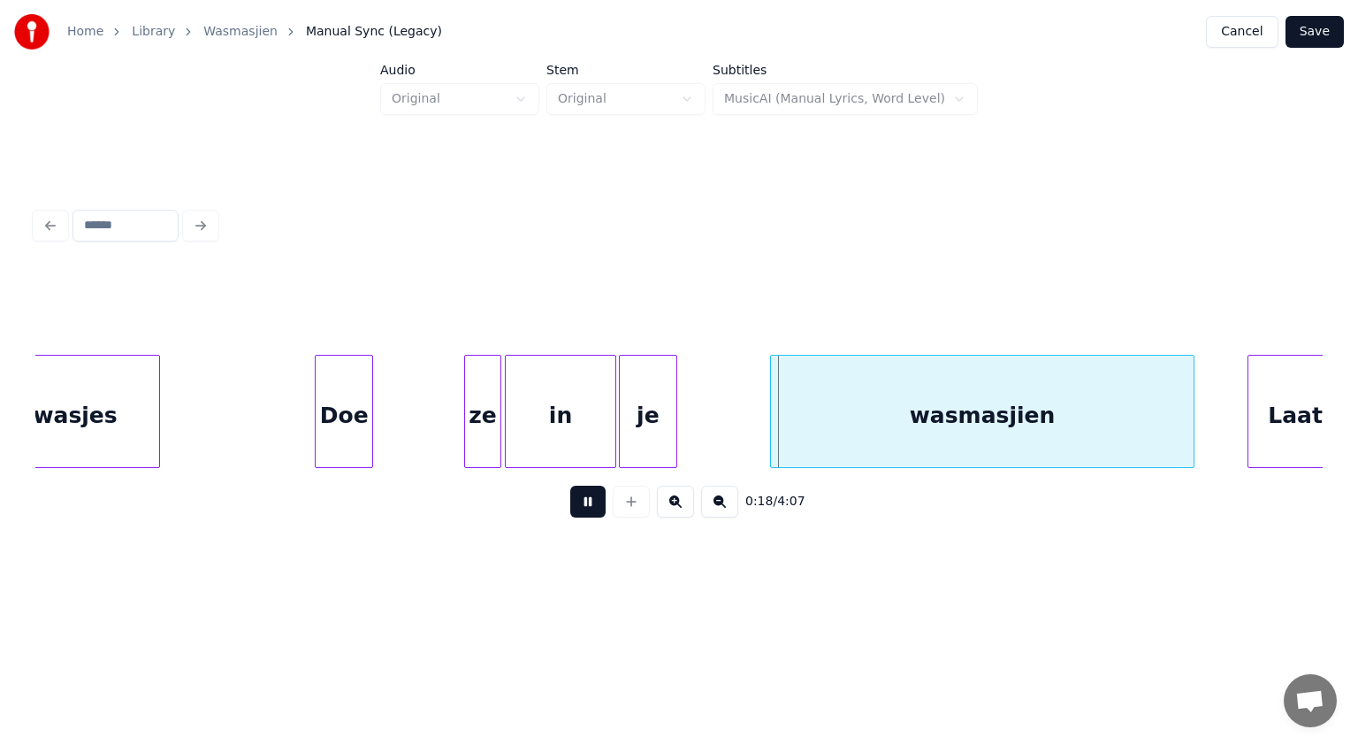
click at [587, 503] on button at bounding box center [587, 502] width 35 height 32
click at [467, 425] on div "ze" at bounding box center [459, 416] width 35 height 120
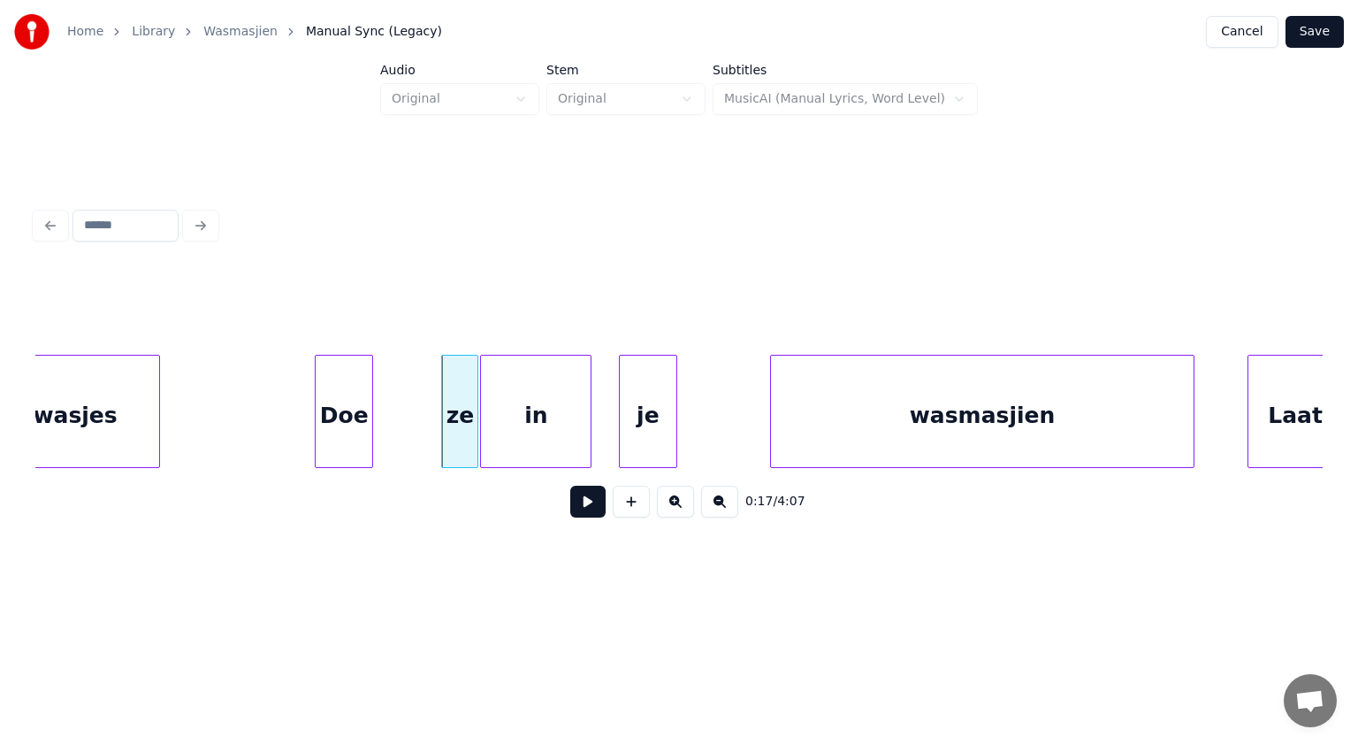
click at [495, 430] on div "in" at bounding box center [536, 416] width 110 height 120
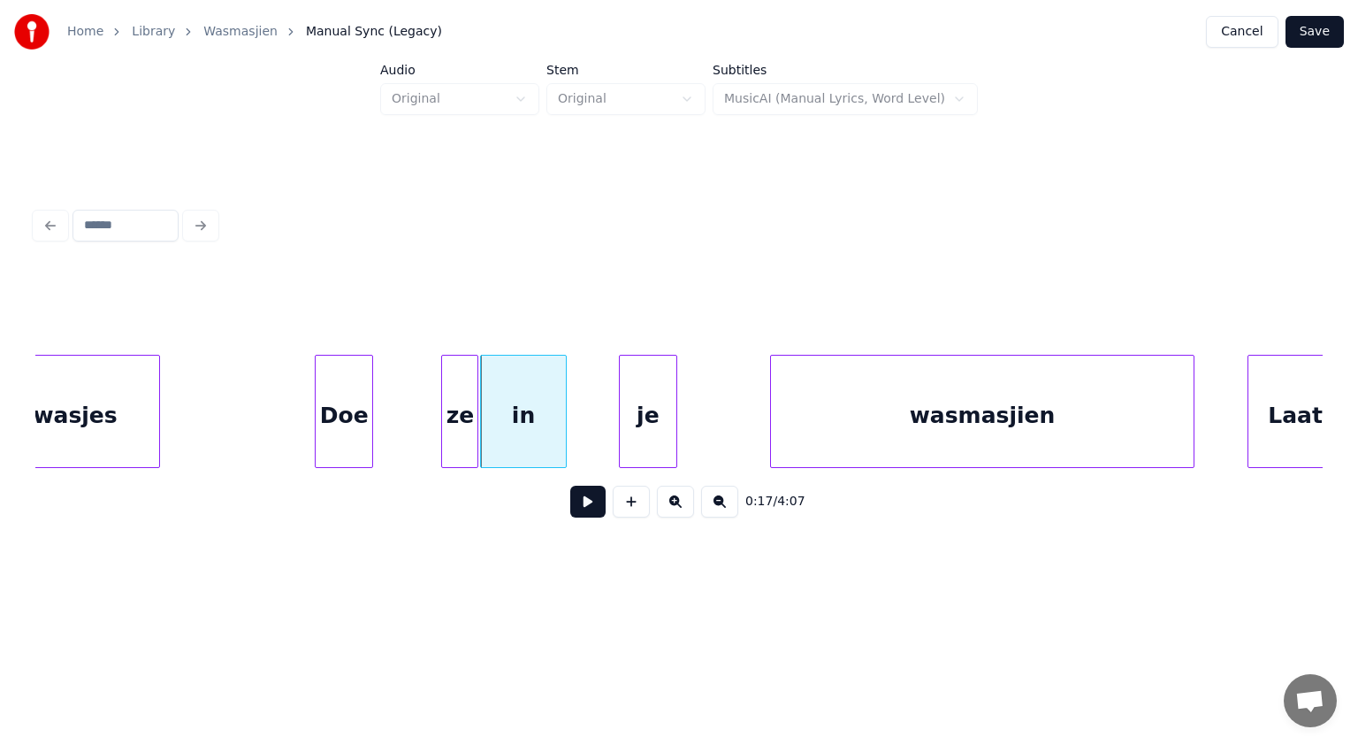
click at [563, 424] on div at bounding box center [563, 411] width 5 height 111
click at [580, 422] on div "je" at bounding box center [599, 416] width 57 height 120
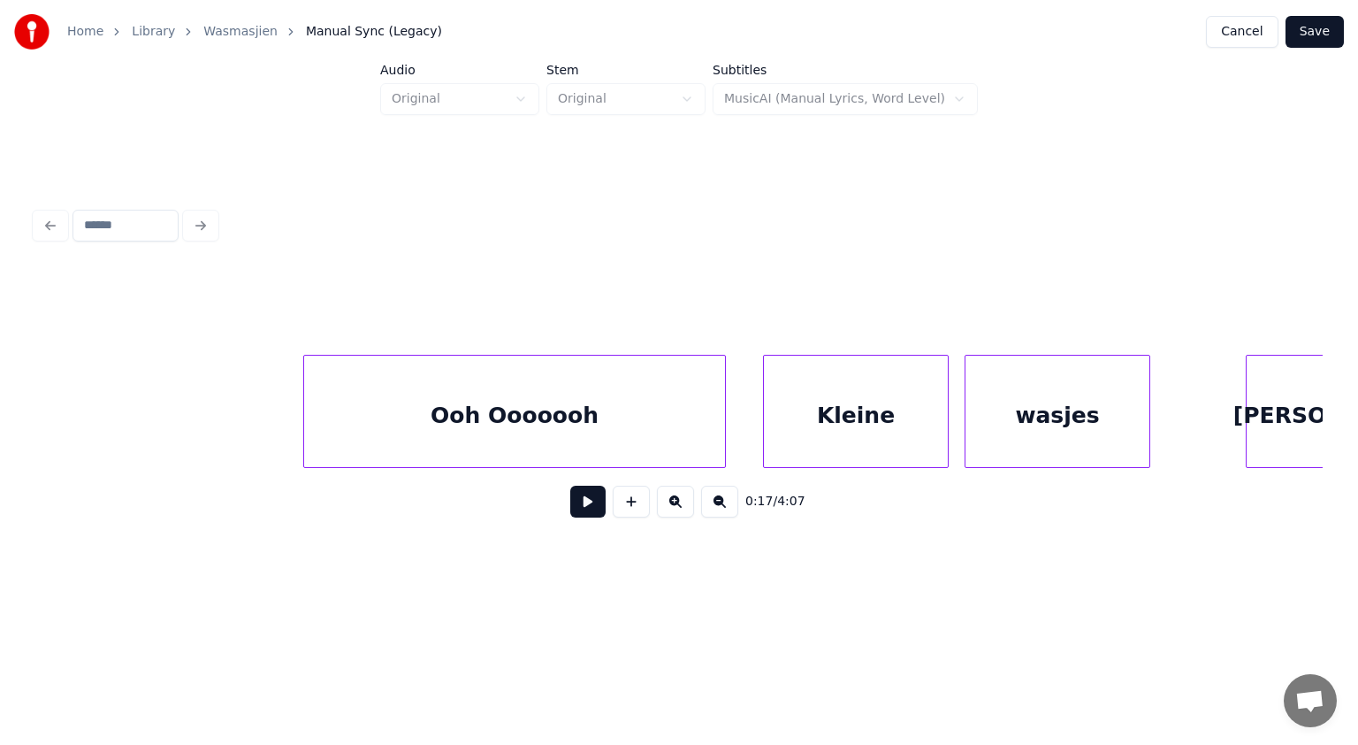
scroll to position [0, 7340]
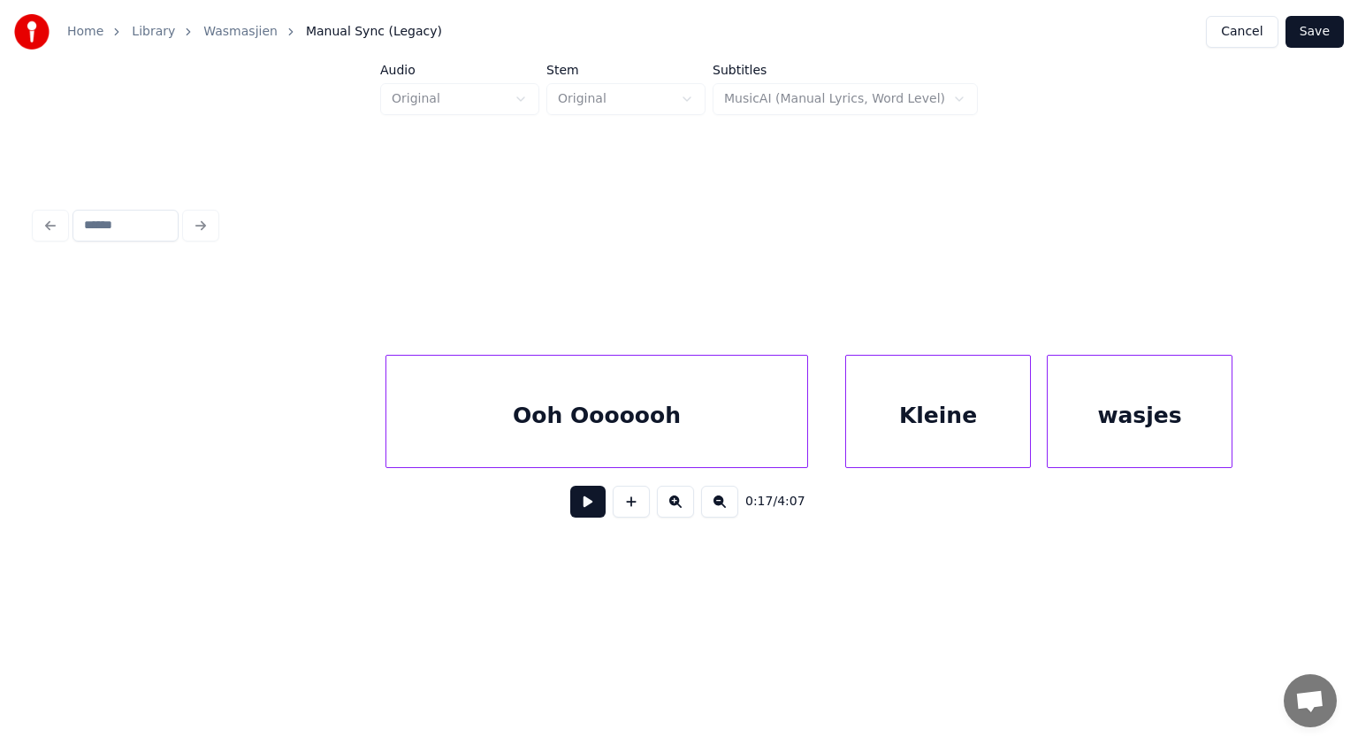
click at [423, 425] on div "Ooh Ooooooh" at bounding box center [596, 416] width 421 height 120
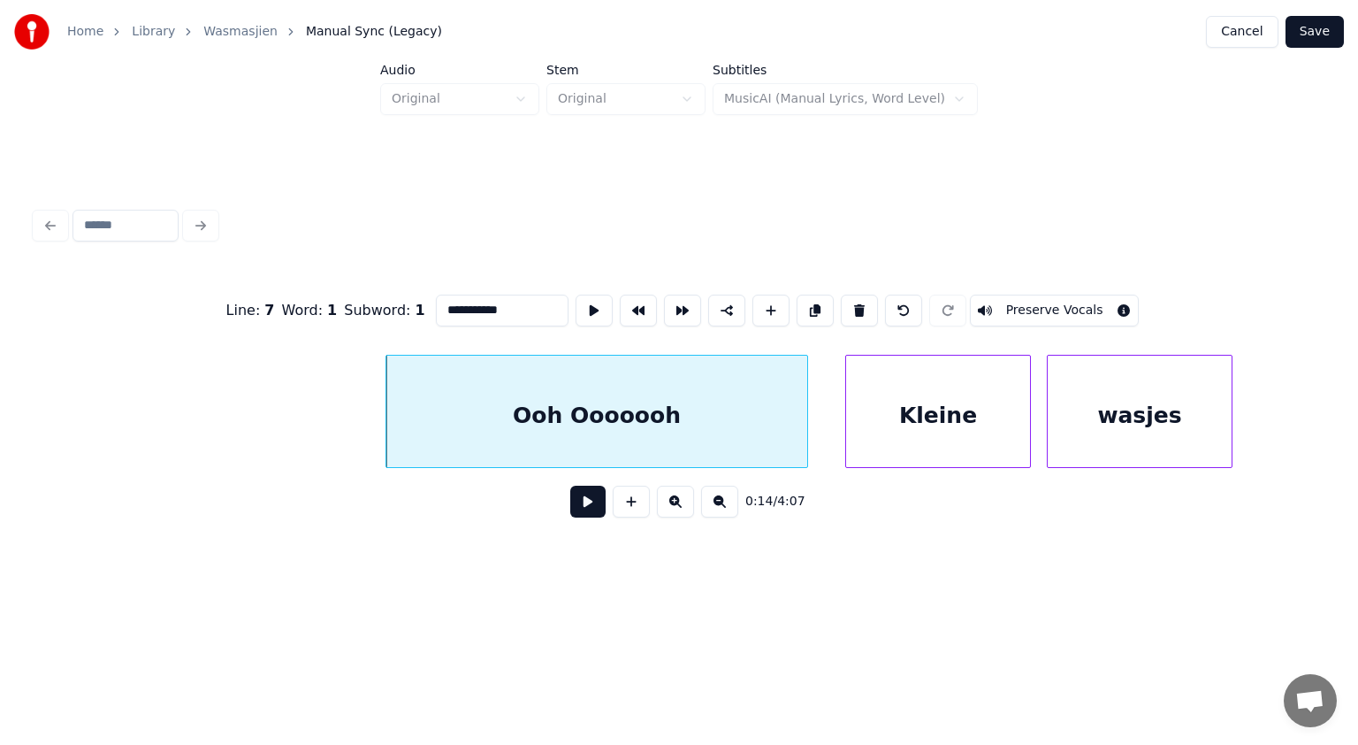
click at [591, 503] on button at bounding box center [587, 502] width 35 height 32
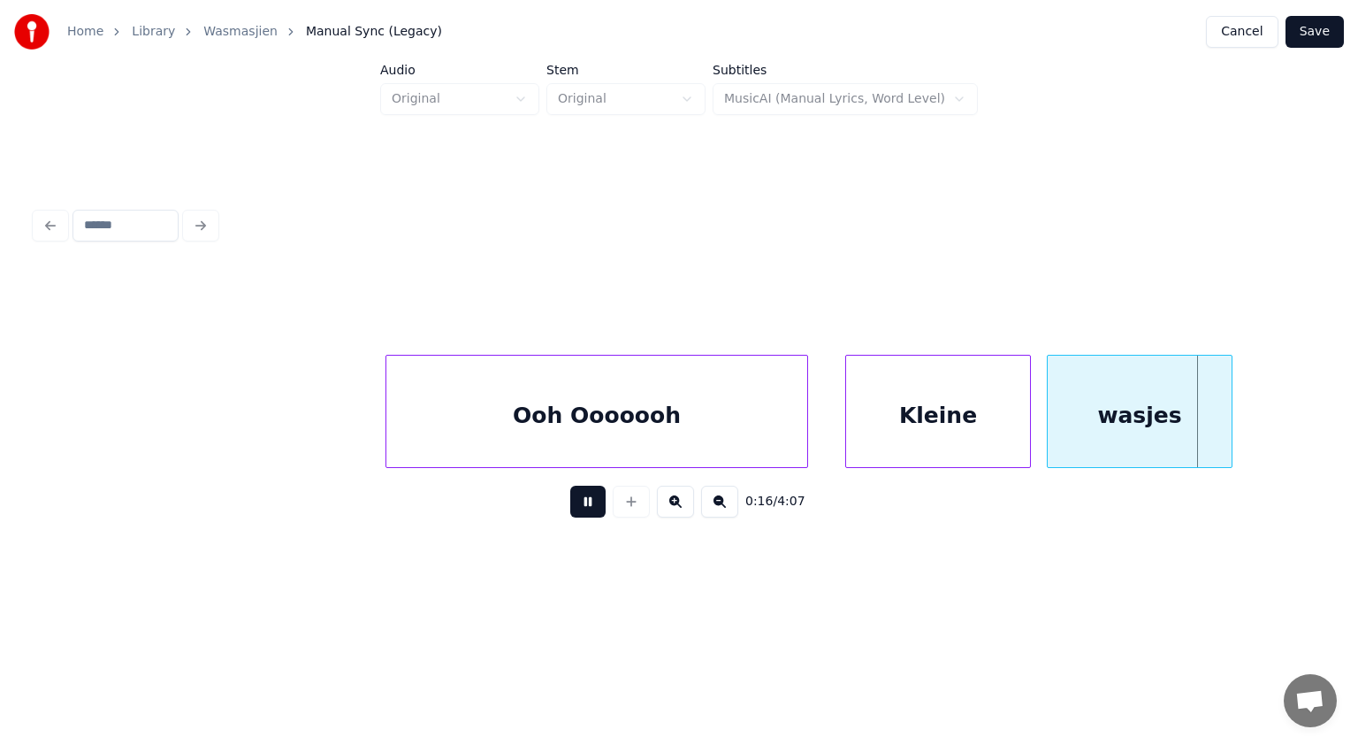
click at [591, 503] on button at bounding box center [587, 502] width 35 height 32
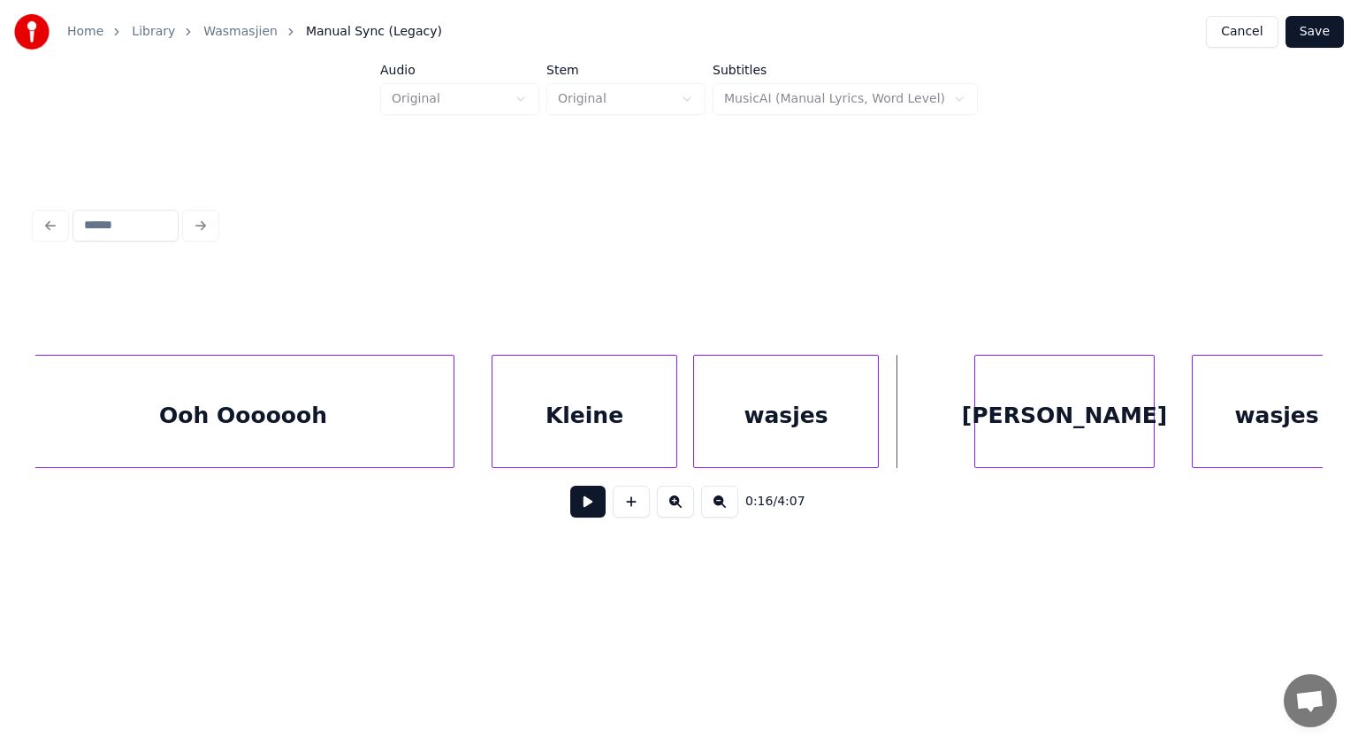
scroll to position [0, 7753]
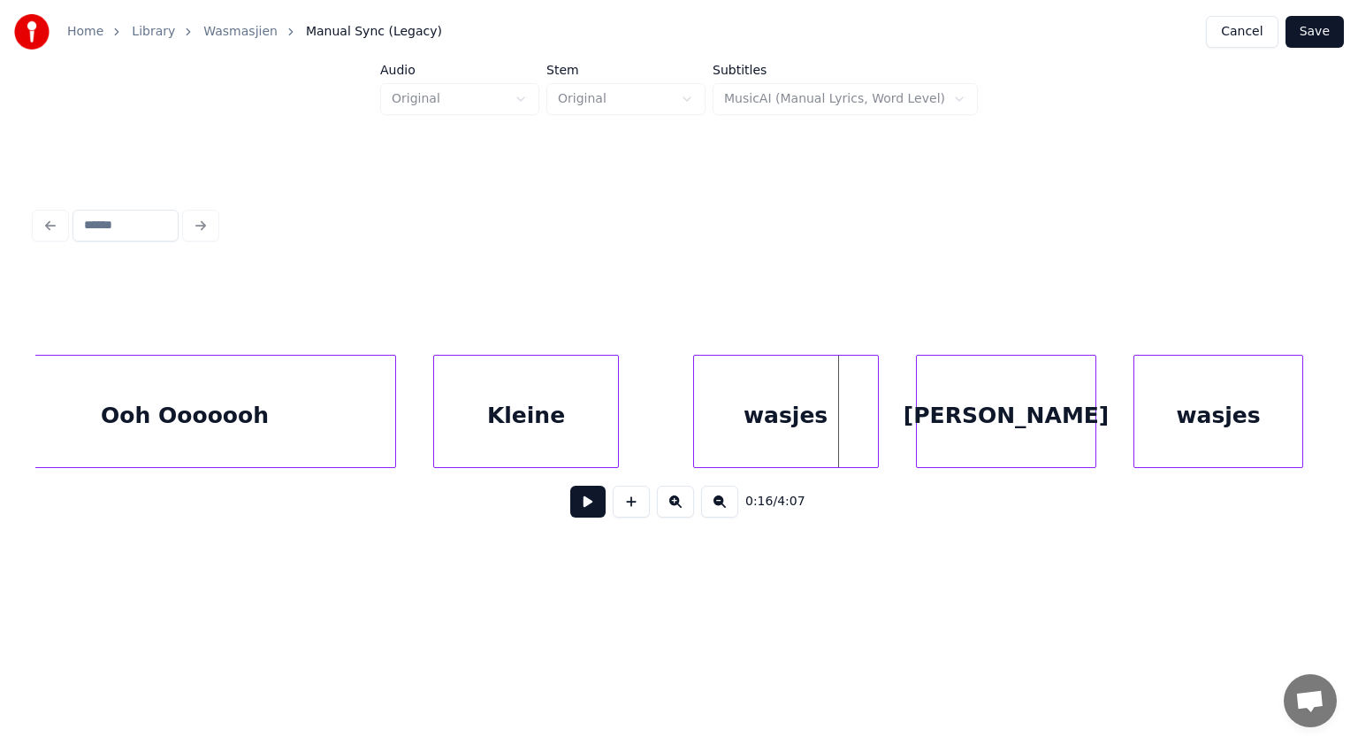
click at [746, 449] on div "wasjes" at bounding box center [786, 416] width 184 height 120
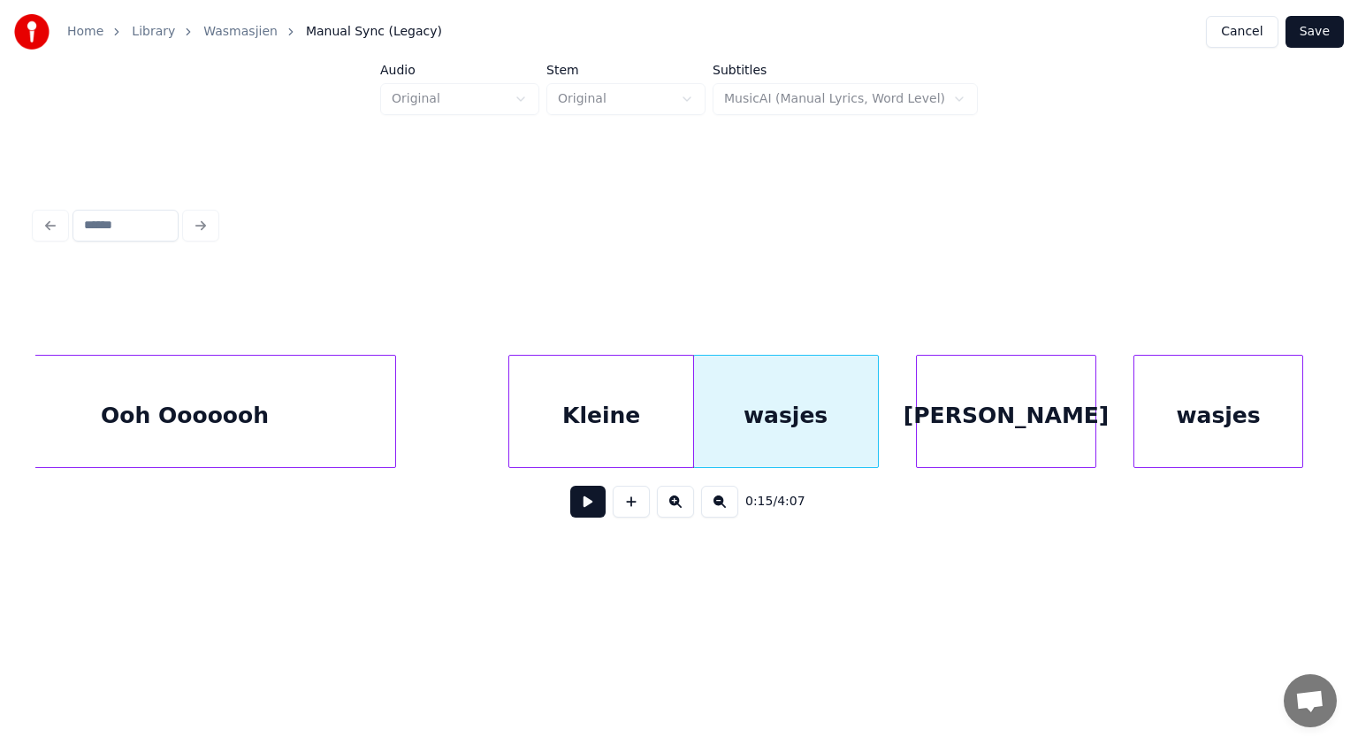
click at [635, 425] on div "Kleine" at bounding box center [601, 416] width 184 height 120
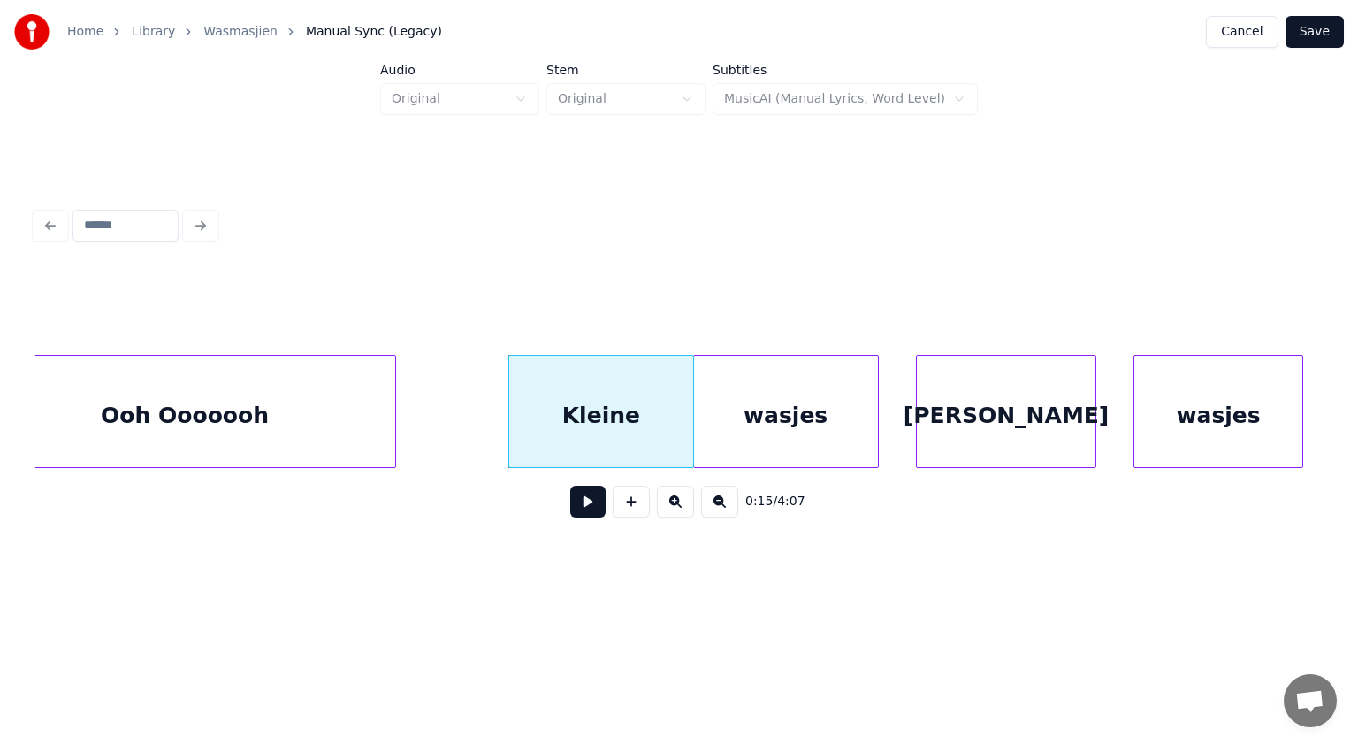
click at [590, 509] on button at bounding box center [587, 502] width 35 height 32
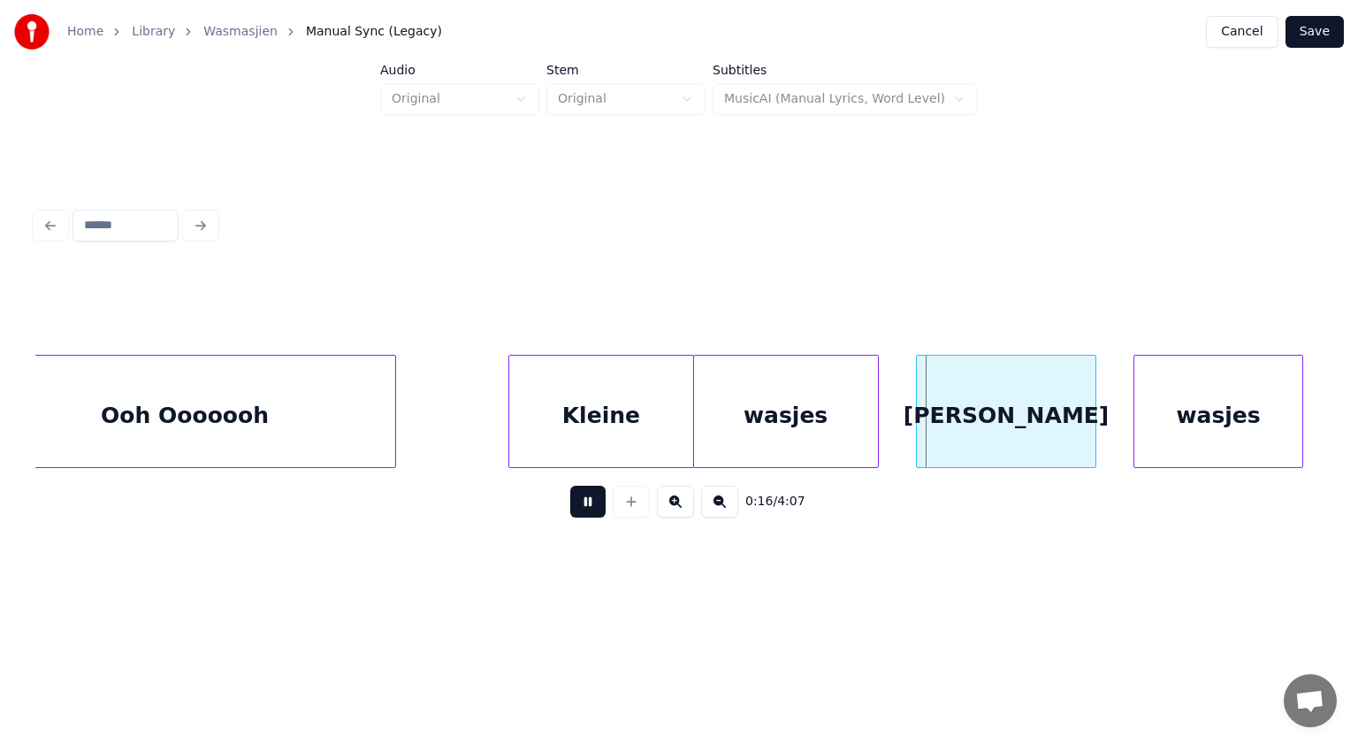
click at [590, 509] on button at bounding box center [587, 502] width 35 height 32
click at [488, 438] on div "Kleine" at bounding box center [503, 416] width 184 height 120
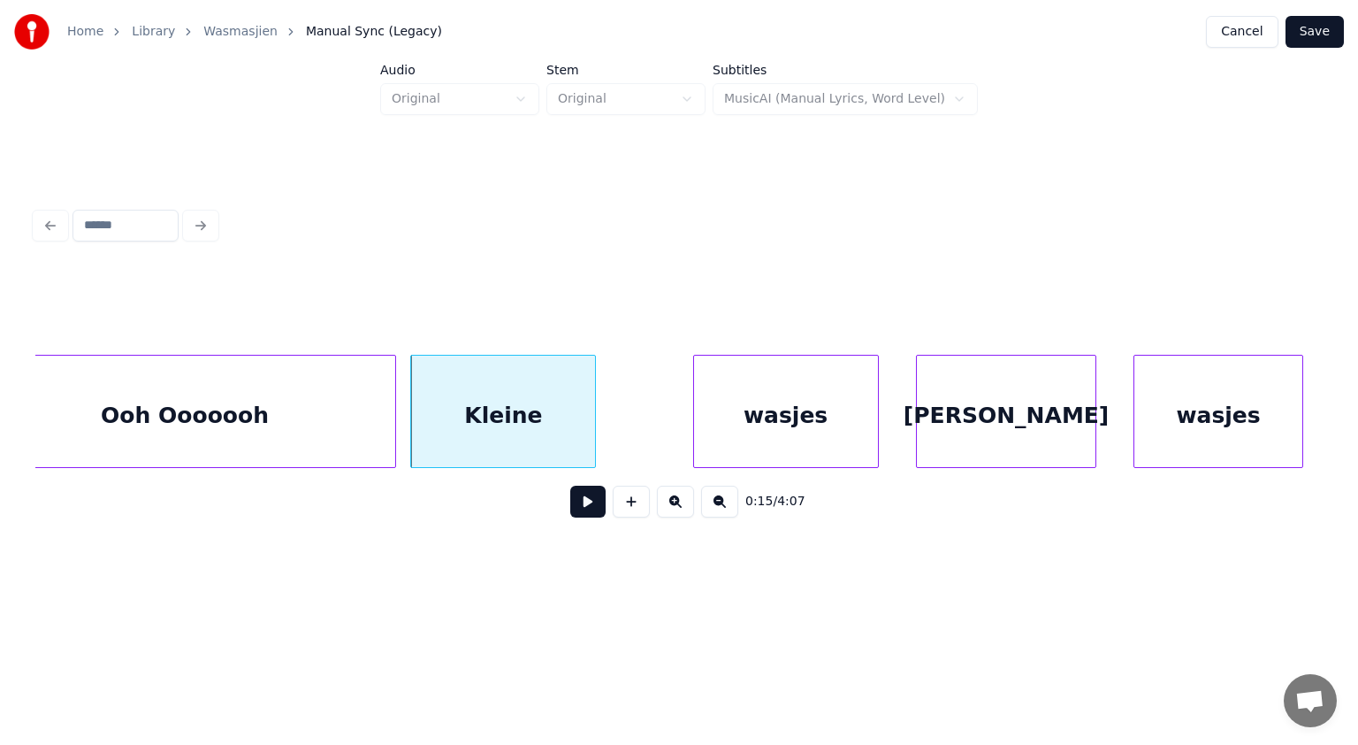
click at [577, 505] on button at bounding box center [587, 502] width 35 height 32
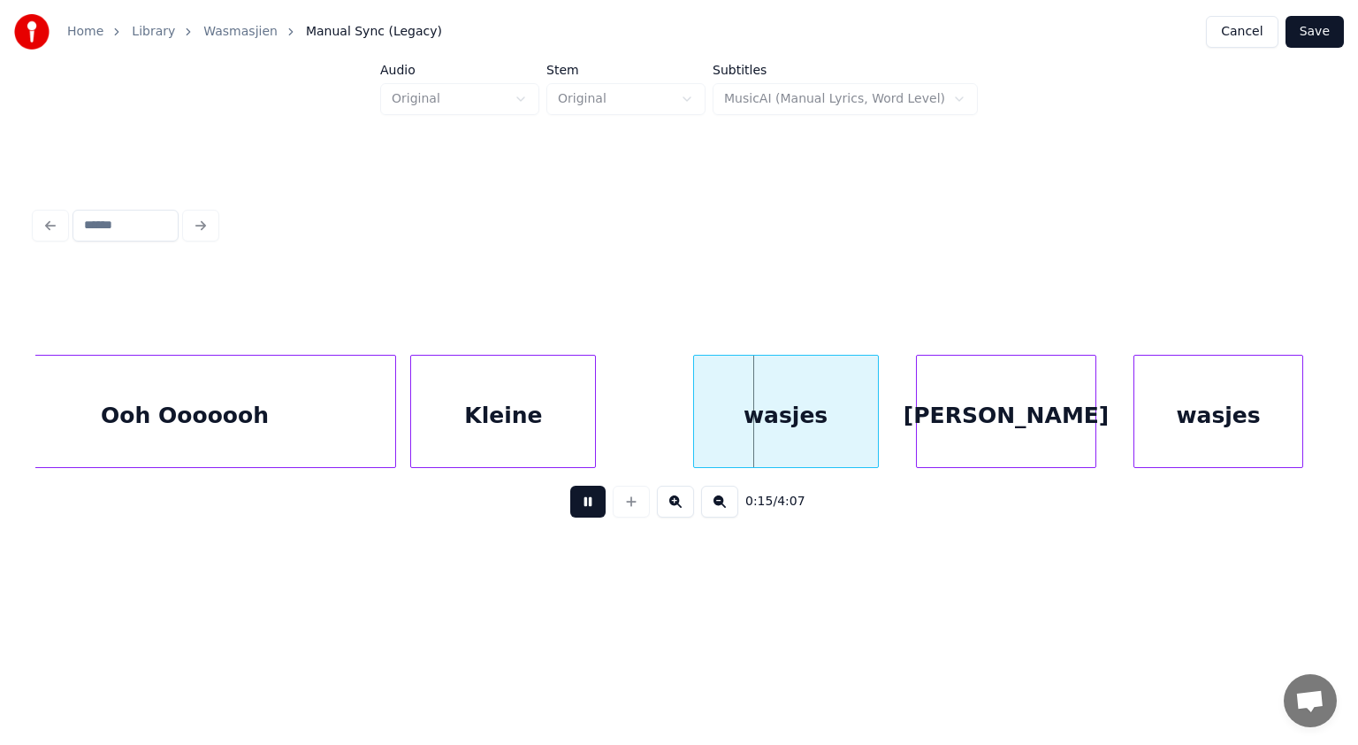
click at [577, 505] on button at bounding box center [587, 502] width 35 height 32
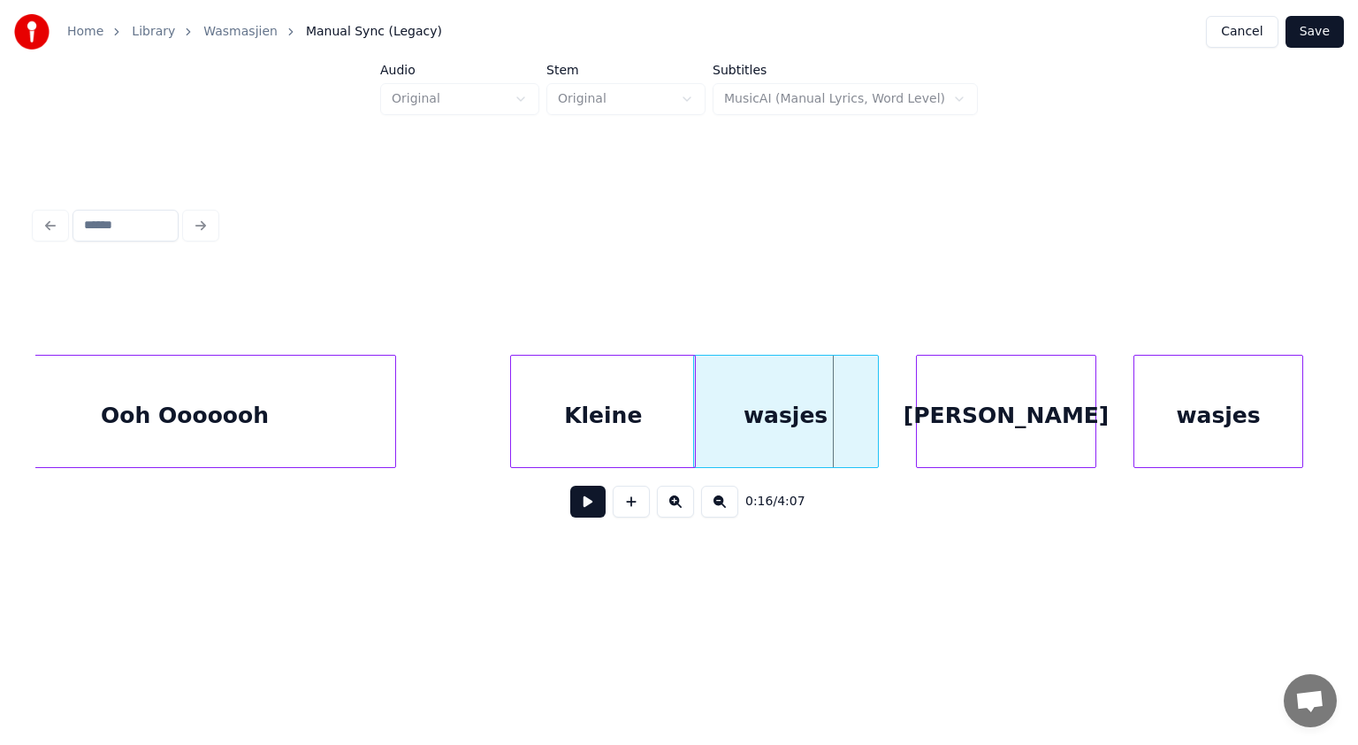
click at [641, 461] on div "wasjes Kleine Ooh Ooooooh [PERSON_NAME] wasjes" at bounding box center [679, 411] width 1288 height 113
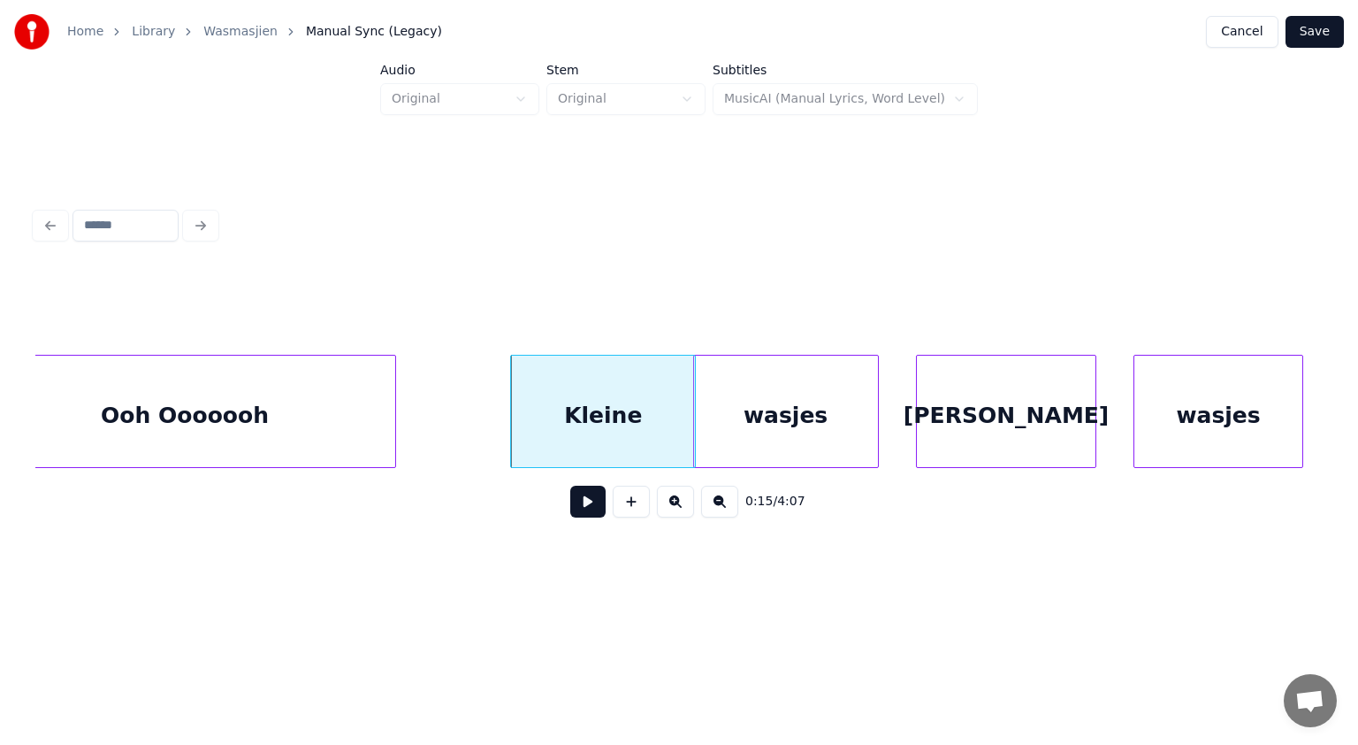
click at [590, 509] on button at bounding box center [587, 502] width 35 height 32
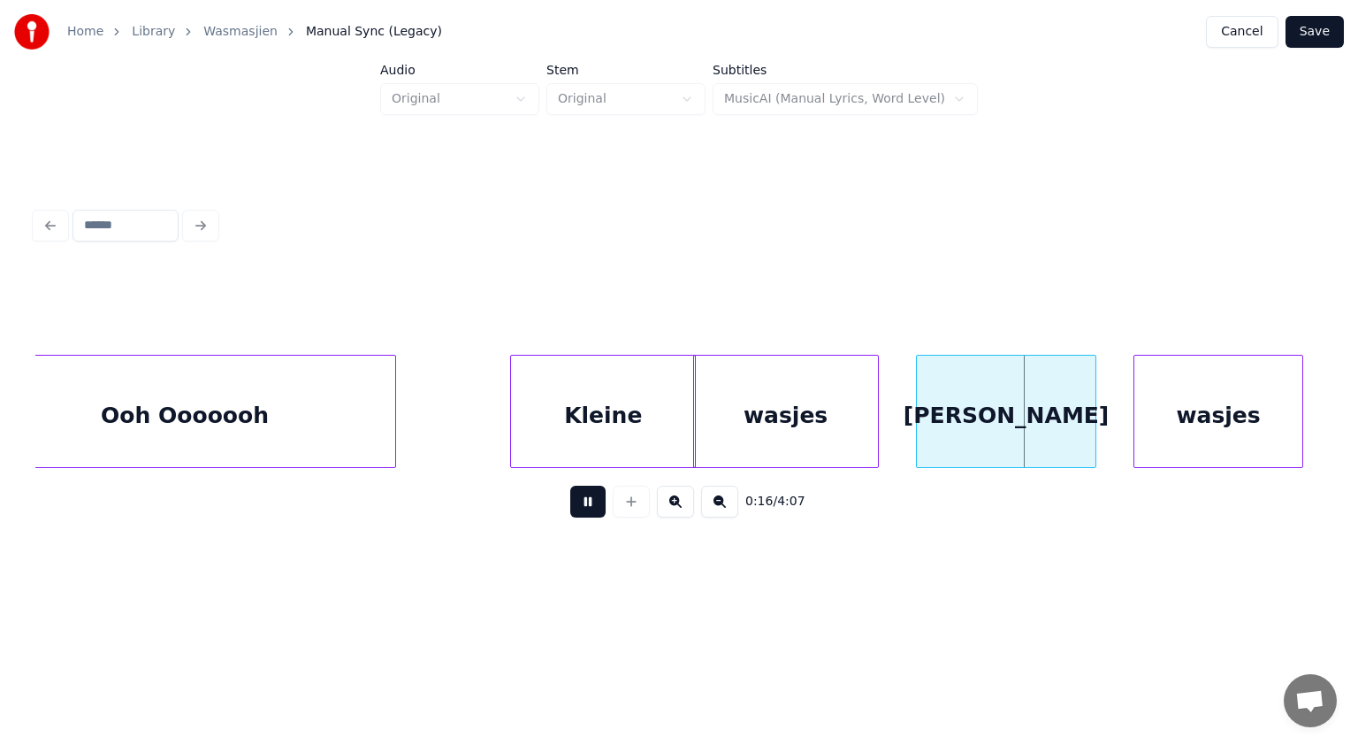
click at [590, 509] on button at bounding box center [587, 502] width 35 height 32
click at [499, 413] on div at bounding box center [497, 411] width 5 height 111
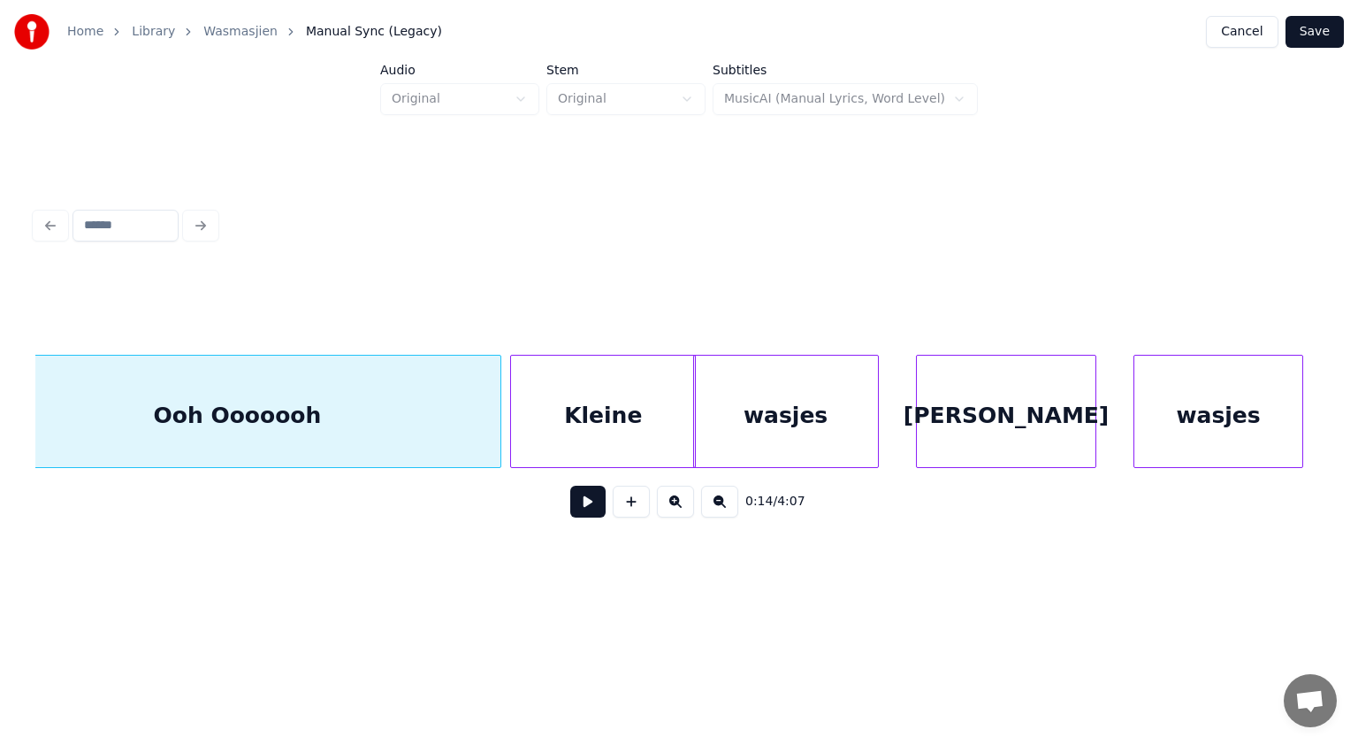
scroll to position [0, 7691]
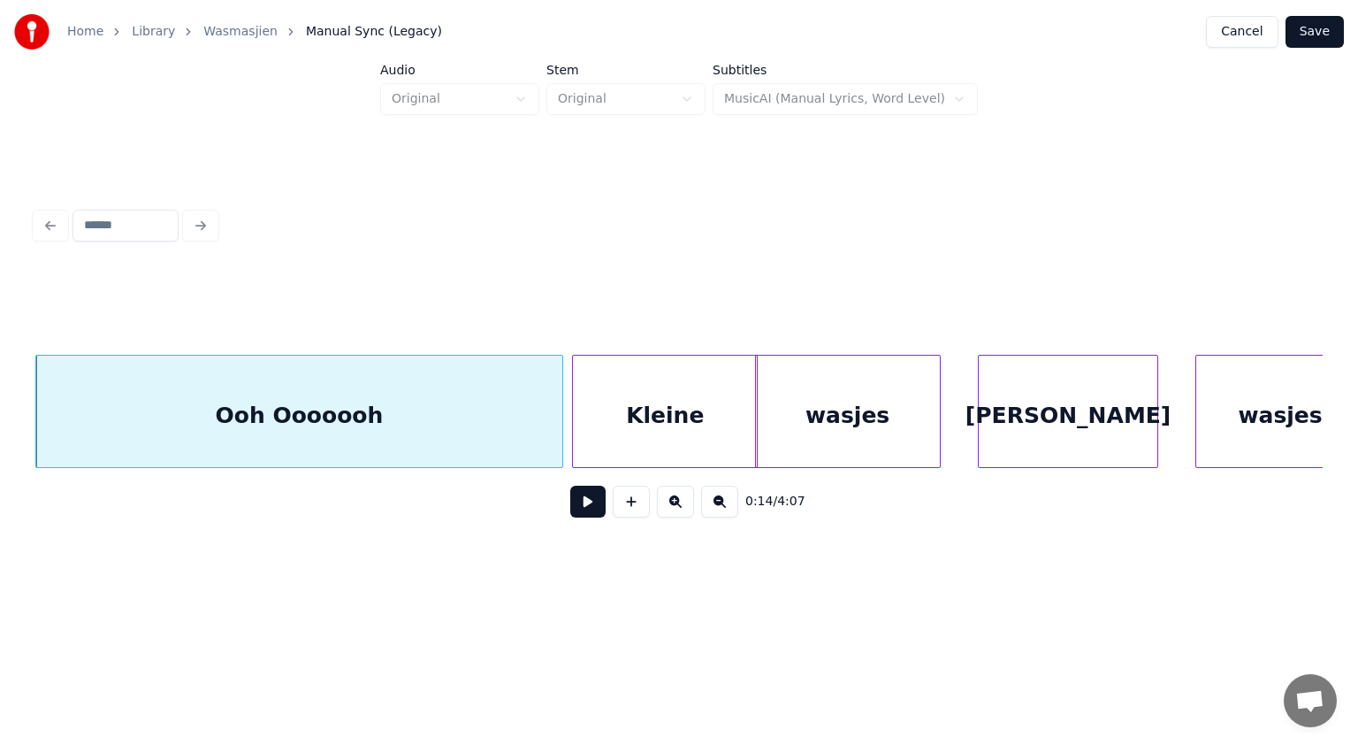
click at [591, 503] on button at bounding box center [587, 502] width 35 height 32
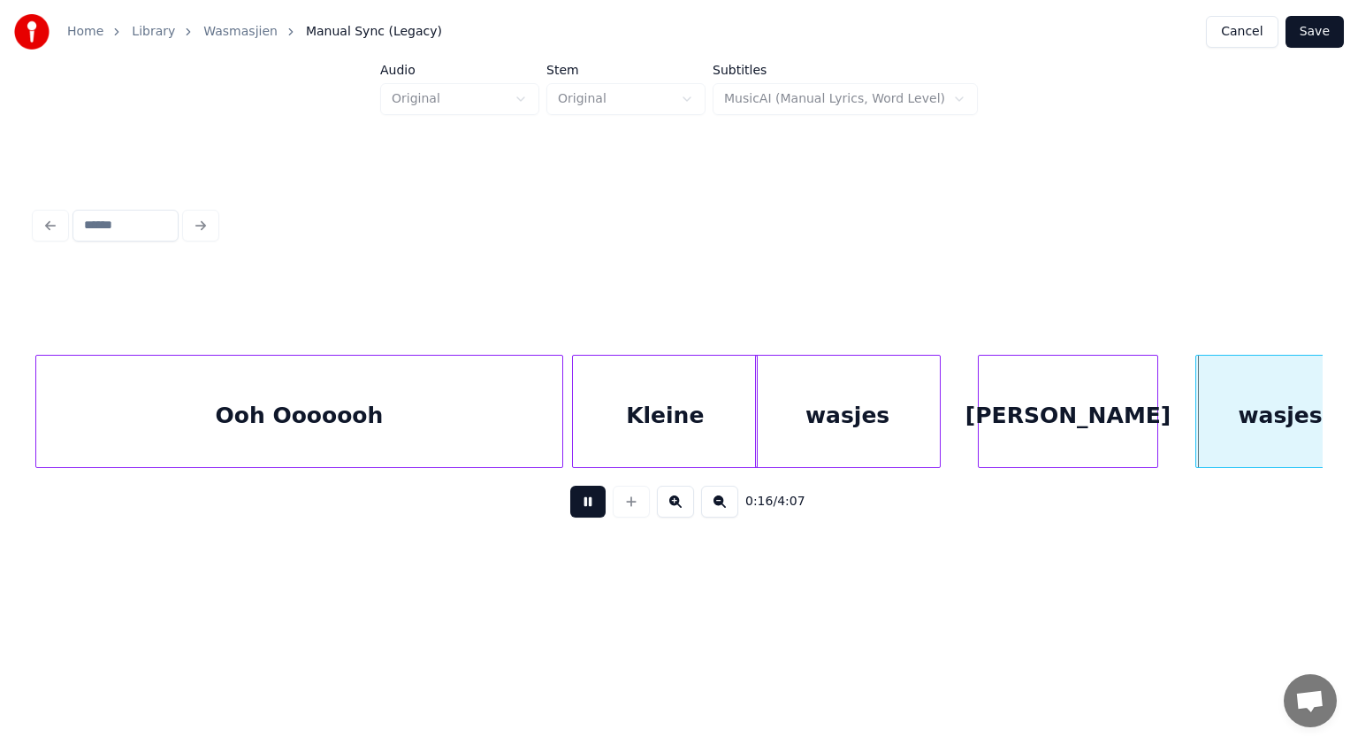
click at [591, 503] on button at bounding box center [587, 502] width 35 height 32
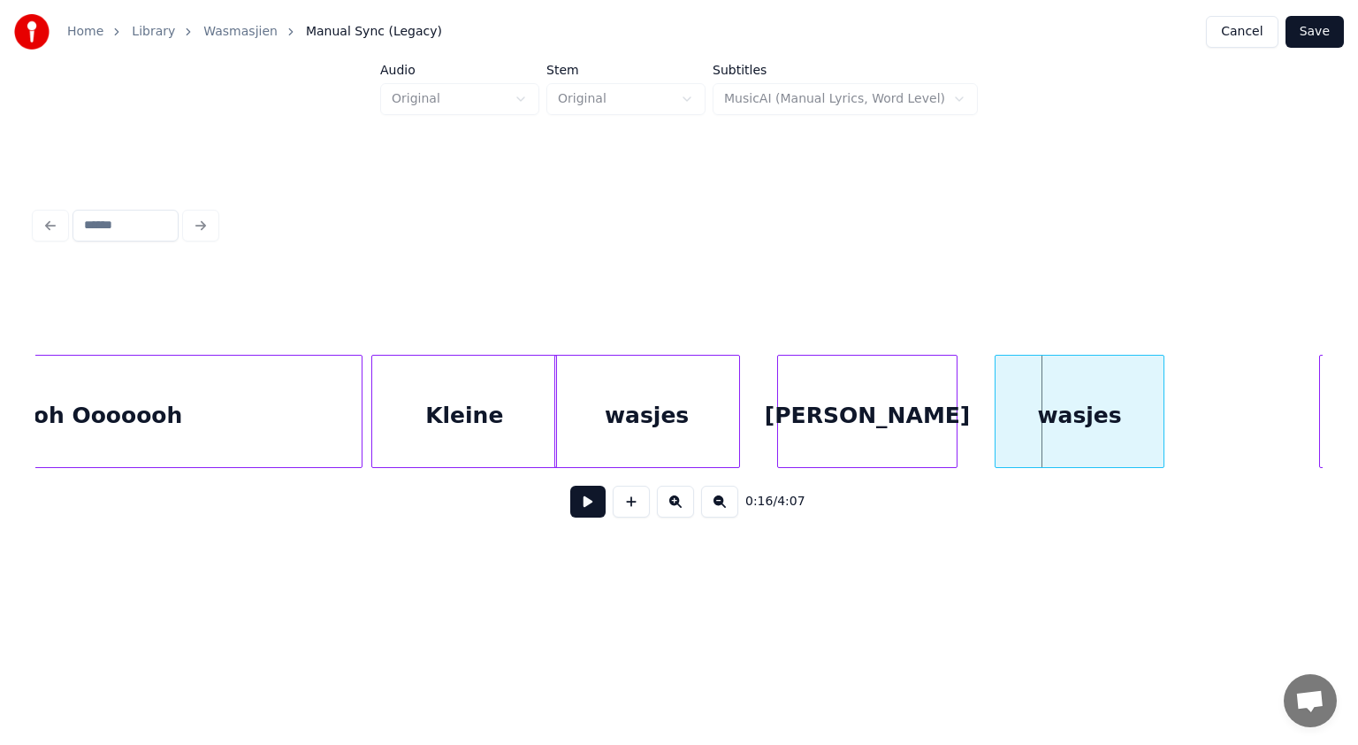
scroll to position [0, 8044]
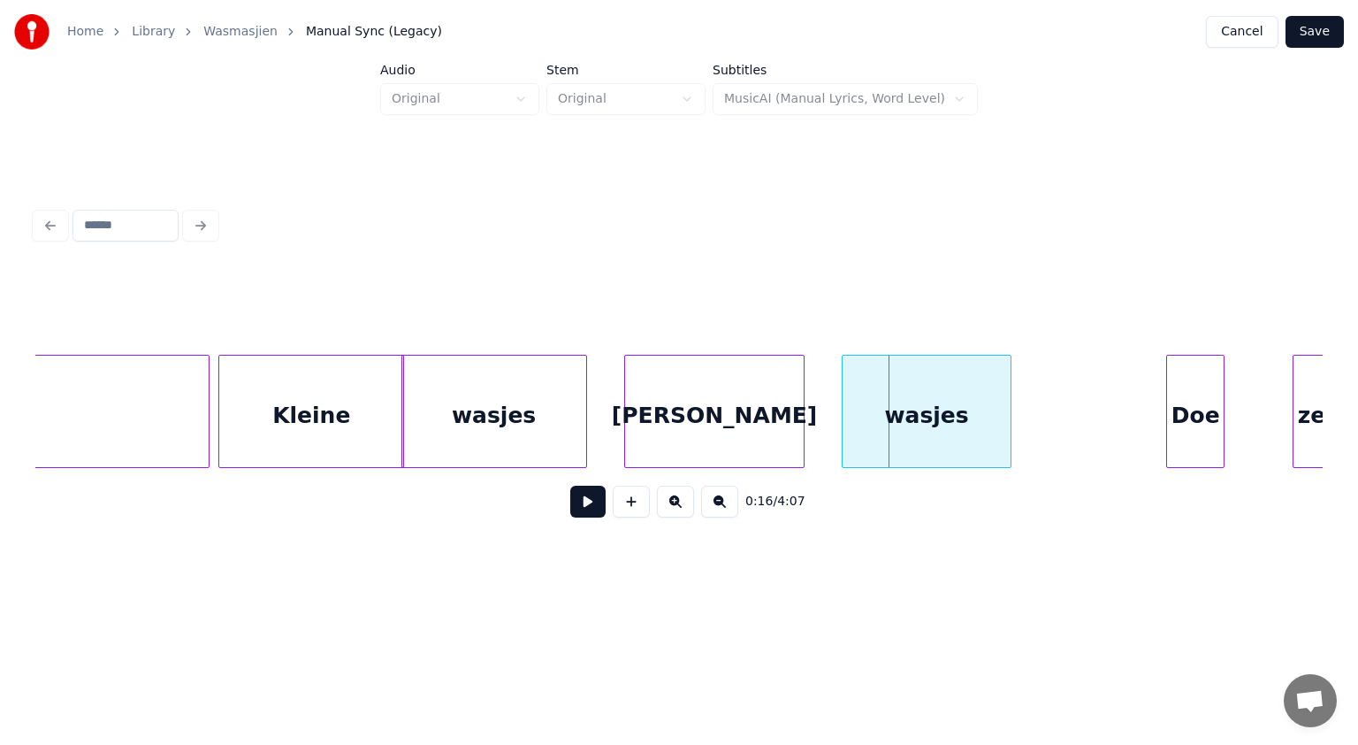
click at [758, 428] on div "[PERSON_NAME]" at bounding box center [714, 416] width 179 height 120
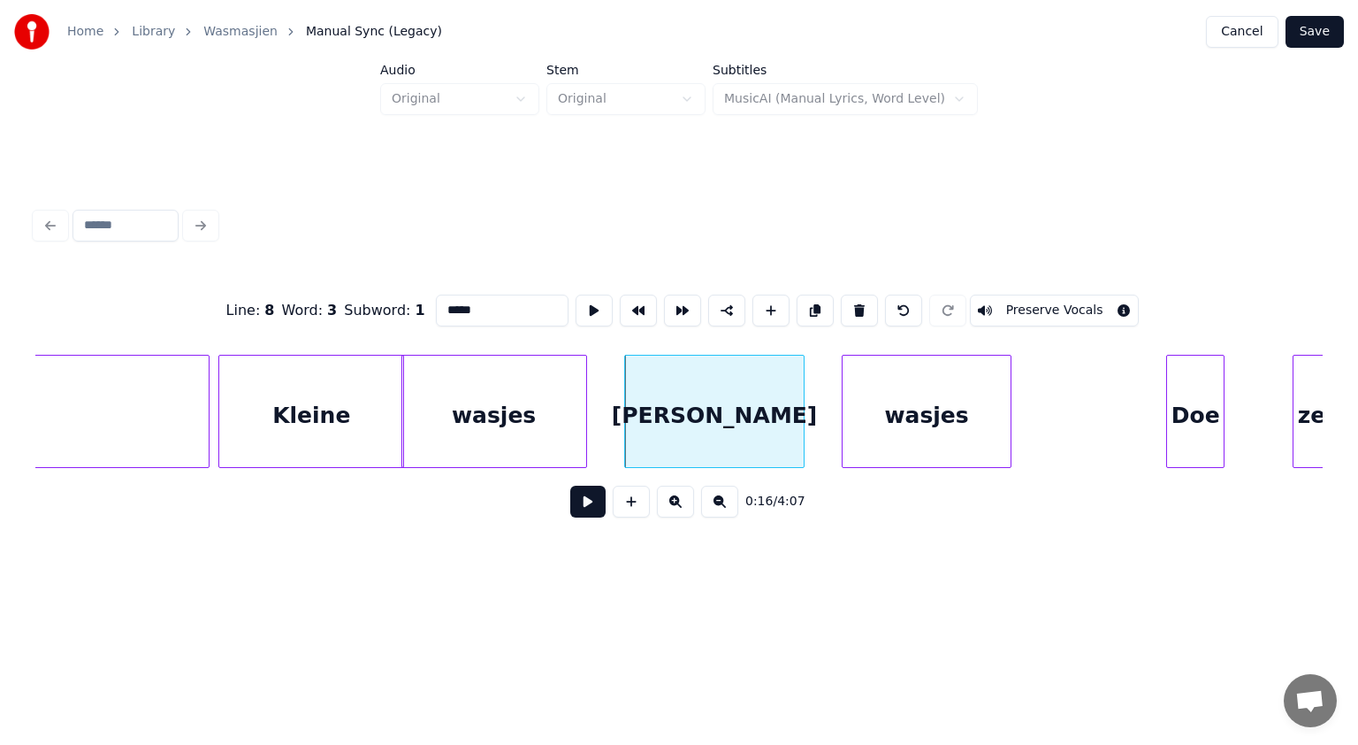
drag, startPoint x: 449, startPoint y: 305, endPoint x: 335, endPoint y: 288, distance: 115.3
click at [335, 288] on div "Line : 8 Word : 3 Subword : 1 ***** Preserve Vocals" at bounding box center [679, 310] width 1288 height 88
click at [878, 425] on div "wasjes" at bounding box center [906, 416] width 168 height 120
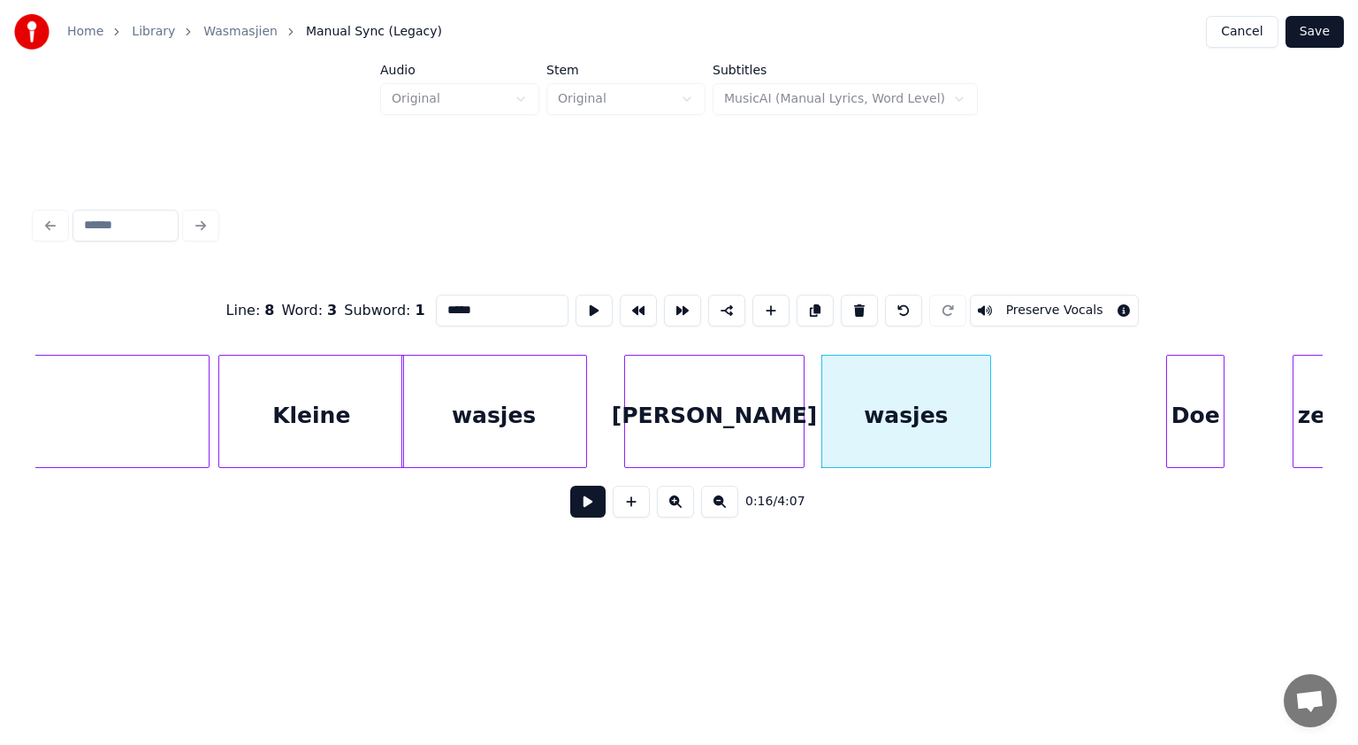
click at [382, 433] on div "Kleine" at bounding box center [311, 416] width 184 height 120
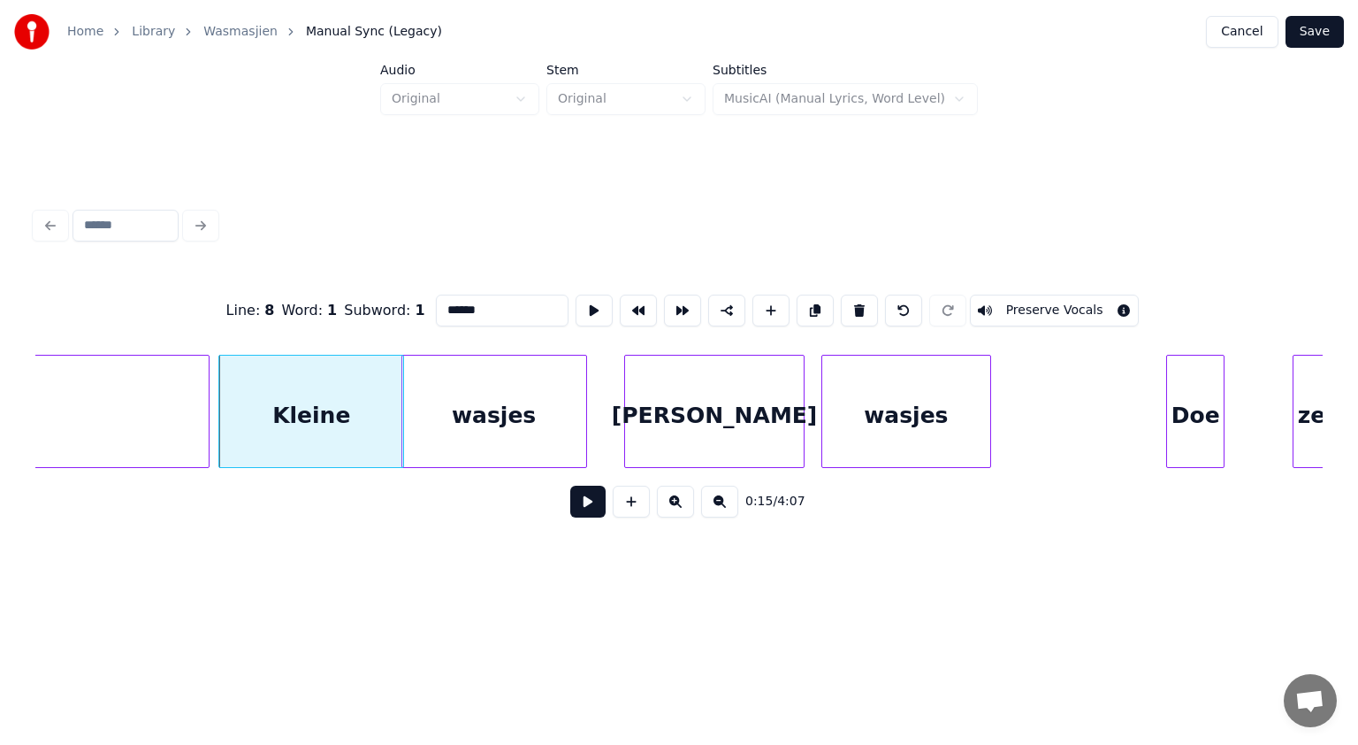
type input "******"
click at [589, 505] on button at bounding box center [587, 502] width 35 height 32
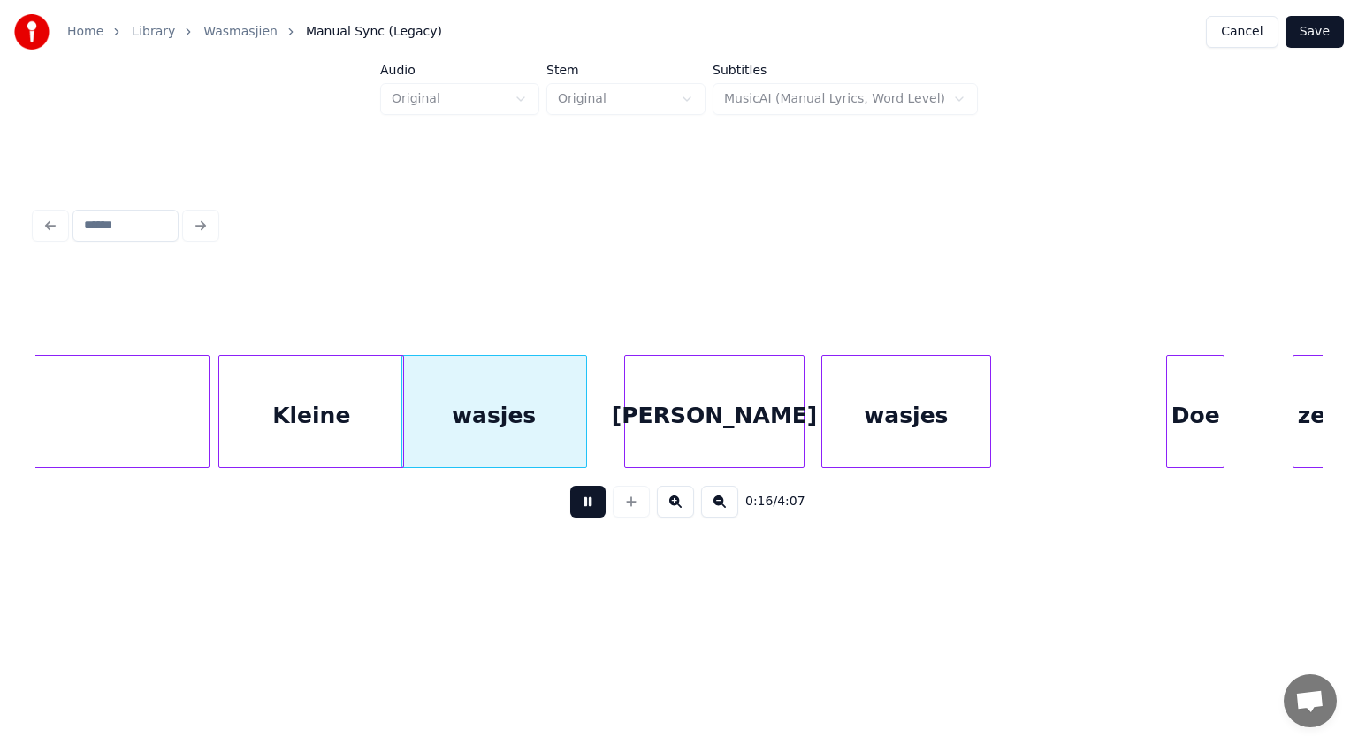
click at [589, 505] on button at bounding box center [587, 502] width 35 height 32
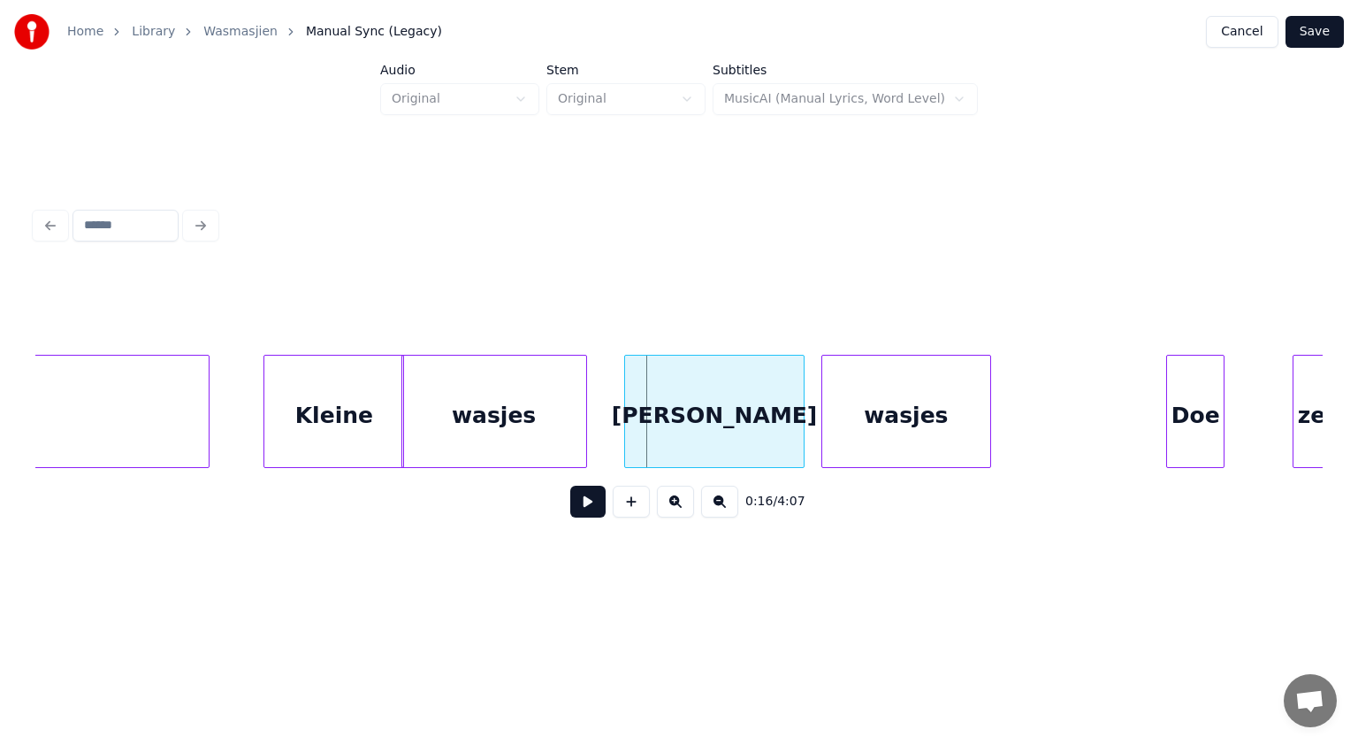
click at [267, 420] on div at bounding box center [266, 411] width 5 height 111
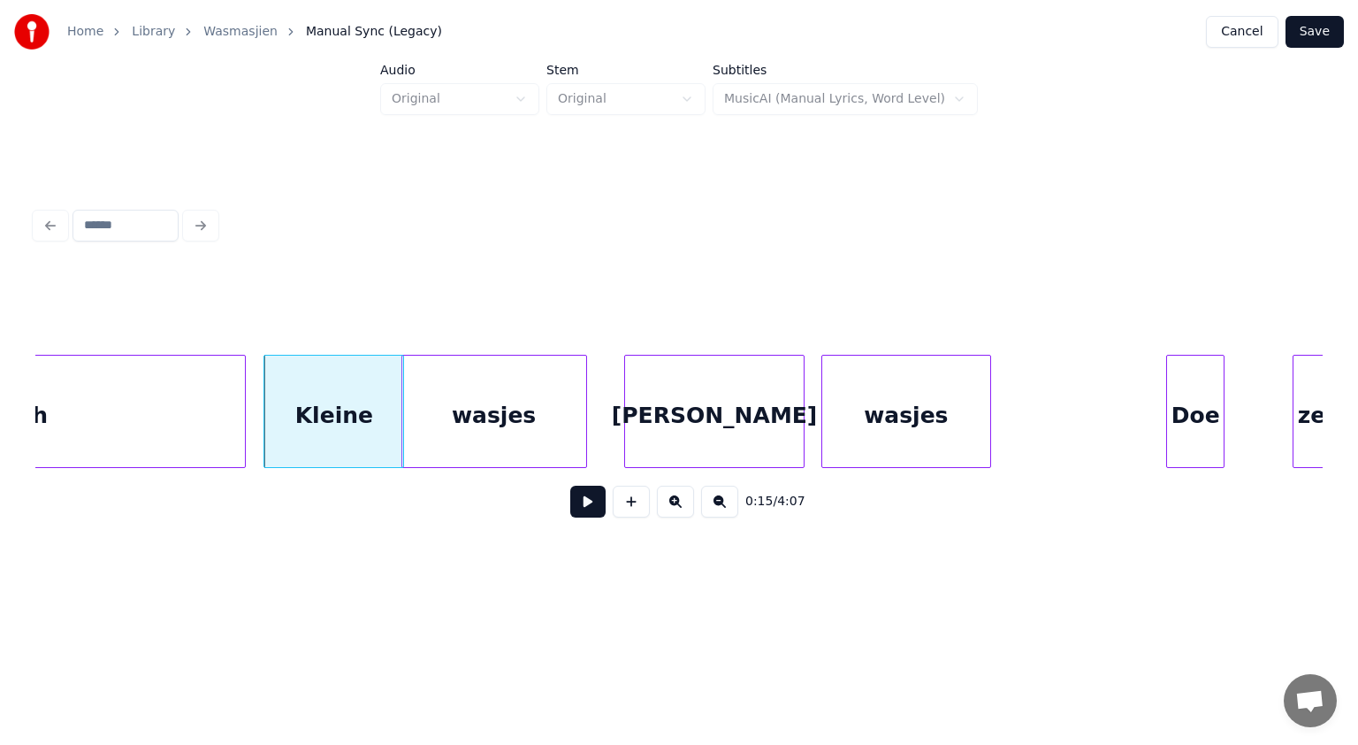
click at [241, 416] on div at bounding box center [242, 411] width 5 height 111
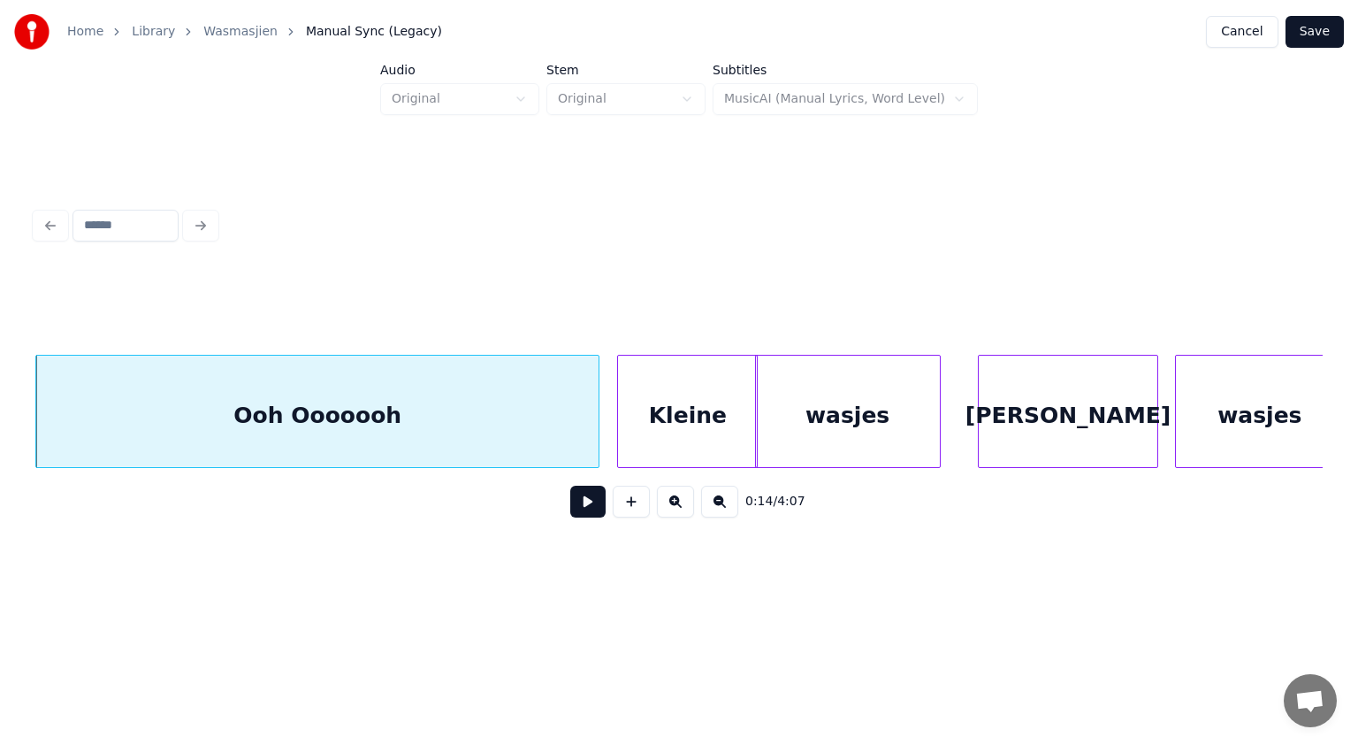
click at [660, 431] on div "Kleine" at bounding box center [687, 416] width 139 height 120
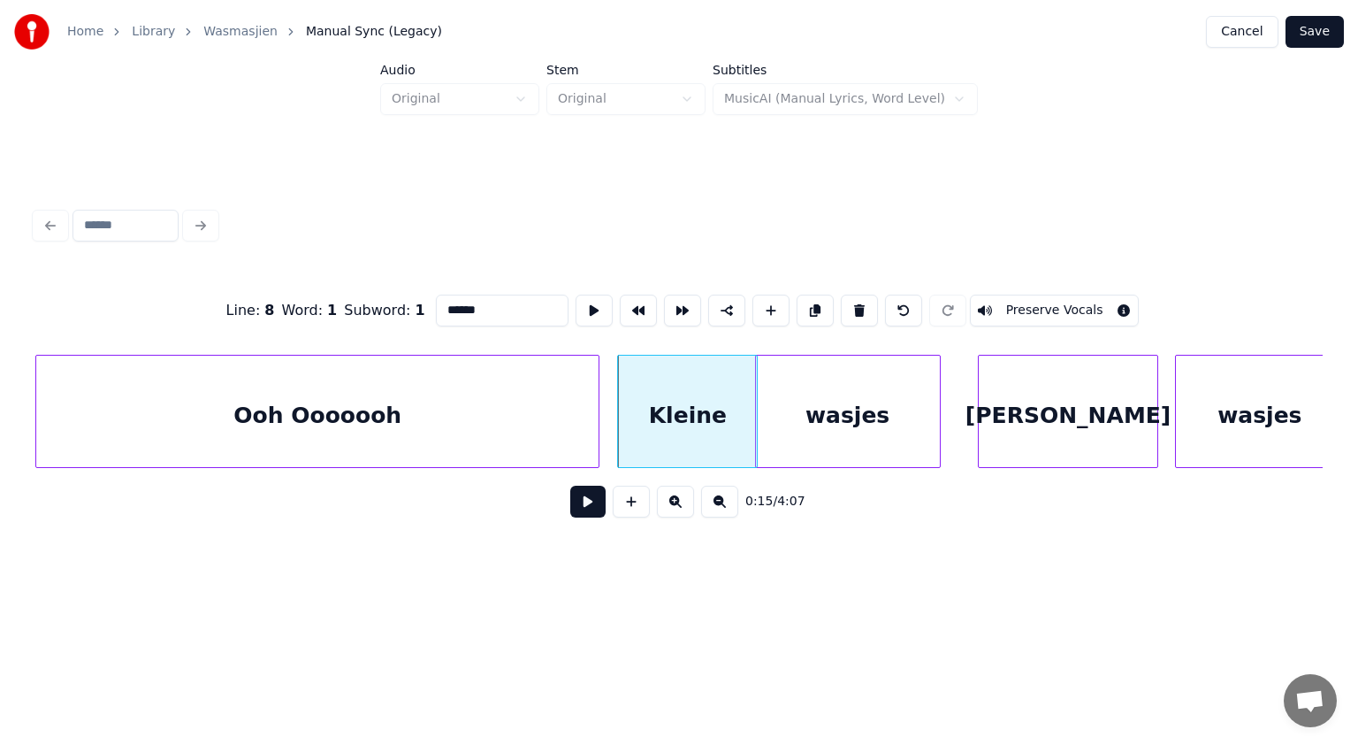
click at [595, 500] on button at bounding box center [587, 502] width 35 height 32
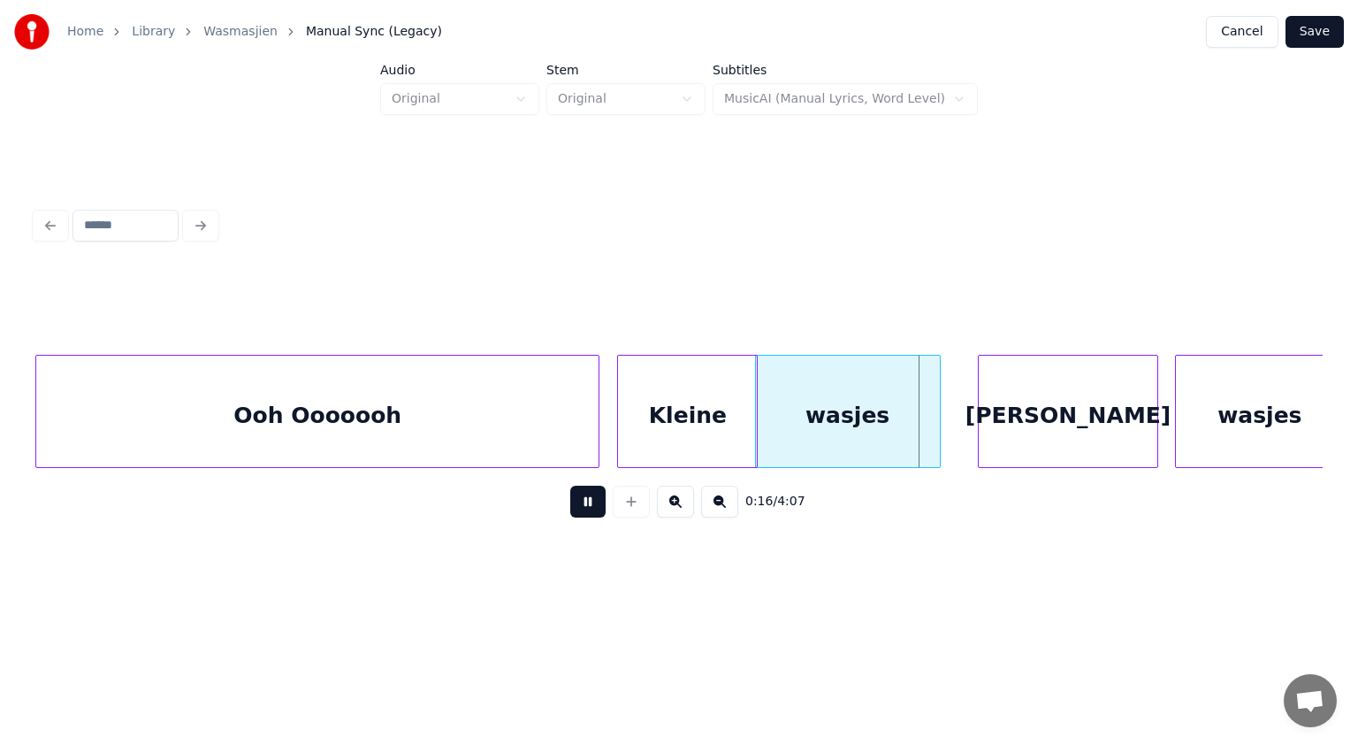
click at [595, 500] on button at bounding box center [587, 502] width 35 height 32
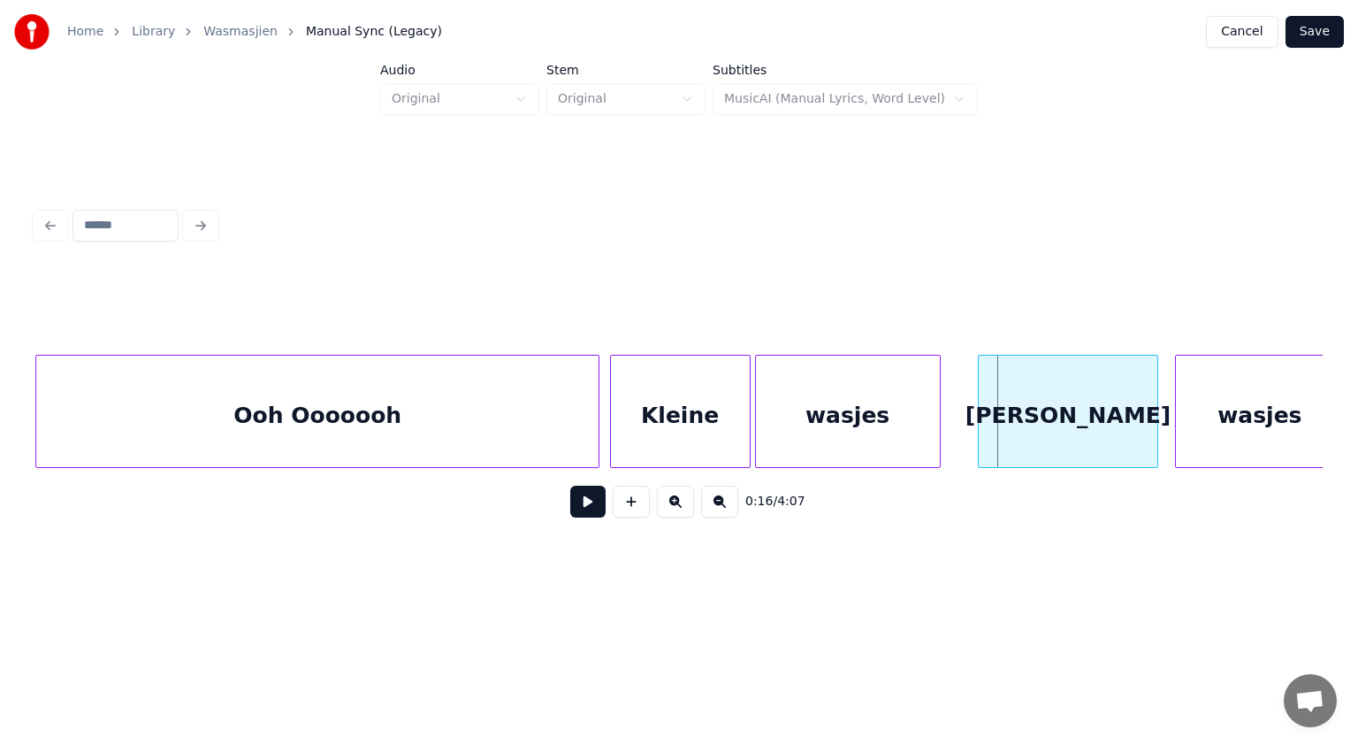
click at [631, 440] on div "Kleine" at bounding box center [680, 416] width 139 height 120
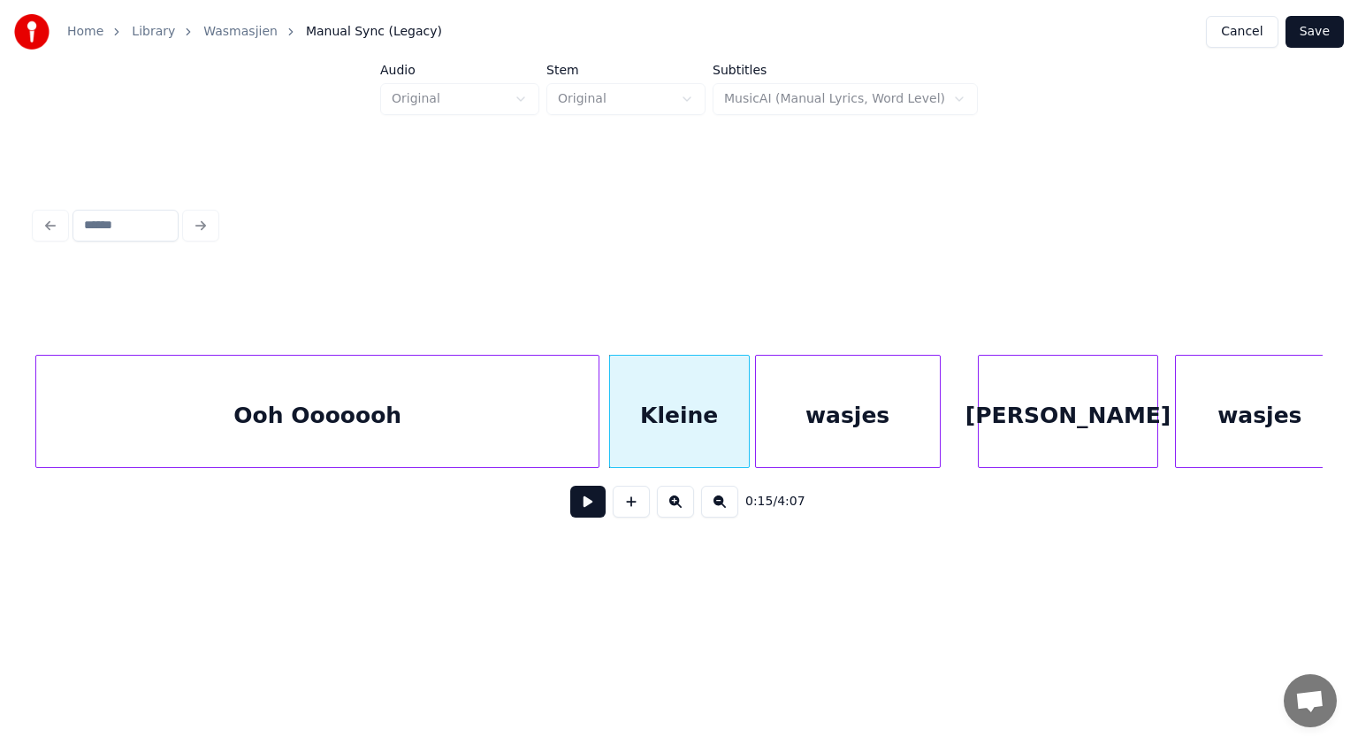
click at [594, 500] on button at bounding box center [587, 502] width 35 height 32
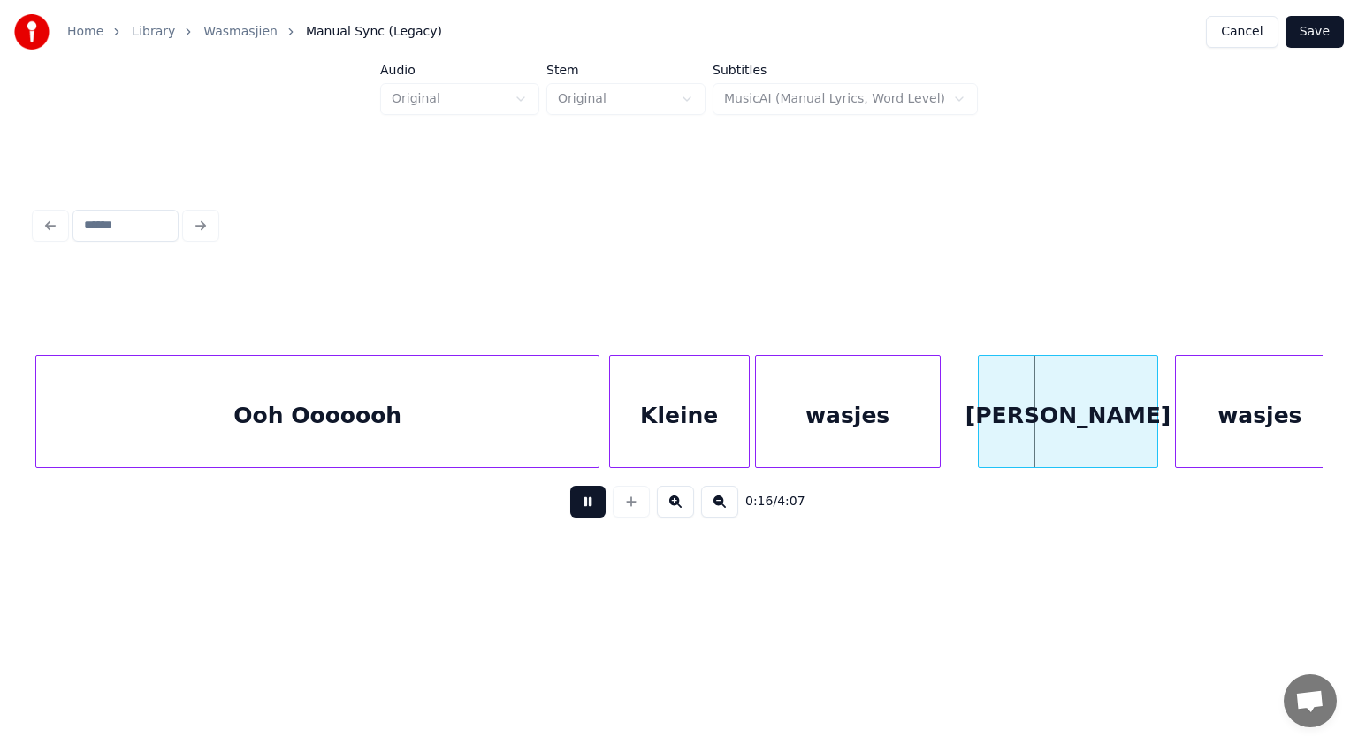
click at [594, 500] on button at bounding box center [587, 502] width 35 height 32
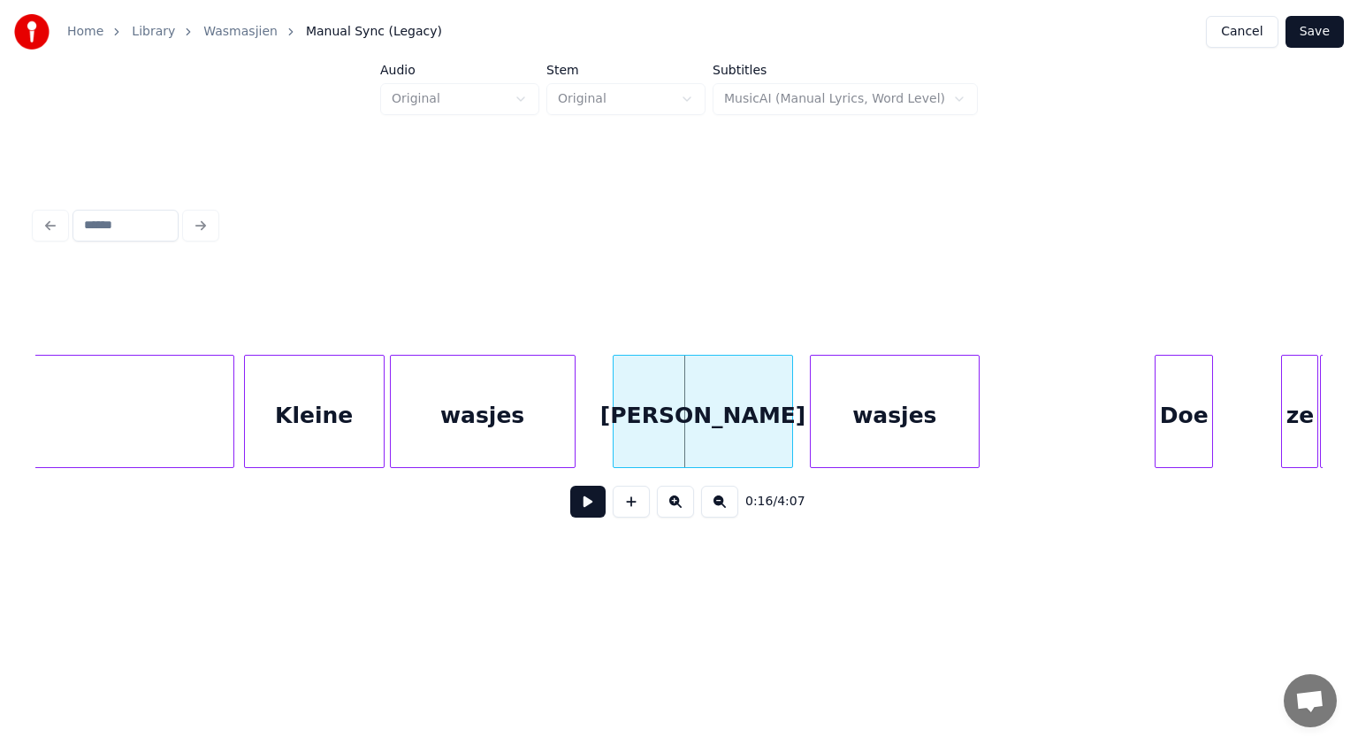
scroll to position [0, 8186]
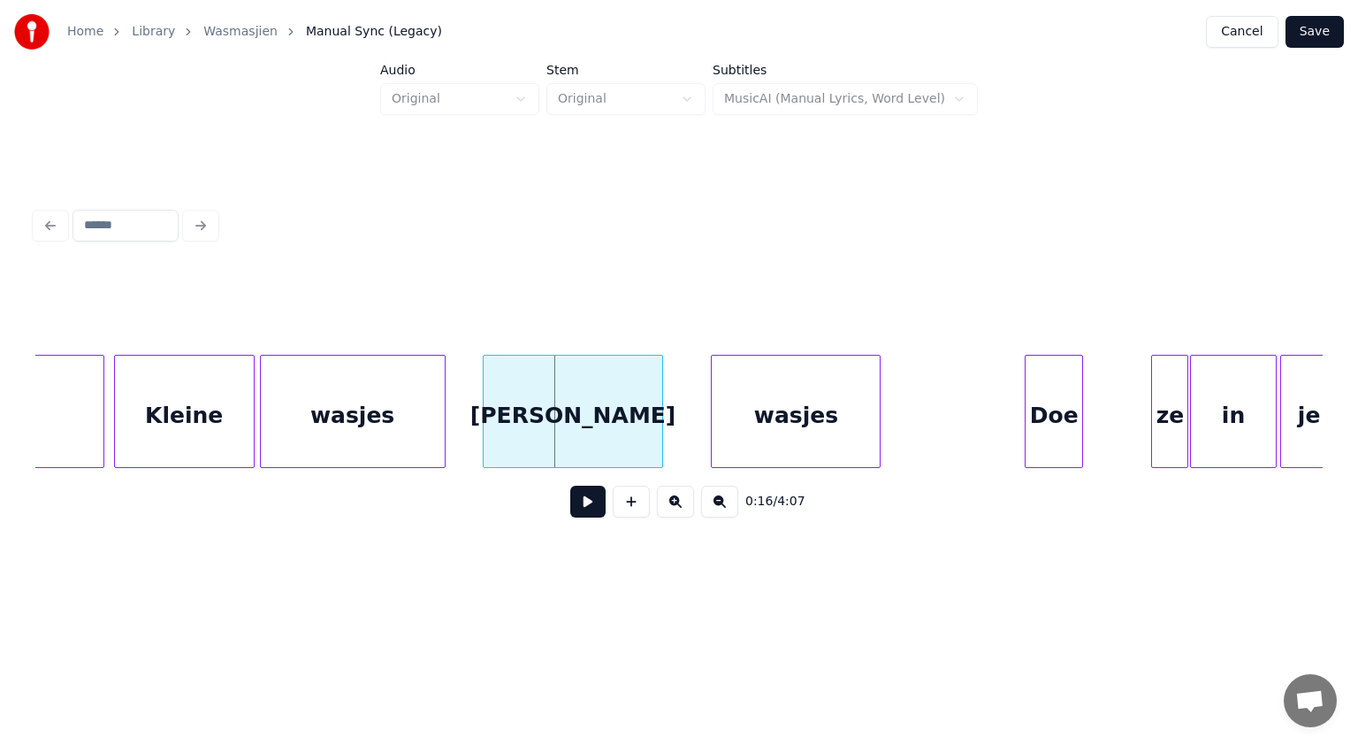
click at [811, 440] on div "wasjes" at bounding box center [796, 416] width 168 height 120
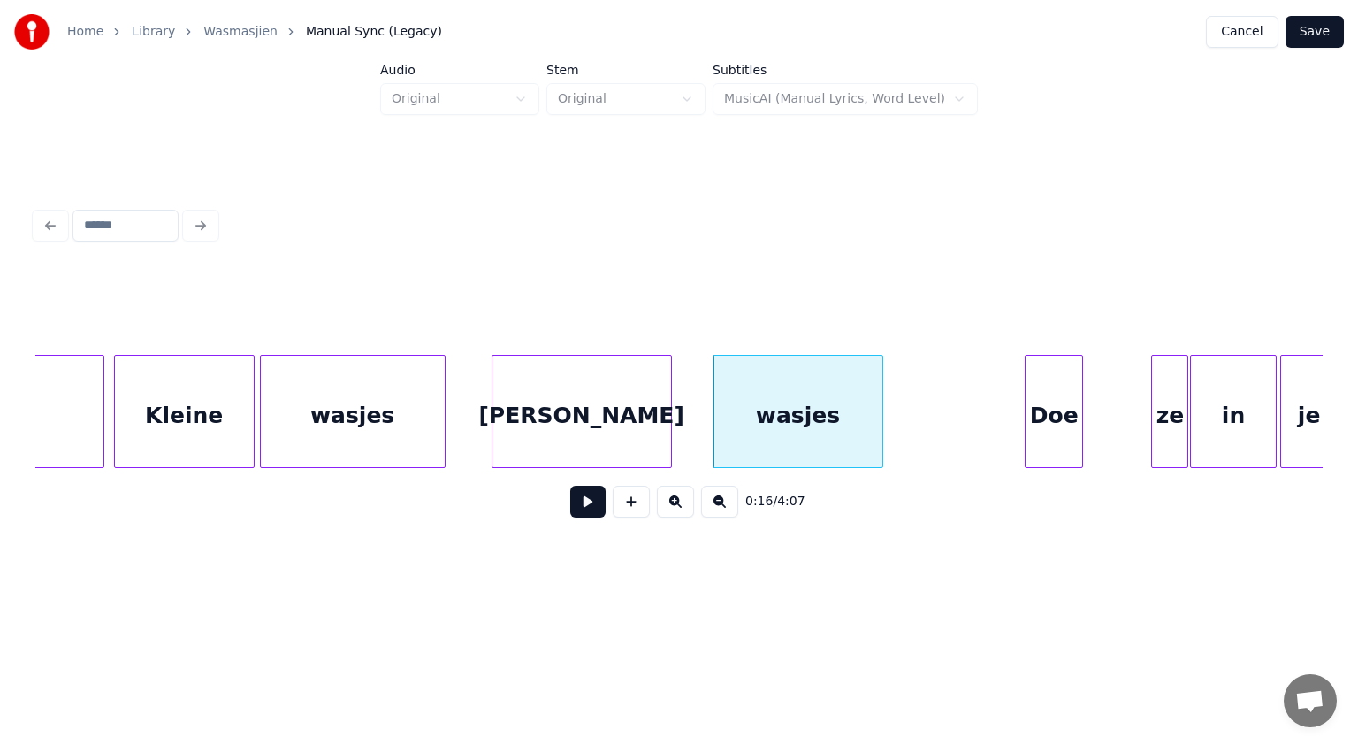
click at [625, 419] on div "[PERSON_NAME]" at bounding box center [582, 416] width 179 height 120
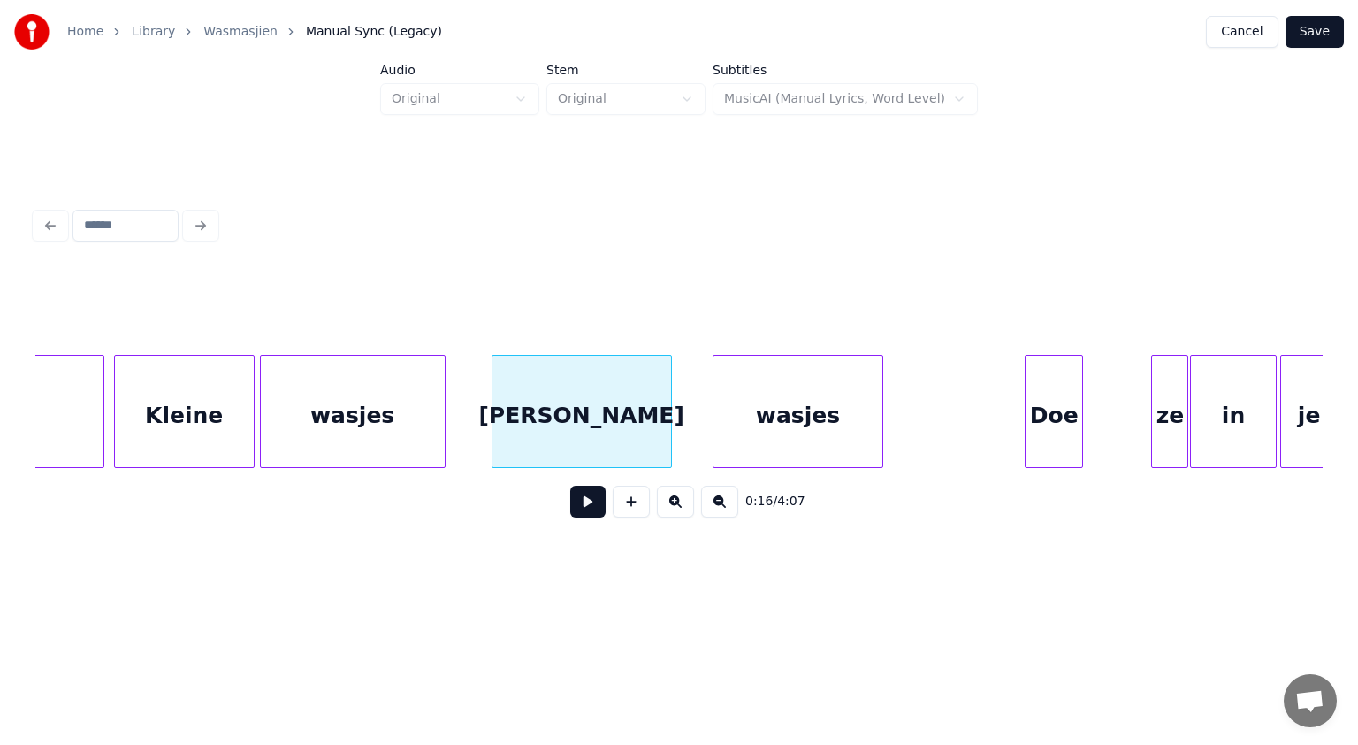
click at [578, 500] on button at bounding box center [587, 502] width 35 height 32
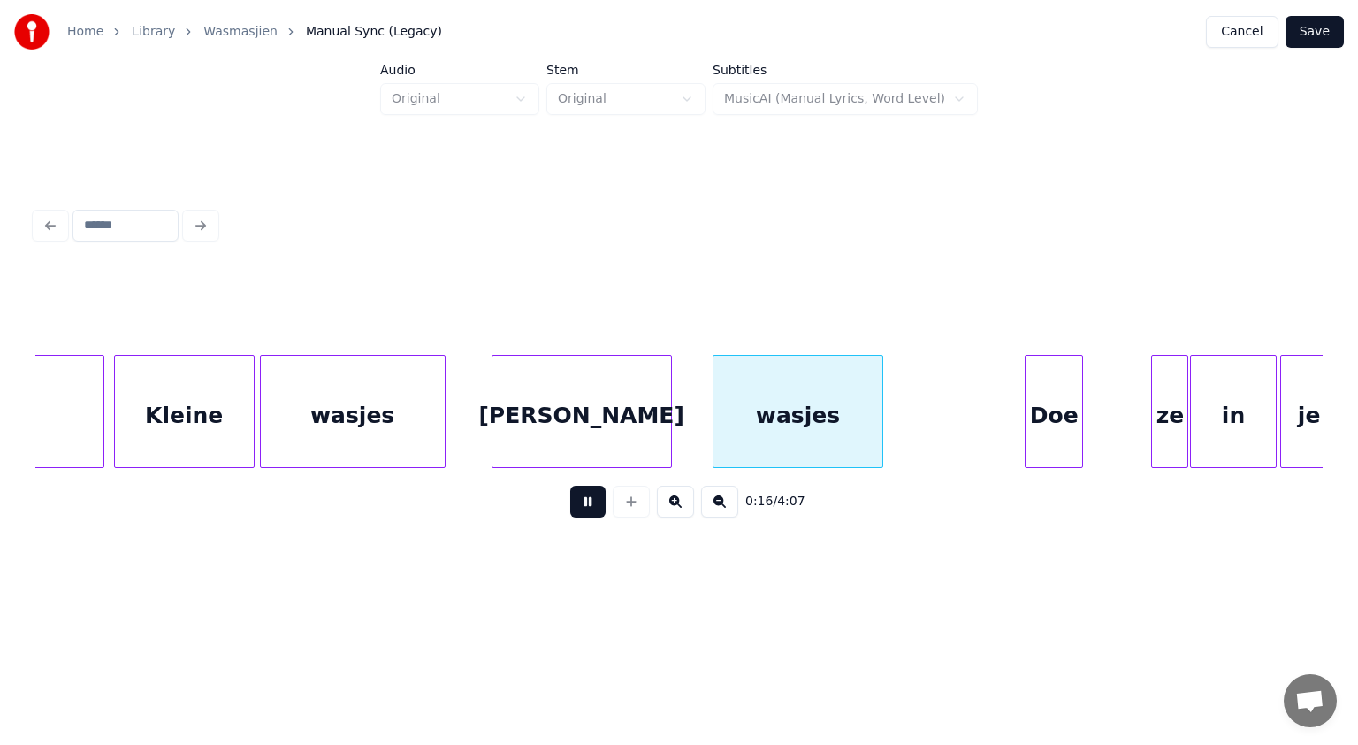
click at [578, 500] on button at bounding box center [587, 502] width 35 height 32
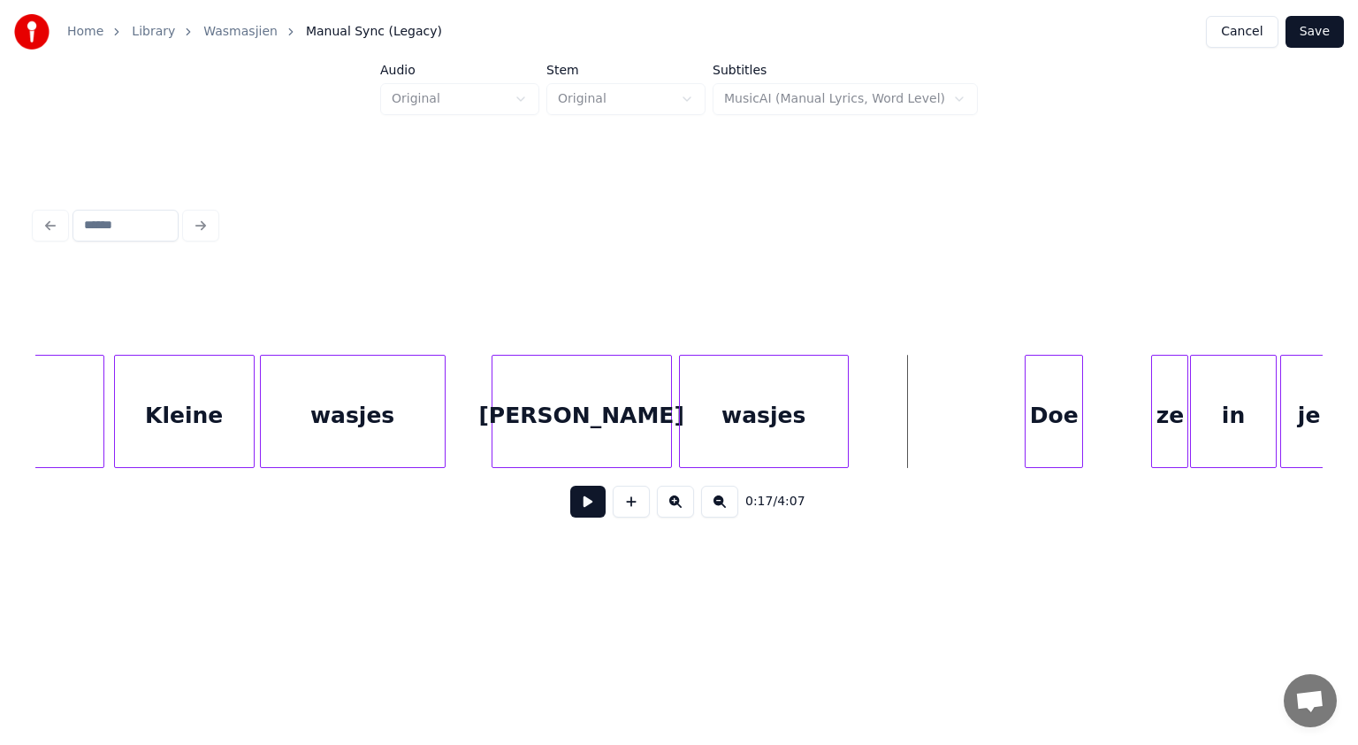
click at [757, 438] on div "wasjes" at bounding box center [764, 416] width 168 height 120
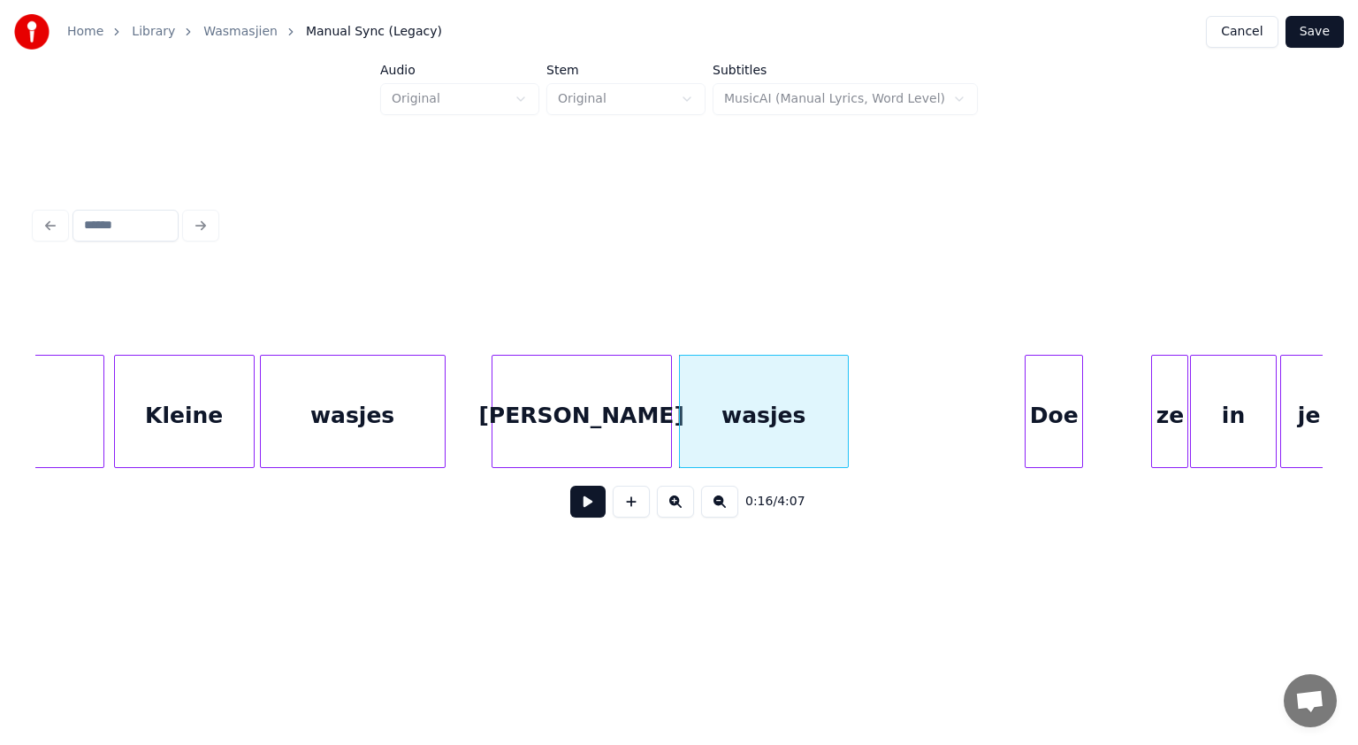
click at [595, 500] on button at bounding box center [587, 502] width 35 height 32
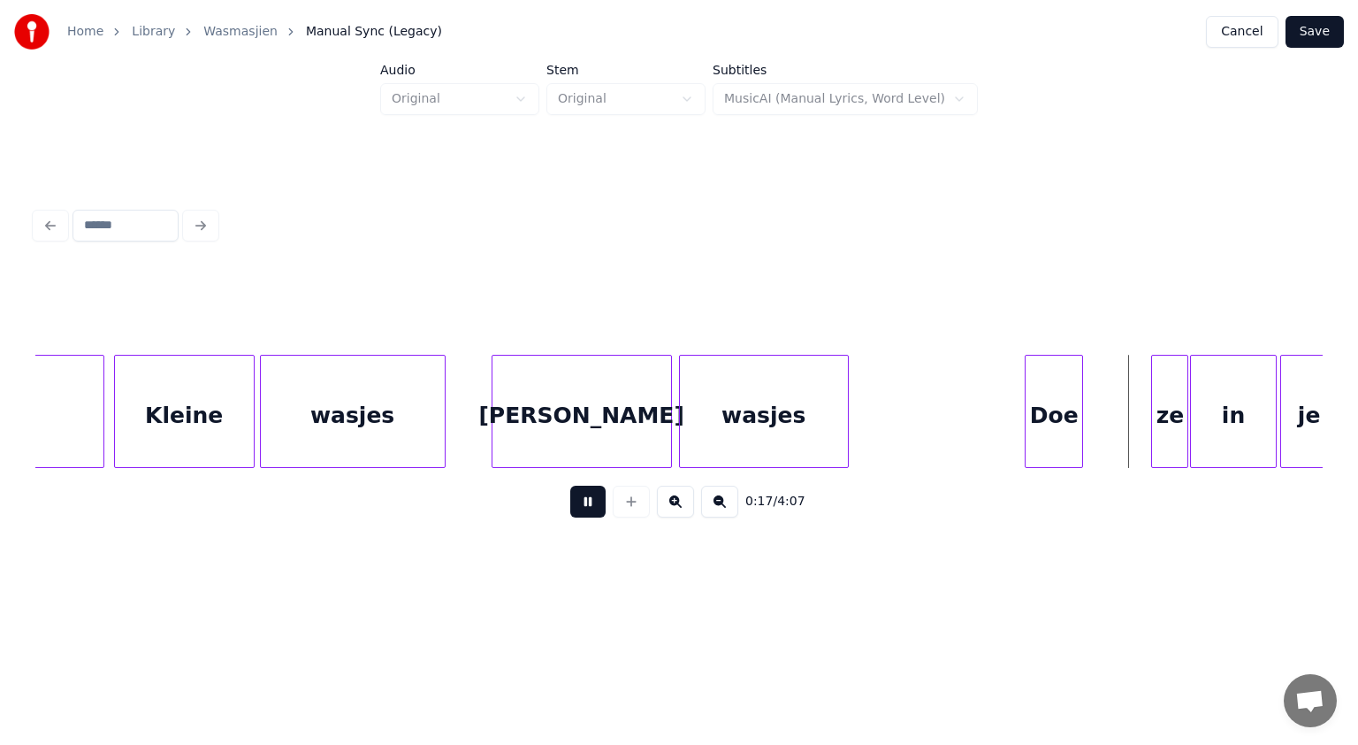
click at [595, 500] on button at bounding box center [587, 502] width 35 height 32
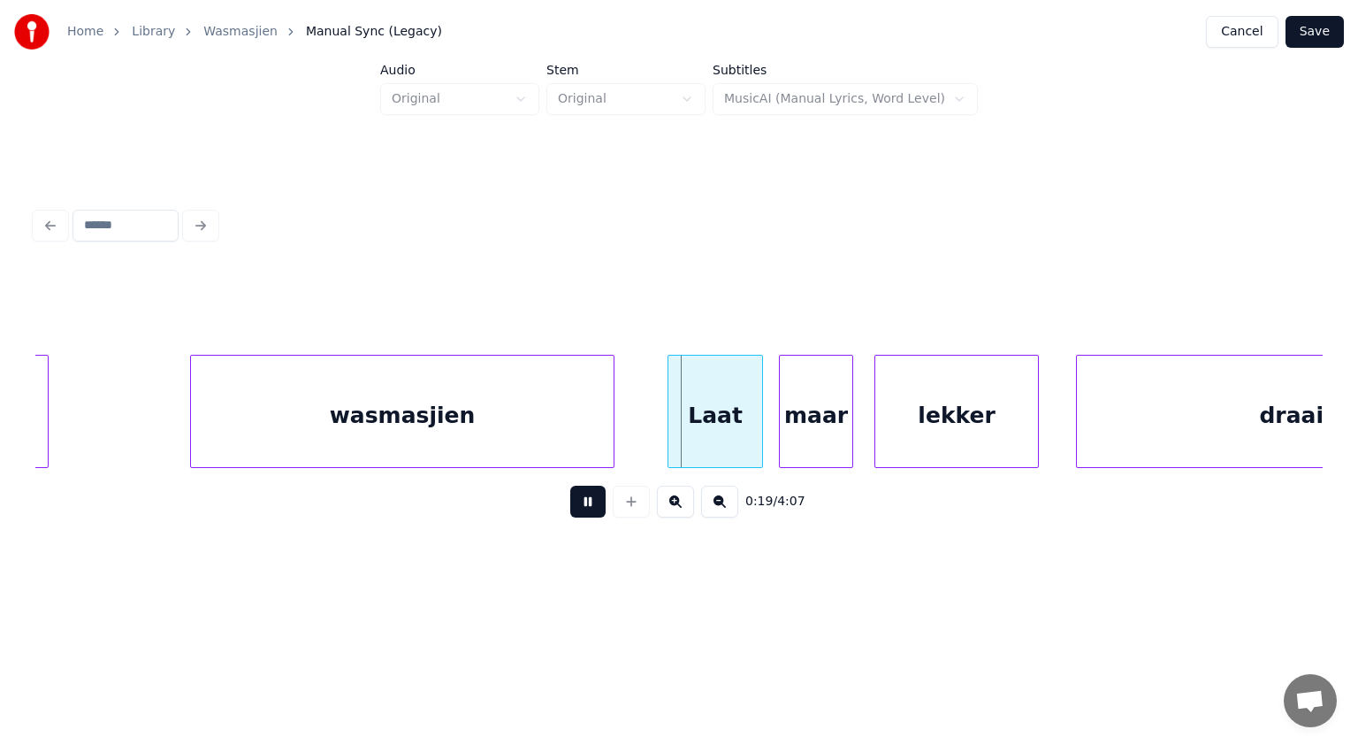
click at [595, 500] on button at bounding box center [587, 502] width 35 height 32
click at [635, 440] on div at bounding box center [633, 411] width 5 height 111
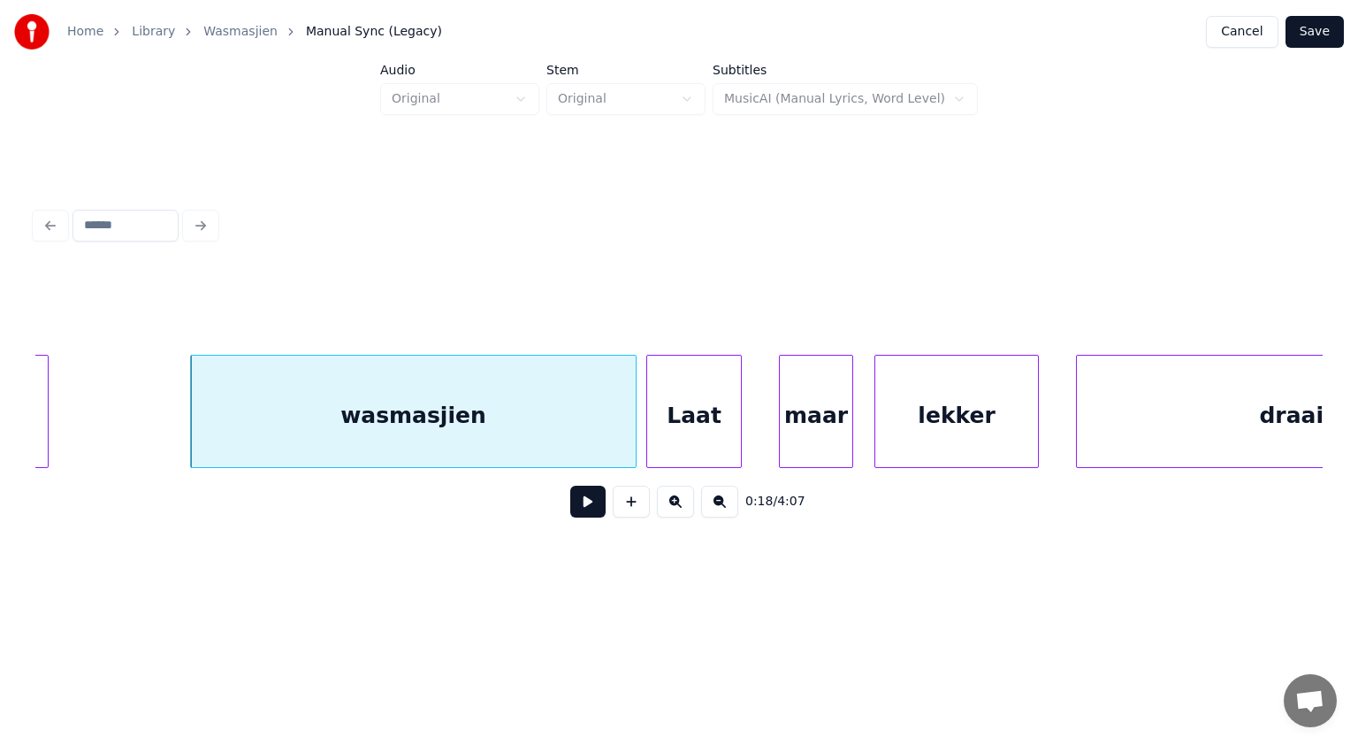
click at [677, 442] on div "Laat" at bounding box center [694, 416] width 94 height 120
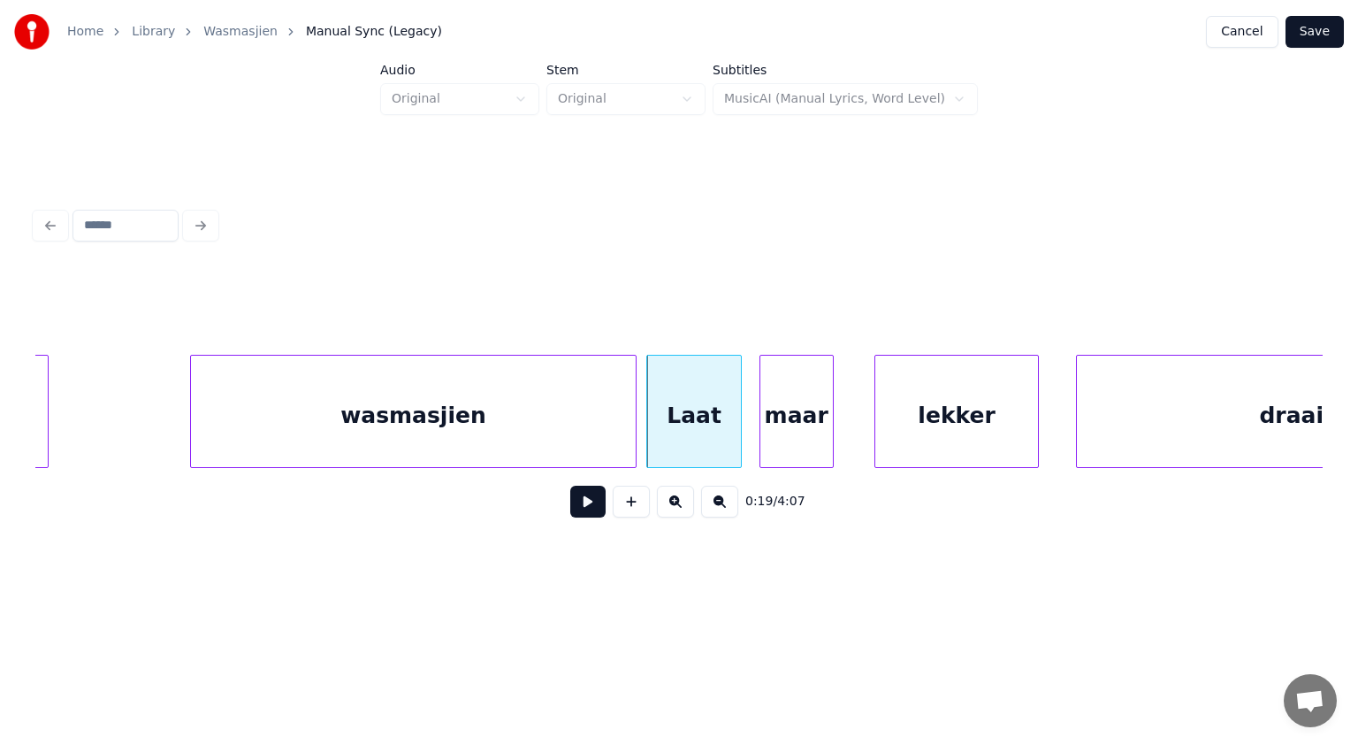
click at [799, 437] on div "maar" at bounding box center [797, 416] width 73 height 120
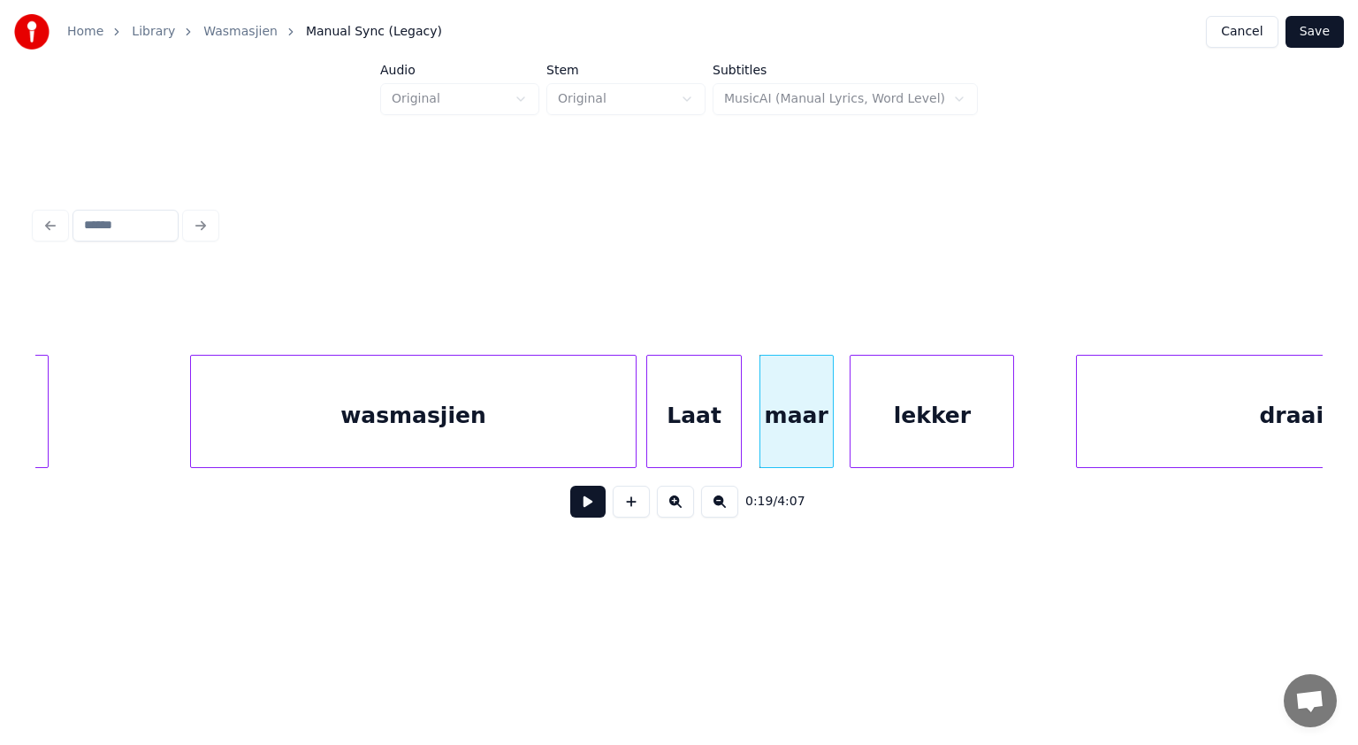
click at [873, 438] on div "lekker" at bounding box center [932, 416] width 163 height 120
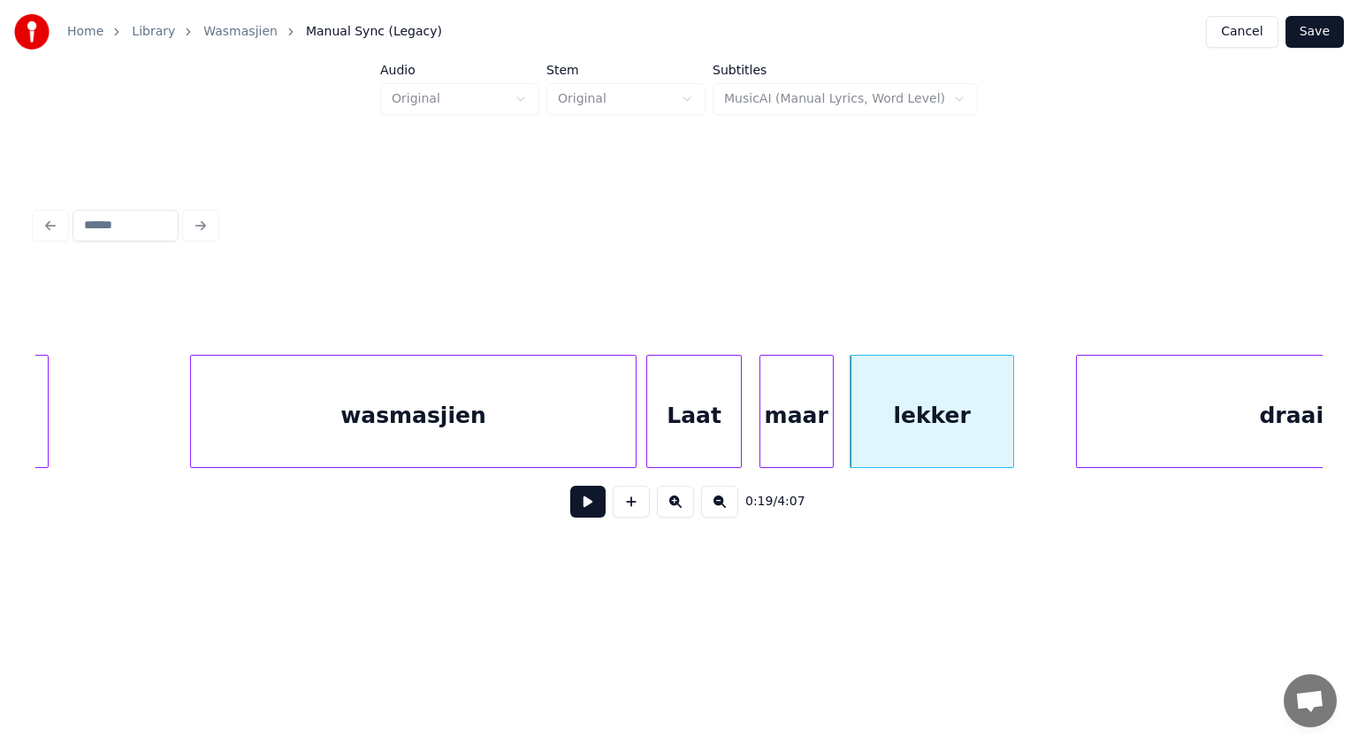
click at [593, 509] on button at bounding box center [587, 502] width 35 height 32
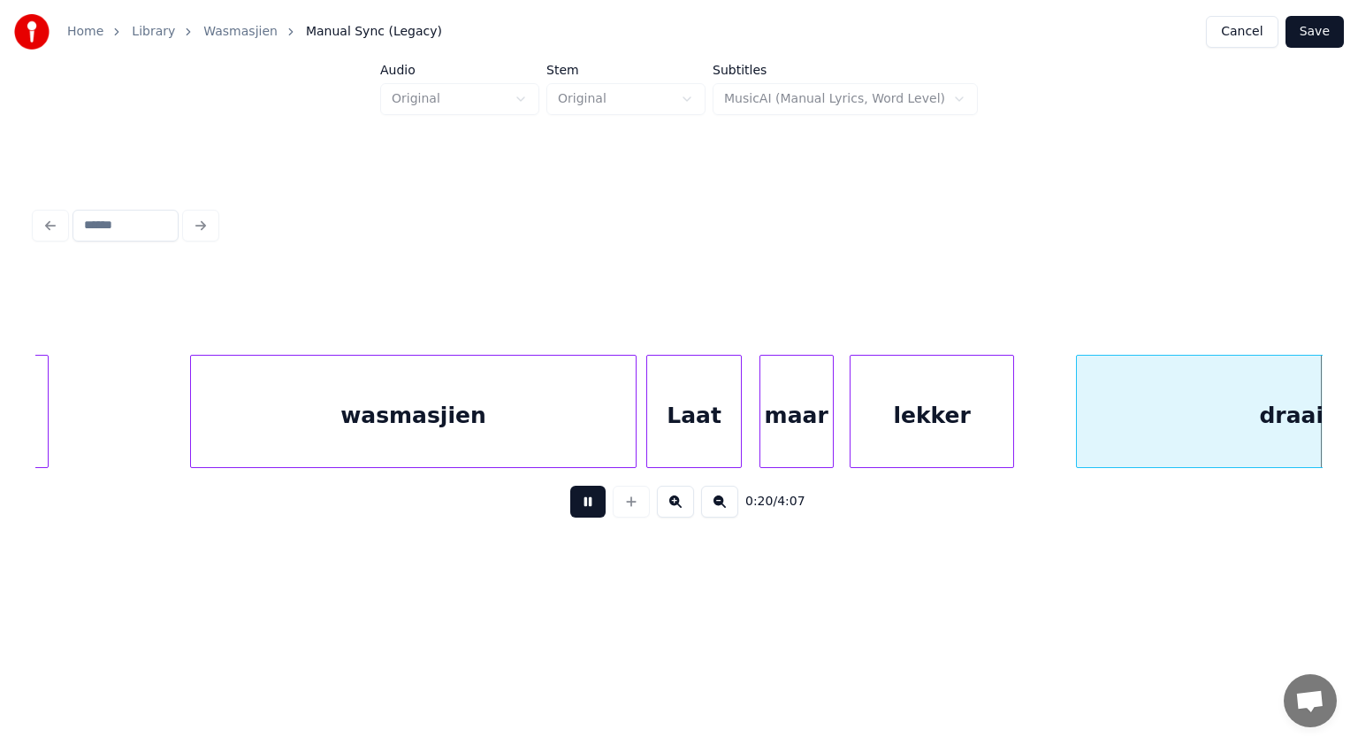
scroll to position [0, 10772]
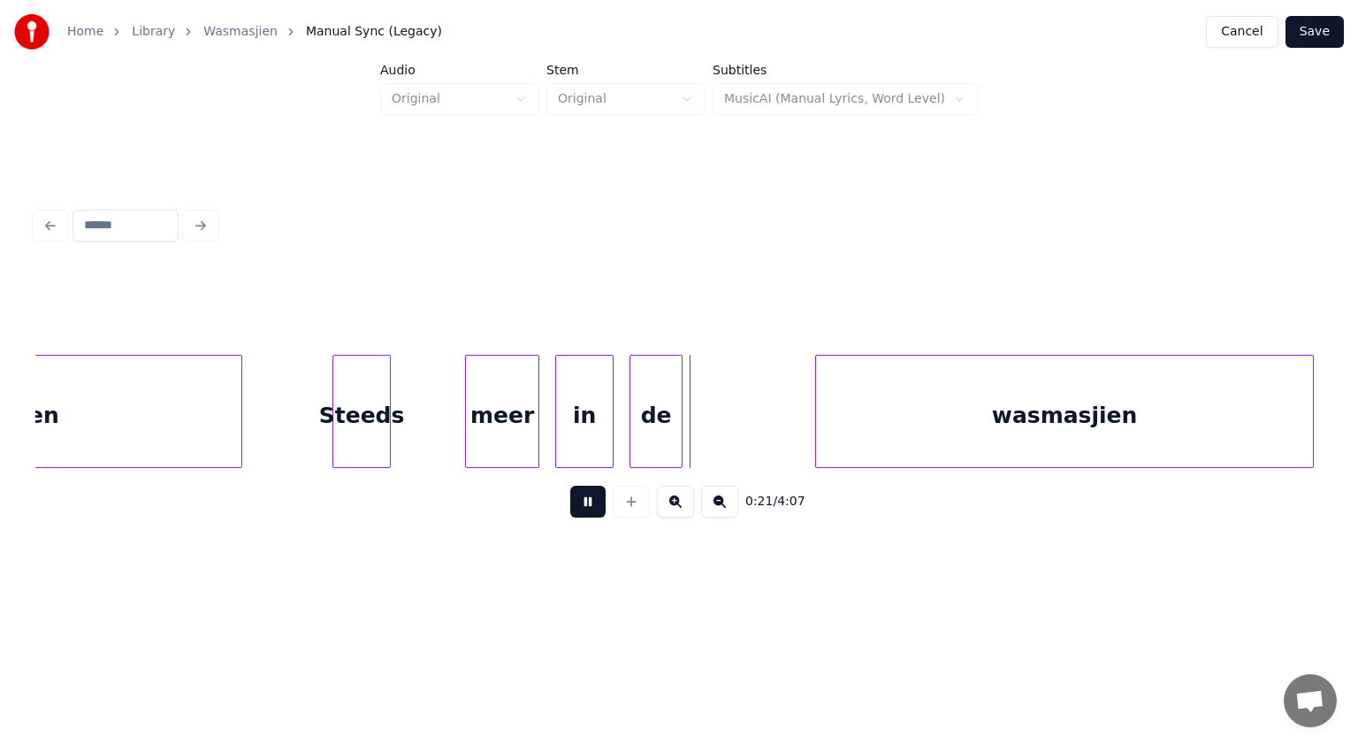
click at [593, 509] on button at bounding box center [587, 502] width 35 height 32
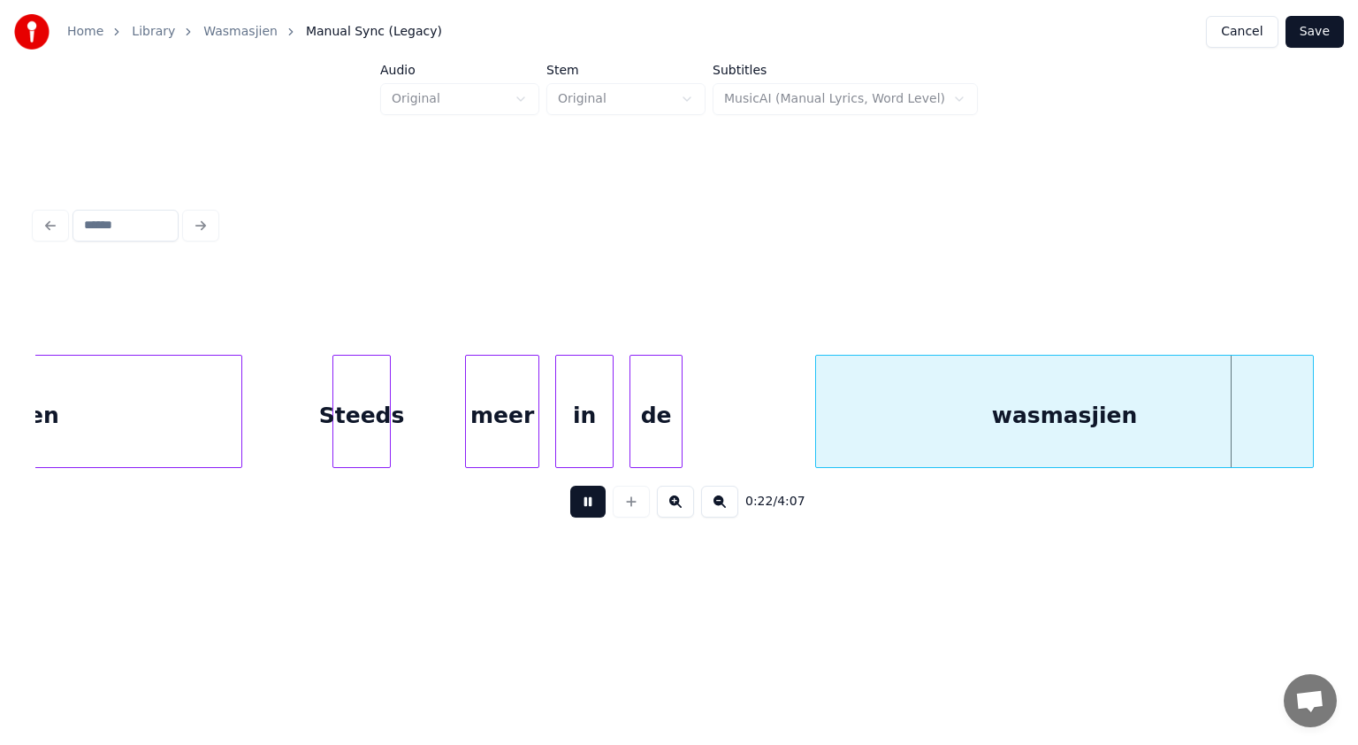
click at [593, 509] on button at bounding box center [587, 502] width 35 height 32
click at [845, 419] on div at bounding box center [846, 411] width 5 height 111
click at [589, 501] on button at bounding box center [587, 502] width 35 height 32
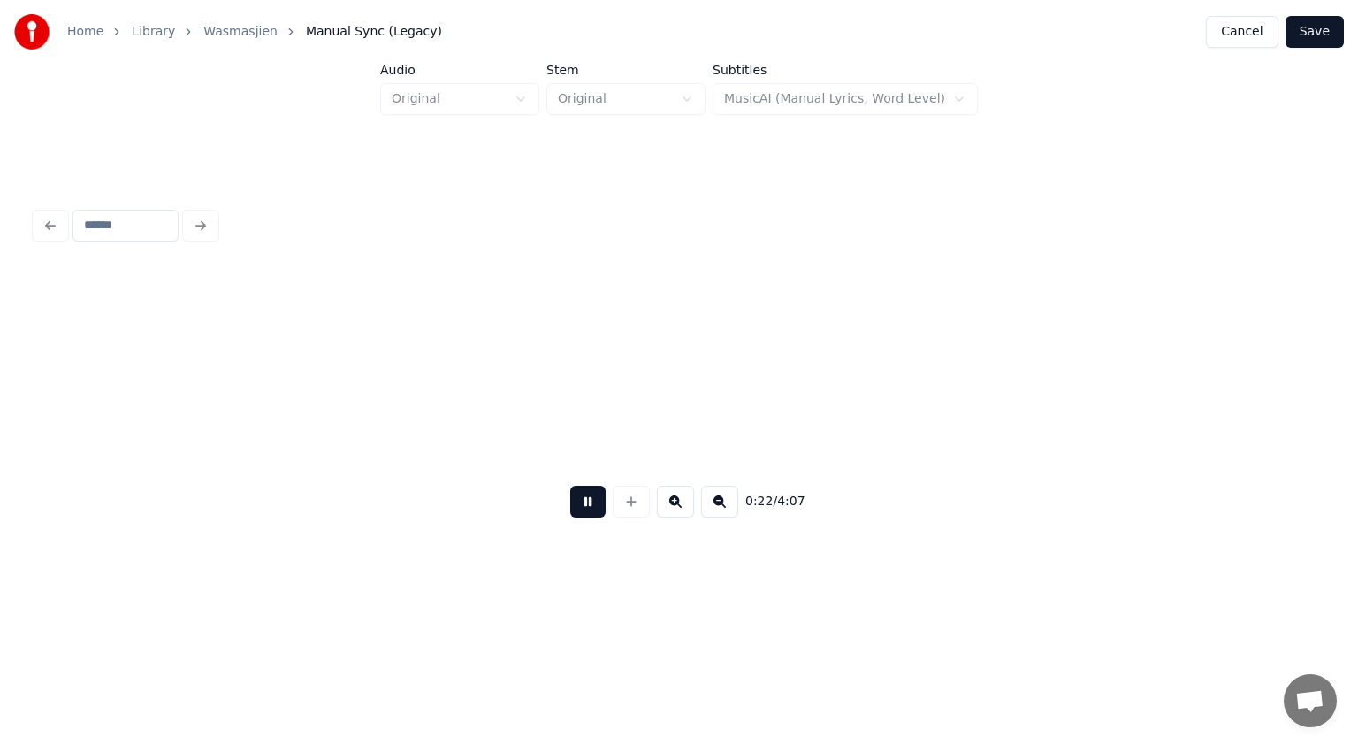
scroll to position [0, 12063]
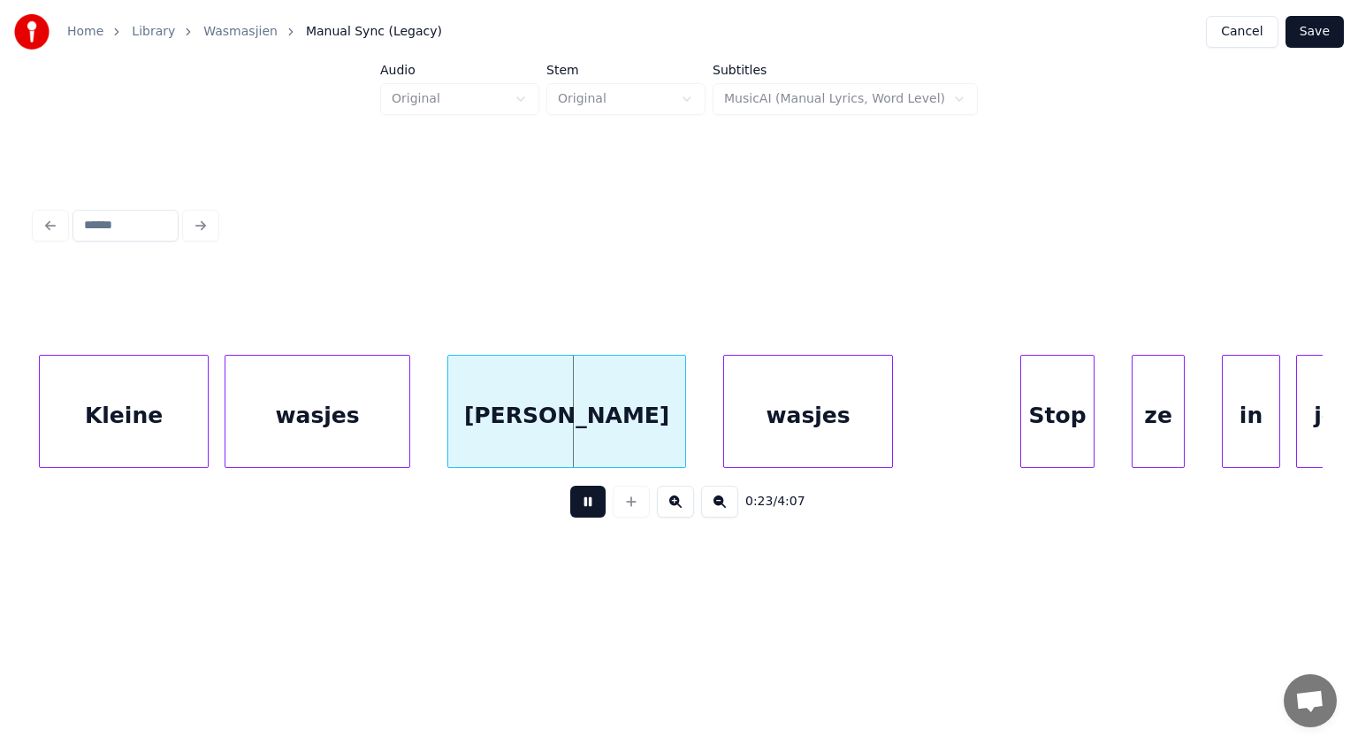
click at [589, 501] on button at bounding box center [587, 502] width 35 height 32
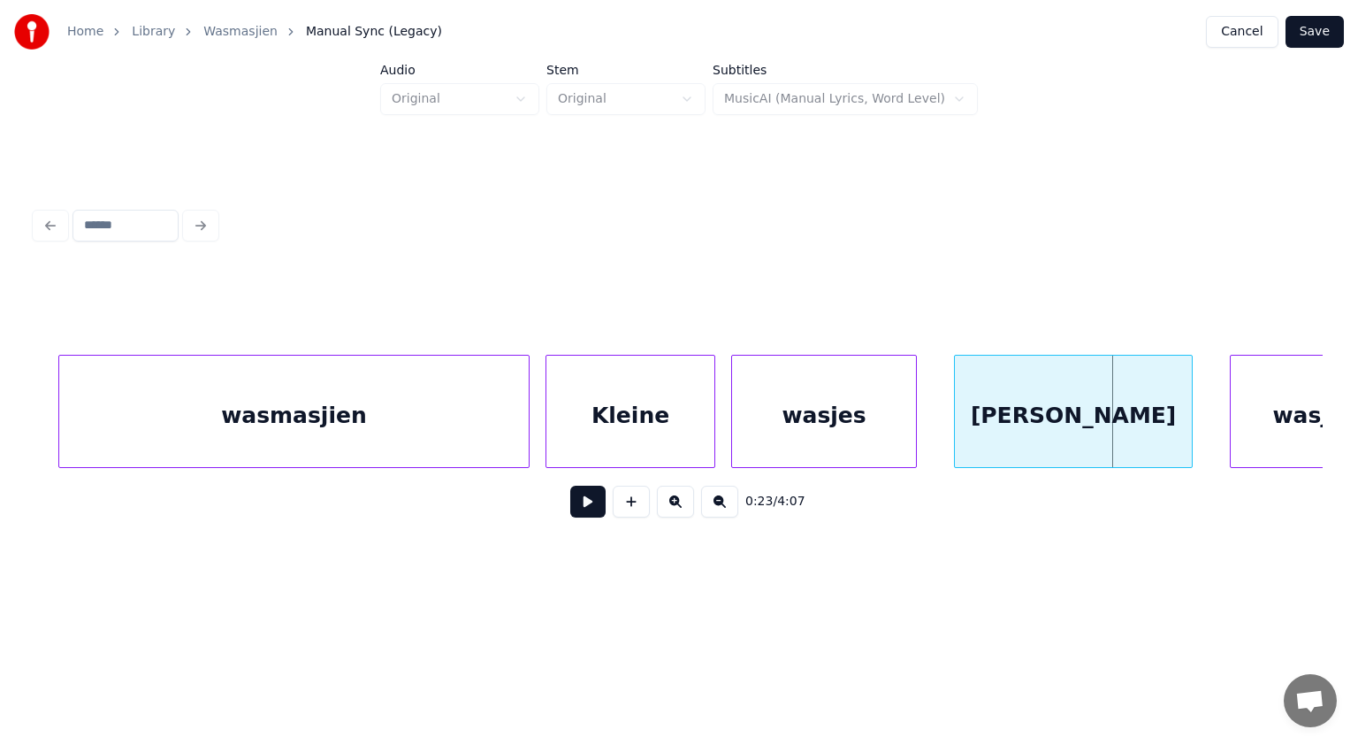
scroll to position [0, 11486]
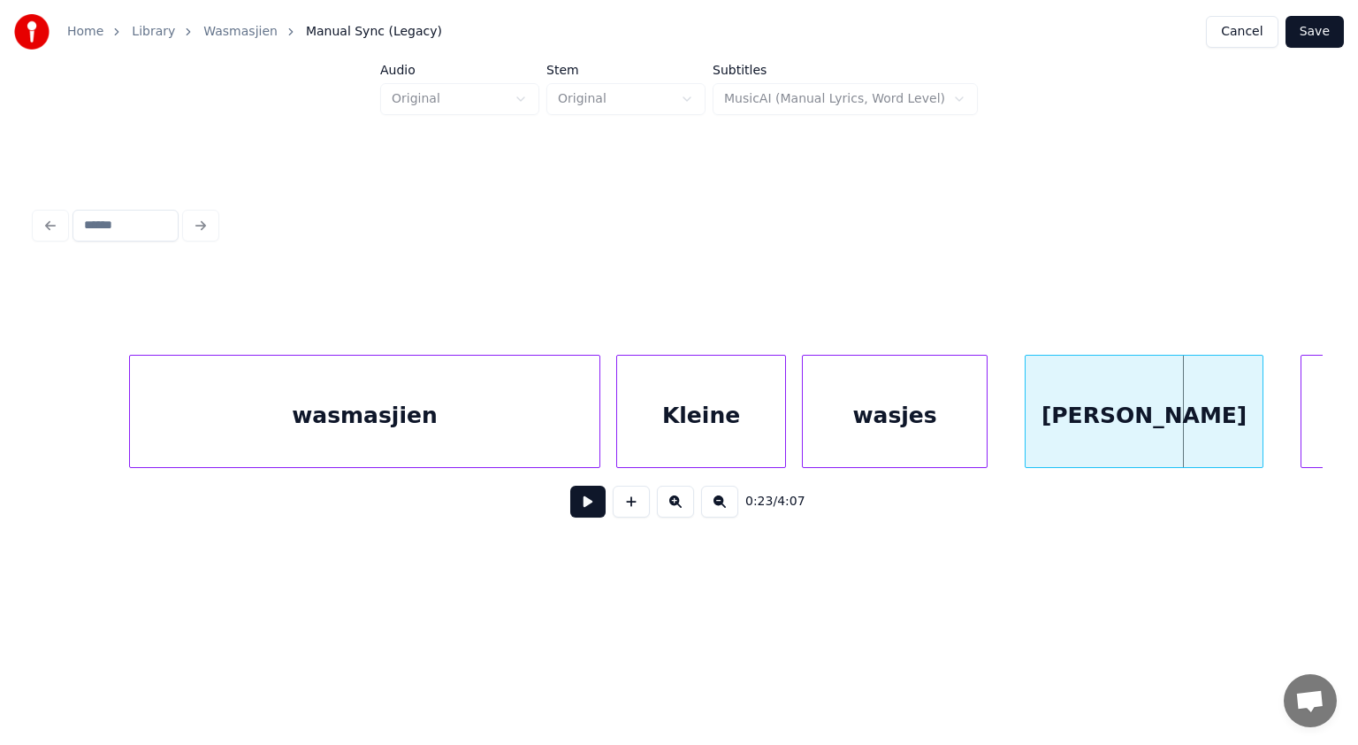
click at [393, 423] on div "wasmasjien" at bounding box center [365, 416] width 470 height 120
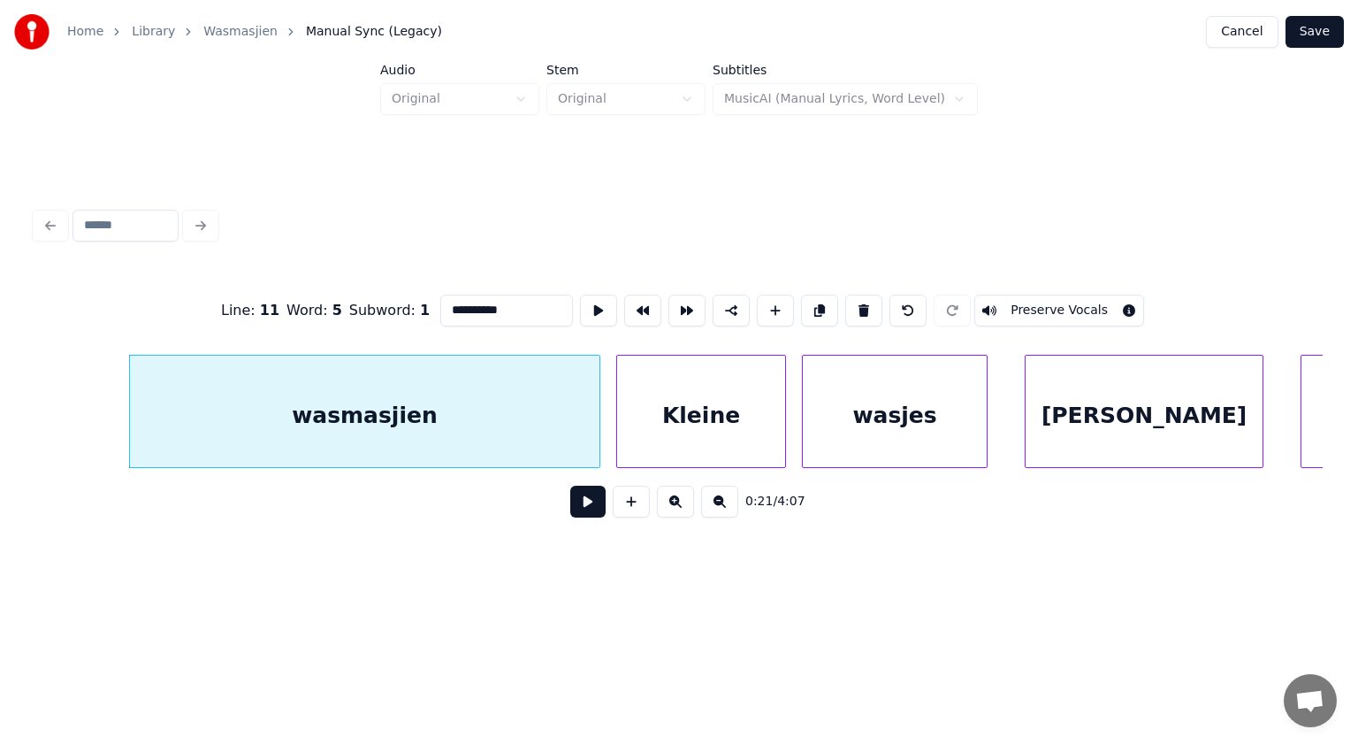
click at [586, 509] on button at bounding box center [587, 502] width 35 height 32
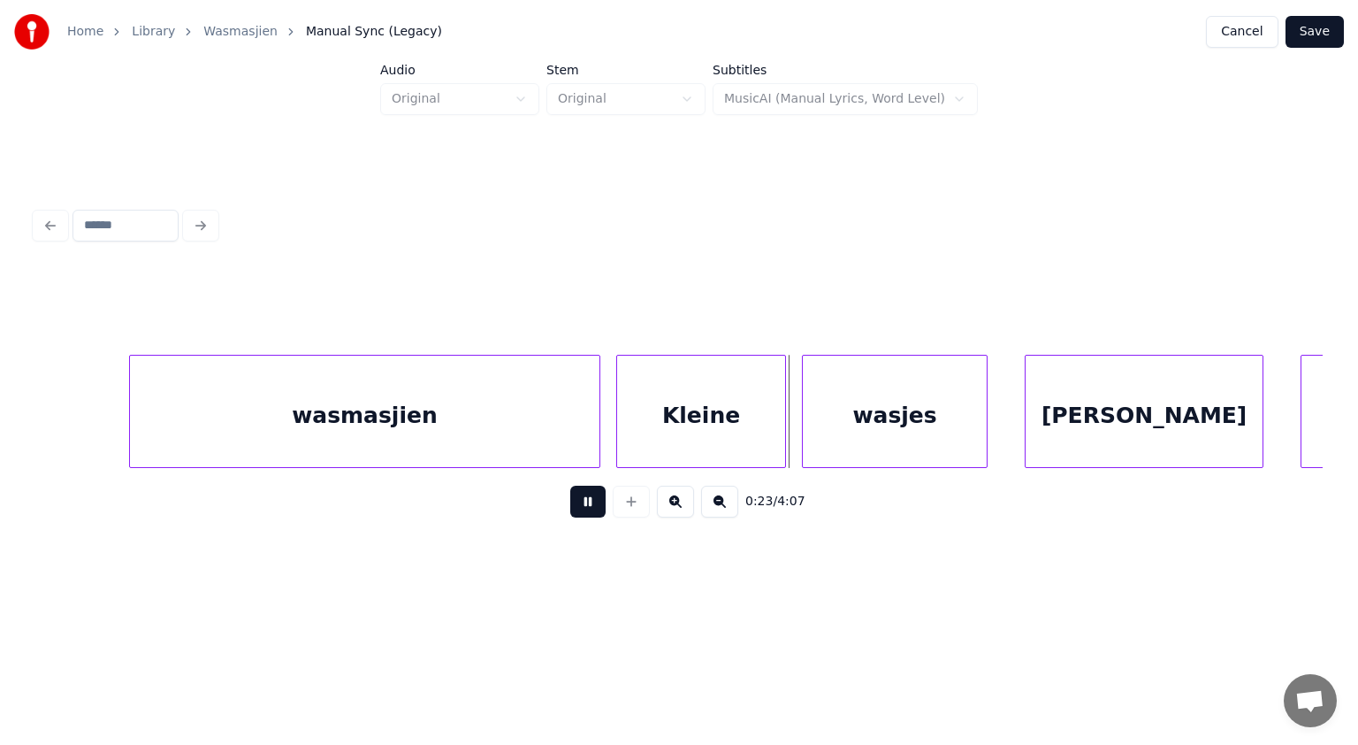
click at [586, 509] on button at bounding box center [587, 502] width 35 height 32
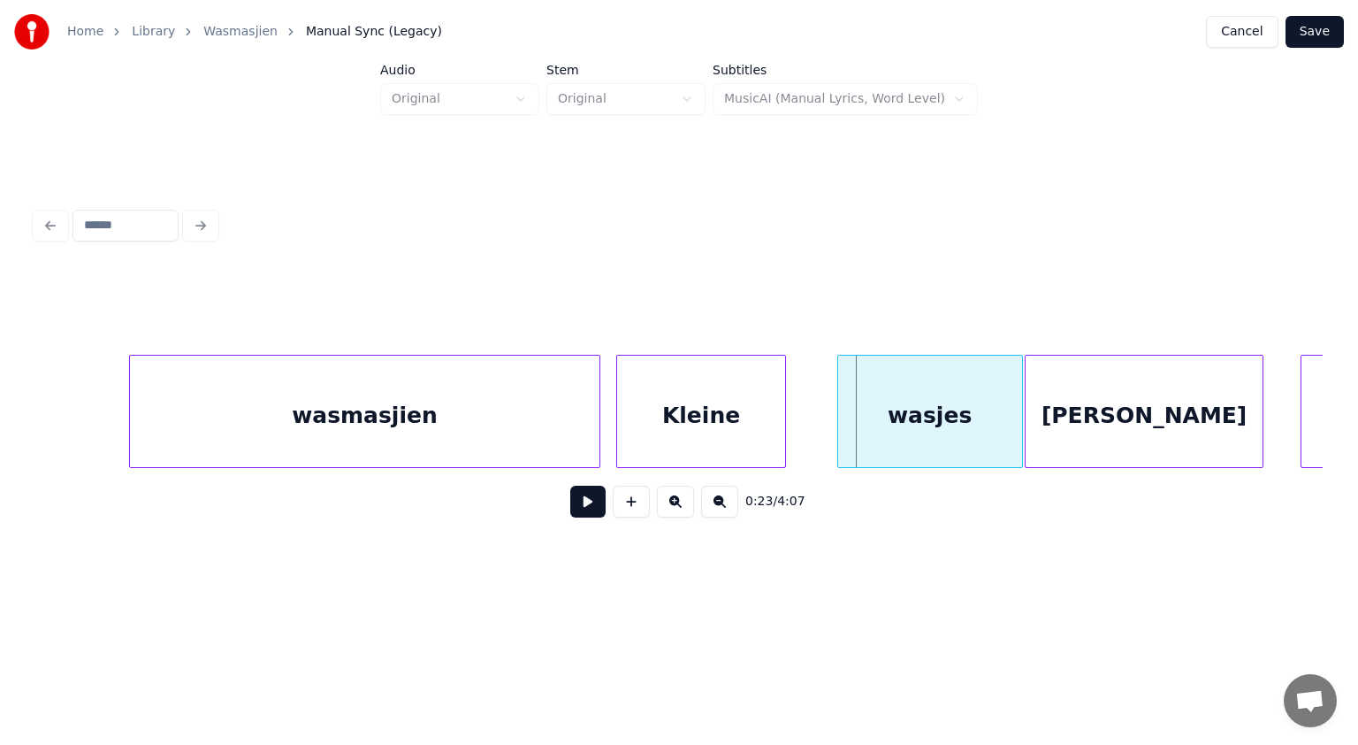
click at [983, 444] on div "wasjes" at bounding box center [930, 416] width 184 height 120
click at [716, 406] on div "Kleine" at bounding box center [753, 416] width 168 height 120
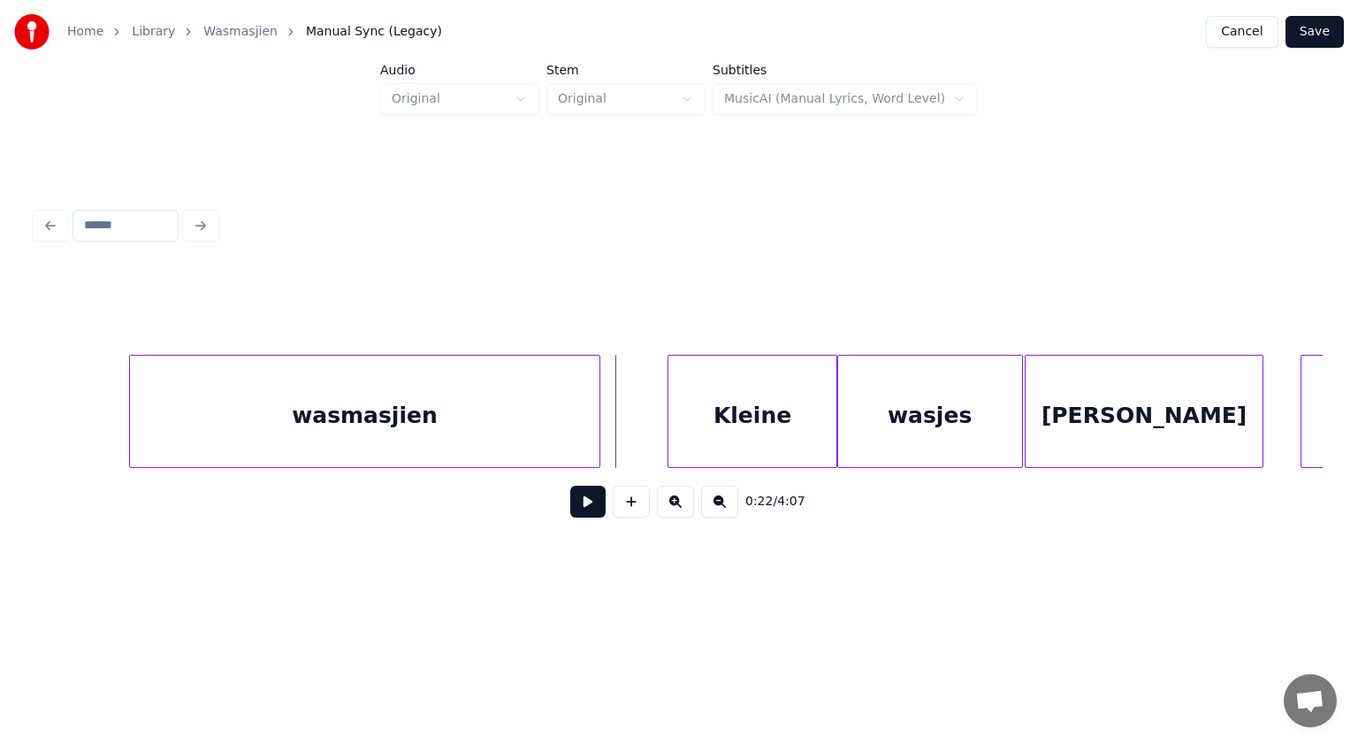
click at [567, 404] on div "wasmasjien" at bounding box center [365, 416] width 470 height 120
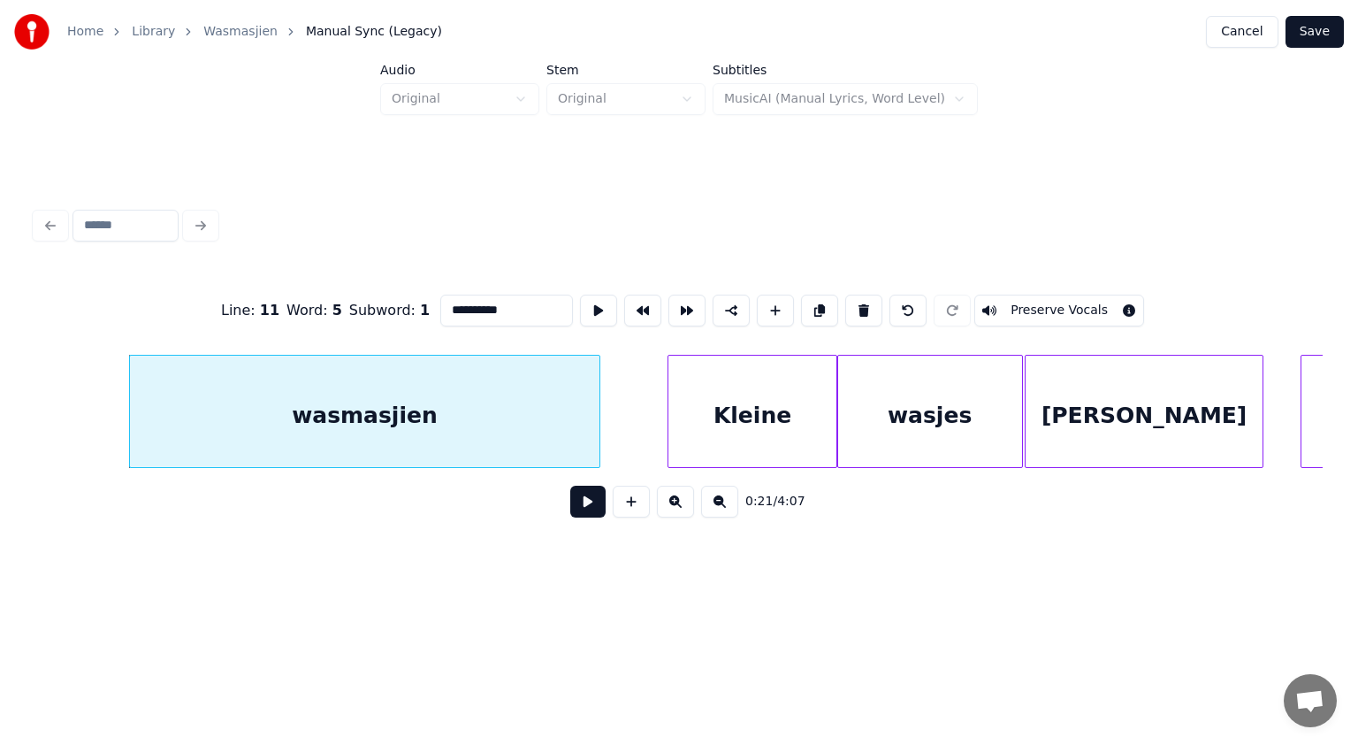
click at [586, 505] on button at bounding box center [587, 502] width 35 height 32
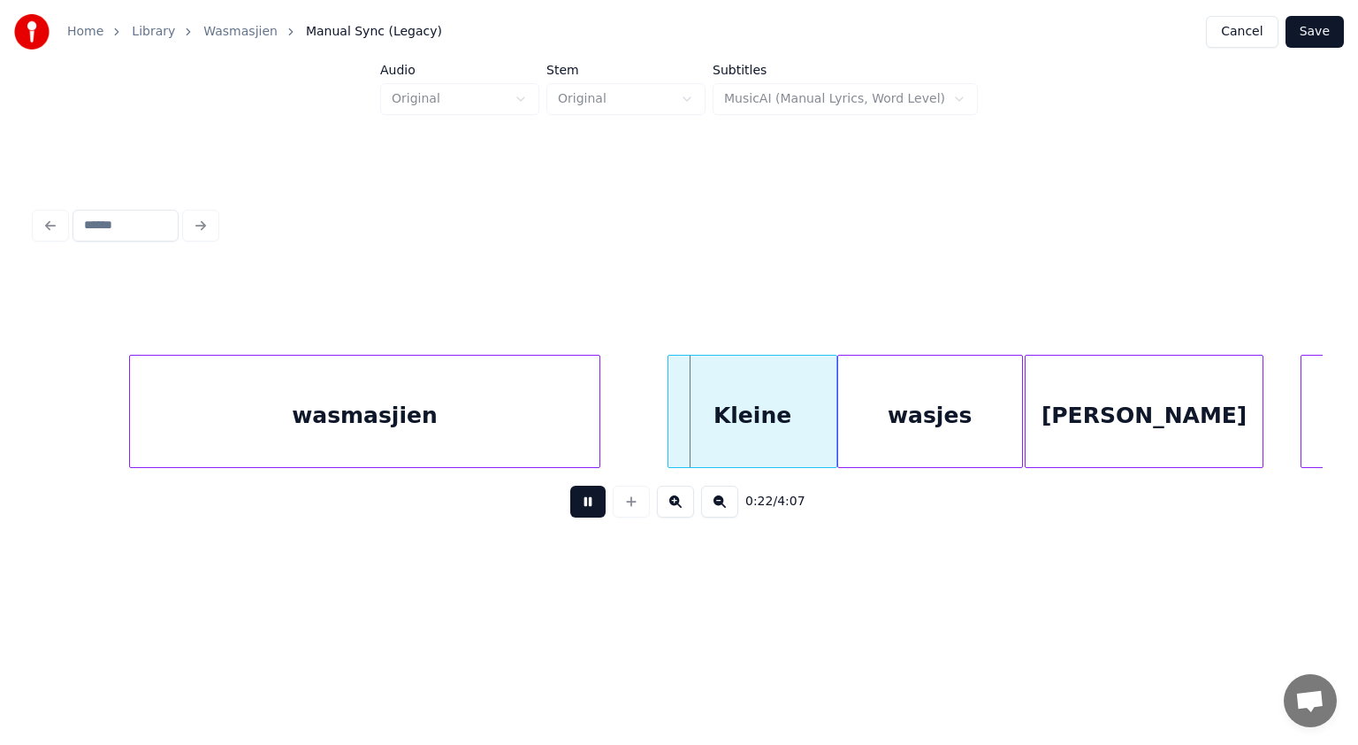
click at [586, 505] on button at bounding box center [587, 502] width 35 height 32
click at [527, 436] on div at bounding box center [526, 411] width 5 height 111
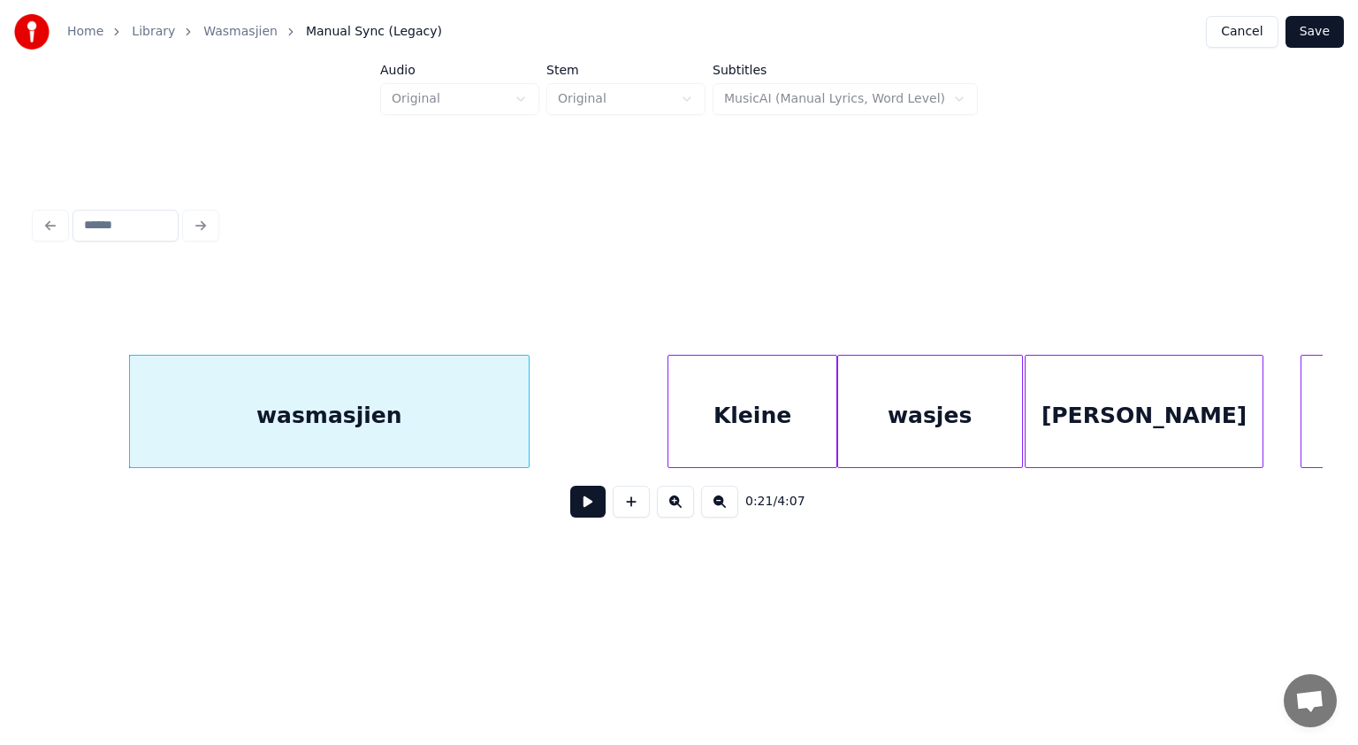
click at [595, 507] on button at bounding box center [587, 502] width 35 height 32
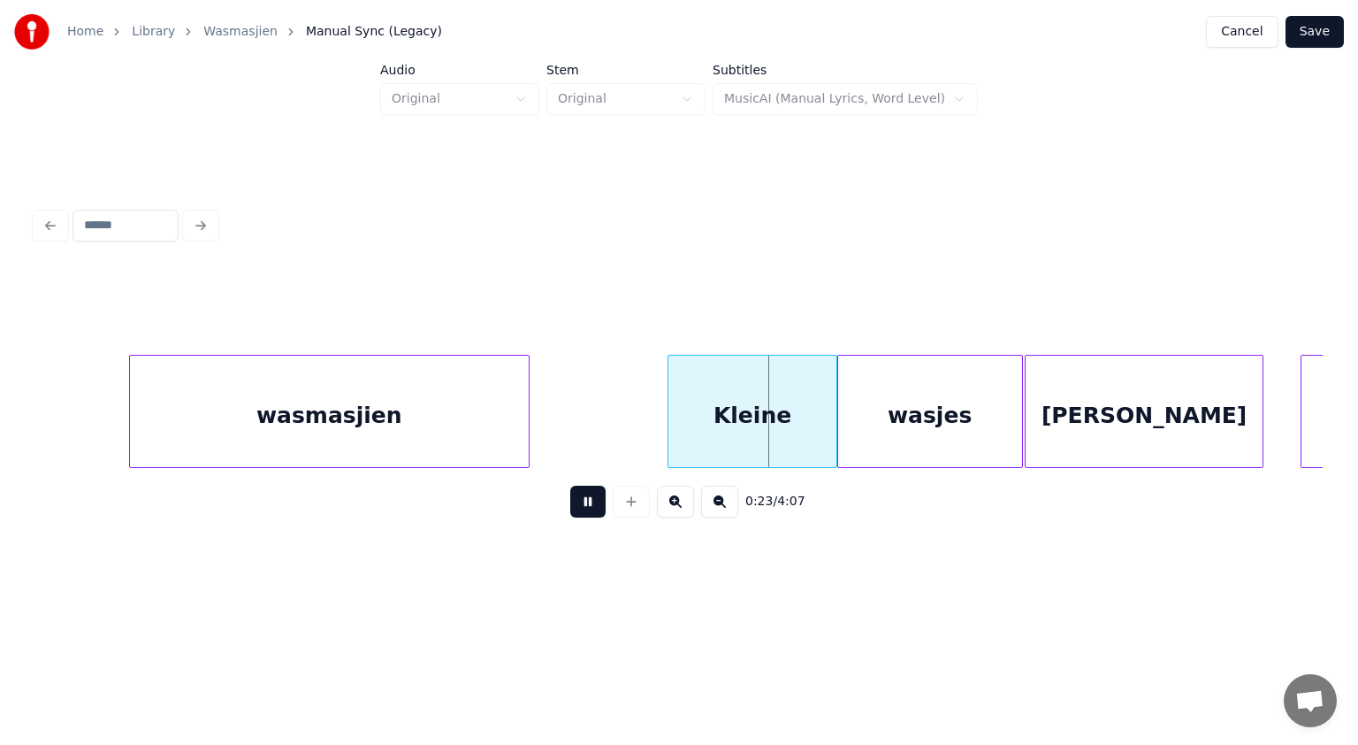
click at [595, 507] on button at bounding box center [587, 502] width 35 height 32
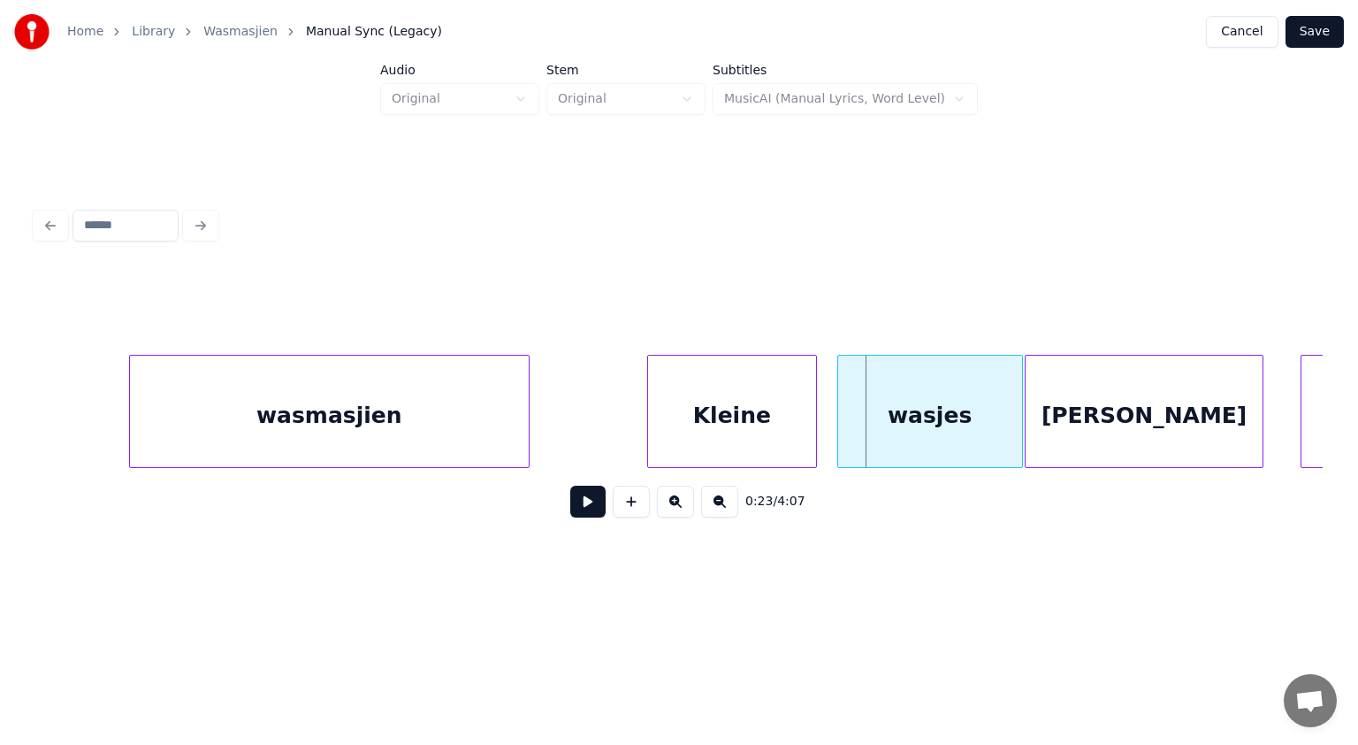
click at [672, 439] on div "Kleine" at bounding box center [732, 416] width 168 height 120
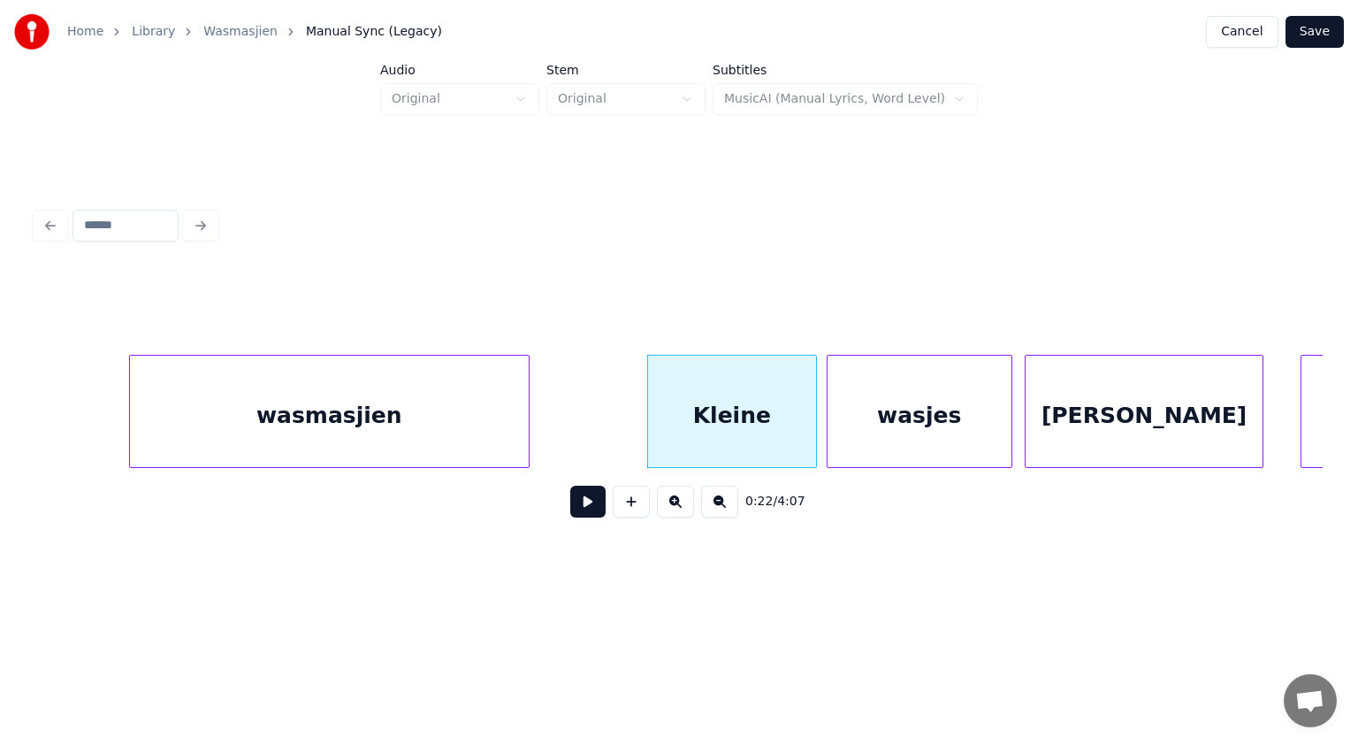
click at [865, 427] on div "wasjes" at bounding box center [920, 416] width 184 height 120
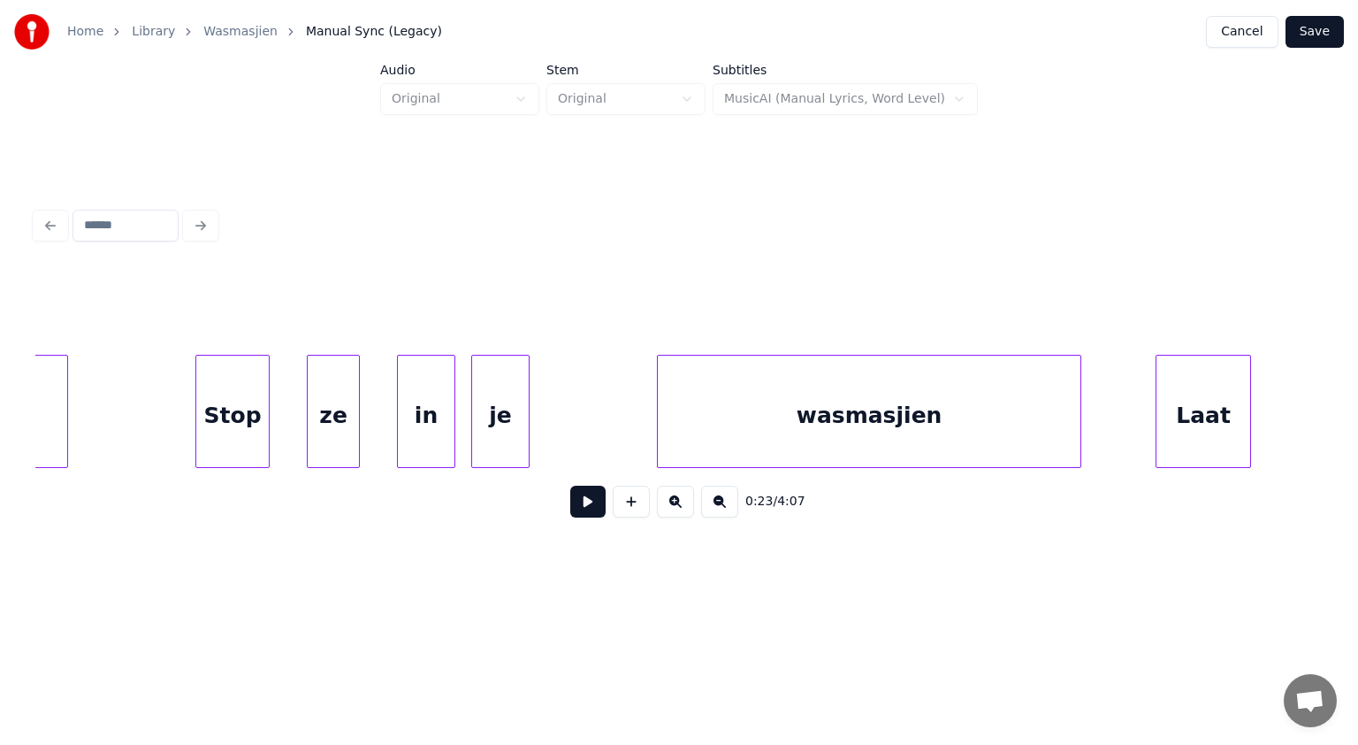
scroll to position [0, 12959]
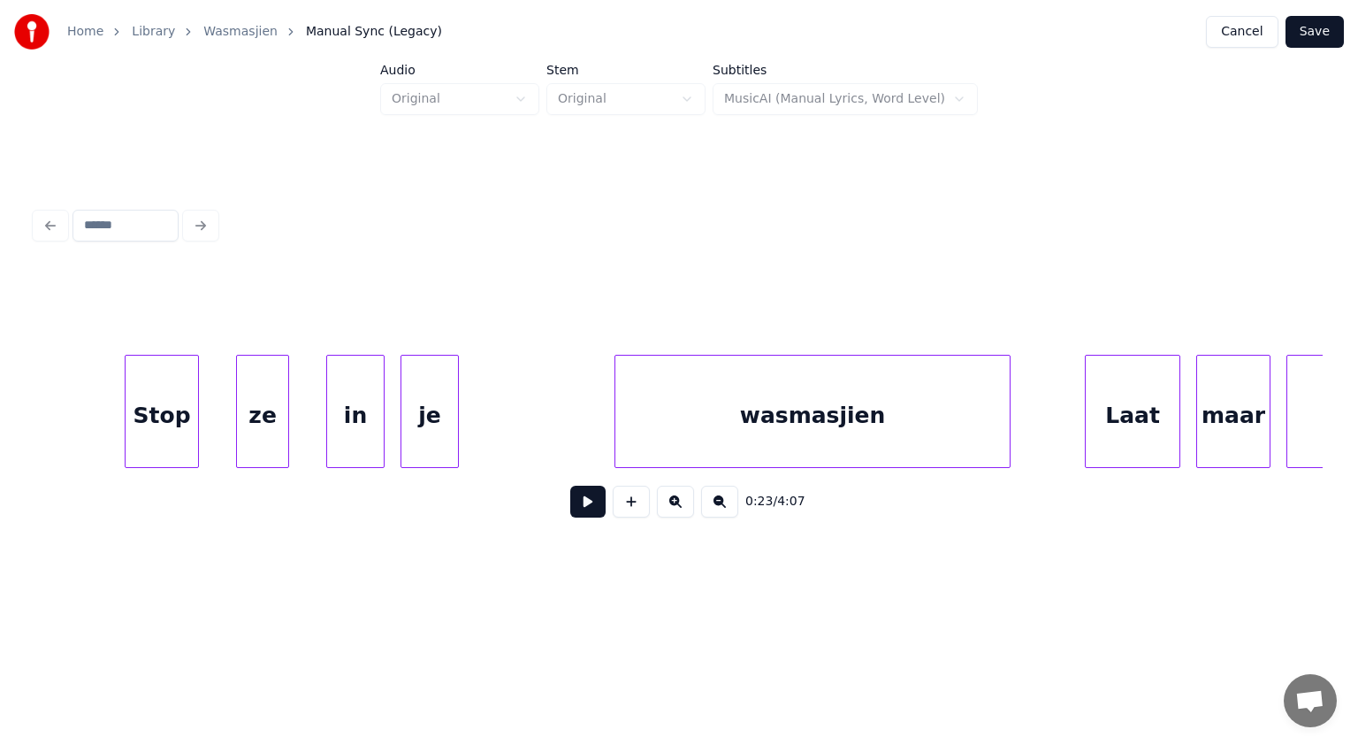
click at [617, 429] on div at bounding box center [618, 411] width 5 height 111
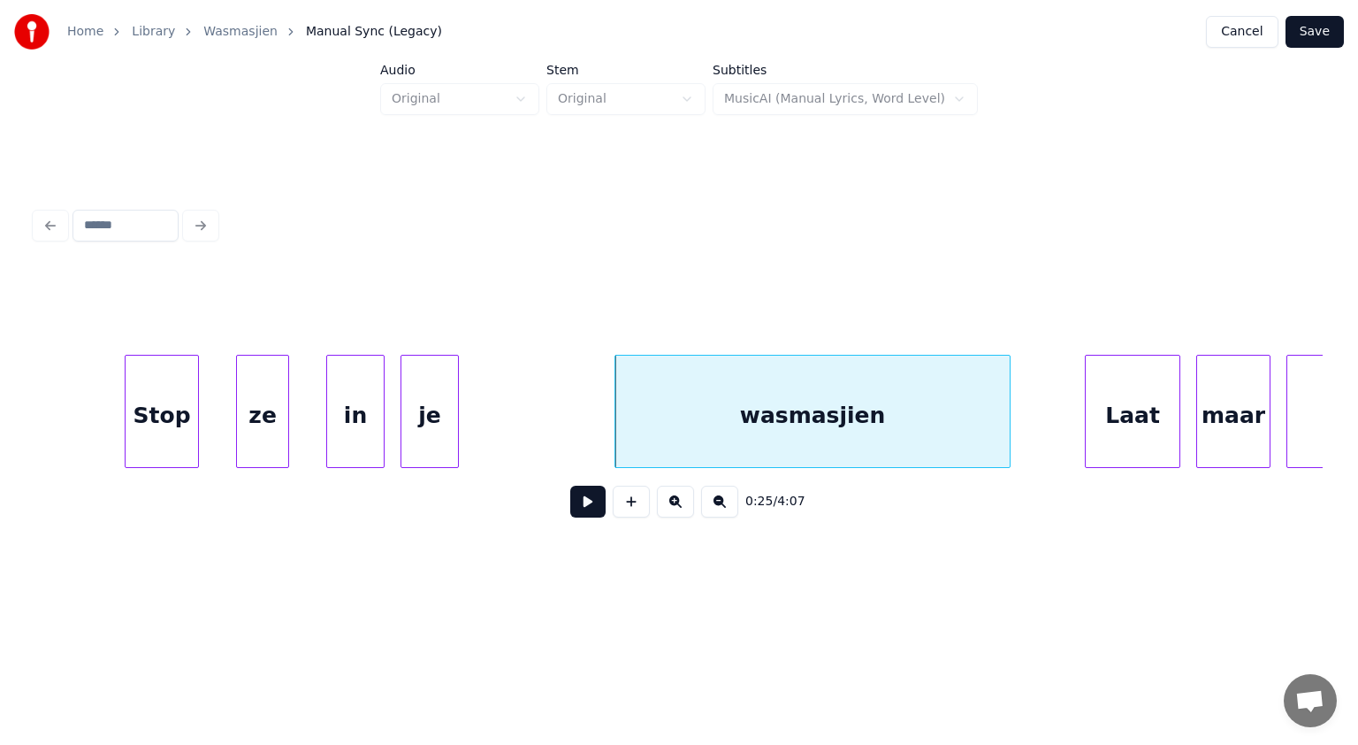
click at [600, 502] on button at bounding box center [587, 502] width 35 height 32
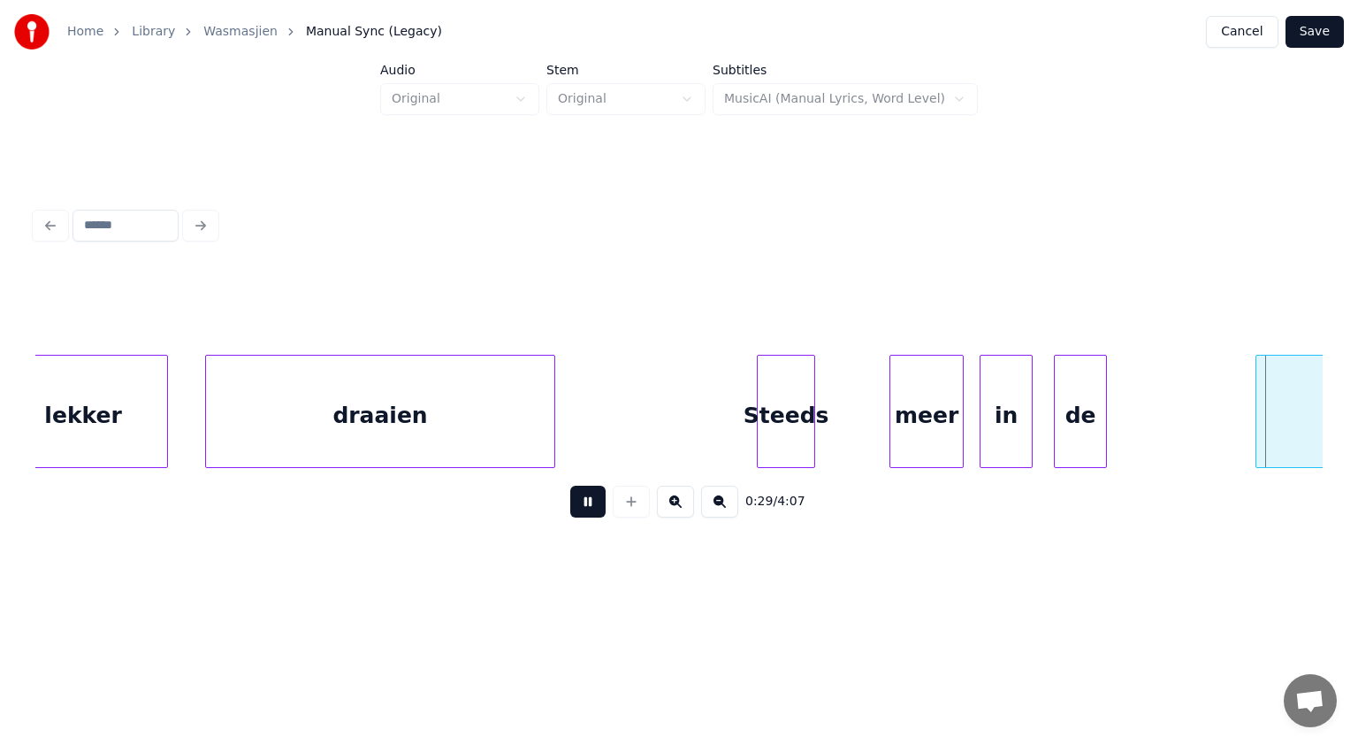
scroll to position [0, 15536]
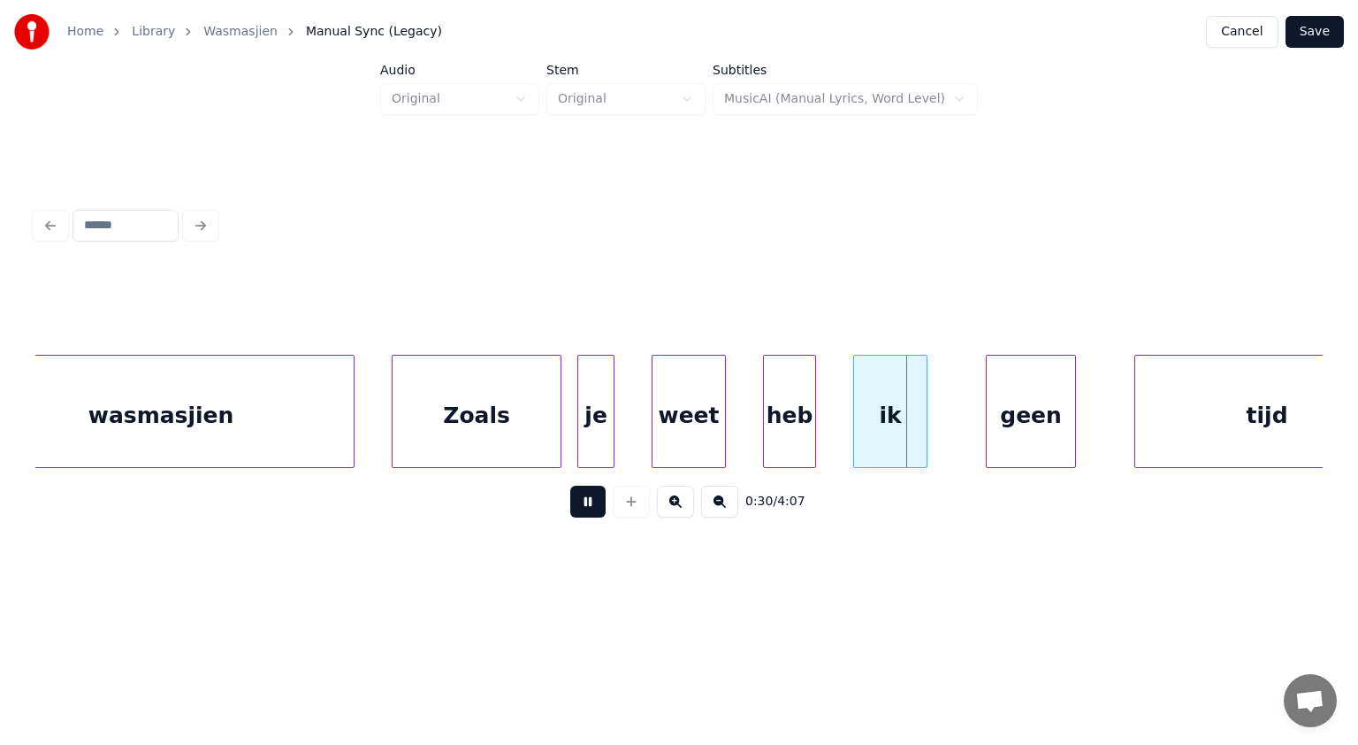
click at [600, 502] on button at bounding box center [587, 502] width 35 height 32
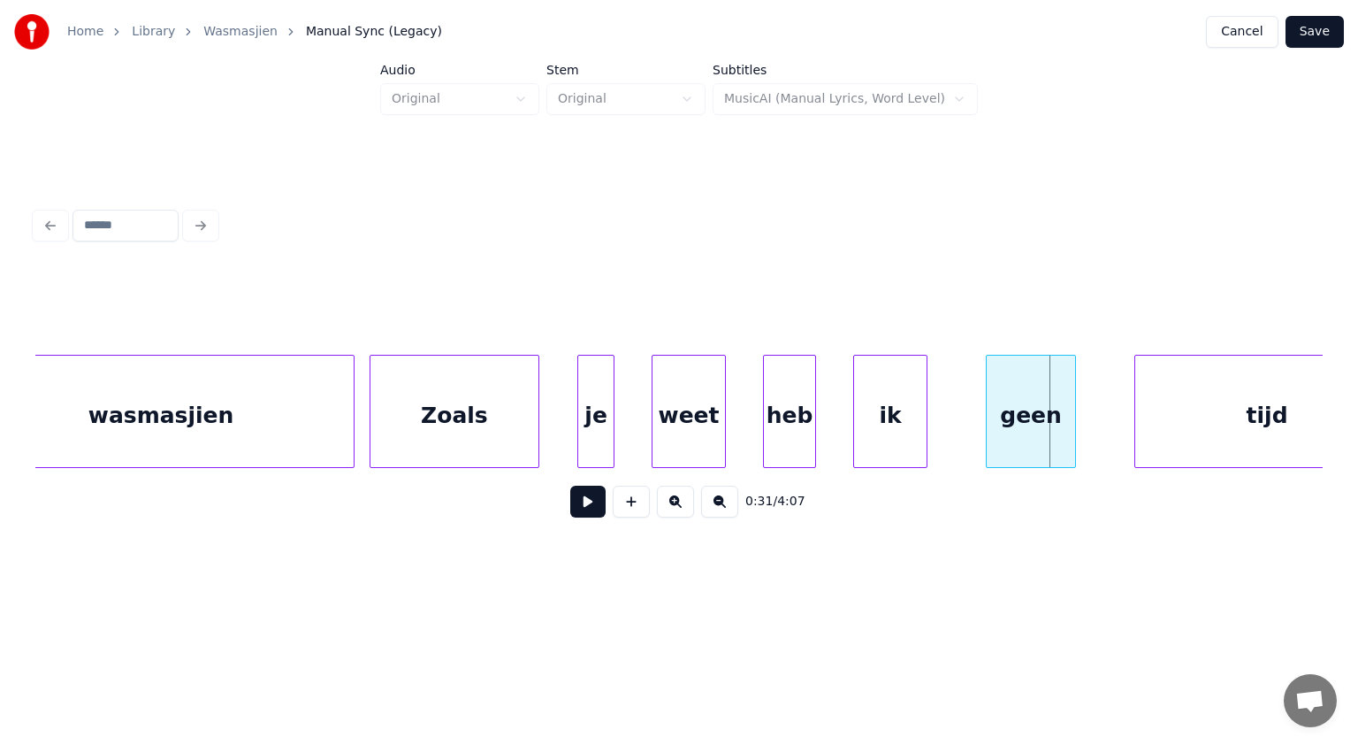
click at [522, 452] on div "Zoals" at bounding box center [455, 416] width 168 height 120
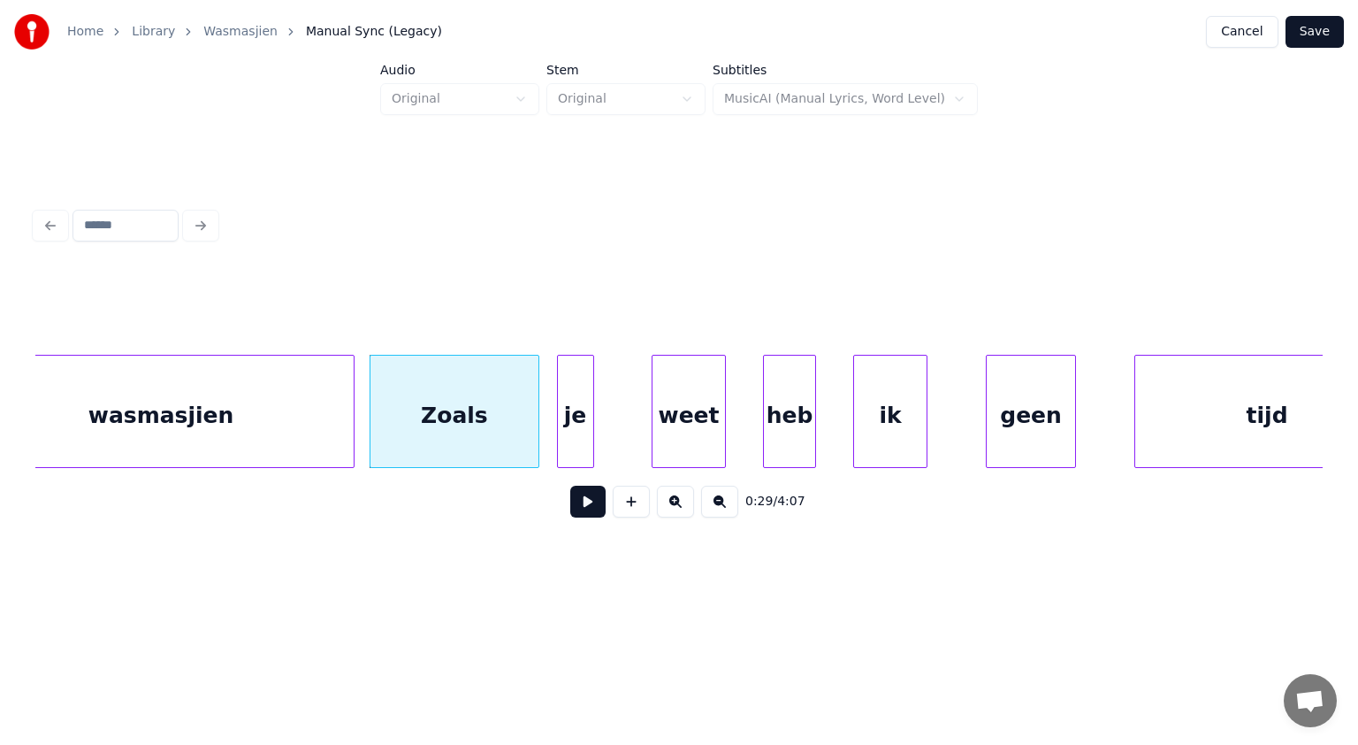
click at [573, 442] on div "je" at bounding box center [575, 416] width 35 height 120
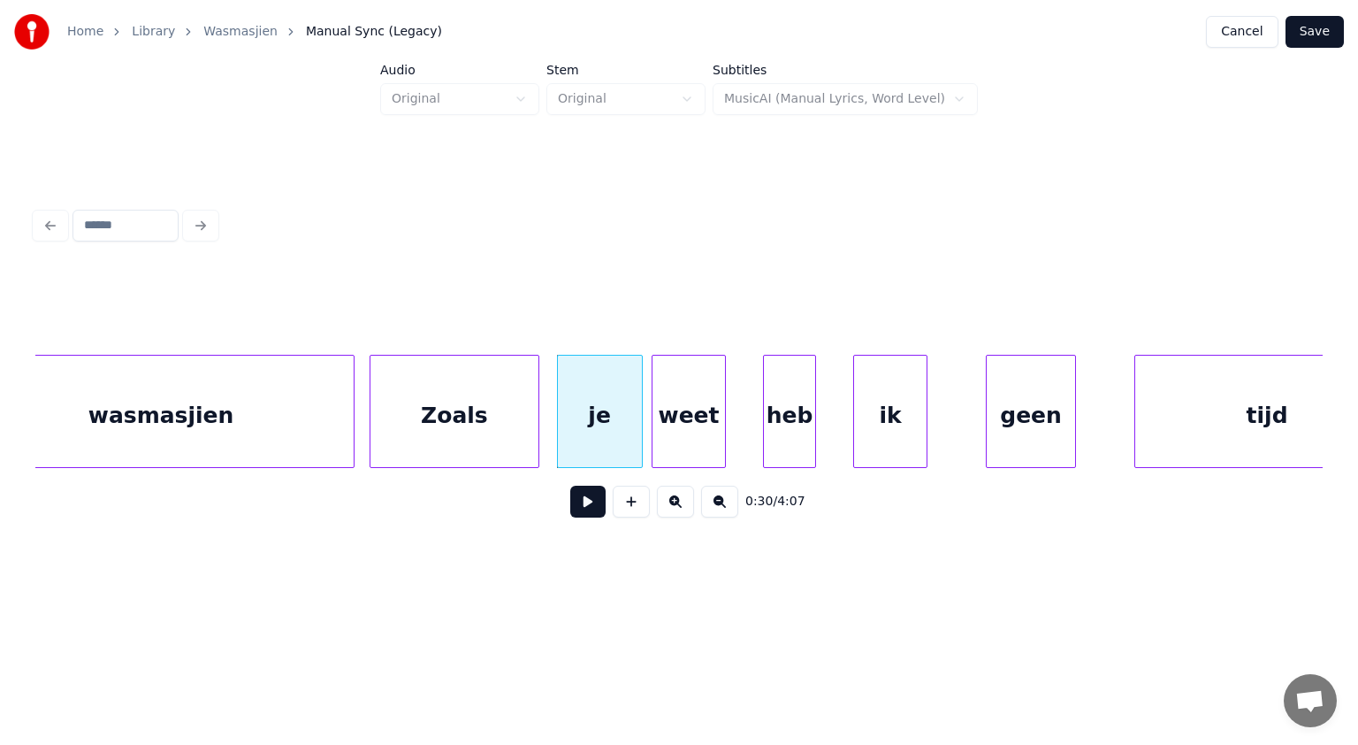
click at [638, 437] on div at bounding box center [639, 411] width 5 height 111
click at [815, 442] on div "heb" at bounding box center [789, 411] width 53 height 113
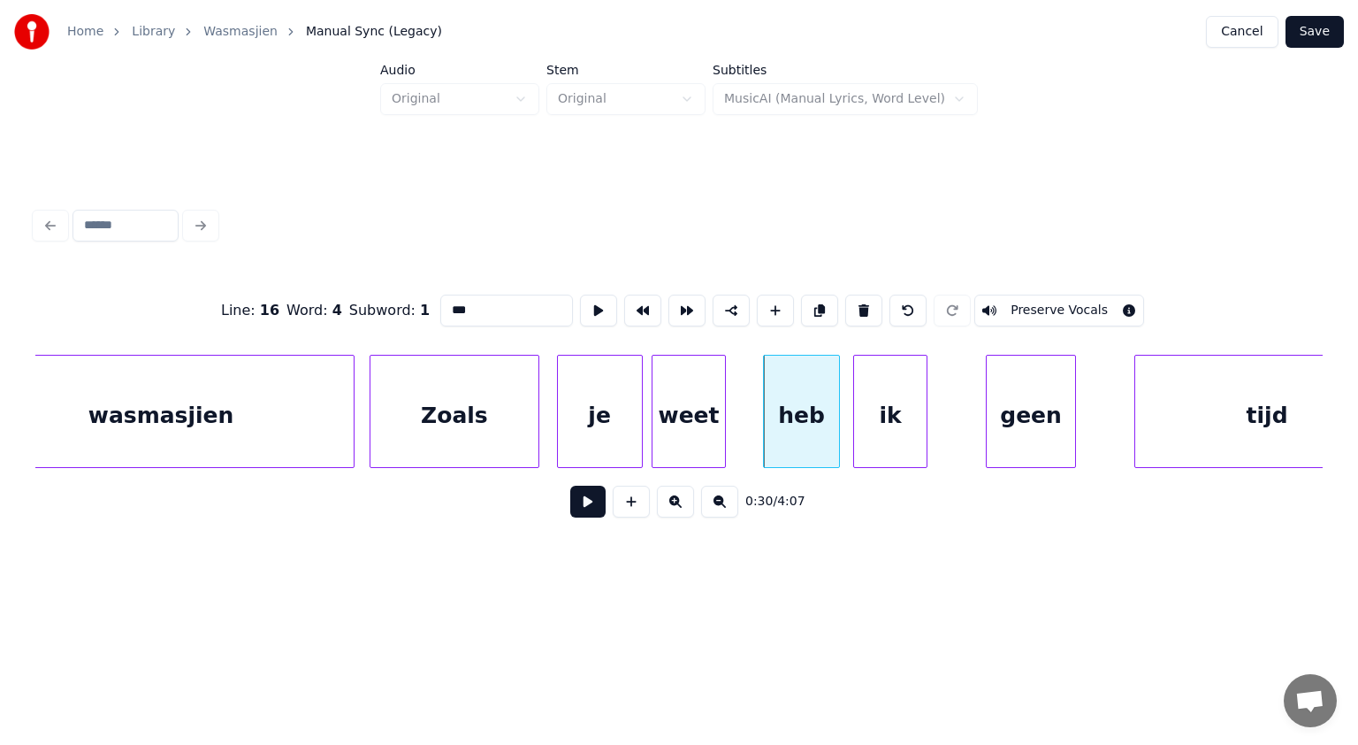
click at [838, 440] on div at bounding box center [836, 411] width 5 height 111
click at [927, 437] on div "ik" at bounding box center [890, 411] width 74 height 113
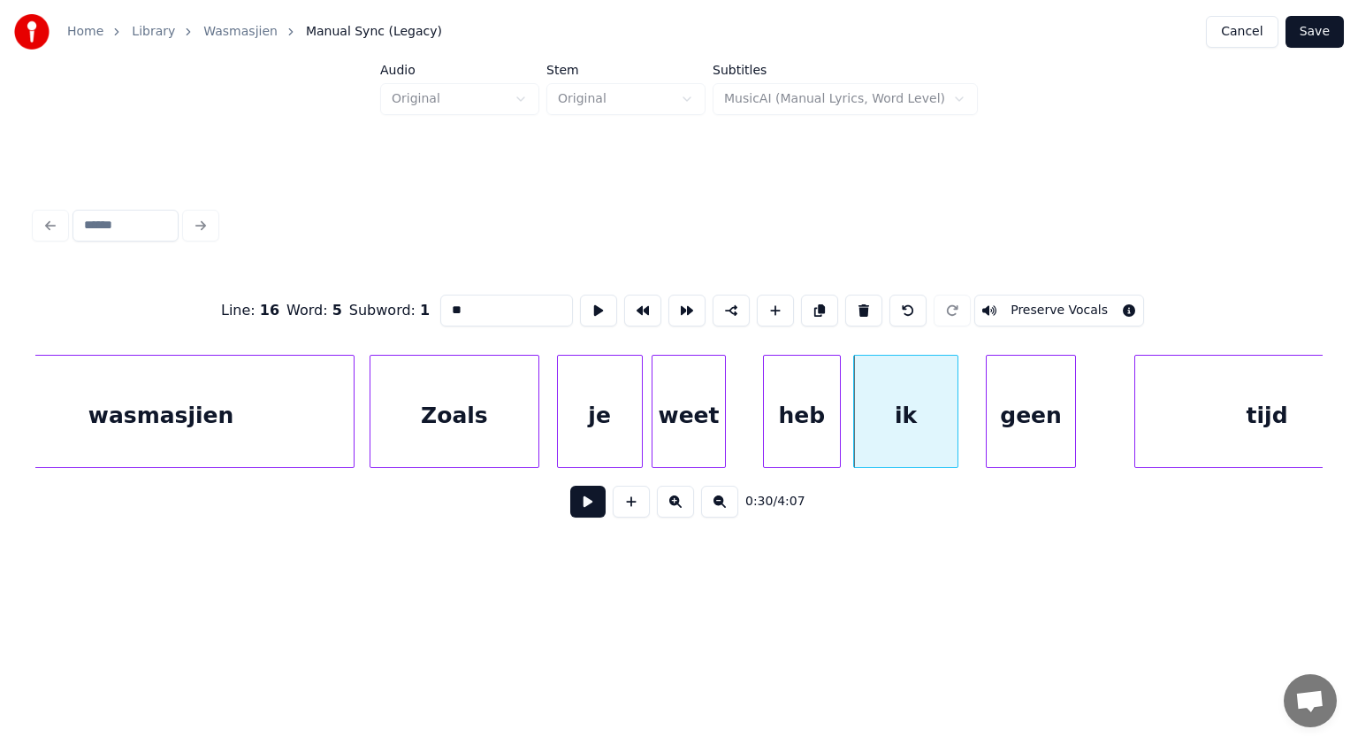
click at [956, 433] on div at bounding box center [954, 411] width 5 height 111
click at [1126, 427] on div at bounding box center [1123, 411] width 5 height 111
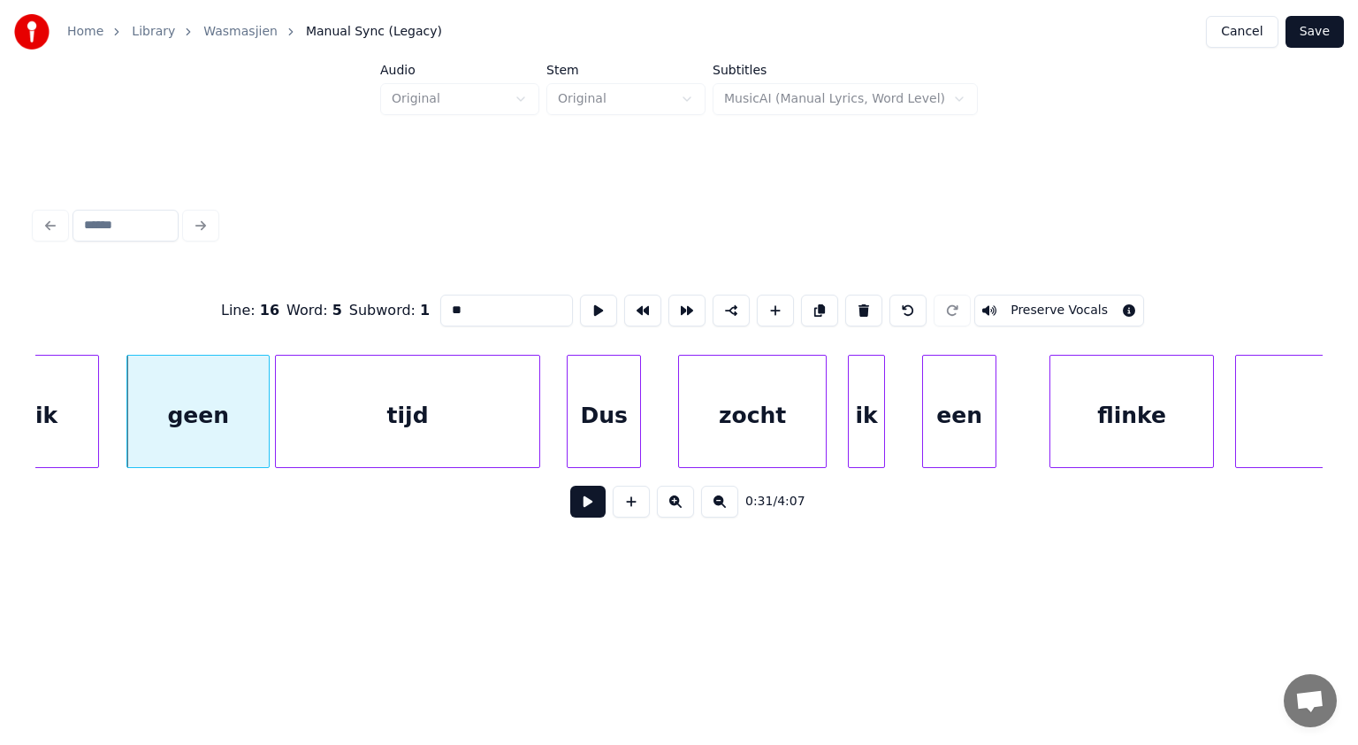
scroll to position [0, 16490]
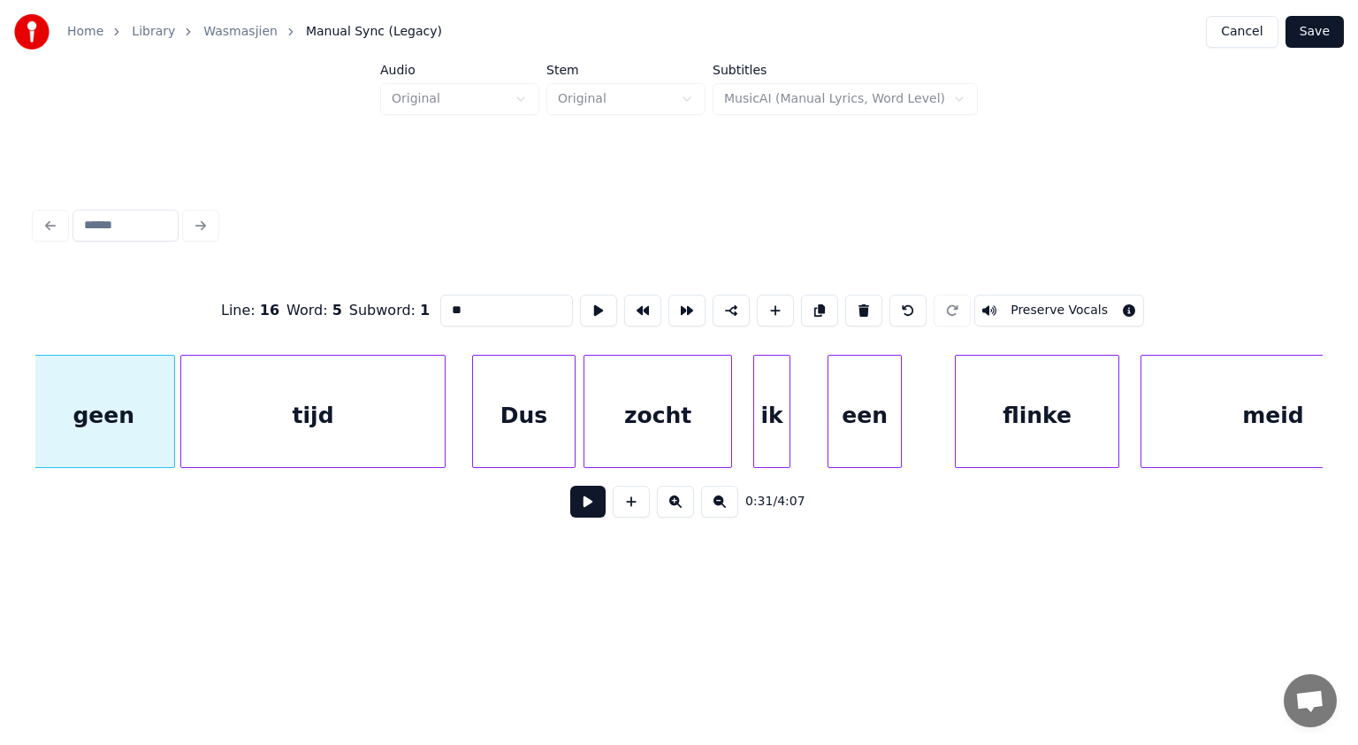
click at [574, 388] on div at bounding box center [572, 411] width 5 height 111
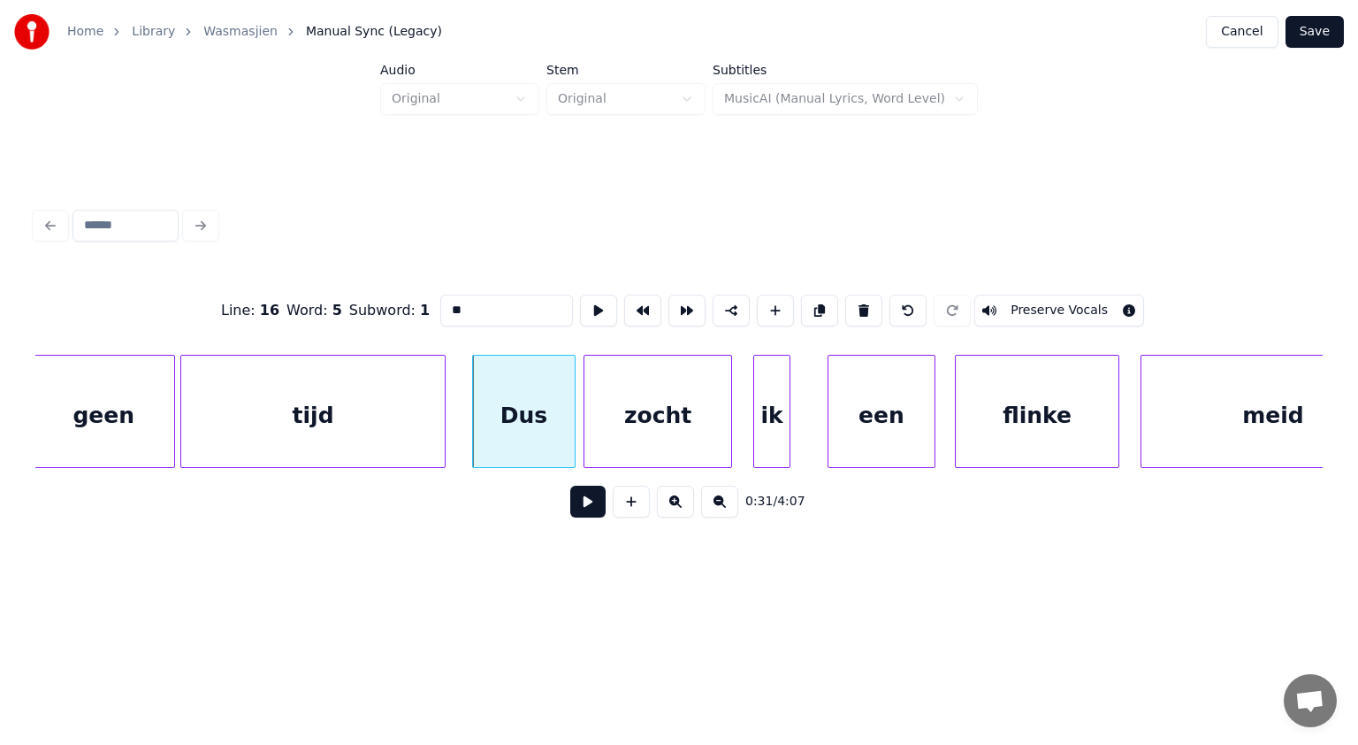
click at [934, 409] on div at bounding box center [931, 411] width 5 height 111
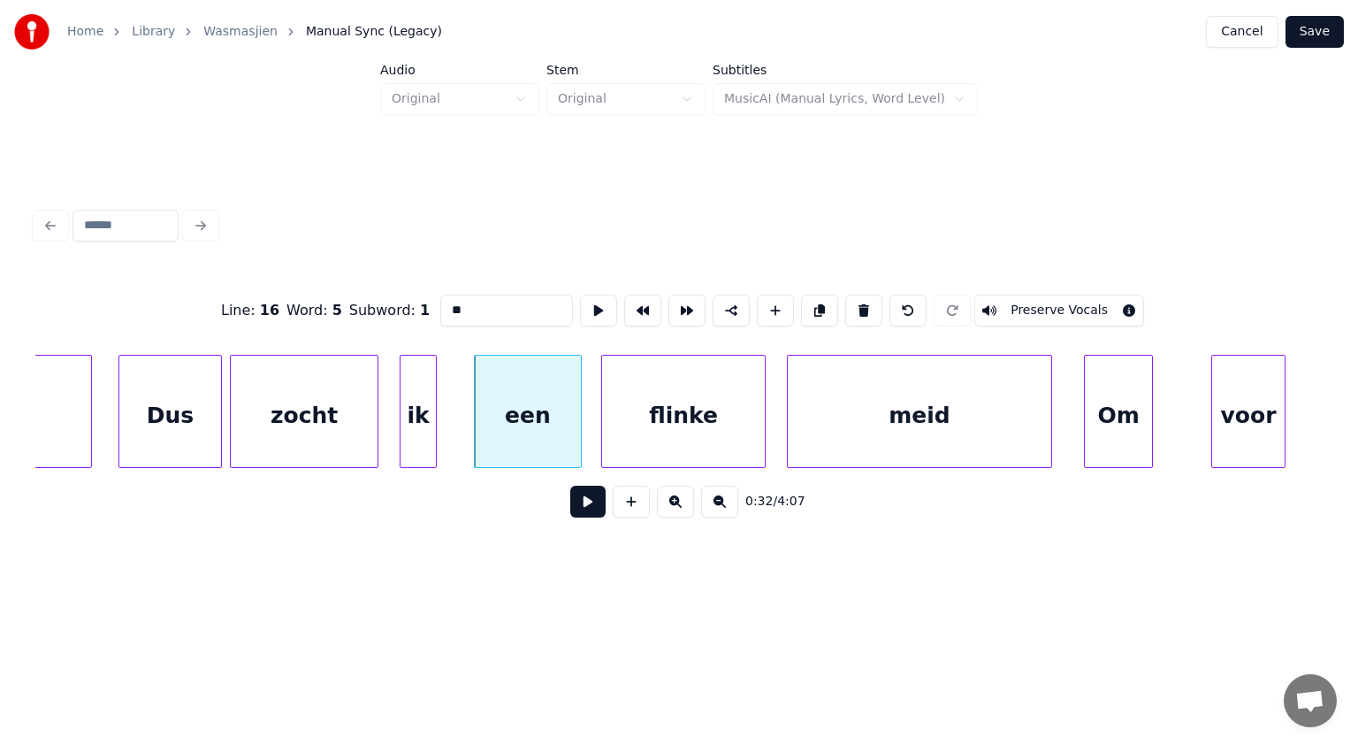
scroll to position [0, 16973]
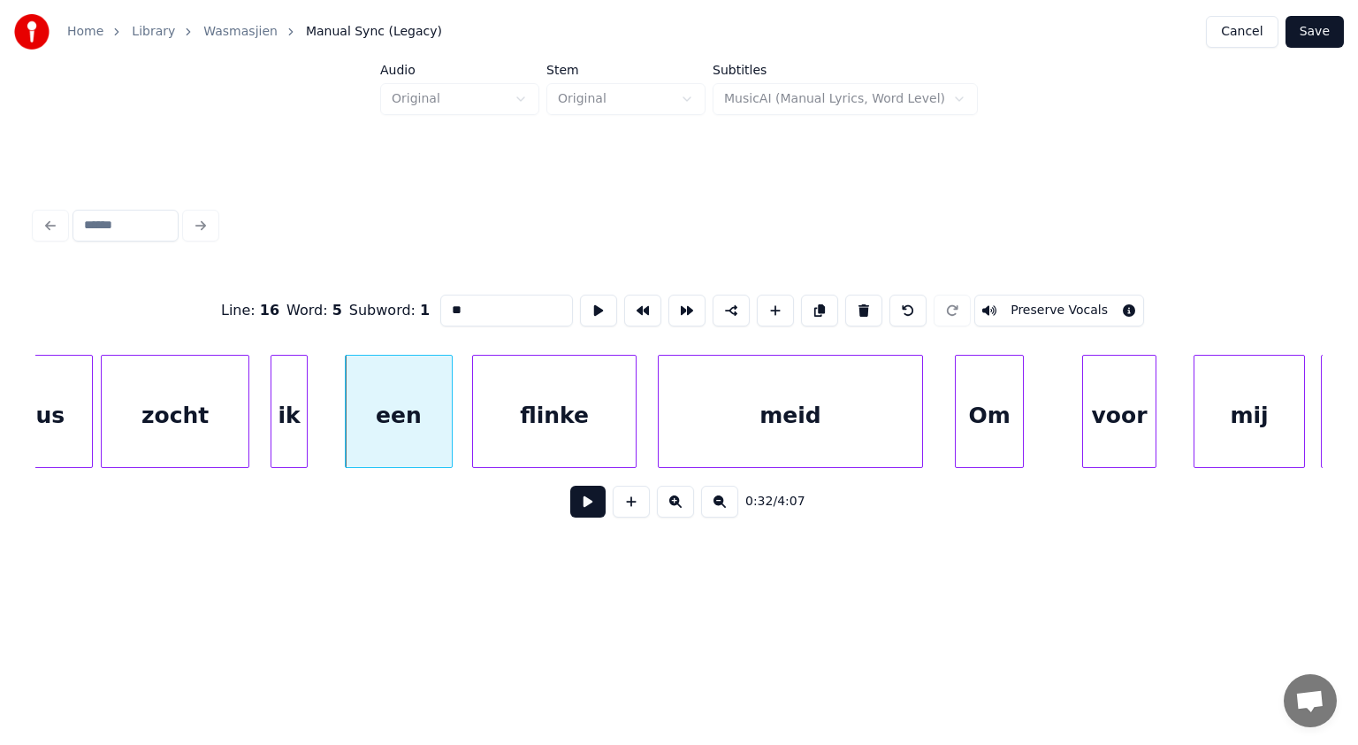
click at [543, 418] on div "flinke" at bounding box center [554, 416] width 163 height 120
type input "******"
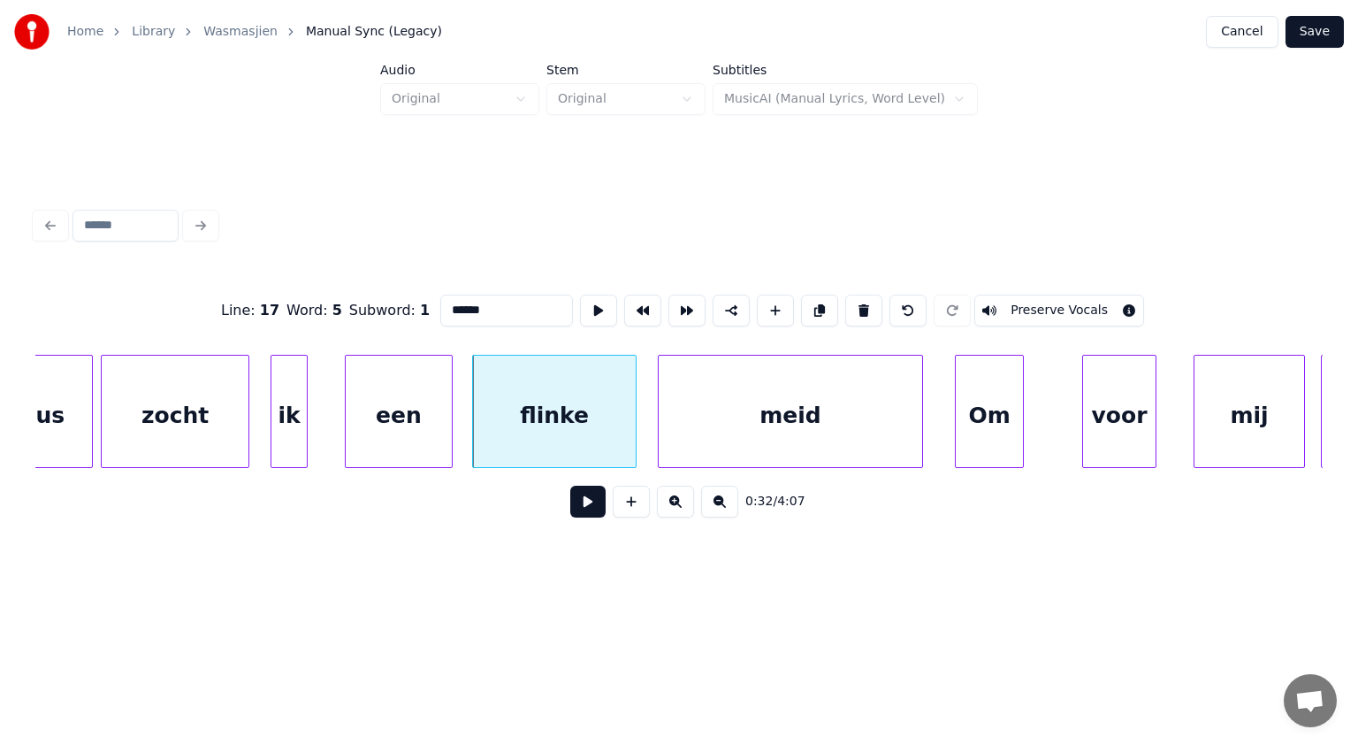
click at [585, 508] on button at bounding box center [587, 502] width 35 height 32
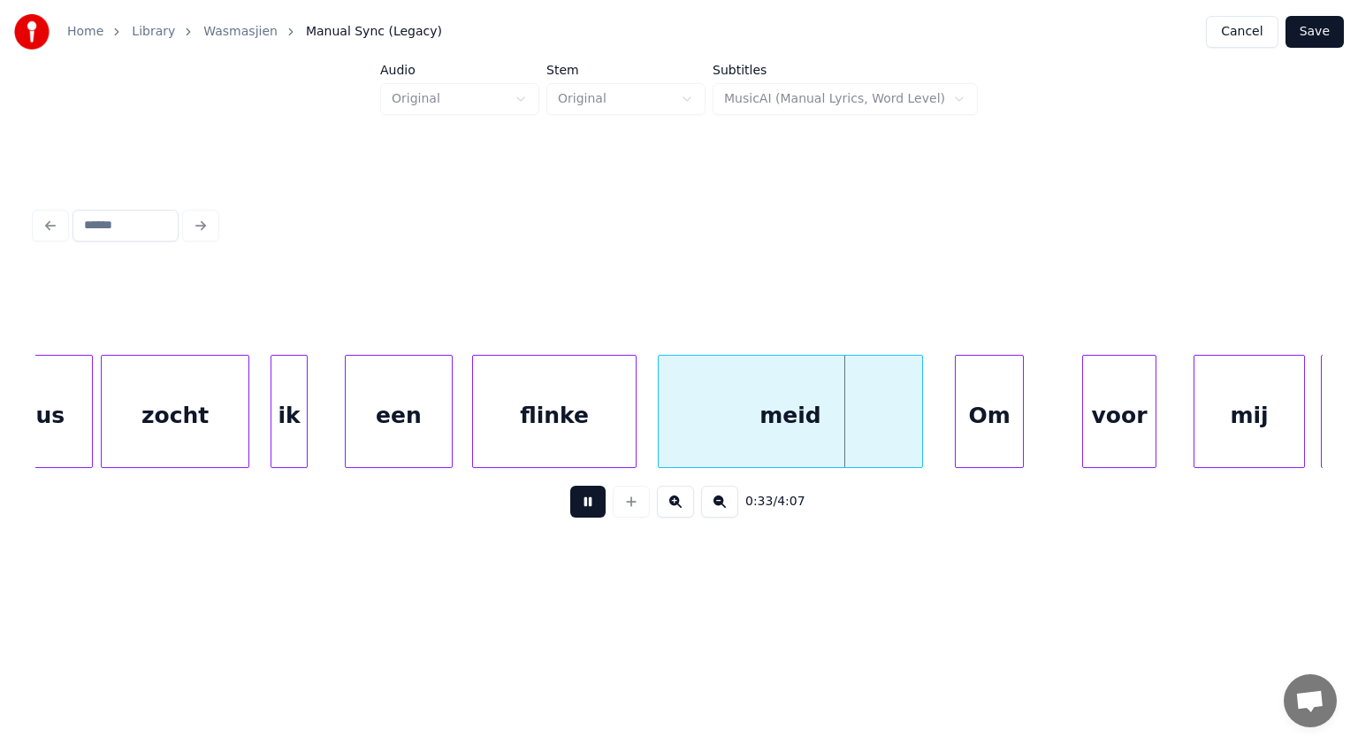
click at [585, 508] on button at bounding box center [587, 502] width 35 height 32
click at [647, 442] on div at bounding box center [648, 411] width 5 height 111
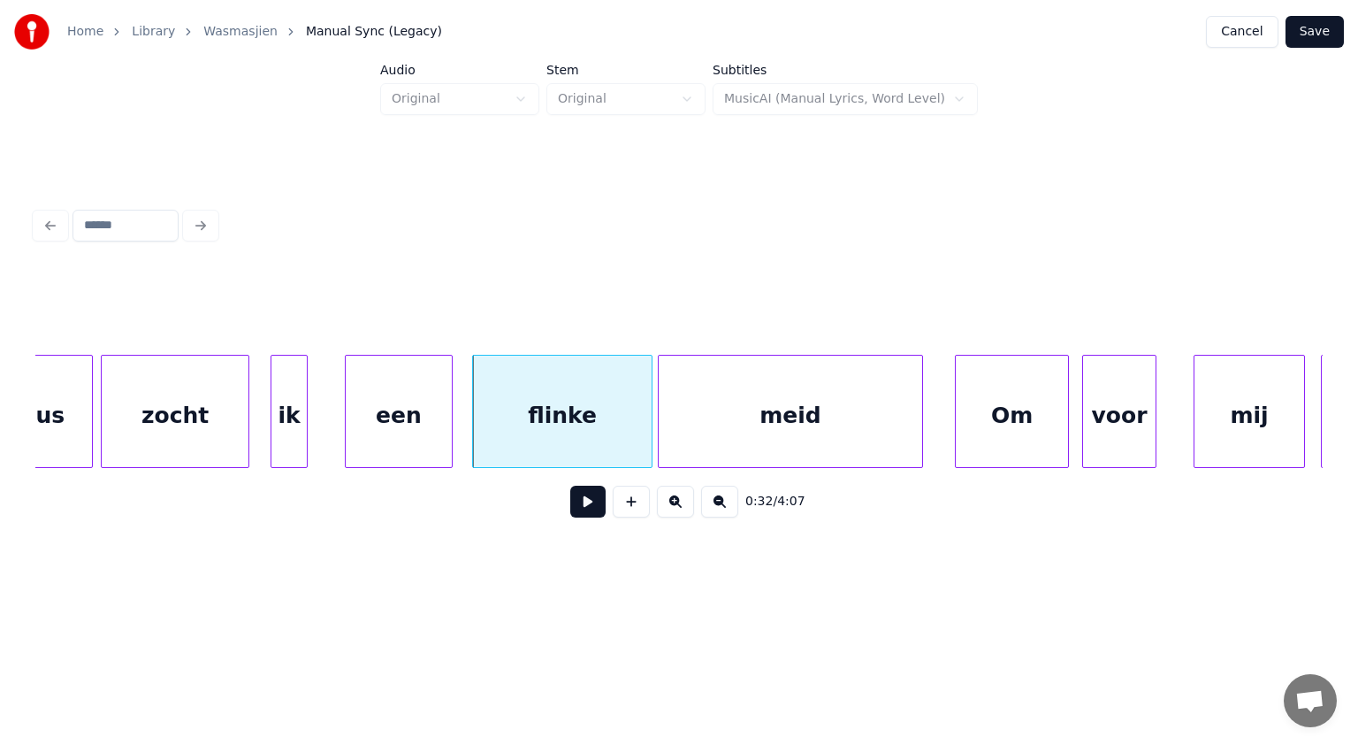
click at [1067, 448] on div at bounding box center [1065, 411] width 5 height 111
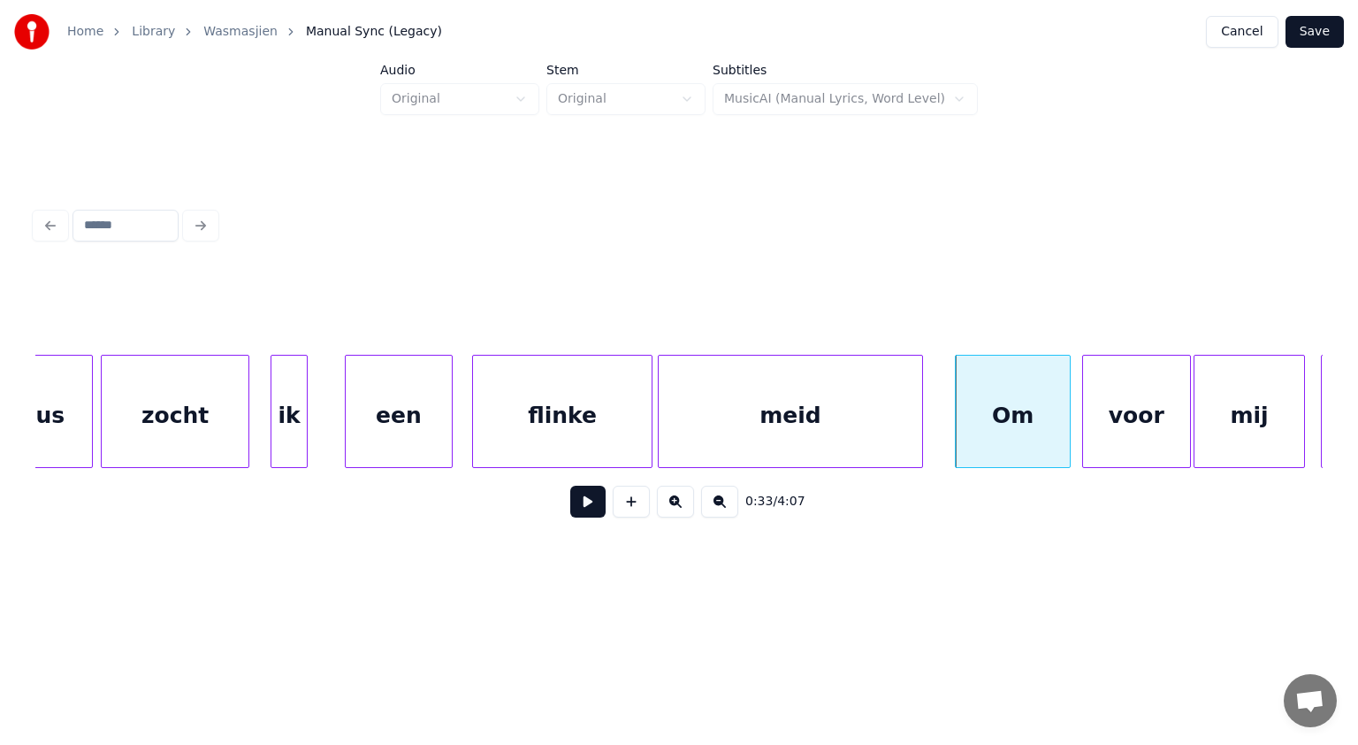
click at [1189, 440] on div at bounding box center [1187, 411] width 5 height 111
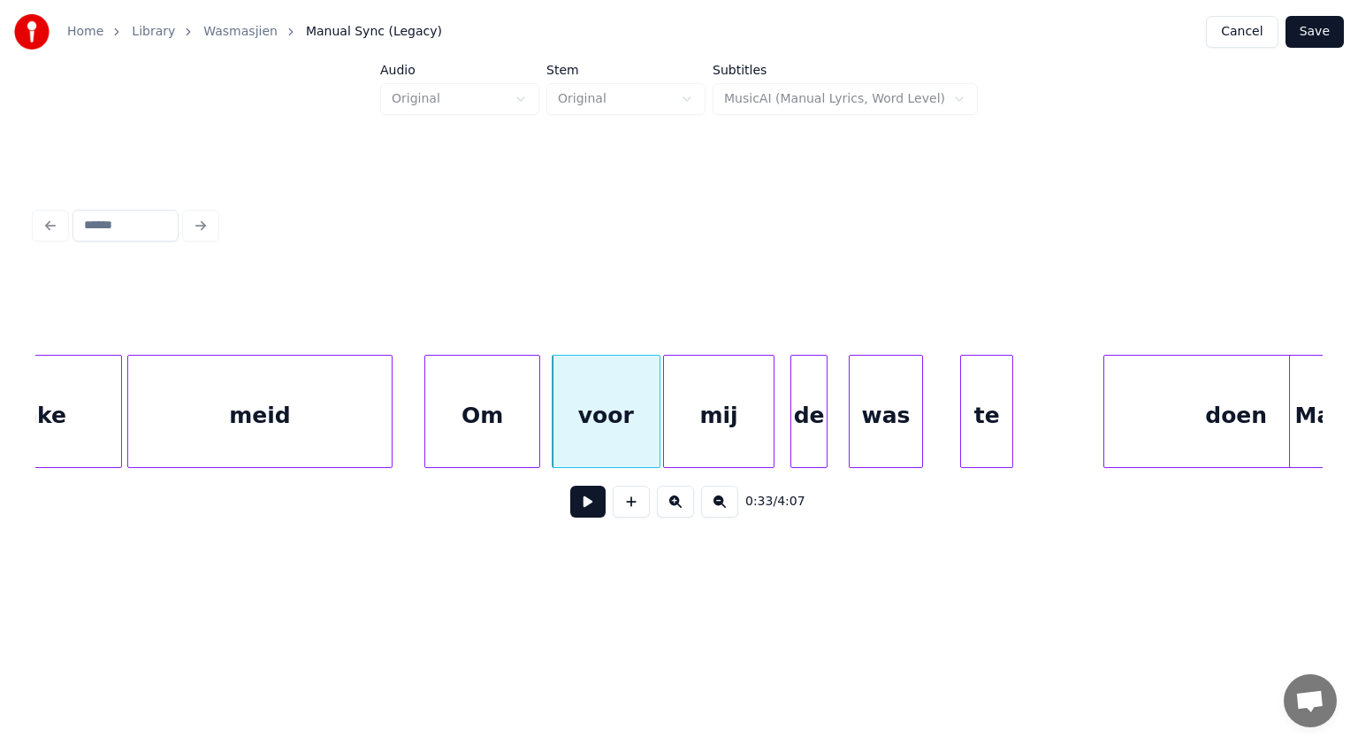
scroll to position [0, 17622]
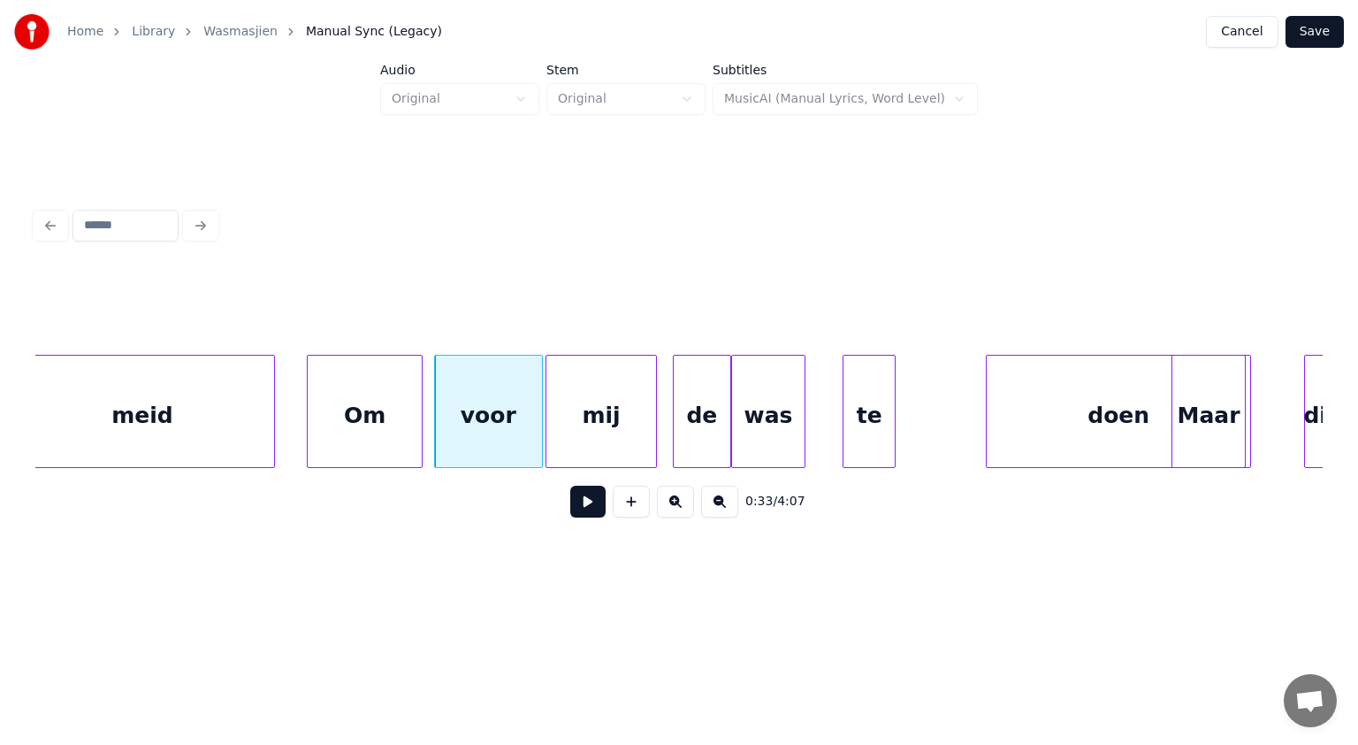
click at [727, 440] on div at bounding box center [727, 411] width 5 height 111
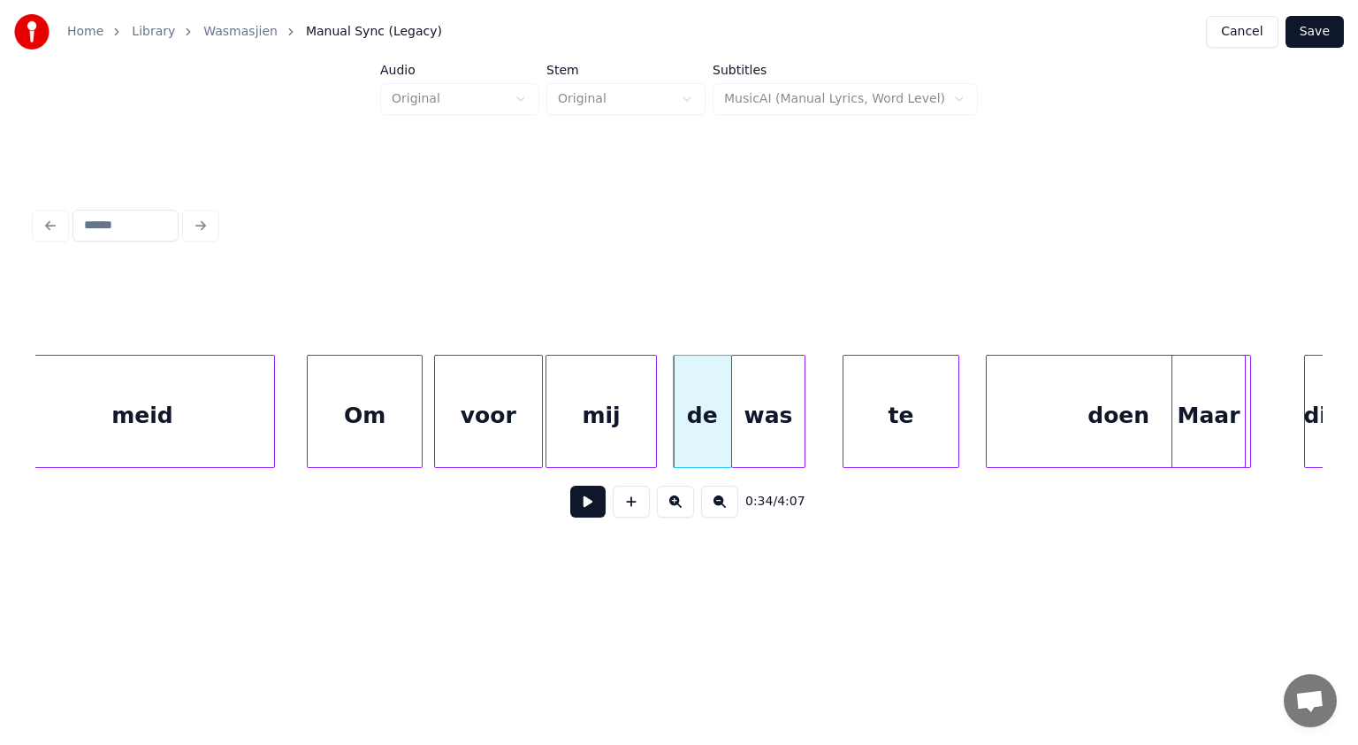
click at [958, 445] on div at bounding box center [955, 411] width 5 height 111
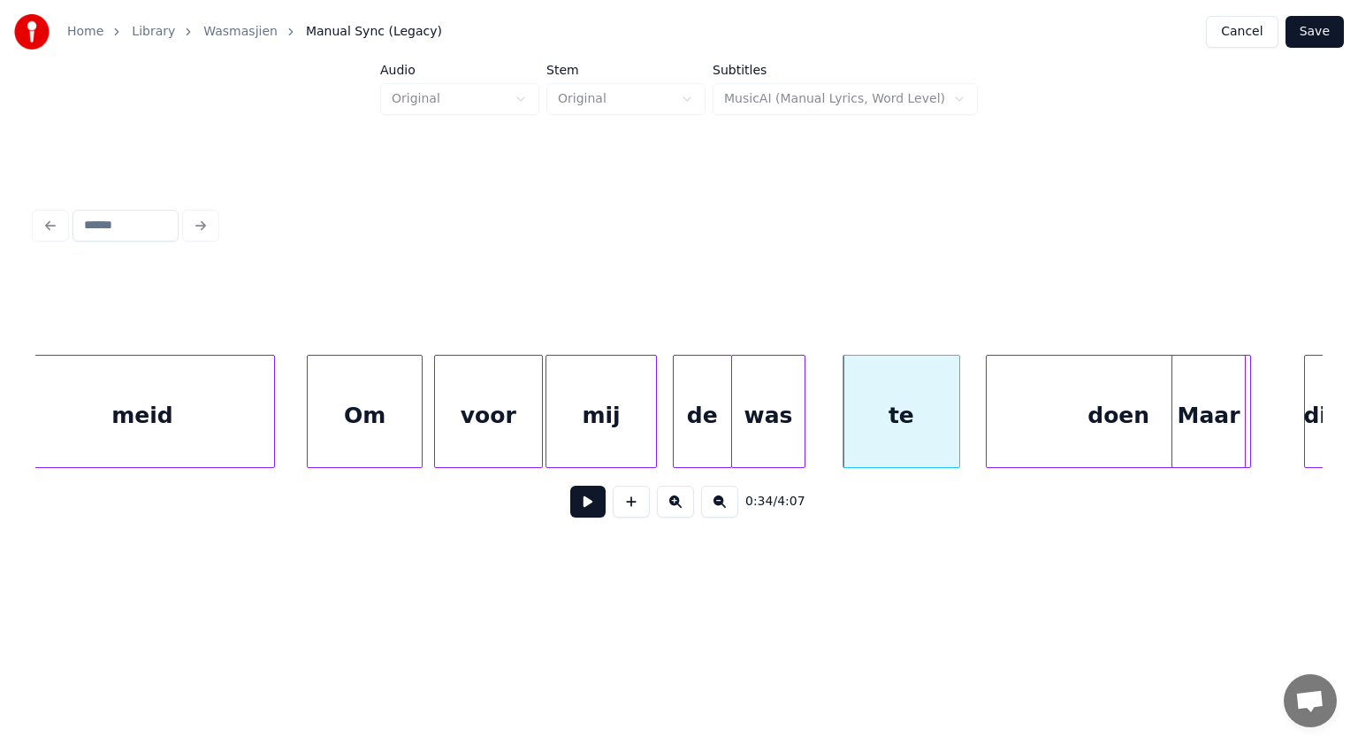
click at [785, 442] on div "was" at bounding box center [768, 416] width 73 height 120
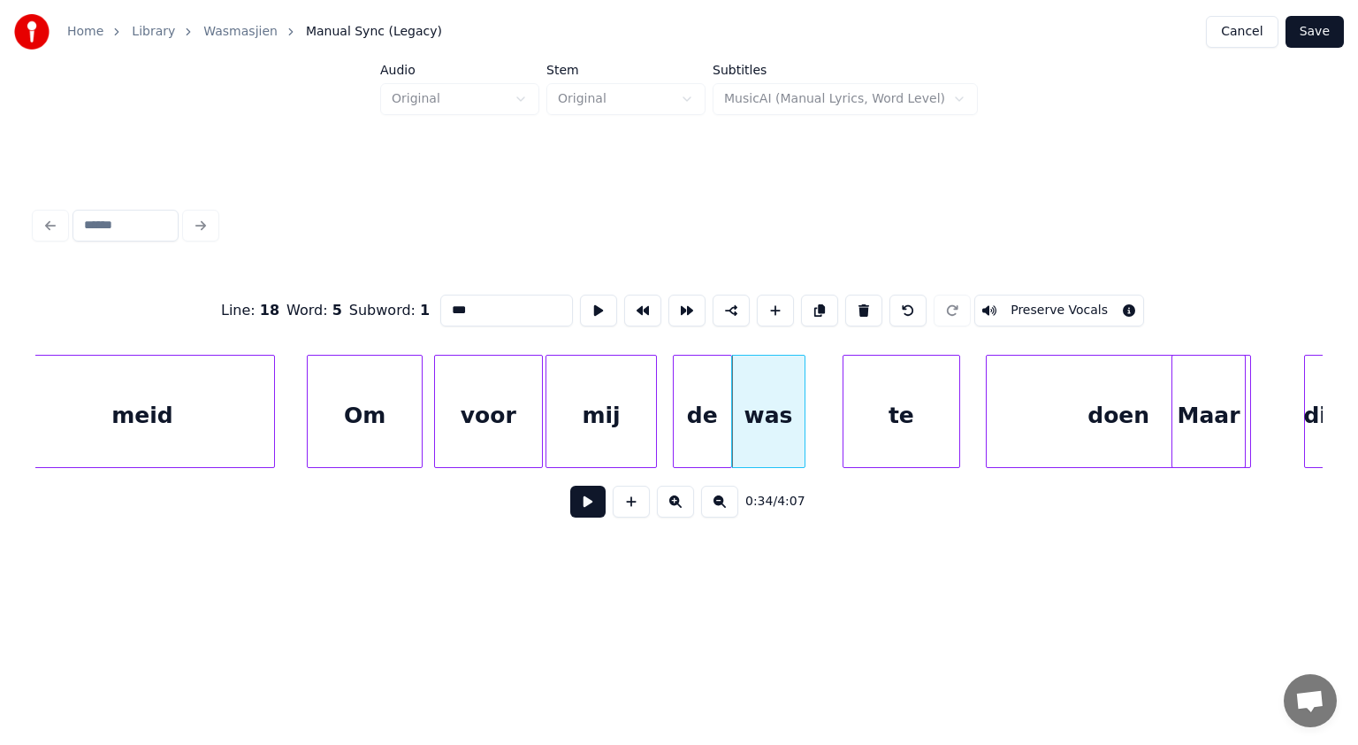
click at [582, 509] on button at bounding box center [587, 502] width 35 height 32
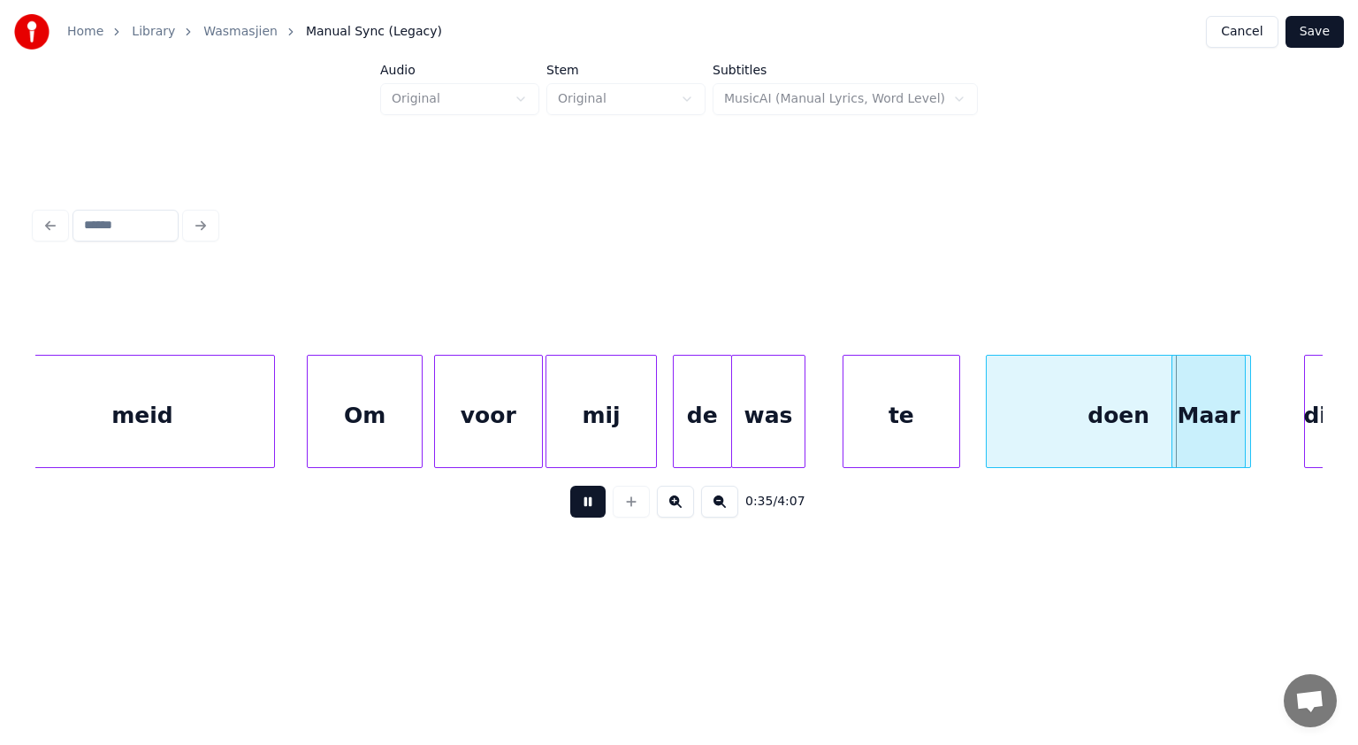
click at [582, 509] on button at bounding box center [587, 502] width 35 height 32
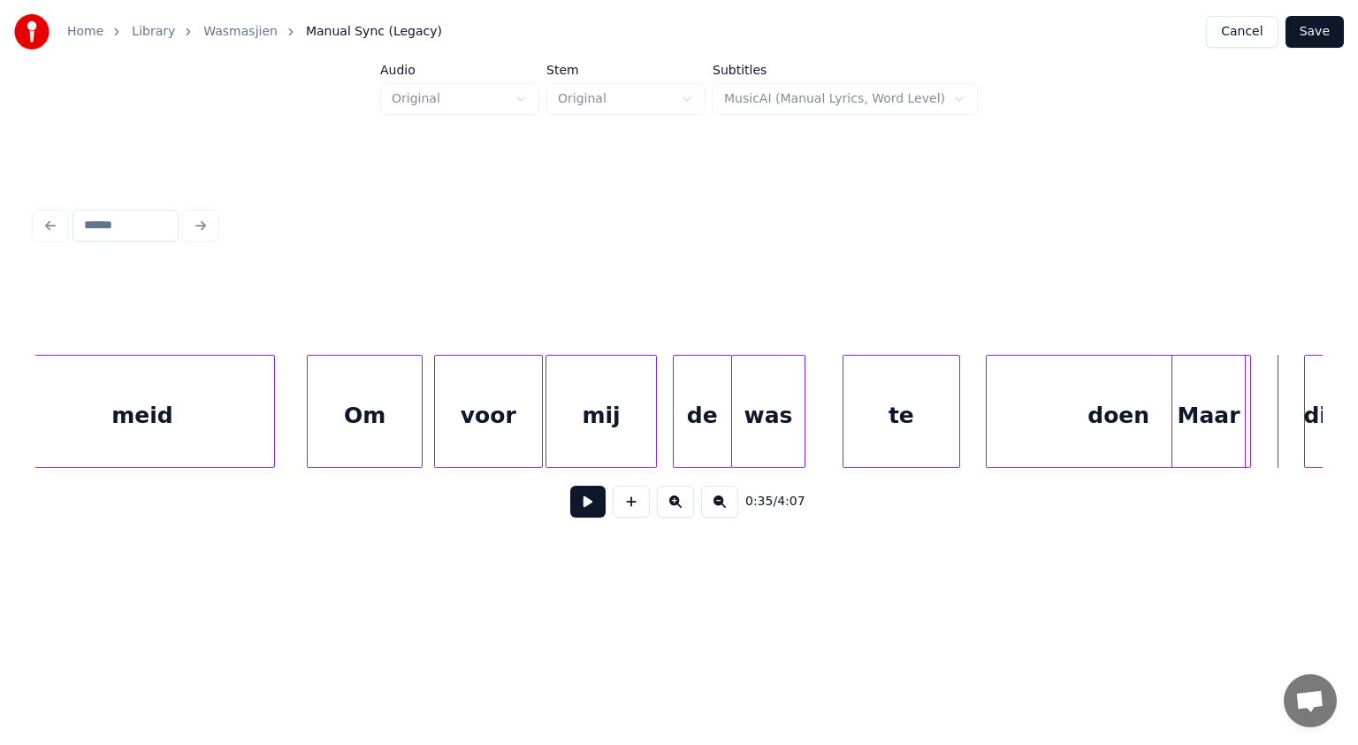
click at [582, 509] on button at bounding box center [587, 502] width 35 height 32
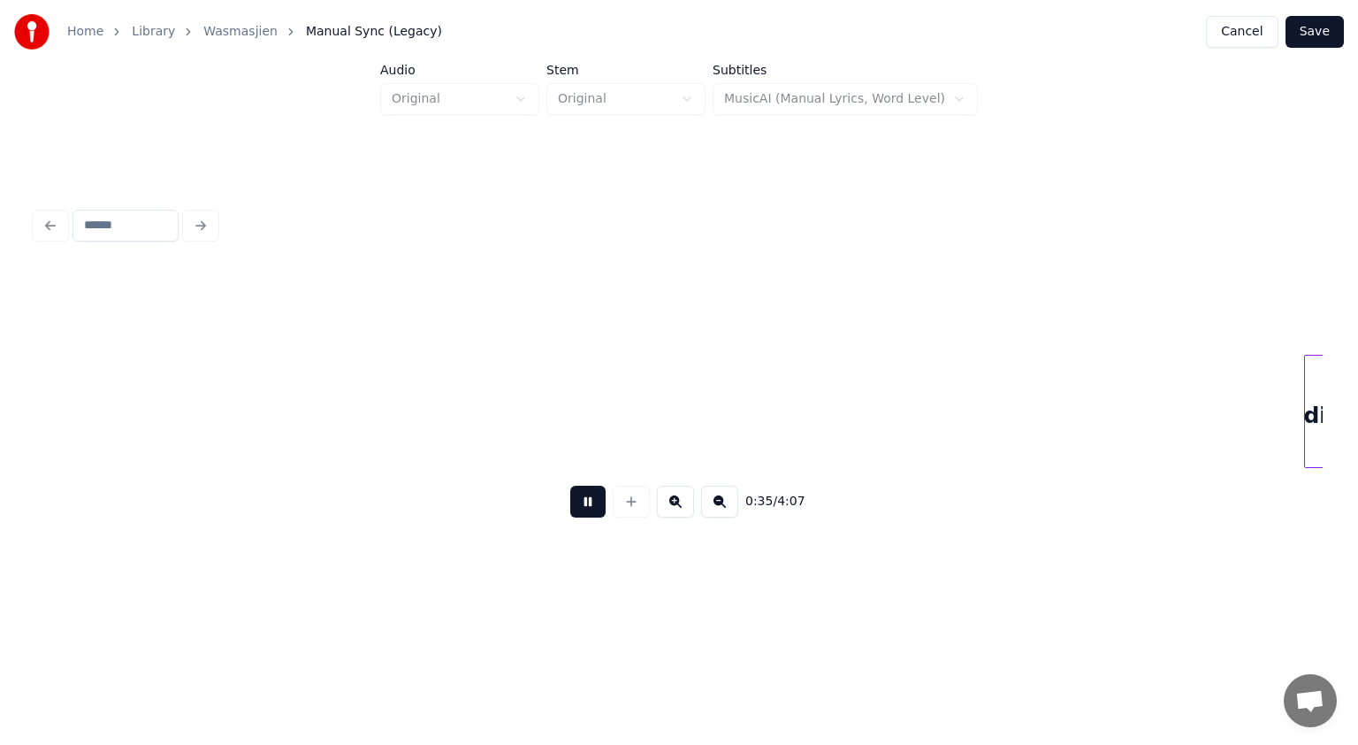
scroll to position [0, 18912]
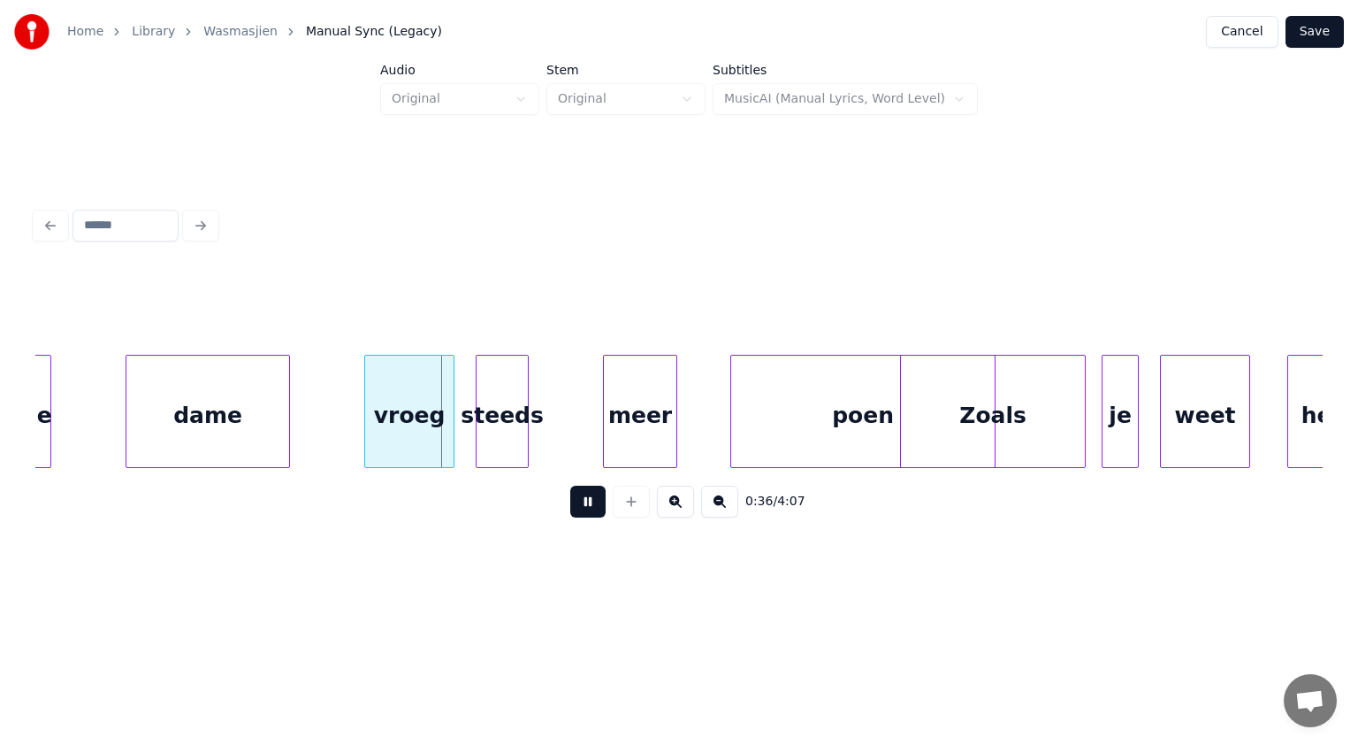
click at [582, 509] on button at bounding box center [587, 502] width 35 height 32
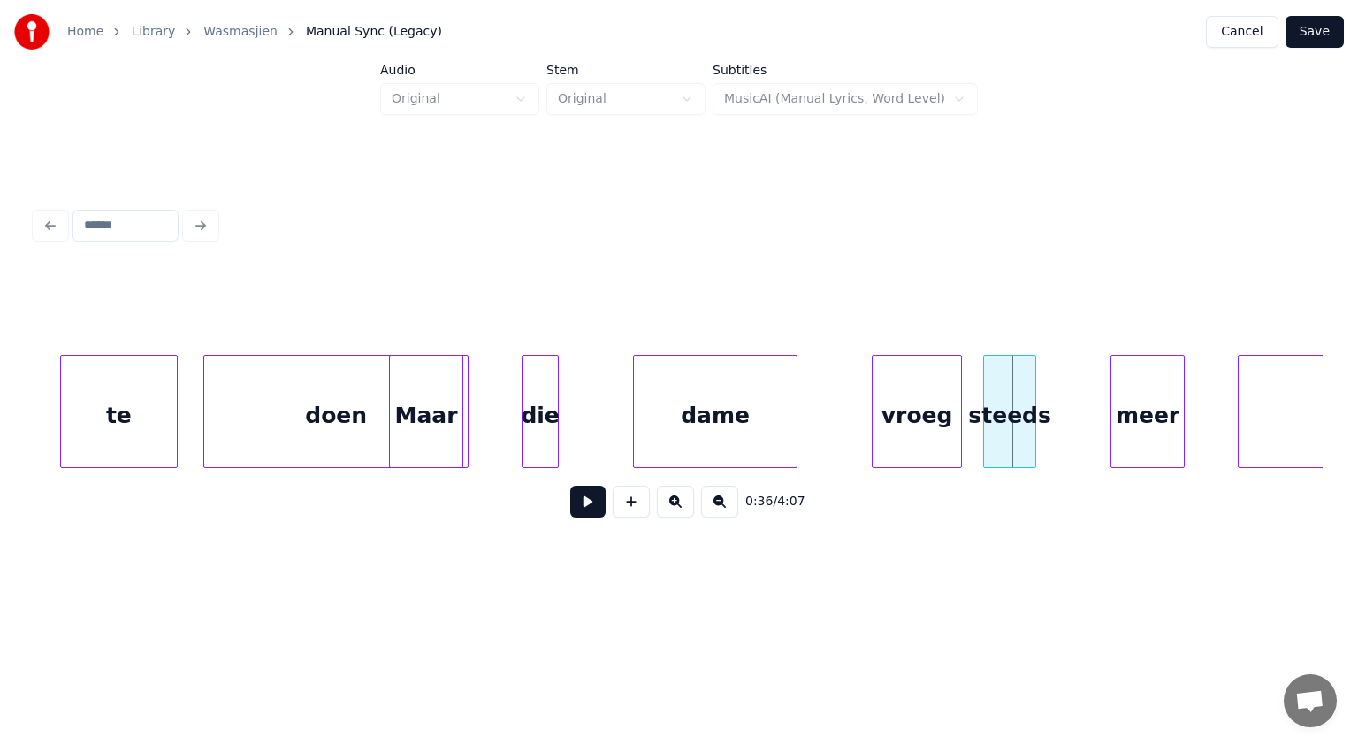
scroll to position [0, 18346]
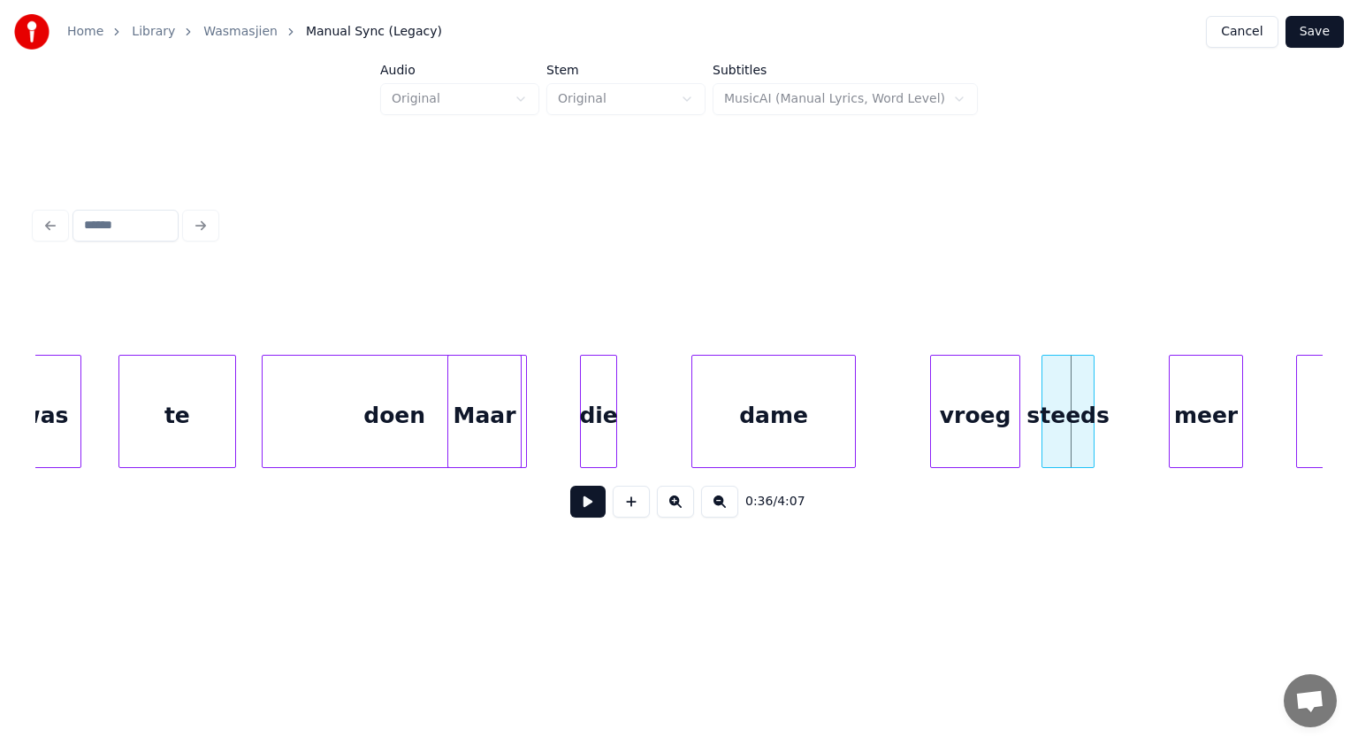
click at [495, 429] on div "Maar" at bounding box center [484, 416] width 73 height 120
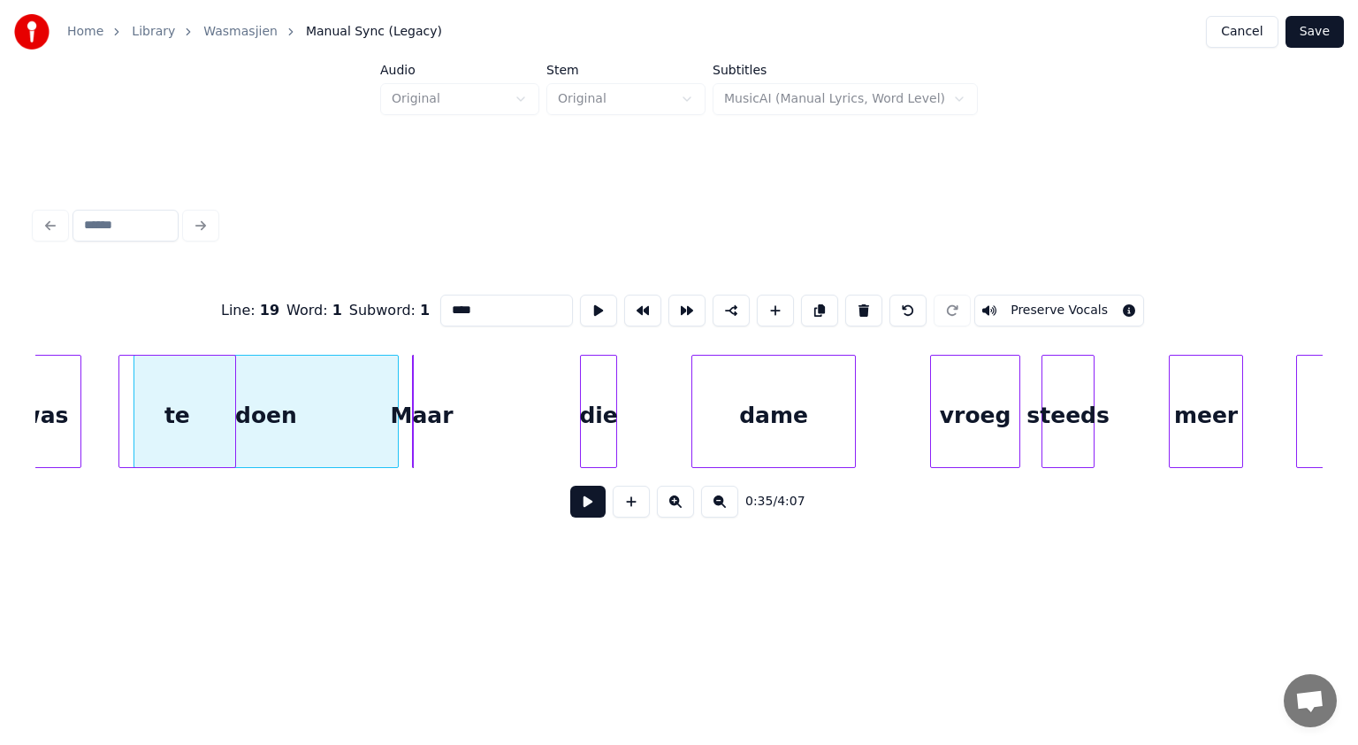
click at [382, 426] on div "doen" at bounding box center [266, 416] width 264 height 120
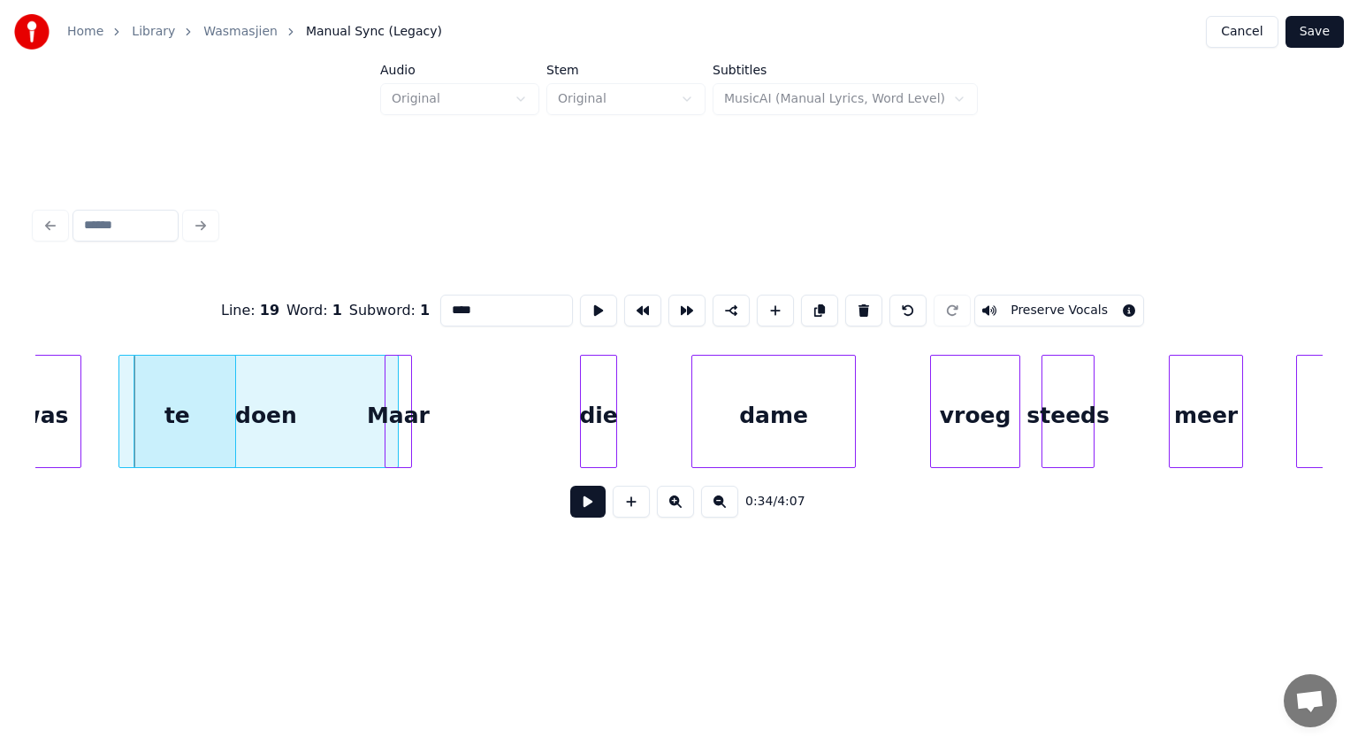
click at [412, 413] on div "Maar" at bounding box center [398, 411] width 27 height 113
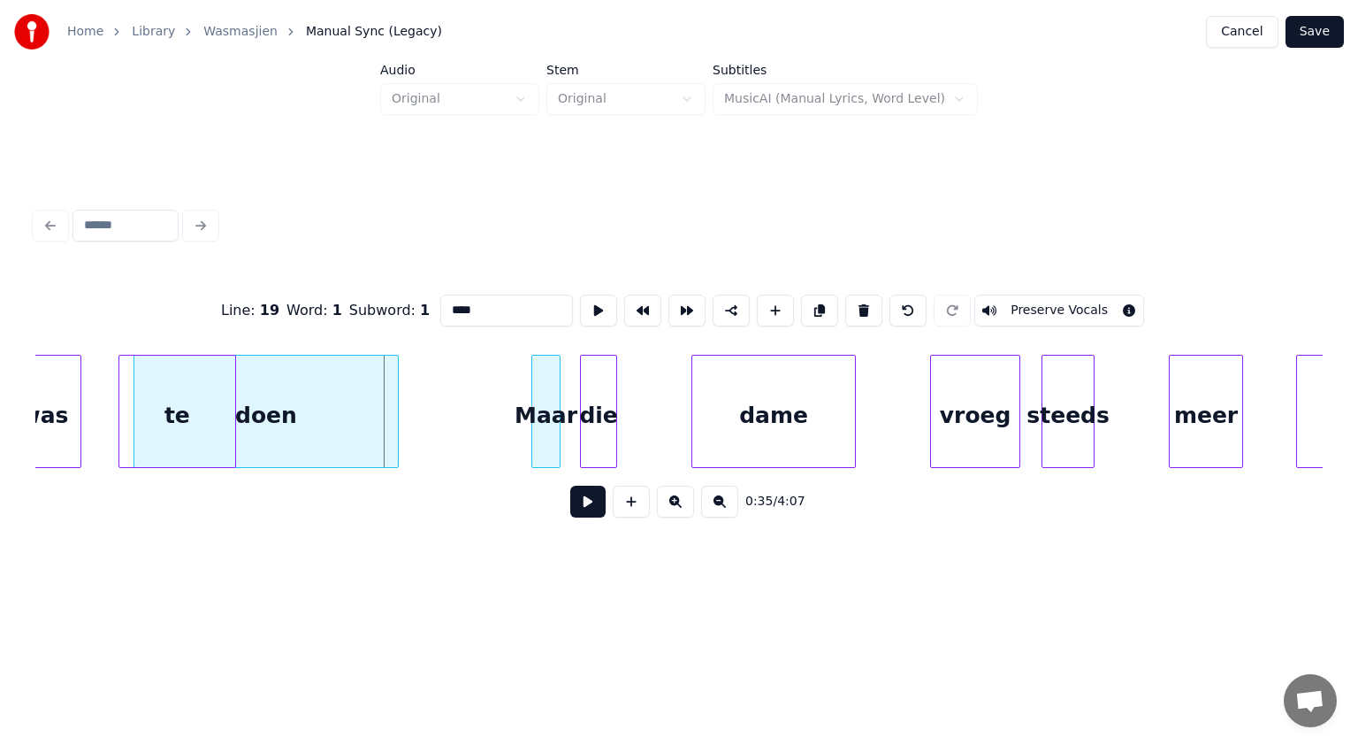
click at [547, 417] on div "Maar" at bounding box center [545, 416] width 27 height 120
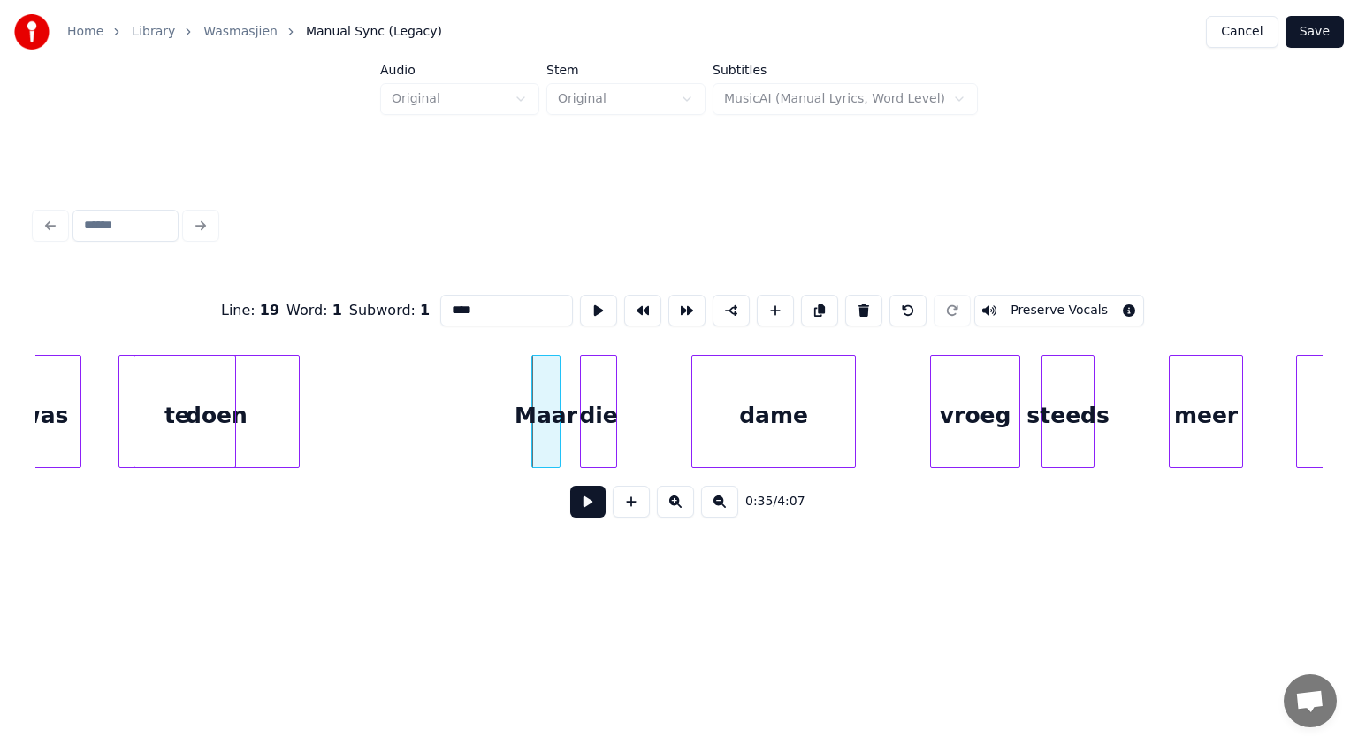
click at [294, 387] on div at bounding box center [296, 411] width 5 height 111
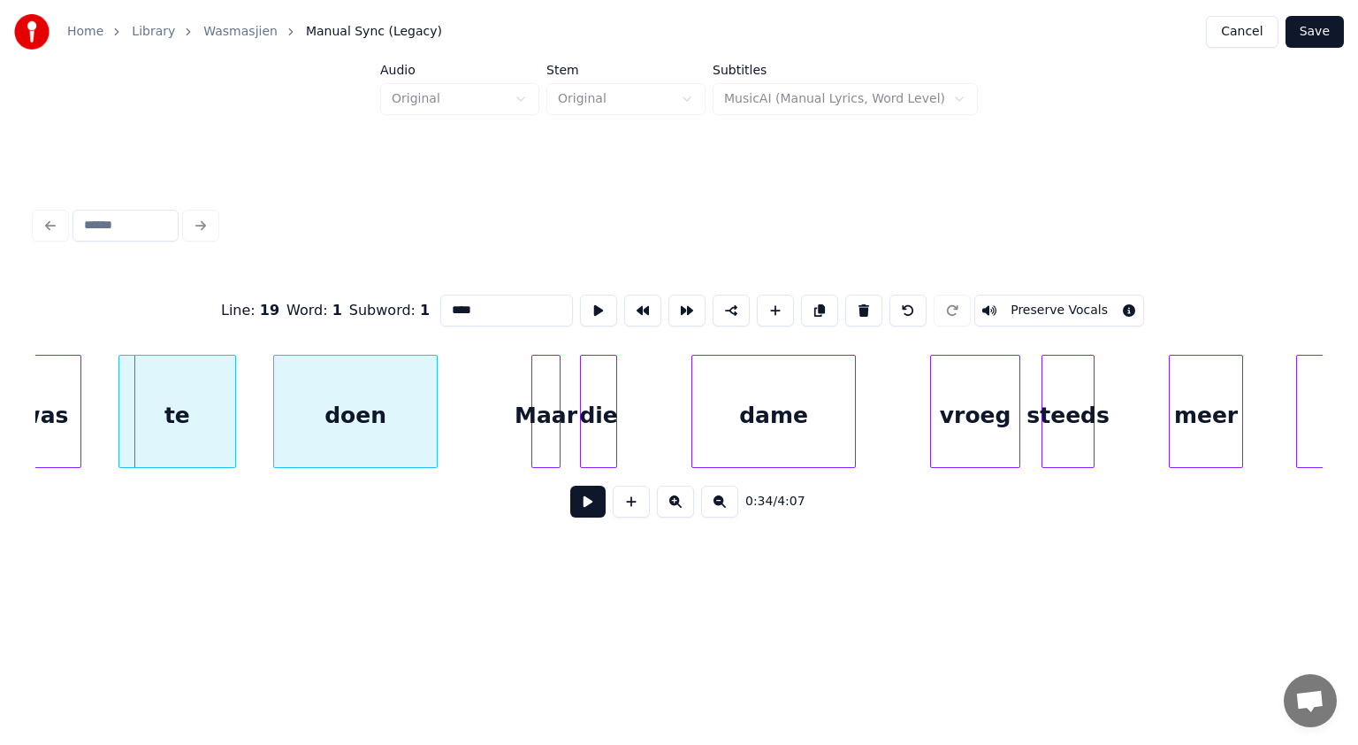
click at [402, 403] on div "doen" at bounding box center [355, 416] width 163 height 120
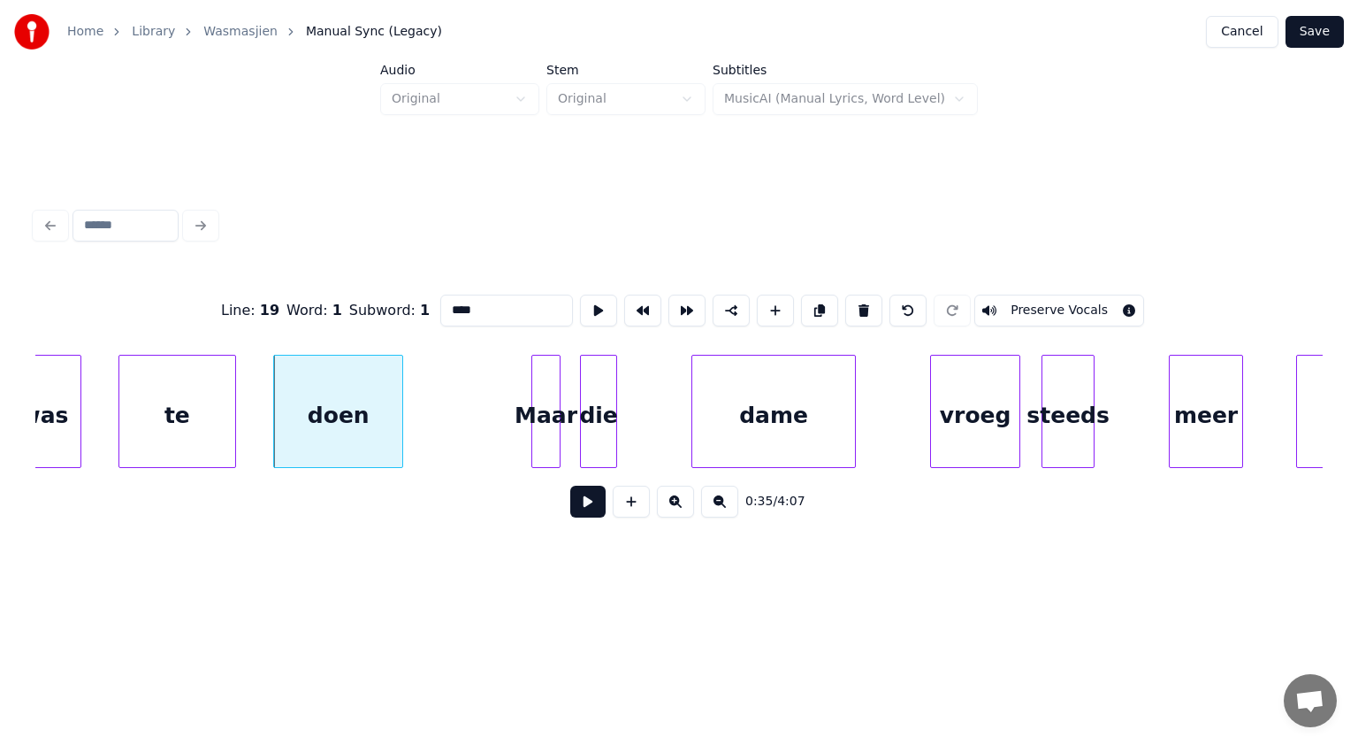
click at [400, 411] on div at bounding box center [399, 411] width 5 height 111
click at [452, 415] on div at bounding box center [453, 411] width 5 height 111
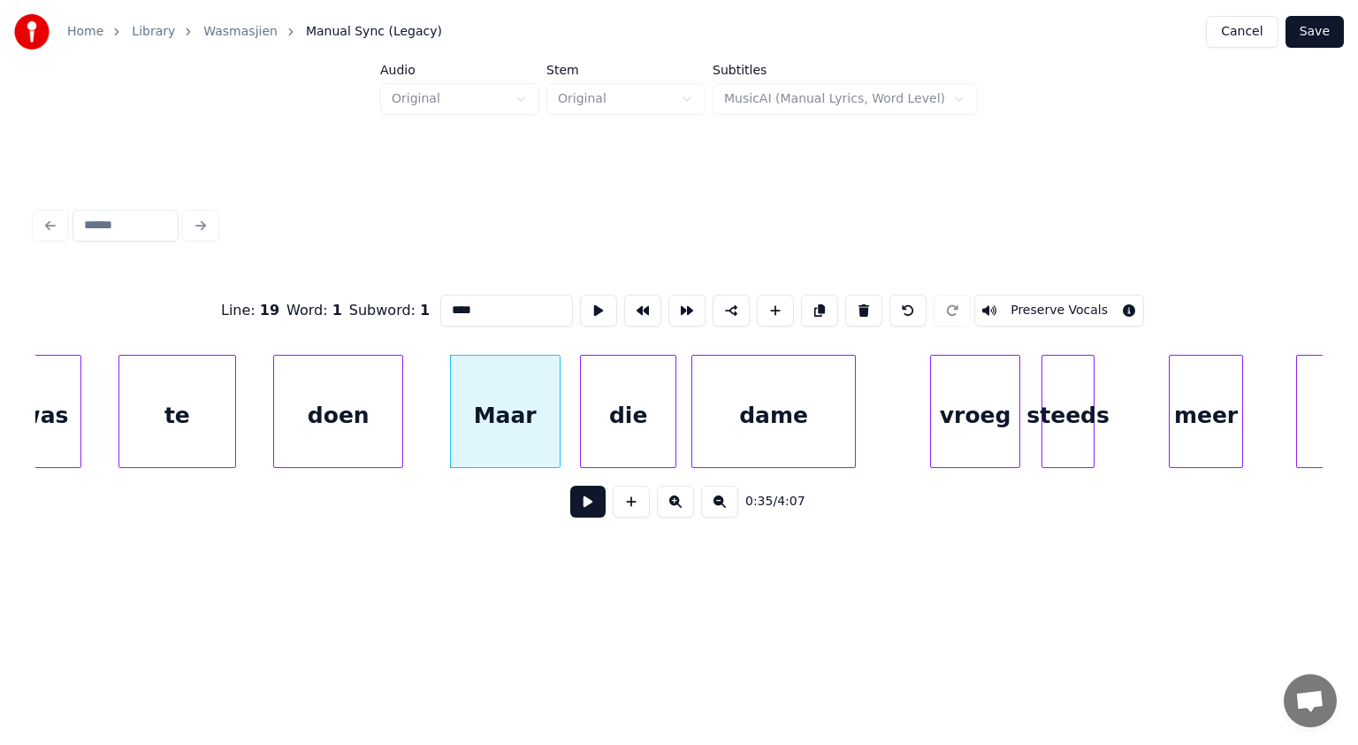
click at [674, 425] on div at bounding box center [672, 411] width 5 height 111
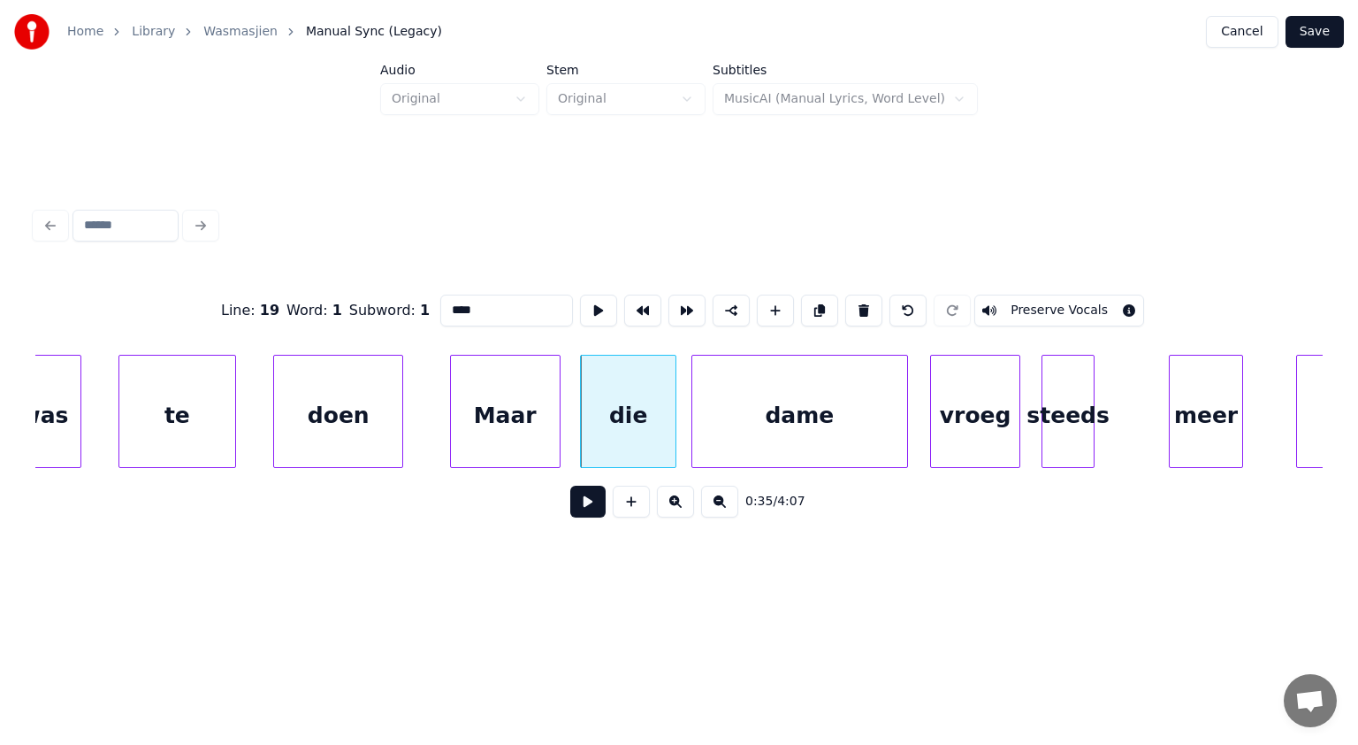
click at [903, 432] on div at bounding box center [904, 411] width 5 height 111
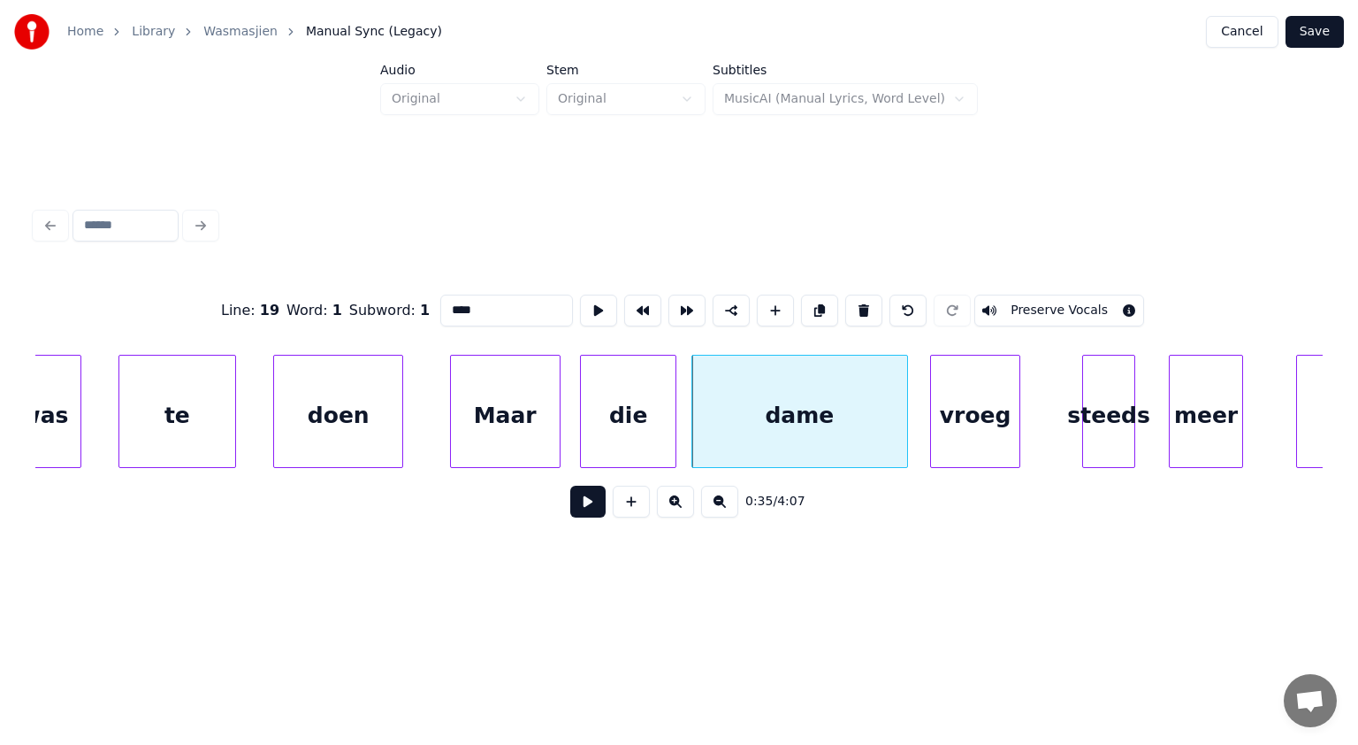
click at [1125, 426] on div "steeds" at bounding box center [1108, 416] width 51 height 120
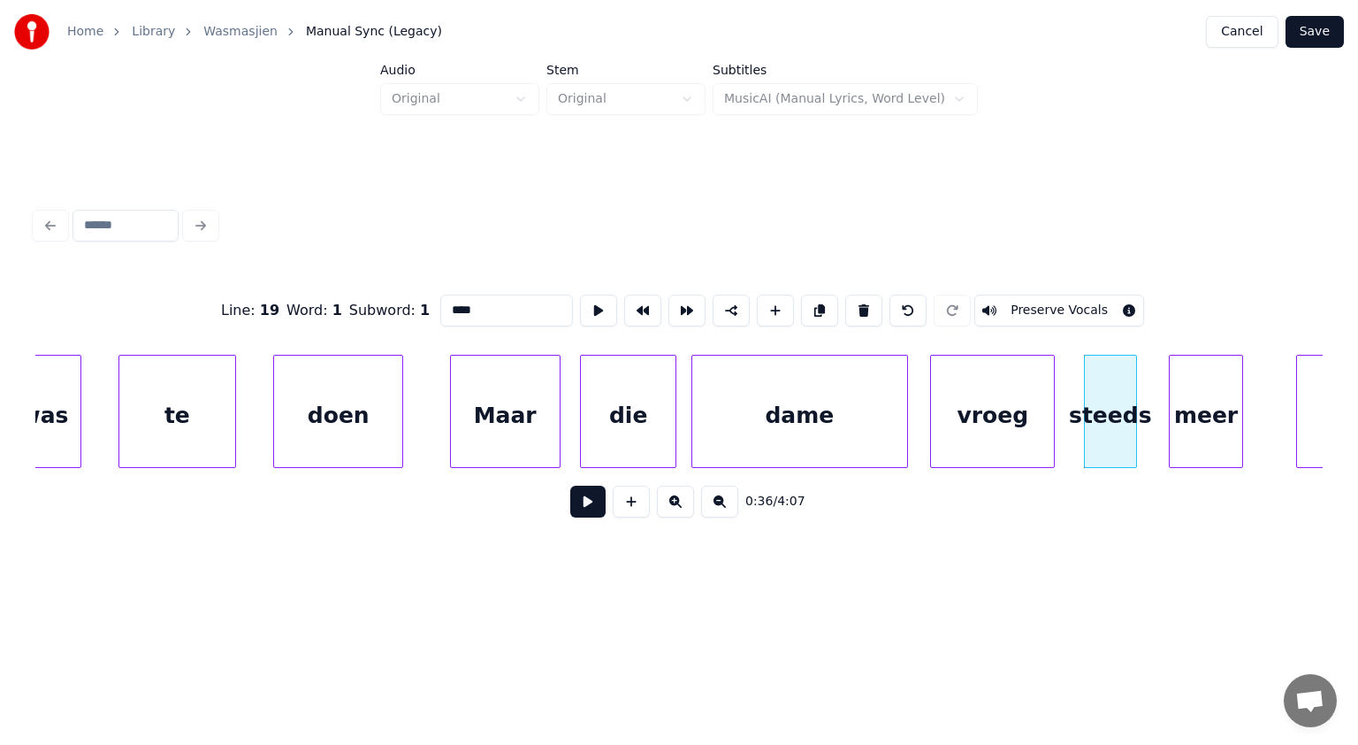
click at [1052, 423] on div at bounding box center [1051, 411] width 5 height 111
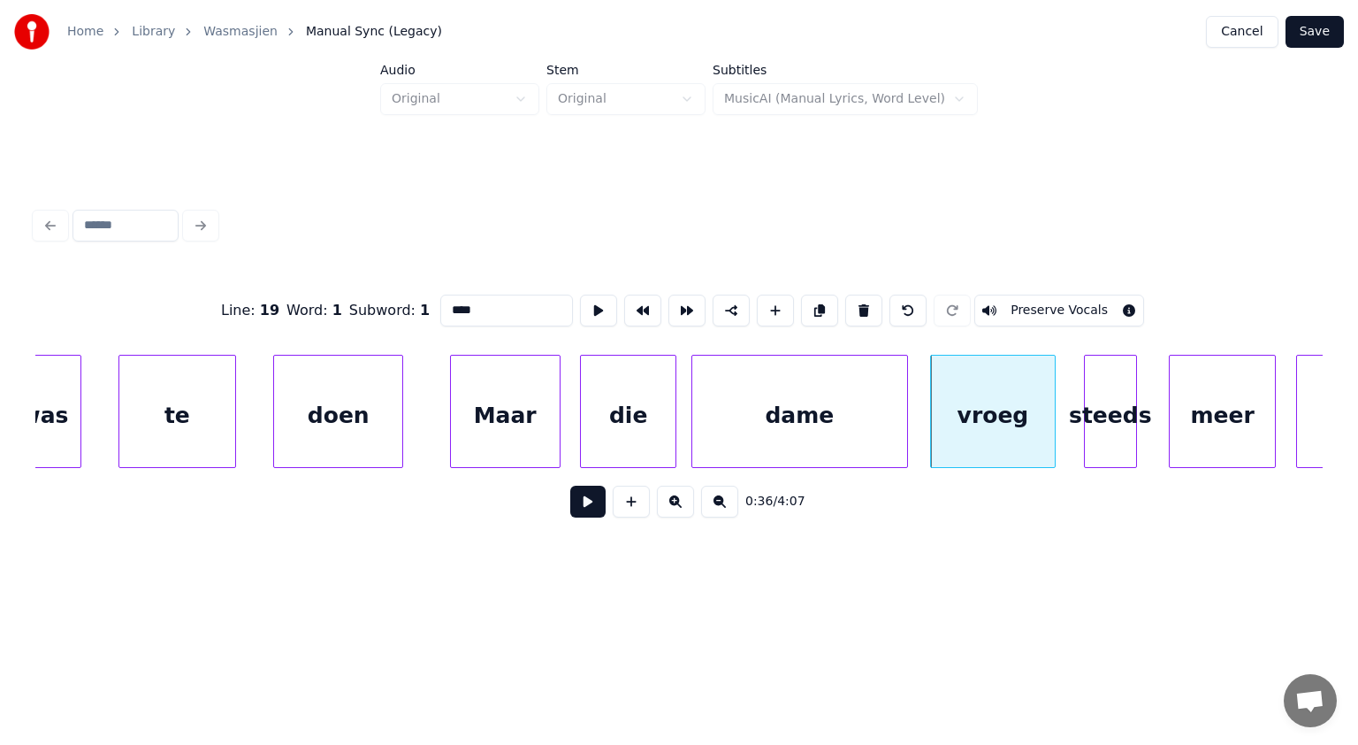
click at [1274, 437] on div at bounding box center [1272, 411] width 5 height 111
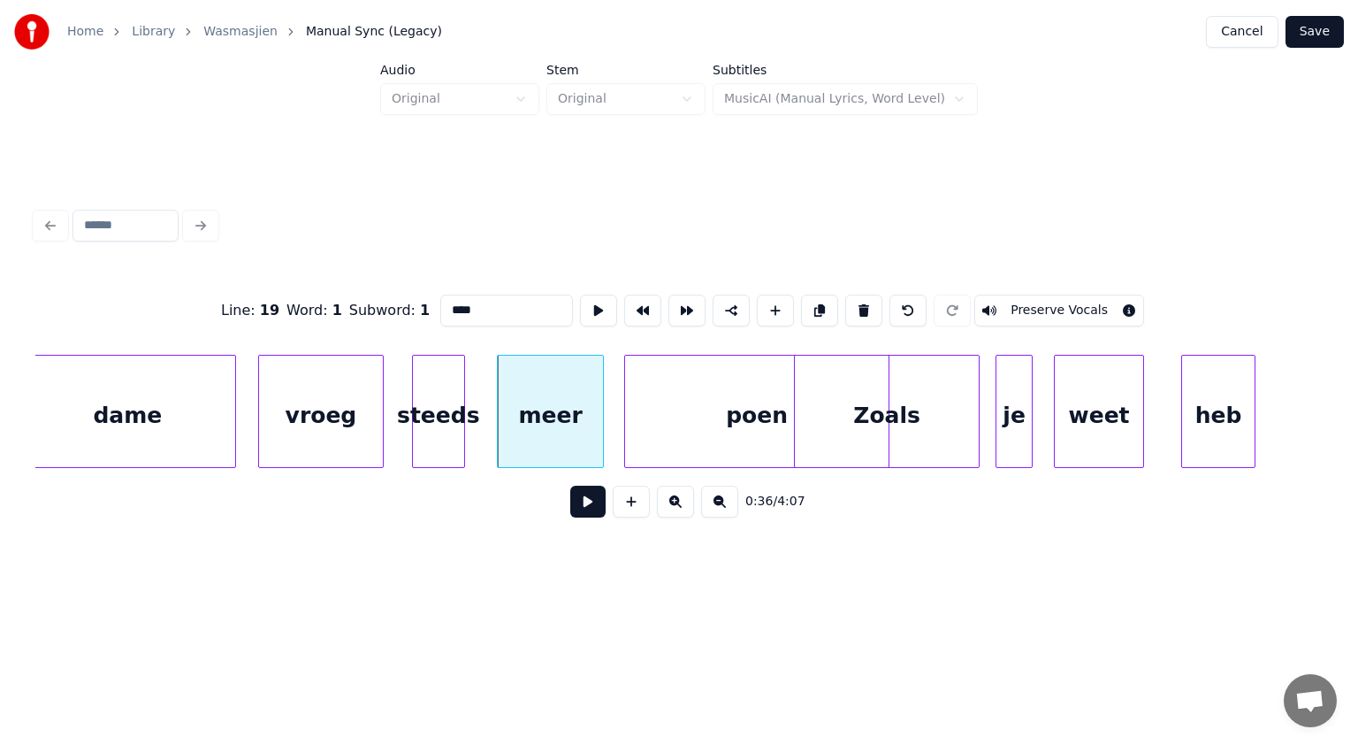
scroll to position [0, 19089]
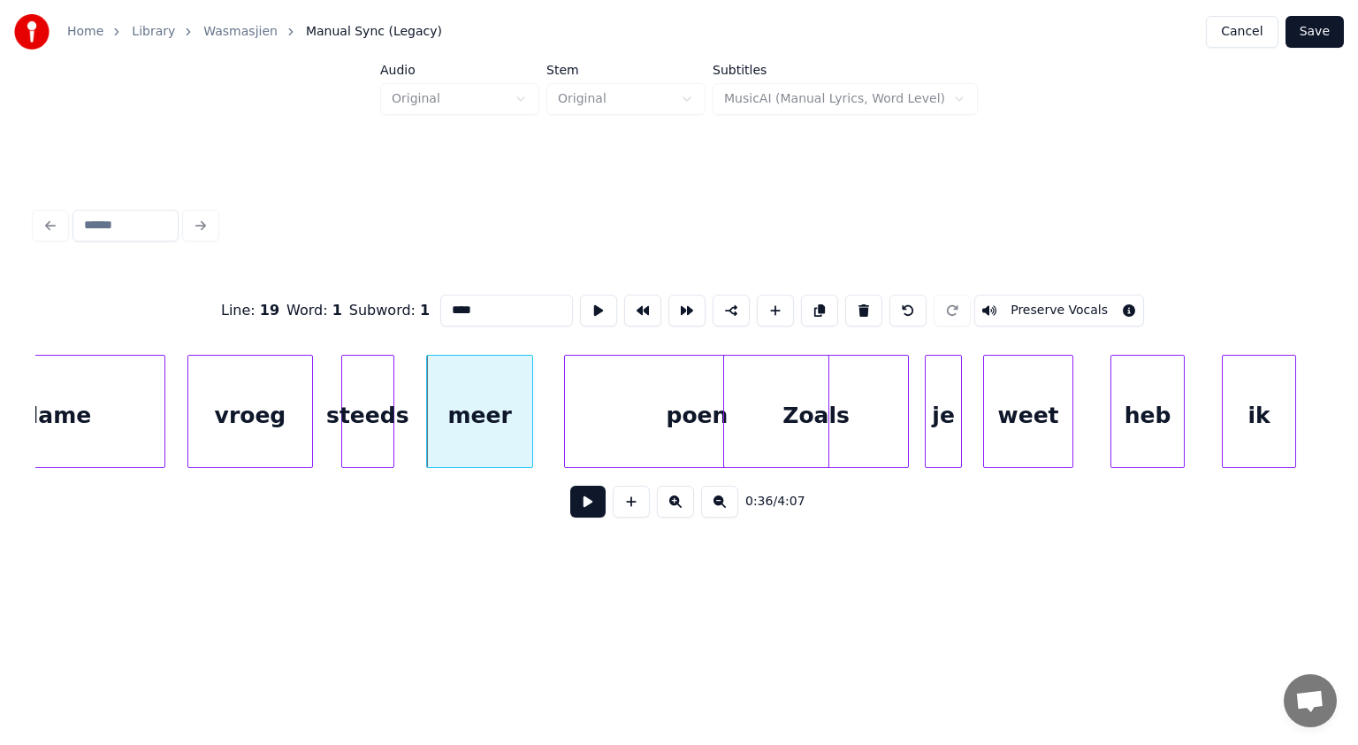
click at [658, 419] on div "poen" at bounding box center [697, 416] width 264 height 120
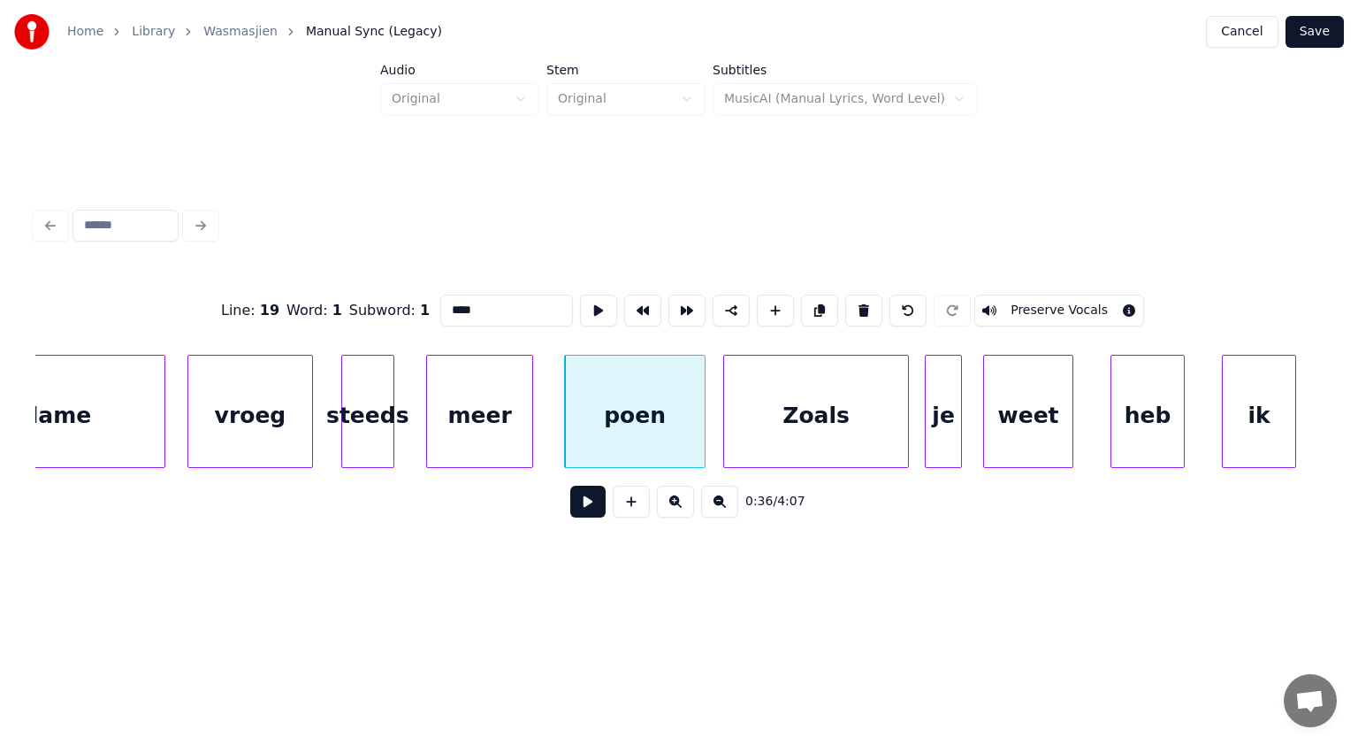
click at [704, 405] on div at bounding box center [702, 411] width 5 height 111
click at [796, 407] on div at bounding box center [797, 411] width 5 height 111
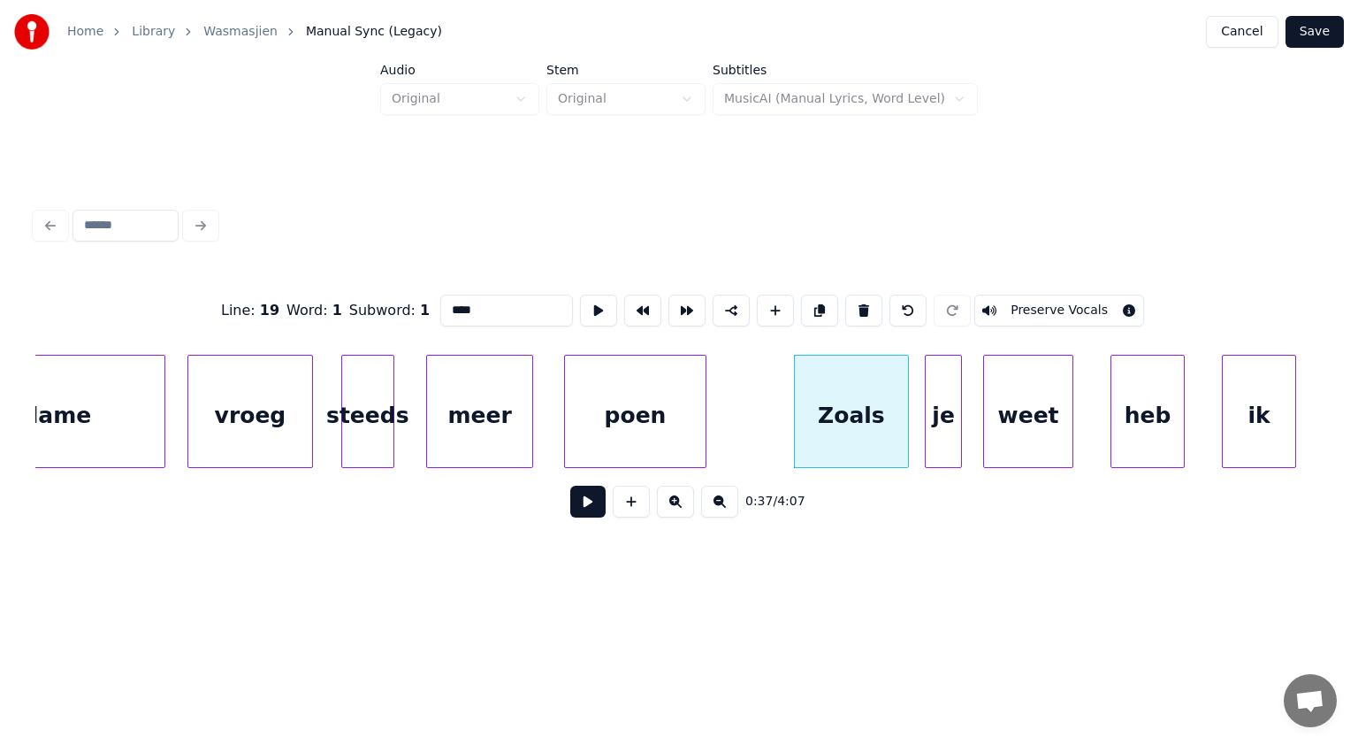
click at [598, 509] on button at bounding box center [587, 502] width 35 height 32
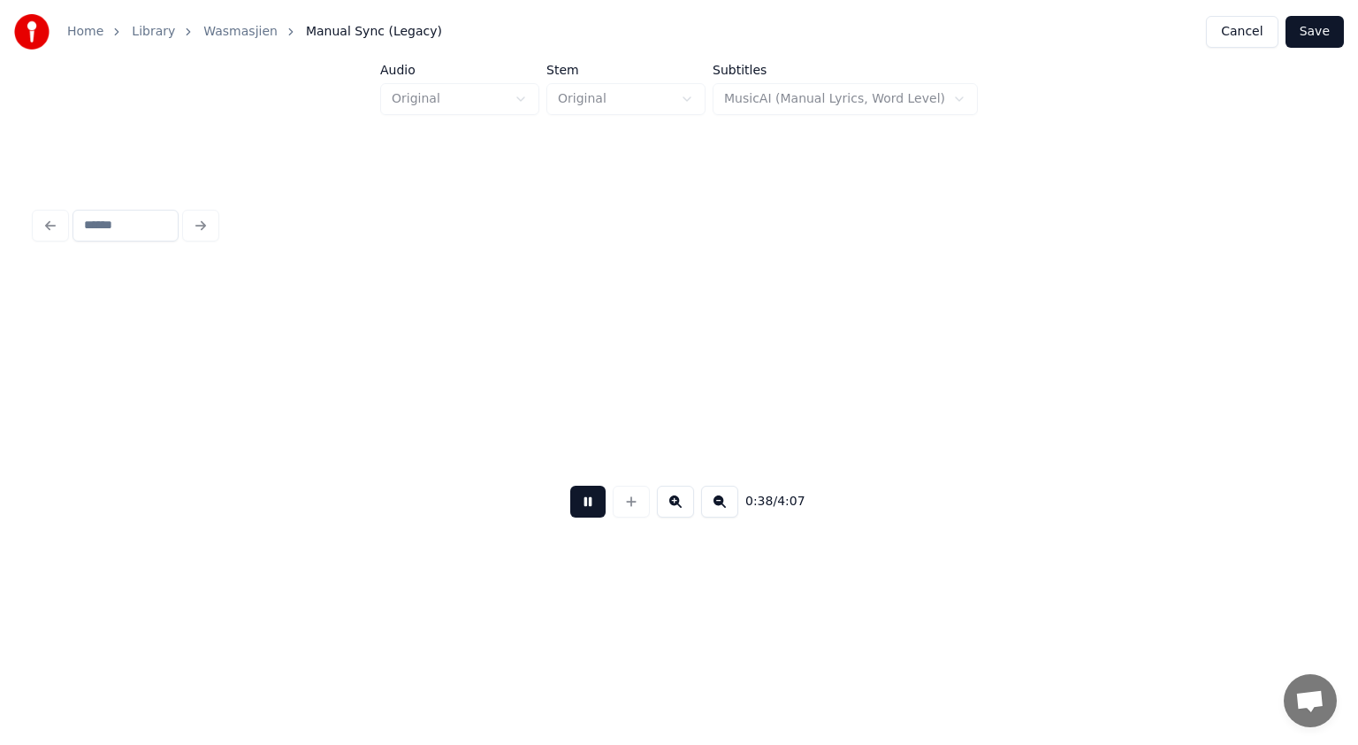
scroll to position [0, 20377]
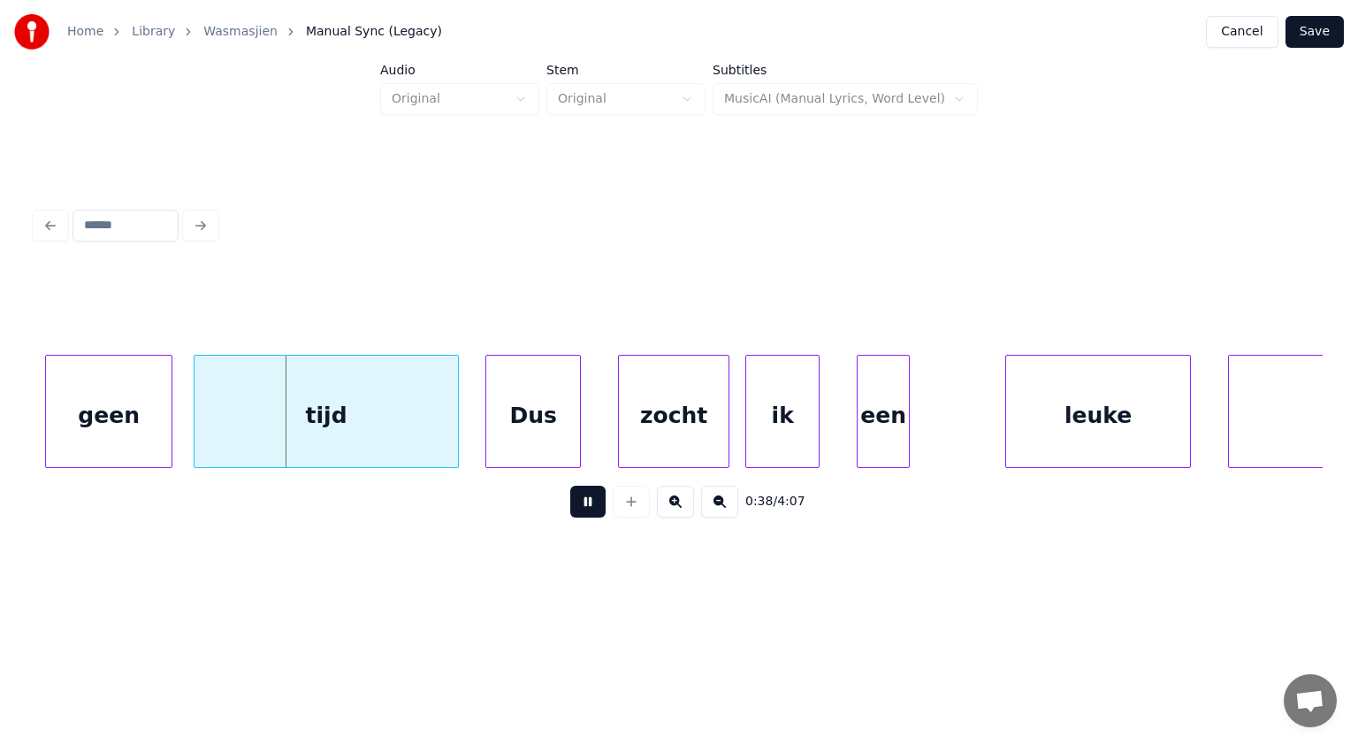
click at [598, 509] on button at bounding box center [587, 502] width 35 height 32
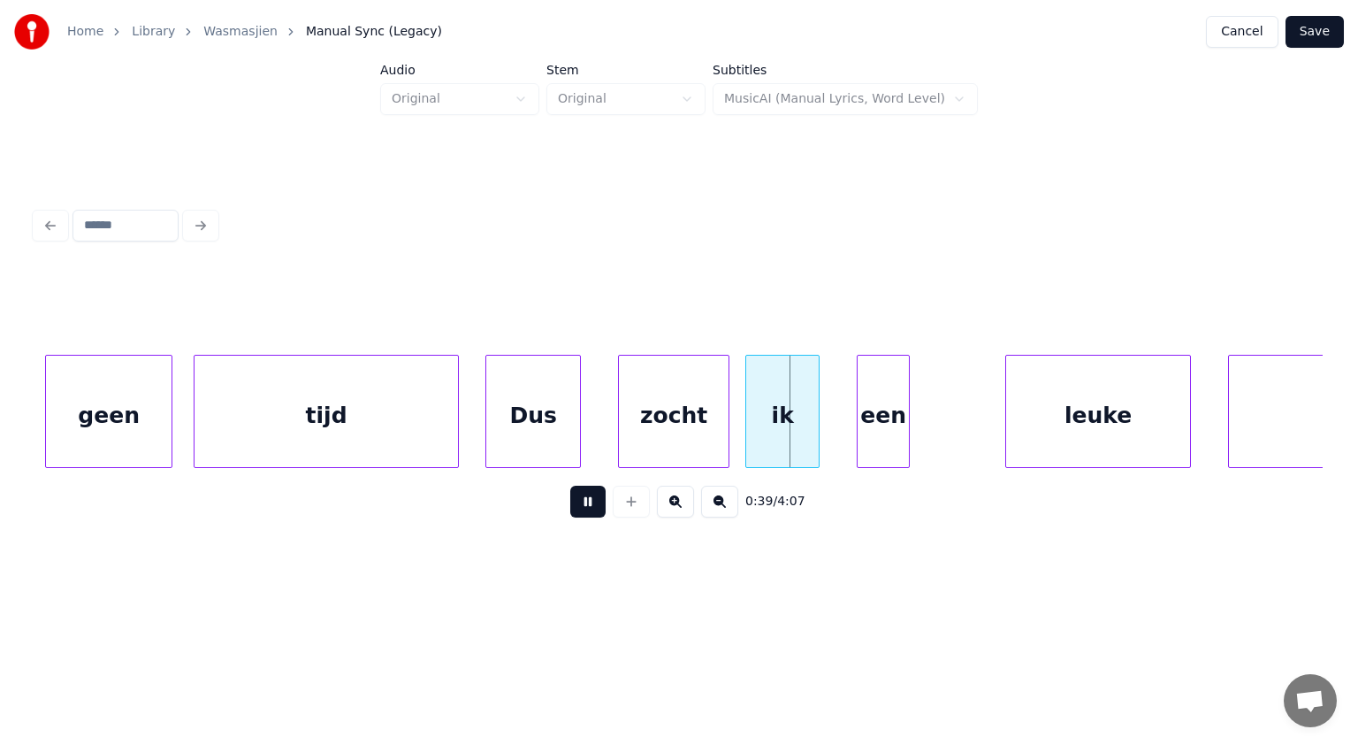
click at [598, 509] on button at bounding box center [587, 502] width 35 height 32
click at [596, 444] on div "Dus" at bounding box center [563, 416] width 94 height 120
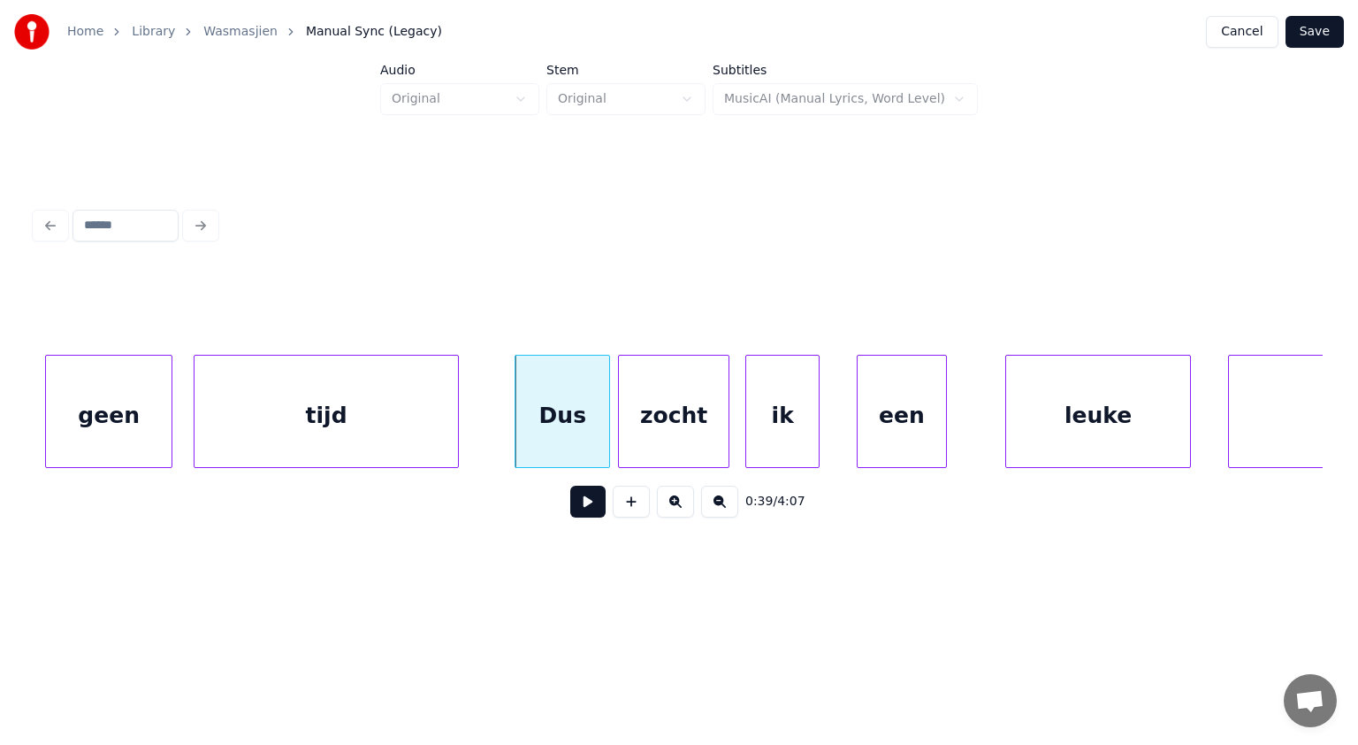
click at [946, 440] on div at bounding box center [943, 411] width 5 height 111
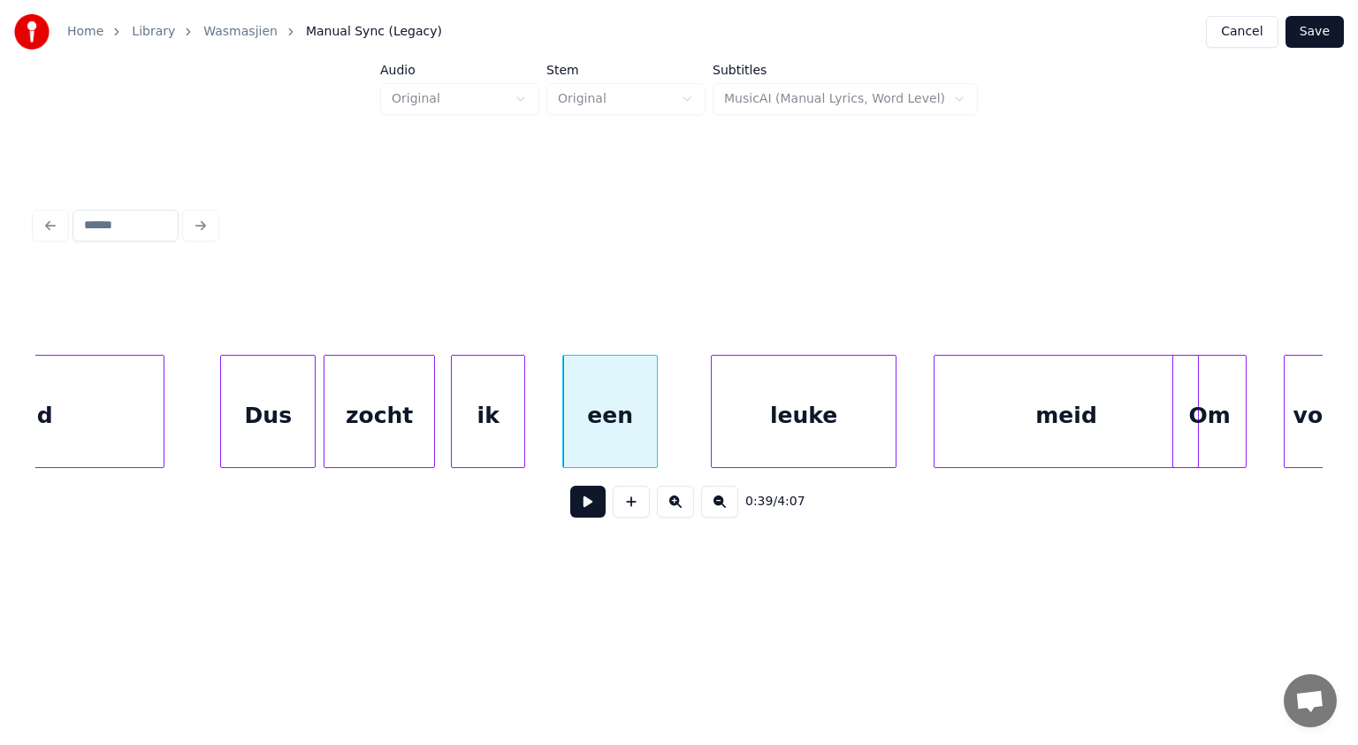
scroll to position [0, 20731]
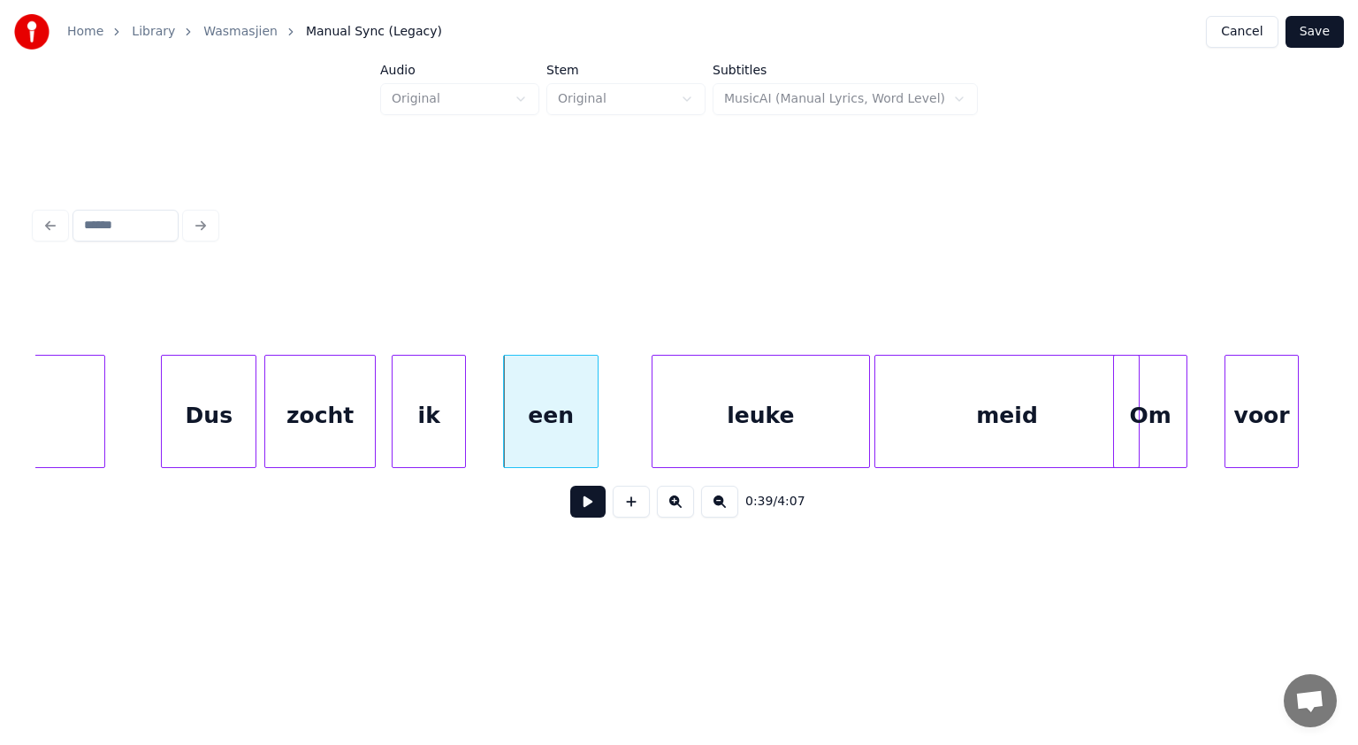
click at [868, 433] on div at bounding box center [866, 411] width 5 height 111
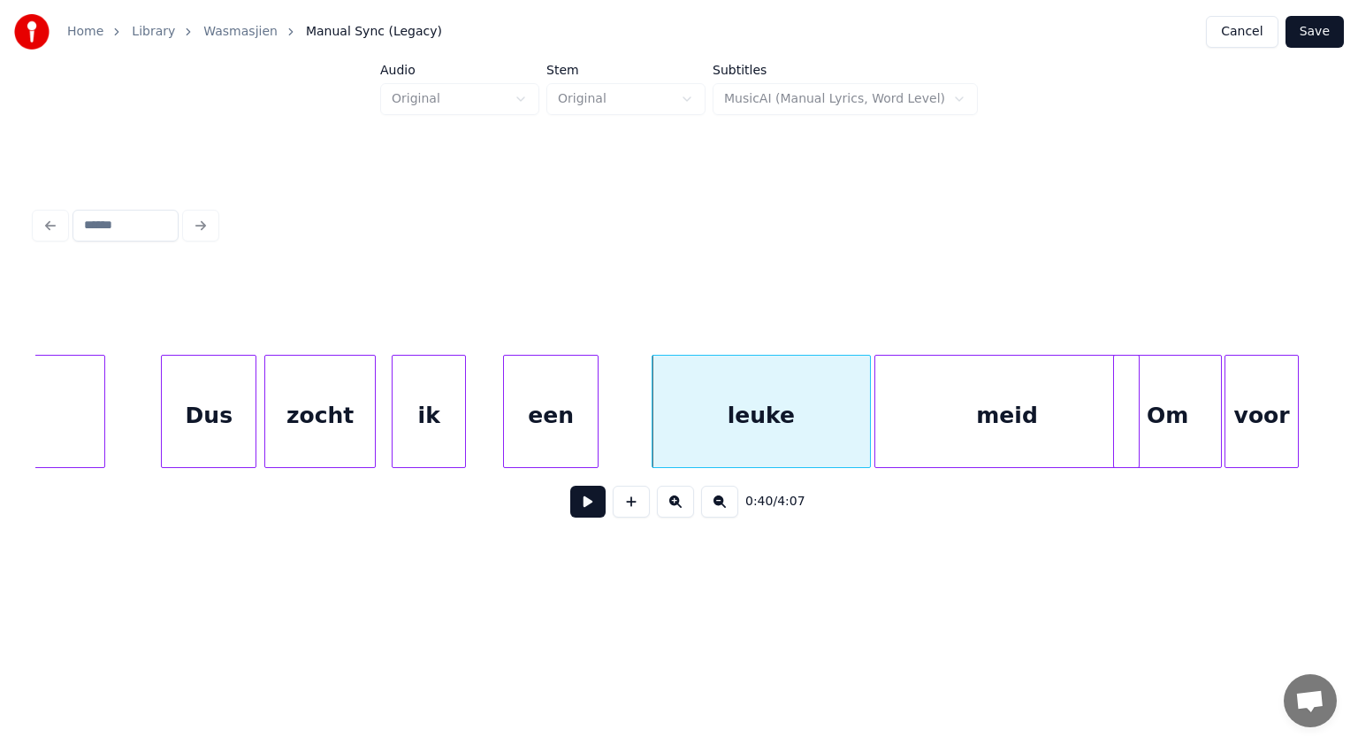
click at [1220, 447] on div at bounding box center [1218, 411] width 5 height 111
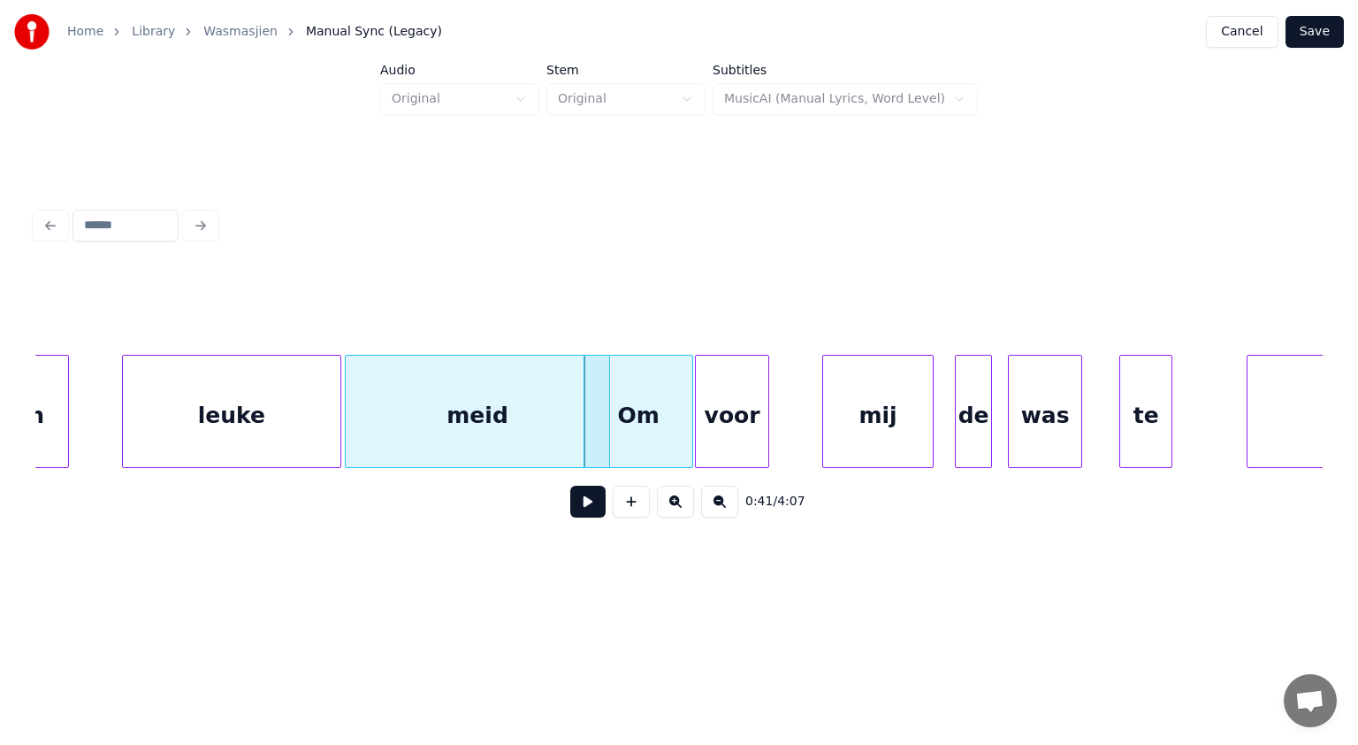
scroll to position [0, 21344]
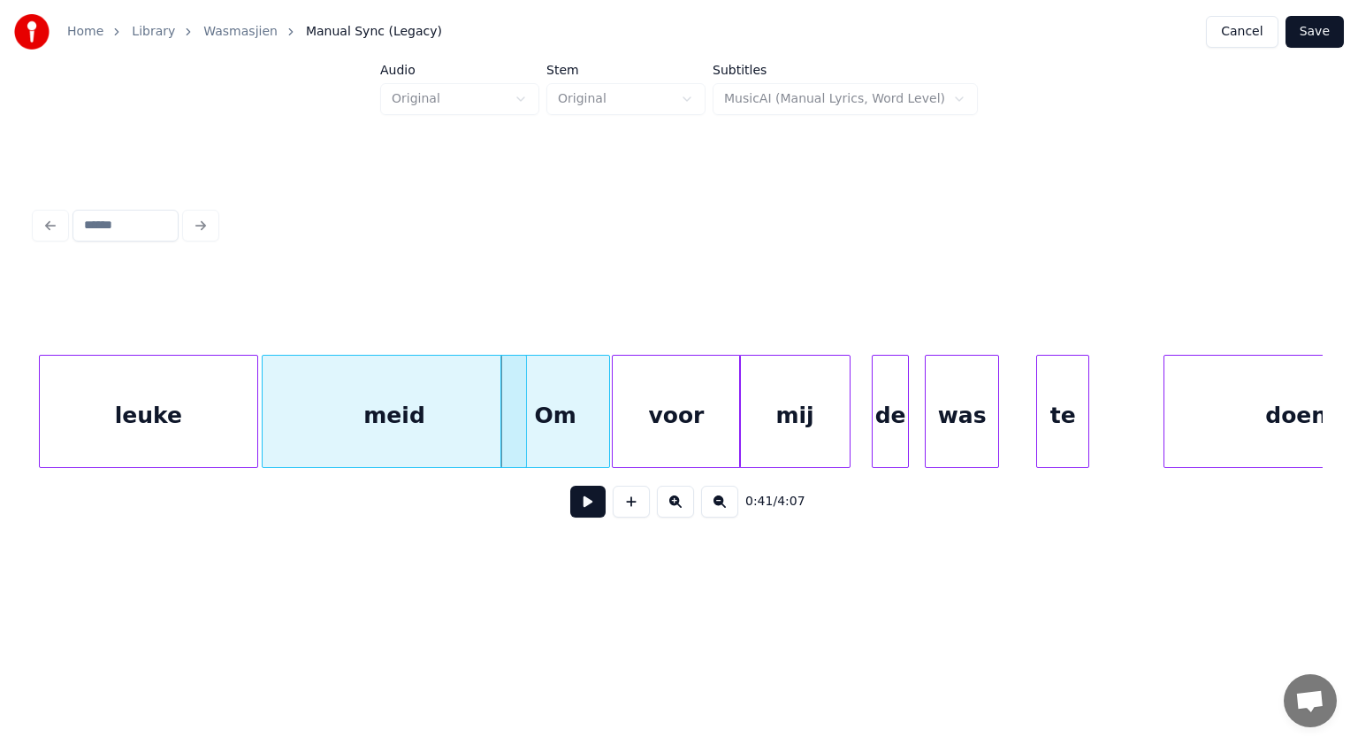
click at [738, 413] on div at bounding box center [737, 411] width 5 height 111
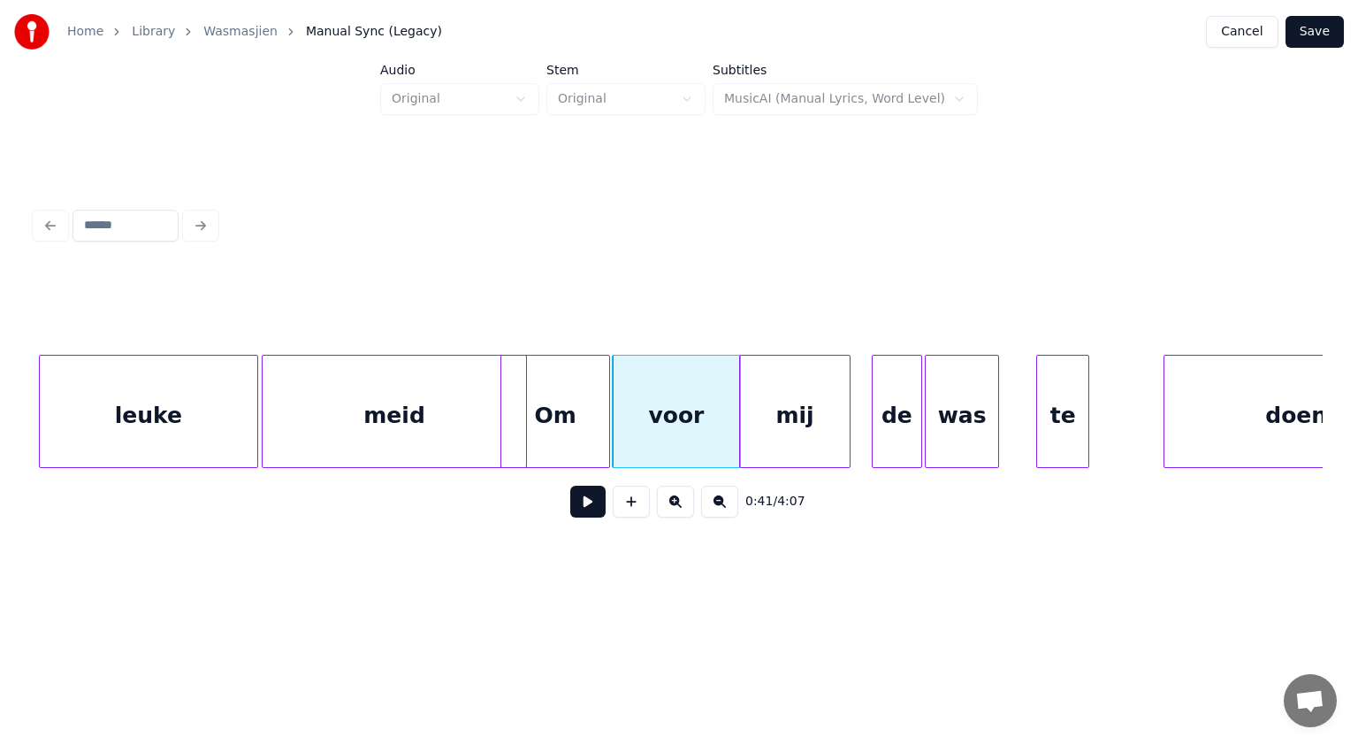
click at [918, 432] on div at bounding box center [918, 411] width 5 height 111
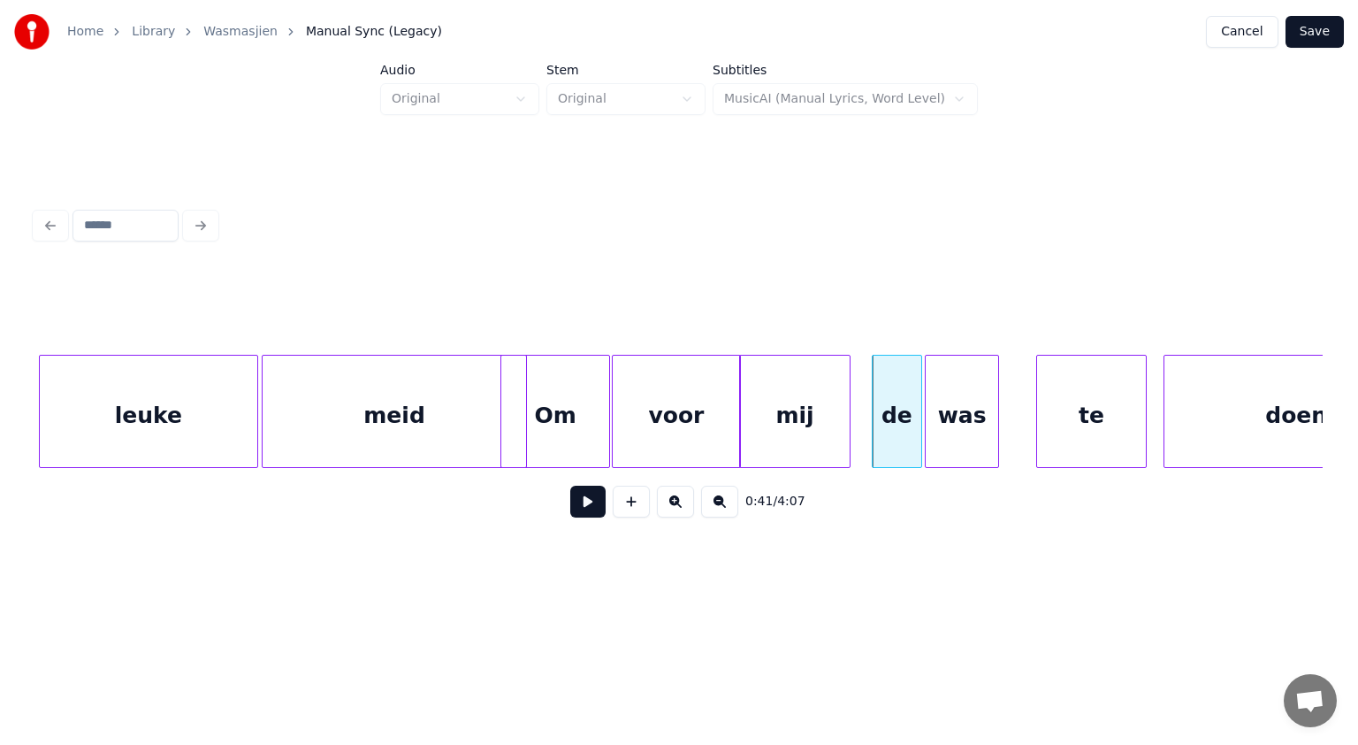
click at [1144, 439] on div at bounding box center [1143, 411] width 5 height 111
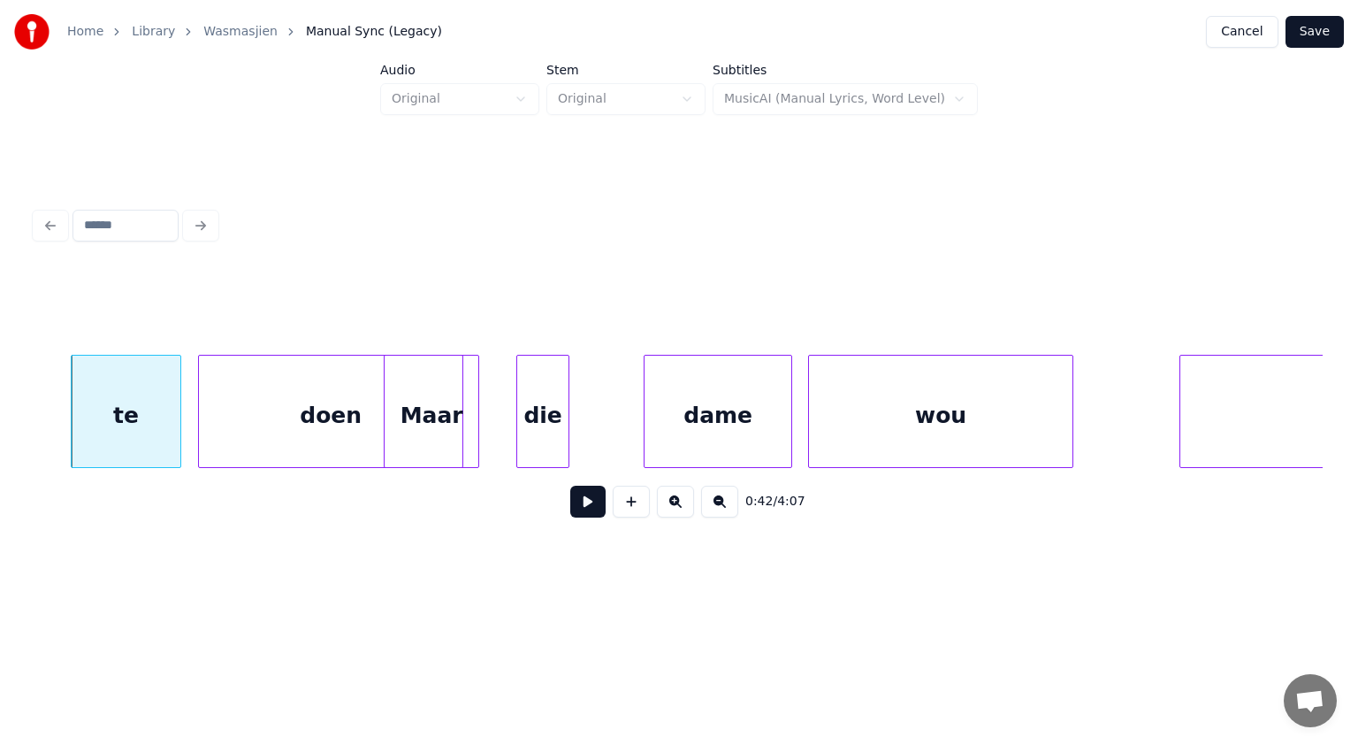
scroll to position [0, 22369]
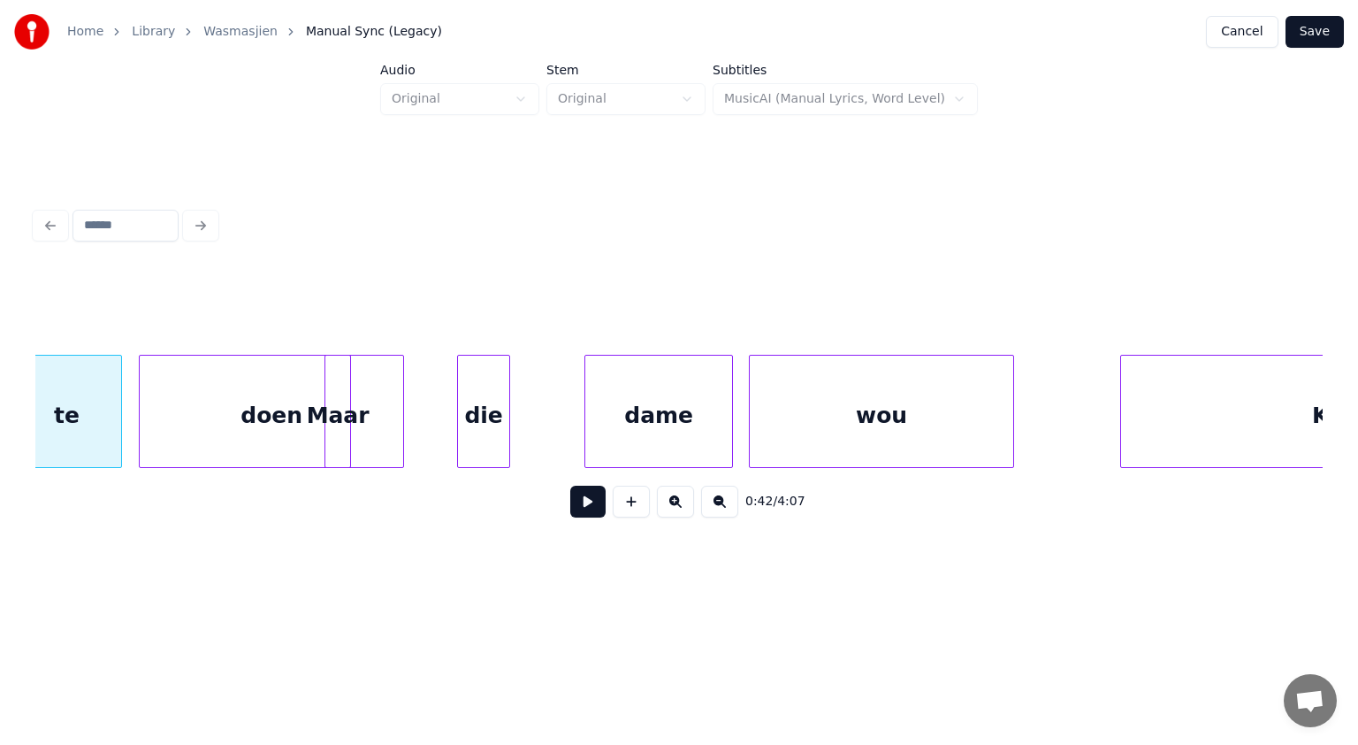
click at [340, 424] on div "Maar" at bounding box center [338, 411] width 27 height 113
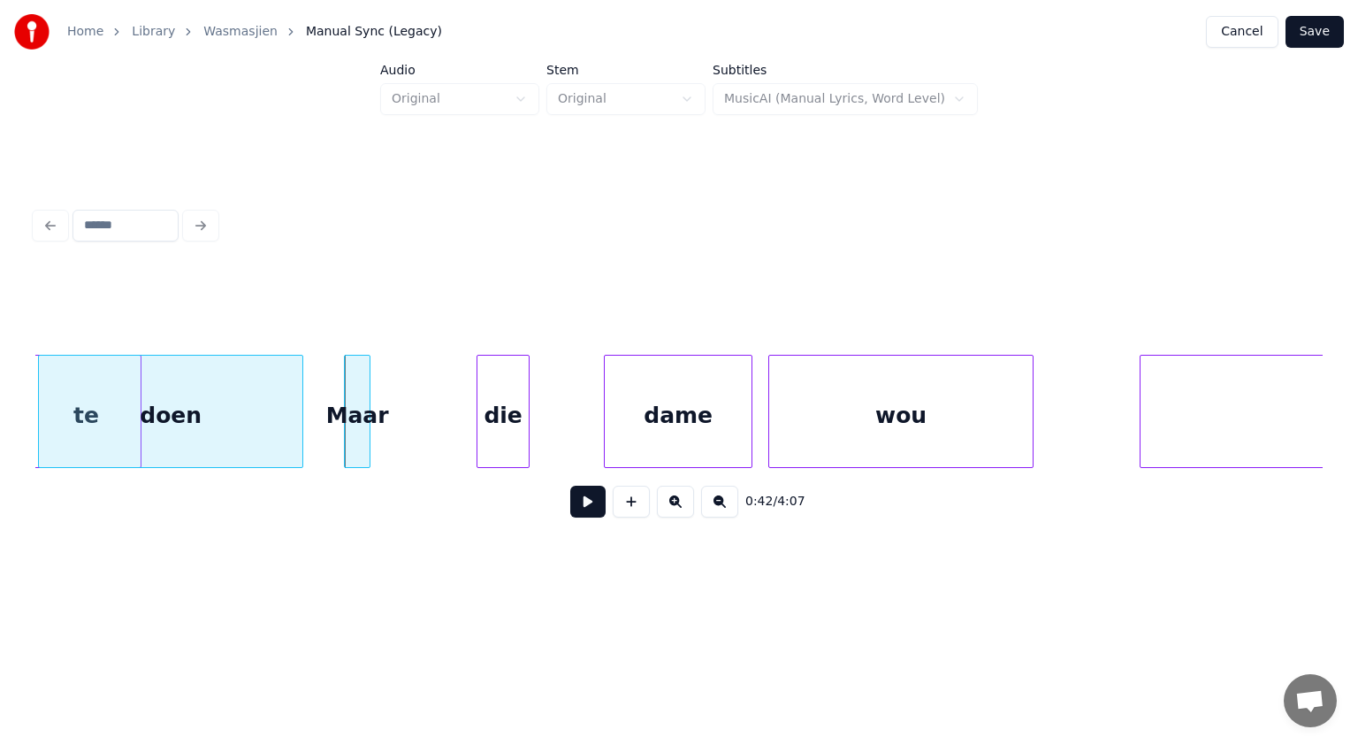
scroll to position [0, 22349]
click at [202, 410] on div "doen" at bounding box center [169, 416] width 264 height 120
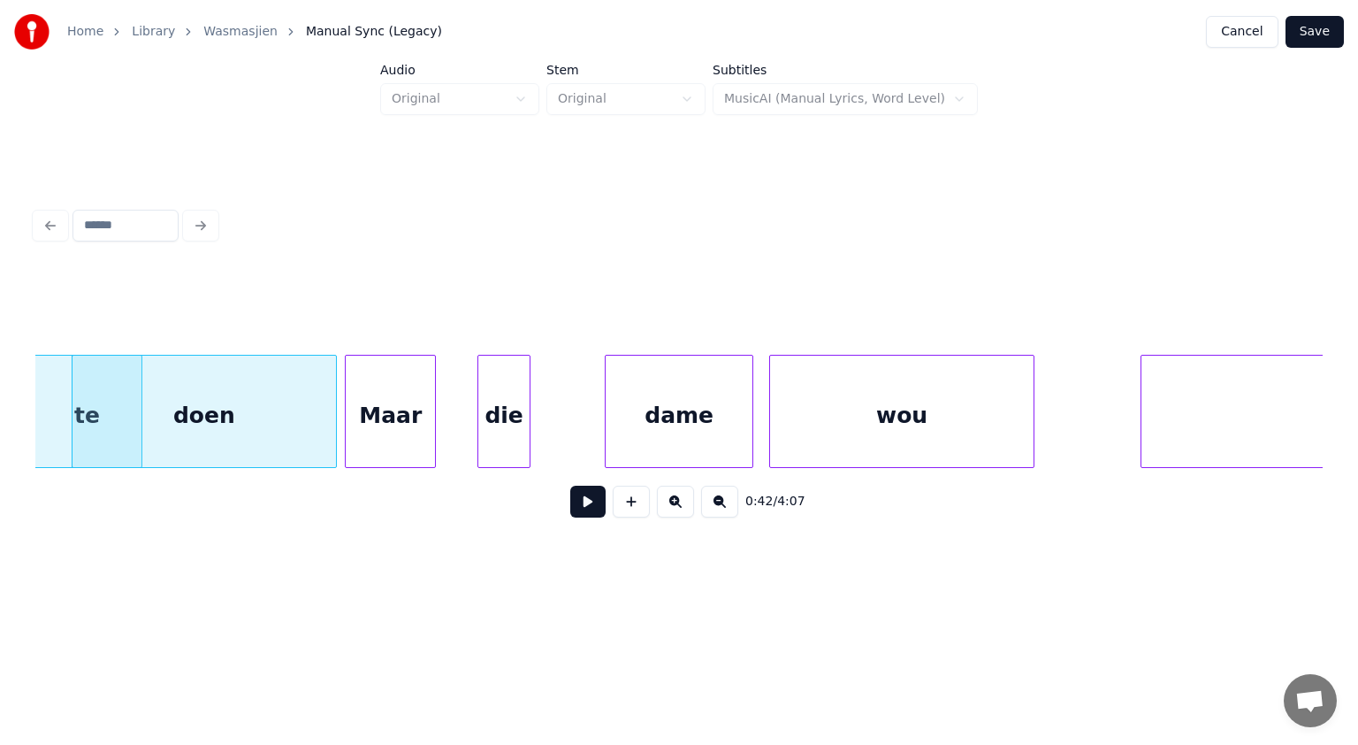
click at [435, 386] on div at bounding box center [432, 411] width 5 height 111
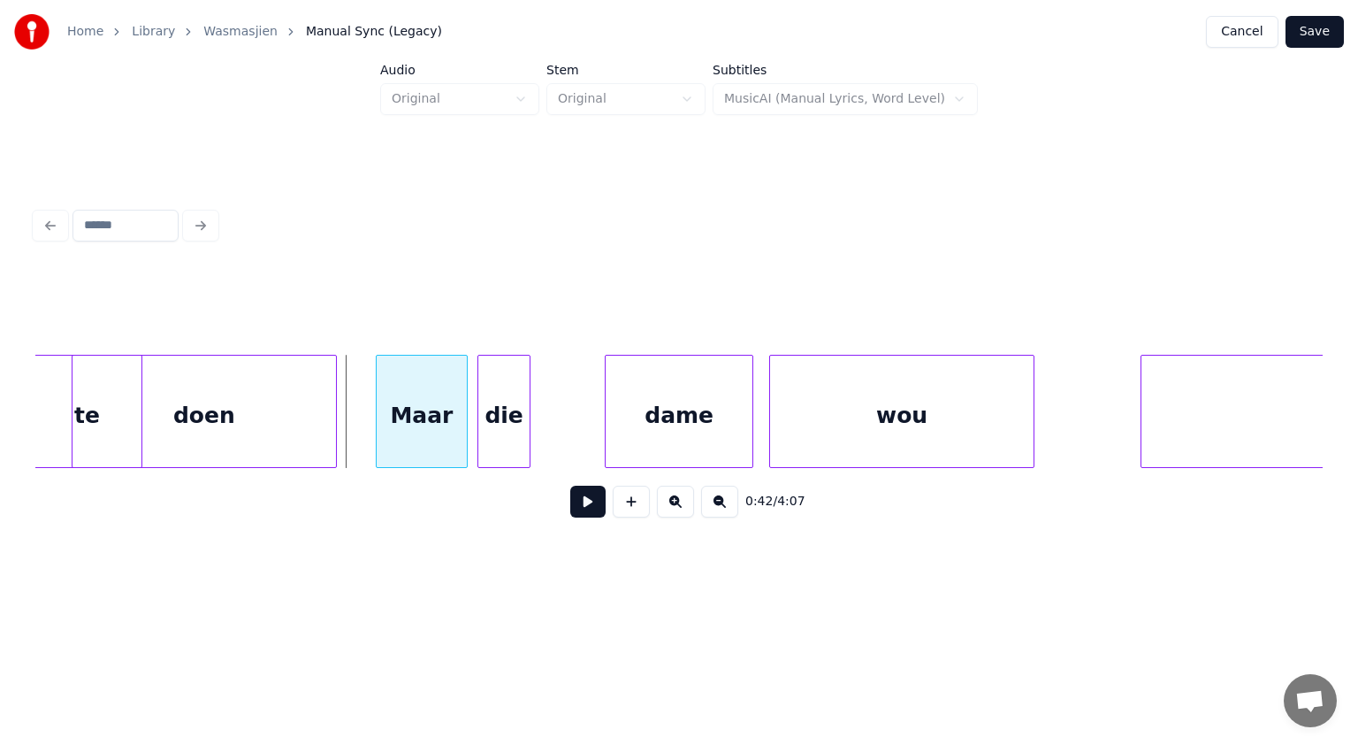
click at [432, 393] on div "Maar" at bounding box center [421, 416] width 89 height 120
click at [194, 383] on div at bounding box center [194, 411] width 5 height 111
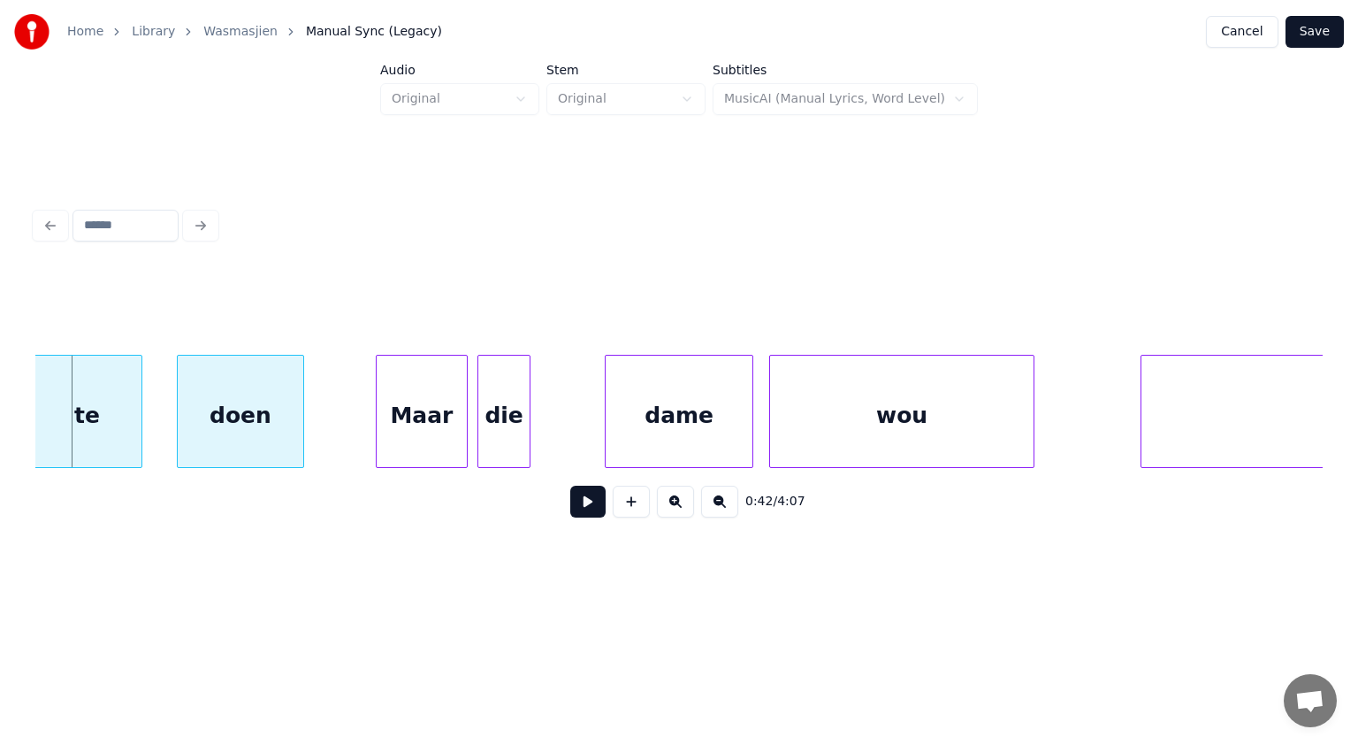
click at [278, 390] on div "doen" at bounding box center [241, 416] width 126 height 120
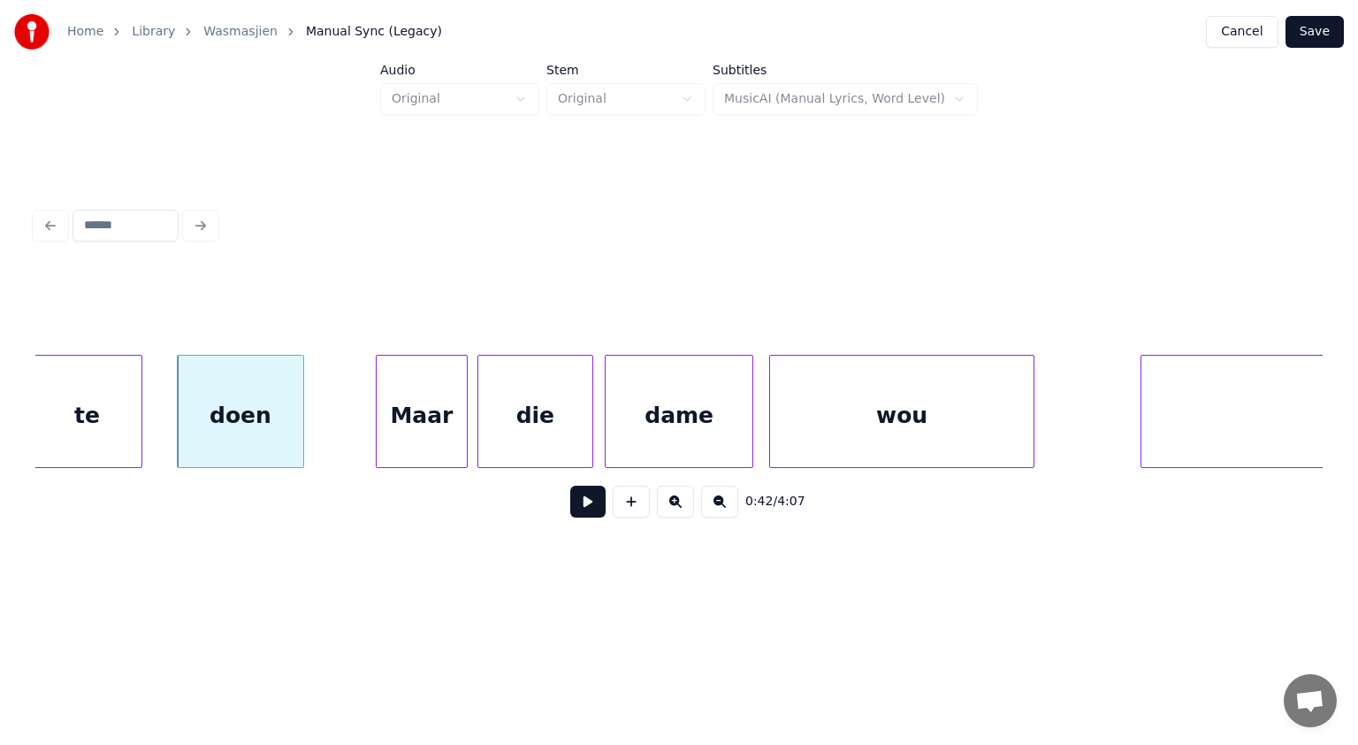
click at [592, 393] on div at bounding box center [589, 411] width 5 height 111
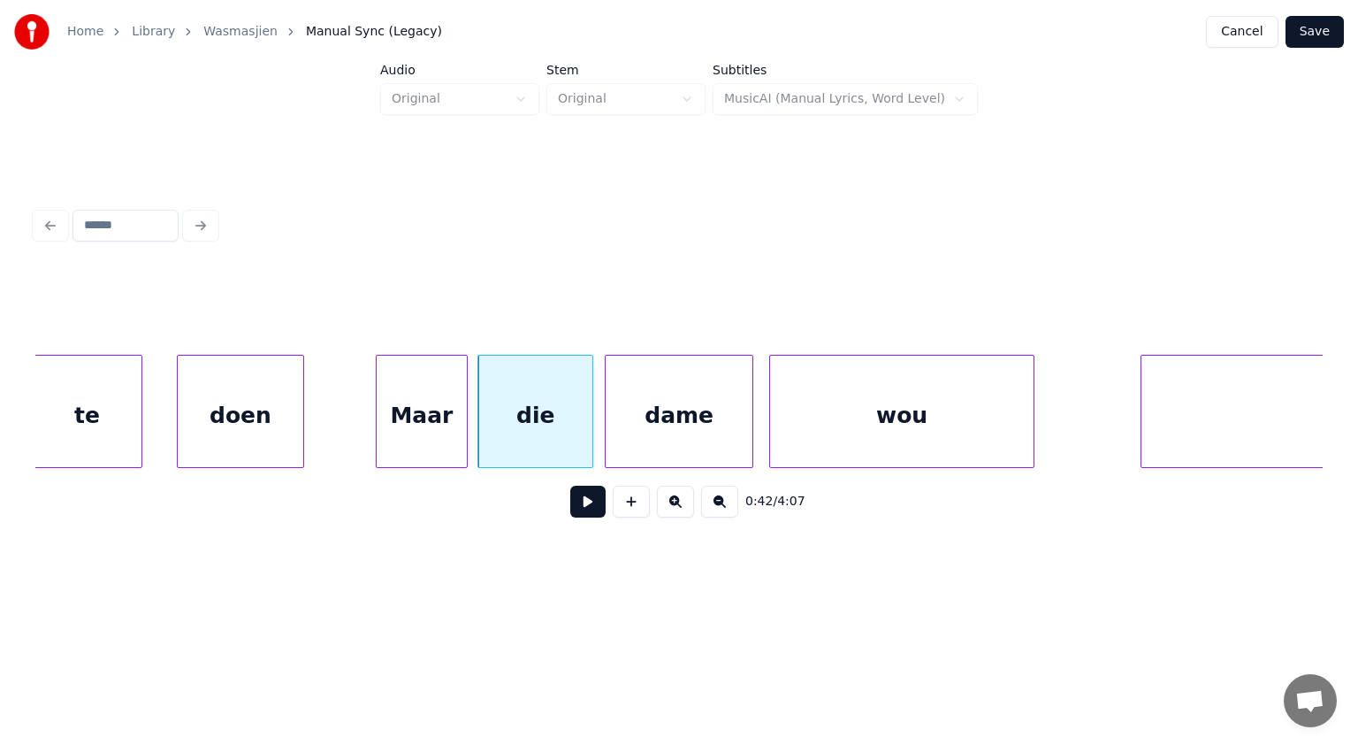
click at [688, 423] on div "dame" at bounding box center [679, 416] width 147 height 120
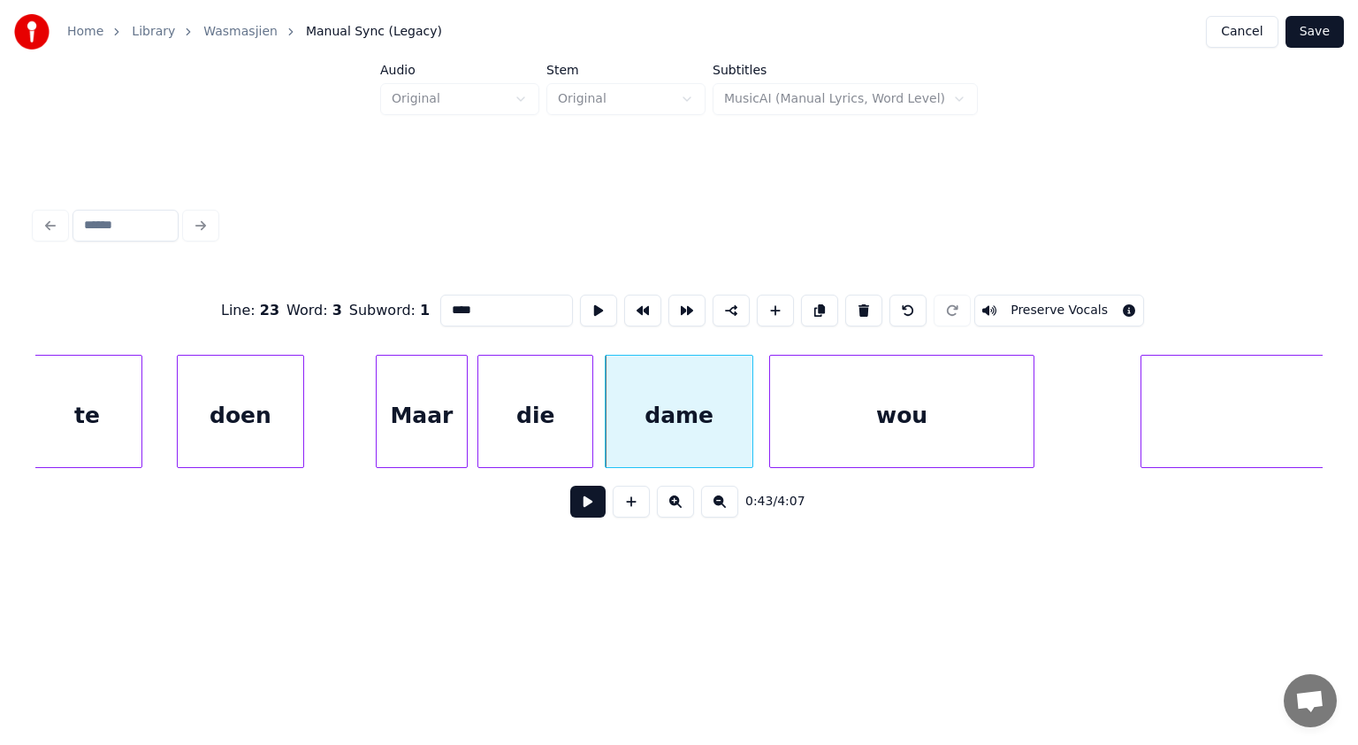
click at [588, 507] on button at bounding box center [587, 502] width 35 height 32
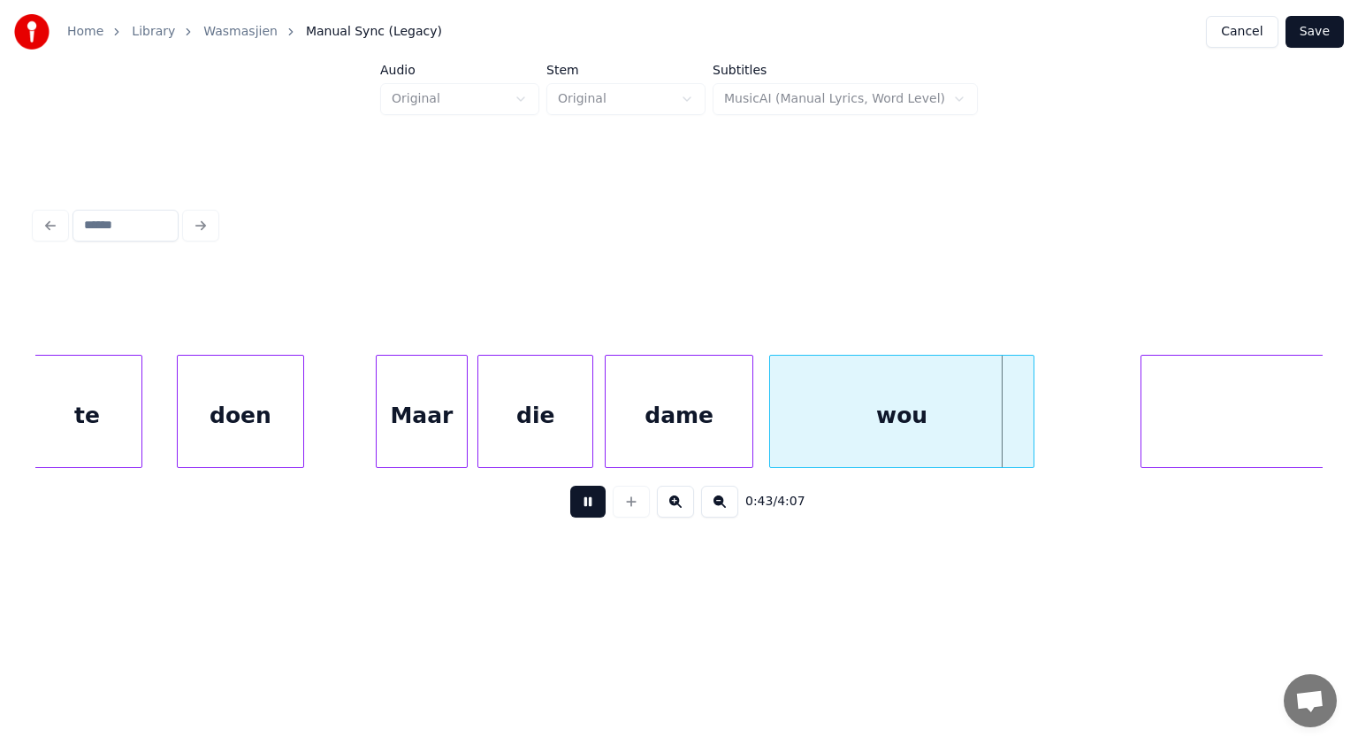
click at [588, 507] on button at bounding box center [587, 502] width 35 height 32
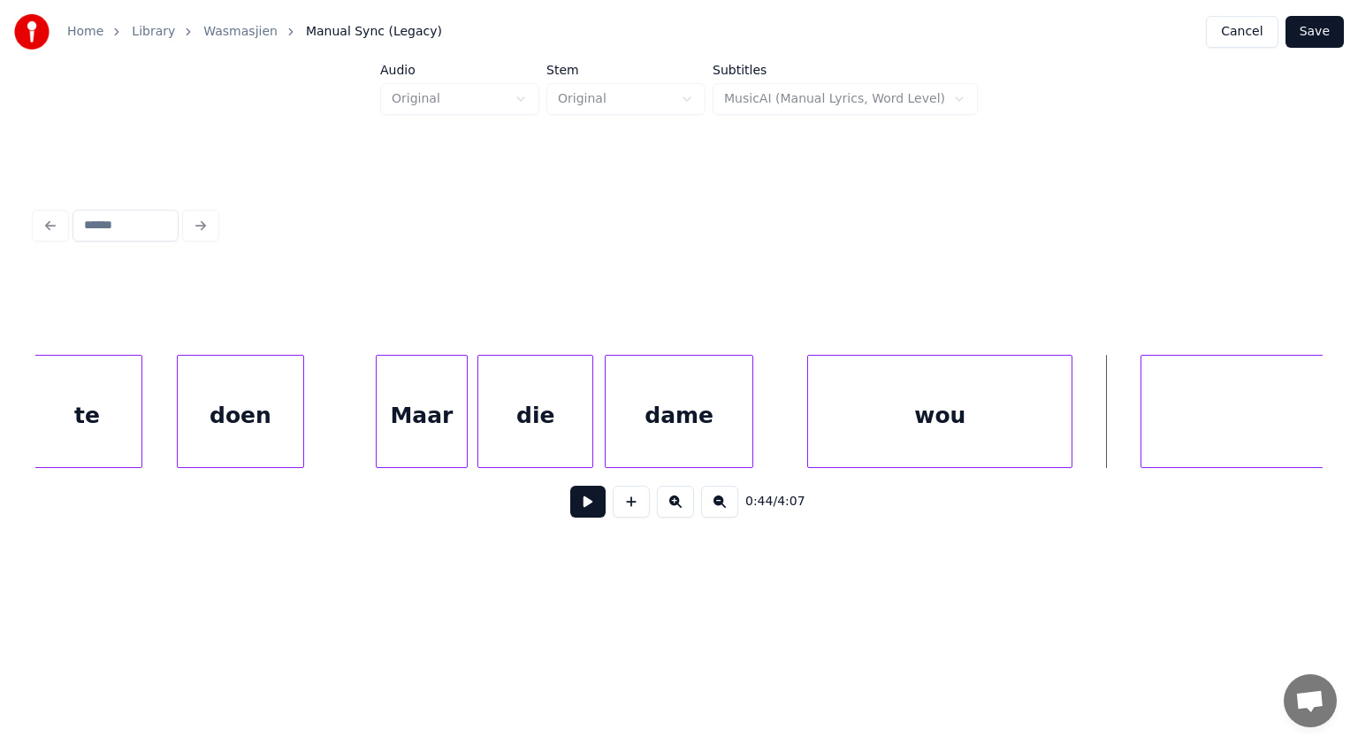
click at [835, 433] on div "wou" at bounding box center [940, 416] width 264 height 120
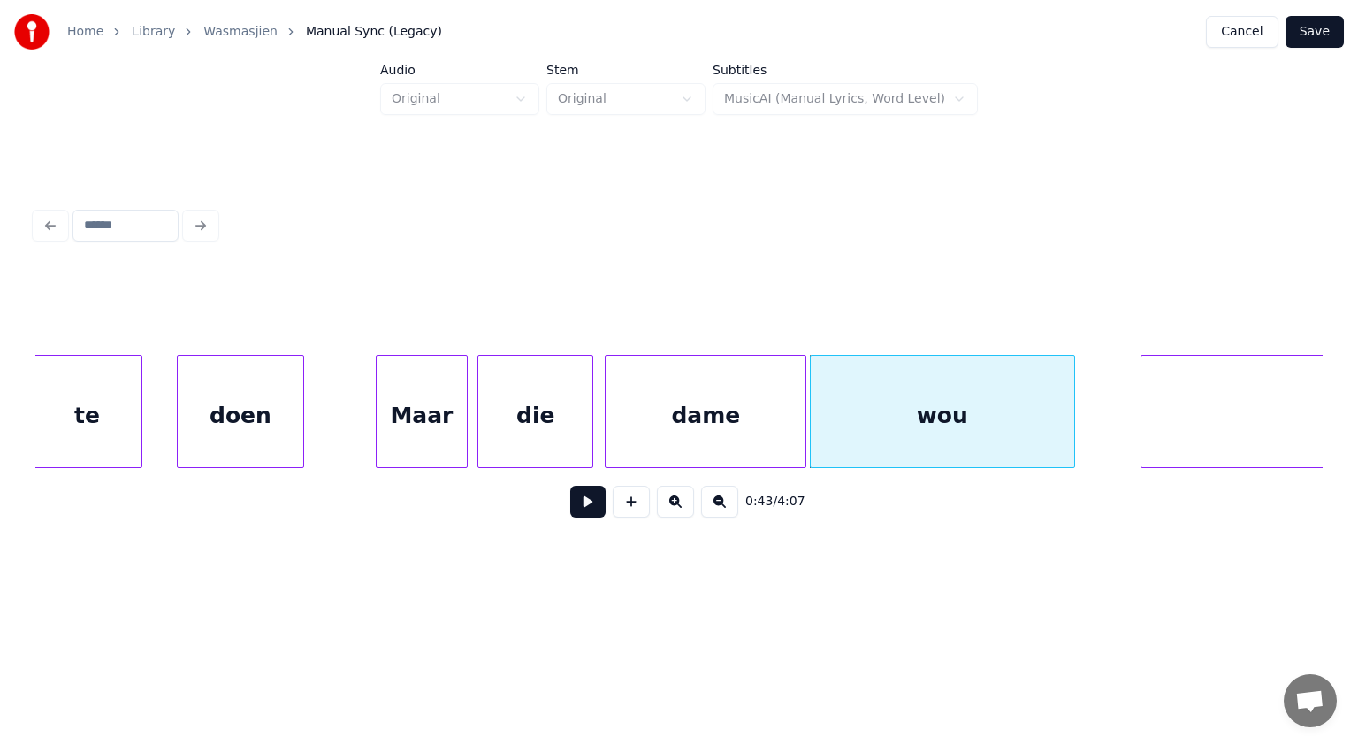
click at [801, 431] on div at bounding box center [802, 411] width 5 height 111
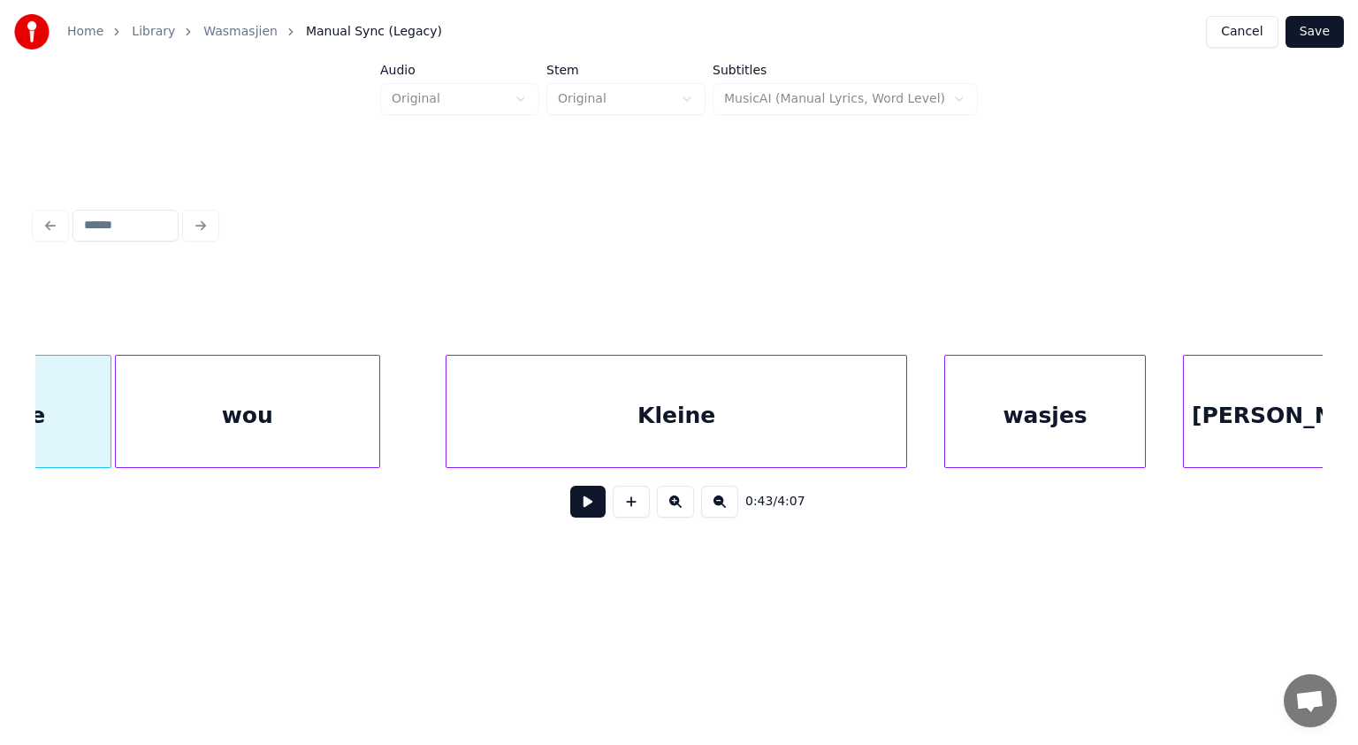
scroll to position [0, 23079]
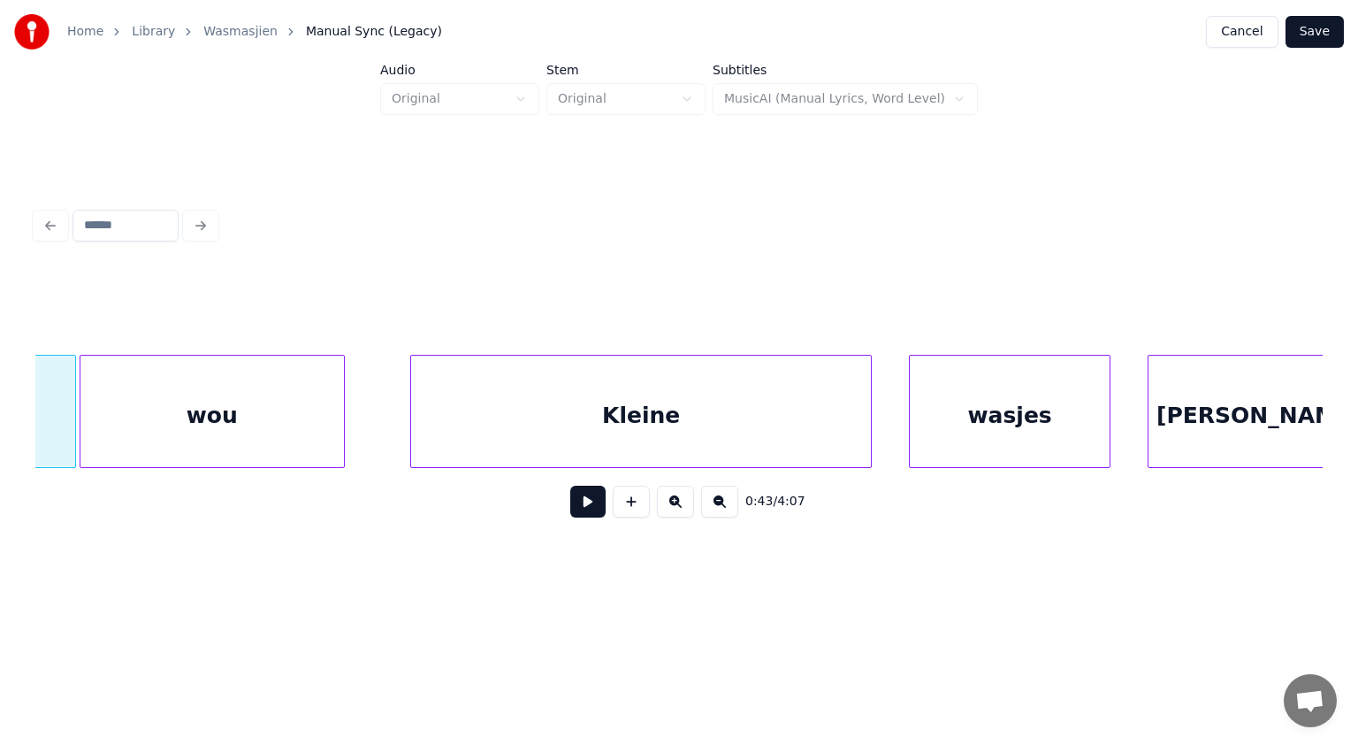
click at [311, 418] on div "wou" at bounding box center [212, 416] width 264 height 120
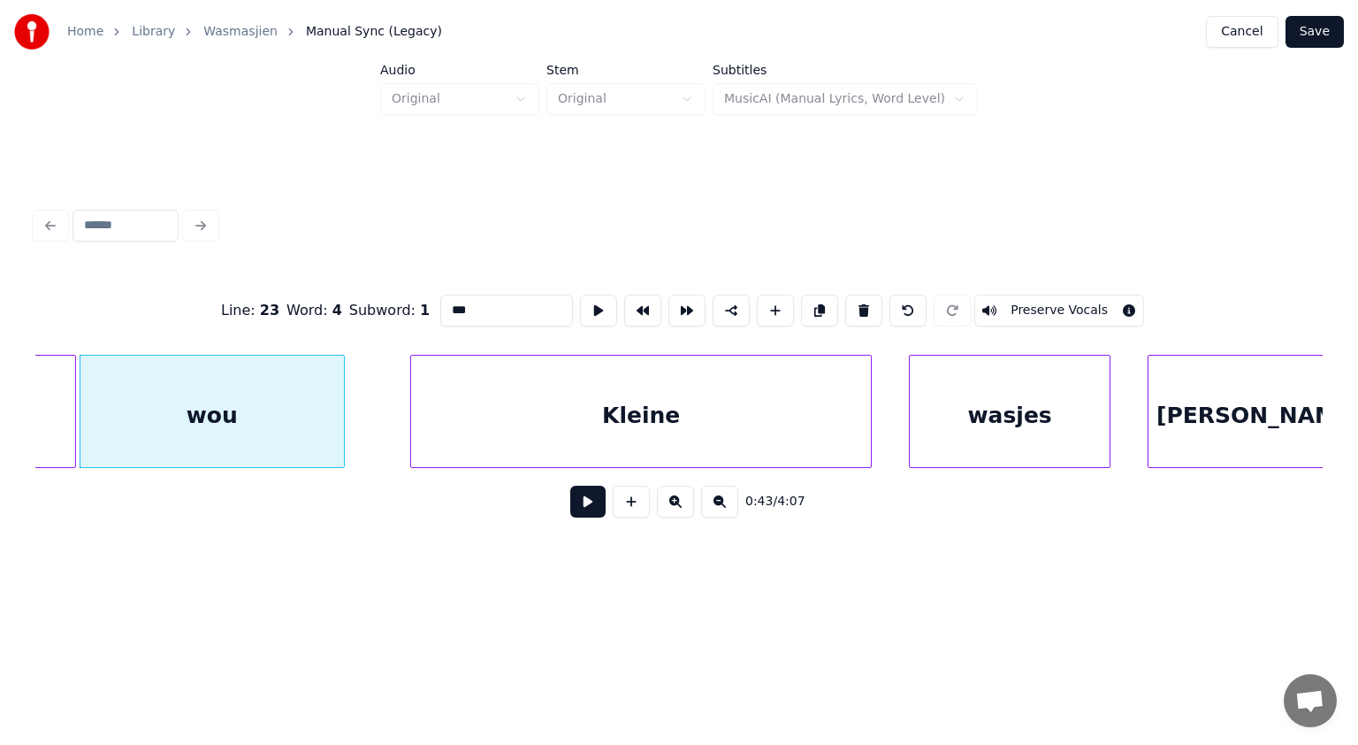
click at [489, 302] on input "***" at bounding box center [506, 311] width 133 height 32
click at [379, 397] on div at bounding box center [380, 411] width 5 height 111
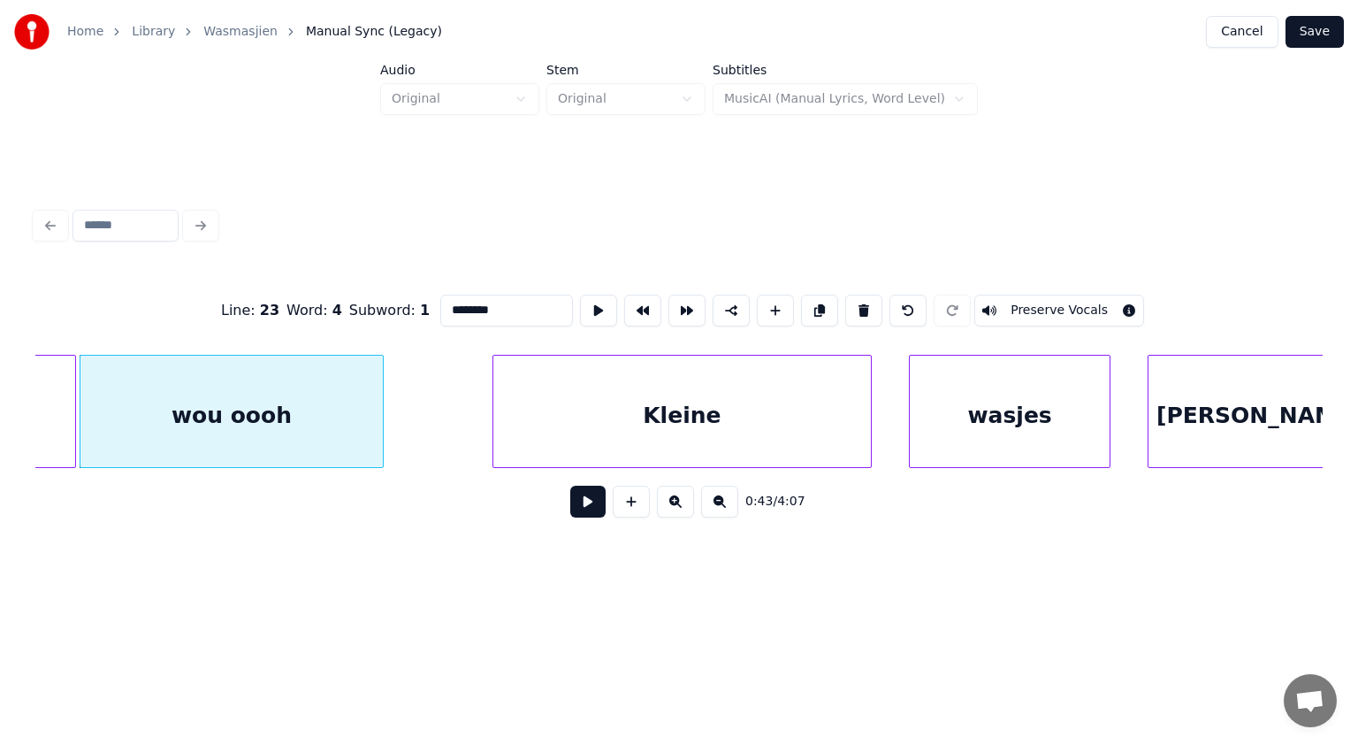
click at [494, 423] on div at bounding box center [495, 411] width 5 height 111
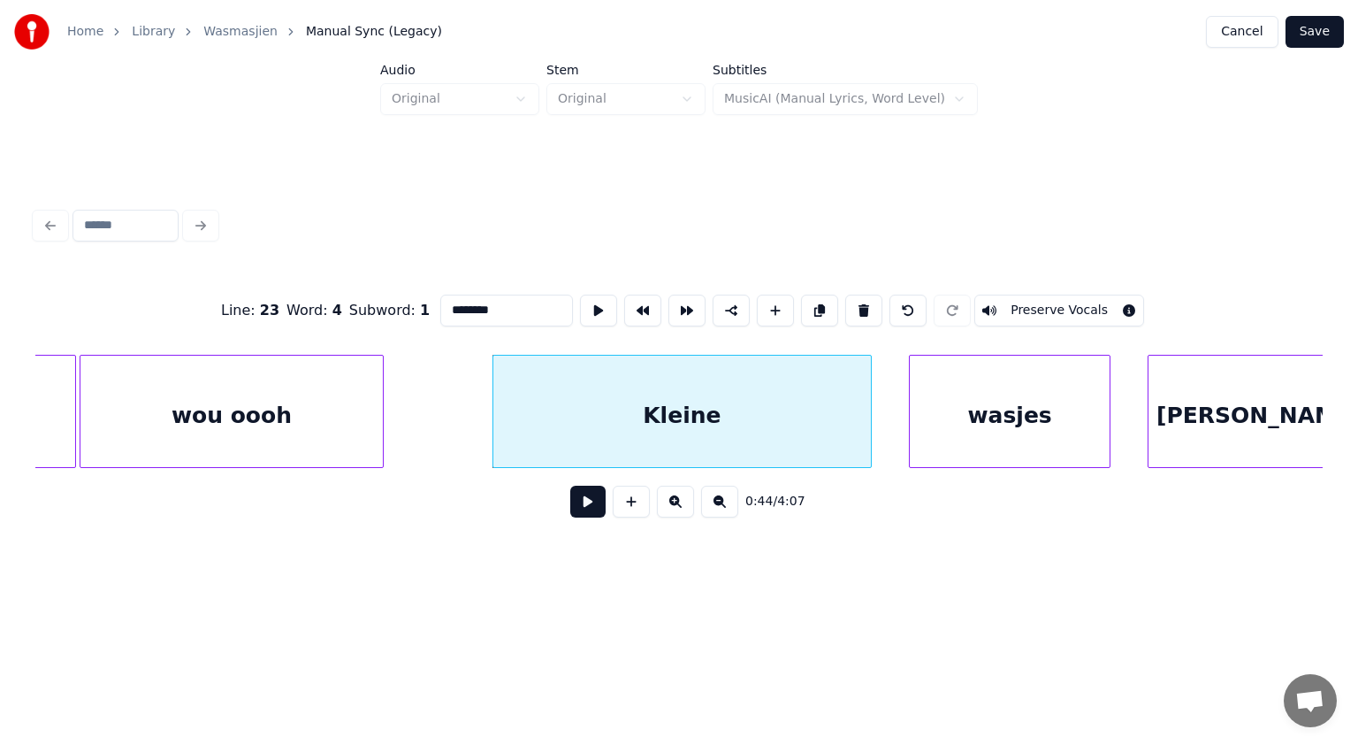
type input "********"
click at [586, 506] on button at bounding box center [587, 502] width 35 height 32
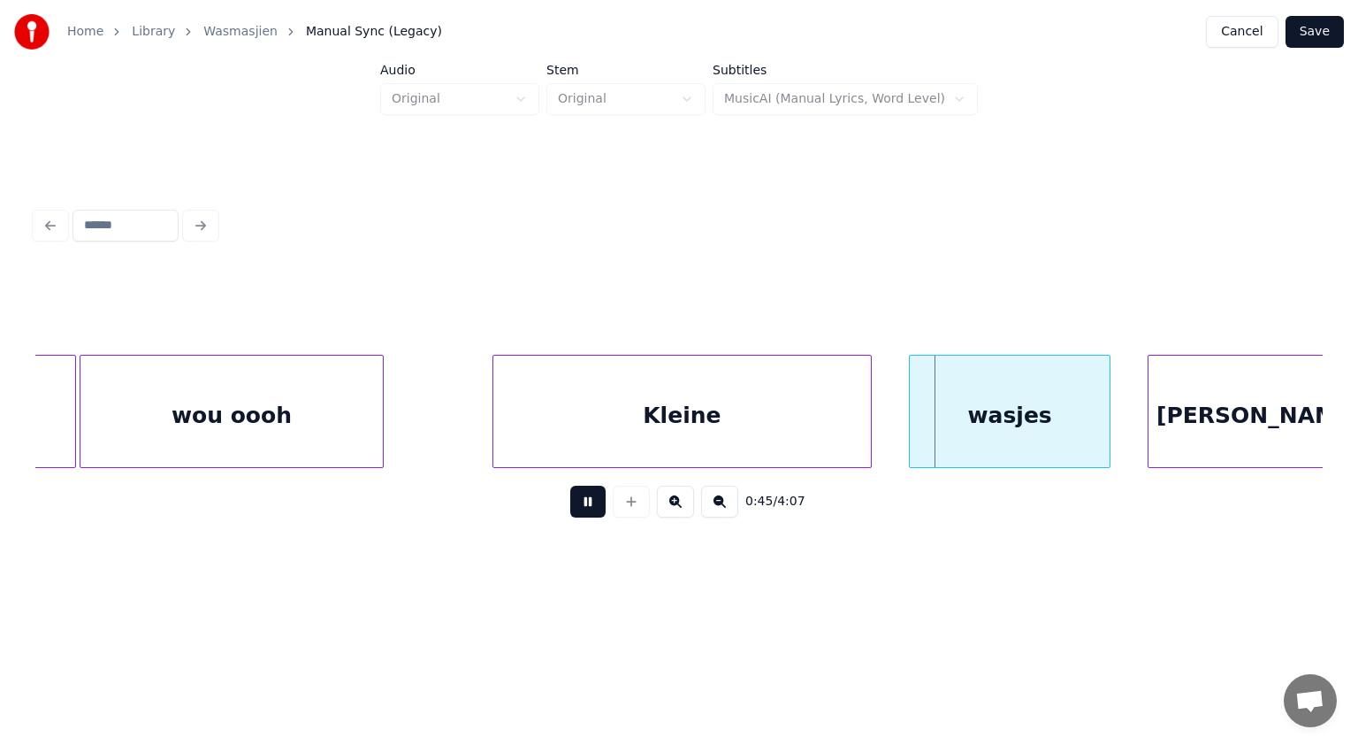
click at [586, 506] on button at bounding box center [587, 502] width 35 height 32
click at [321, 425] on div "wou oooh" at bounding box center [231, 416] width 302 height 120
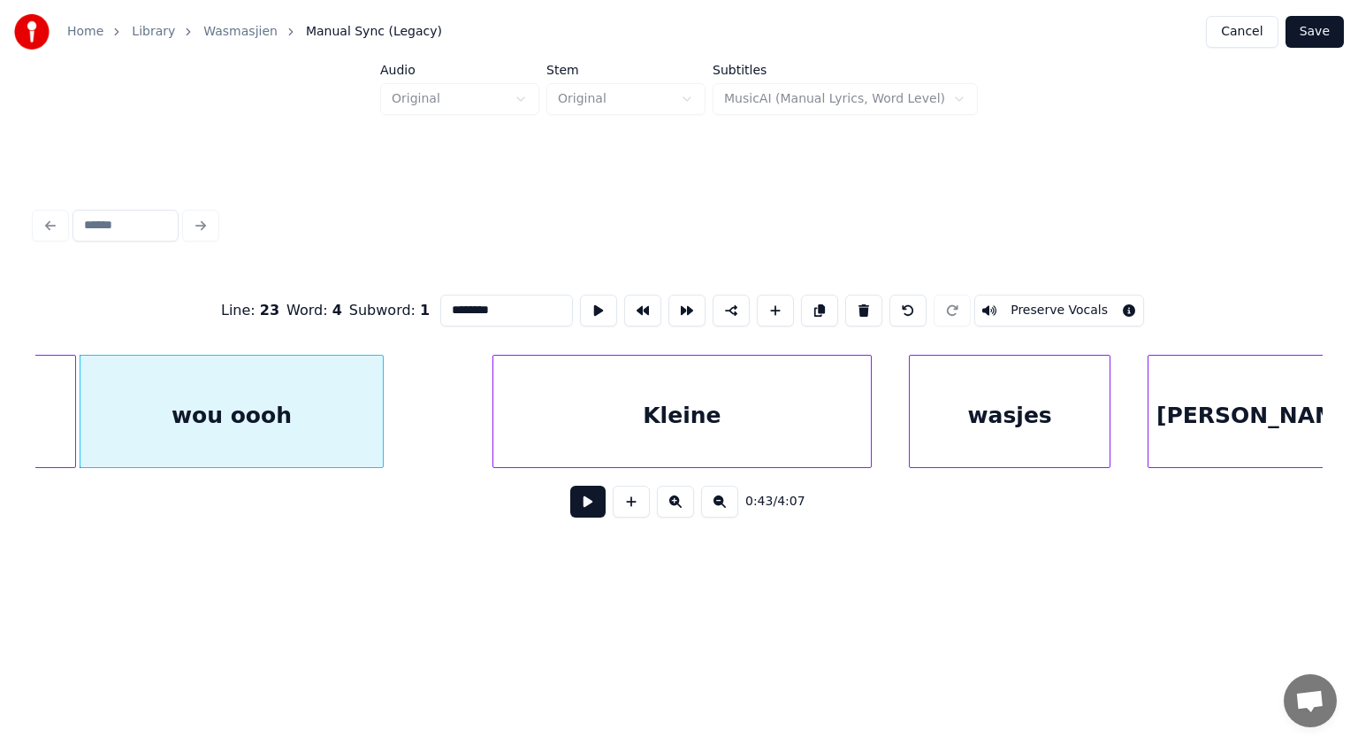
click at [586, 506] on button at bounding box center [587, 502] width 35 height 32
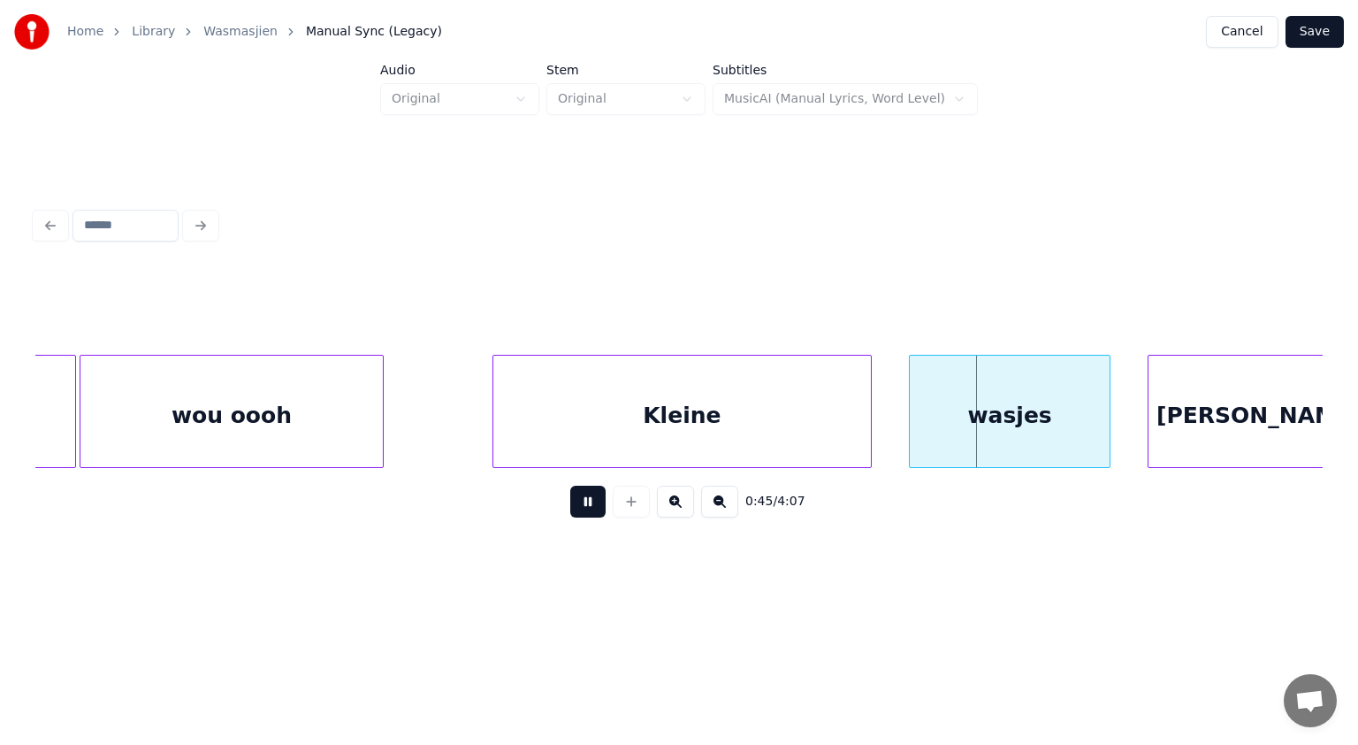
click at [586, 506] on button at bounding box center [587, 502] width 35 height 32
click at [678, 432] on div at bounding box center [680, 411] width 5 height 111
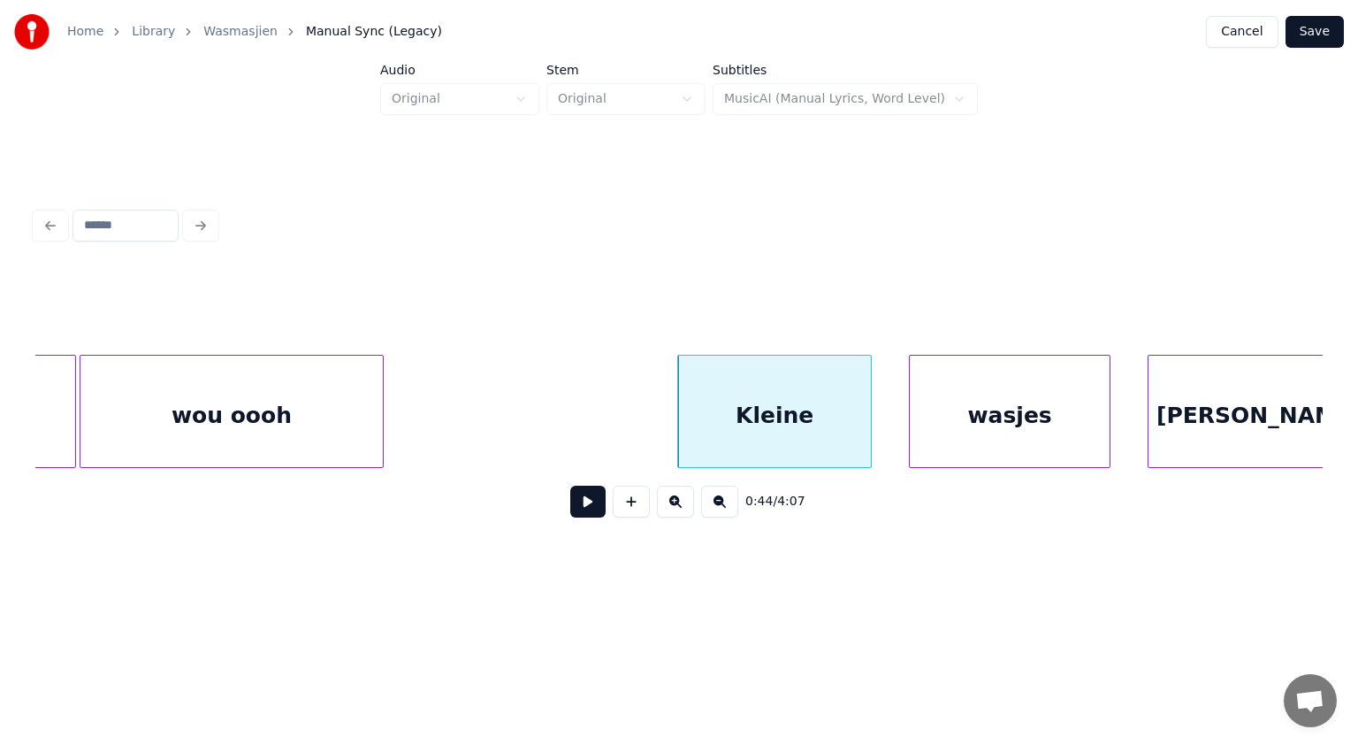
click at [585, 502] on button at bounding box center [587, 502] width 35 height 32
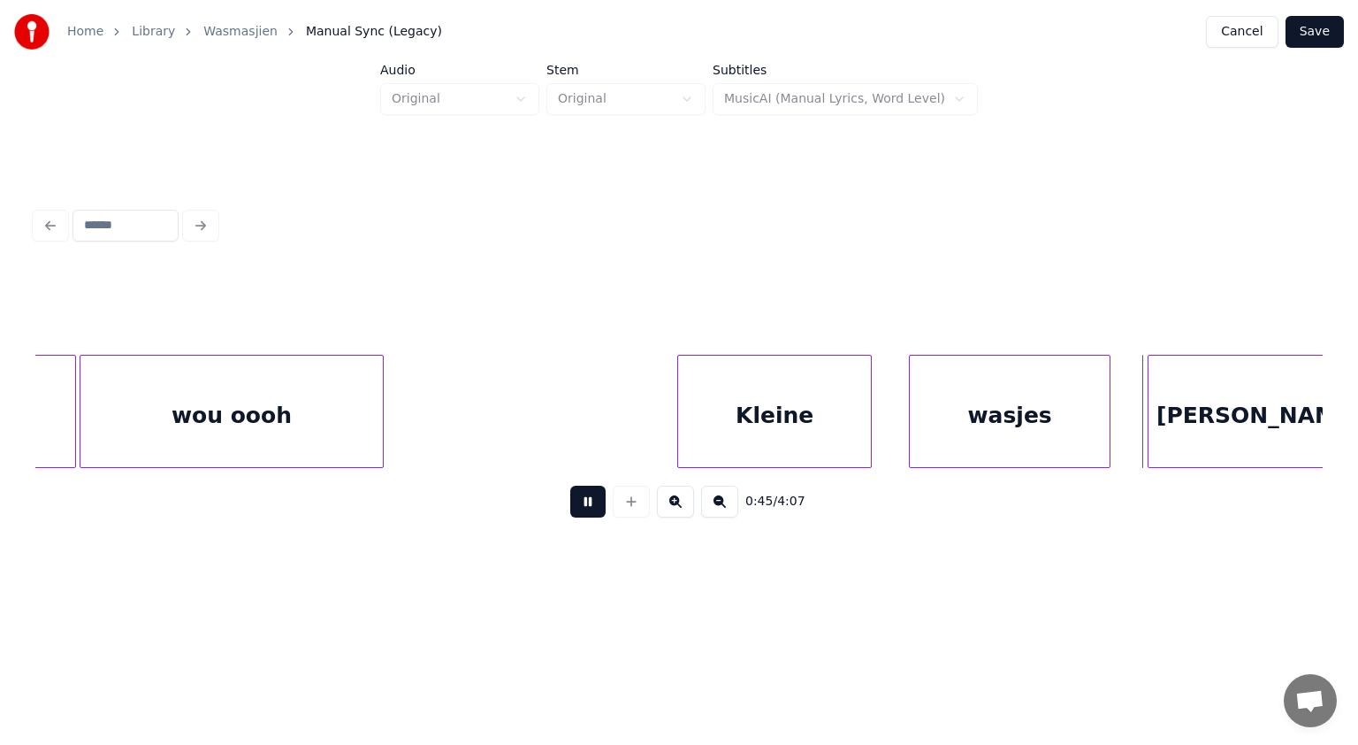
click at [585, 502] on button at bounding box center [587, 502] width 35 height 32
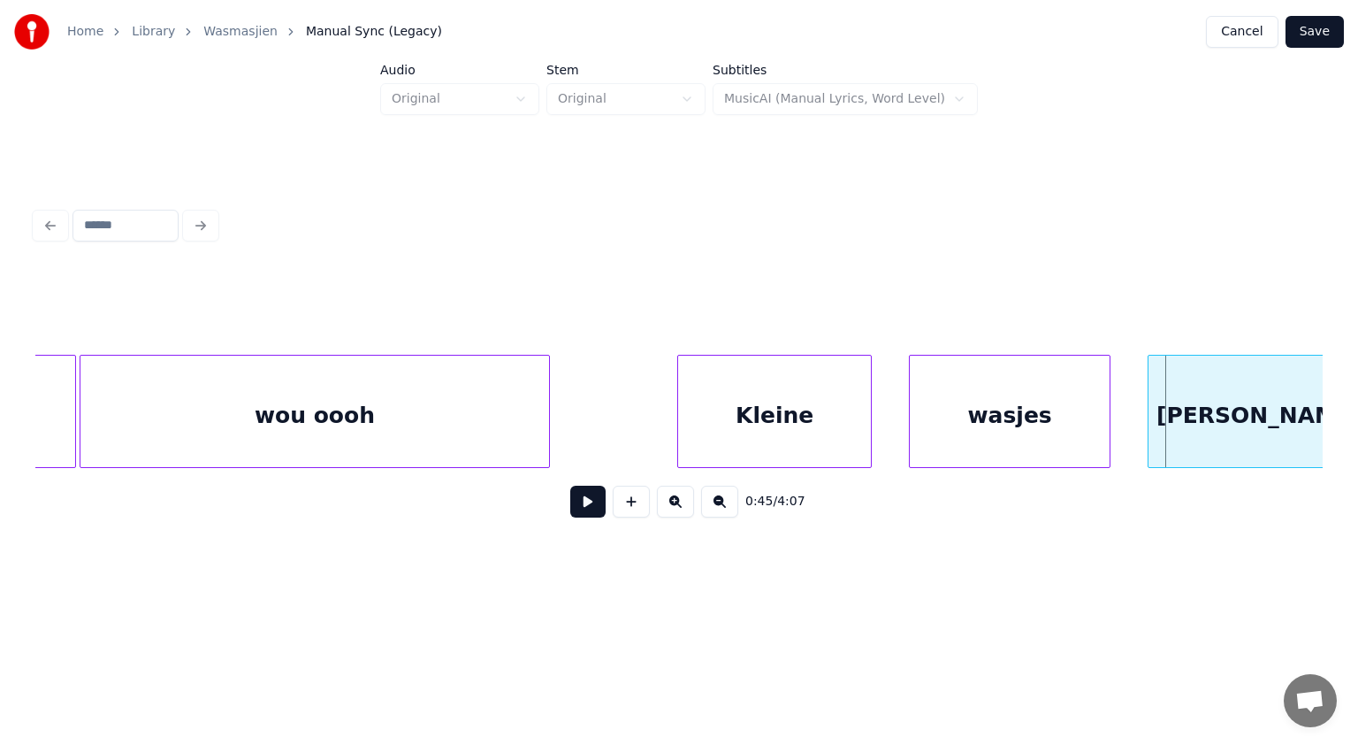
click at [549, 426] on div at bounding box center [546, 411] width 5 height 111
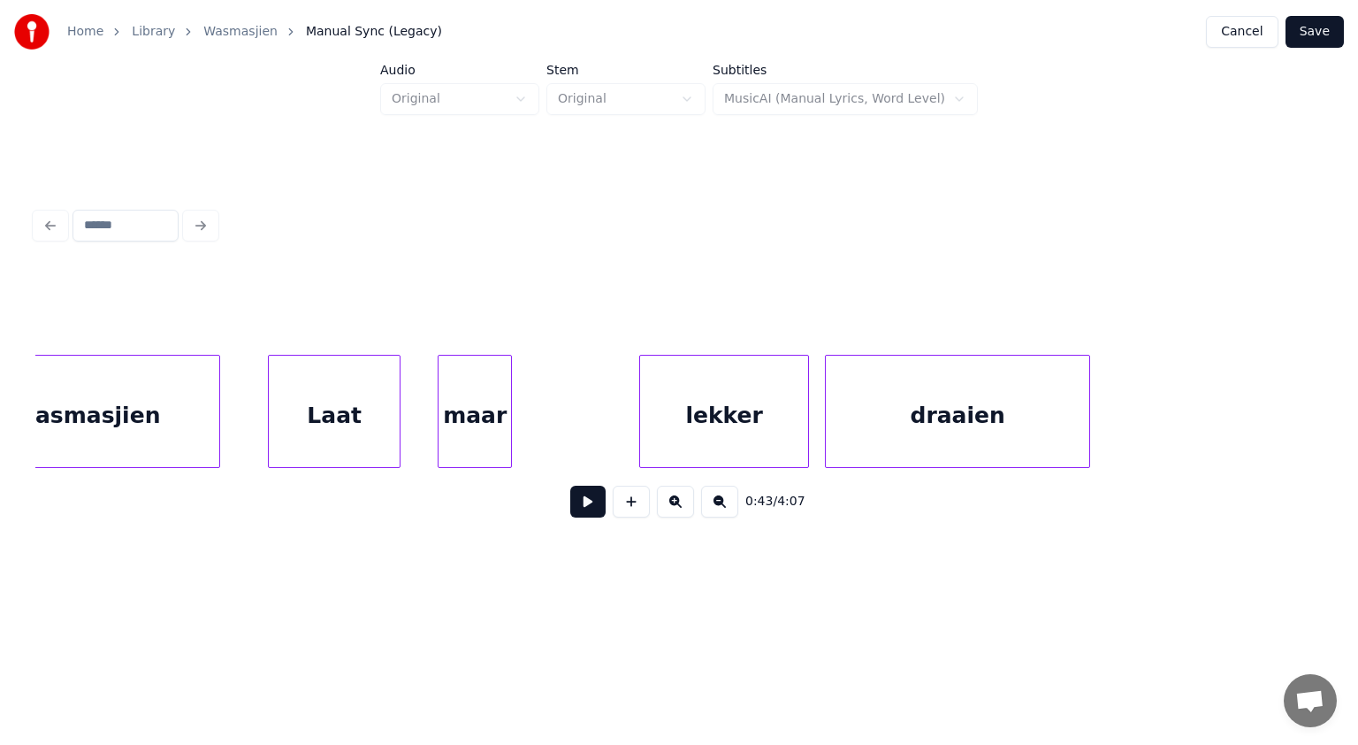
scroll to position [0, 25318]
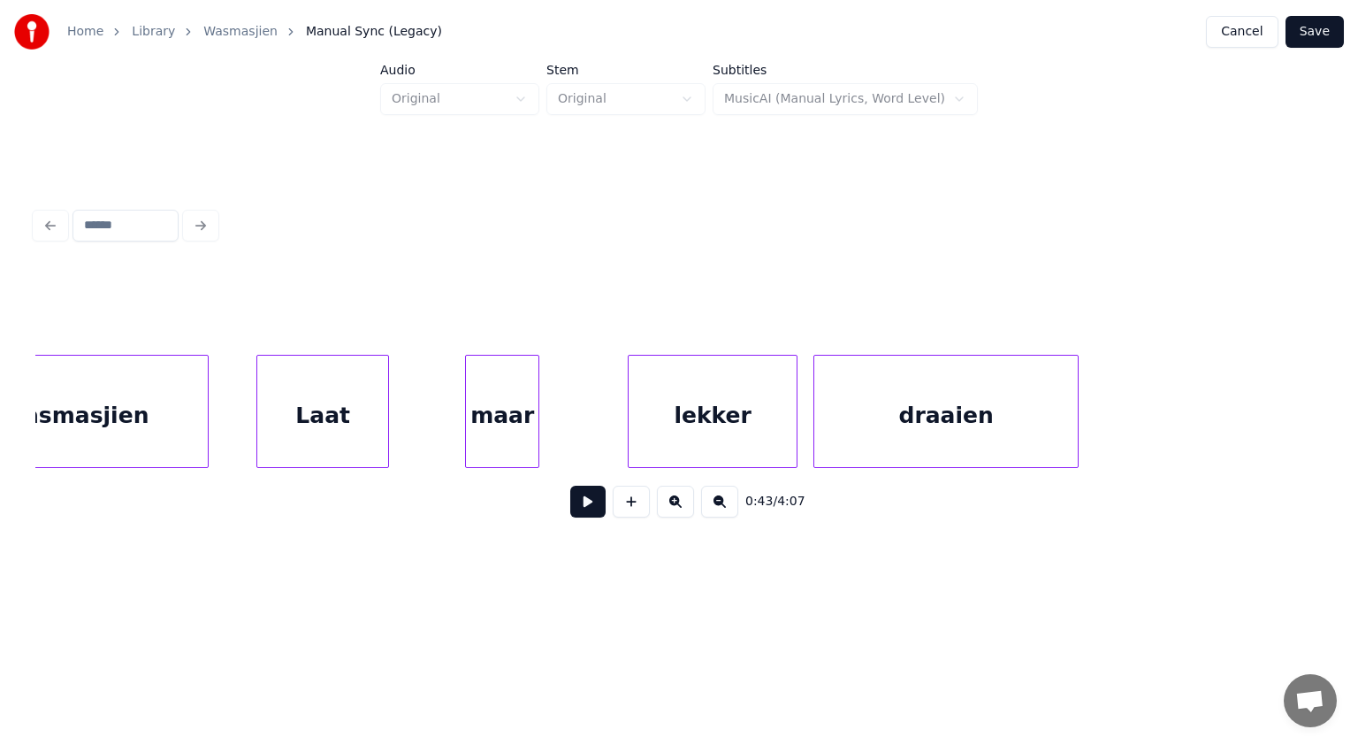
click at [508, 425] on div "maar" at bounding box center [502, 416] width 73 height 120
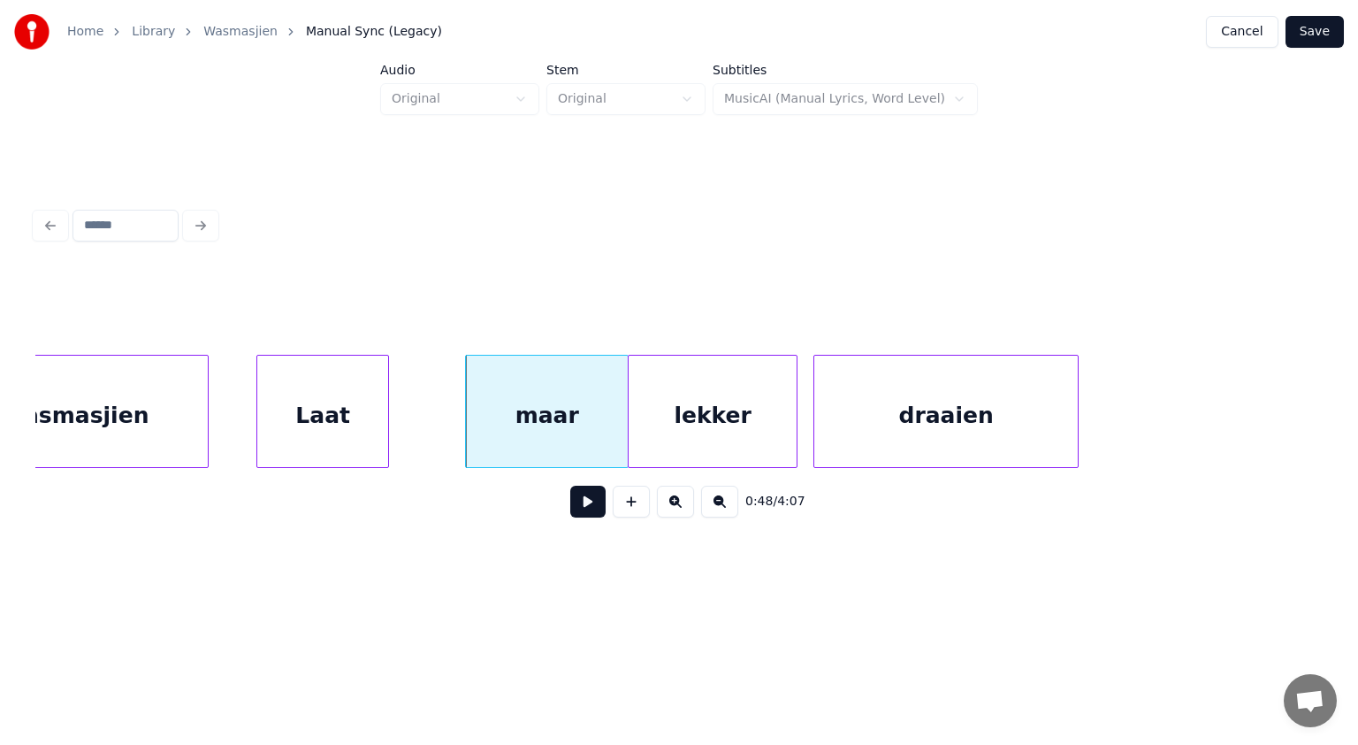
click at [626, 428] on div at bounding box center [625, 411] width 5 height 111
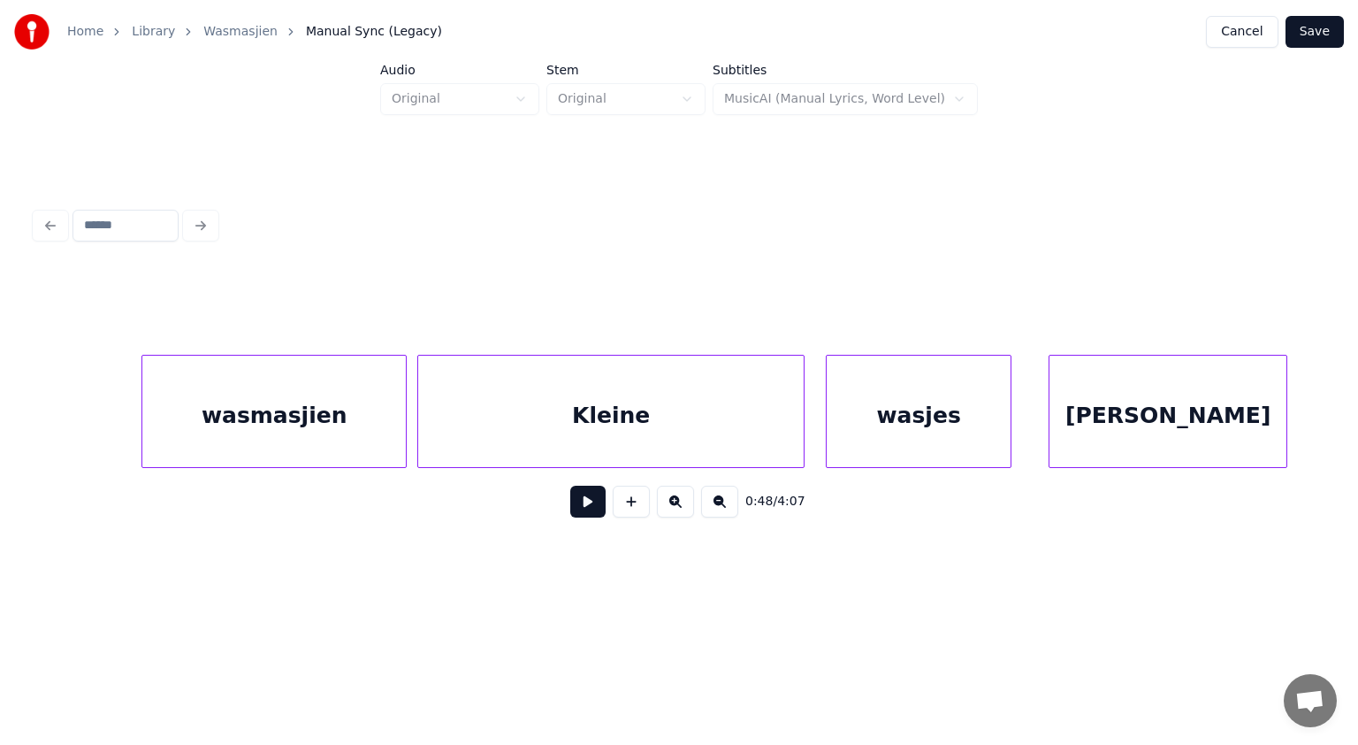
scroll to position [0, 27157]
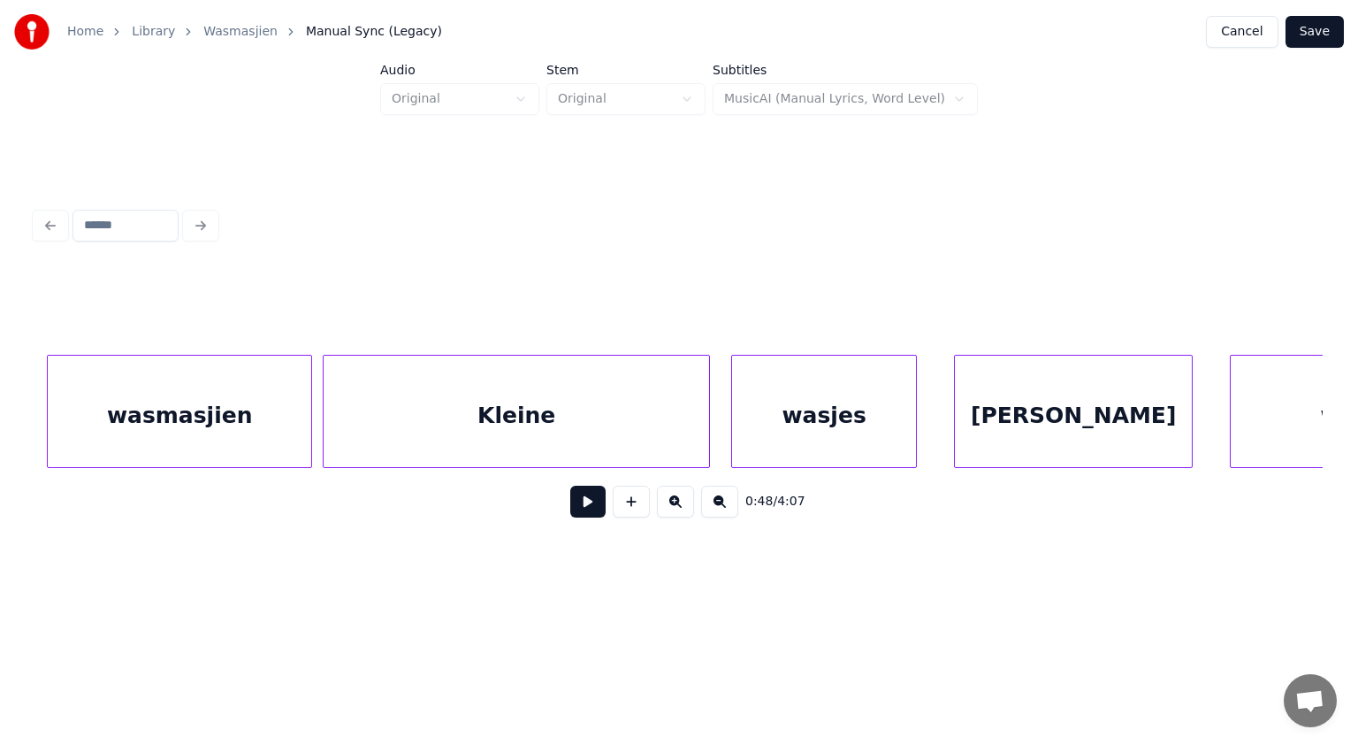
click at [279, 440] on div "wasmasjien" at bounding box center [180, 416] width 264 height 120
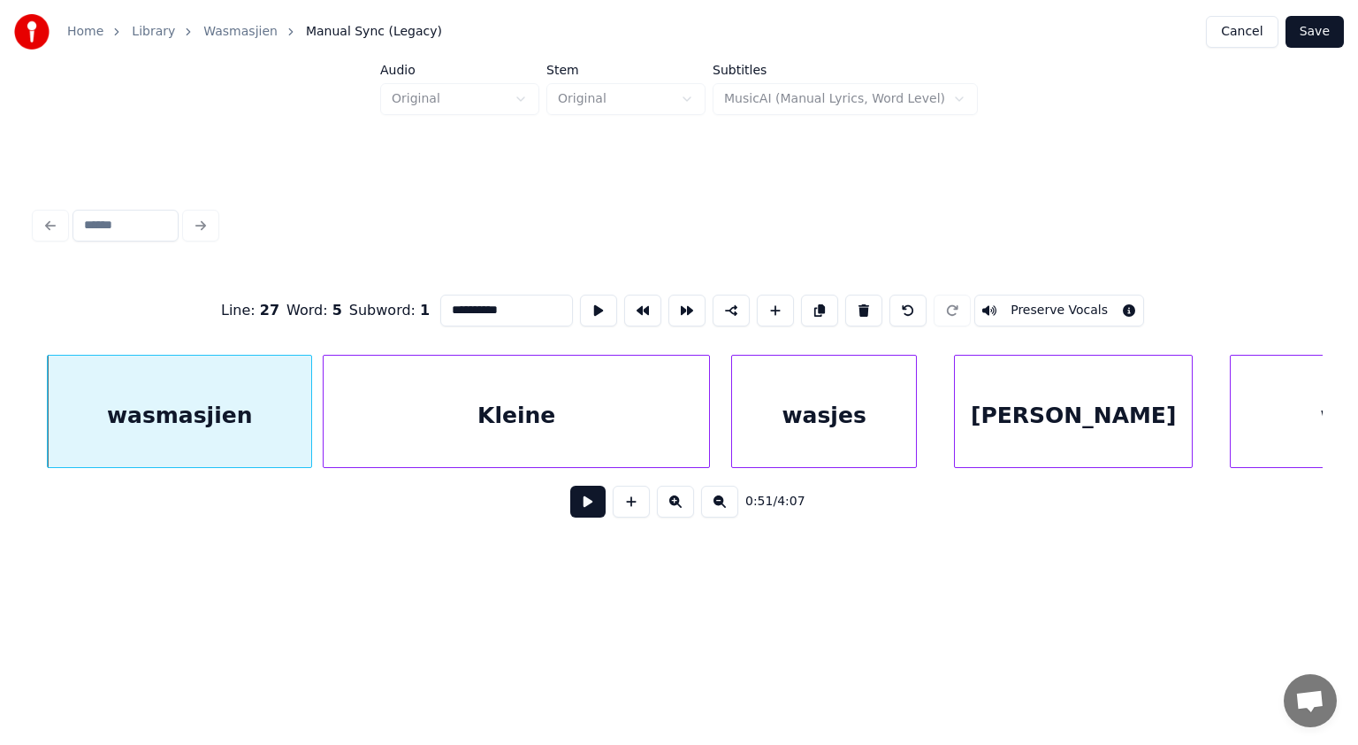
click at [585, 506] on button at bounding box center [587, 502] width 35 height 32
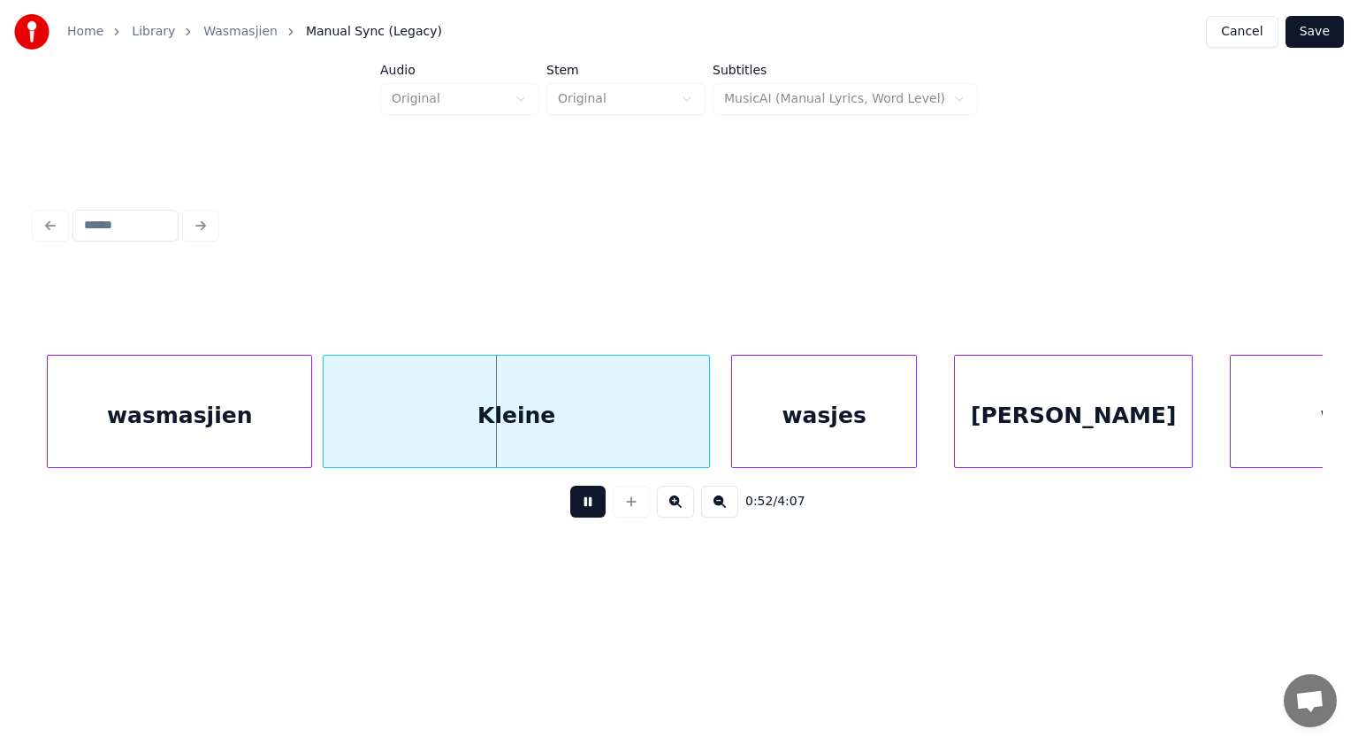
click at [585, 506] on button at bounding box center [587, 502] width 35 height 32
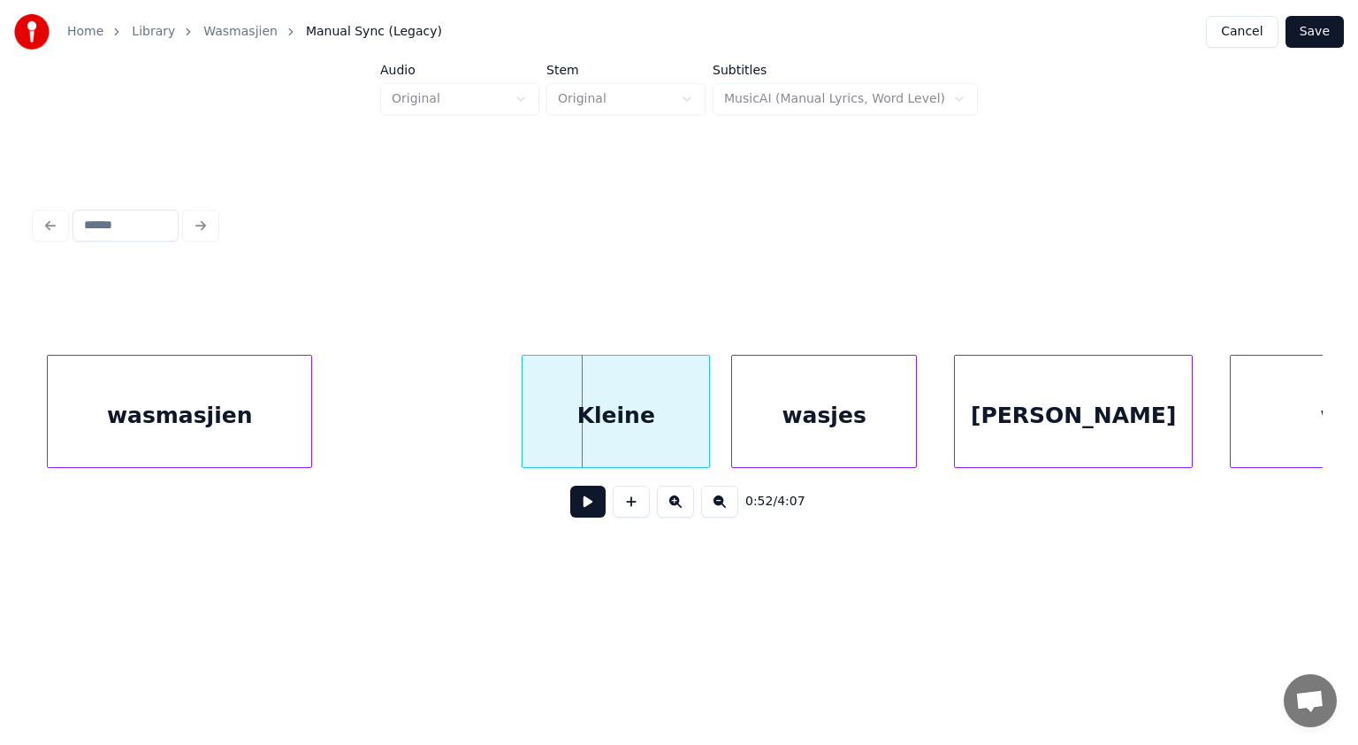
click at [527, 428] on div at bounding box center [525, 411] width 5 height 111
click at [588, 511] on button at bounding box center [587, 502] width 35 height 32
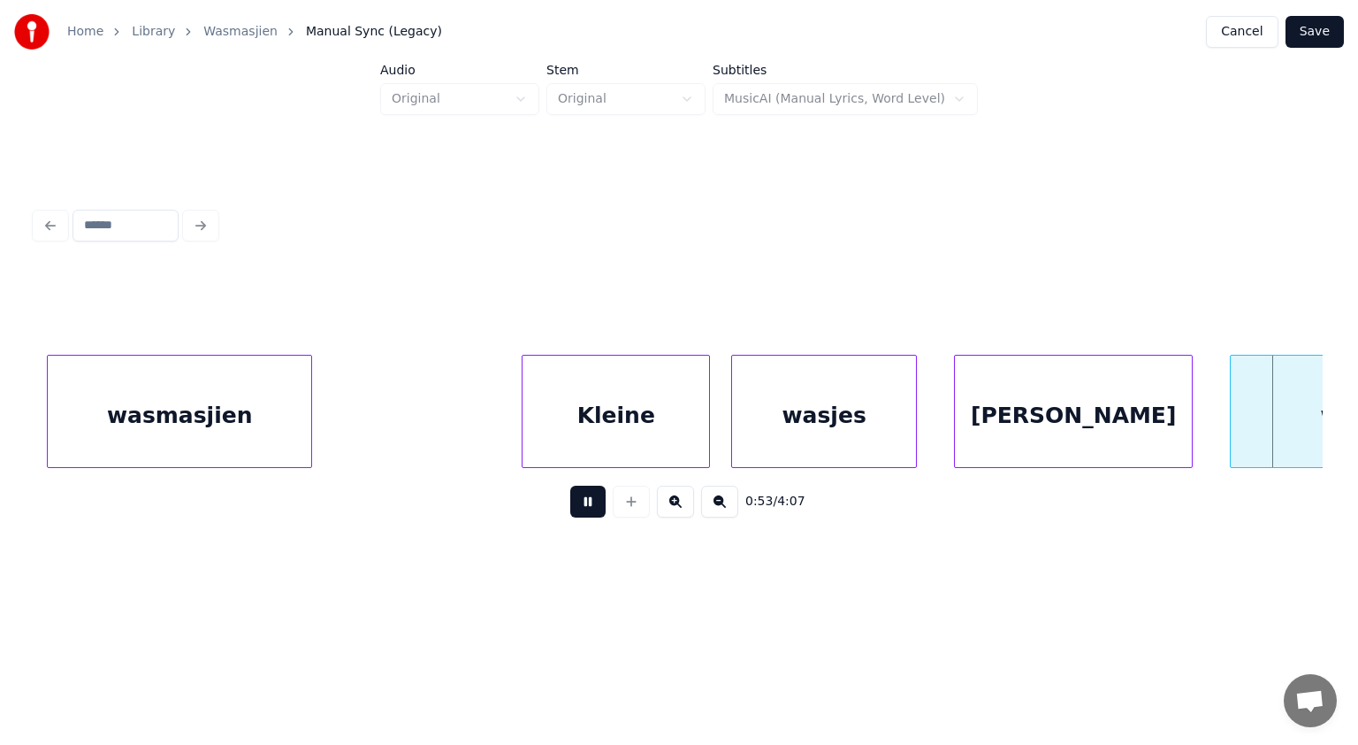
scroll to position [0, 28454]
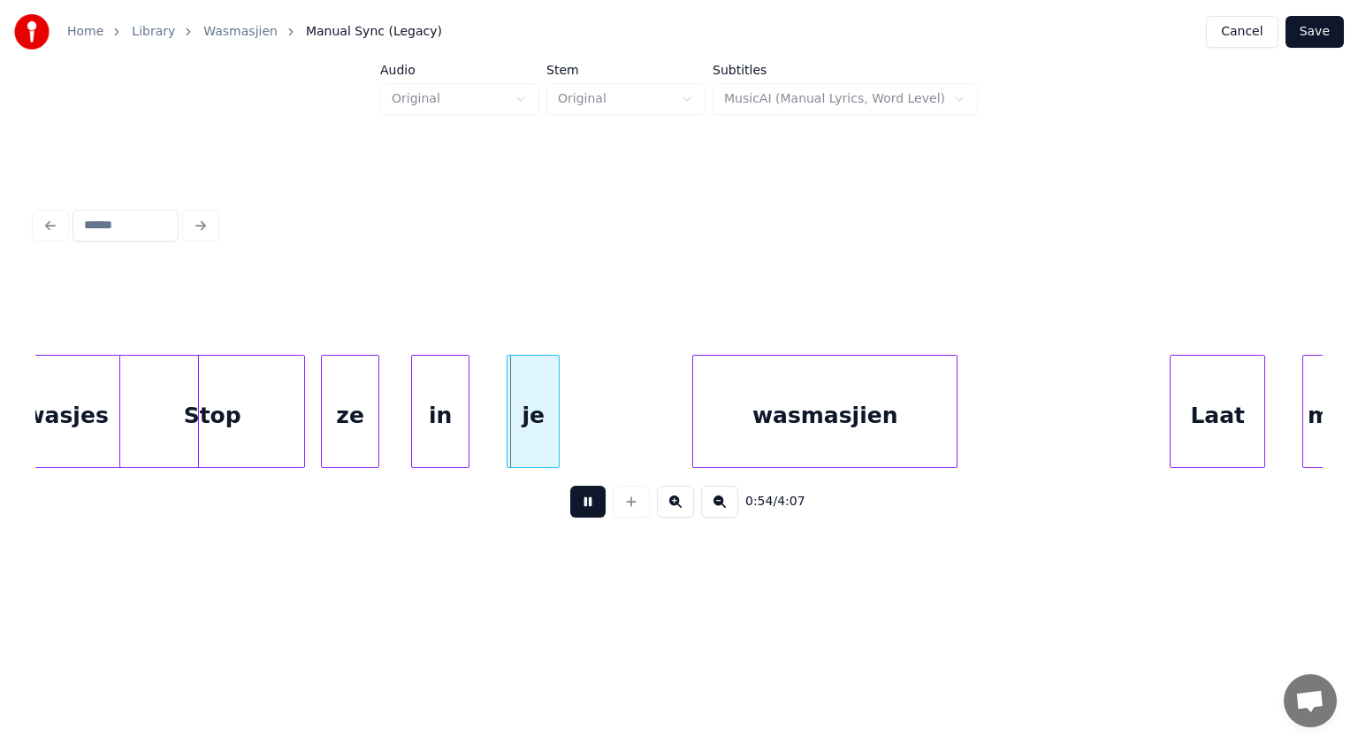
click at [588, 511] on button at bounding box center [587, 502] width 35 height 32
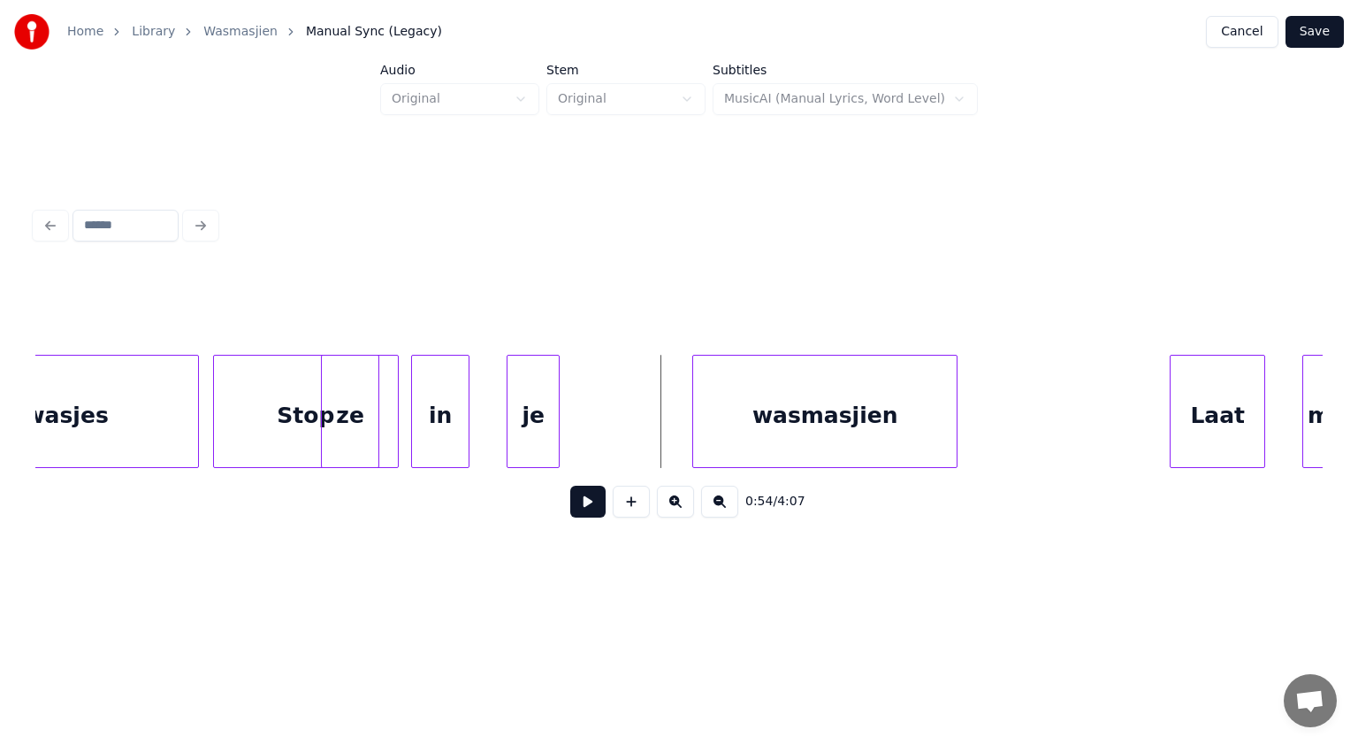
click at [391, 428] on div "Stop" at bounding box center [306, 416] width 184 height 120
click at [284, 413] on div at bounding box center [283, 411] width 5 height 111
click at [153, 408] on div "wasjes" at bounding box center [67, 416] width 264 height 120
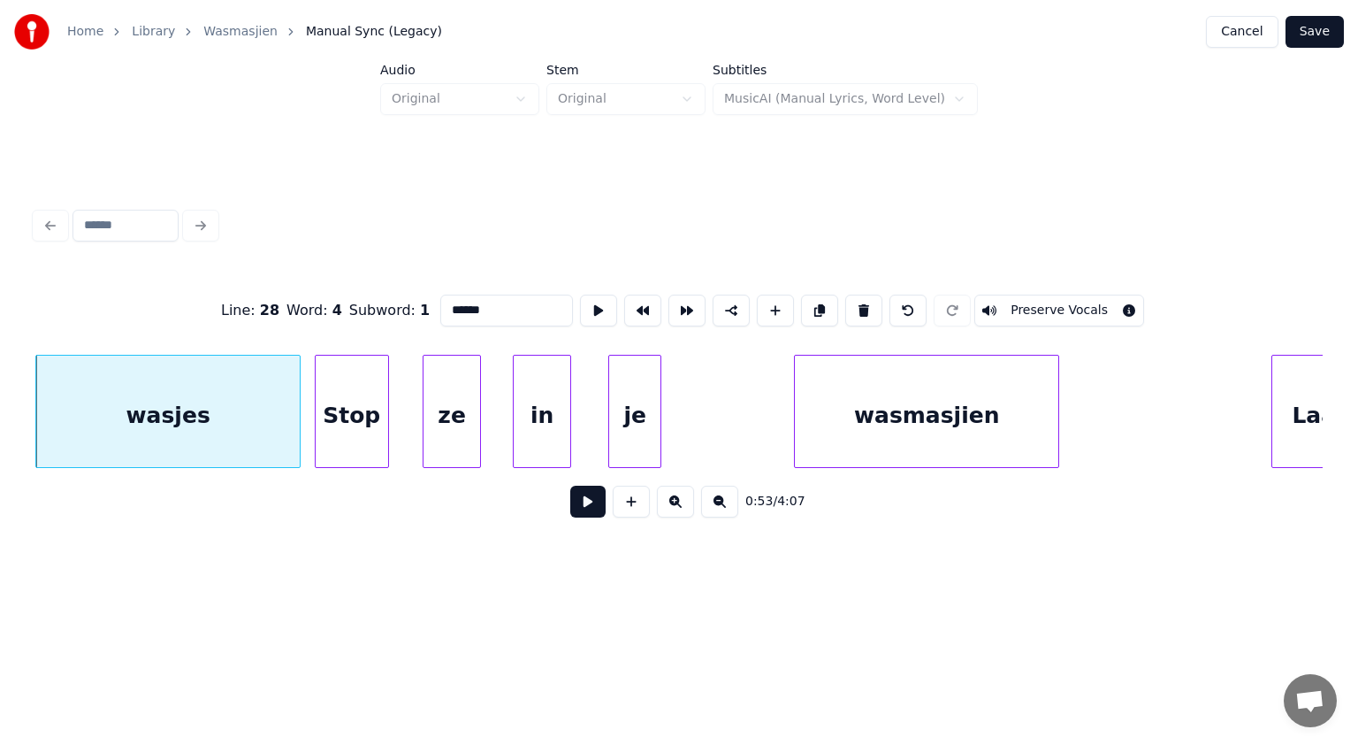
click at [593, 508] on button at bounding box center [587, 502] width 35 height 32
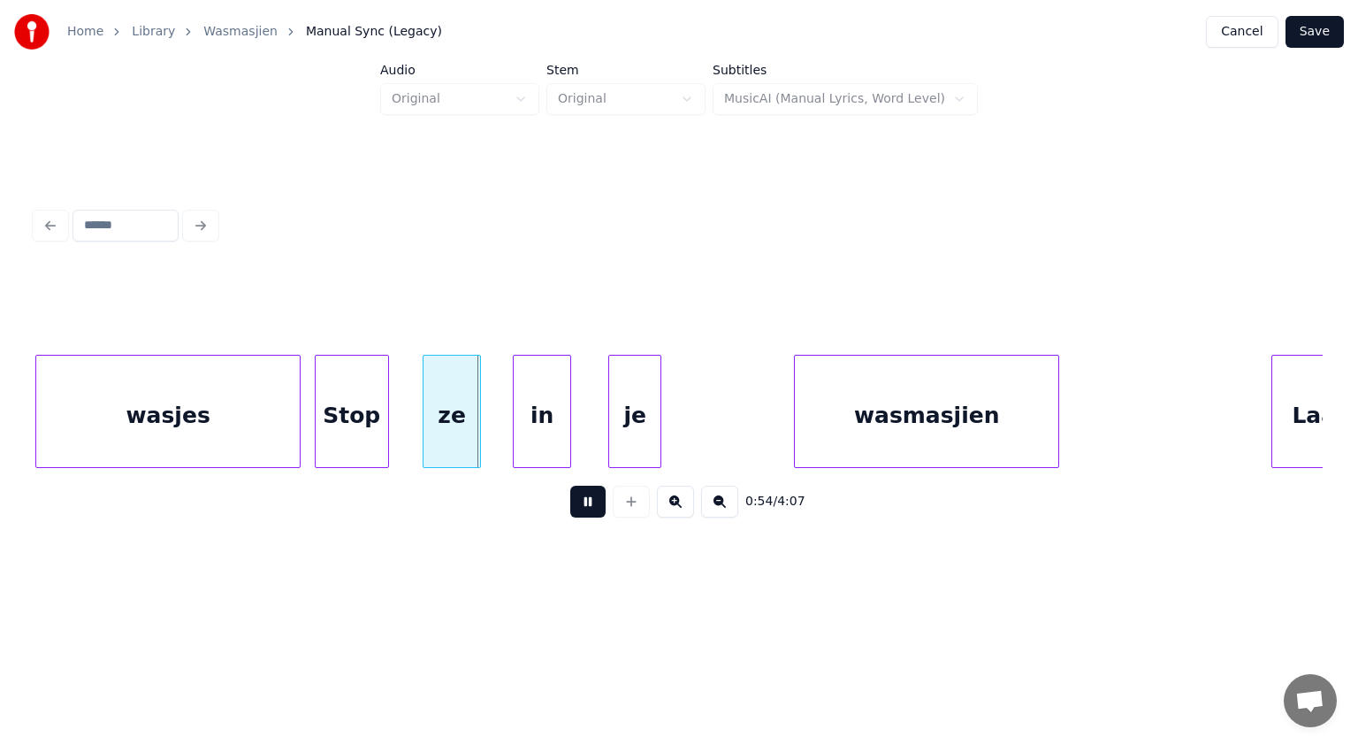
click at [593, 508] on button at bounding box center [587, 502] width 35 height 32
click at [408, 418] on div at bounding box center [407, 411] width 5 height 111
click at [531, 435] on div "in" at bounding box center [531, 416] width 57 height 120
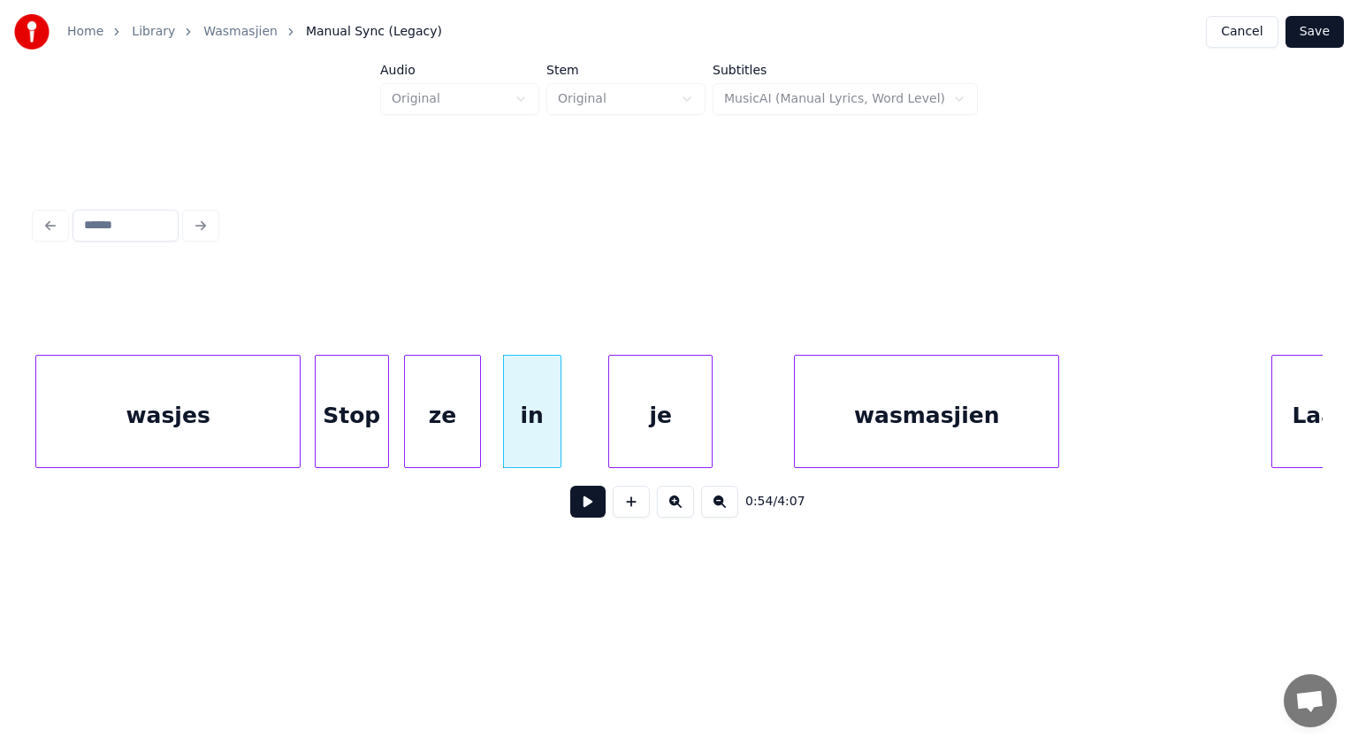
click at [712, 432] on div at bounding box center [709, 411] width 5 height 111
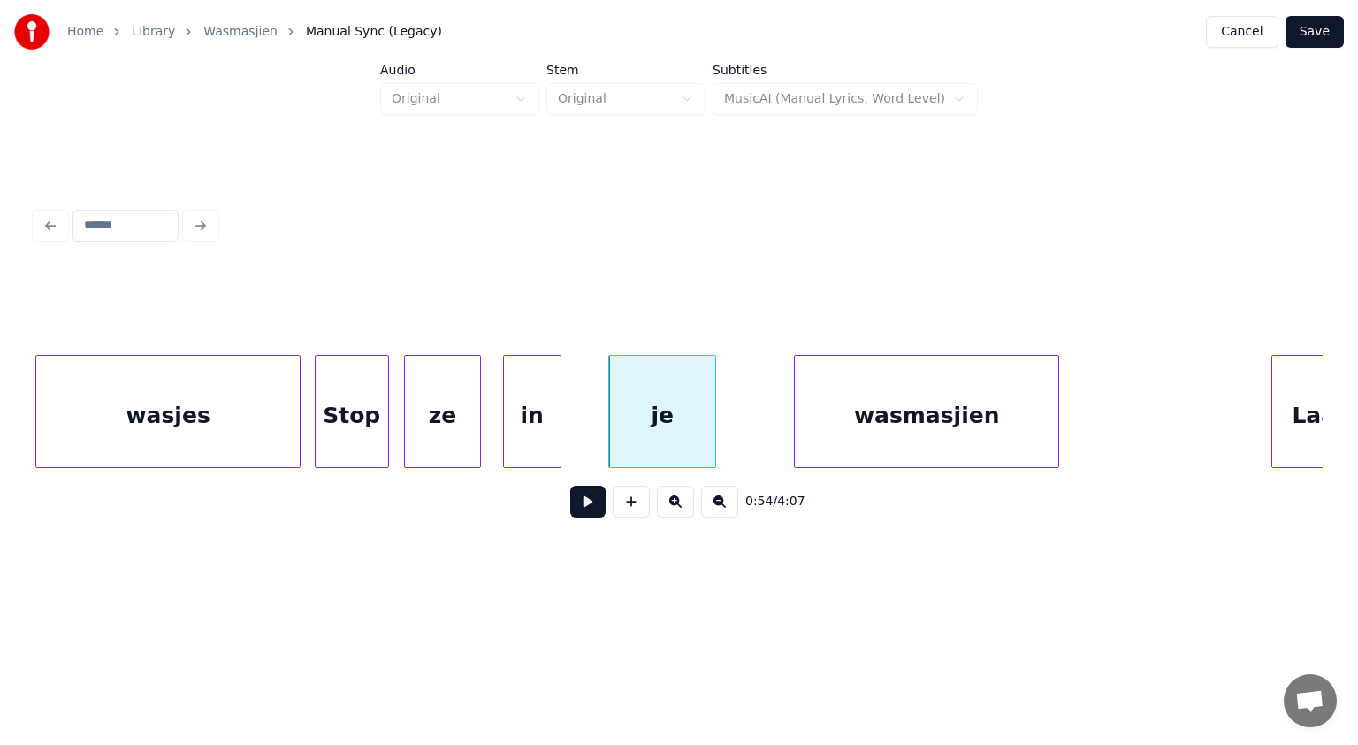
click at [593, 507] on button at bounding box center [587, 502] width 35 height 32
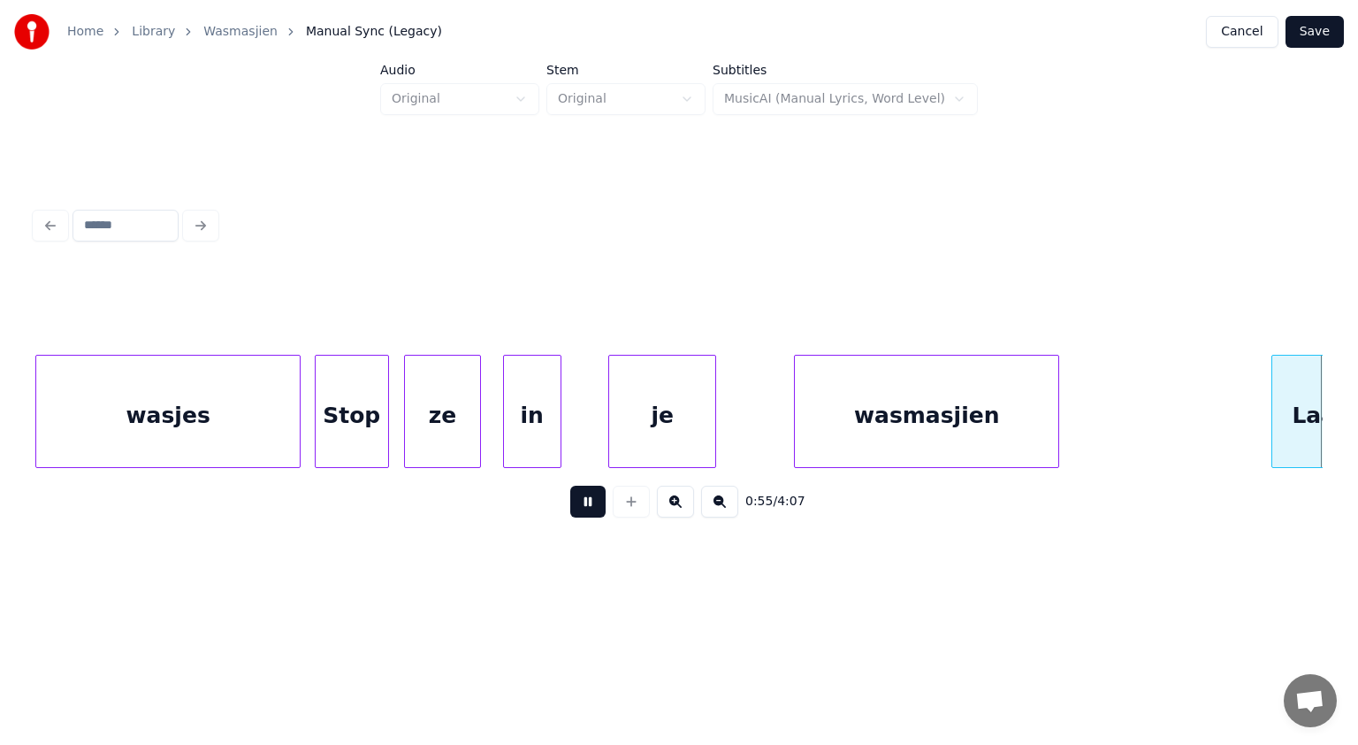
scroll to position [0, 29648]
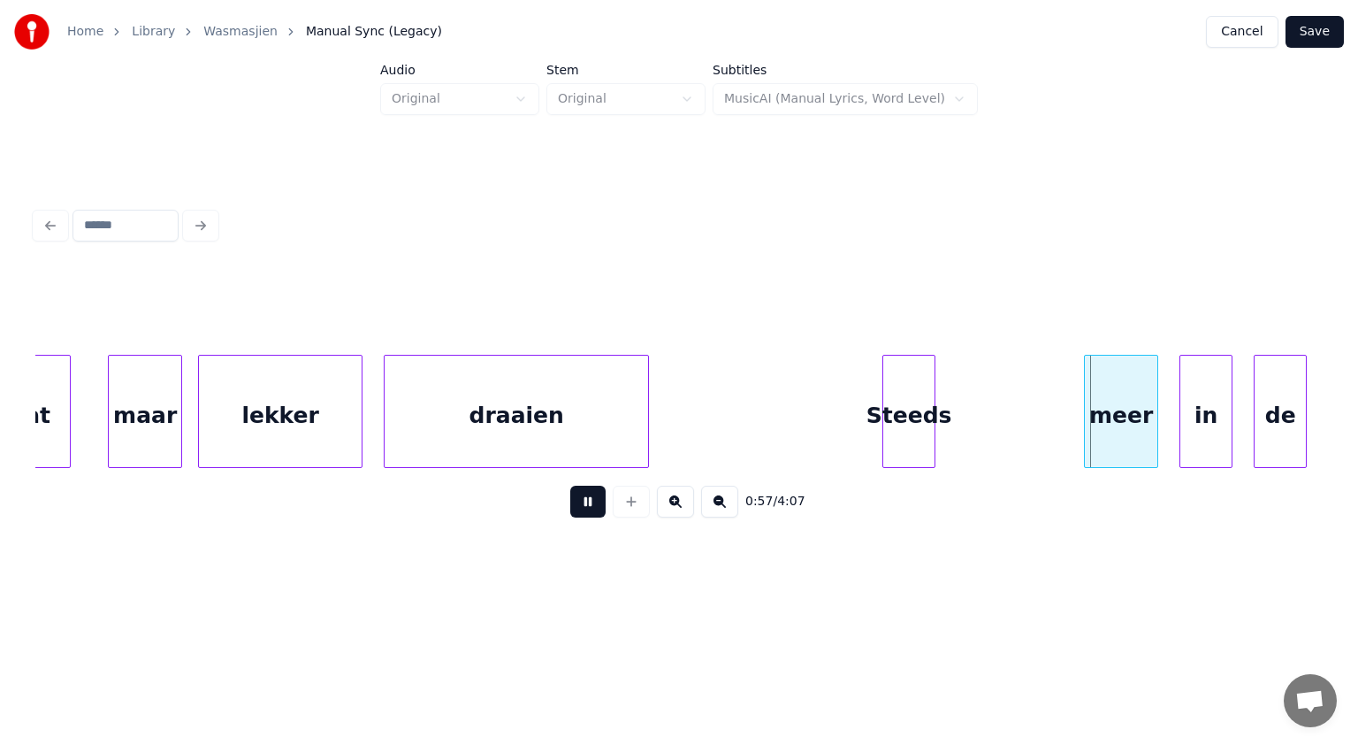
click at [593, 507] on button at bounding box center [587, 502] width 35 height 32
click at [1017, 446] on div at bounding box center [1016, 411] width 5 height 111
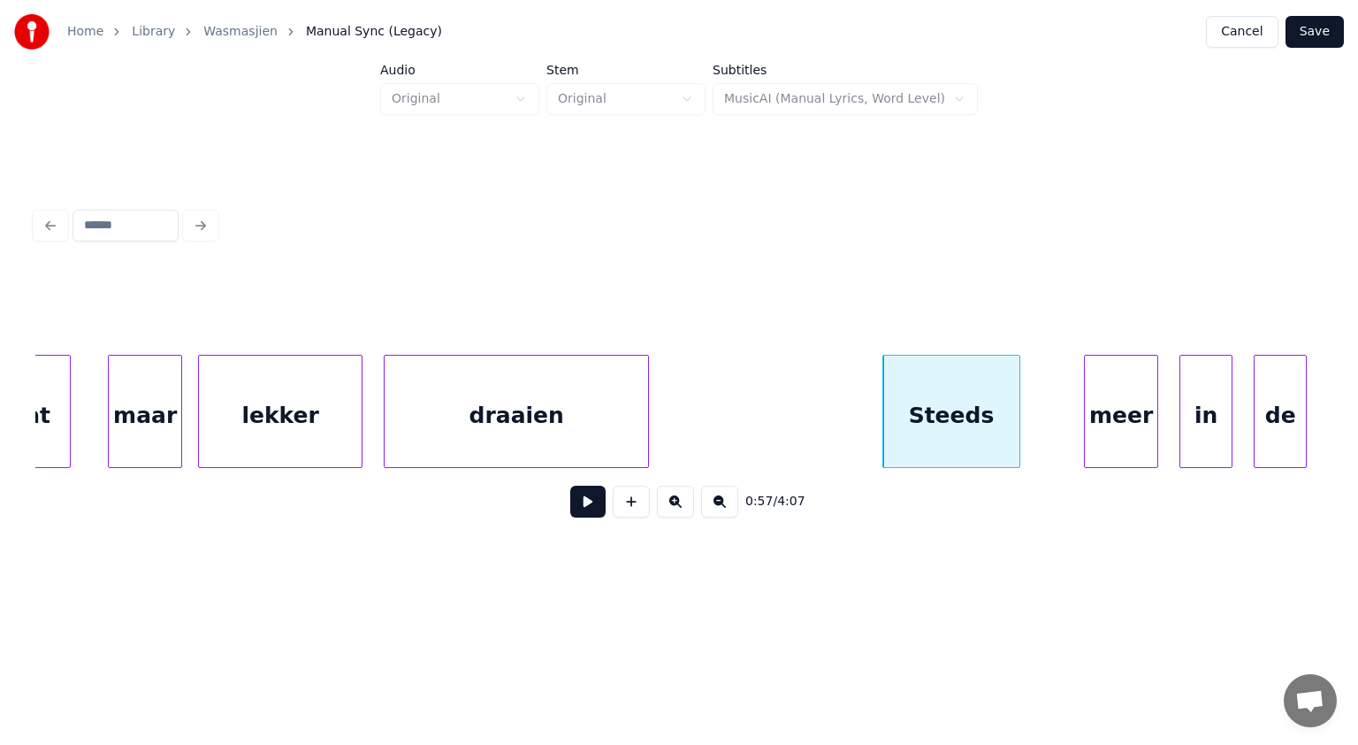
click at [582, 500] on button at bounding box center [587, 502] width 35 height 32
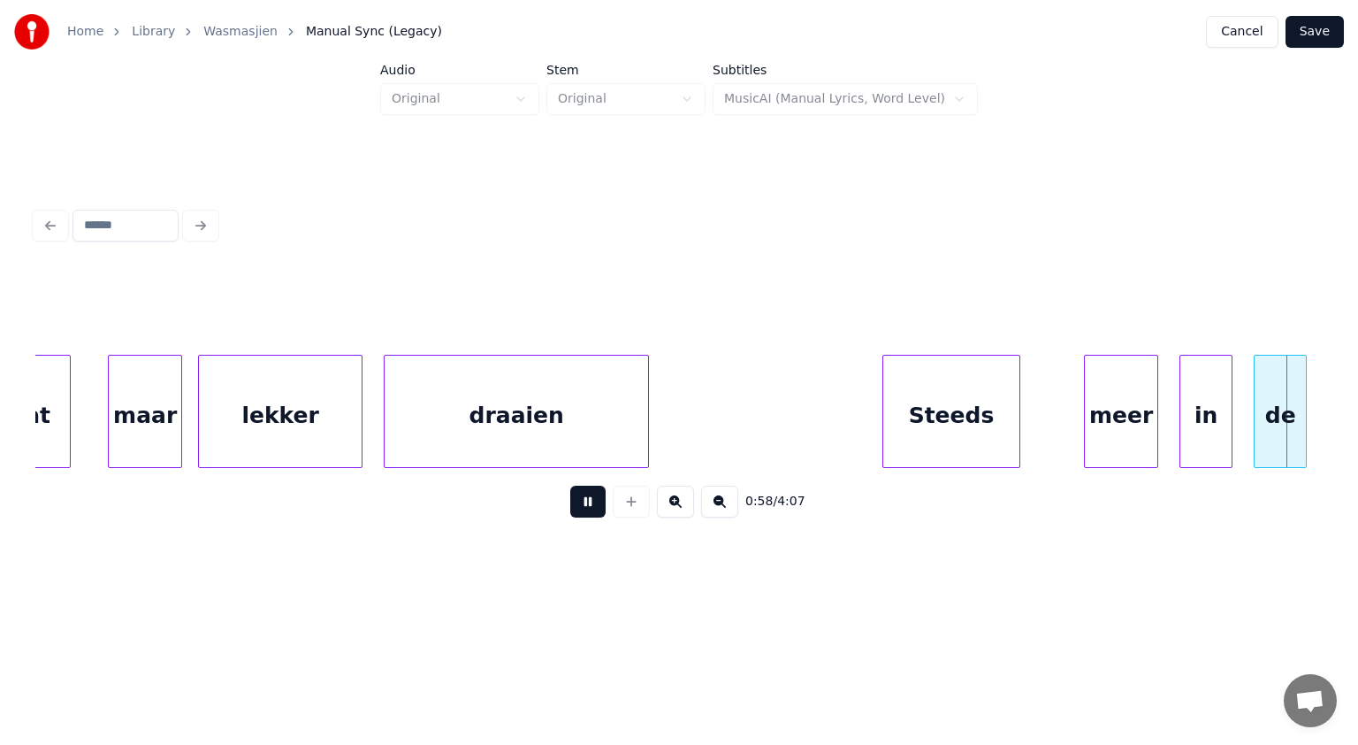
click at [582, 500] on button at bounding box center [587, 502] width 35 height 32
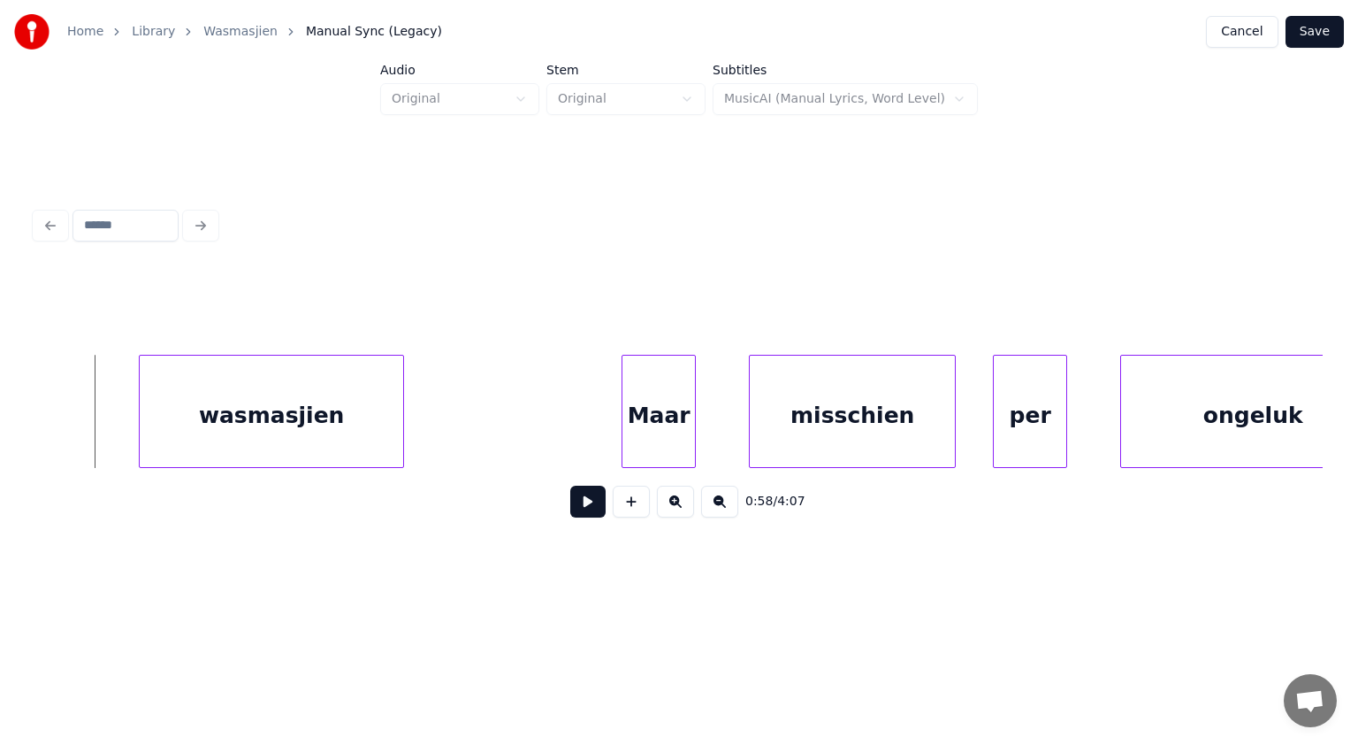
click at [588, 509] on button at bounding box center [587, 502] width 35 height 32
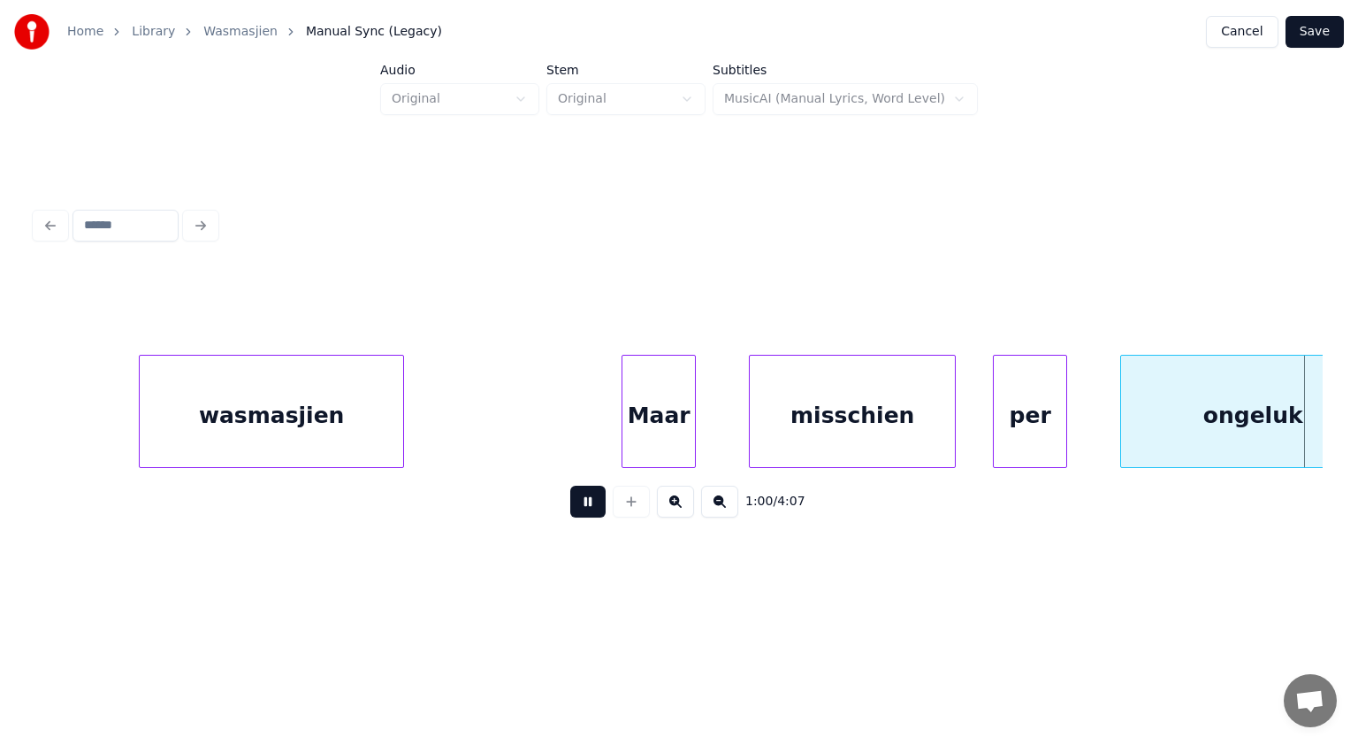
scroll to position [0, 32242]
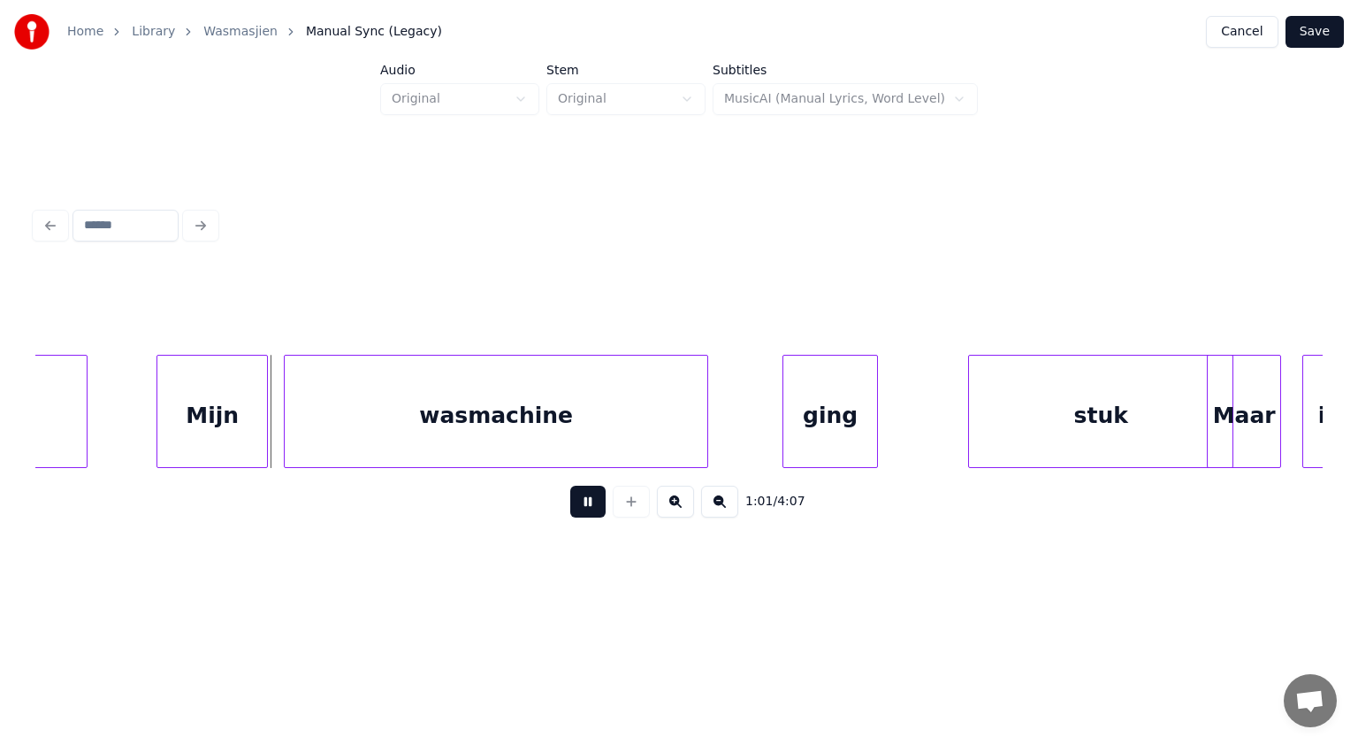
click at [588, 509] on button at bounding box center [587, 502] width 35 height 32
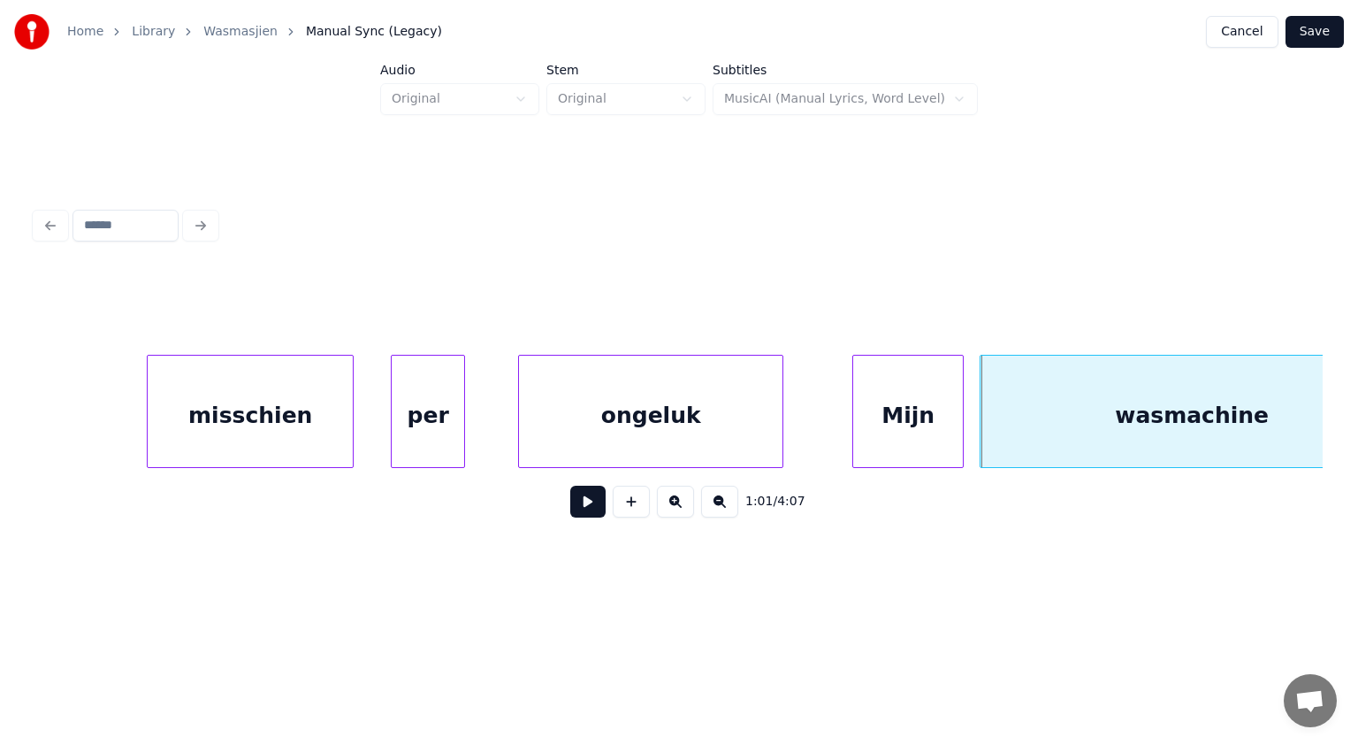
scroll to position [0, 31499]
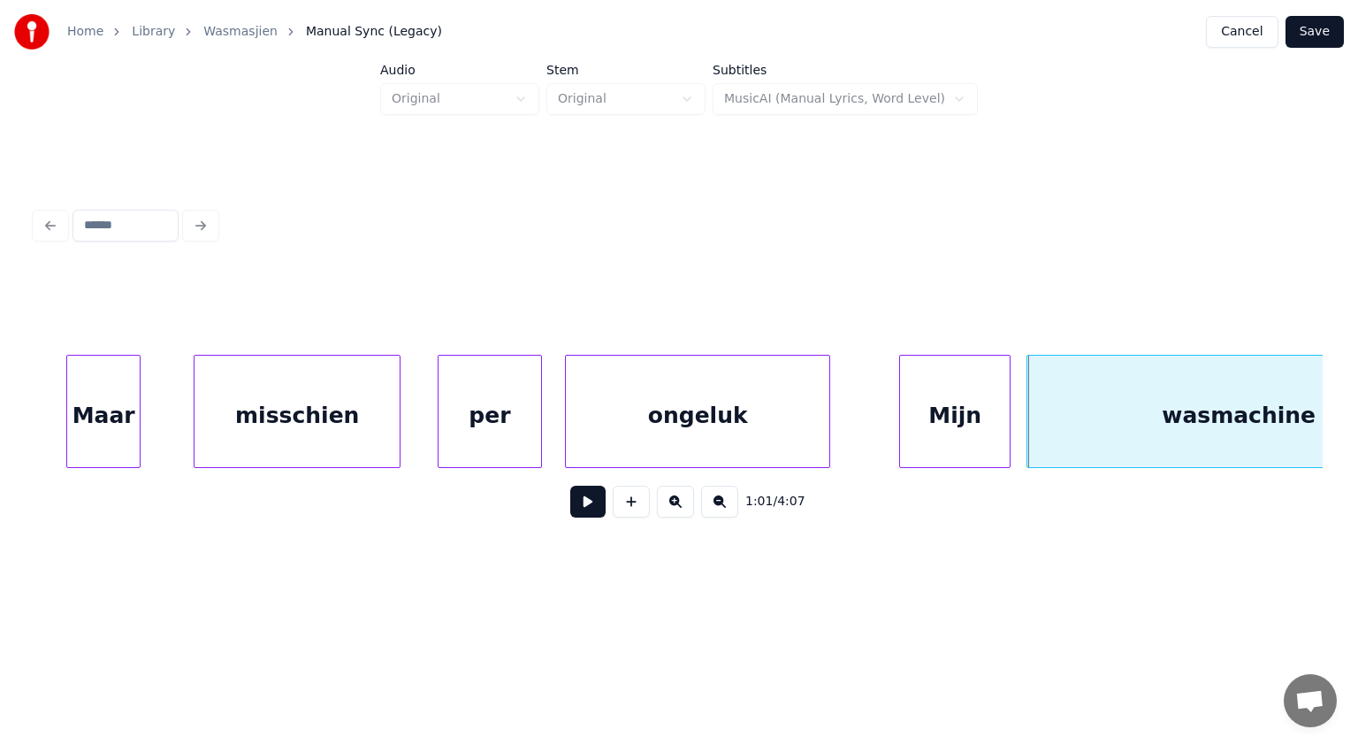
click at [536, 439] on div at bounding box center [538, 411] width 5 height 111
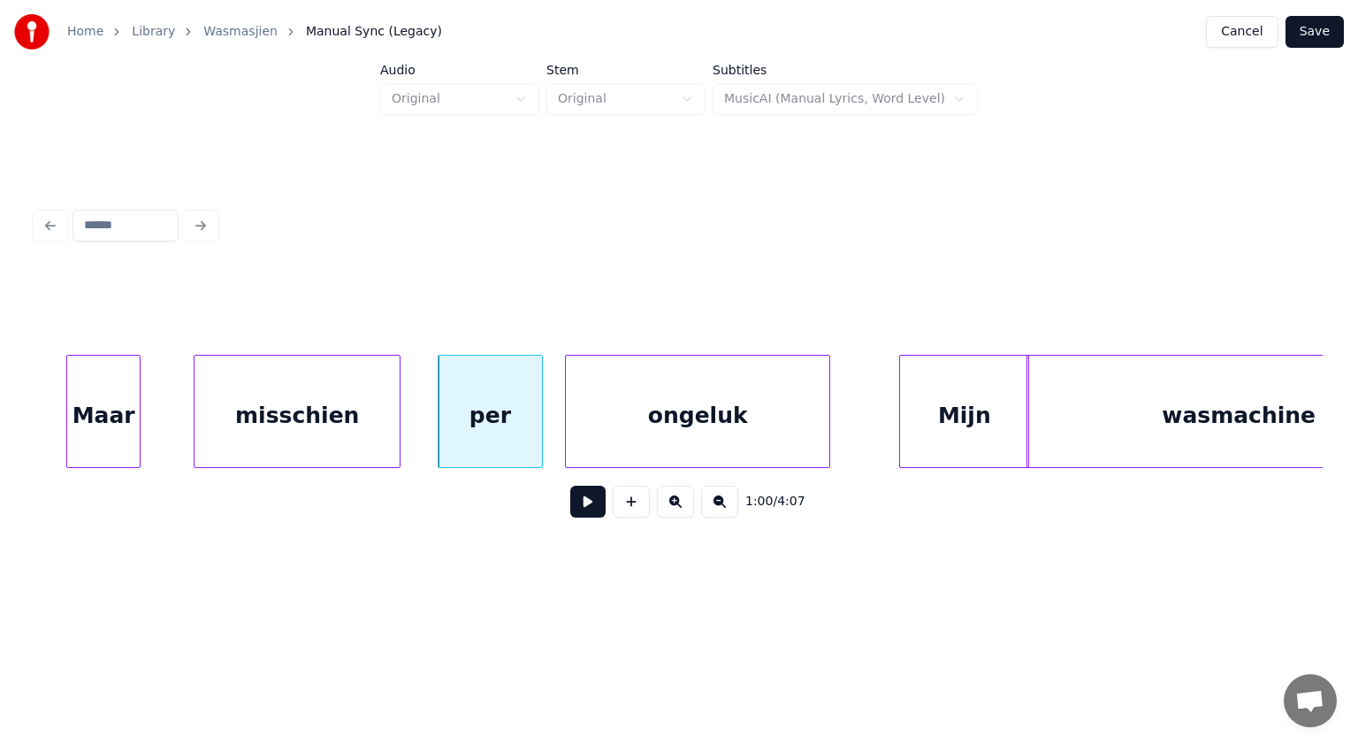
click at [1024, 452] on div at bounding box center [1025, 411] width 5 height 111
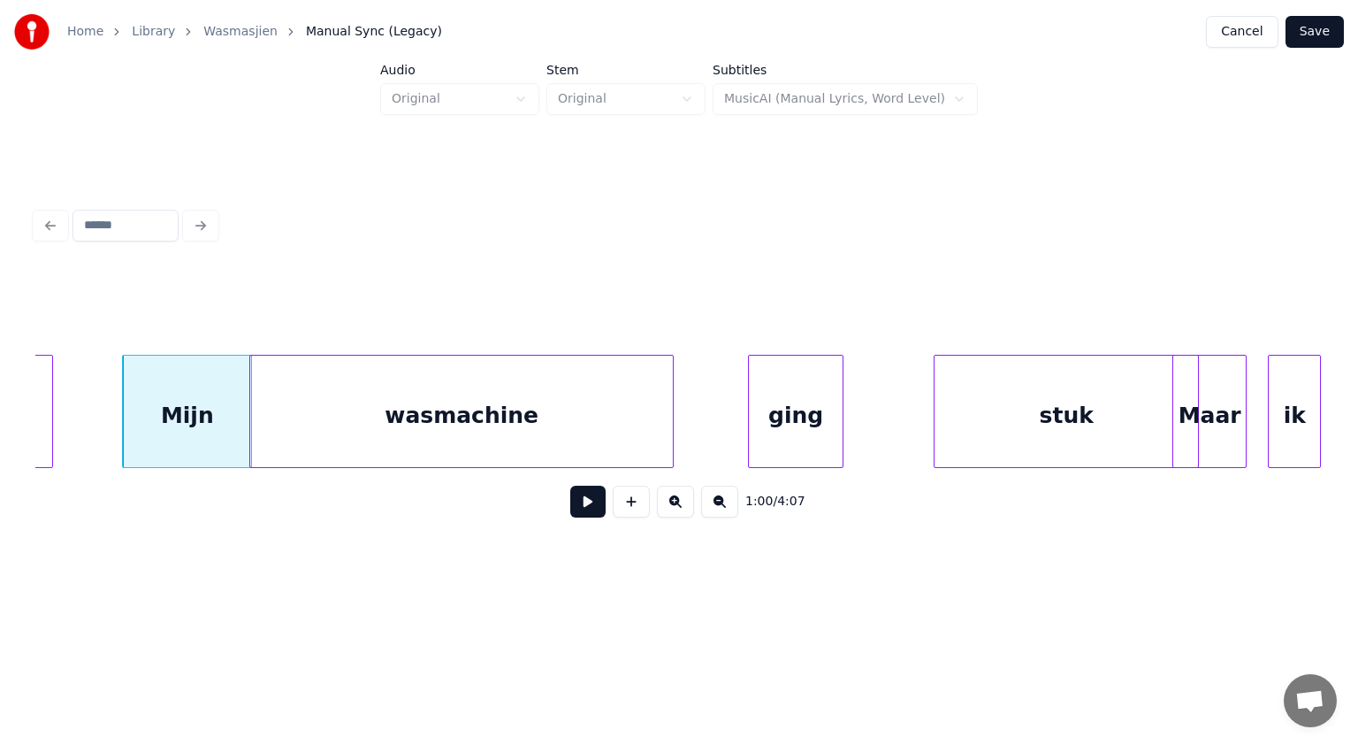
scroll to position [0, 32289]
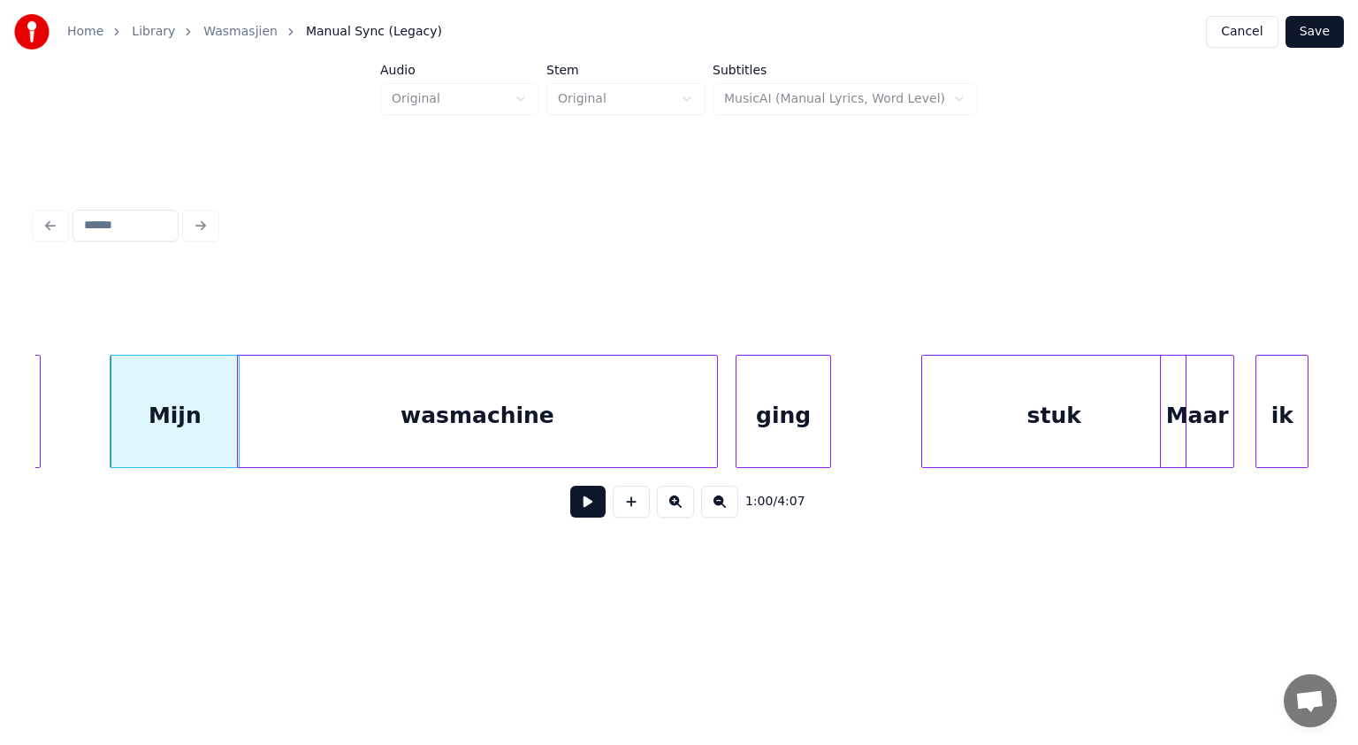
click at [713, 409] on div at bounding box center [714, 411] width 5 height 111
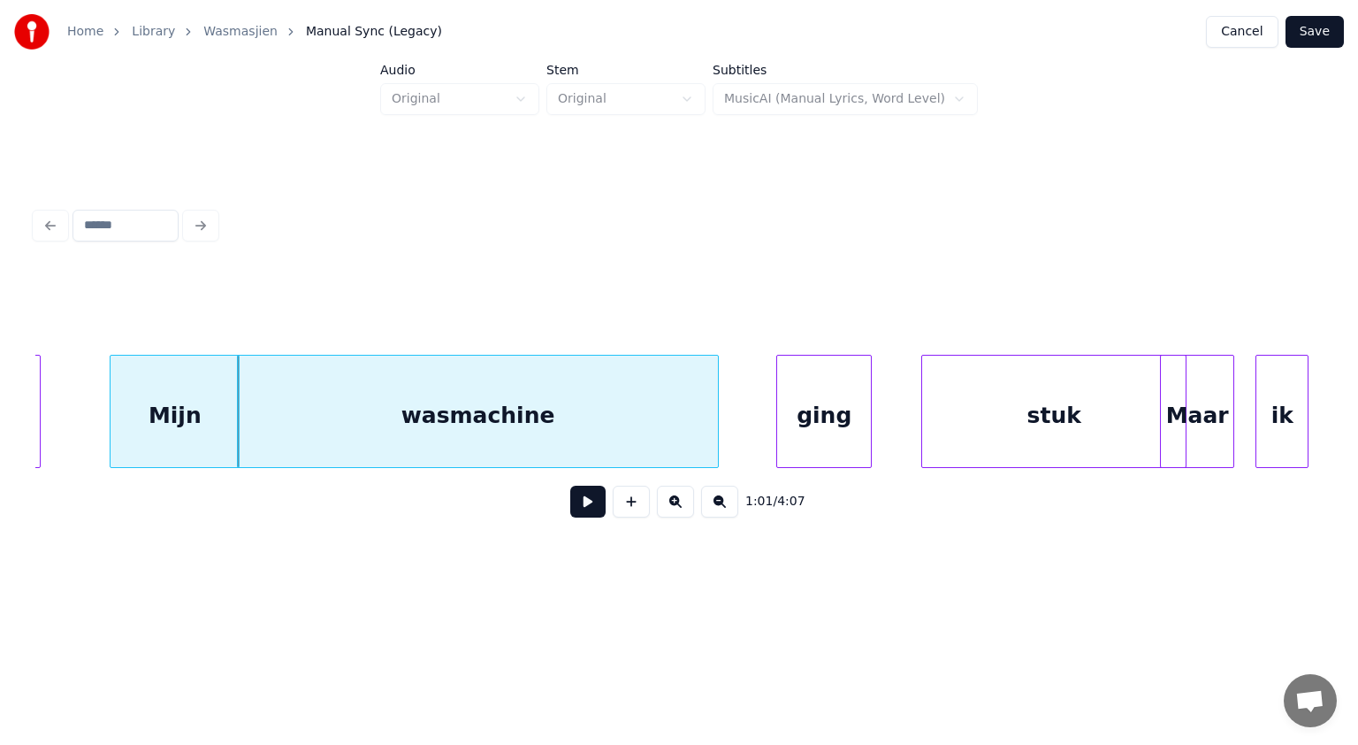
click at [833, 429] on div "ging" at bounding box center [824, 416] width 94 height 120
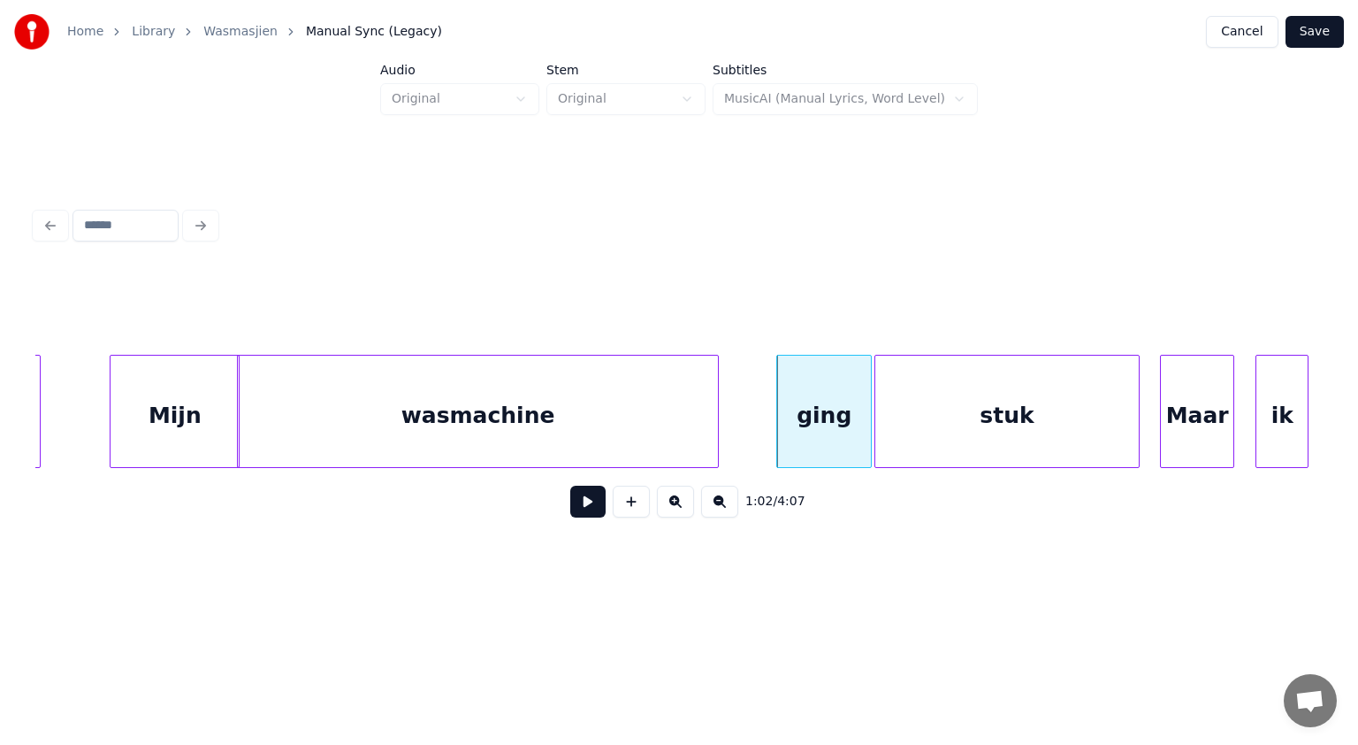
click at [904, 417] on div "stuk" at bounding box center [1008, 416] width 264 height 120
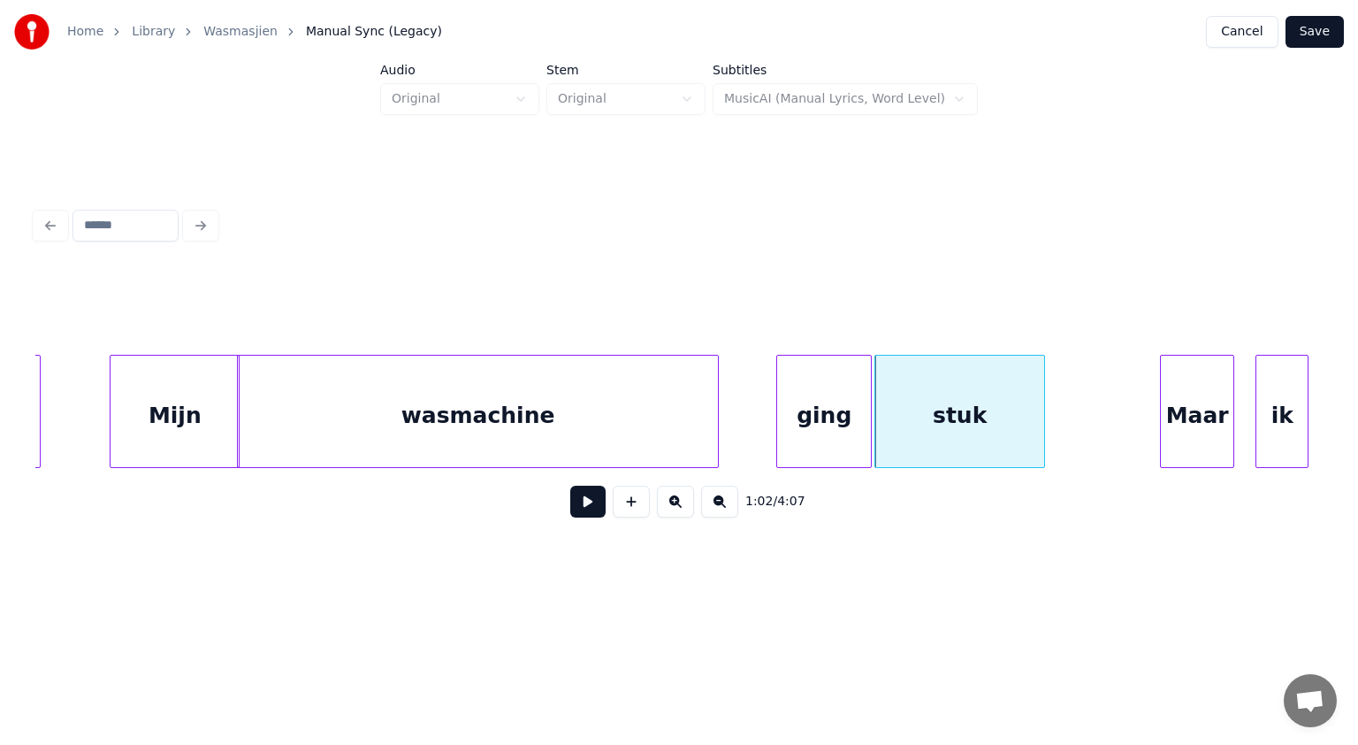
click at [1040, 448] on div at bounding box center [1041, 411] width 5 height 111
click at [589, 502] on button at bounding box center [587, 502] width 35 height 32
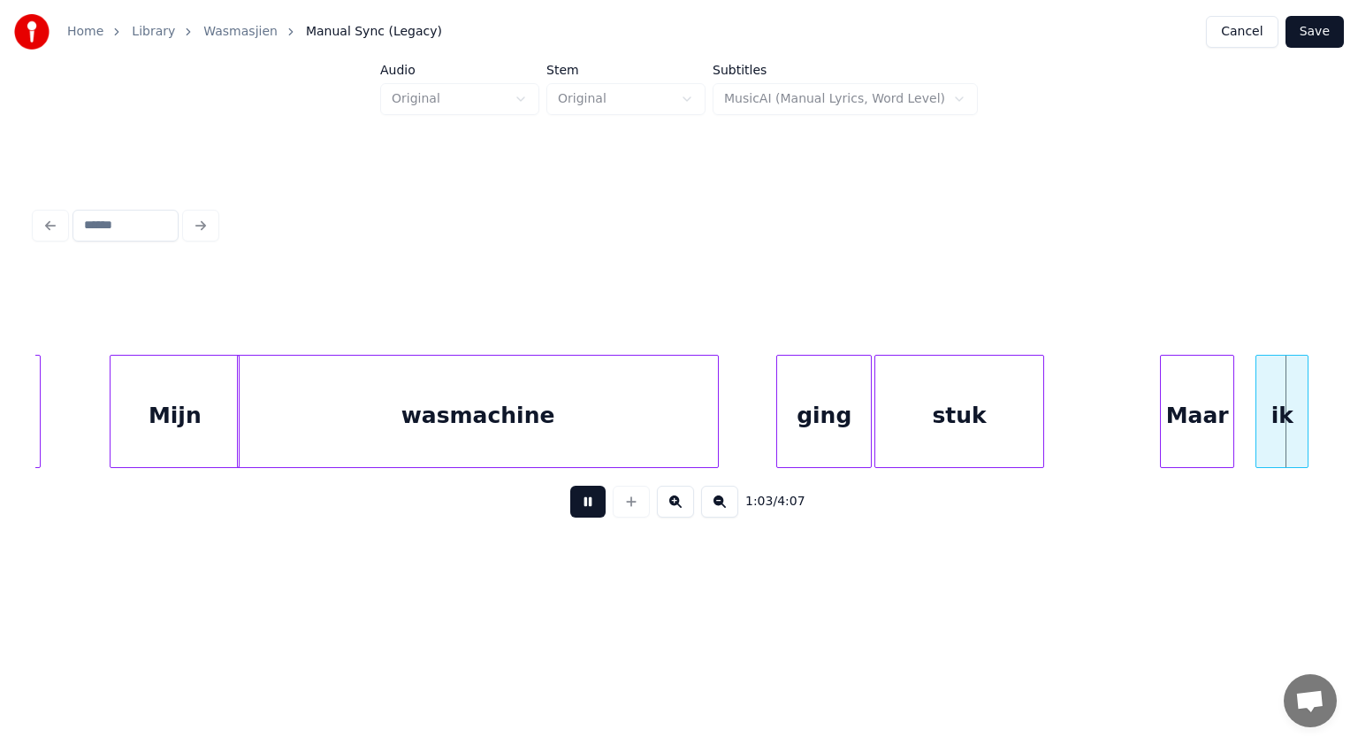
scroll to position [0, 33584]
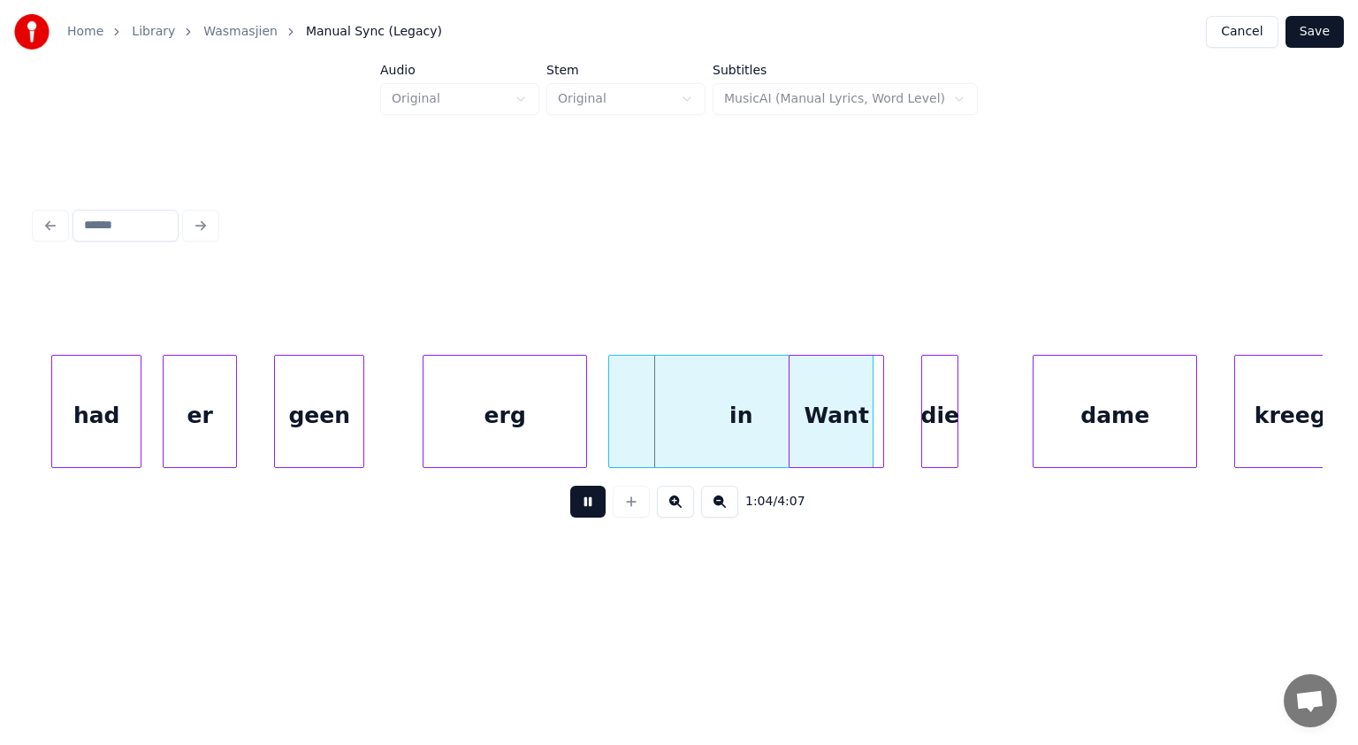
click at [589, 502] on button at bounding box center [587, 502] width 35 height 32
click at [258, 421] on div at bounding box center [260, 411] width 5 height 111
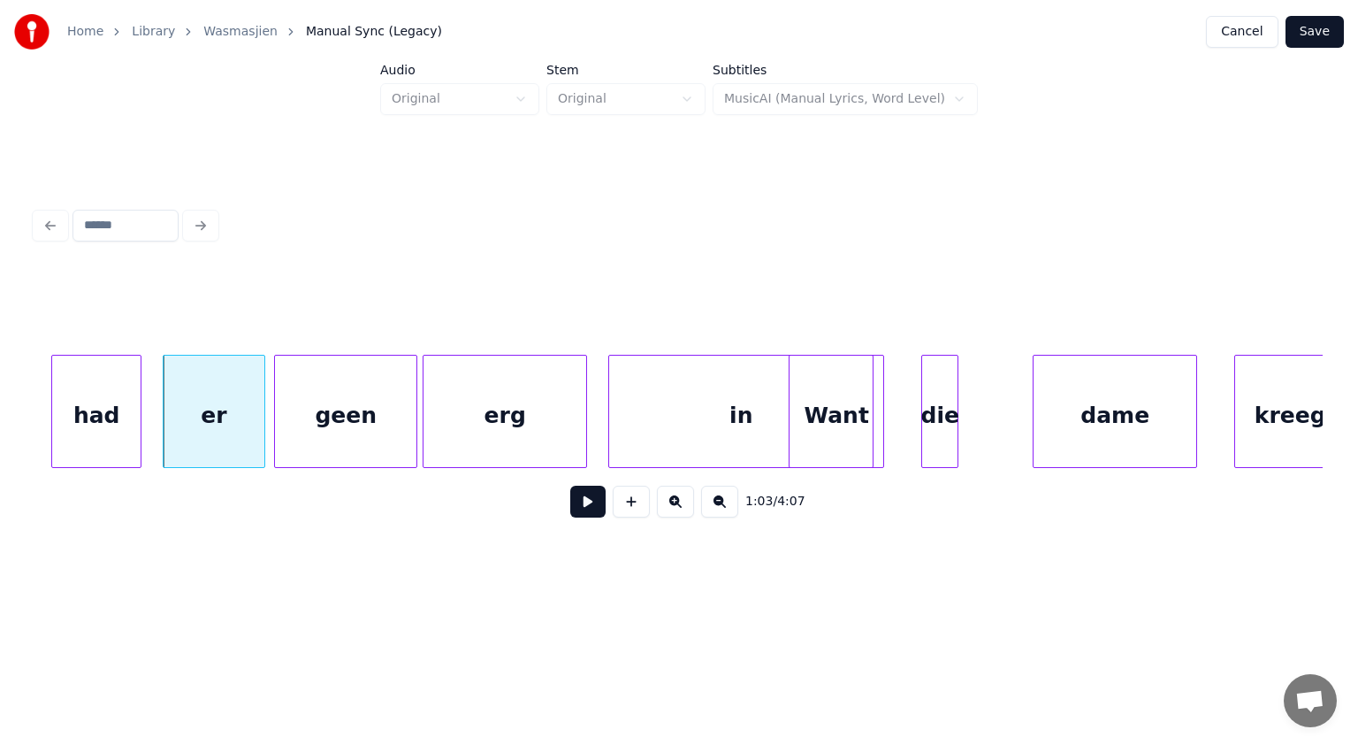
click at [412, 436] on div at bounding box center [413, 411] width 5 height 111
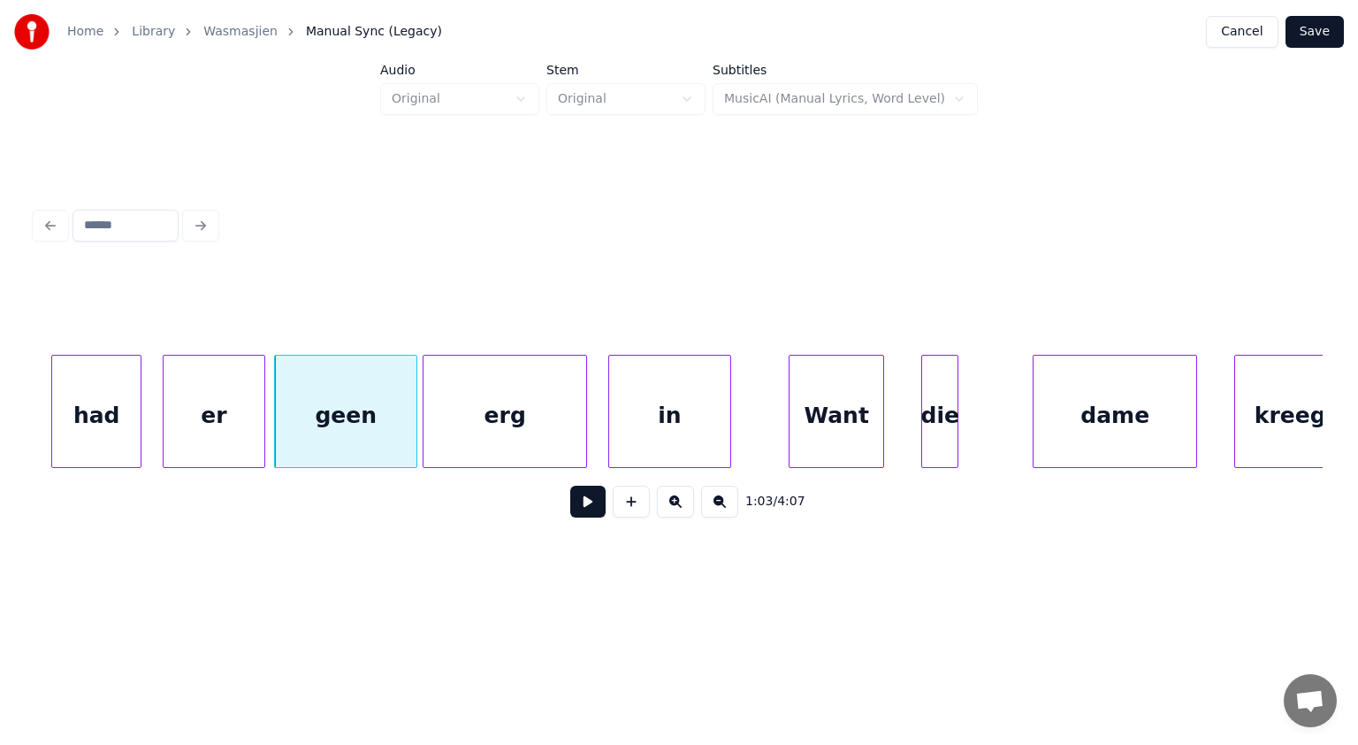
click at [727, 433] on div at bounding box center [727, 411] width 5 height 111
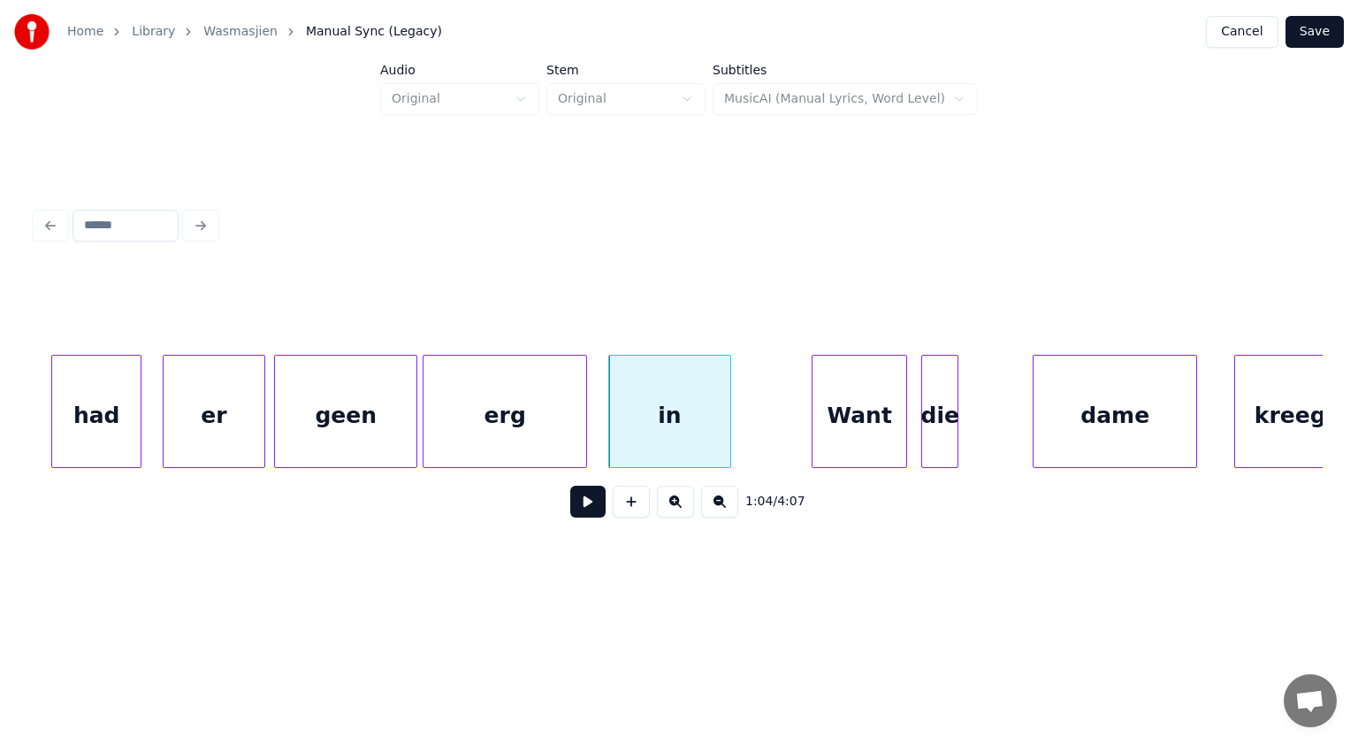
click at [869, 437] on div "Want" at bounding box center [860, 416] width 94 height 120
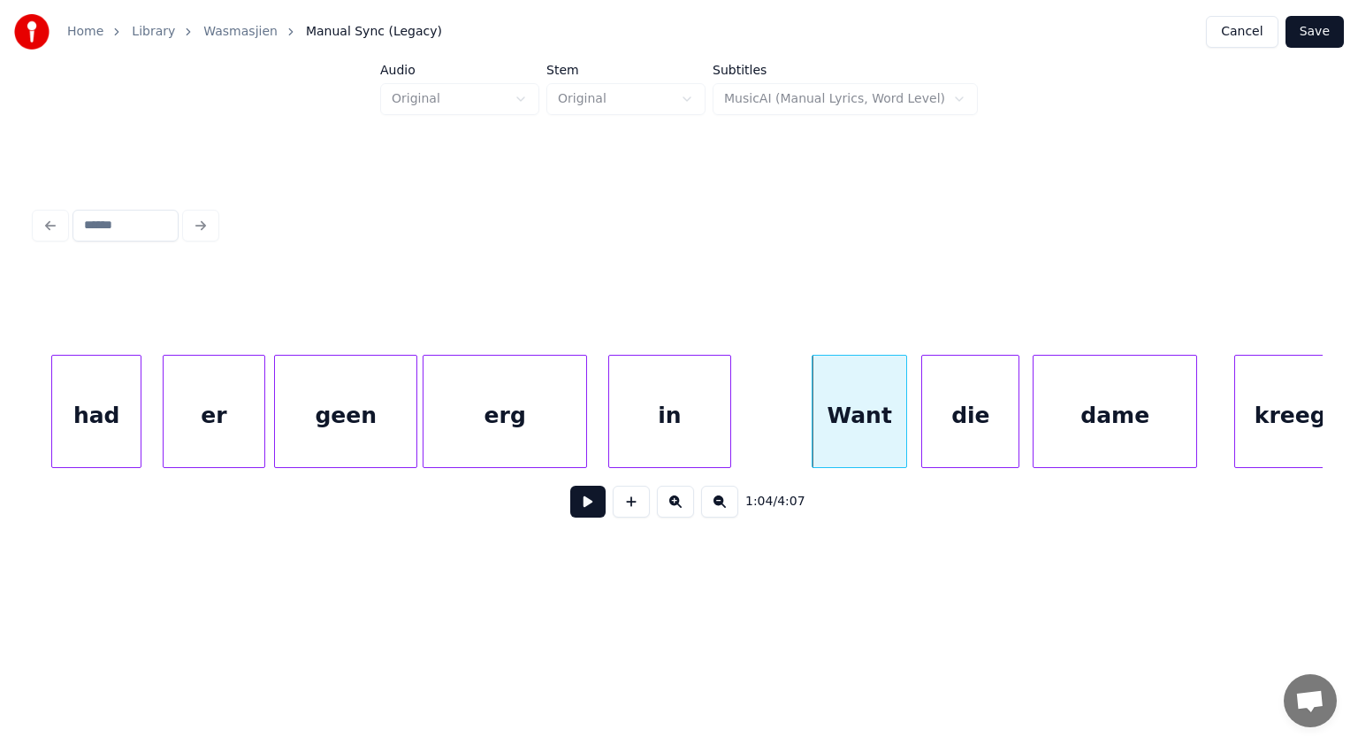
click at [1017, 431] on div at bounding box center [1016, 411] width 5 height 111
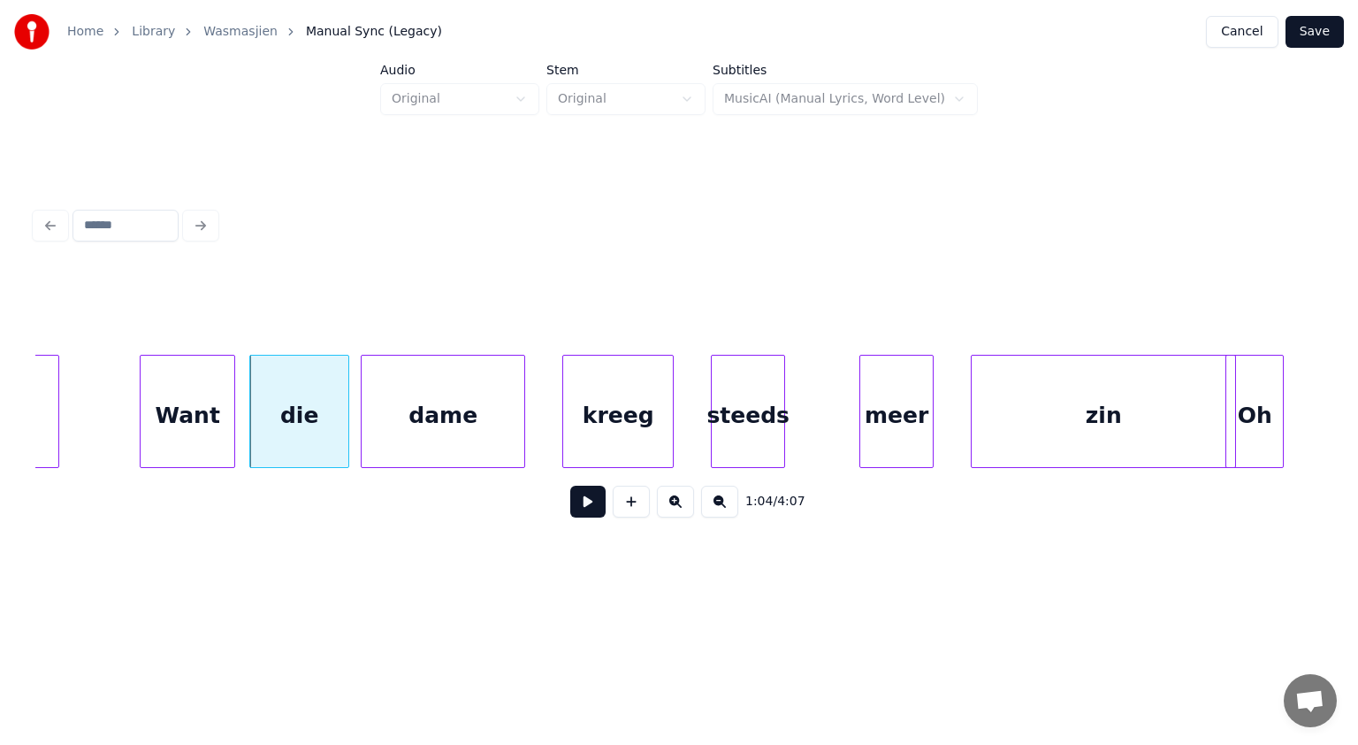
scroll to position [0, 34421]
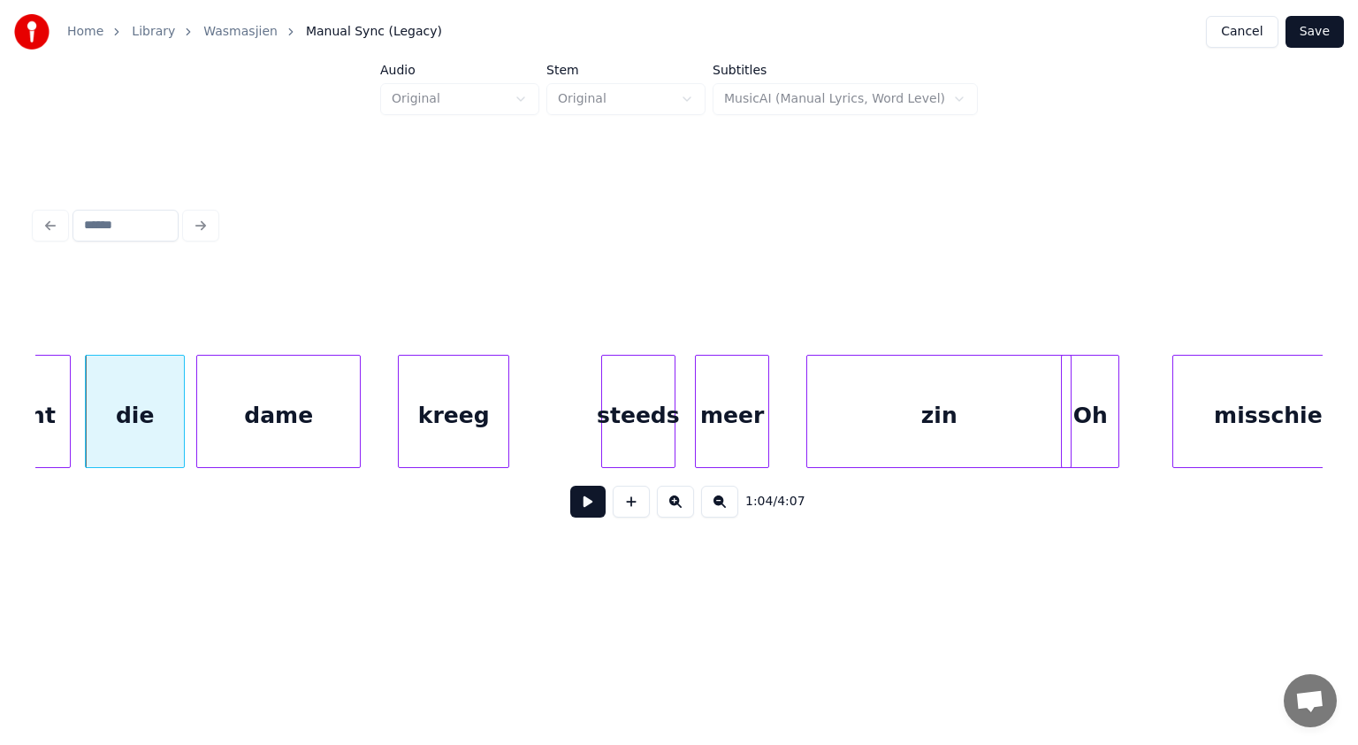
click at [662, 420] on div "steeds" at bounding box center [638, 416] width 73 height 120
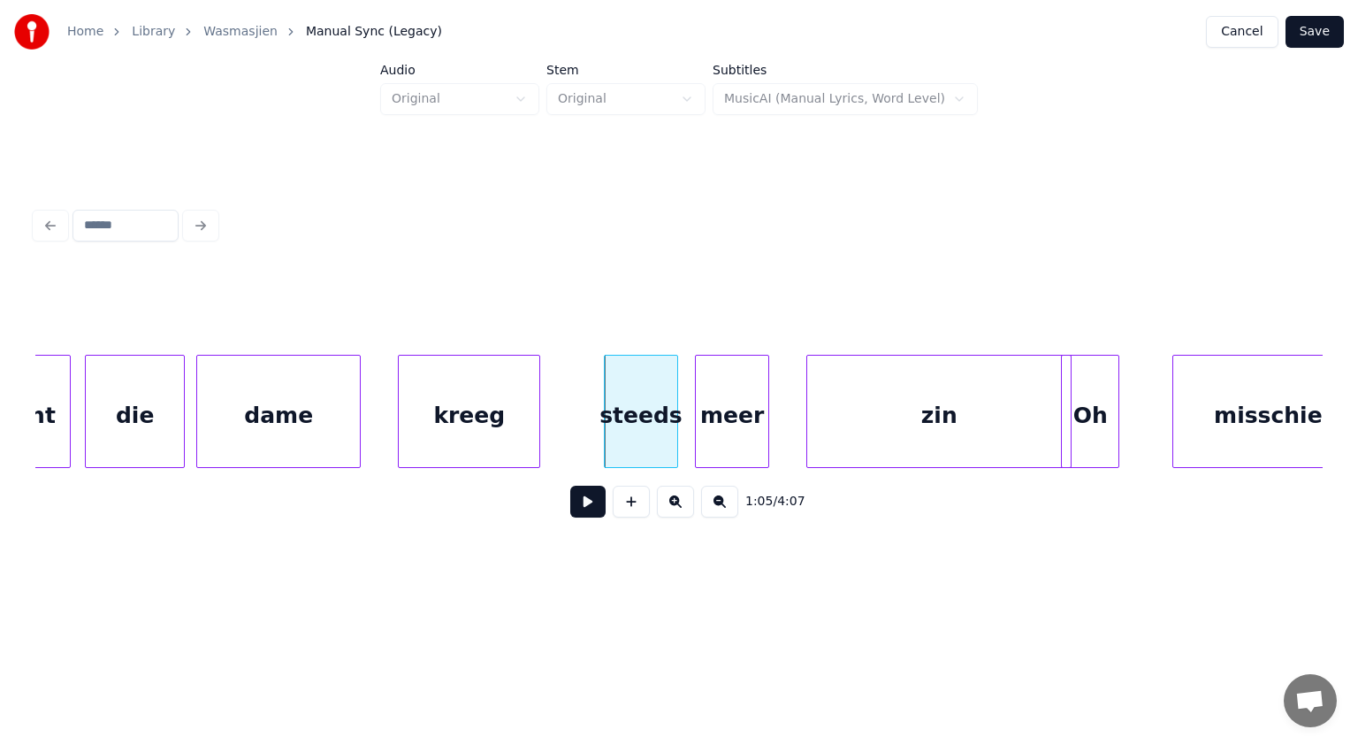
click at [538, 403] on div at bounding box center [536, 411] width 5 height 111
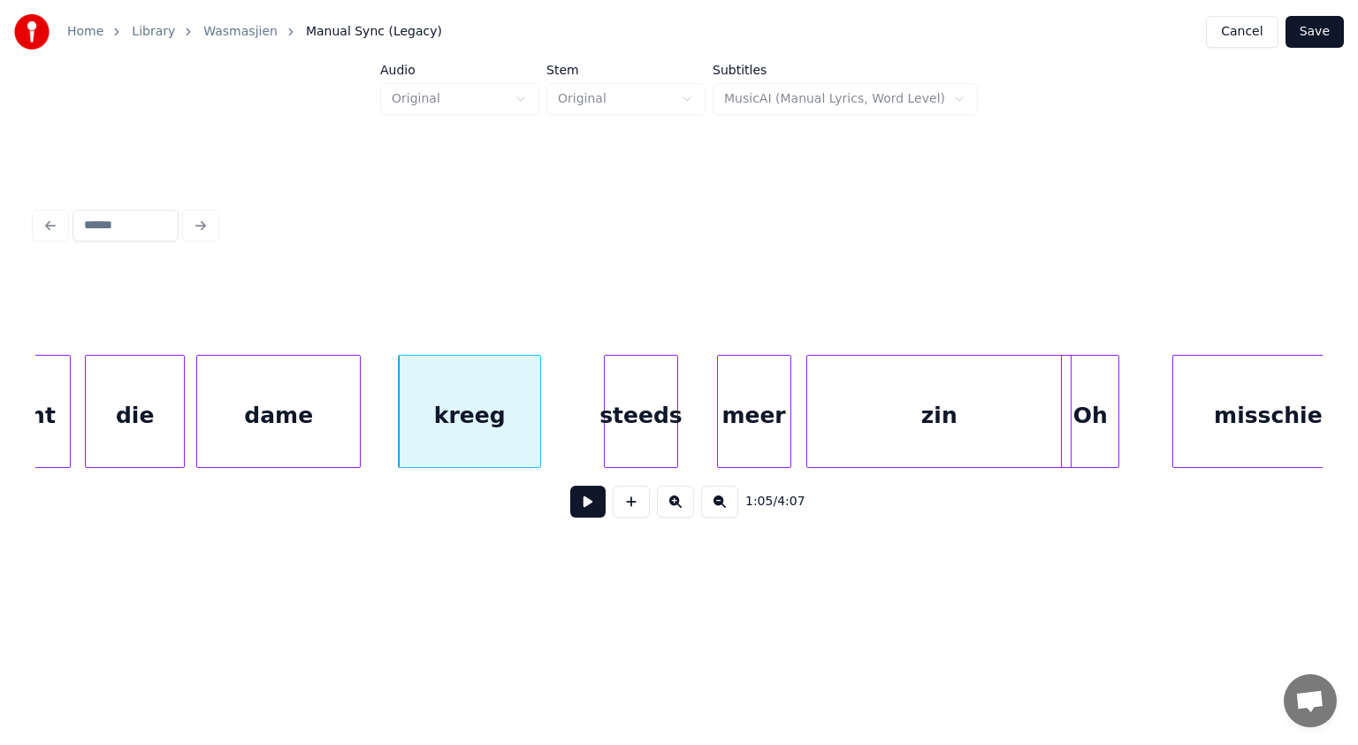
click at [778, 430] on div "meer" at bounding box center [754, 416] width 73 height 120
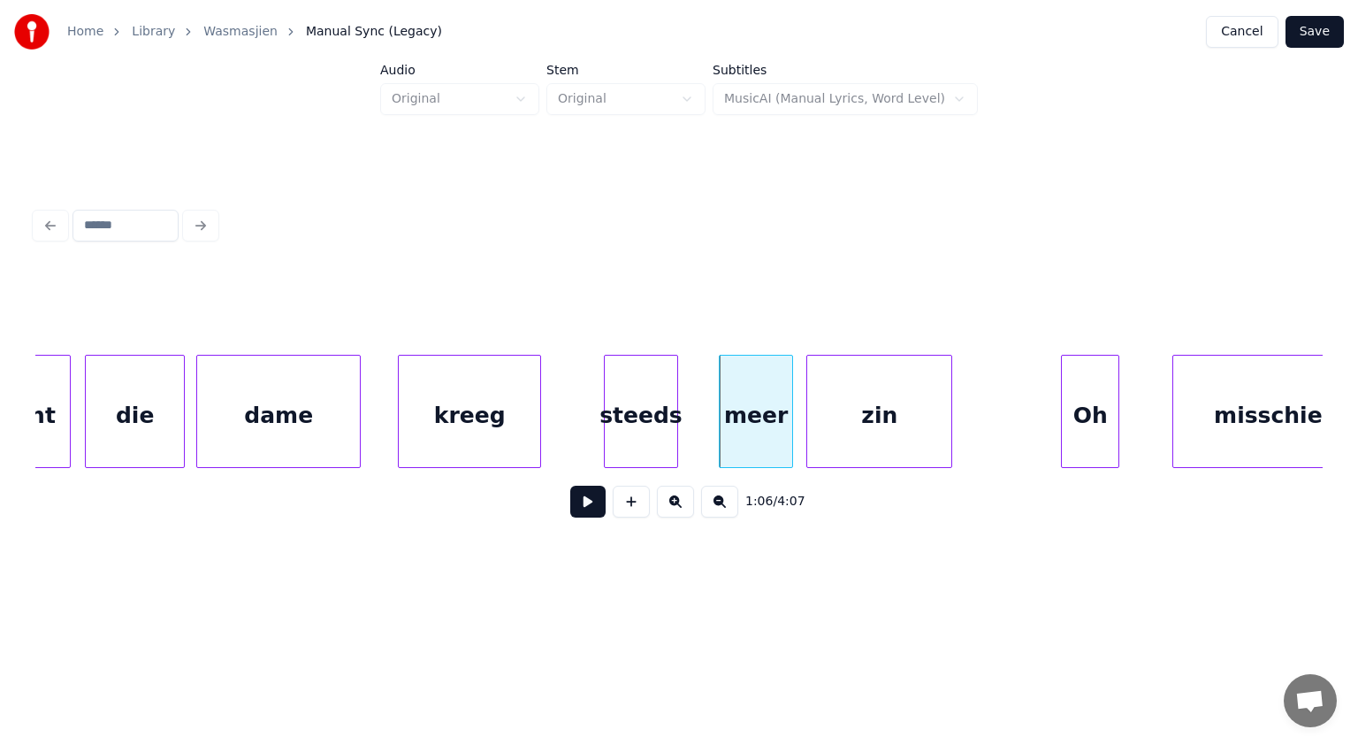
click at [948, 423] on div at bounding box center [948, 411] width 5 height 111
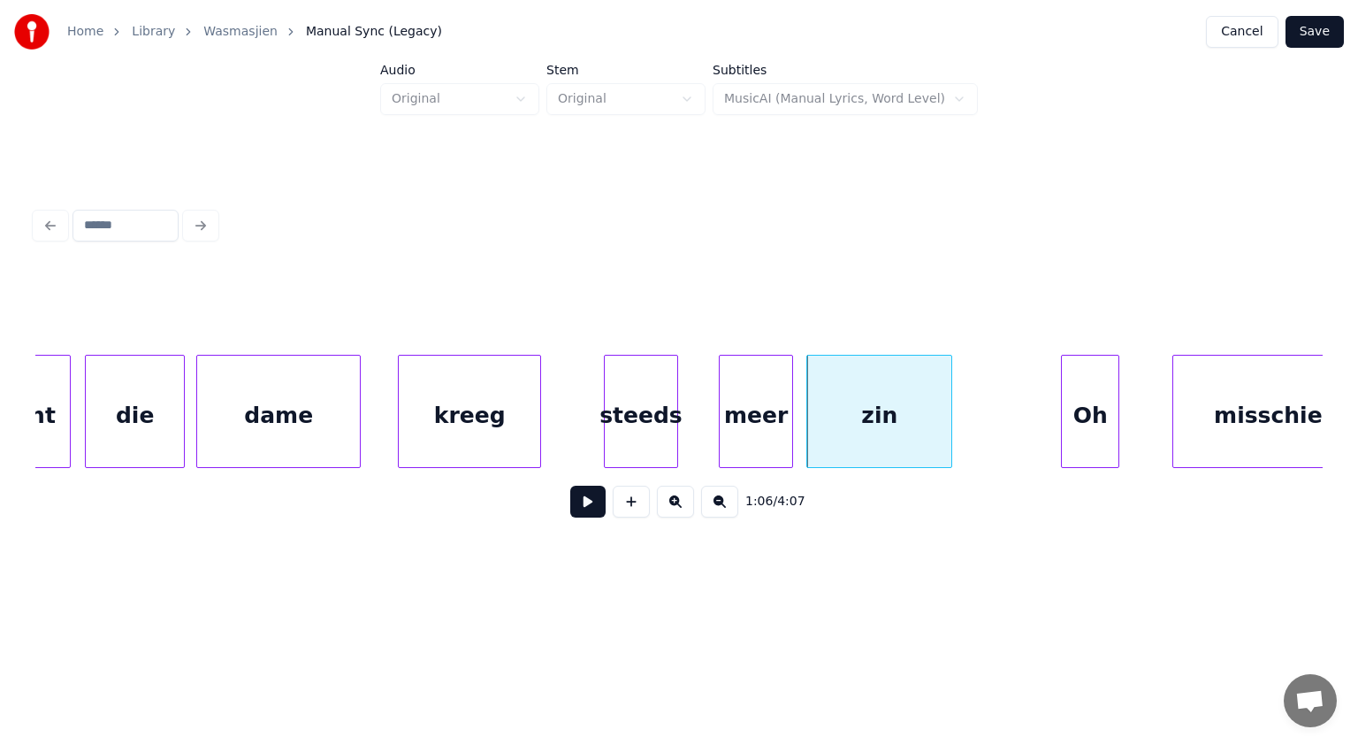
click at [596, 497] on button at bounding box center [587, 502] width 35 height 32
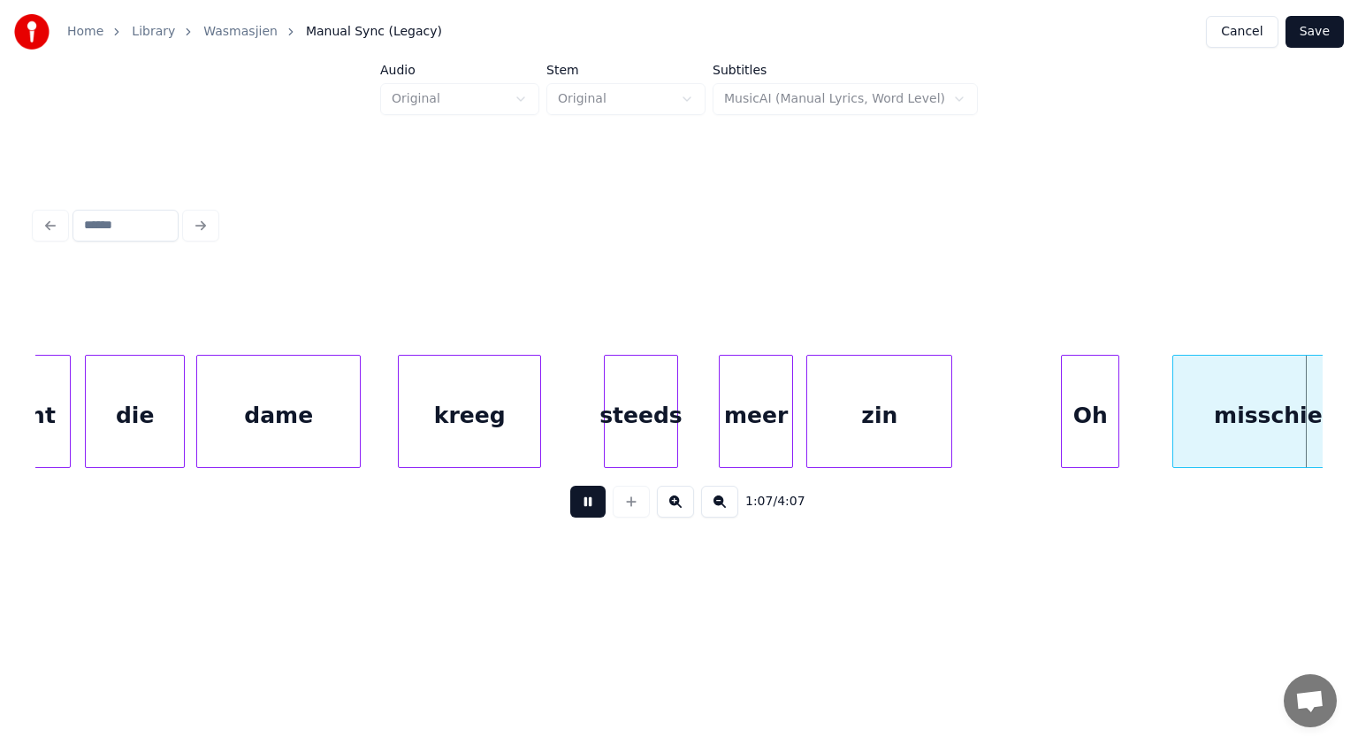
scroll to position [0, 35714]
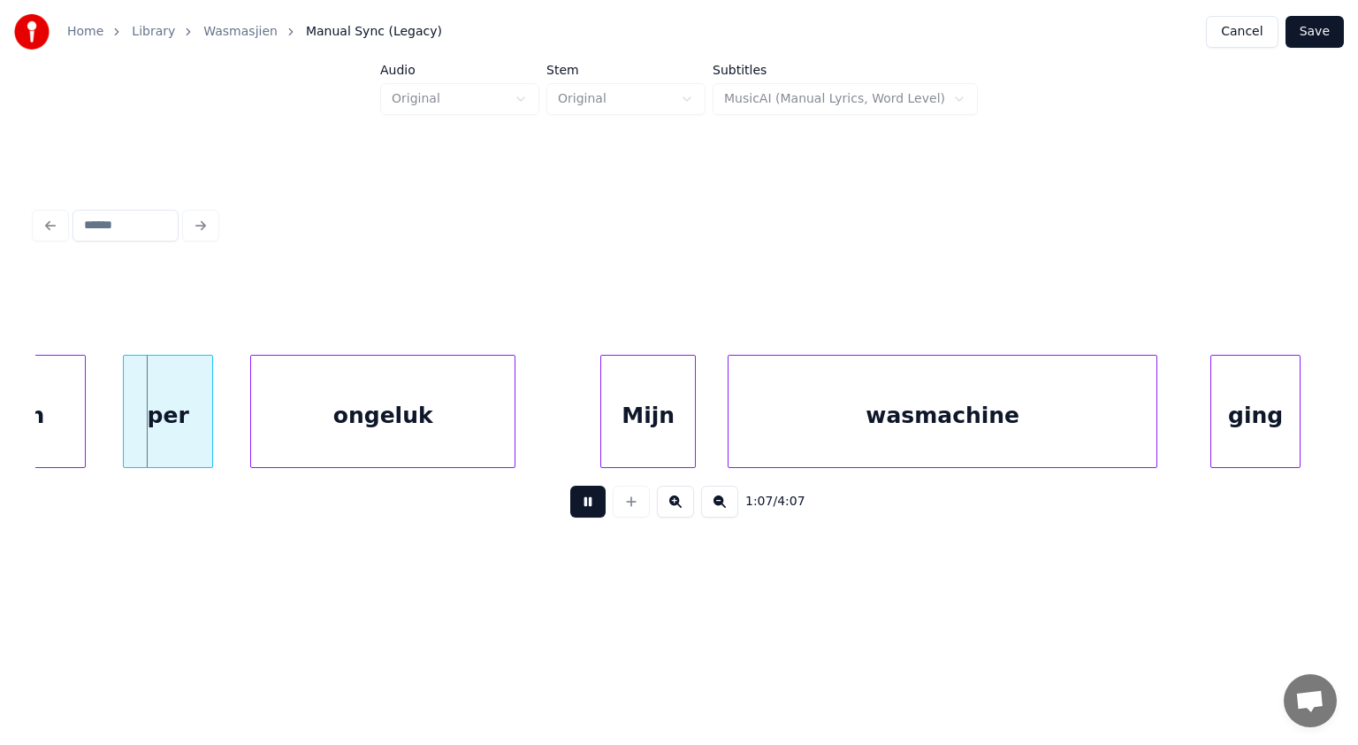
click at [596, 497] on button at bounding box center [587, 502] width 35 height 32
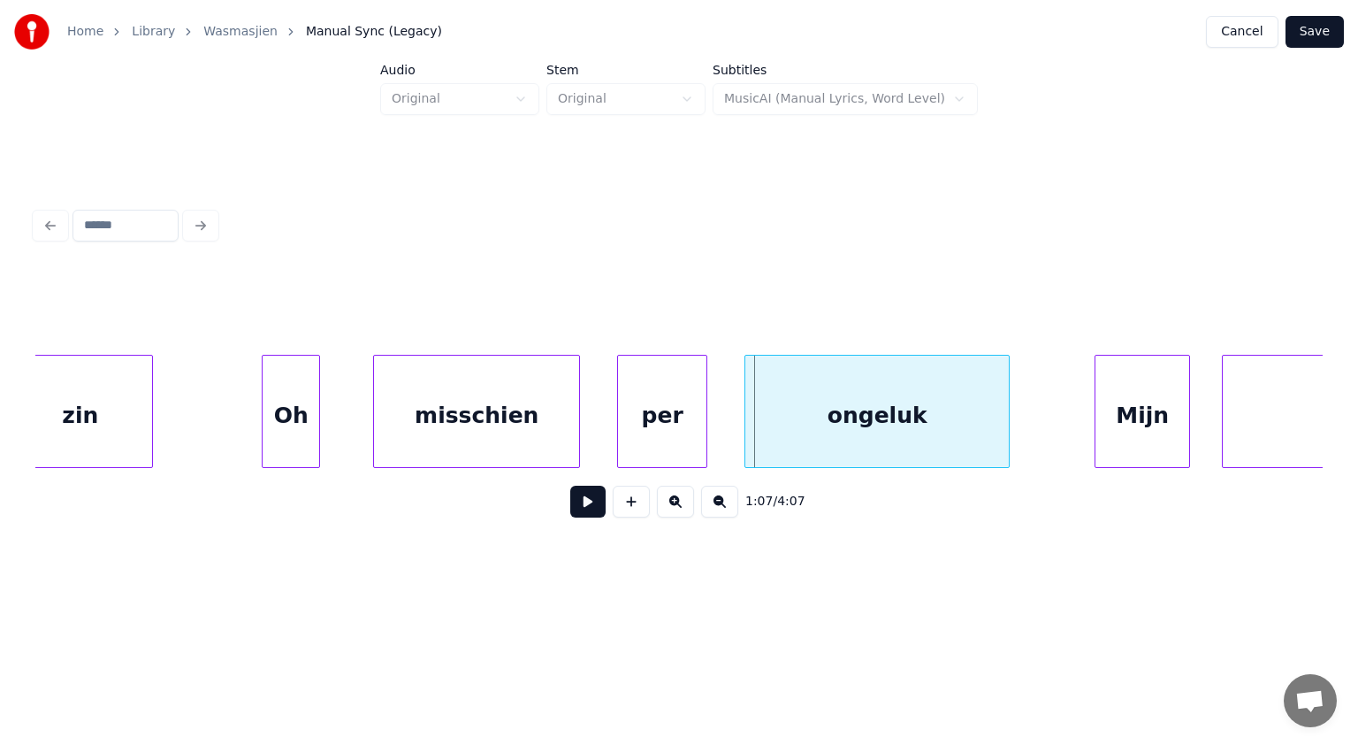
scroll to position [0, 35161]
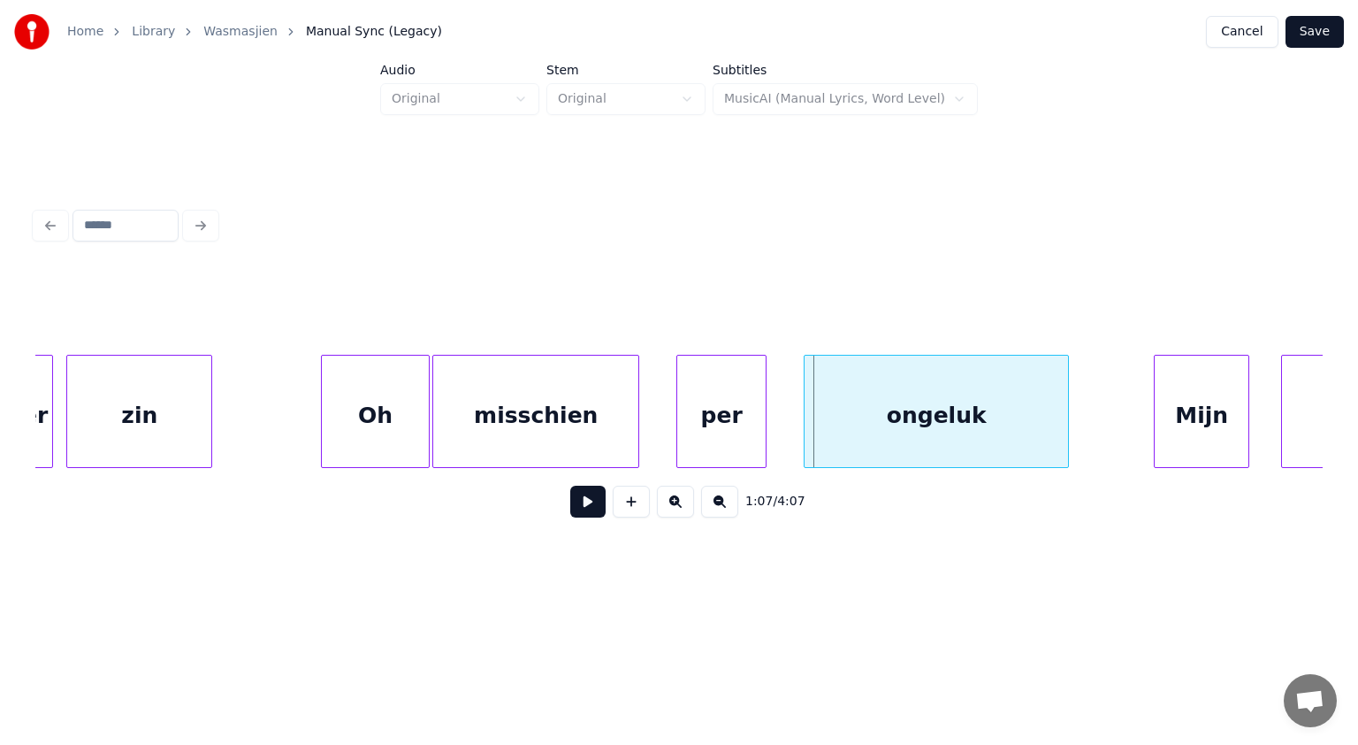
click at [425, 395] on div at bounding box center [426, 411] width 5 height 111
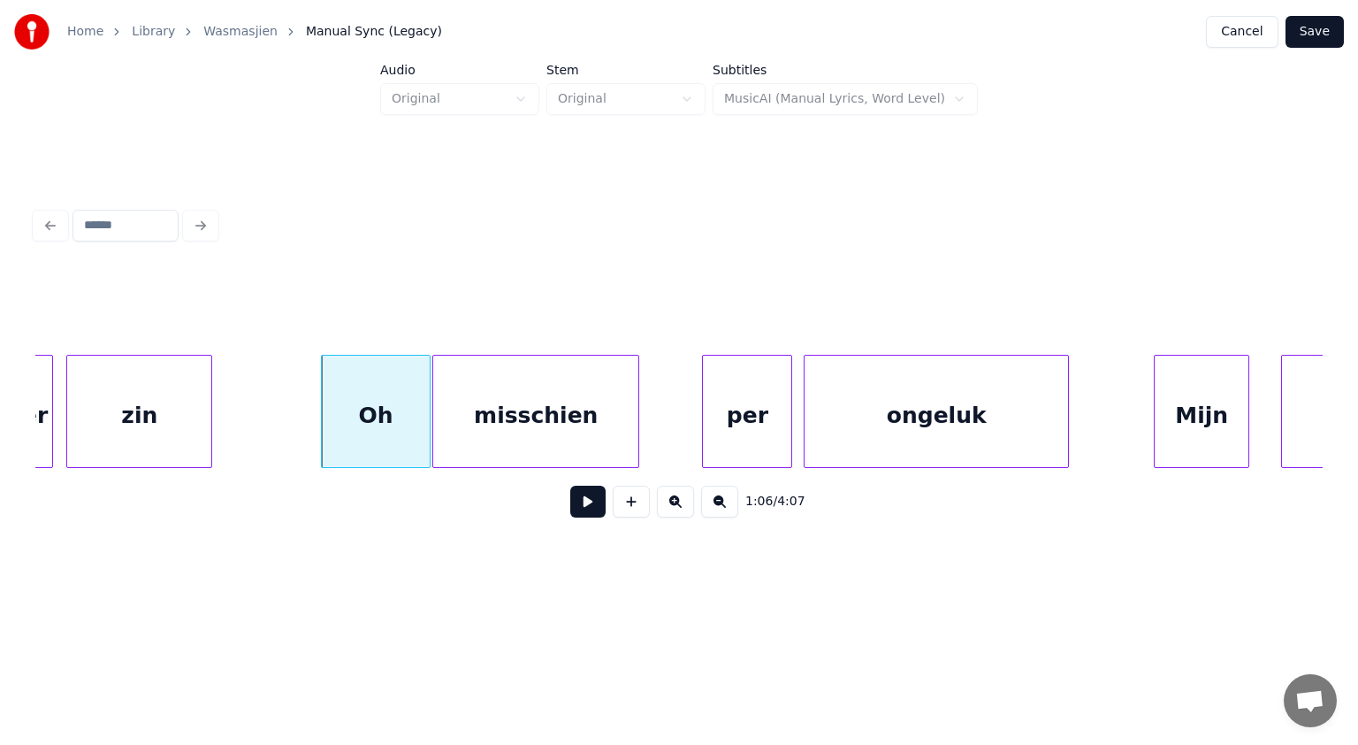
click at [774, 406] on div "per" at bounding box center [747, 416] width 88 height 120
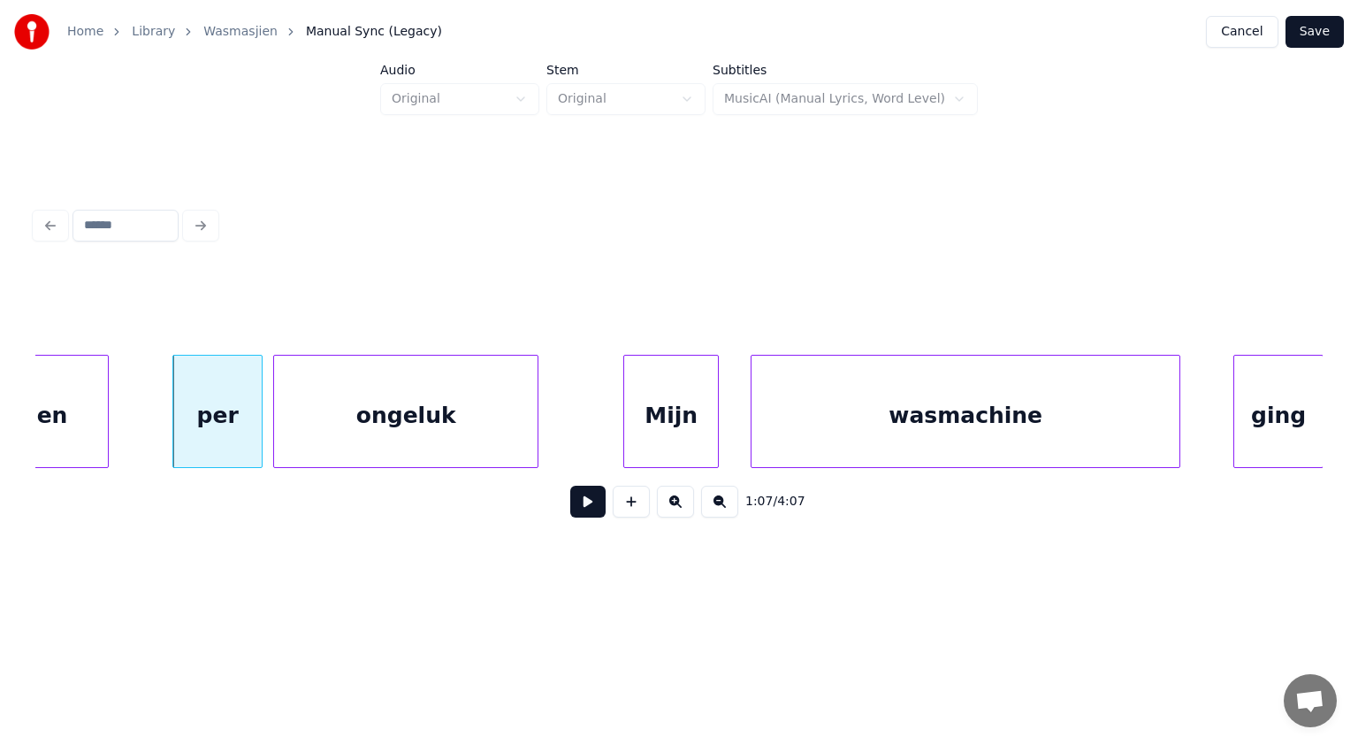
scroll to position [0, 35774]
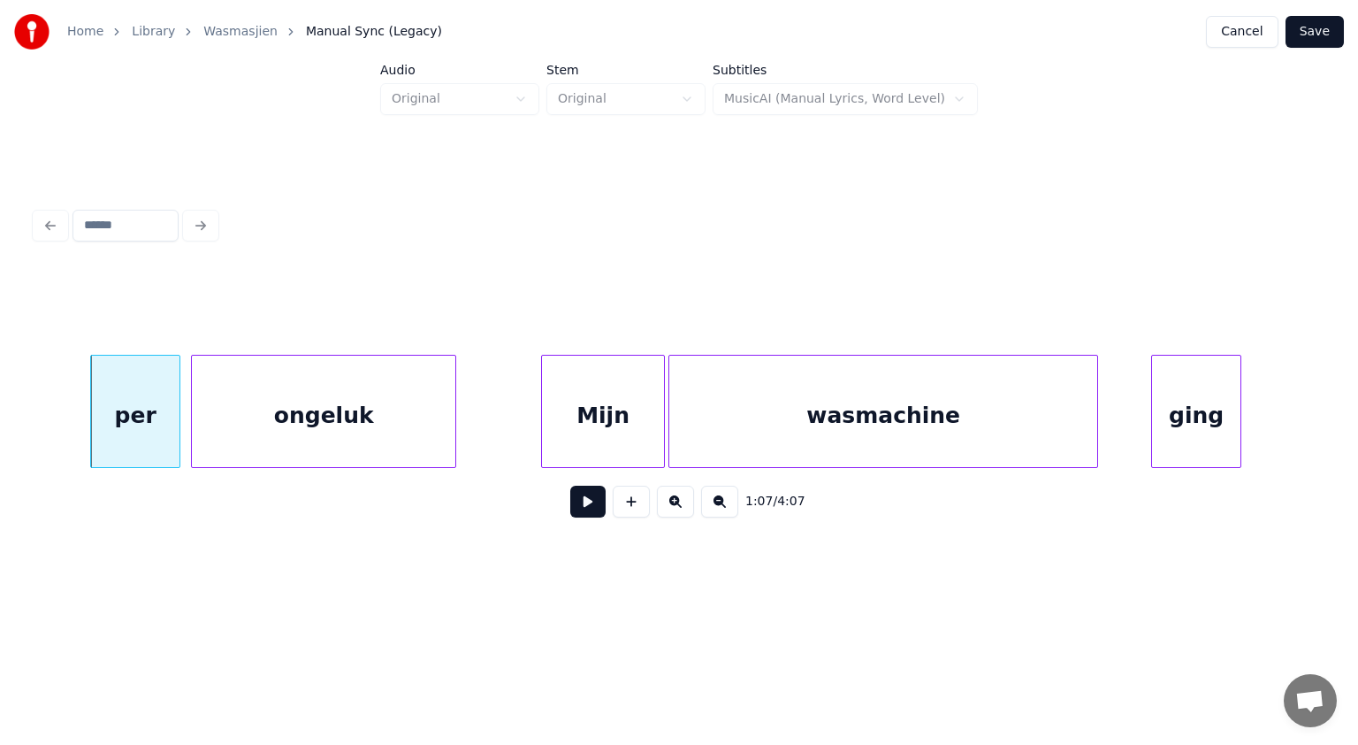
click at [662, 404] on div at bounding box center [661, 411] width 5 height 111
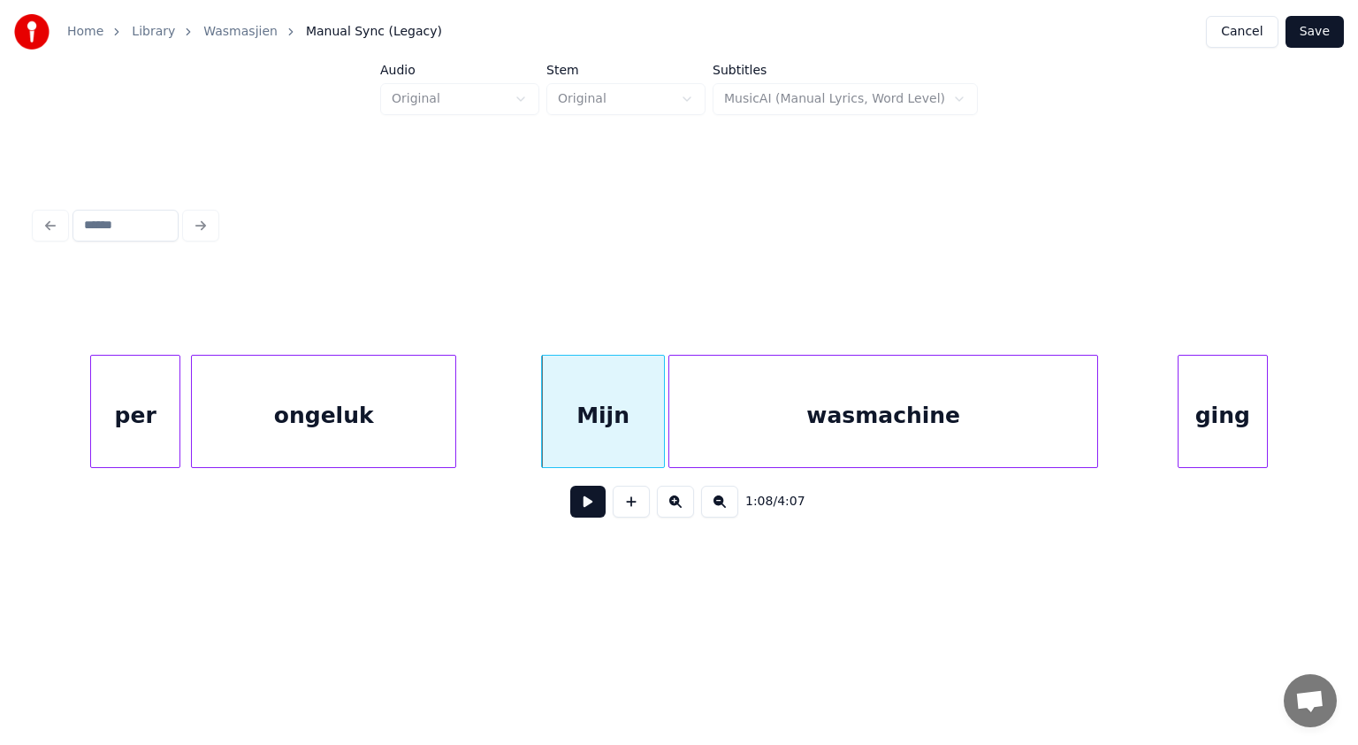
click at [1256, 438] on div "ging" at bounding box center [1223, 416] width 88 height 120
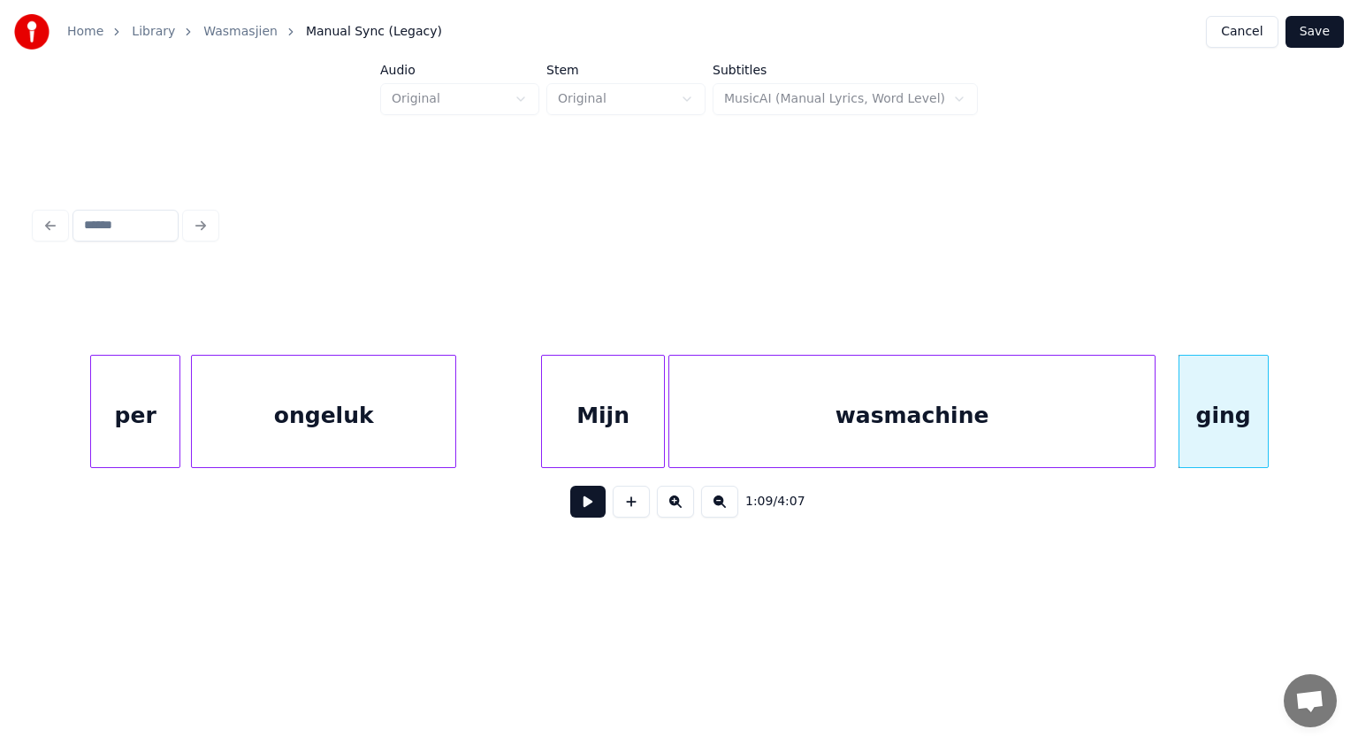
click at [1154, 410] on div at bounding box center [1152, 411] width 5 height 111
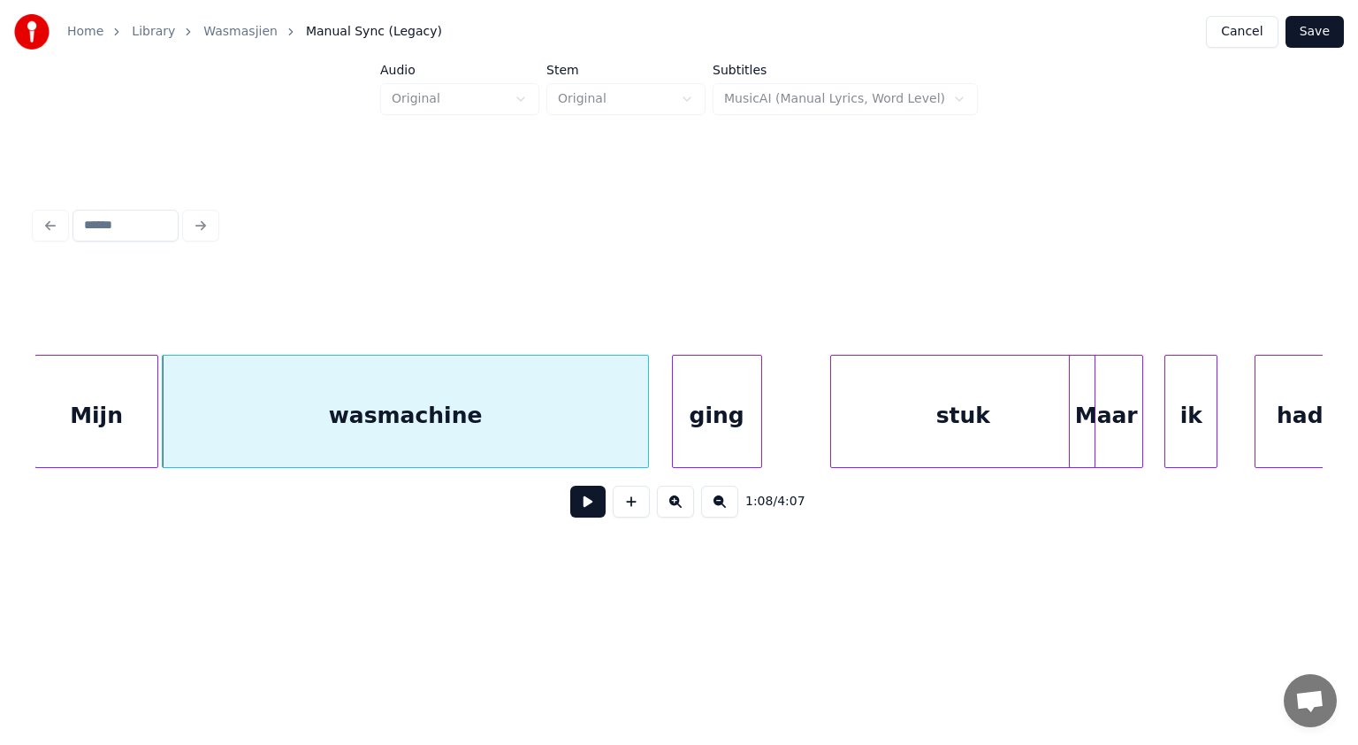
scroll to position [0, 36422]
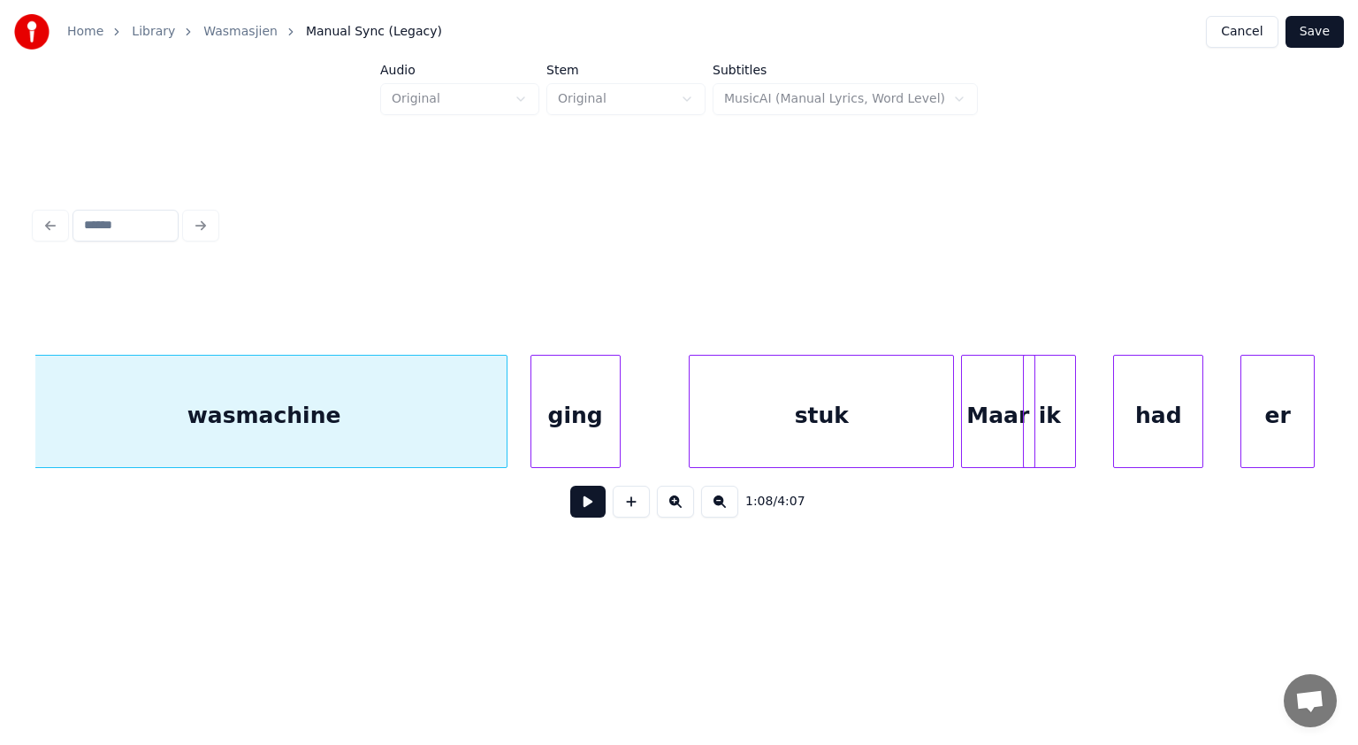
click at [1020, 406] on div "Maar" at bounding box center [998, 416] width 73 height 120
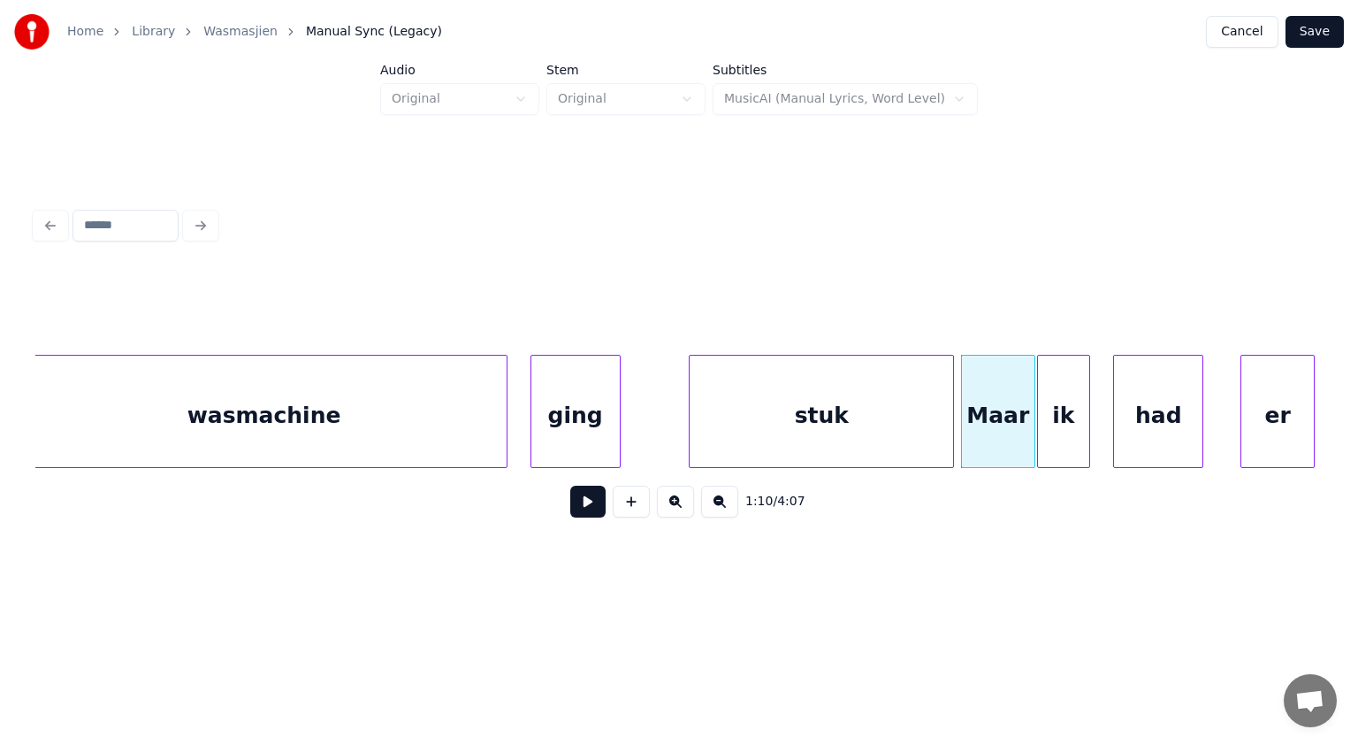
click at [1077, 409] on div "ik" at bounding box center [1063, 416] width 51 height 120
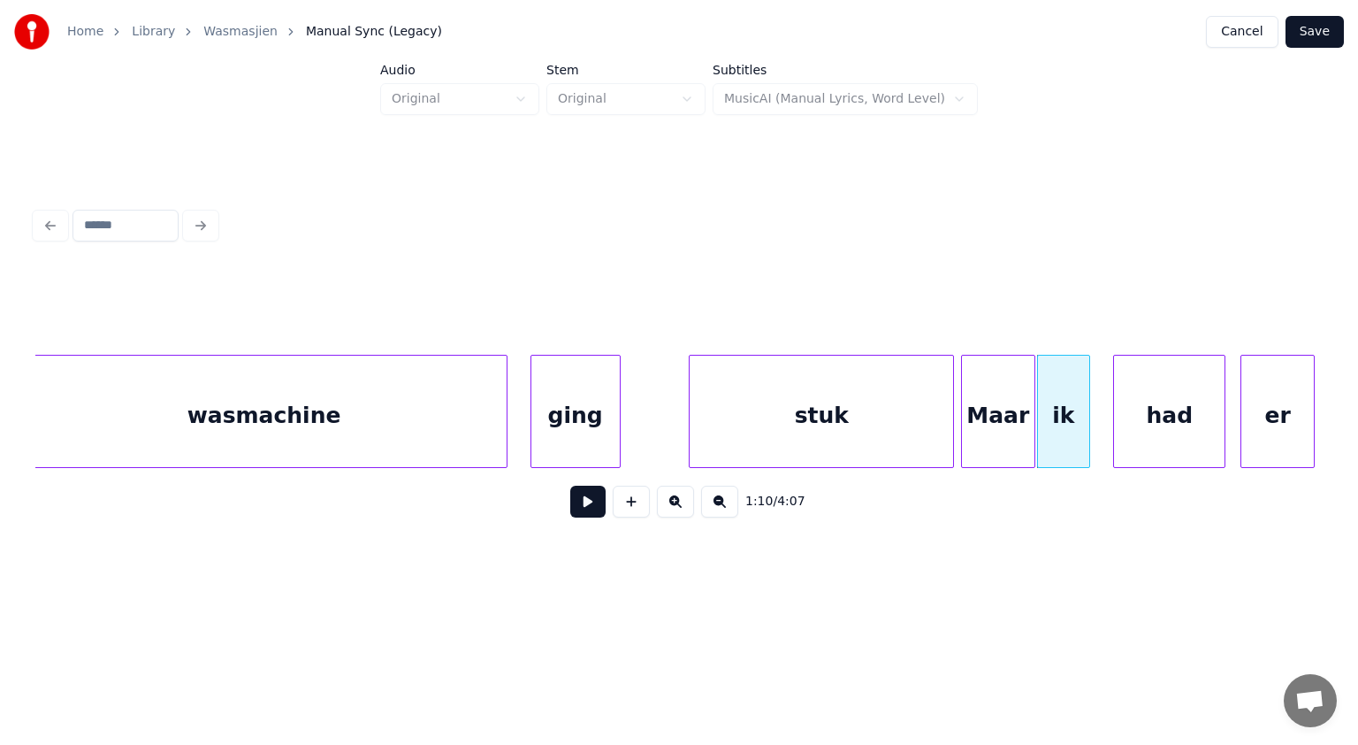
click at [1224, 416] on div at bounding box center [1222, 411] width 5 height 111
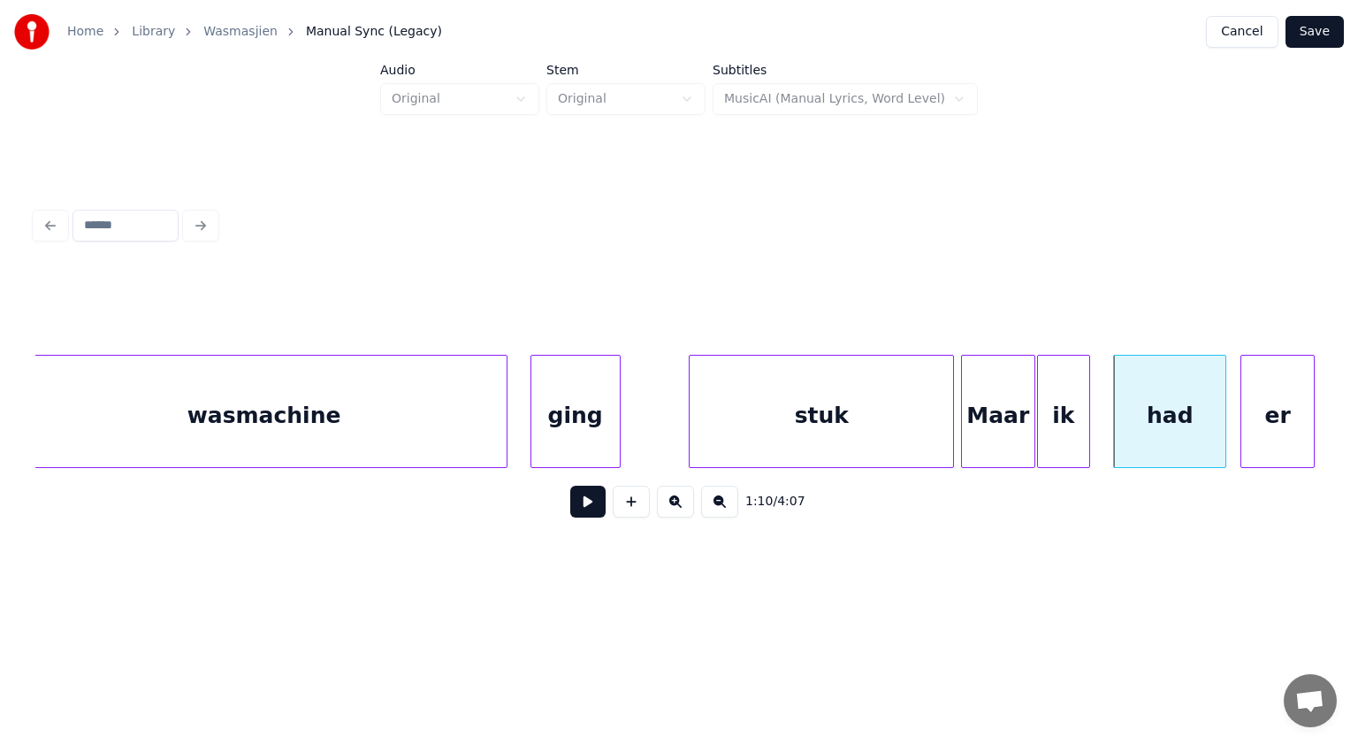
click at [1316, 16] on button "Save" at bounding box center [1315, 32] width 58 height 32
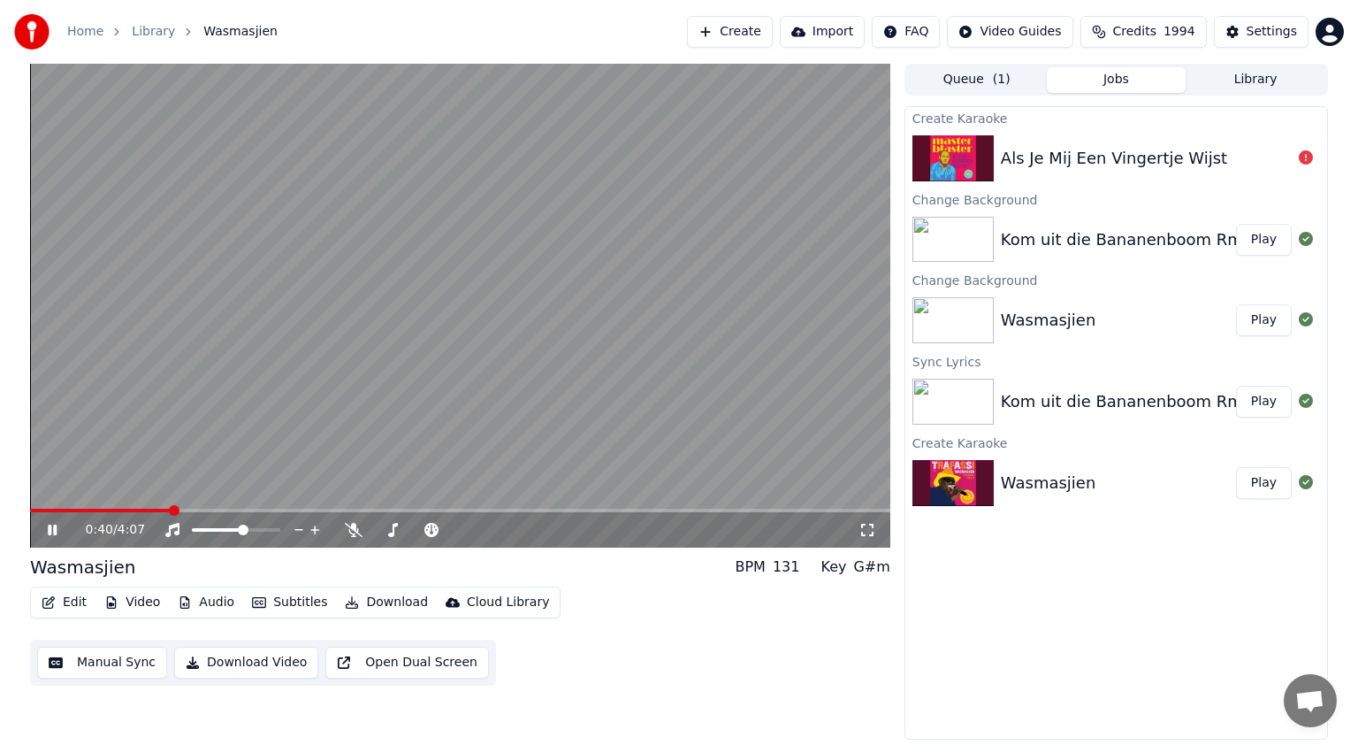
click at [53, 520] on div "0:40 / 4:07" at bounding box center [460, 529] width 861 height 35
click at [51, 525] on icon at bounding box center [65, 530] width 42 height 14
